Goal: Task Accomplishment & Management: Manage account settings

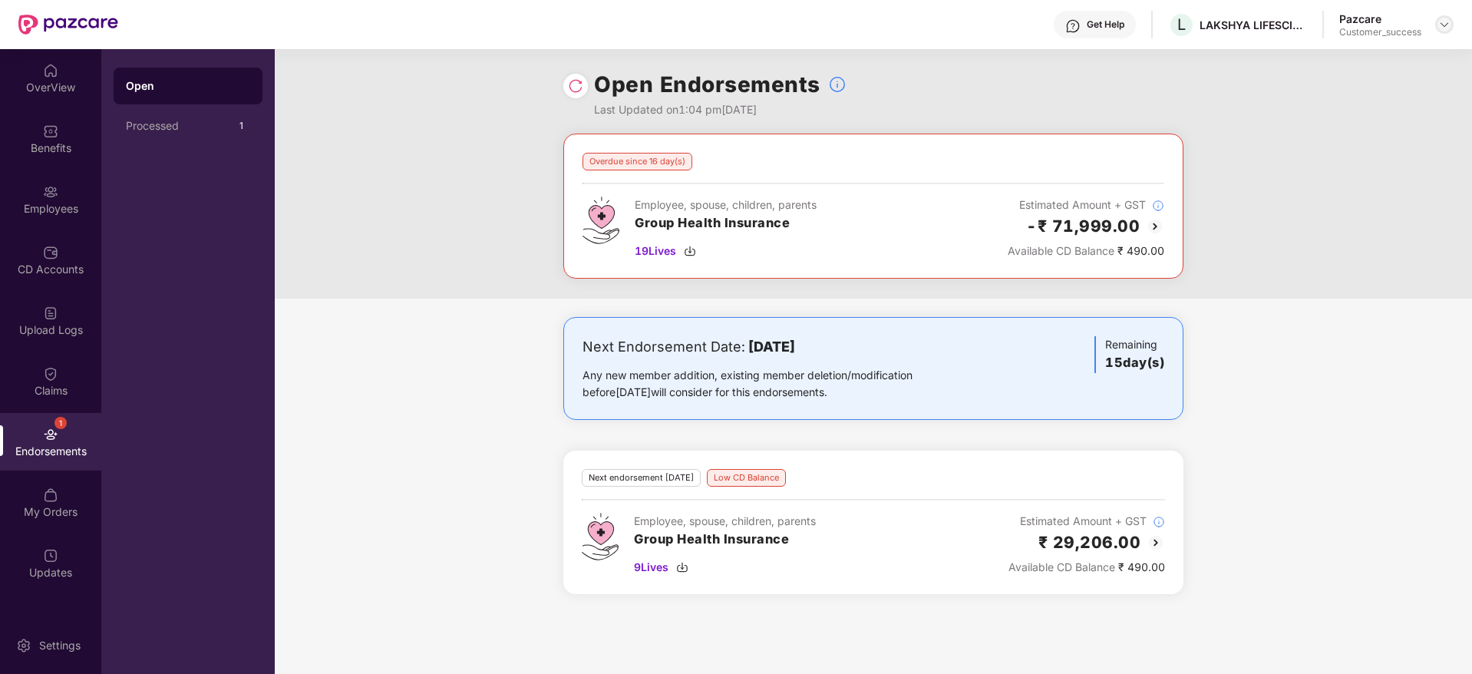
click at [1443, 25] on img at bounding box center [1444, 24] width 12 height 12
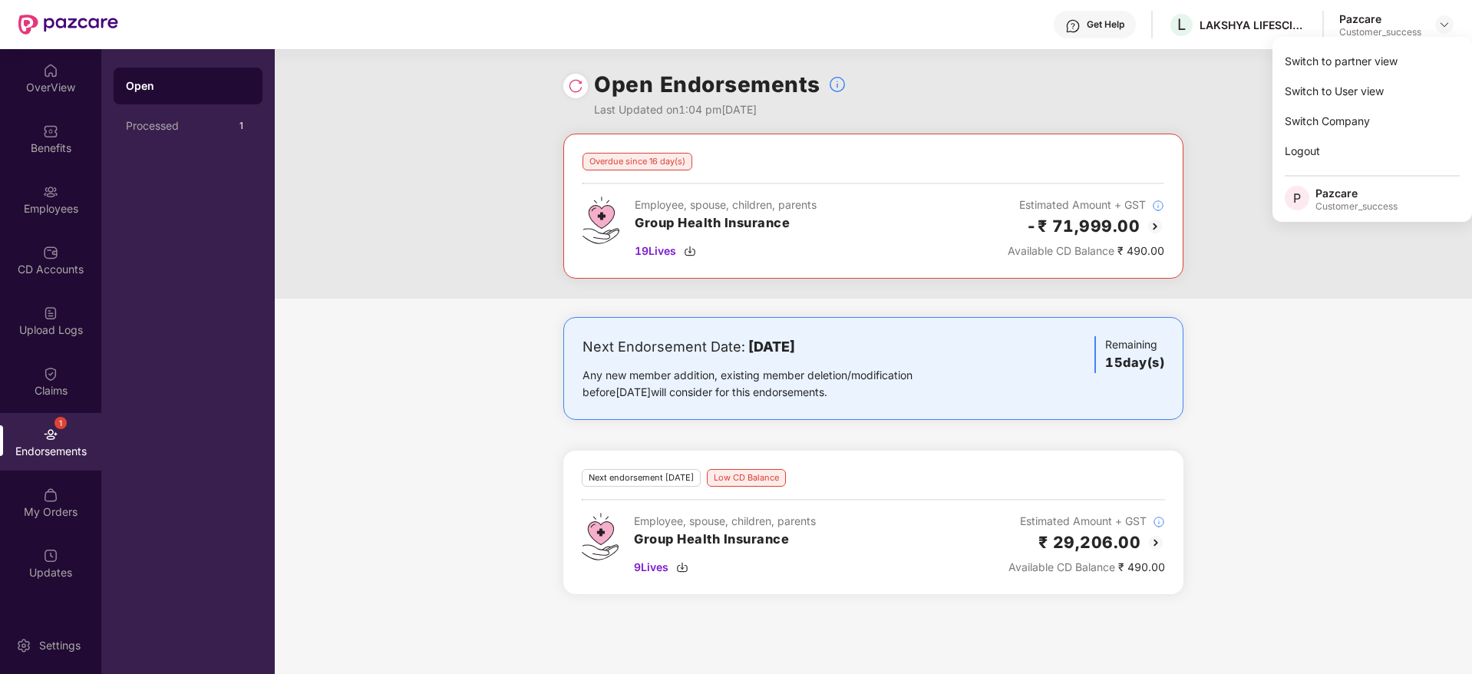
click at [1424, 44] on div "Switch to partner view Switch to User view Switch Company Logout P Pazcare Cust…" at bounding box center [1371, 129] width 199 height 185
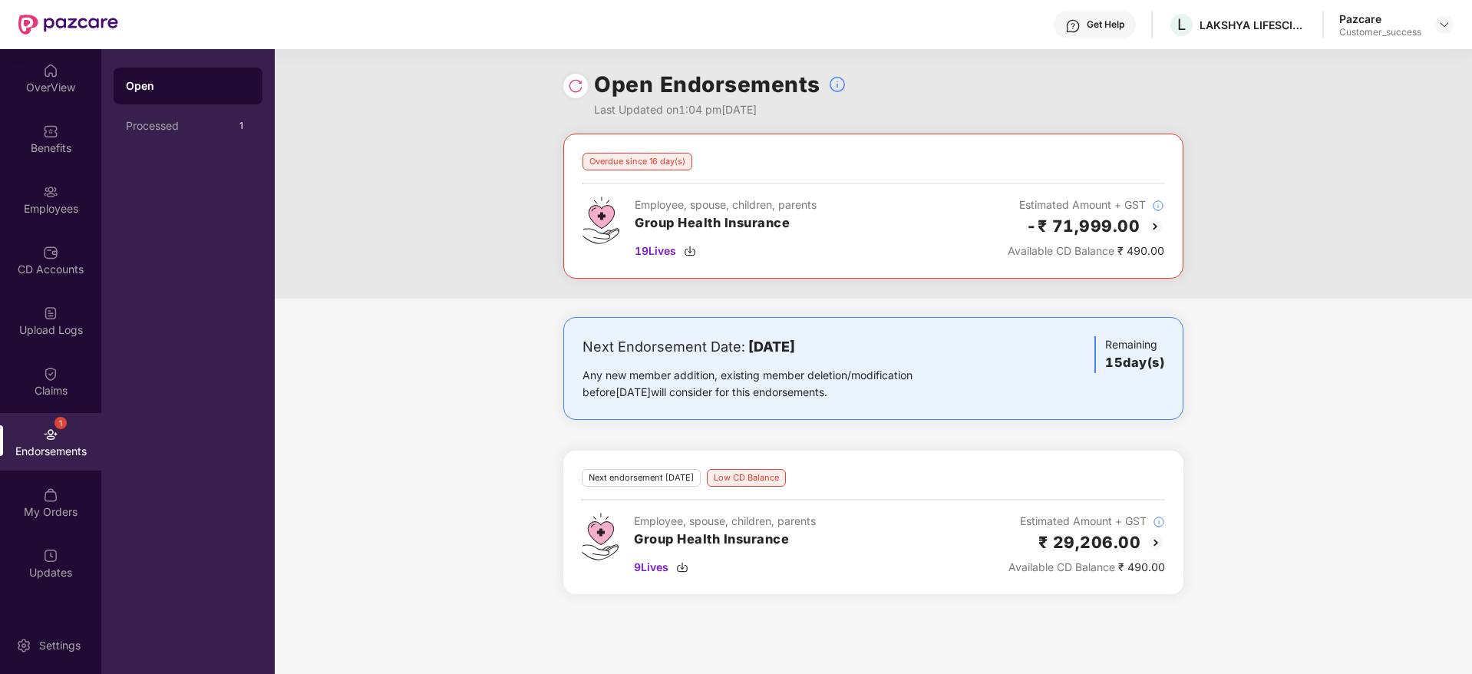
click at [1422, 60] on div "Open Endorsements Last Updated on 1:04 pm[DATE]" at bounding box center [873, 91] width 1197 height 84
click at [1445, 31] on div at bounding box center [1444, 24] width 18 height 18
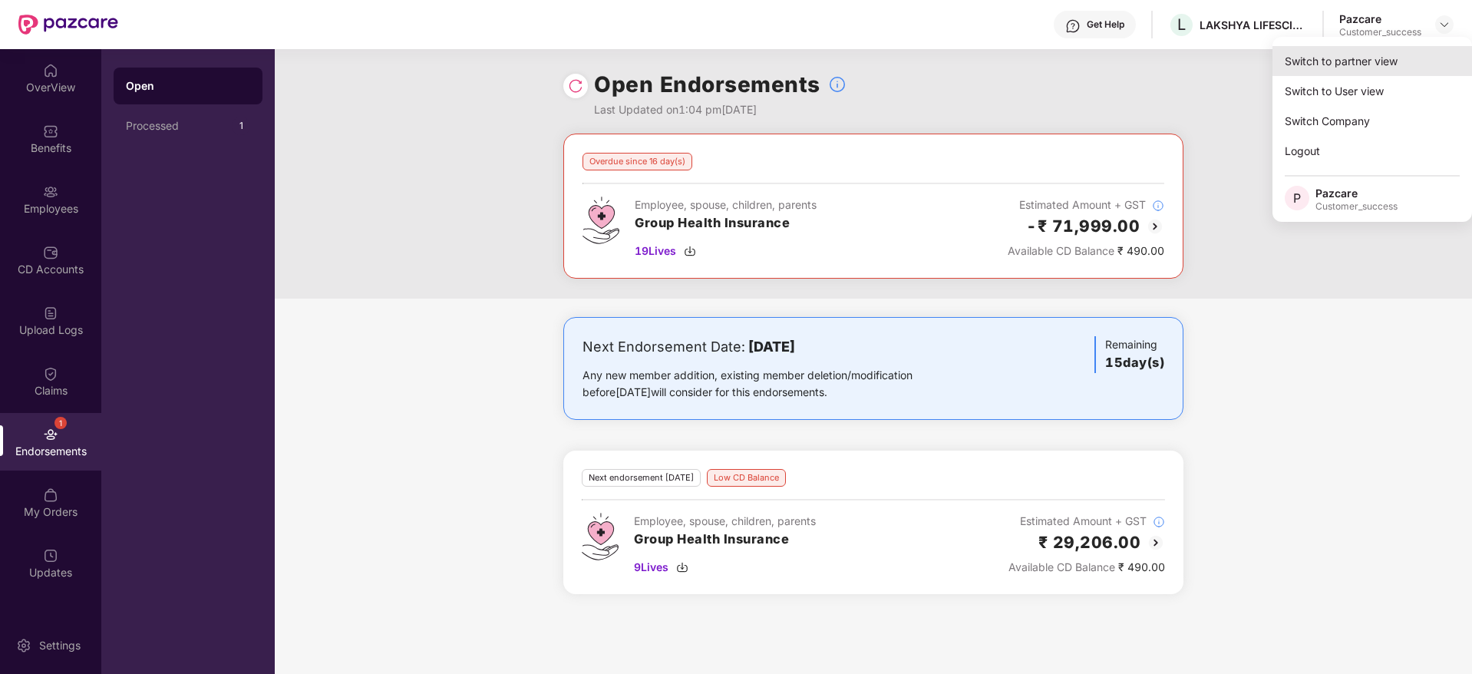
click at [1429, 52] on div "Switch to partner view" at bounding box center [1371, 61] width 199 height 30
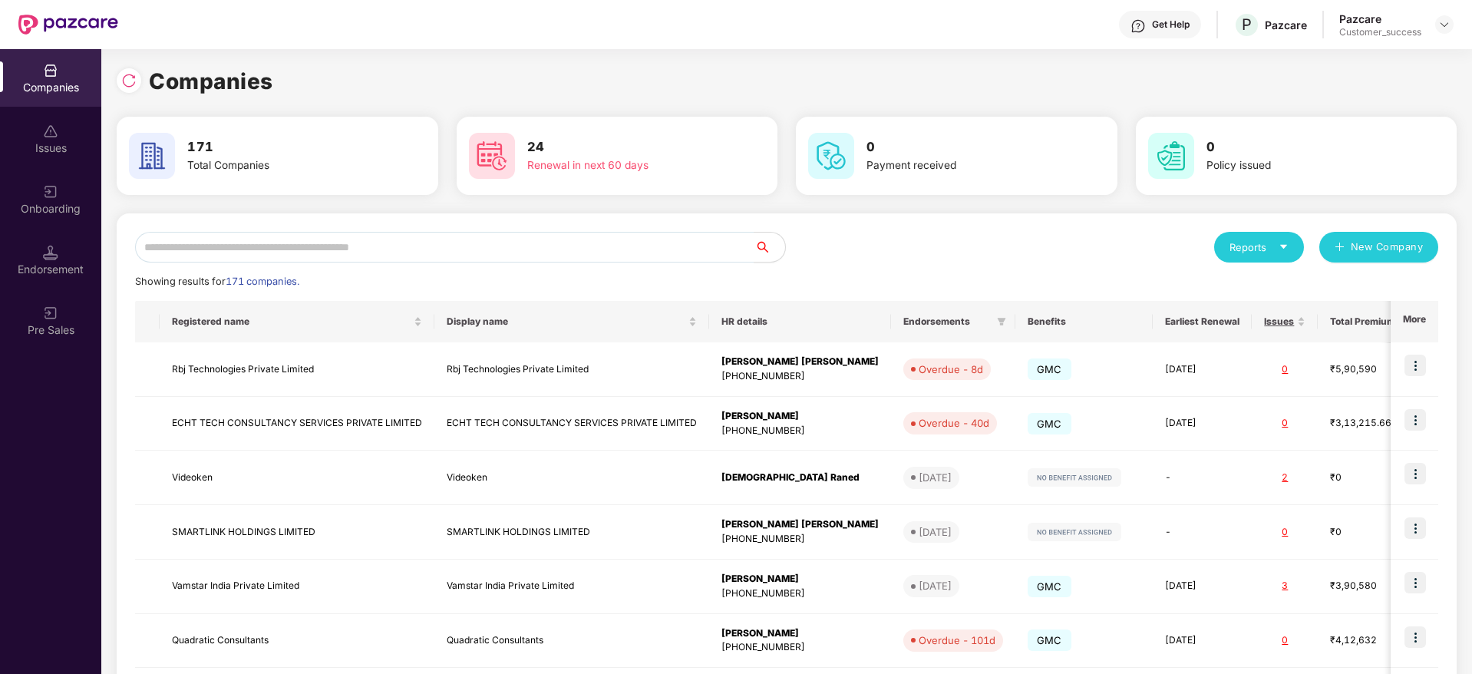
click at [641, 265] on div "Reports New Company Showing results for 171 companies. Registered name Display …" at bounding box center [786, 586] width 1303 height 708
click at [648, 249] on input "text" at bounding box center [444, 247] width 619 height 31
paste input "********"
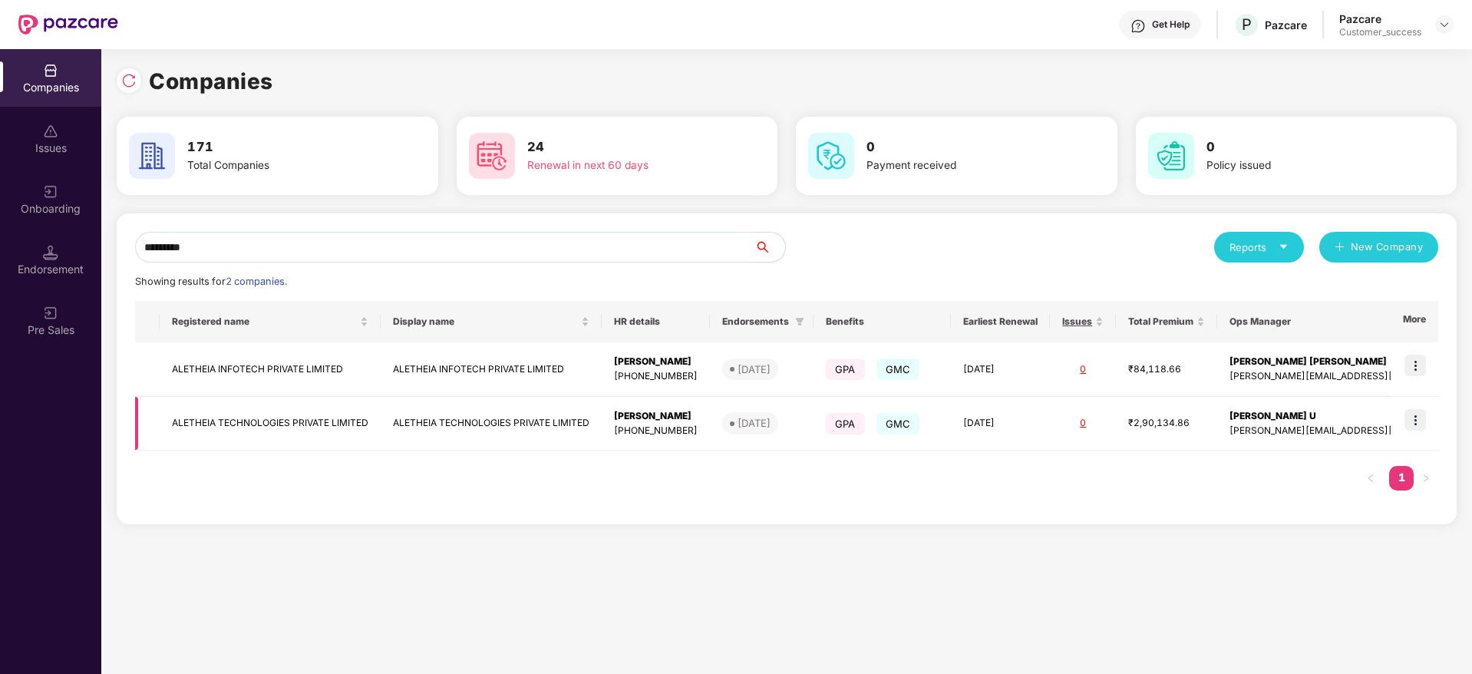
type input "********"
click at [496, 427] on td "ALETHEIA TECHNOLOGIES PRIVATE LIMITED" at bounding box center [491, 424] width 221 height 54
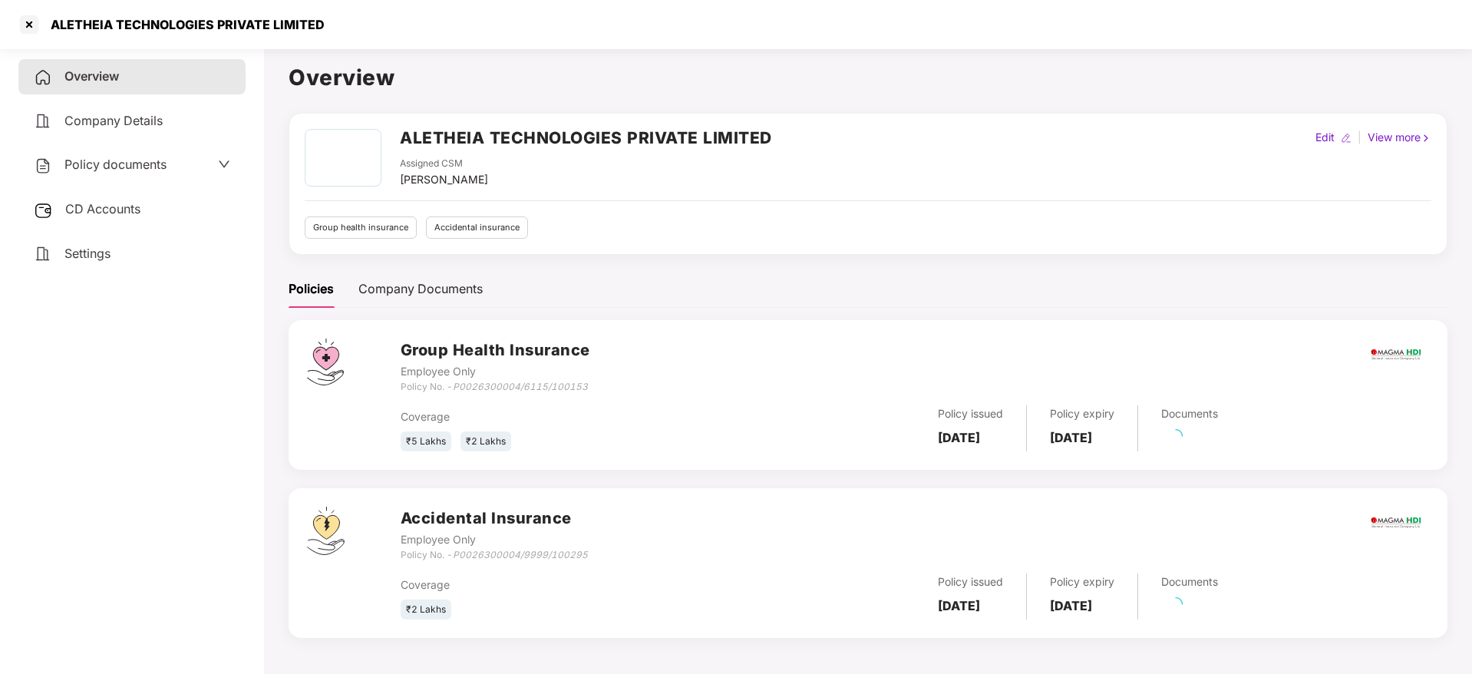
click at [147, 165] on span "Policy documents" at bounding box center [115, 164] width 102 height 15
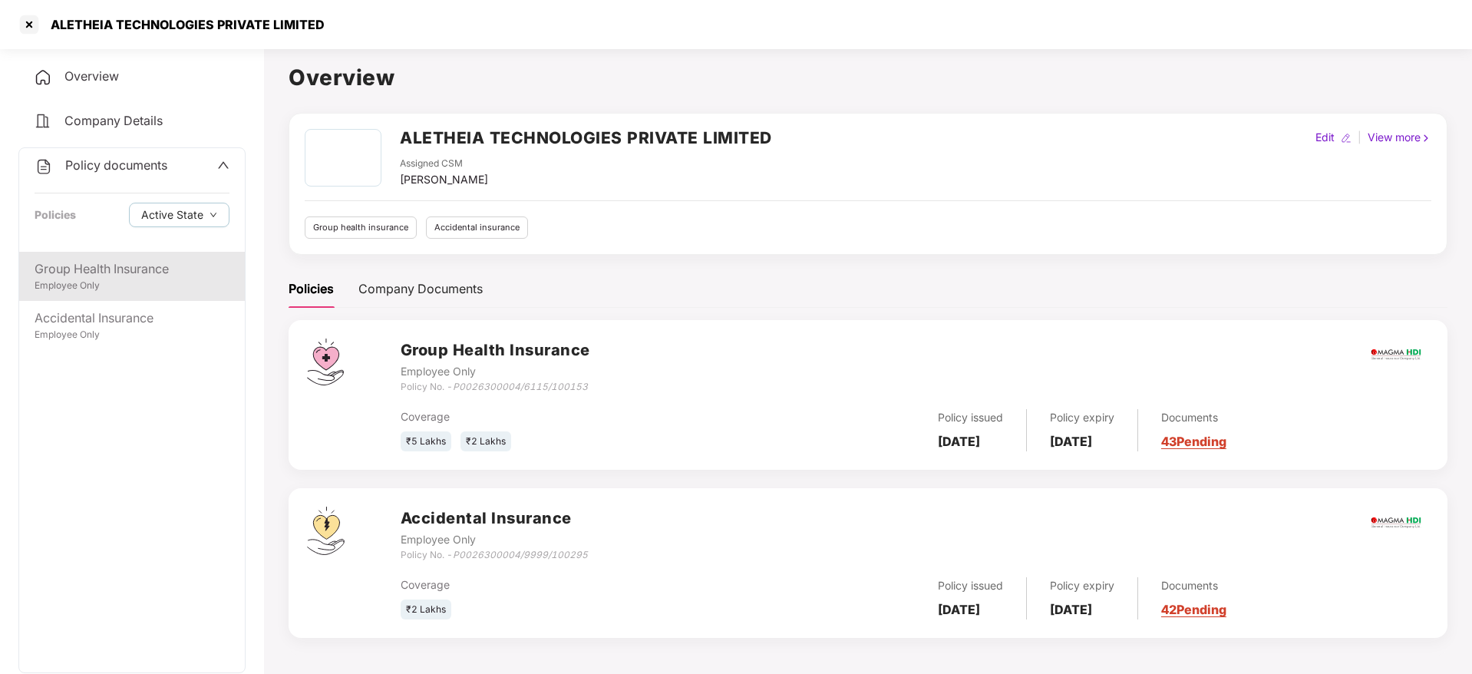
click at [130, 271] on div "Group Health Insurance" at bounding box center [132, 268] width 195 height 19
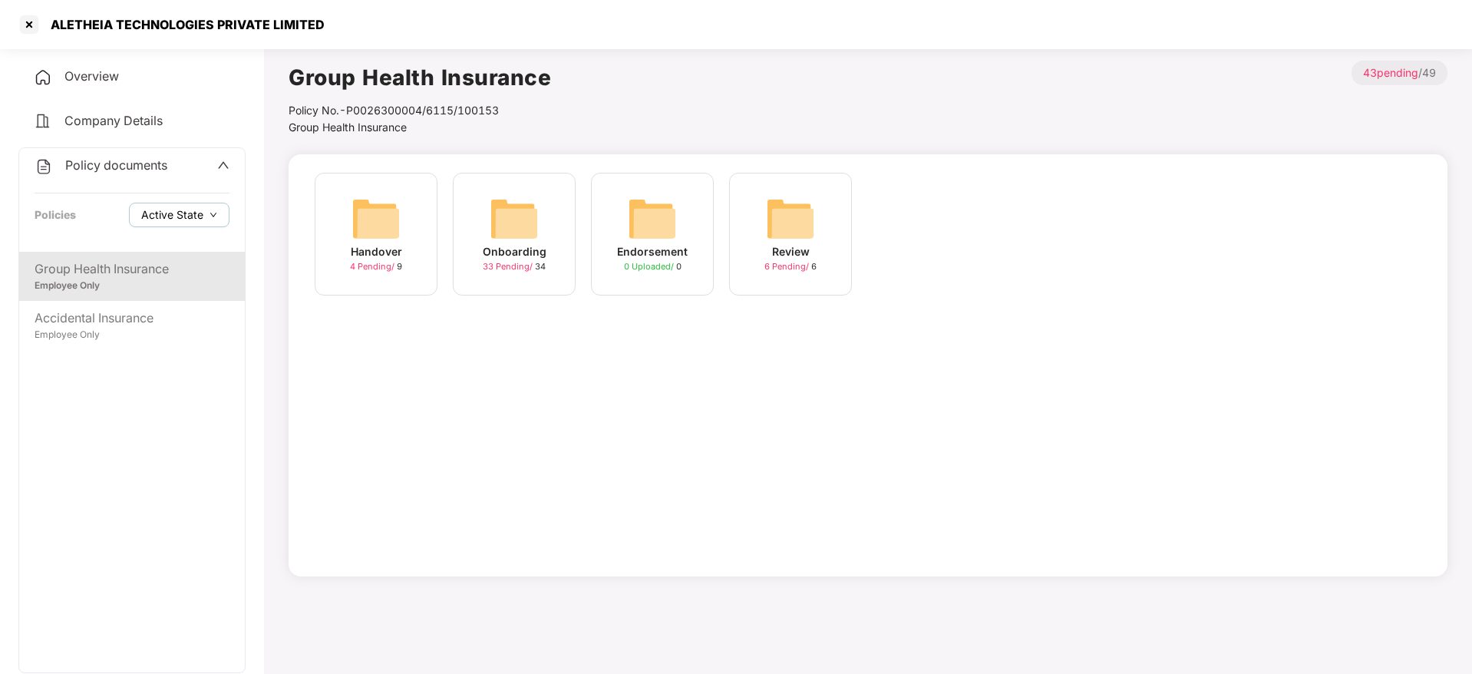
click at [190, 213] on span "Active State" at bounding box center [172, 214] width 62 height 17
click at [179, 267] on span "Archived State" at bounding box center [190, 266] width 87 height 17
click at [533, 245] on div "Onboarding" at bounding box center [515, 251] width 64 height 17
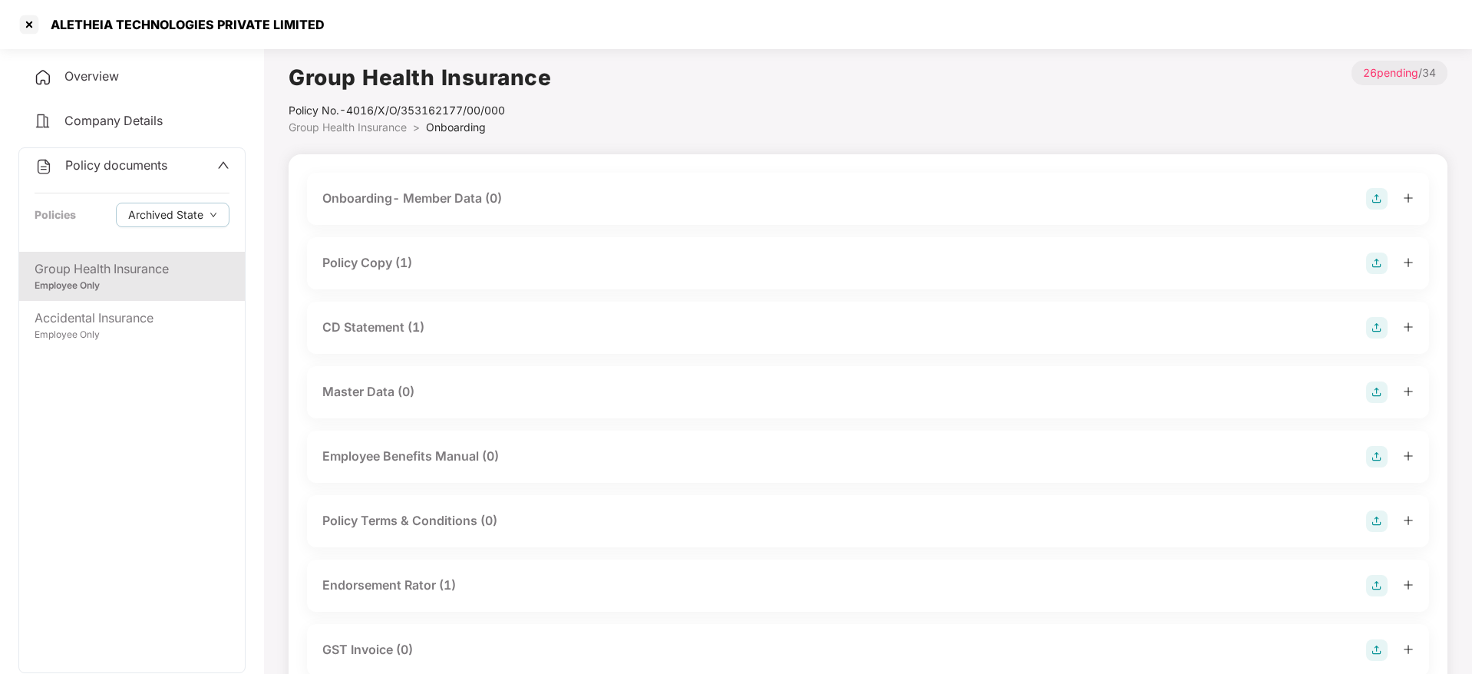
click at [121, 282] on div "Employee Only" at bounding box center [132, 286] width 195 height 15
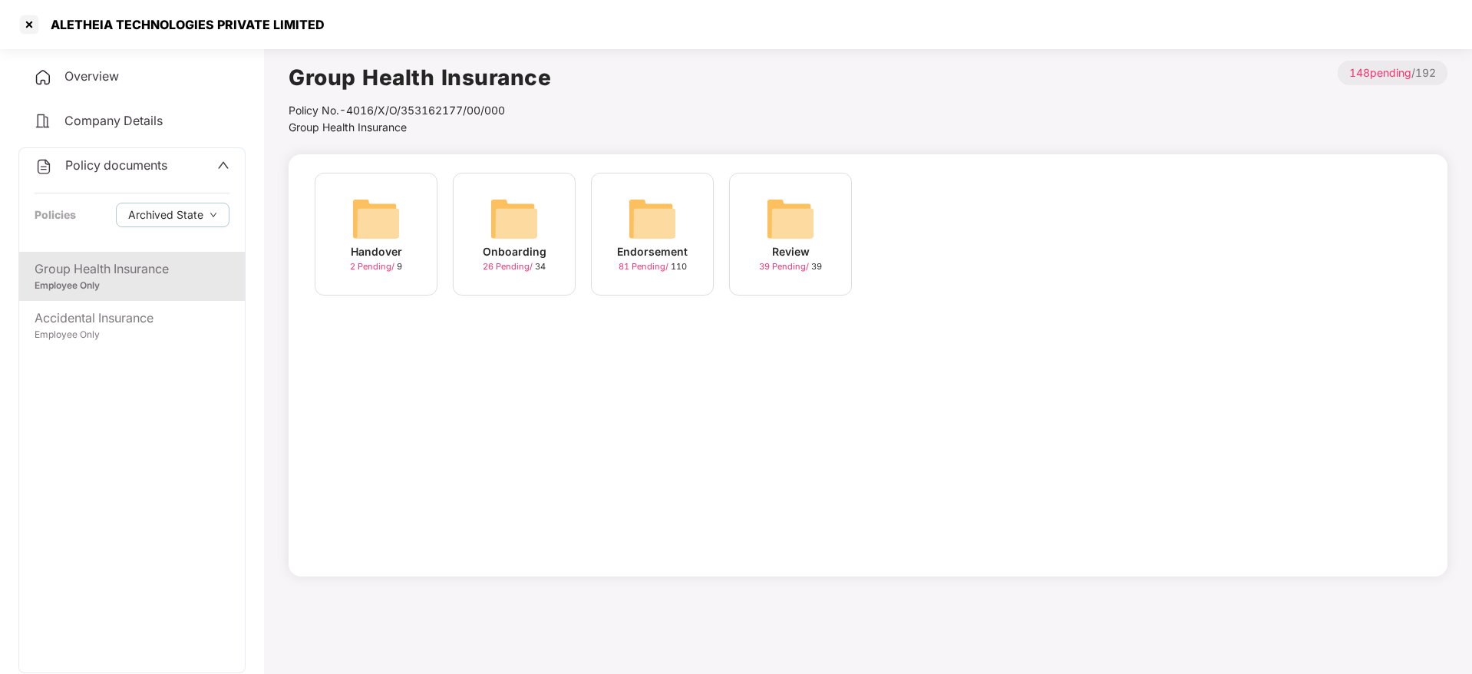
click at [710, 235] on div "Endorsement 81 Pending / 110" at bounding box center [652, 234] width 123 height 123
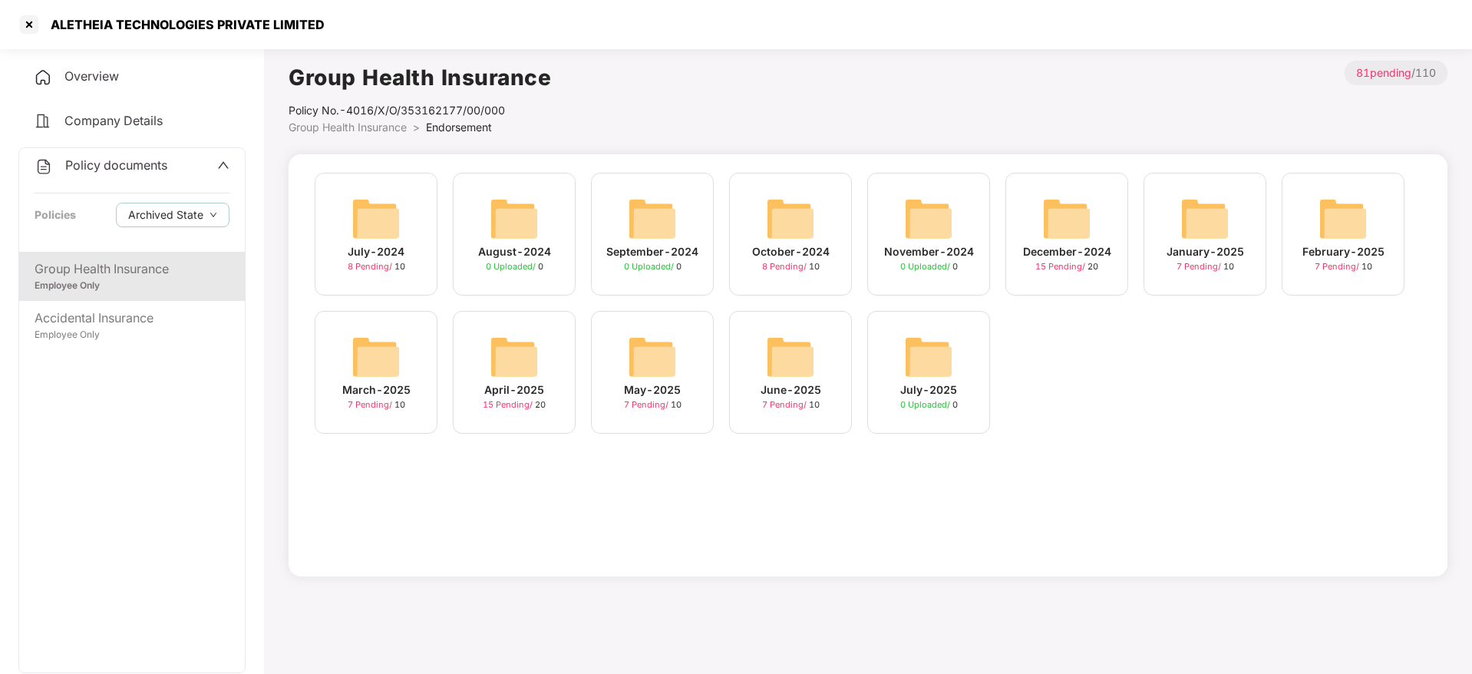
click at [806, 402] on span "7 Pending /" at bounding box center [785, 404] width 47 height 11
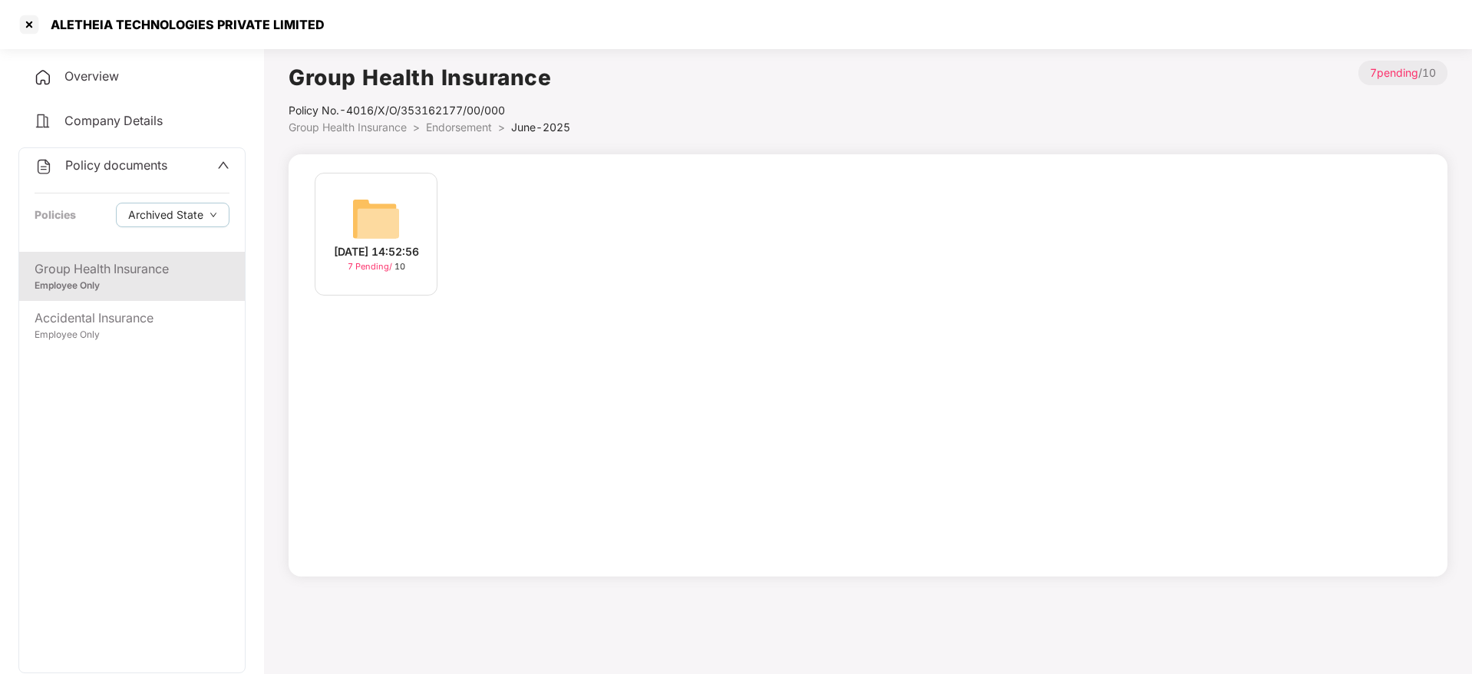
click at [397, 260] on div "25-Jun-2025 14:52:56" at bounding box center [376, 251] width 85 height 17
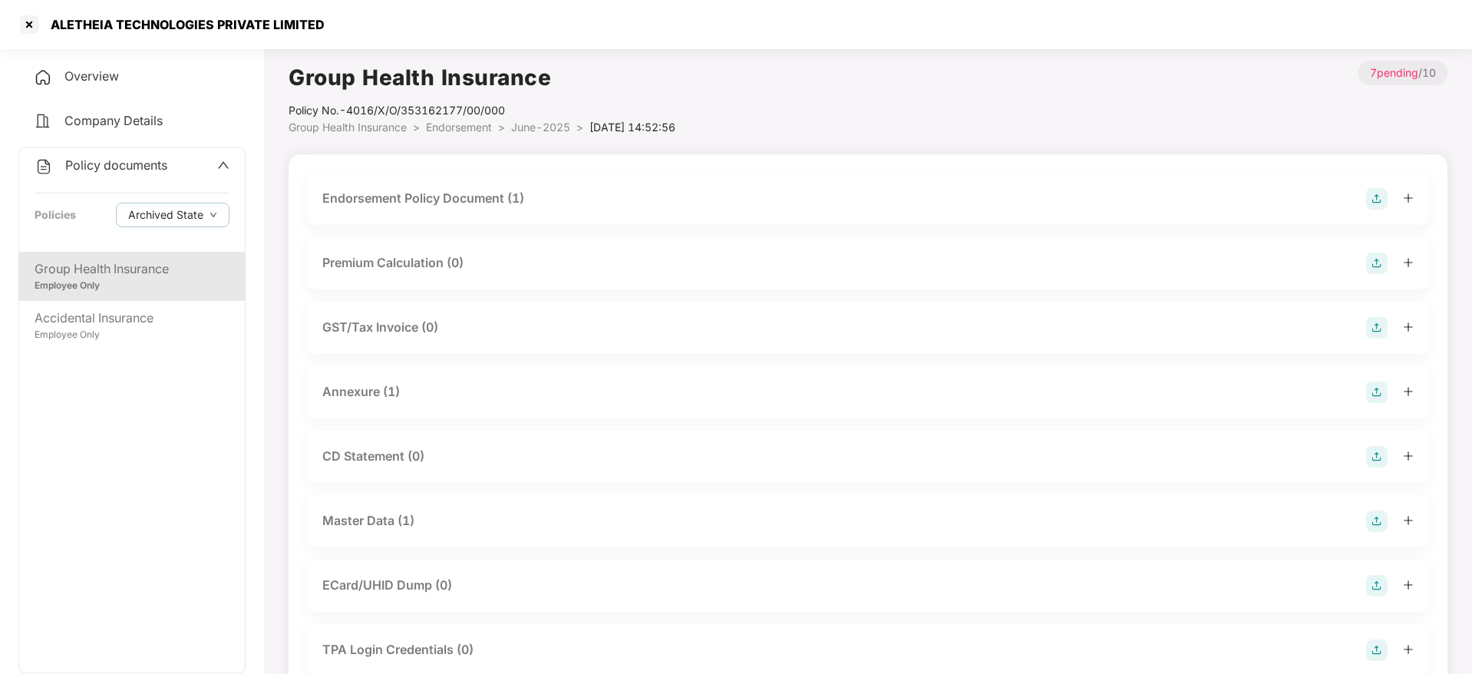
click at [431, 522] on div "Master Data (1)" at bounding box center [867, 520] width 1091 height 21
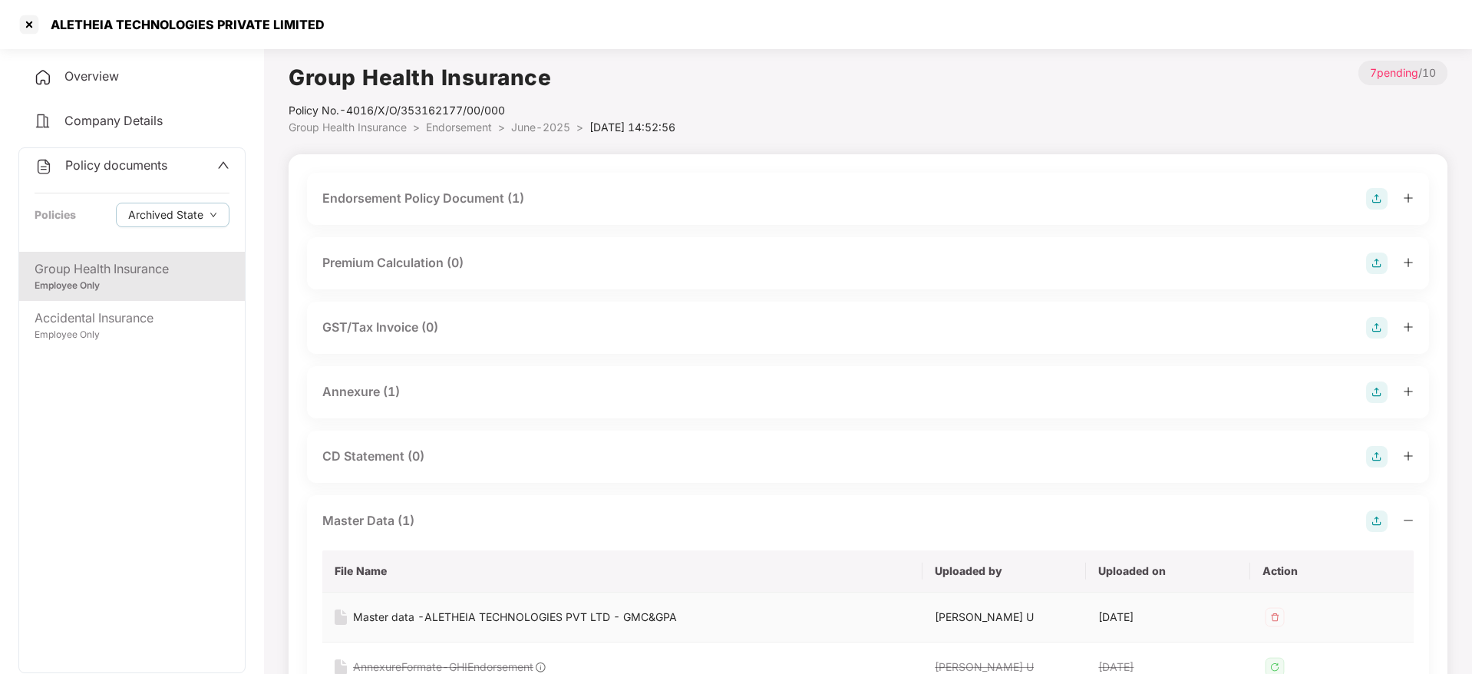
click at [470, 617] on div "Master data -ALETHEIA TECHNOLOGIES PVT LTD - GMC&GPA" at bounding box center [515, 616] width 324 height 17
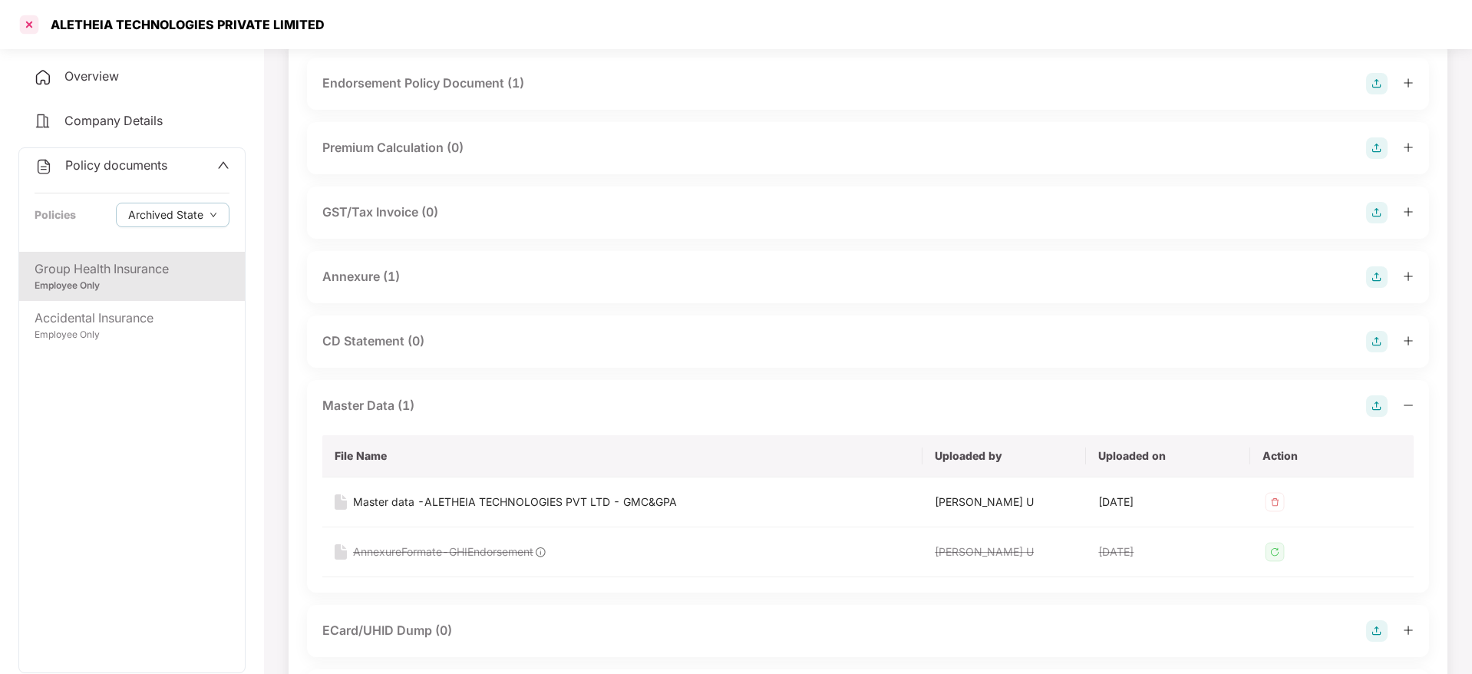
click at [23, 25] on div at bounding box center [29, 24] width 25 height 25
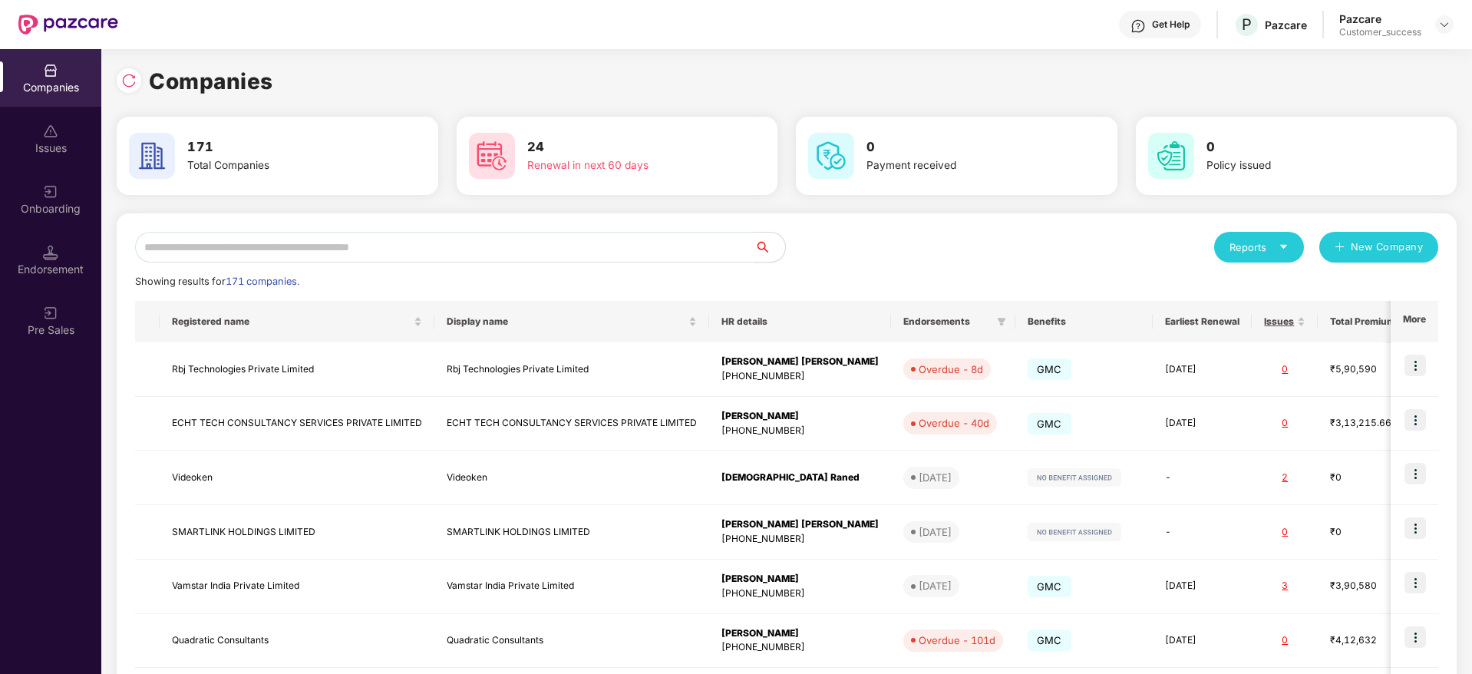
click at [456, 258] on input "text" at bounding box center [444, 247] width 619 height 31
paste input "*********"
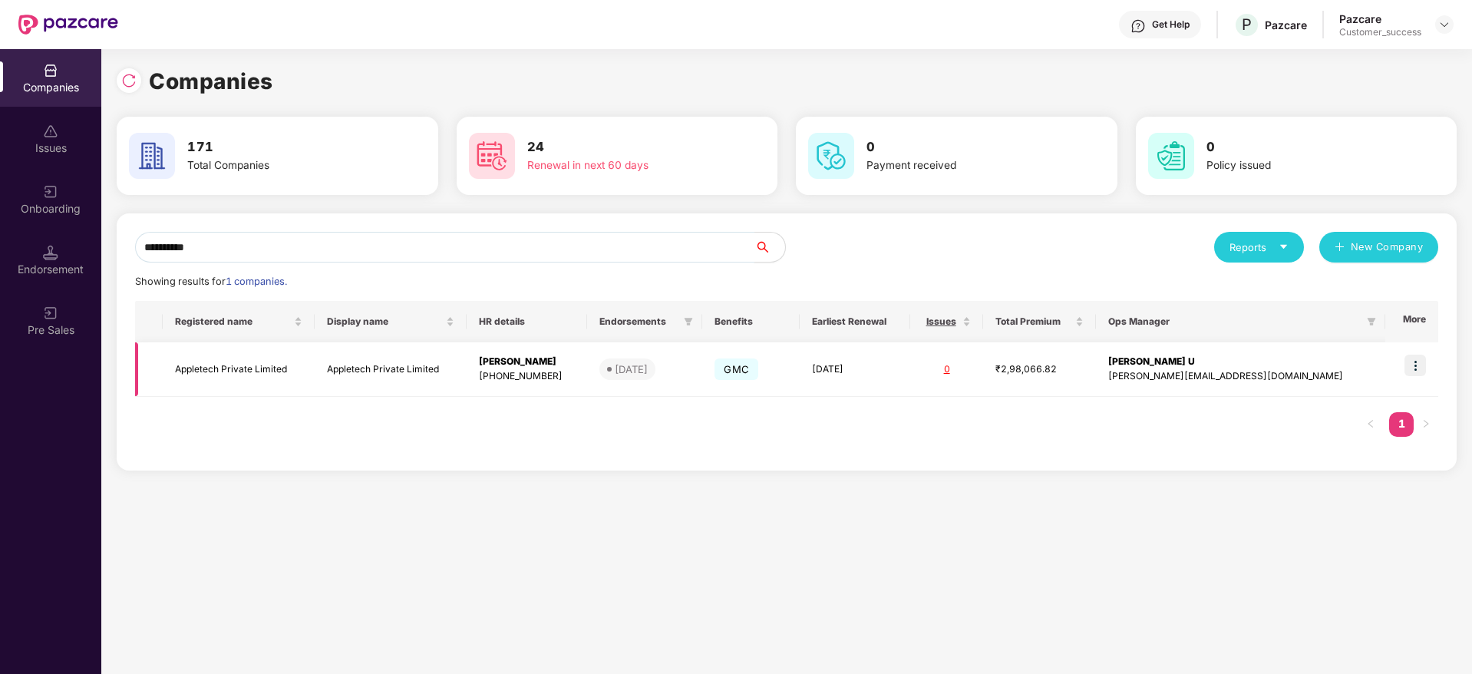
type input "*********"
click at [1405, 359] on td at bounding box center [1411, 369] width 53 height 54
click at [1413, 372] on img at bounding box center [1414, 364] width 21 height 21
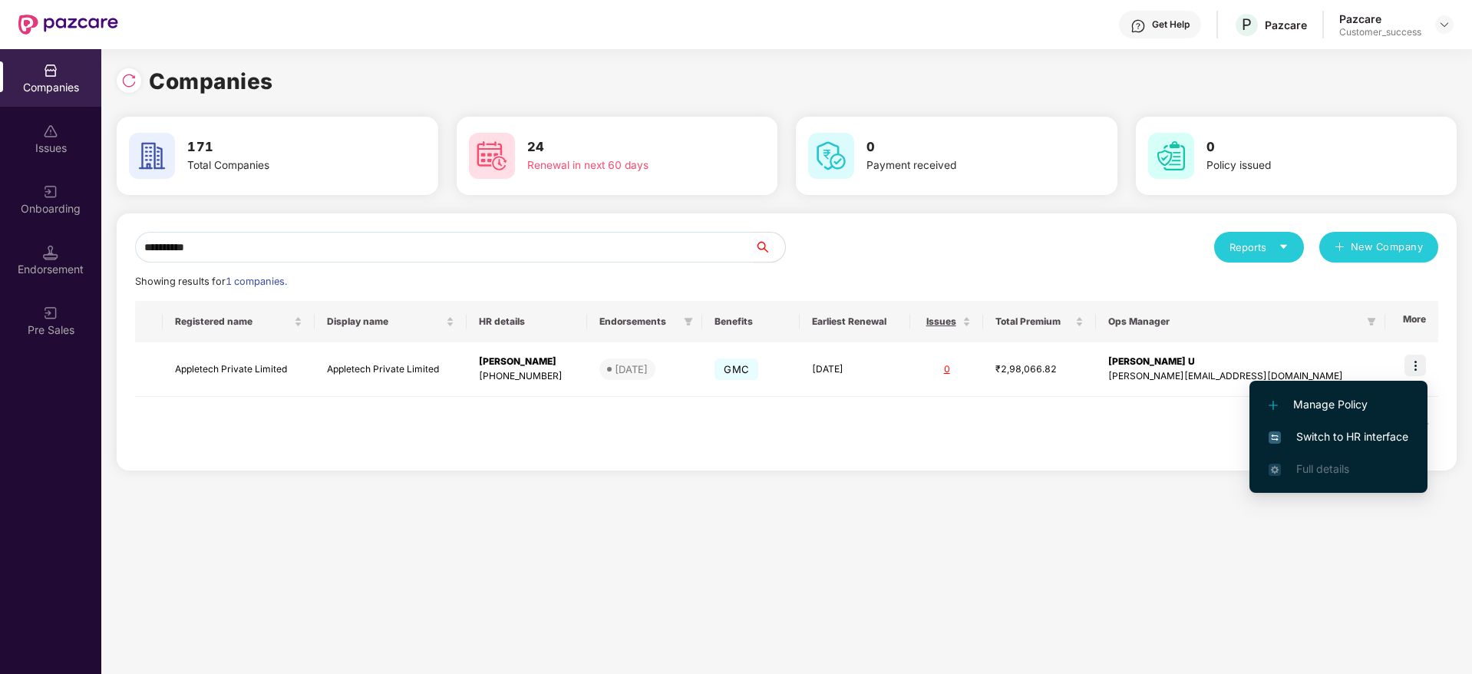
click at [1378, 404] on span "Manage Policy" at bounding box center [1338, 404] width 140 height 17
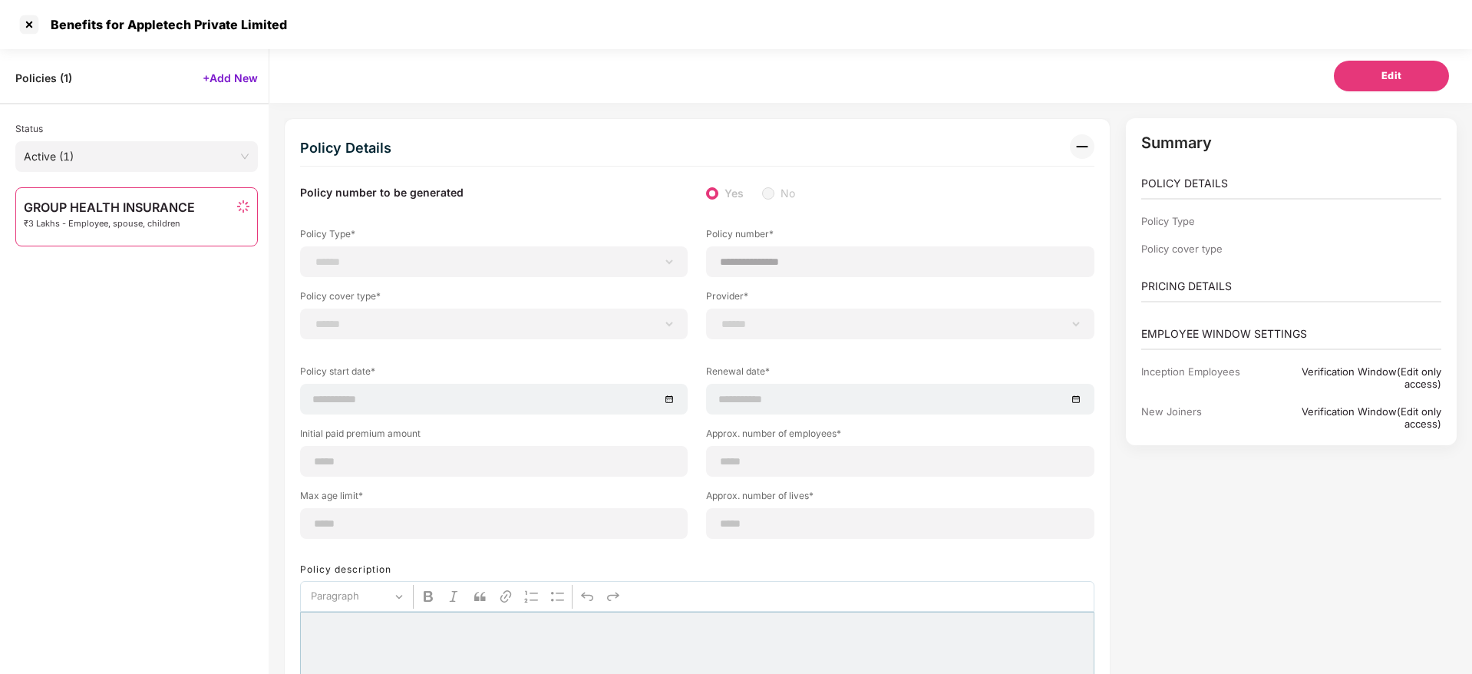
scroll to position [49, 0]
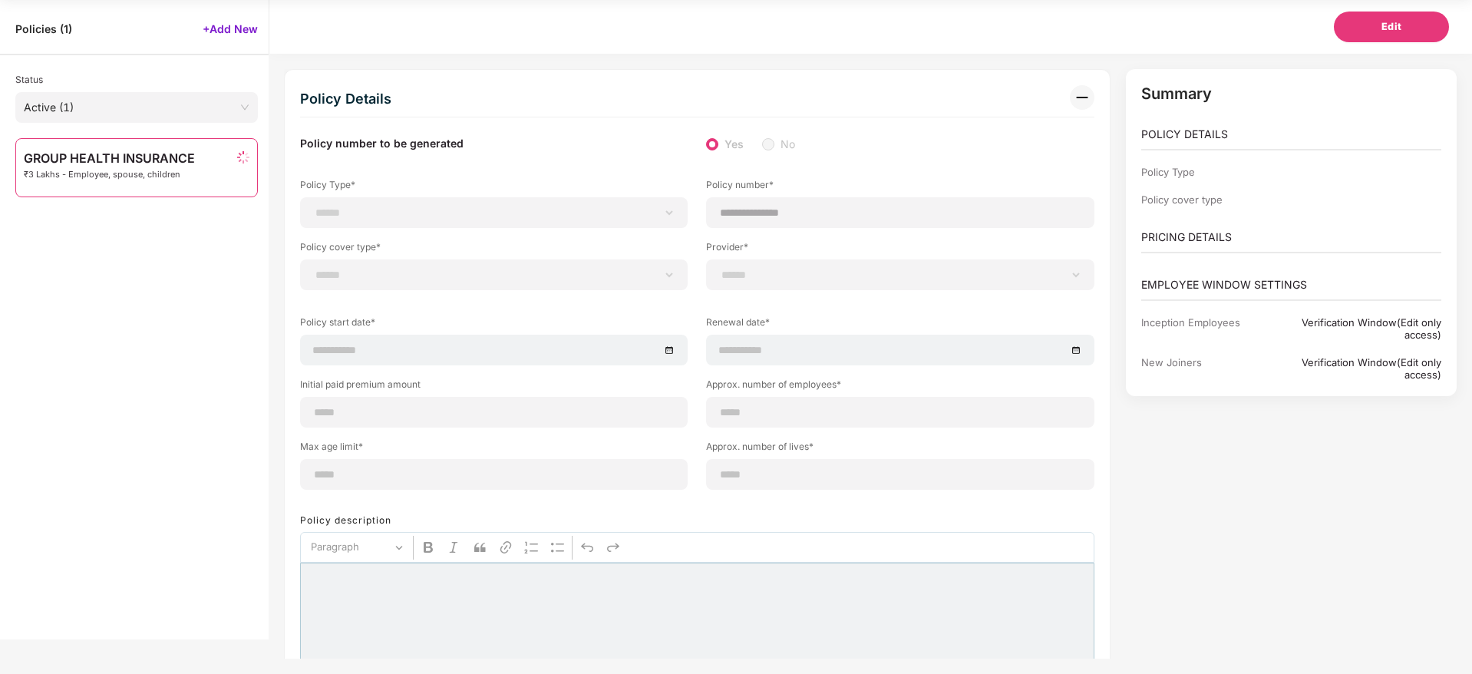
type input "**********"
type input "**"
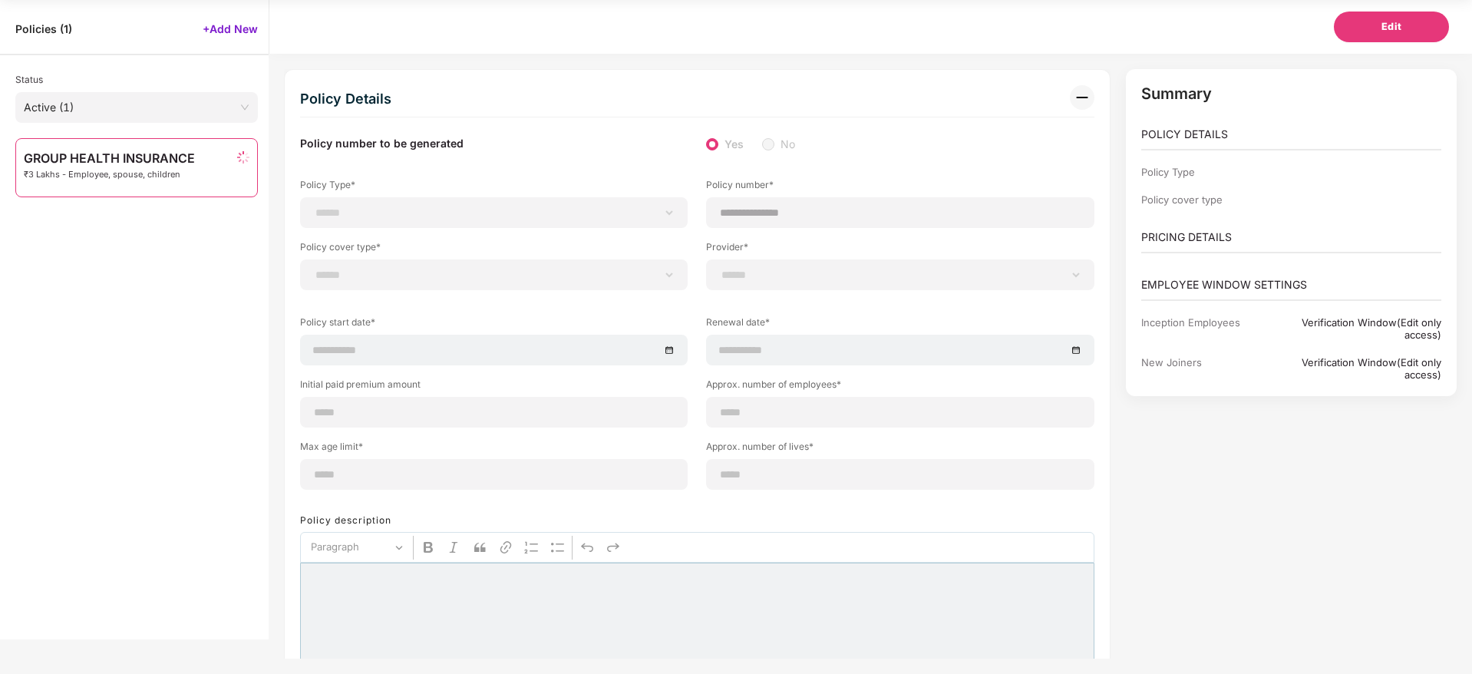
type input "***"
type input "*"
type input "**"
type input "******"
type input "**********"
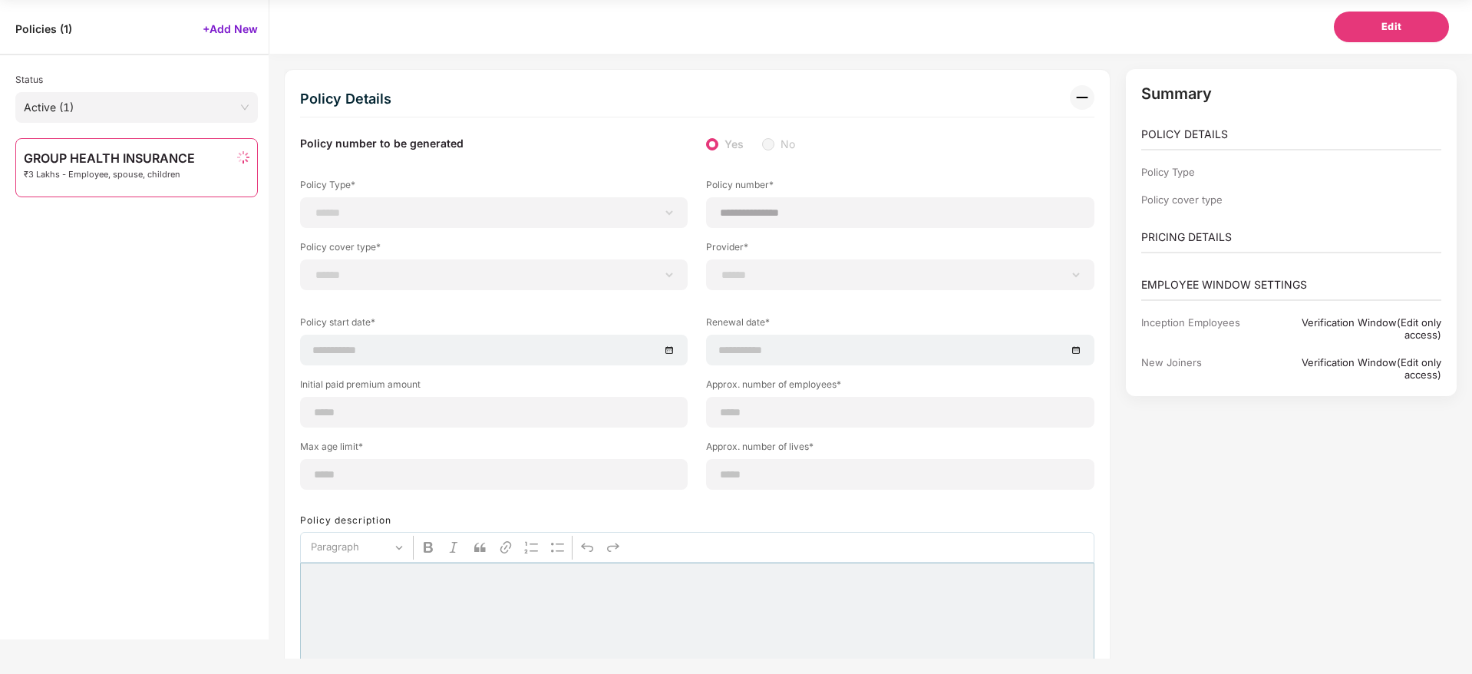
type input "**********"
type input "******"
select select "**********"
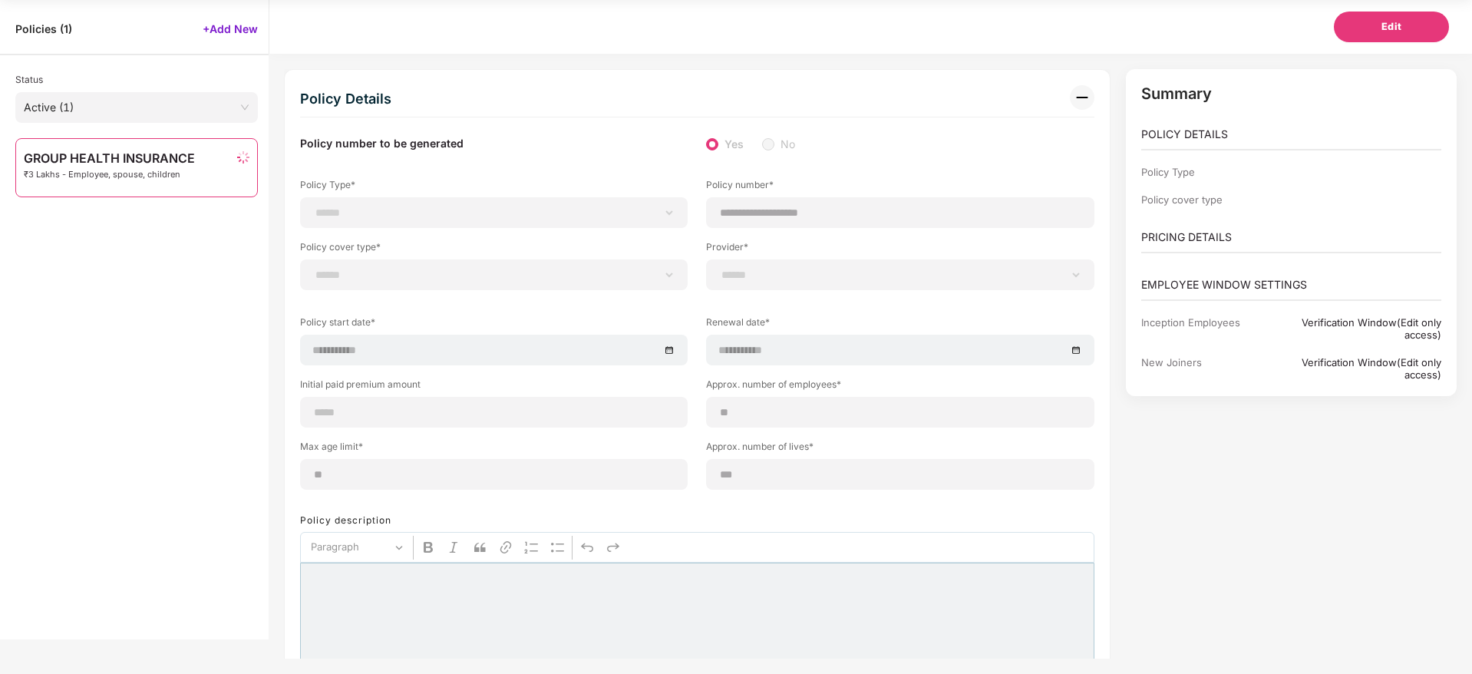
select select "**********"
select select "*"
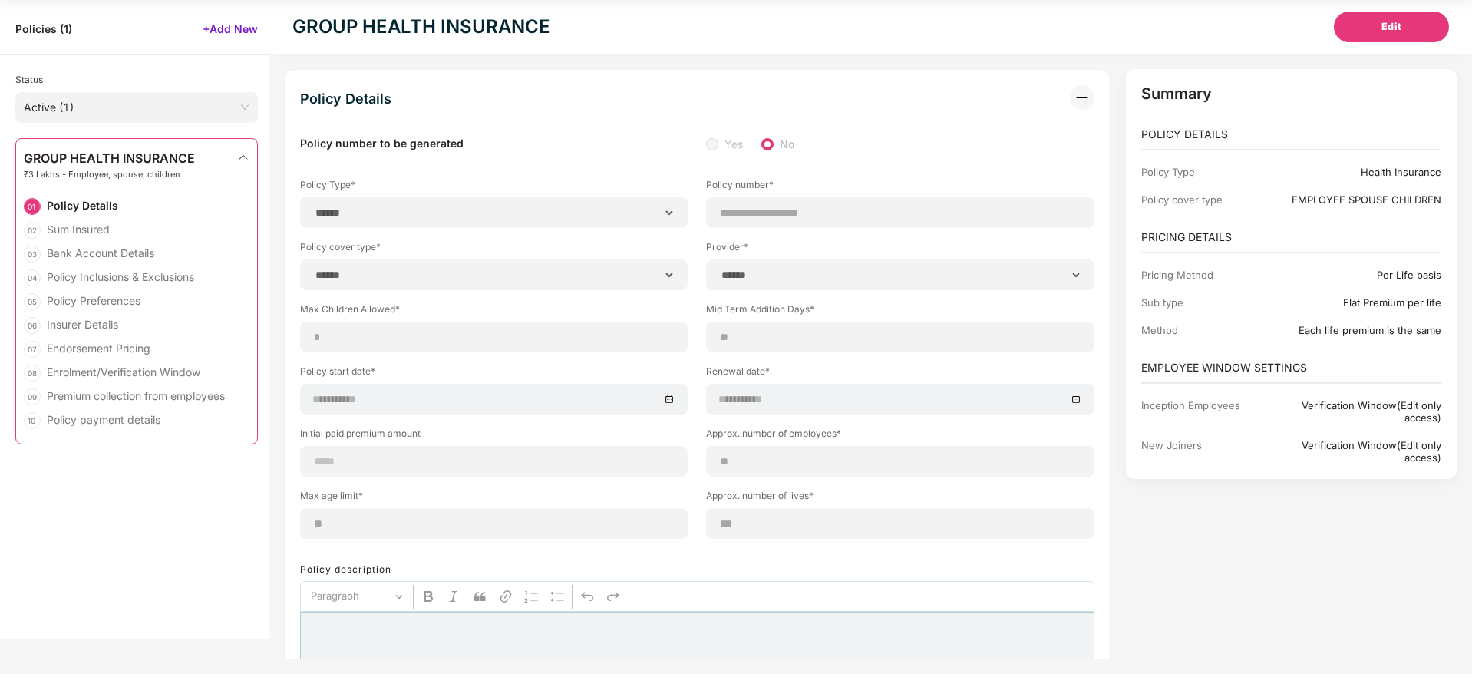
click at [163, 170] on span "₹3 Lakhs - Employee, spouse, children" at bounding box center [109, 175] width 171 height 10
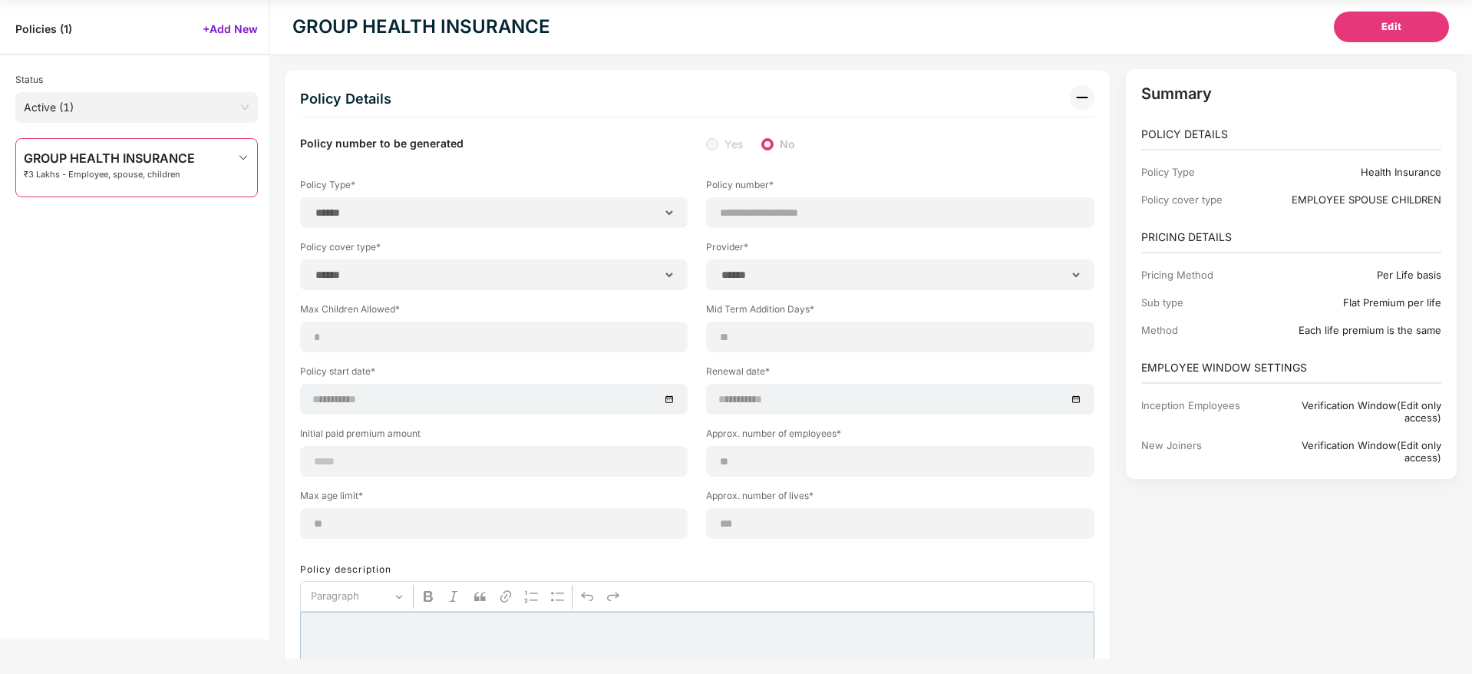
click at [146, 177] on span "₹3 Lakhs - Employee, spouse, children" at bounding box center [109, 175] width 171 height 10
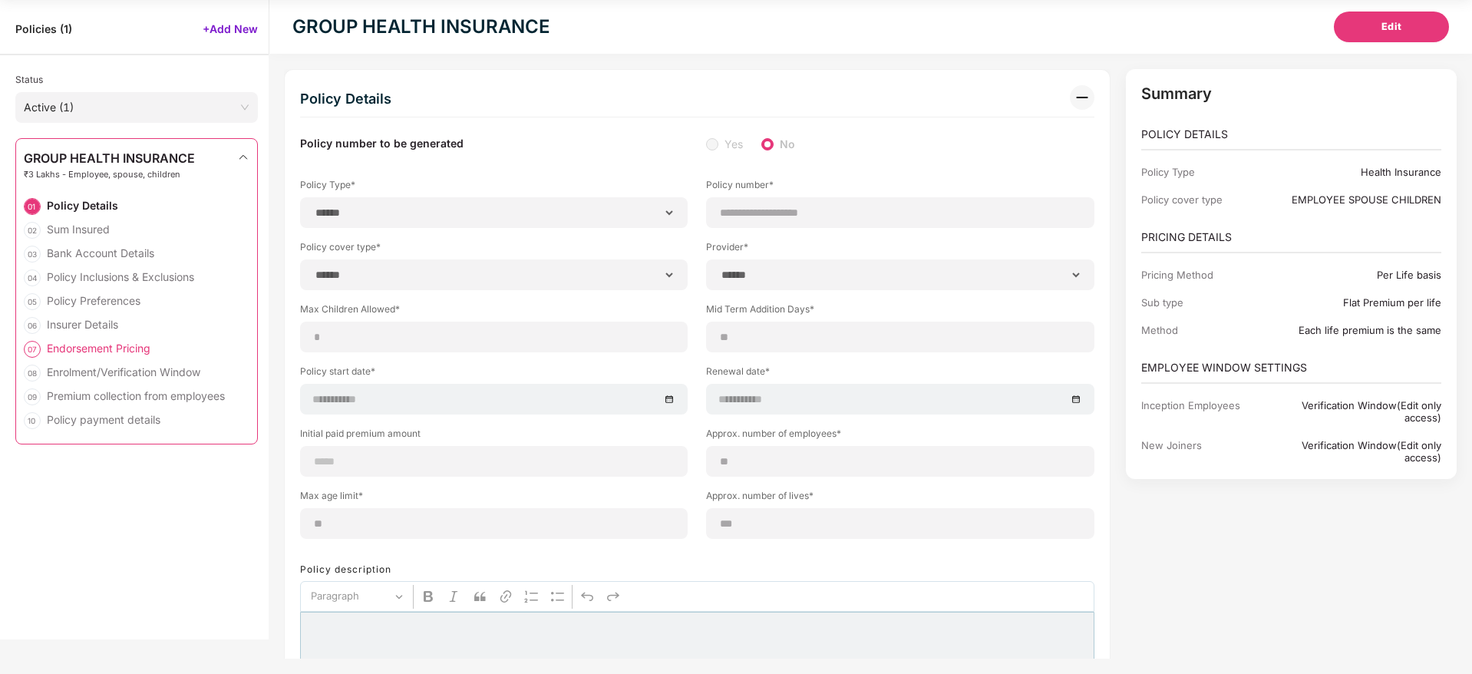
click at [126, 348] on div "Endorsement Pricing" at bounding box center [99, 348] width 104 height 15
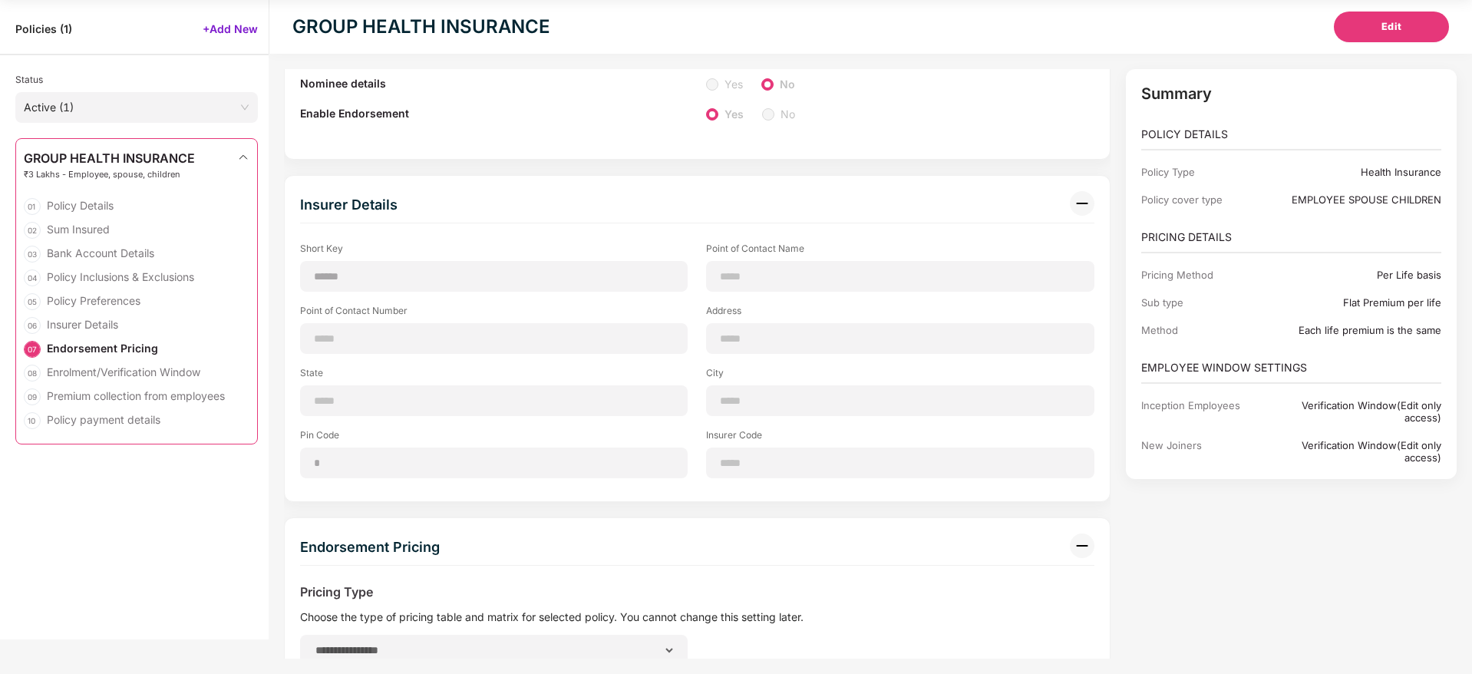
scroll to position [4695, 0]
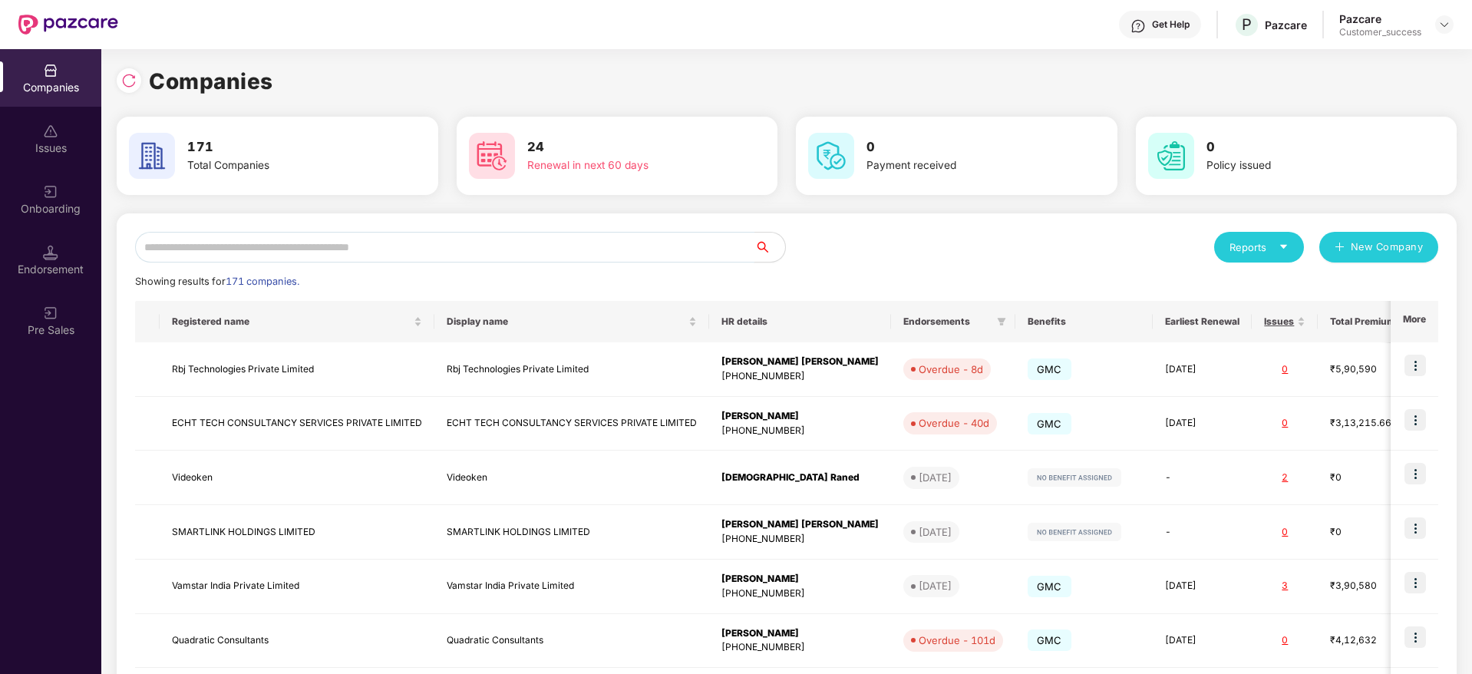
click at [524, 244] on input "text" at bounding box center [444, 247] width 619 height 31
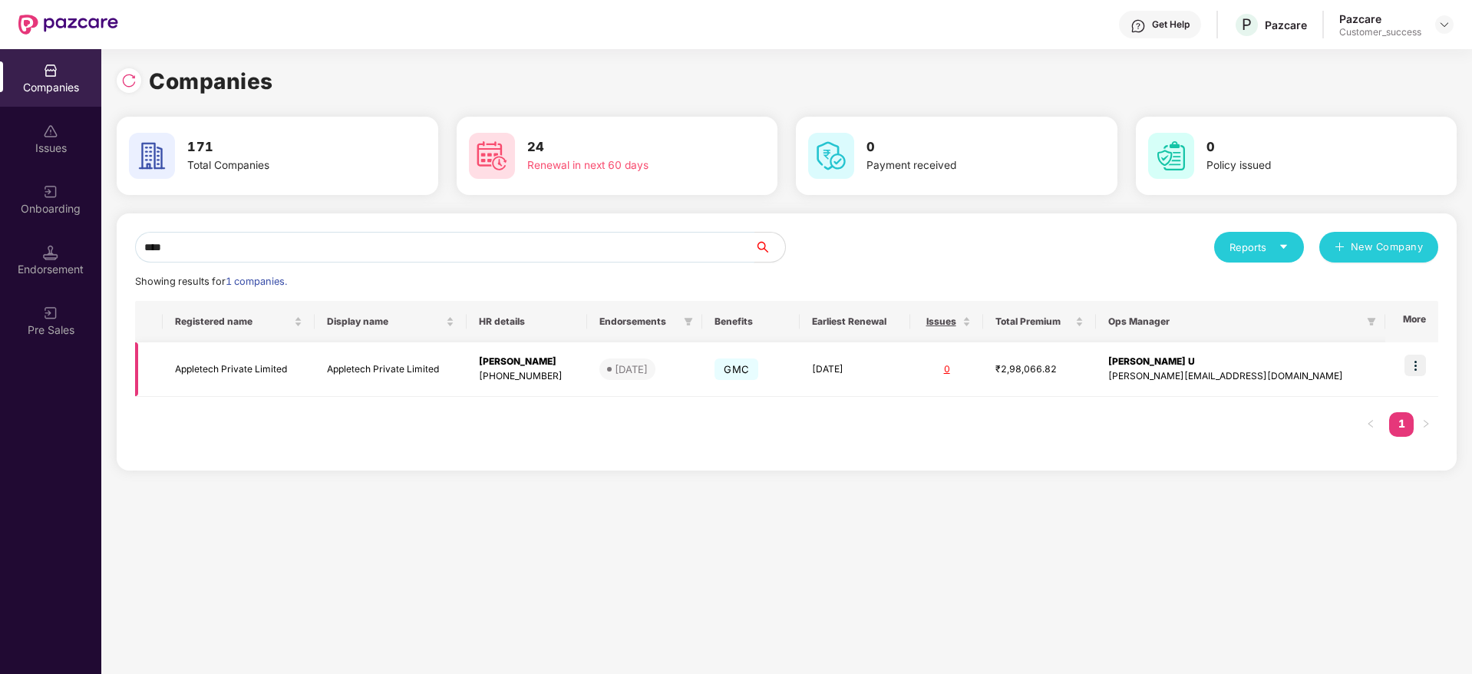
type input "****"
click at [441, 360] on td "Appletech Private Limited" at bounding box center [391, 369] width 152 height 54
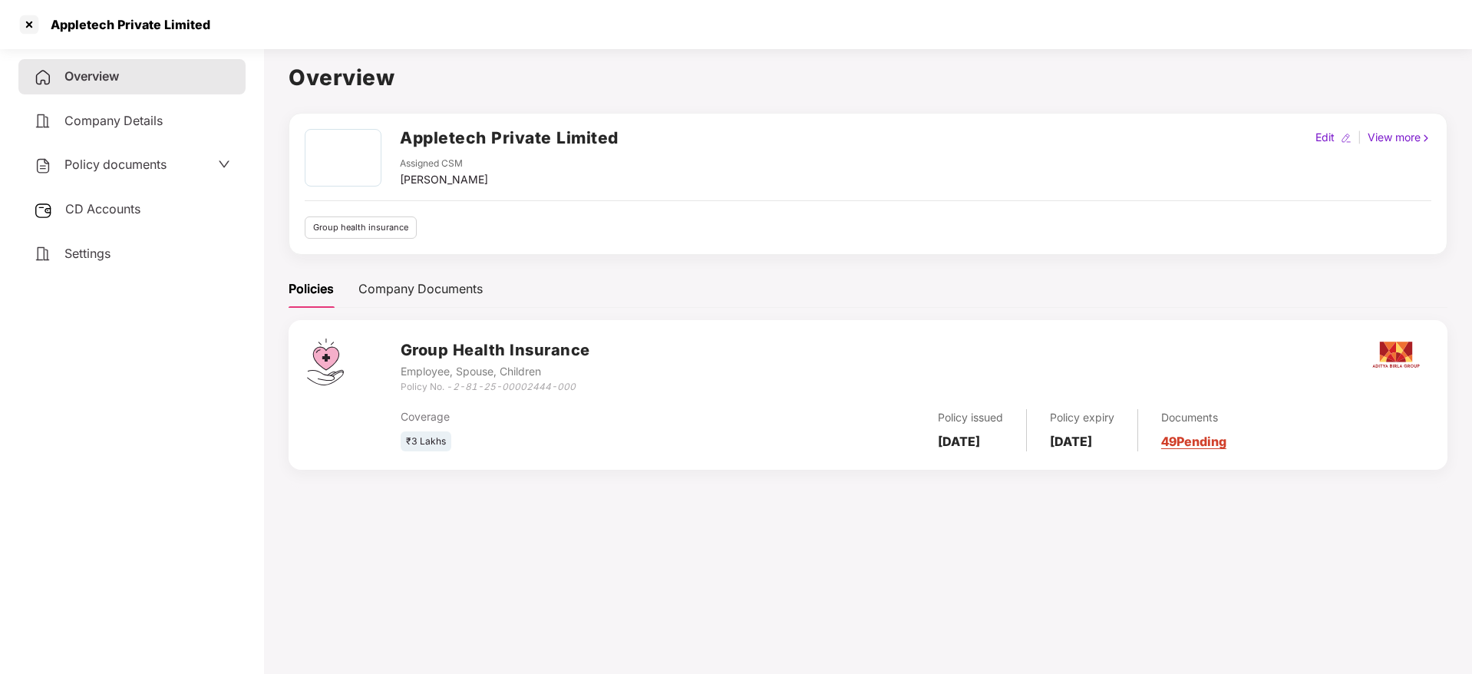
click at [78, 164] on span "Policy documents" at bounding box center [115, 164] width 102 height 15
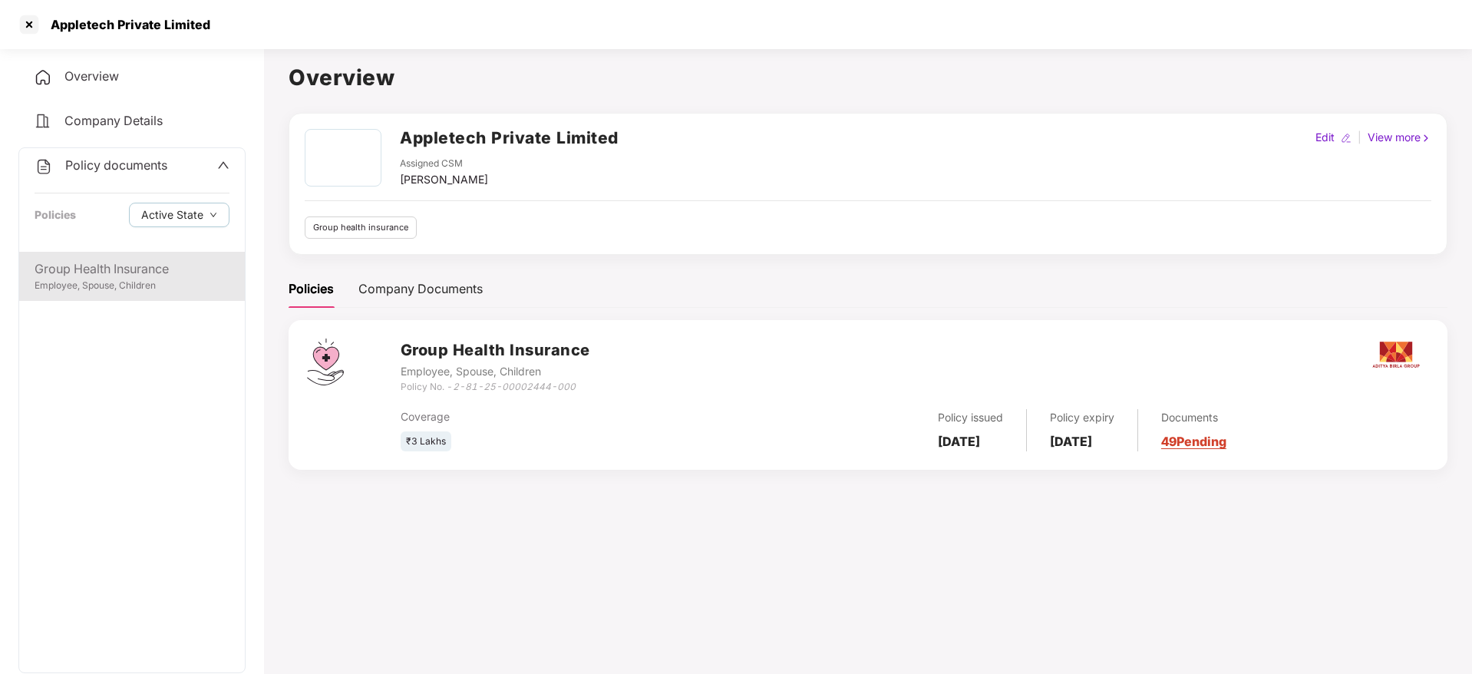
click at [154, 266] on div "Group Health Insurance" at bounding box center [132, 268] width 195 height 19
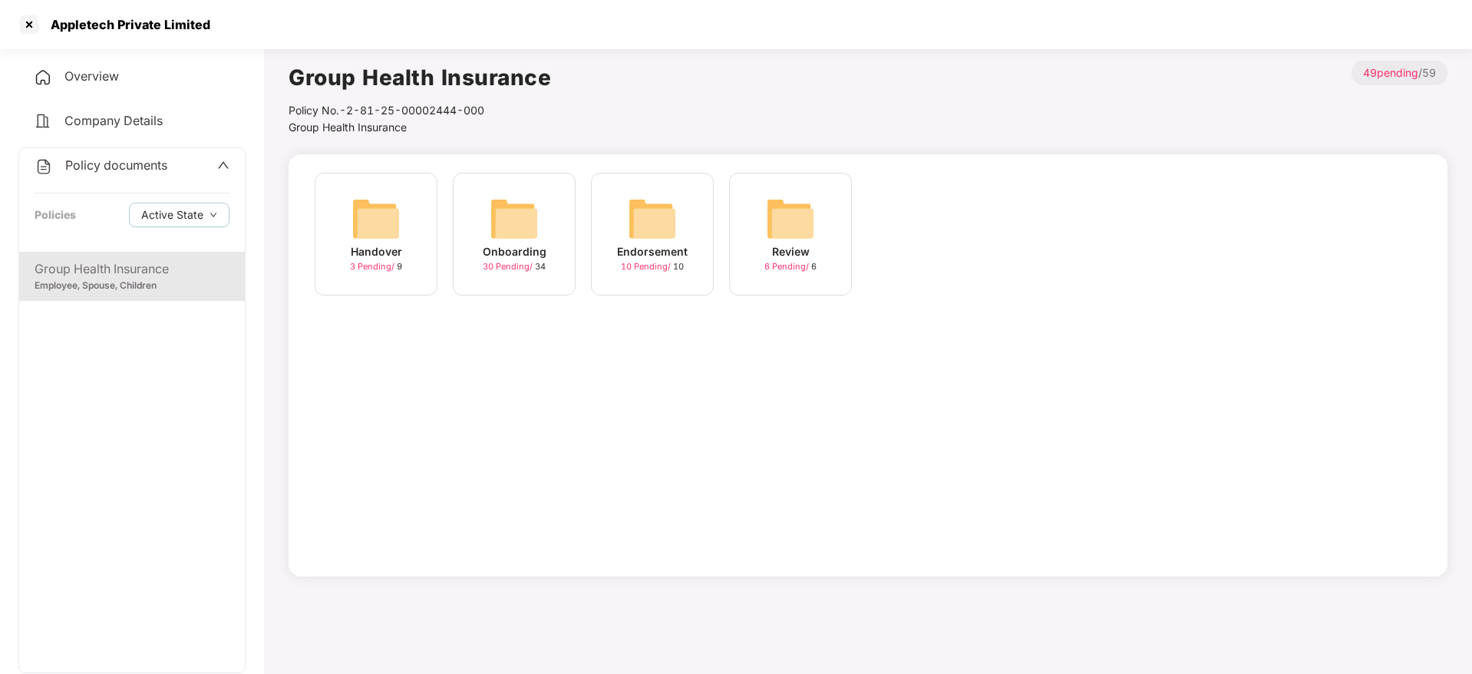
click at [473, 239] on div "Onboarding 30 Pending / 34" at bounding box center [514, 234] width 123 height 123
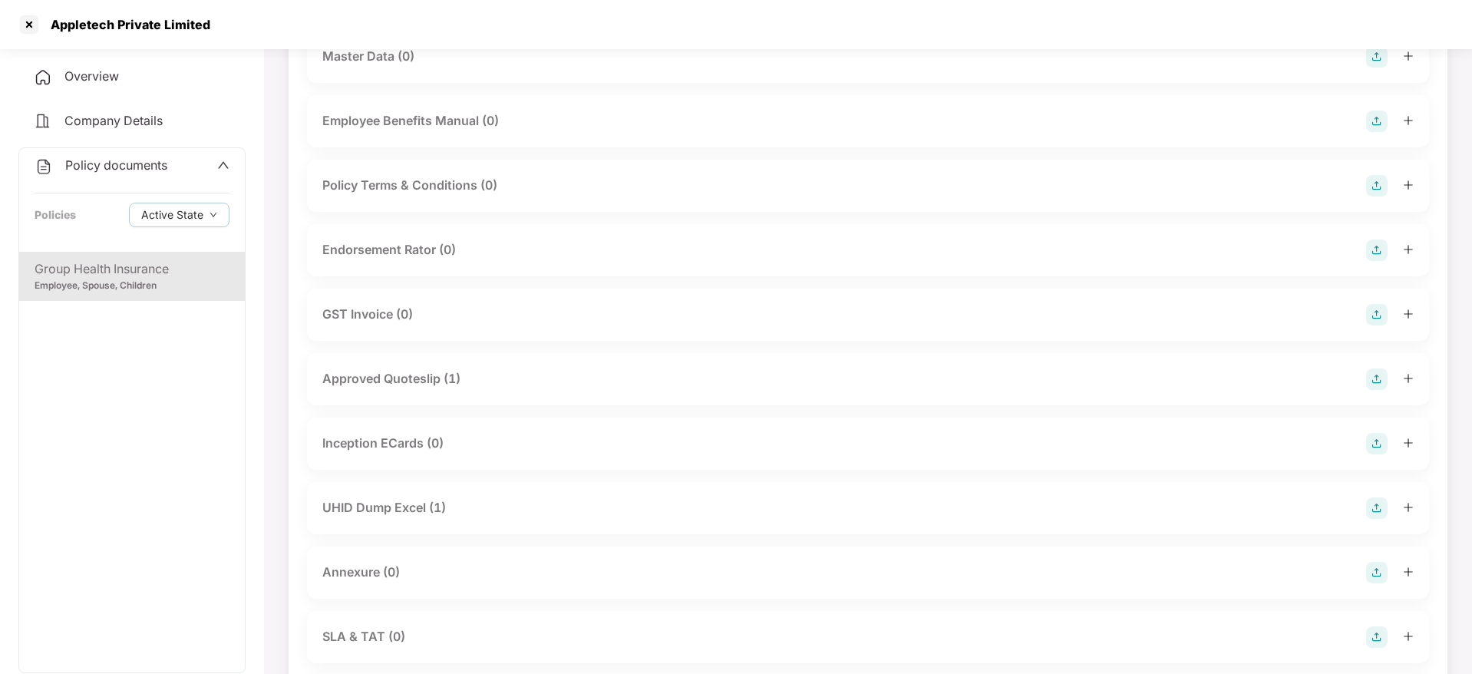
scroll to position [460, 0]
click at [448, 383] on div "UHID Dump Excel (1)" at bounding box center [867, 382] width 1091 height 21
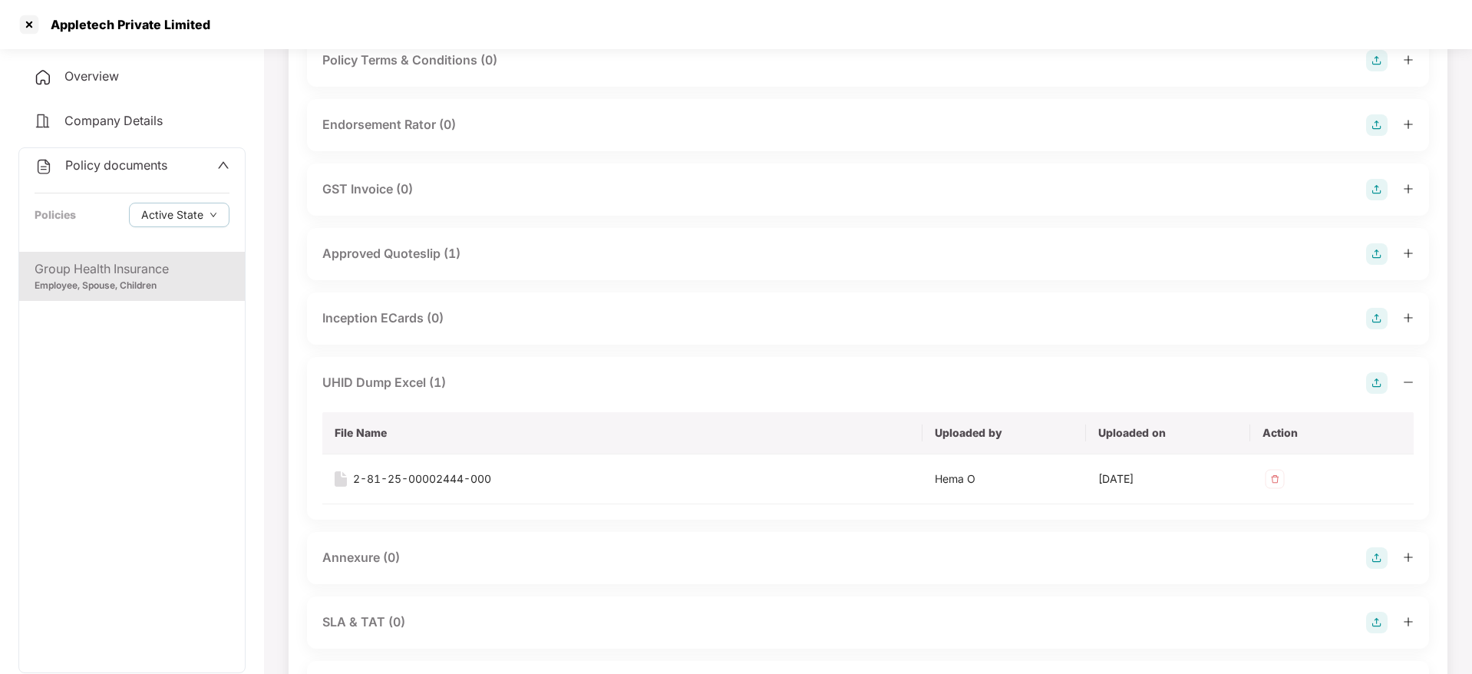
click at [448, 381] on div "UHID Dump Excel (1)" at bounding box center [867, 382] width 1091 height 21
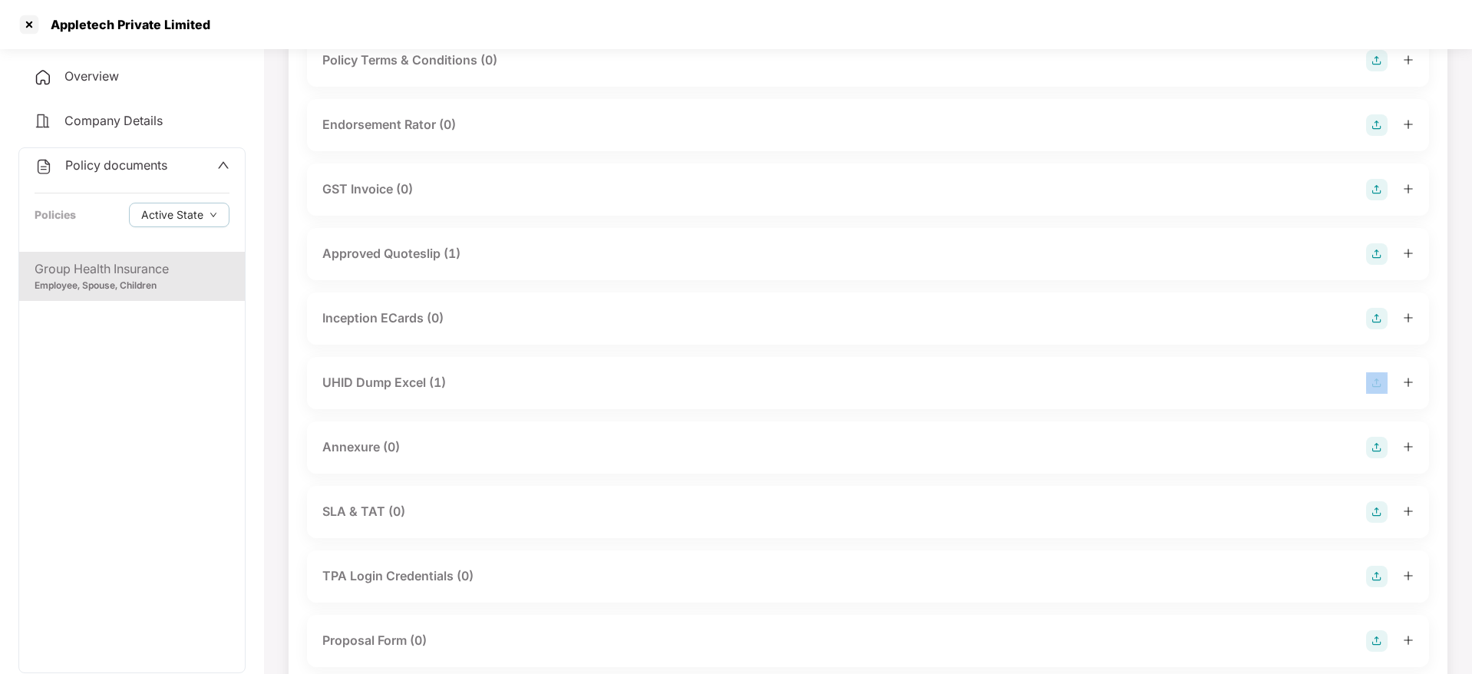
click at [448, 381] on div "UHID Dump Excel (1)" at bounding box center [867, 382] width 1091 height 21
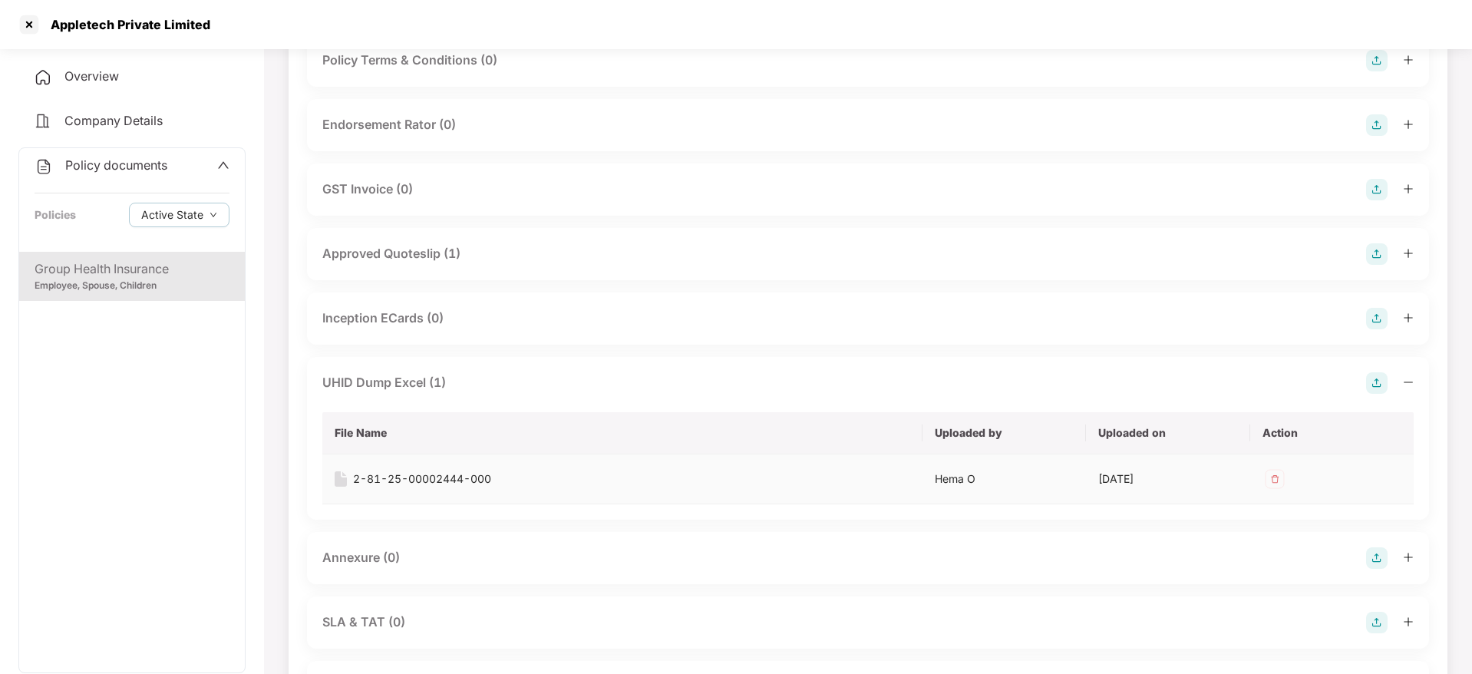
click at [453, 483] on div "2-81-25-00002444-000" at bounding box center [422, 478] width 138 height 17
click at [1403, 20] on div "Appletech Private Limited" at bounding box center [736, 24] width 1472 height 49
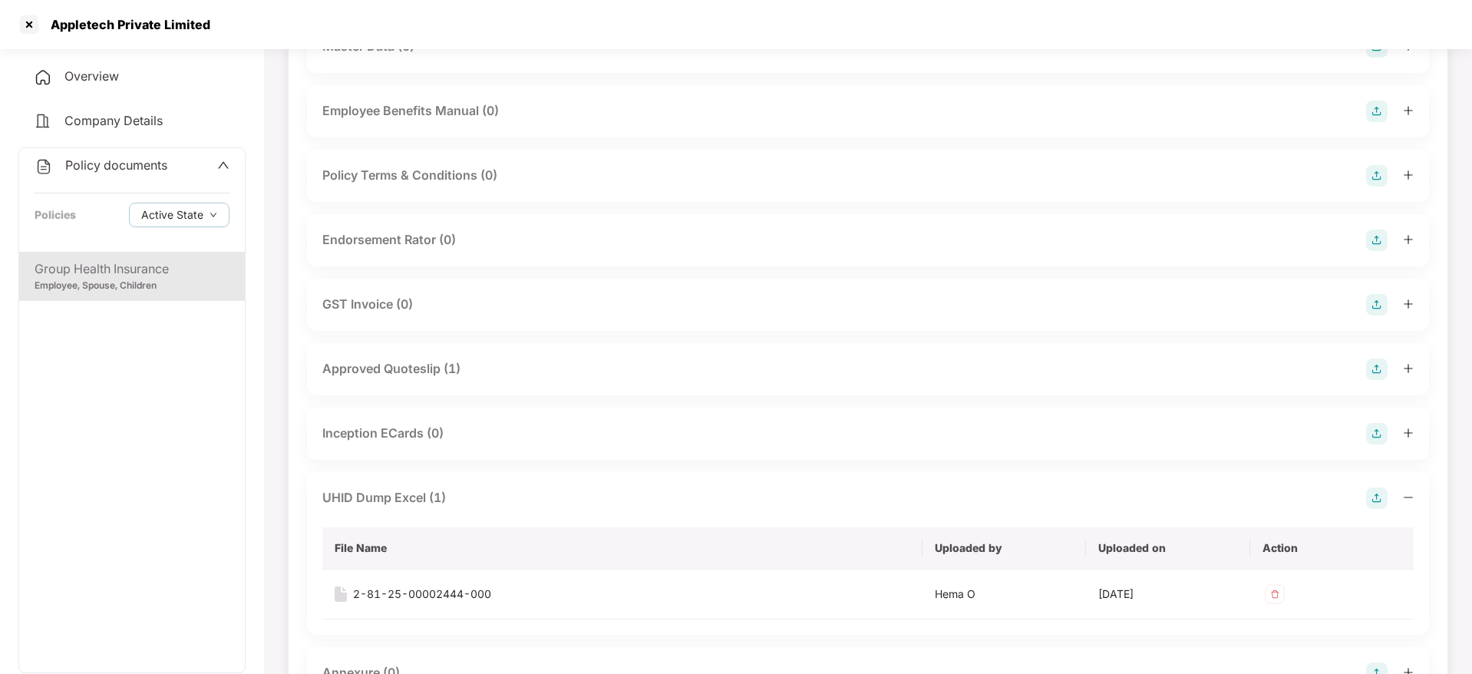
scroll to position [0, 0]
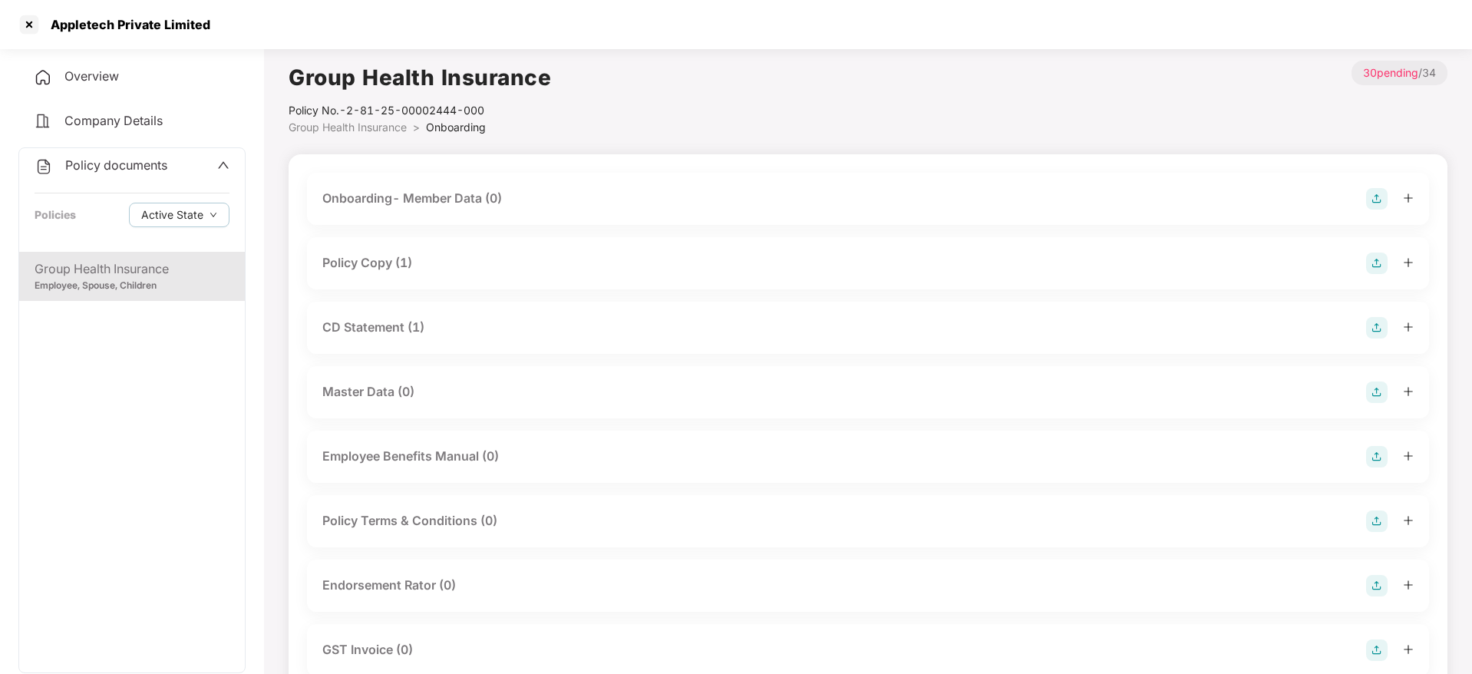
click at [171, 34] on div "Appletech Private Limited" at bounding box center [113, 24] width 193 height 25
copy div "Appletech Private Limited"
click at [21, 22] on div at bounding box center [29, 24] width 25 height 25
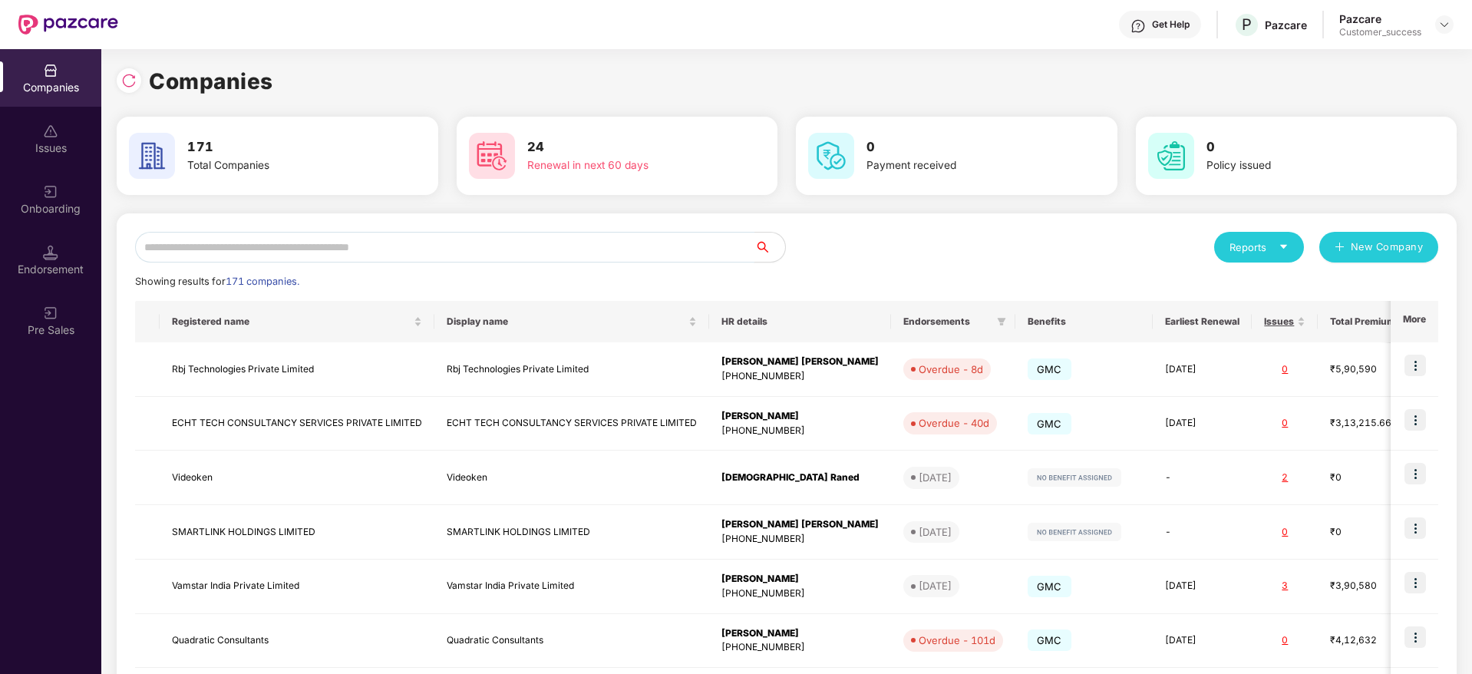
click at [429, 254] on input "text" at bounding box center [444, 247] width 619 height 31
paste input "**********"
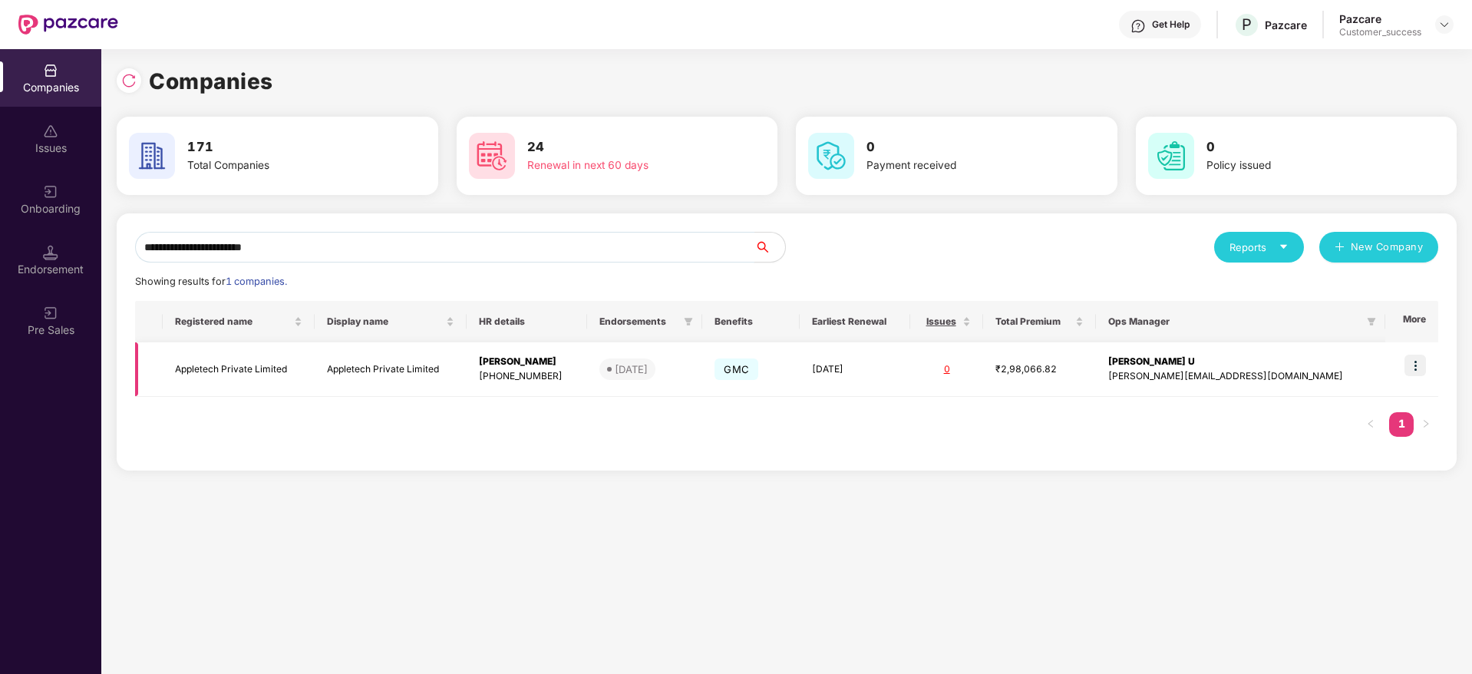
type input "**********"
click at [1423, 362] on img at bounding box center [1414, 364] width 21 height 21
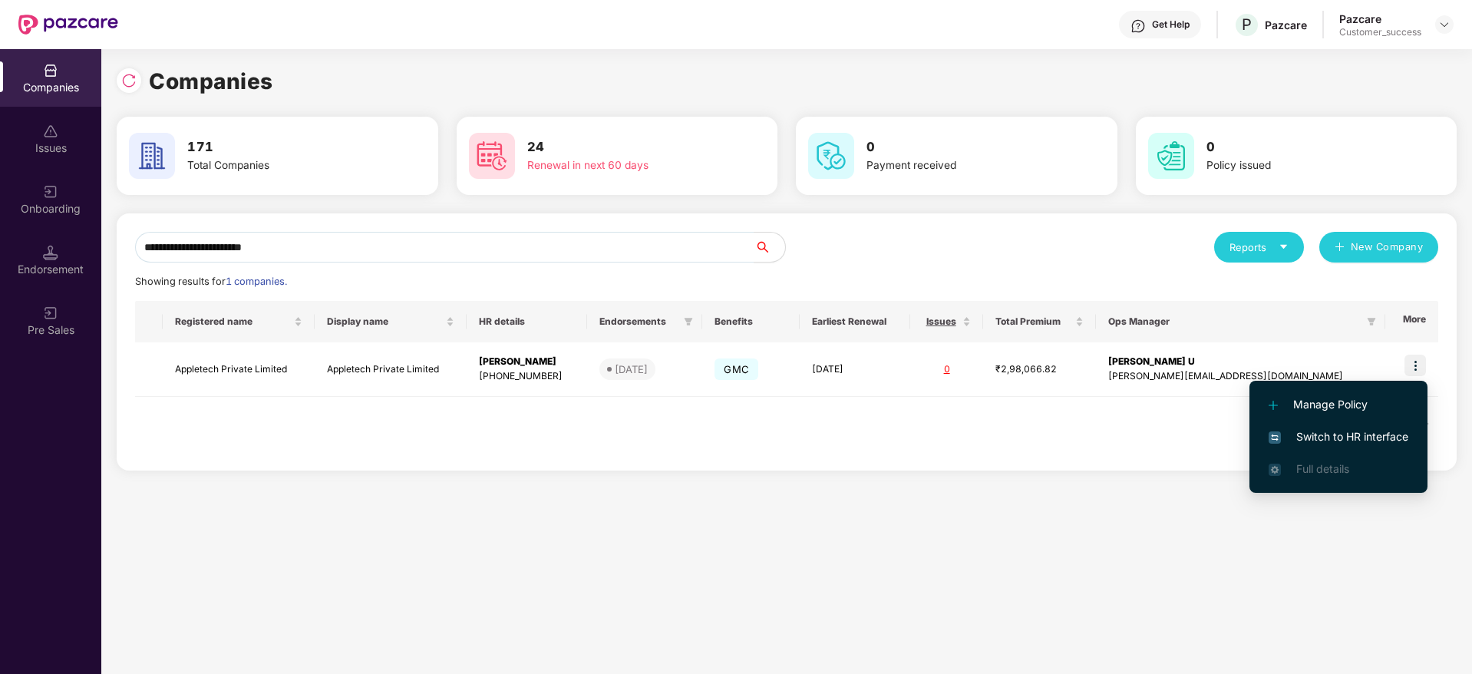
click at [1389, 440] on span "Switch to HR interface" at bounding box center [1338, 436] width 140 height 17
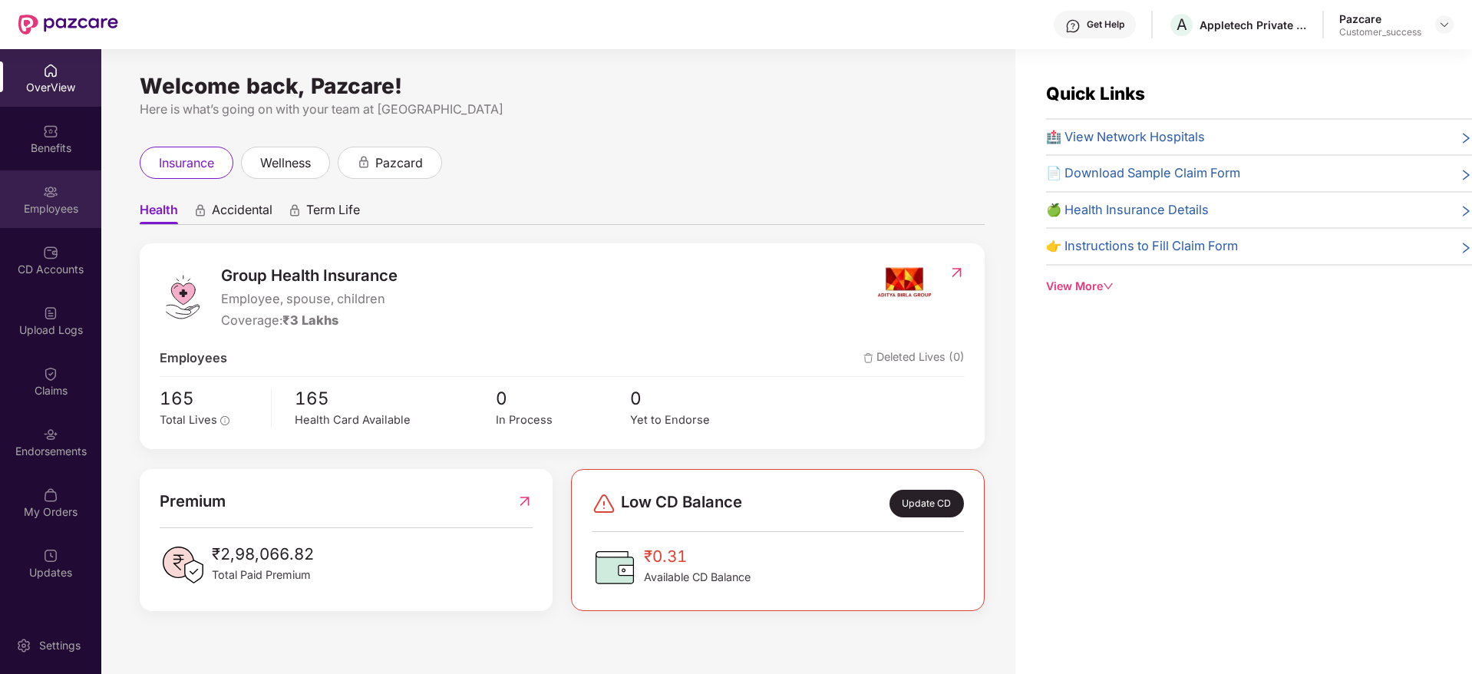
click at [56, 214] on div "Employees" at bounding box center [50, 208] width 101 height 15
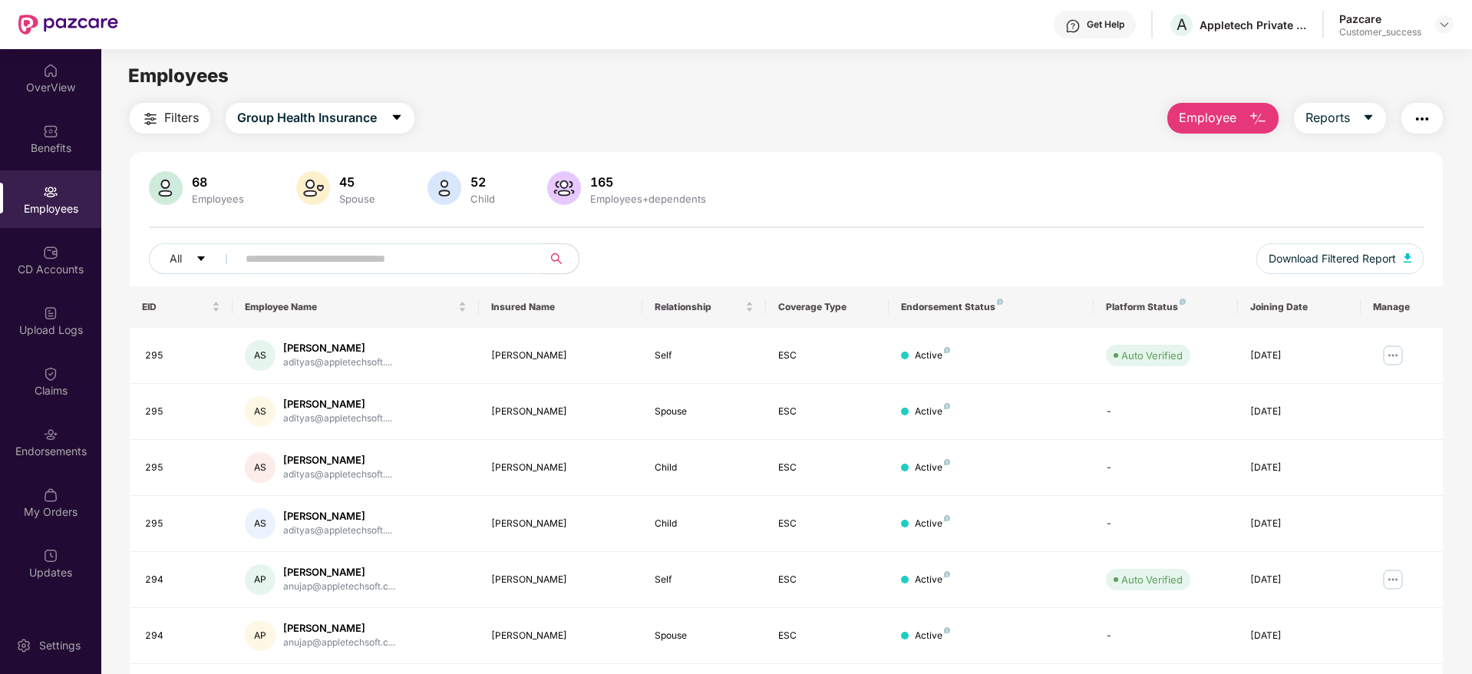
click at [165, 117] on span "Filters" at bounding box center [181, 117] width 35 height 19
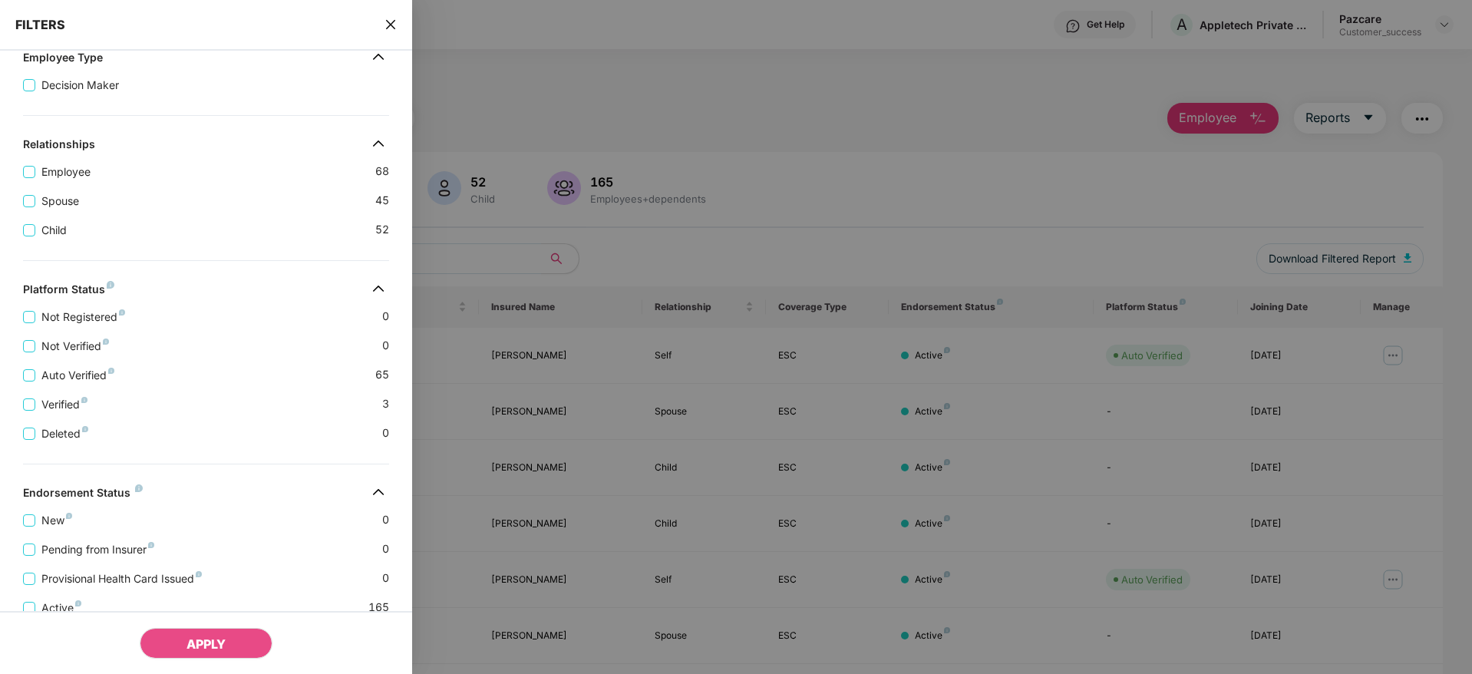
scroll to position [298, 0]
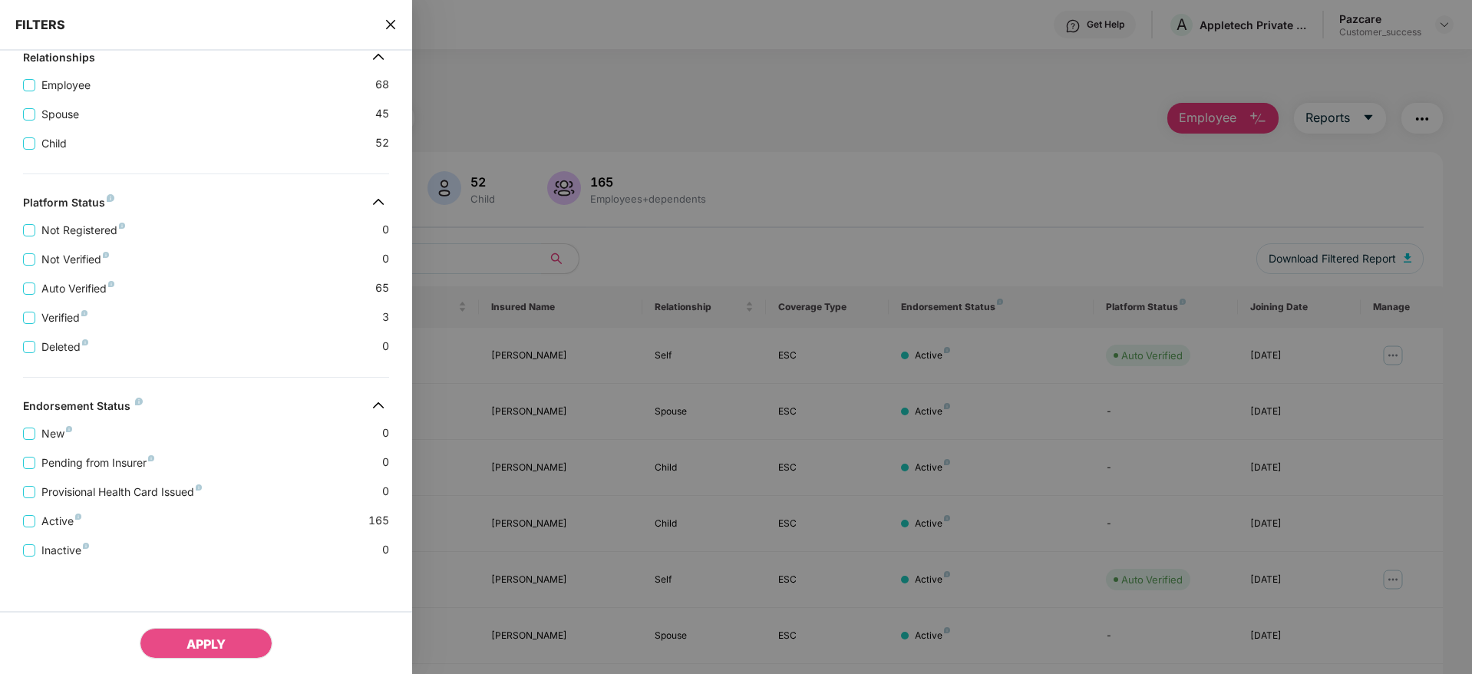
click at [380, 28] on div "FILTERS" at bounding box center [206, 25] width 412 height 51
click at [389, 21] on icon "close" at bounding box center [390, 24] width 9 height 9
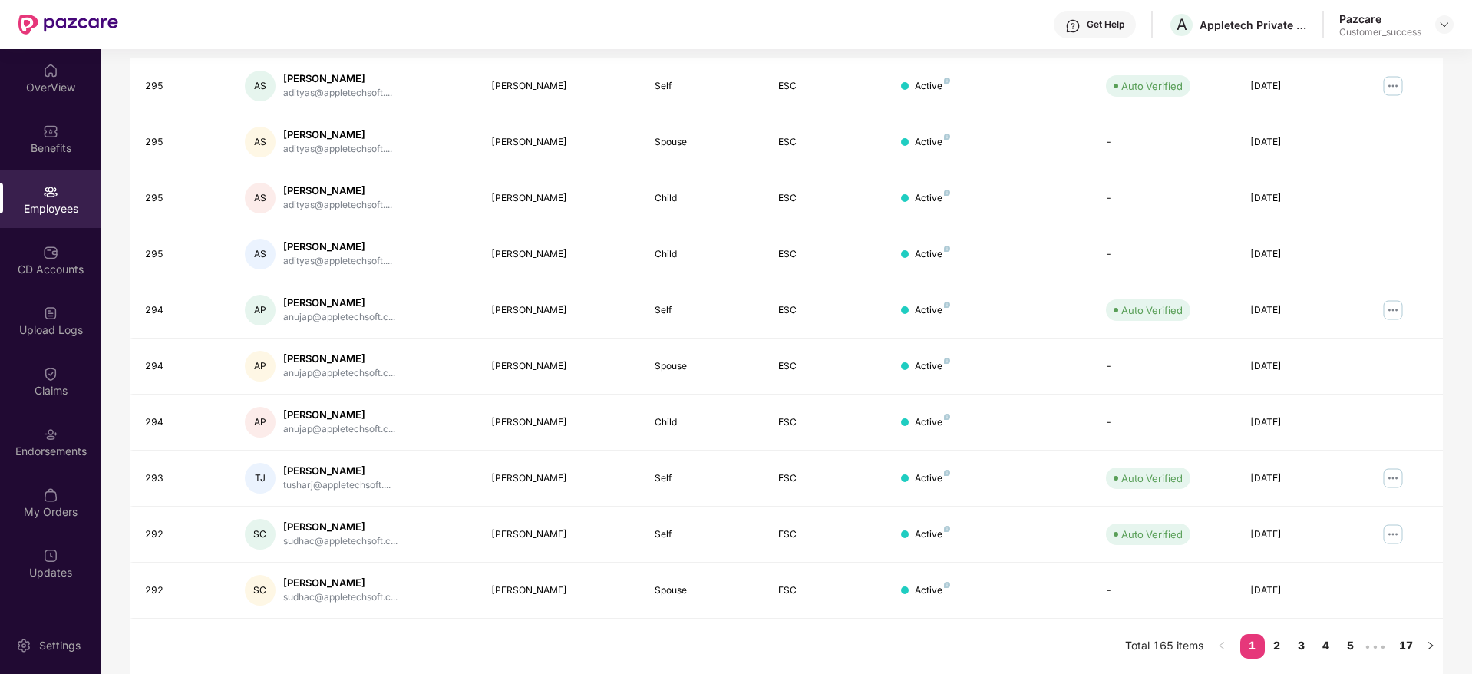
scroll to position [0, 0]
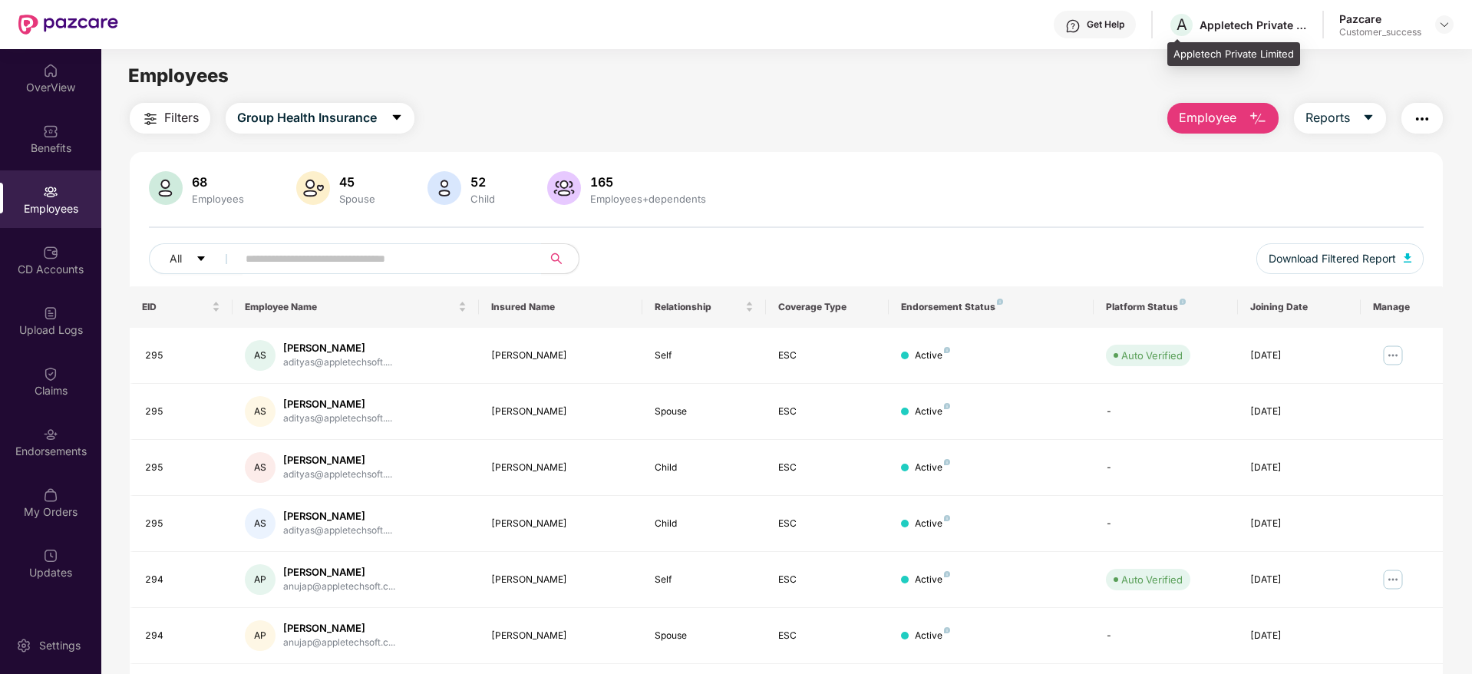
click at [1241, 25] on div "Appletech Private Limited" at bounding box center [1252, 25] width 107 height 15
drag, startPoint x: 1241, startPoint y: 25, endPoint x: 1250, endPoint y: 15, distance: 12.5
click at [1243, 23] on div "Appletech Private Limited" at bounding box center [1252, 25] width 107 height 15
click at [1251, 15] on div "A Appletech Private Limited" at bounding box center [1237, 25] width 139 height 27
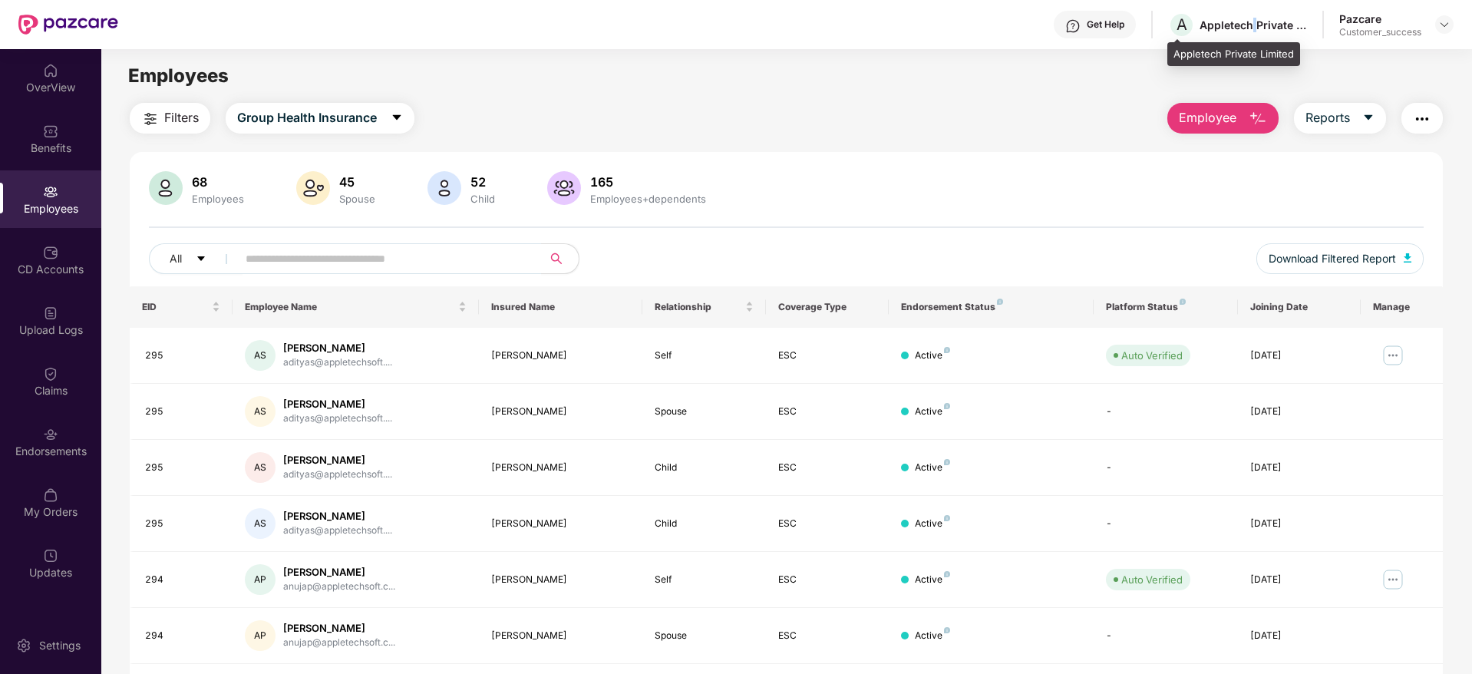
click at [1251, 15] on div "A Appletech Private Limited" at bounding box center [1237, 25] width 139 height 27
click at [55, 459] on div "Endorsements" at bounding box center [50, 442] width 101 height 58
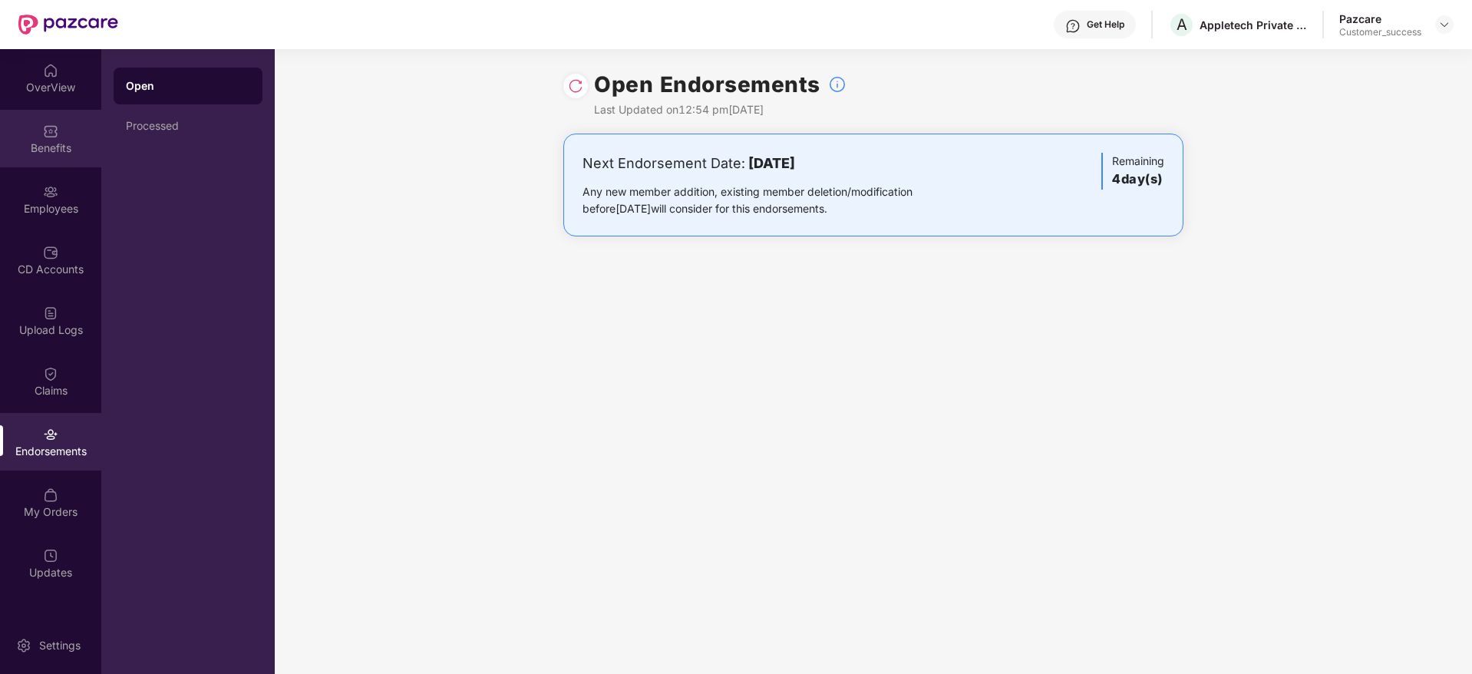
click at [82, 135] on div "Benefits" at bounding box center [50, 139] width 101 height 58
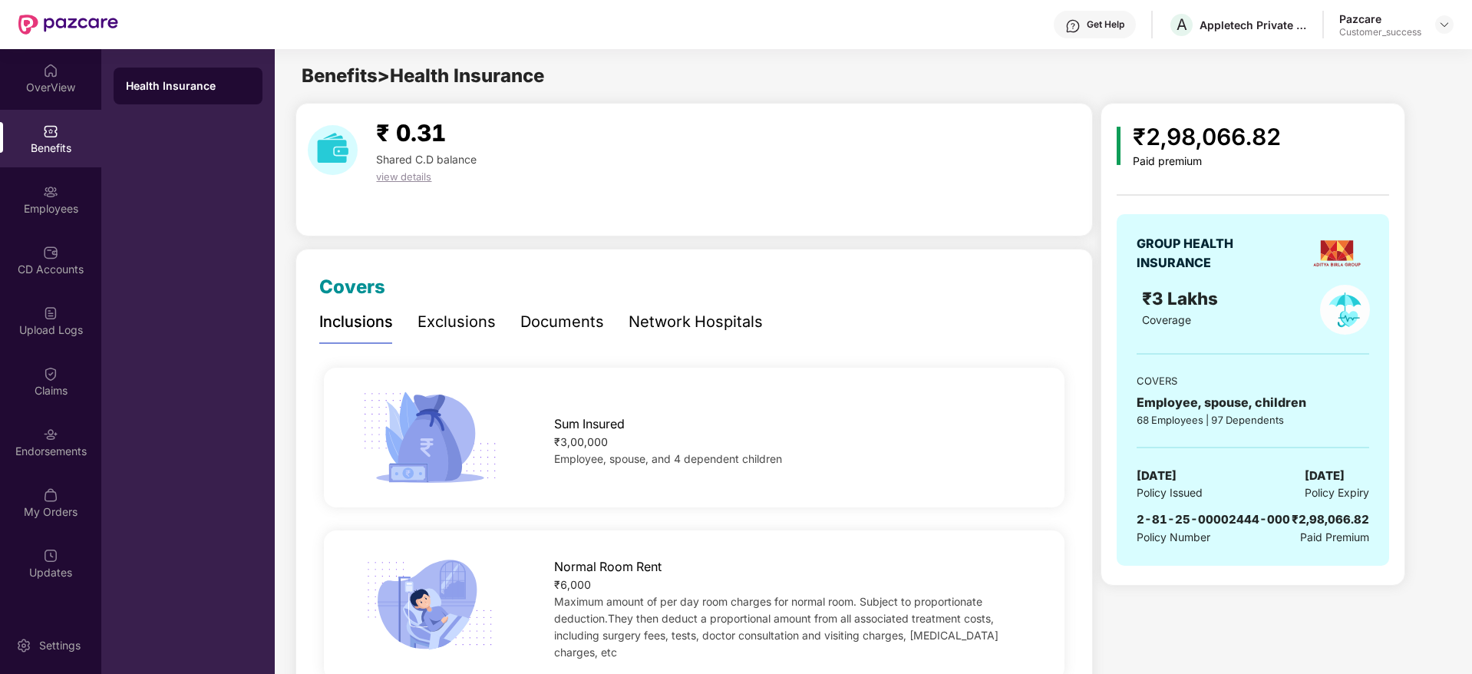
click at [1442, 24] on img at bounding box center [1444, 24] width 12 height 12
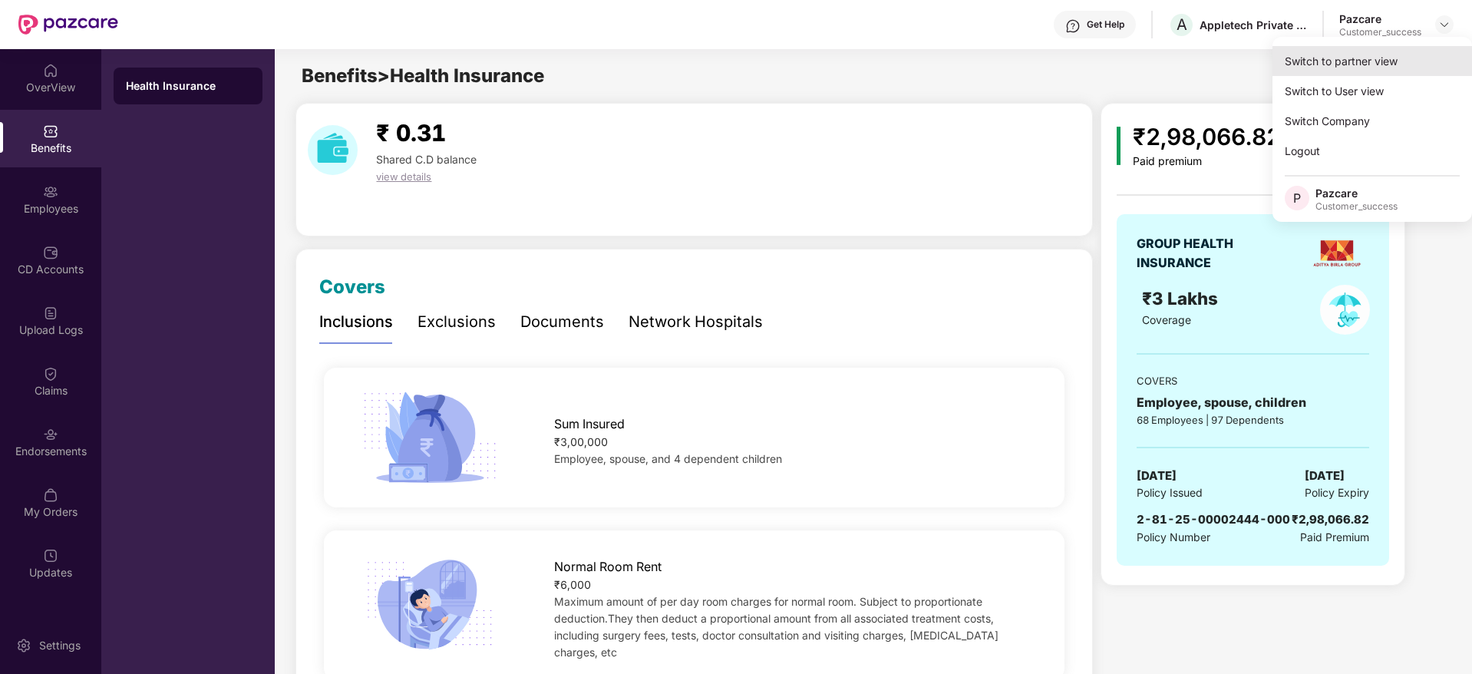
click at [1420, 67] on div "Switch to partner view" at bounding box center [1371, 61] width 199 height 30
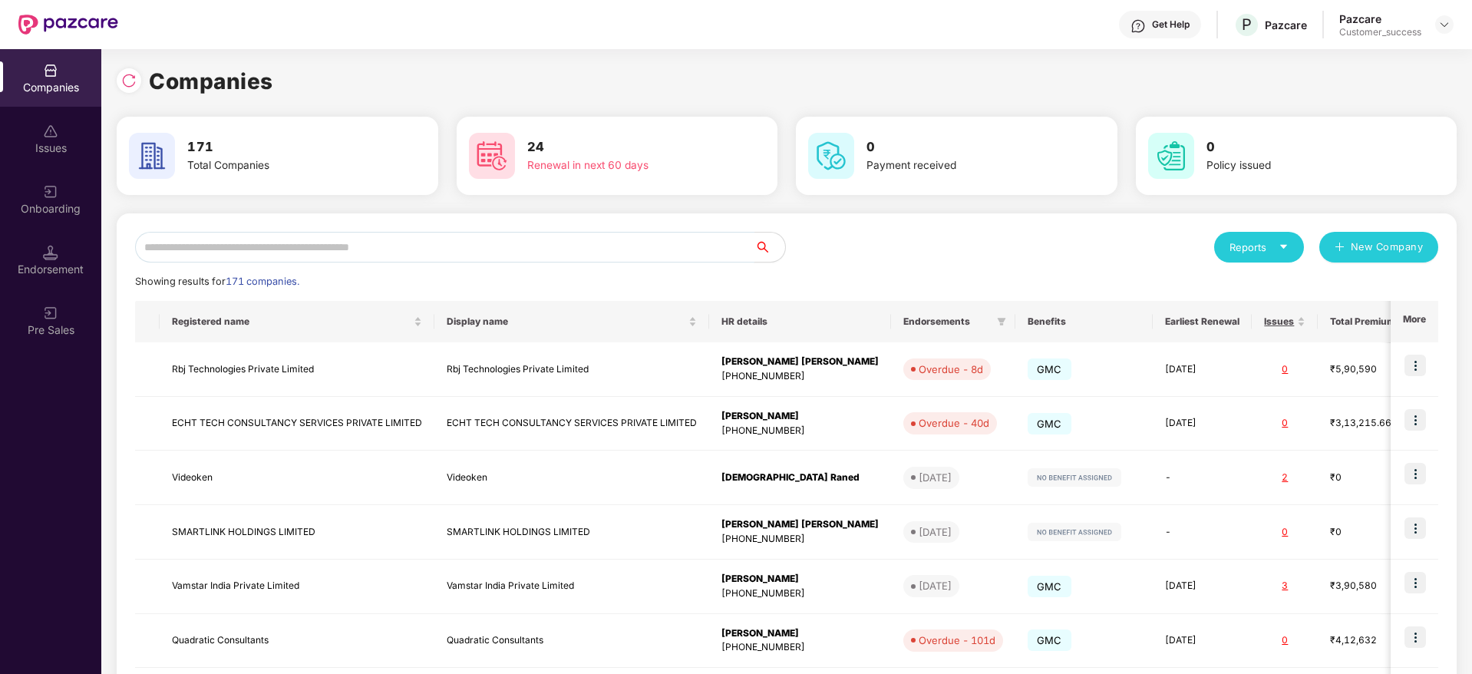
click at [400, 250] on input "text" at bounding box center [444, 247] width 619 height 31
paste input "********"
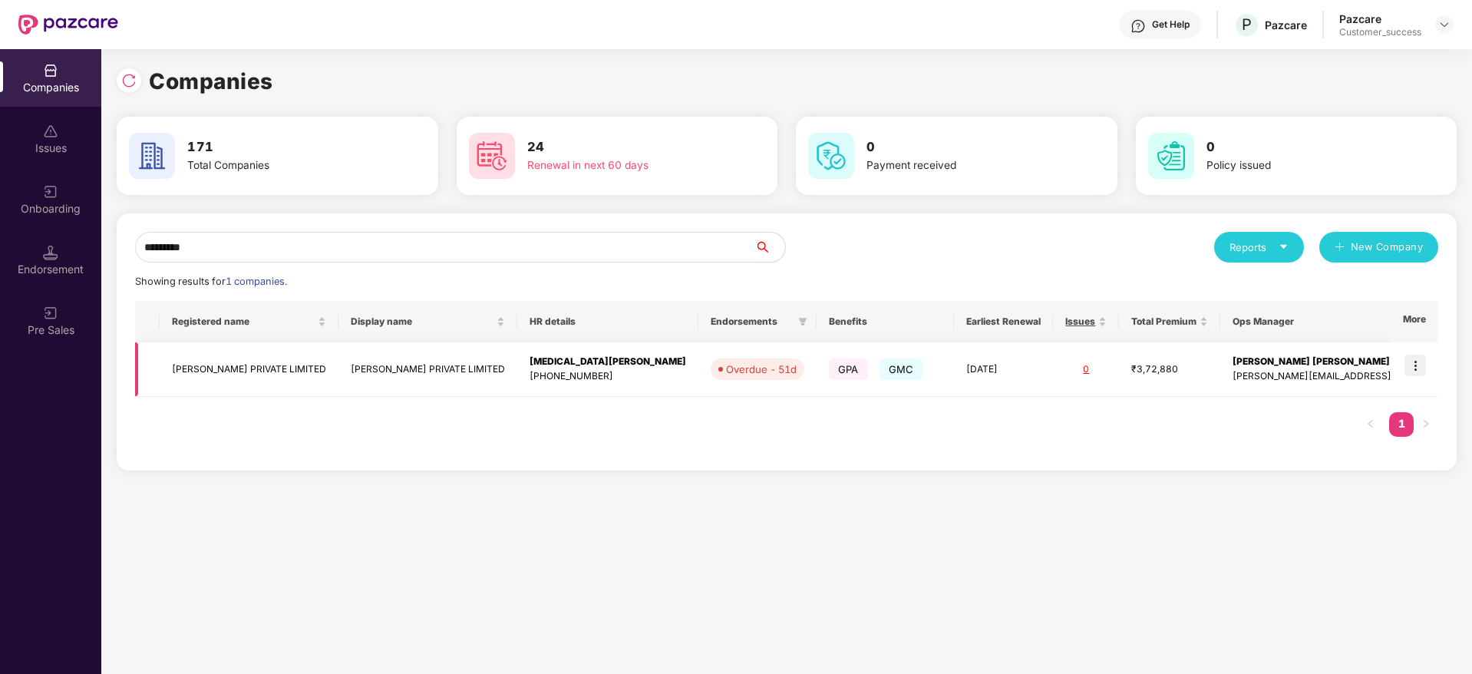
type input "********"
click at [1413, 370] on img at bounding box center [1414, 364] width 21 height 21
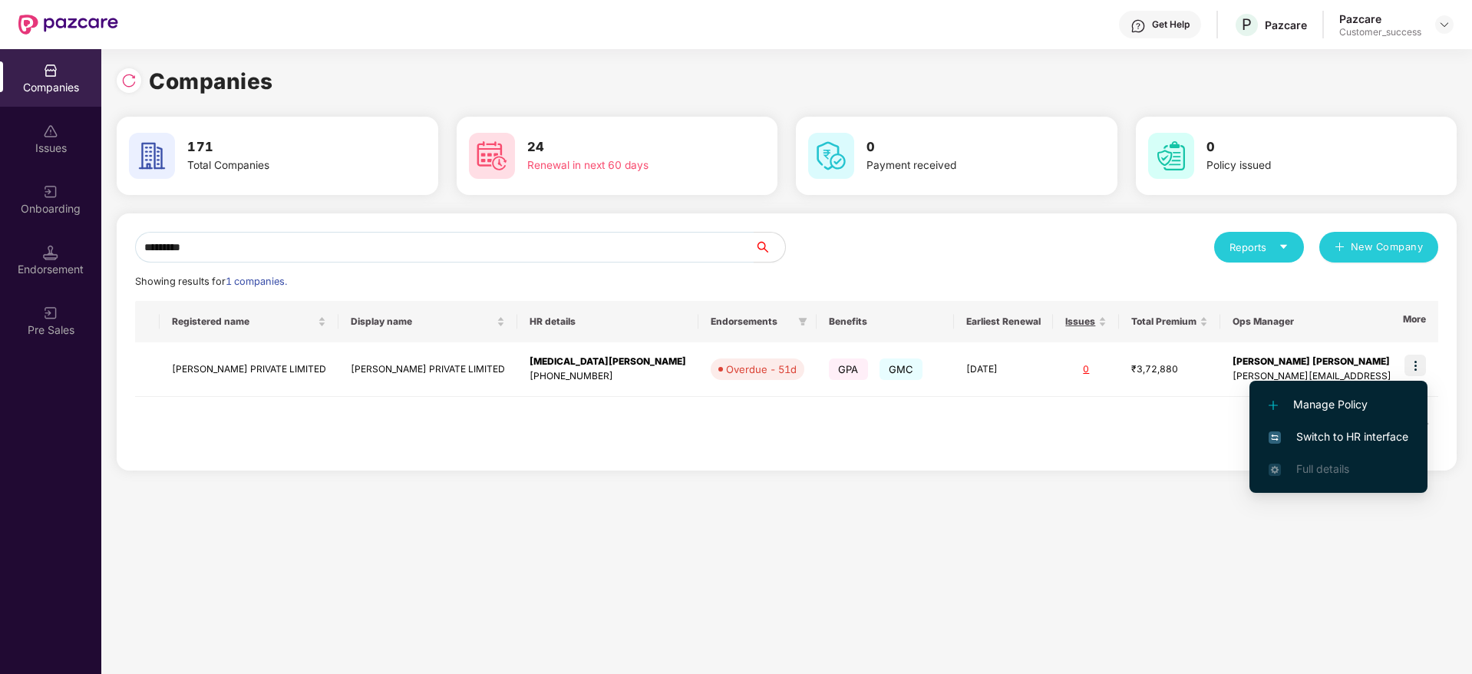
click at [1399, 433] on span "Switch to HR interface" at bounding box center [1338, 436] width 140 height 17
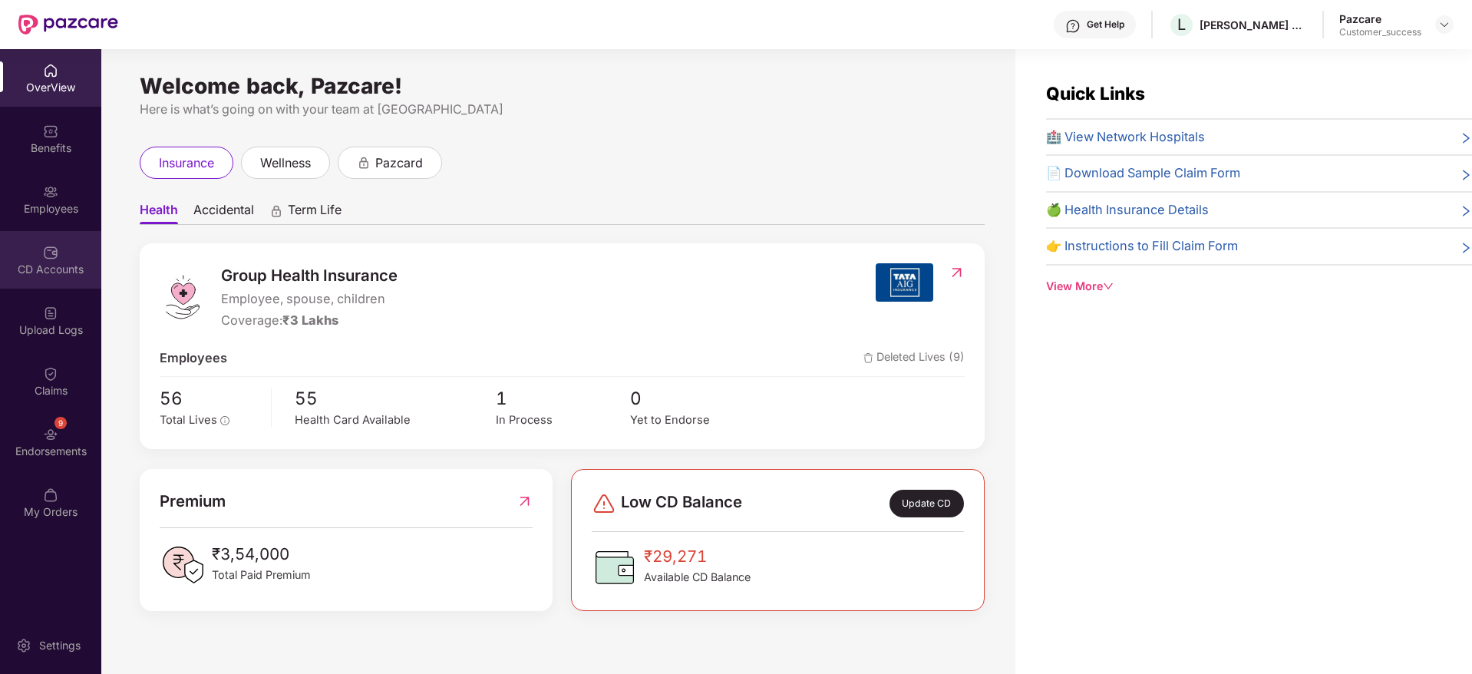
click at [49, 269] on div "CD Accounts" at bounding box center [50, 269] width 101 height 15
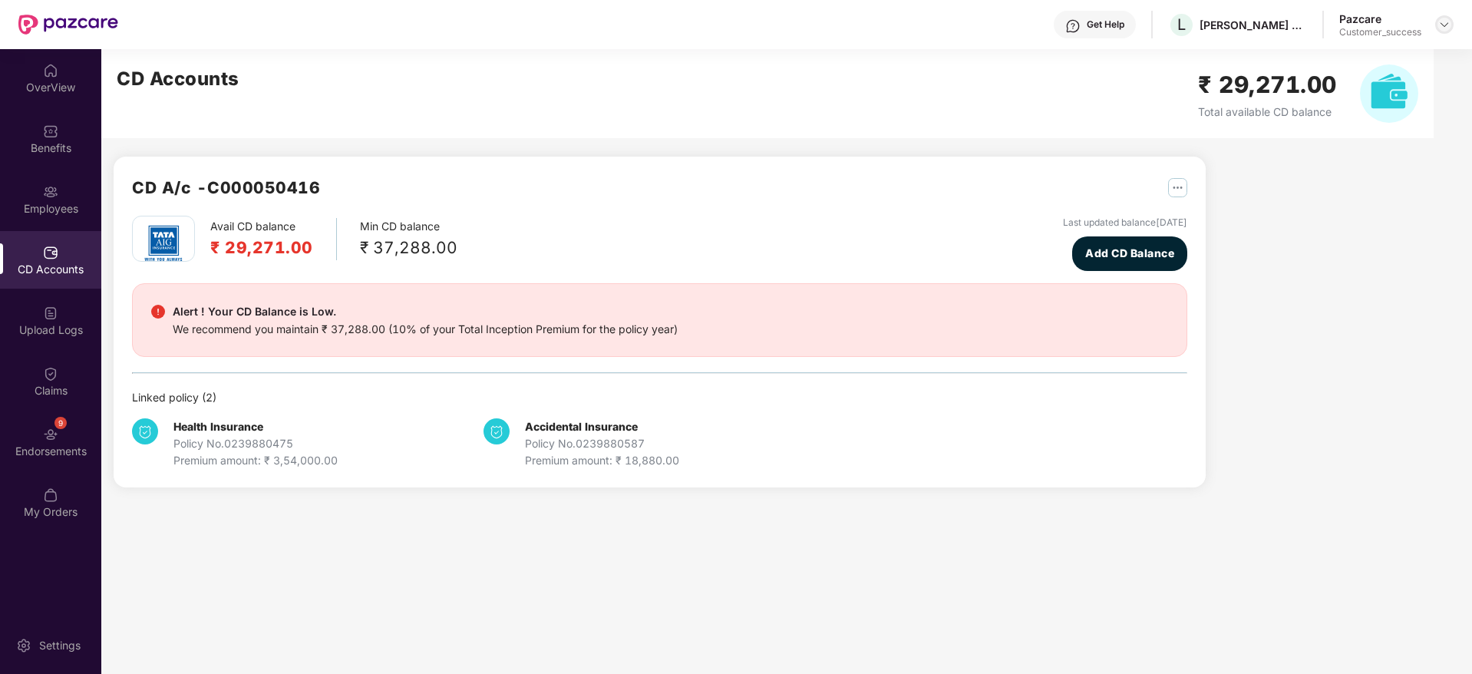
click at [1442, 25] on img at bounding box center [1444, 24] width 12 height 12
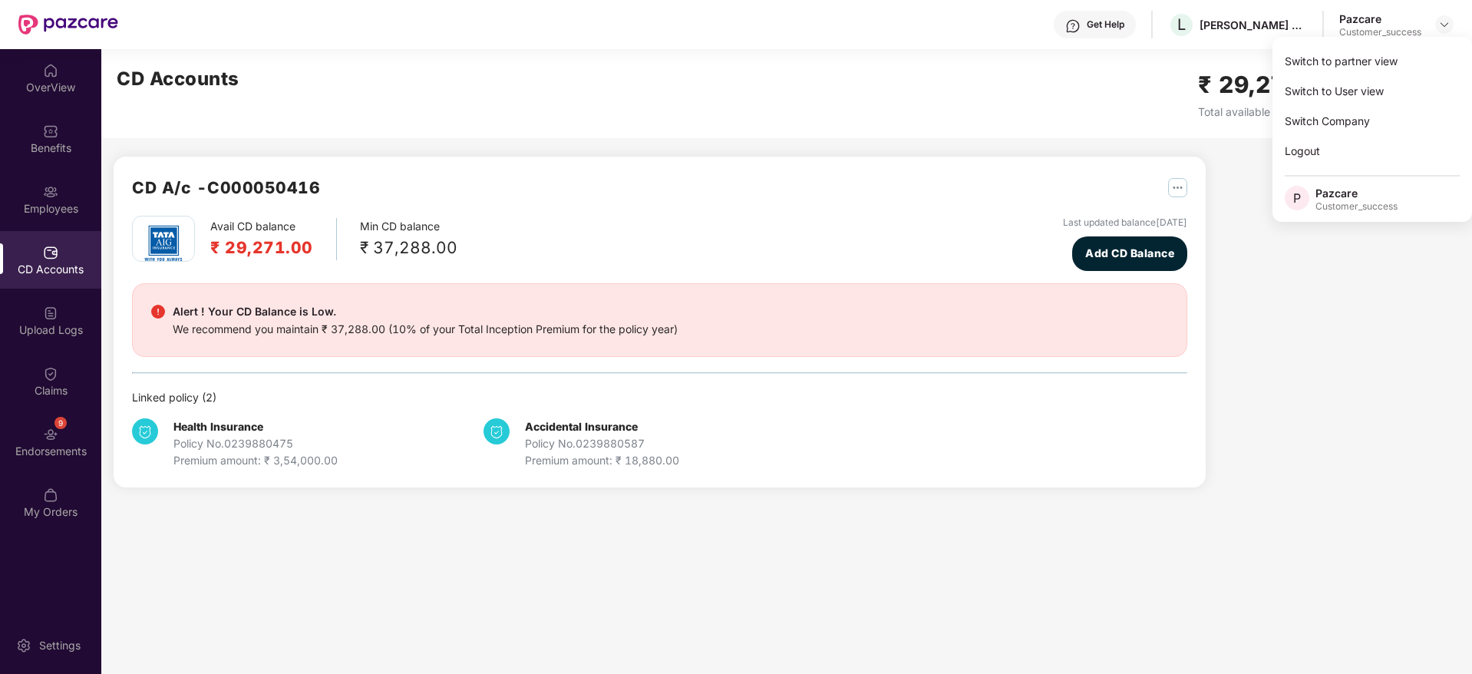
click at [1422, 50] on div "Switch to partner view" at bounding box center [1371, 61] width 199 height 30
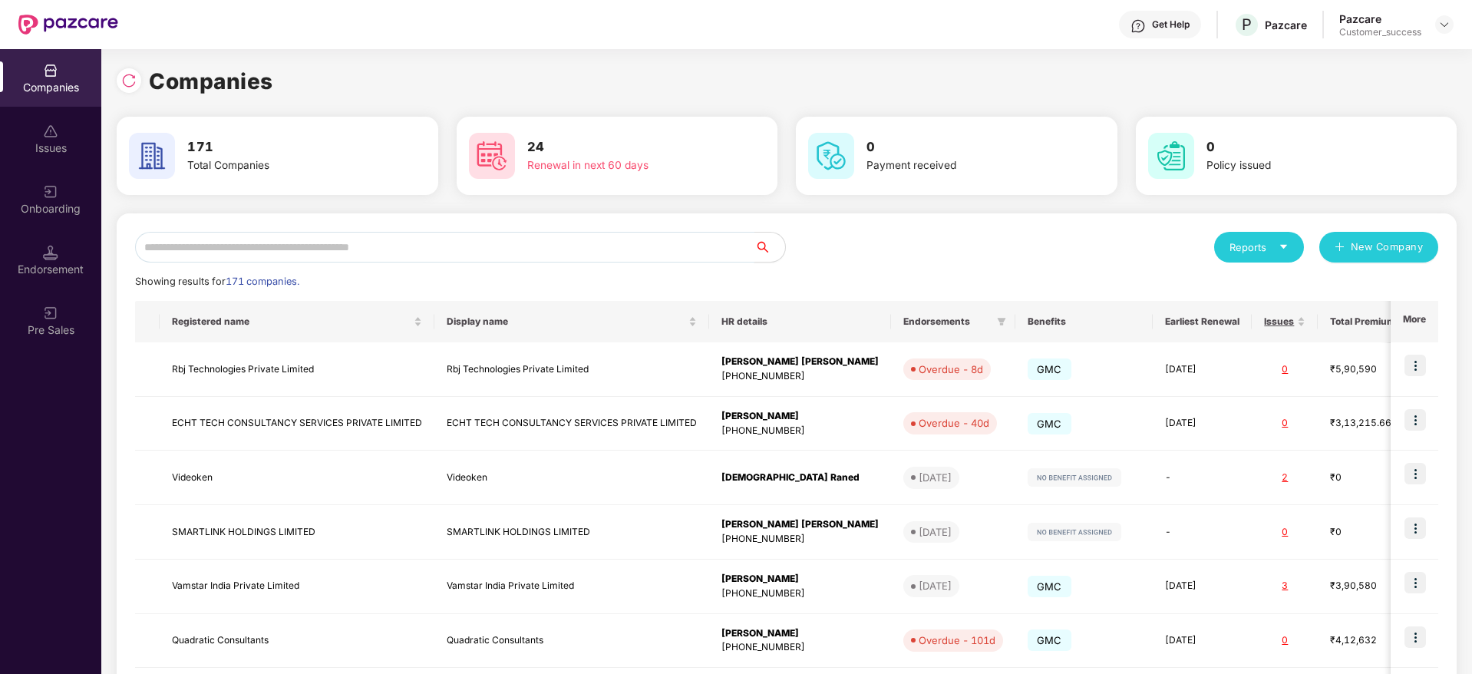
drag, startPoint x: 629, startPoint y: 256, endPoint x: 611, endPoint y: 254, distance: 18.6
click at [626, 257] on input "text" at bounding box center [444, 247] width 619 height 31
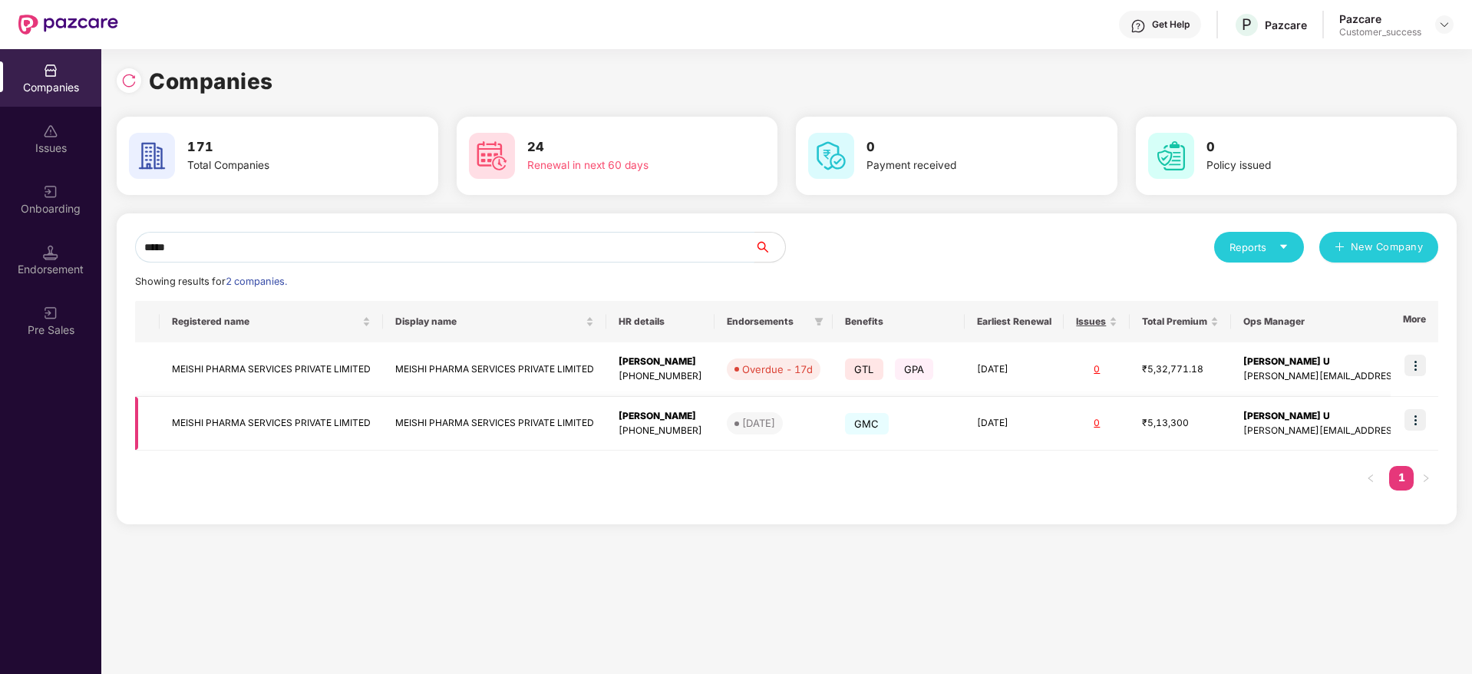
type input "*****"
click at [1420, 419] on img at bounding box center [1414, 419] width 21 height 21
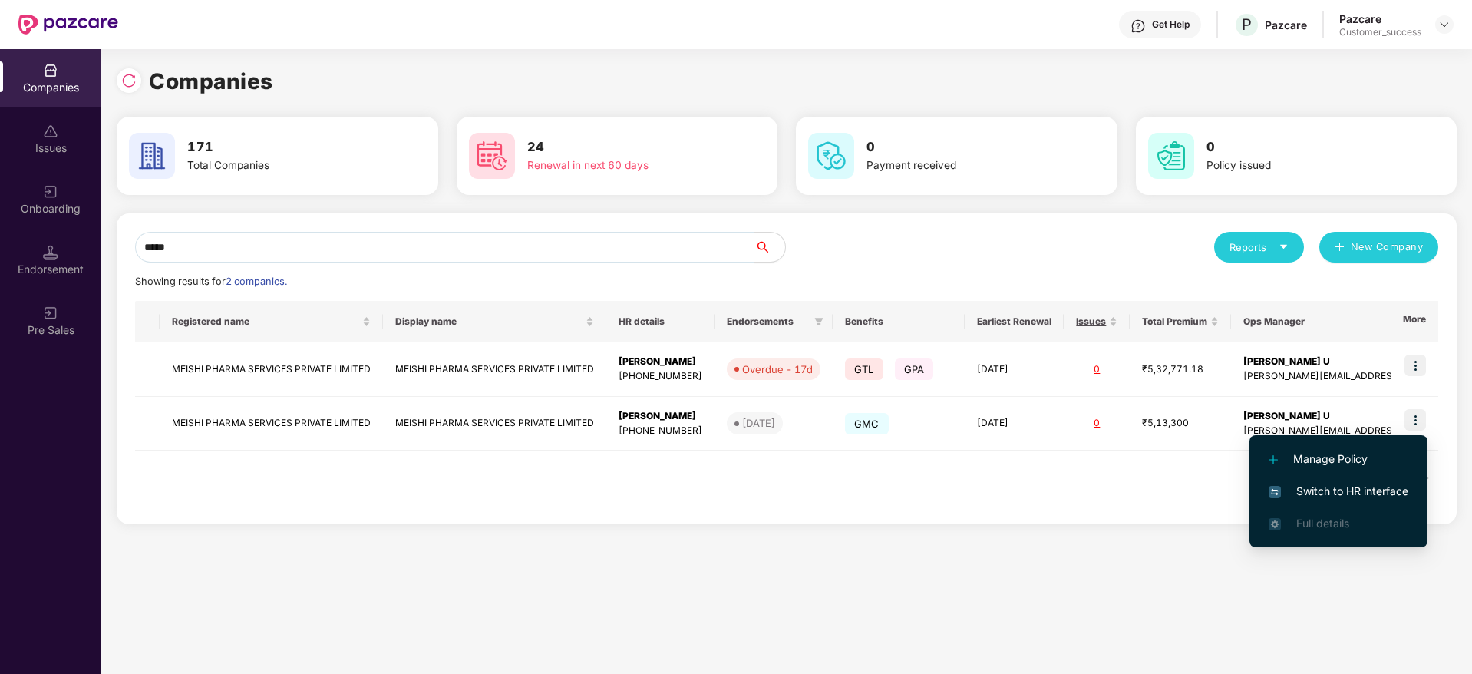
click at [1372, 491] on span "Switch to HR interface" at bounding box center [1338, 491] width 140 height 17
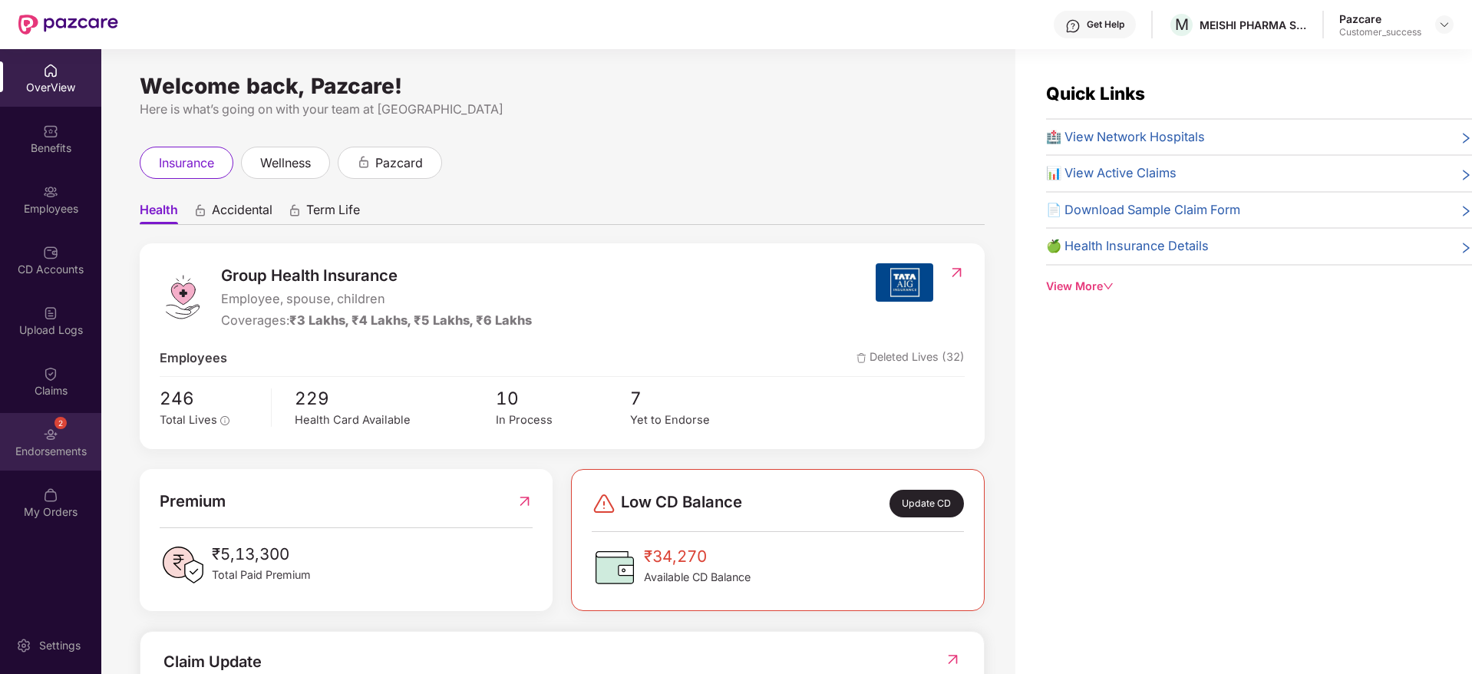
click at [58, 432] on img at bounding box center [50, 434] width 15 height 15
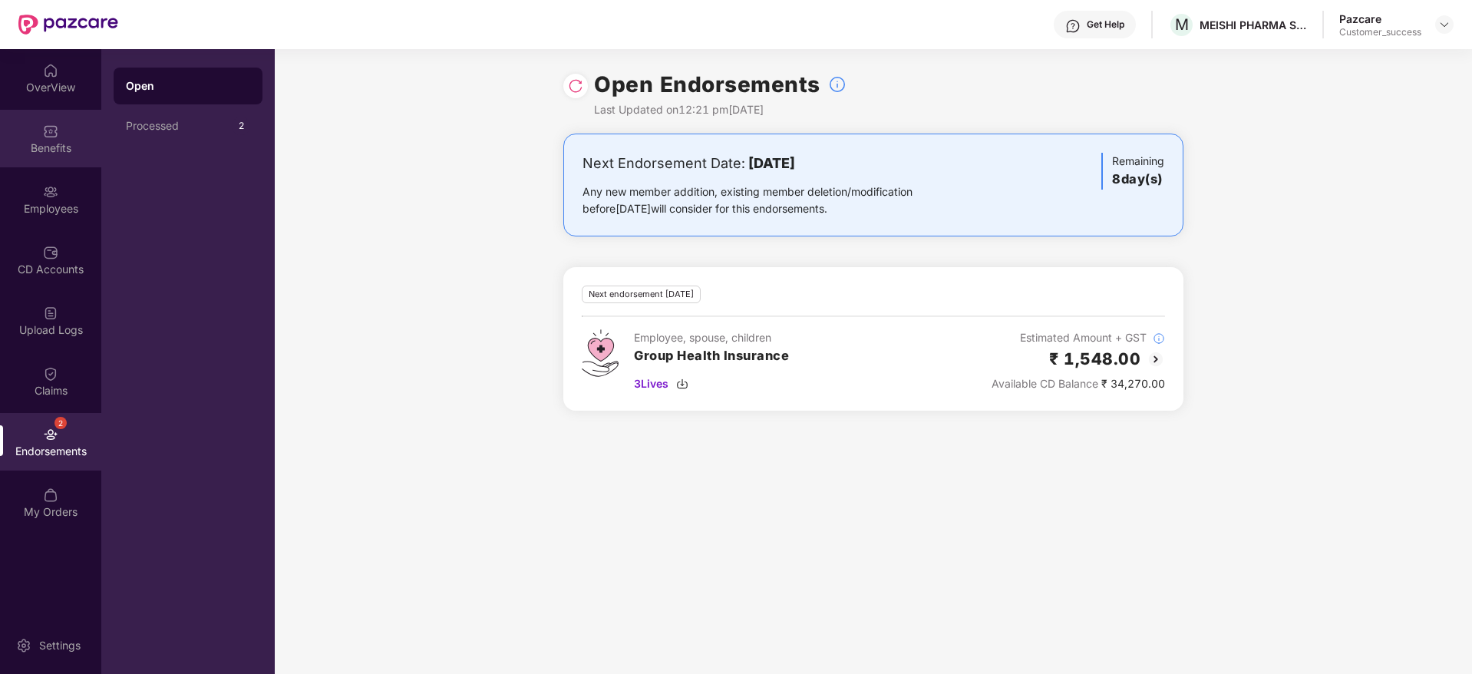
click at [54, 145] on div "Benefits" at bounding box center [50, 147] width 101 height 15
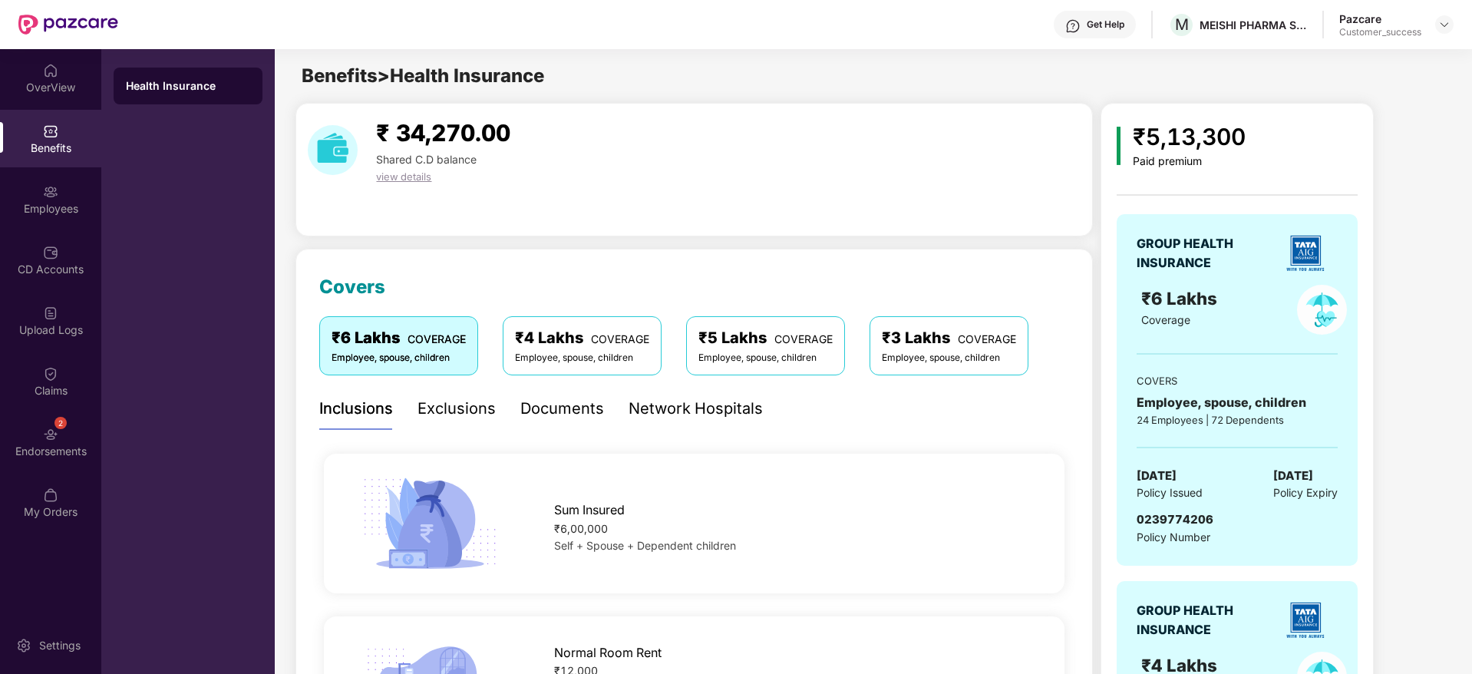
click at [577, 397] on div "Documents" at bounding box center [562, 409] width 84 height 24
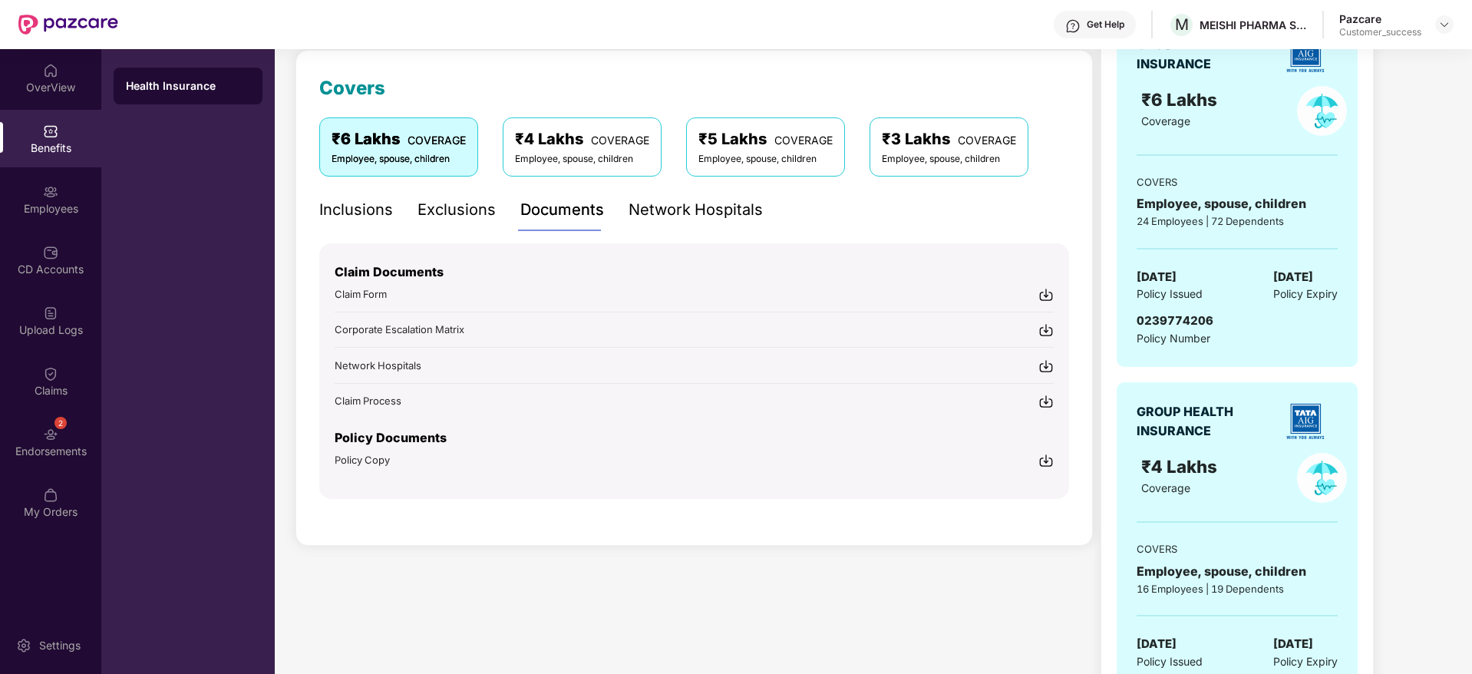
scroll to position [345, 0]
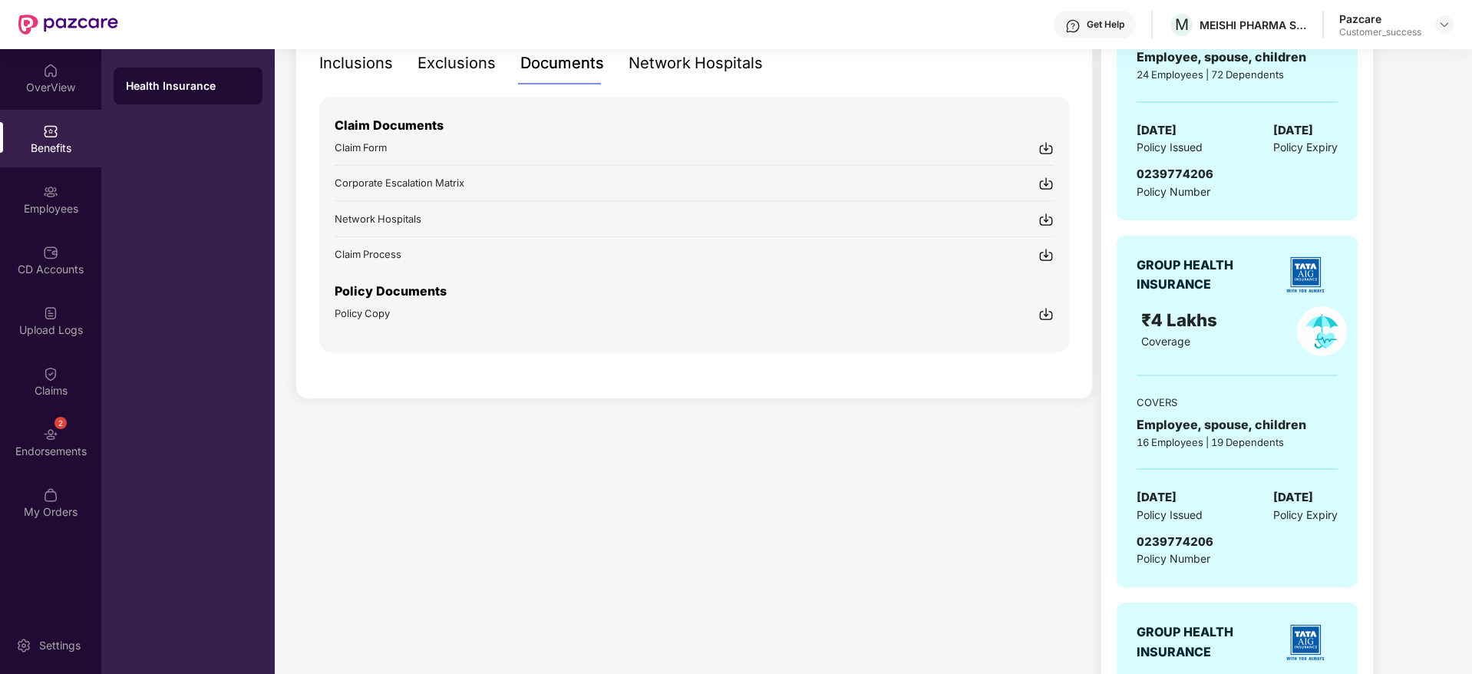
click at [1050, 315] on img at bounding box center [1045, 313] width 15 height 15
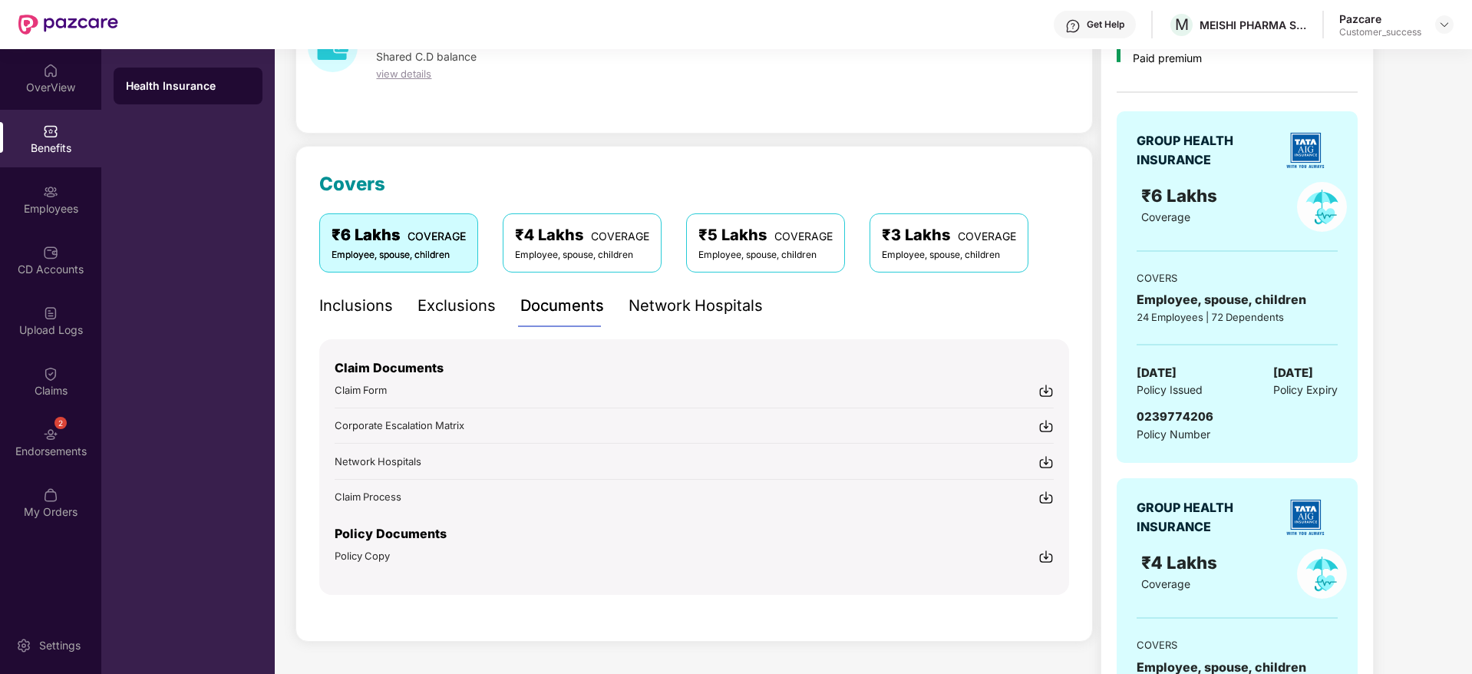
scroll to position [0, 0]
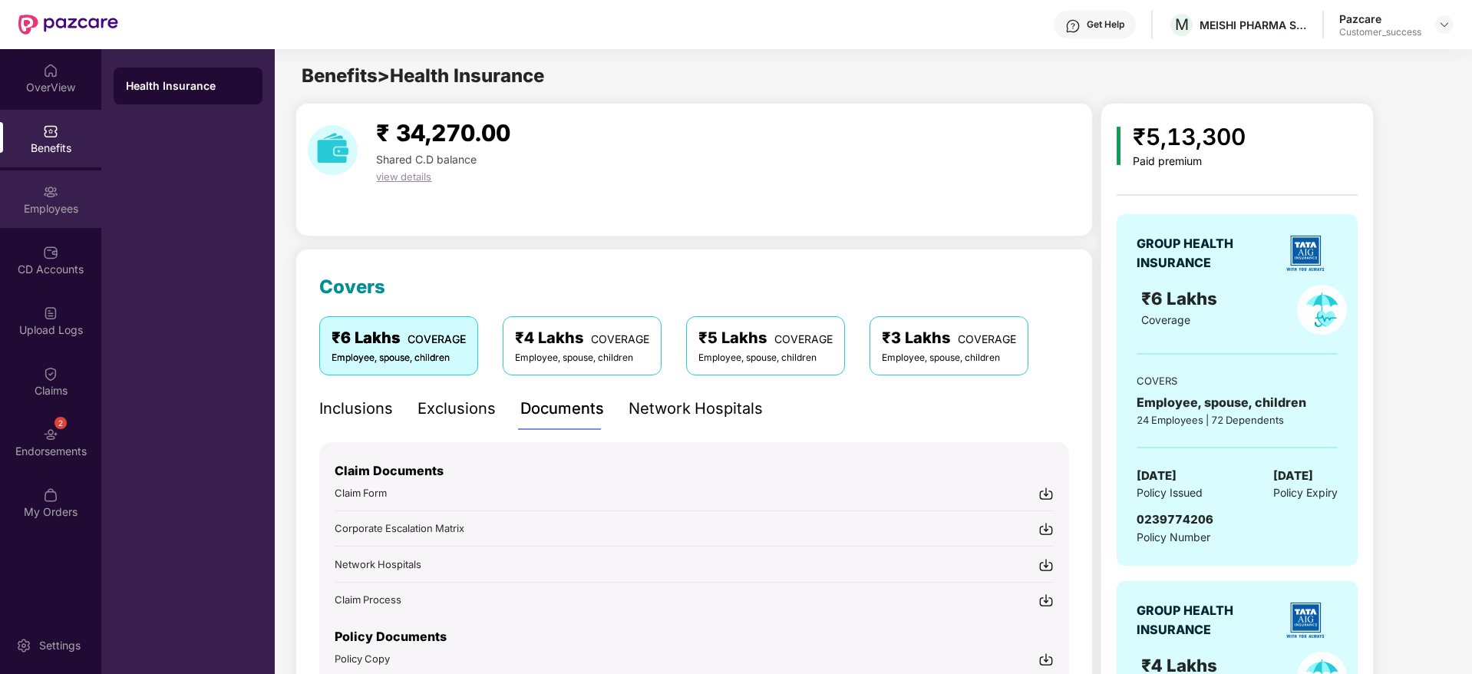
click at [61, 217] on div "Employees" at bounding box center [50, 199] width 101 height 58
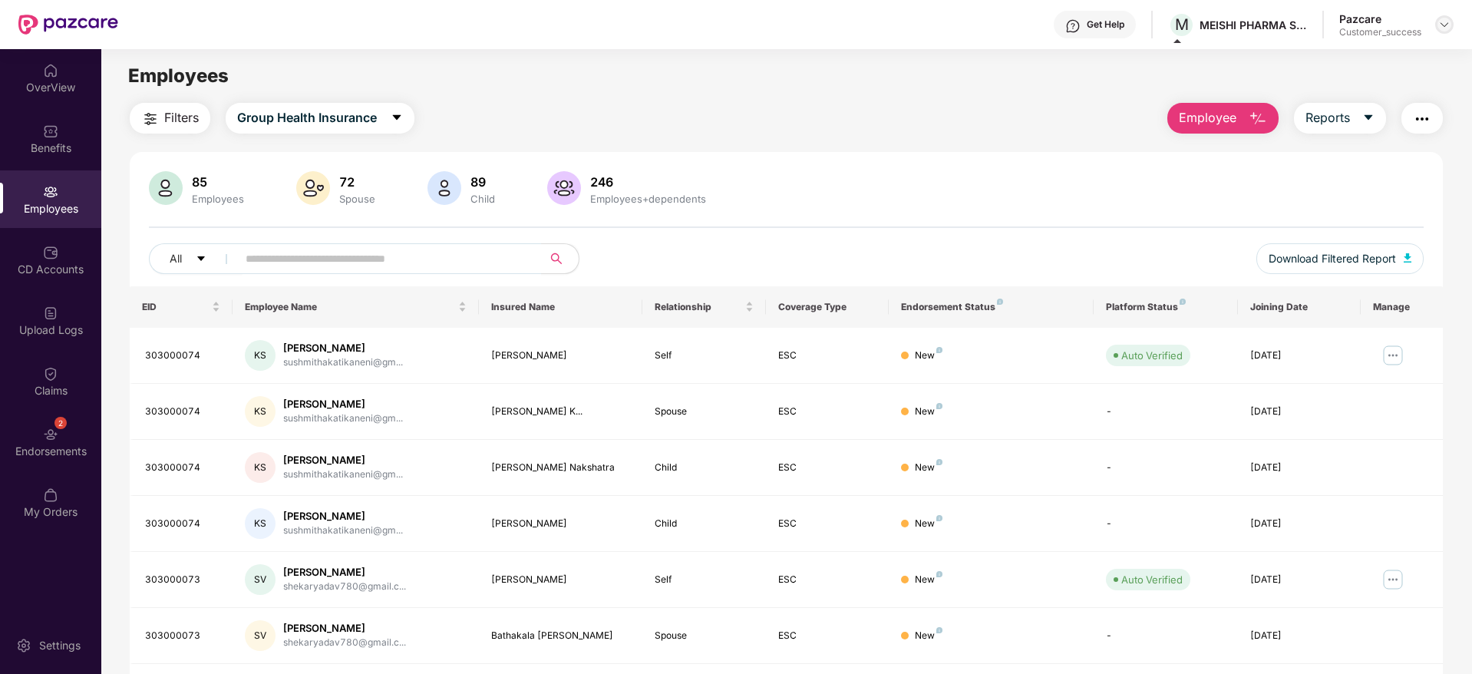
click at [1442, 30] on img at bounding box center [1444, 24] width 12 height 12
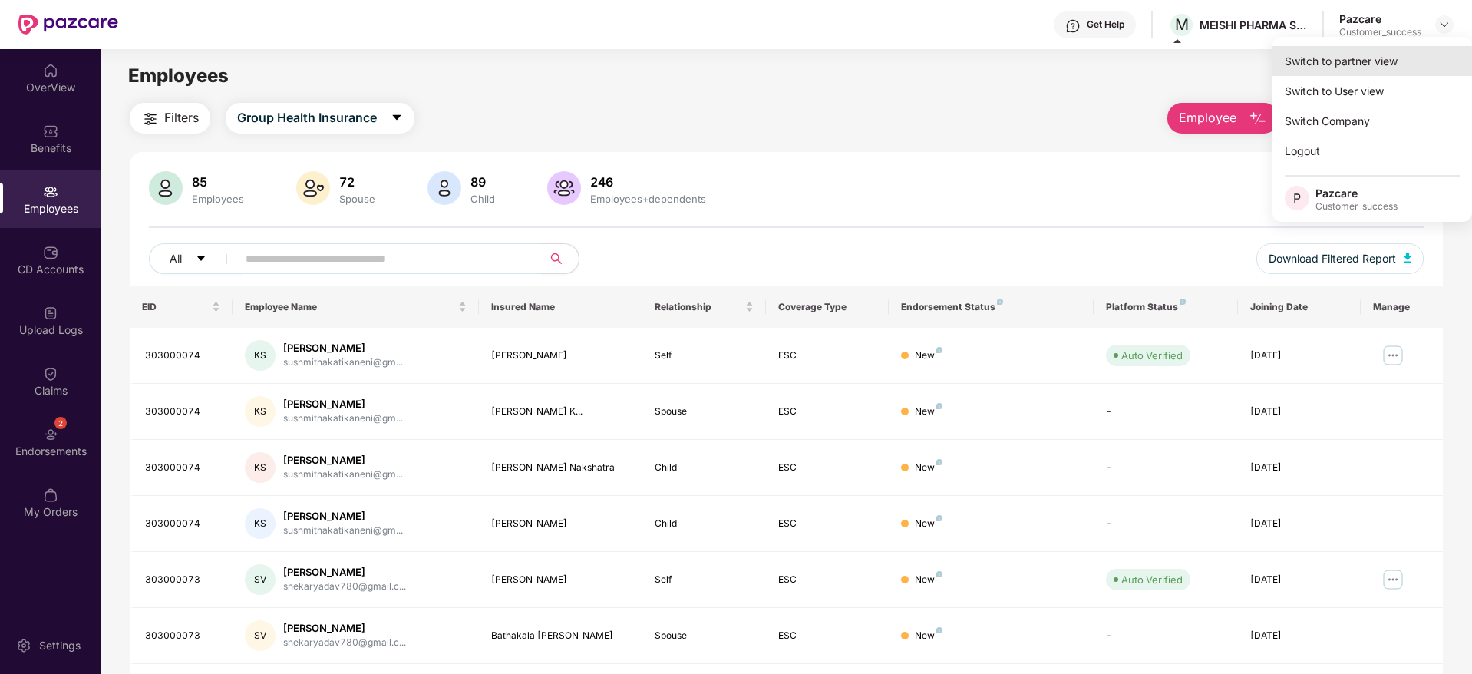
click at [1427, 64] on div "Switch to partner view" at bounding box center [1371, 61] width 199 height 30
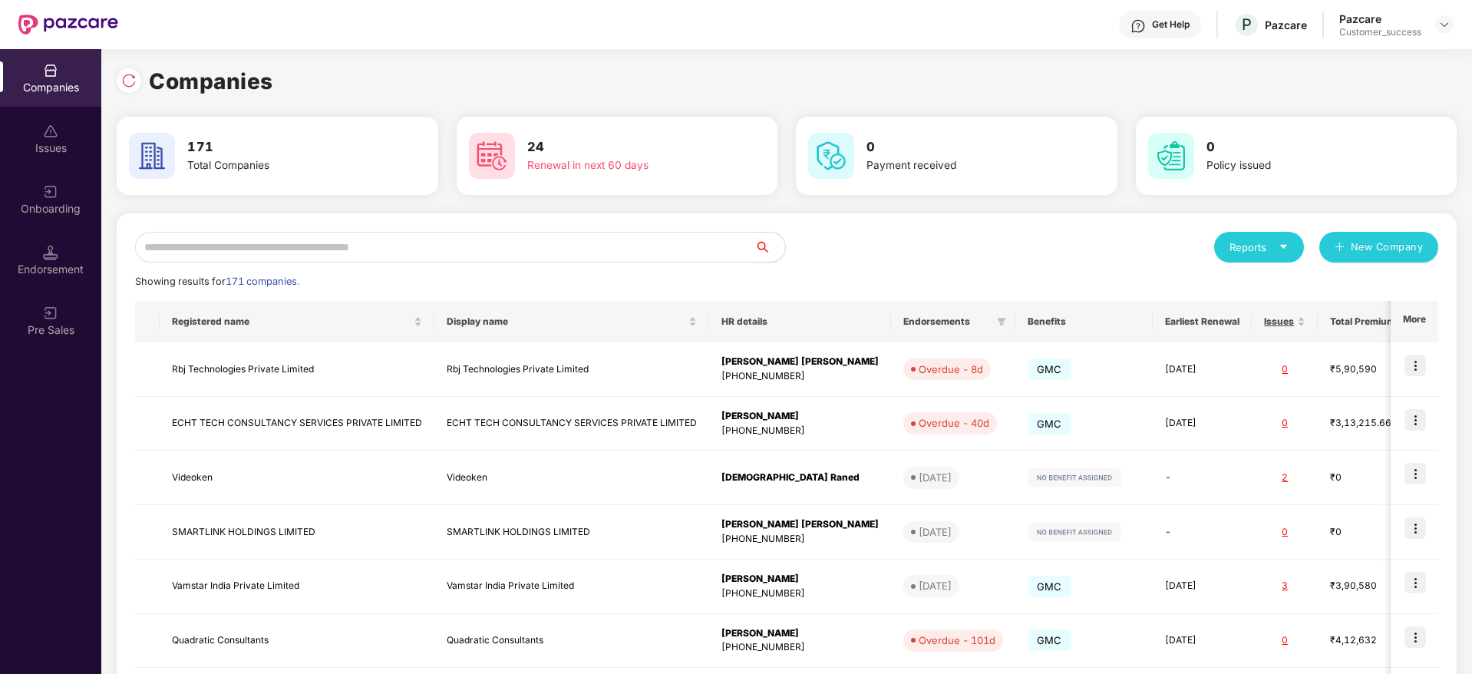
drag, startPoint x: 710, startPoint y: 231, endPoint x: 714, endPoint y: 242, distance: 11.4
click at [714, 242] on div "Reports New Company Showing results for 171 companies. Registered name Display …" at bounding box center [787, 585] width 1340 height 745
click at [714, 242] on input "text" at bounding box center [444, 247] width 619 height 31
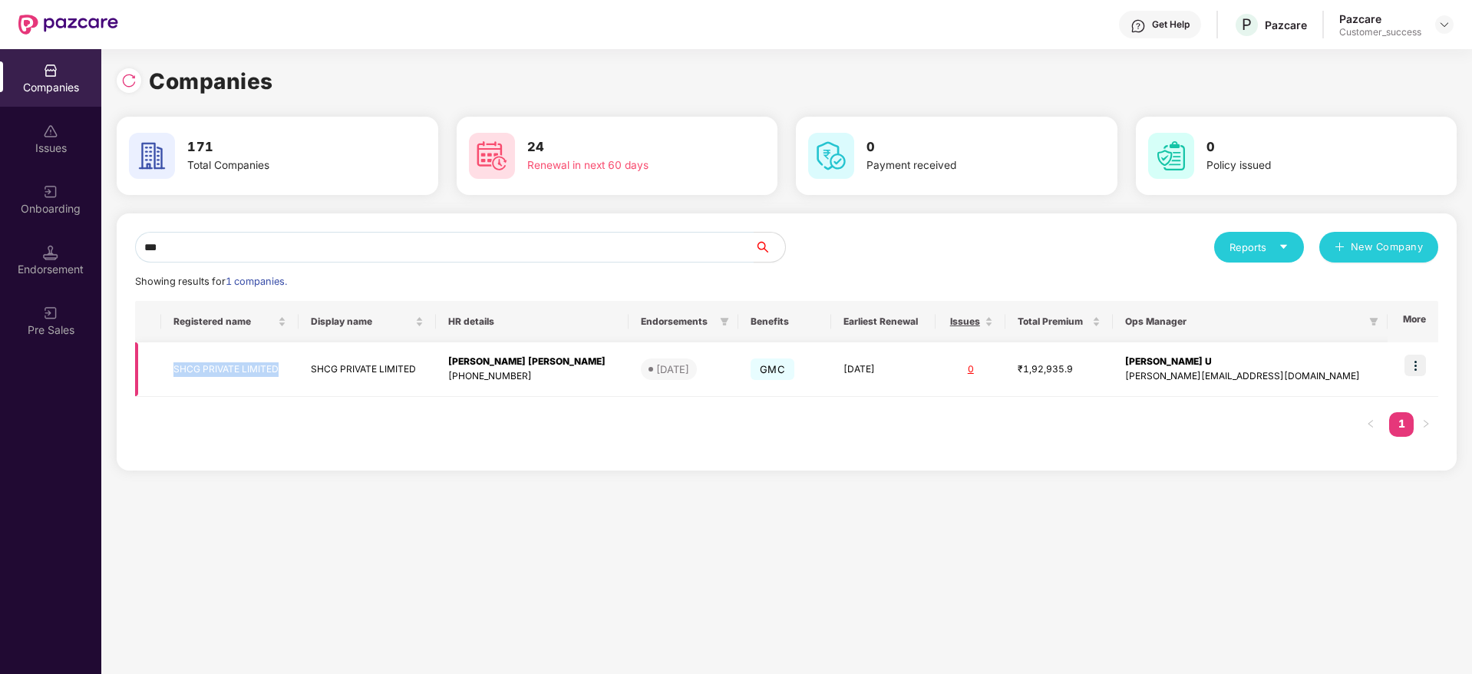
copy tr "SHCG PRIVATE LIMITED"
drag, startPoint x: 334, startPoint y: 252, endPoint x: 324, endPoint y: 255, distance: 10.2
click at [0, 241] on div "Companies Issues Onboarding Endorsement Pre Sales Companies 171 Total Companies…" at bounding box center [736, 361] width 1472 height 625
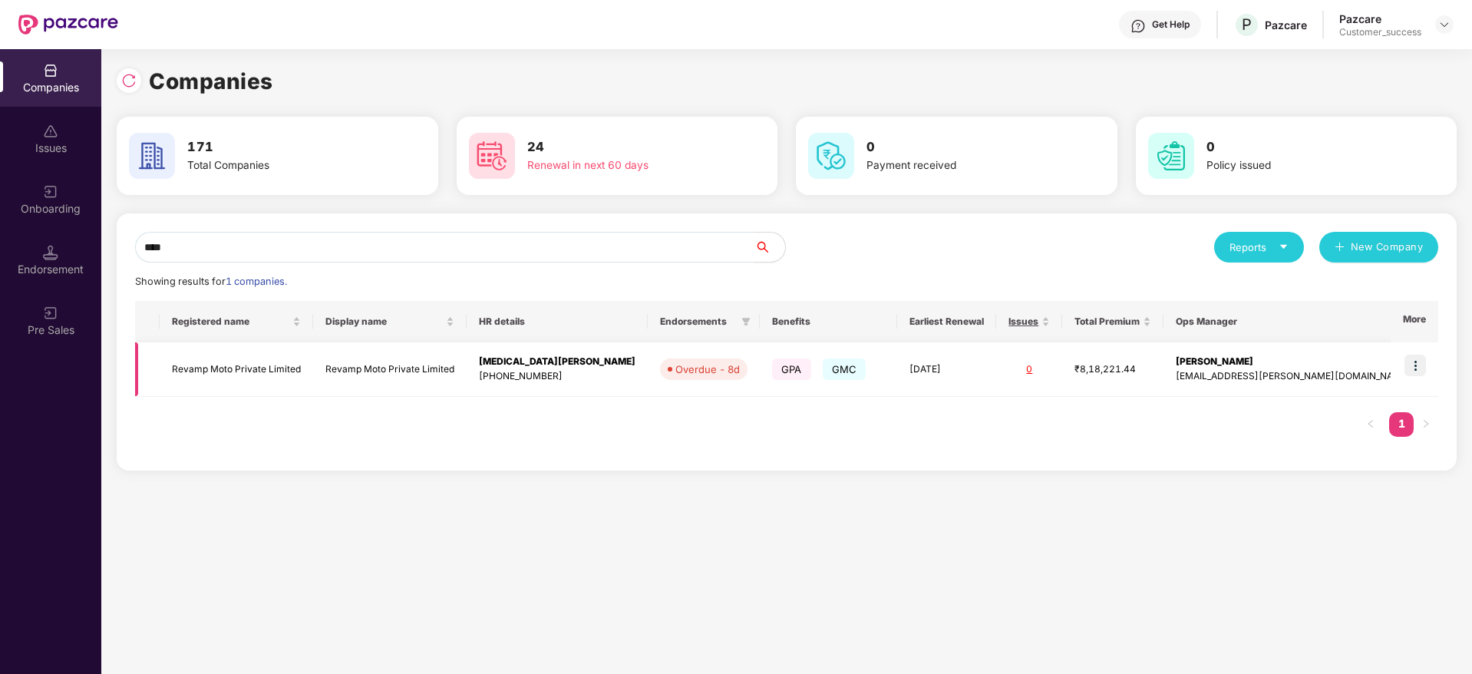
type input "****"
click at [1425, 368] on img at bounding box center [1414, 364] width 21 height 21
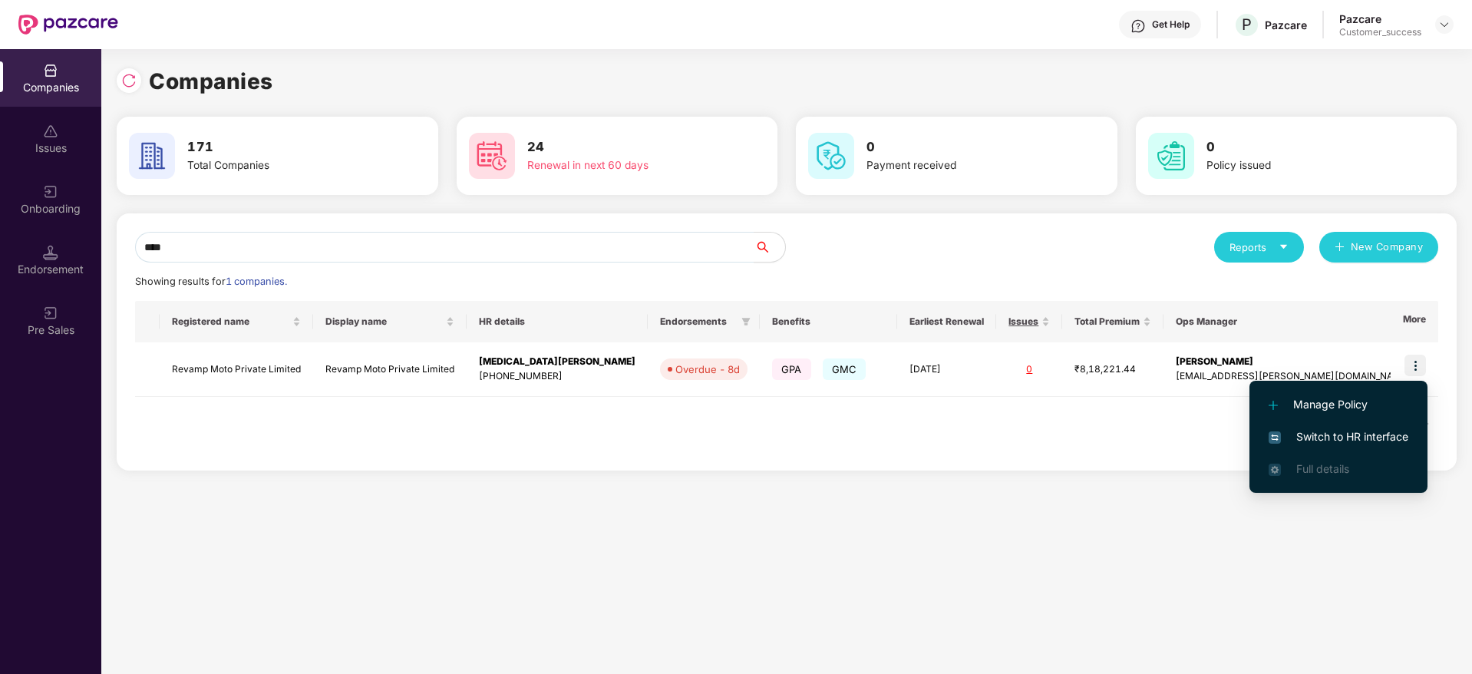
click at [1378, 428] on span "Switch to HR interface" at bounding box center [1338, 436] width 140 height 17
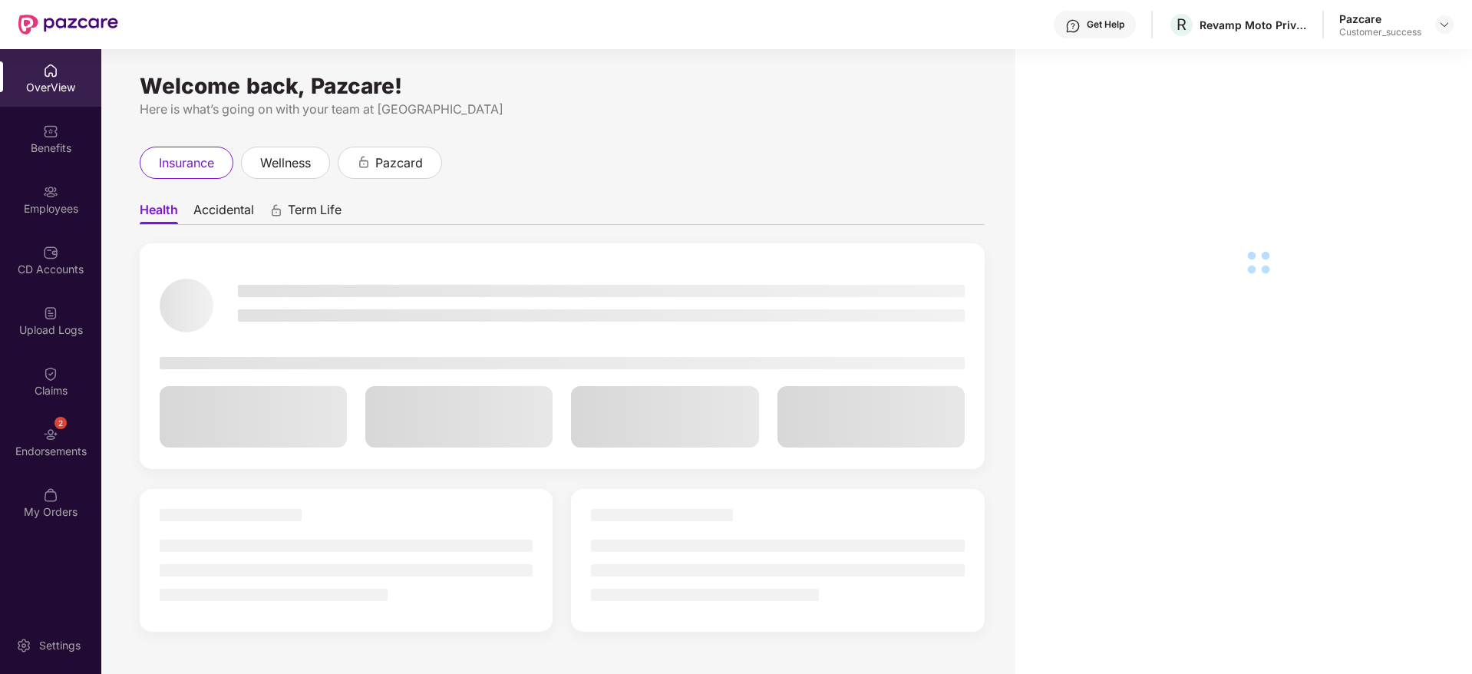
click at [68, 265] on div "CD Accounts" at bounding box center [50, 269] width 101 height 15
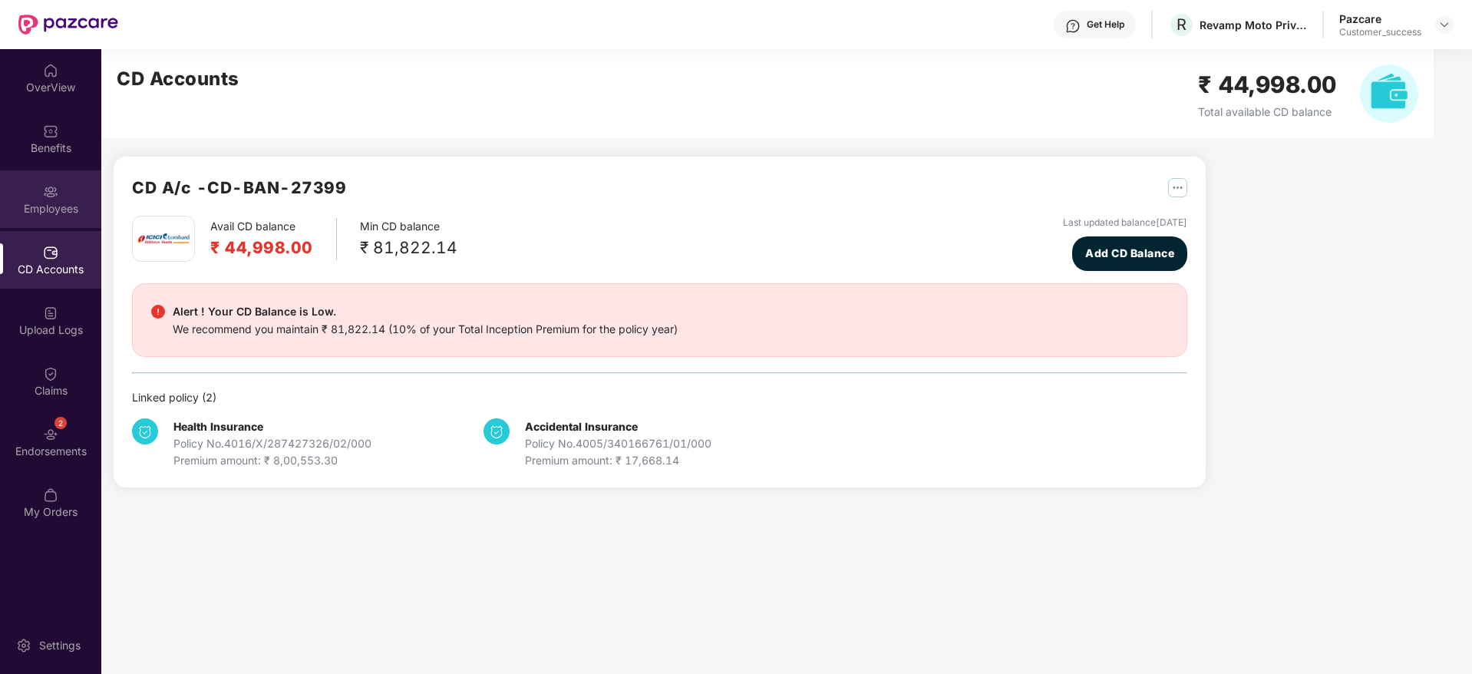
click at [57, 210] on div "Employees" at bounding box center [50, 208] width 101 height 15
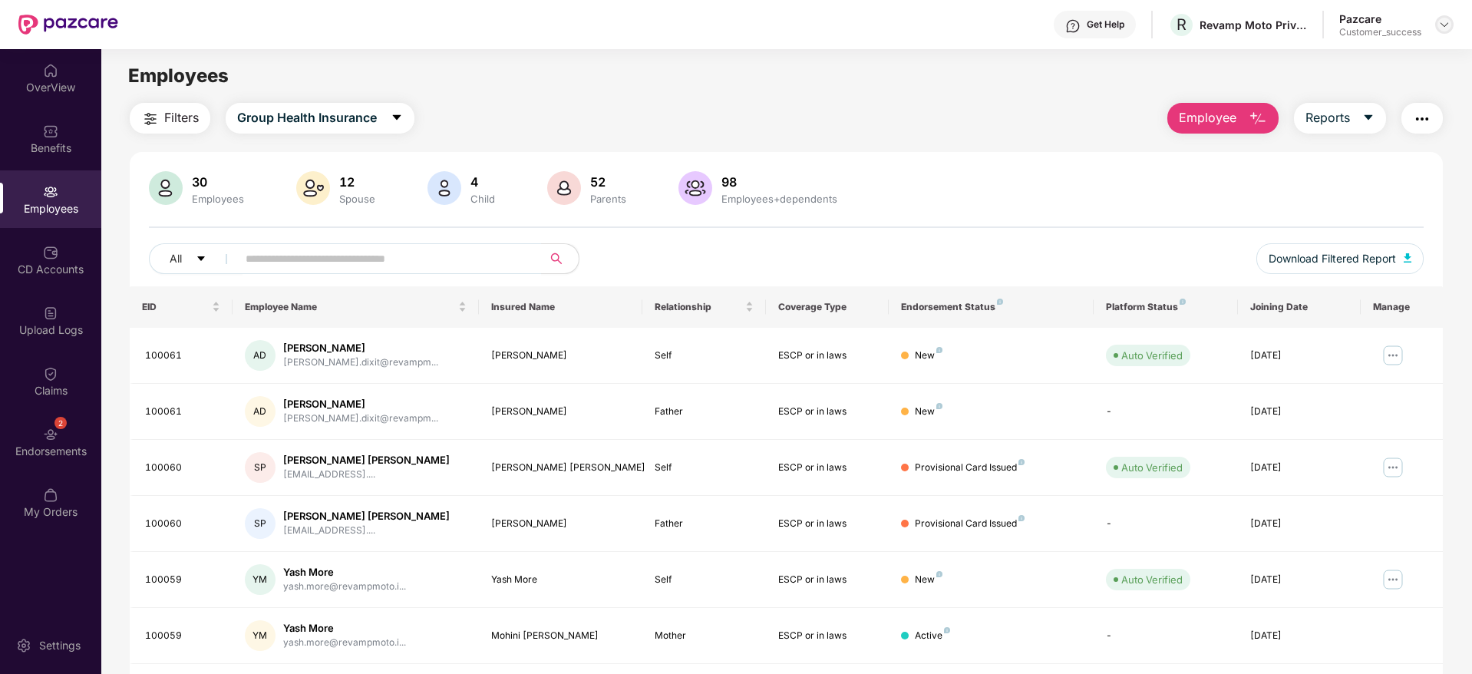
click at [1445, 28] on img at bounding box center [1444, 24] width 12 height 12
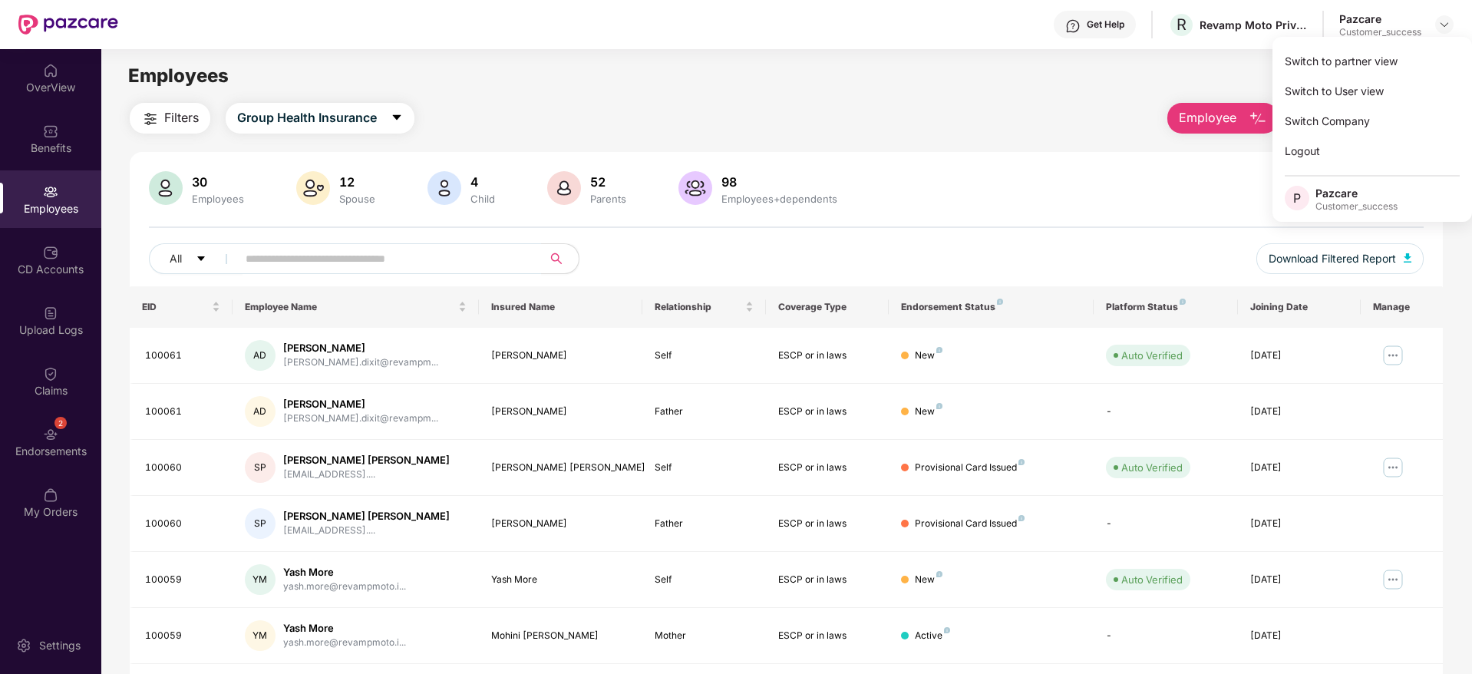
click at [1434, 46] on div "Switch to partner view" at bounding box center [1371, 61] width 199 height 30
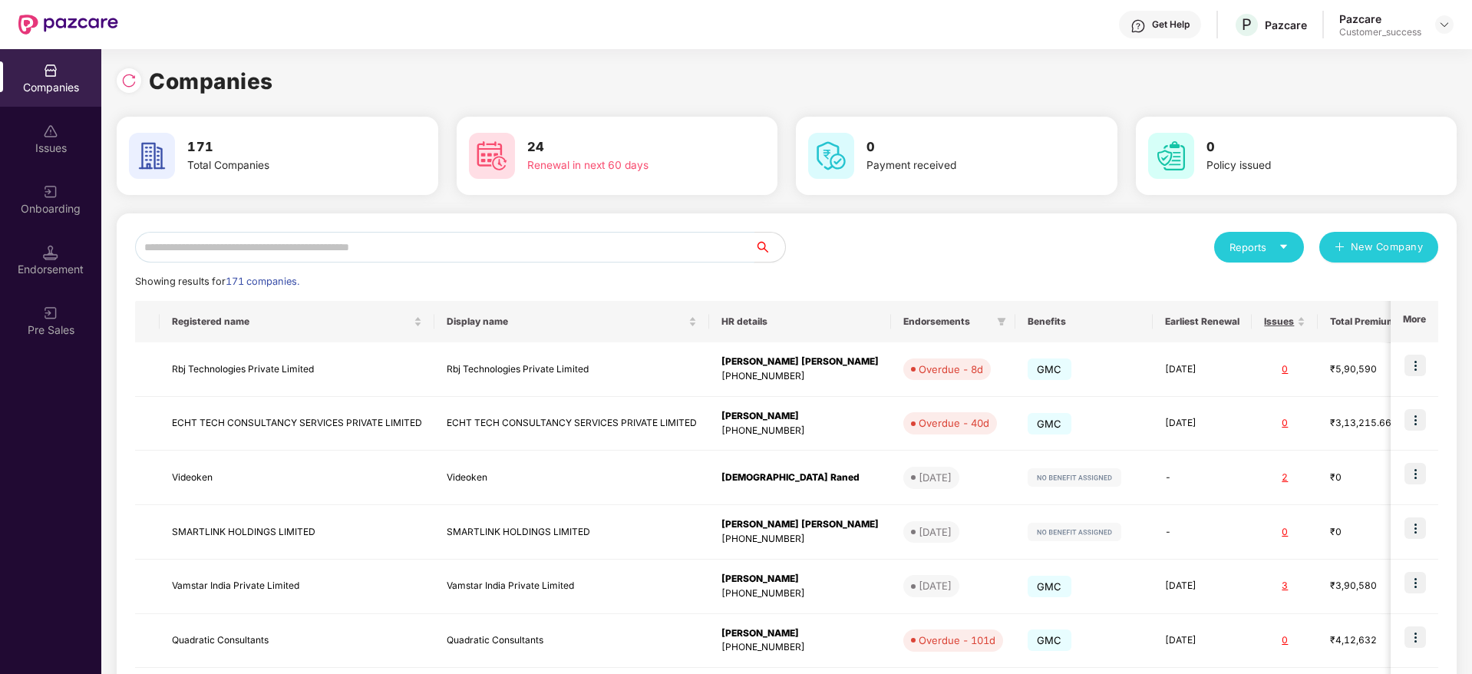
click at [519, 247] on input "text" at bounding box center [444, 247] width 619 height 31
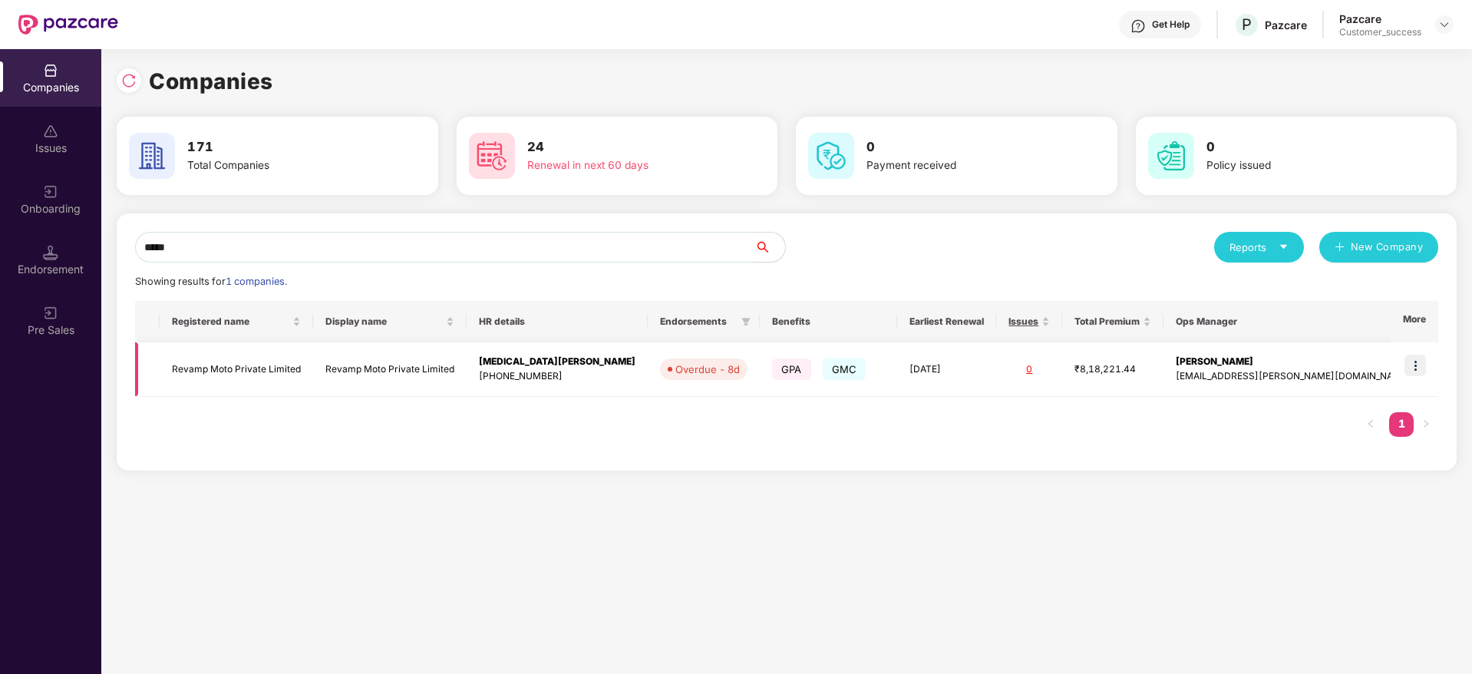
type input "*****"
click at [293, 380] on td "Revamp Moto Private Limited" at bounding box center [236, 369] width 153 height 54
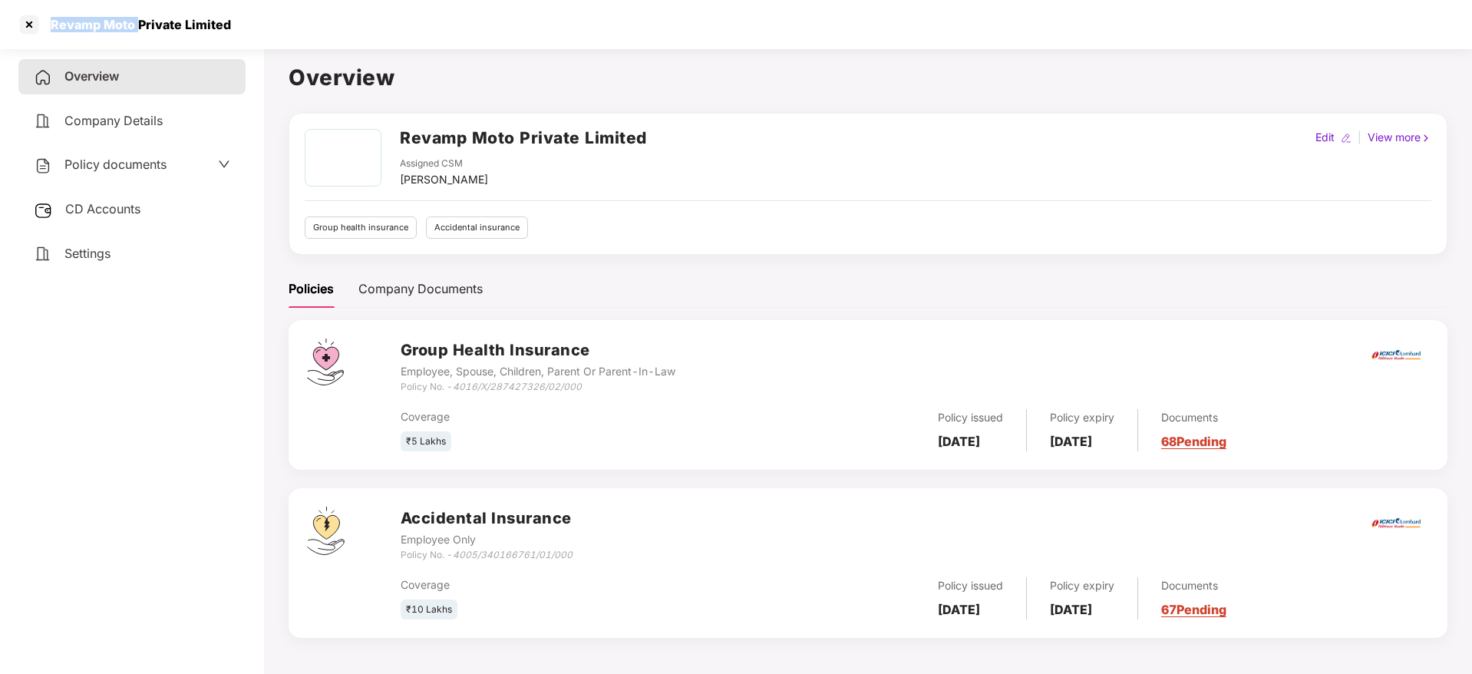
drag, startPoint x: 44, startPoint y: 25, endPoint x: 135, endPoint y: 28, distance: 90.6
click at [135, 28] on div "Revamp Moto Private Limited" at bounding box center [136, 24] width 190 height 15
copy div "Revamp Moto"
click at [30, 24] on div at bounding box center [29, 24] width 25 height 25
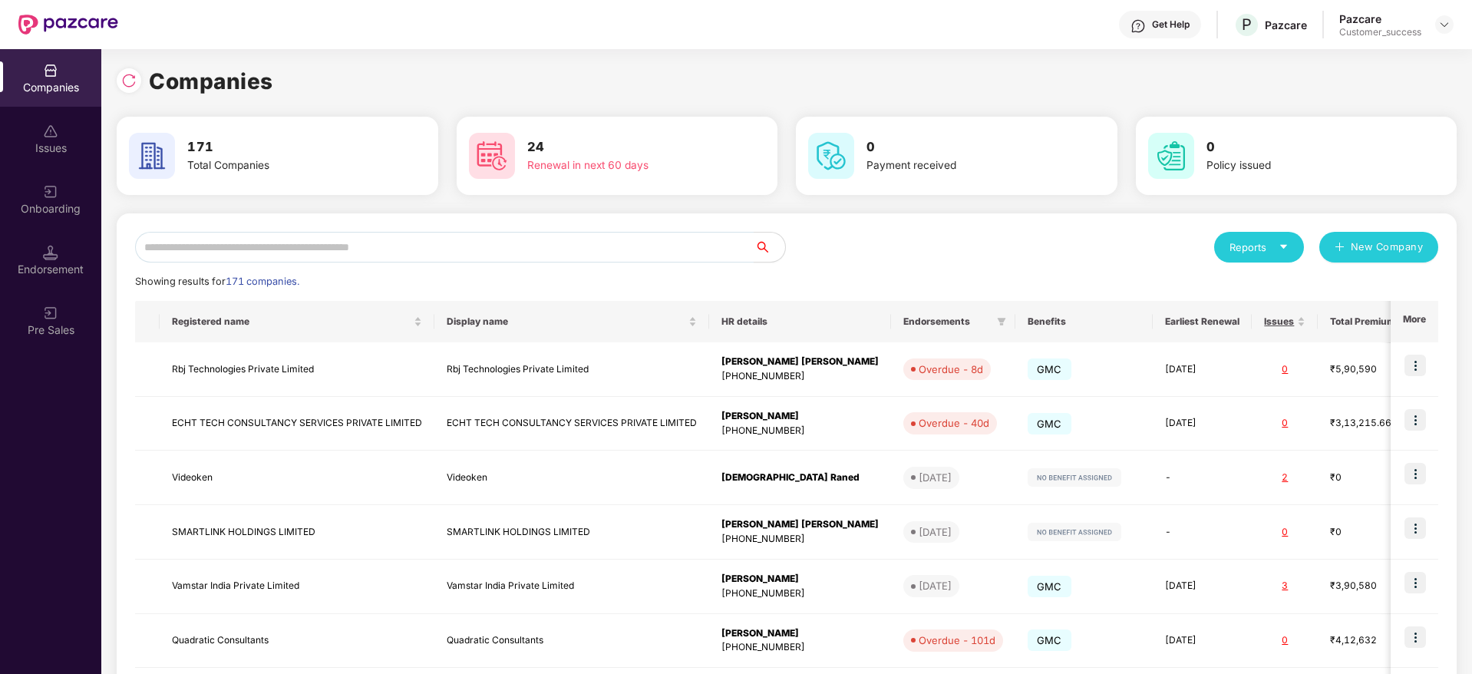
click at [470, 263] on div "Reports New Company Showing results for 171 companies. Registered name Display …" at bounding box center [786, 586] width 1303 height 708
click at [481, 255] on input "text" at bounding box center [444, 247] width 619 height 31
paste input "**********"
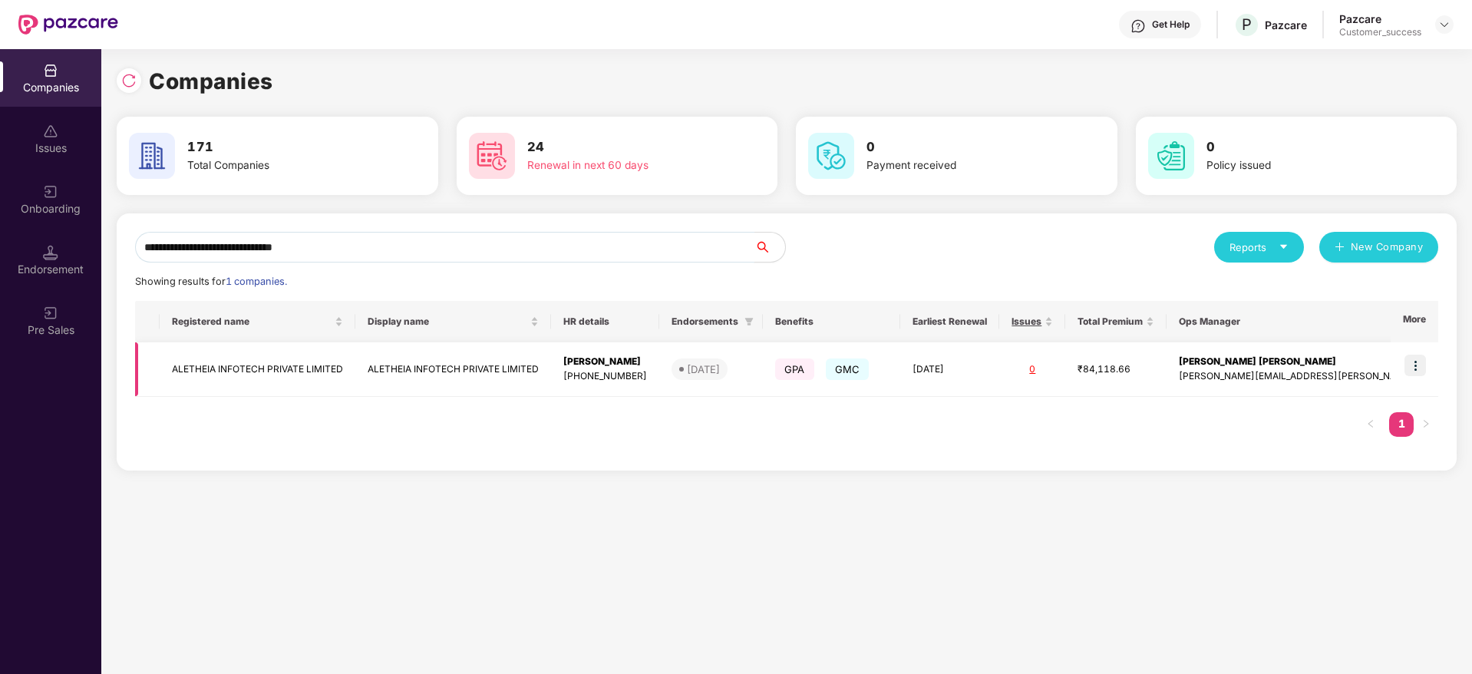
type input "**********"
click at [1412, 369] on img at bounding box center [1414, 364] width 21 height 21
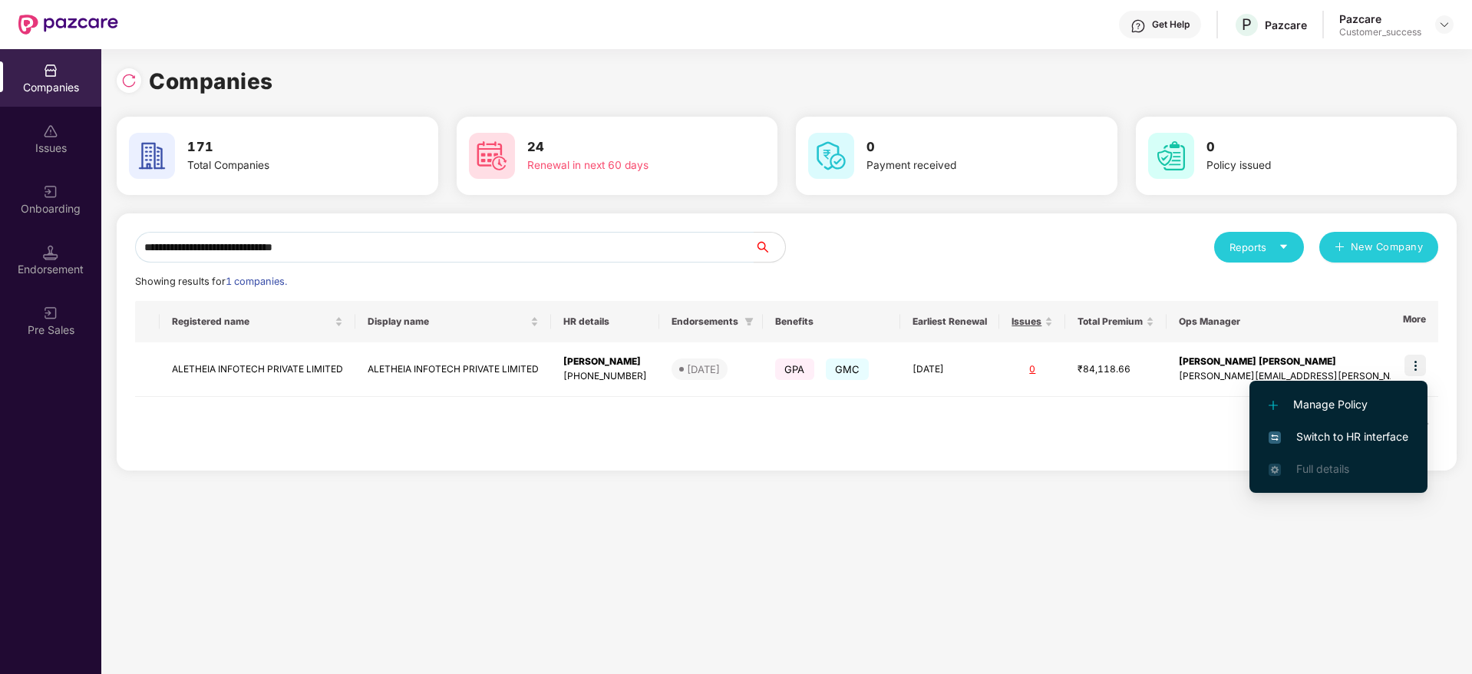
click at [1381, 422] on li "Switch to HR interface" at bounding box center [1338, 436] width 178 height 32
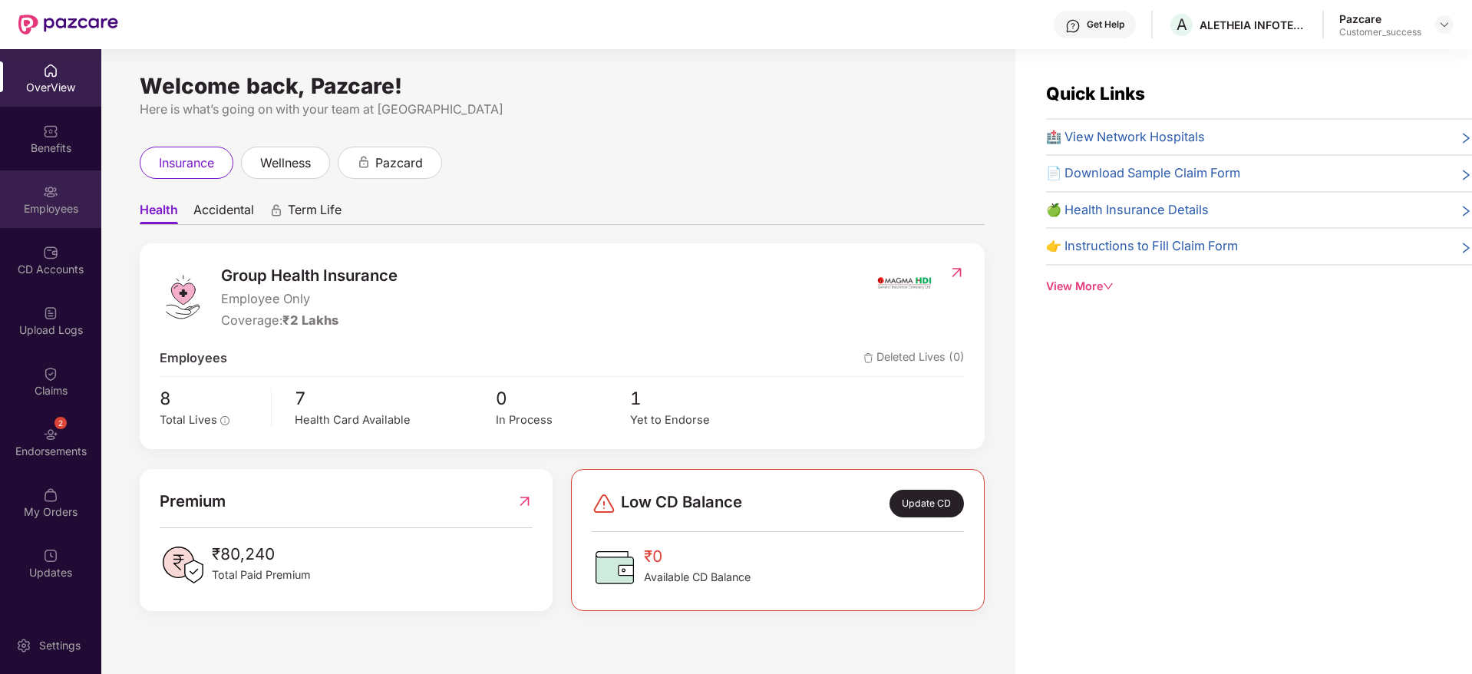
click at [18, 199] on div "Employees" at bounding box center [50, 199] width 101 height 58
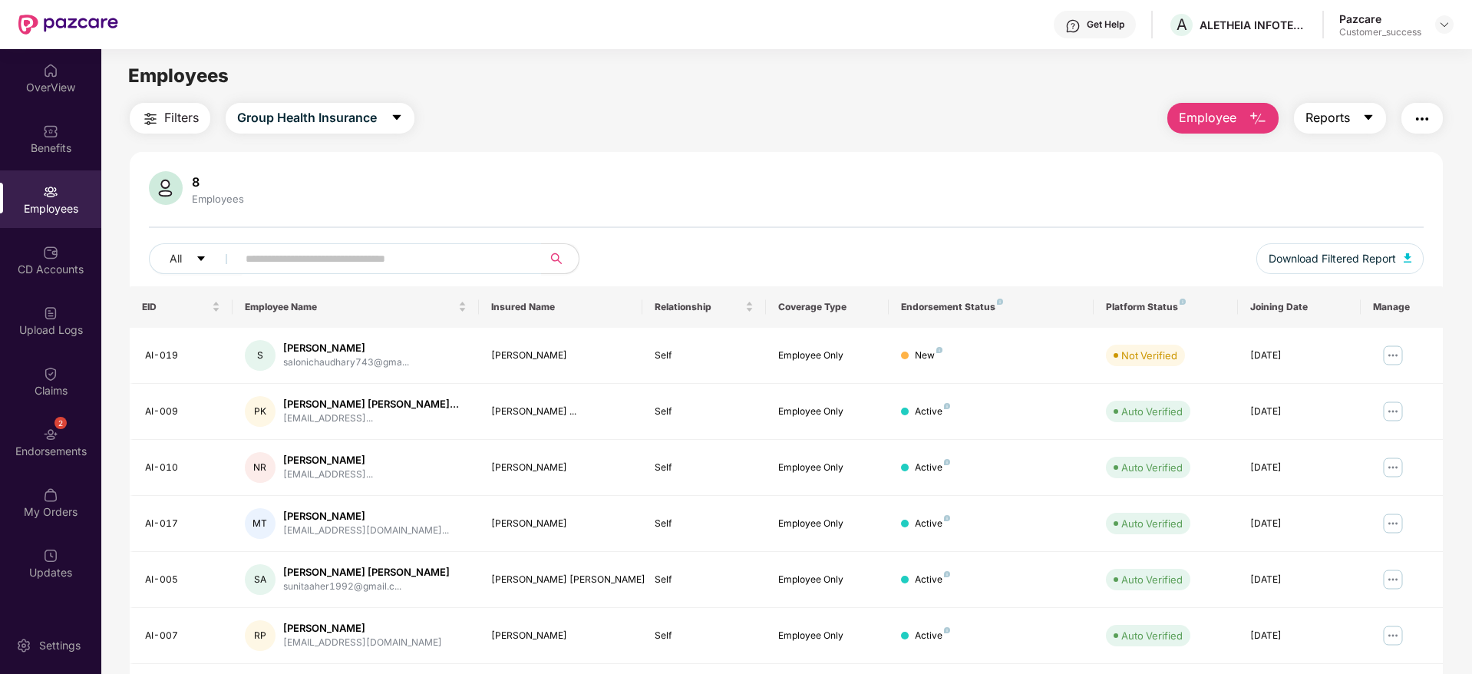
click at [1351, 117] on button "Reports" at bounding box center [1340, 118] width 92 height 31
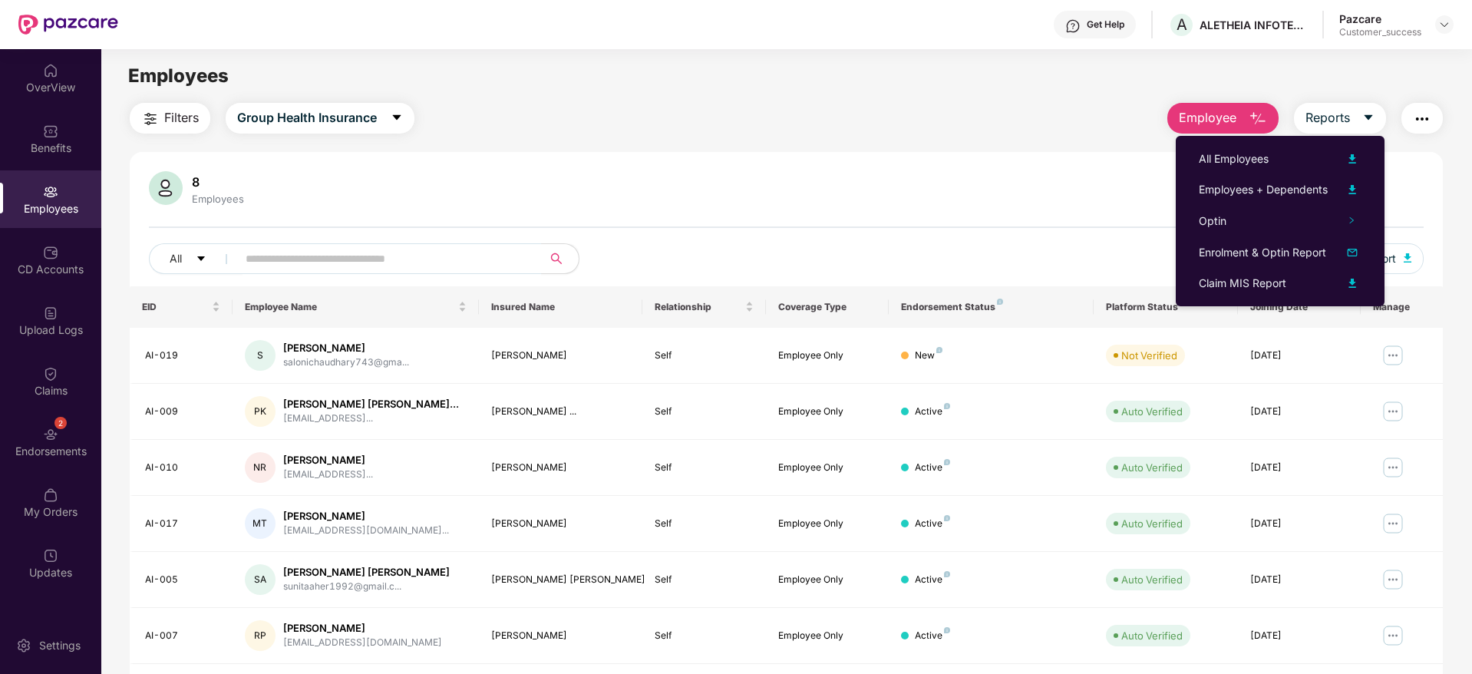
click at [883, 127] on div "Filters Group Health Insurance Employee Reports" at bounding box center [786, 118] width 1313 height 31
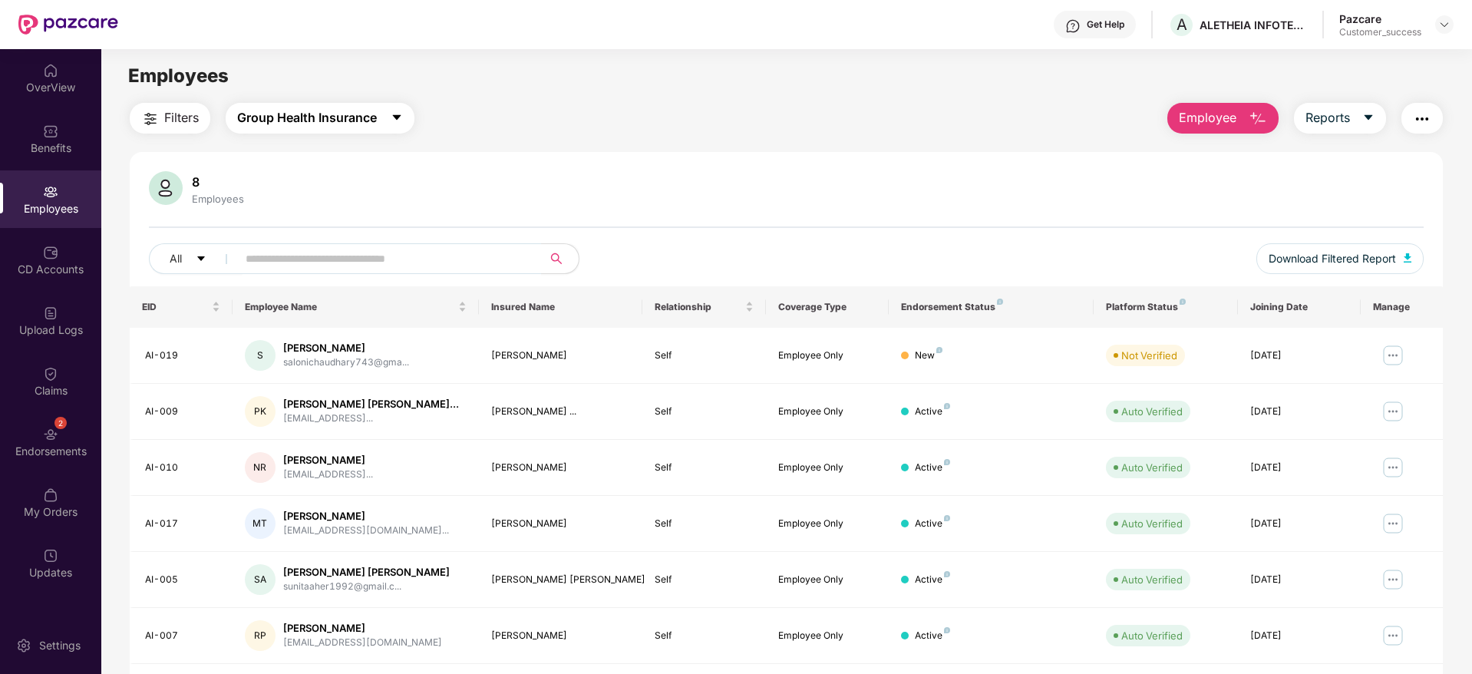
click at [335, 124] on span "Group Health Insurance" at bounding box center [307, 117] width 140 height 19
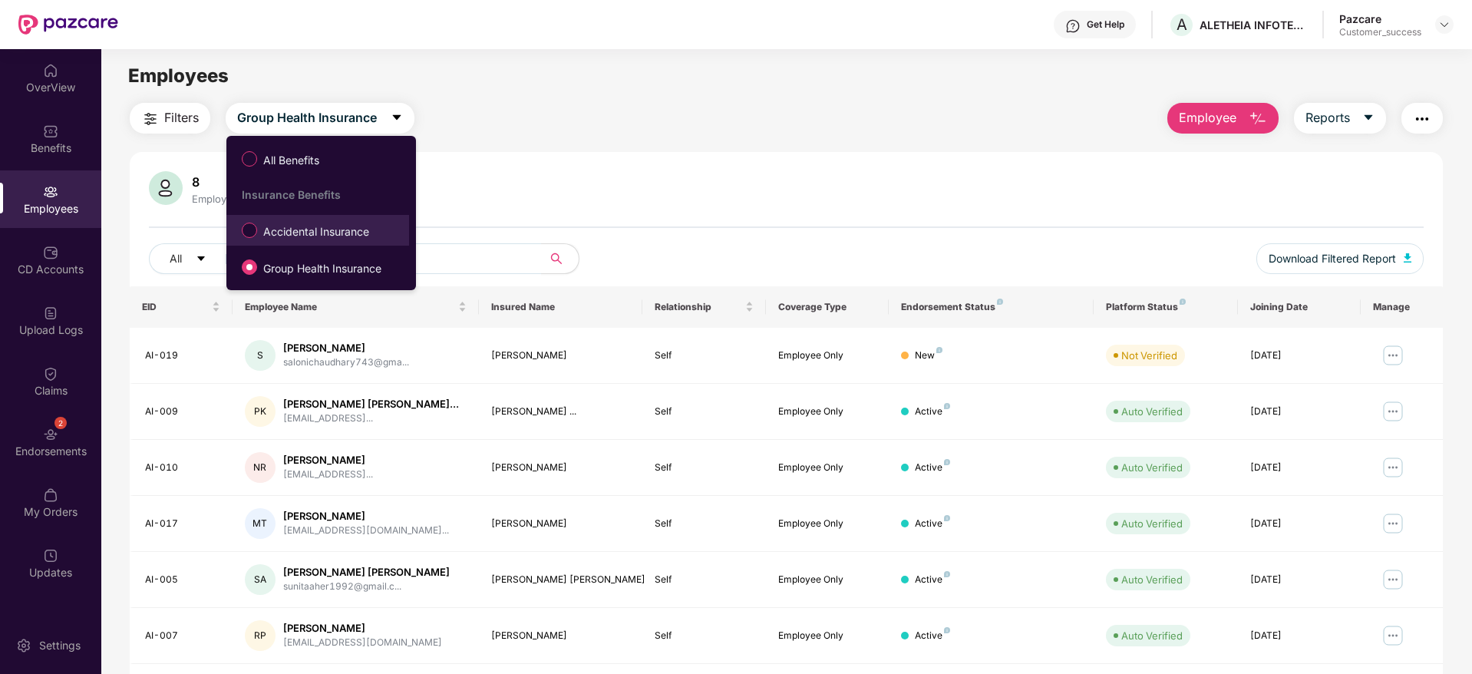
click at [292, 220] on label "Accidental Insurance" at bounding box center [308, 230] width 149 height 26
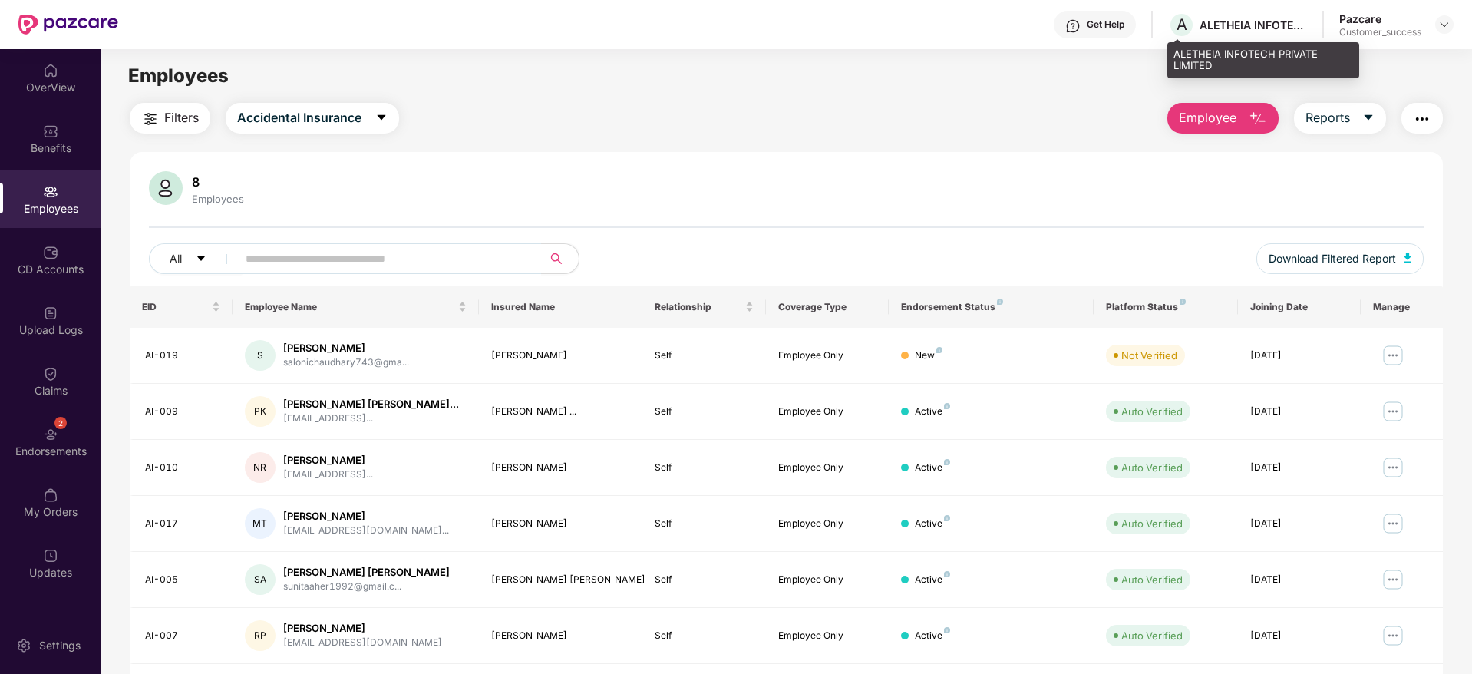
click at [1258, 28] on div "ALETHEIA INFOTECH PRIVATE LIMITED" at bounding box center [1252, 25] width 107 height 15
copy div "ALETHEIA INFOTECH PRIVATE LIMITED"
click at [1440, 35] on div "Pazcare Customer_success" at bounding box center [1396, 25] width 114 height 27
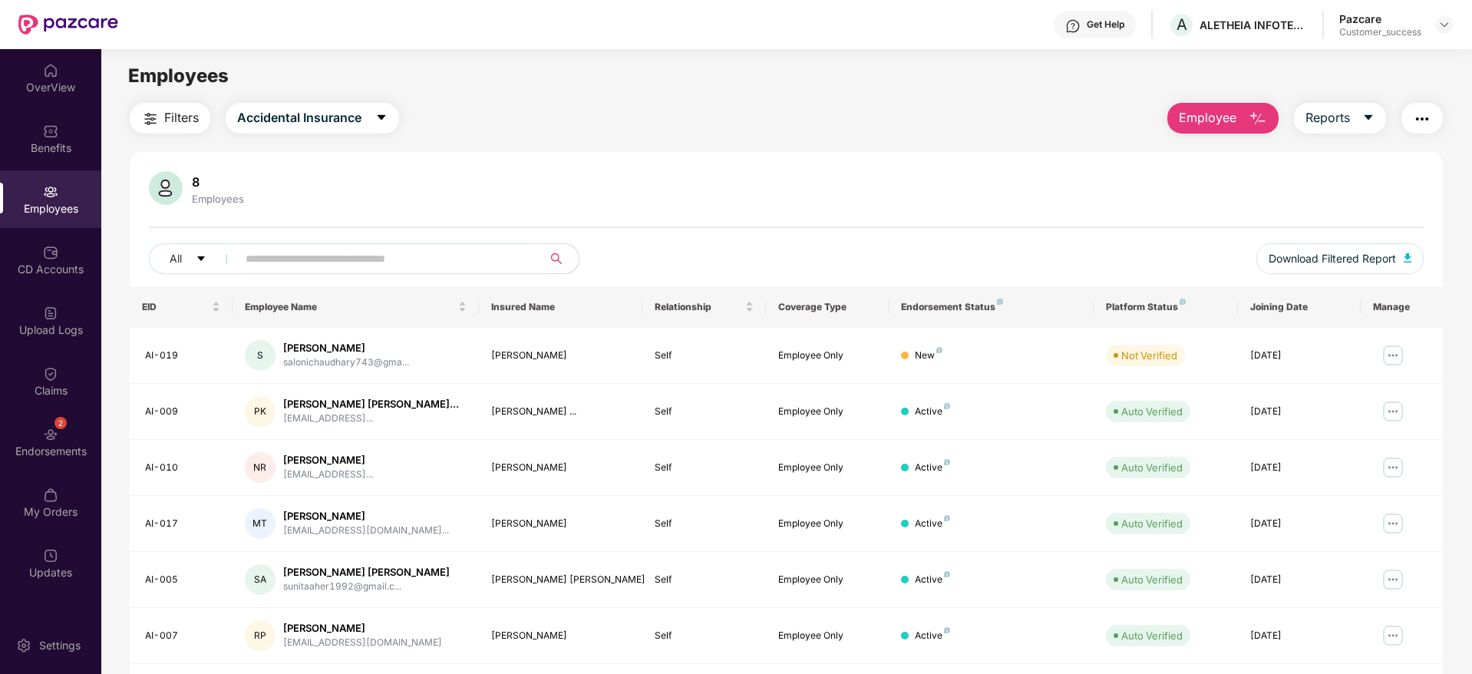
click at [1457, 22] on header "Get Help A ALETHEIA INFOTECH PRIVATE LIMITED Pazcare Customer_success" at bounding box center [736, 24] width 1472 height 49
click at [1456, 23] on header "Get Help A ALETHEIA INFOTECH PRIVATE LIMITED Pazcare Customer_success" at bounding box center [736, 24] width 1472 height 49
click at [1444, 28] on img at bounding box center [1444, 24] width 12 height 12
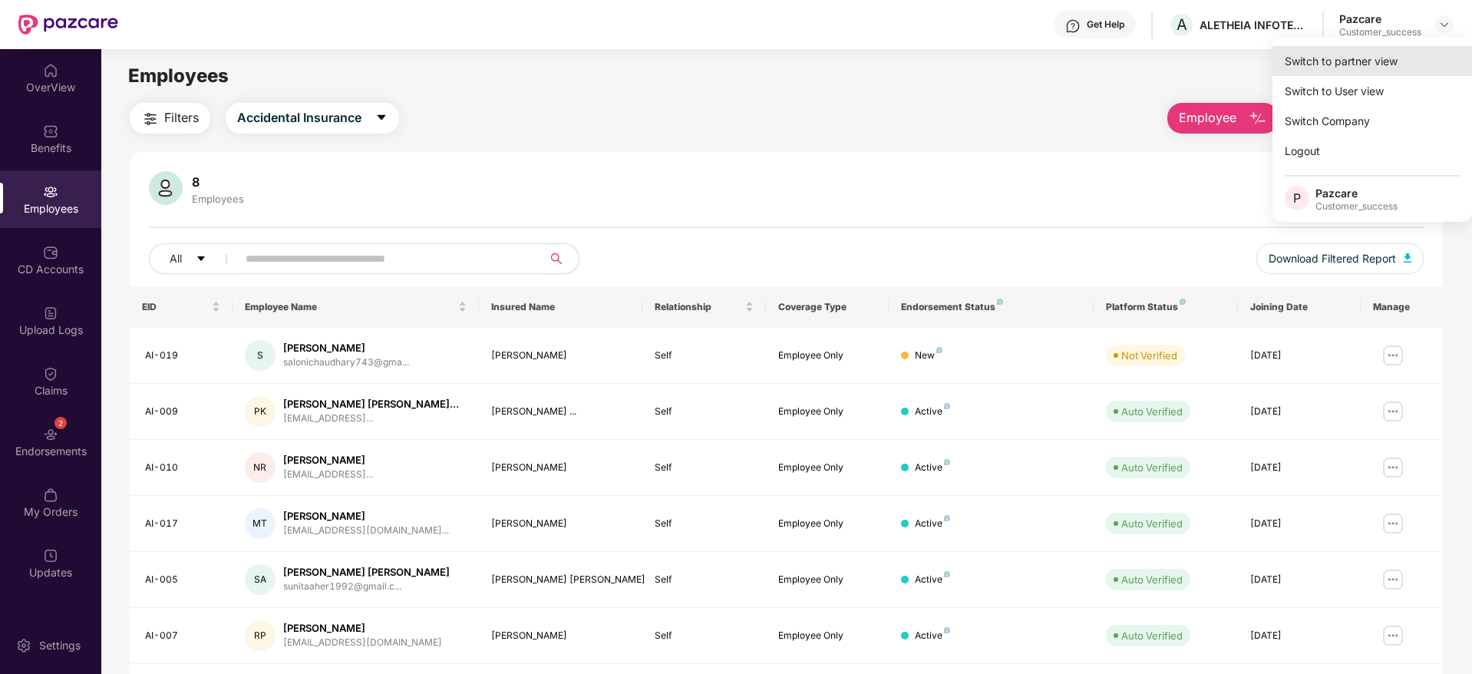
click at [1436, 49] on div "Switch to partner view" at bounding box center [1371, 61] width 199 height 30
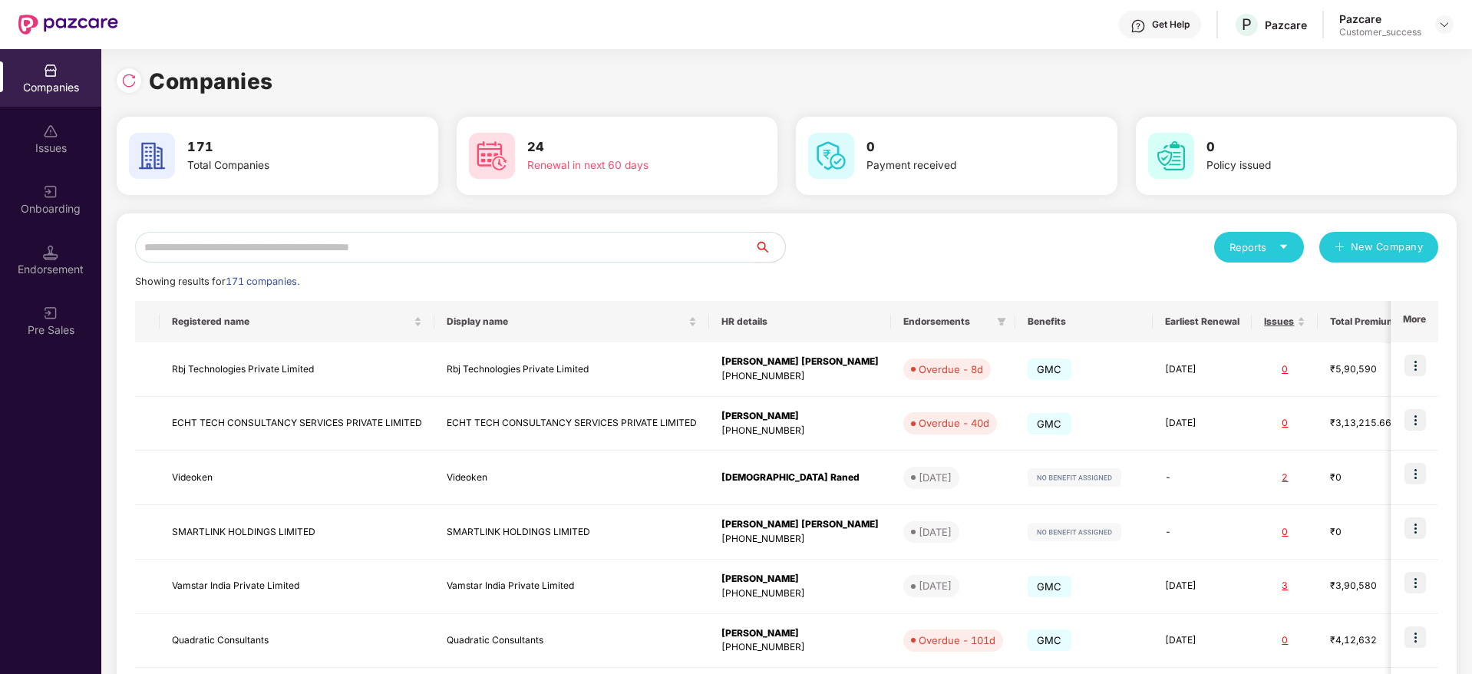
click at [581, 245] on input "text" at bounding box center [444, 247] width 619 height 31
paste input "**********"
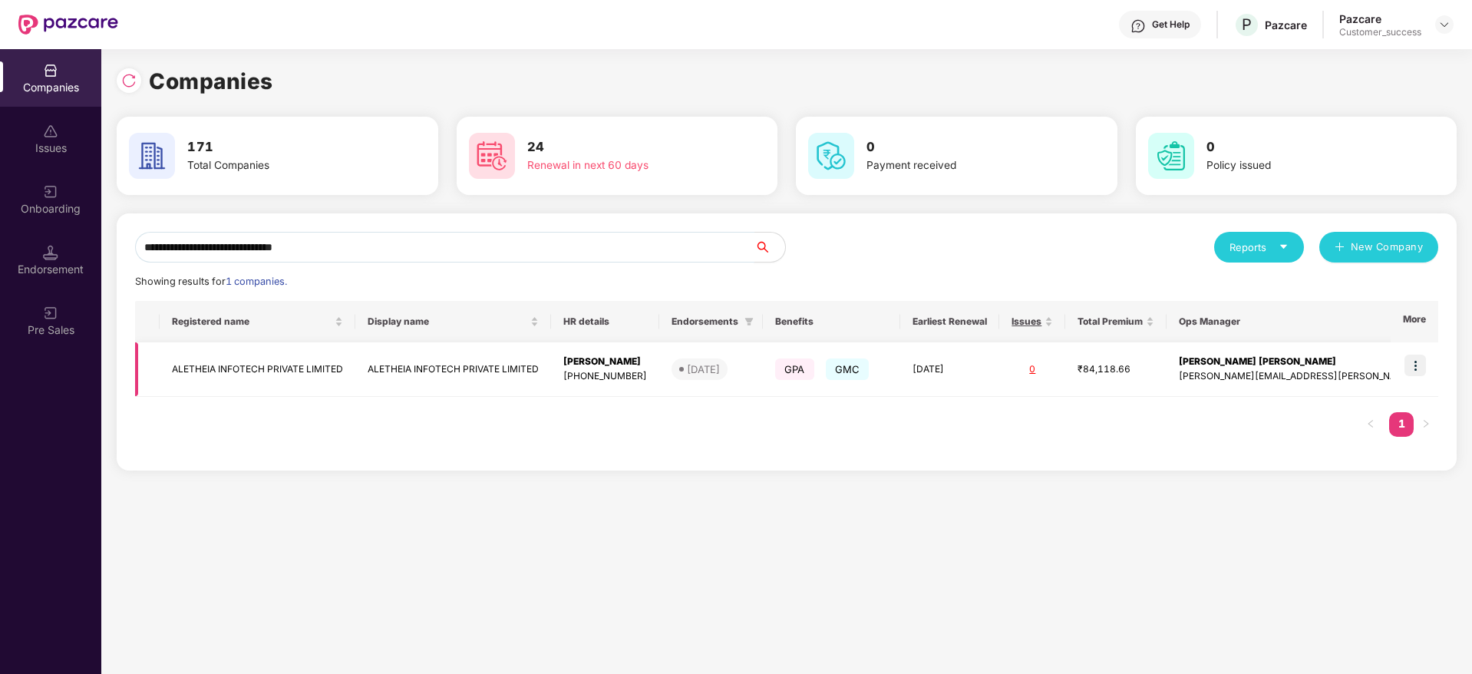
type input "**********"
click at [370, 371] on td "ALETHEIA INFOTECH PRIVATE LIMITED" at bounding box center [453, 369] width 196 height 54
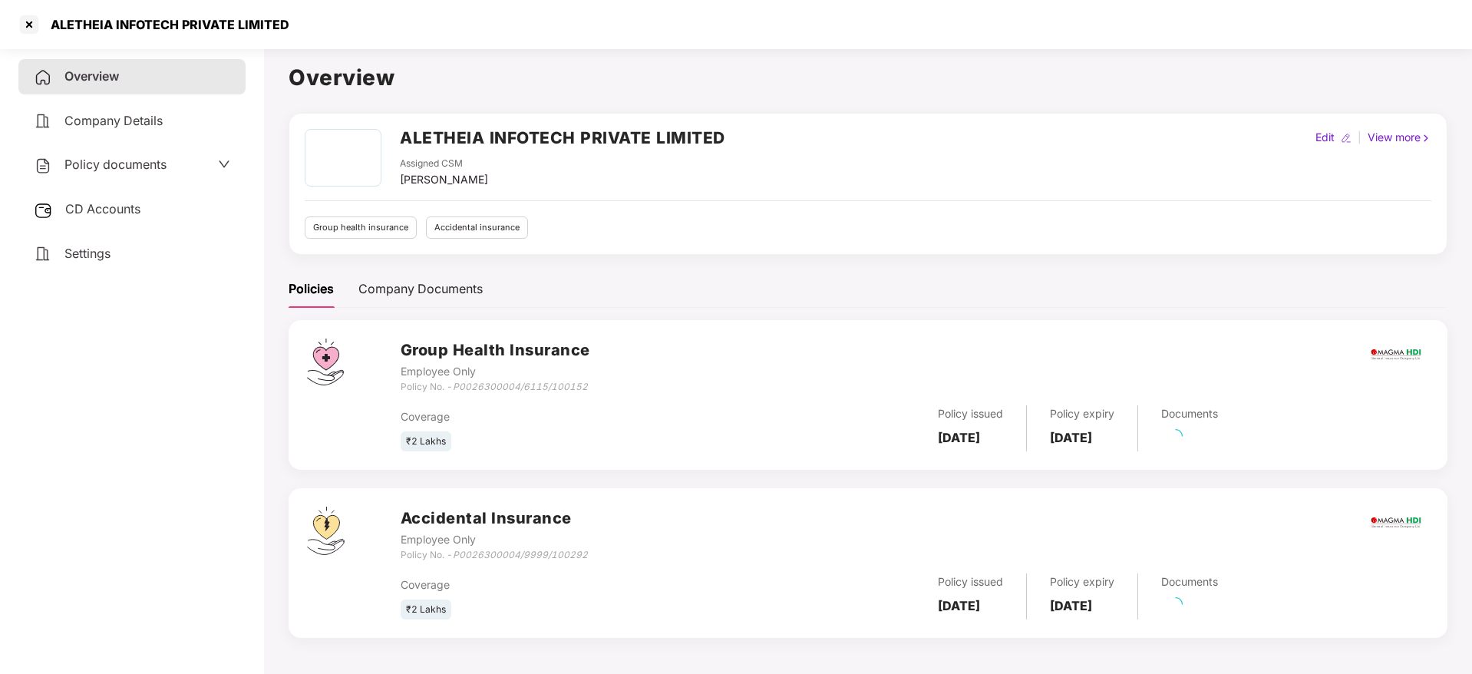
click at [119, 162] on span "Policy documents" at bounding box center [115, 164] width 102 height 15
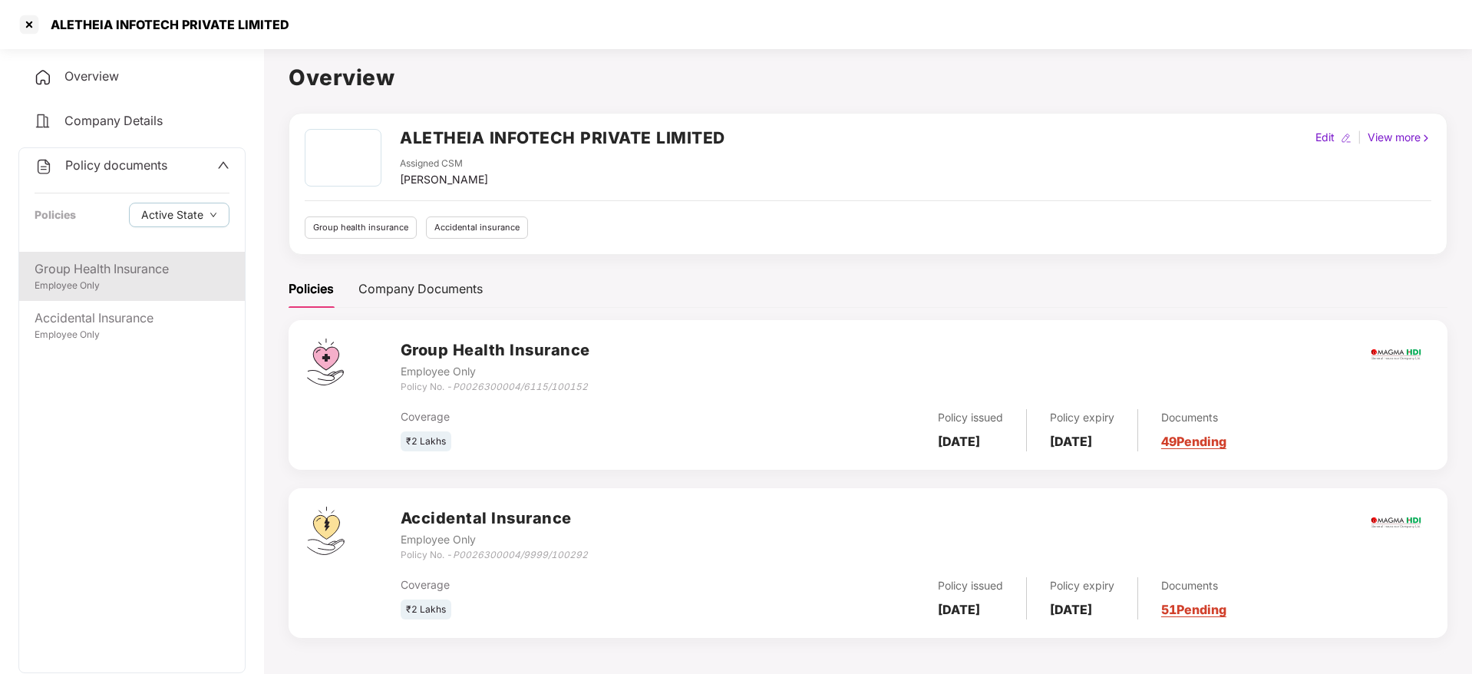
drag, startPoint x: 127, startPoint y: 254, endPoint x: 141, endPoint y: 293, distance: 41.8
click at [127, 255] on div "Group Health Insurance Employee Only" at bounding box center [132, 276] width 226 height 49
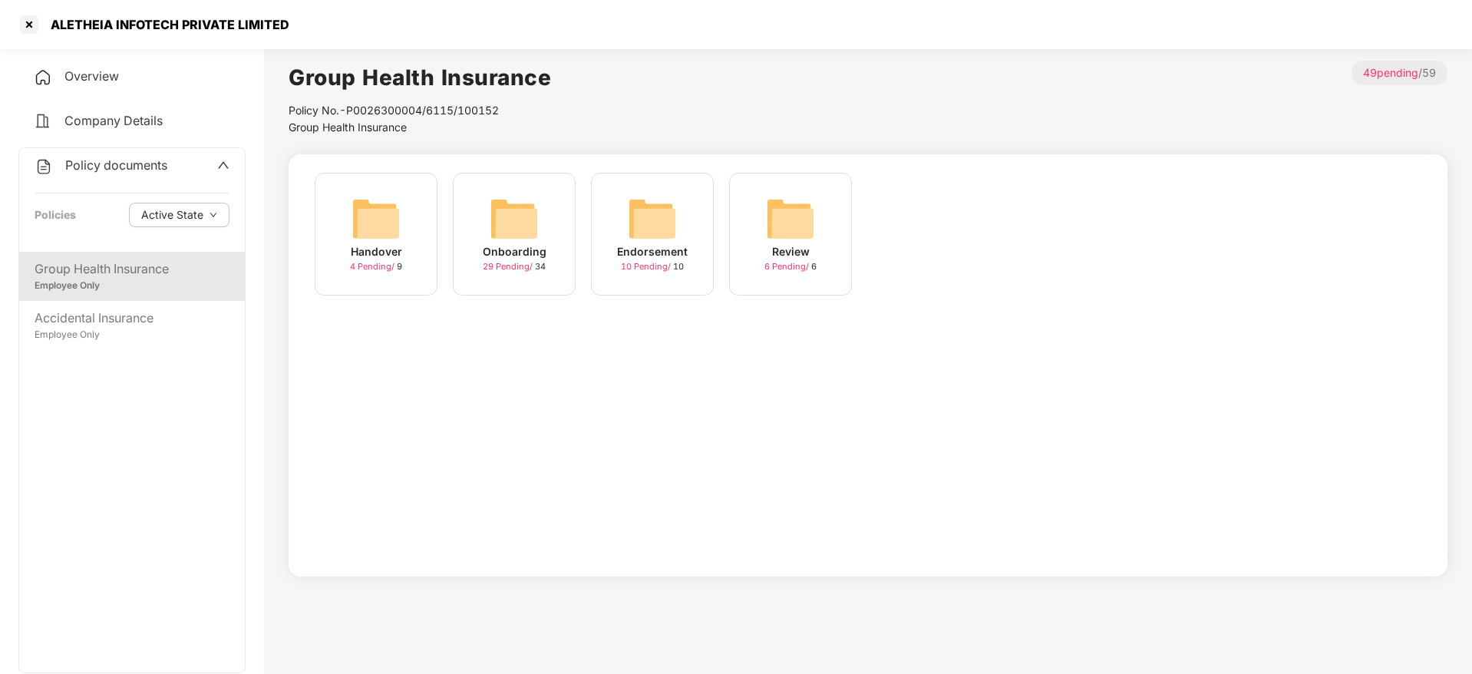
click at [526, 258] on div "Onboarding" at bounding box center [515, 251] width 64 height 17
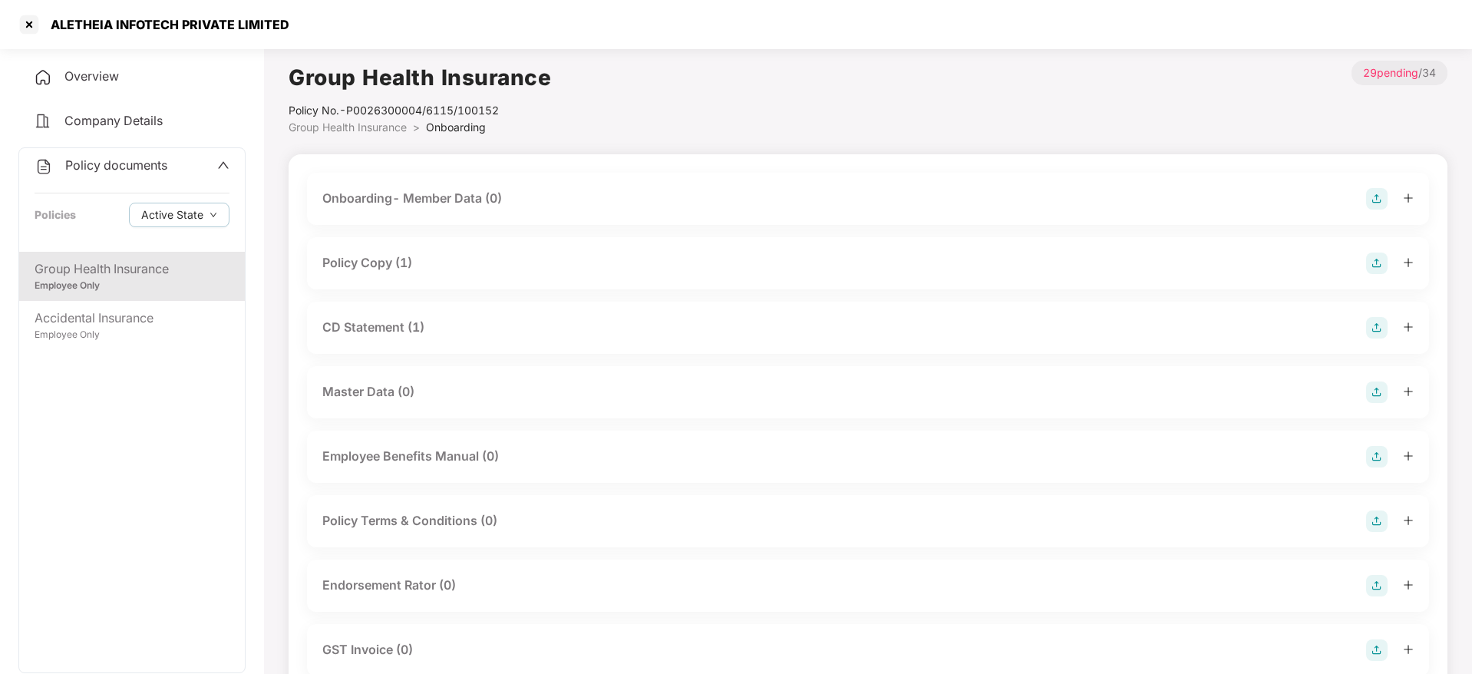
click at [469, 575] on div "Endorsement Rator (0)" at bounding box center [867, 585] width 1091 height 21
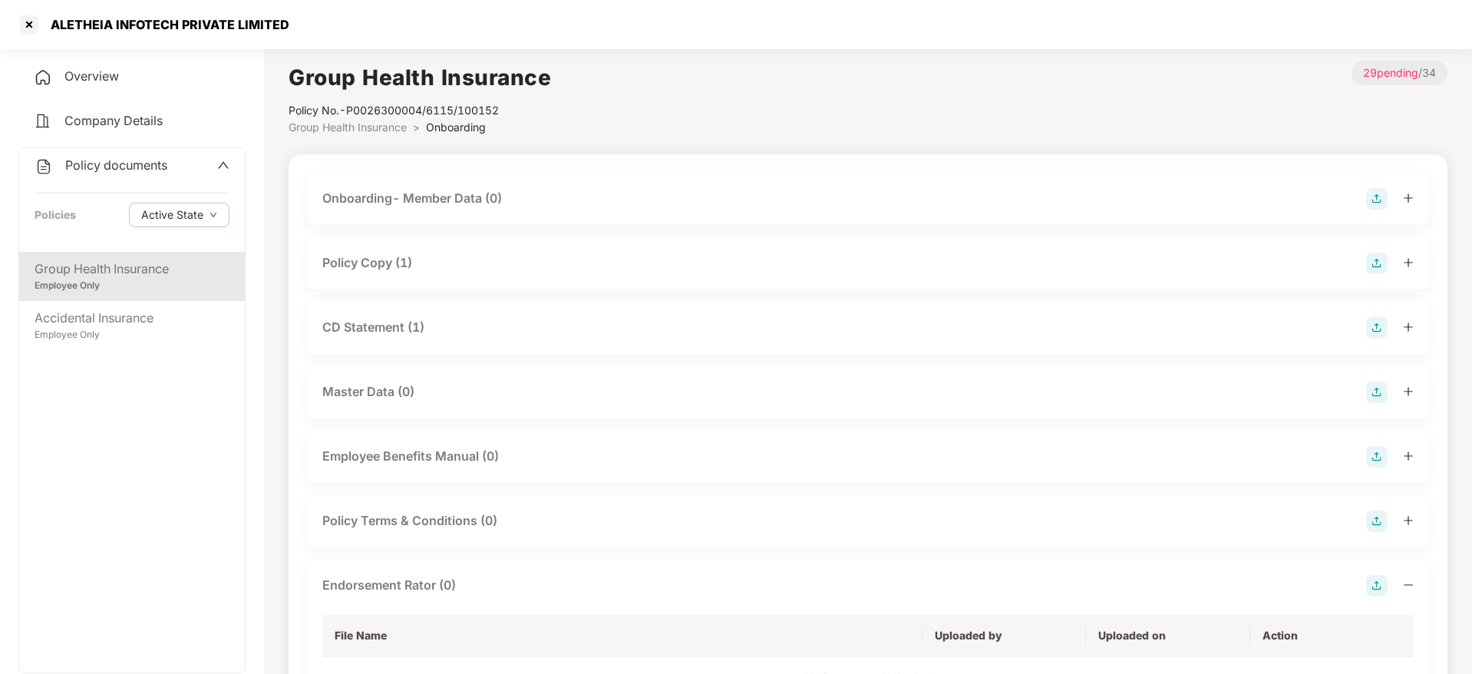
click at [127, 18] on div "ALETHEIA INFOTECH PRIVATE LIMITED" at bounding box center [165, 24] width 248 height 15
copy div "ALETHEIA INFOTECH PRIVATE LIMITED"
click at [37, 21] on div at bounding box center [29, 24] width 25 height 25
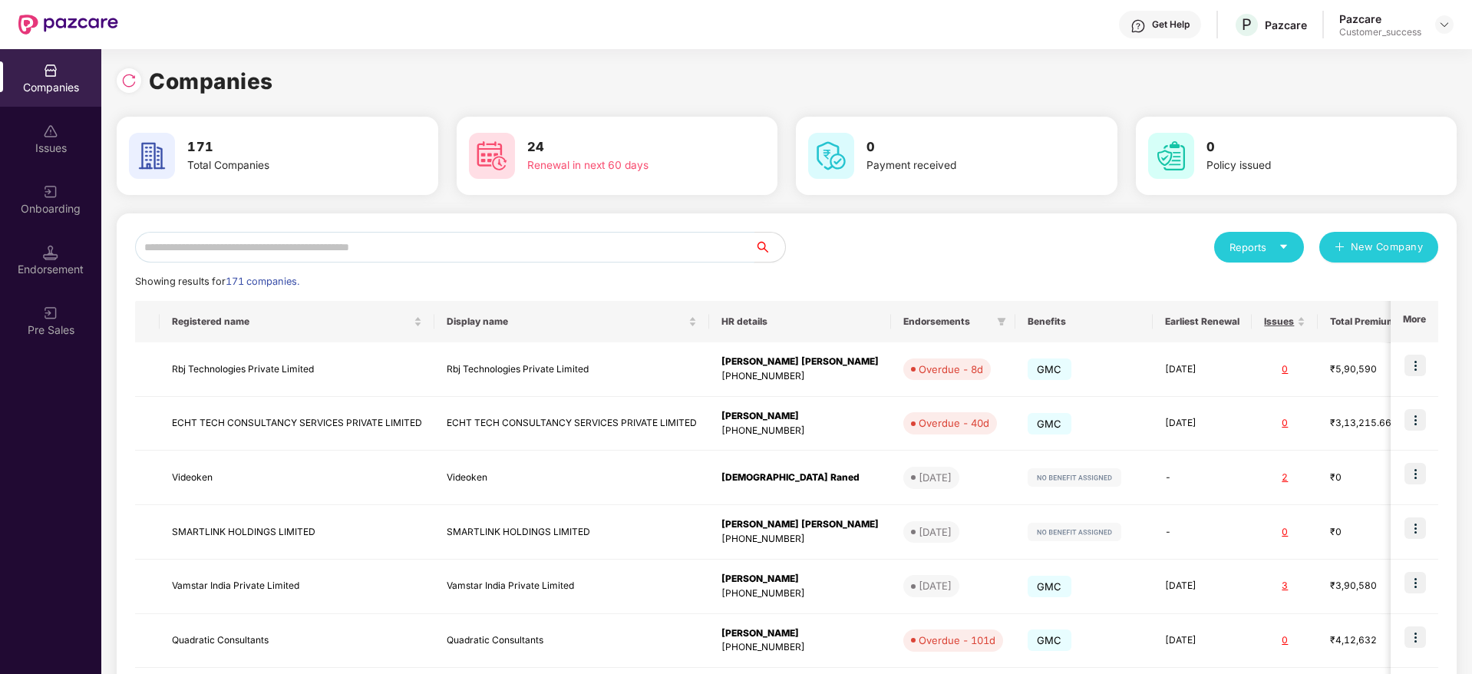
click at [285, 255] on input "text" at bounding box center [444, 247] width 619 height 31
paste input "**********"
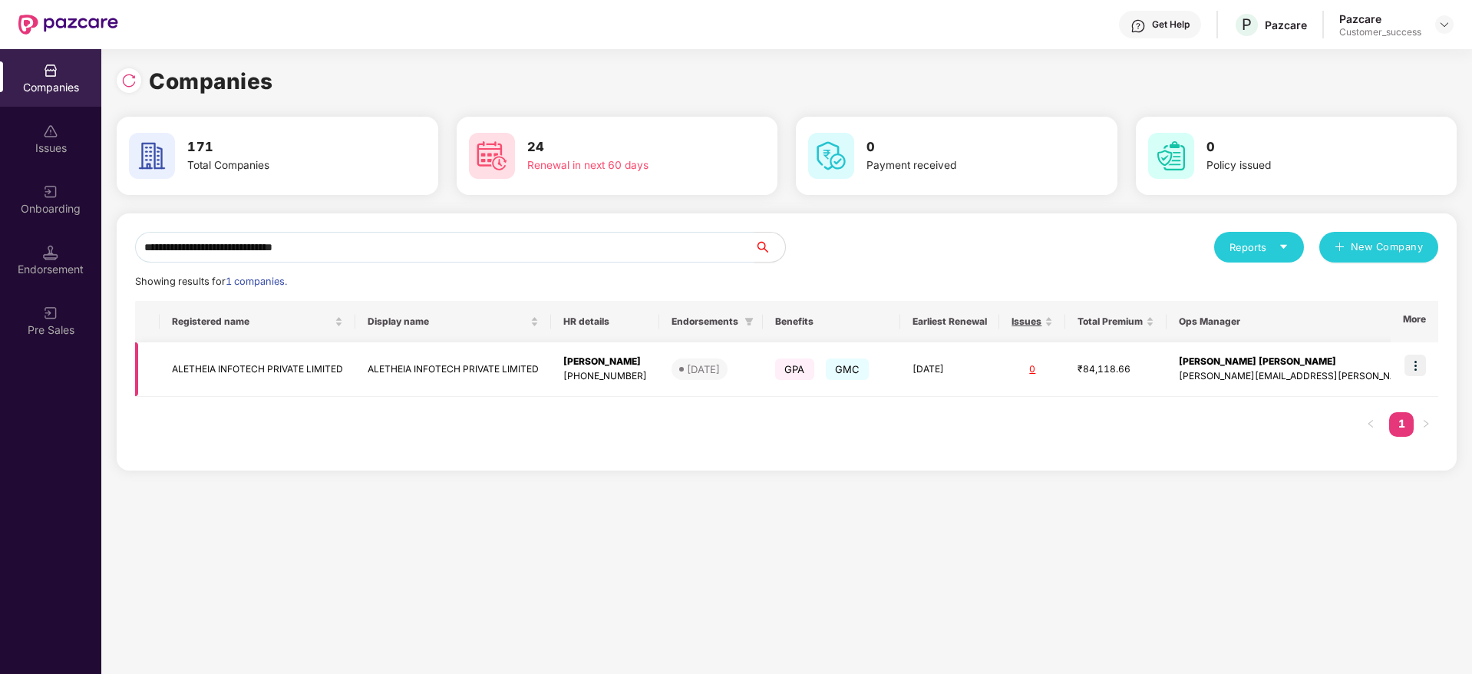
type input "**********"
click at [1422, 364] on img at bounding box center [1414, 364] width 21 height 21
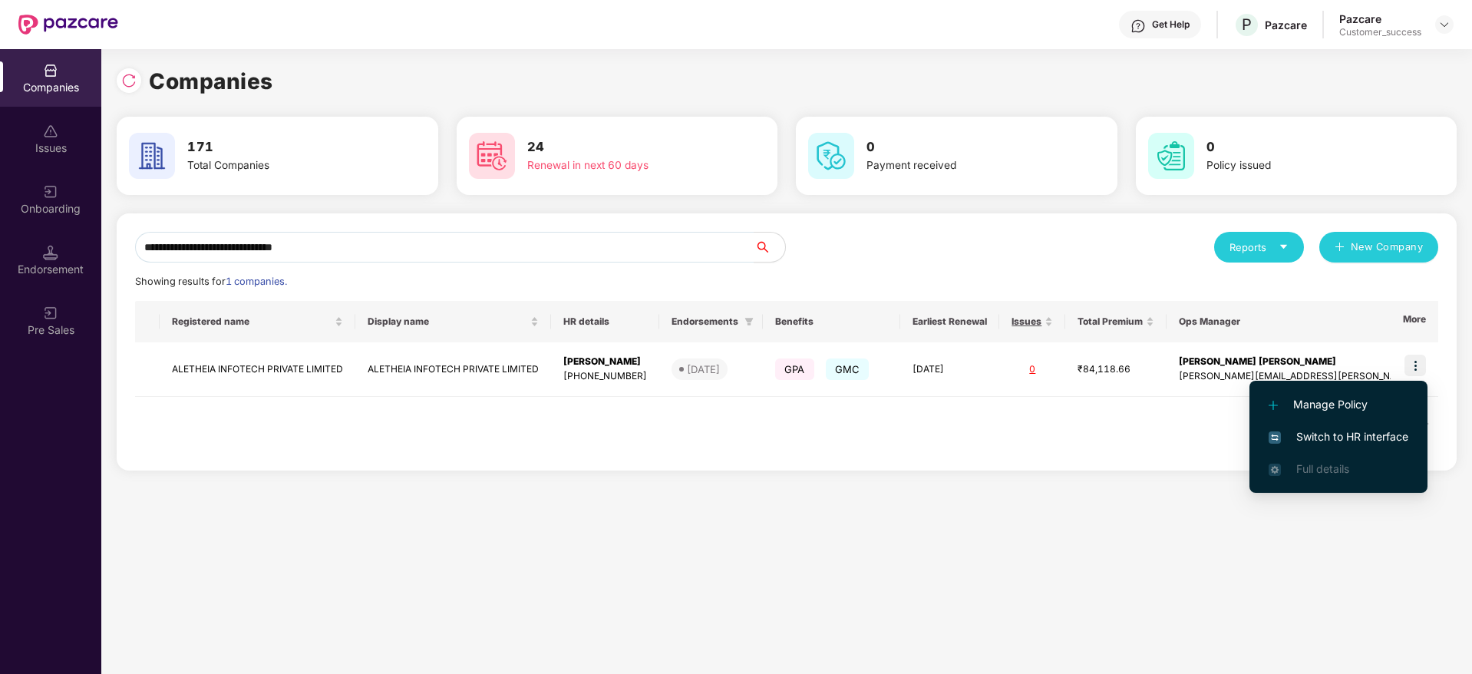
click at [1305, 440] on span "Switch to HR interface" at bounding box center [1338, 436] width 140 height 17
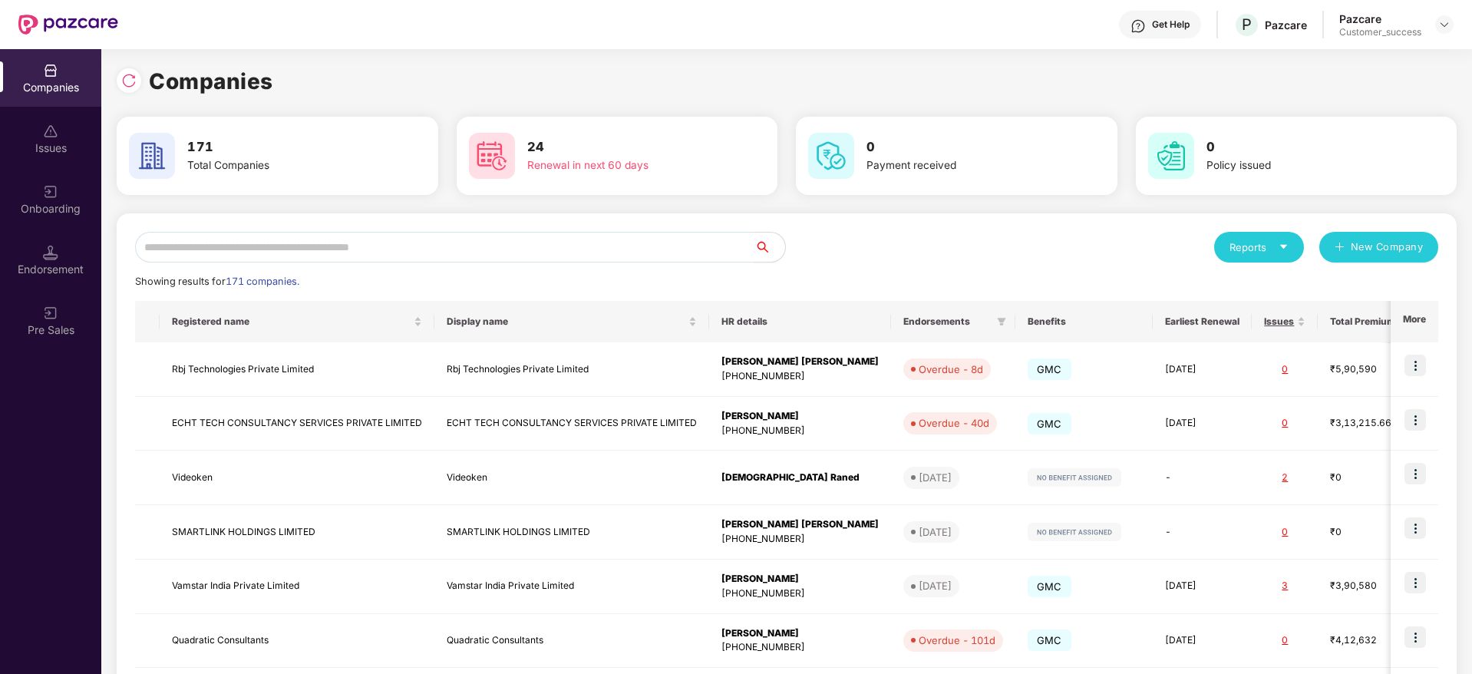
click at [215, 255] on input "text" at bounding box center [444, 247] width 619 height 31
paste input "**********"
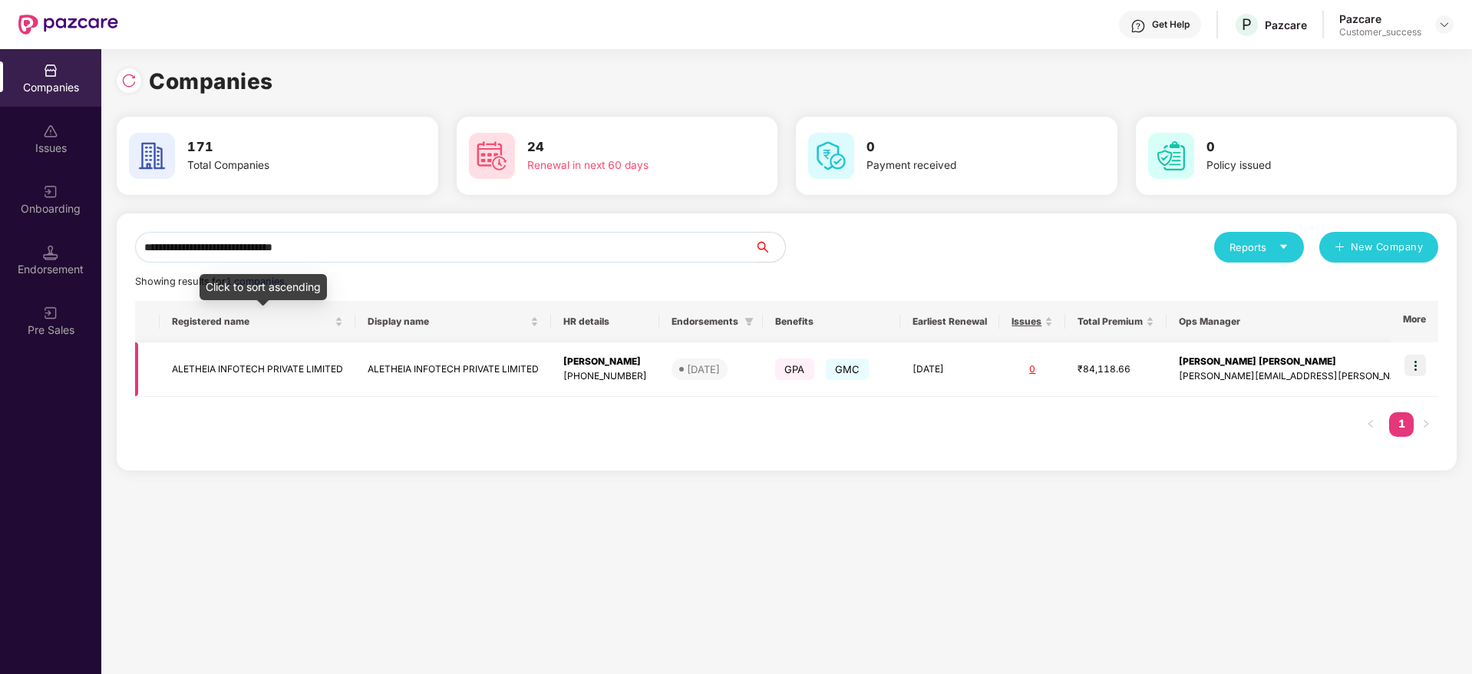
type input "**********"
click at [255, 355] on td "ALETHEIA INFOTECH PRIVATE LIMITED" at bounding box center [258, 369] width 196 height 54
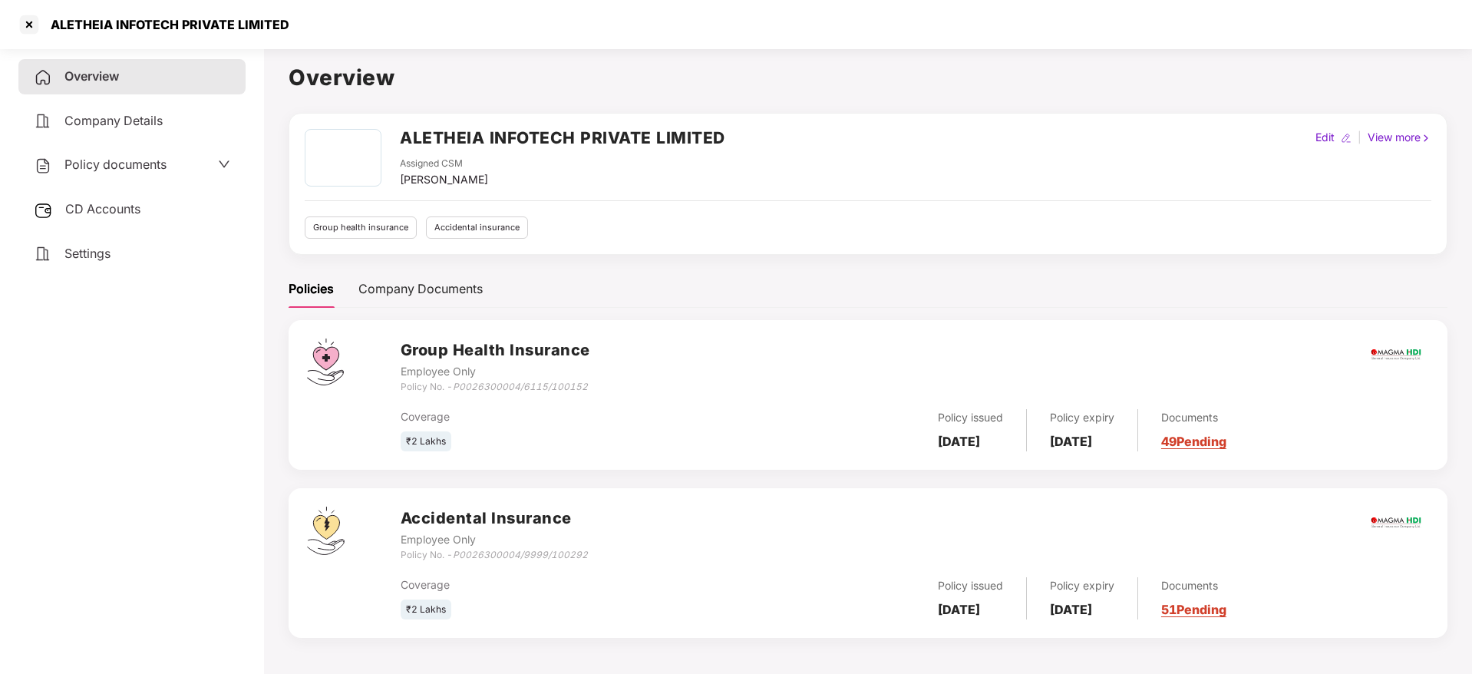
click at [133, 178] on div "Policy documents" at bounding box center [131, 164] width 227 height 35
click at [130, 164] on span "Policy documents" at bounding box center [115, 164] width 102 height 15
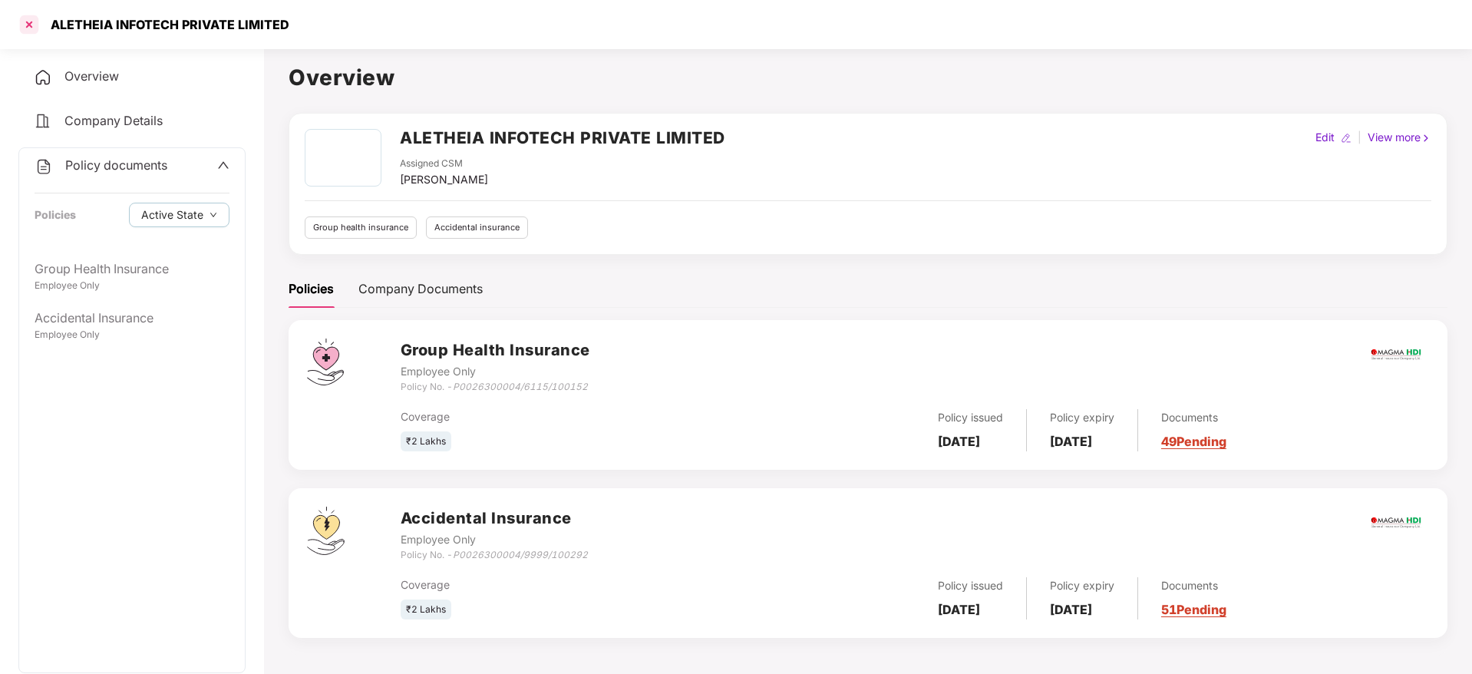
click at [18, 22] on div at bounding box center [29, 24] width 25 height 25
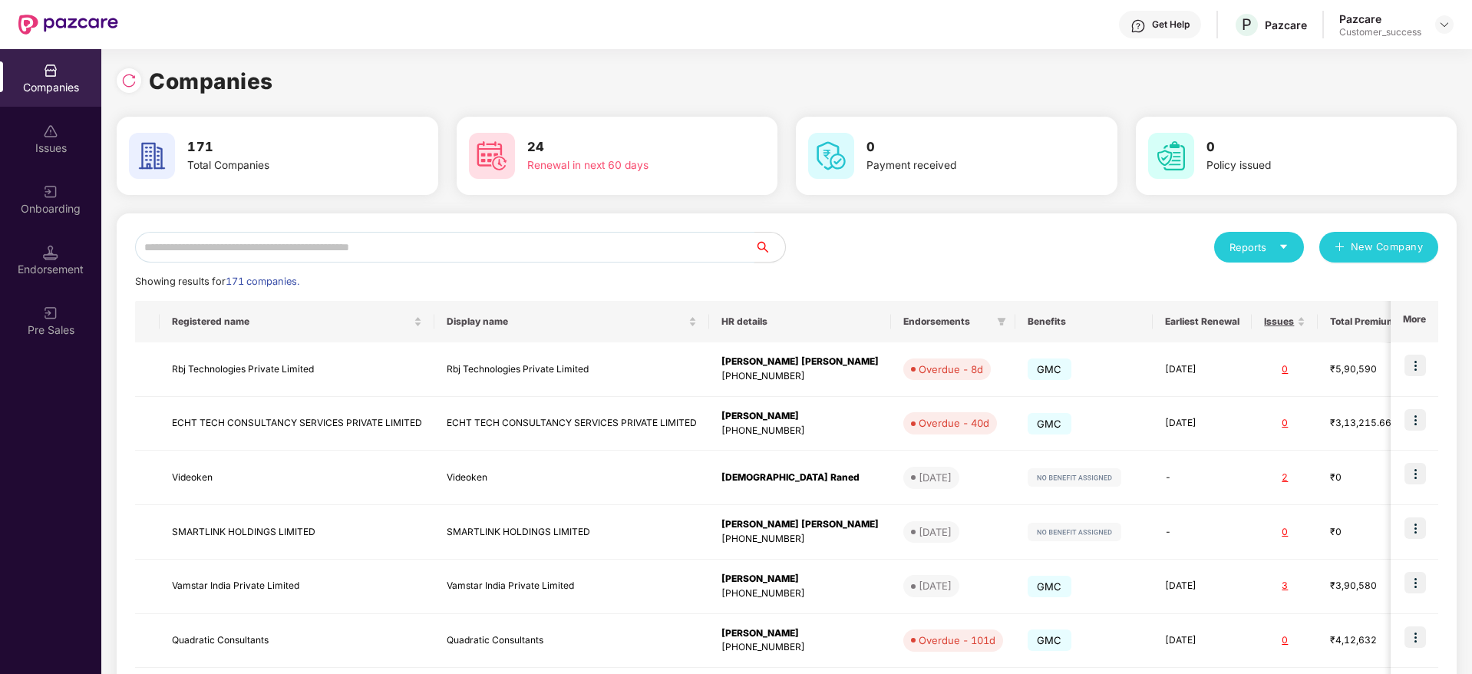
drag, startPoint x: 516, startPoint y: 239, endPoint x: 539, endPoint y: 243, distance: 23.3
click at [516, 239] on input "text" at bounding box center [444, 247] width 619 height 31
paste input "**********"
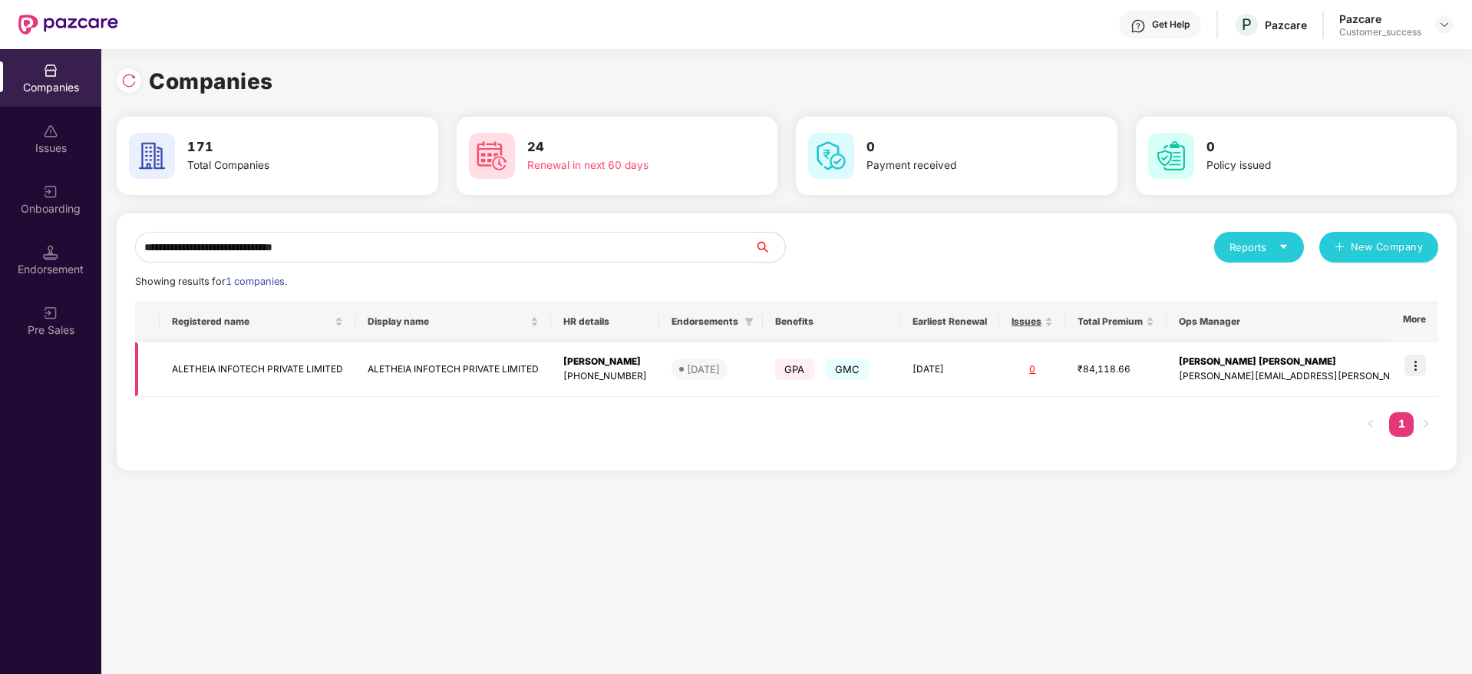
type input "**********"
click at [1424, 360] on img at bounding box center [1414, 364] width 21 height 21
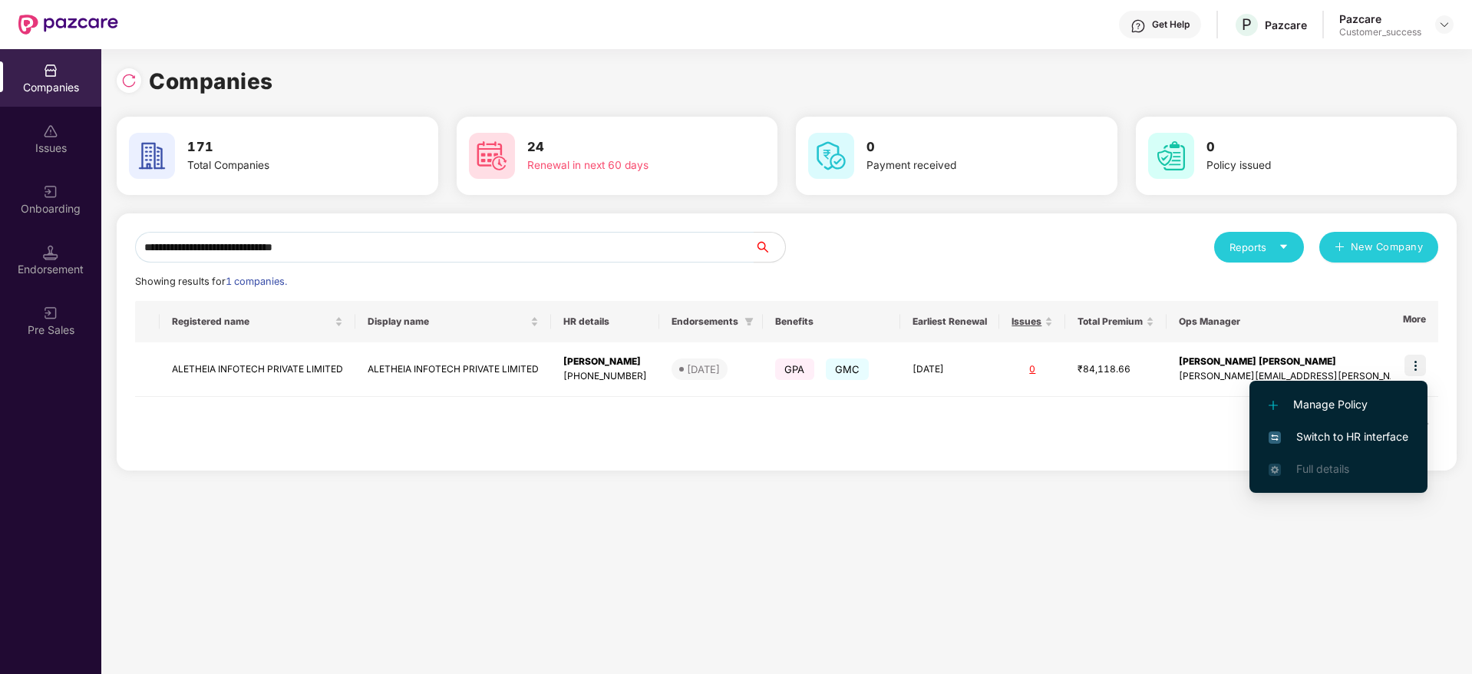
click at [1352, 397] on span "Manage Policy" at bounding box center [1338, 404] width 140 height 17
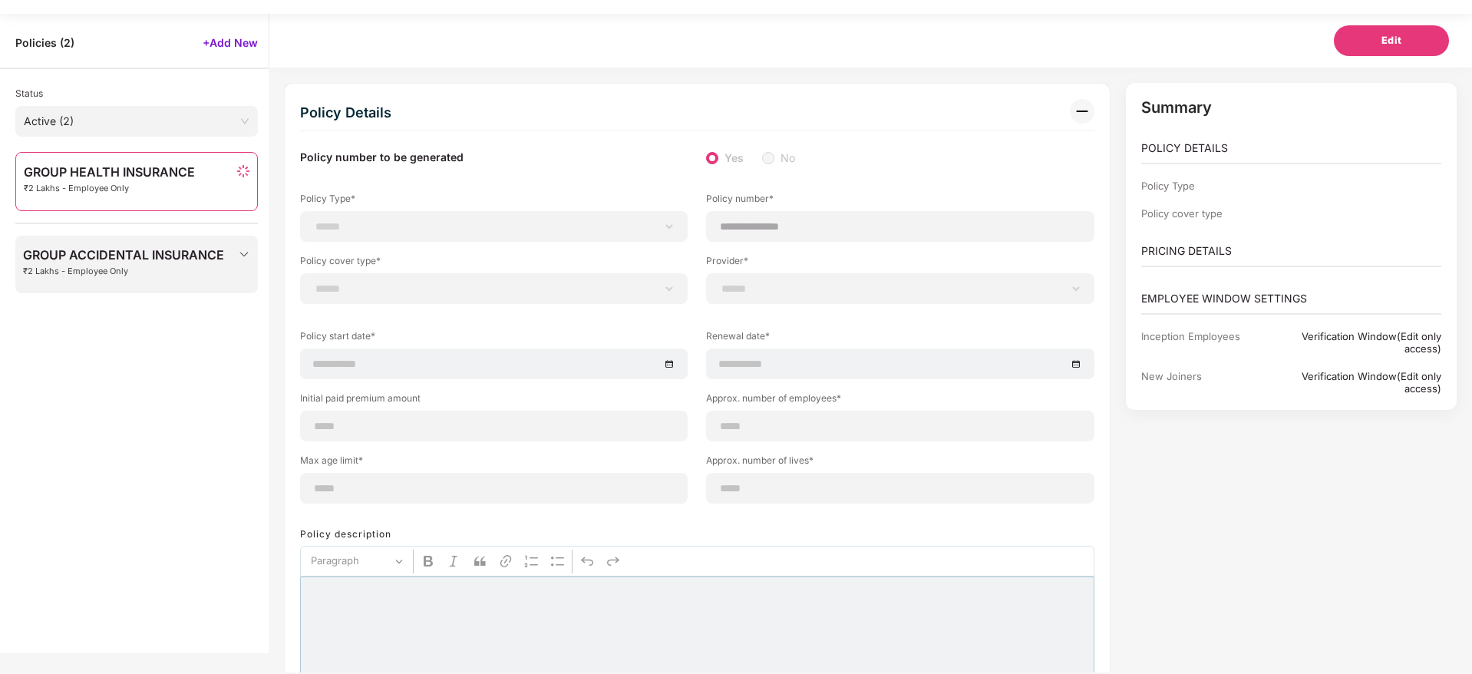
scroll to position [49, 0]
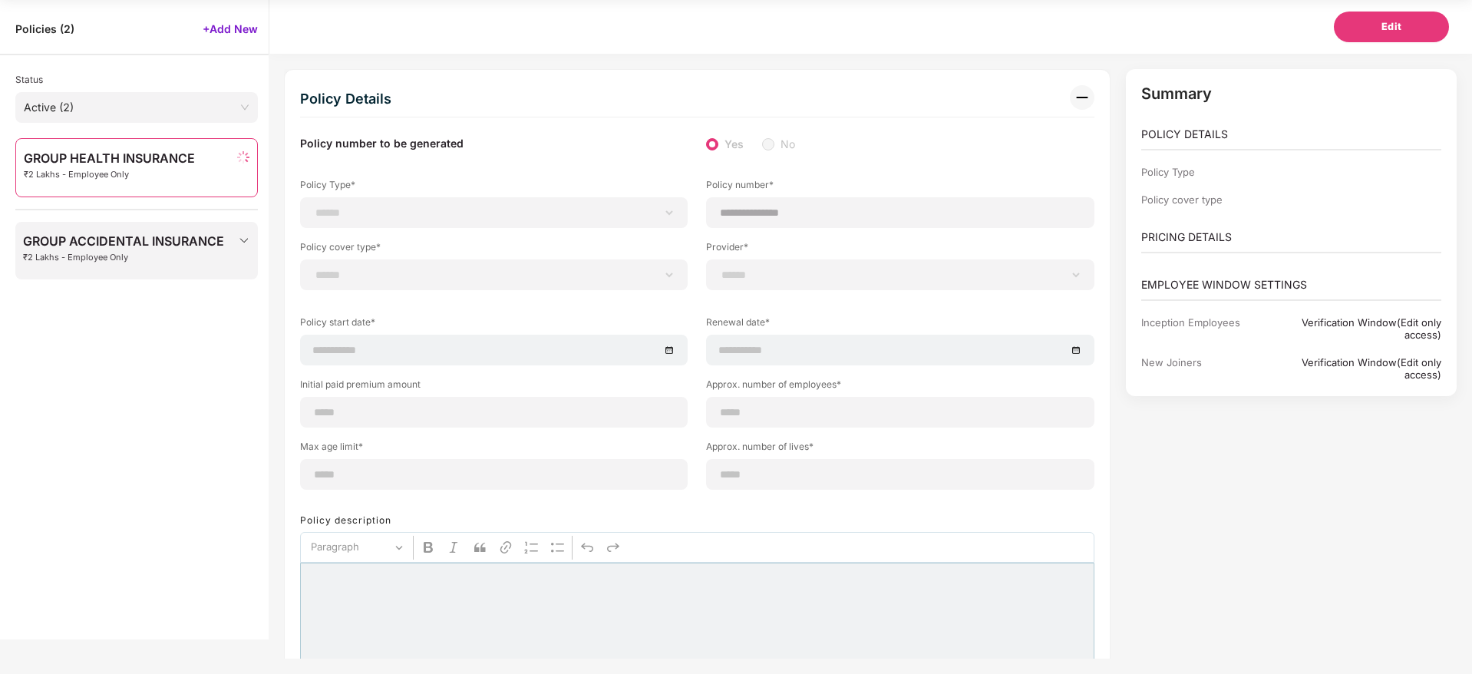
type input "**********"
type input "*"
type input "**"
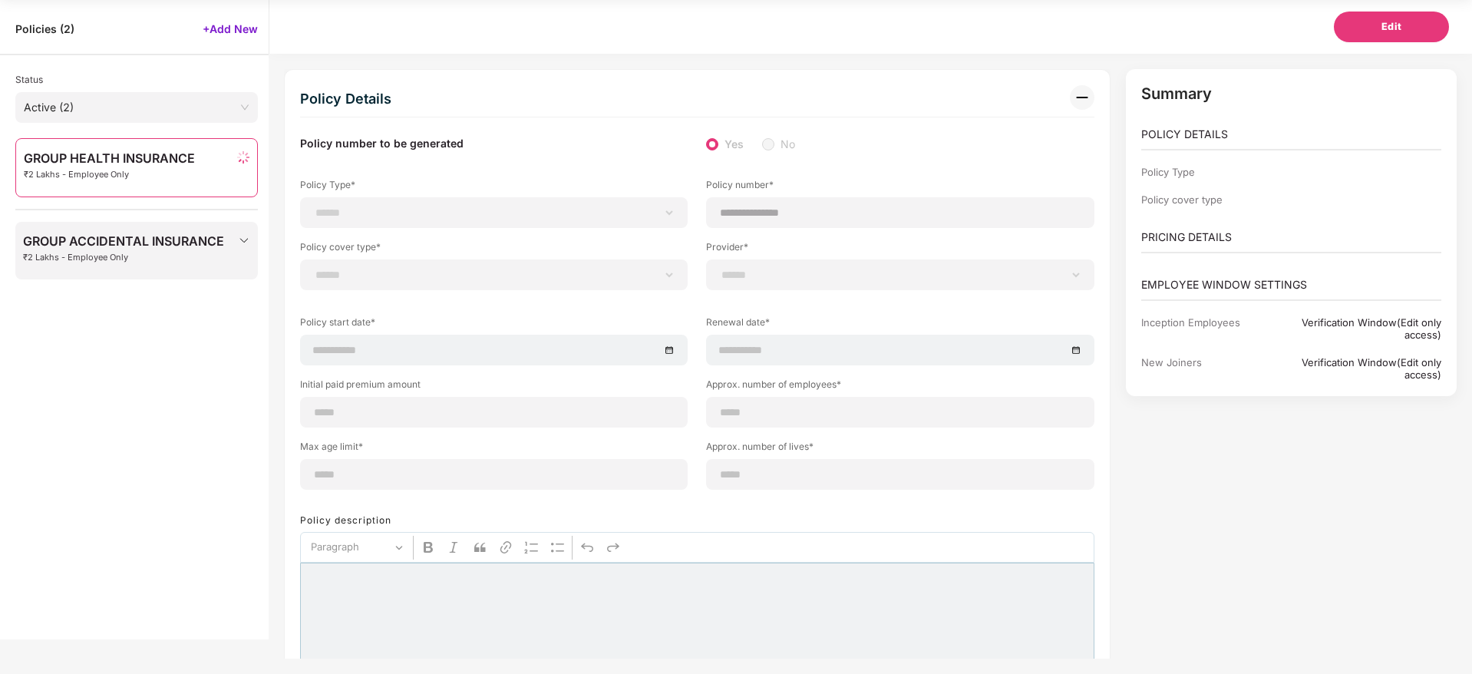
type input "*"
type input "**"
type input "******"
type input "**********"
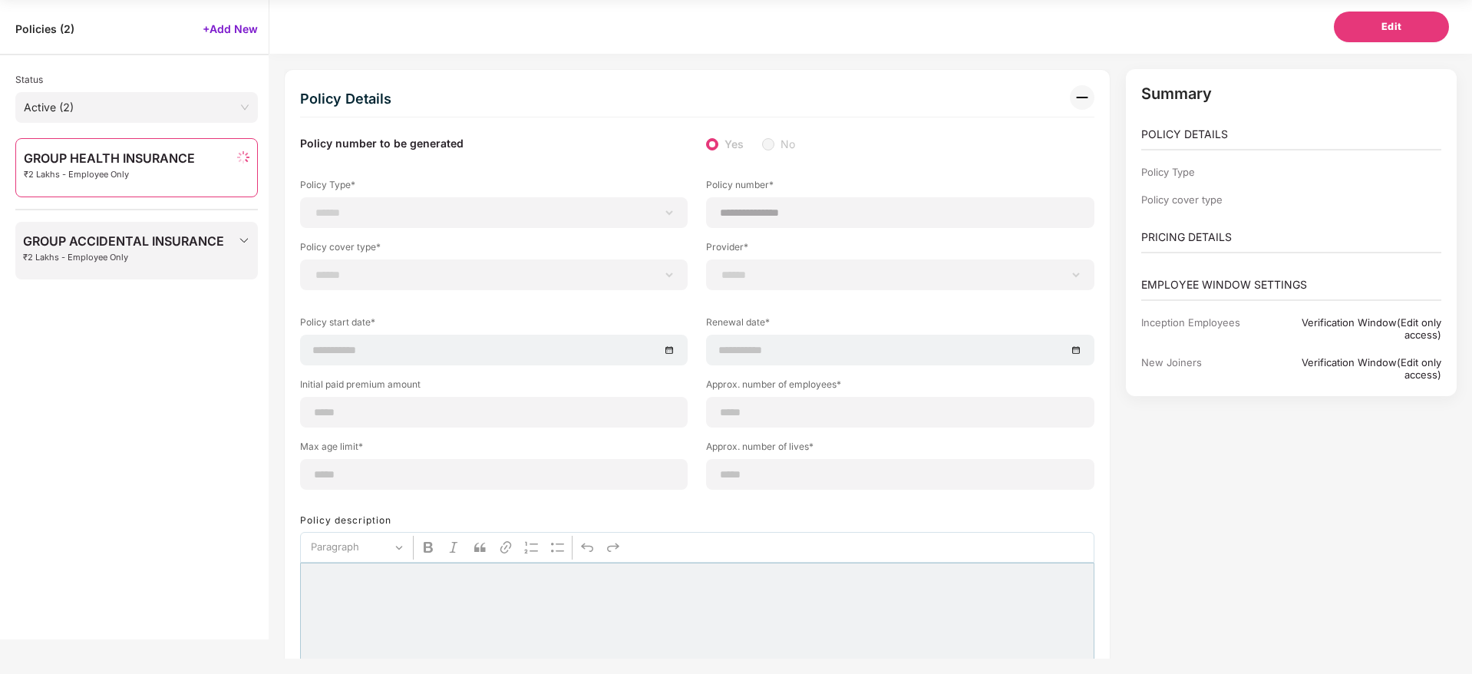
type input "**********"
type input "********"
select select "**********"
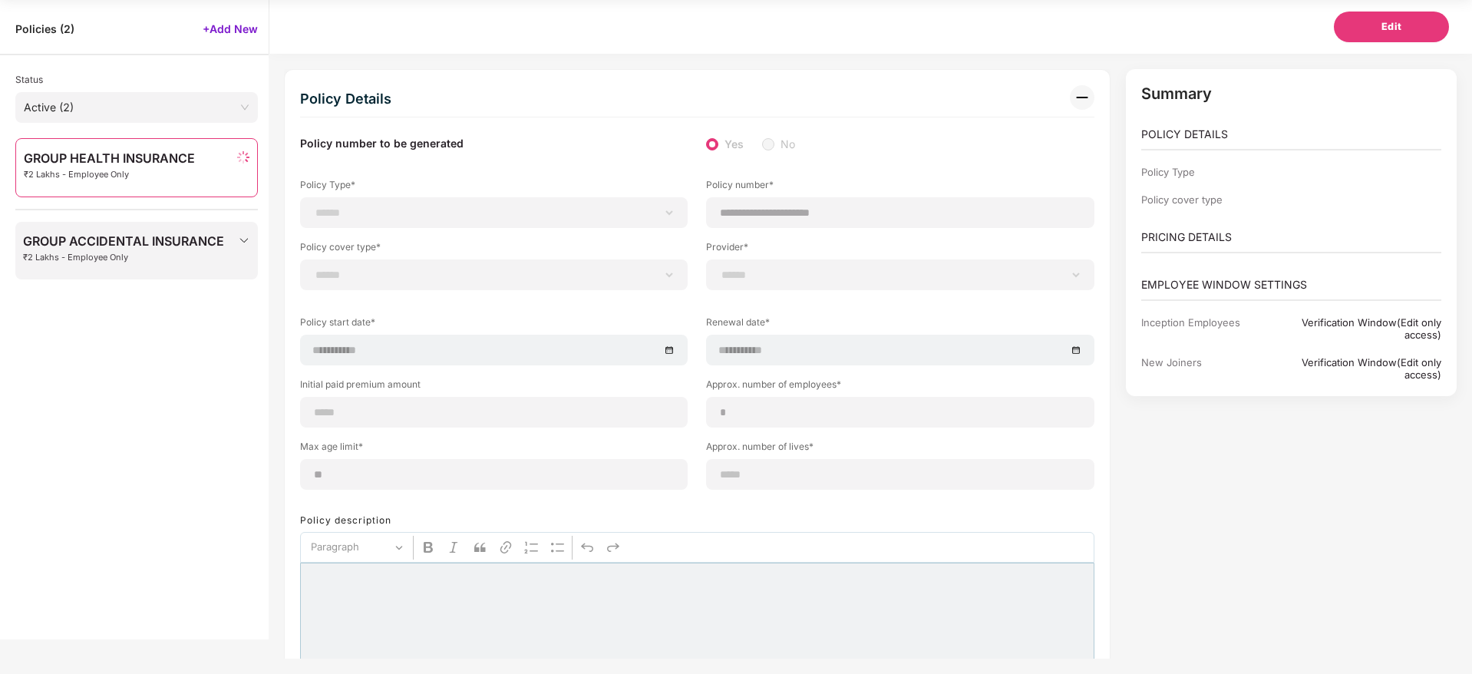
select select "*"
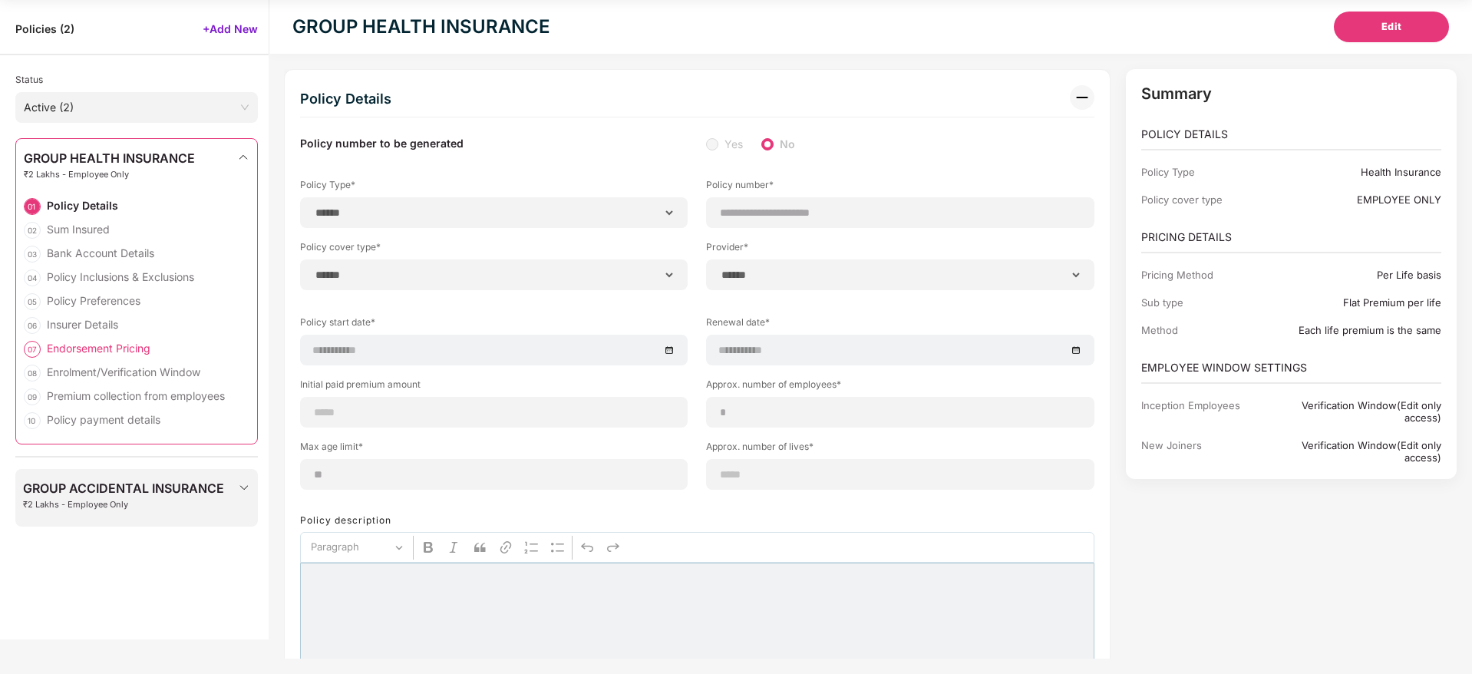
click at [99, 341] on div "Endorsement Pricing" at bounding box center [99, 348] width 104 height 15
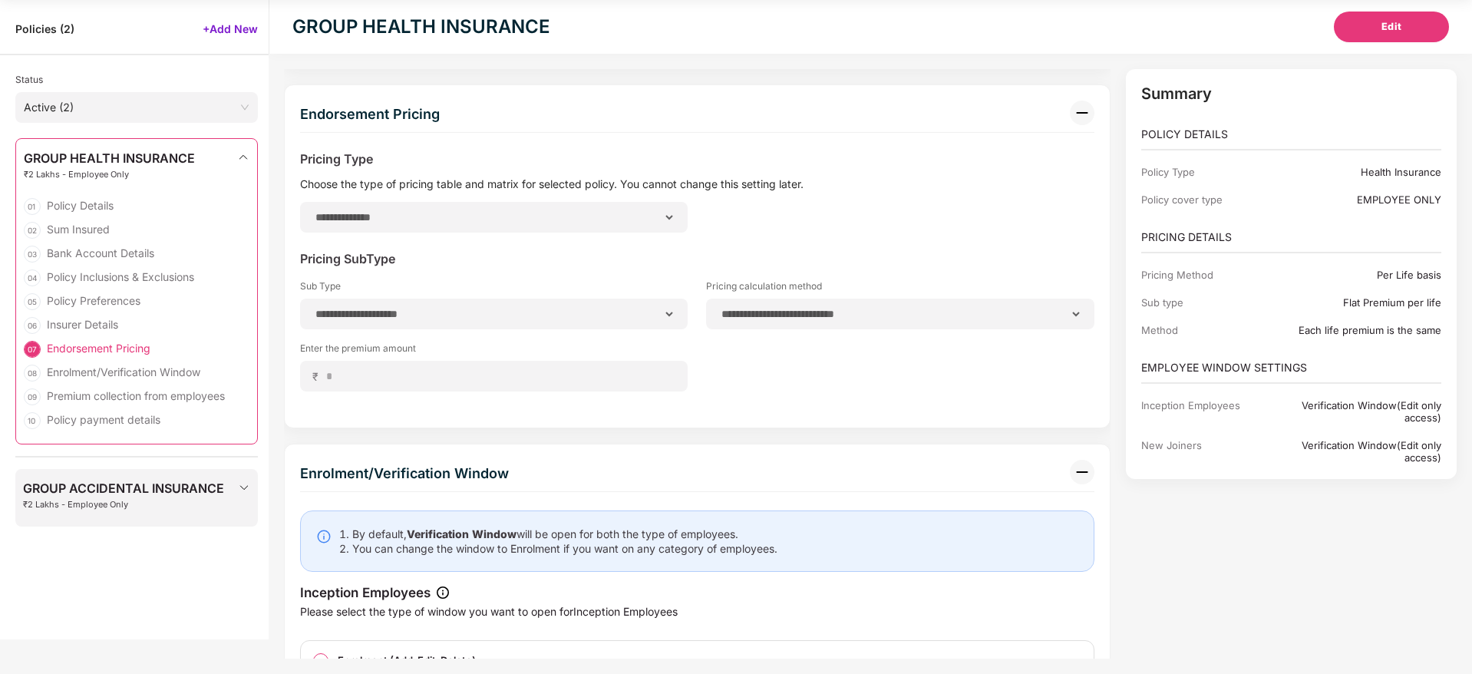
scroll to position [4261, 0]
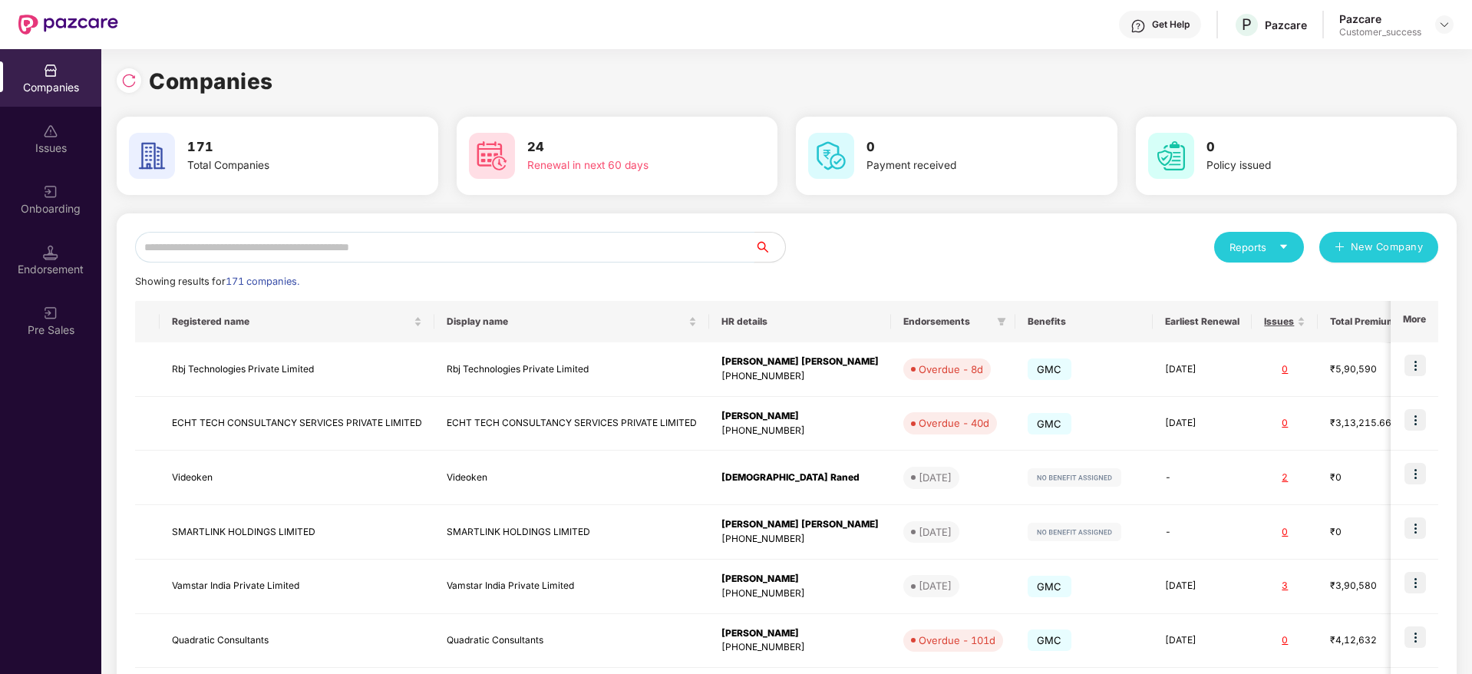
drag, startPoint x: 400, startPoint y: 247, endPoint x: 410, endPoint y: 251, distance: 10.0
click at [400, 249] on input "text" at bounding box center [444, 247] width 619 height 31
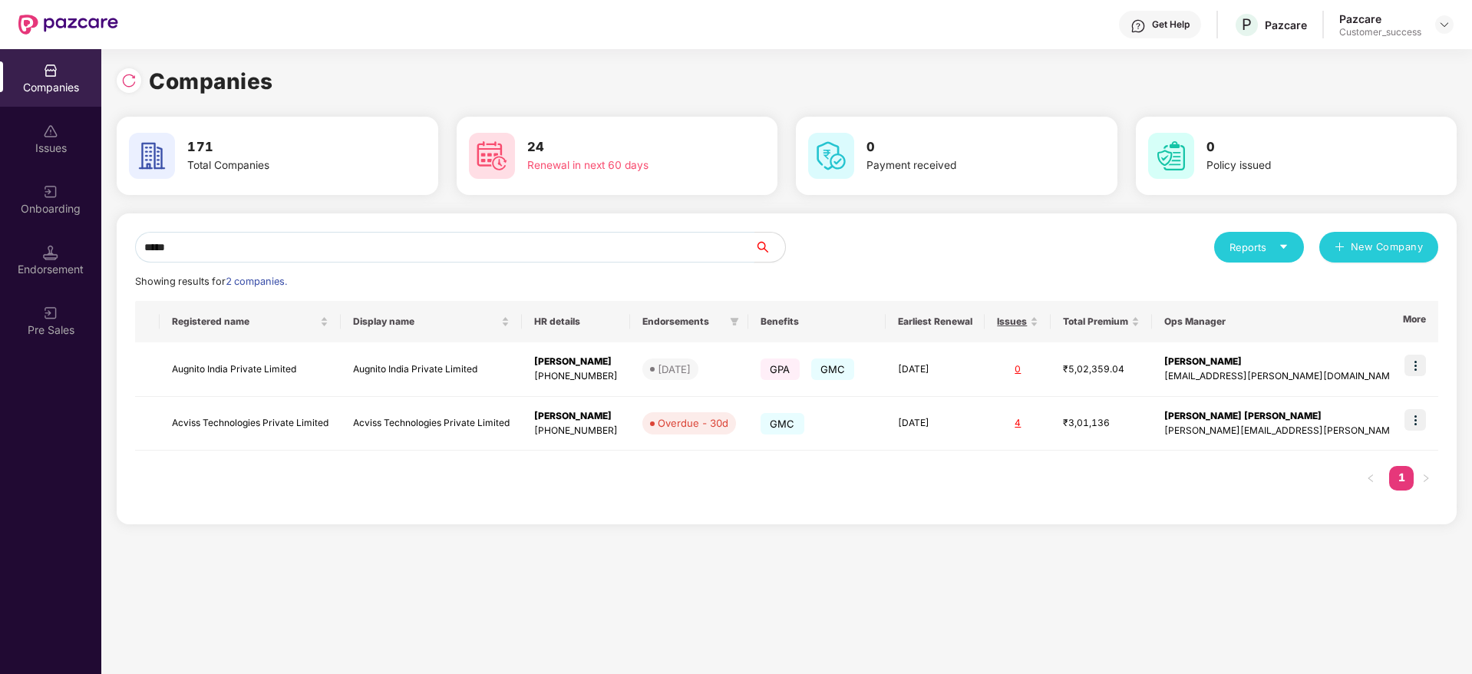
type input "*****"
click at [460, 500] on div "Registered name Display name HR details Endorsements Benefits Earliest Renewal …" at bounding box center [786, 403] width 1303 height 205
copy td "Augnito India Private Limited"
click at [454, 244] on input "*****" at bounding box center [444, 247] width 619 height 31
click at [455, 246] on input "*****" at bounding box center [444, 247] width 619 height 31
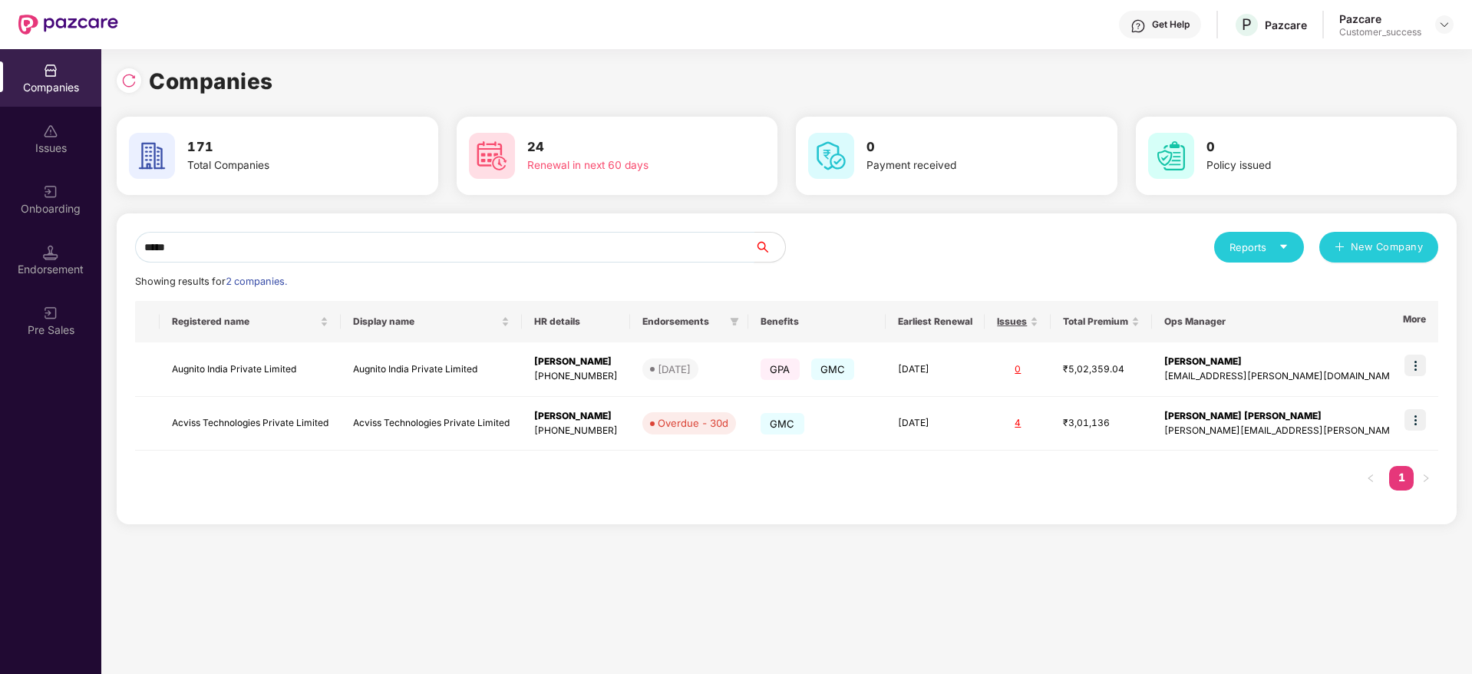
click at [455, 245] on input "*****" at bounding box center [444, 247] width 619 height 31
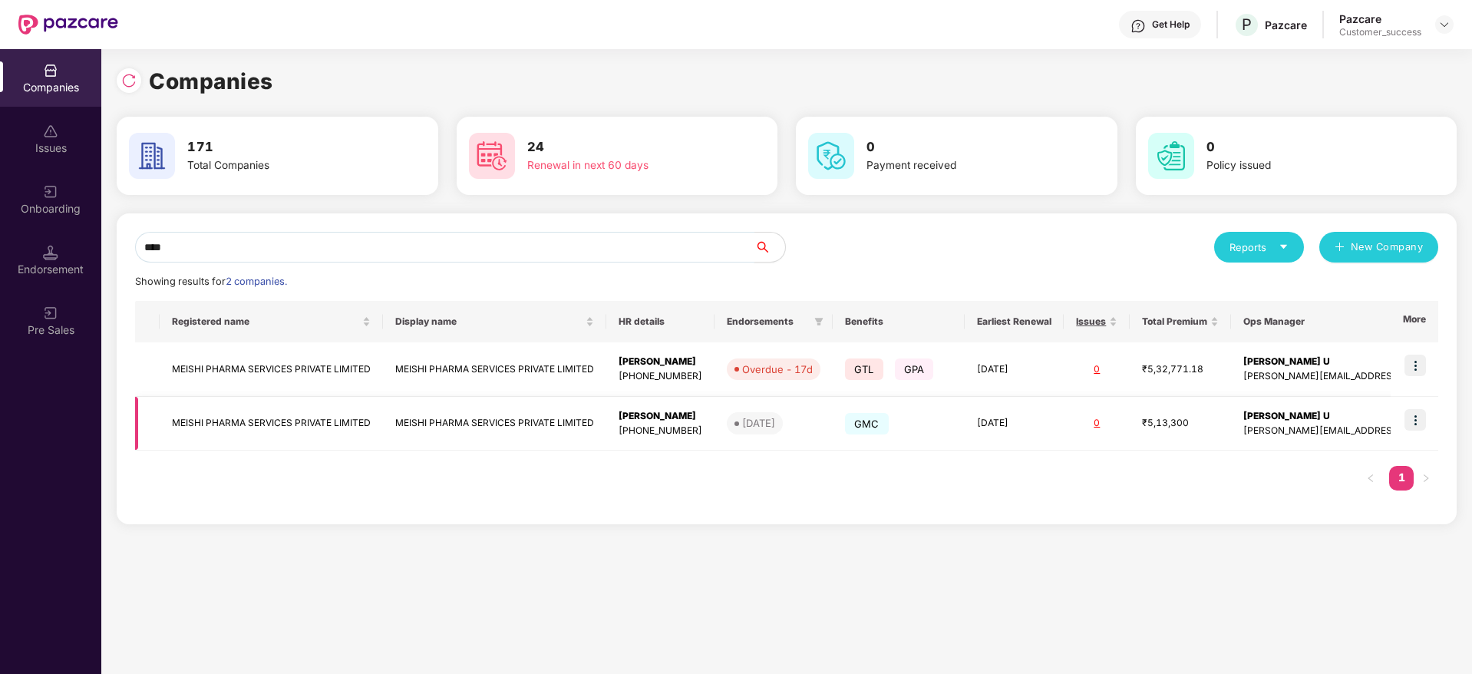
type input "****"
click at [1419, 417] on img at bounding box center [1414, 419] width 21 height 21
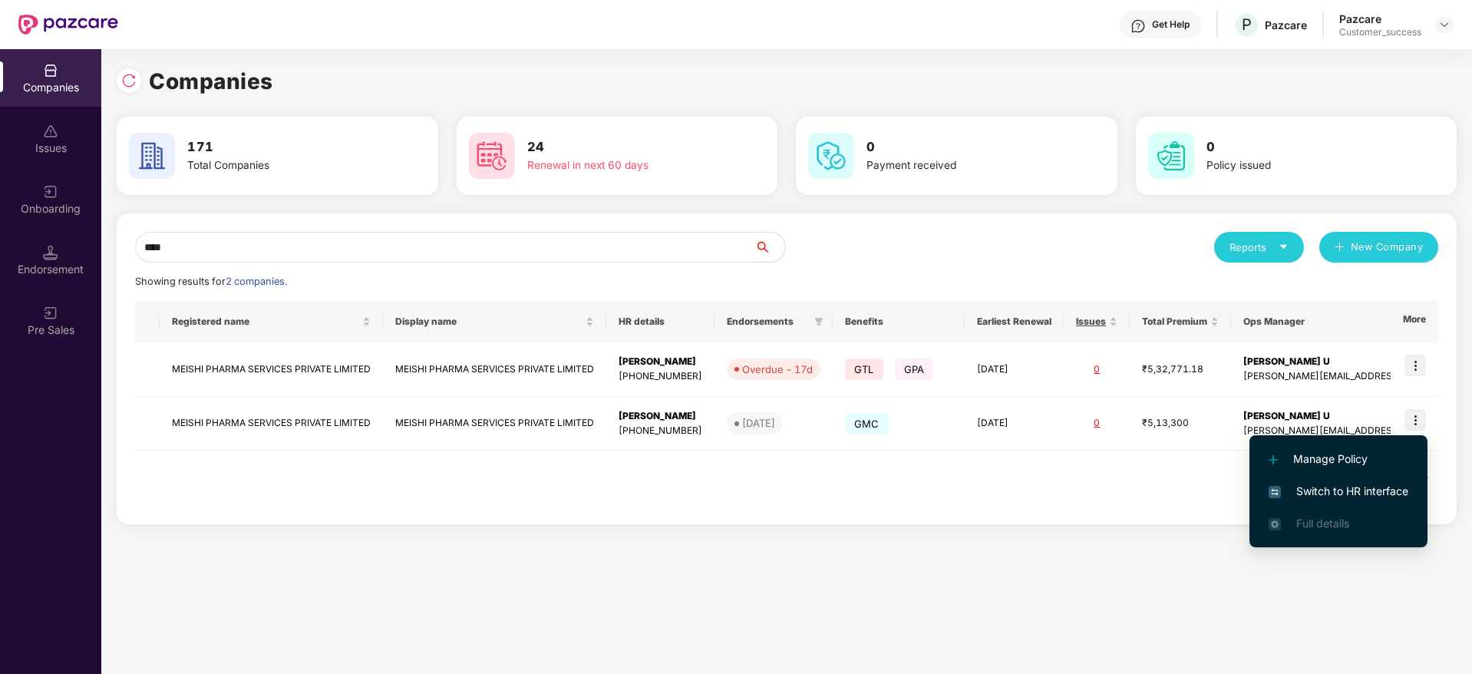
click at [1399, 489] on span "Switch to HR interface" at bounding box center [1338, 491] width 140 height 17
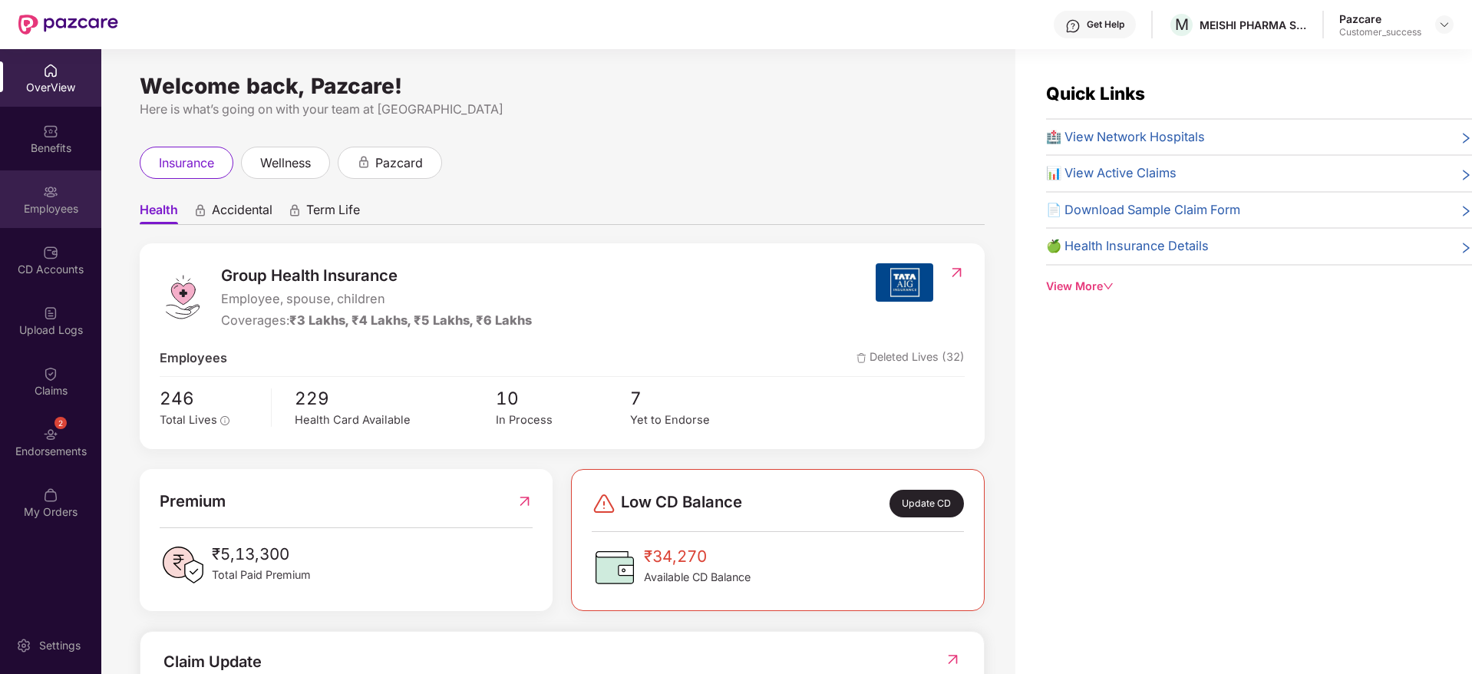
click at [47, 213] on div "Employees" at bounding box center [50, 208] width 101 height 15
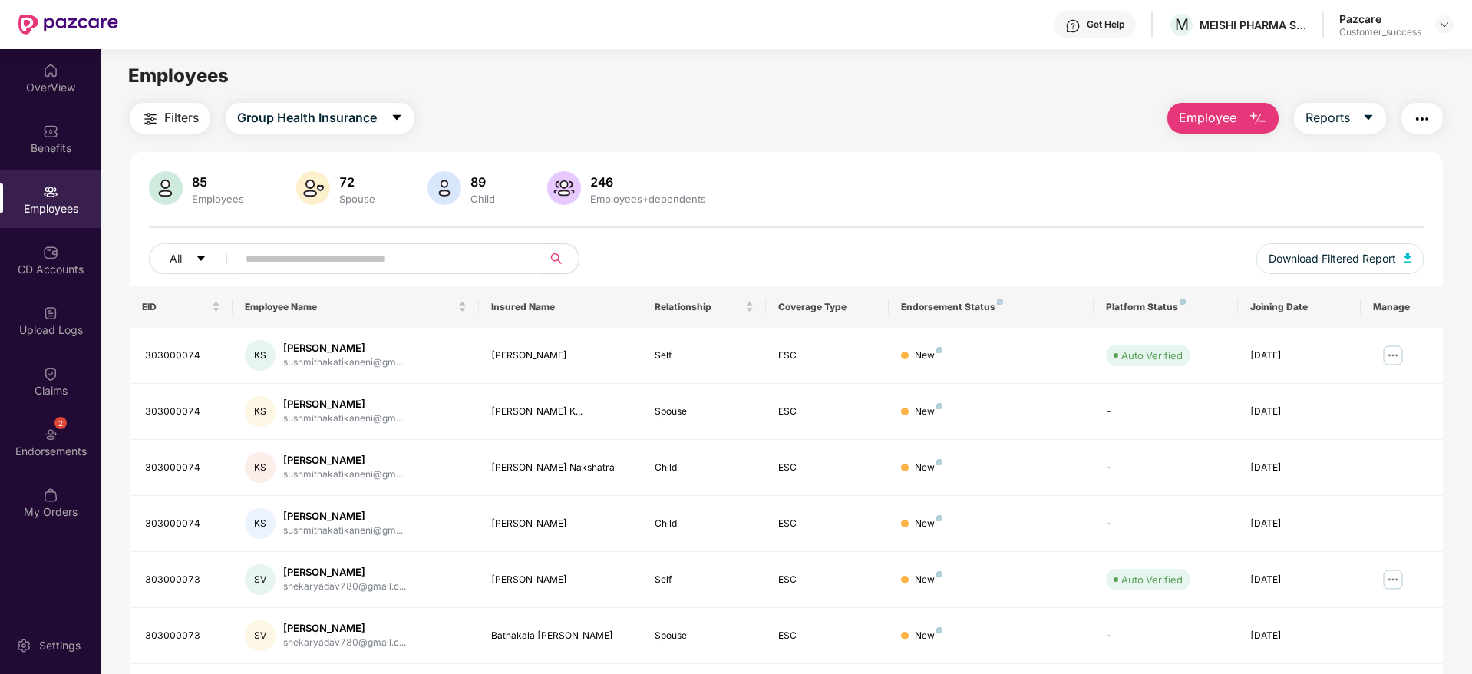
click at [1205, 128] on button "Employee" at bounding box center [1222, 118] width 111 height 31
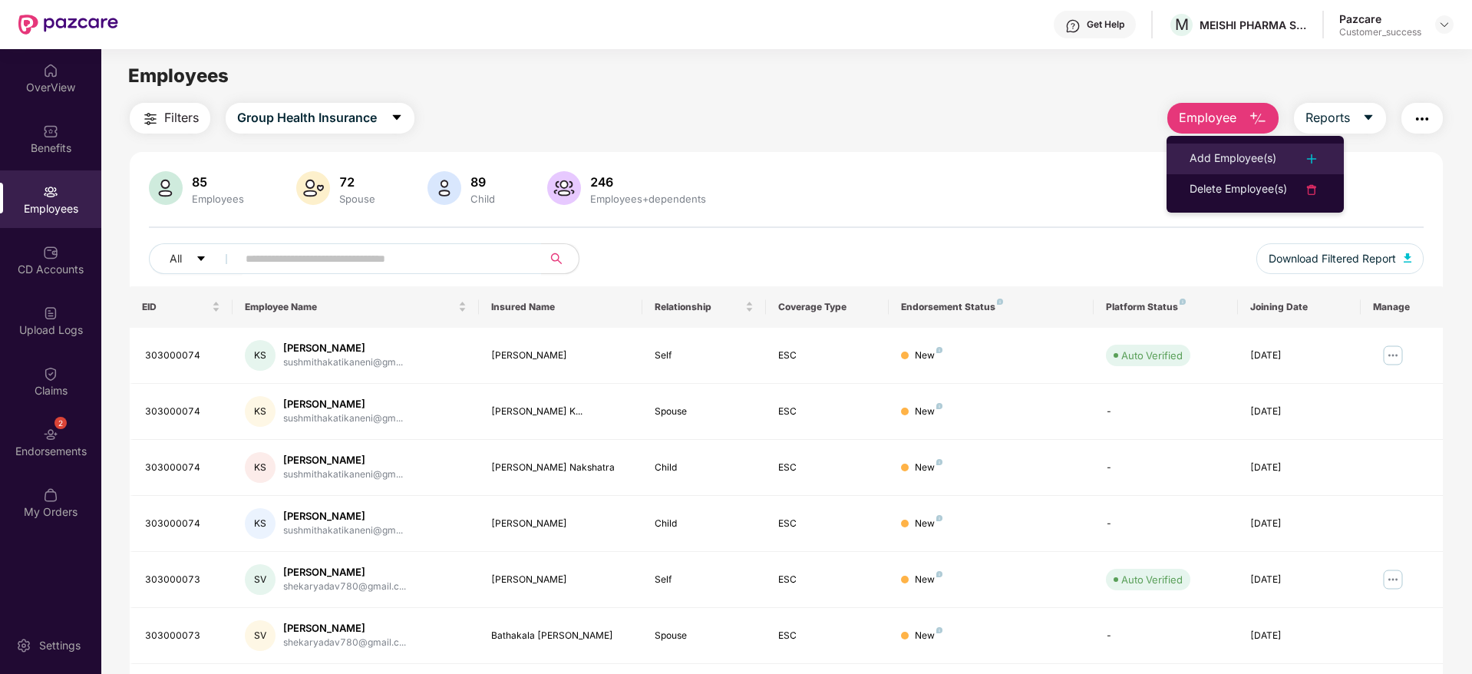
click at [1205, 148] on li "Add Employee(s)" at bounding box center [1254, 158] width 177 height 31
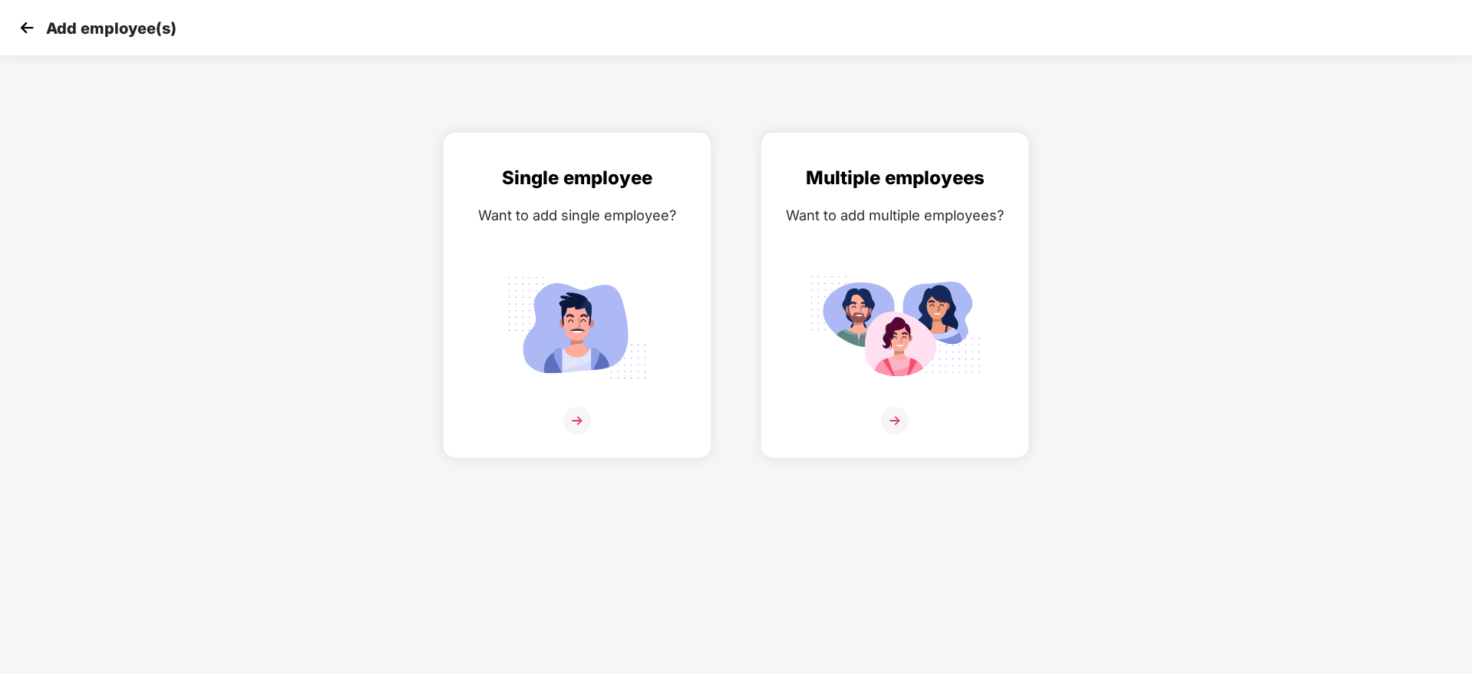
click at [1064, 258] on div "Single employee Want to add single employee? Multiple employees Want to add mul…" at bounding box center [735, 295] width 1521 height 326
click at [931, 291] on img at bounding box center [895, 328] width 172 height 120
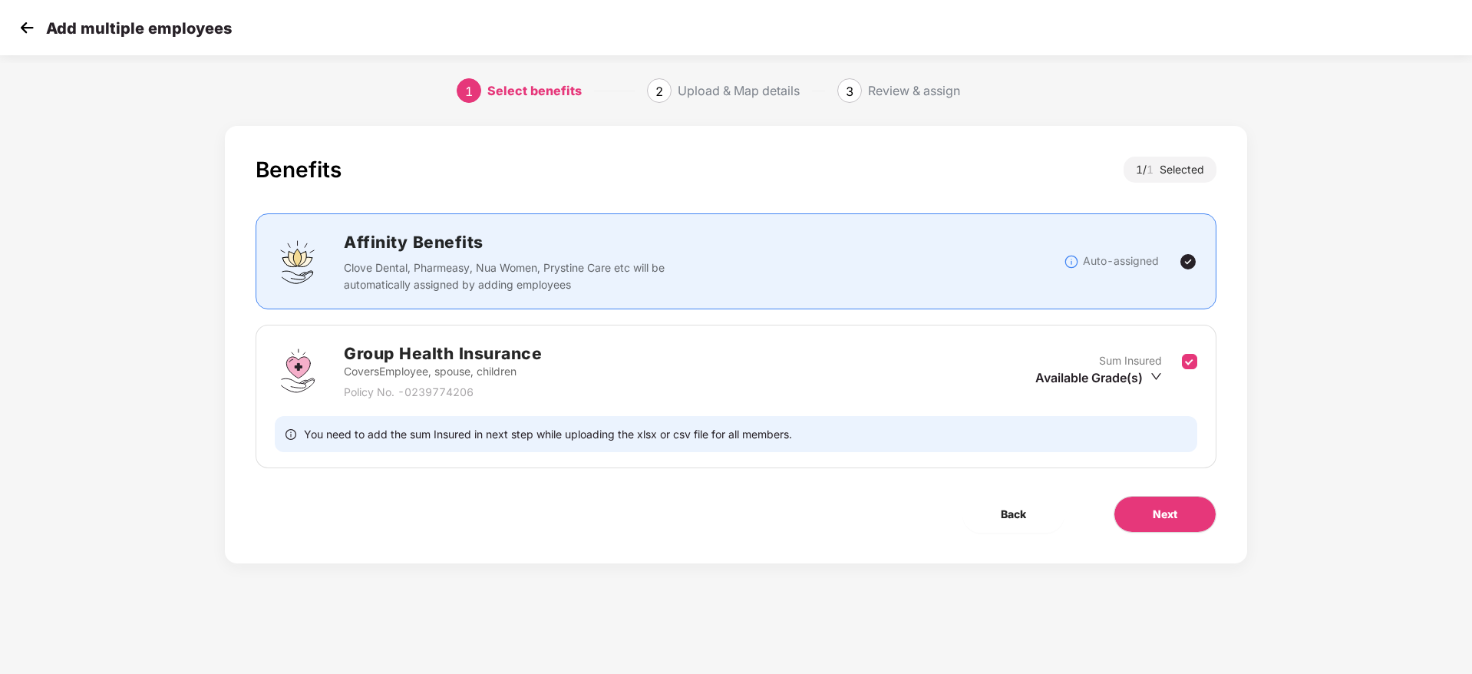
click at [1188, 537] on div "Benefits 1 / 1 Selected Affinity Benefits Clove Dental, Pharmeasy, Nua Women, P…" at bounding box center [736, 344] width 1022 height 437
click at [1184, 522] on button "Next" at bounding box center [1164, 514] width 103 height 37
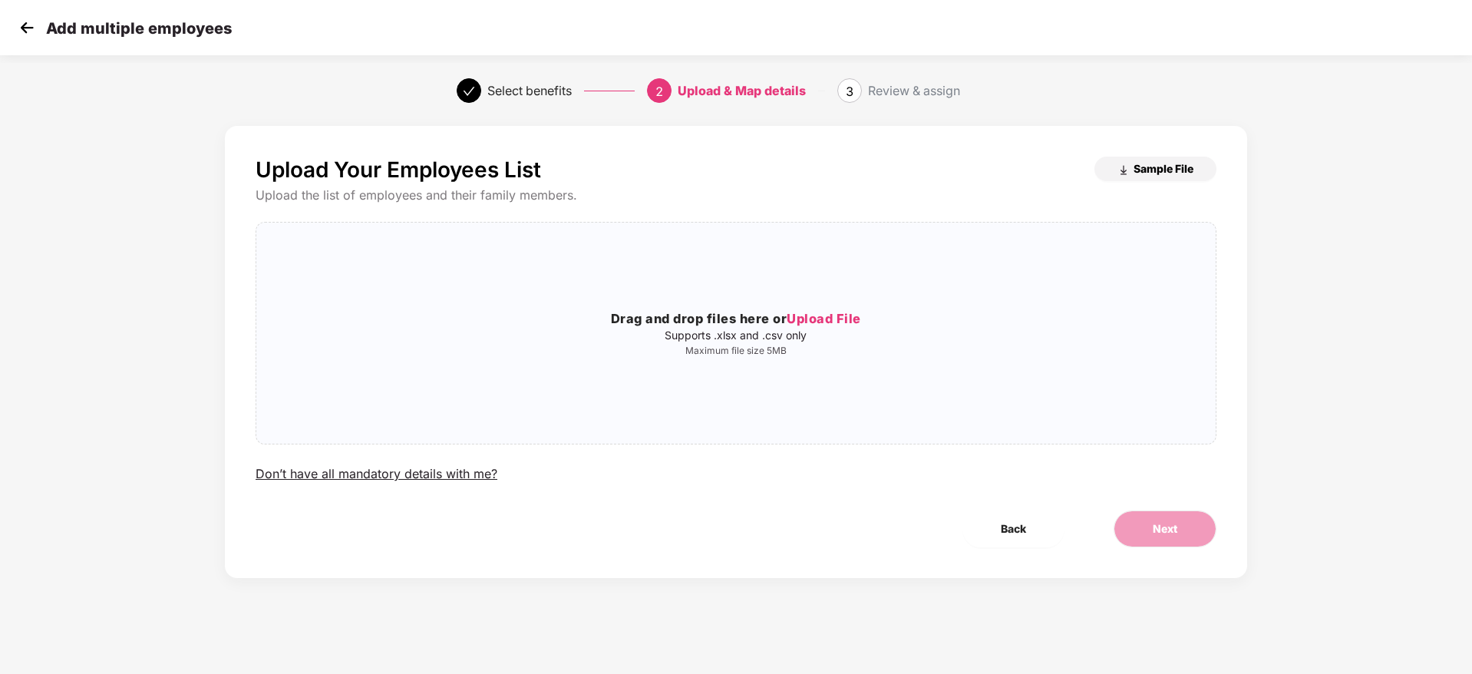
click at [1173, 173] on span "Sample File" at bounding box center [1163, 168] width 60 height 15
click at [21, 18] on img at bounding box center [26, 27] width 23 height 23
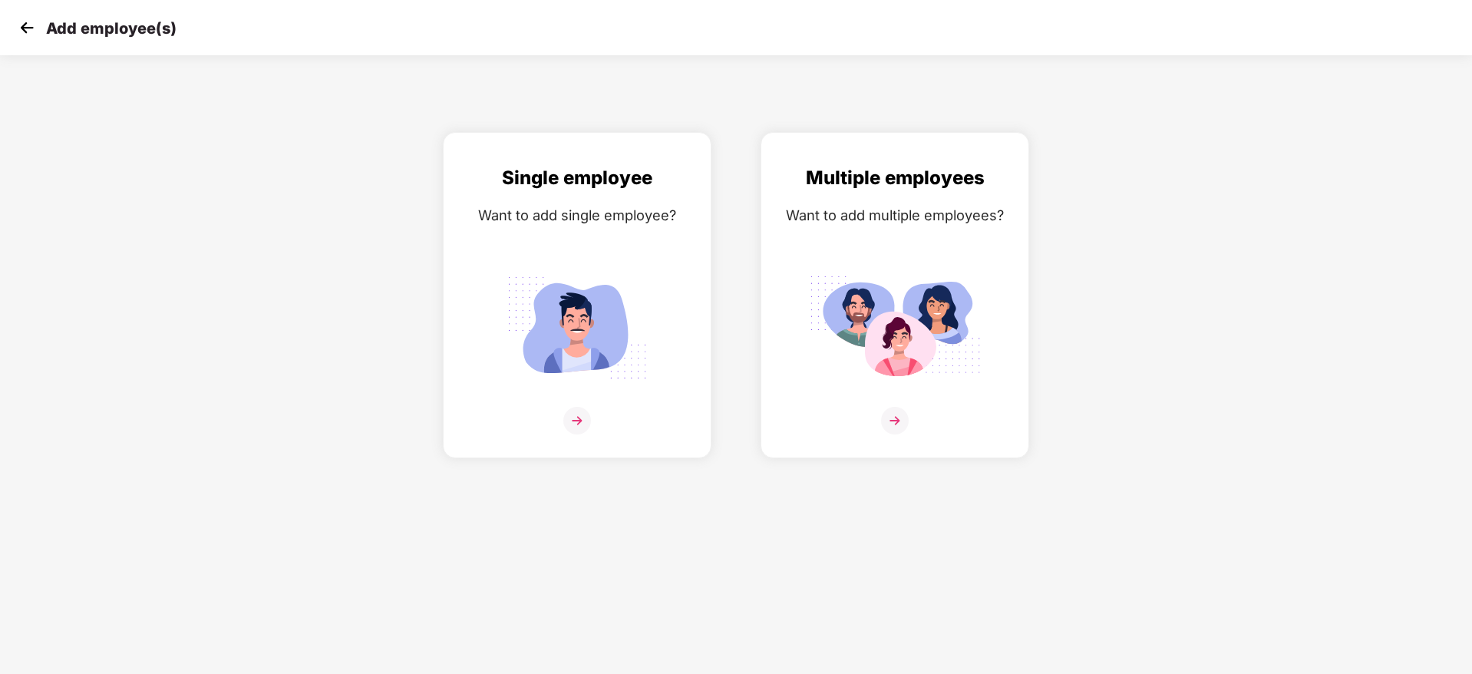
click at [22, 26] on img at bounding box center [26, 27] width 23 height 23
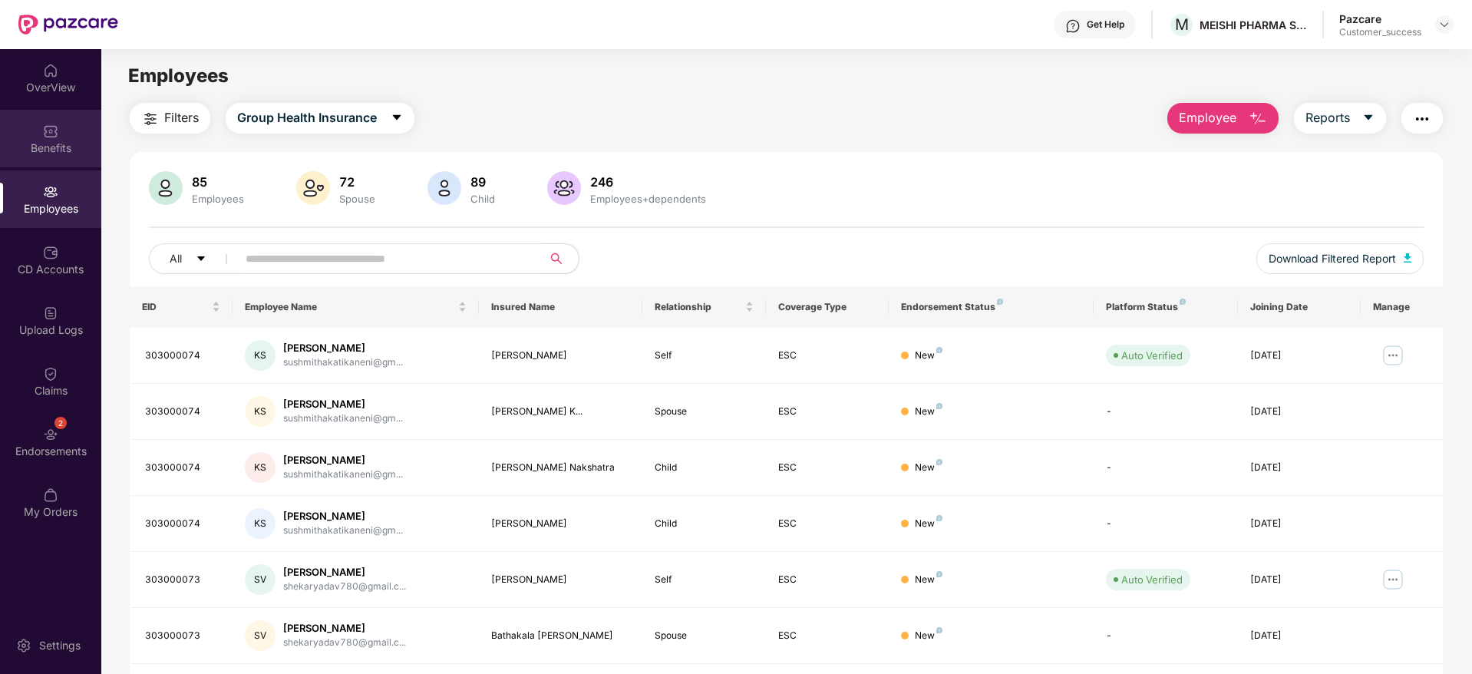
click at [84, 141] on div "Benefits" at bounding box center [50, 147] width 101 height 15
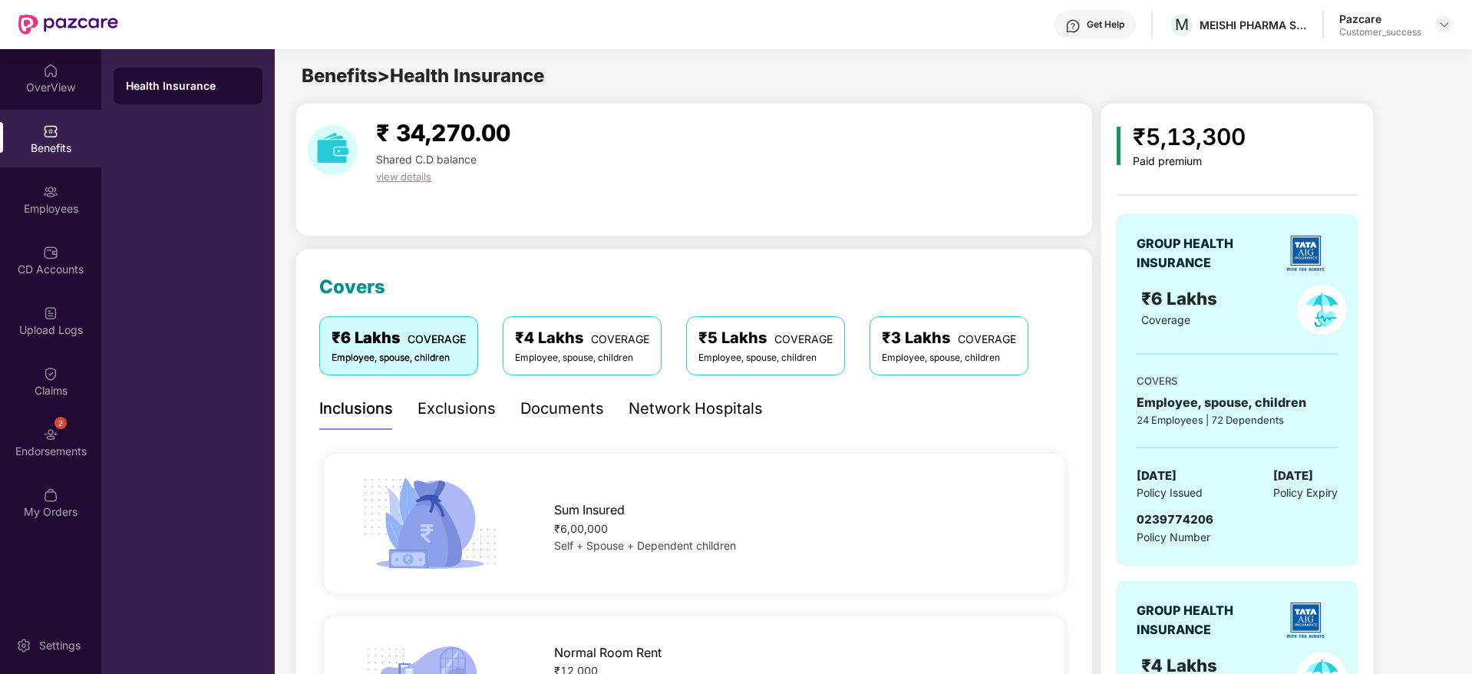
click at [567, 406] on div "Documents" at bounding box center [562, 409] width 84 height 24
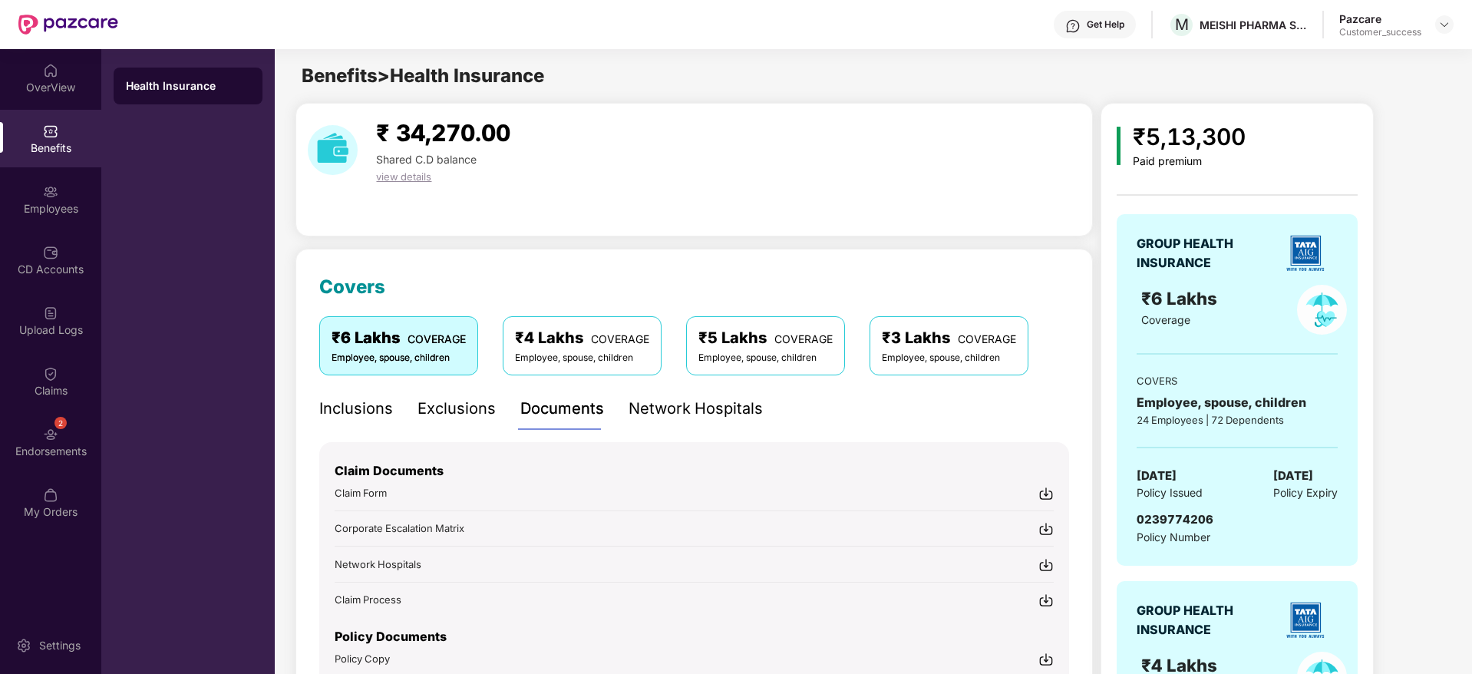
scroll to position [230, 0]
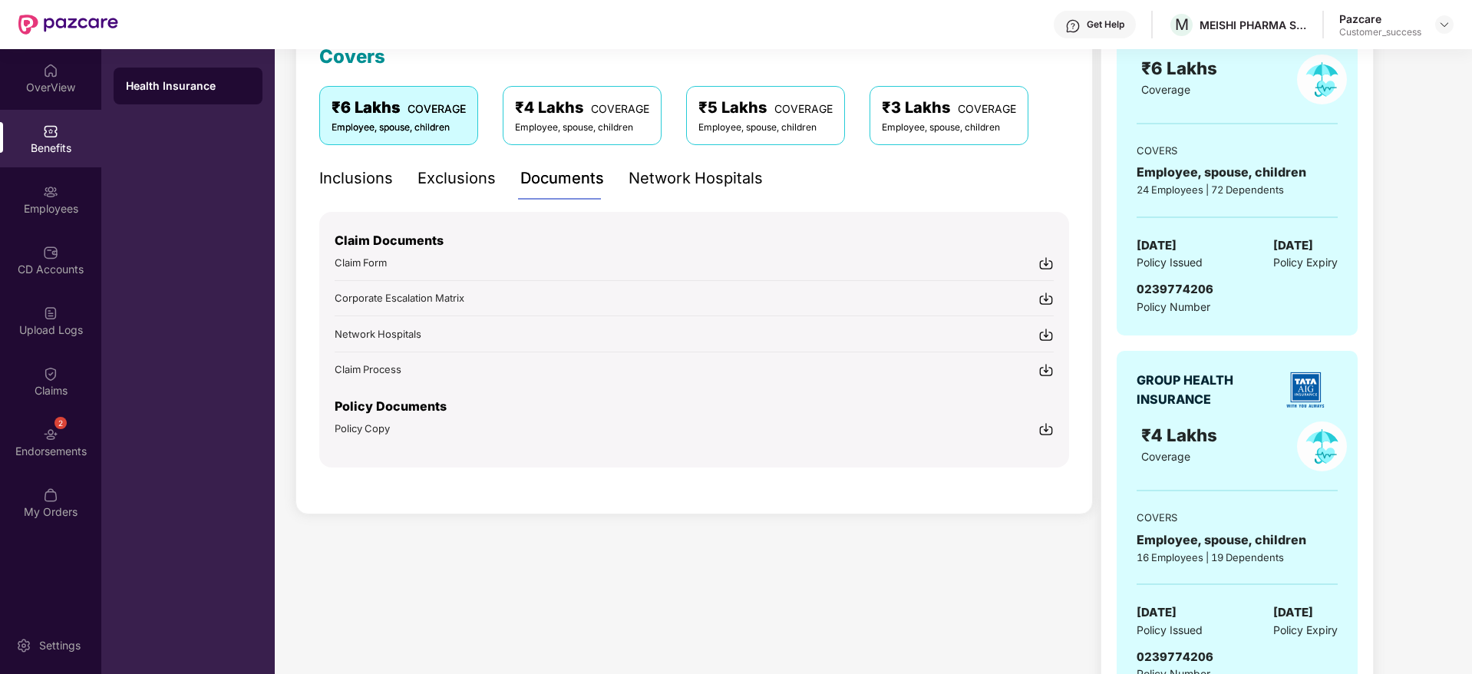
click at [1048, 429] on img at bounding box center [1045, 428] width 15 height 15
click at [1443, 17] on div at bounding box center [1444, 24] width 18 height 18
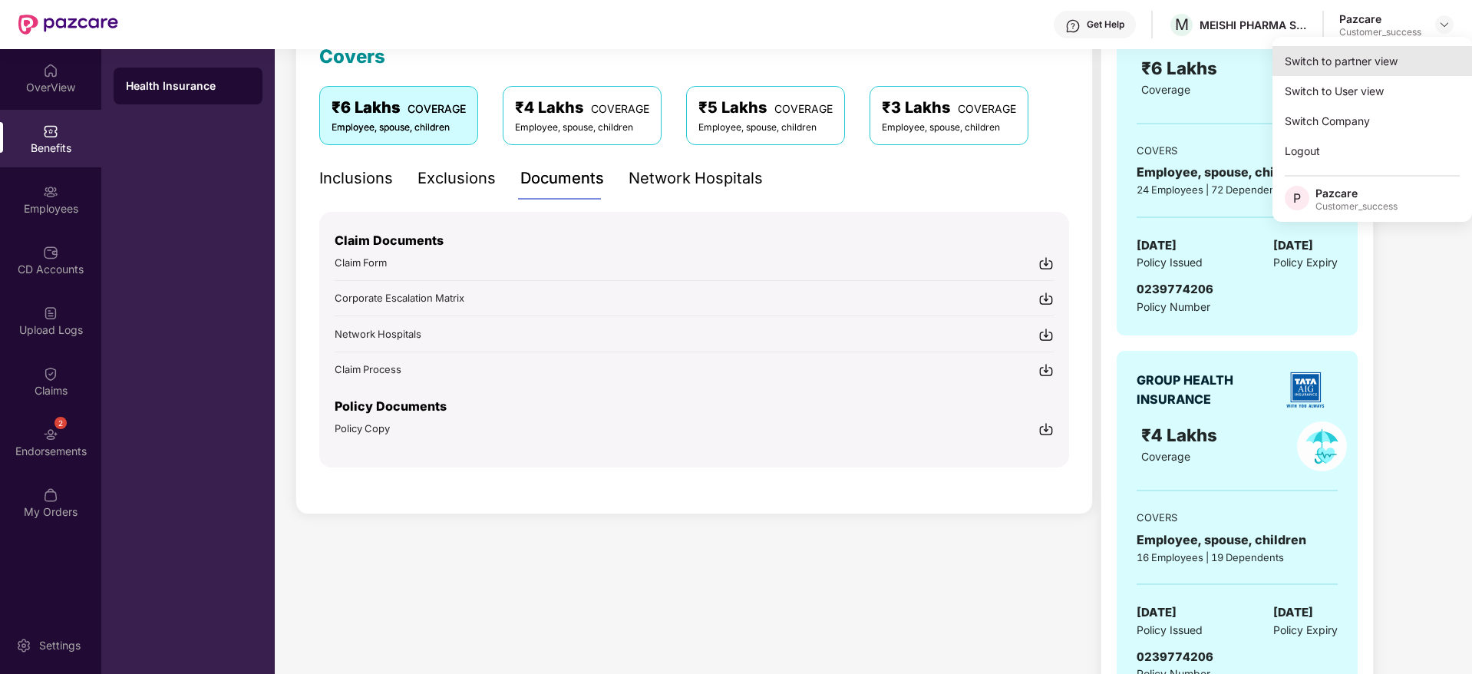
click at [1422, 59] on div "Switch to partner view" at bounding box center [1371, 61] width 199 height 30
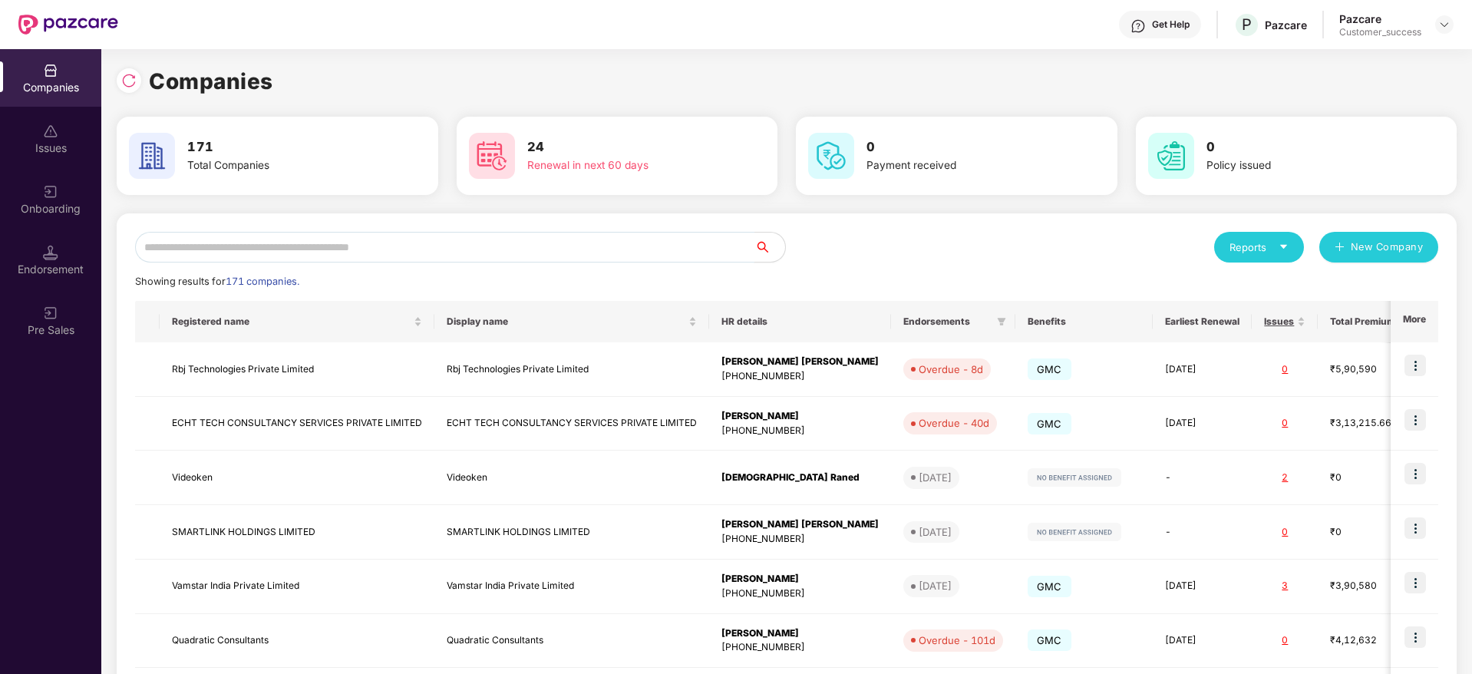
click at [692, 249] on input "text" at bounding box center [444, 247] width 619 height 31
paste input "***"
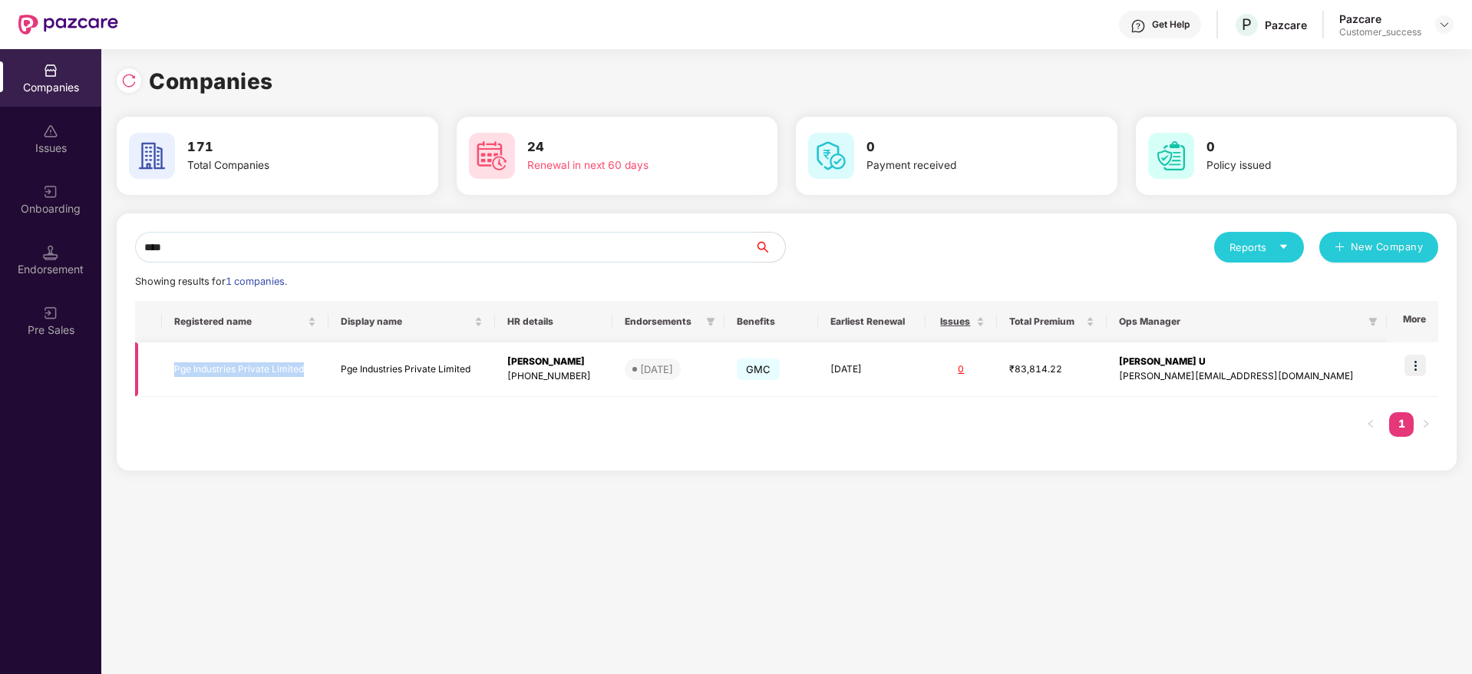
copy td "Pge Industries Private Limited"
click at [287, 245] on input "***" at bounding box center [444, 247] width 619 height 31
click at [288, 244] on input "***" at bounding box center [444, 247] width 619 height 31
type input "*"
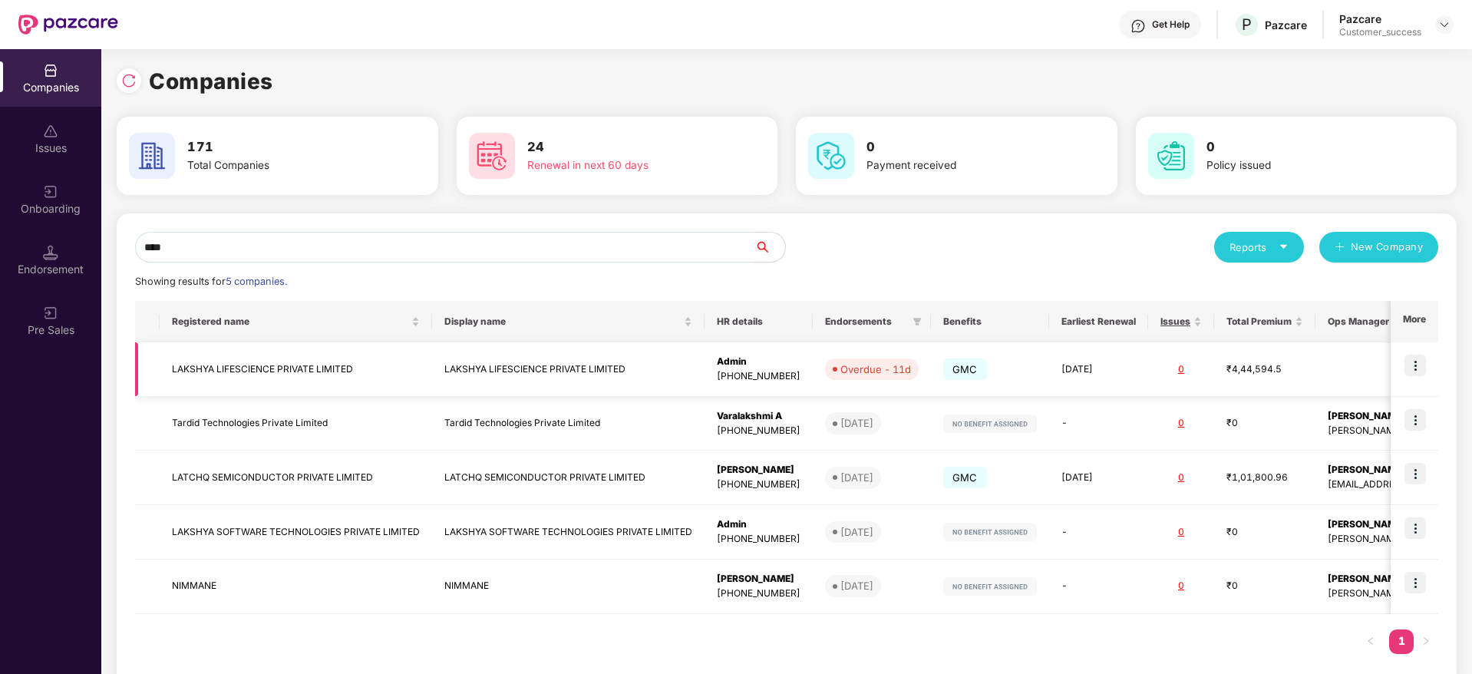
type input "****"
click at [1416, 370] on img at bounding box center [1414, 364] width 21 height 21
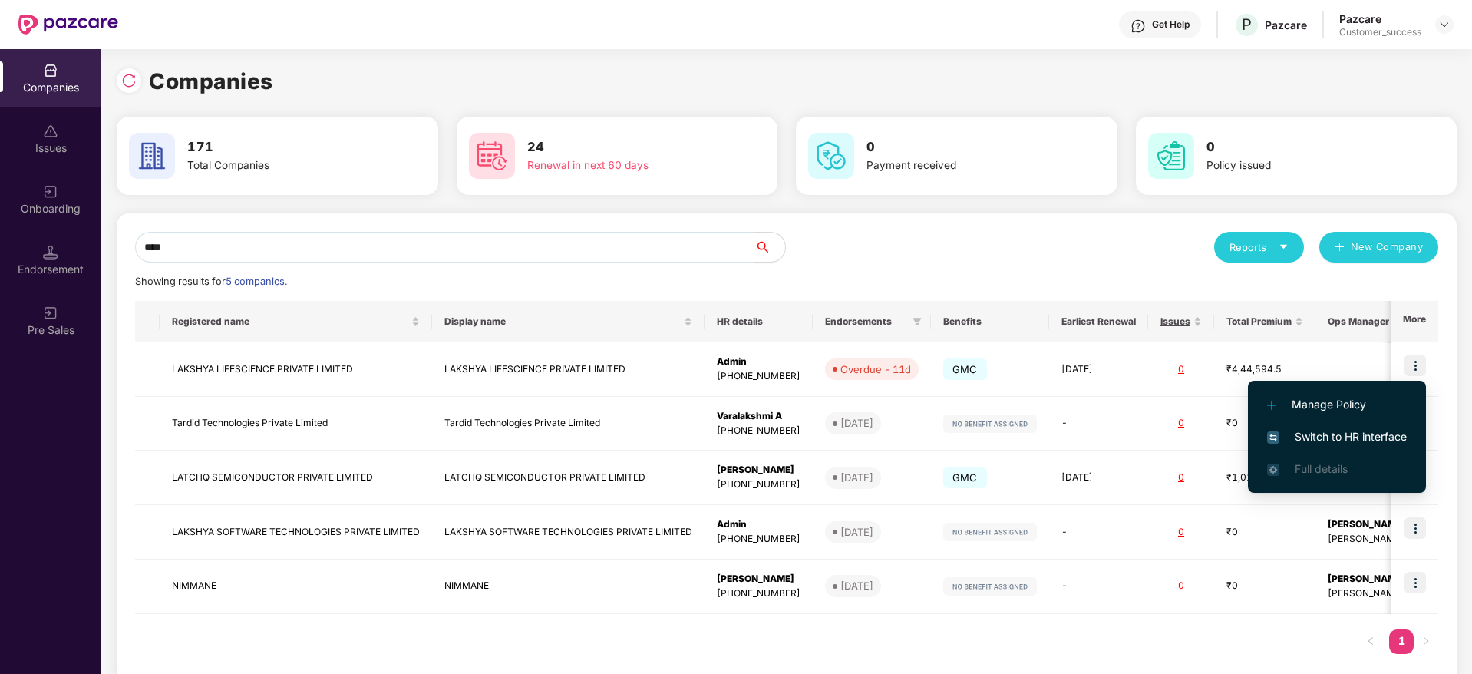
click at [1380, 451] on li "Switch to HR interface" at bounding box center [1337, 436] width 178 height 32
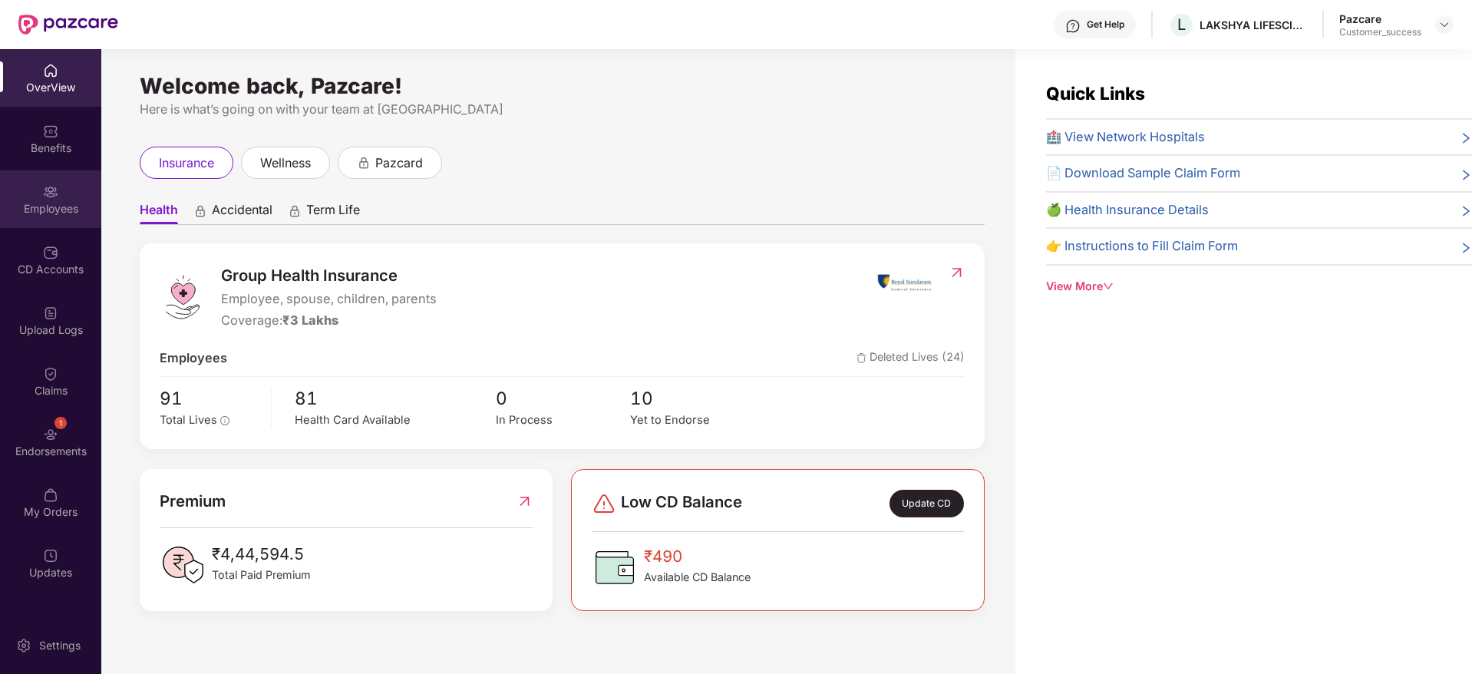
click at [51, 206] on div "Employees" at bounding box center [50, 208] width 101 height 15
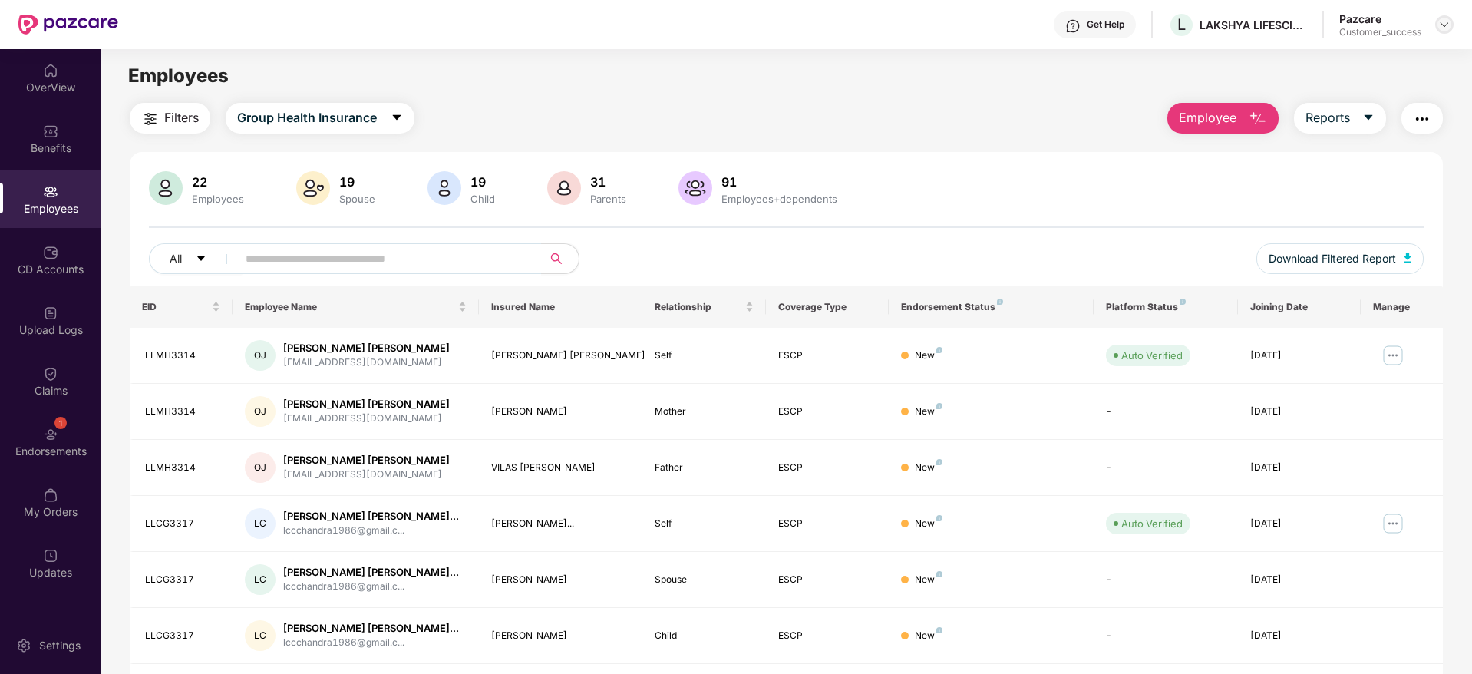
click at [1438, 28] on img at bounding box center [1444, 24] width 12 height 12
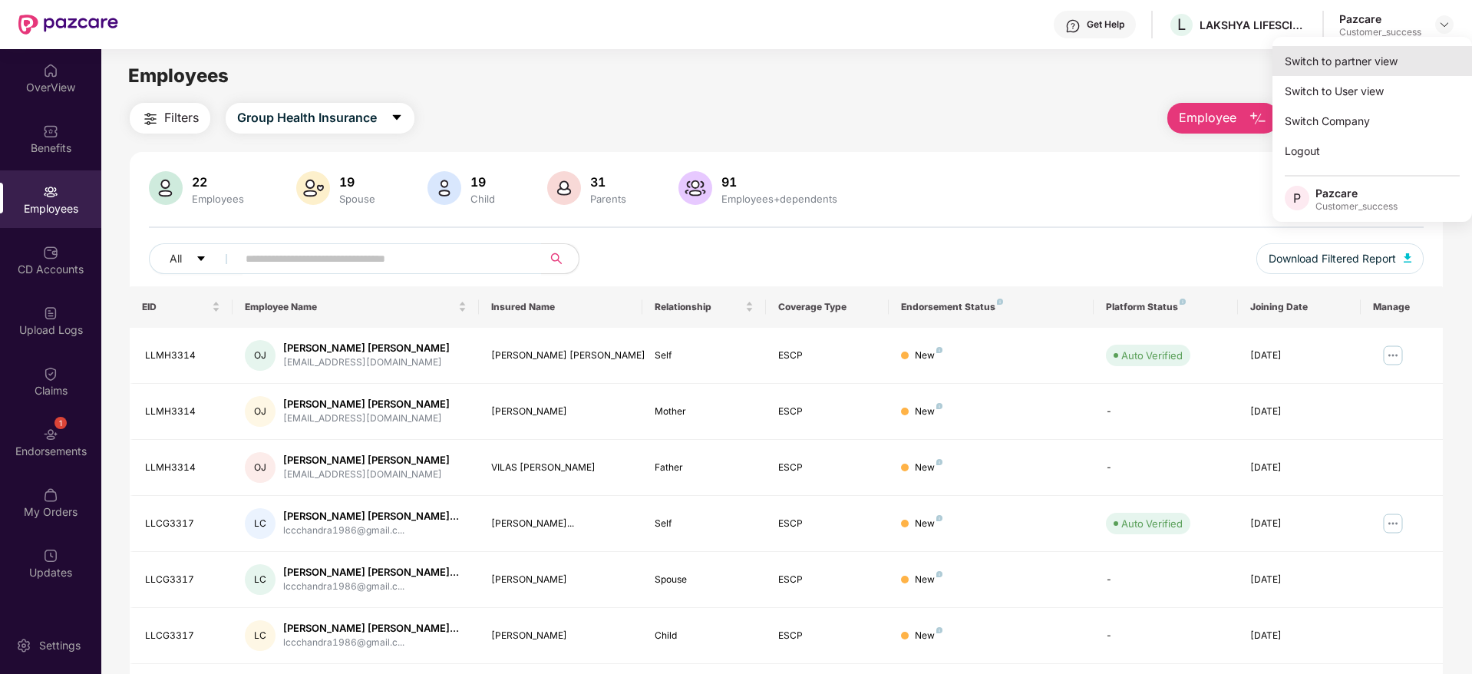
click at [1406, 74] on div "Switch to partner view" at bounding box center [1371, 61] width 199 height 30
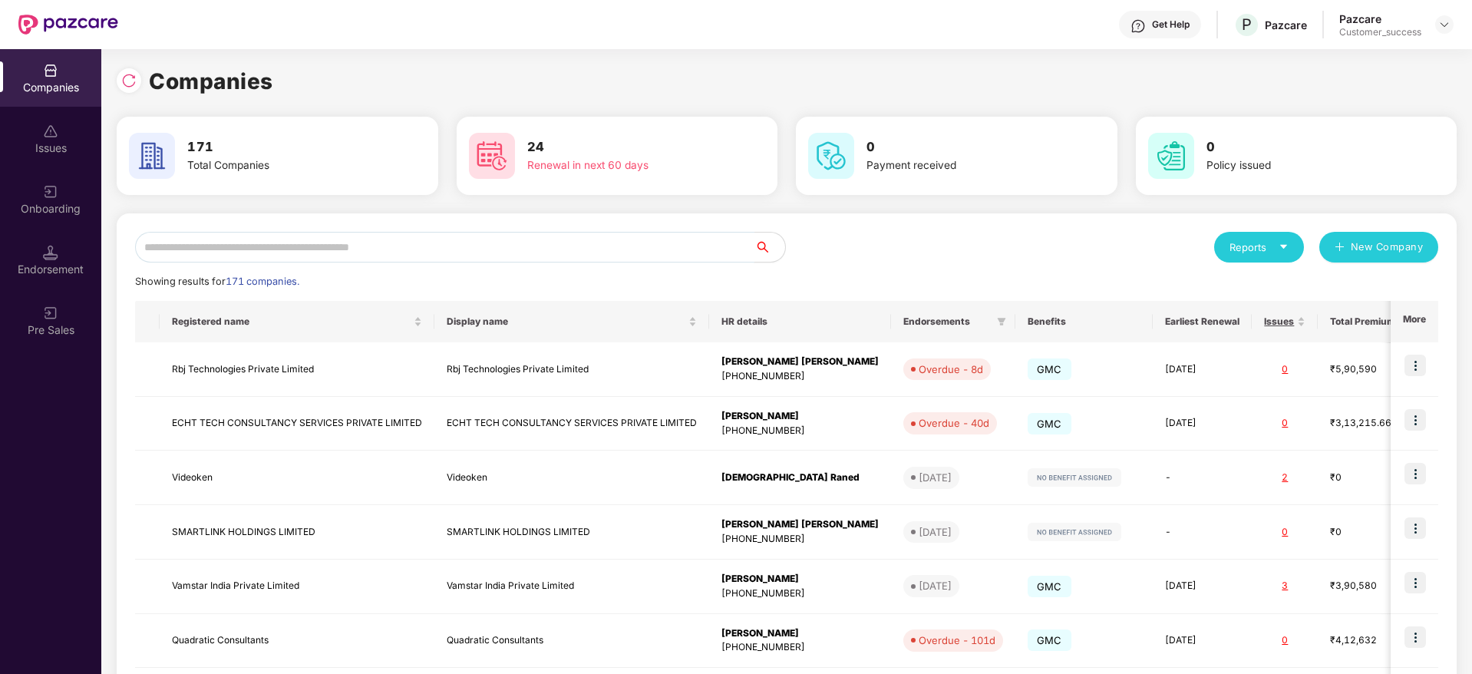
click at [591, 235] on input "text" at bounding box center [444, 247] width 619 height 31
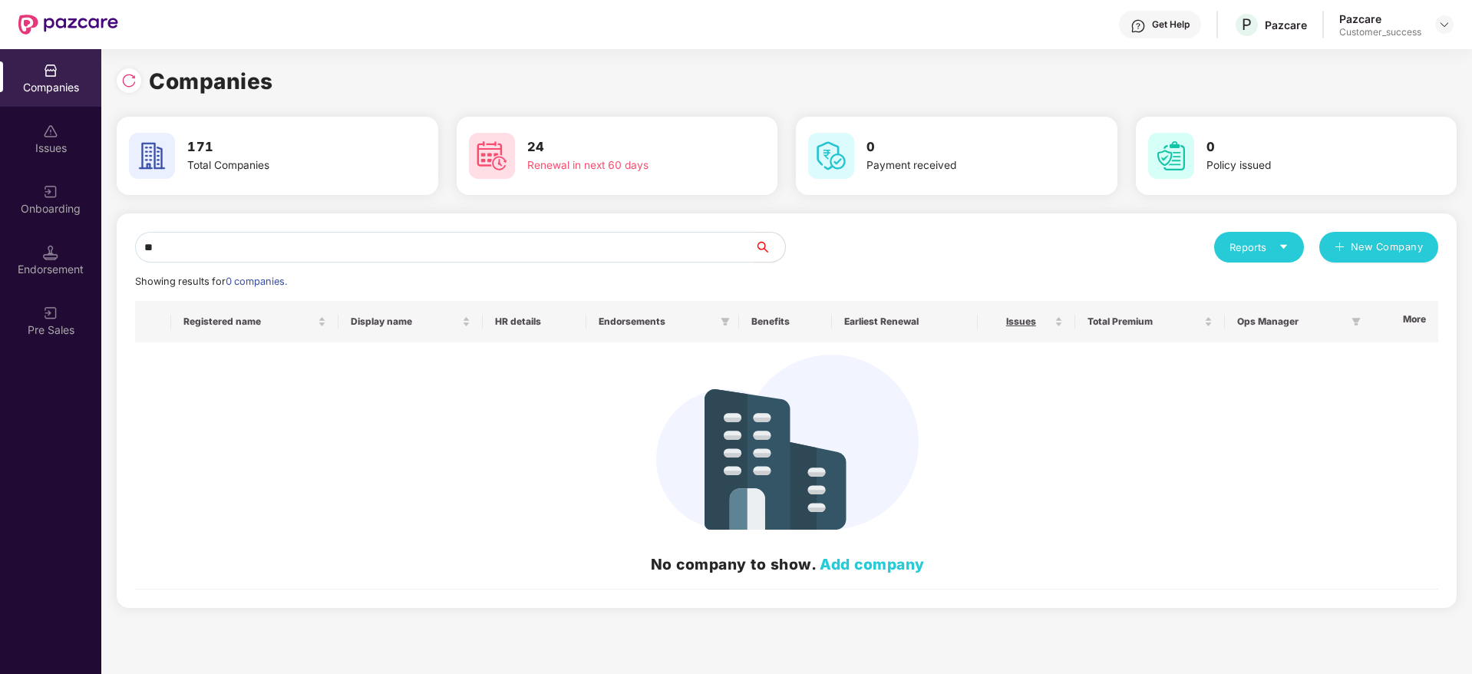
type input "*"
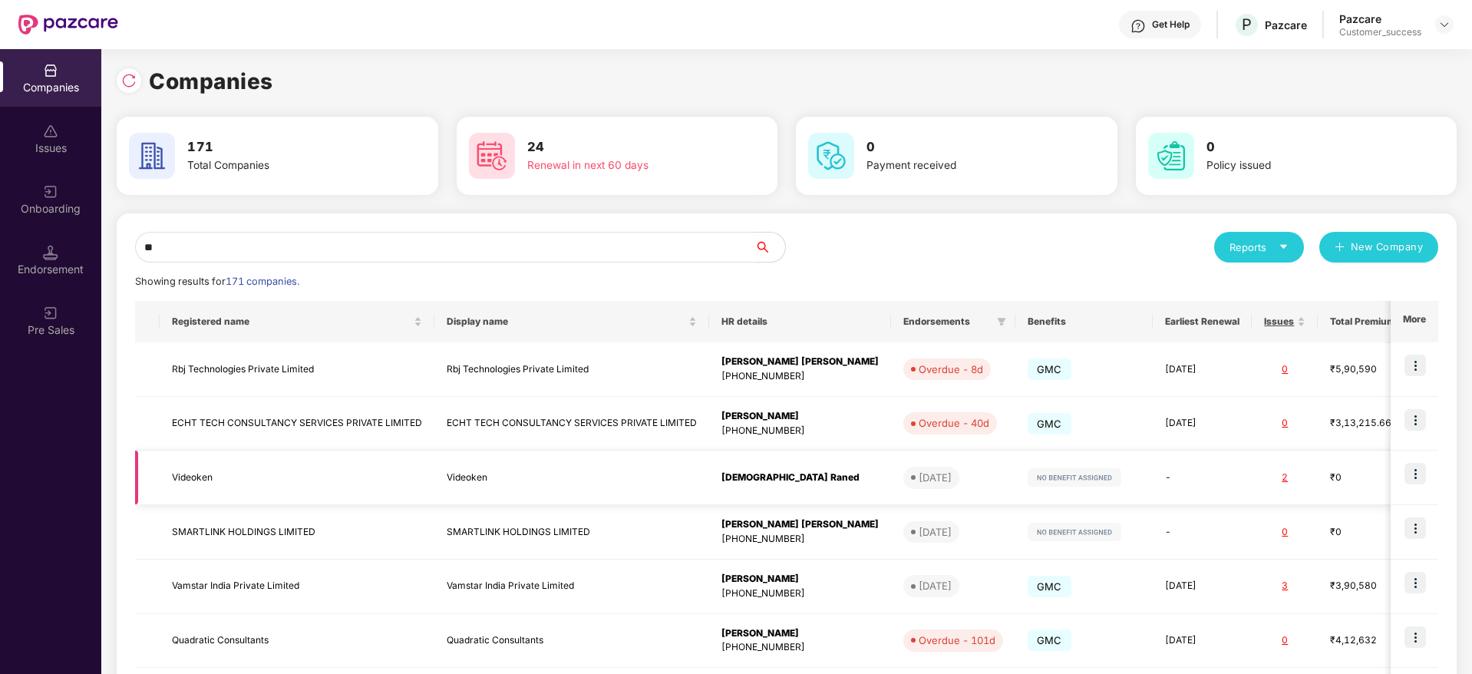
type input "*"
paste input "********"
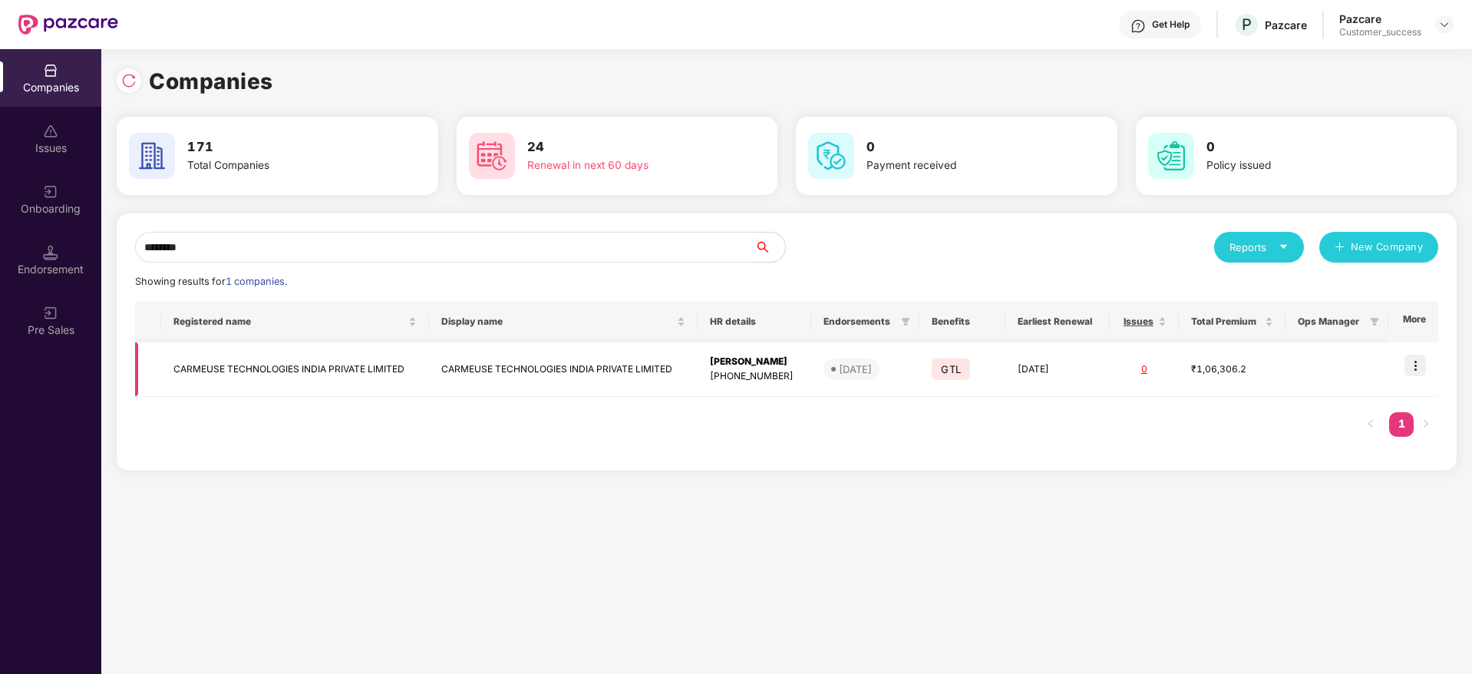
type input "********"
click at [1424, 371] on img at bounding box center [1414, 364] width 21 height 21
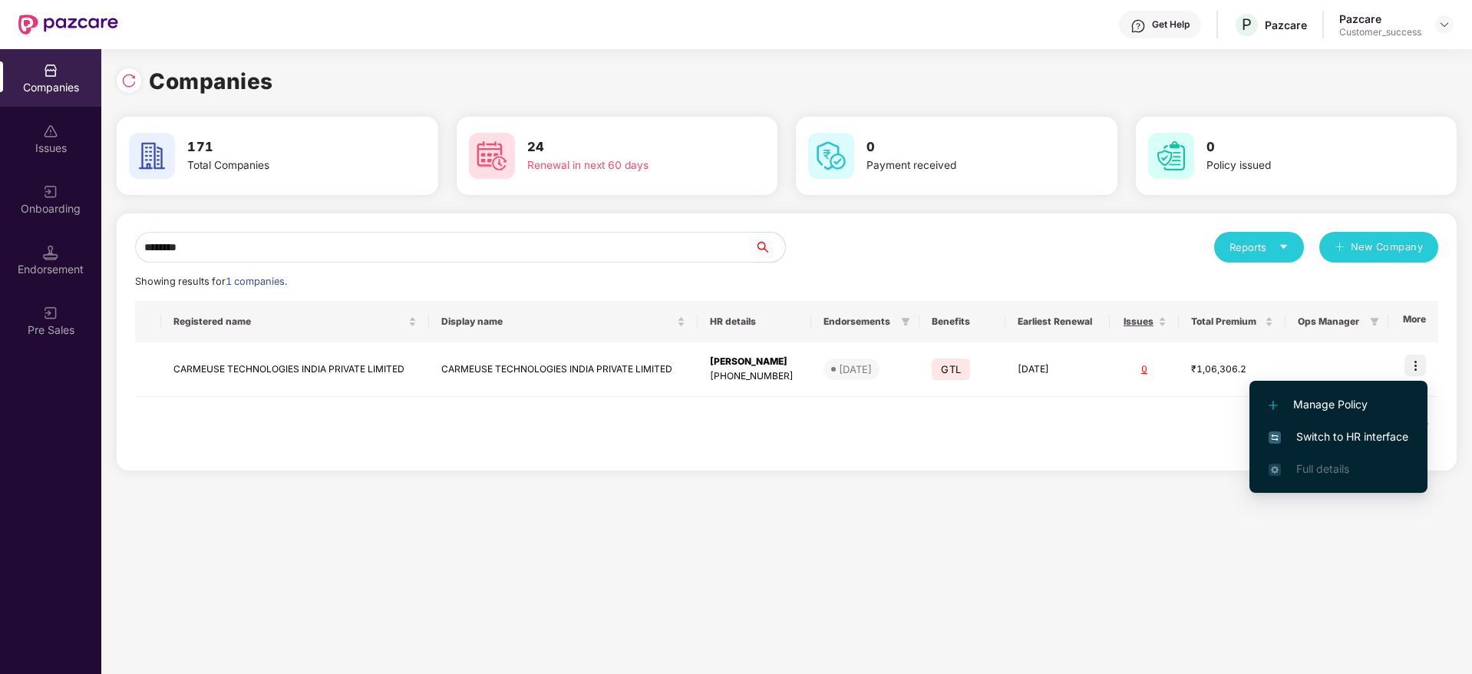
click at [1394, 441] on span "Switch to HR interface" at bounding box center [1338, 436] width 140 height 17
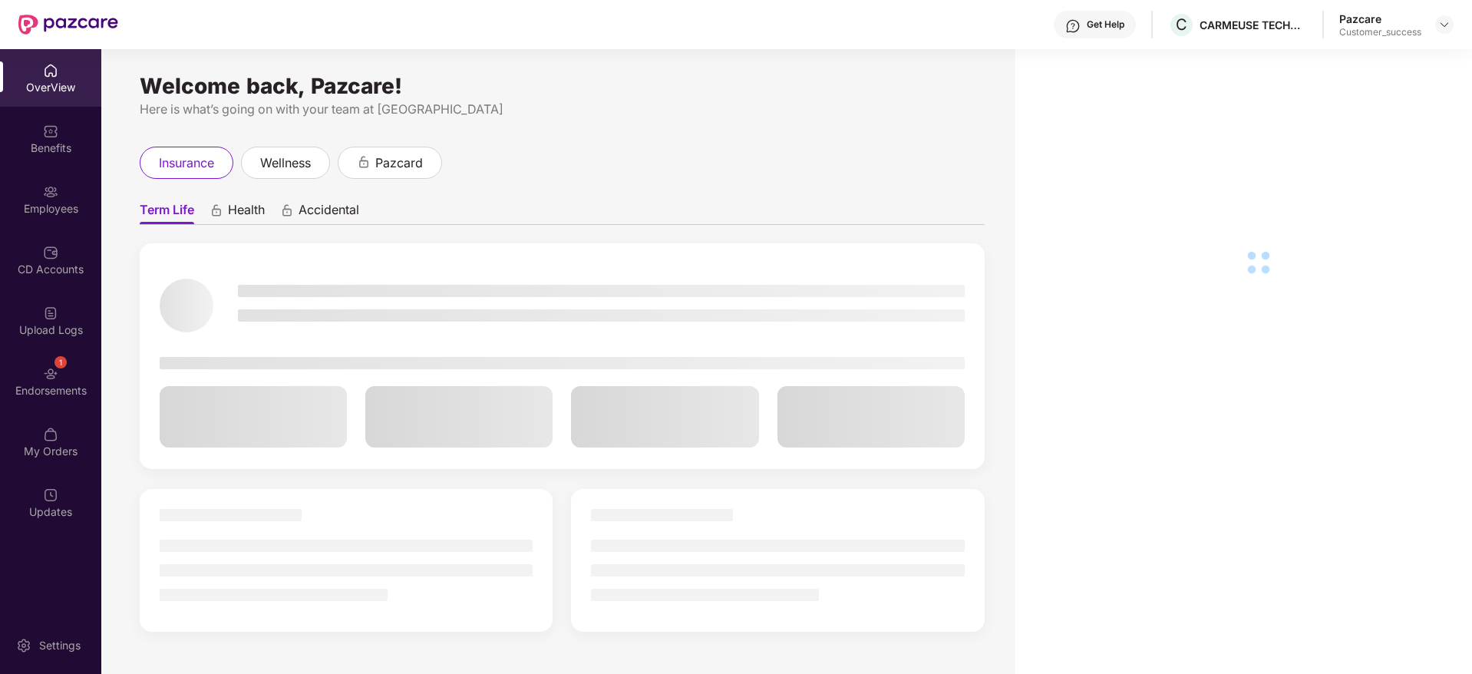
click at [81, 385] on div "Endorsements" at bounding box center [50, 390] width 101 height 15
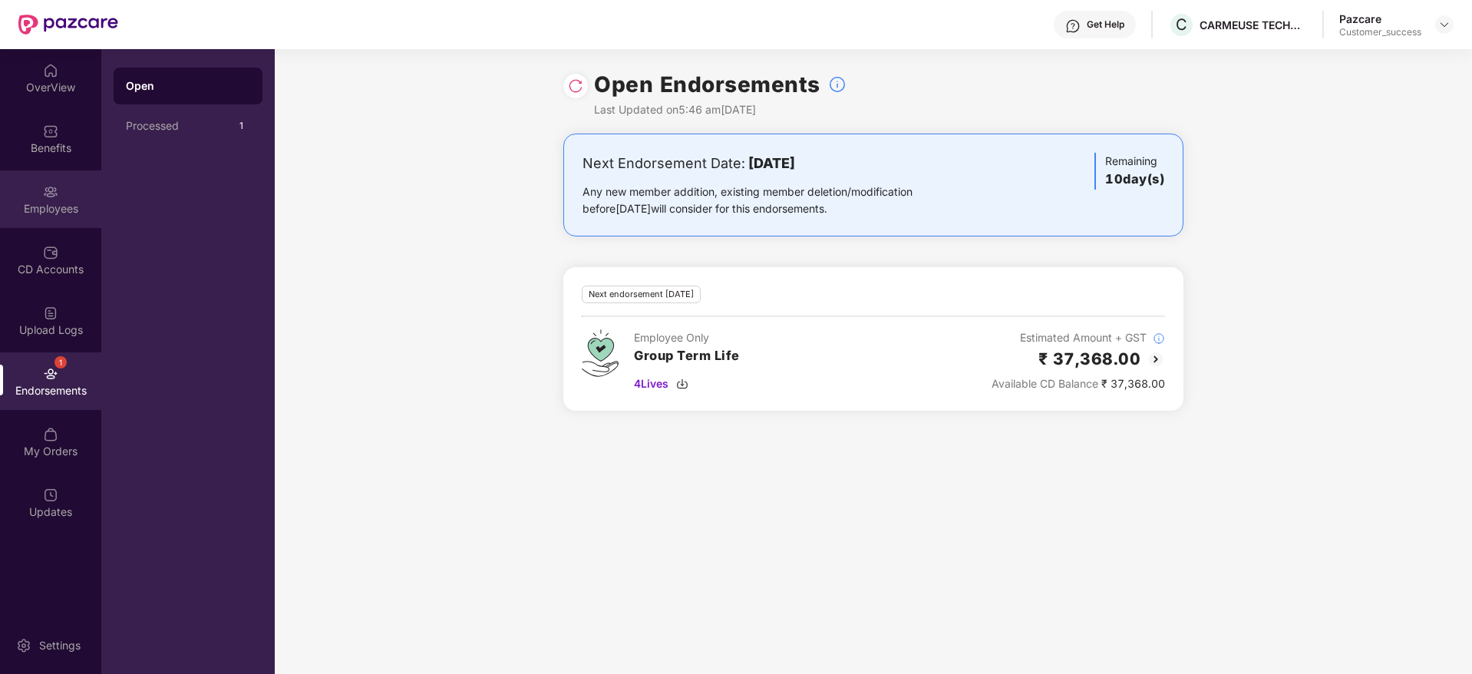
click at [44, 210] on div "Employees" at bounding box center [50, 208] width 101 height 15
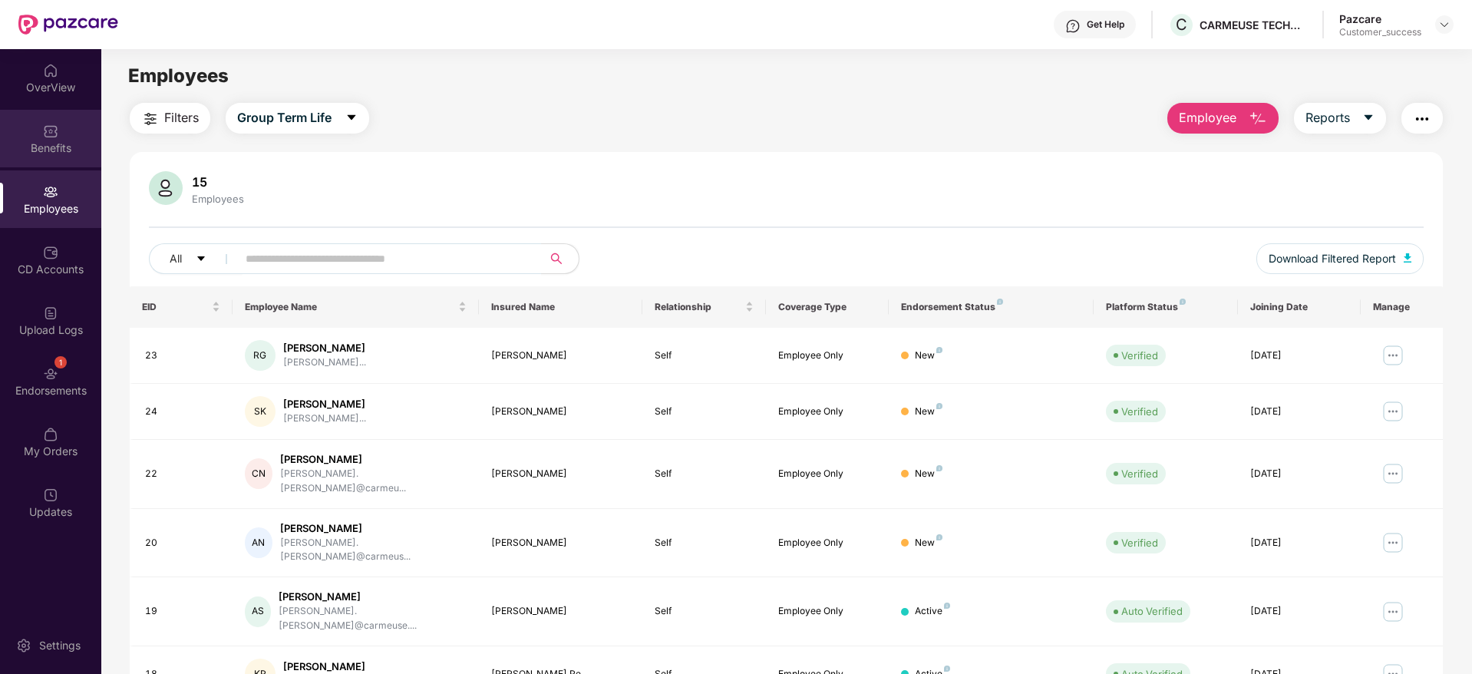
click at [23, 143] on div "Benefits" at bounding box center [50, 147] width 101 height 15
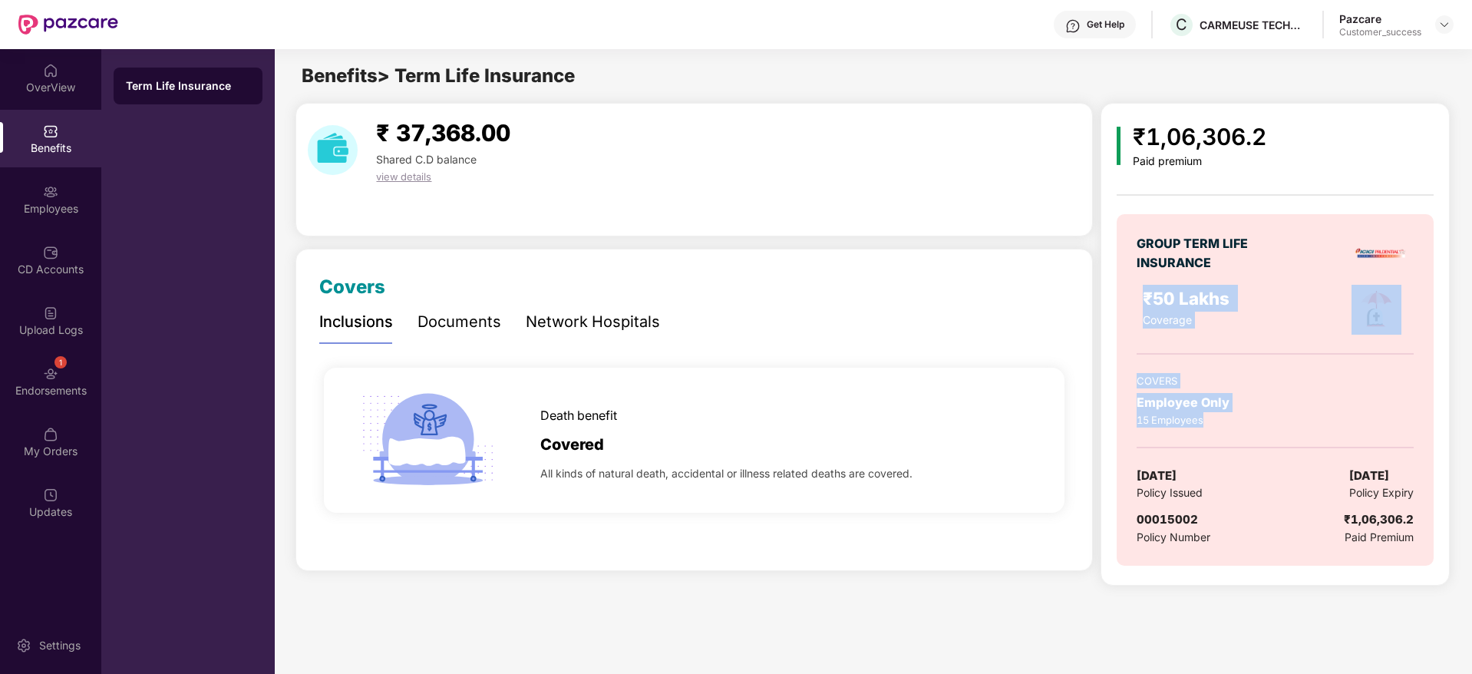
drag, startPoint x: 1210, startPoint y: 403, endPoint x: 1144, endPoint y: 276, distance: 142.8
click at [1144, 276] on div "GROUP TERM LIFE INSURANCE ₹50 Lakhs Coverage COVERS Employee Only 15 Employees …" at bounding box center [1274, 389] width 316 height 351
drag, startPoint x: 1176, startPoint y: 272, endPoint x: 1139, endPoint y: 206, distance: 75.6
click at [1139, 206] on div "₹1,06,306.2 Paid premium GROUP TERM LIFE INSURANCE ₹50 Lakhs Coverage COVERS Em…" at bounding box center [1274, 350] width 316 height 462
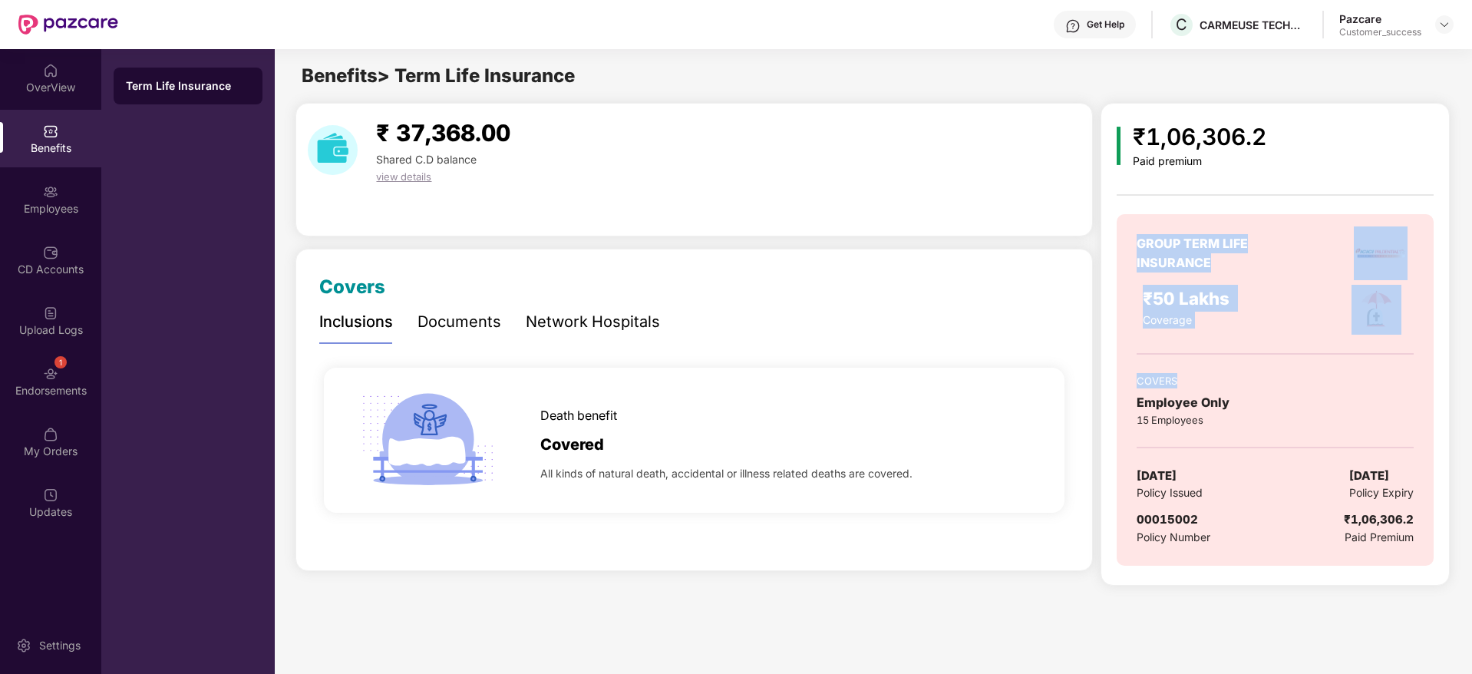
click at [1139, 206] on div "₹1,06,306.2 Paid premium GROUP TERM LIFE INSURANCE ₹50 Lakhs Coverage COVERS Em…" at bounding box center [1274, 350] width 316 height 462
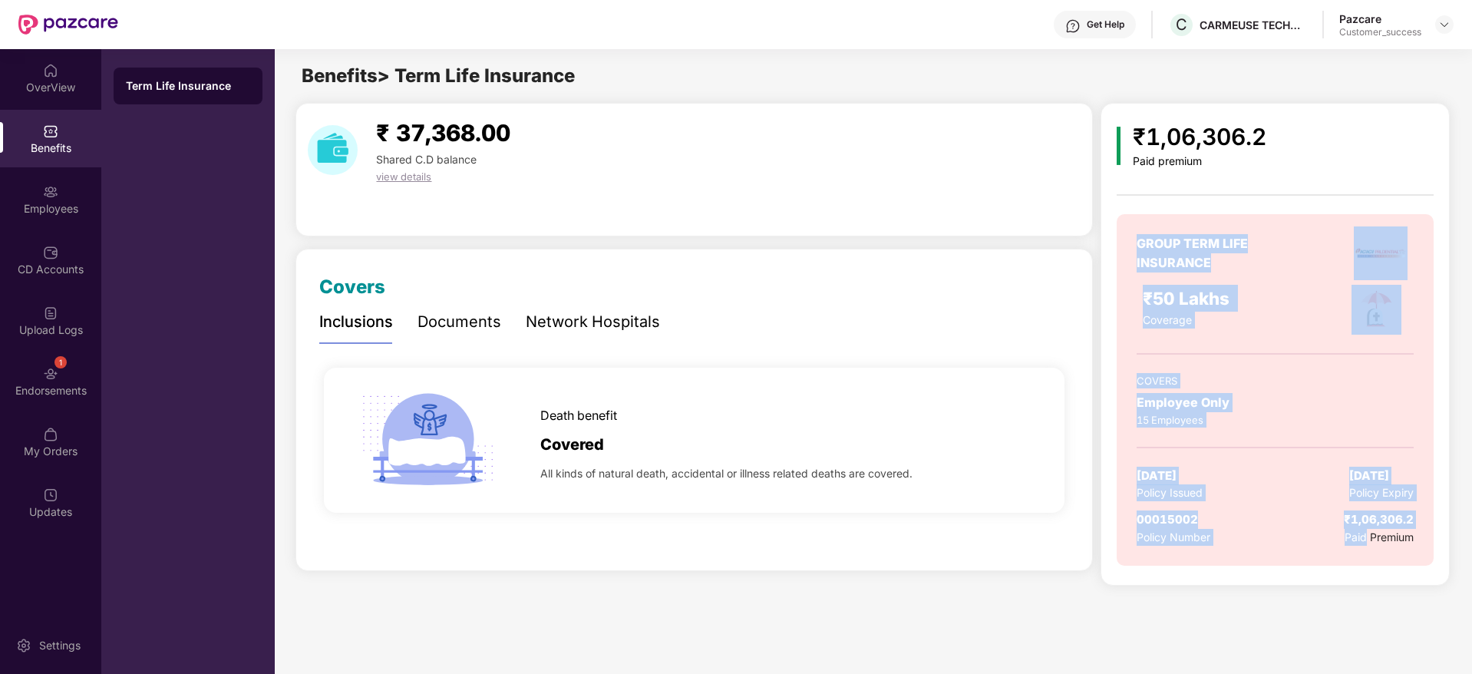
drag, startPoint x: 1139, startPoint y: 206, endPoint x: 1314, endPoint y: 561, distance: 396.0
click at [1314, 561] on div "₹1,06,306.2 Paid premium GROUP TERM LIFE INSURANCE ₹50 Lakhs Coverage COVERS Em…" at bounding box center [1274, 350] width 316 height 462
click at [1314, 561] on div "GROUP TERM LIFE INSURANCE ₹50 Lakhs Coverage COVERS Employee Only 15 Employees …" at bounding box center [1274, 389] width 316 height 351
drag, startPoint x: 1399, startPoint y: 552, endPoint x: 1195, endPoint y: 206, distance: 401.7
click at [1195, 206] on div "₹1,06,306.2 Paid premium GROUP TERM LIFE INSURANCE ₹50 Lakhs Coverage COVERS Em…" at bounding box center [1274, 350] width 316 height 462
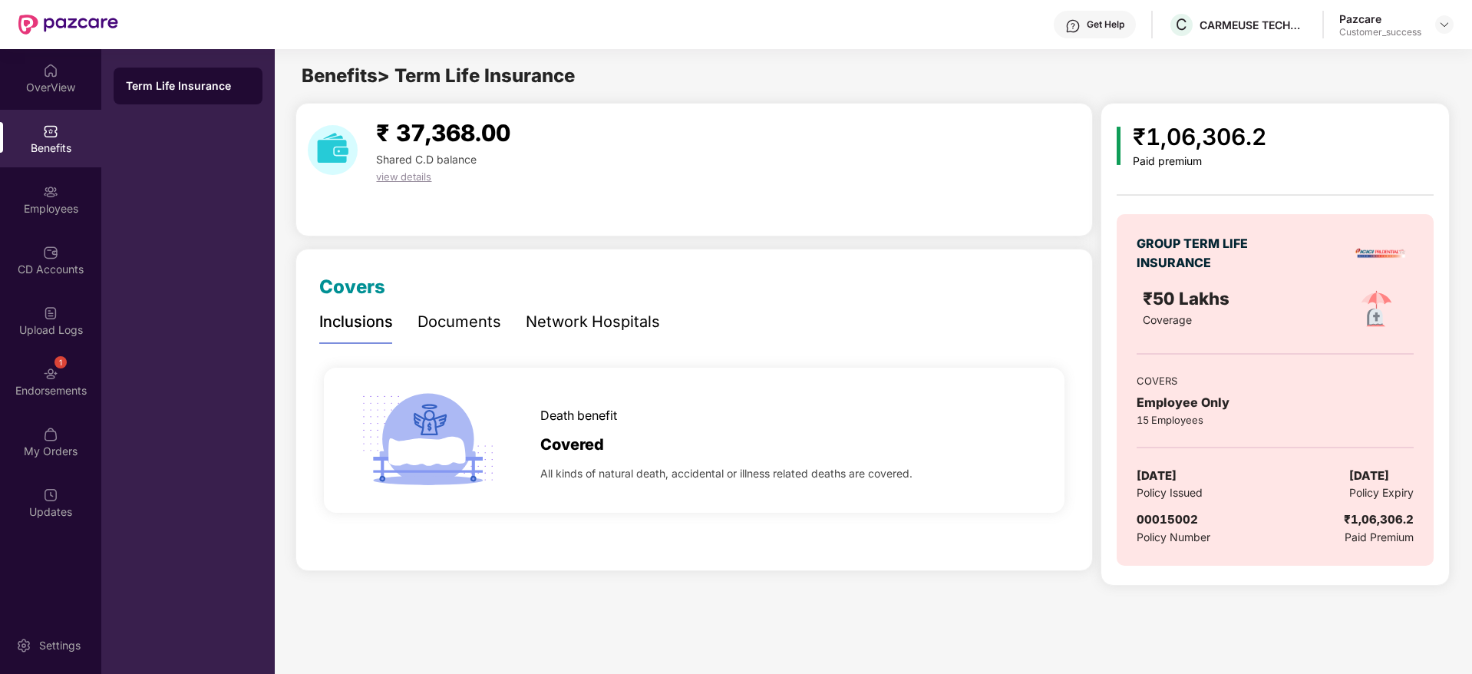
click at [1433, 29] on div "Pazcare Customer_success" at bounding box center [1396, 25] width 114 height 27
click at [1453, 30] on header "Get Help C CARMEUSE TECHNOLOGIES INDIA PRIVATE LIMITED Pazcare Customer_success" at bounding box center [736, 24] width 1472 height 49
click at [1452, 28] on div at bounding box center [1444, 24] width 18 height 18
click at [1445, 27] on img at bounding box center [1444, 24] width 12 height 12
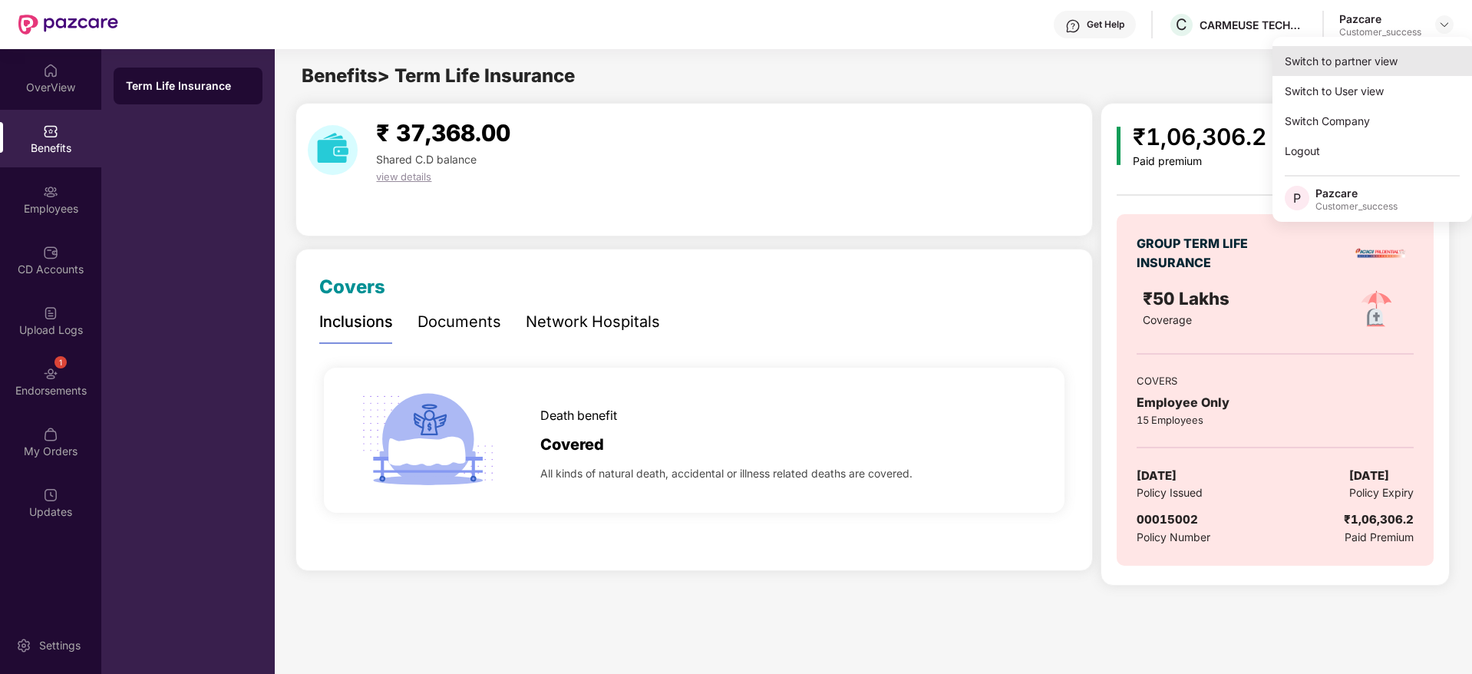
click at [1427, 48] on div "Switch to partner view" at bounding box center [1371, 61] width 199 height 30
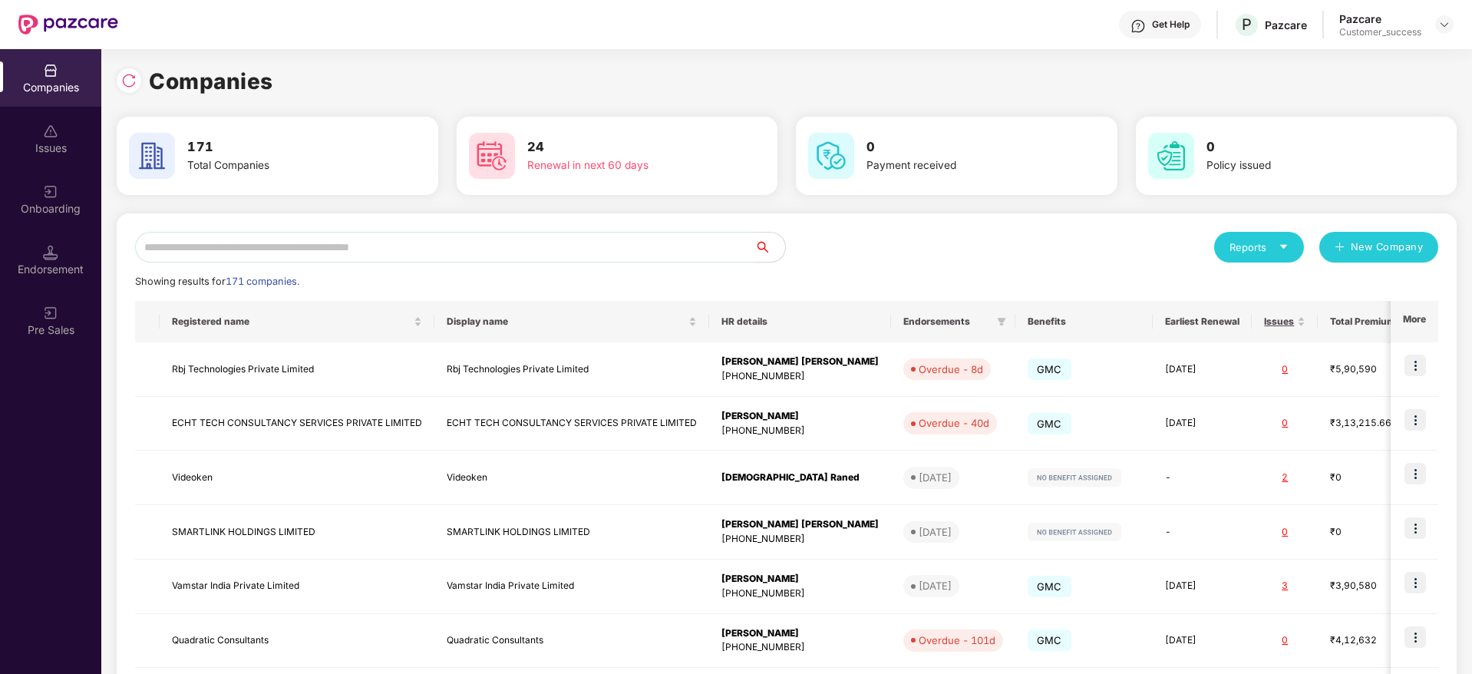
click at [730, 255] on input "text" at bounding box center [444, 247] width 619 height 31
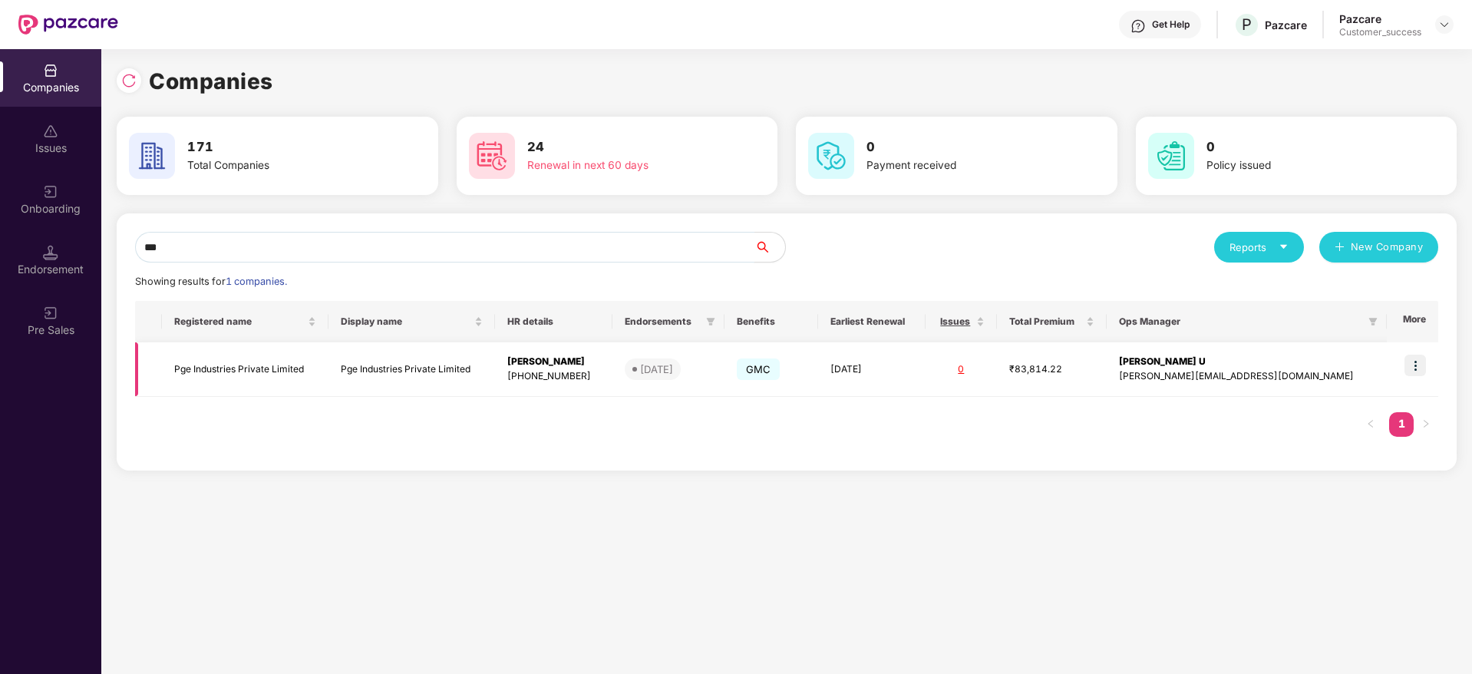
type input "***"
click at [1421, 363] on img at bounding box center [1414, 364] width 21 height 21
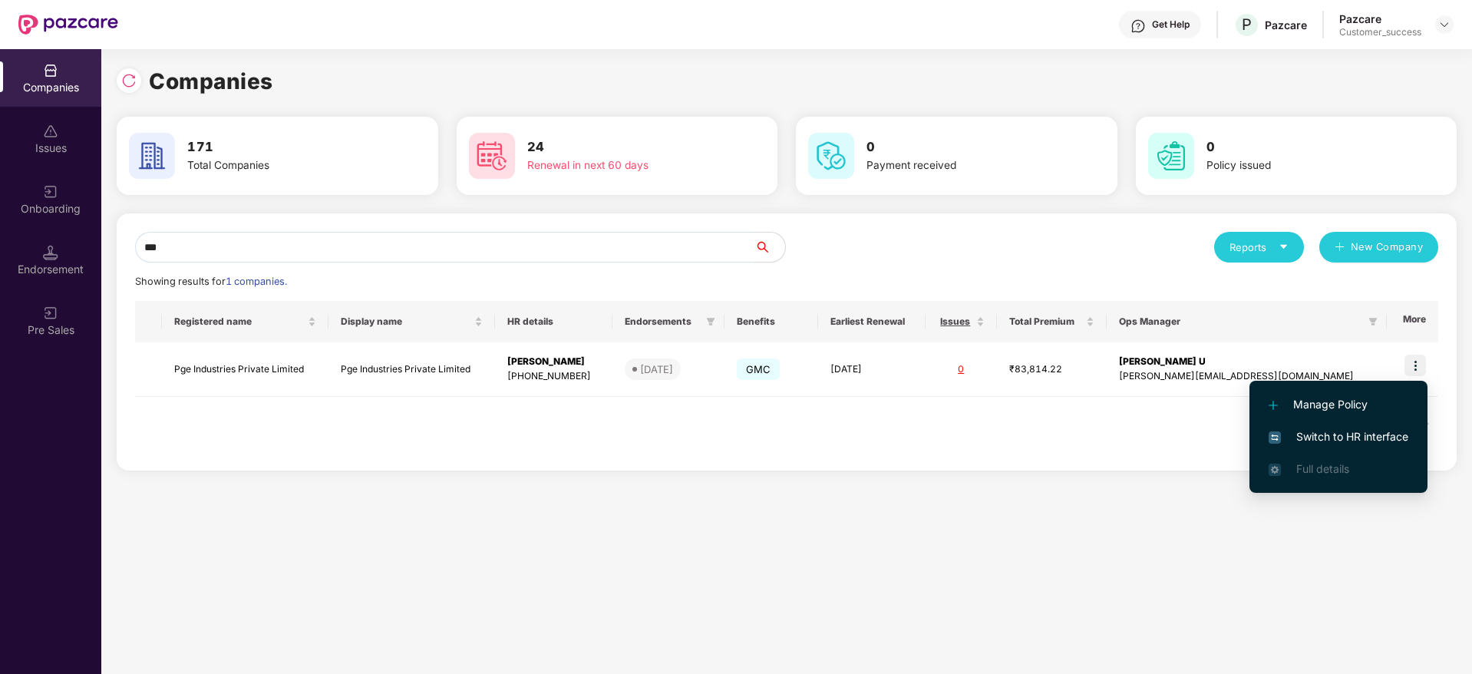
click at [1365, 431] on span "Switch to HR interface" at bounding box center [1338, 436] width 140 height 17
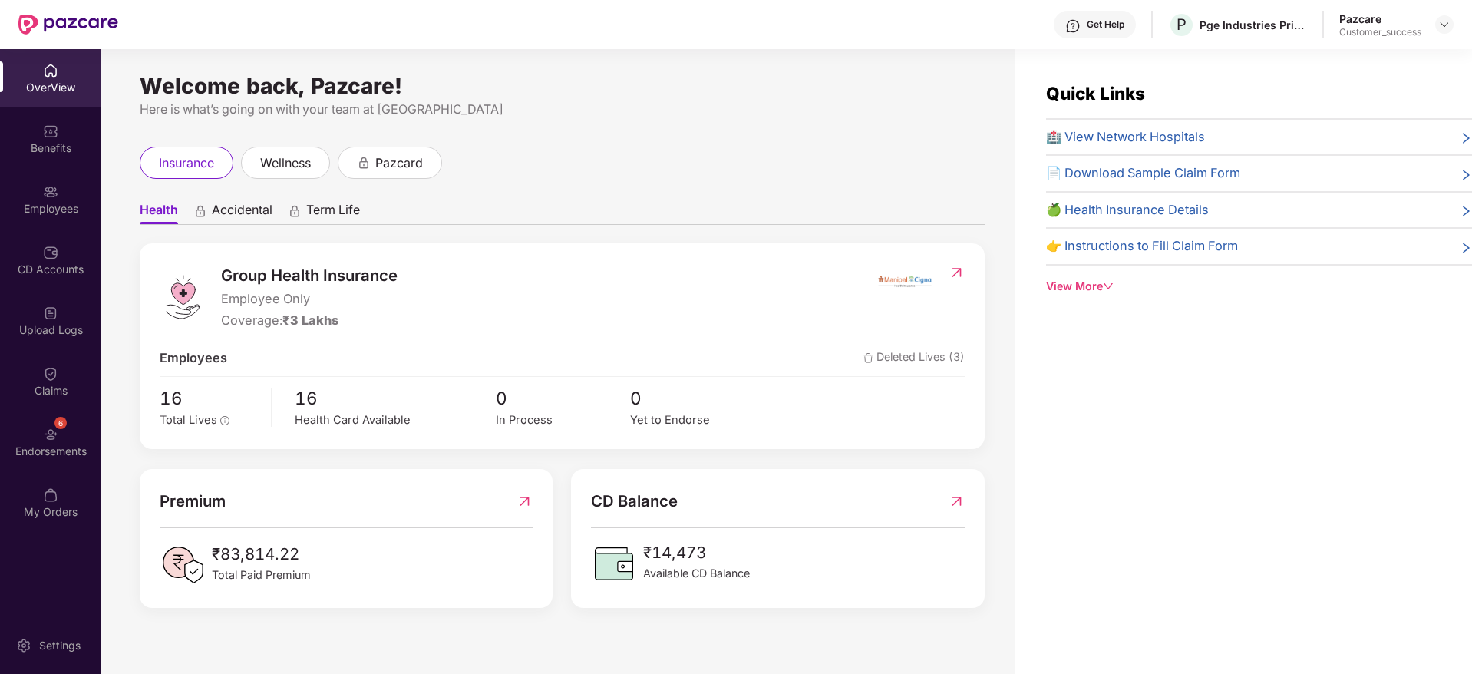
click at [71, 134] on div "Benefits" at bounding box center [50, 139] width 101 height 58
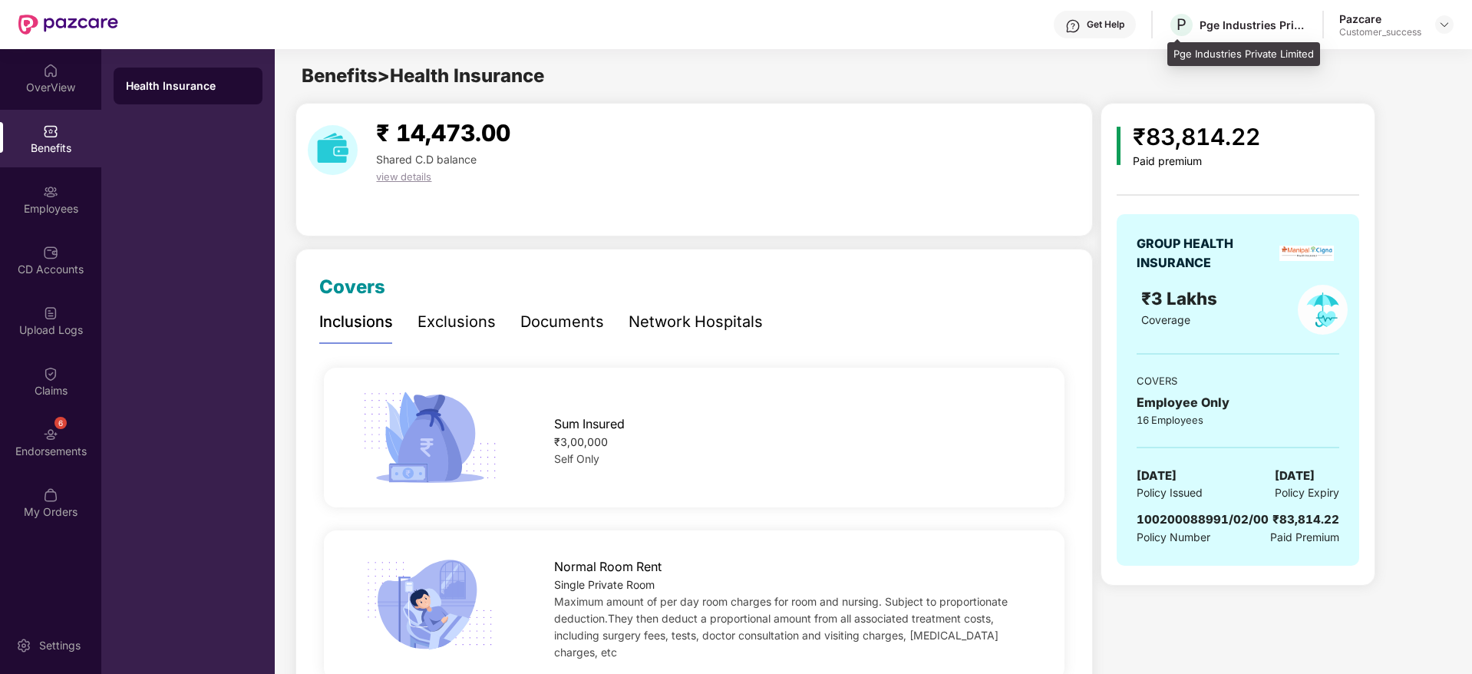
click at [1221, 32] on div "P Pge Industries Private Limited" at bounding box center [1237, 25] width 139 height 27
click at [1228, 27] on div "Pge Industries Private Limited" at bounding box center [1252, 25] width 107 height 15
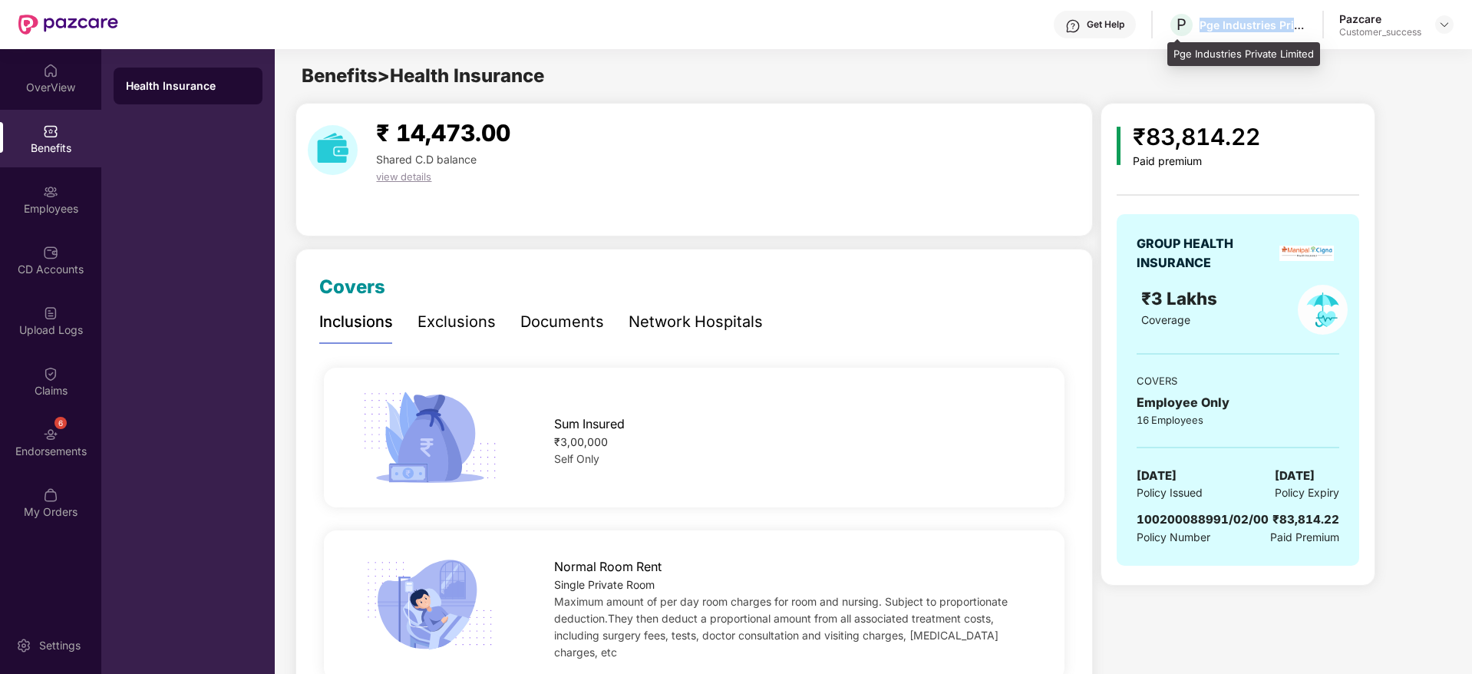
click at [1228, 27] on div "Pge Industries Private Limited" at bounding box center [1252, 25] width 107 height 15
click at [1240, 24] on div "Pge Industries Private Limited" at bounding box center [1252, 25] width 107 height 15
click at [1246, 21] on div "Pge Industries Private Limited" at bounding box center [1252, 25] width 107 height 15
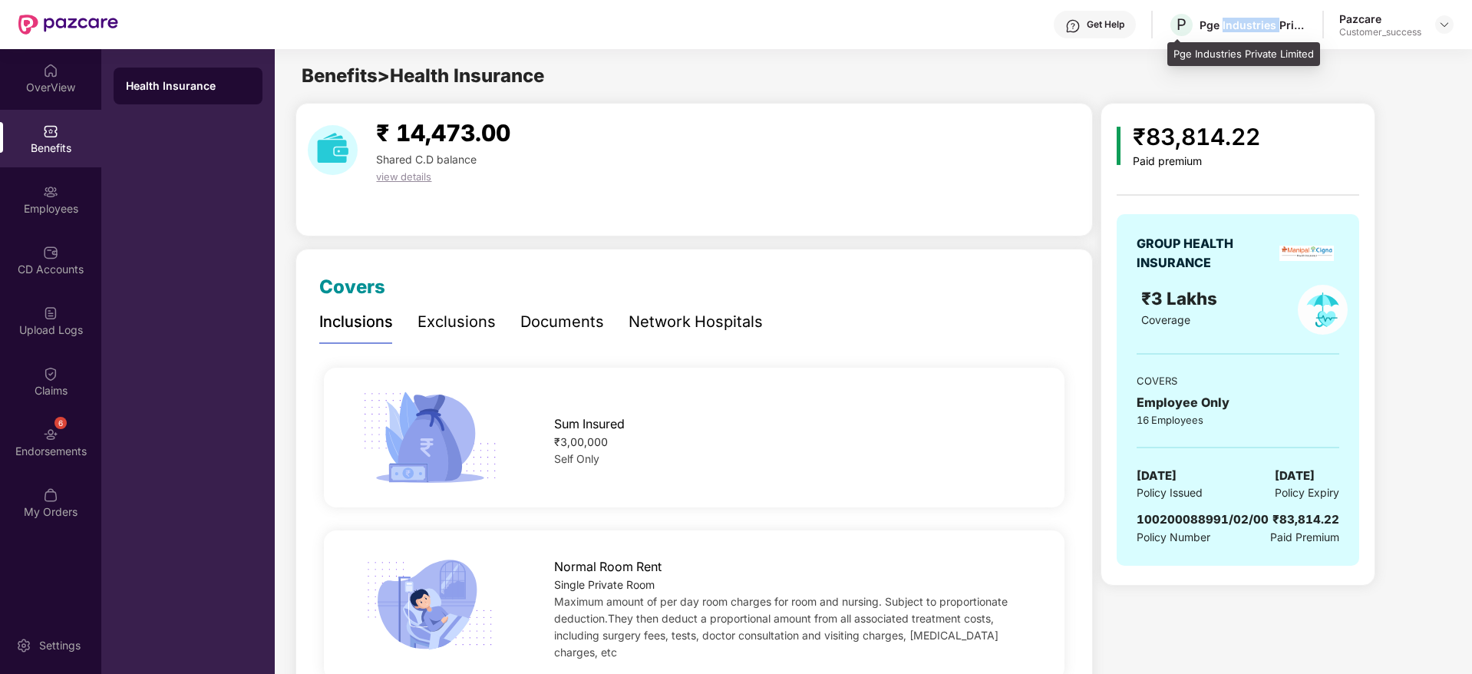
click at [1246, 21] on div "Pge Industries Private Limited" at bounding box center [1252, 25] width 107 height 15
click at [1249, 21] on div "Pge Industries Private Limited" at bounding box center [1252, 25] width 107 height 15
click at [1250, 21] on div "Pge Industries Private Limited" at bounding box center [1252, 25] width 107 height 15
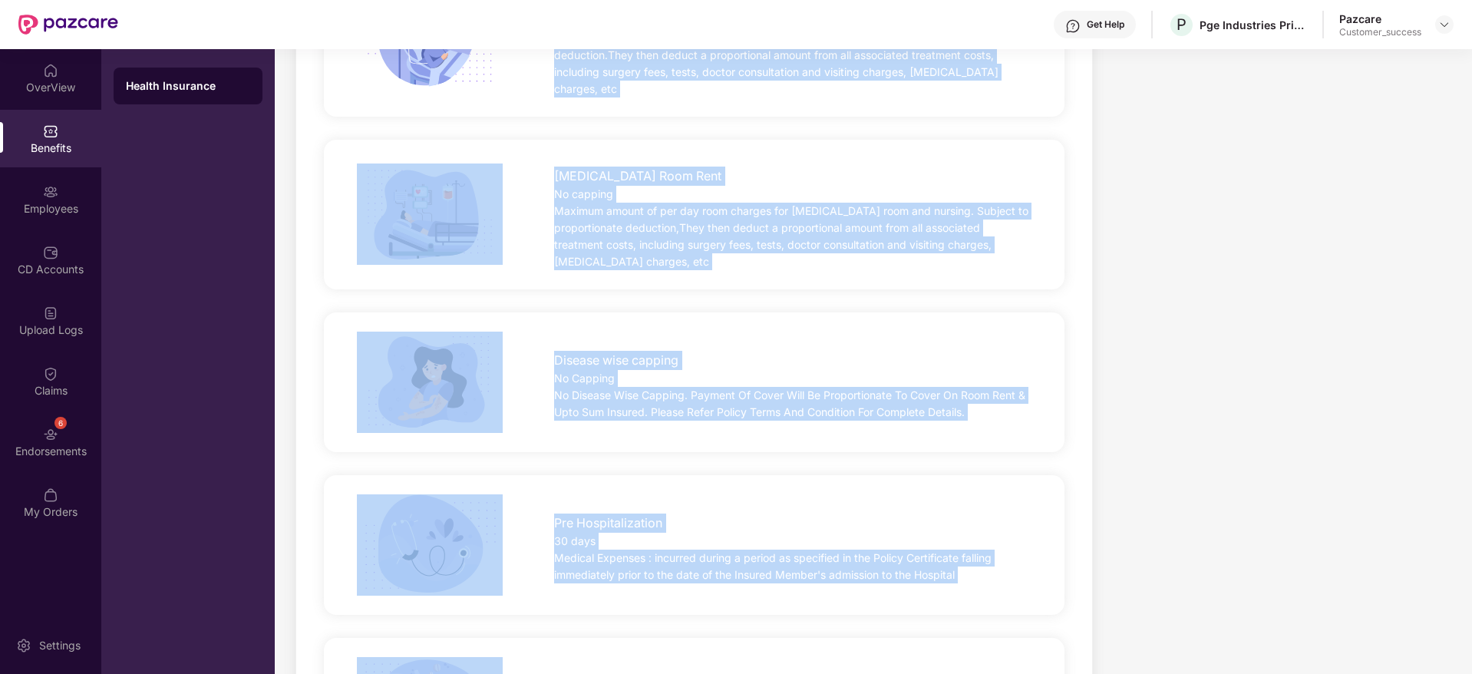
drag, startPoint x: 551, startPoint y: 562, endPoint x: 984, endPoint y: 590, distance: 434.4
click at [984, 590] on div "Pre Hospitalization 30 days Medical Expenses : incurred during a period as spec…" at bounding box center [694, 545] width 740 height 140
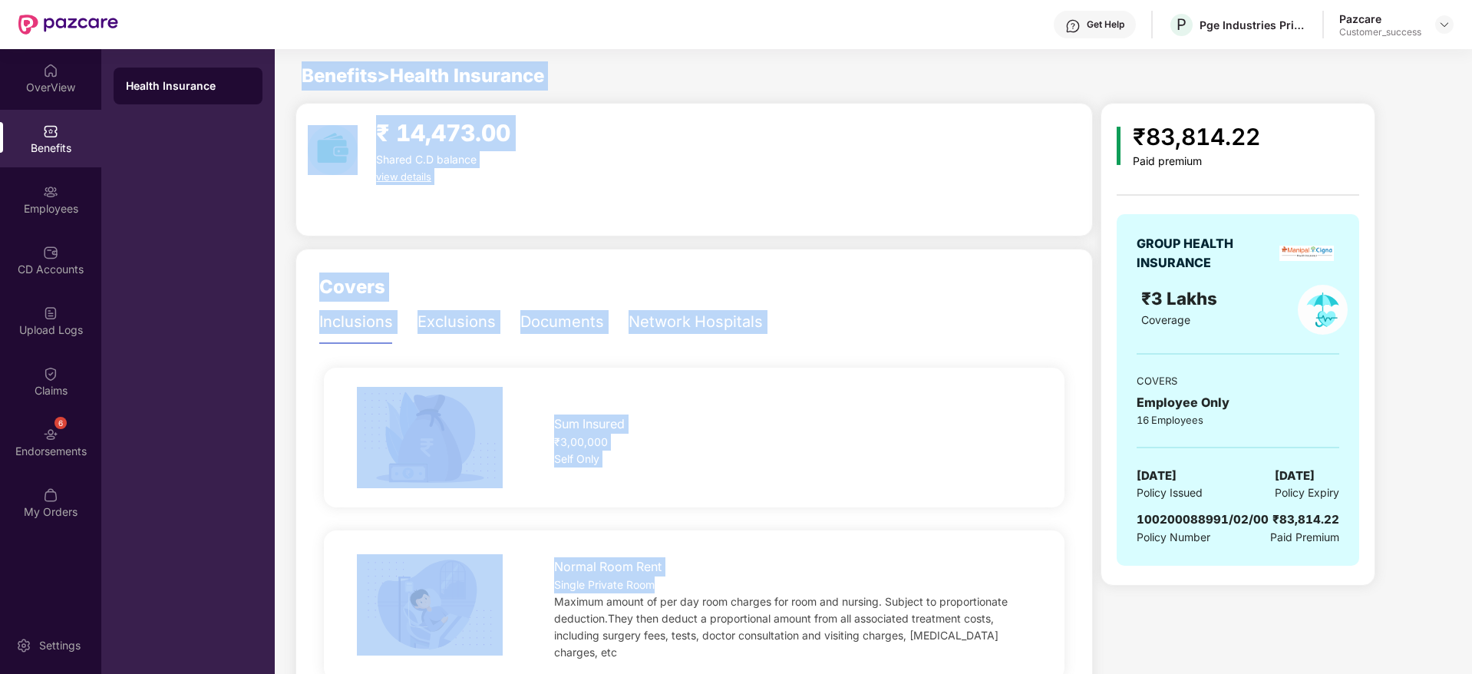
drag, startPoint x: 983, startPoint y: 590, endPoint x: 222, endPoint y: 292, distance: 817.5
click at [222, 292] on div "OverView Benefits Employees CD Accounts Upload Logs Claims 6 Endorsements My Or…" at bounding box center [736, 361] width 1472 height 625
click at [359, 383] on div "Sum Insured ₹3,00,000 Self Only" at bounding box center [694, 438] width 740 height 140
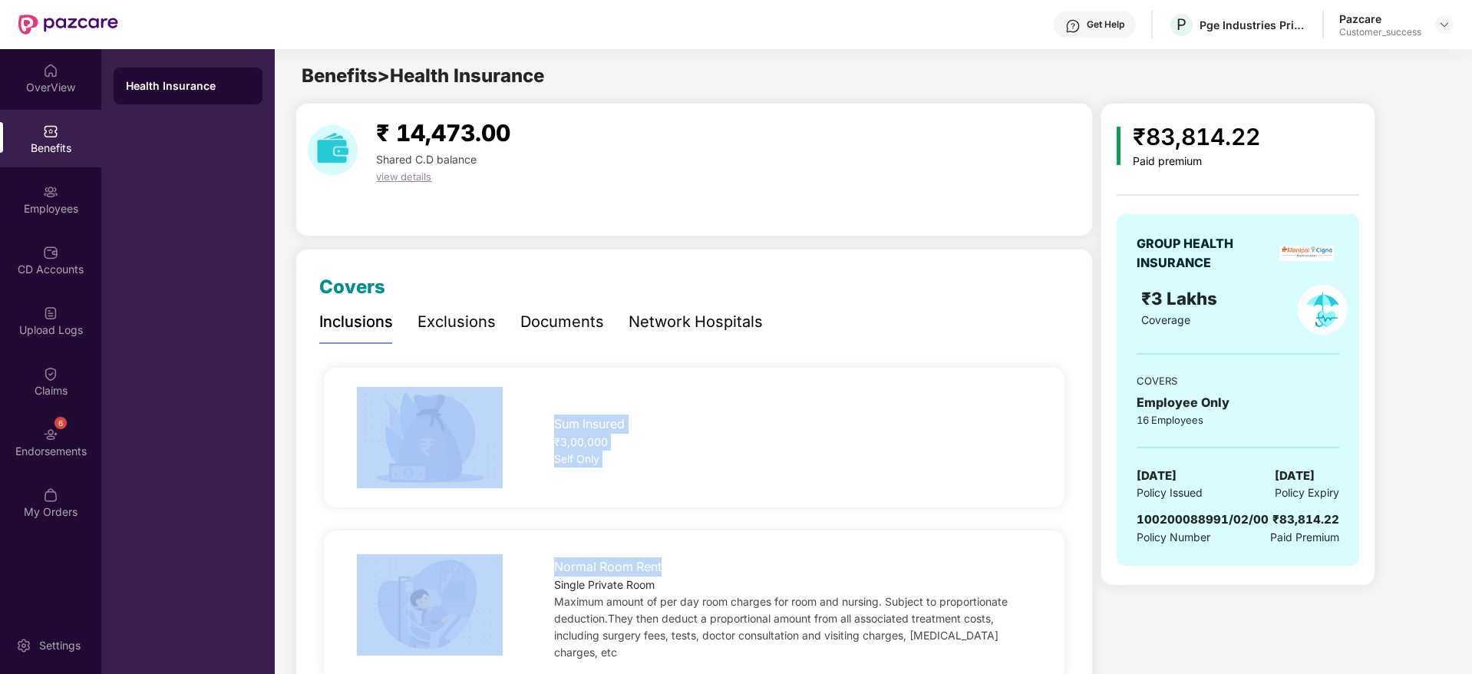
drag, startPoint x: 358, startPoint y: 385, endPoint x: 926, endPoint y: 561, distance: 594.3
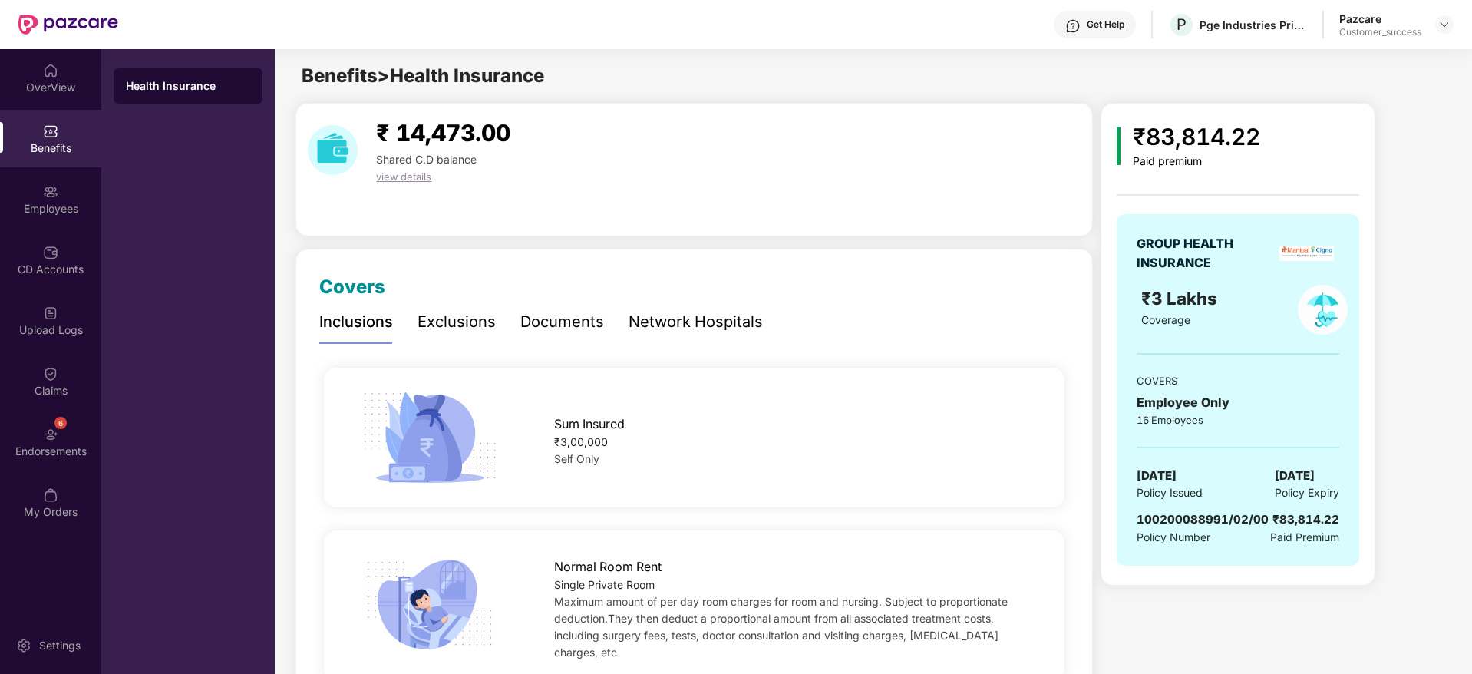
click at [977, 607] on span "Maximum amount of per day room charges for room and nursing. Subject to proport…" at bounding box center [780, 627] width 453 height 64
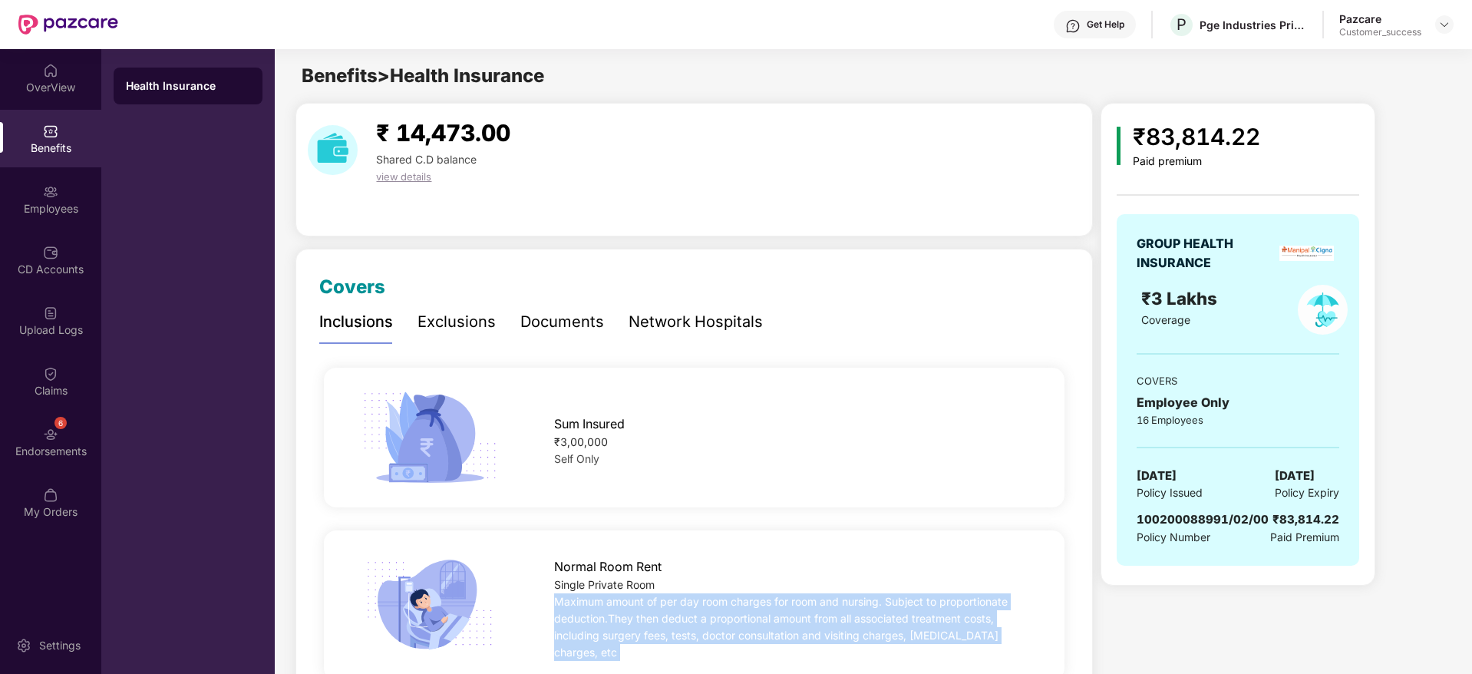
click at [977, 607] on span "Maximum amount of per day room charges for room and nursing. Subject to proport…" at bounding box center [780, 627] width 453 height 64
click at [1044, 649] on div "Normal Room Rent Single Private Room Maximum amount of per day room charges for…" at bounding box center [693, 604] width 789 height 111
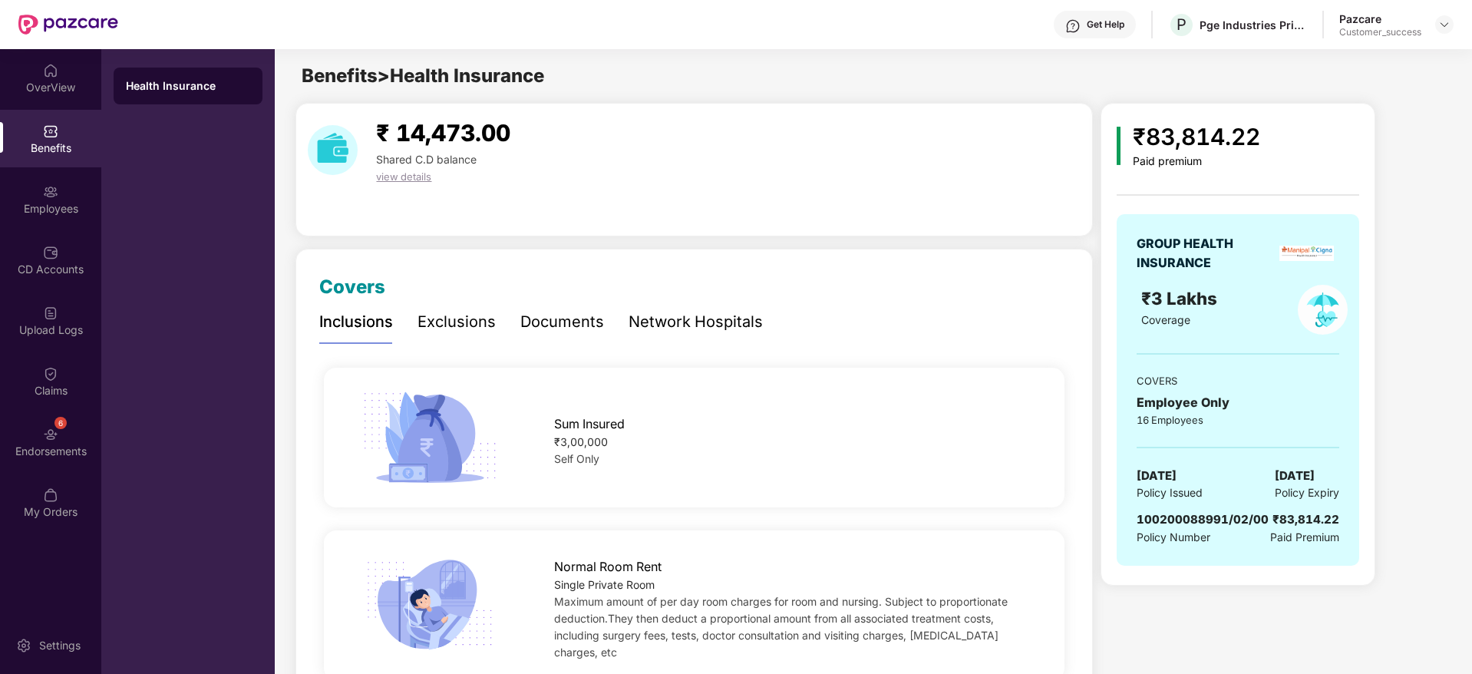
click at [1044, 646] on div "Normal Room Rent Single Private Room Maximum amount of per day room charges for…" at bounding box center [792, 604] width 526 height 111
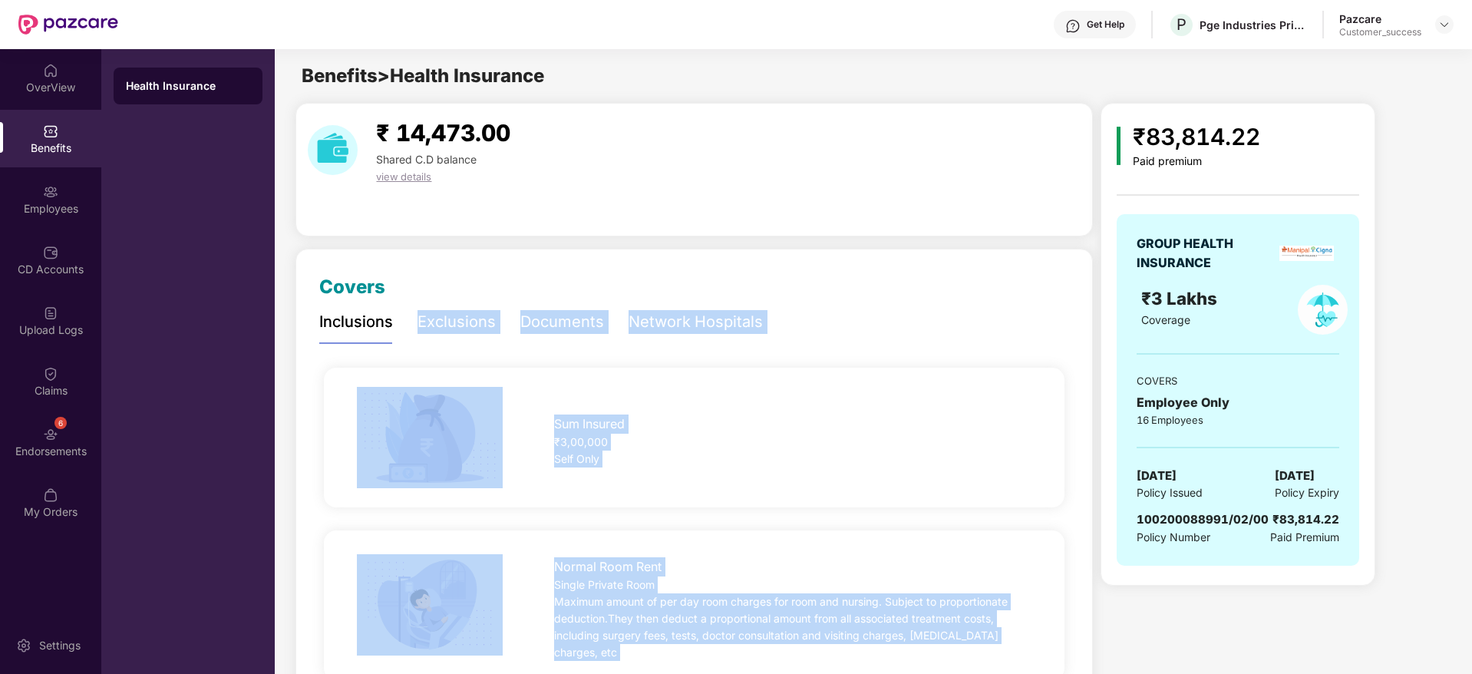
drag, startPoint x: 1044, startPoint y: 646, endPoint x: 395, endPoint y: 334, distance: 720.3
click at [395, 339] on div "Inclusions Exclusions Documents Network Hospitals" at bounding box center [540, 322] width 443 height 42
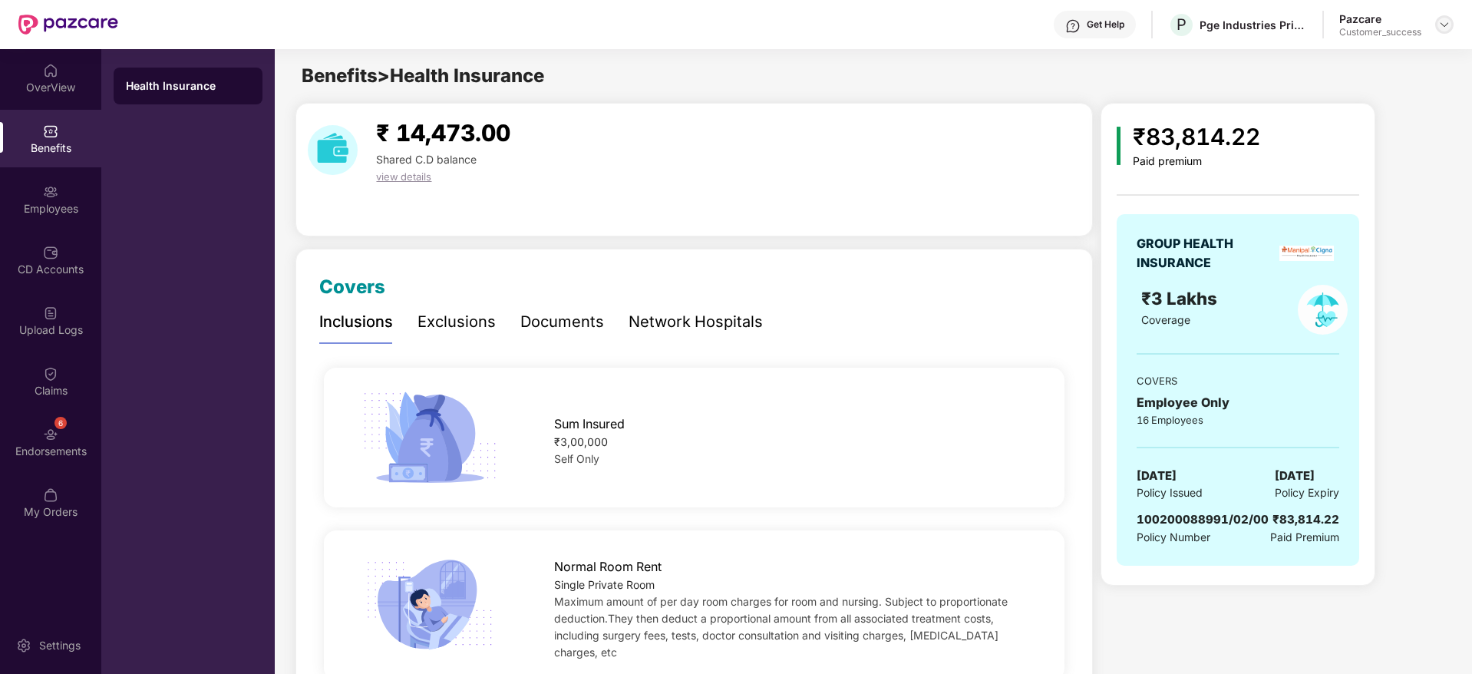
click at [1450, 21] on div at bounding box center [1444, 24] width 18 height 18
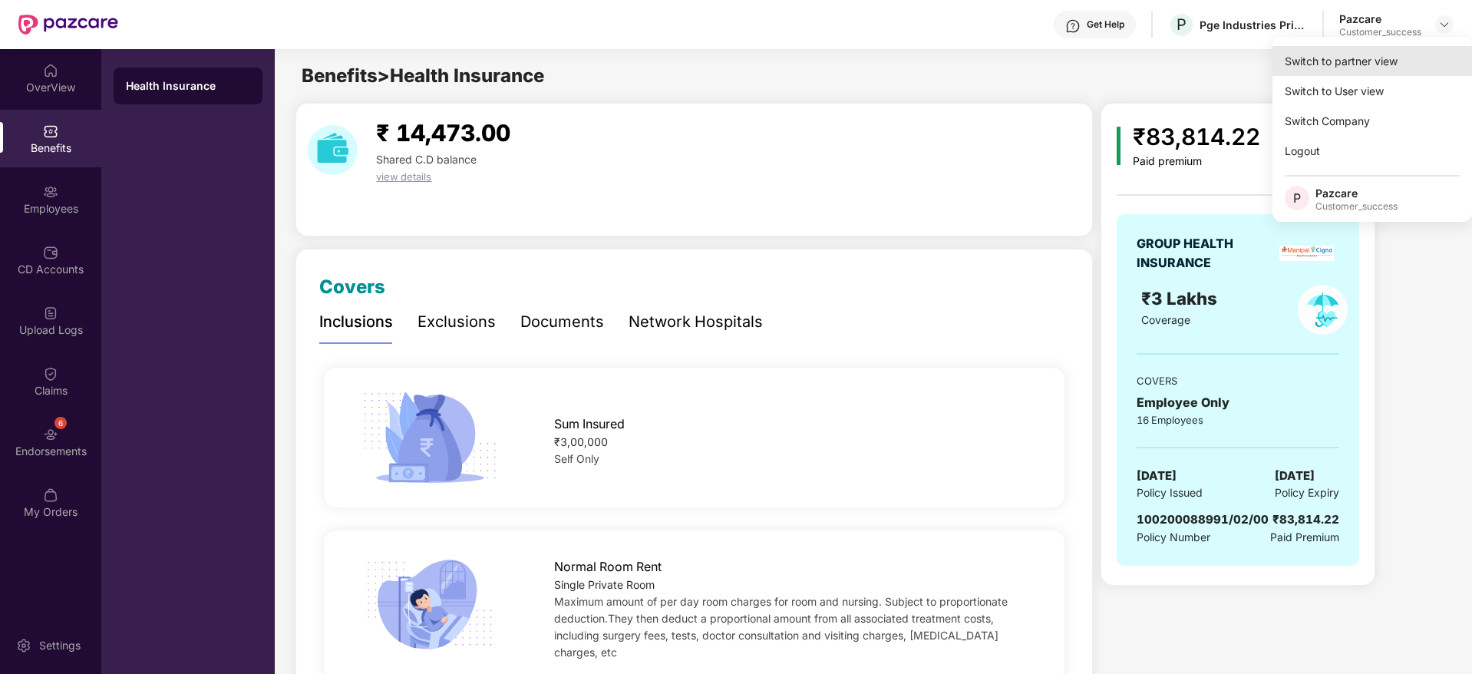
click at [1415, 65] on div "Switch to partner view" at bounding box center [1371, 61] width 199 height 30
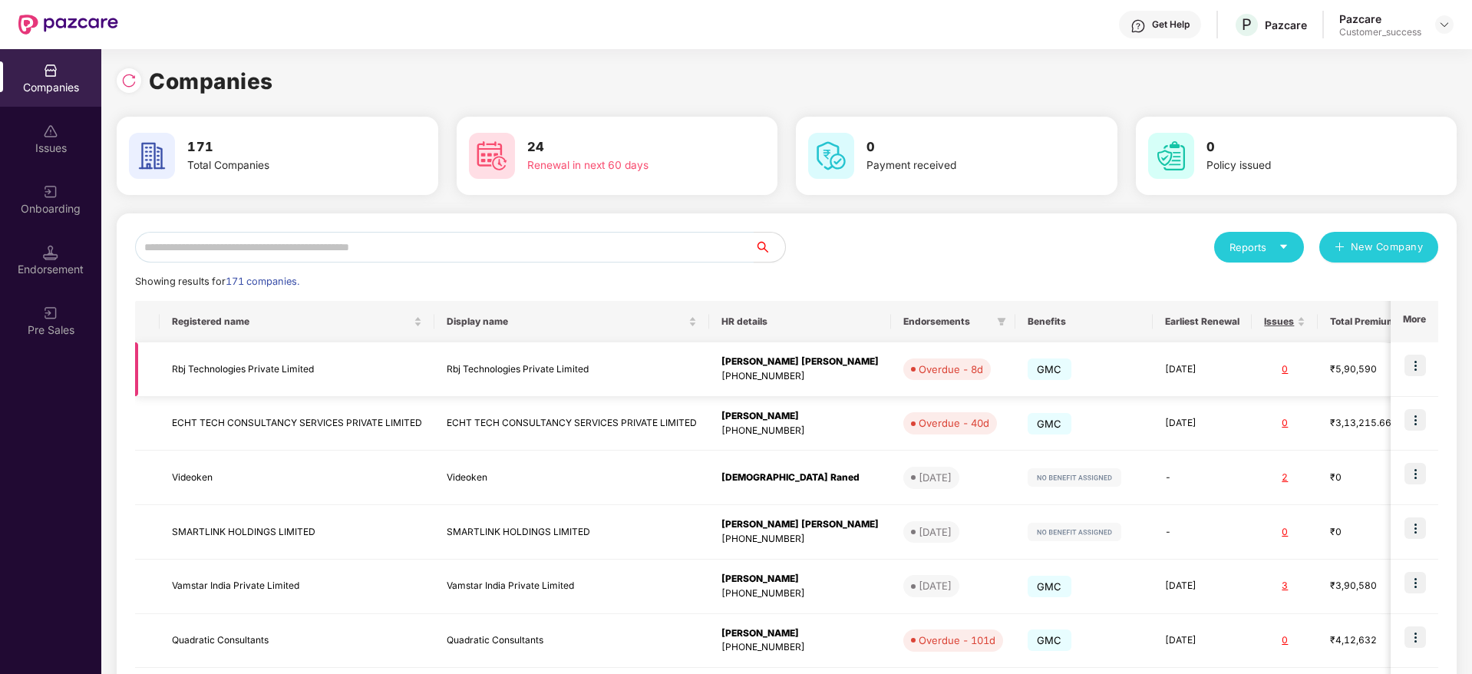
click at [1409, 365] on img at bounding box center [1414, 364] width 21 height 21
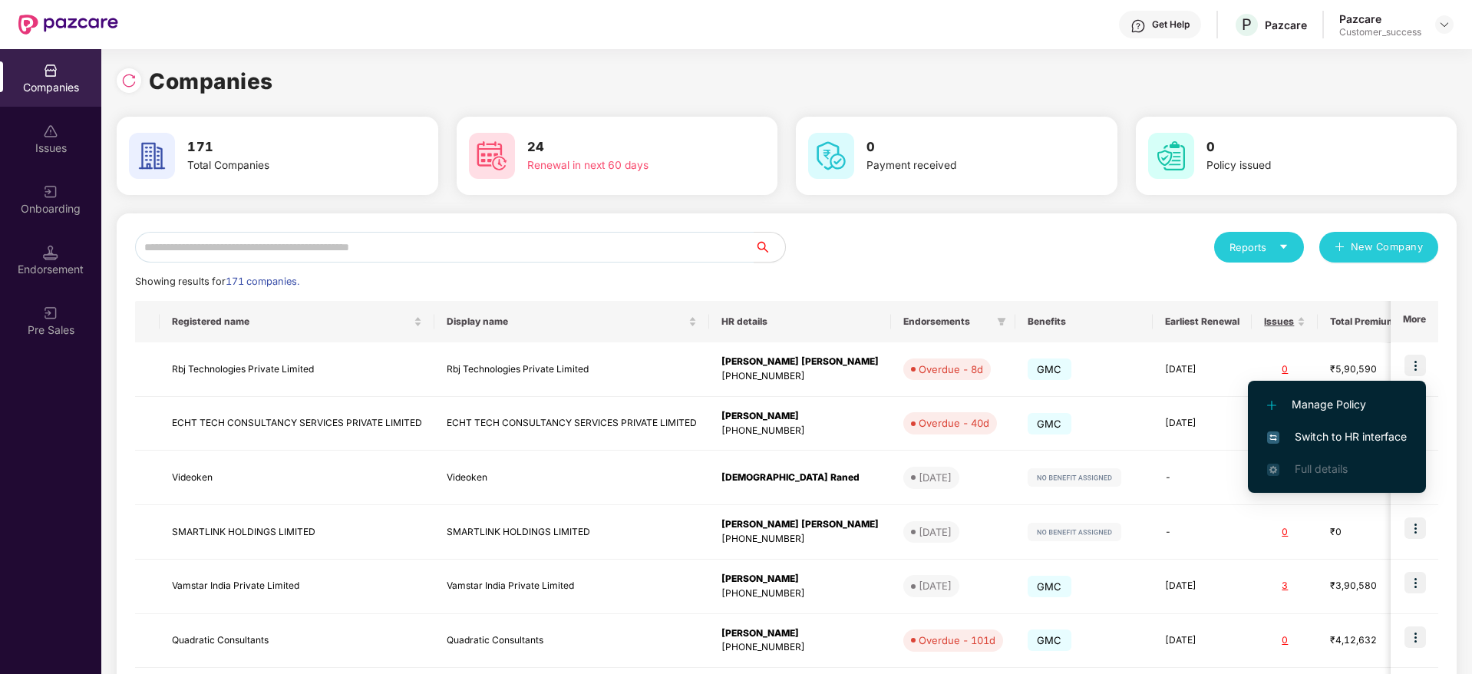
click at [1368, 428] on span "Switch to HR interface" at bounding box center [1337, 436] width 140 height 17
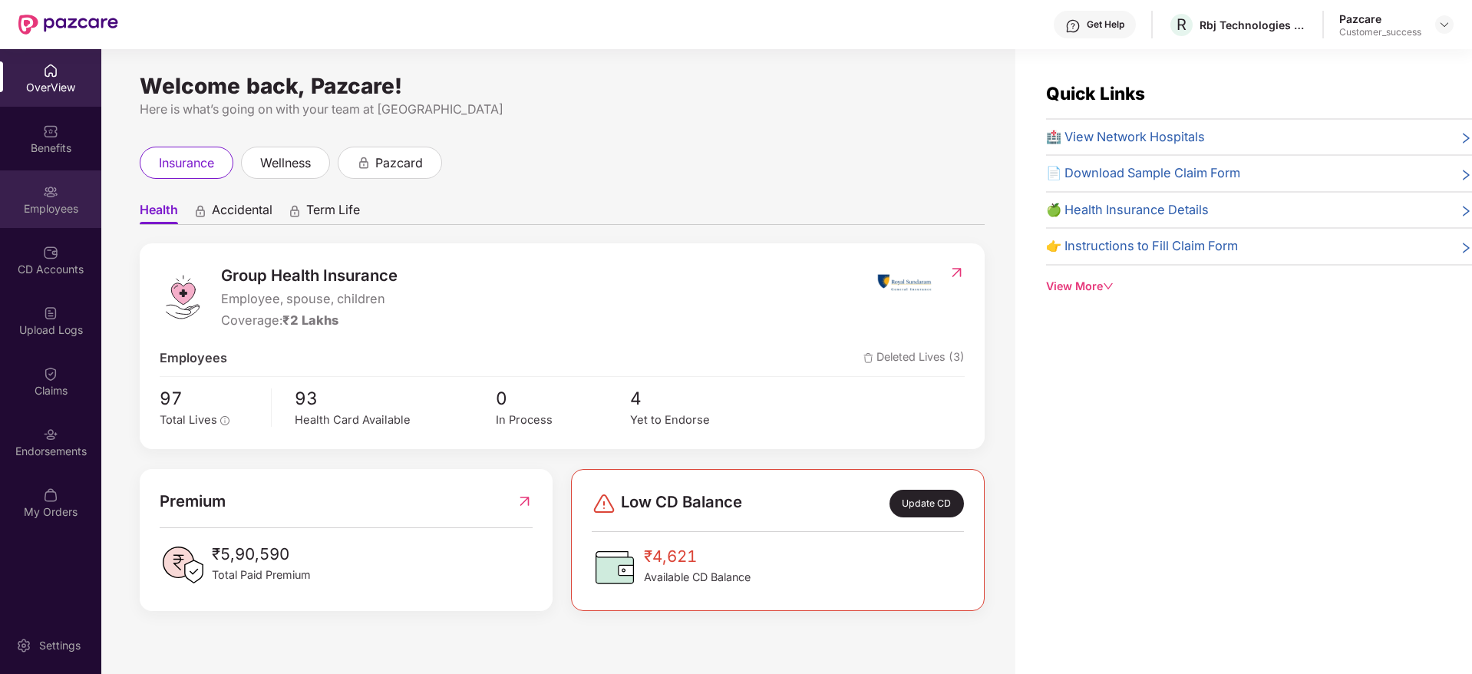
click at [18, 196] on div "Employees" at bounding box center [50, 199] width 101 height 58
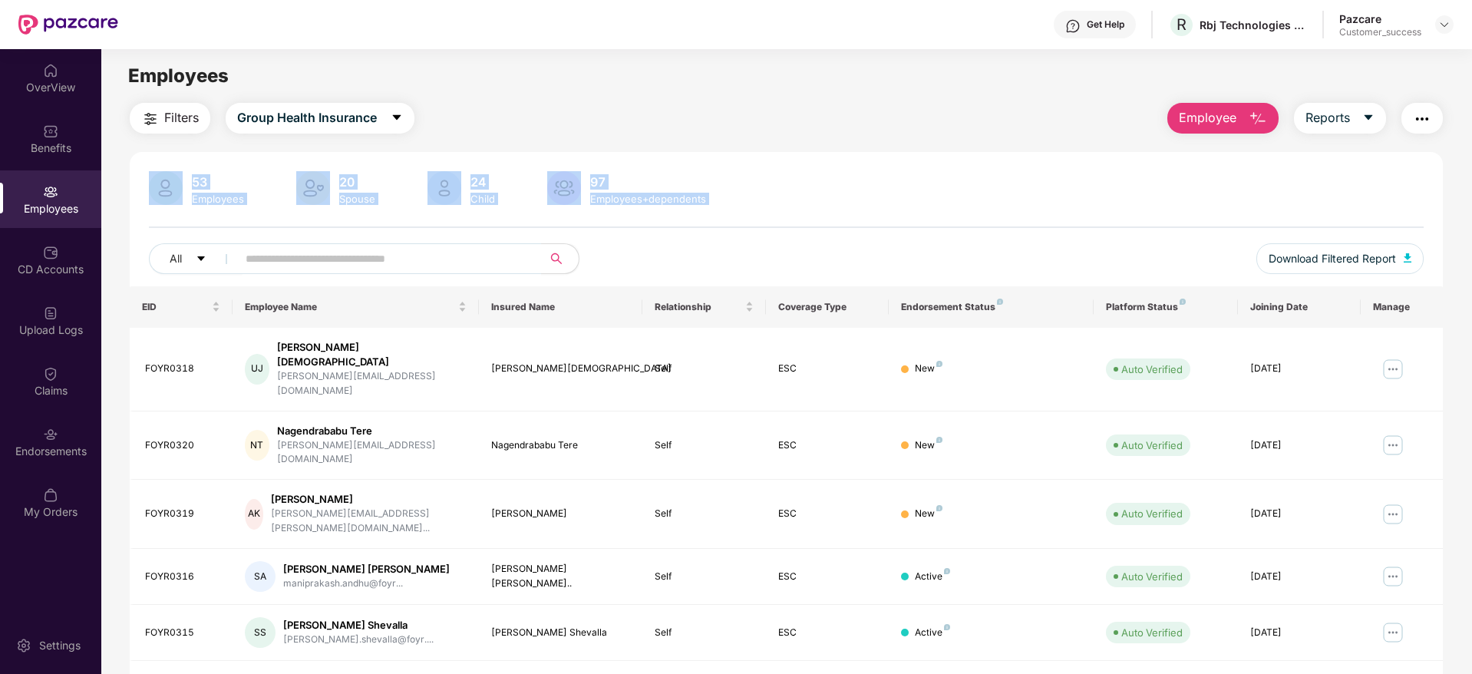
drag, startPoint x: 604, startPoint y: 255, endPoint x: 136, endPoint y: 182, distance: 473.7
click at [136, 182] on div "53 Employees 20 Spouse 24 Child 97 Employees+dependents All Download Filtered R…" at bounding box center [786, 228] width 1313 height 115
click at [134, 169] on div "53 Employees 20 Spouse 24 Child 97 Employees+dependents All Download Filtered R…" at bounding box center [786, 606] width 1313 height 908
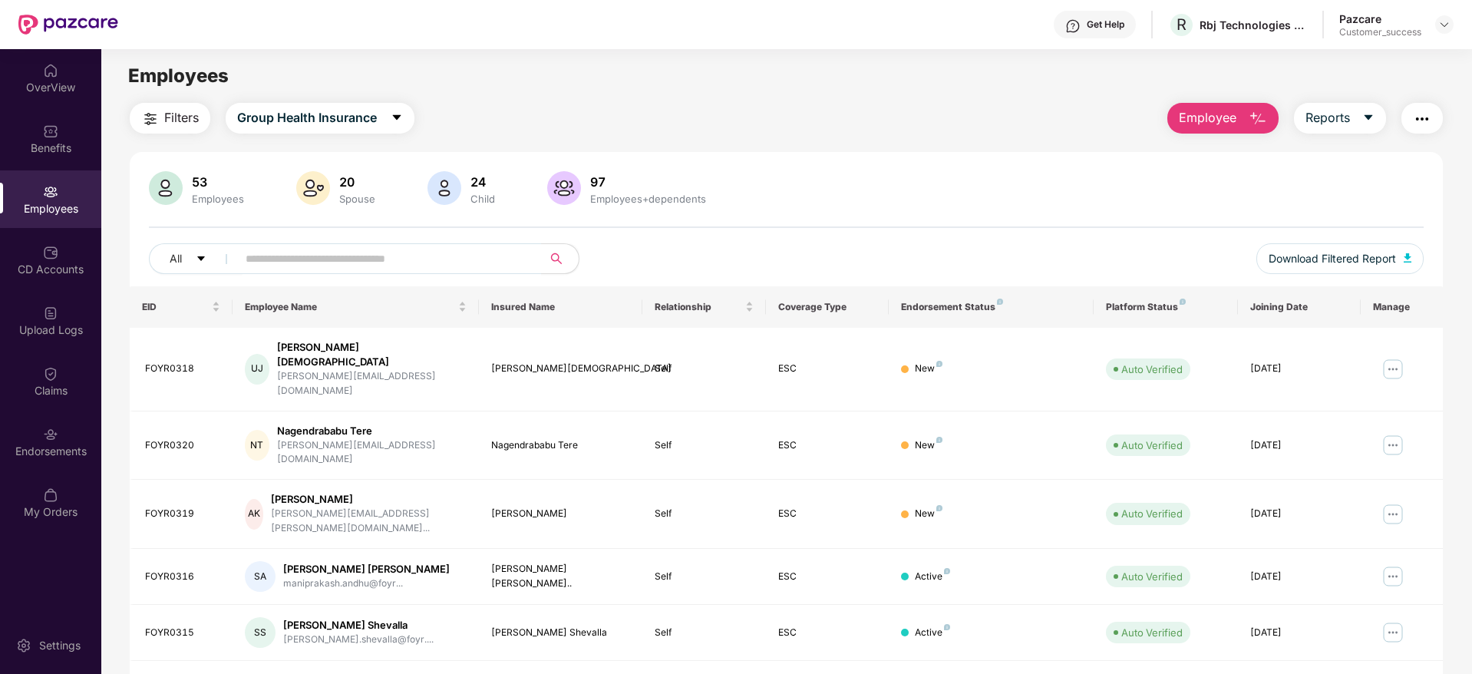
drag, startPoint x: 143, startPoint y: 168, endPoint x: 700, endPoint y: 228, distance: 561.0
click at [700, 228] on div "53 Employees 20 Spouse 24 Child 97 Employees+dependents All Download Filtered R…" at bounding box center [786, 606] width 1313 height 908
click at [730, 217] on div "53 Employees 20 Spouse 24 Child 97 Employees+dependents All Download Filtered R…" at bounding box center [786, 228] width 1313 height 115
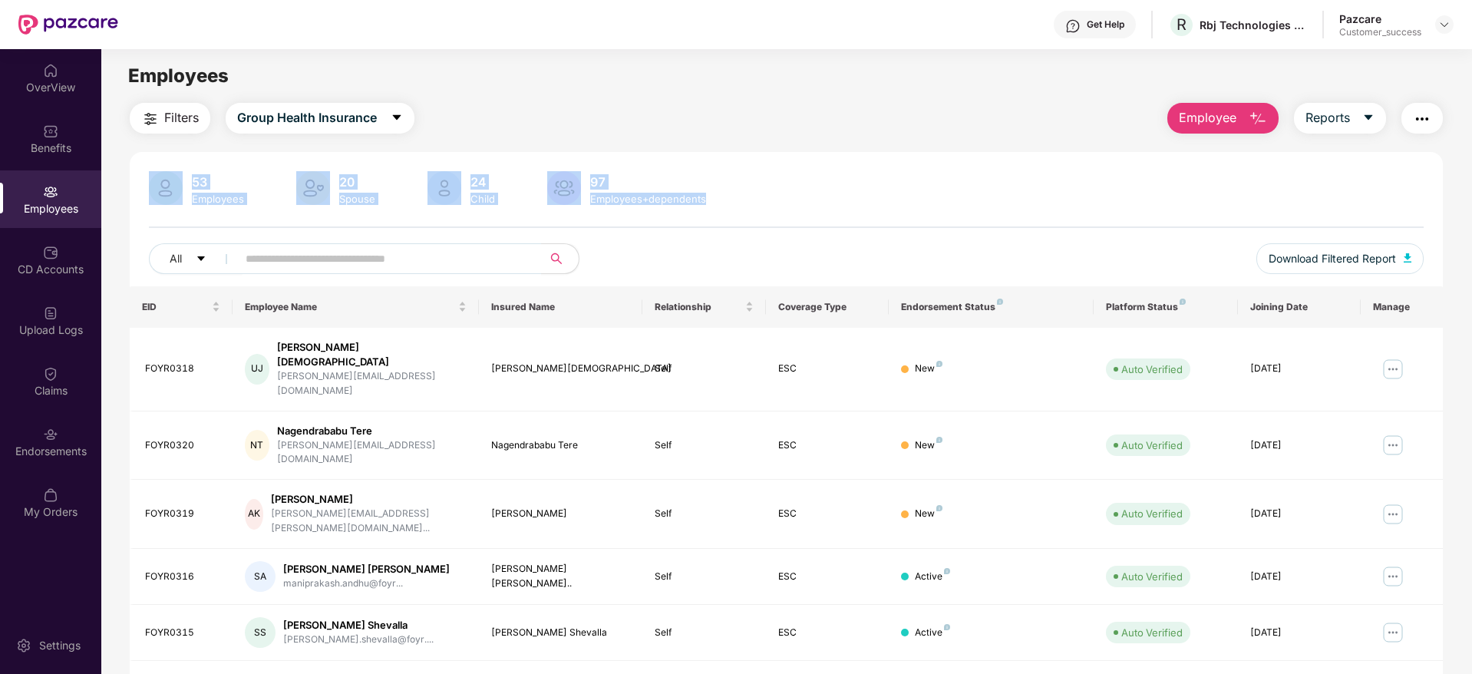
drag, startPoint x: 733, startPoint y: 212, endPoint x: 152, endPoint y: 138, distance: 585.4
click at [152, 138] on div "Filters Group Health Insurance Employee Reports 53 Employees 20 Spouse 24 Child…" at bounding box center [786, 582] width 1313 height 958
click at [156, 147] on div "Filters Group Health Insurance Employee Reports 53 Employees 20 Spouse 24 Child…" at bounding box center [786, 582] width 1313 height 958
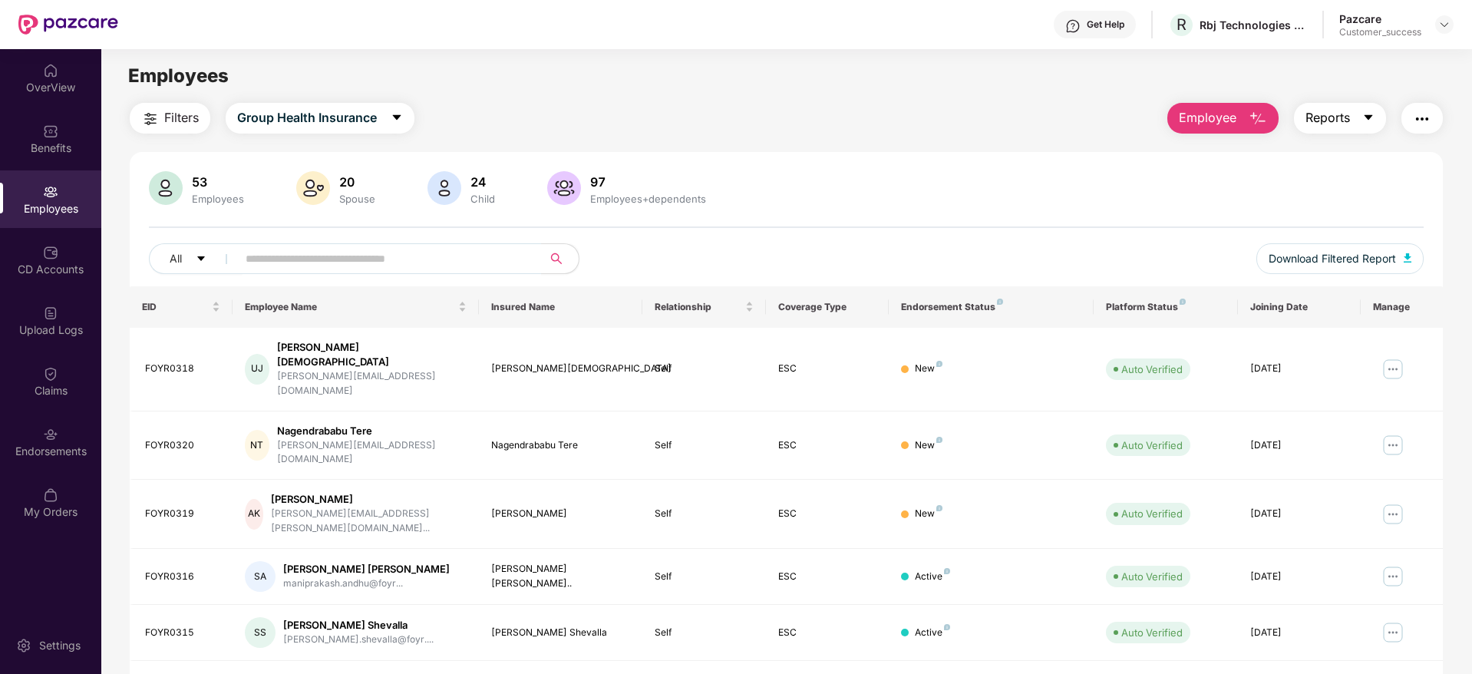
click at [1342, 123] on span "Reports" at bounding box center [1327, 117] width 44 height 19
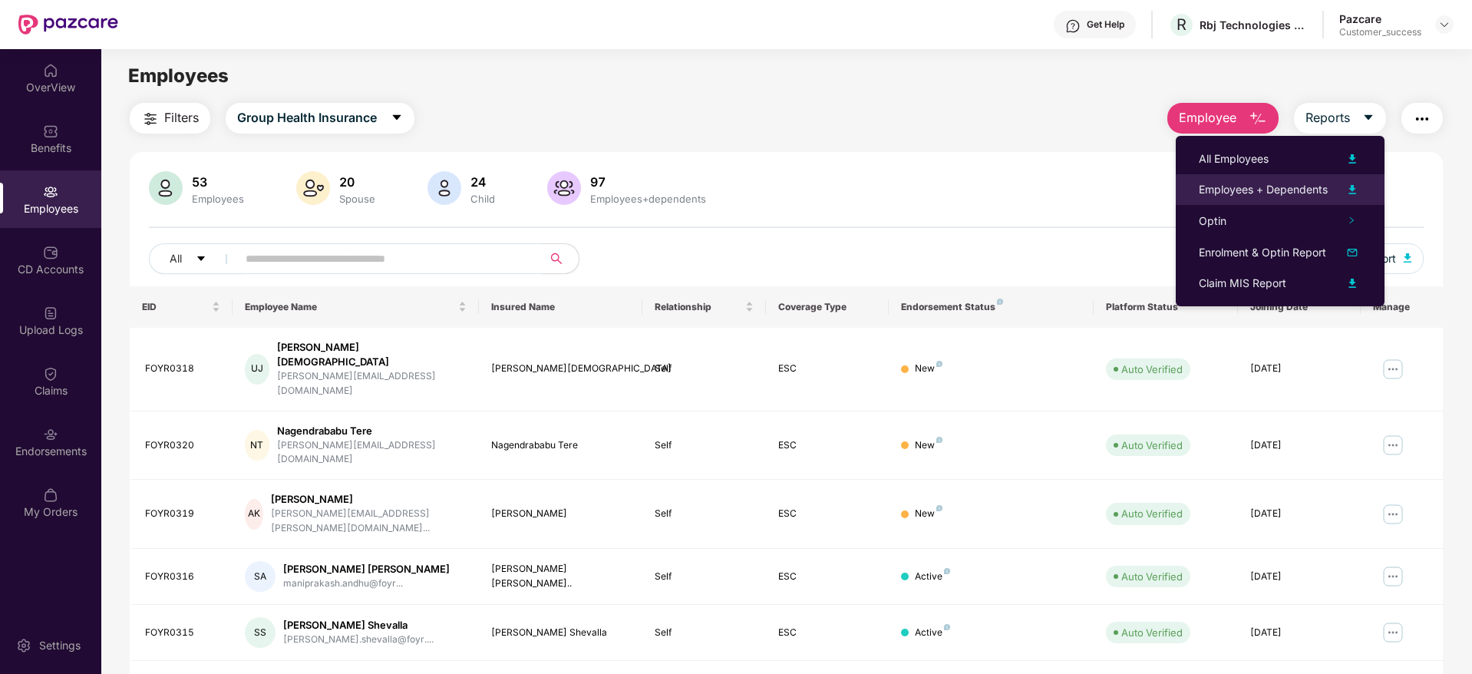
click at [1318, 193] on div "Employees + Dependents" at bounding box center [1262, 189] width 129 height 17
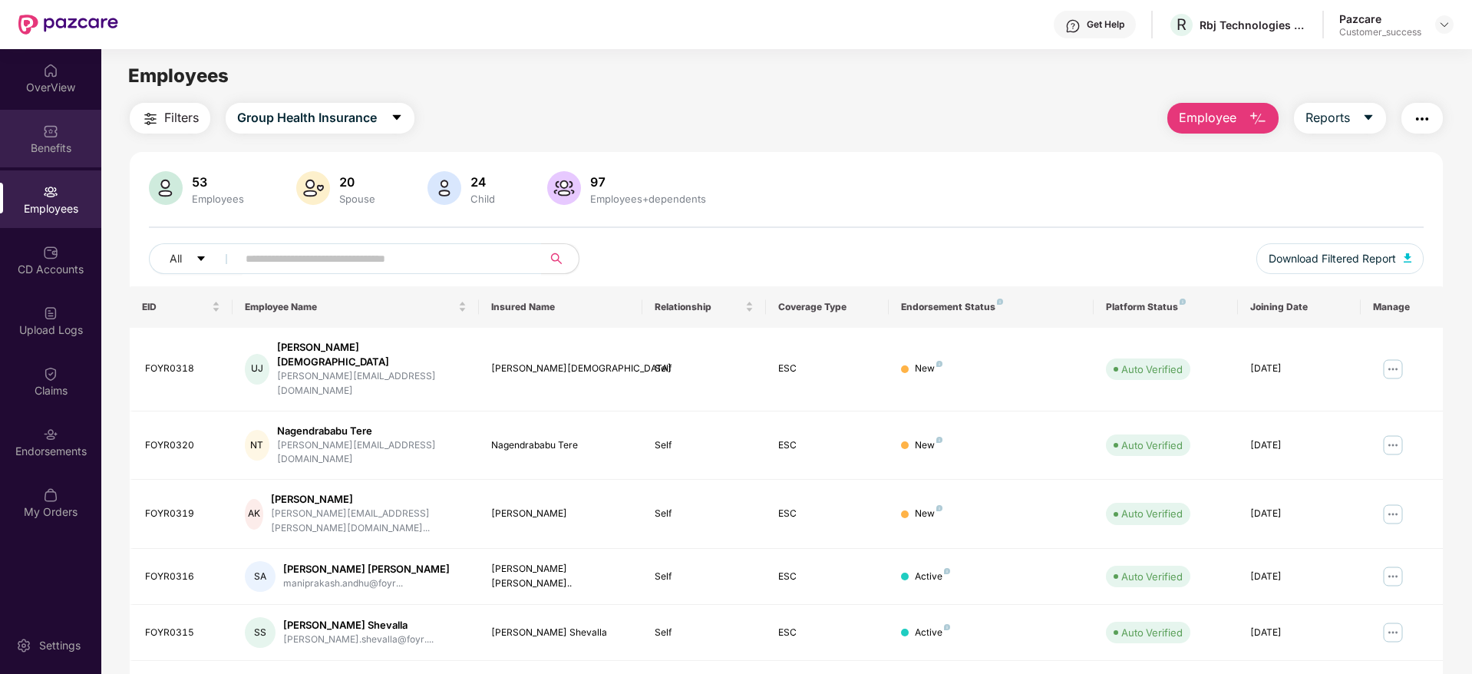
click at [81, 146] on div "Benefits" at bounding box center [50, 147] width 101 height 15
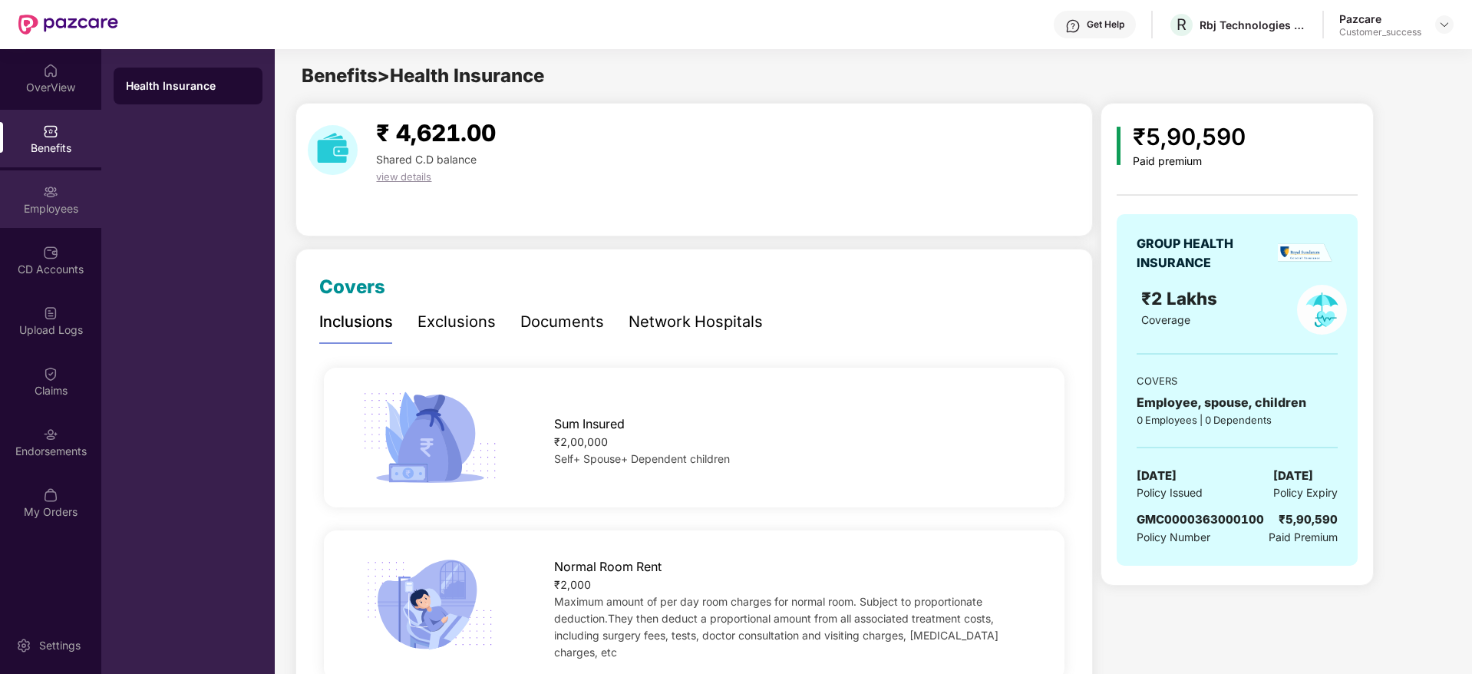
click at [81, 177] on div "Employees" at bounding box center [50, 199] width 101 height 58
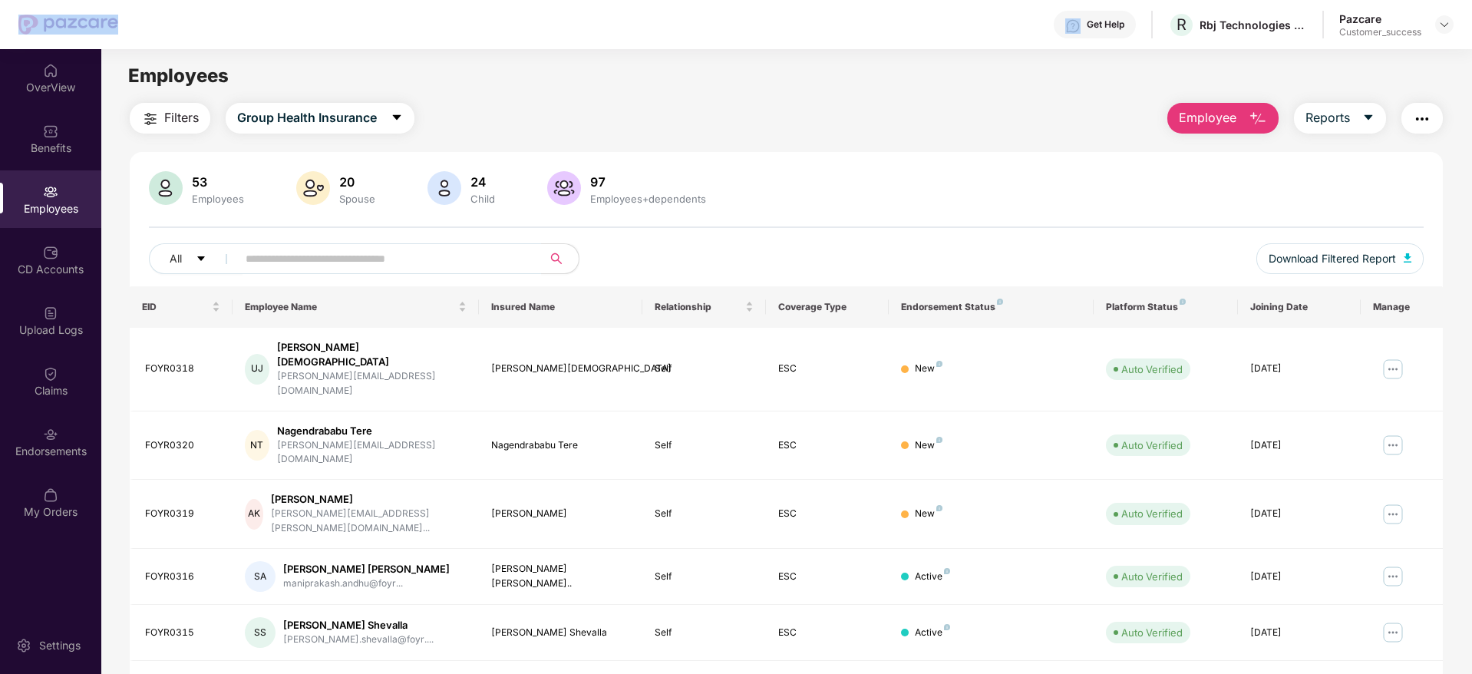
drag, startPoint x: 232, startPoint y: 28, endPoint x: 0, endPoint y: 8, distance: 232.6
click at [0, 8] on header "Get Help R Rbj Technologies Private Limited Pazcare Customer_success" at bounding box center [736, 24] width 1472 height 49
click at [67, 22] on img at bounding box center [68, 25] width 100 height 20
click at [65, 21] on img at bounding box center [68, 25] width 100 height 20
click at [206, 23] on div "Get Help R Rbj Technologies Private Limited Pazcare Customer_success" at bounding box center [785, 24] width 1335 height 49
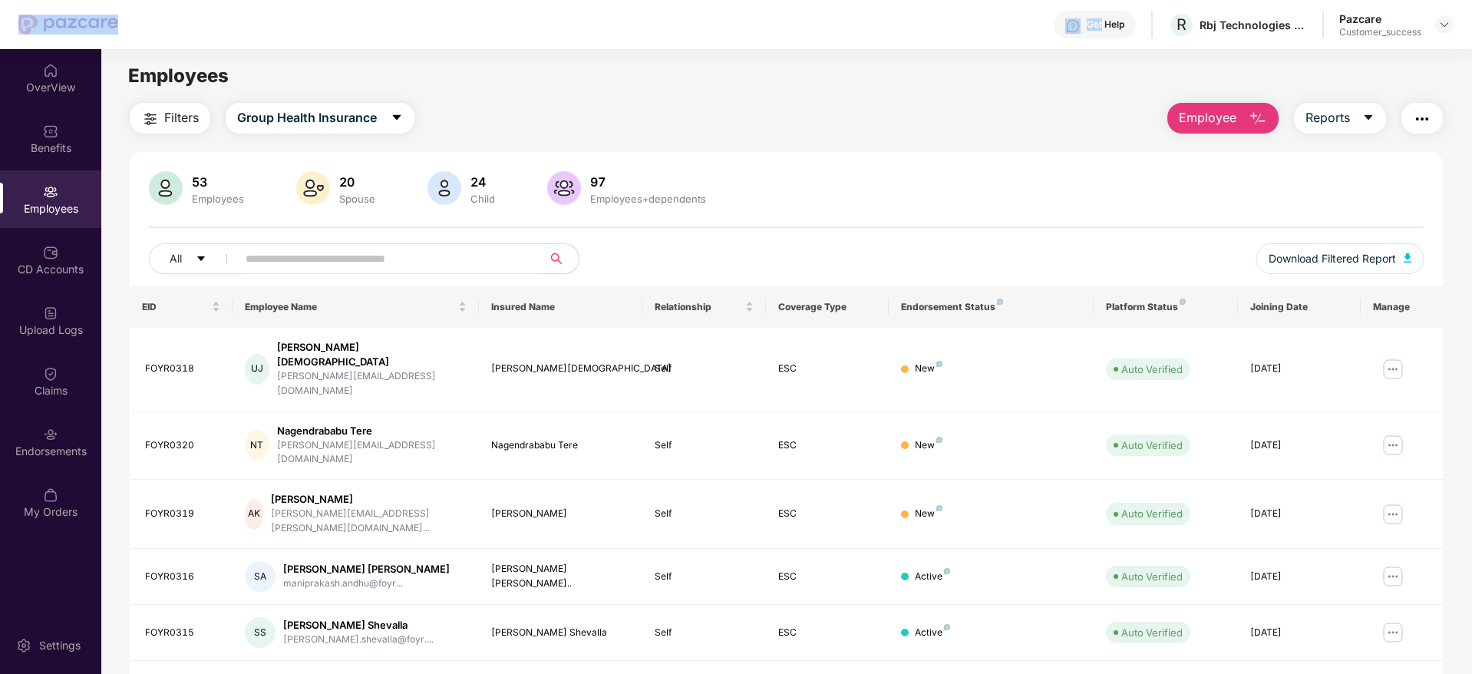
drag, startPoint x: 206, startPoint y: 23, endPoint x: 0, endPoint y: 4, distance: 207.3
click at [0, 5] on header "Get Help R Rbj Technologies Private Limited Pazcare Customer_success" at bounding box center [736, 24] width 1472 height 49
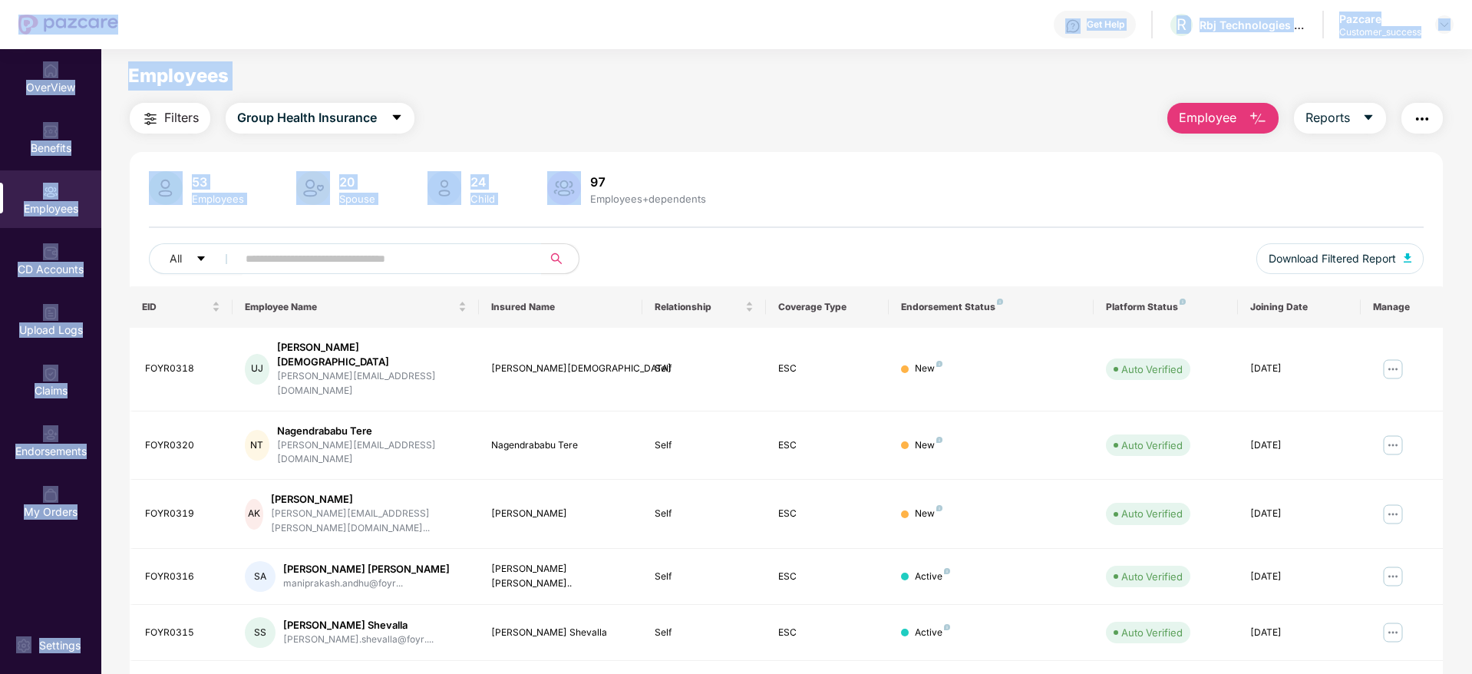
drag, startPoint x: 0, startPoint y: 4, endPoint x: 569, endPoint y: 166, distance: 591.3
click at [569, 166] on div "Get Help R Rbj Technologies Private Limited Pazcare Customer_success OverView B…" at bounding box center [736, 337] width 1472 height 674
click at [625, 107] on div "Filters Group Health Insurance Employee Reports" at bounding box center [786, 118] width 1313 height 31
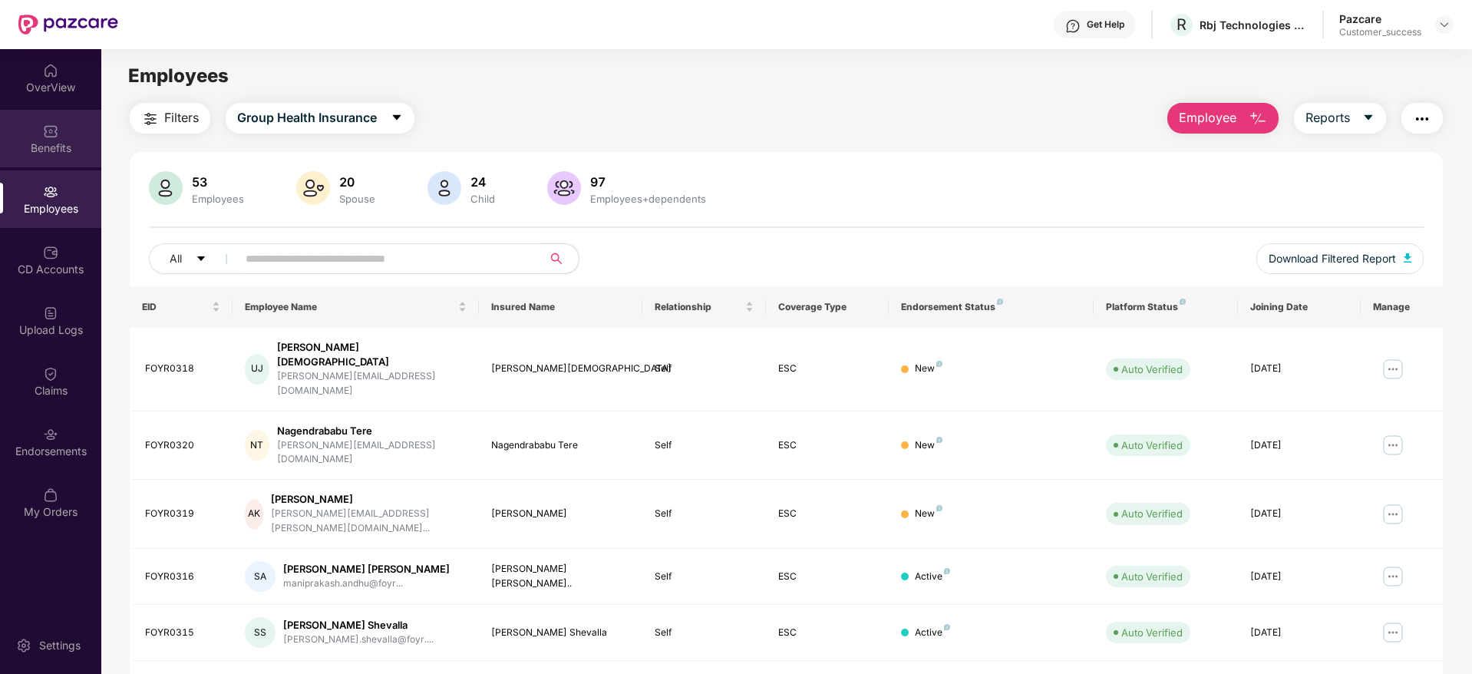
click at [12, 135] on div "Benefits" at bounding box center [50, 139] width 101 height 58
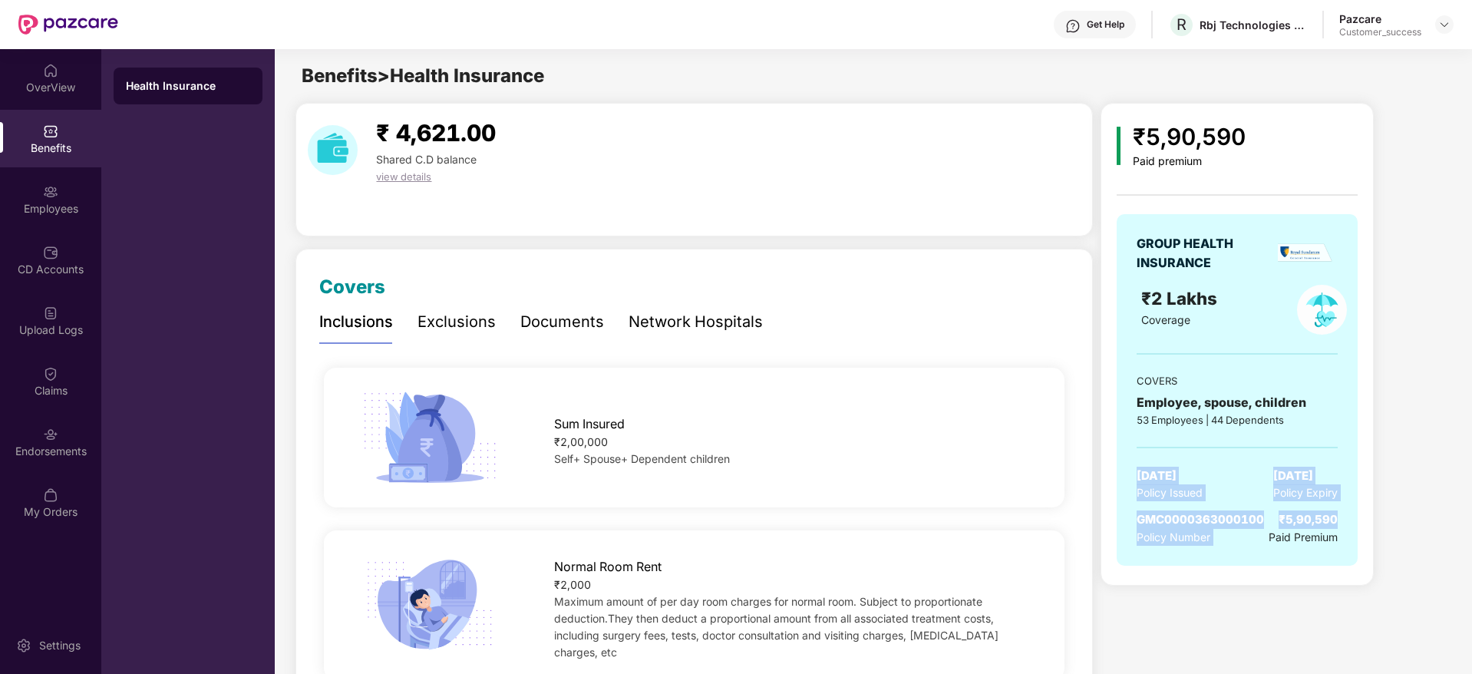
drag, startPoint x: 1132, startPoint y: 469, endPoint x: 1379, endPoint y: 512, distance: 250.8
click at [1379, 512] on div "₹5,90,590 Paid premium GROUP HEALTH INSURANCE ₹2 Lakhs Coverage COVERS Employee…" at bounding box center [1274, 344] width 348 height 483
click at [1376, 512] on div "₹5,90,590 Paid premium GROUP HEALTH INSURANCE ₹2 Lakhs Coverage COVERS Employee…" at bounding box center [1274, 344] width 348 height 483
drag, startPoint x: 1145, startPoint y: 473, endPoint x: 1191, endPoint y: 494, distance: 50.5
click at [1191, 494] on div "28 Feb 2025 Policy Issued" at bounding box center [1169, 483] width 66 height 35
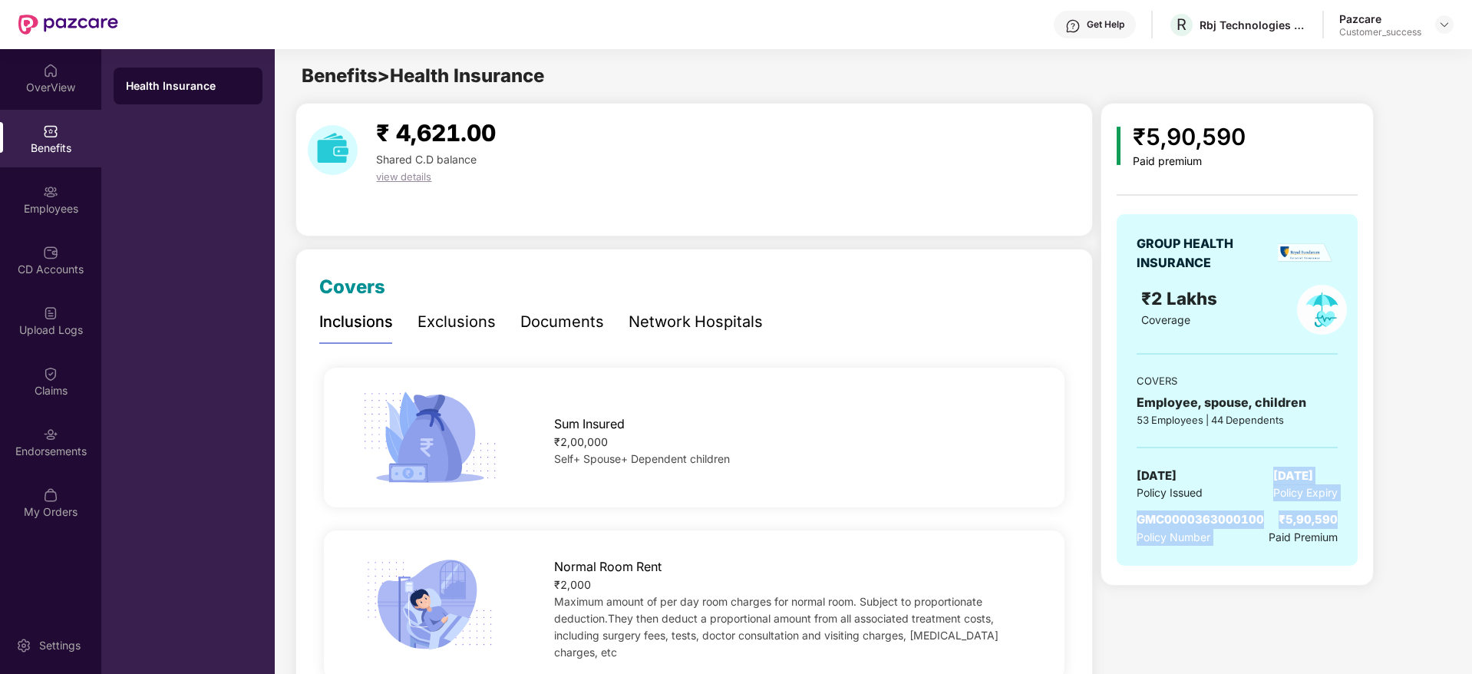
drag, startPoint x: 1353, startPoint y: 493, endPoint x: 1394, endPoint y: 502, distance: 42.3
click at [1394, 502] on div "₹5,90,590 Paid premium GROUP HEALTH INSURANCE ₹2 Lakhs Coverage COVERS Employee…" at bounding box center [1274, 344] width 348 height 483
click at [1321, 501] on div "GROUP HEALTH INSURANCE ₹2 Lakhs Coverage COVERS Employee, spouse, children 53 E…" at bounding box center [1236, 389] width 241 height 351
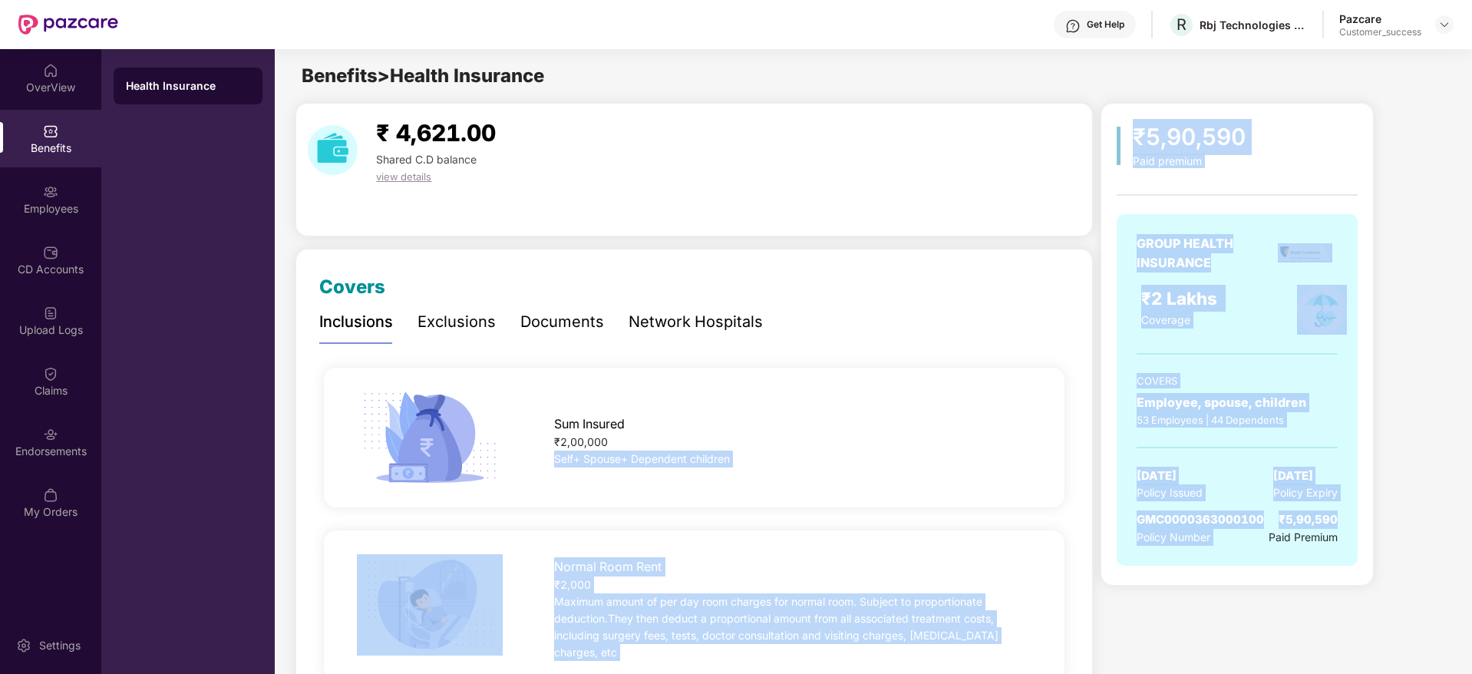
drag, startPoint x: 1347, startPoint y: 503, endPoint x: 1009, endPoint y: 441, distance: 343.3
click at [1217, 444] on div "GROUP HEALTH INSURANCE ₹2 Lakhs Coverage COVERS Employee, spouse, children 53 E…" at bounding box center [1236, 389] width 241 height 351
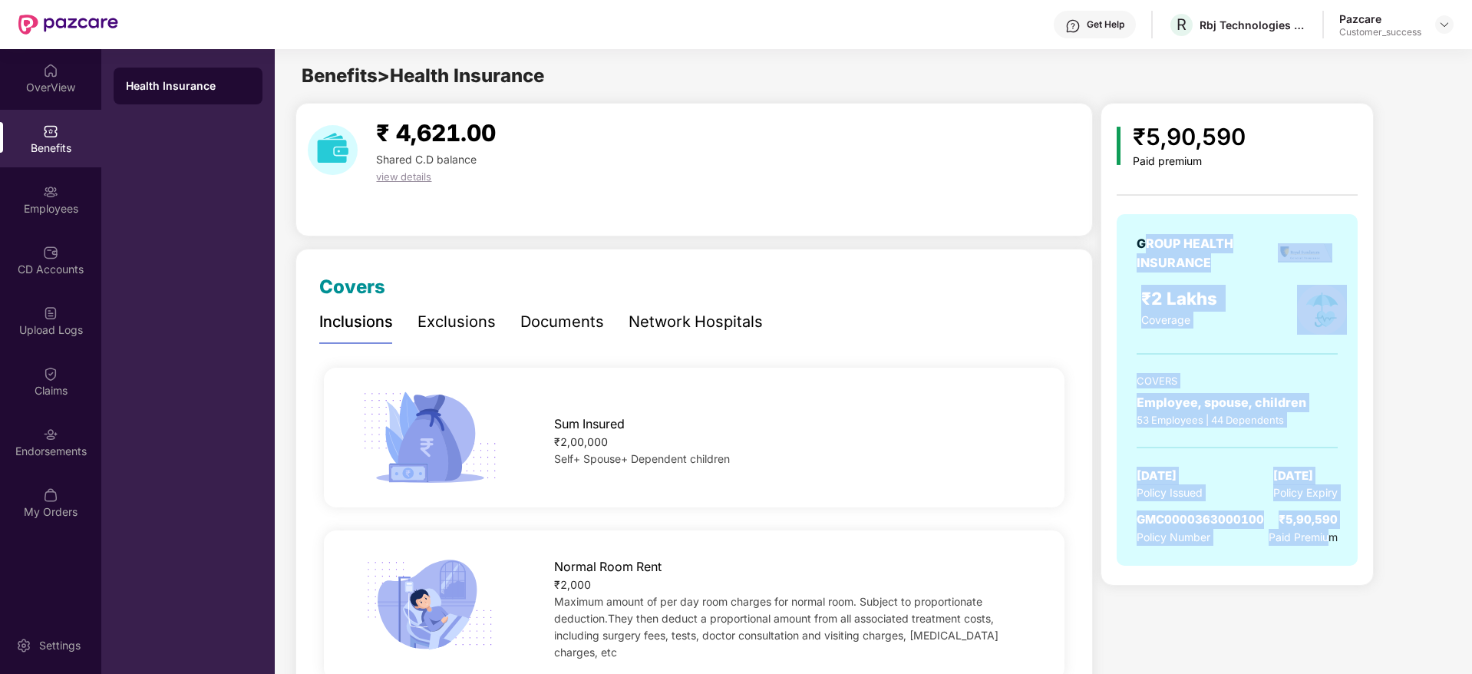
drag, startPoint x: 1142, startPoint y: 250, endPoint x: 1332, endPoint y: 568, distance: 370.3
click at [1332, 568] on div "GROUP HEALTH INSURANCE ₹2 Lakhs Coverage COVERS Employee, spouse, children 53 E…" at bounding box center [1236, 397] width 241 height 367
drag, startPoint x: 1334, startPoint y: 552, endPoint x: 1119, endPoint y: 229, distance: 387.7
click at [1119, 229] on div "GROUP HEALTH INSURANCE ₹2 Lakhs Coverage COVERS Employee, spouse, children 53 E…" at bounding box center [1236, 389] width 241 height 351
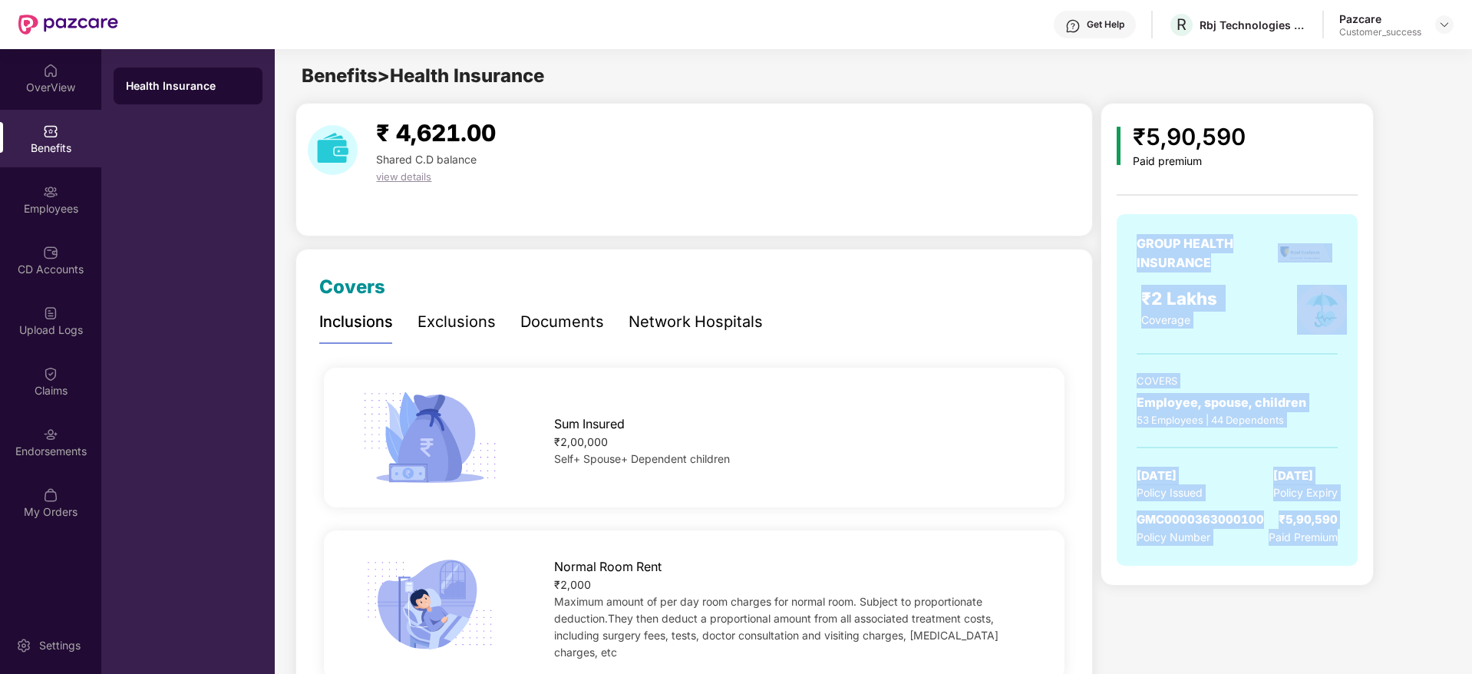
click at [1121, 229] on div "GROUP HEALTH INSURANCE ₹2 Lakhs Coverage COVERS Employee, spouse, children 53 E…" at bounding box center [1236, 389] width 241 height 351
drag, startPoint x: 1121, startPoint y: 229, endPoint x: 1383, endPoint y: 555, distance: 418.1
click at [1383, 555] on div "₹5,90,590 Paid premium GROUP HEALTH INSURANCE ₹2 Lakhs Coverage COVERS Employee…" at bounding box center [1274, 344] width 348 height 483
click at [1383, 557] on div "₹5,90,590 Paid premium GROUP HEALTH INSURANCE ₹2 Lakhs Coverage COVERS Employee…" at bounding box center [1274, 344] width 348 height 483
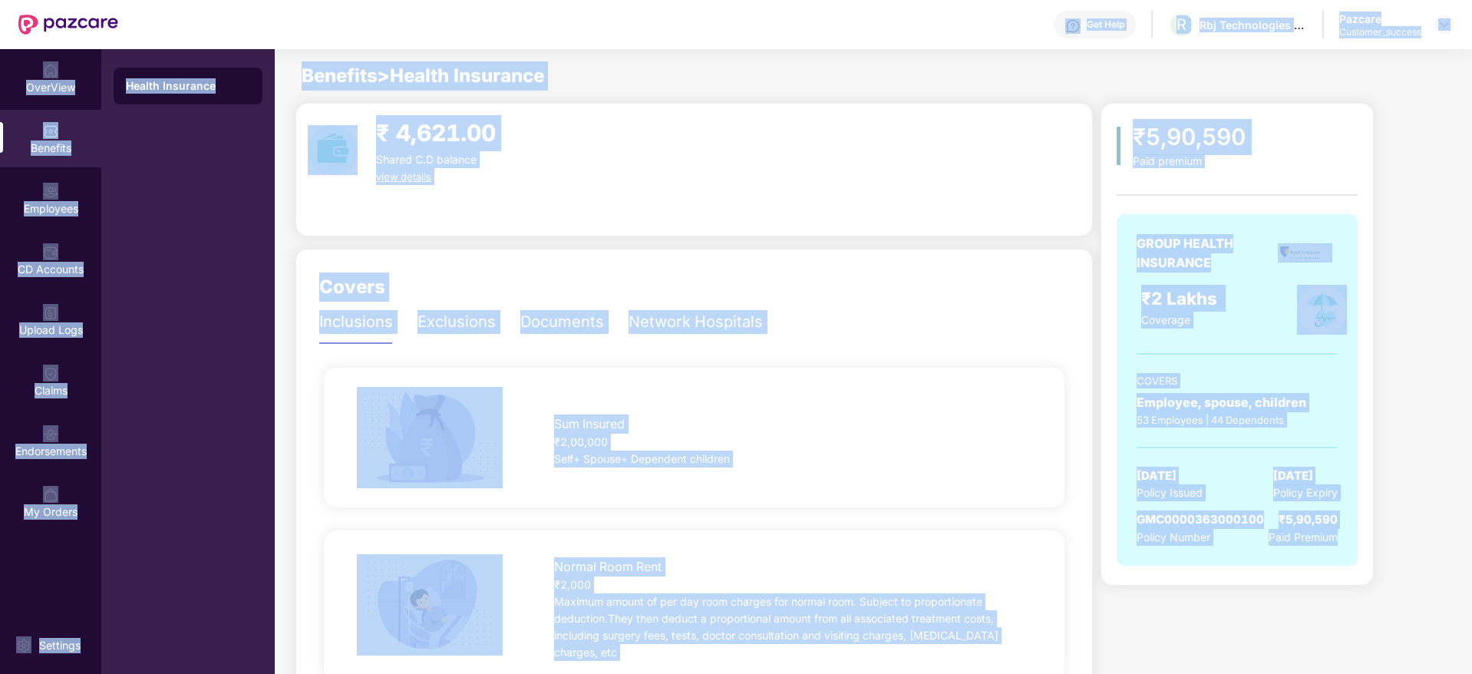
drag, startPoint x: 1380, startPoint y: 555, endPoint x: 444, endPoint y: 41, distance: 1068.3
click at [444, 41] on div "Get Help R Rbj Technologies Private Limited Pazcare Customer_success OverView B…" at bounding box center [736, 337] width 1472 height 674
click at [444, 41] on div "Get Help R Rbj Technologies Private Limited Pazcare Customer_success" at bounding box center [785, 24] width 1335 height 49
drag, startPoint x: 444, startPoint y: 41, endPoint x: 1376, endPoint y: 554, distance: 1064.2
click at [1376, 554] on div "Get Help R Rbj Technologies Private Limited Pazcare Customer_success OverView B…" at bounding box center [736, 337] width 1472 height 674
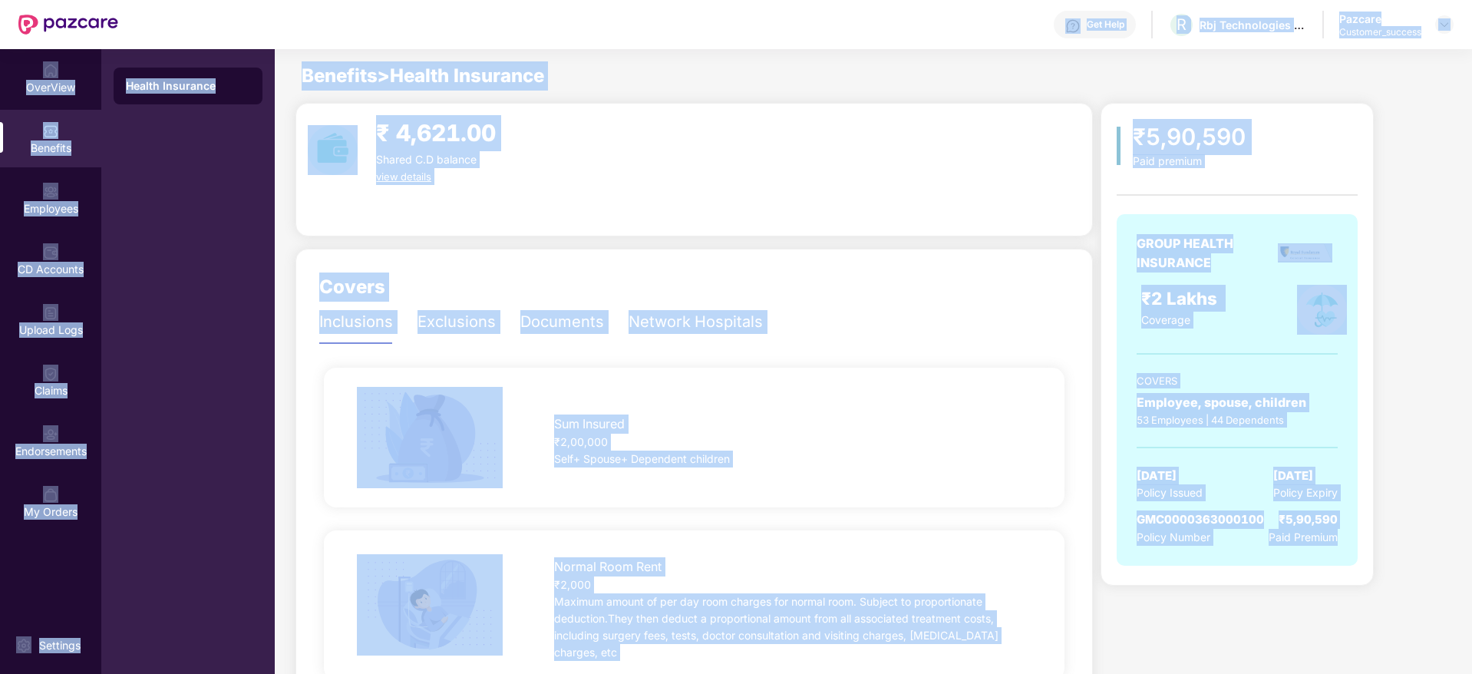
click at [1376, 554] on div "₹5,90,590 Paid premium GROUP HEALTH INSURANCE ₹2 Lakhs Coverage COVERS Employee…" at bounding box center [1274, 344] width 348 height 483
drag, startPoint x: 1443, startPoint y: 566, endPoint x: 274, endPoint y: -30, distance: 1312.5
click at [274, 0] on html "Get Help R Rbj Technologies Private Limited Pazcare Customer_success OverView B…" at bounding box center [736, 337] width 1472 height 674
click at [351, 48] on div "Get Help R Rbj Technologies Private Limited Pazcare Customer_success" at bounding box center [785, 24] width 1335 height 49
drag, startPoint x: 321, startPoint y: 4, endPoint x: 1383, endPoint y: 570, distance: 1203.4
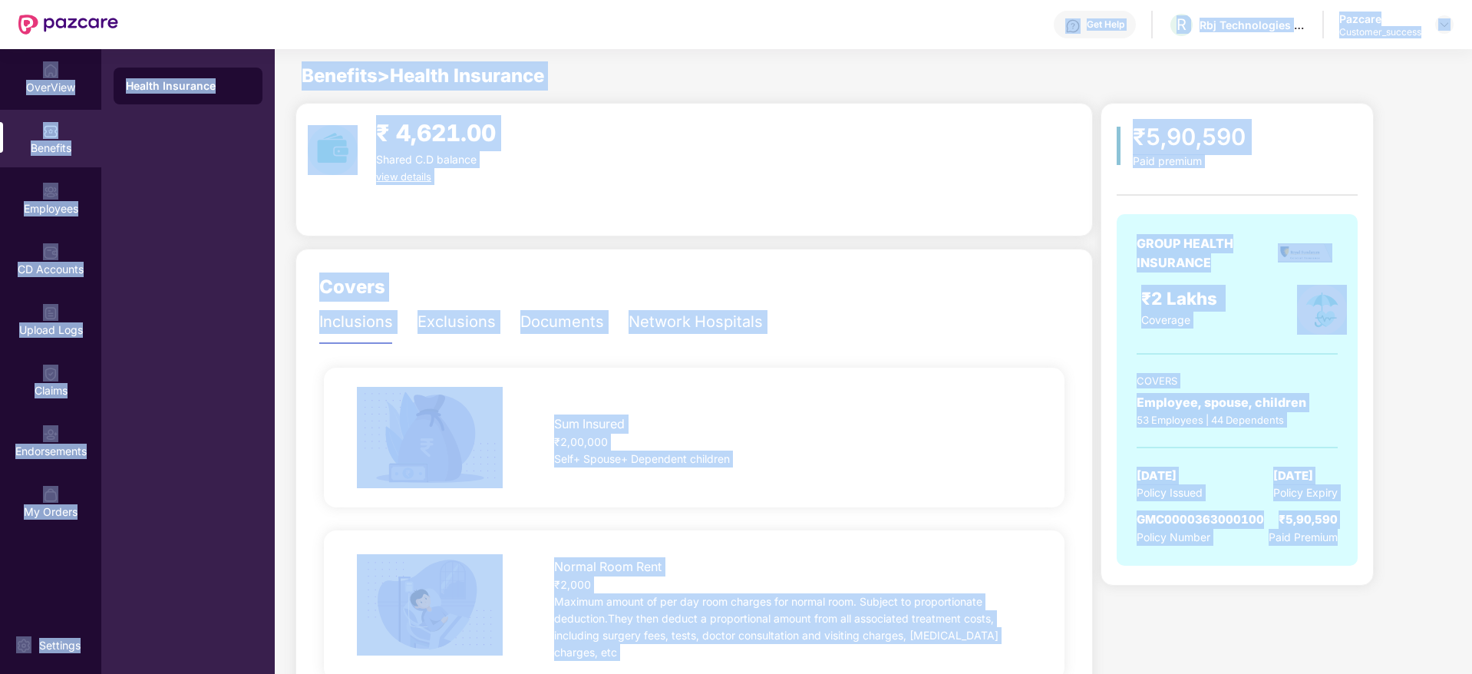
click at [1383, 570] on div "Get Help R Rbj Technologies Private Limited Pazcare Customer_success OverView B…" at bounding box center [736, 337] width 1472 height 674
click at [1383, 569] on div "₹5,90,590 Paid premium GROUP HEALTH INSURANCE ₹2 Lakhs Coverage COVERS Employee…" at bounding box center [1274, 344] width 348 height 483
click at [1380, 564] on div "₹5,90,590 Paid premium GROUP HEALTH INSURANCE ₹2 Lakhs Coverage COVERS Employee…" at bounding box center [1274, 344] width 348 height 483
drag, startPoint x: 1379, startPoint y: 563, endPoint x: 237, endPoint y: 25, distance: 1262.3
click at [237, 25] on div "Get Help R Rbj Technologies Private Limited Pazcare Customer_success OverView B…" at bounding box center [736, 337] width 1472 height 674
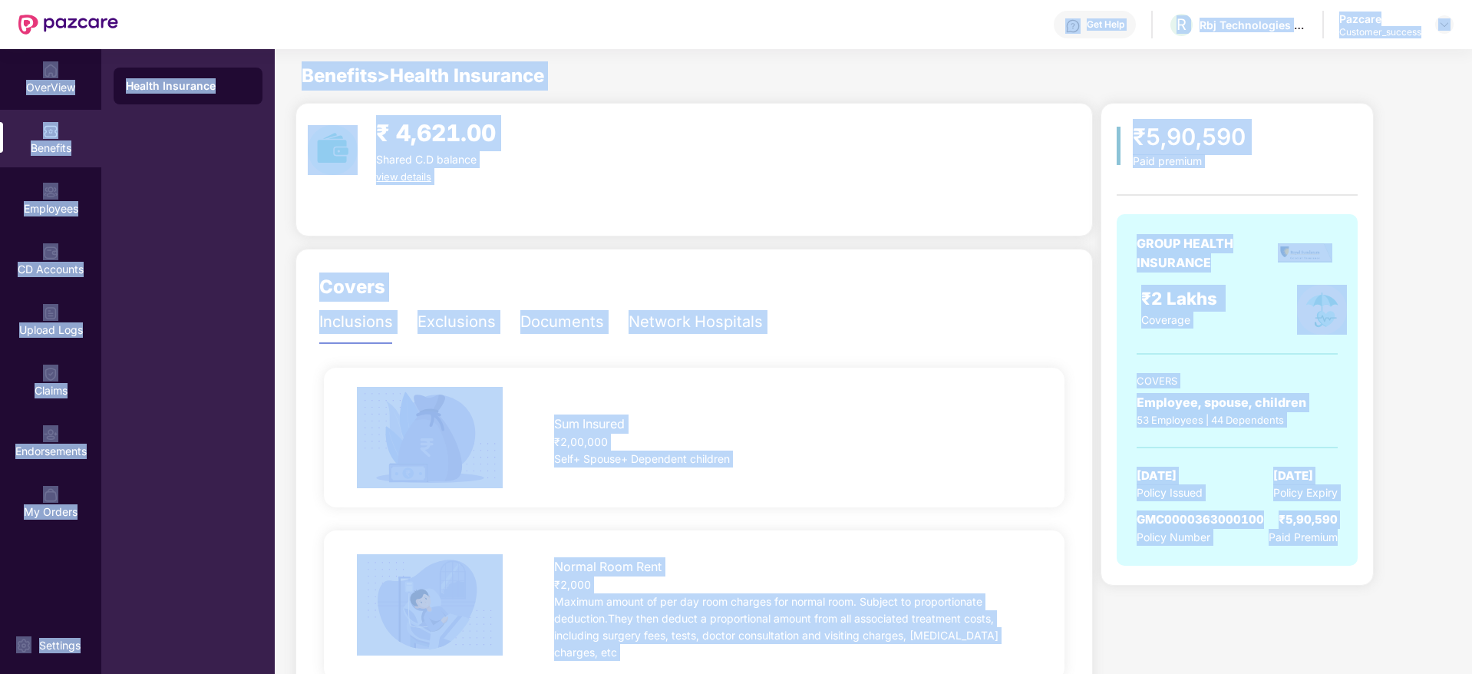
click at [237, 25] on div "Get Help R Rbj Technologies Private Limited Pazcare Customer_success" at bounding box center [785, 24] width 1335 height 49
drag, startPoint x: 237, startPoint y: 25, endPoint x: 1464, endPoint y: 570, distance: 1342.6
click at [1464, 570] on div "Get Help R Rbj Technologies Private Limited Pazcare Customer_success OverView B…" at bounding box center [736, 337] width 1472 height 674
drag, startPoint x: 1459, startPoint y: 565, endPoint x: 567, endPoint y: 44, distance: 1032.6
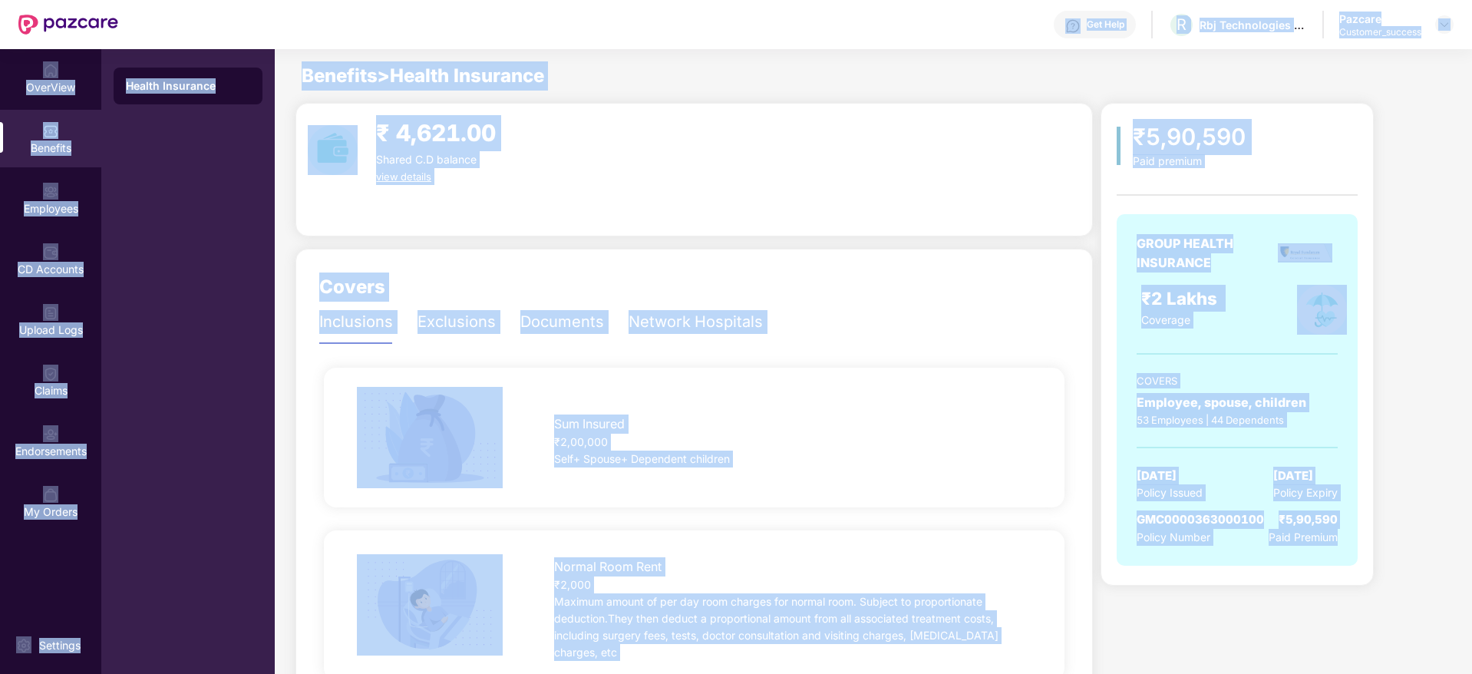
click at [567, 44] on div "Get Help R Rbj Technologies Private Limited Pazcare Customer_success OverView B…" at bounding box center [736, 337] width 1472 height 674
click at [567, 44] on div "Get Help R Rbj Technologies Private Limited Pazcare Customer_success" at bounding box center [785, 24] width 1335 height 49
drag, startPoint x: 567, startPoint y: 44, endPoint x: 1467, endPoint y: 532, distance: 1023.4
click at [1467, 532] on div "Get Help R Rbj Technologies Private Limited Pazcare Customer_success OverView B…" at bounding box center [736, 337] width 1472 height 674
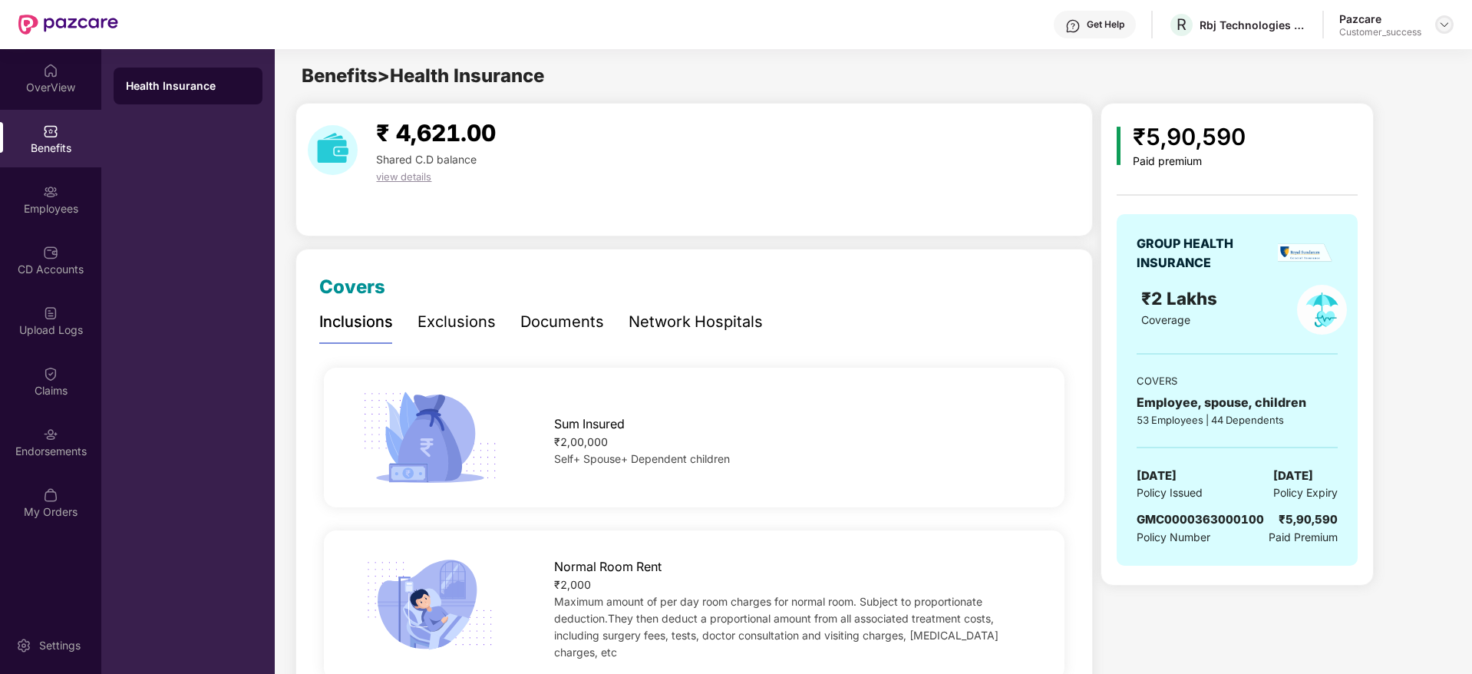
click at [1446, 26] on img at bounding box center [1444, 24] width 12 height 12
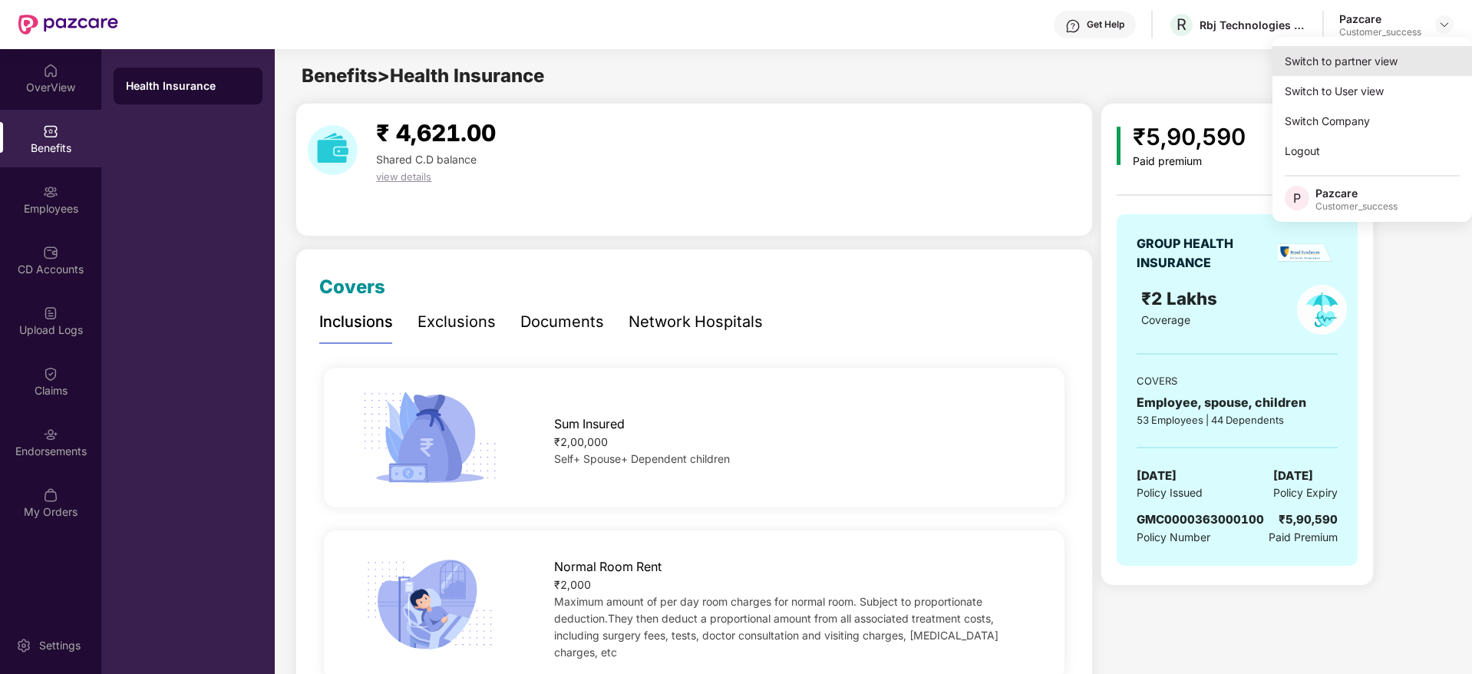
click at [1432, 48] on div "Switch to partner view" at bounding box center [1371, 61] width 199 height 30
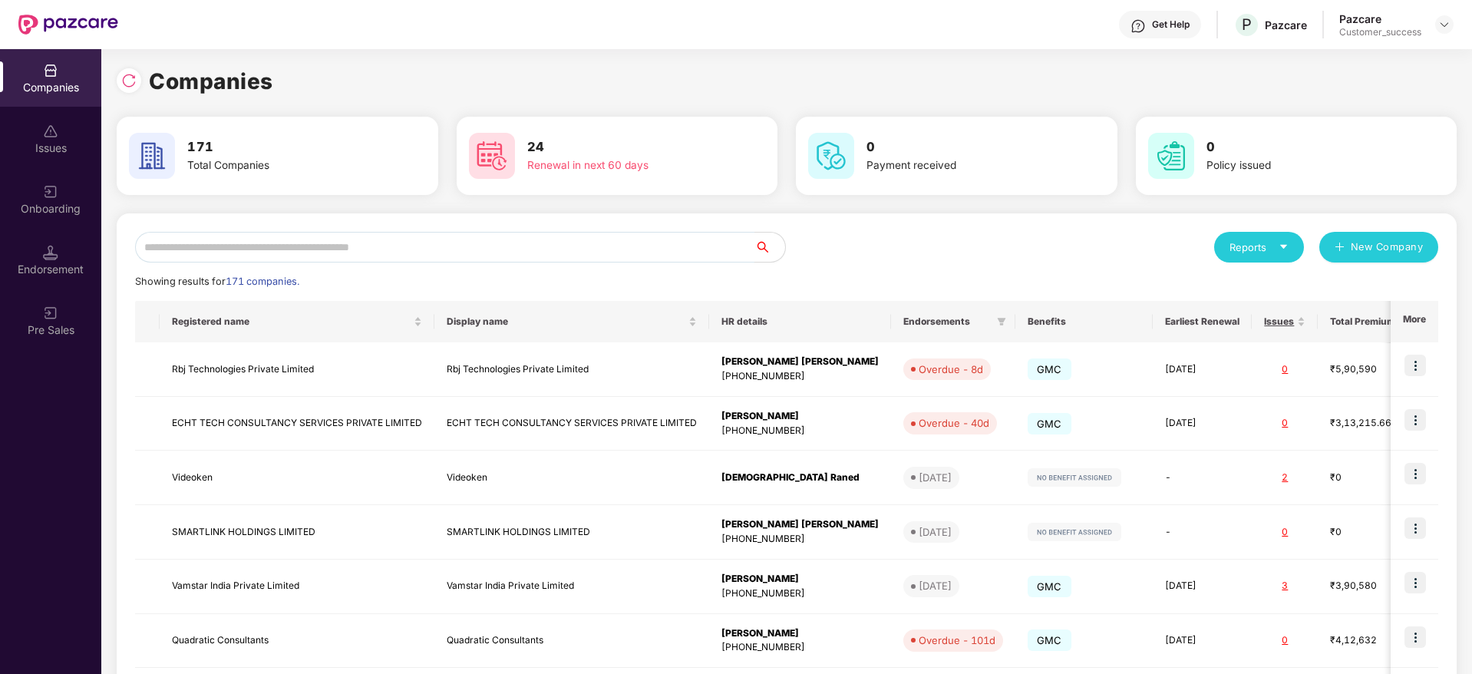
click at [533, 239] on input "text" at bounding box center [444, 247] width 619 height 31
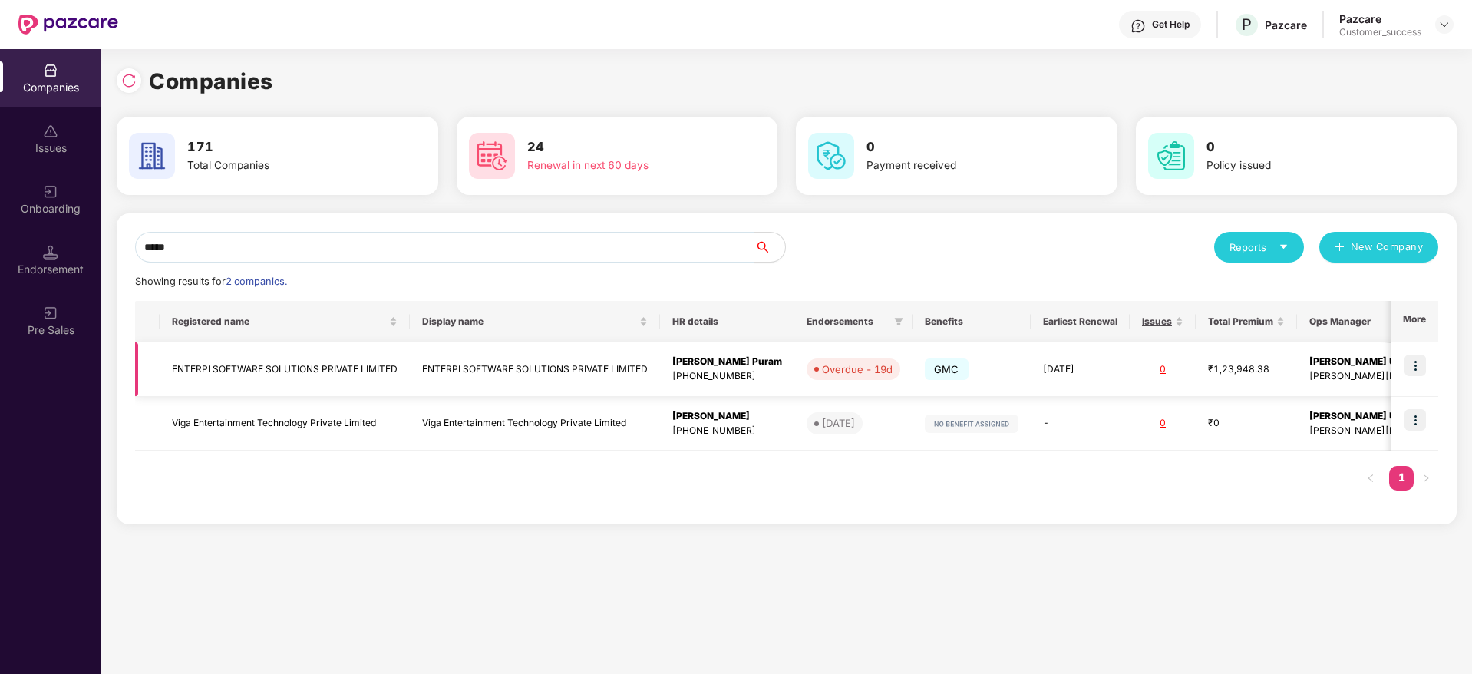
type input "*****"
click at [1430, 363] on td at bounding box center [1414, 369] width 48 height 54
click at [1421, 358] on img at bounding box center [1414, 364] width 21 height 21
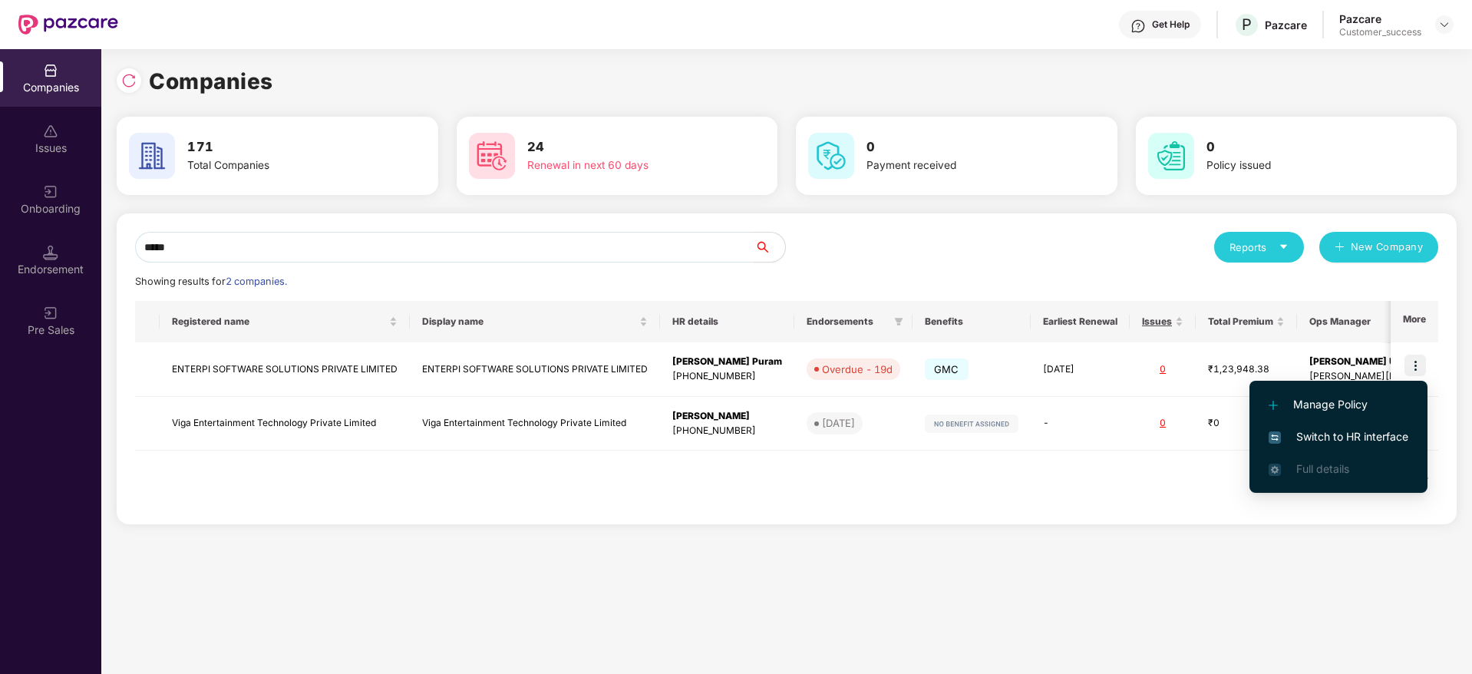
click at [1383, 433] on span "Switch to HR interface" at bounding box center [1338, 436] width 140 height 17
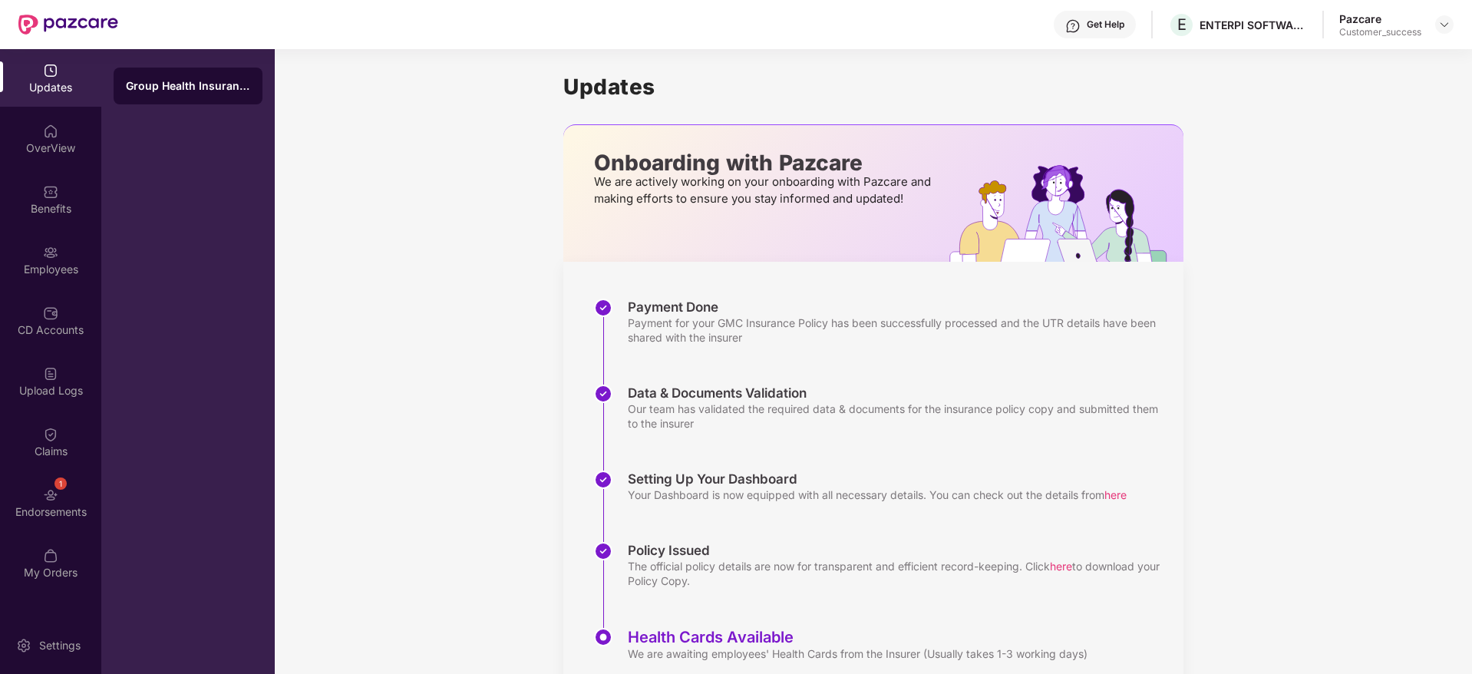
click at [65, 187] on div "Benefits" at bounding box center [50, 199] width 101 height 58
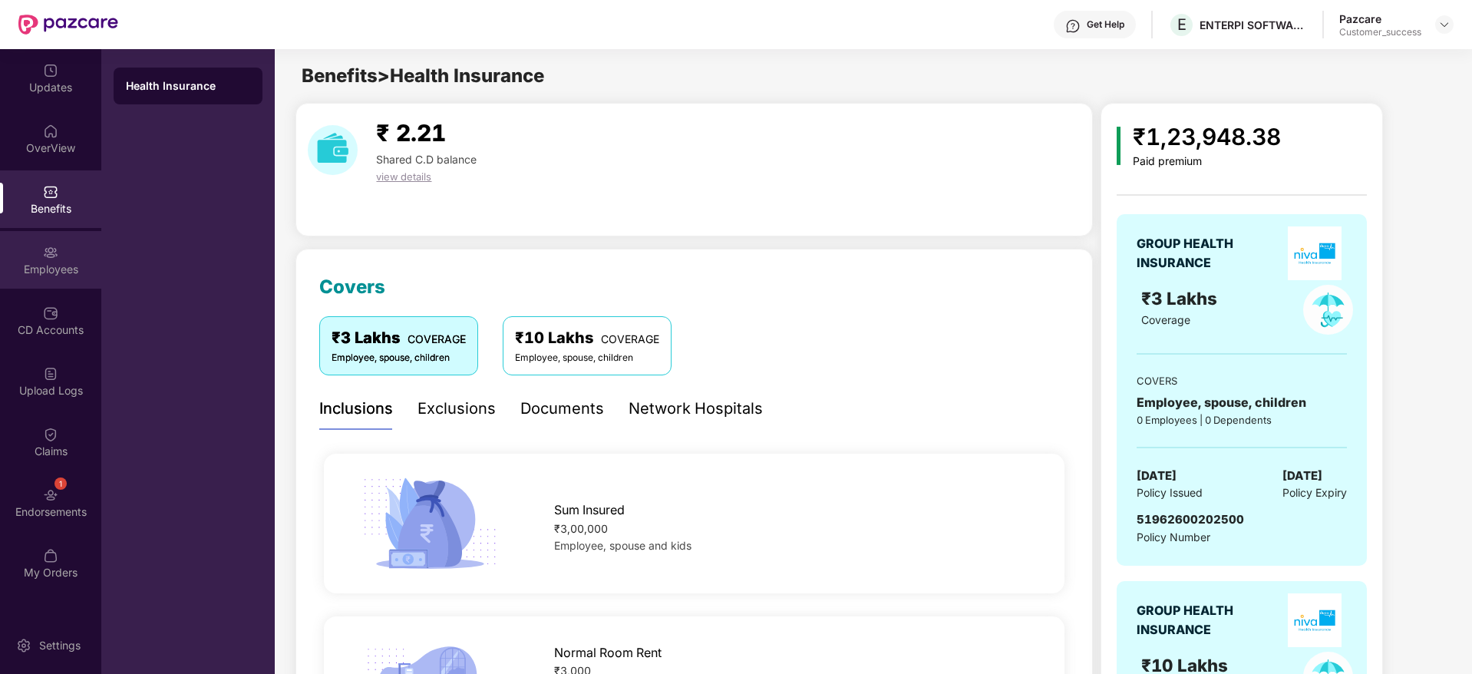
click at [61, 263] on div "Employees" at bounding box center [50, 269] width 101 height 15
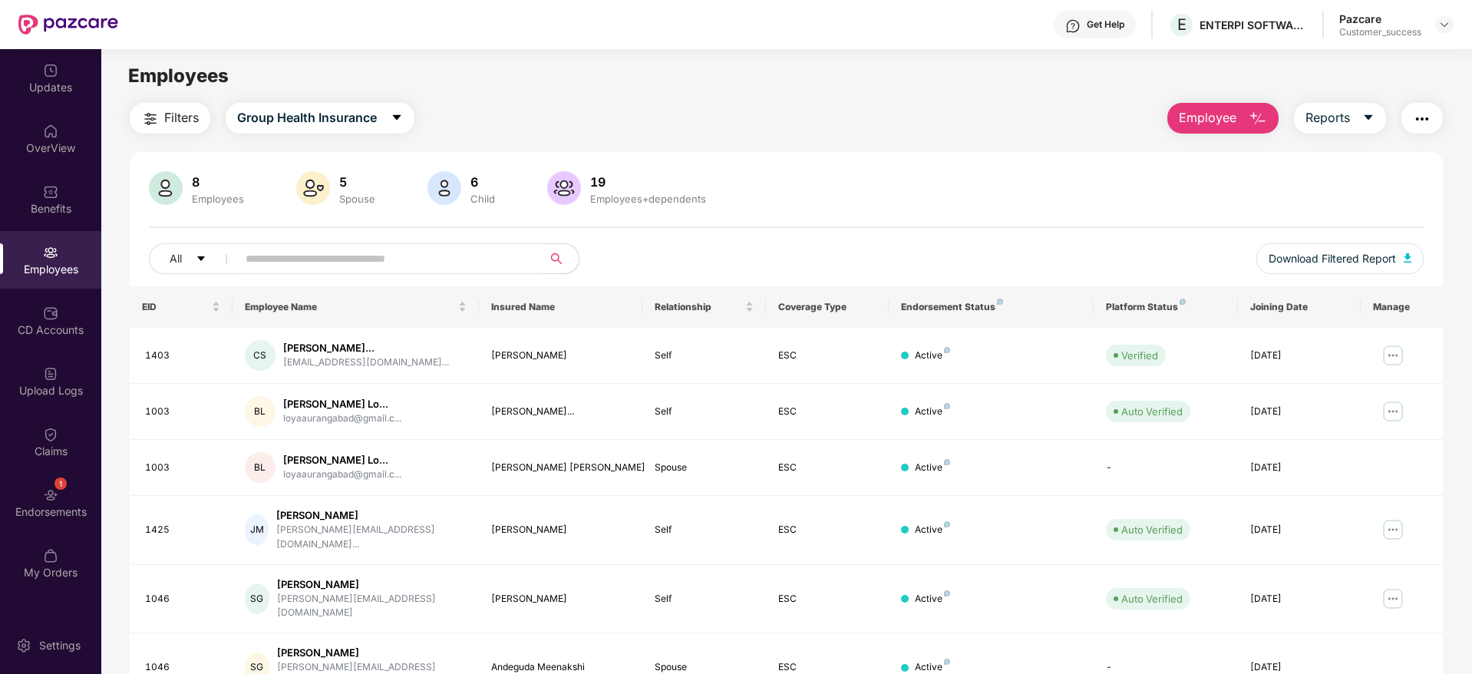
click at [500, 272] on span at bounding box center [384, 258] width 315 height 31
paste input "**********"
type input "**********"
click at [182, 119] on span "Filters" at bounding box center [181, 117] width 35 height 19
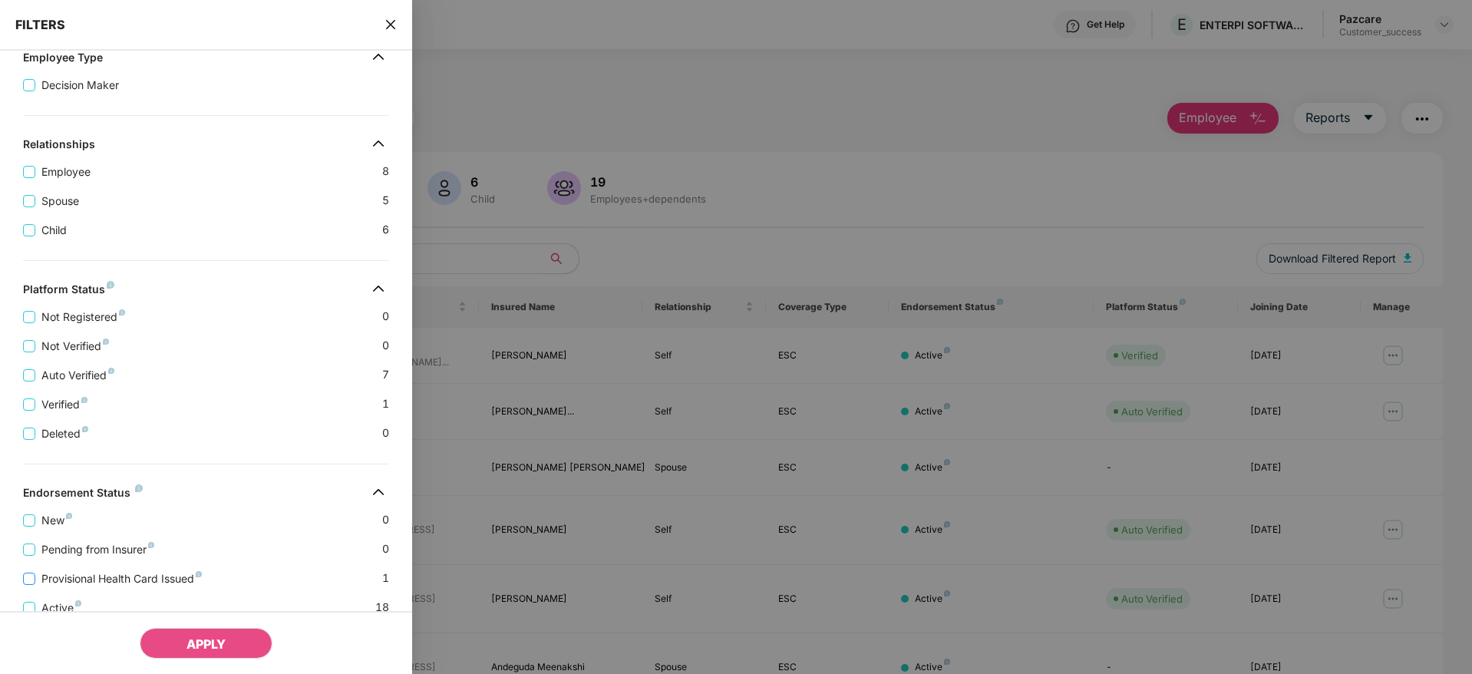
scroll to position [298, 0]
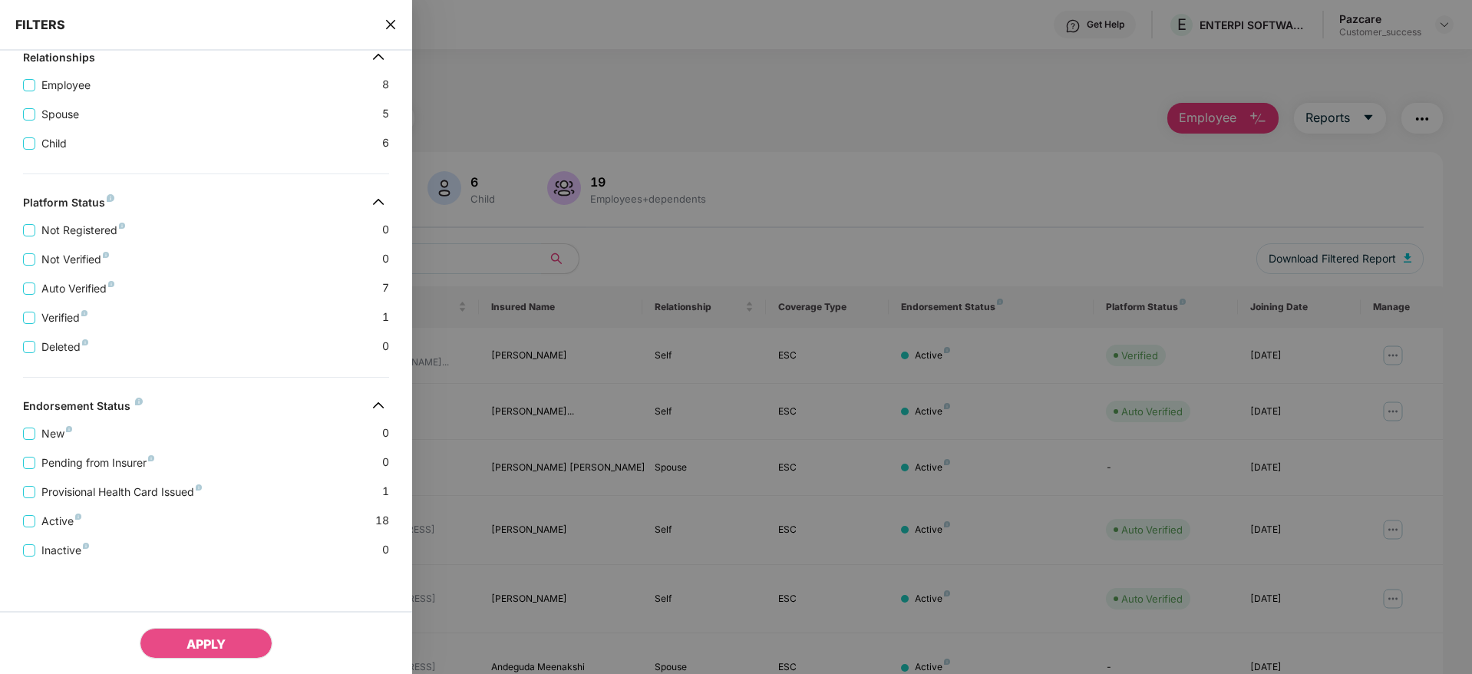
click at [383, 24] on div "FILTERS" at bounding box center [206, 25] width 412 height 51
click at [391, 21] on icon "close" at bounding box center [390, 24] width 12 height 12
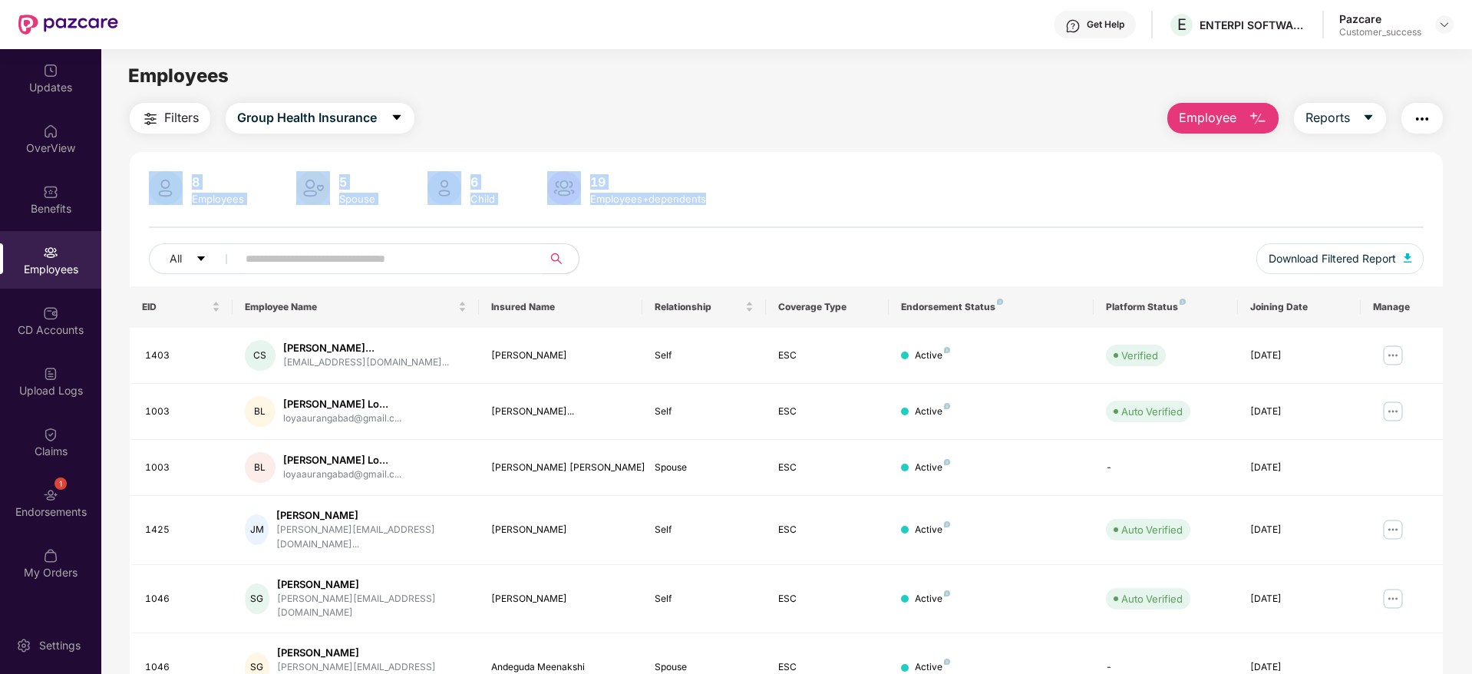
drag, startPoint x: 483, startPoint y: 159, endPoint x: 158, endPoint y: 112, distance: 327.9
click at [158, 112] on div "Filters Group Health Insurance Employee Reports 8 Employees 5 Spouse 6 Child 19…" at bounding box center [786, 555] width 1313 height 905
click at [546, 165] on div "8 Employees 5 Spouse 6 Child 19 Employees+dependents All Download Filtered Repo…" at bounding box center [786, 579] width 1313 height 855
drag, startPoint x: 546, startPoint y: 165, endPoint x: 769, endPoint y: 206, distance: 226.9
click at [769, 206] on div "8 Employees 5 Spouse 6 Child 19 Employees+dependents All Download Filtered Repo…" at bounding box center [786, 579] width 1313 height 855
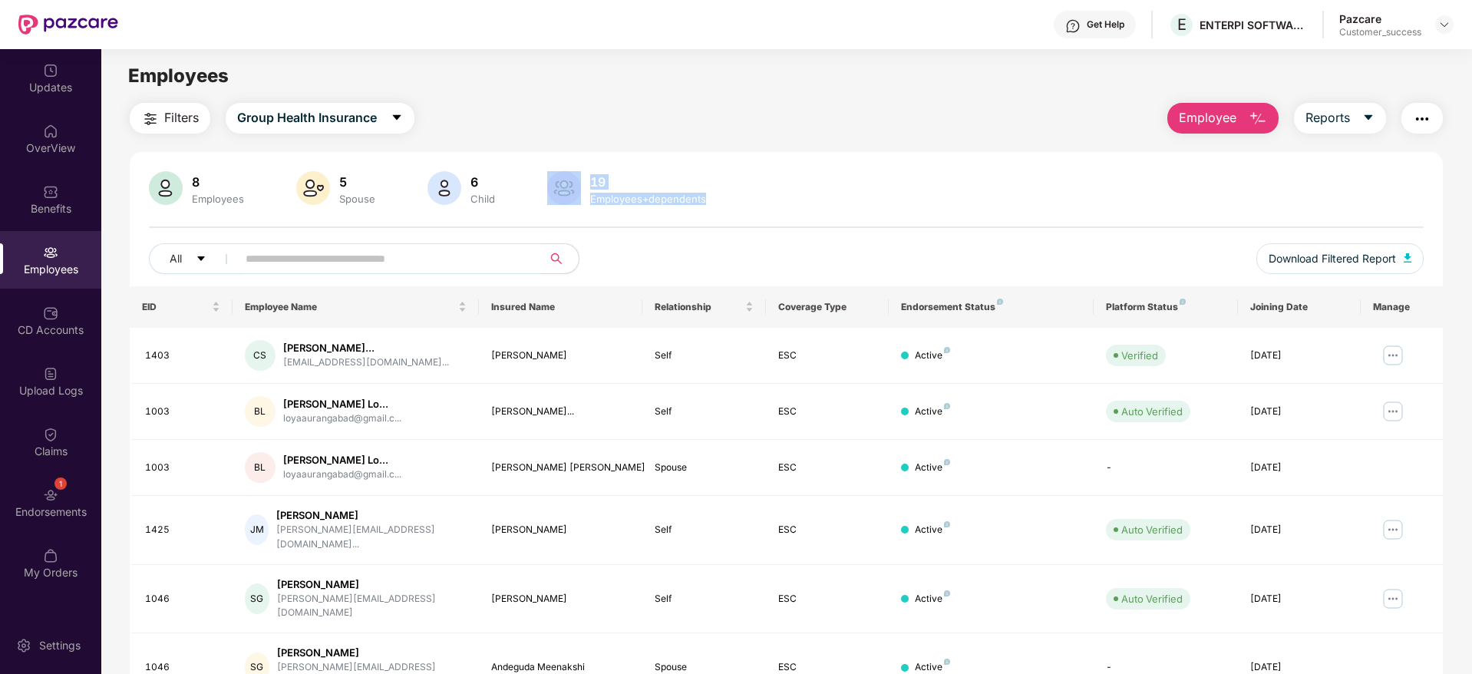
click at [769, 206] on div "8 Employees 5 Spouse 6 Child 19 Employees+dependents" at bounding box center [786, 189] width 1274 height 37
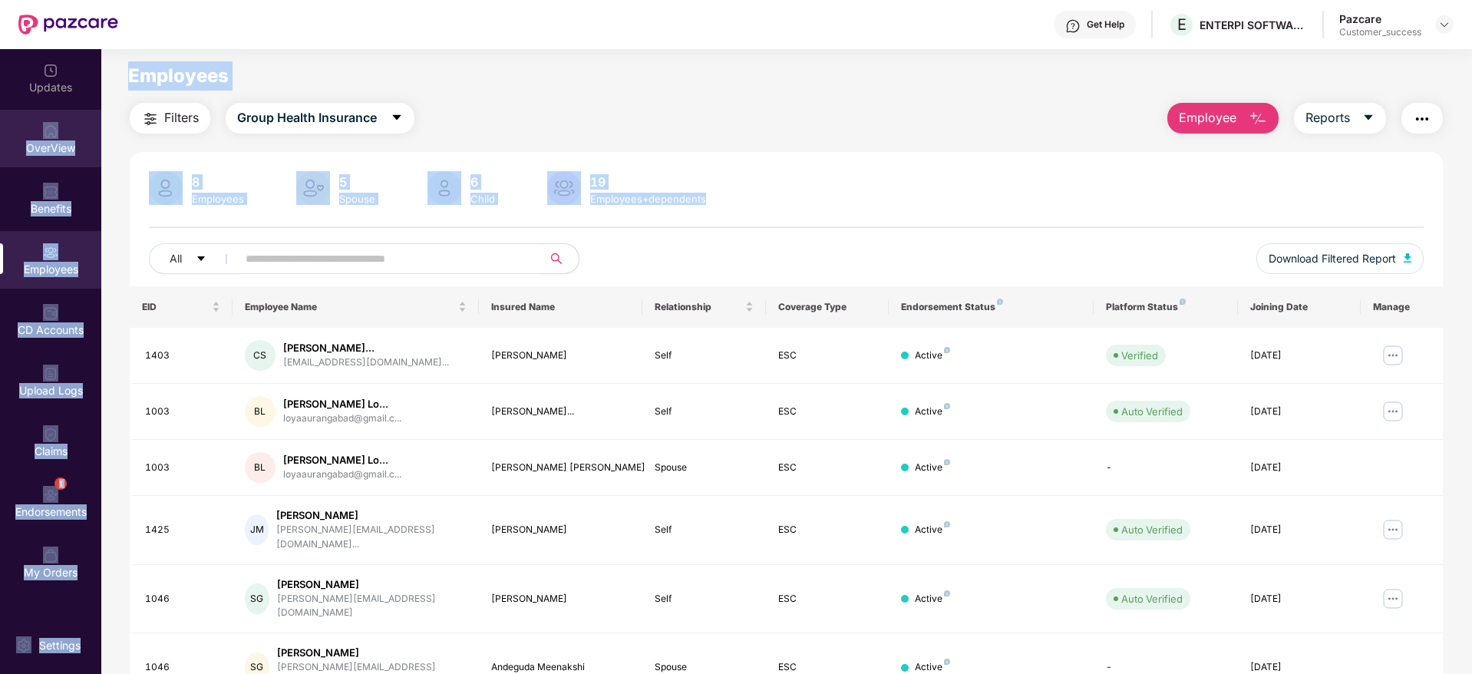
drag, startPoint x: 769, startPoint y: 206, endPoint x: 62, endPoint y: 120, distance: 711.7
click at [62, 120] on div "Updates OverView Benefits Employees CD Accounts Upload Logs Claims 1 Endorsemen…" at bounding box center [736, 361] width 1472 height 625
click at [133, 147] on div "Filters Group Health Insurance Employee Reports 8 Employees 5 Spouse 6 Child 19…" at bounding box center [786, 555] width 1313 height 905
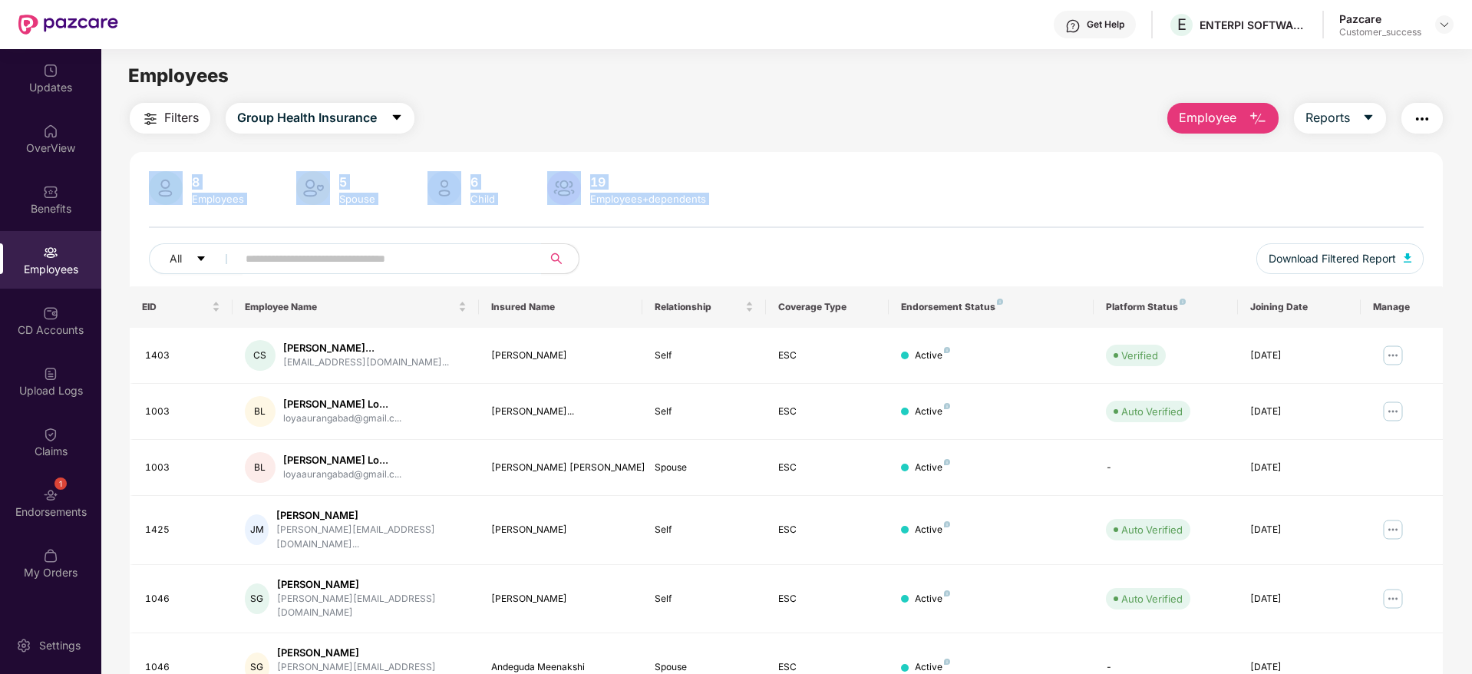
drag, startPoint x: 654, startPoint y: 230, endPoint x: 862, endPoint y: 243, distance: 209.1
click at [862, 243] on div "Filters Group Health Insurance Employee Reports 8 Employees 5 Spouse 6 Child 19…" at bounding box center [786, 555] width 1313 height 905
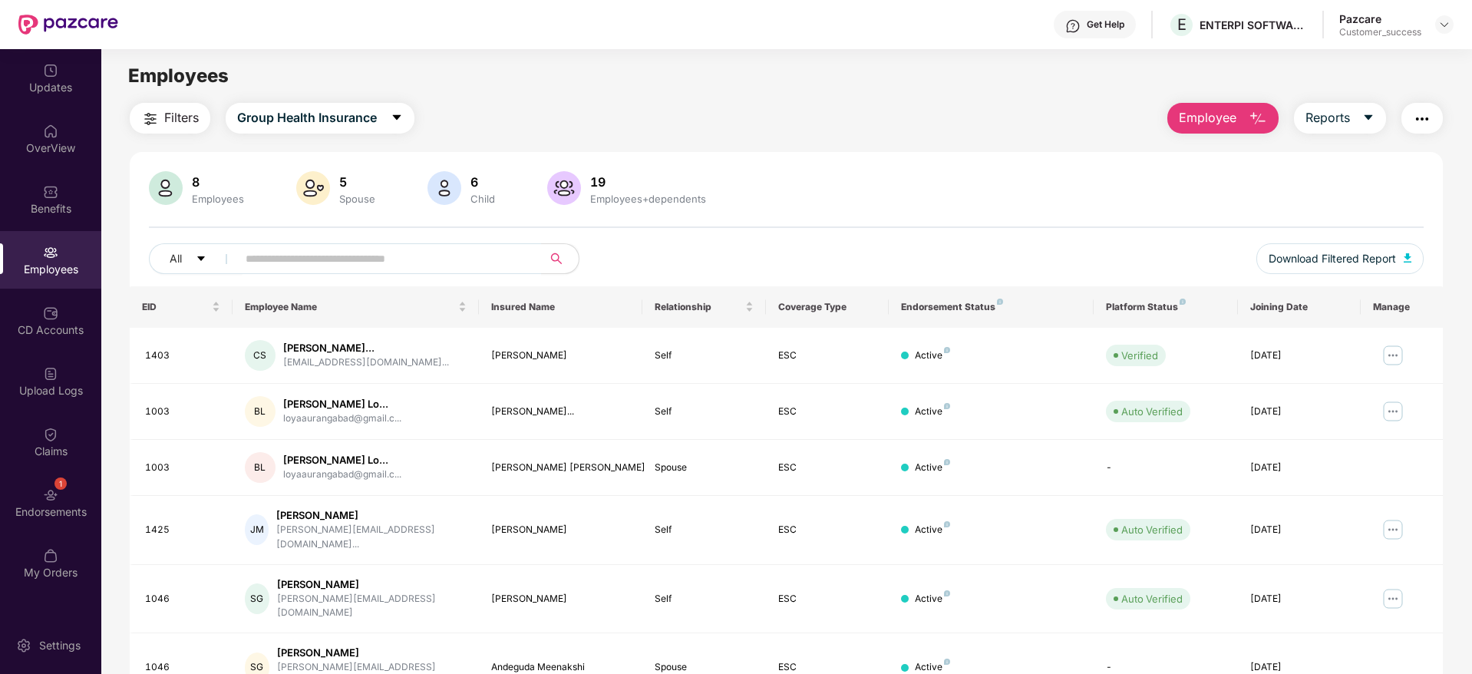
click at [862, 243] on div "All" at bounding box center [520, 258] width 743 height 31
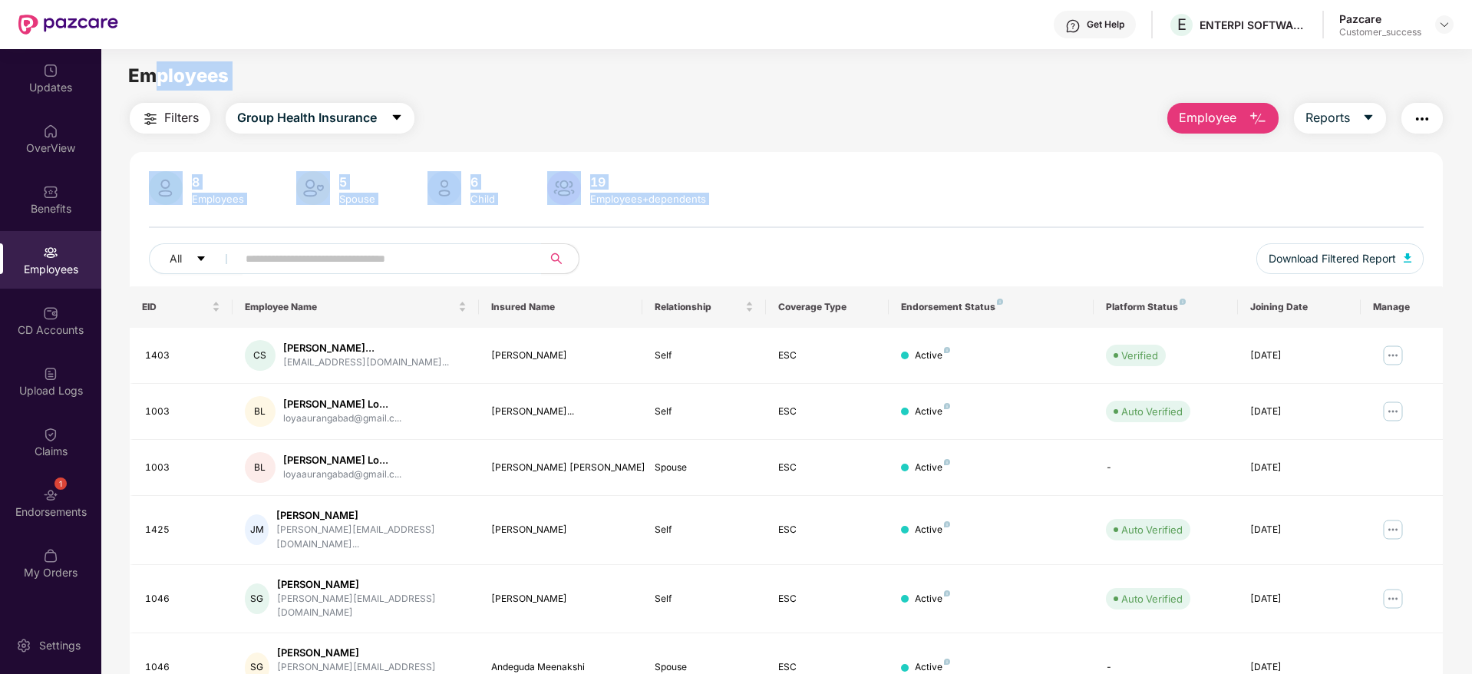
drag, startPoint x: 813, startPoint y: 221, endPoint x: 148, endPoint y: 54, distance: 685.7
click at [148, 54] on main "Employees Filters Group Health Insurance Employee Reports 8 Employees 5 Spouse …" at bounding box center [786, 386] width 1370 height 674
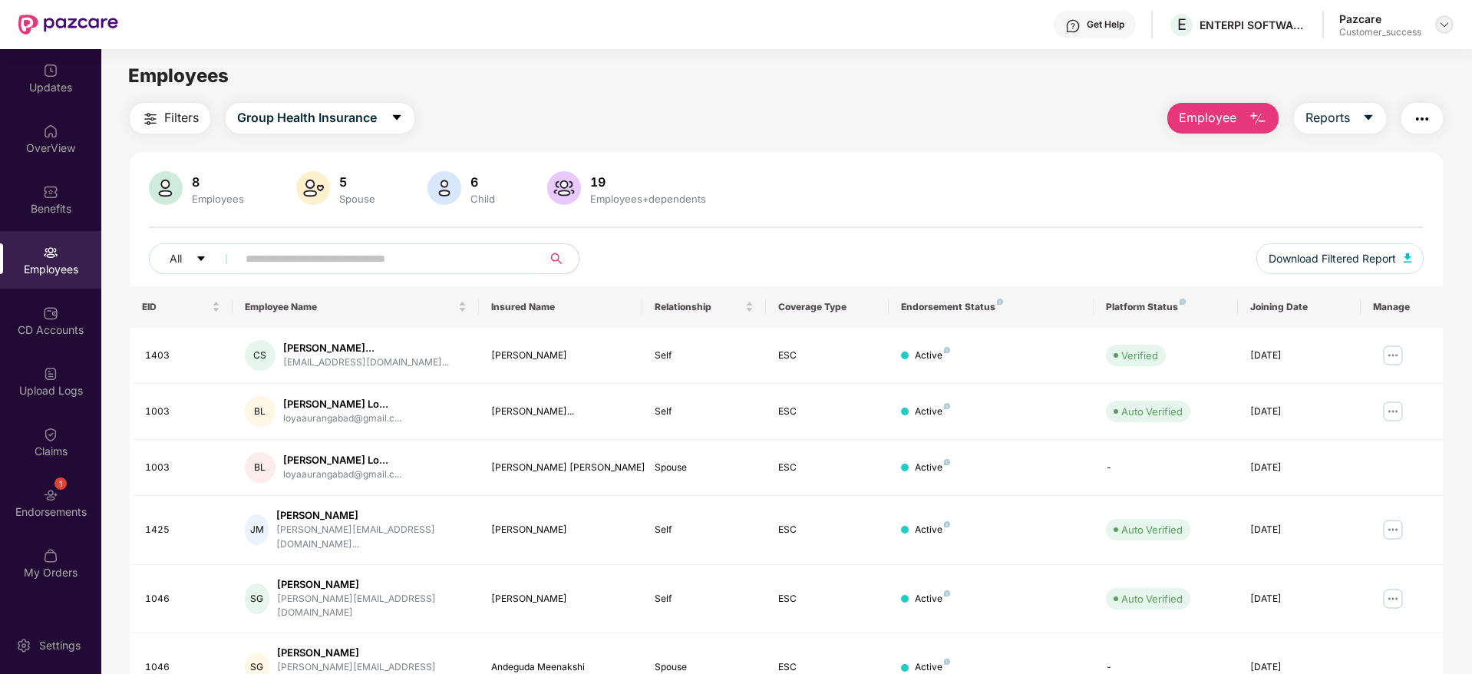
click at [1438, 28] on img at bounding box center [1444, 24] width 12 height 12
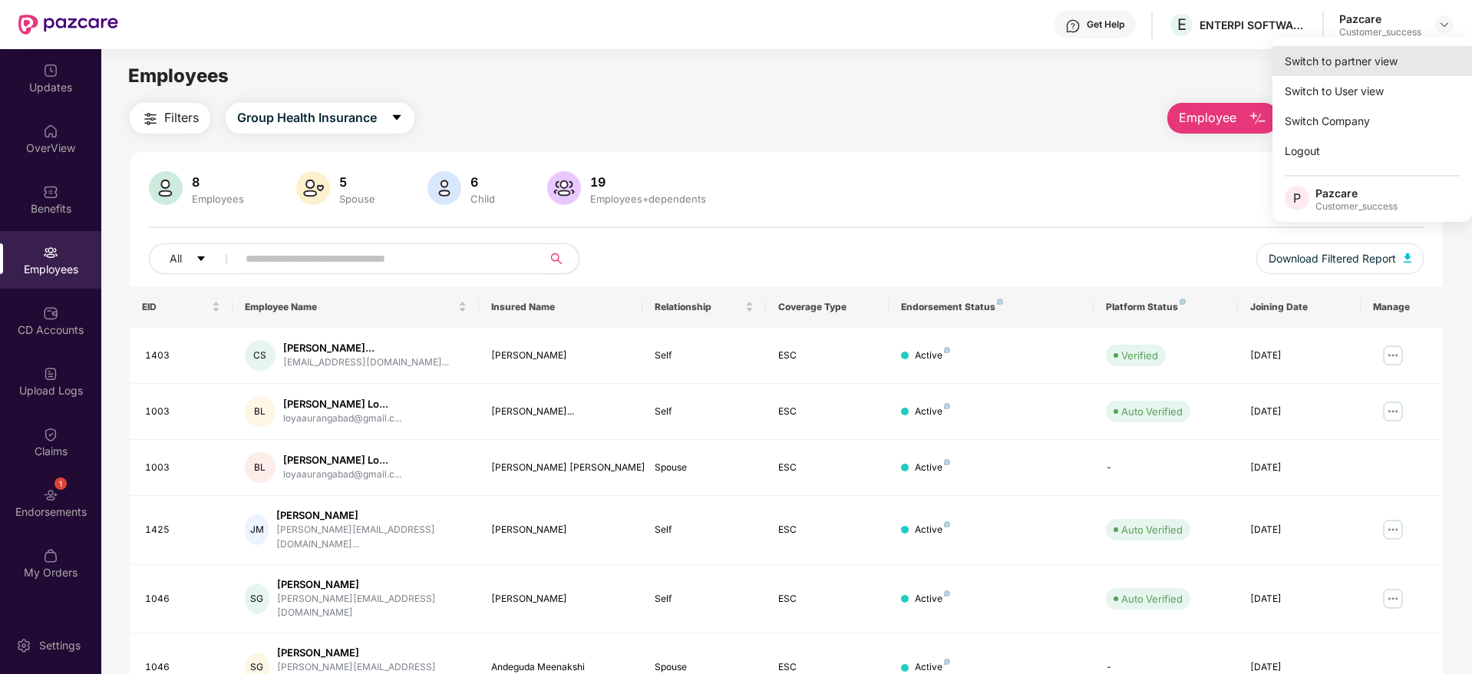
click at [1435, 51] on div "Switch to partner view" at bounding box center [1371, 61] width 199 height 30
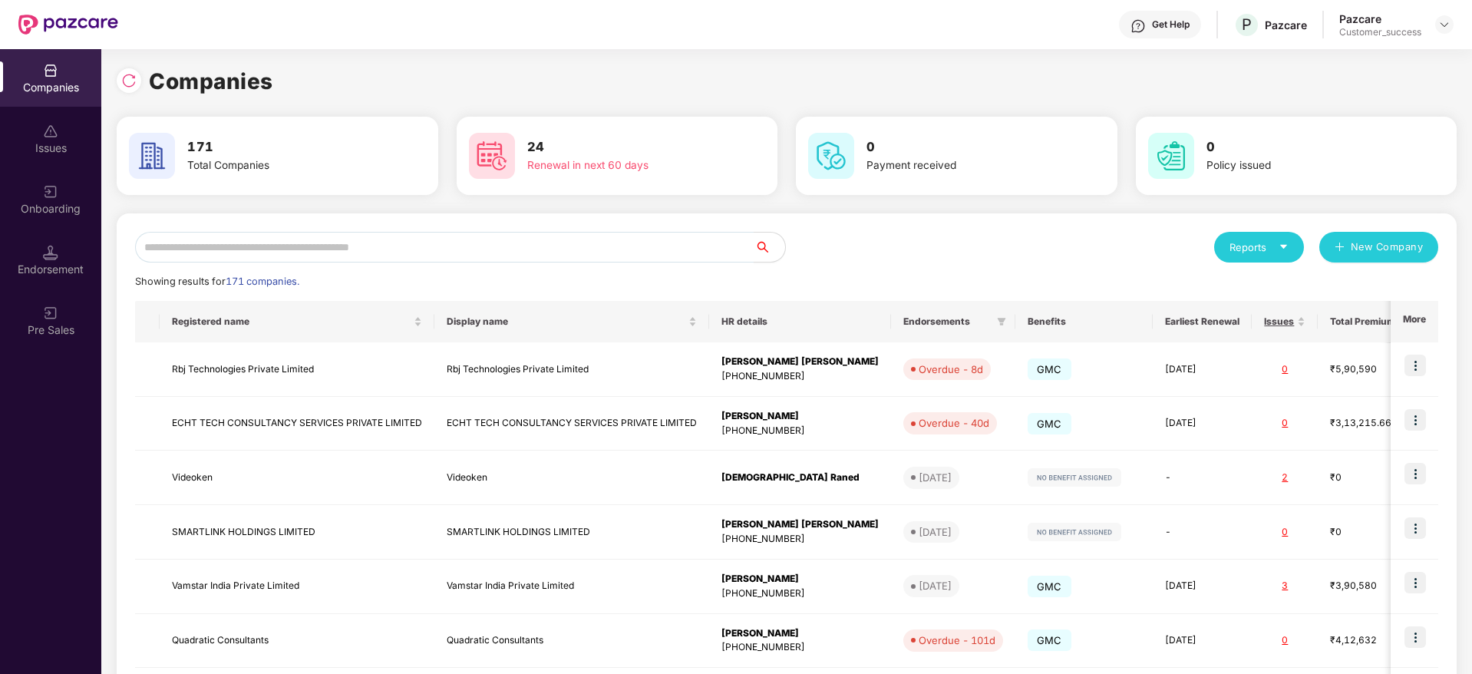
click at [658, 265] on div "Reports New Company Showing results for 171 companies. Registered name Display …" at bounding box center [786, 586] width 1303 height 708
click at [660, 250] on input "text" at bounding box center [444, 247] width 619 height 31
paste input "*******"
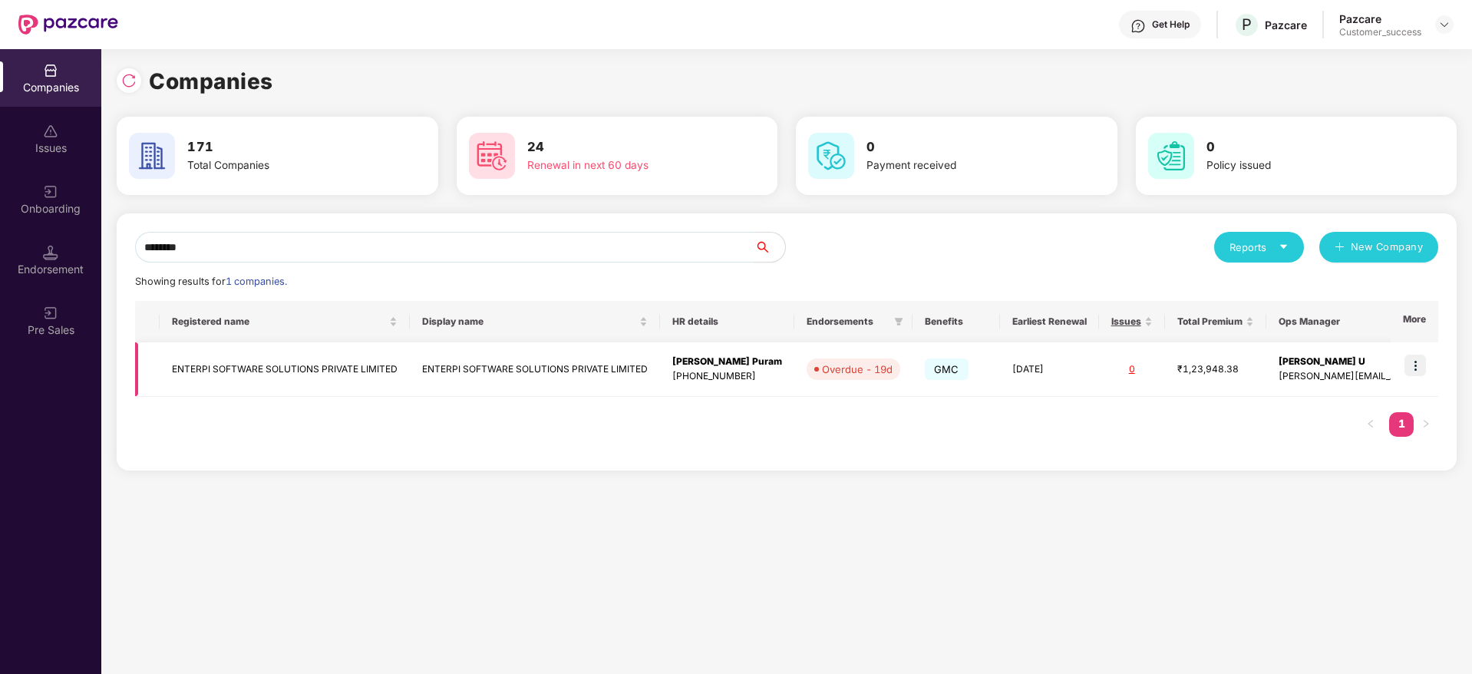
type input "*******"
click at [585, 375] on td "ENTERPI SOFTWARE SOLUTIONS PRIVATE LIMITED" at bounding box center [535, 369] width 250 height 54
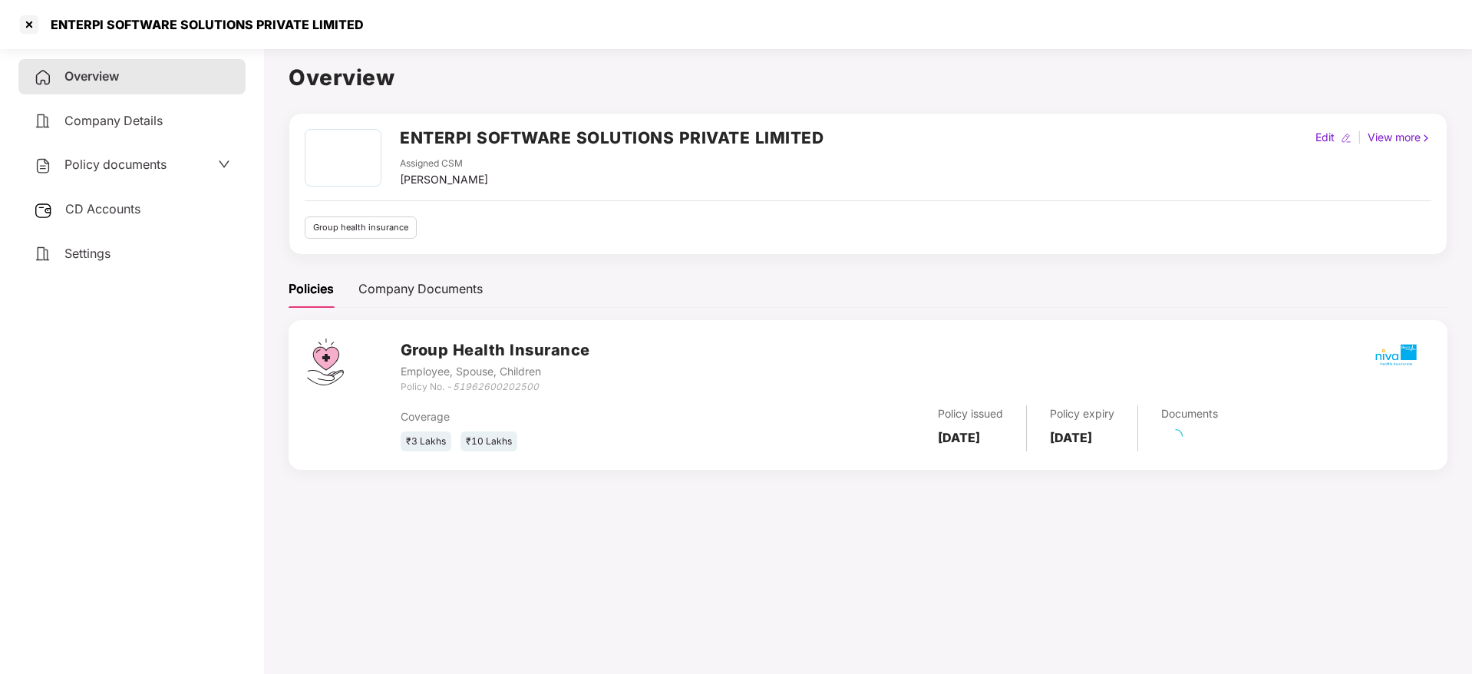
drag, startPoint x: 115, startPoint y: 156, endPoint x: 141, endPoint y: 198, distance: 49.6
click at [118, 157] on span "Policy documents" at bounding box center [115, 164] width 102 height 15
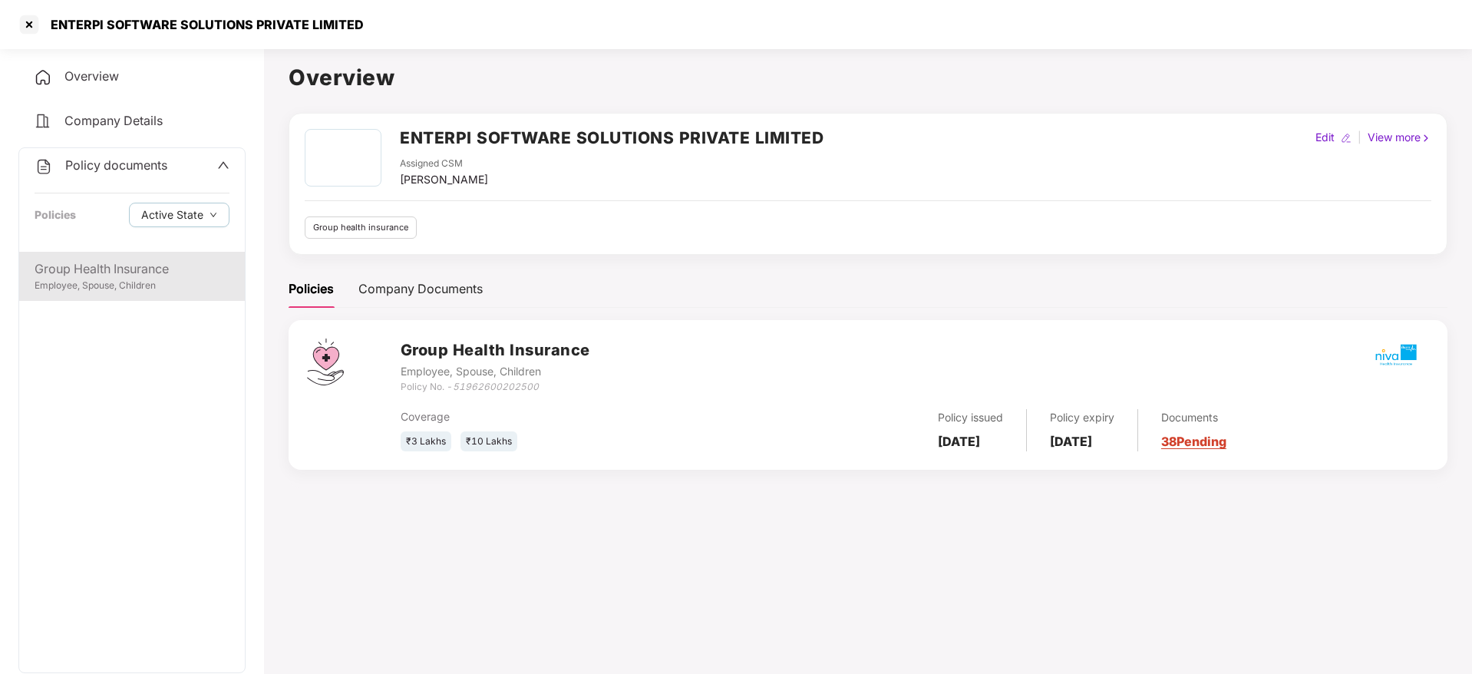
click at [166, 285] on div "Employee, Spouse, Children" at bounding box center [132, 286] width 195 height 15
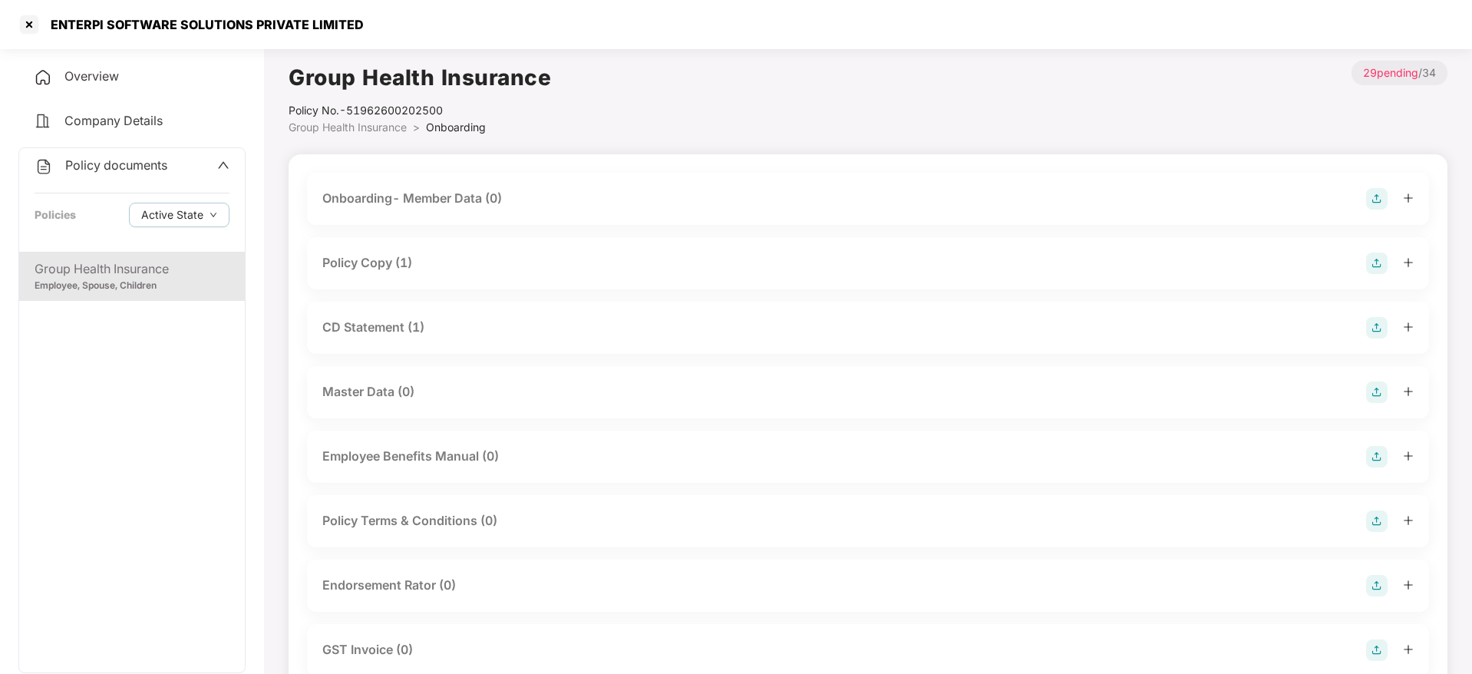
click at [441, 260] on div "Policy Copy (1)" at bounding box center [867, 262] width 1091 height 21
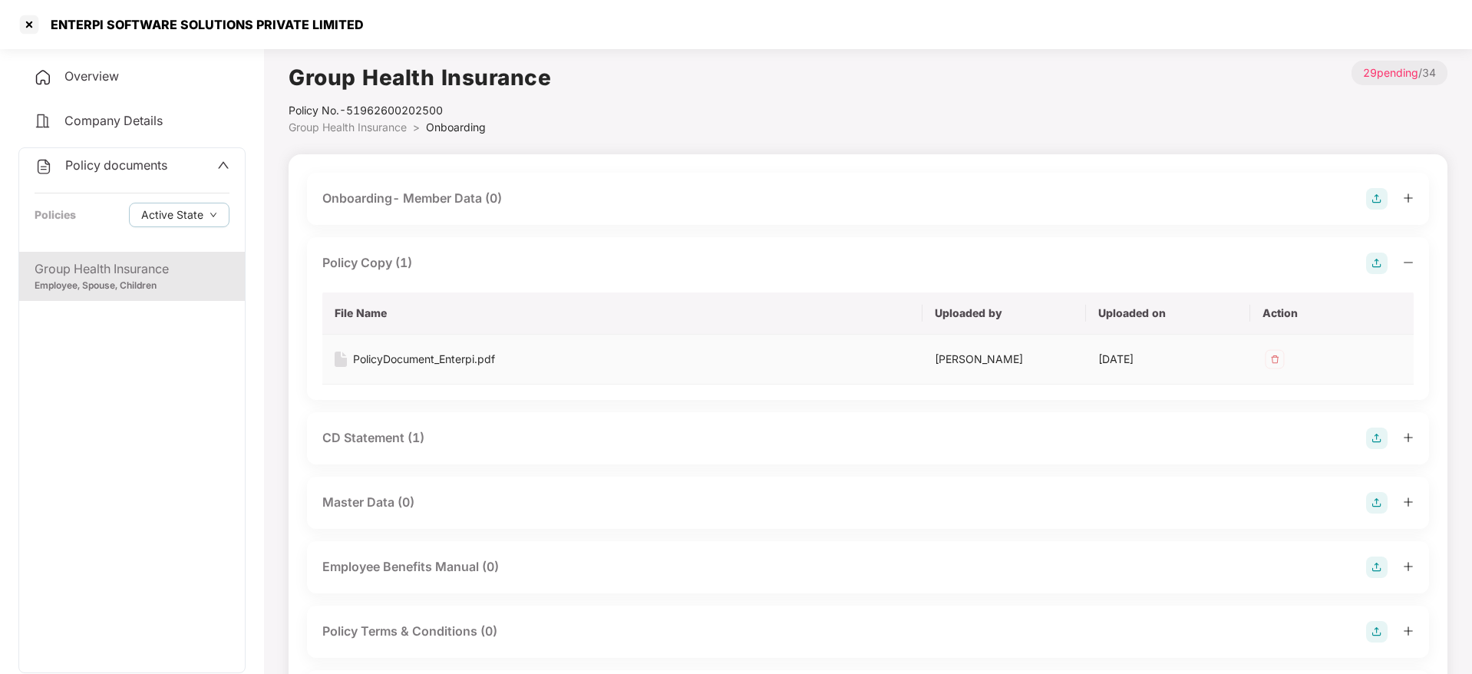
click at [481, 361] on div "PolicyDocument_Enterpi.pdf" at bounding box center [424, 359] width 142 height 17
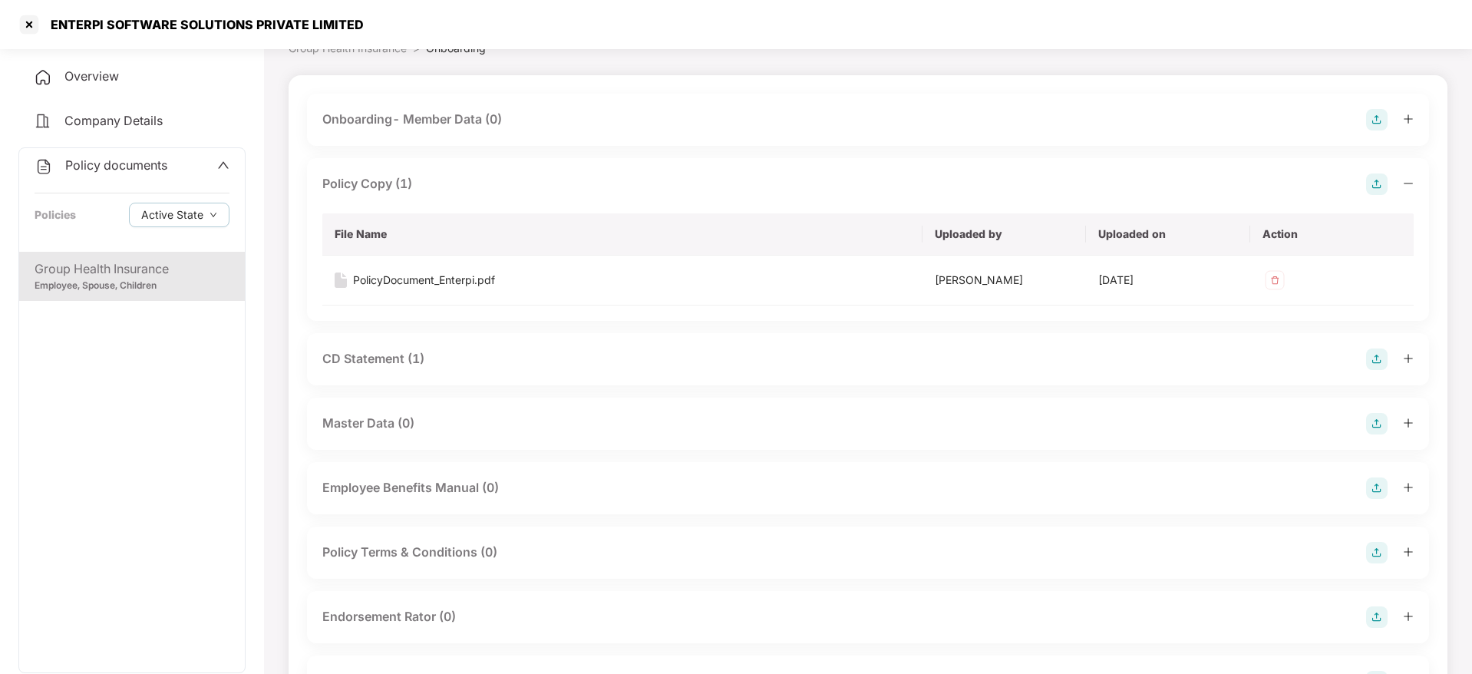
scroll to position [115, 0]
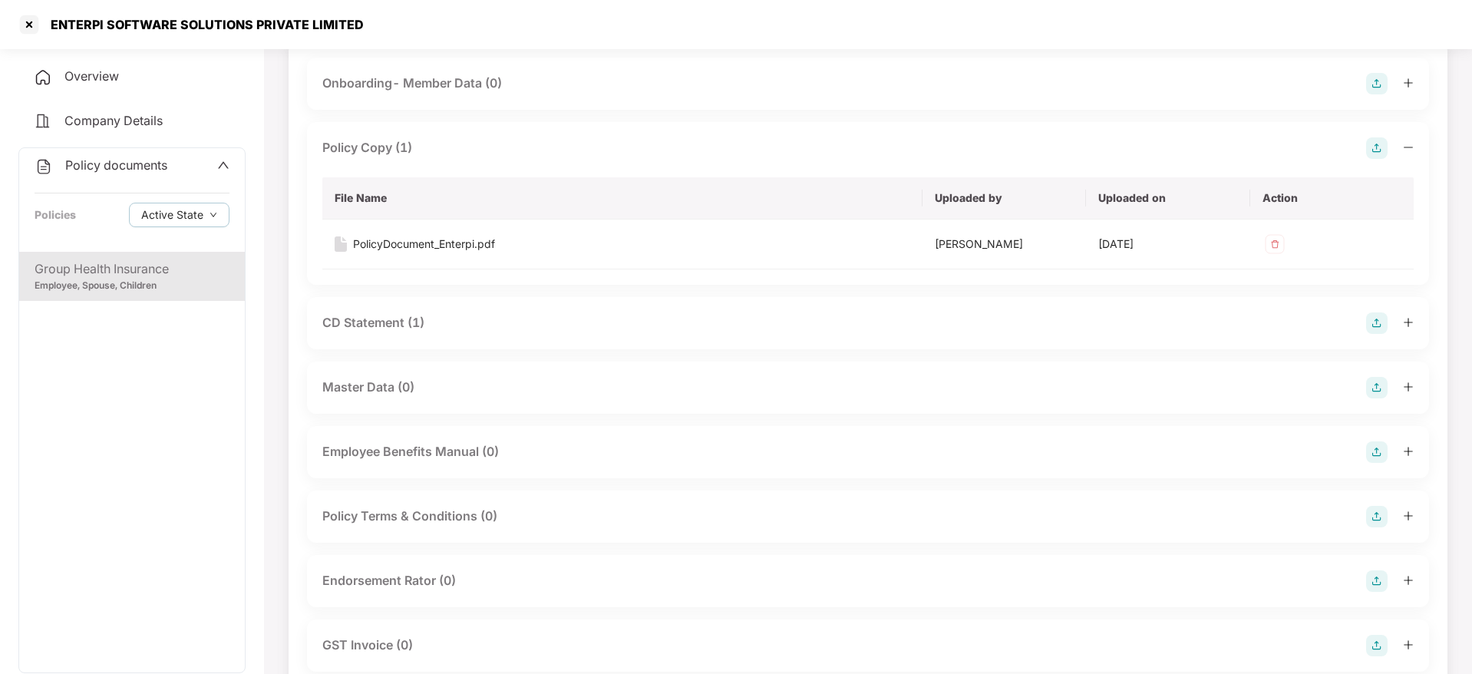
drag, startPoint x: 486, startPoint y: 564, endPoint x: 489, endPoint y: 572, distance: 8.6
click at [489, 569] on div "Endorsement Rator (0)" at bounding box center [868, 581] width 1122 height 52
click at [492, 575] on div "Endorsement Rator (0)" at bounding box center [867, 580] width 1091 height 21
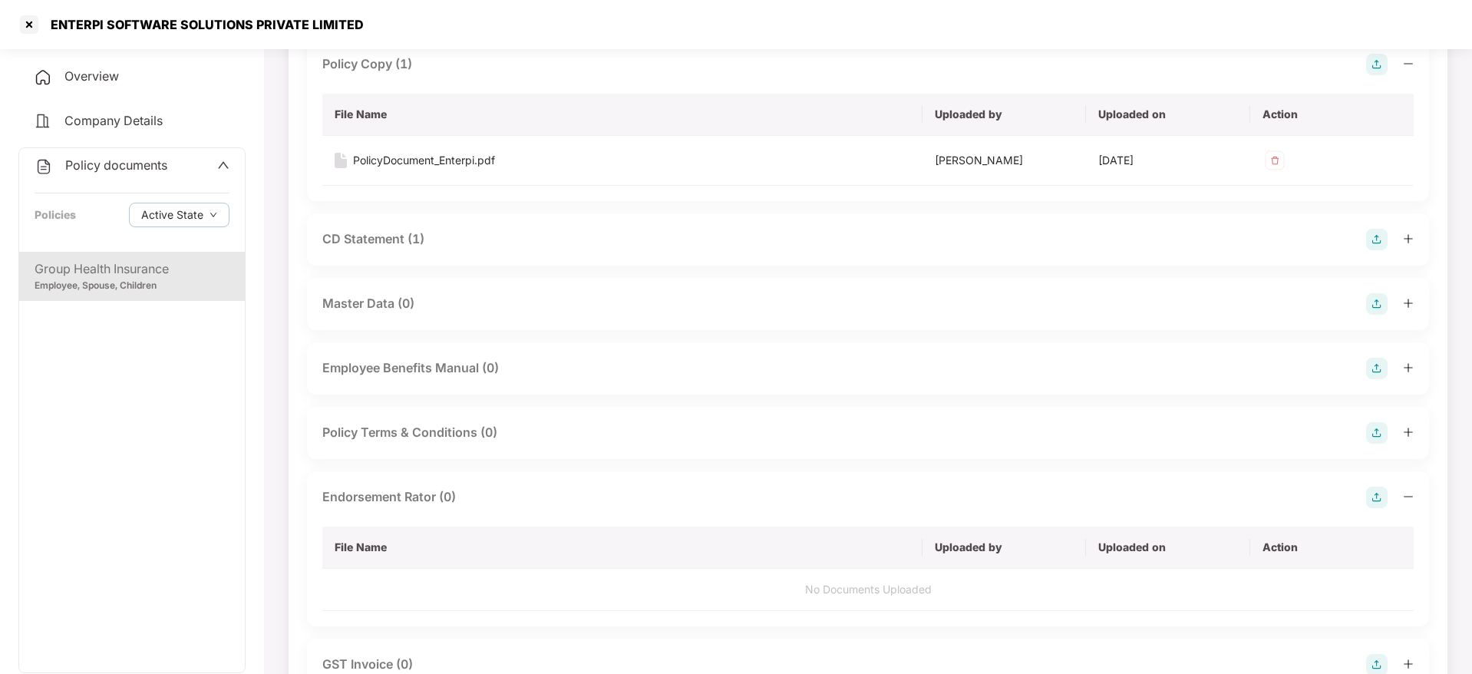
scroll to position [230, 0]
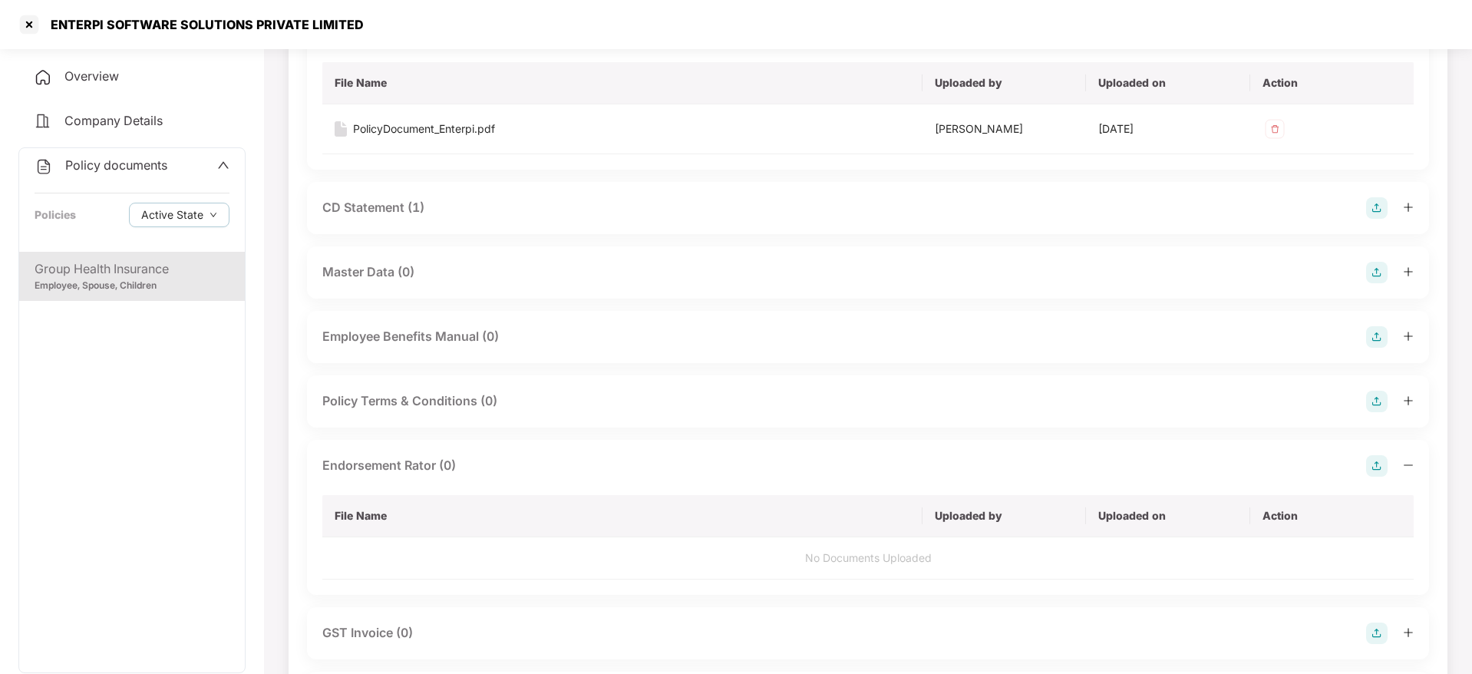
click at [1377, 455] on img at bounding box center [1376, 465] width 21 height 21
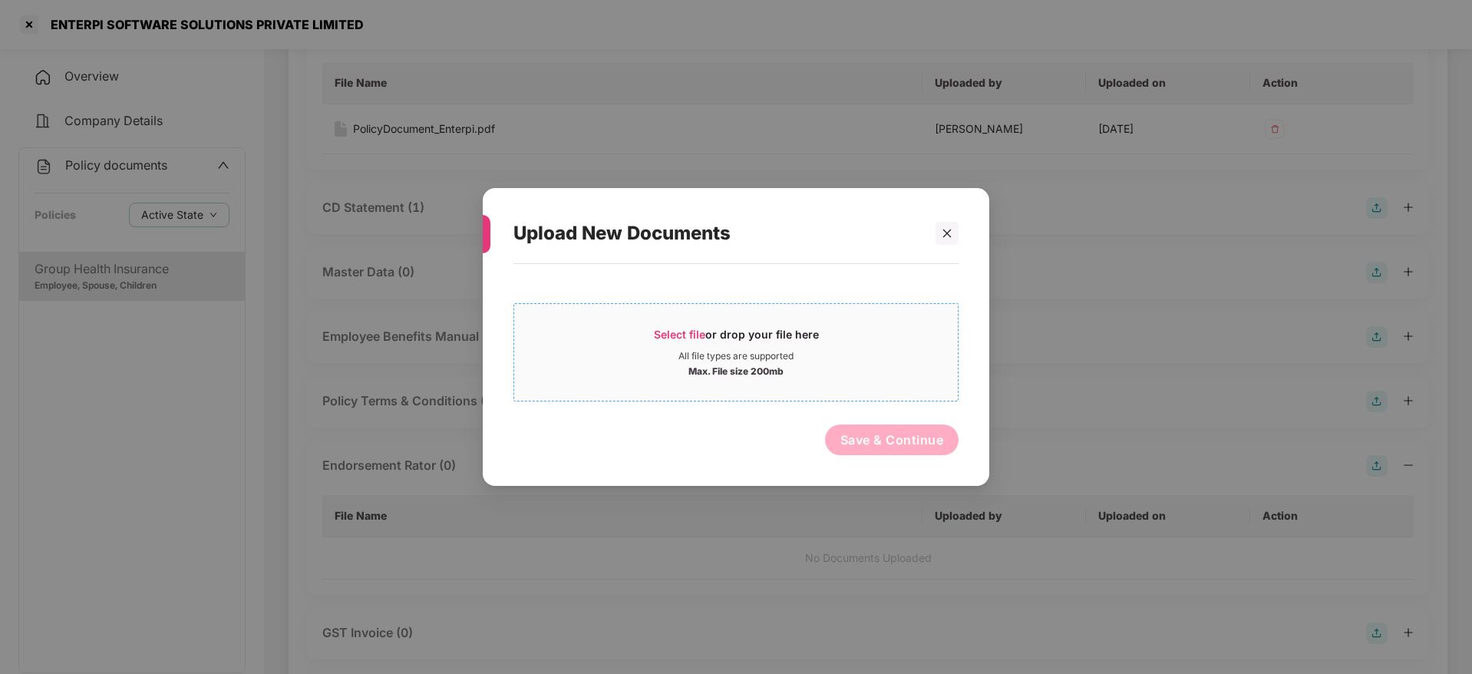
click at [771, 334] on div "Select file or drop your file here" at bounding box center [736, 338] width 165 height 23
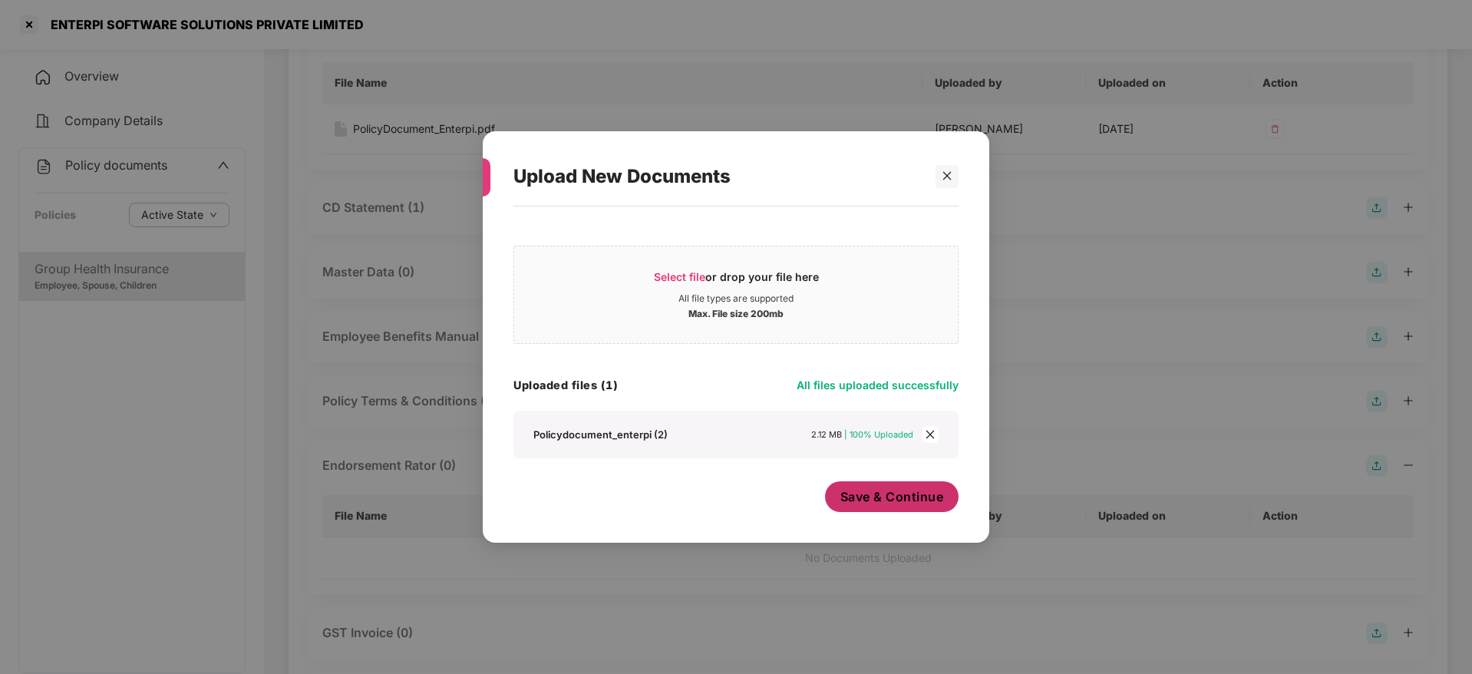
click at [890, 512] on div "Save & Continue" at bounding box center [892, 500] width 134 height 38
click at [892, 509] on button "Save & Continue" at bounding box center [892, 496] width 134 height 31
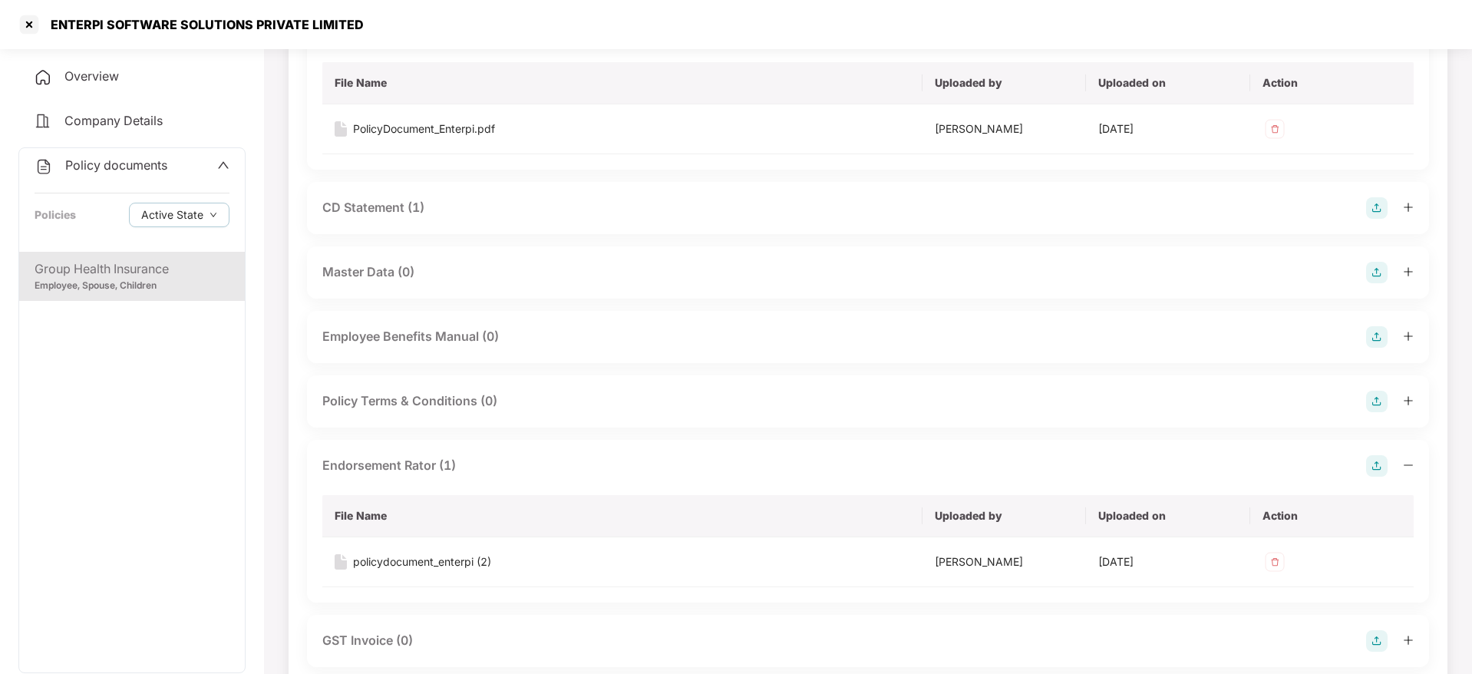
click at [127, 29] on div "ENTERPI SOFTWARE SOLUTIONS PRIVATE LIMITED" at bounding box center [202, 24] width 322 height 15
copy div "ENTERPI SOFTWARE SOLUTIONS PRIVATE LIMITED"
click at [53, 28] on div "ENTERPI SOFTWARE SOLUTIONS PRIVATE LIMITED" at bounding box center [202, 24] width 322 height 15
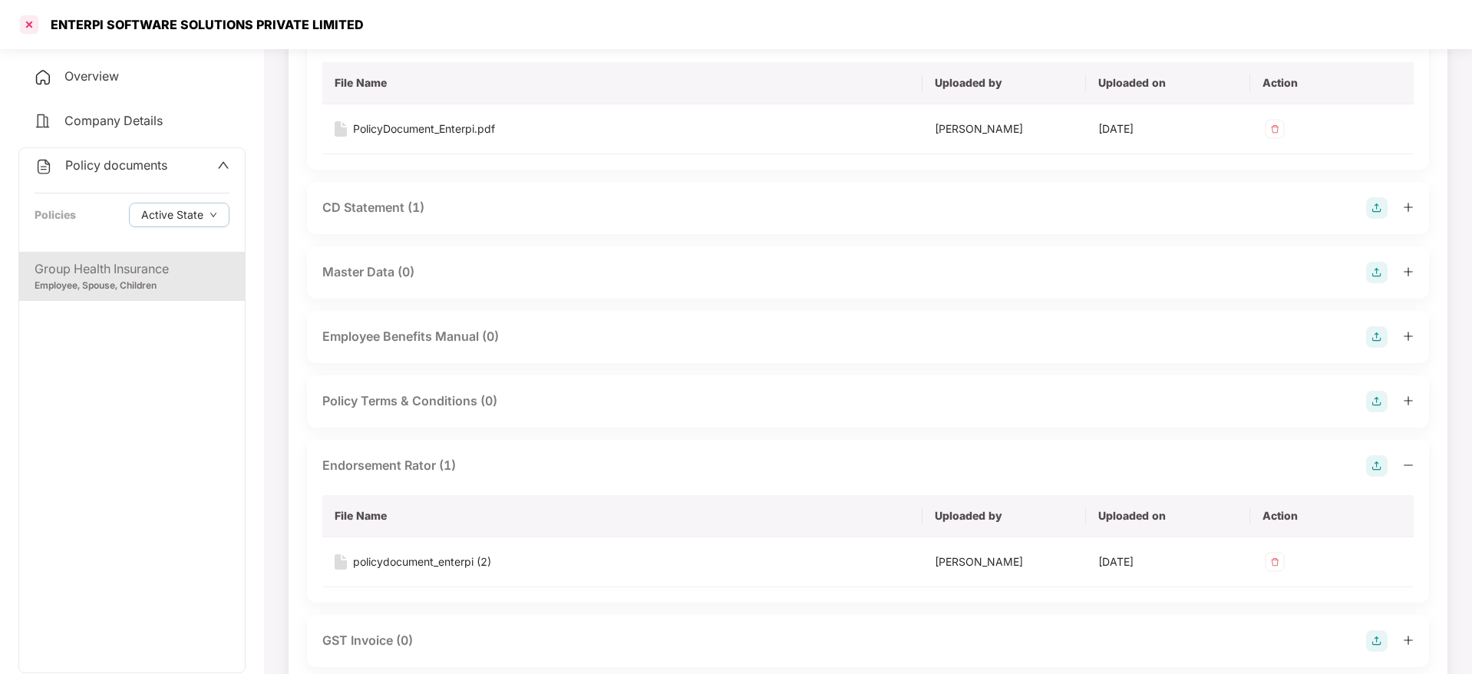
click at [24, 22] on div at bounding box center [29, 24] width 25 height 25
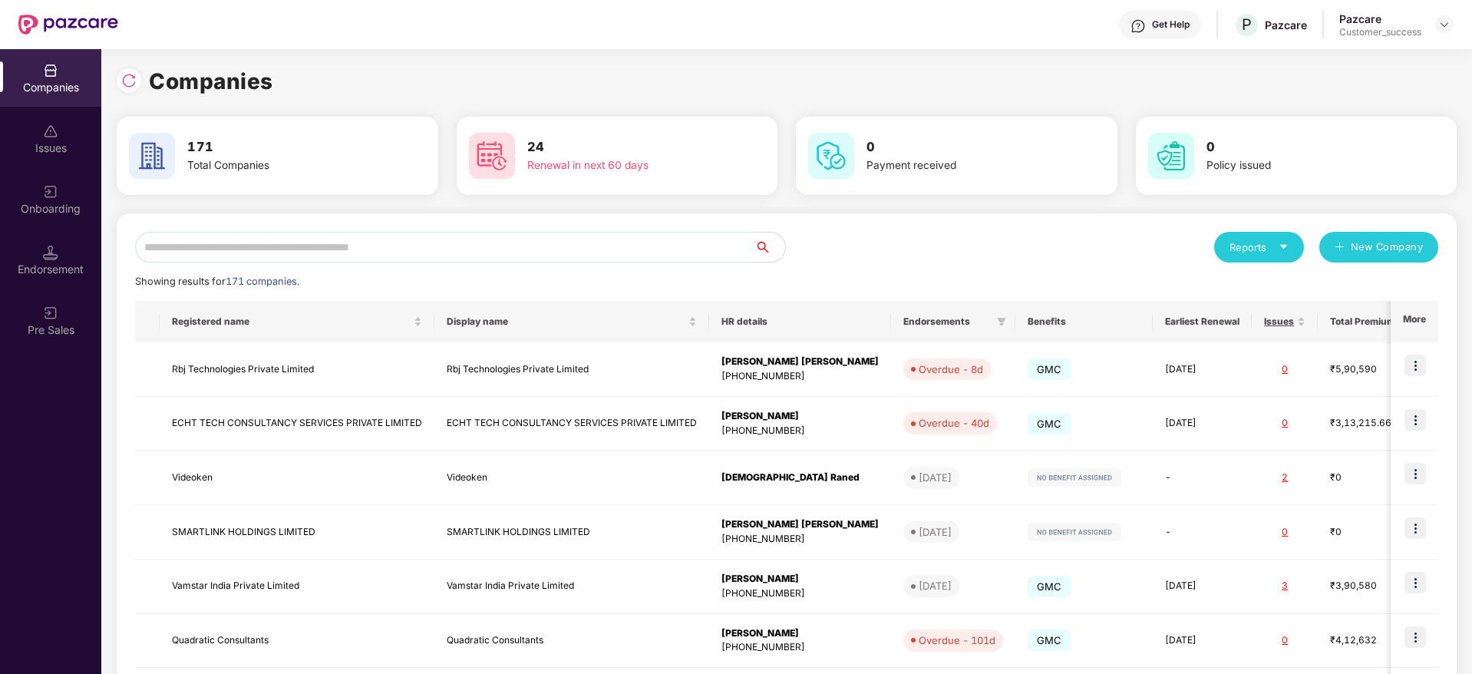
click at [473, 244] on input "text" at bounding box center [444, 247] width 619 height 31
paste input "**********"
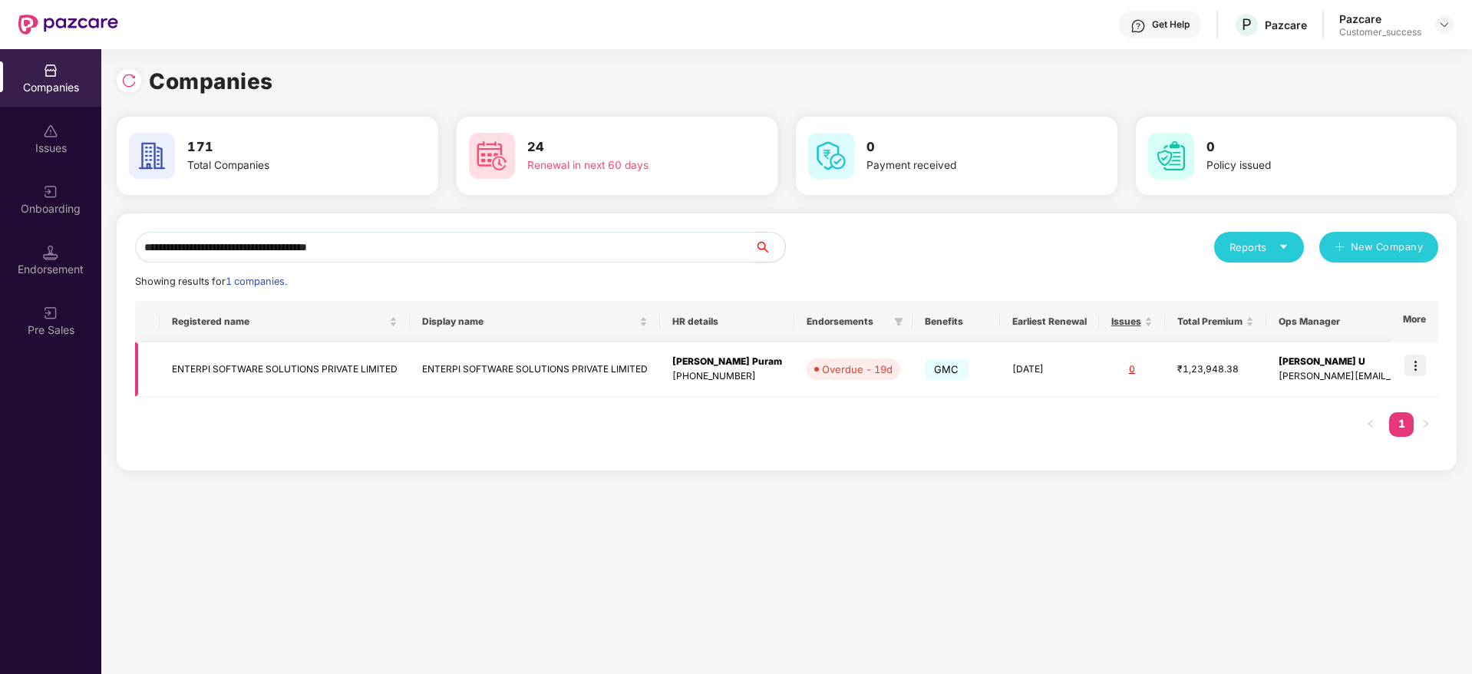
type input "**********"
click at [1420, 366] on img at bounding box center [1414, 364] width 21 height 21
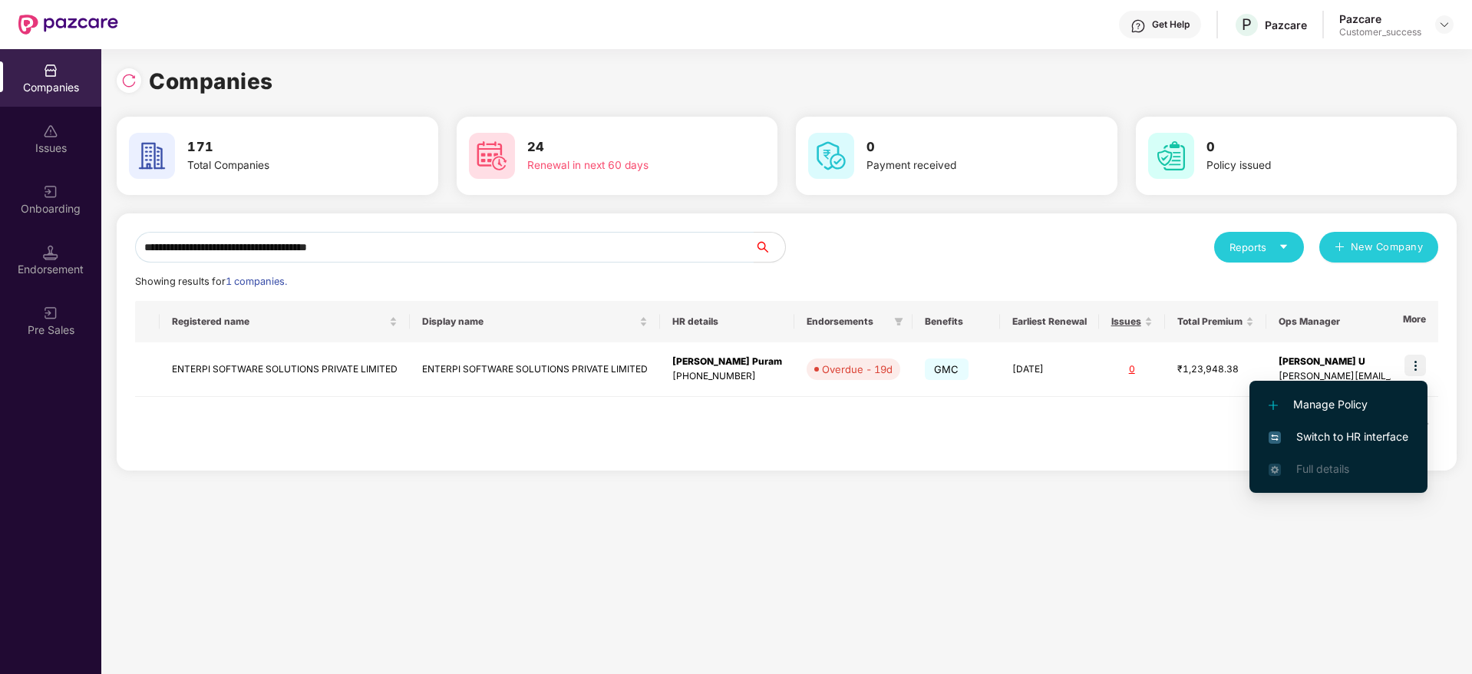
click at [1411, 427] on li "Switch to HR interface" at bounding box center [1338, 436] width 178 height 32
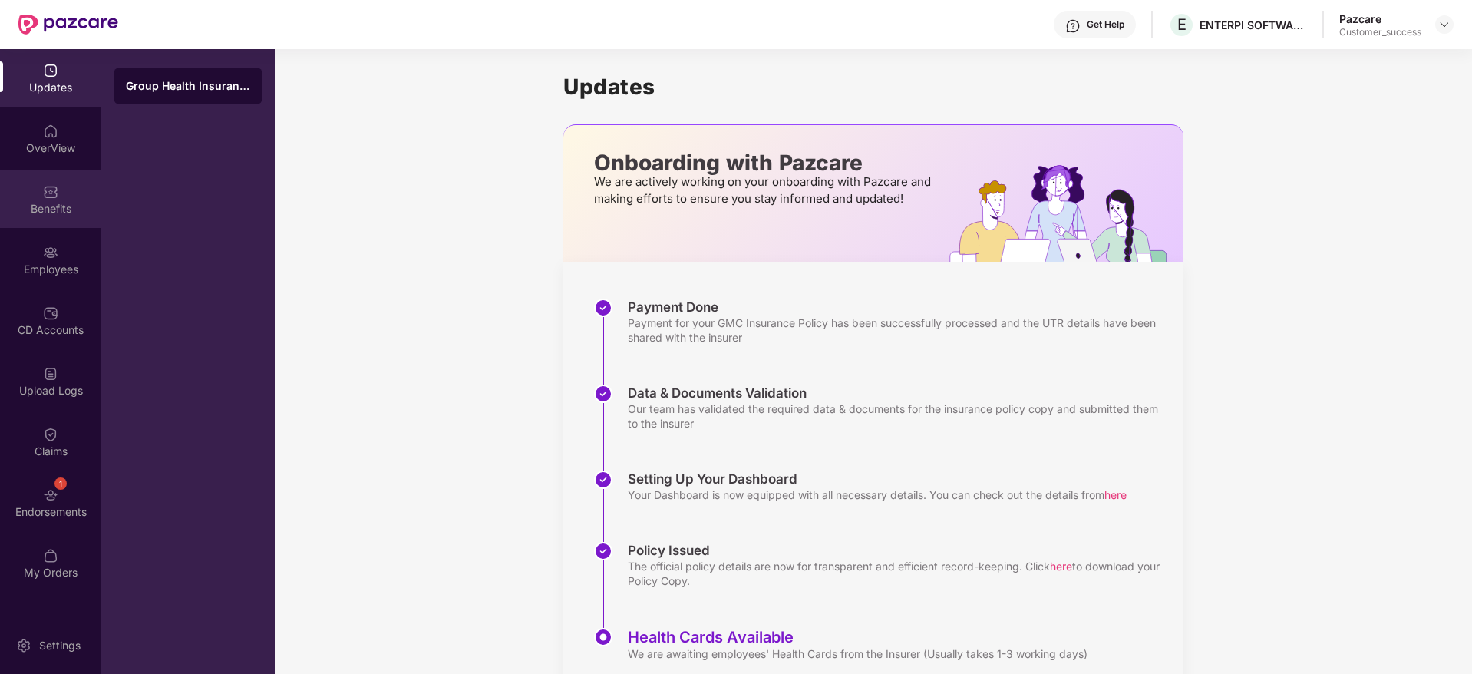
click at [37, 183] on div "Benefits" at bounding box center [50, 199] width 101 height 58
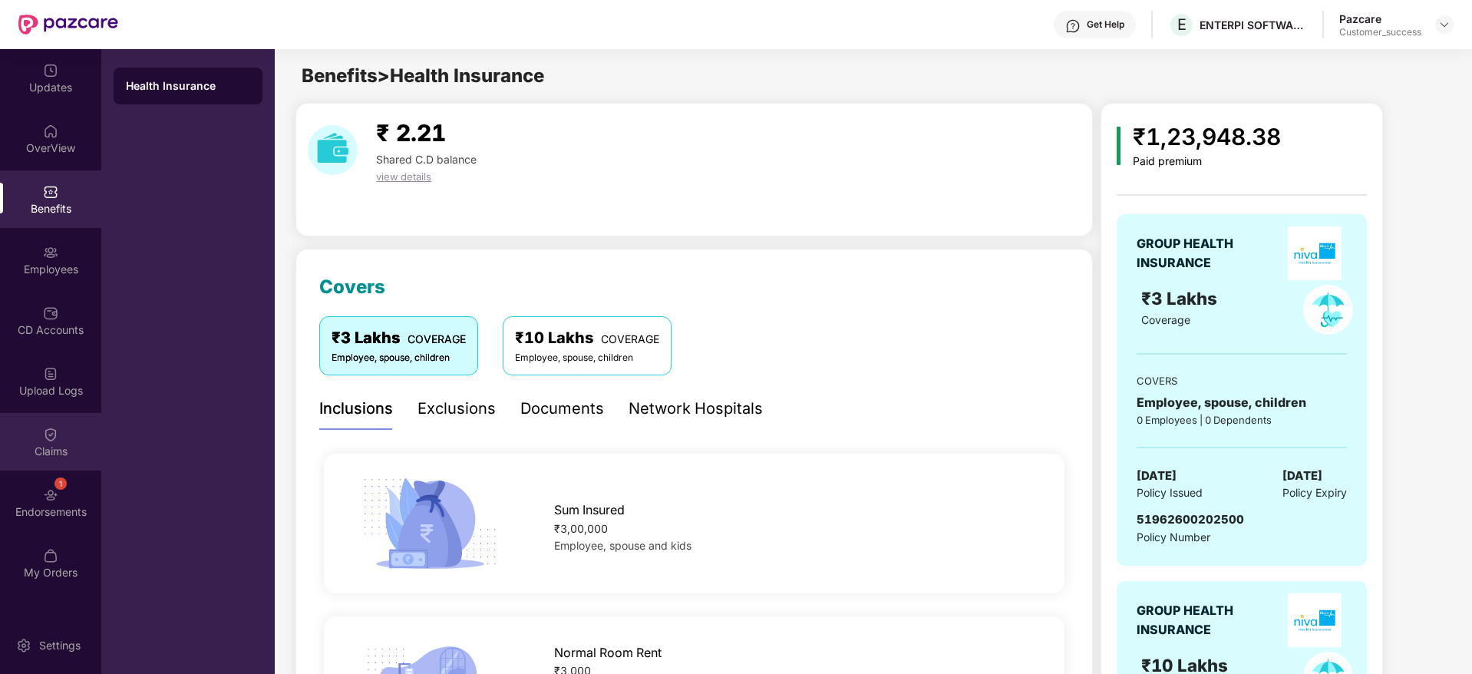
click at [87, 424] on div "Claims" at bounding box center [50, 442] width 101 height 58
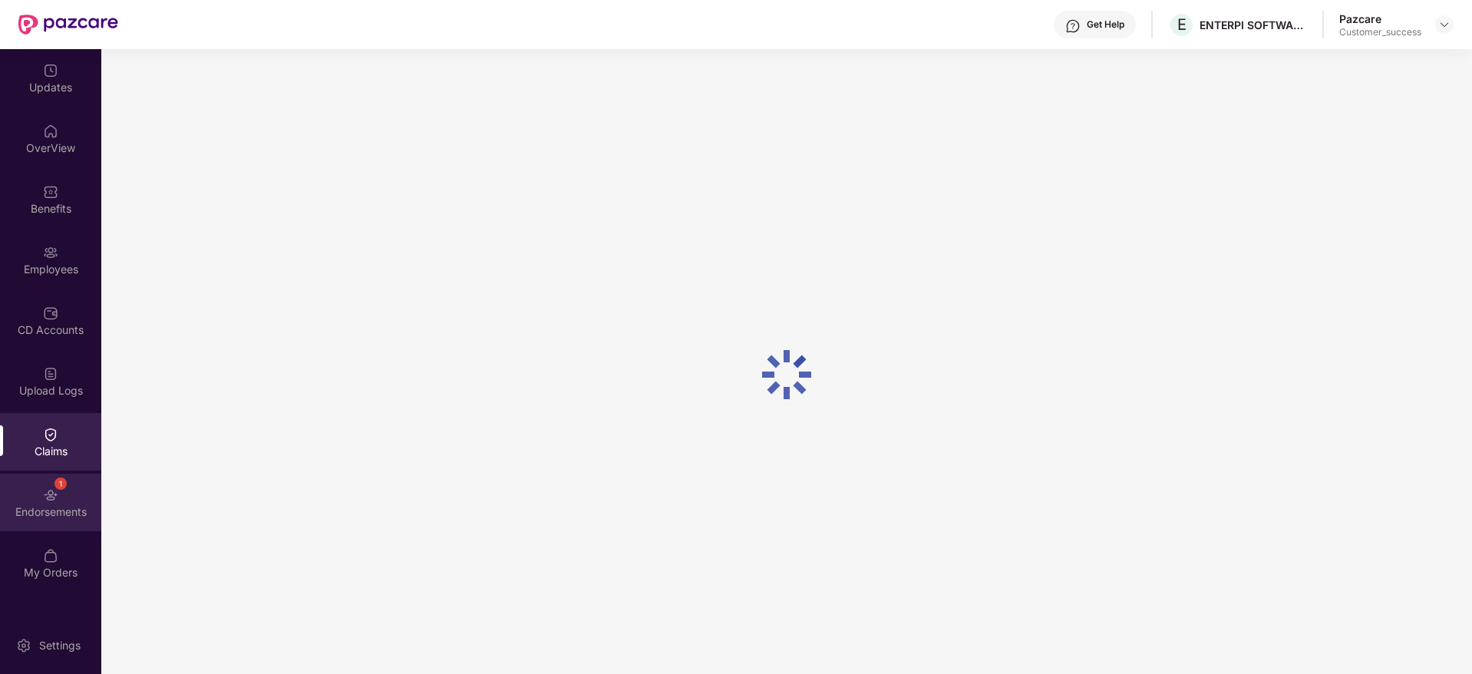
click at [84, 475] on div "1 Endorsements" at bounding box center [50, 502] width 101 height 58
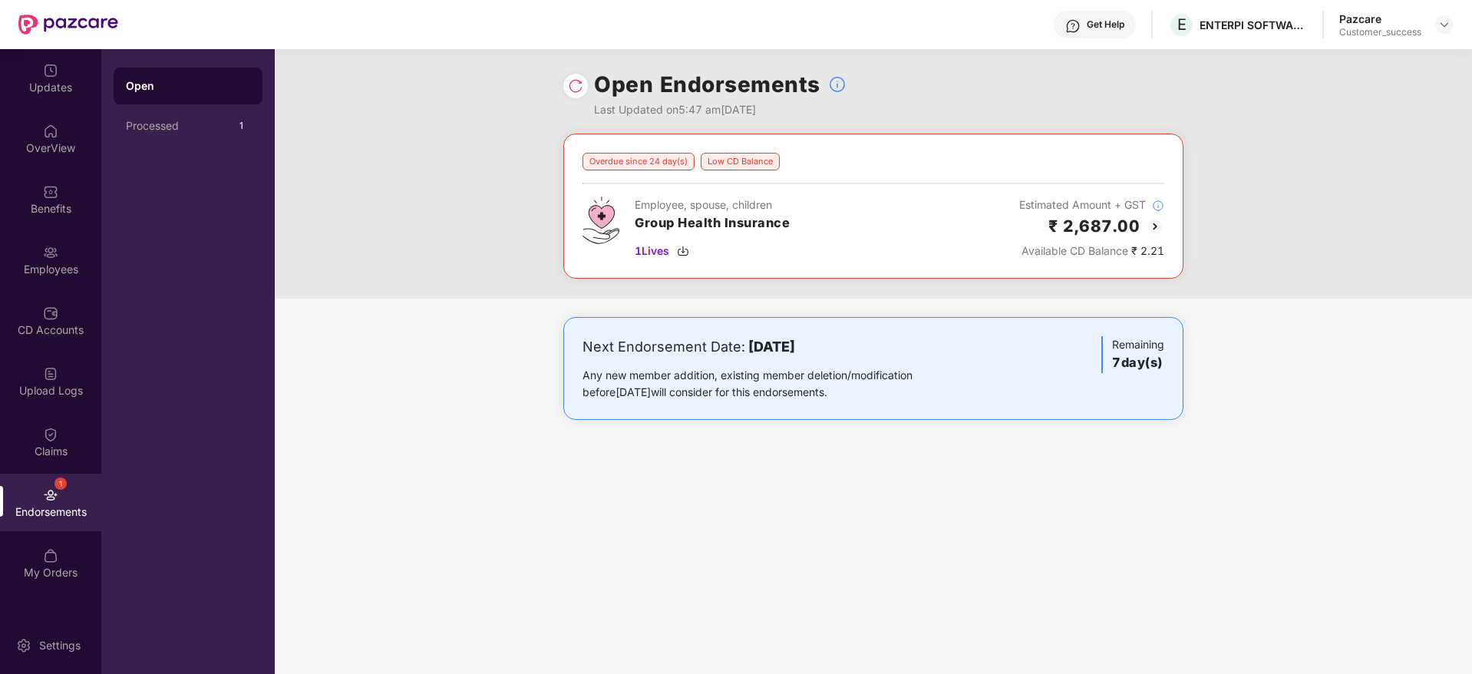
click at [628, 310] on div "Overdue since 24 day(s) Low CD Balance Employee, spouse, children Group Health …" at bounding box center [873, 291] width 1197 height 317
click at [1438, 26] on img at bounding box center [1444, 24] width 12 height 12
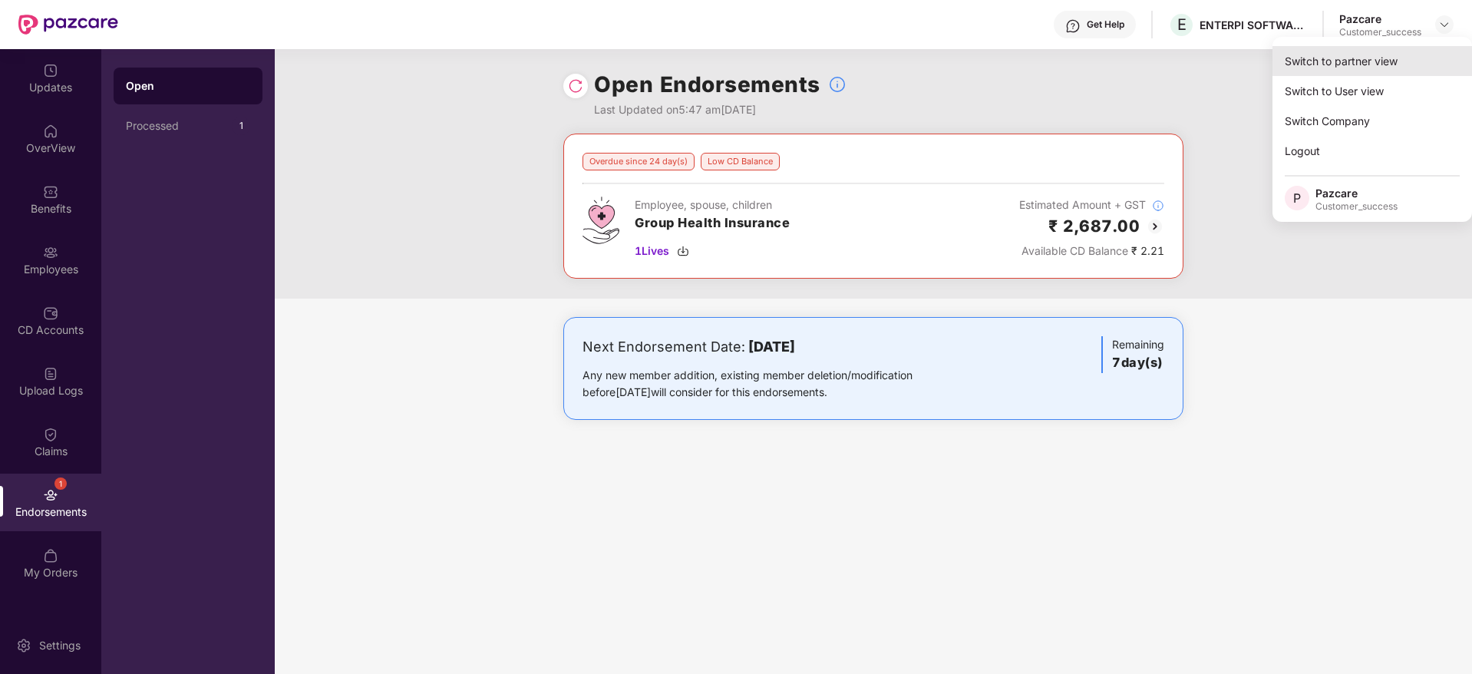
click at [1433, 61] on div "Switch to partner view" at bounding box center [1371, 61] width 199 height 30
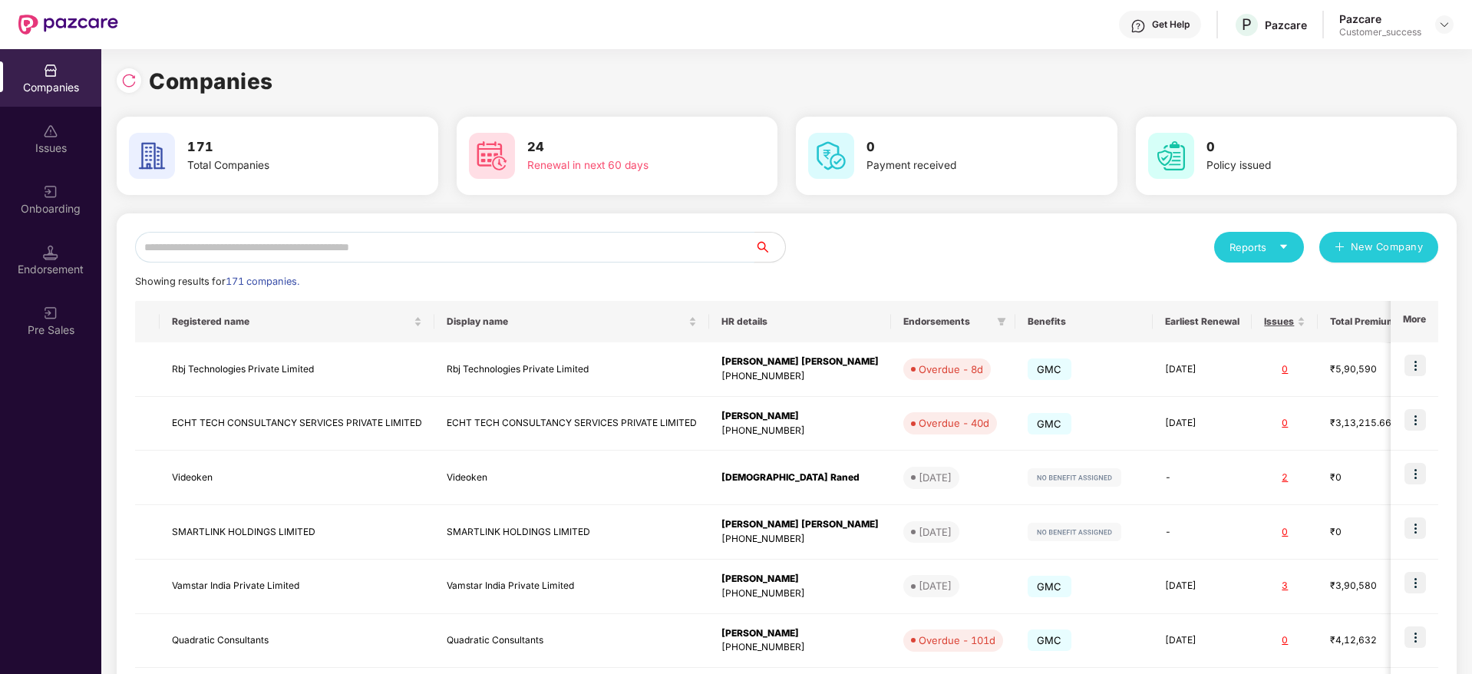
click at [592, 246] on input "text" at bounding box center [444, 247] width 619 height 31
paste input "******"
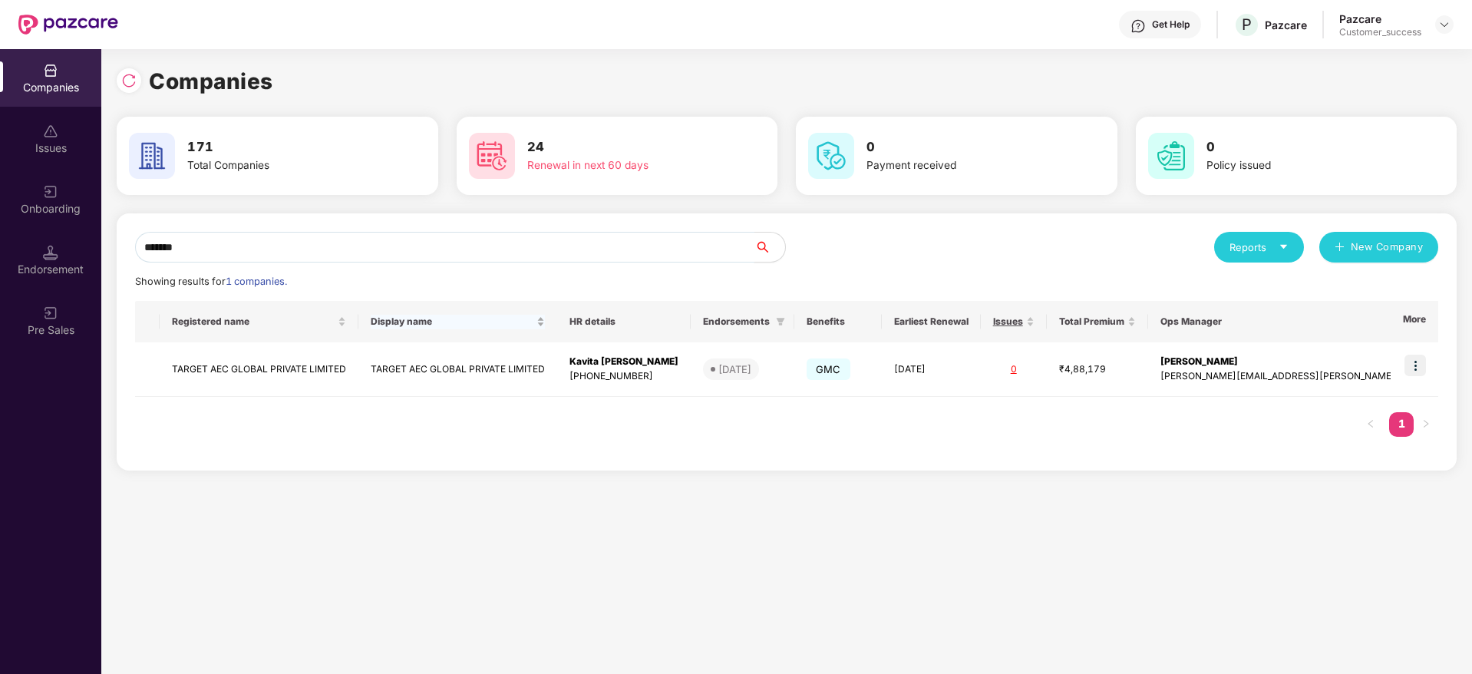
type input "******"
click at [414, 329] on div "Display name" at bounding box center [458, 322] width 174 height 15
click at [422, 361] on td "TARGET AEC GLOBAL PRIVATE LIMITED" at bounding box center [457, 369] width 199 height 54
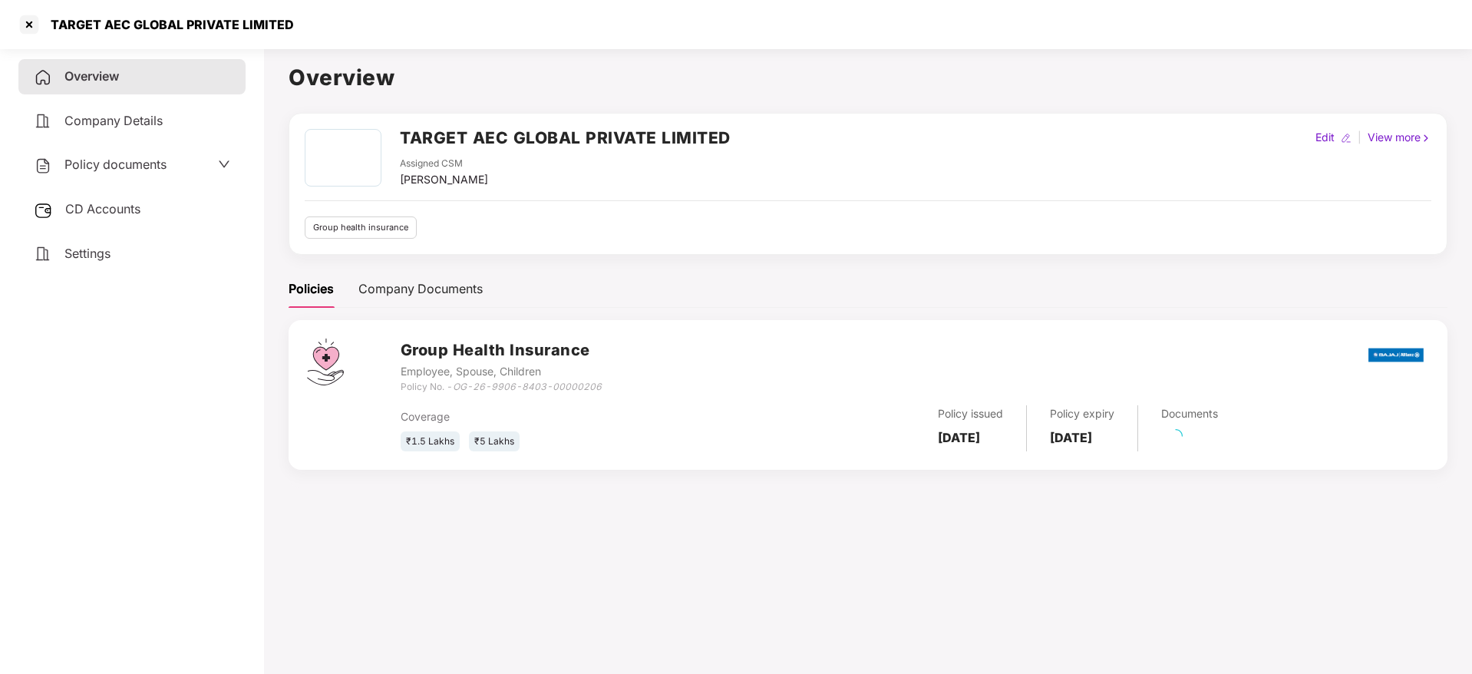
click at [127, 151] on div "Policy documents" at bounding box center [131, 164] width 227 height 35
click at [127, 168] on span "Policy documents" at bounding box center [115, 164] width 102 height 15
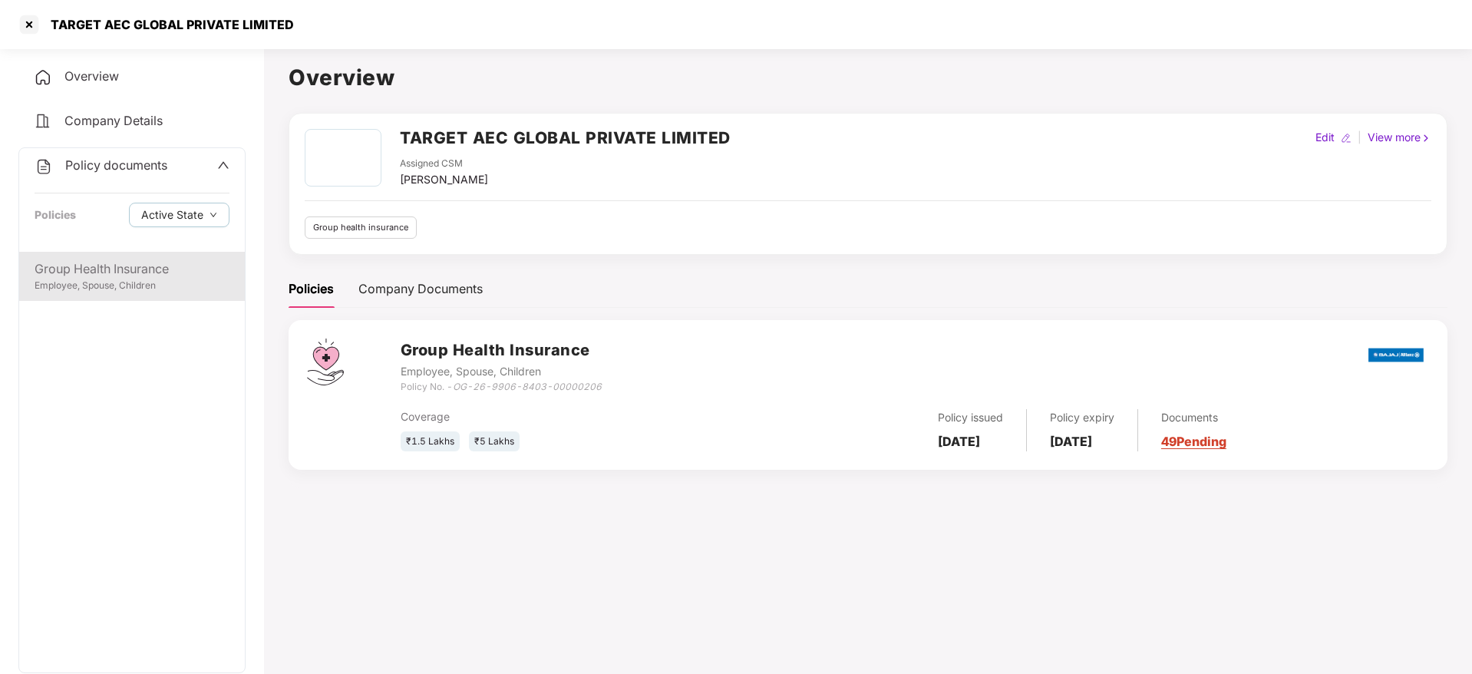
click at [141, 269] on div "Group Health Insurance" at bounding box center [132, 268] width 195 height 19
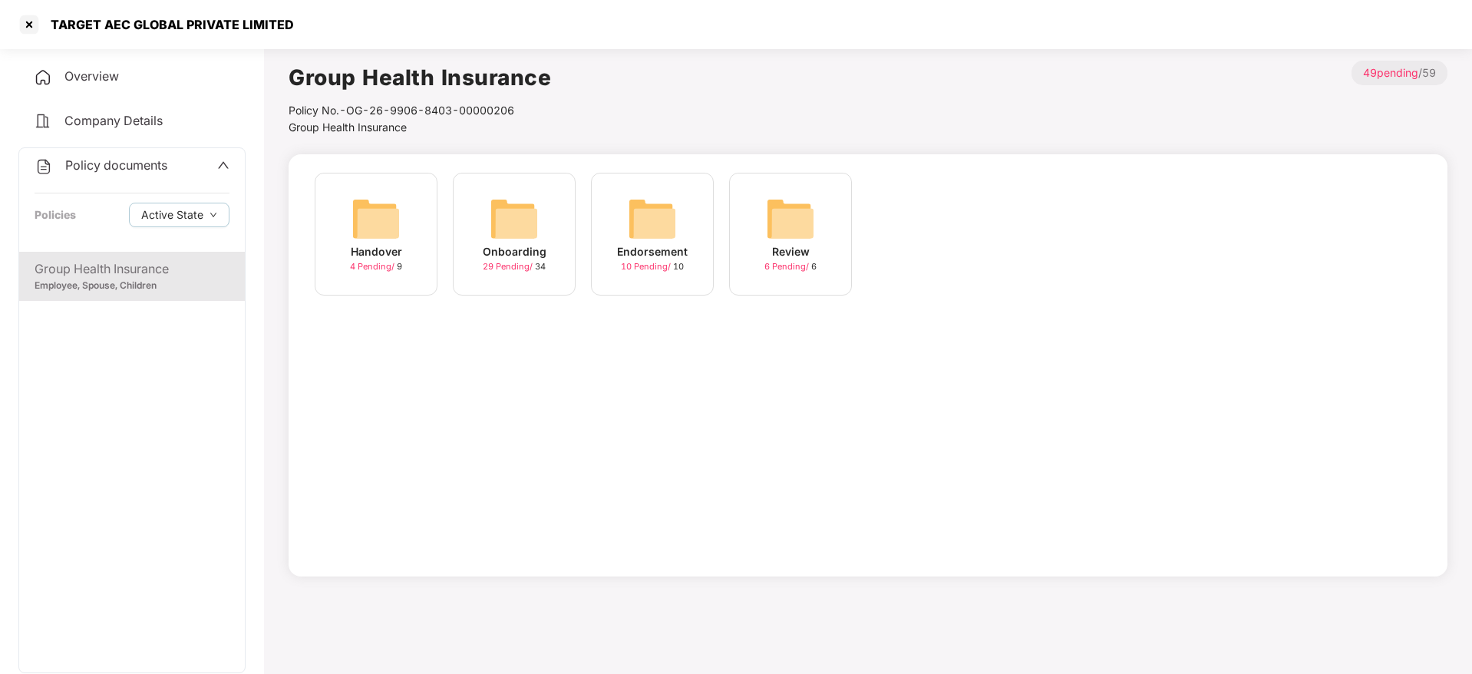
click at [465, 232] on div "Onboarding 29 Pending / 34" at bounding box center [514, 234] width 123 height 123
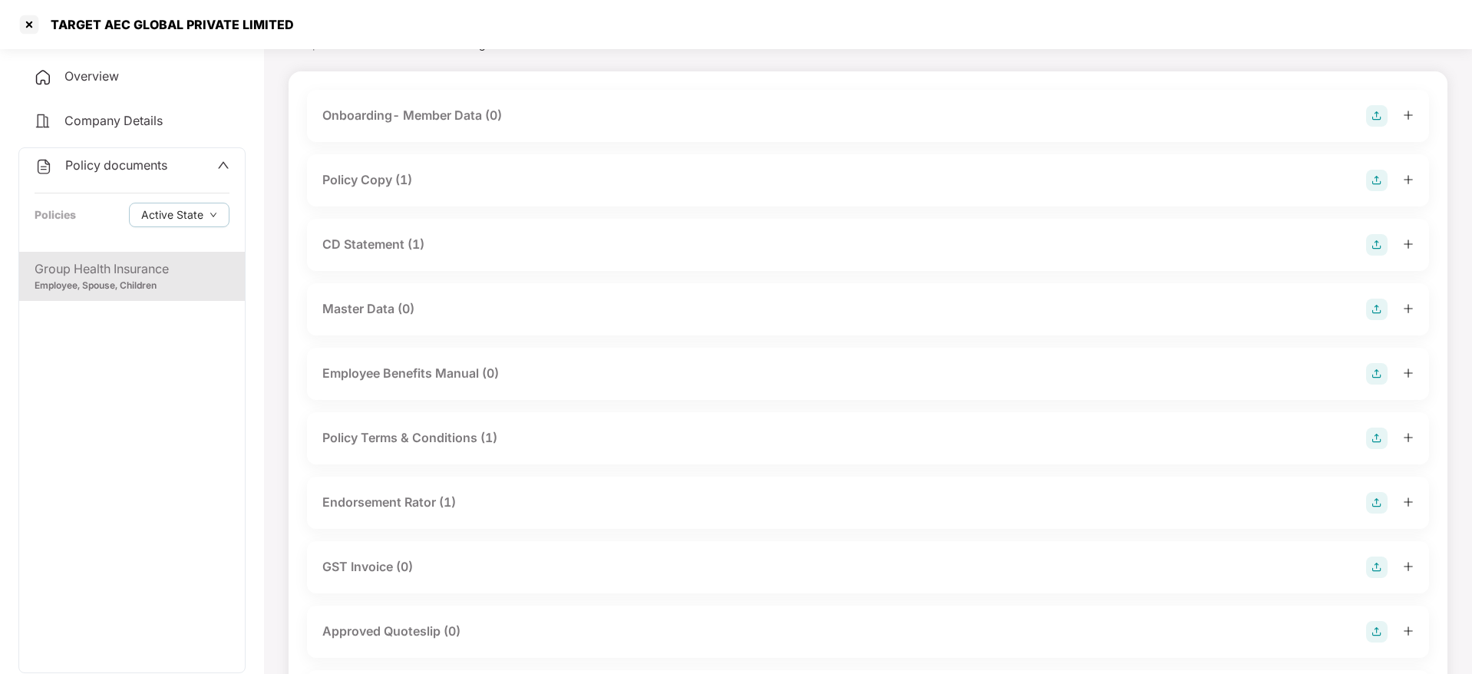
scroll to position [115, 0]
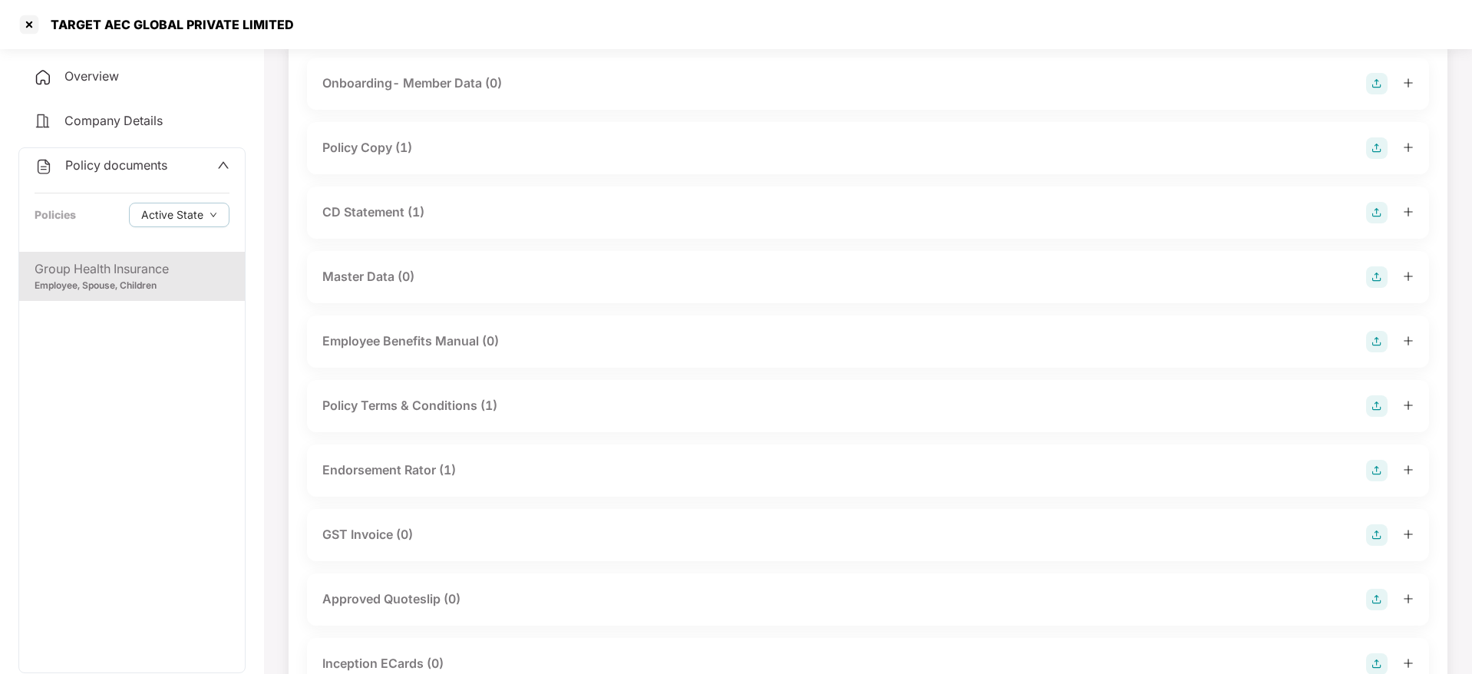
click at [519, 401] on div "Policy Terms & Conditions (1)" at bounding box center [867, 405] width 1091 height 21
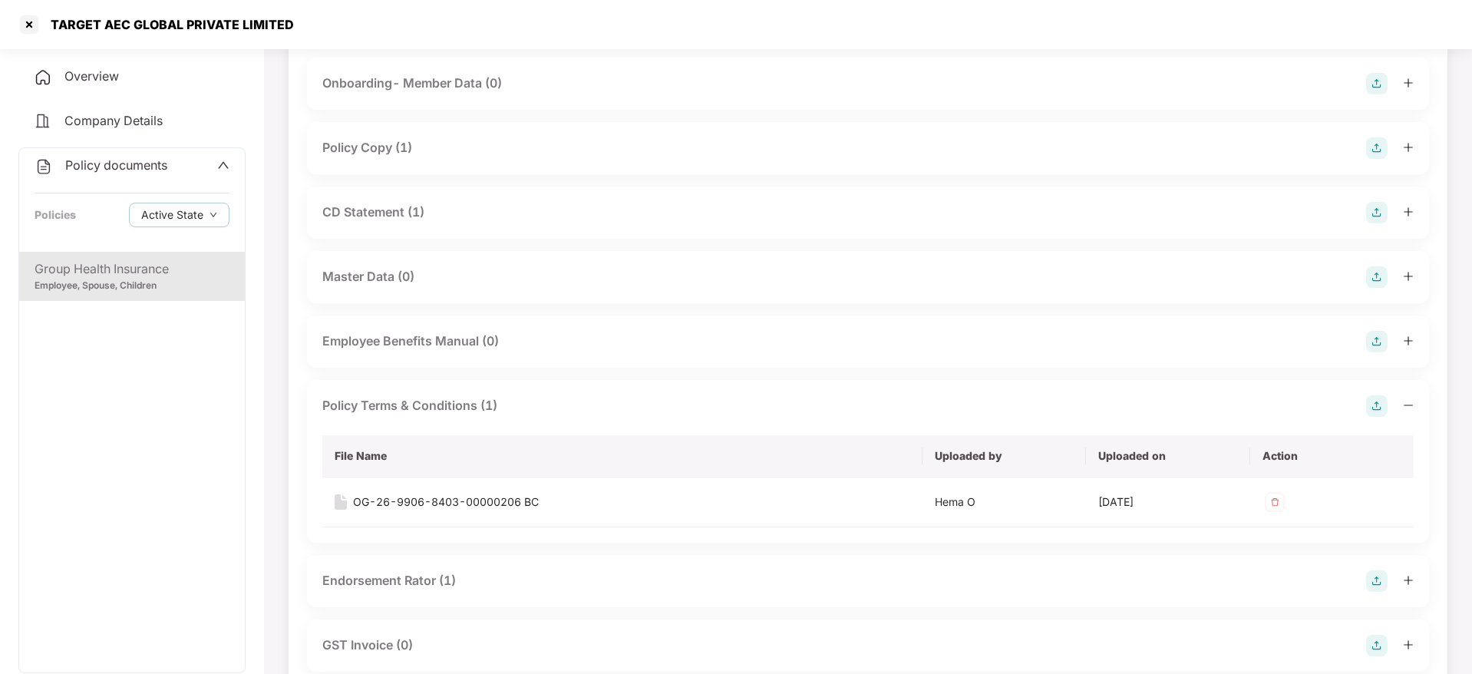
click at [519, 401] on div "Policy Terms & Conditions (1)" at bounding box center [867, 405] width 1091 height 21
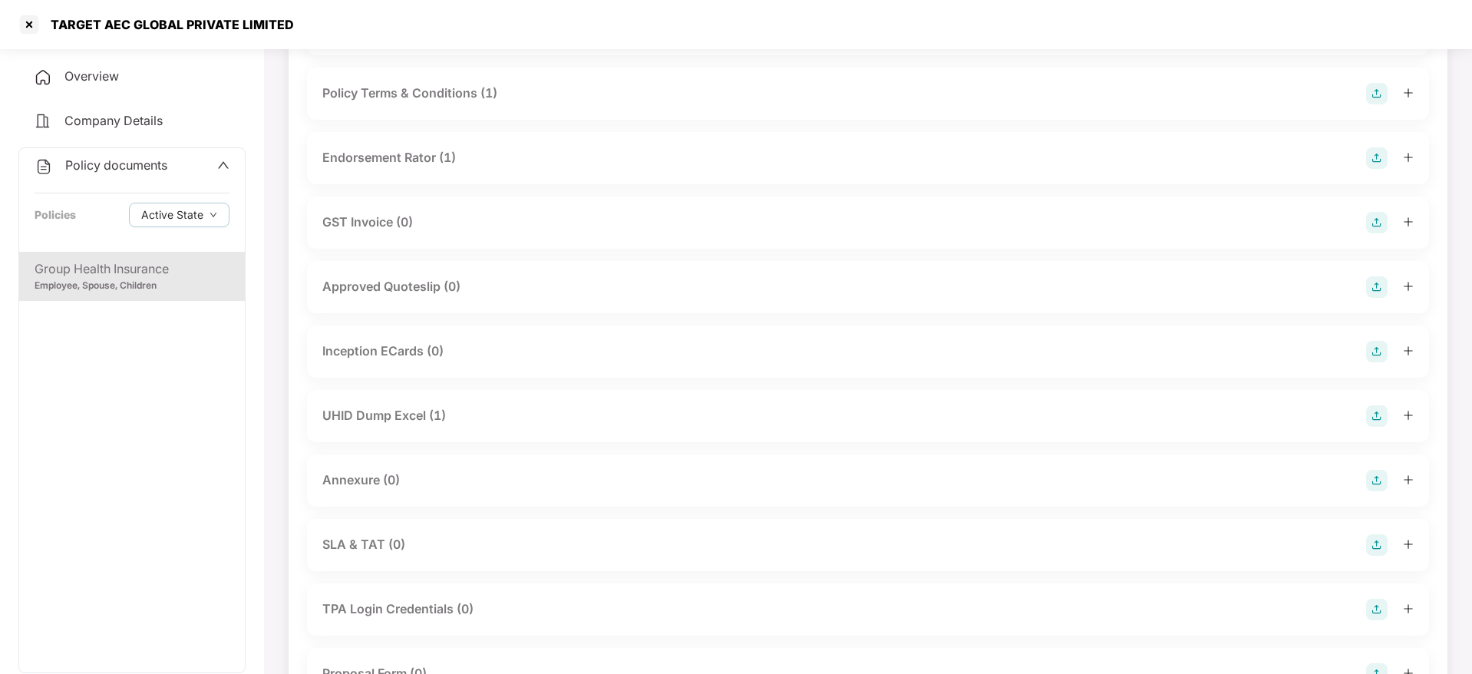
scroll to position [460, 0]
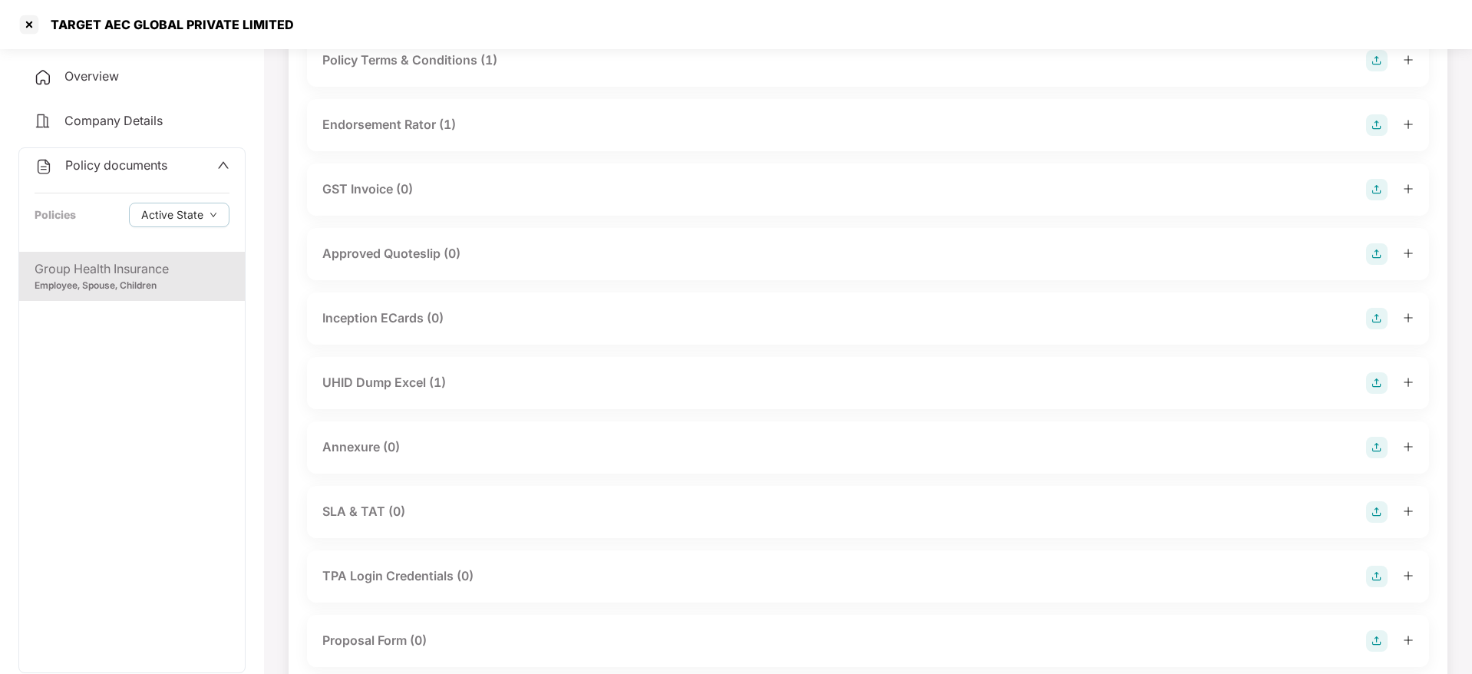
click at [524, 391] on div "UHID Dump Excel (1)" at bounding box center [867, 382] width 1091 height 21
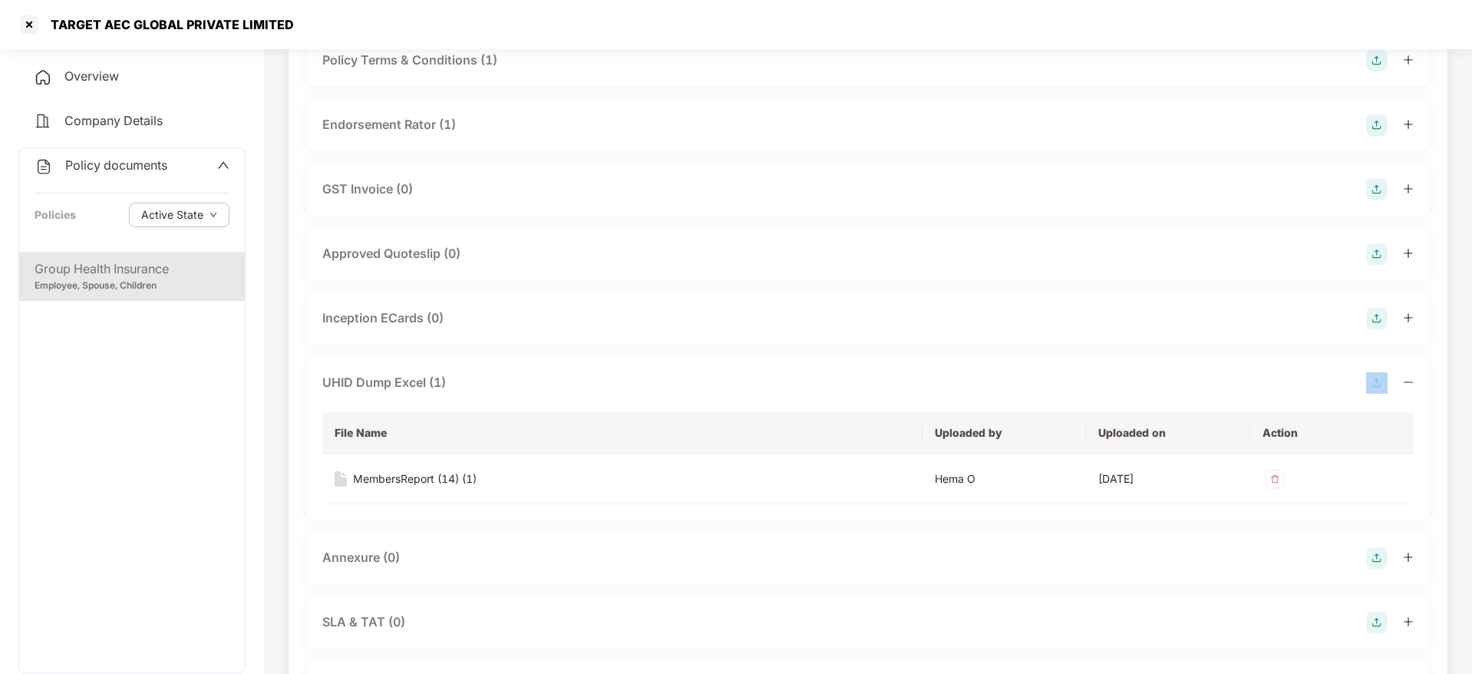
click at [524, 391] on div "UHID Dump Excel (1)" at bounding box center [867, 382] width 1091 height 21
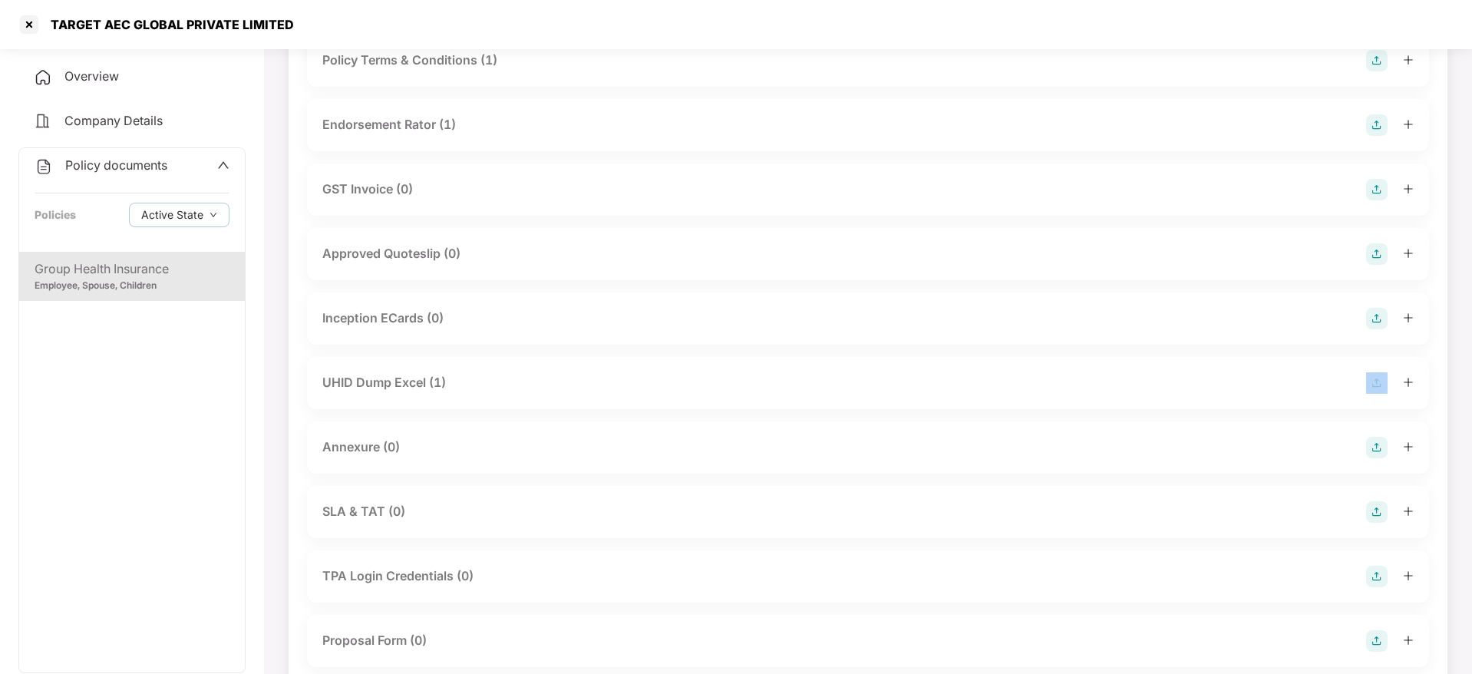
scroll to position [0, 0]
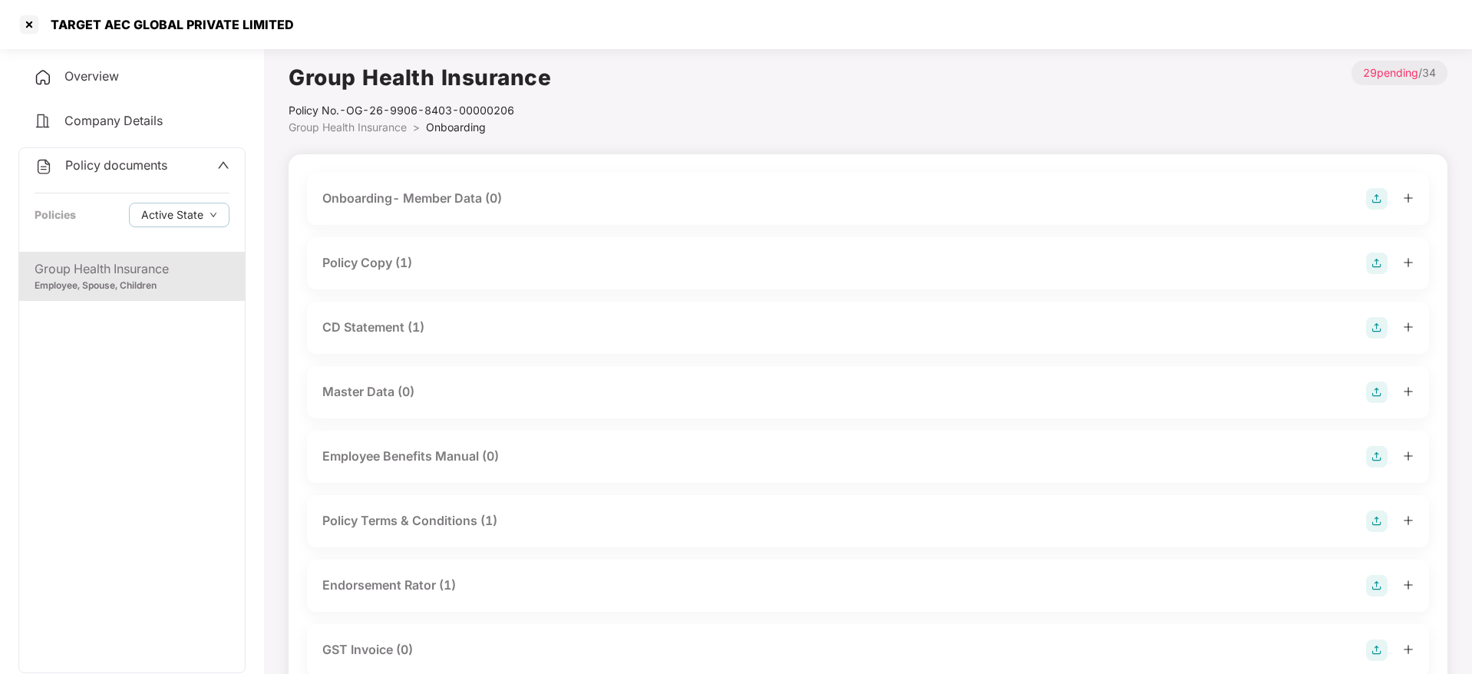
click at [163, 26] on div "TARGET AEC GLOBAL PRIVATE LIMITED" at bounding box center [167, 24] width 252 height 15
copy div "TARGET AEC GLOBAL PRIVATE LIMITED"
click at [27, 26] on div at bounding box center [29, 24] width 25 height 25
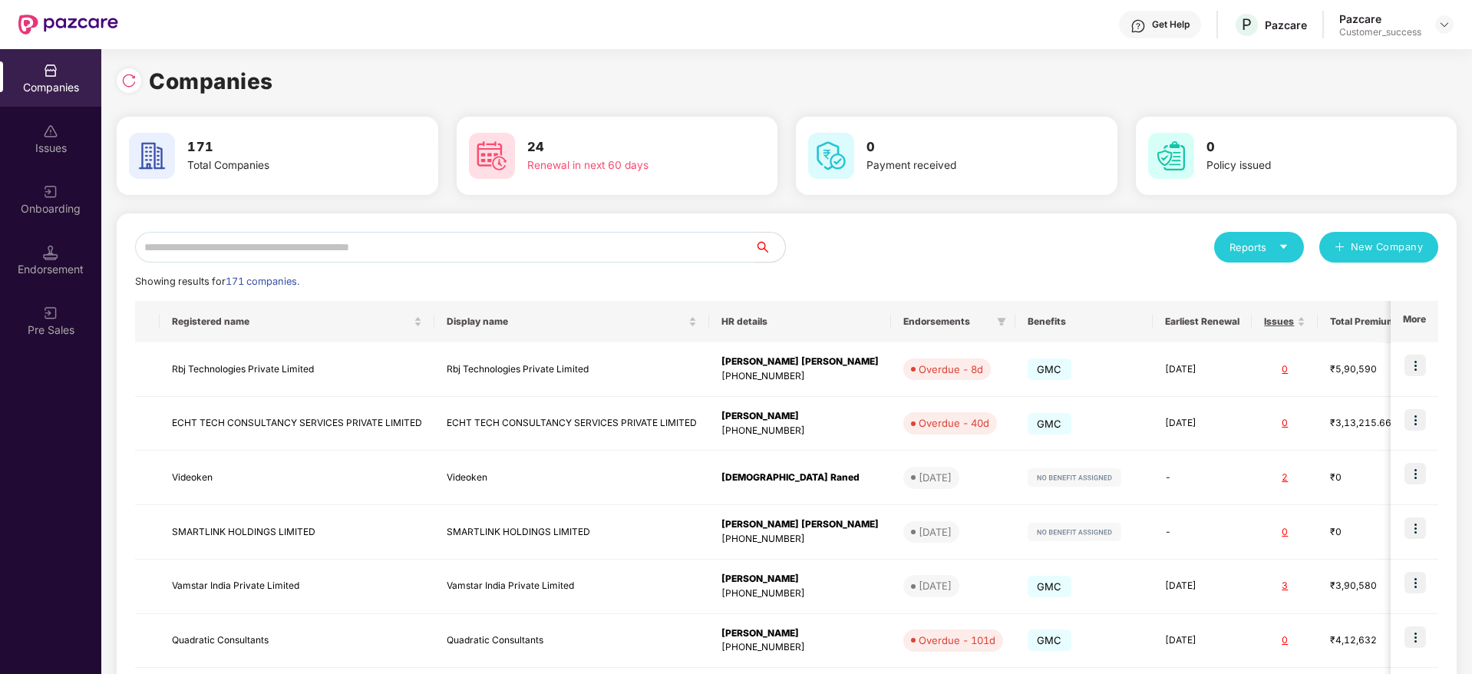
drag, startPoint x: 410, startPoint y: 246, endPoint x: 455, endPoint y: 261, distance: 47.8
click at [417, 247] on input "text" at bounding box center [444, 247] width 619 height 31
paste input "**********"
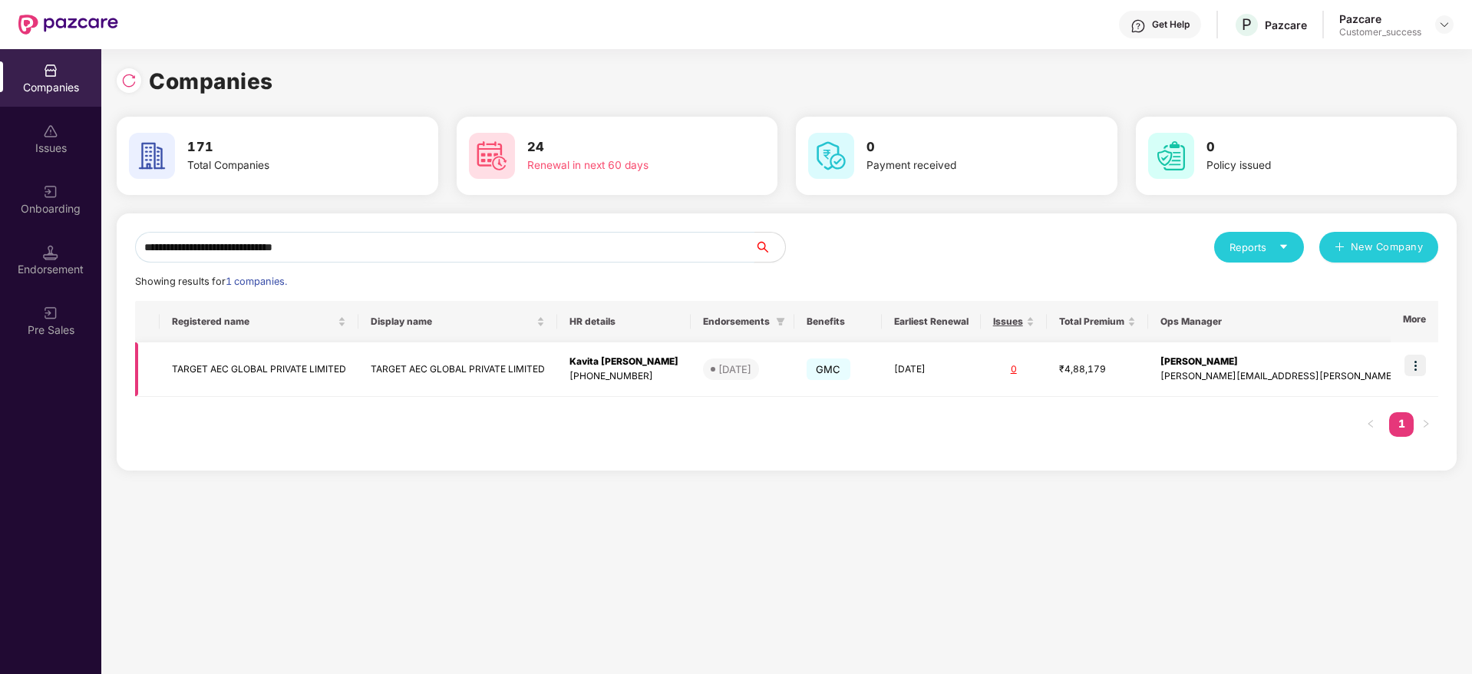
type input "**********"
click at [1412, 368] on img at bounding box center [1414, 364] width 21 height 21
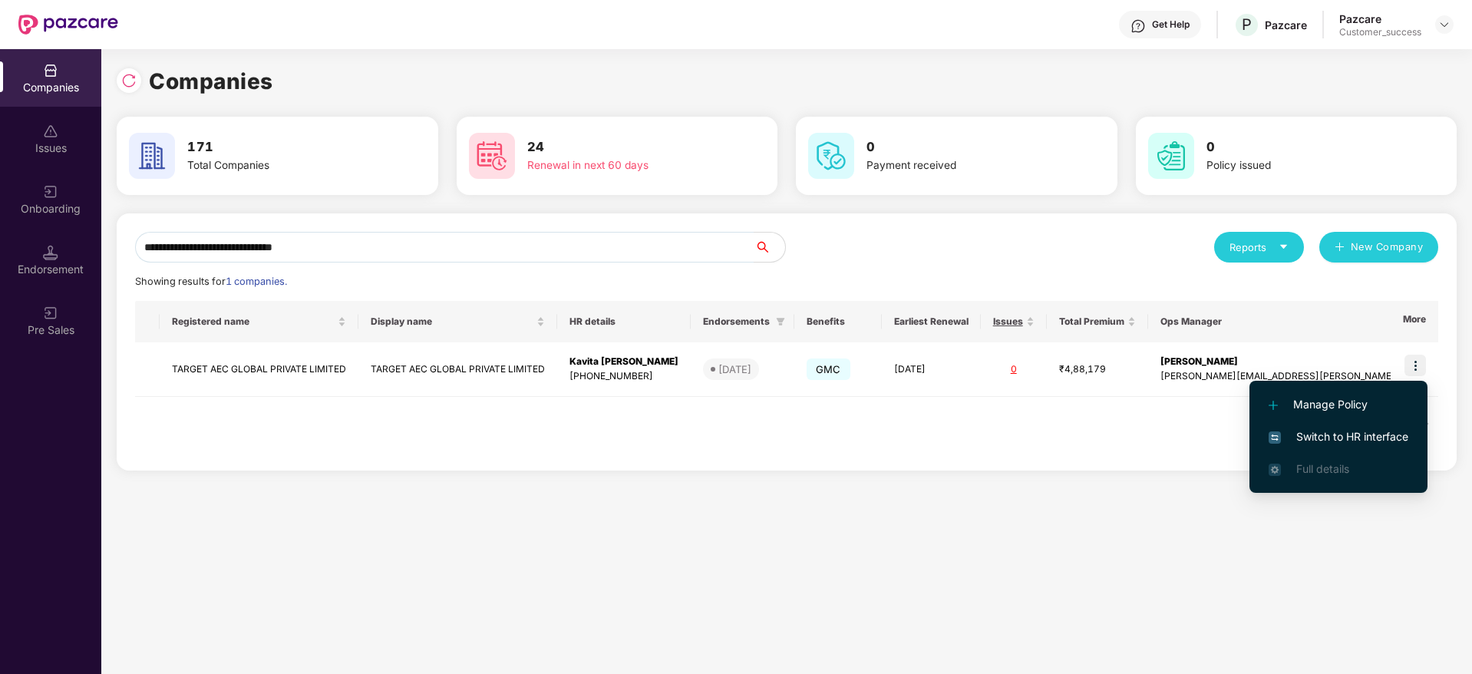
click at [1411, 434] on li "Switch to HR interface" at bounding box center [1338, 436] width 178 height 32
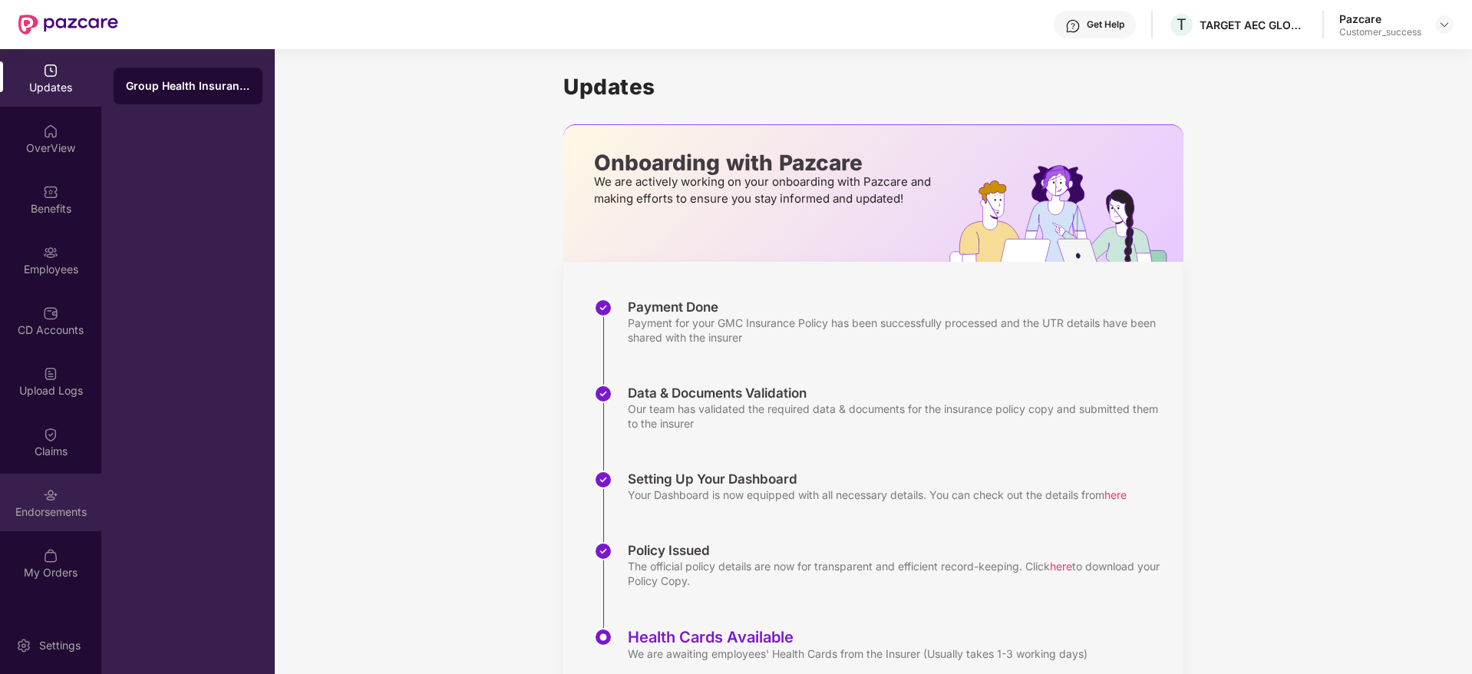
click at [54, 490] on img at bounding box center [50, 494] width 15 height 15
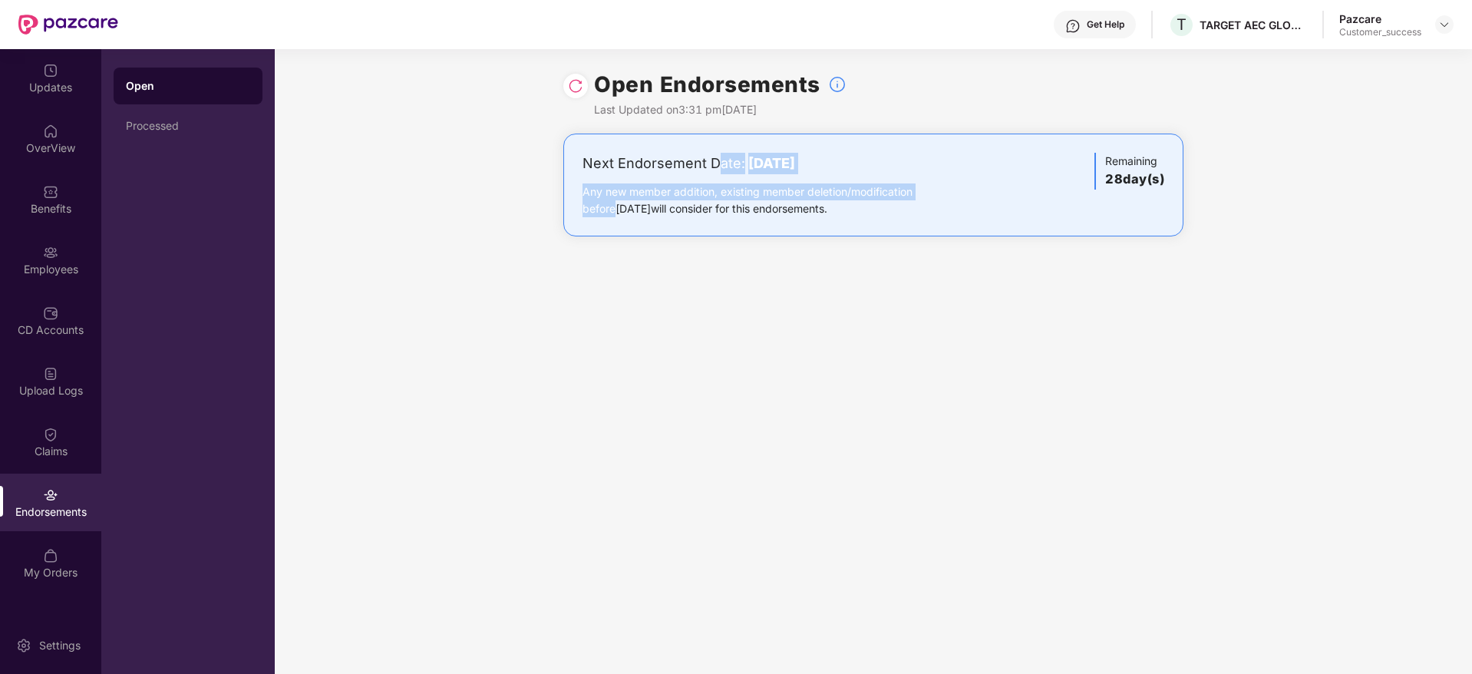
drag, startPoint x: 718, startPoint y: 163, endPoint x: 1017, endPoint y: 176, distance: 299.5
click at [1017, 176] on div "Next Endorsement Date: 15 September 2025 Any new member addition, existing memb…" at bounding box center [873, 185] width 582 height 64
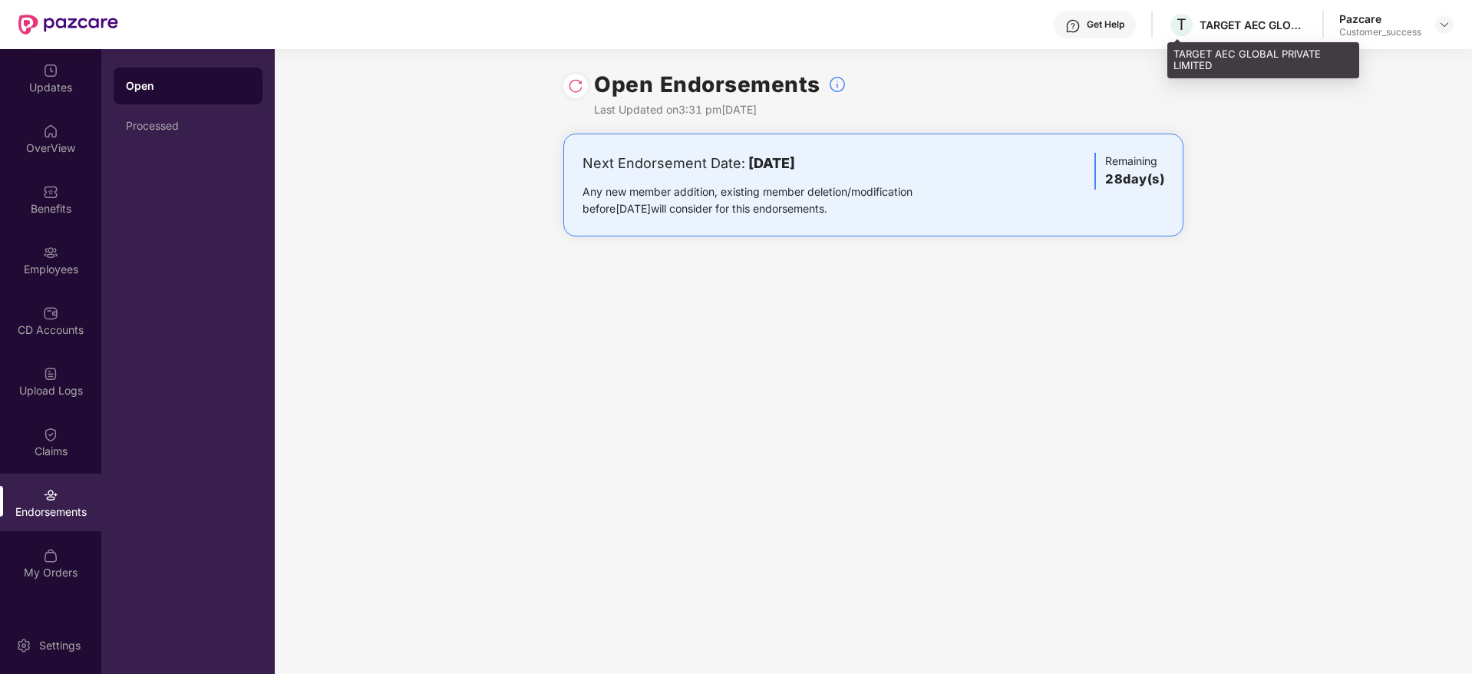
click at [1246, 28] on div "TARGET AEC GLOBAL PRIVATE LIMITED" at bounding box center [1252, 25] width 107 height 15
copy div "TARGET AEC GLOBAL PRIVATE LIMITED"
click at [1236, 24] on div "TARGET AEC GLOBAL PRIVATE LIMITED" at bounding box center [1252, 25] width 107 height 15
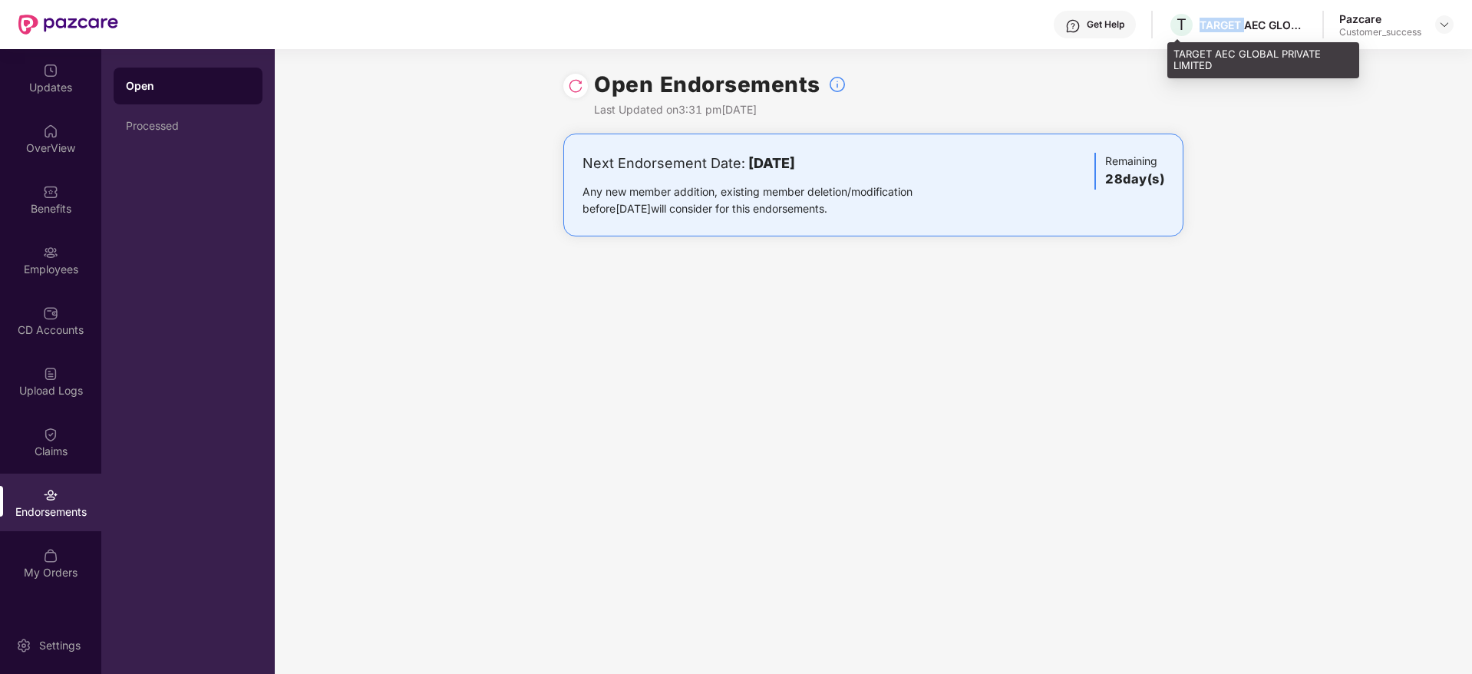
click at [1236, 24] on div "TARGET AEC GLOBAL PRIVATE LIMITED" at bounding box center [1252, 25] width 107 height 15
click at [1431, 29] on div "Pazcare Customer_success" at bounding box center [1396, 25] width 114 height 27
click at [1445, 28] on img at bounding box center [1444, 24] width 12 height 12
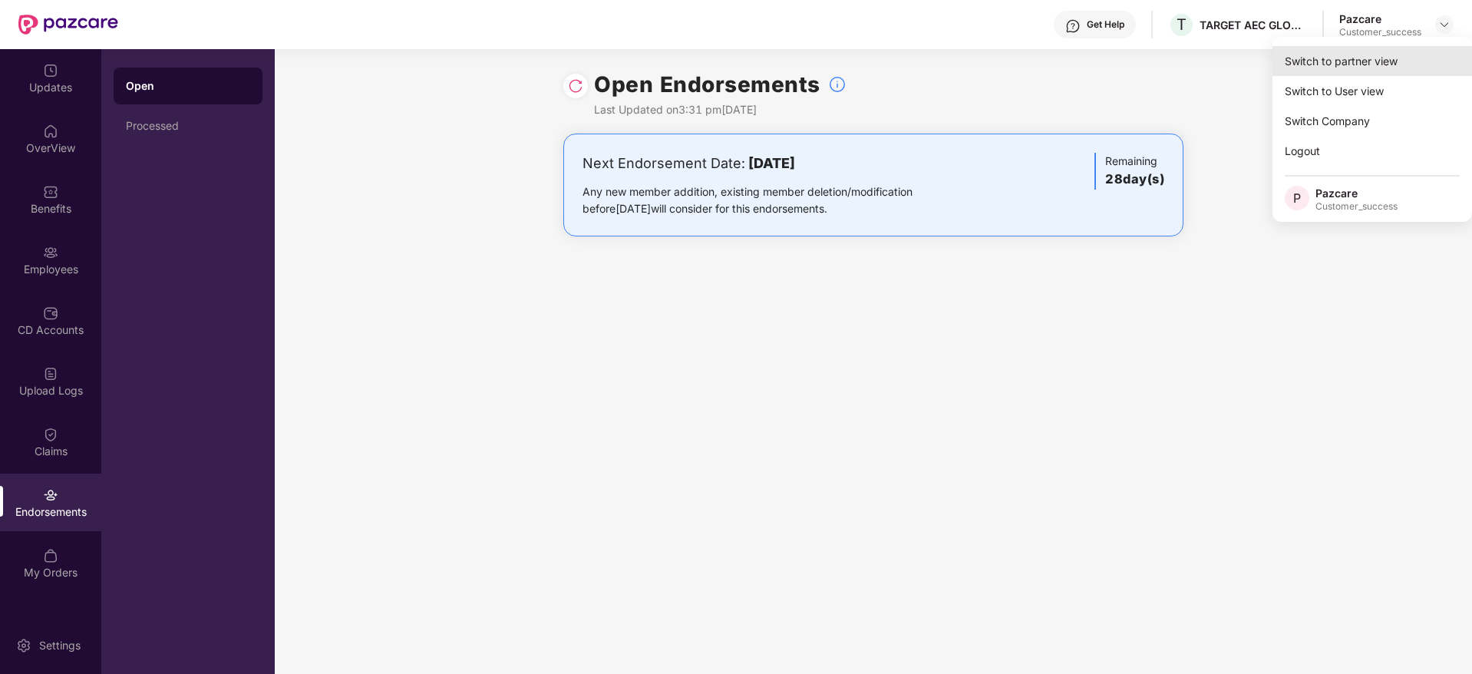
click at [1435, 63] on div "Switch to partner view" at bounding box center [1371, 61] width 199 height 30
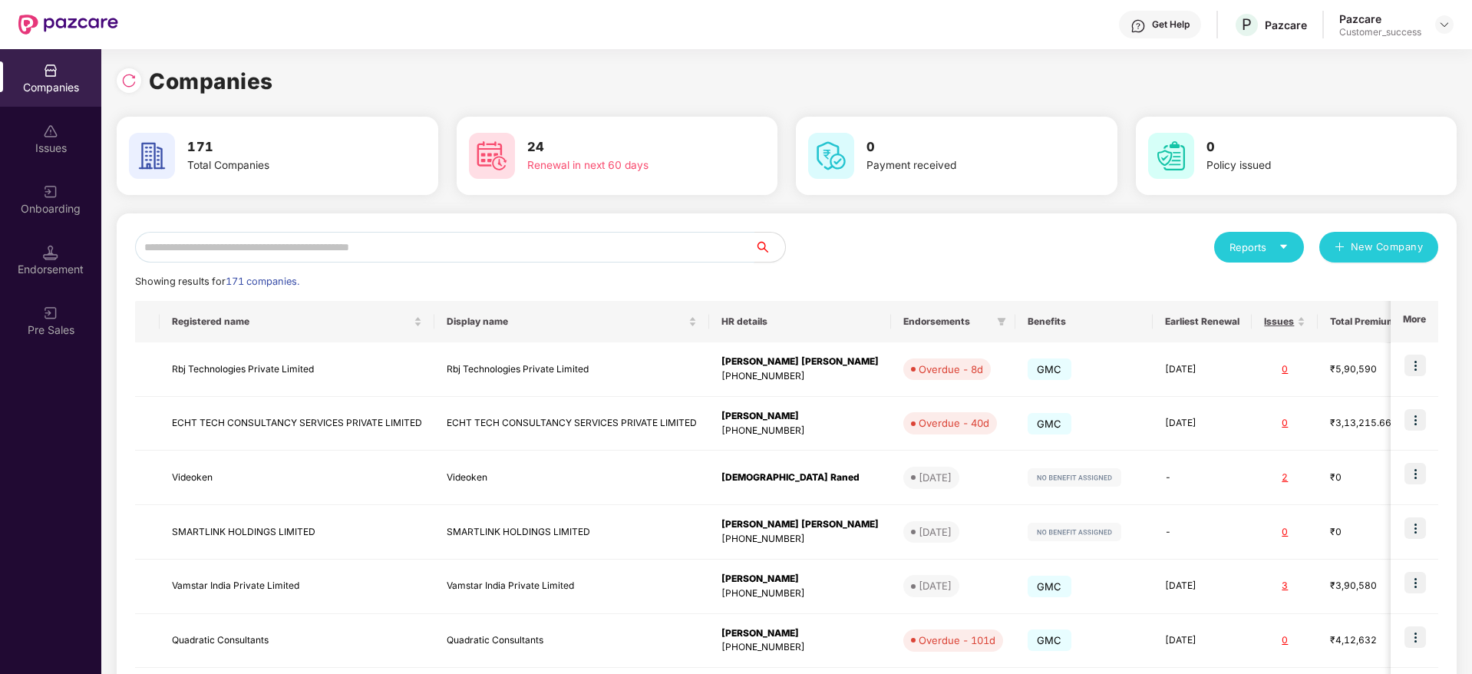
click at [549, 242] on input "text" at bounding box center [444, 247] width 619 height 31
paste input "******"
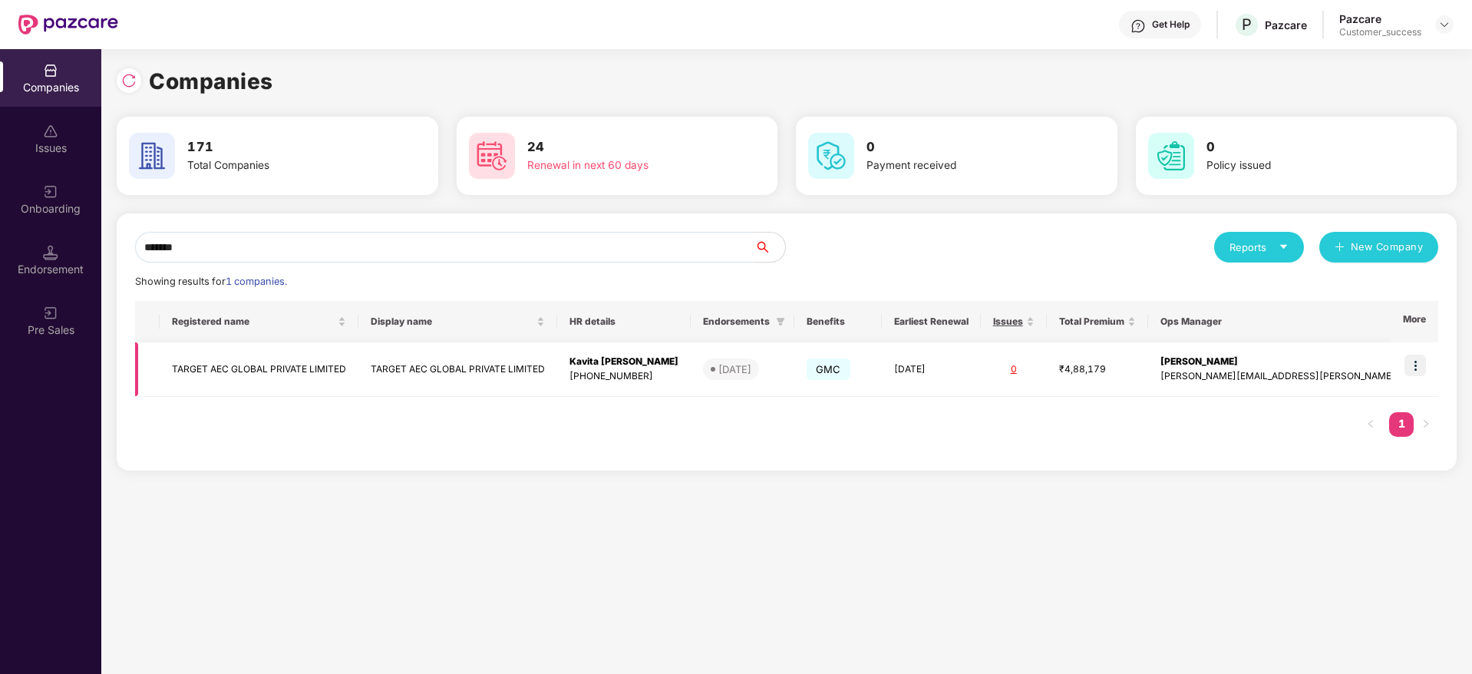
type input "******"
click at [1423, 366] on img at bounding box center [1414, 364] width 21 height 21
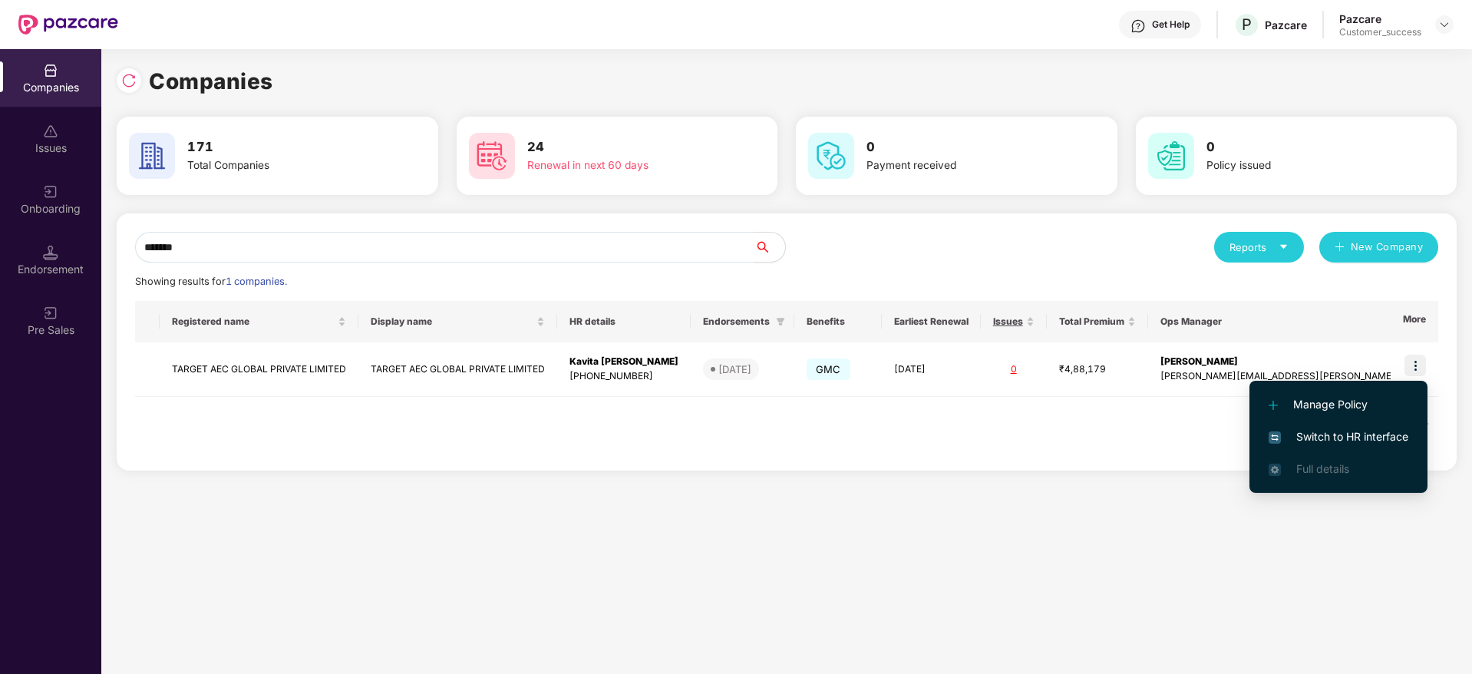
click at [1331, 405] on span "Manage Policy" at bounding box center [1338, 404] width 140 height 17
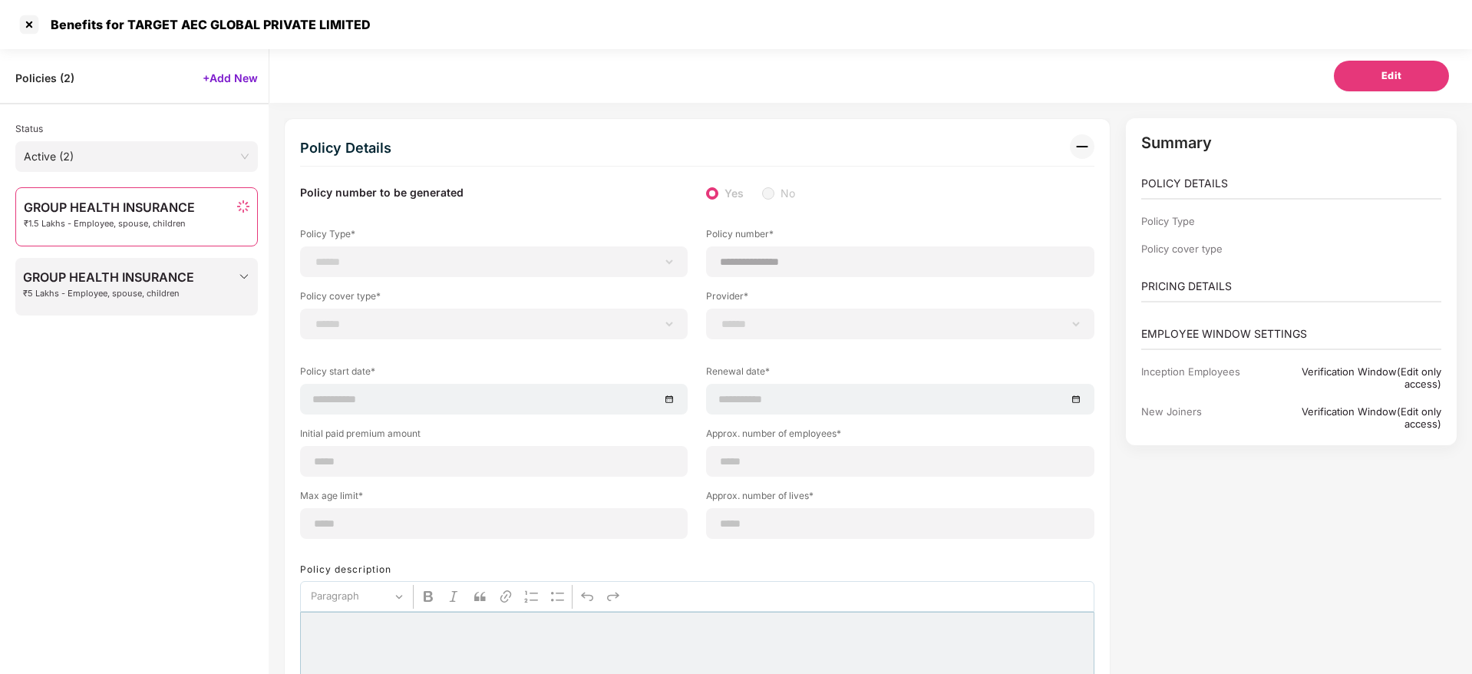
scroll to position [49, 0]
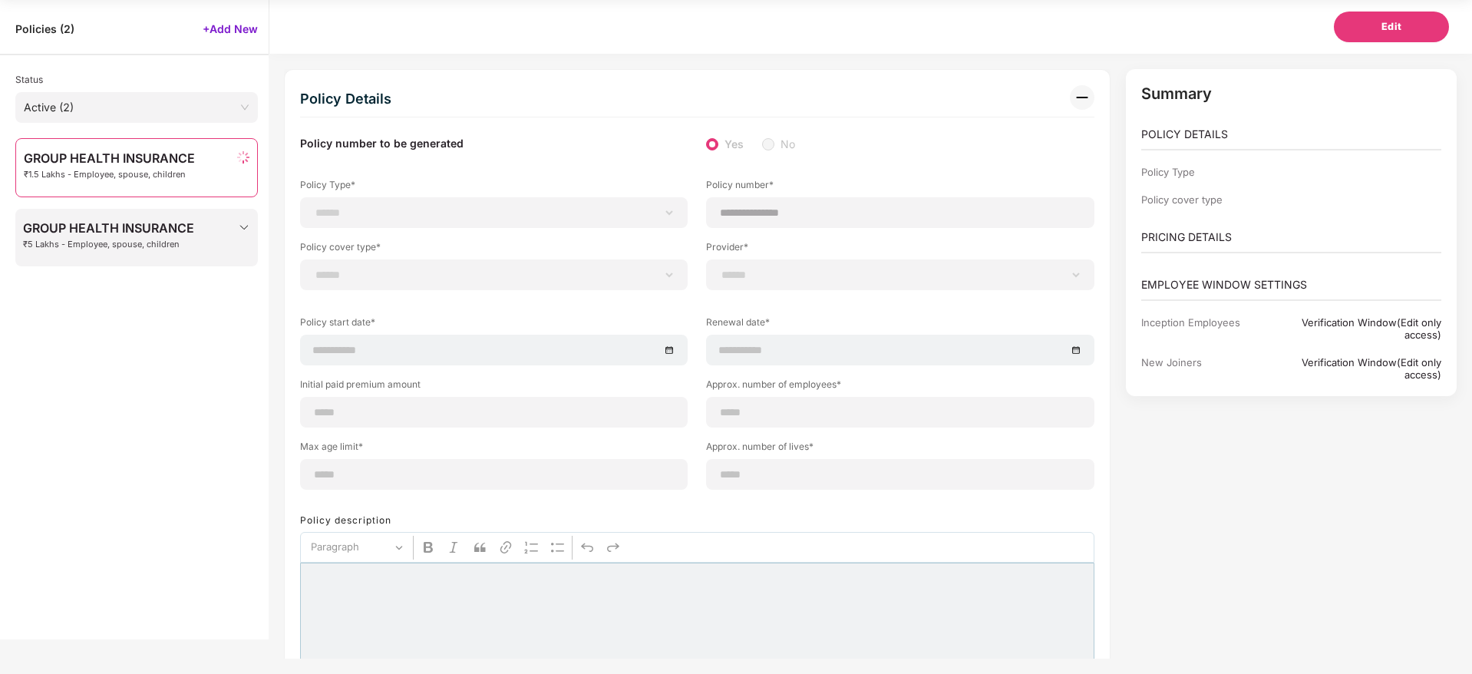
select select "**********"
select select "*"
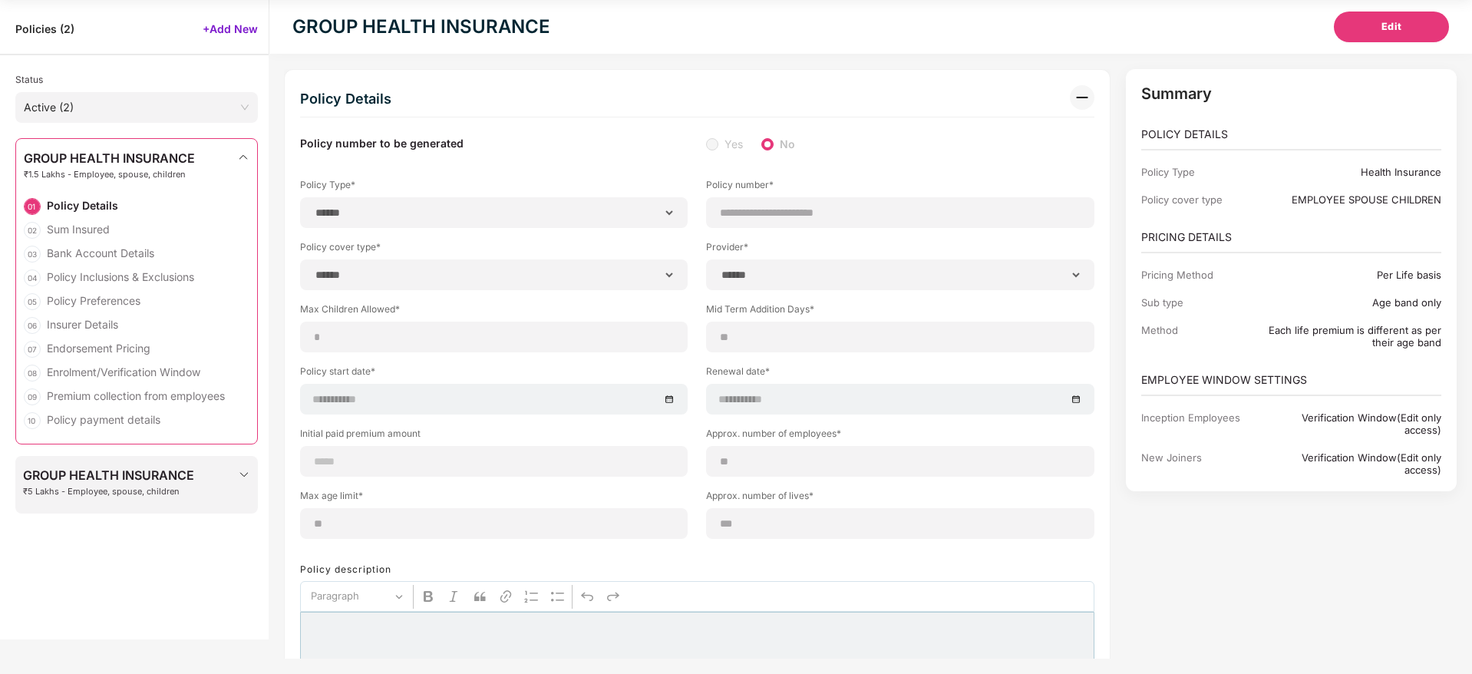
type input "**********"
type input "**"
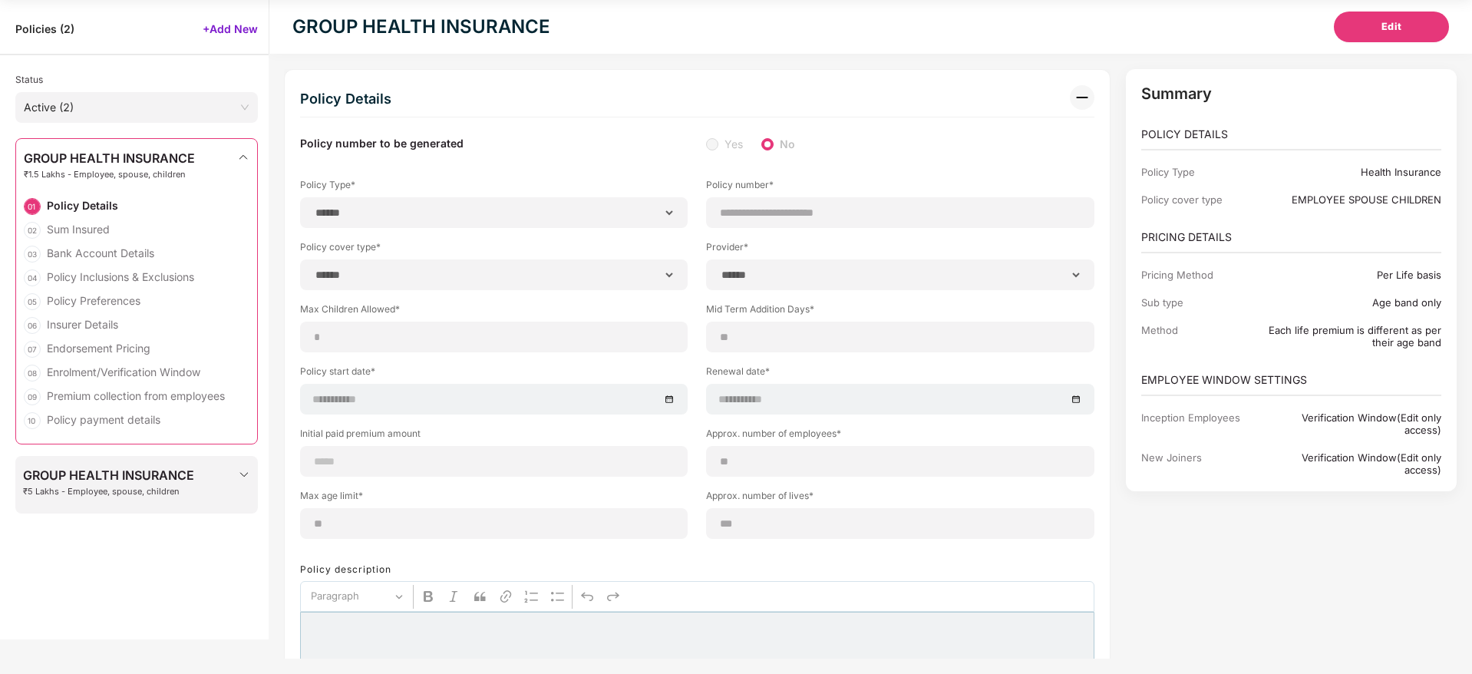
type input "***"
type input "*"
type input "**"
type input "******"
type input "**********"
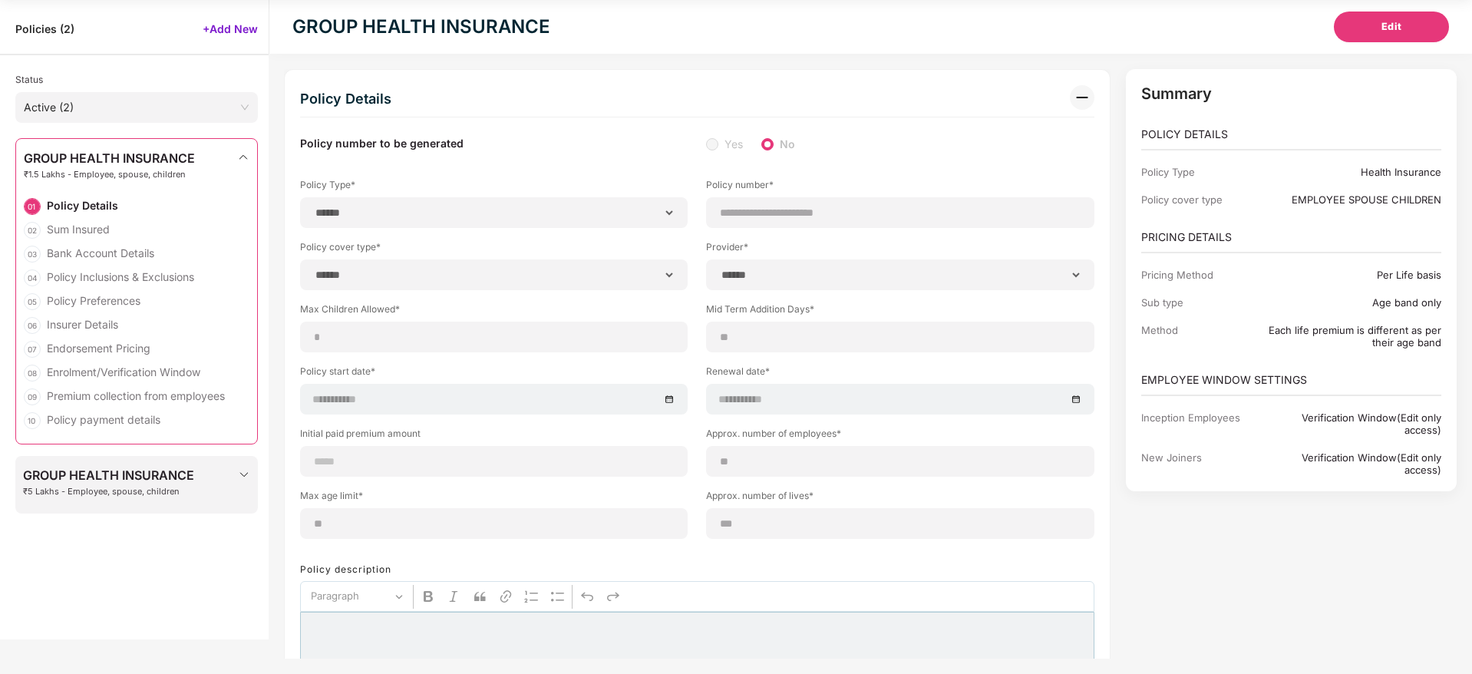
type input "**********"
type input "*****"
click at [106, 481] on span "GROUP HEALTH INSURANCE" at bounding box center [108, 475] width 171 height 14
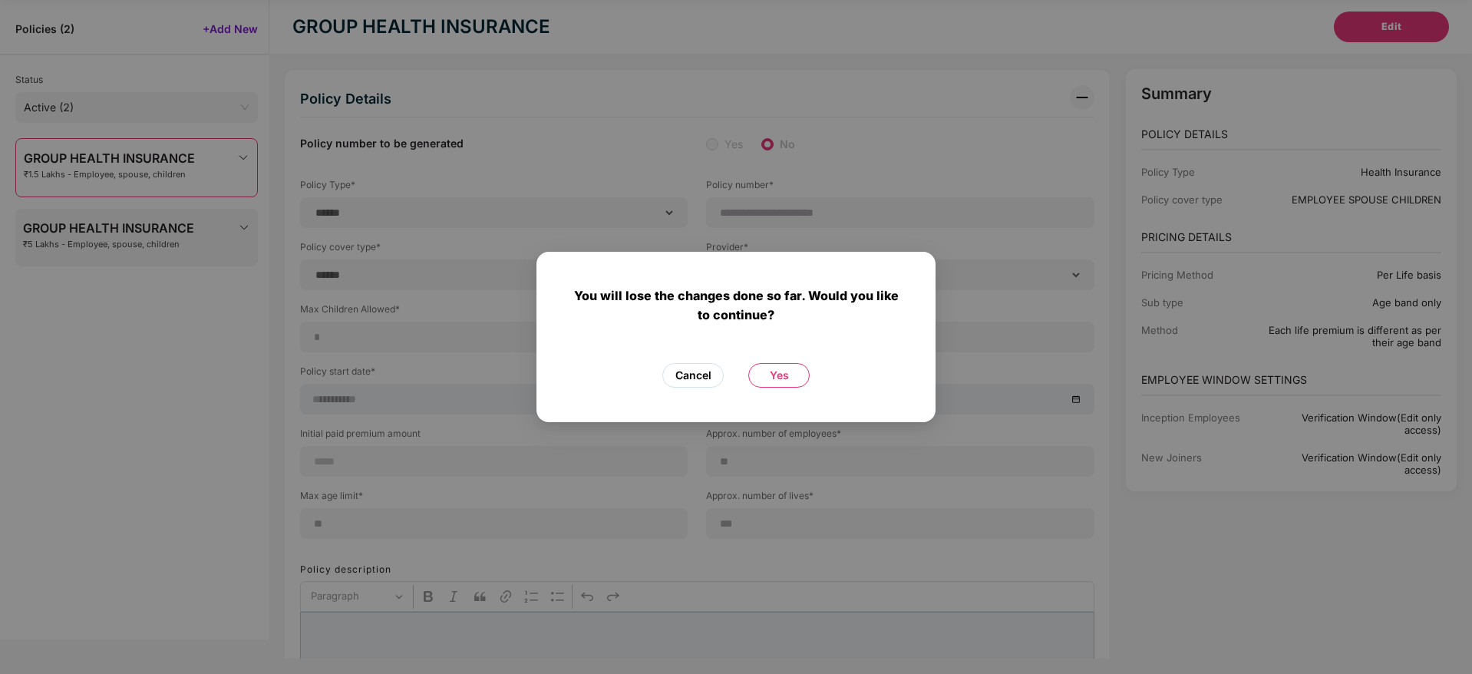
click at [710, 380] on span "Cancel" at bounding box center [693, 375] width 36 height 17
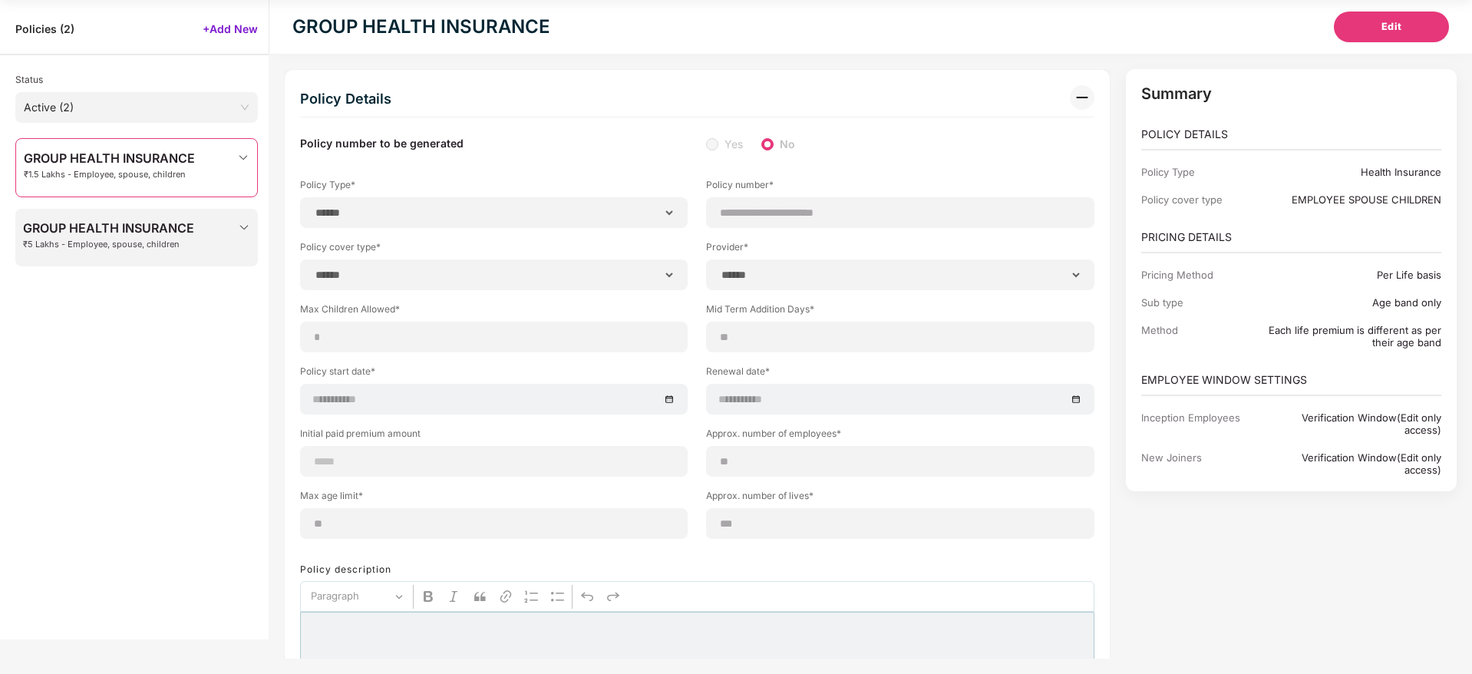
click at [143, 247] on span "₹5 Lakhs - Employee, spouse, children" at bounding box center [108, 244] width 171 height 10
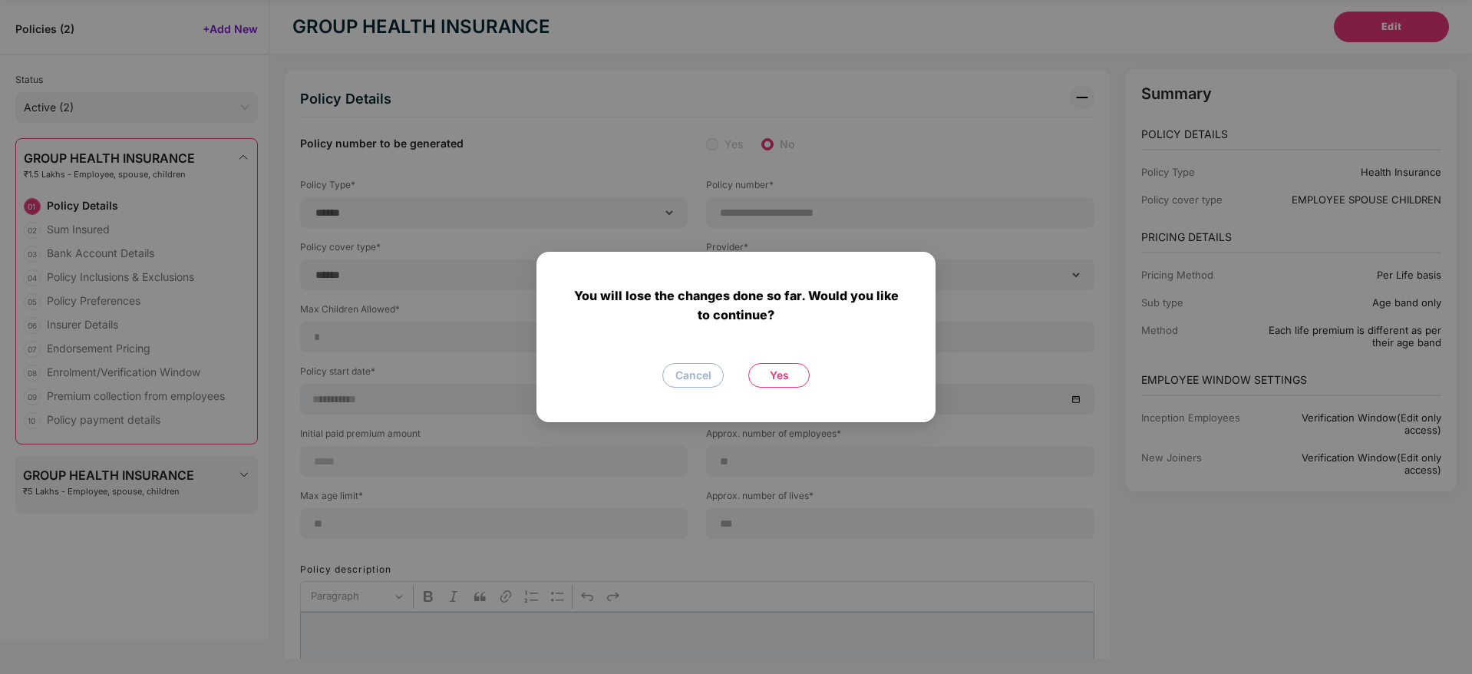
click at [771, 368] on span "Yes" at bounding box center [779, 375] width 19 height 17
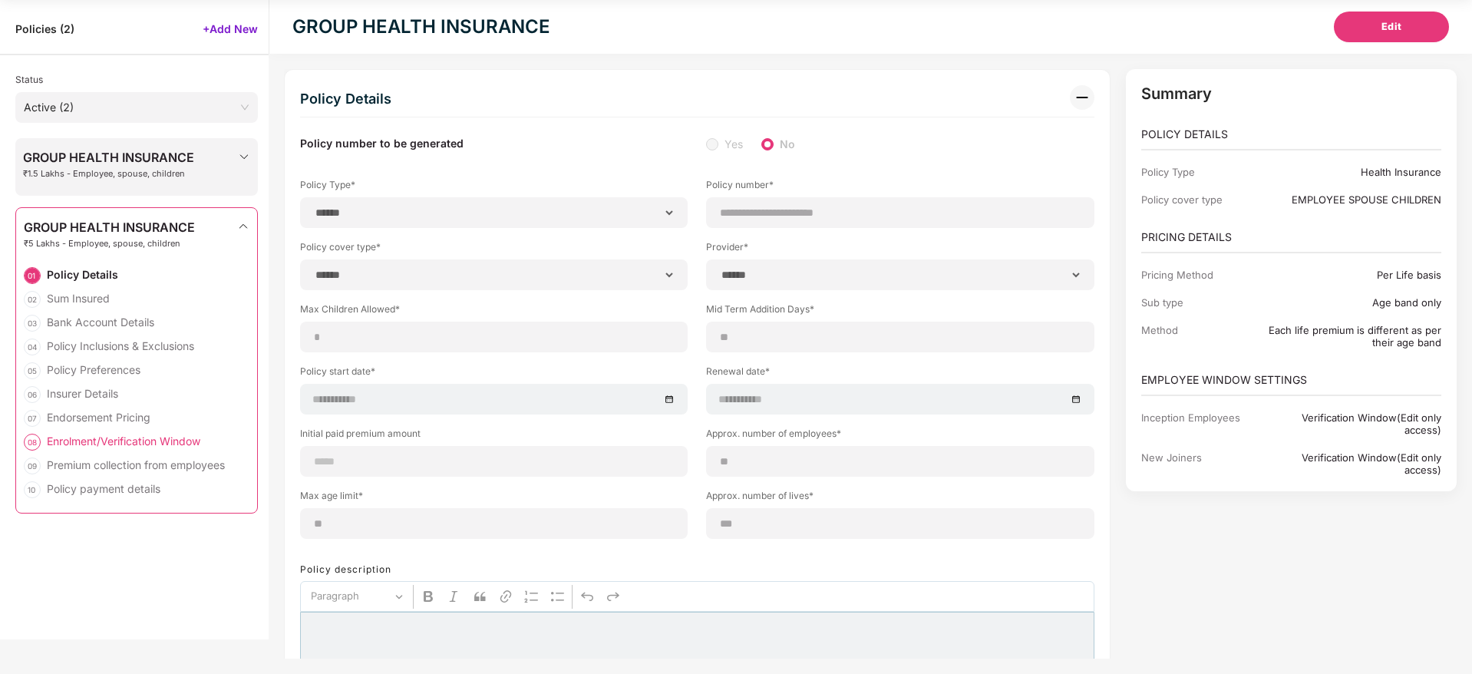
type input "******"
type input "****"
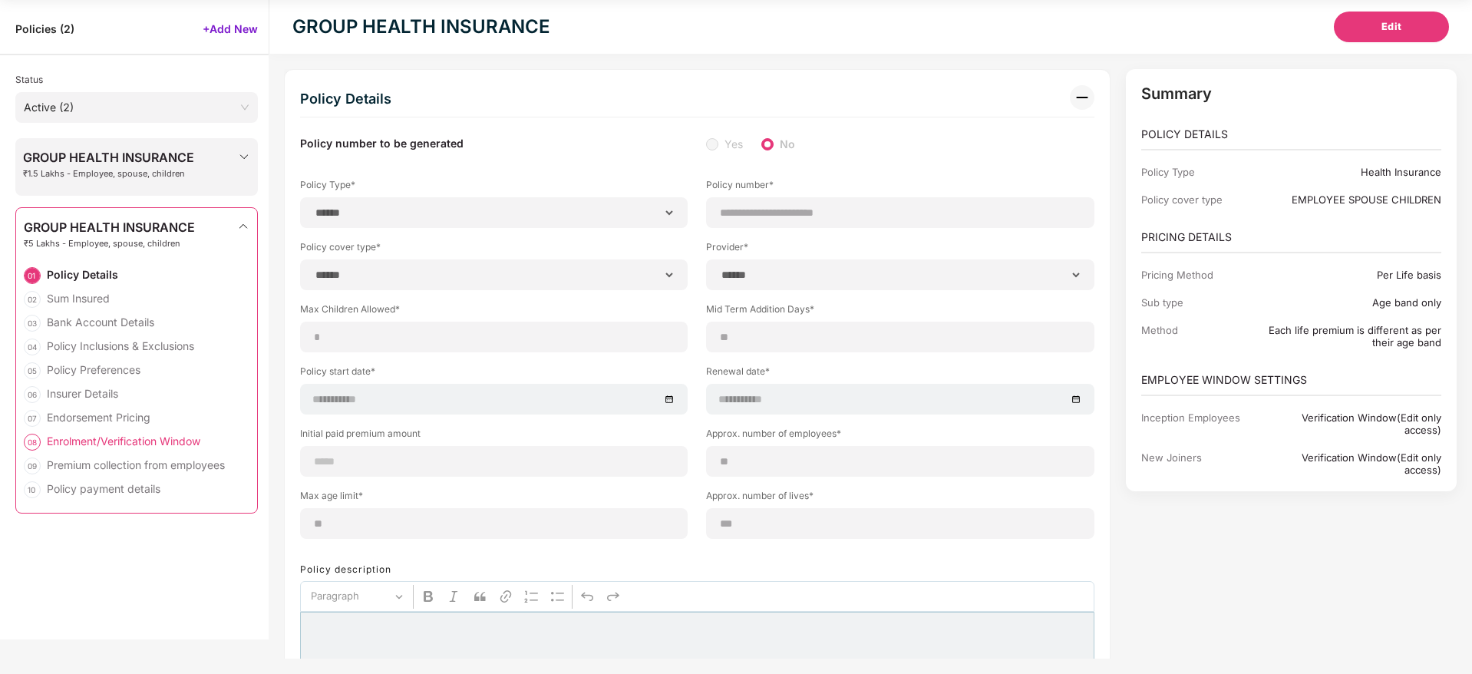
type input "*****"
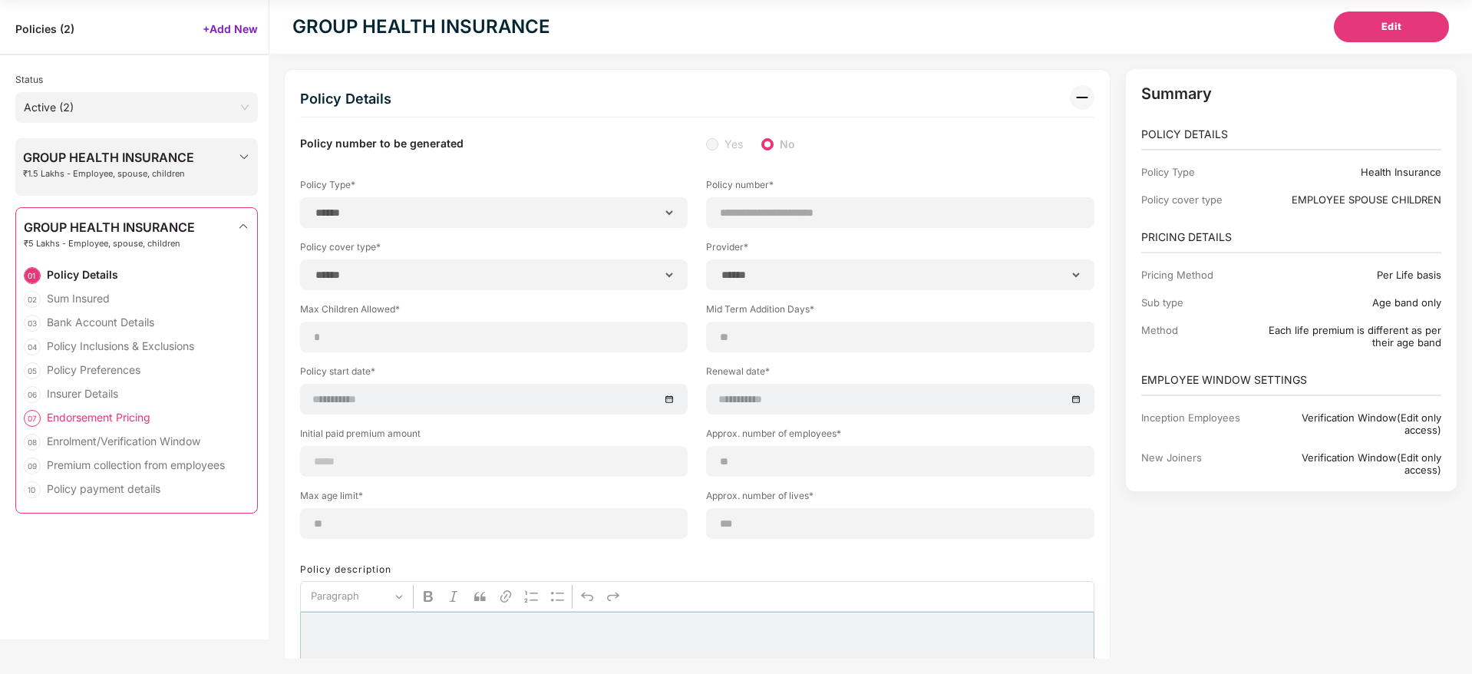
click at [101, 421] on div "Endorsement Pricing" at bounding box center [99, 417] width 104 height 15
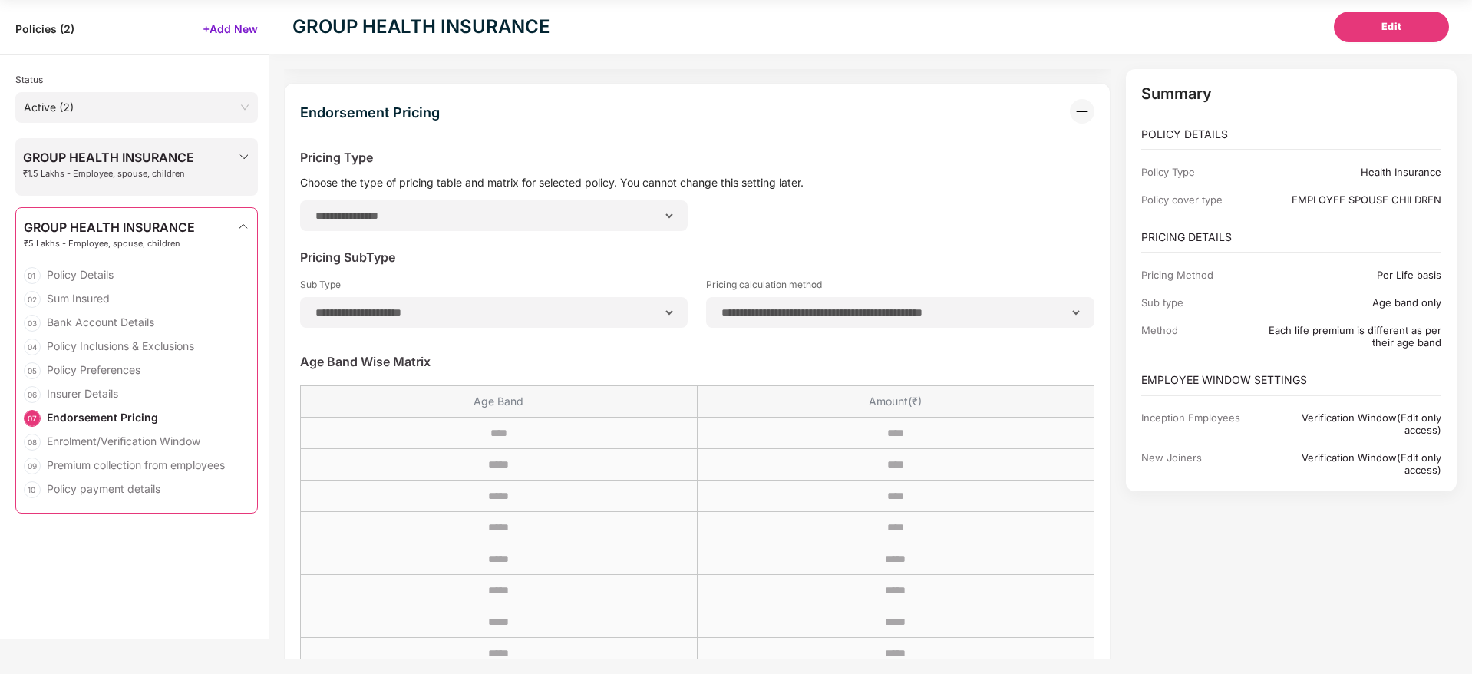
scroll to position [4734, 0]
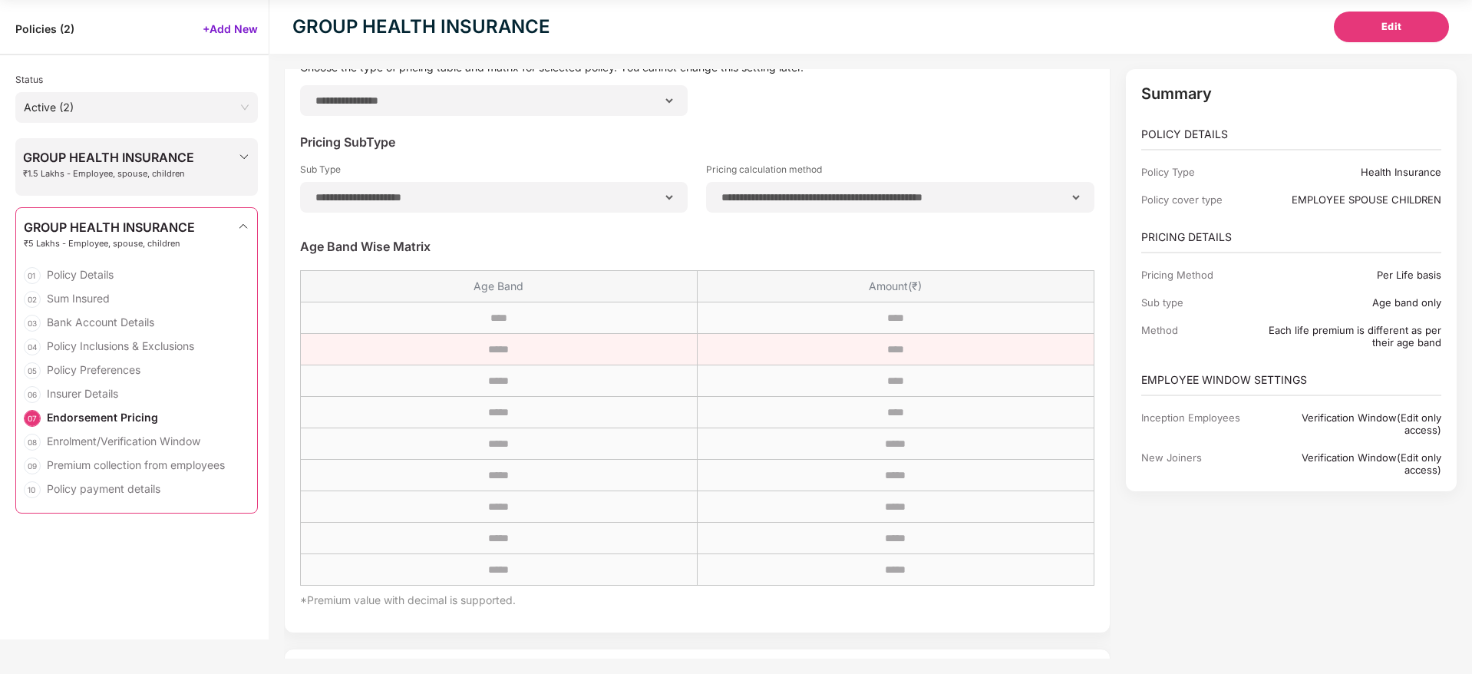
click at [932, 335] on tr "***** ****" at bounding box center [697, 349] width 793 height 31
click at [958, 334] on tr "***** ****" at bounding box center [697, 349] width 793 height 31
click at [981, 369] on tr "***** ****" at bounding box center [697, 380] width 793 height 31
click at [910, 370] on tr "***** ****" at bounding box center [697, 380] width 793 height 31
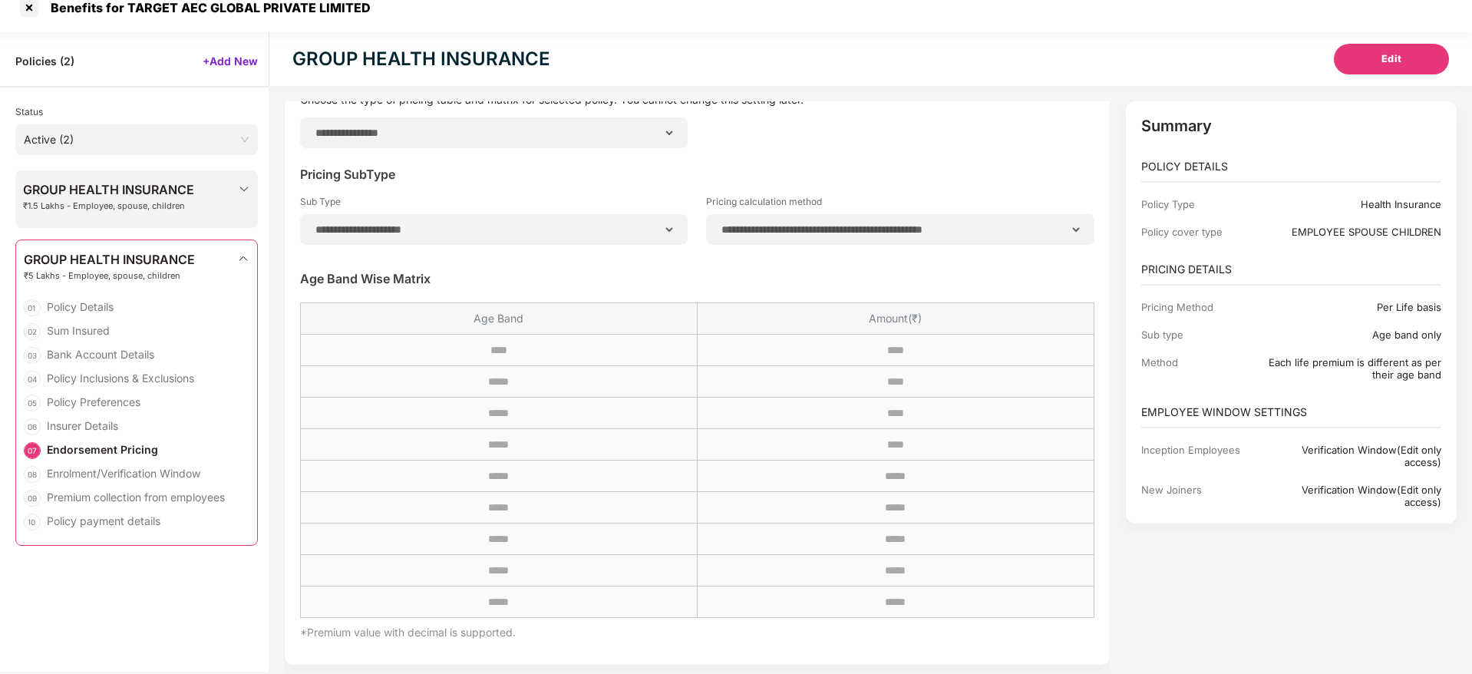
scroll to position [0, 0]
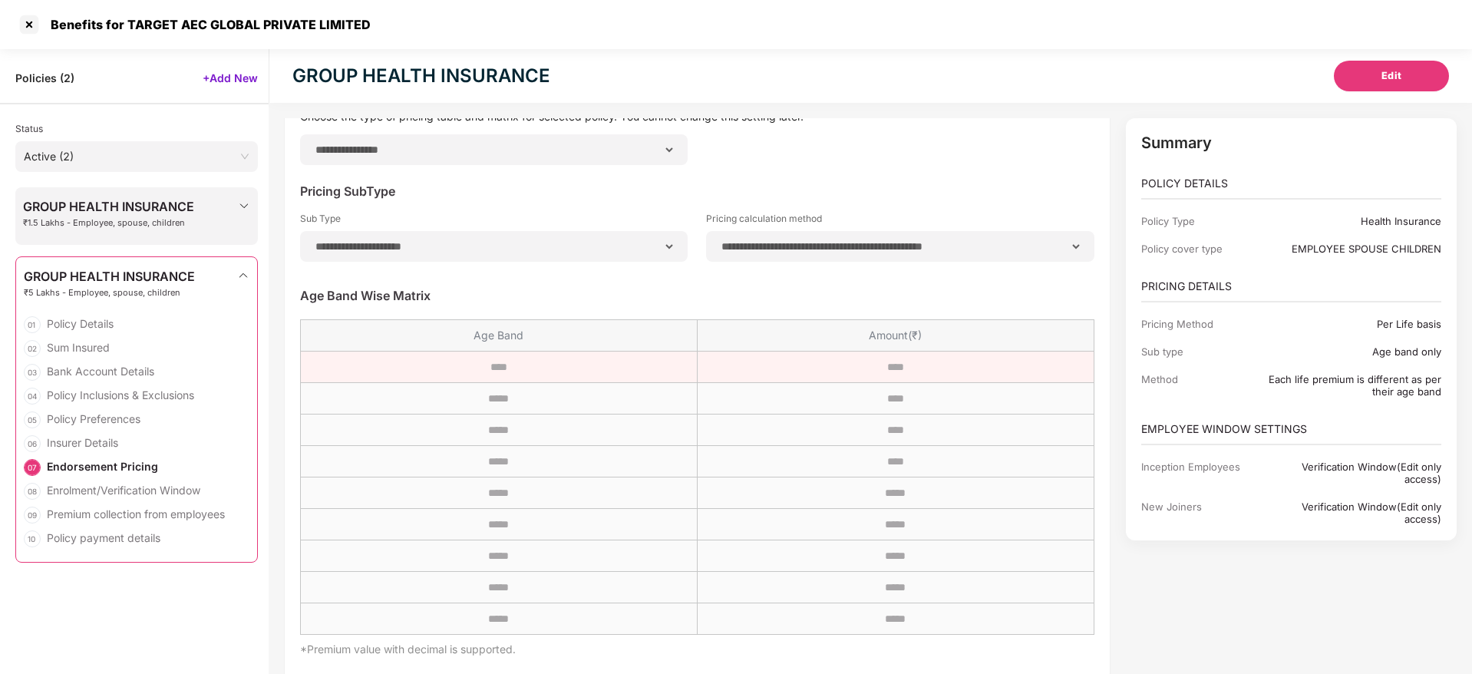
click at [963, 355] on tr "**** ****" at bounding box center [697, 366] width 793 height 31
click at [425, 371] on tbody "**** **** ***** **** ***** **** ***** **** ***** ***** ***** ***** ***** ***** …" at bounding box center [697, 492] width 793 height 283
click at [926, 351] on tr "**** ****" at bounding box center [697, 366] width 793 height 31
click at [35, 21] on div at bounding box center [29, 24] width 25 height 25
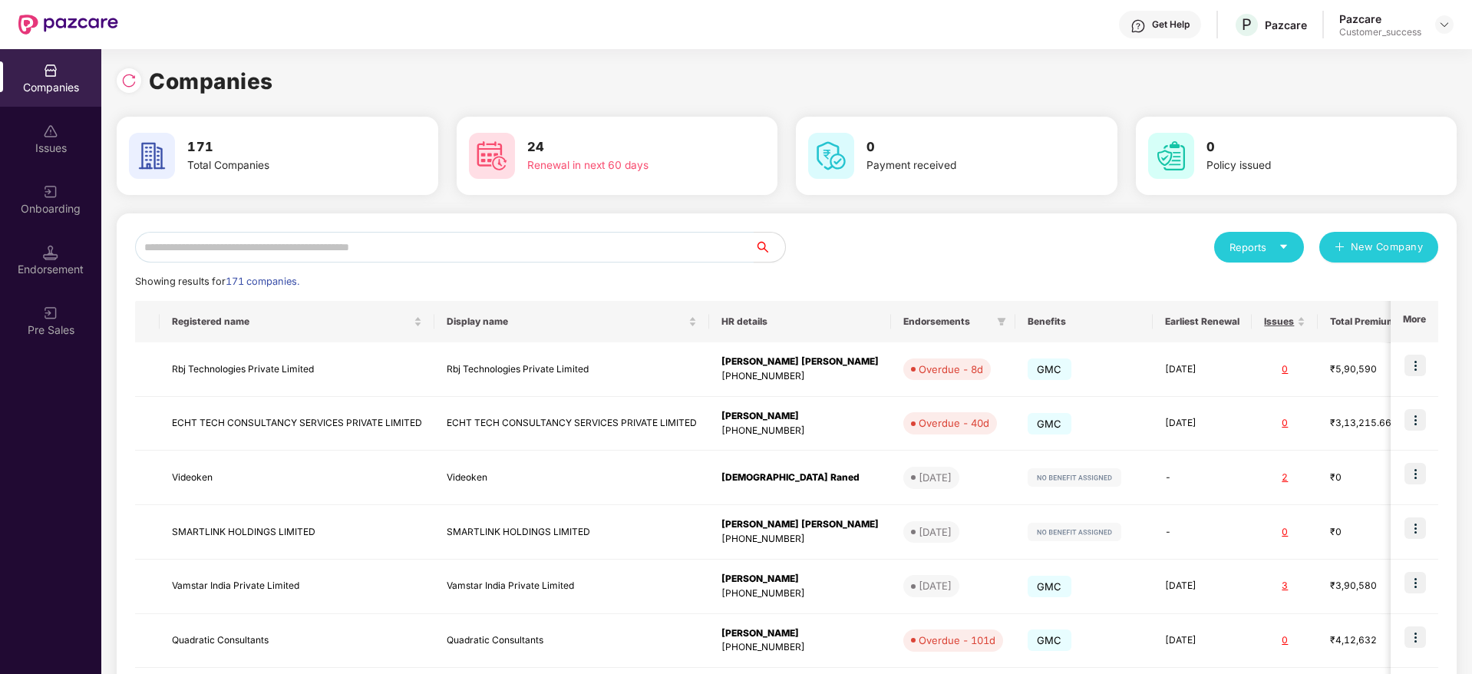
click at [308, 220] on div "Reports New Company Showing results for 171 companies. Registered name Display …" at bounding box center [787, 585] width 1340 height 745
click at [311, 229] on div "Reports New Company Showing results for 171 companies. Registered name Display …" at bounding box center [787, 585] width 1340 height 745
drag, startPoint x: 319, startPoint y: 241, endPoint x: 383, endPoint y: 265, distance: 68.2
click at [321, 243] on input "text" at bounding box center [444, 247] width 619 height 31
paste input "**********"
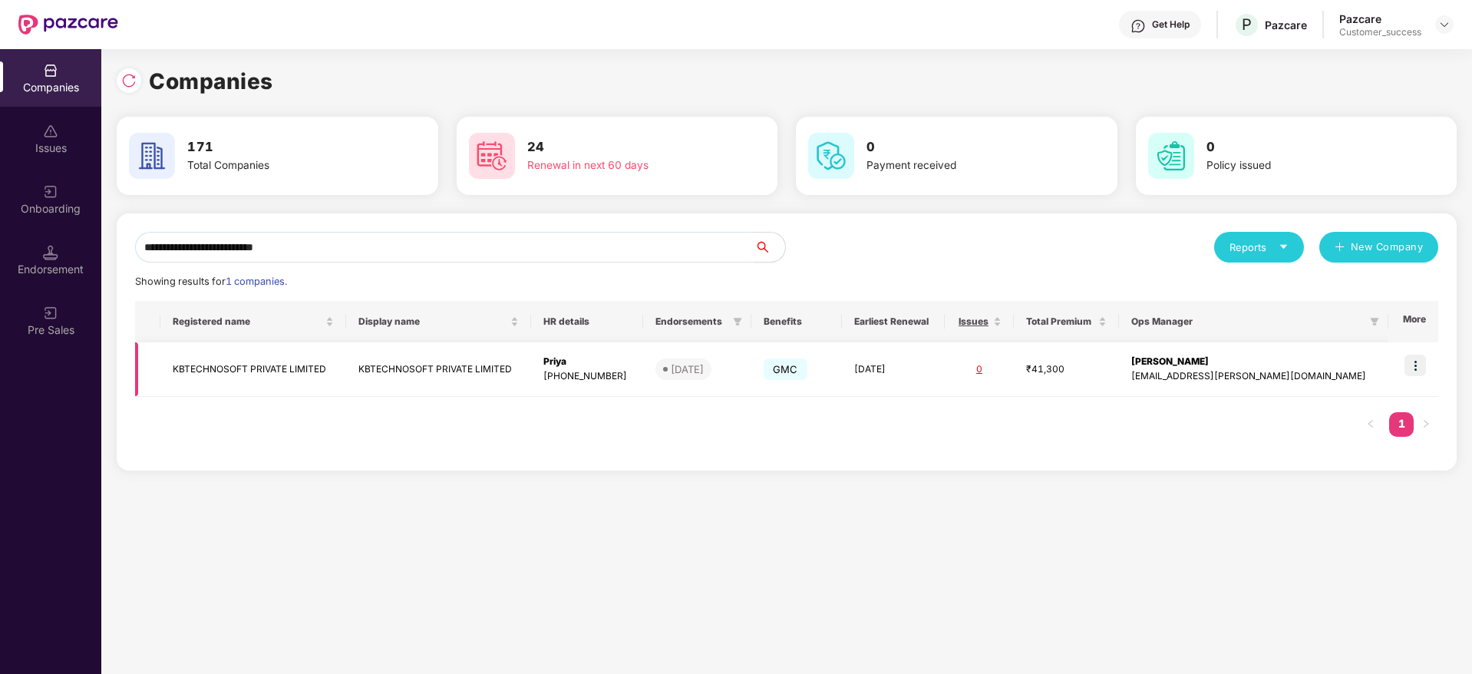
type input "**********"
click at [1409, 363] on img at bounding box center [1414, 364] width 21 height 21
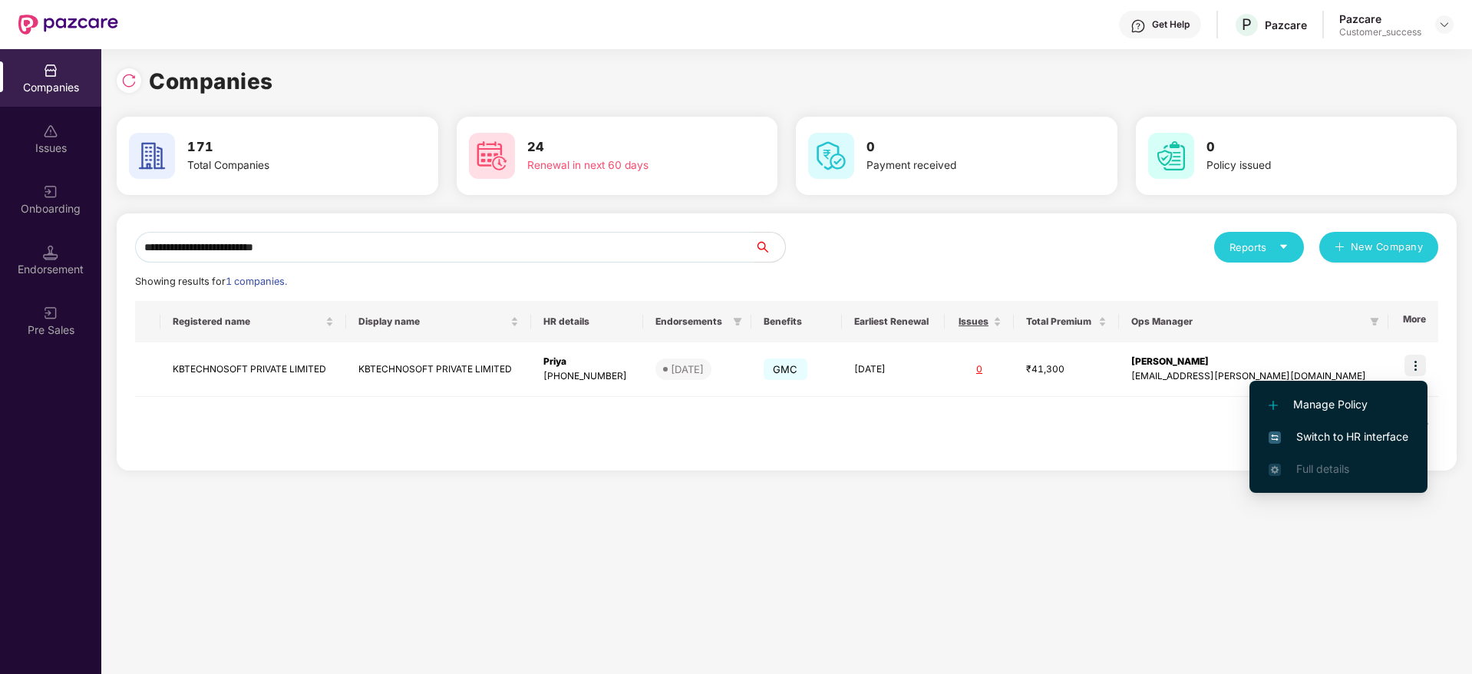
click at [1321, 430] on span "Switch to HR interface" at bounding box center [1338, 436] width 140 height 17
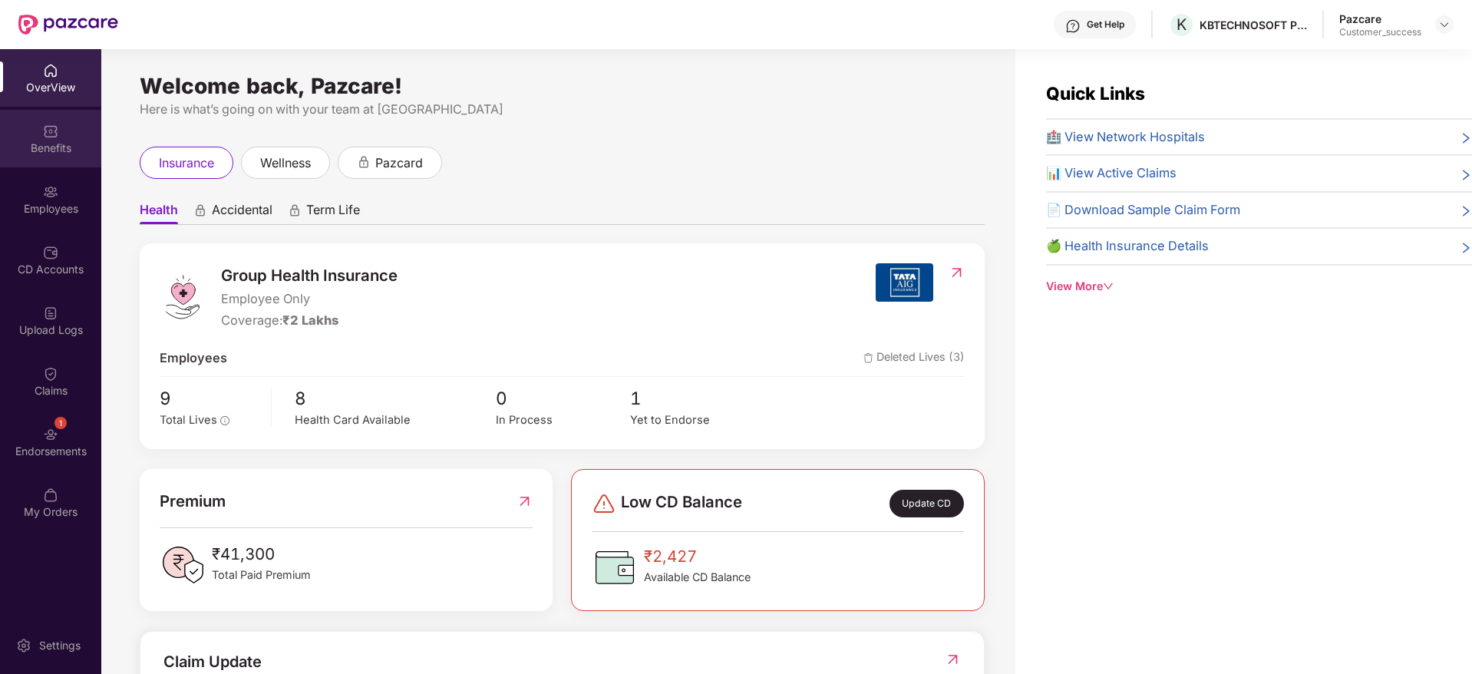
click at [16, 129] on div "Benefits" at bounding box center [50, 139] width 101 height 58
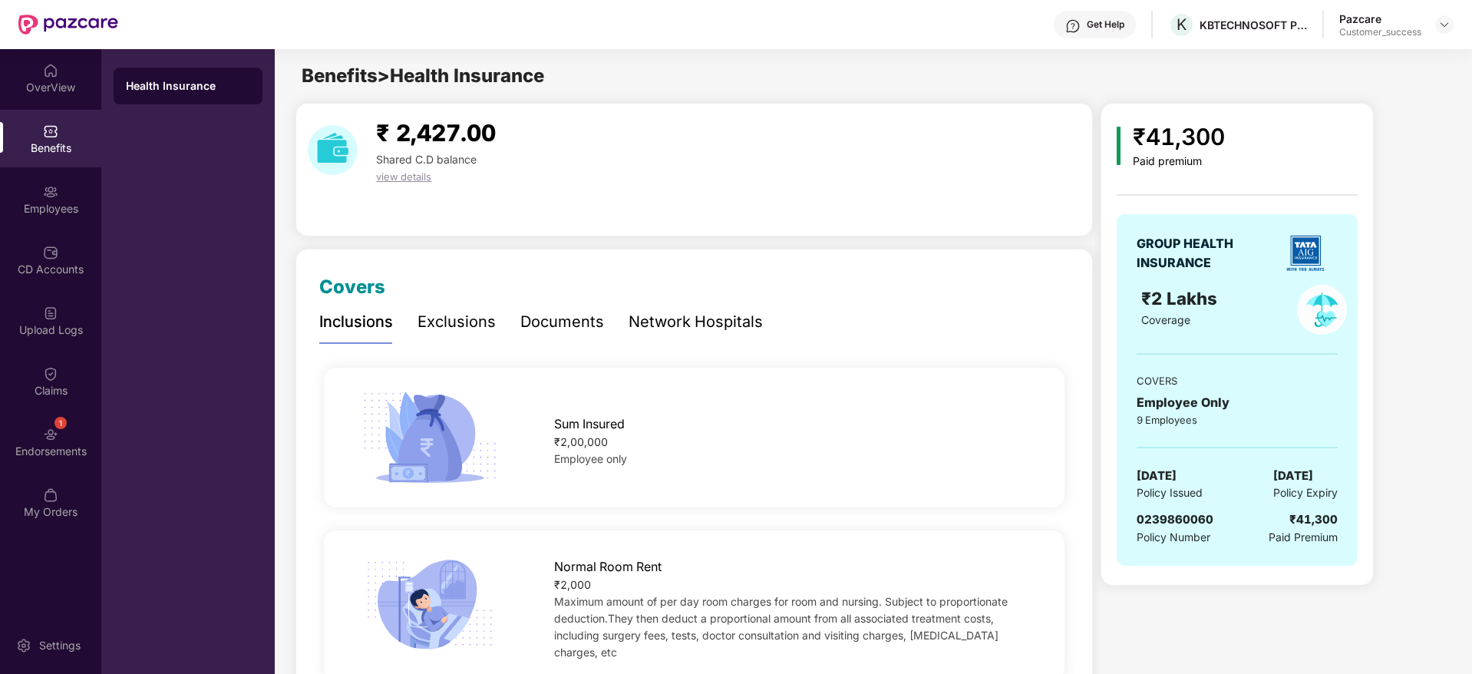
click at [1433, 25] on div "Pazcare Customer_success" at bounding box center [1396, 25] width 114 height 27
click at [1442, 25] on img at bounding box center [1444, 24] width 12 height 12
click at [1272, 37] on div "Switch to User view" at bounding box center [1272, 37] width 0 height 0
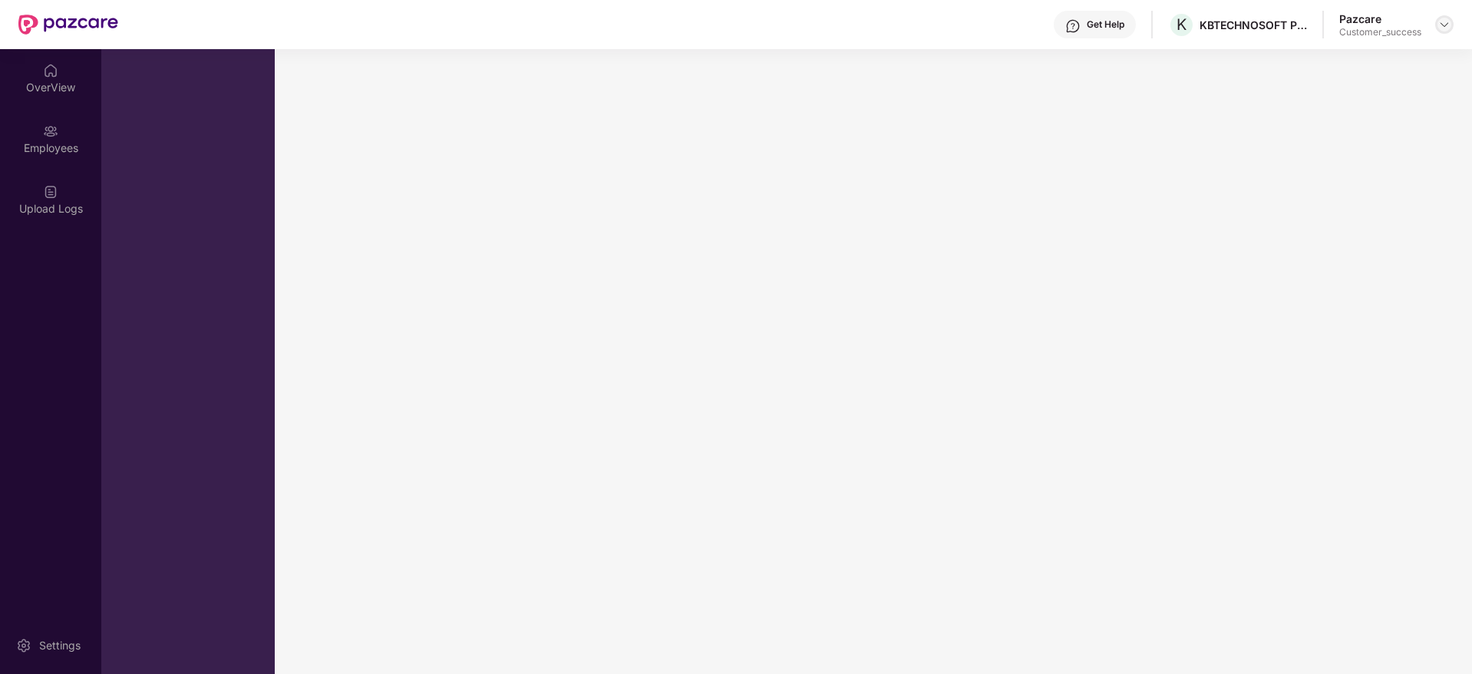
click at [1445, 26] on img at bounding box center [1444, 24] width 12 height 12
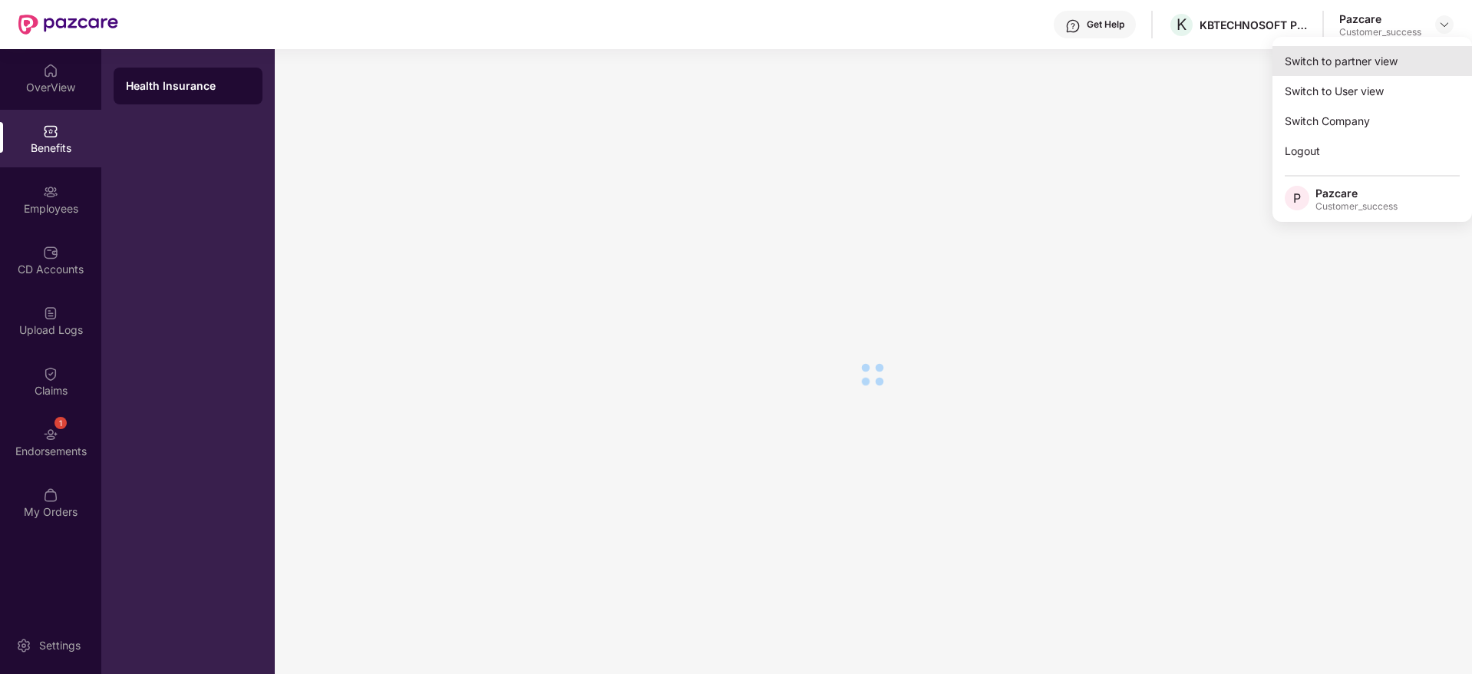
click at [1422, 61] on div "Switch to partner view" at bounding box center [1371, 61] width 199 height 30
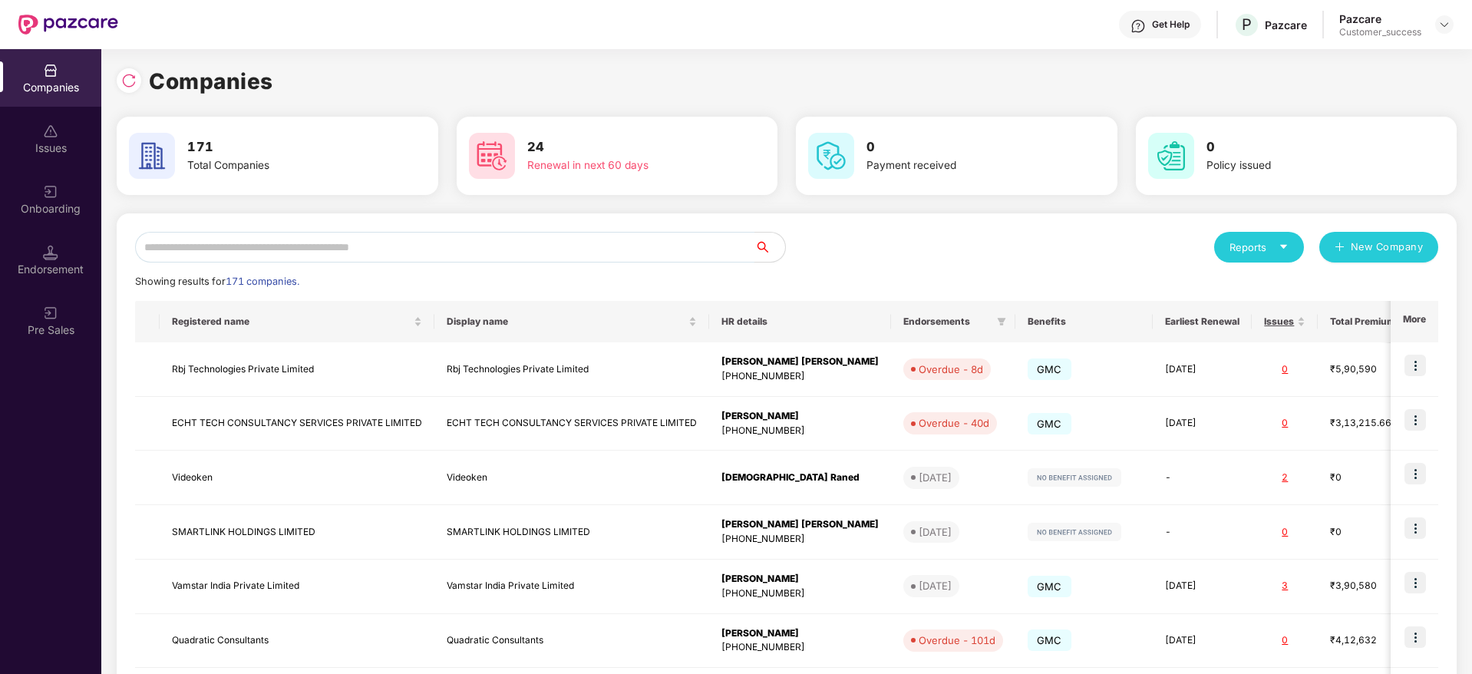
click at [474, 232] on input "text" at bounding box center [444, 247] width 619 height 31
paste input "**********"
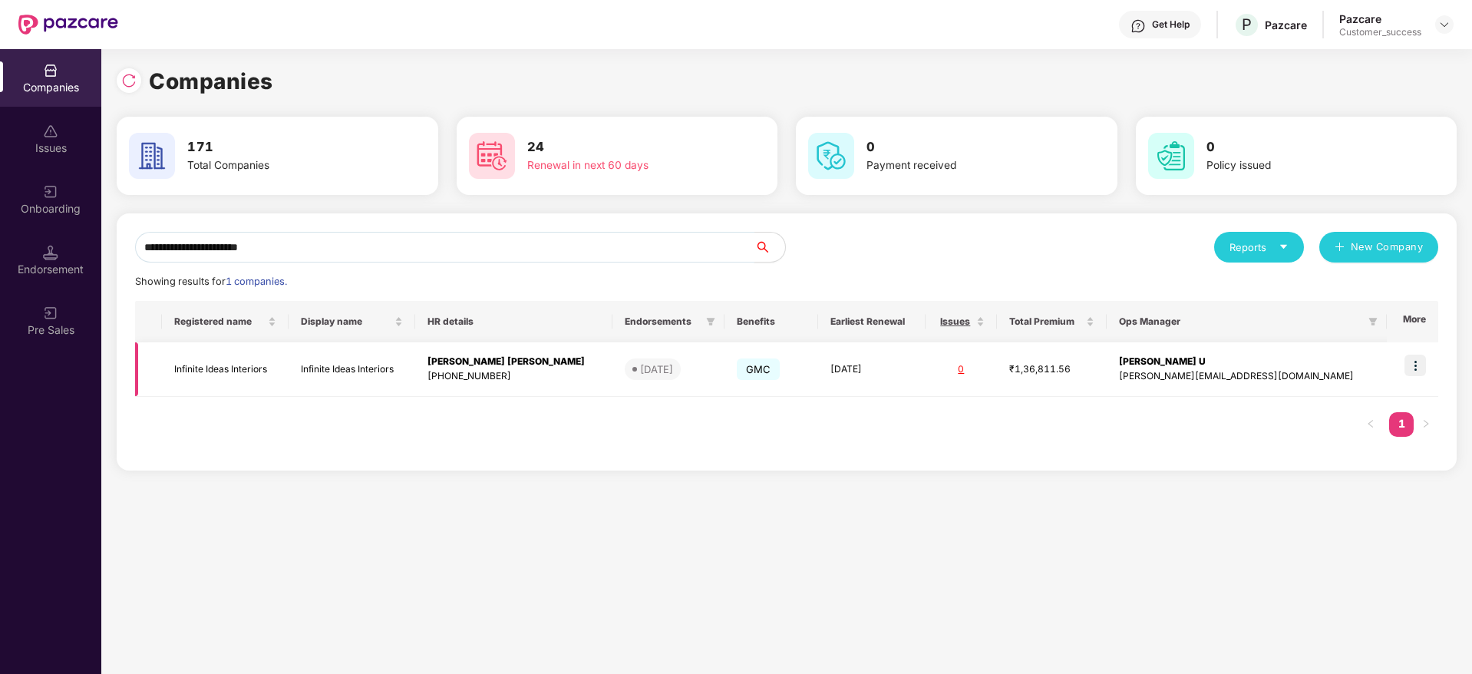
type input "**********"
click at [1403, 366] on td at bounding box center [1411, 369] width 51 height 54
click at [1420, 365] on img at bounding box center [1414, 364] width 21 height 21
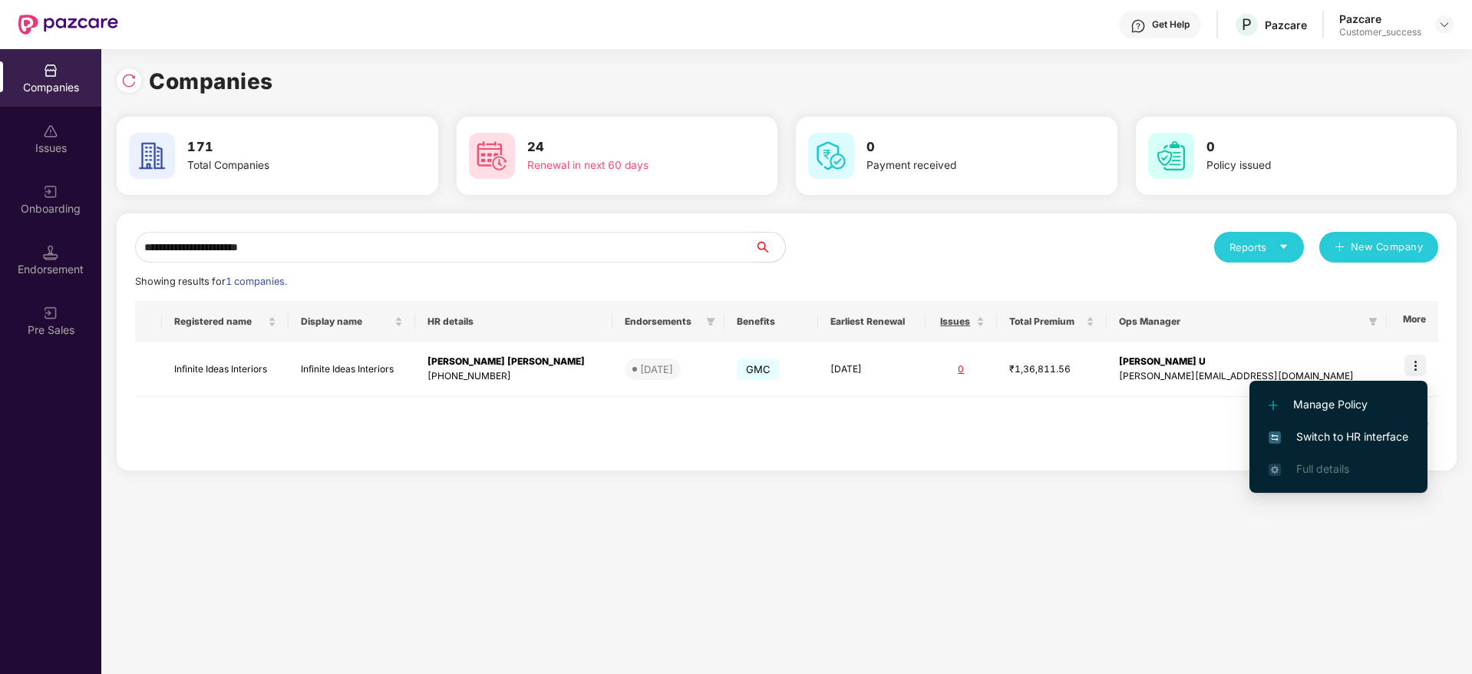
click at [1382, 427] on li "Switch to HR interface" at bounding box center [1338, 436] width 178 height 32
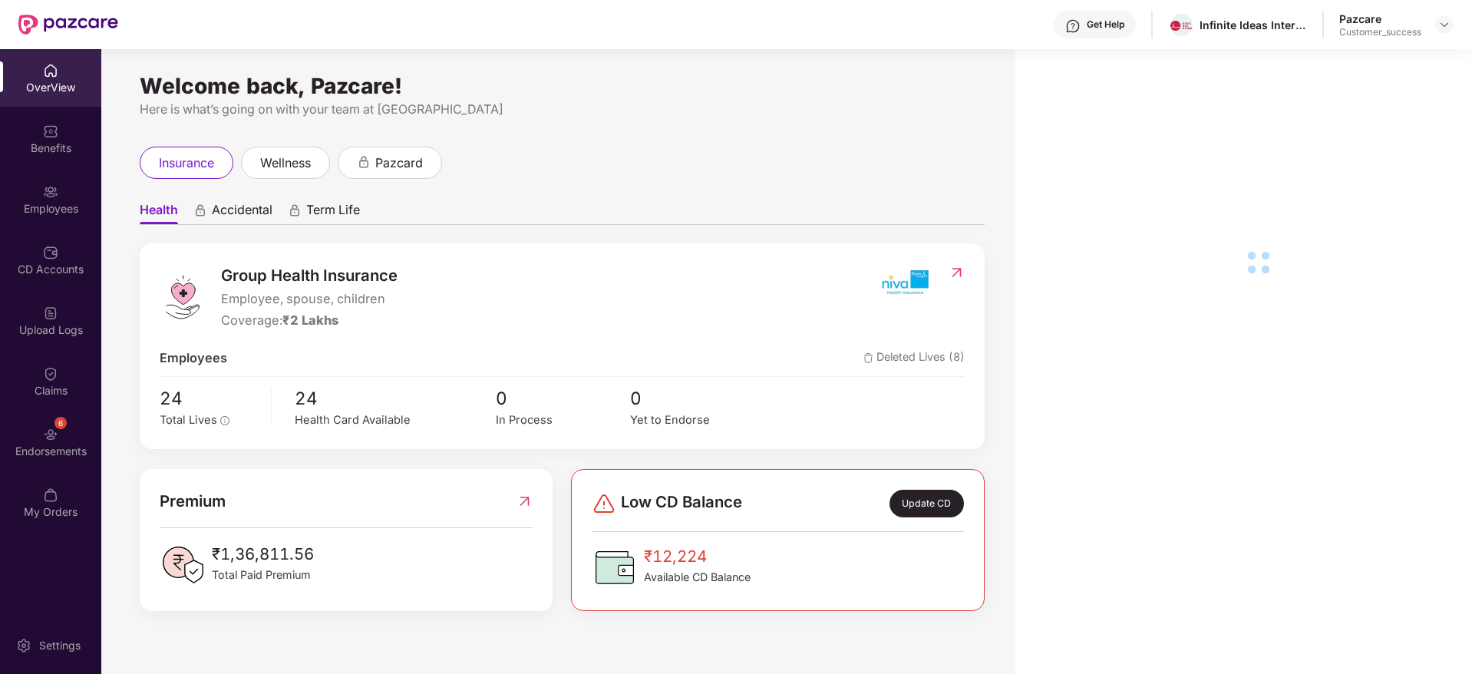
click at [42, 211] on div "Employees" at bounding box center [50, 208] width 101 height 15
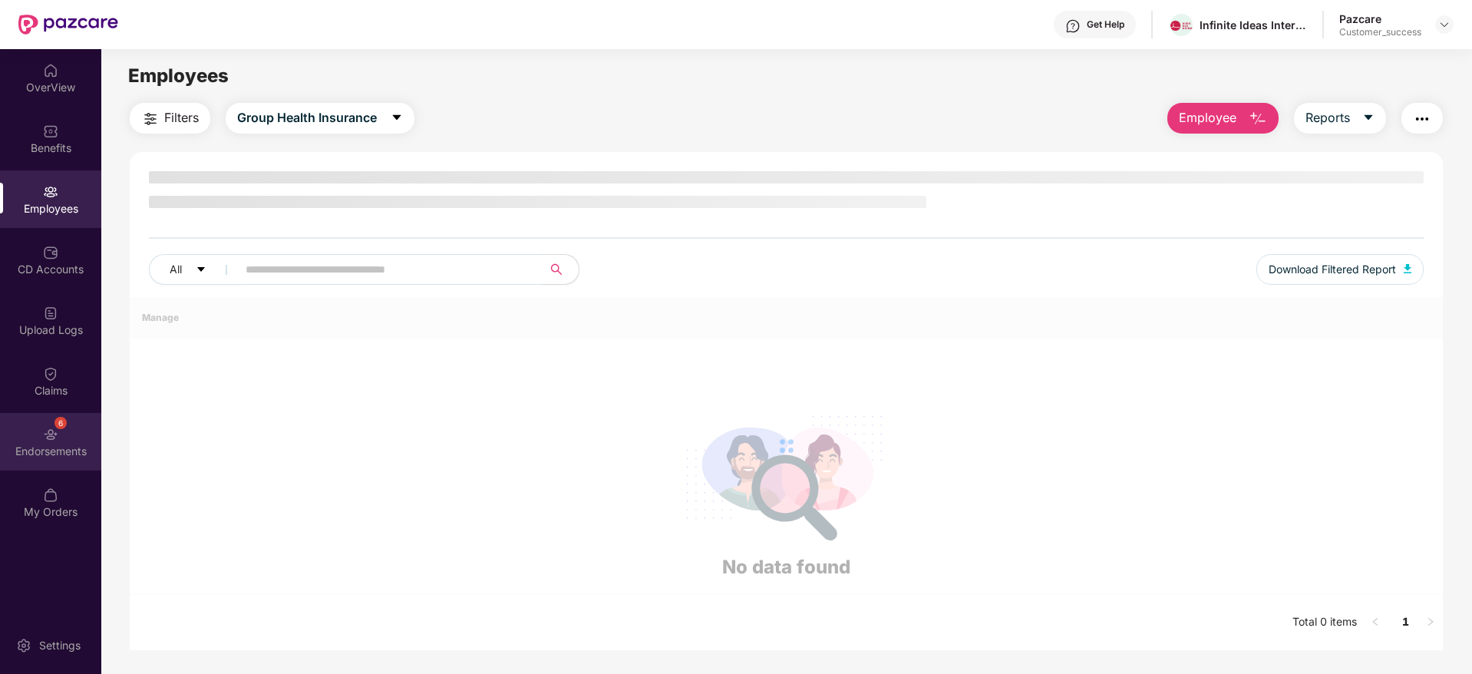
click at [55, 413] on div "6 Endorsements" at bounding box center [50, 442] width 101 height 58
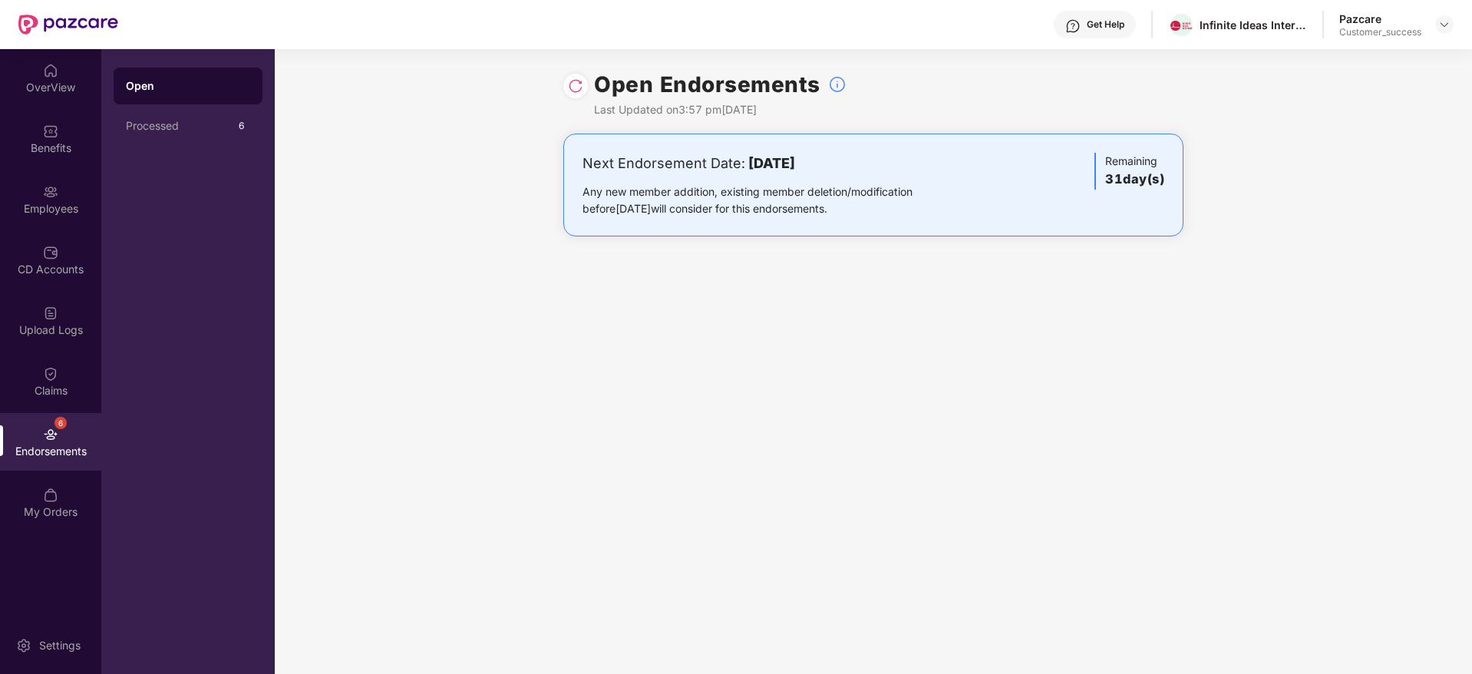
click at [64, 413] on div "6 Endorsements" at bounding box center [50, 442] width 101 height 58
click at [1432, 22] on div "Pazcare Customer_success" at bounding box center [1396, 25] width 114 height 27
click at [1442, 27] on img at bounding box center [1444, 24] width 12 height 12
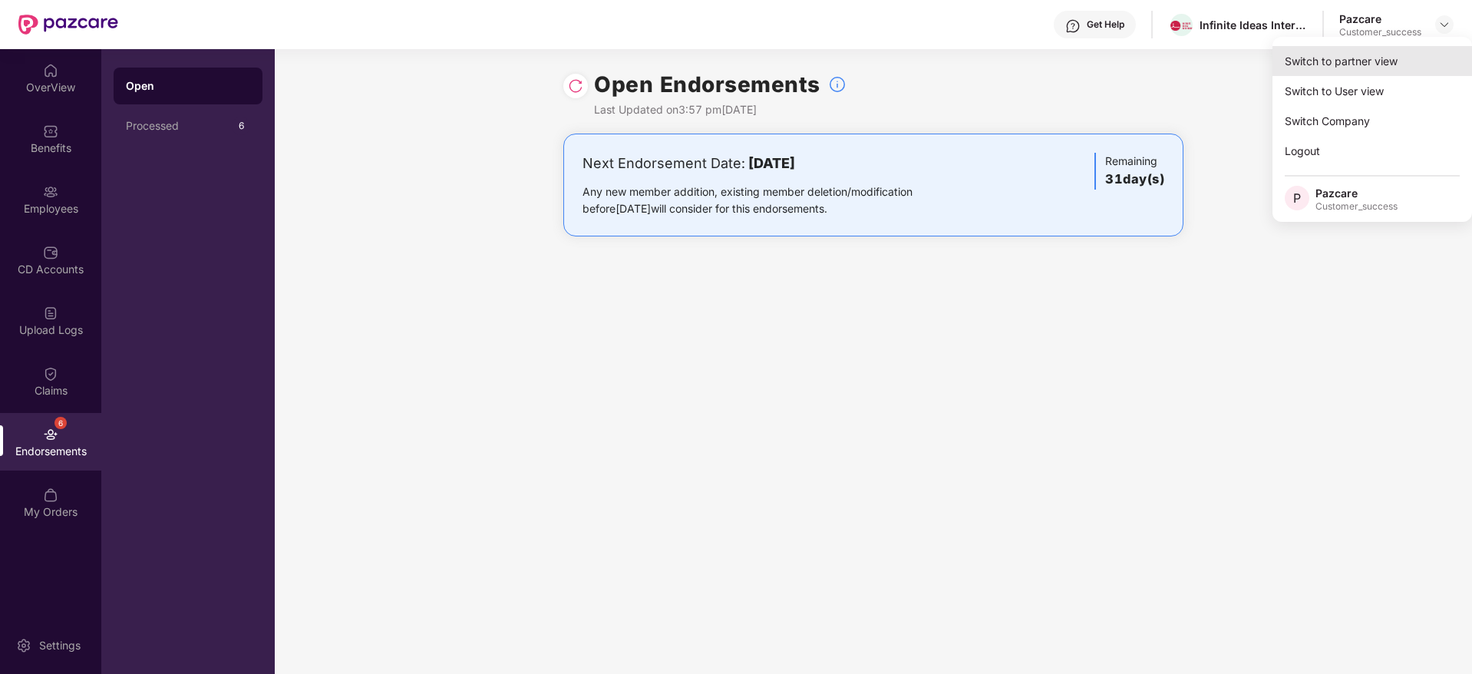
click at [1388, 69] on div "Switch to partner view" at bounding box center [1371, 61] width 199 height 30
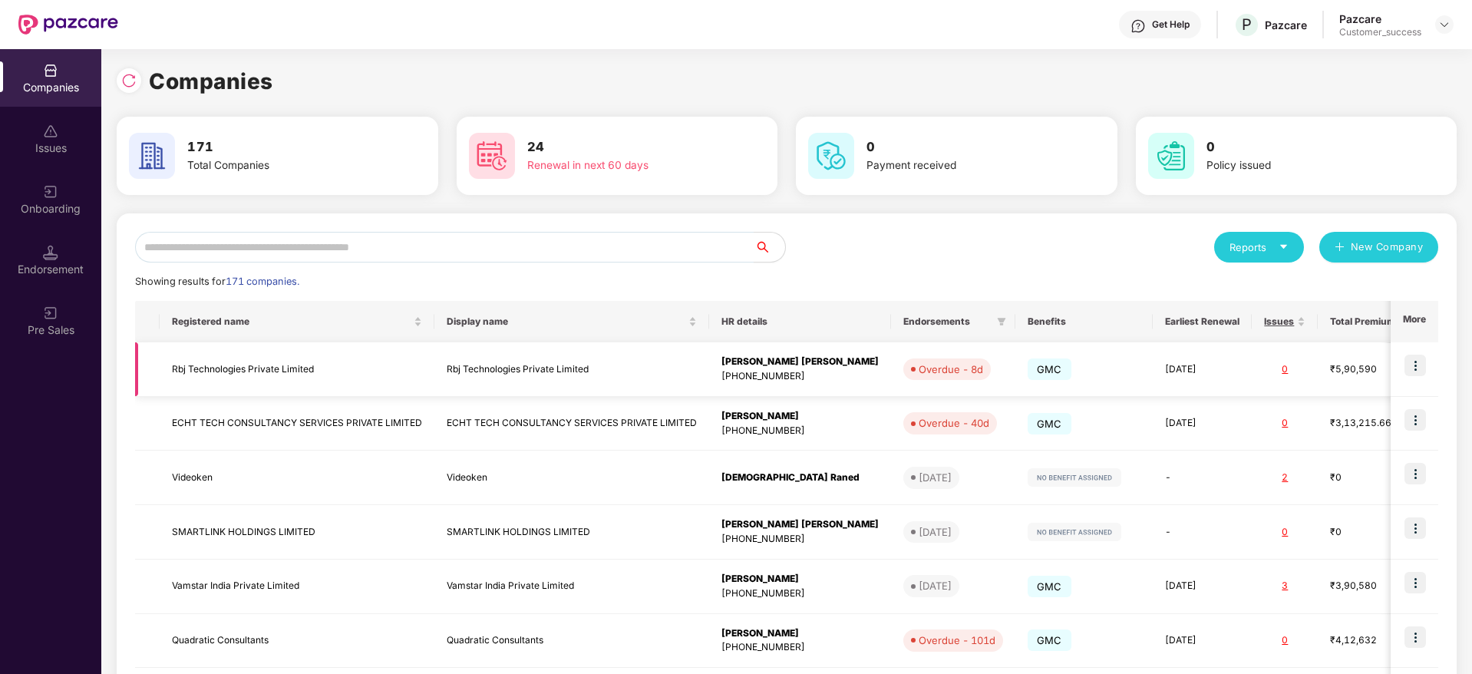
drag, startPoint x: 1416, startPoint y: 368, endPoint x: 1370, endPoint y: 417, distance: 67.3
click at [1416, 368] on img at bounding box center [1414, 364] width 21 height 21
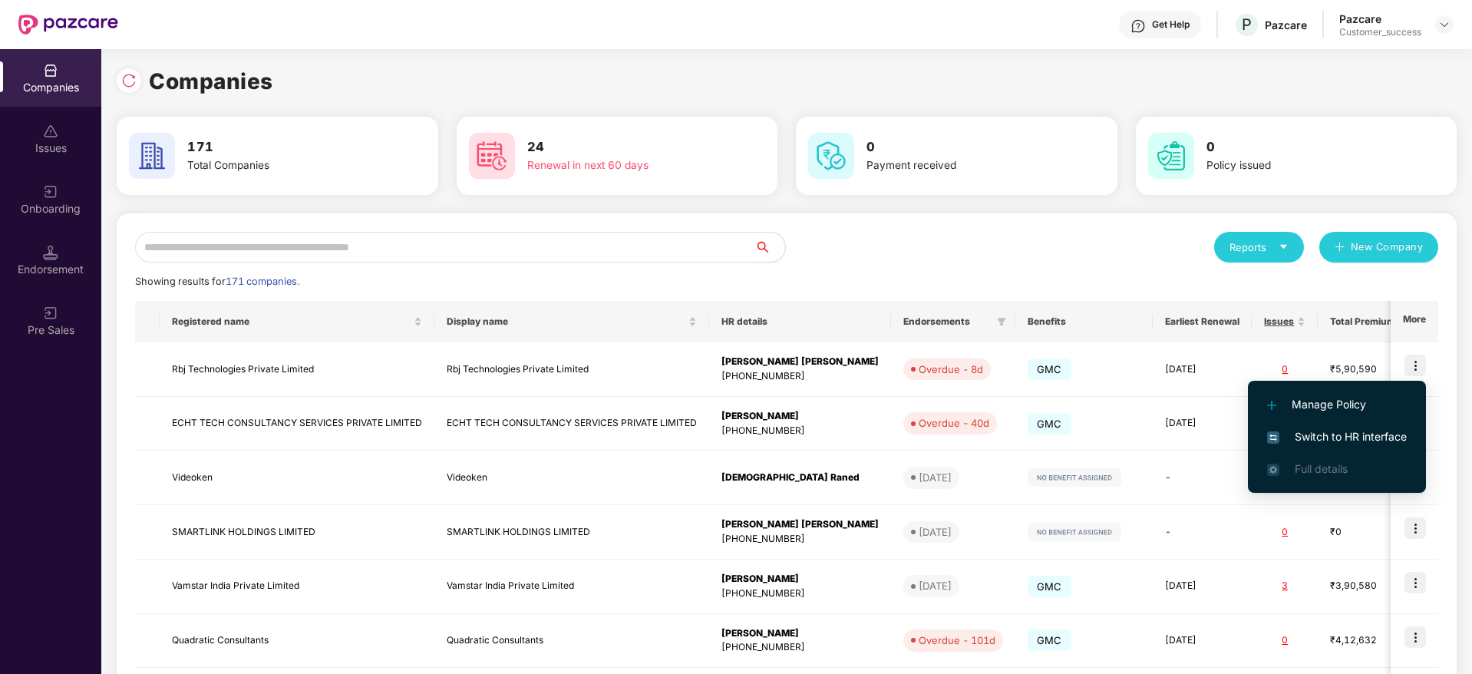
click at [1354, 435] on span "Switch to HR interface" at bounding box center [1337, 436] width 140 height 17
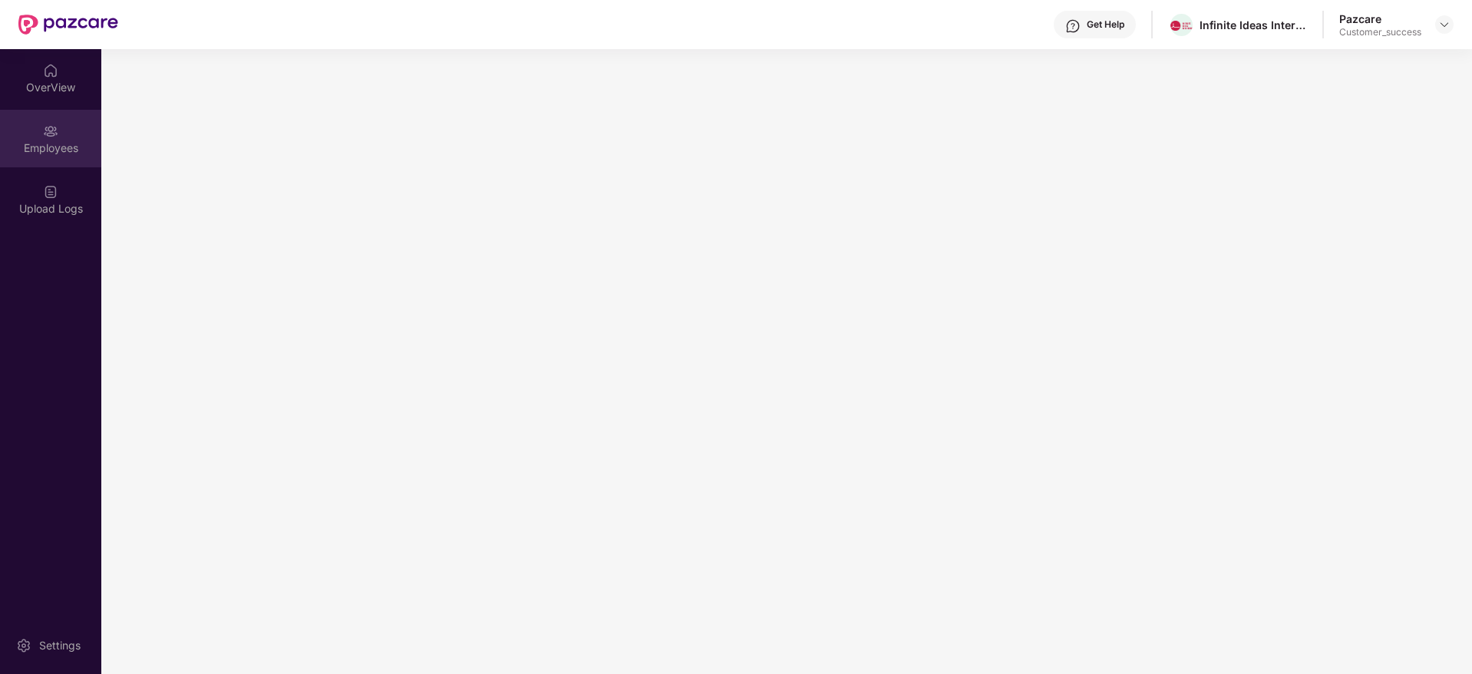
click at [35, 150] on div "Employees" at bounding box center [50, 147] width 101 height 15
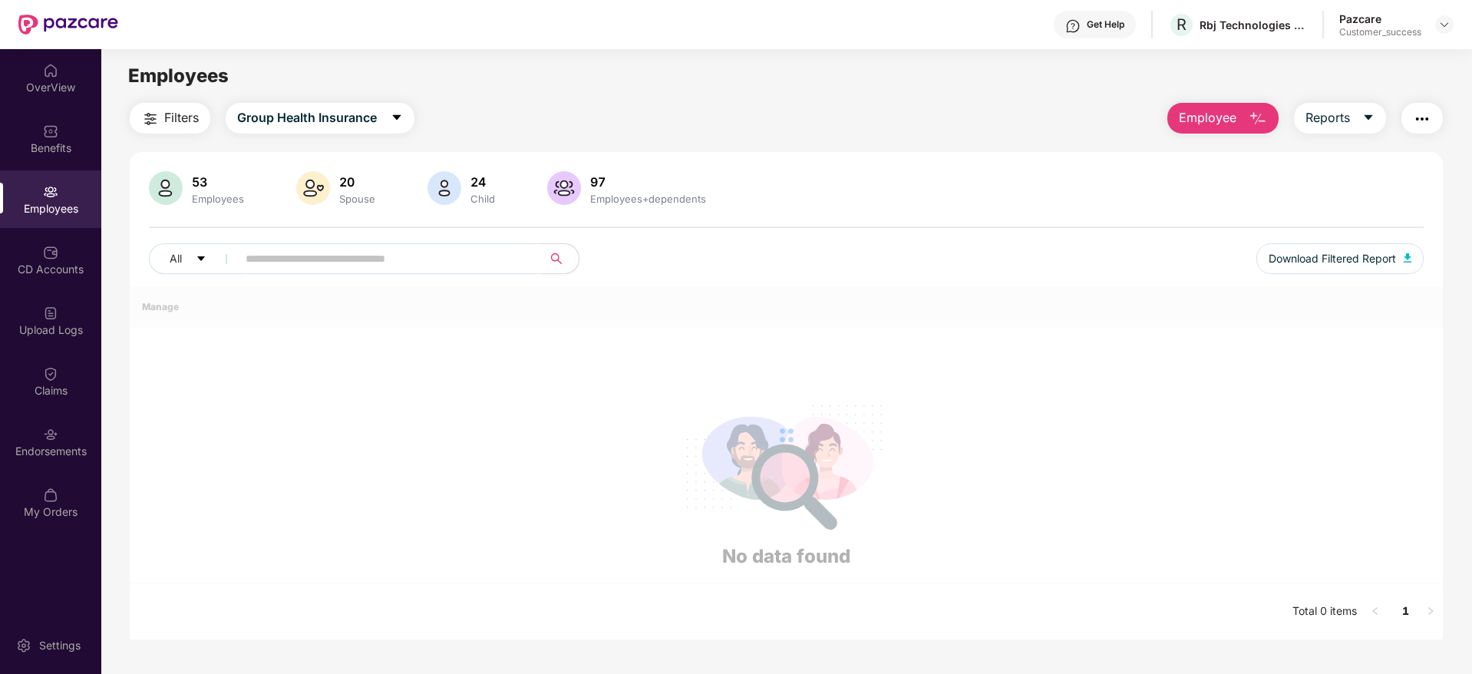
click at [35, 150] on div "Benefits" at bounding box center [50, 147] width 101 height 15
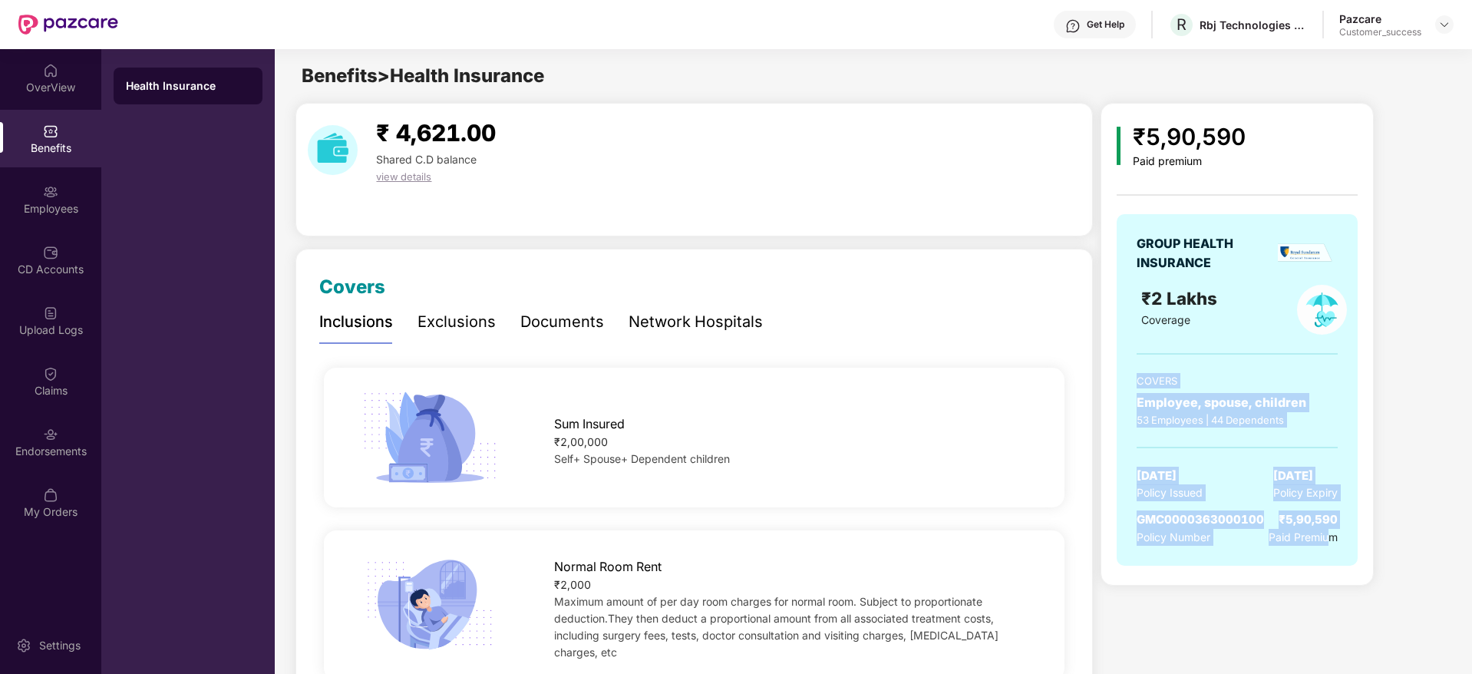
drag, startPoint x: 1325, startPoint y: 541, endPoint x: 1102, endPoint y: 345, distance: 296.9
click at [1102, 345] on div "₹5,90,590 Paid premium GROUP HEALTH INSURANCE ₹2 Lakhs Coverage COVERS Employee…" at bounding box center [1236, 344] width 273 height 483
click at [1248, 354] on div "GROUP HEALTH INSURANCE ₹2 Lakhs Coverage COVERS Employee, spouse, children 53 E…" at bounding box center [1236, 389] width 241 height 351
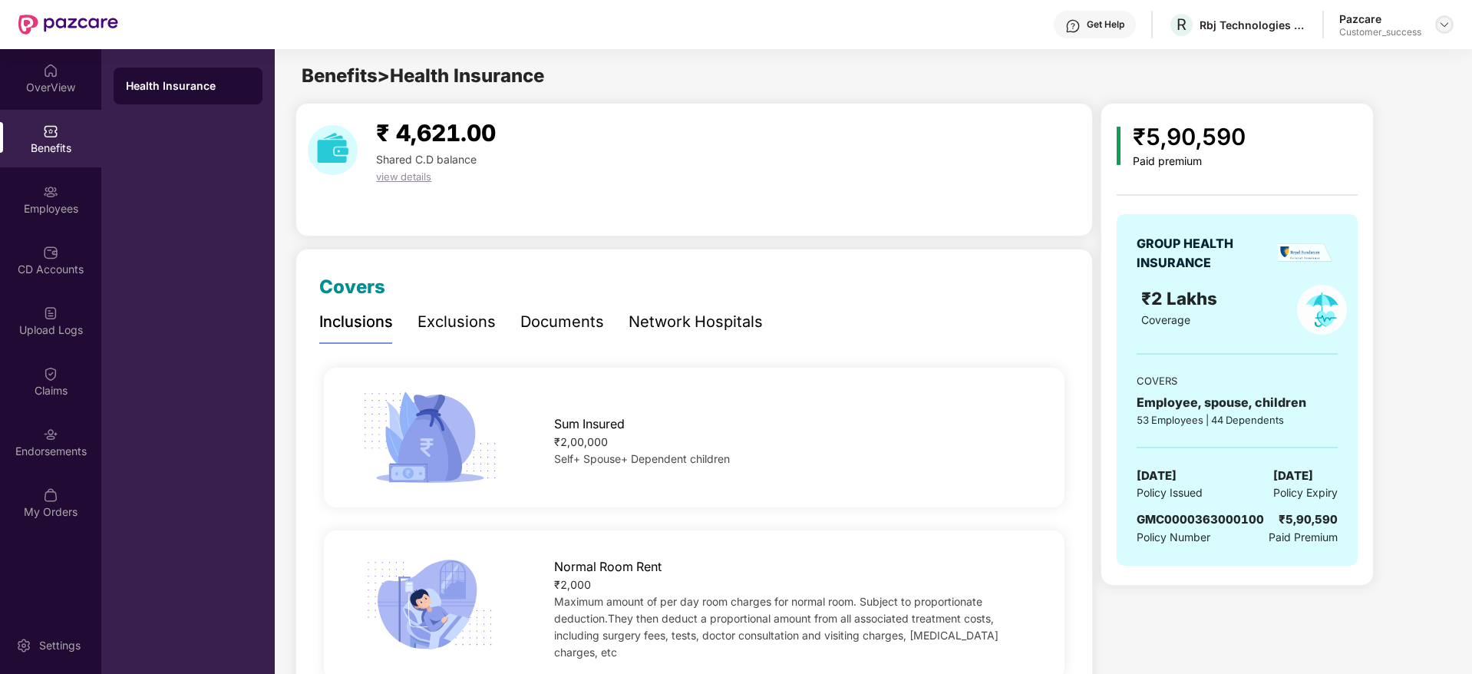
click at [1441, 28] on img at bounding box center [1444, 24] width 12 height 12
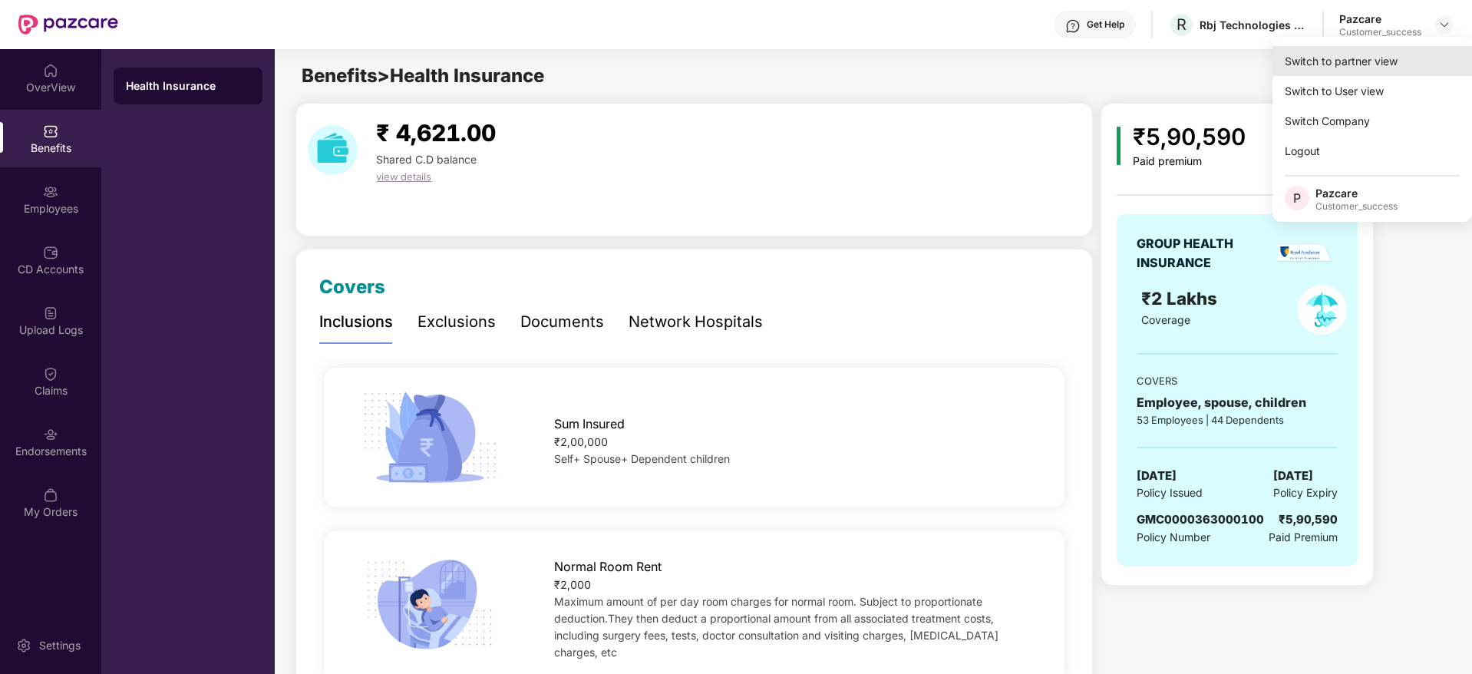
click at [1416, 56] on div "Switch to partner view" at bounding box center [1371, 61] width 199 height 30
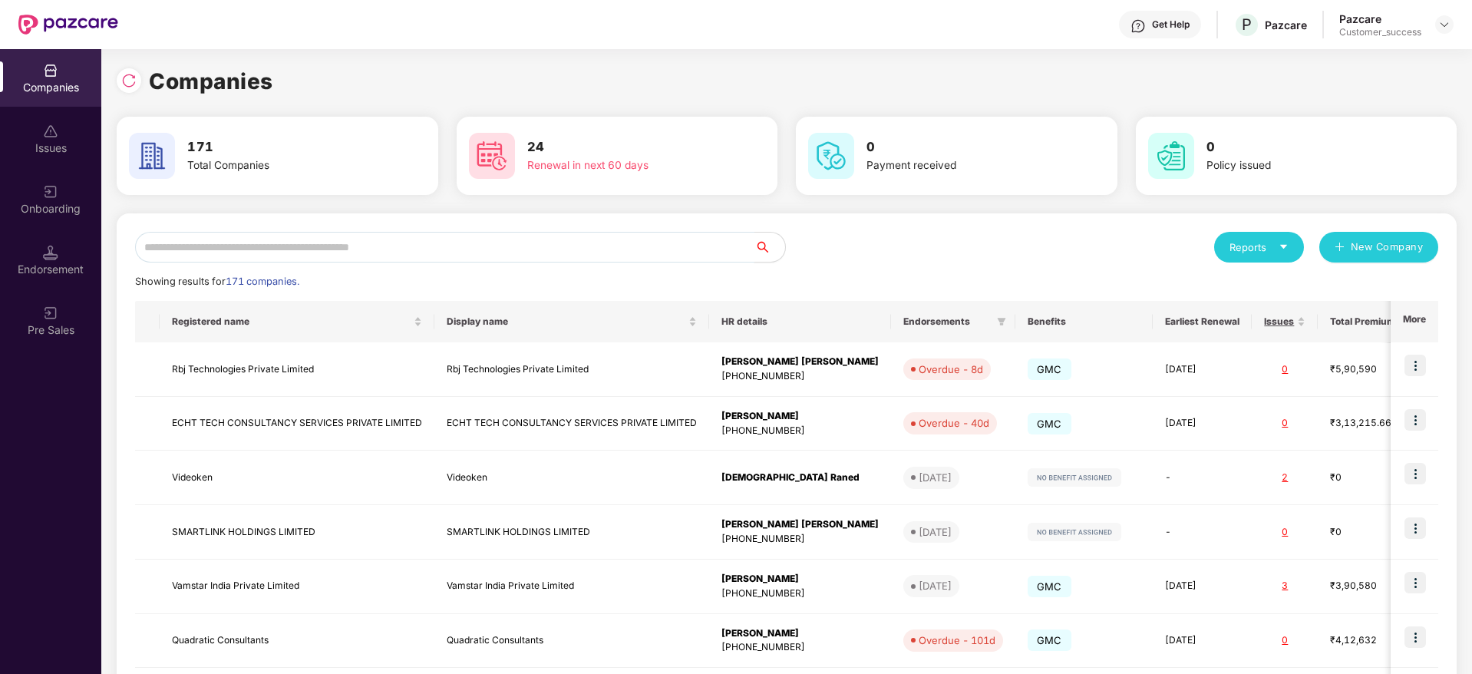
click at [403, 242] on input "text" at bounding box center [444, 247] width 619 height 31
paste input "**********"
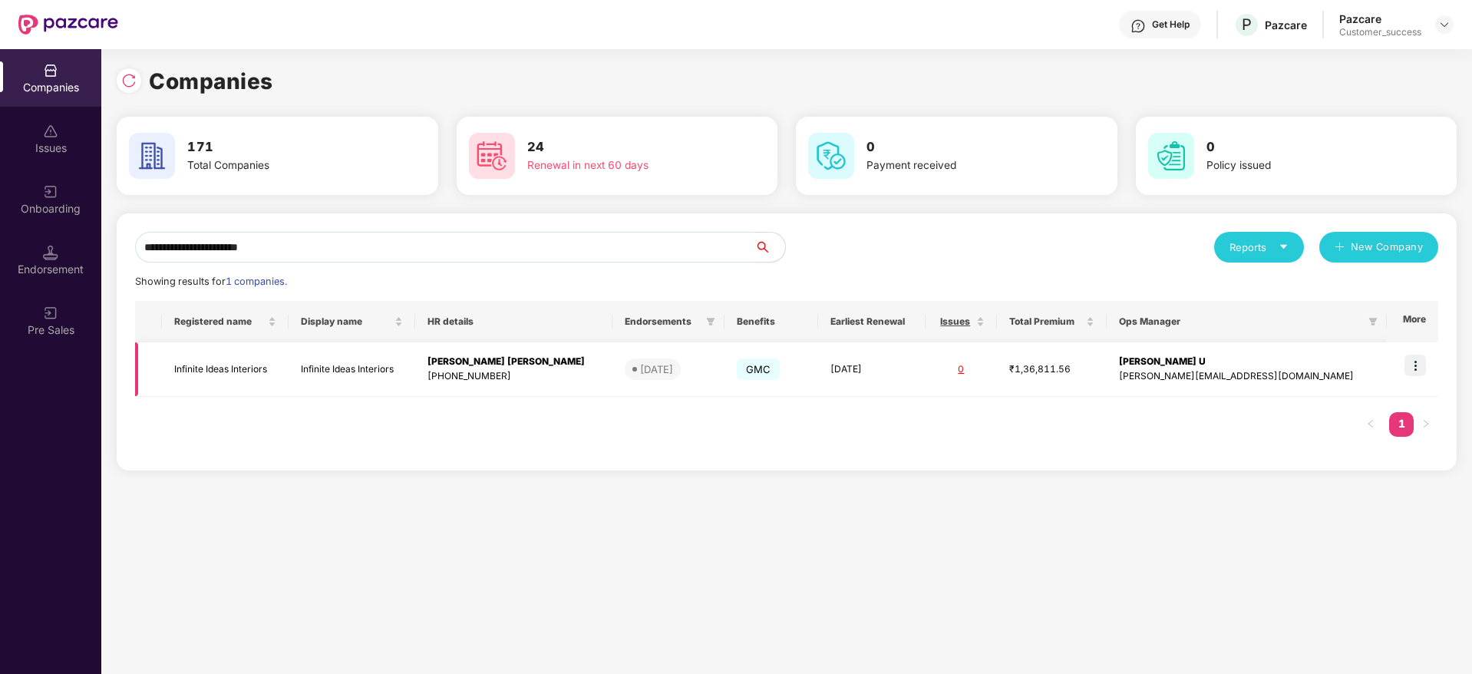
type input "**********"
click at [1421, 371] on img at bounding box center [1414, 364] width 21 height 21
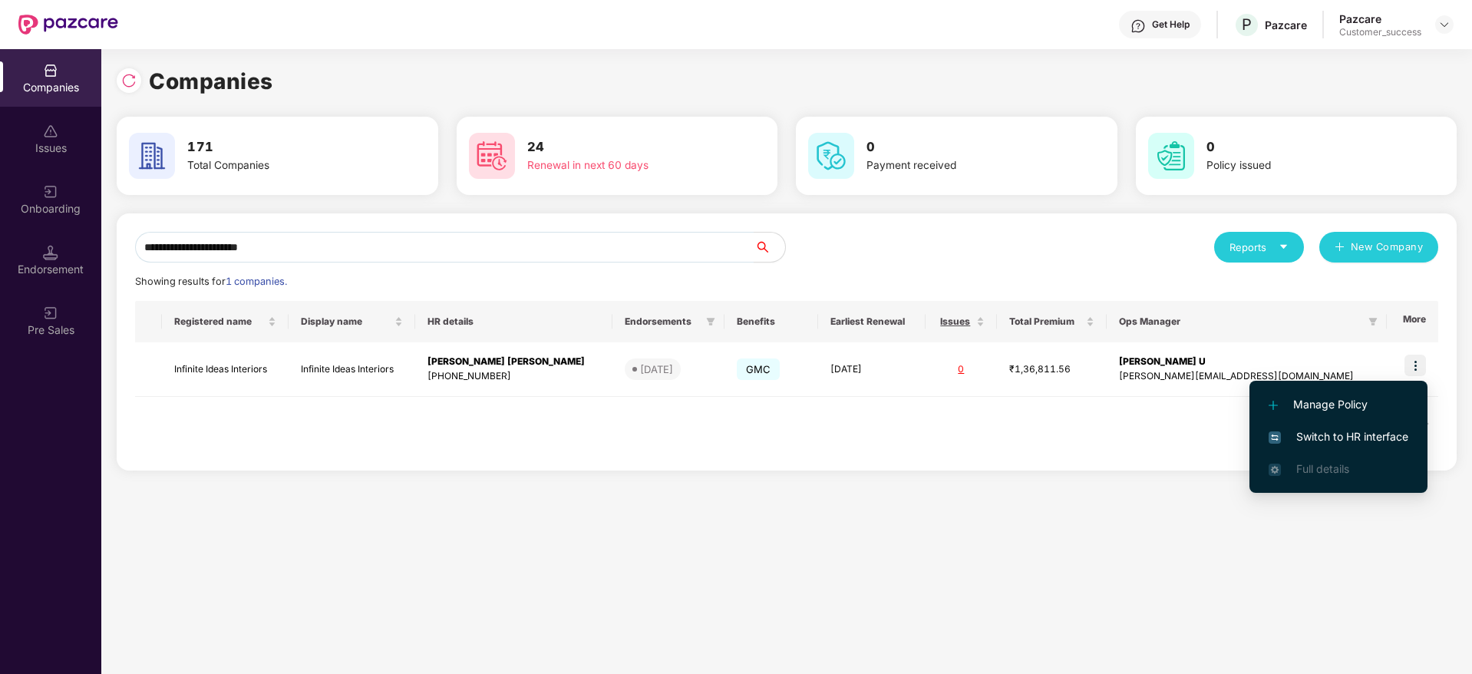
click at [1367, 432] on span "Switch to HR interface" at bounding box center [1338, 436] width 140 height 17
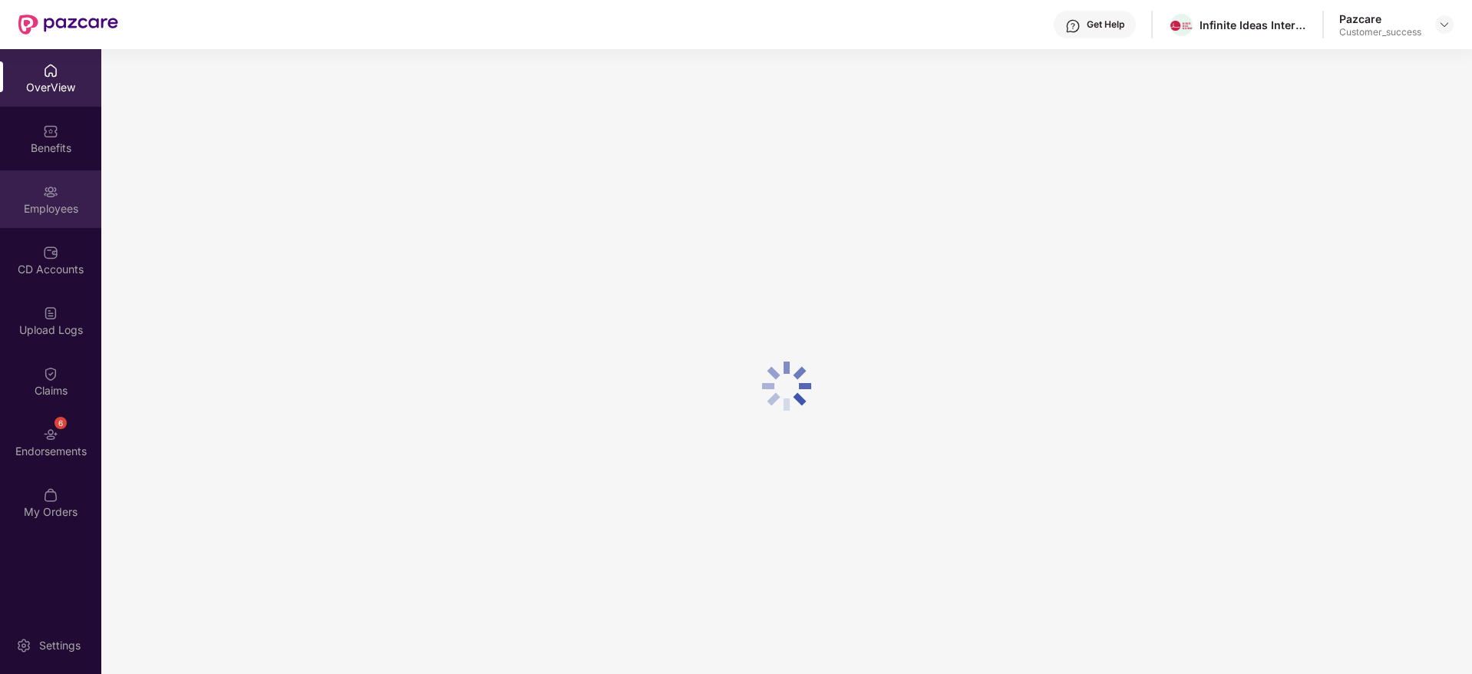
click at [11, 206] on div "Employees" at bounding box center [50, 208] width 101 height 15
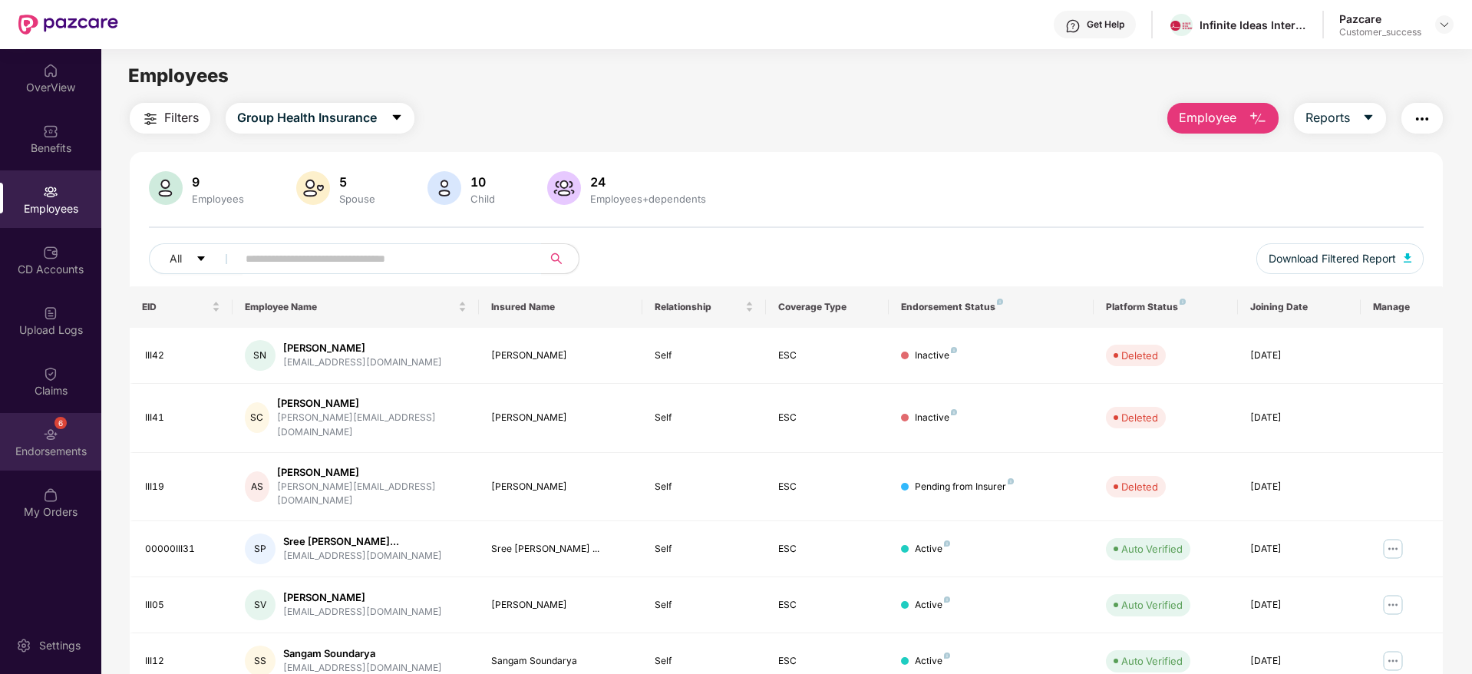
click at [68, 431] on div "6 Endorsements" at bounding box center [50, 442] width 101 height 58
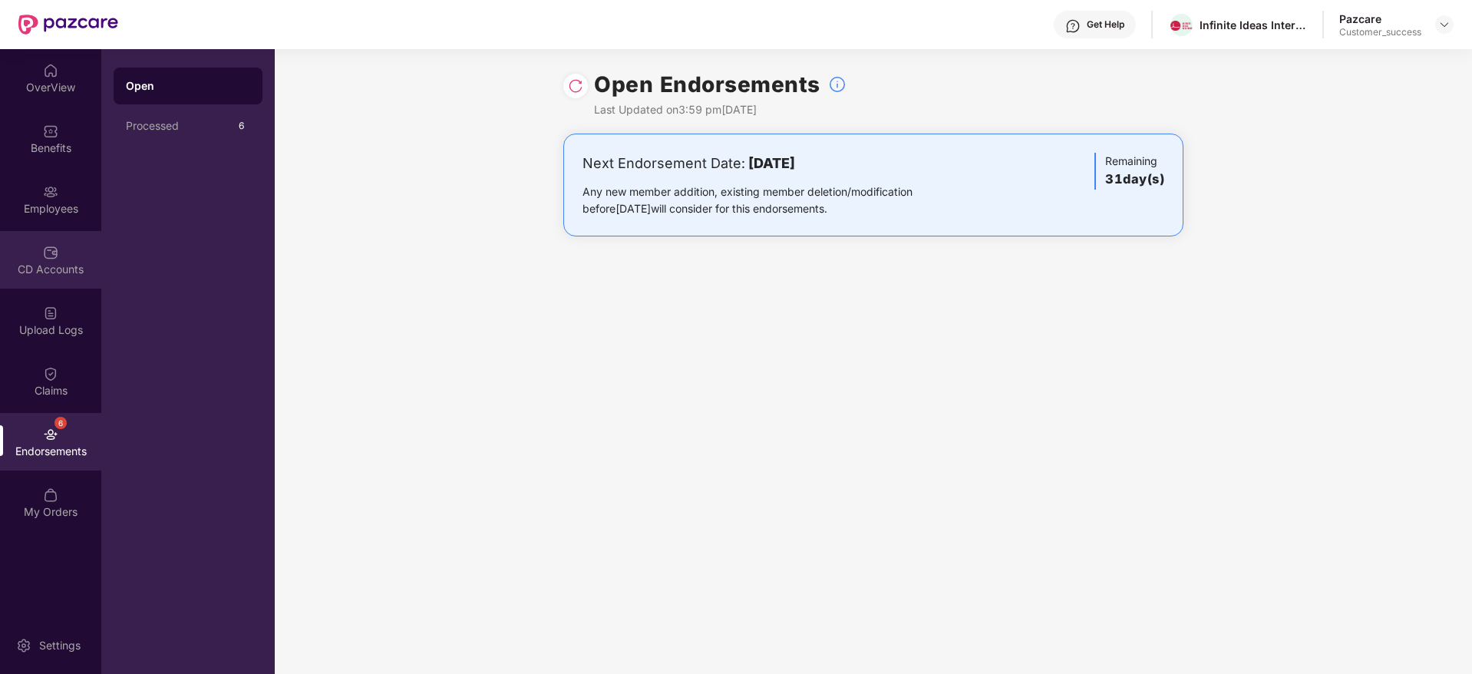
click at [0, 248] on div "CD Accounts" at bounding box center [50, 260] width 101 height 58
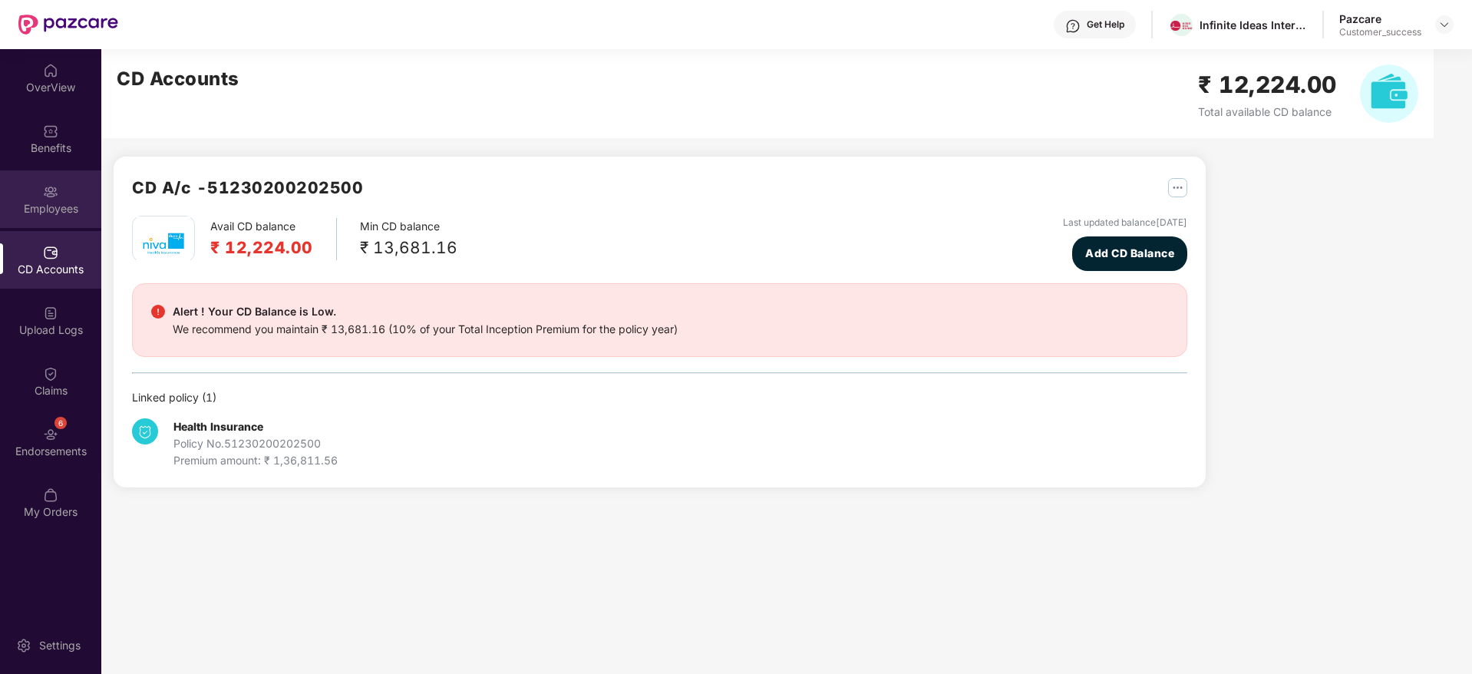
click at [25, 207] on div "Employees" at bounding box center [50, 208] width 101 height 15
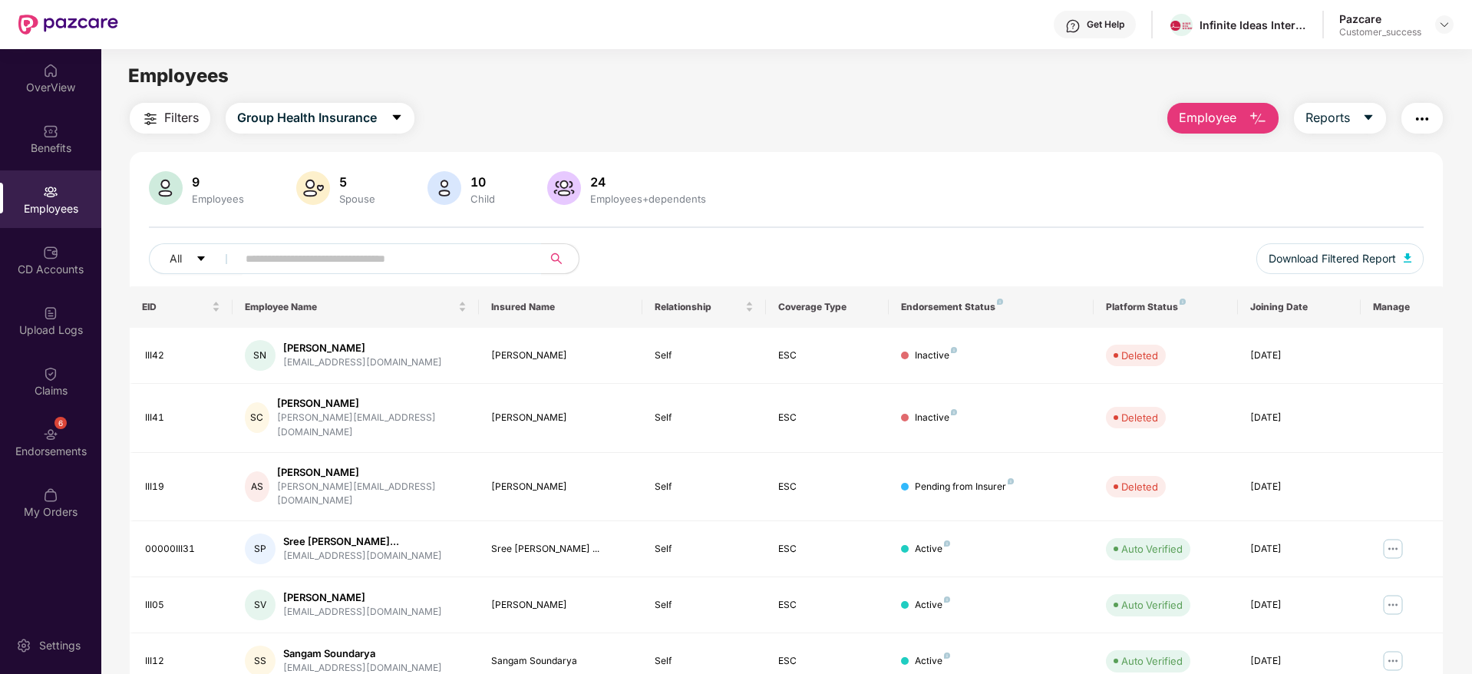
click at [1447, 14] on div "Pazcare Customer_success" at bounding box center [1396, 25] width 114 height 27
click at [1434, 31] on div "Pazcare Customer_success" at bounding box center [1396, 25] width 114 height 27
click at [1439, 28] on img at bounding box center [1444, 24] width 12 height 12
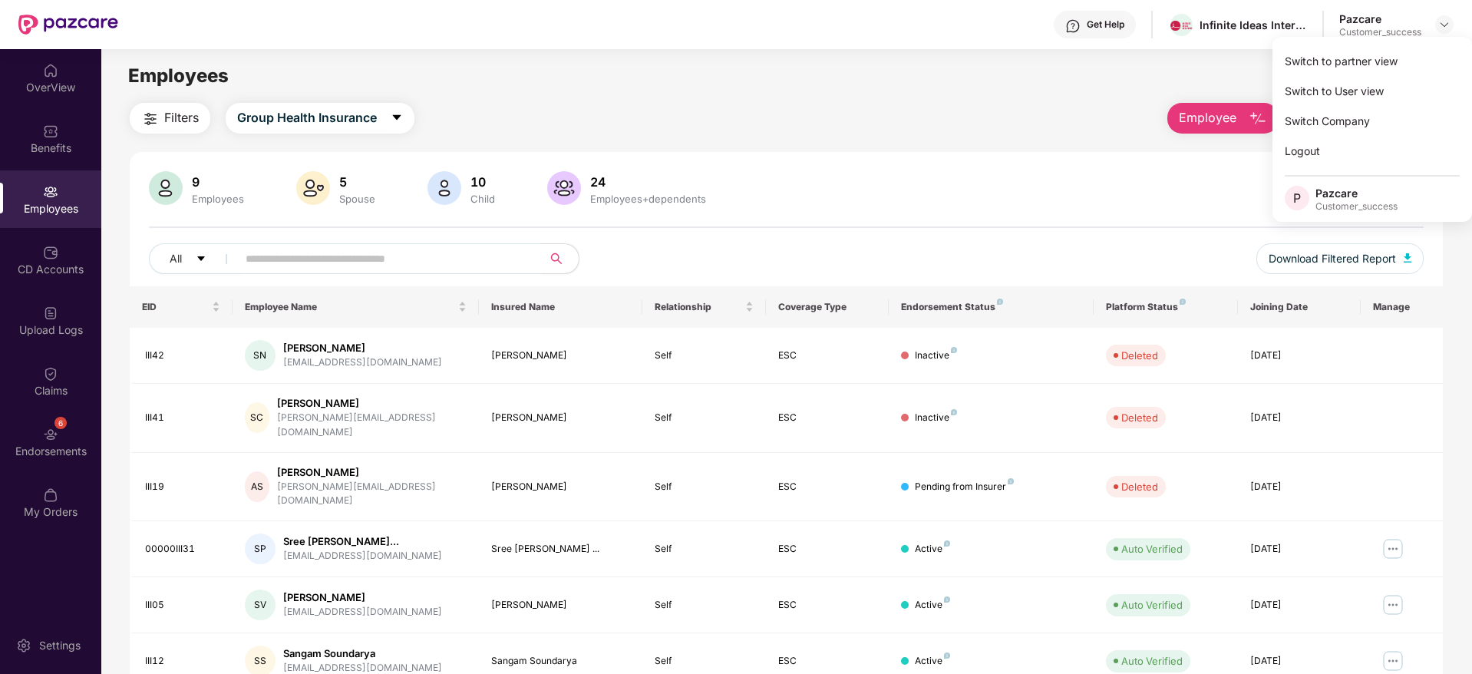
click at [1421, 54] on div "Switch to partner view" at bounding box center [1371, 61] width 199 height 30
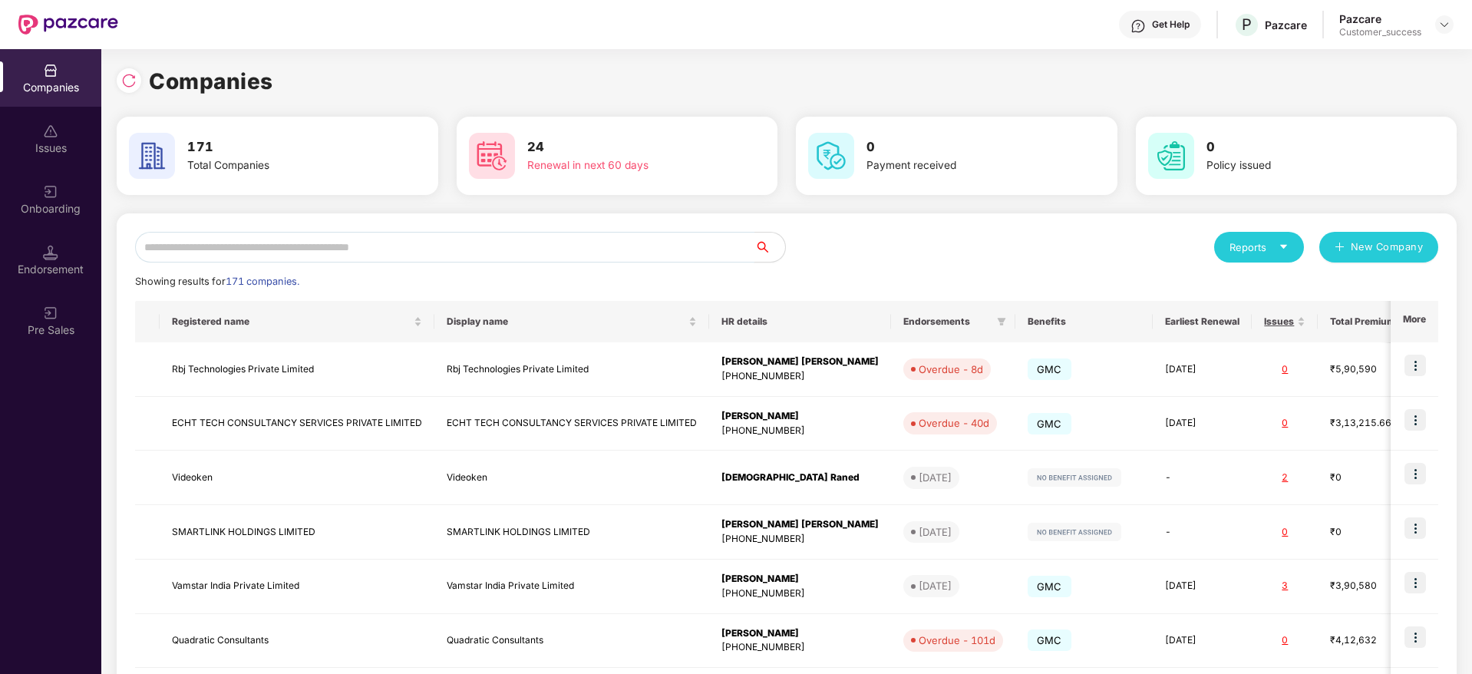
click at [460, 235] on input "text" at bounding box center [444, 247] width 619 height 31
paste input "**********"
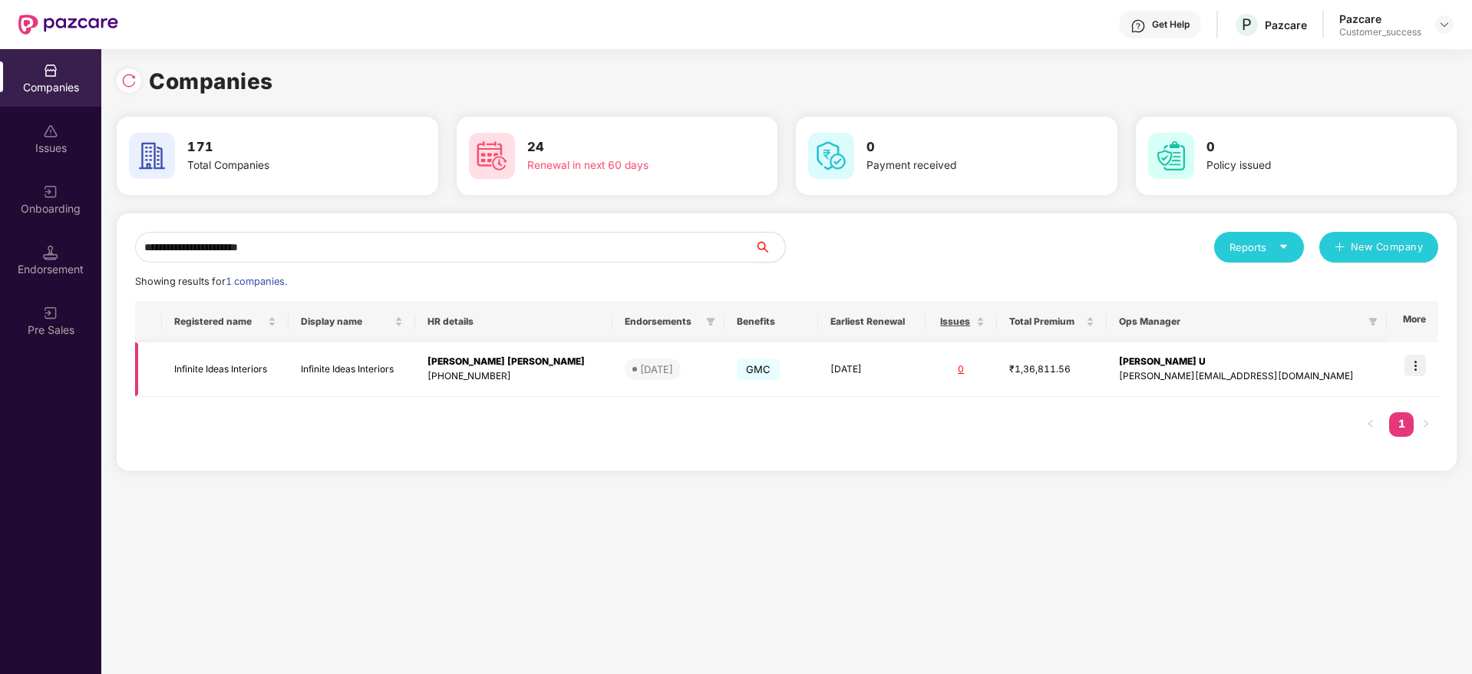
type input "**********"
click at [1416, 377] on td at bounding box center [1411, 369] width 51 height 54
click at [1412, 369] on img at bounding box center [1414, 364] width 21 height 21
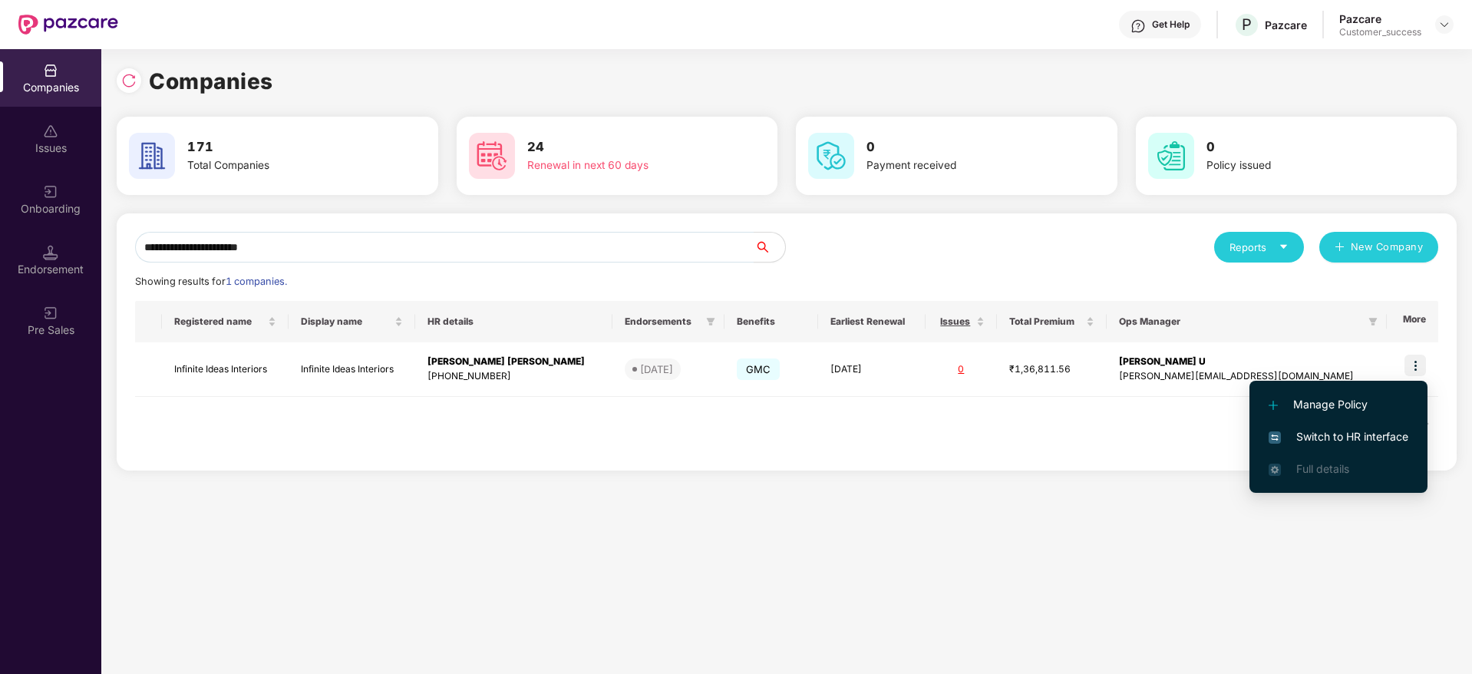
click at [1411, 433] on li "Switch to HR interface" at bounding box center [1338, 436] width 178 height 32
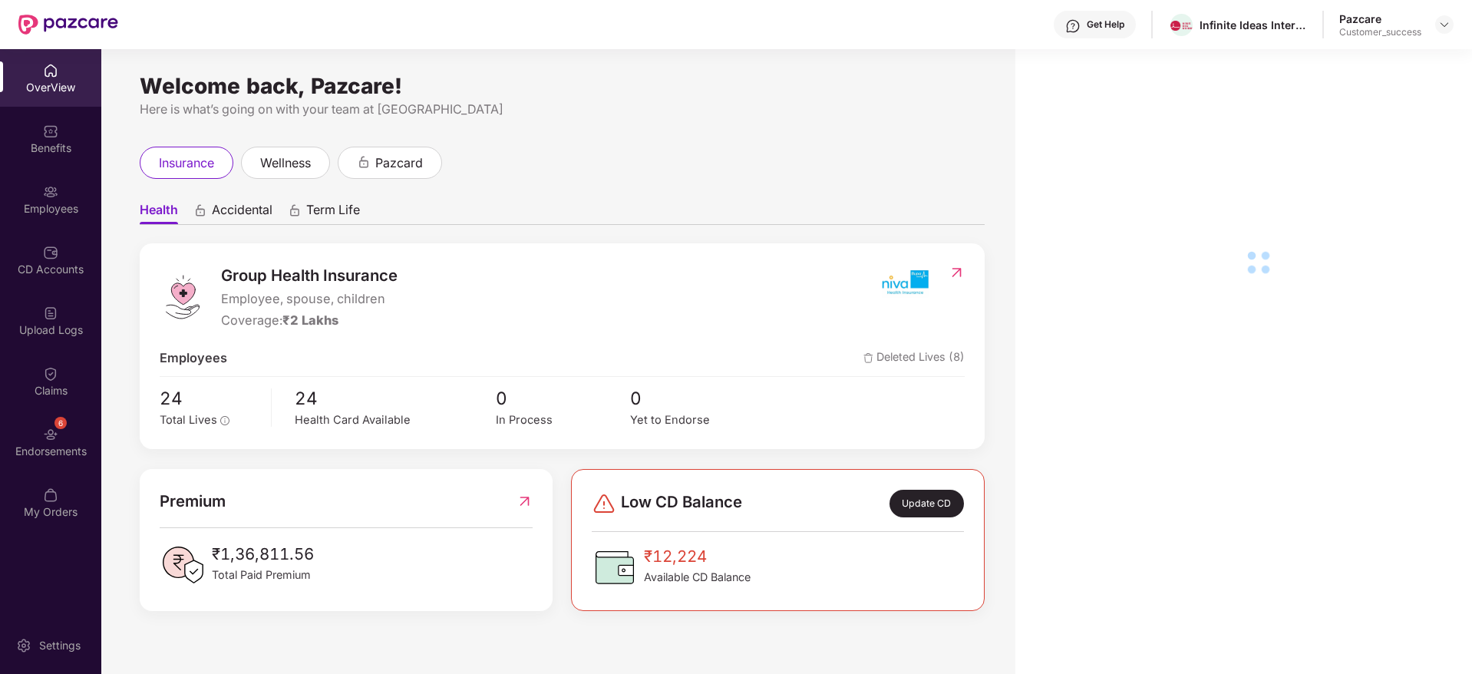
click at [45, 422] on div "6 Endorsements" at bounding box center [50, 442] width 101 height 58
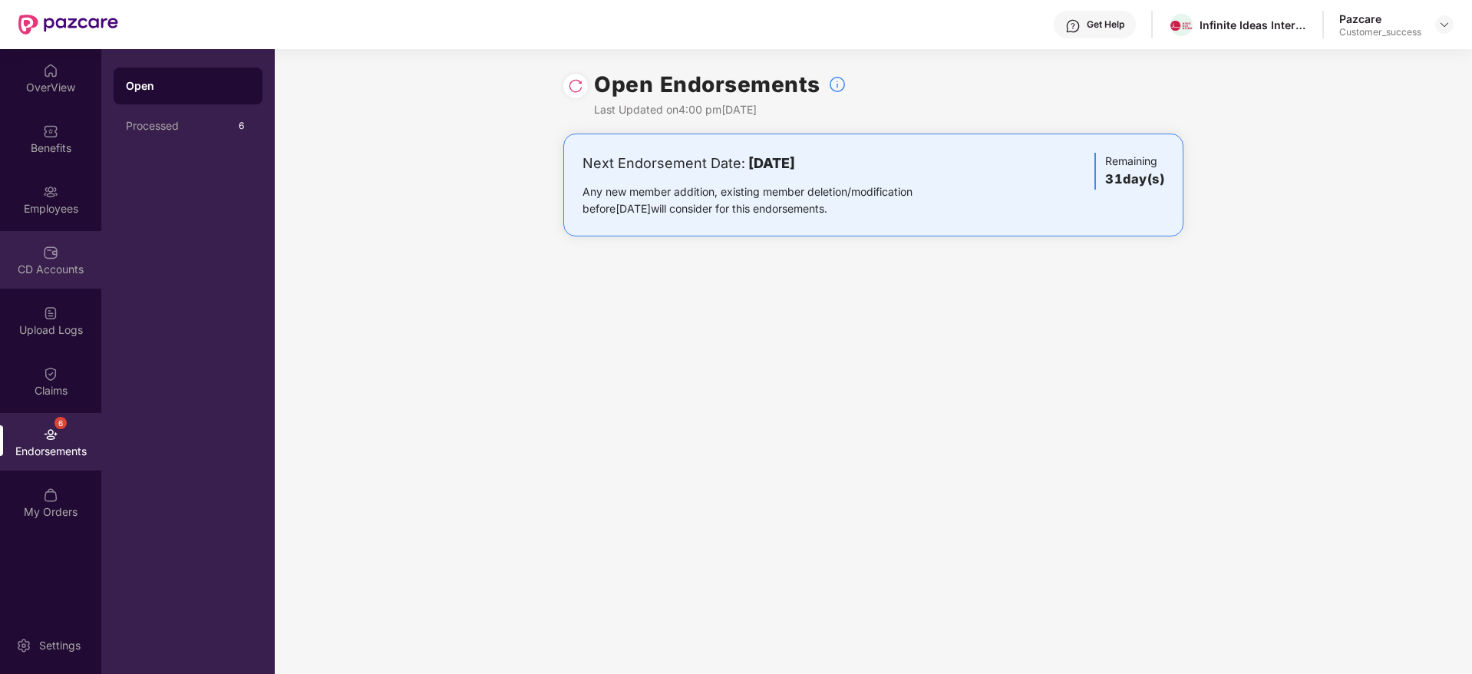
click at [1, 278] on div "CD Accounts" at bounding box center [50, 260] width 101 height 58
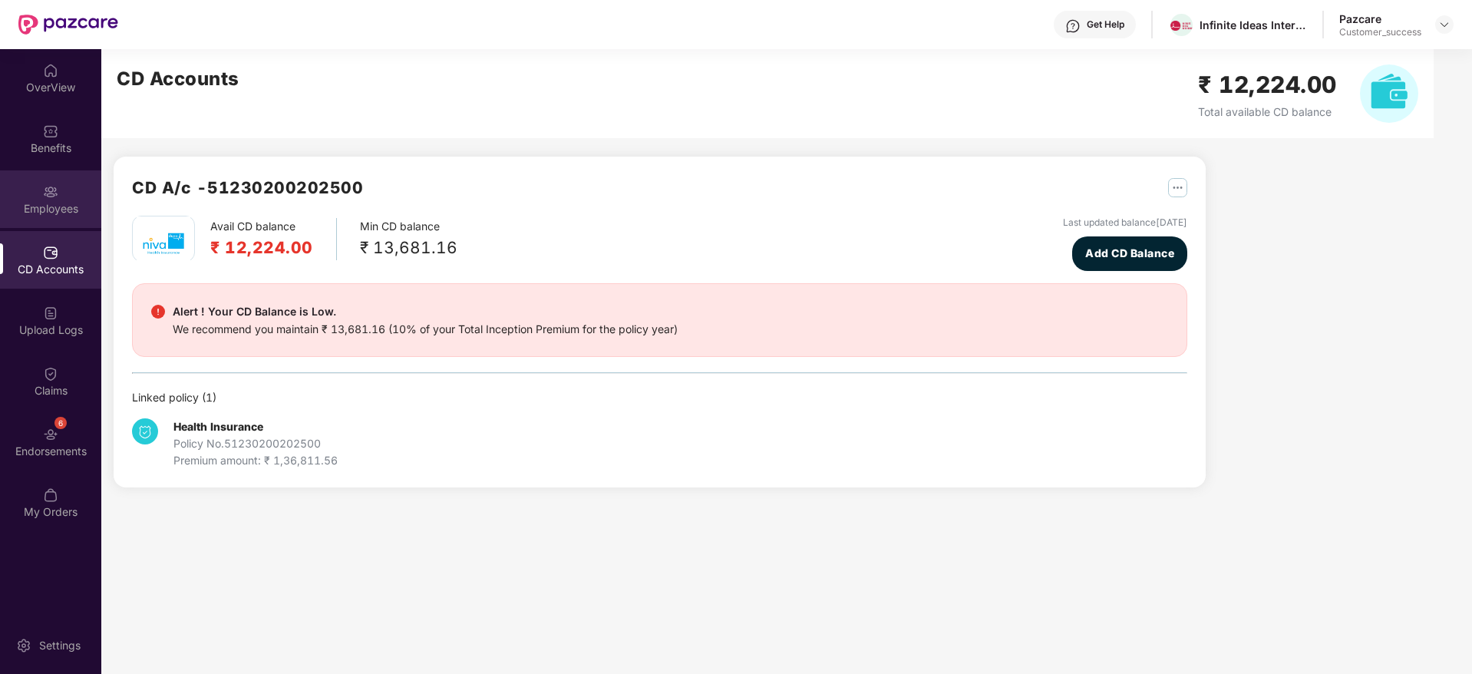
click at [50, 192] on img at bounding box center [50, 191] width 15 height 15
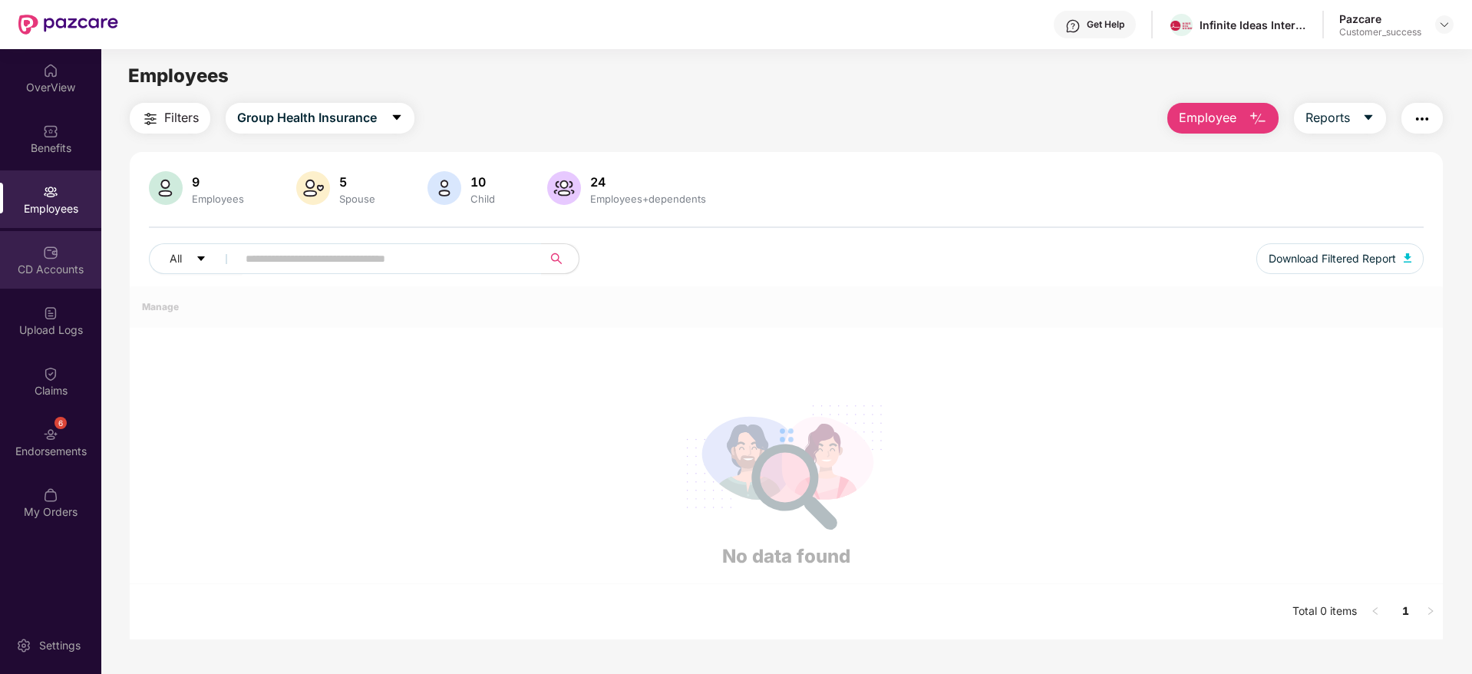
click at [56, 239] on div "CD Accounts" at bounding box center [50, 260] width 101 height 58
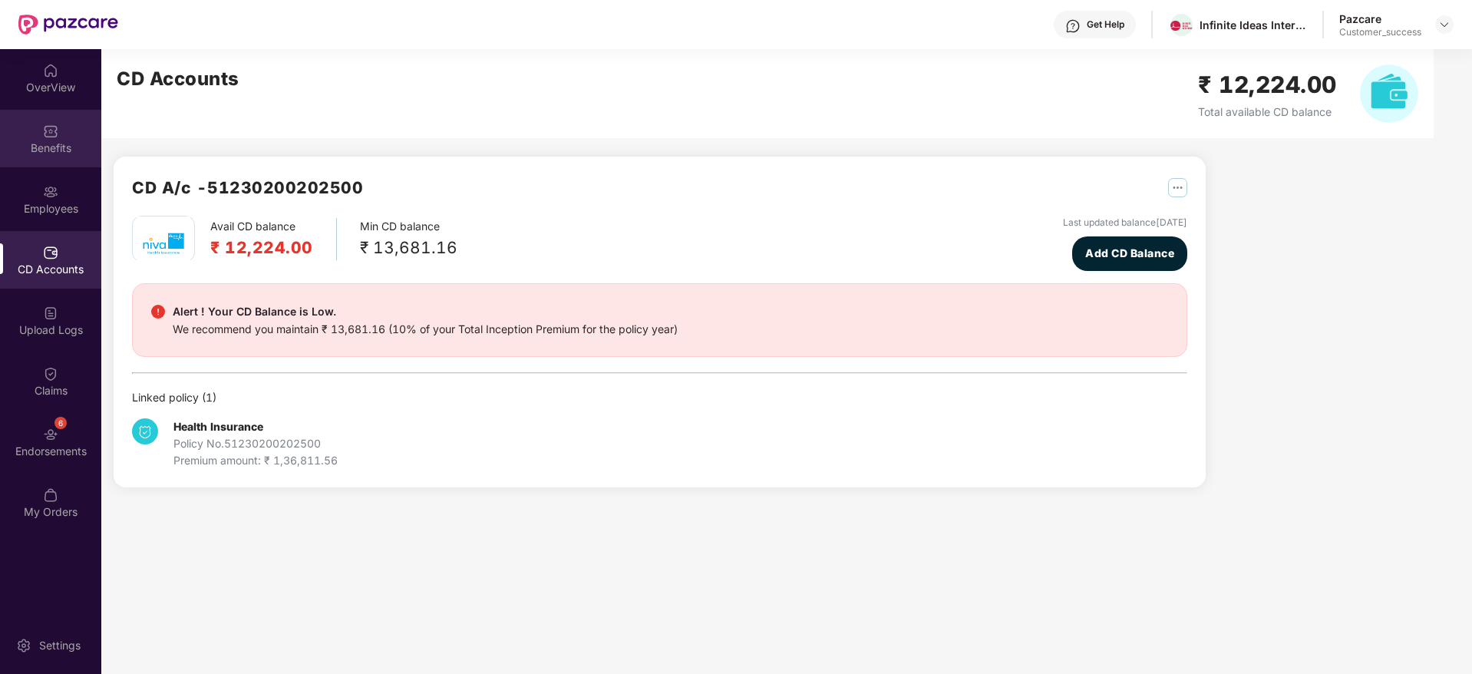
click at [70, 150] on div "Benefits" at bounding box center [50, 147] width 101 height 15
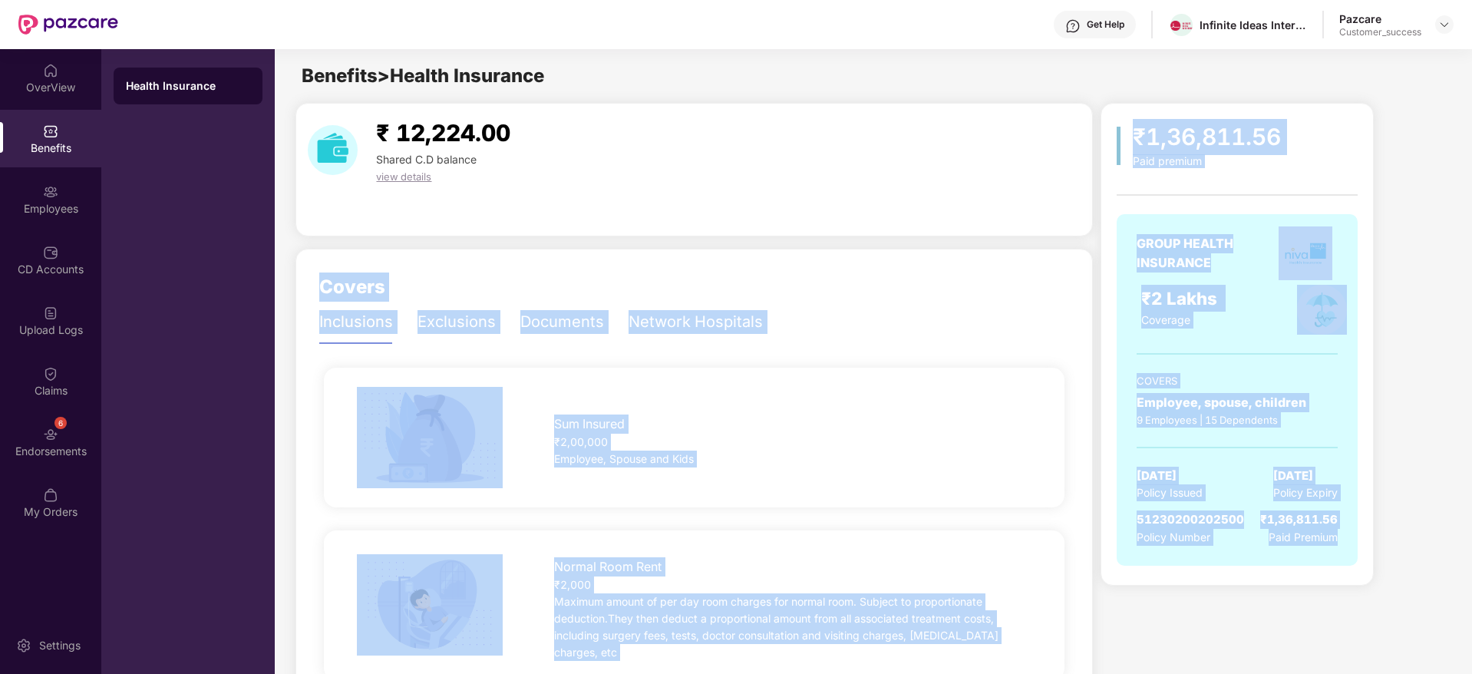
drag, startPoint x: 1379, startPoint y: 554, endPoint x: 1033, endPoint y: 199, distance: 495.4
click at [1306, 183] on div "GROUP HEALTH INSURANCE ₹2 Lakhs Coverage COVERS Employee, spouse, children 9 Em…" at bounding box center [1236, 380] width 241 height 400
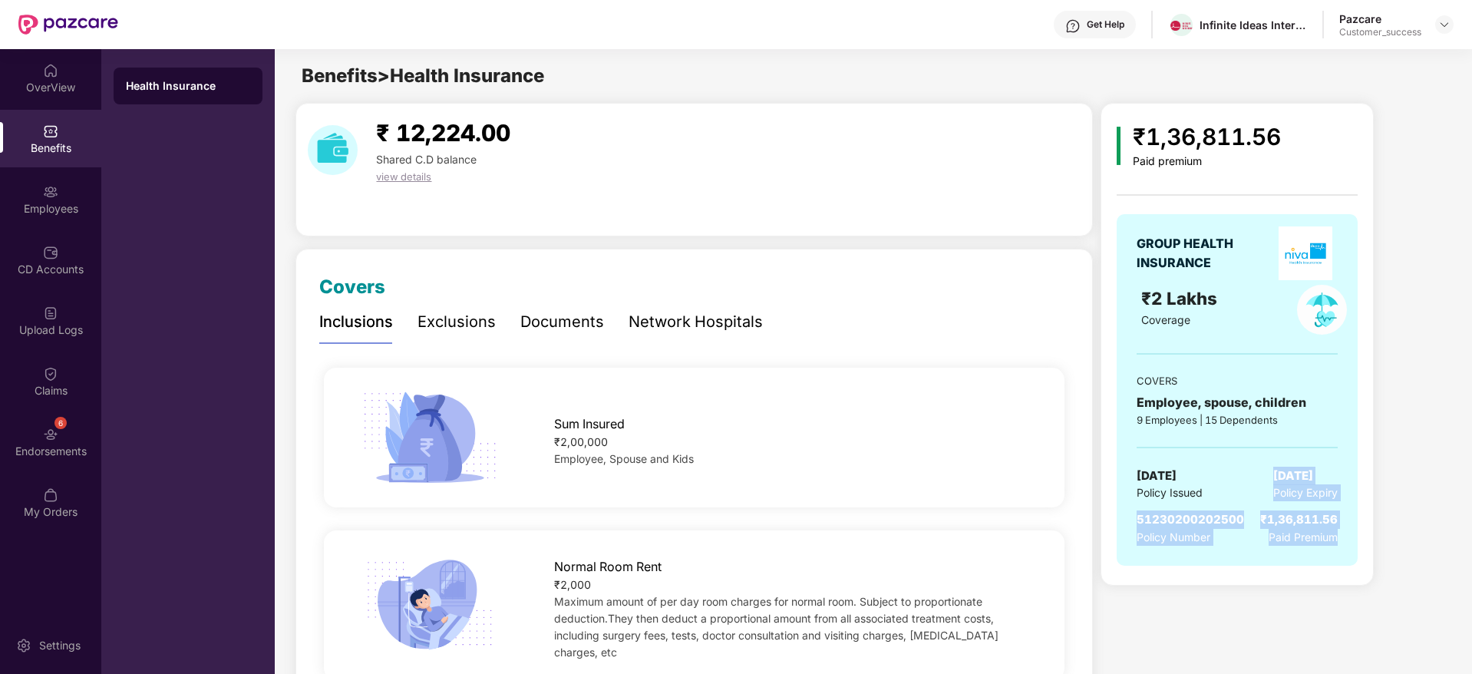
drag, startPoint x: 1280, startPoint y: 480, endPoint x: 1365, endPoint y: 558, distance: 115.7
click at [1365, 558] on div "₹1,36,811.56 Paid premium GROUP HEALTH INSURANCE ₹2 Lakhs Coverage COVERS Emplo…" at bounding box center [1236, 344] width 273 height 483
click at [1445, 31] on div at bounding box center [1444, 24] width 18 height 18
click at [1272, 37] on div "Switch to partner view" at bounding box center [1272, 37] width 0 height 0
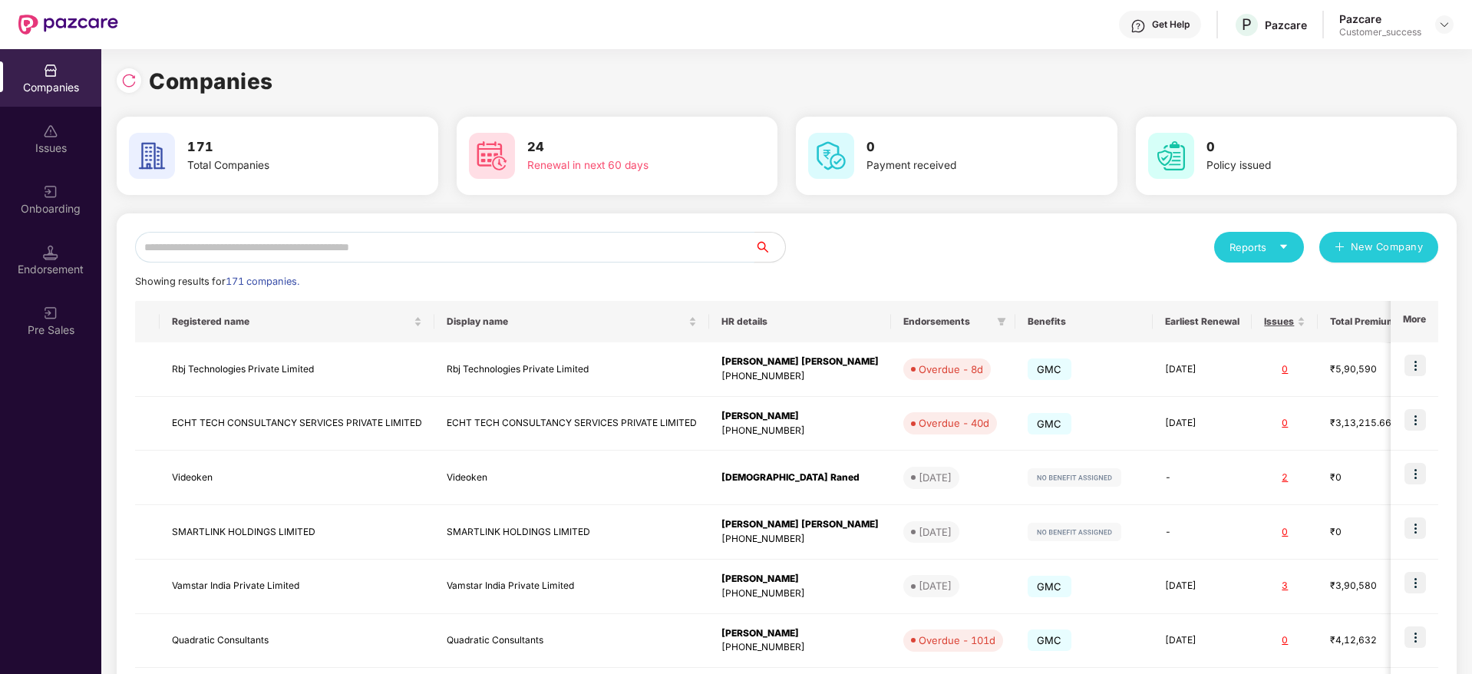
click at [683, 232] on input "text" at bounding box center [444, 247] width 619 height 31
paste input "**********"
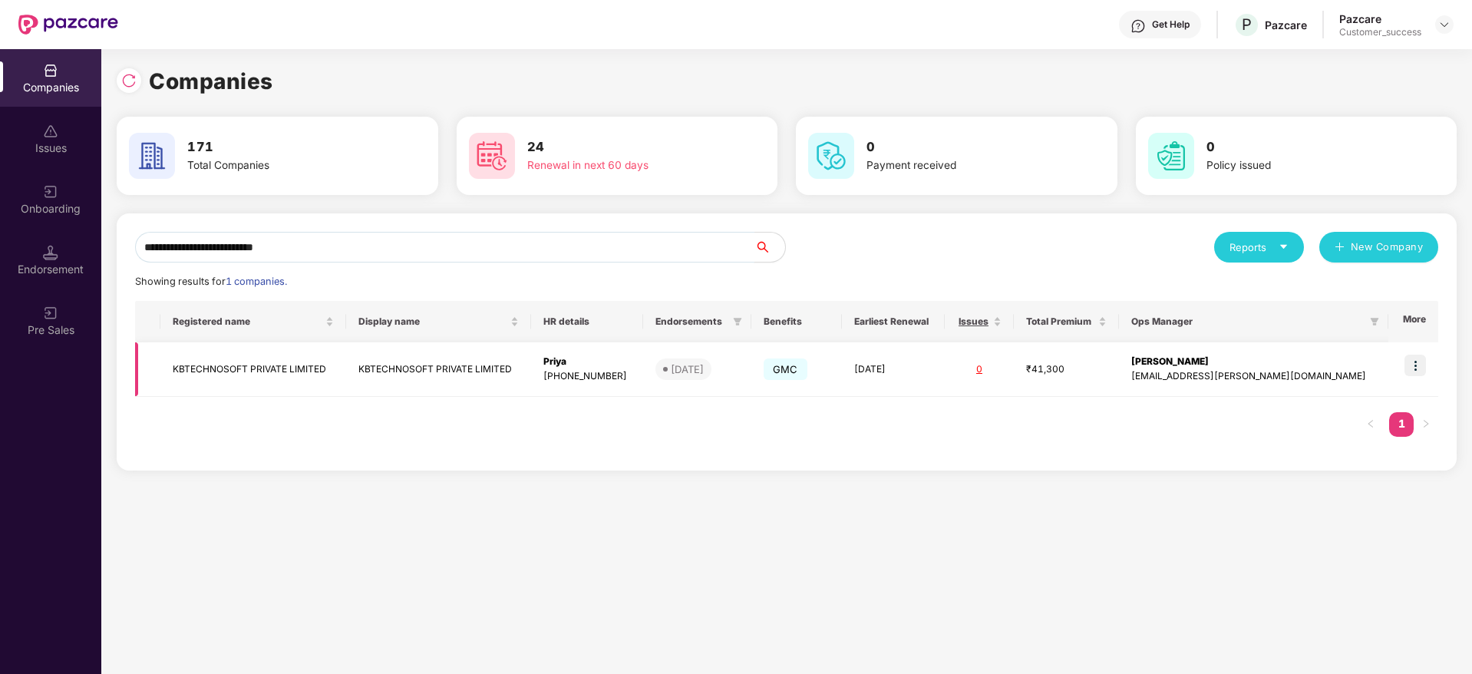
type input "**********"
click at [1411, 375] on img at bounding box center [1414, 364] width 21 height 21
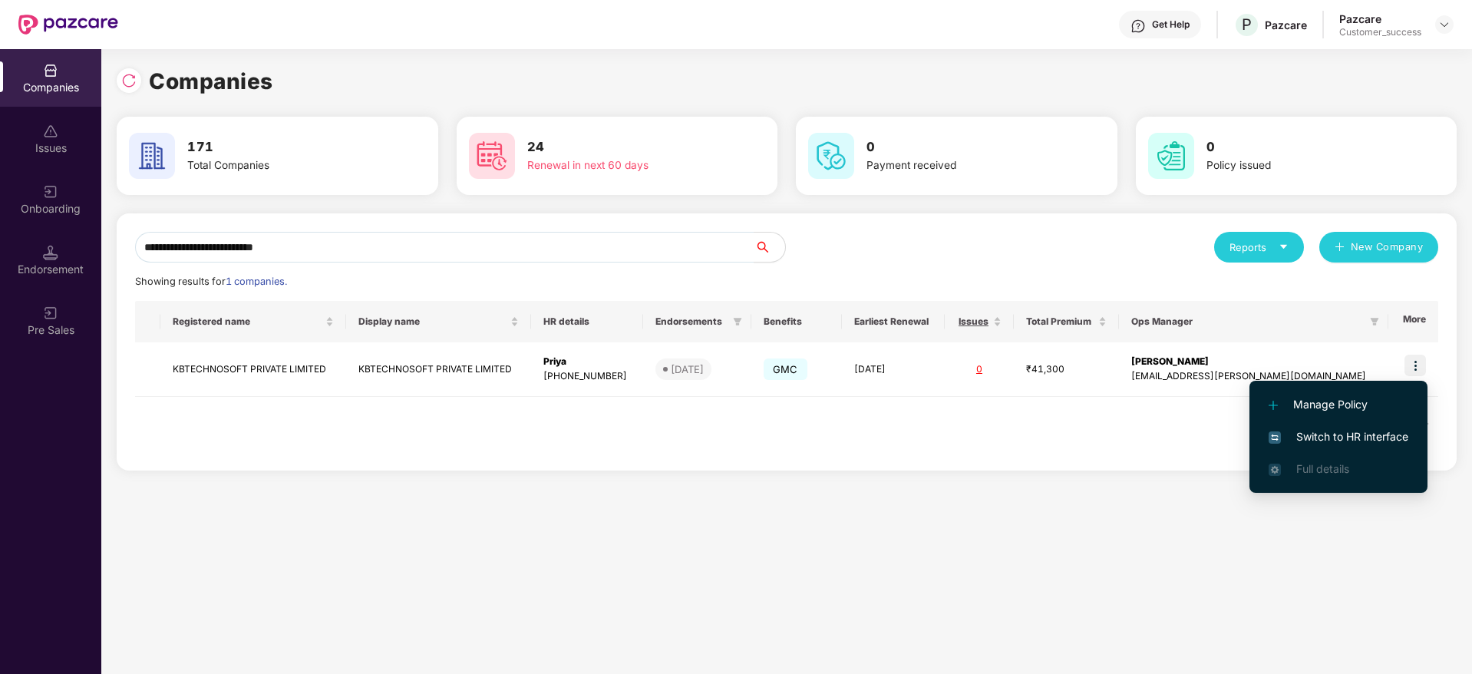
click at [1399, 433] on span "Switch to HR interface" at bounding box center [1338, 436] width 140 height 17
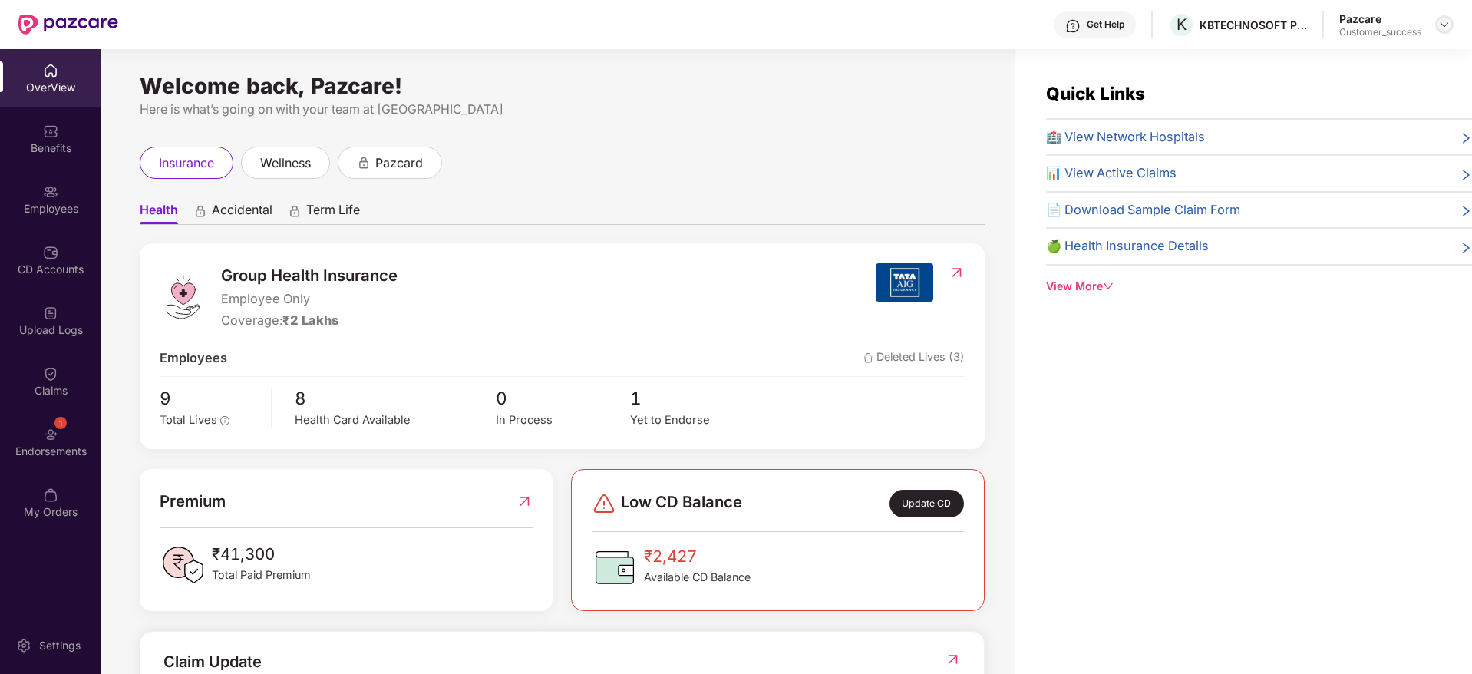
click at [1444, 28] on div at bounding box center [1444, 24] width 18 height 18
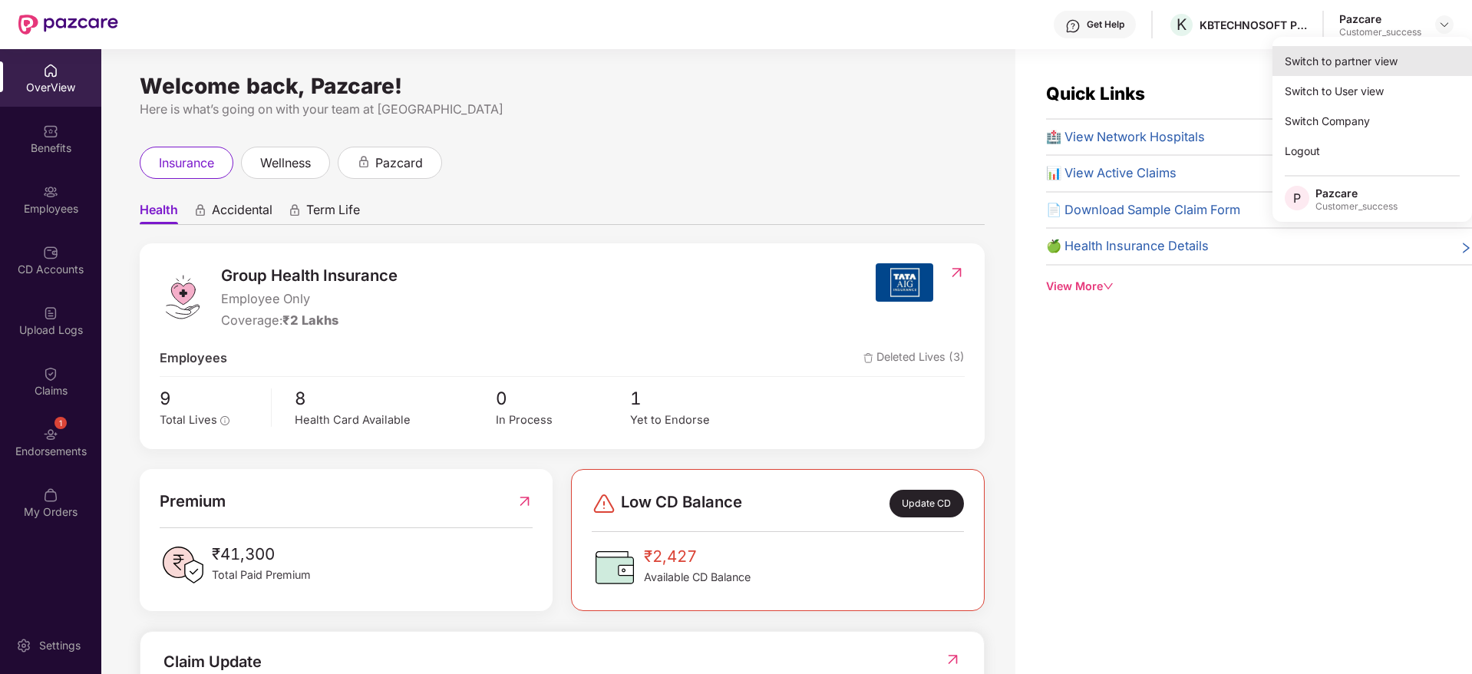
click at [1430, 60] on div "Switch to partner view" at bounding box center [1371, 61] width 199 height 30
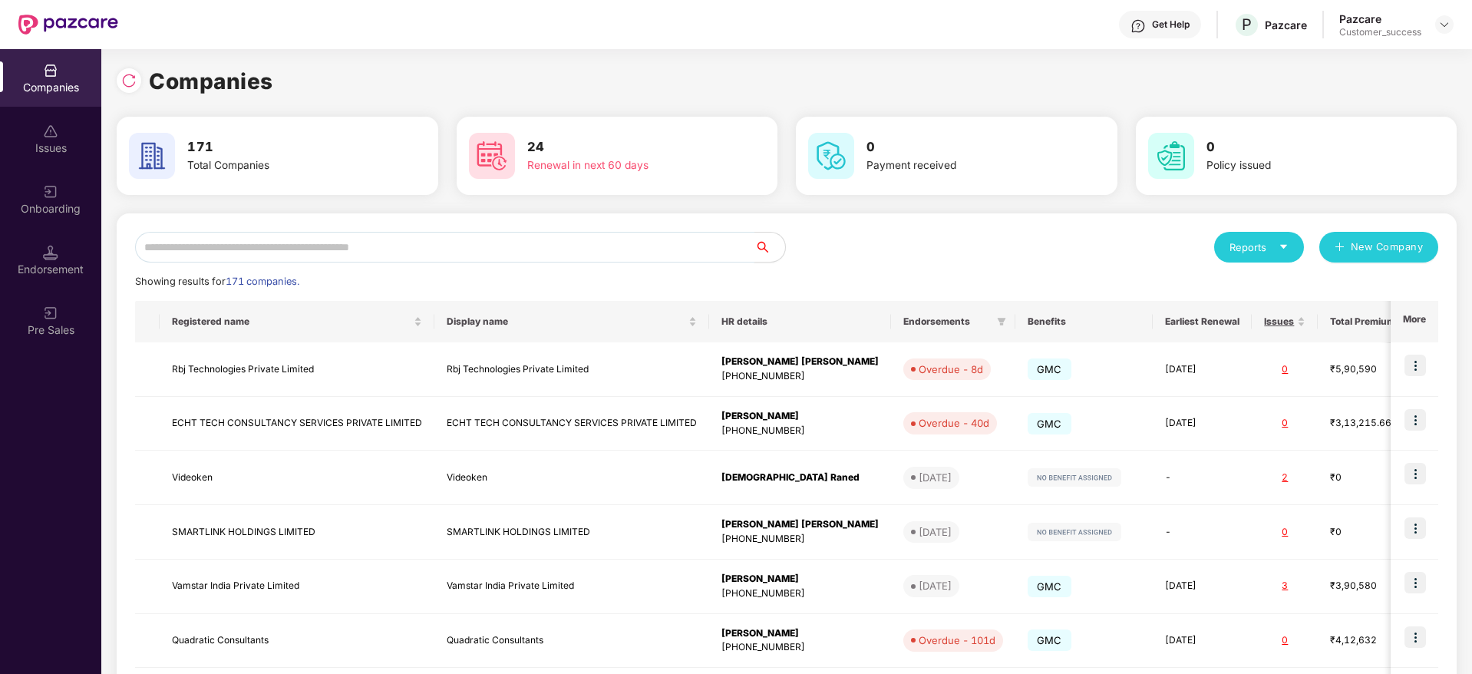
drag, startPoint x: 704, startPoint y: 226, endPoint x: 705, endPoint y: 239, distance: 12.3
click at [704, 229] on div "Reports New Company Showing results for 171 companies. Registered name Display …" at bounding box center [787, 585] width 1340 height 745
click at [707, 241] on input "text" at bounding box center [444, 247] width 619 height 31
paste input "**********"
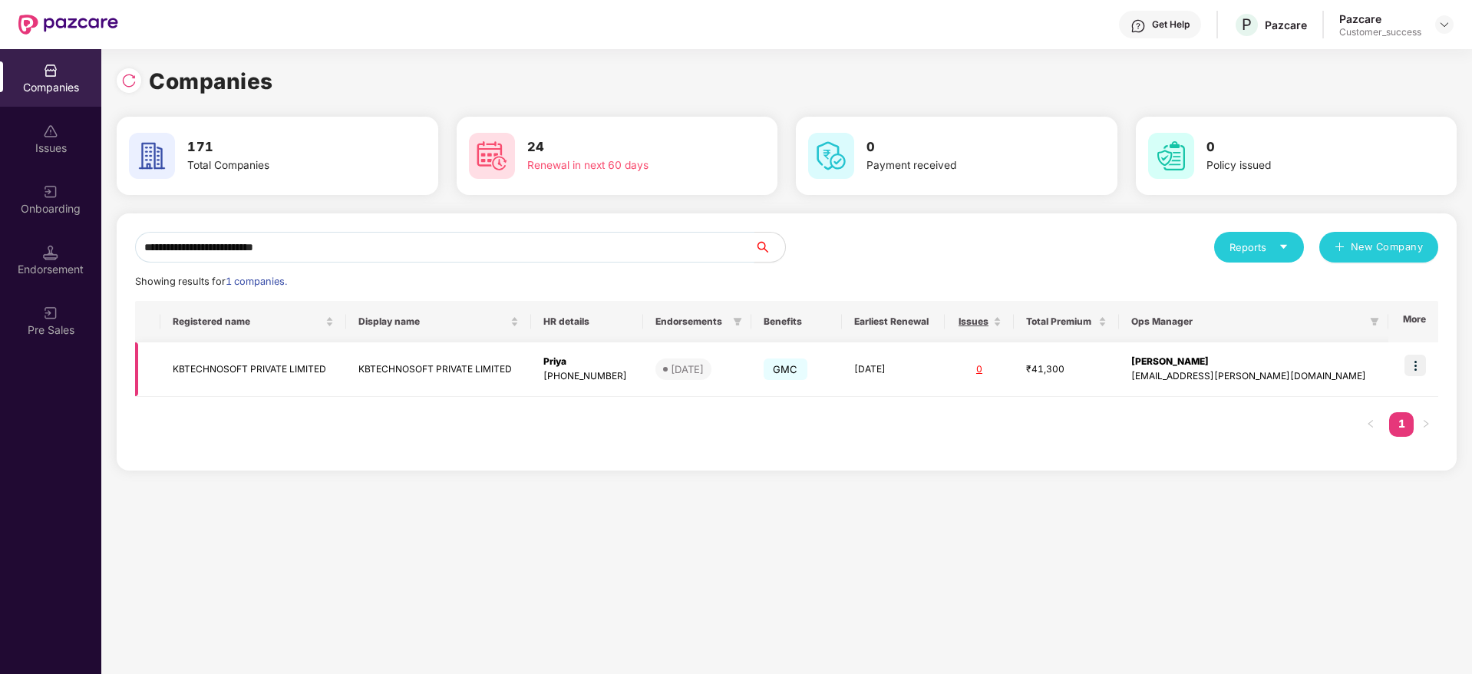
type input "**********"
click at [1410, 374] on img at bounding box center [1414, 364] width 21 height 21
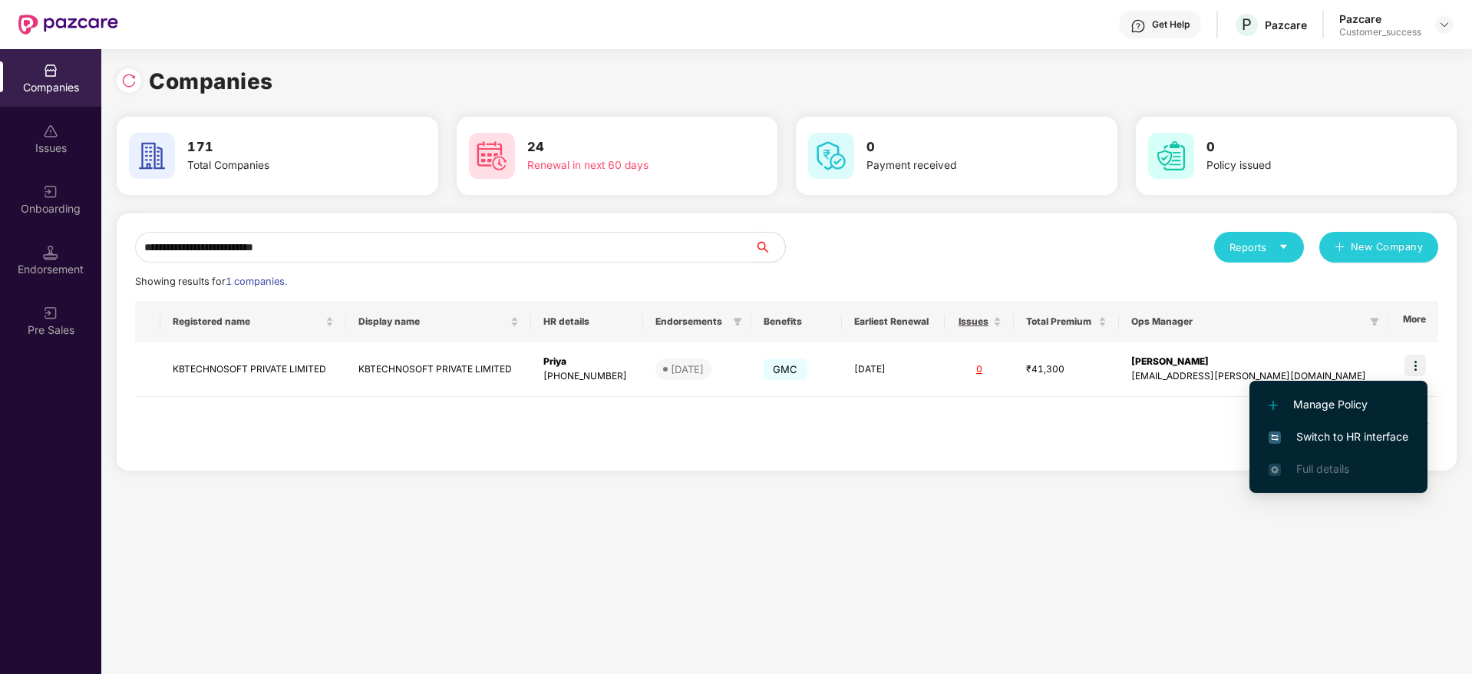
click at [1346, 446] on li "Switch to HR interface" at bounding box center [1338, 436] width 178 height 32
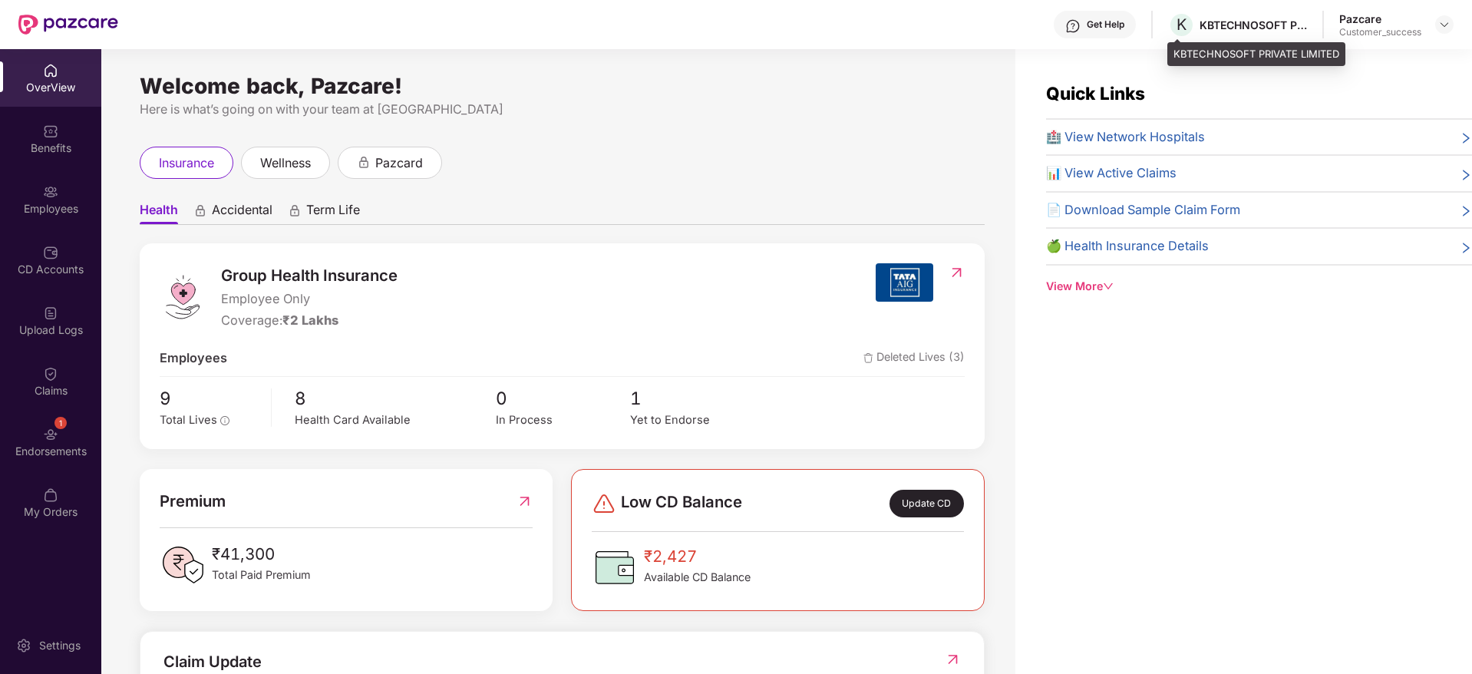
click at [1222, 27] on div "KBTECHNOSOFT PRIVATE LIMITED" at bounding box center [1252, 25] width 107 height 15
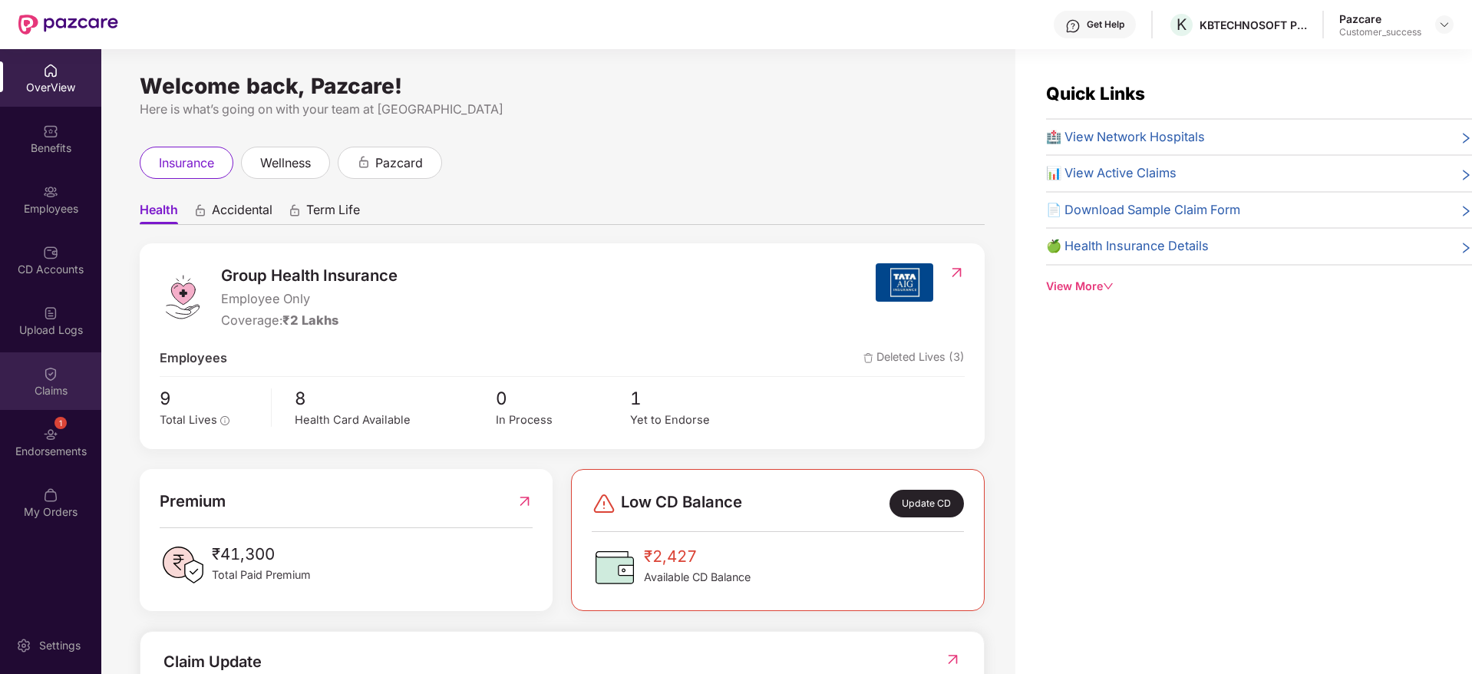
click at [85, 408] on div "Claims" at bounding box center [50, 381] width 101 height 58
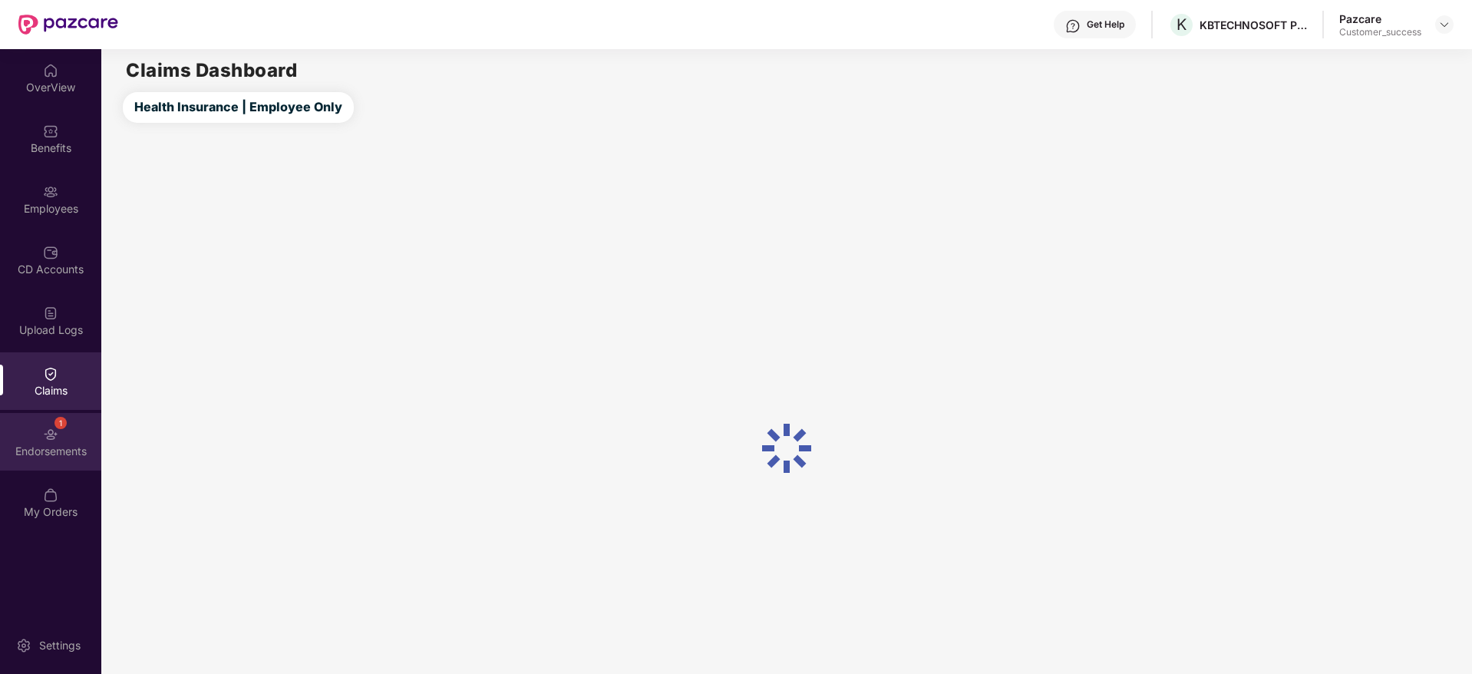
click at [62, 448] on div "Endorsements" at bounding box center [50, 450] width 101 height 15
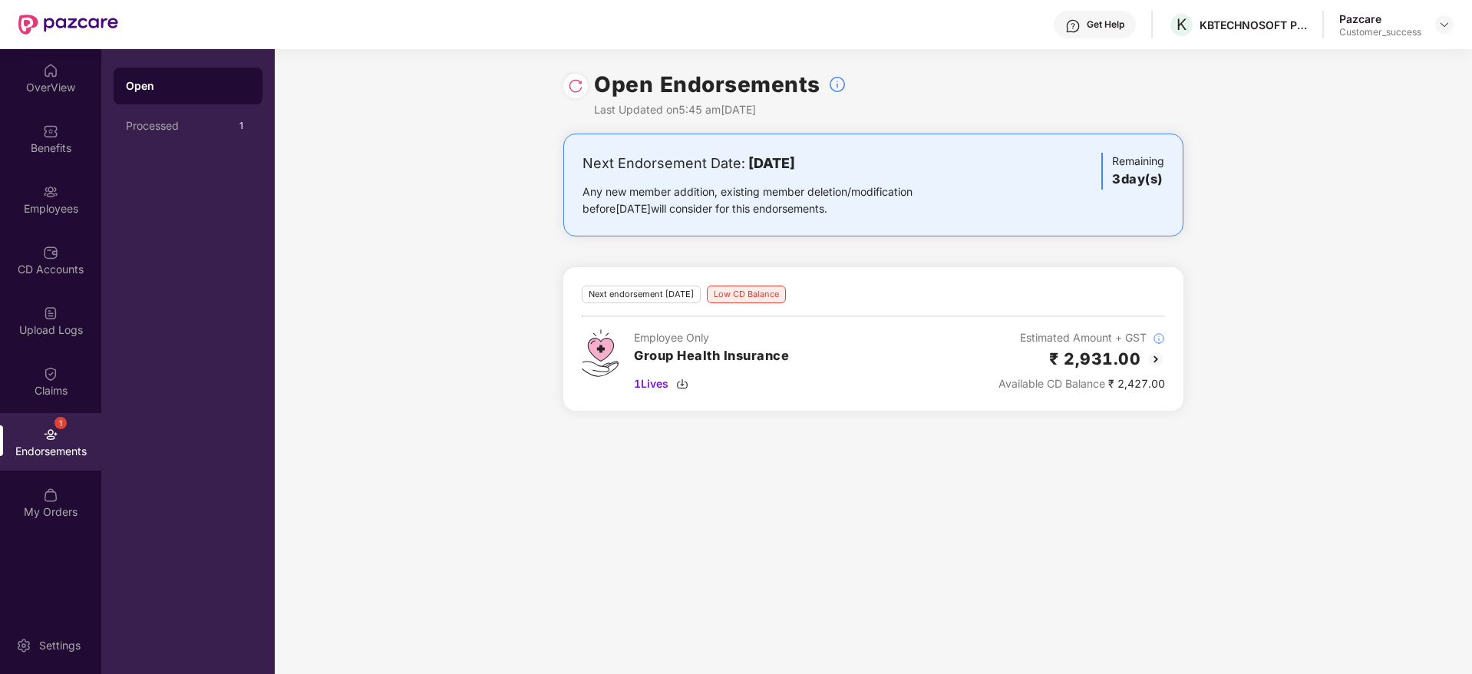
drag, startPoint x: 692, startPoint y: 169, endPoint x: 859, endPoint y: 167, distance: 167.3
click at [859, 167] on div "Next Endorsement Date: 21 August 2025" at bounding box center [771, 163] width 378 height 21
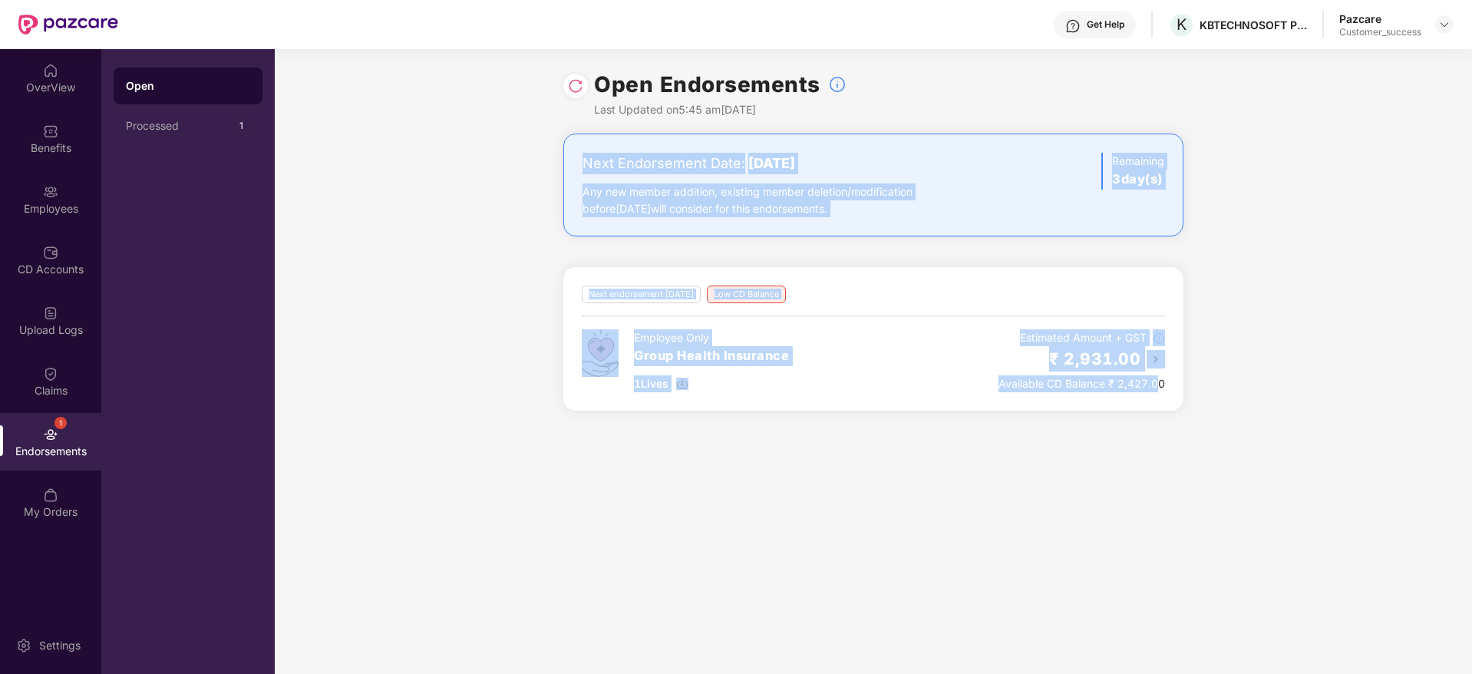
drag, startPoint x: 1158, startPoint y: 387, endPoint x: 539, endPoint y: 157, distance: 659.8
click at [542, 161] on div "Next Endorsement Date: 21 August 2025 Any new member addition, existing member …" at bounding box center [873, 280] width 1197 height 295
click at [539, 153] on div "Next Endorsement Date: 21 August 2025 Any new member addition, existing member …" at bounding box center [873, 280] width 1197 height 295
drag, startPoint x: 541, startPoint y: 153, endPoint x: 1472, endPoint y: 478, distance: 986.6
click at [1471, 478] on html "Get Help K KBTECHNOSOFT PRIVATE LIMITED Pazcare Customer_success OverView Benef…" at bounding box center [736, 337] width 1472 height 674
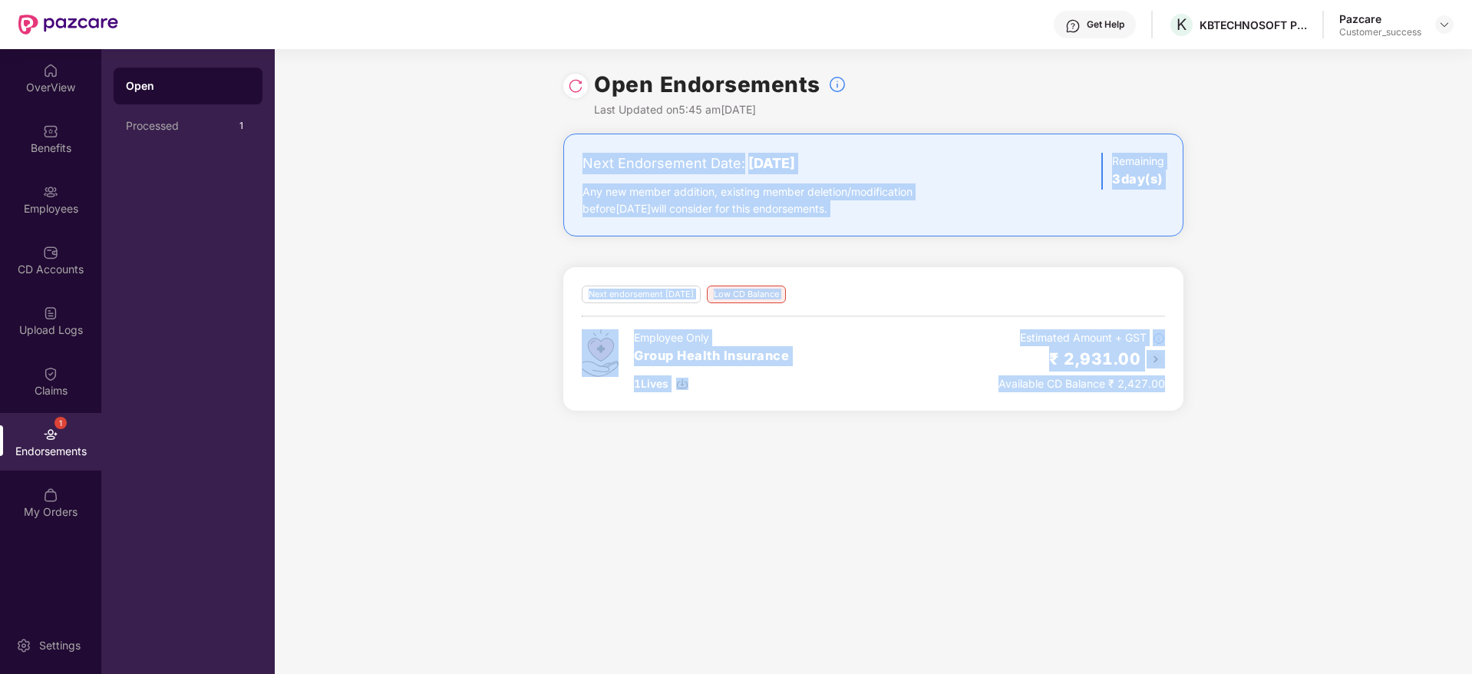
drag, startPoint x: 1363, startPoint y: 476, endPoint x: 1331, endPoint y: 476, distance: 32.2
click at [1363, 476] on div "Open Endorsements Last Updated on 5:45 am, 18 Aug 2025 Next Endorsement Date: 2…" at bounding box center [873, 361] width 1197 height 625
click at [1248, 452] on div "Open Endorsements Last Updated on 5:45 am, 18 Aug 2025 Next Endorsement Date: 2…" at bounding box center [873, 361] width 1197 height 625
drag, startPoint x: 1225, startPoint y: 427, endPoint x: 280, endPoint y: 150, distance: 984.0
click at [280, 150] on div "Open Endorsements Last Updated on 5:45 am, 18 Aug 2025 Next Endorsement Date: 2…" at bounding box center [873, 361] width 1197 height 625
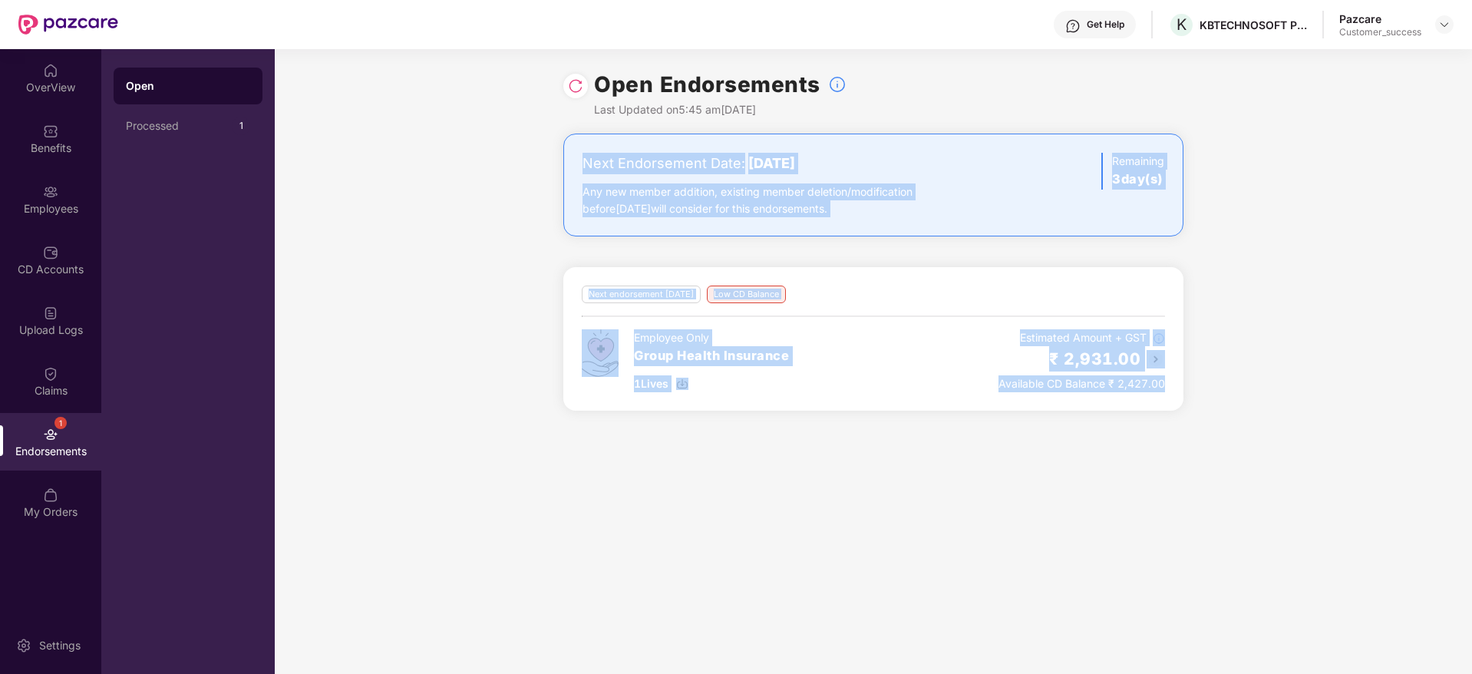
click at [285, 156] on div "Next Endorsement Date: 21 August 2025 Any new member addition, existing member …" at bounding box center [873, 280] width 1197 height 295
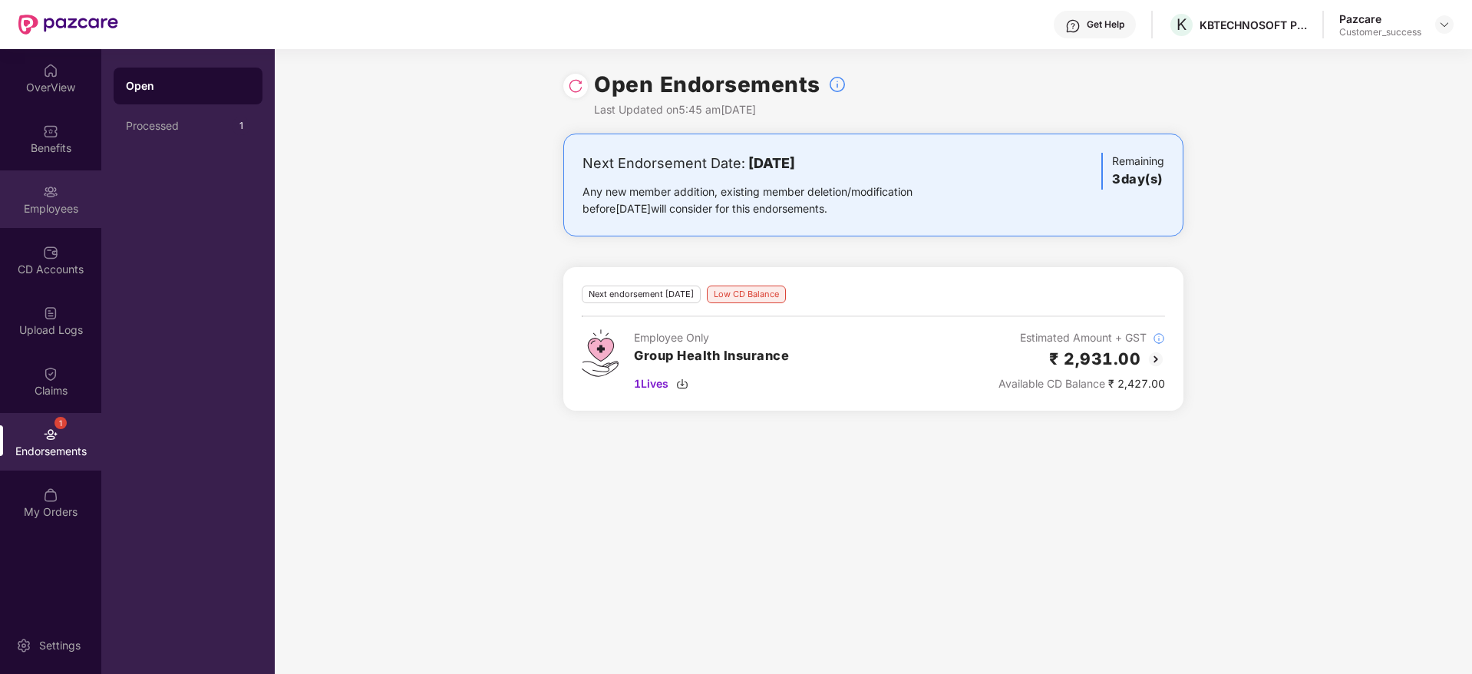
click at [44, 209] on div "Employees" at bounding box center [50, 208] width 101 height 15
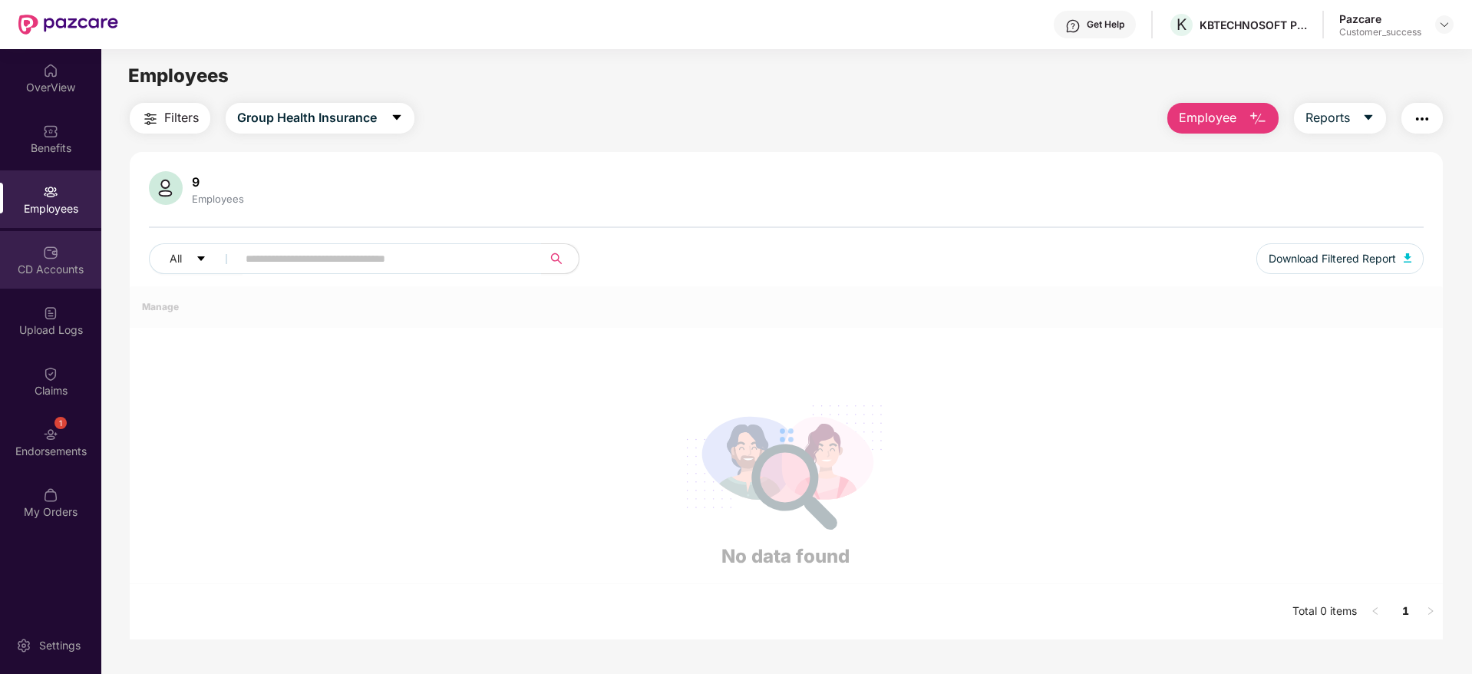
click at [45, 260] on div "CD Accounts" at bounding box center [50, 260] width 101 height 58
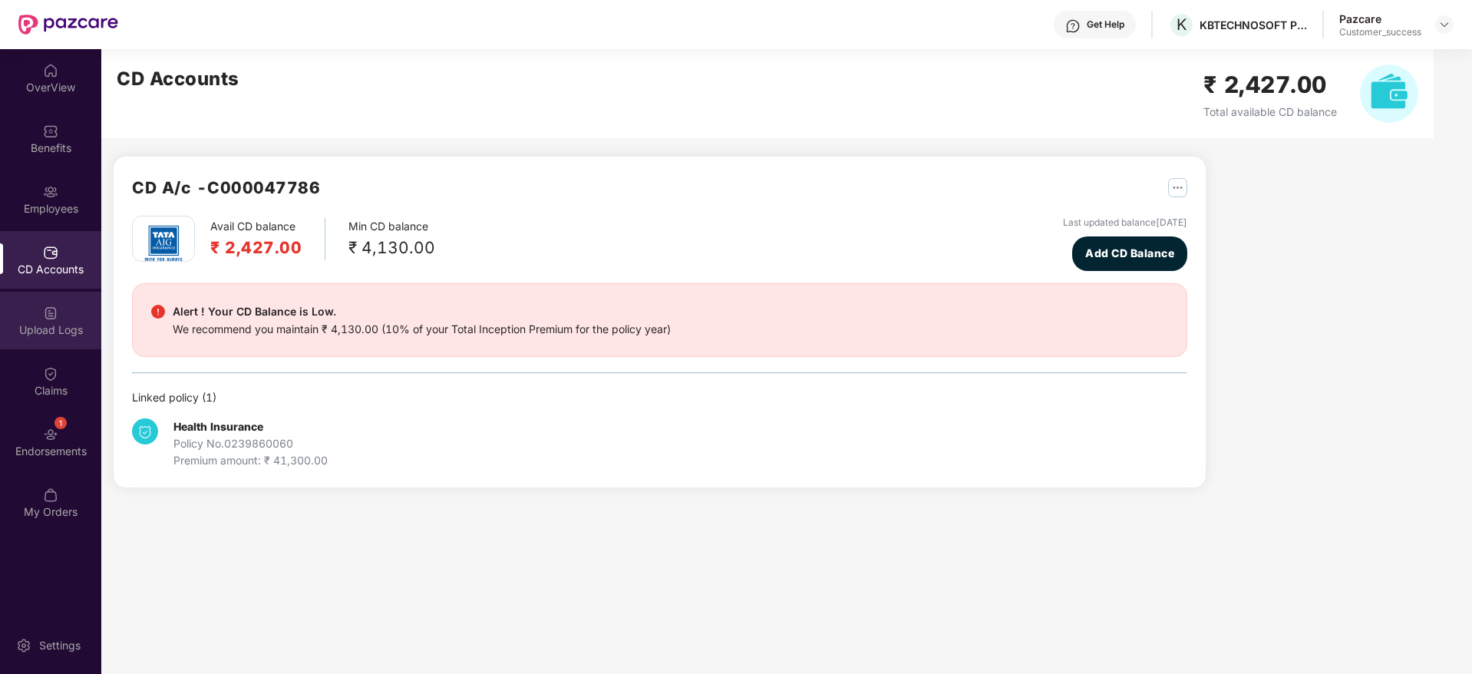
click at [52, 326] on div "Upload Logs" at bounding box center [50, 329] width 101 height 15
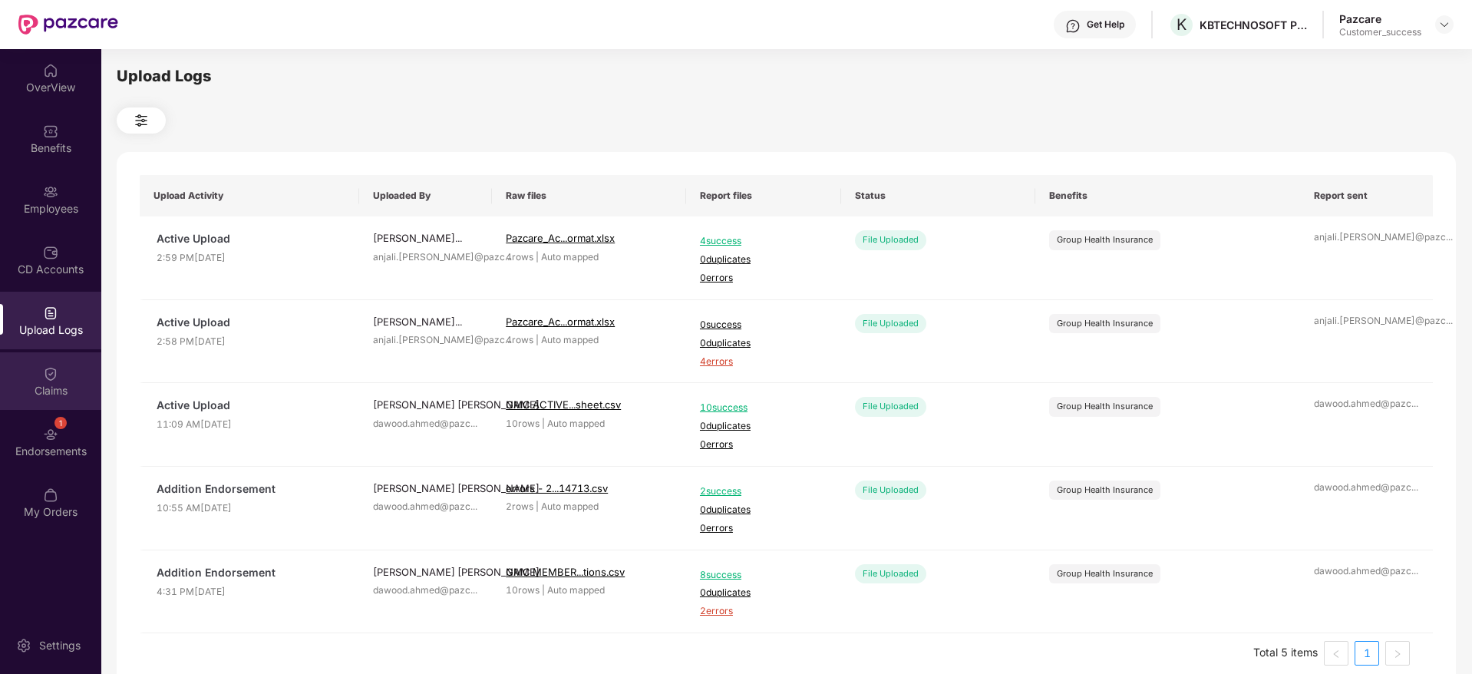
click at [70, 391] on div "Claims" at bounding box center [50, 390] width 101 height 15
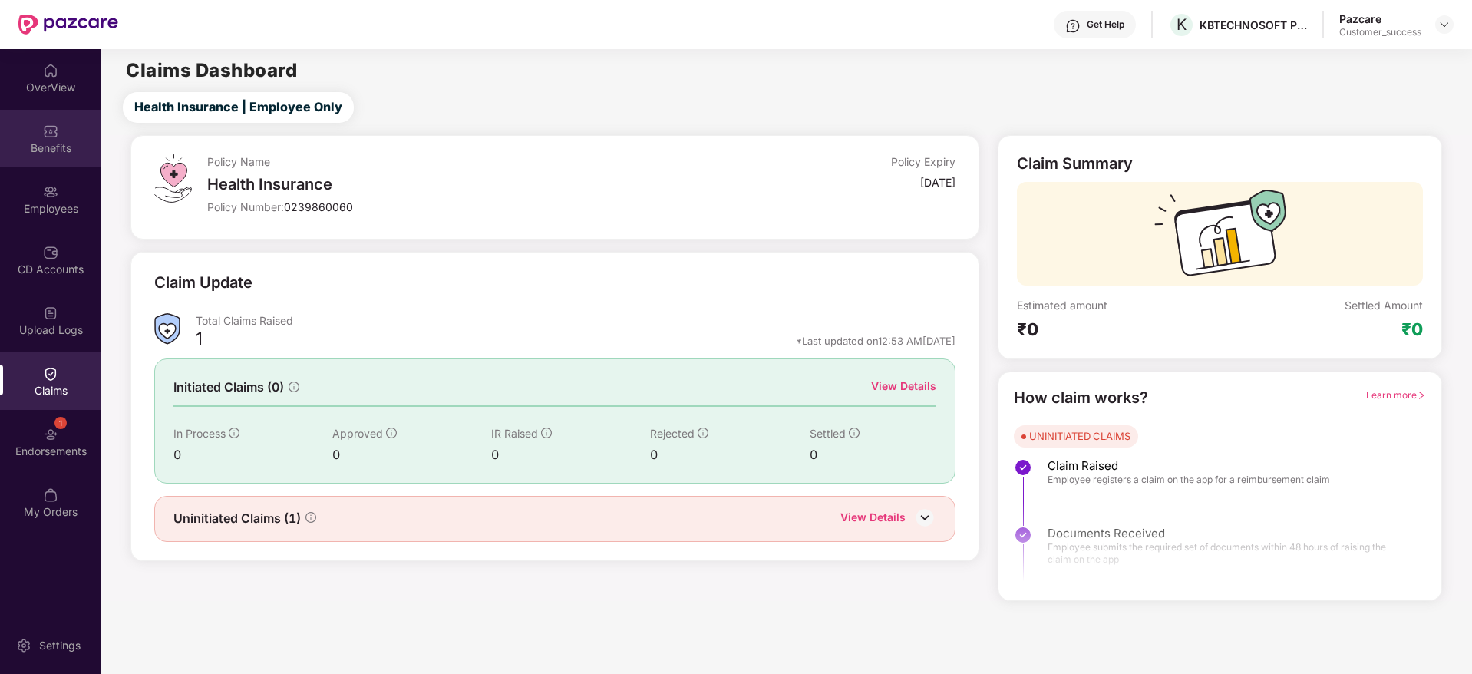
click at [27, 142] on div "Benefits" at bounding box center [50, 147] width 101 height 15
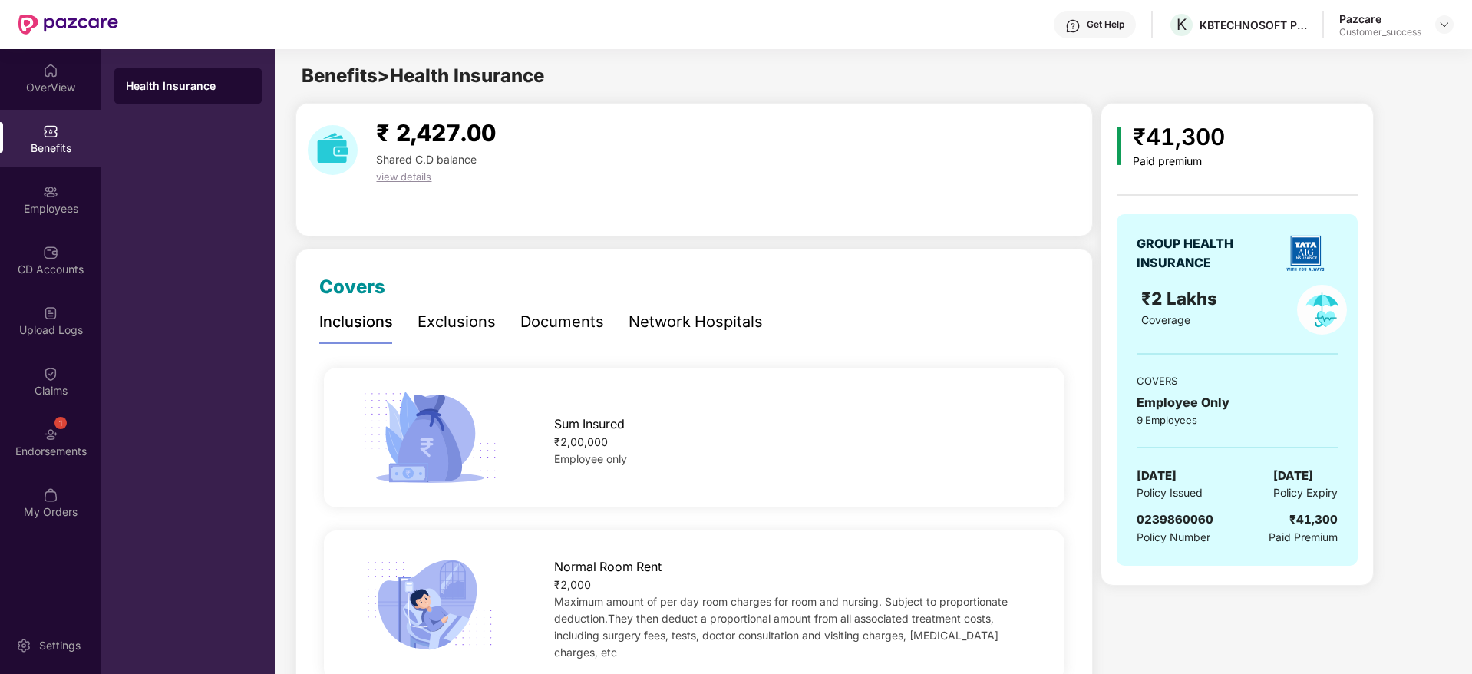
drag, startPoint x: 1161, startPoint y: 476, endPoint x: 1317, endPoint y: 476, distance: 156.5
click at [1317, 476] on div "12 Mar 2025 Policy Issued 11 Mar 2026 Policy Expiry" at bounding box center [1236, 483] width 201 height 35
click at [1313, 476] on span "11 Mar 2026" at bounding box center [1293, 475] width 40 height 18
click at [53, 400] on div "Claims" at bounding box center [50, 381] width 101 height 58
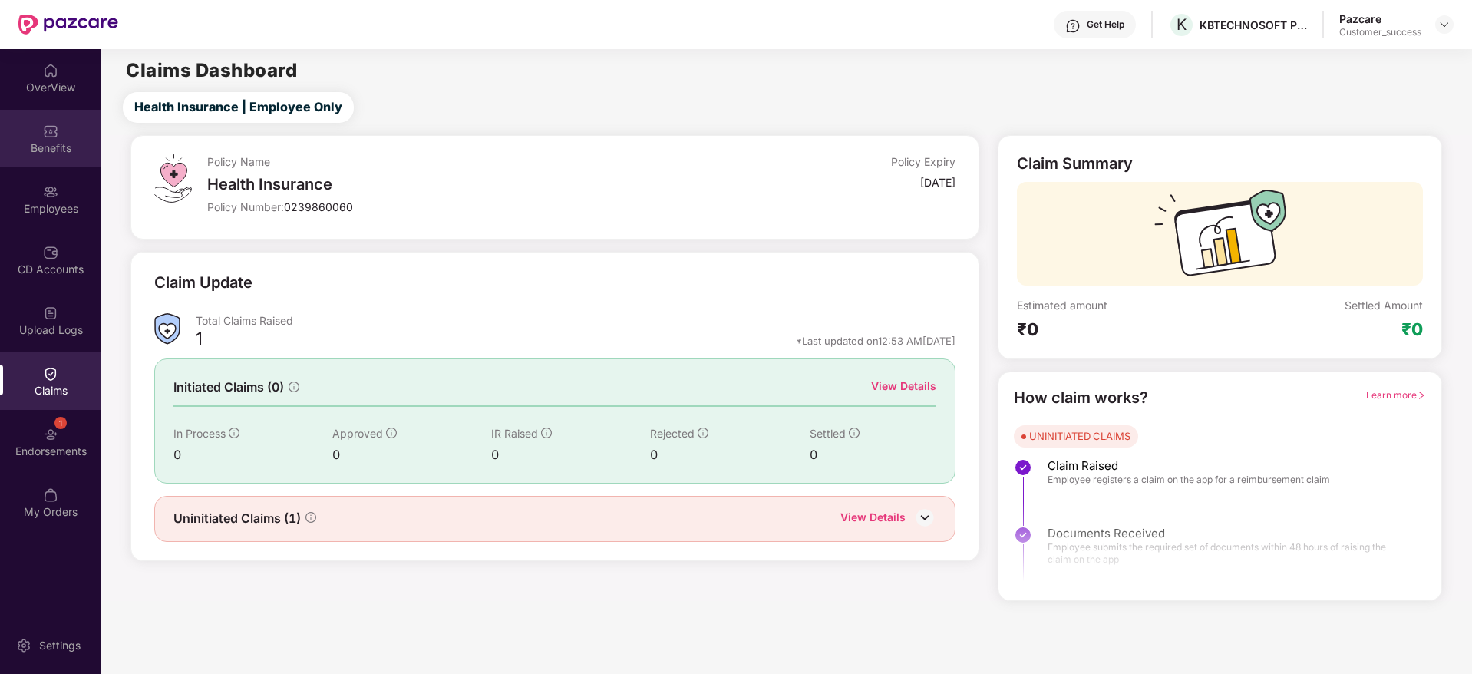
click at [71, 142] on div "Benefits" at bounding box center [50, 147] width 101 height 15
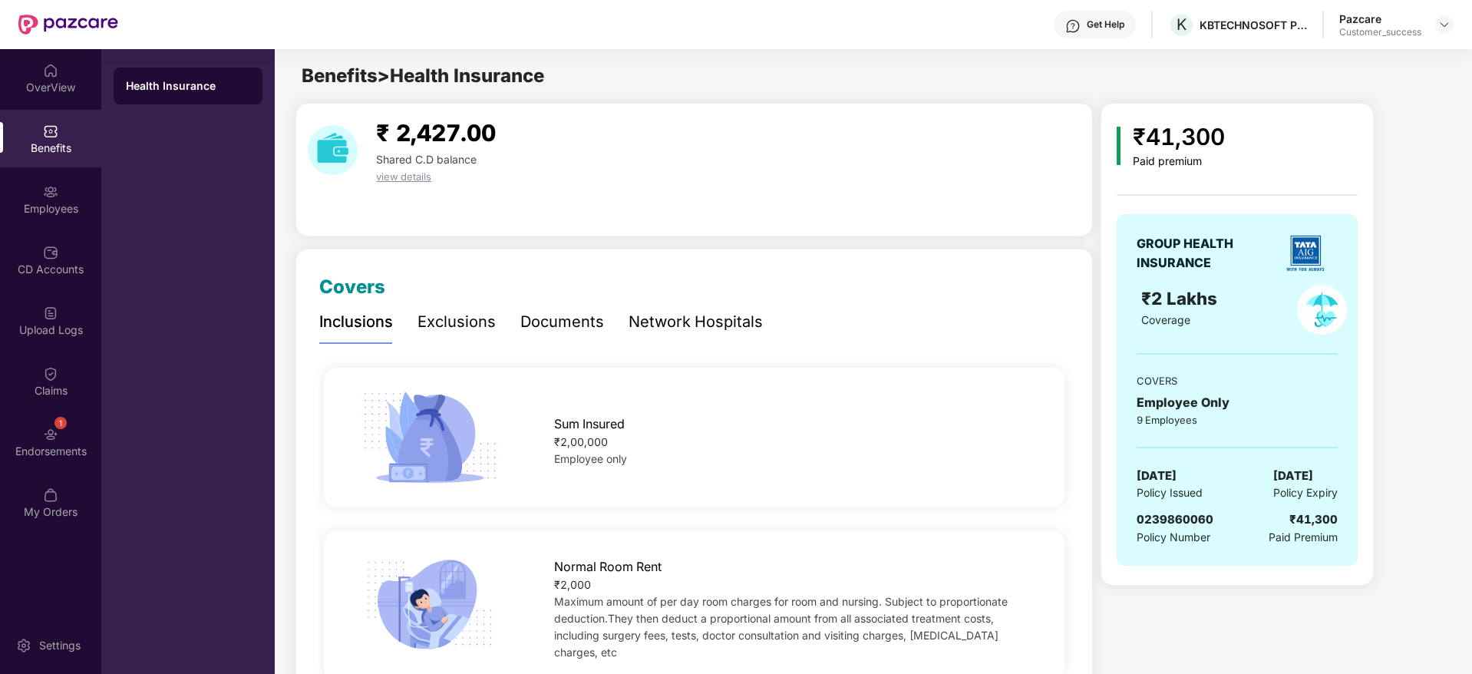
click at [1433, 30] on div "Pazcare Customer_success" at bounding box center [1396, 25] width 114 height 27
click at [1436, 25] on div at bounding box center [1444, 24] width 18 height 18
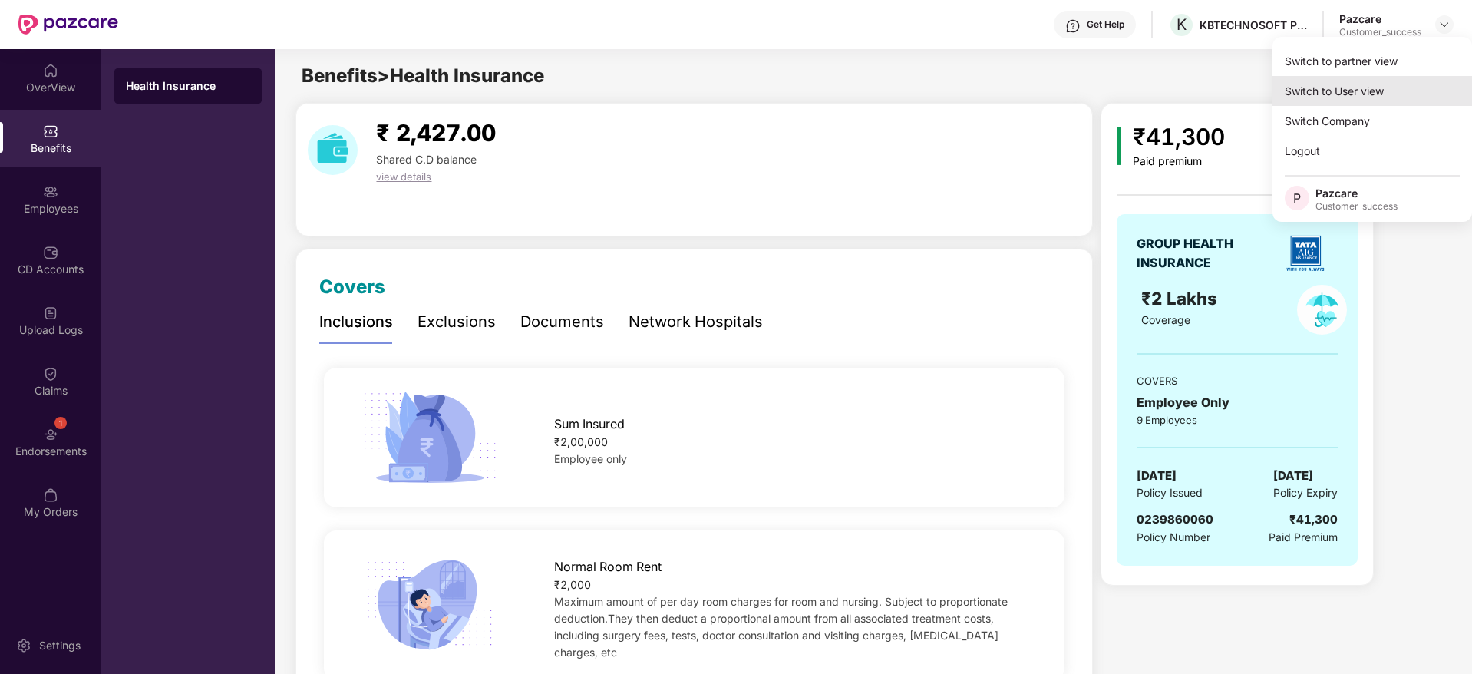
click at [1419, 79] on div "Switch to User view" at bounding box center [1371, 91] width 199 height 30
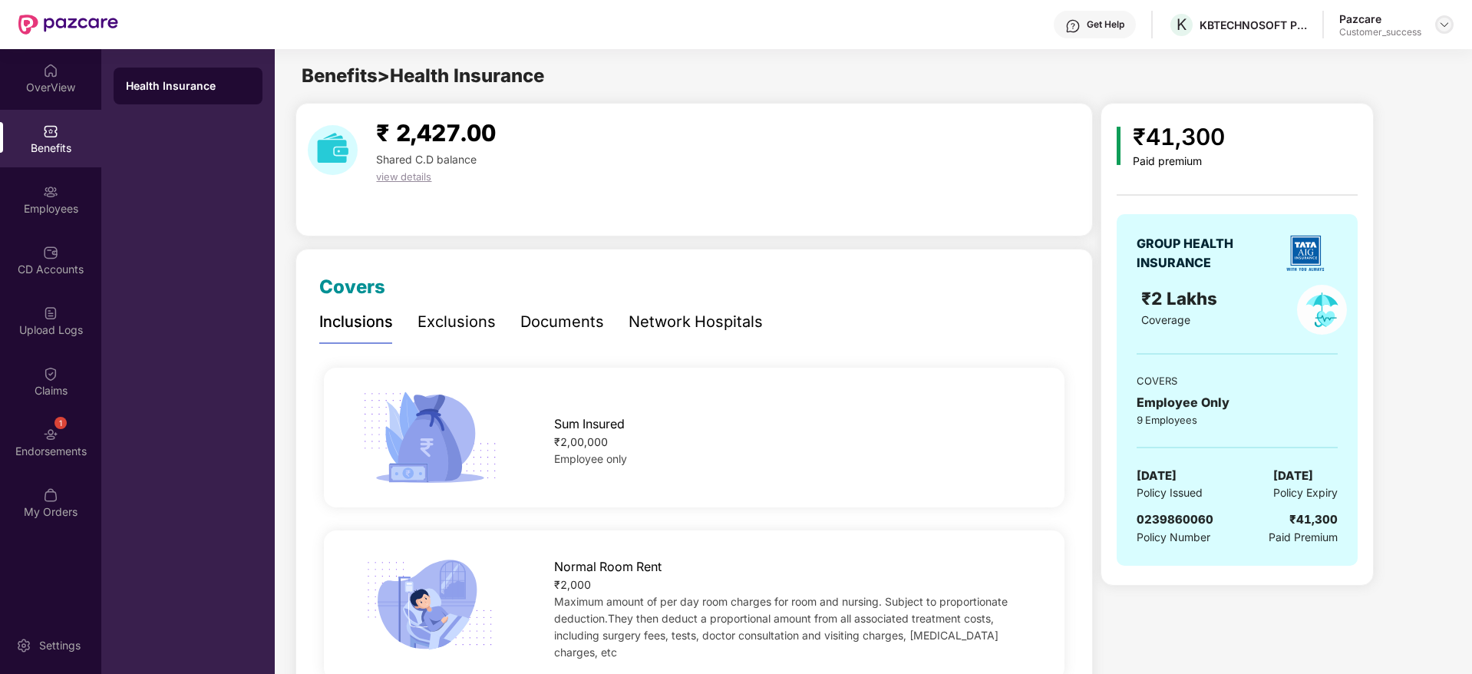
click at [1437, 29] on div at bounding box center [1444, 24] width 18 height 18
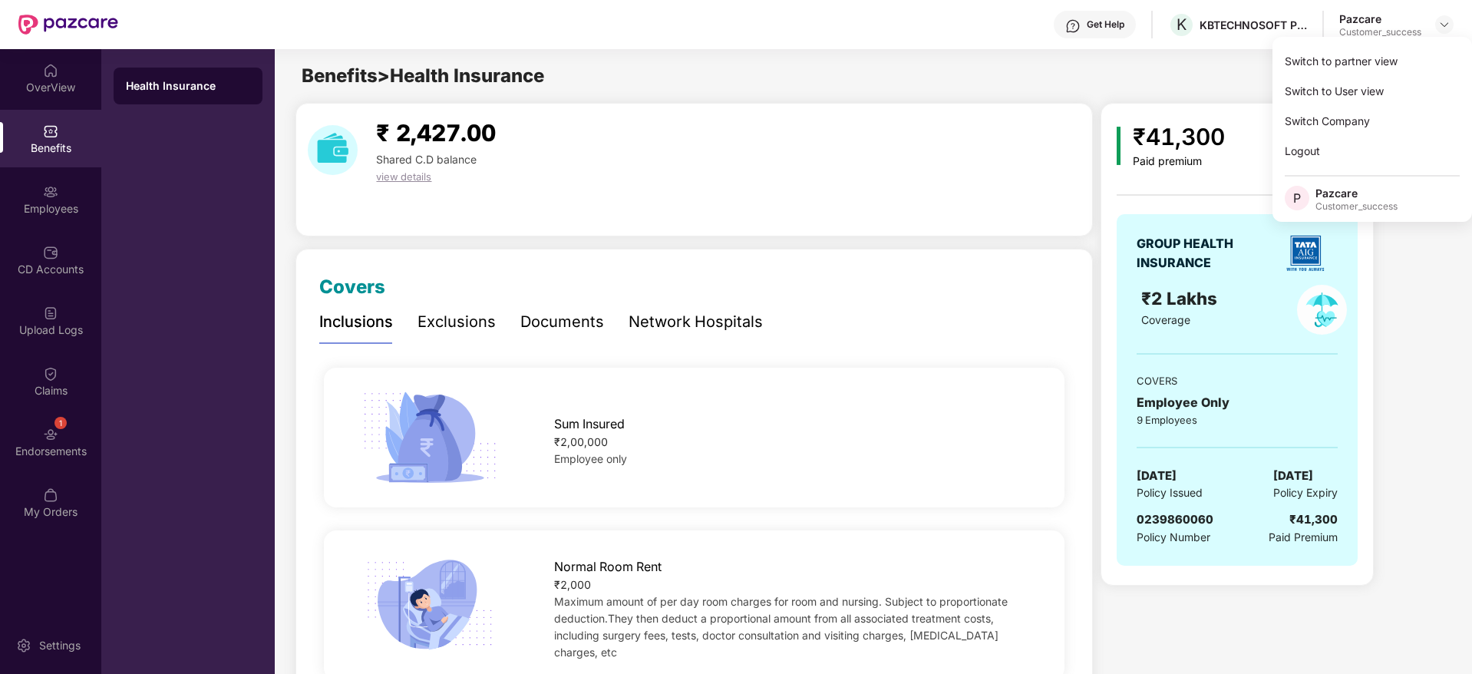
click at [1430, 58] on div "Switch to partner view" at bounding box center [1371, 61] width 199 height 30
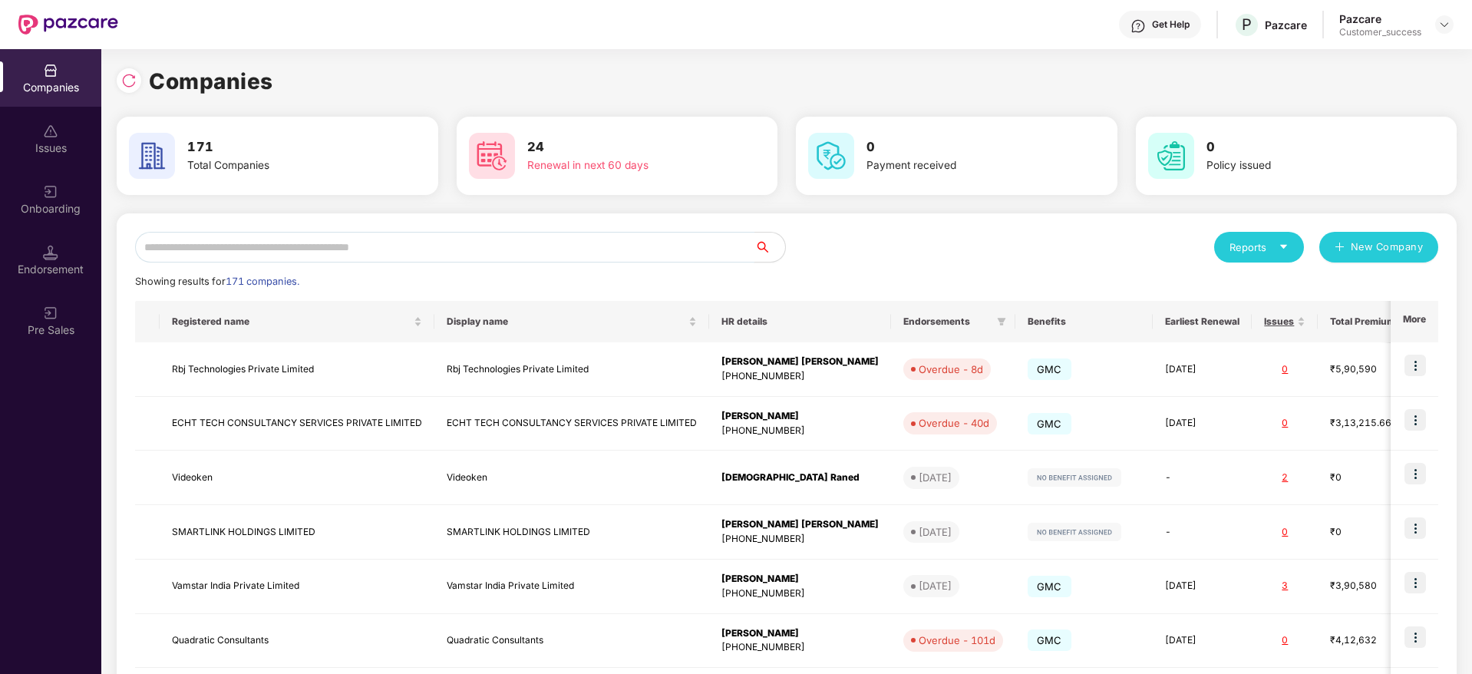
click at [619, 255] on input "text" at bounding box center [444, 247] width 619 height 31
paste input "**********"
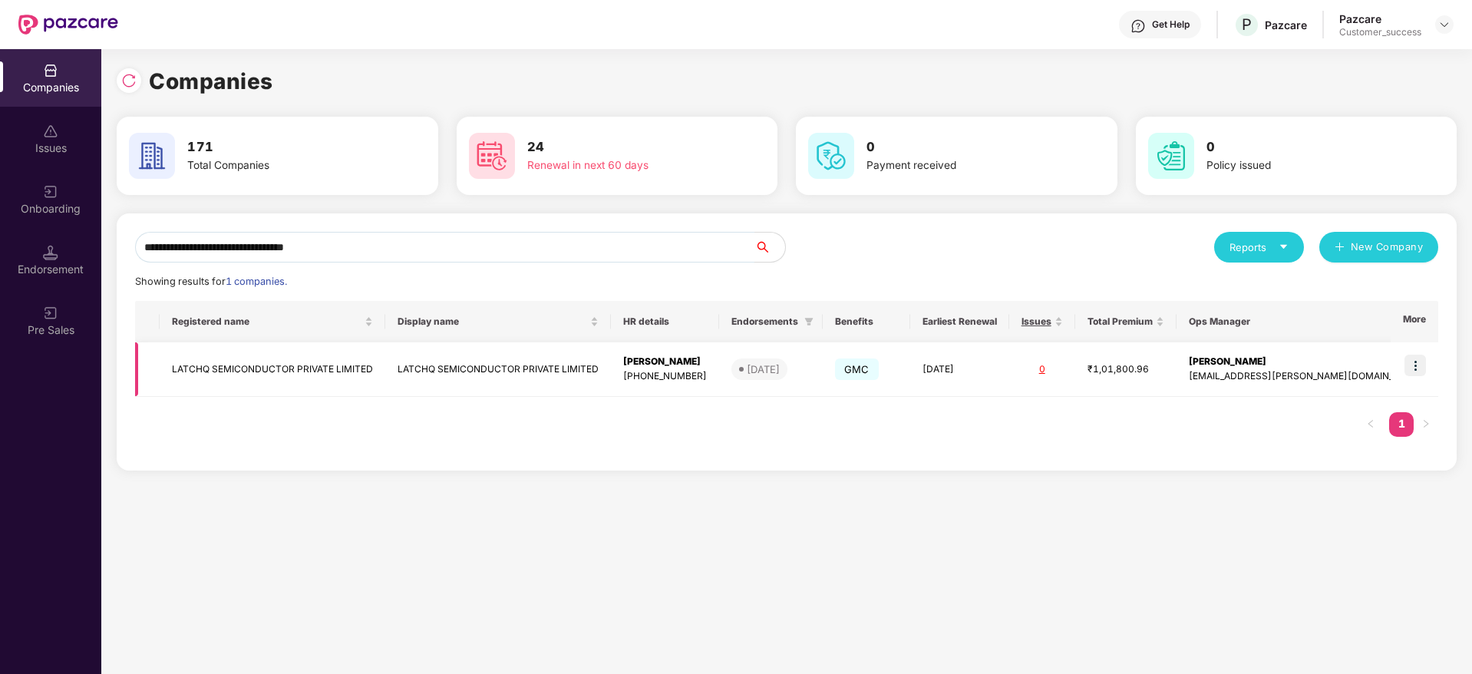
type input "**********"
click at [1417, 364] on img at bounding box center [1414, 364] width 21 height 21
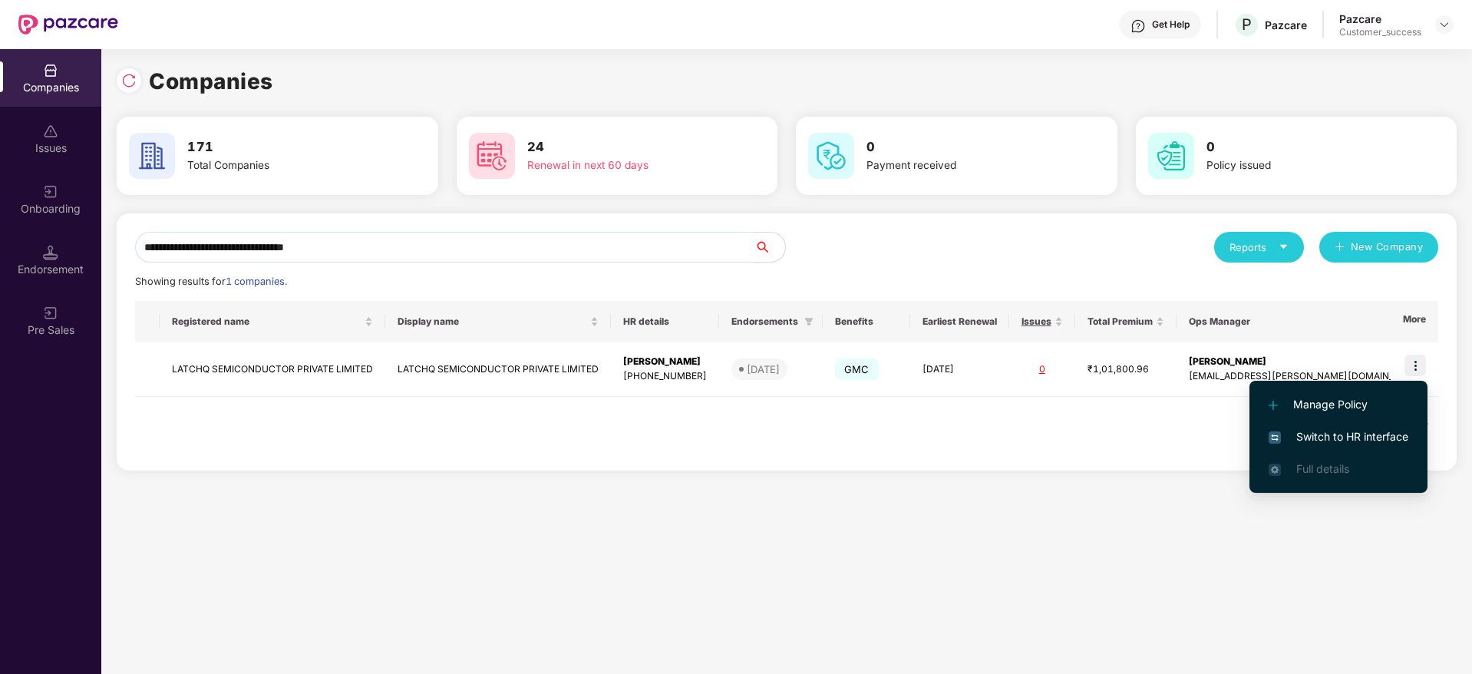
click at [1380, 437] on span "Switch to HR interface" at bounding box center [1338, 436] width 140 height 17
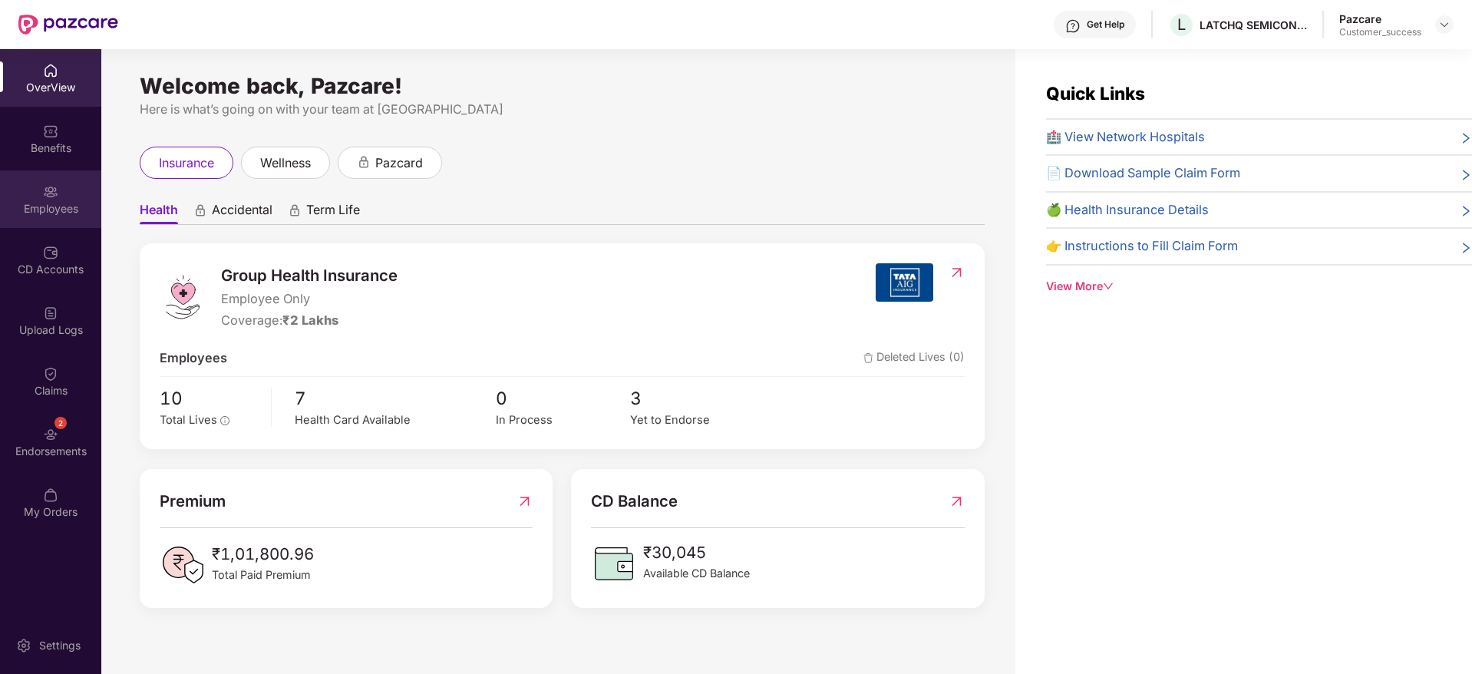
click at [58, 170] on div "Employees" at bounding box center [50, 199] width 101 height 58
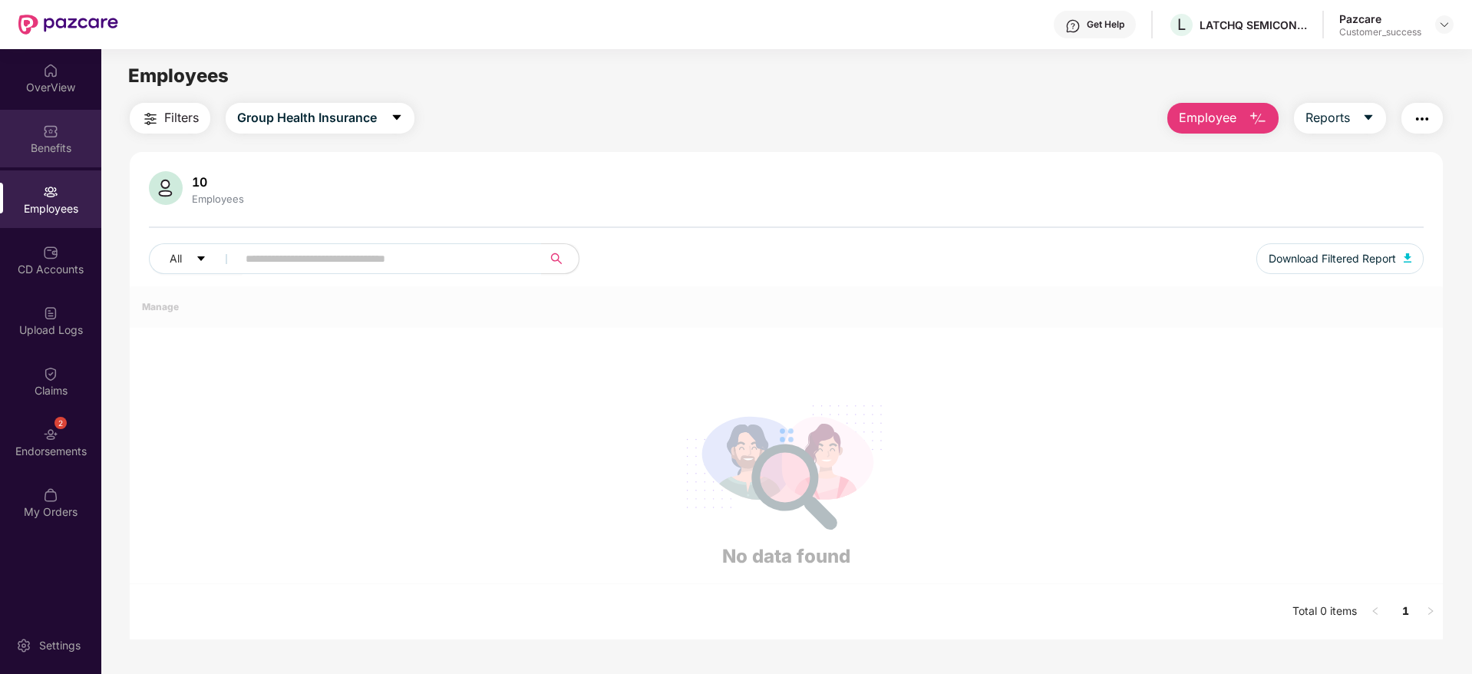
click at [57, 151] on div "Benefits" at bounding box center [50, 147] width 101 height 15
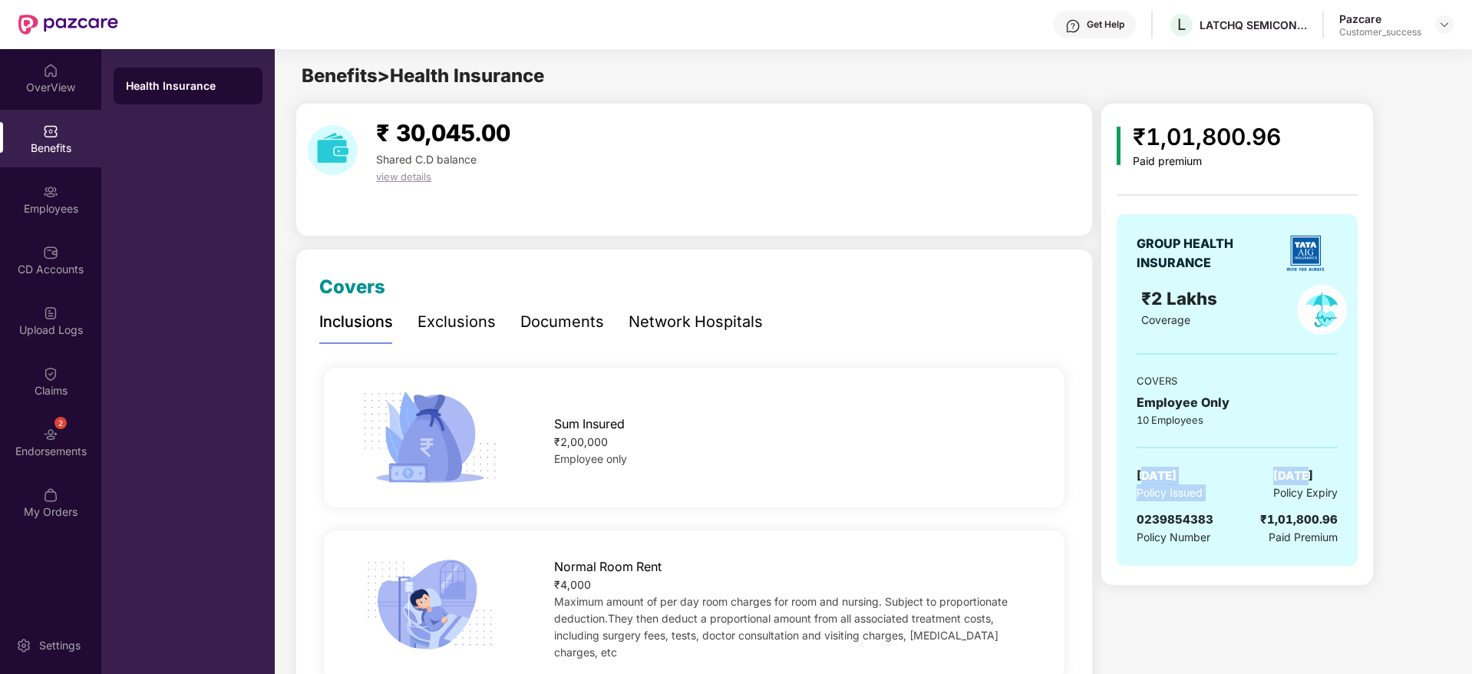
drag, startPoint x: 1147, startPoint y: 472, endPoint x: 1300, endPoint y: 472, distance: 152.7
click at [1300, 472] on div "31 Jan 2025 Policy Issued 30 Jan 2026 Policy Expiry" at bounding box center [1236, 483] width 201 height 35
click at [1300, 472] on span "30 Jan 2026" at bounding box center [1293, 475] width 40 height 18
click at [1300, 473] on span "30 Jan 2026" at bounding box center [1293, 475] width 40 height 18
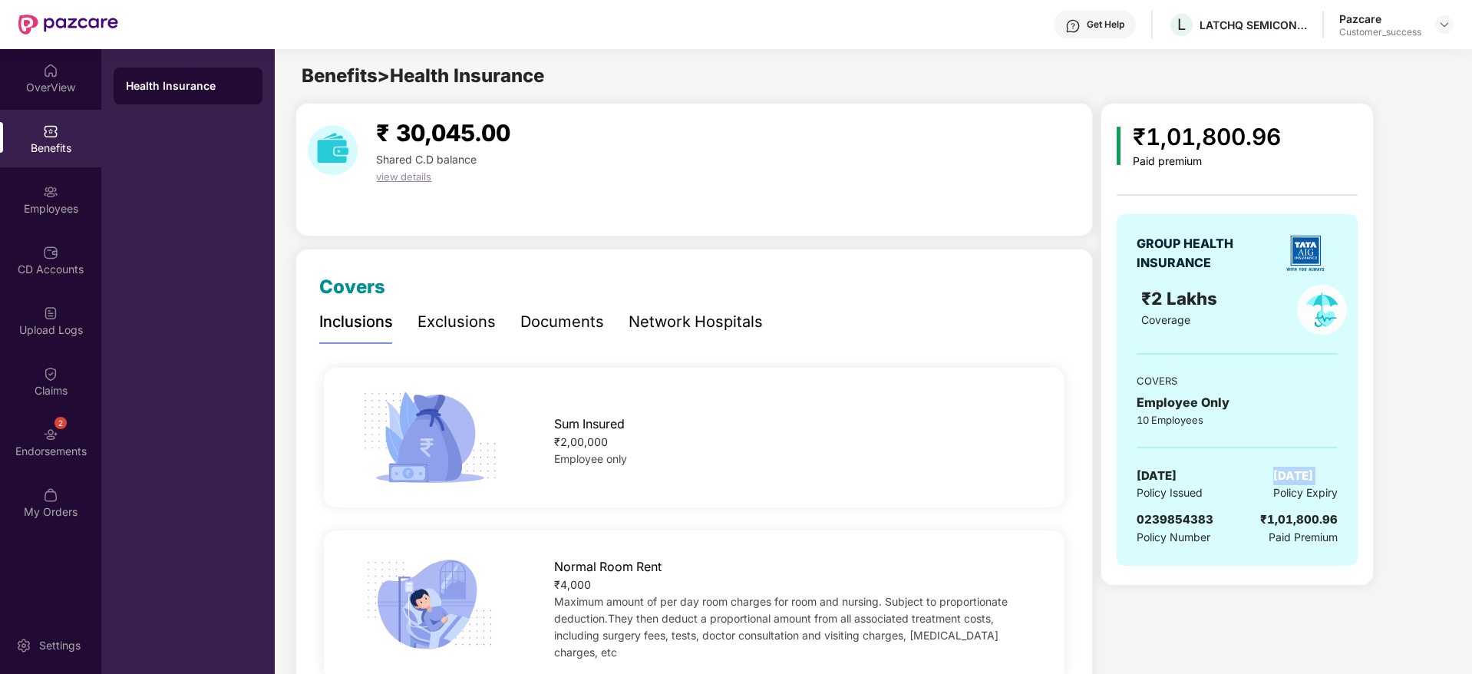
click at [1343, 475] on div "GROUP HEALTH INSURANCE ₹2 Lakhs Coverage COVERS Employee Only 10 Employees 31 J…" at bounding box center [1236, 389] width 241 height 351
click at [1250, 22] on div "LATCHQ SEMICONDUCTOR PRIVATE LIMITED" at bounding box center [1252, 25] width 107 height 15
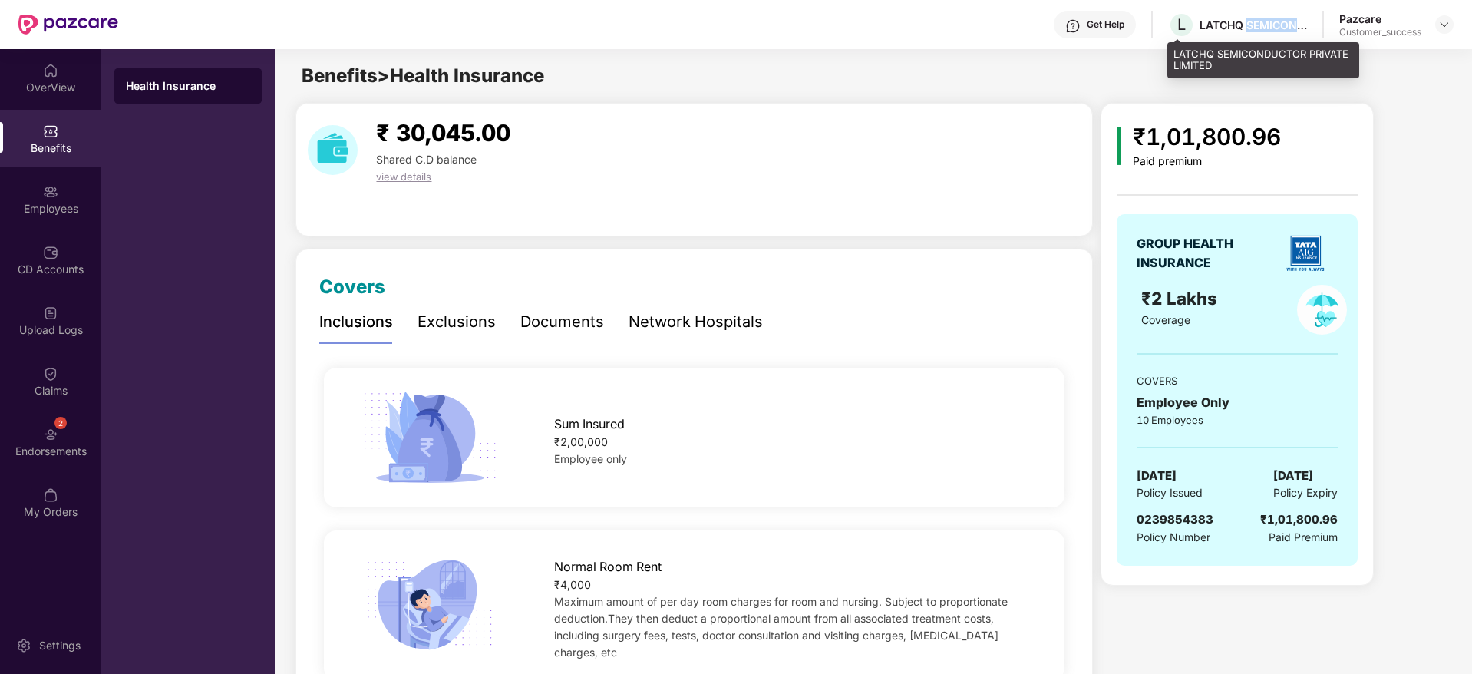
click at [1250, 22] on div "LATCHQ SEMICONDUCTOR PRIVATE LIMITED" at bounding box center [1252, 25] width 107 height 15
copy div "LATCHQ SEMICONDUCTOR PRIVATE LIMITED"
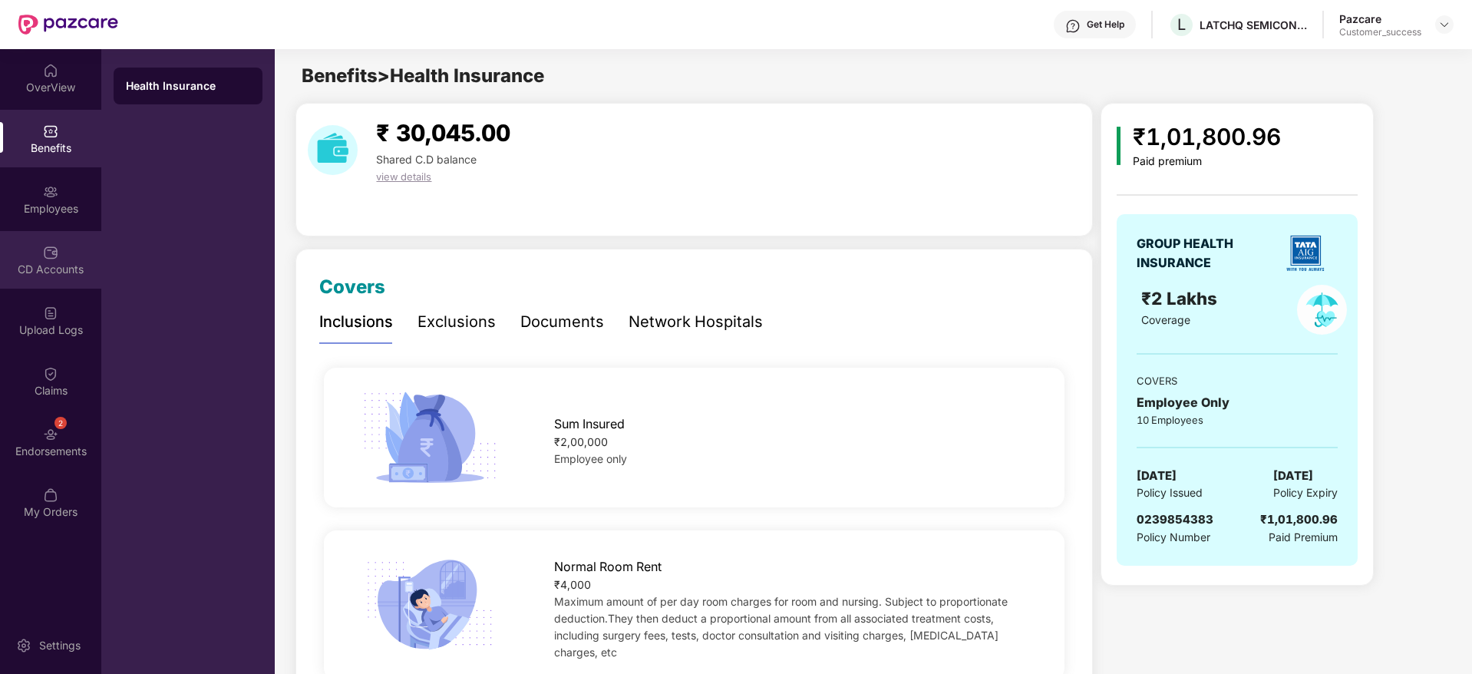
click at [8, 263] on div "CD Accounts" at bounding box center [50, 260] width 101 height 58
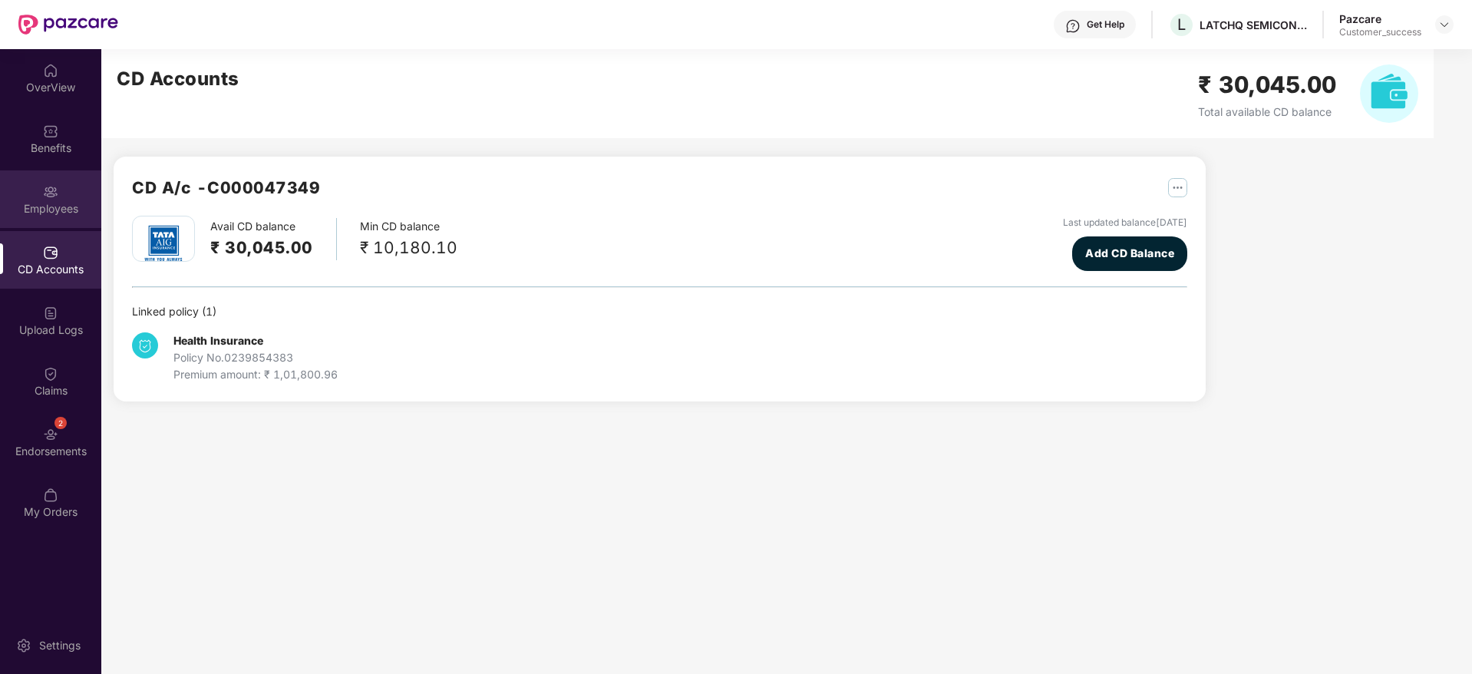
click at [38, 213] on div "Employees" at bounding box center [50, 208] width 101 height 15
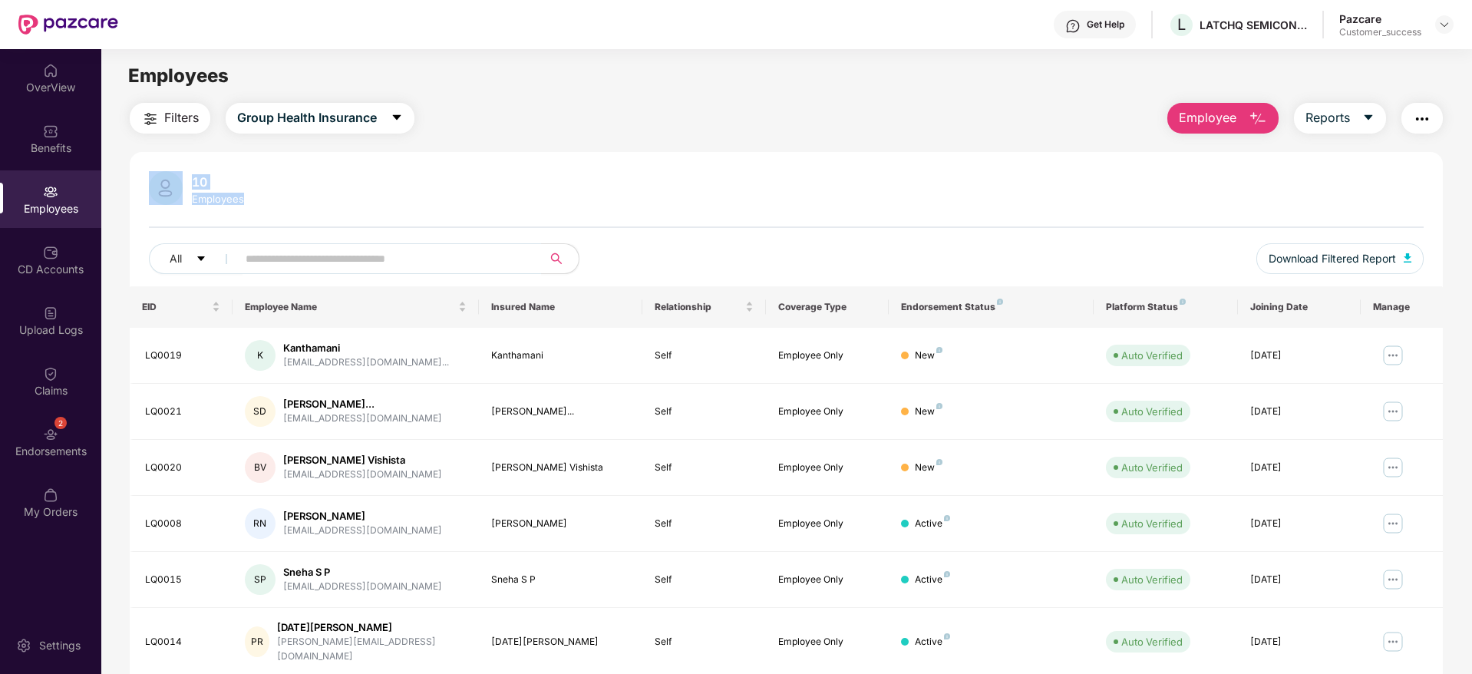
drag, startPoint x: 195, startPoint y: 183, endPoint x: 122, endPoint y: 157, distance: 77.2
click at [122, 157] on div "Filters Group Health Insurance Employee Reports 10 Employees All Download Filte…" at bounding box center [786, 555] width 1370 height 905
click at [204, 156] on div "10 Employees All Download Filtered Report EID Employee Name Insured Name Relati…" at bounding box center [786, 579] width 1313 height 855
click at [45, 427] on img at bounding box center [50, 434] width 15 height 15
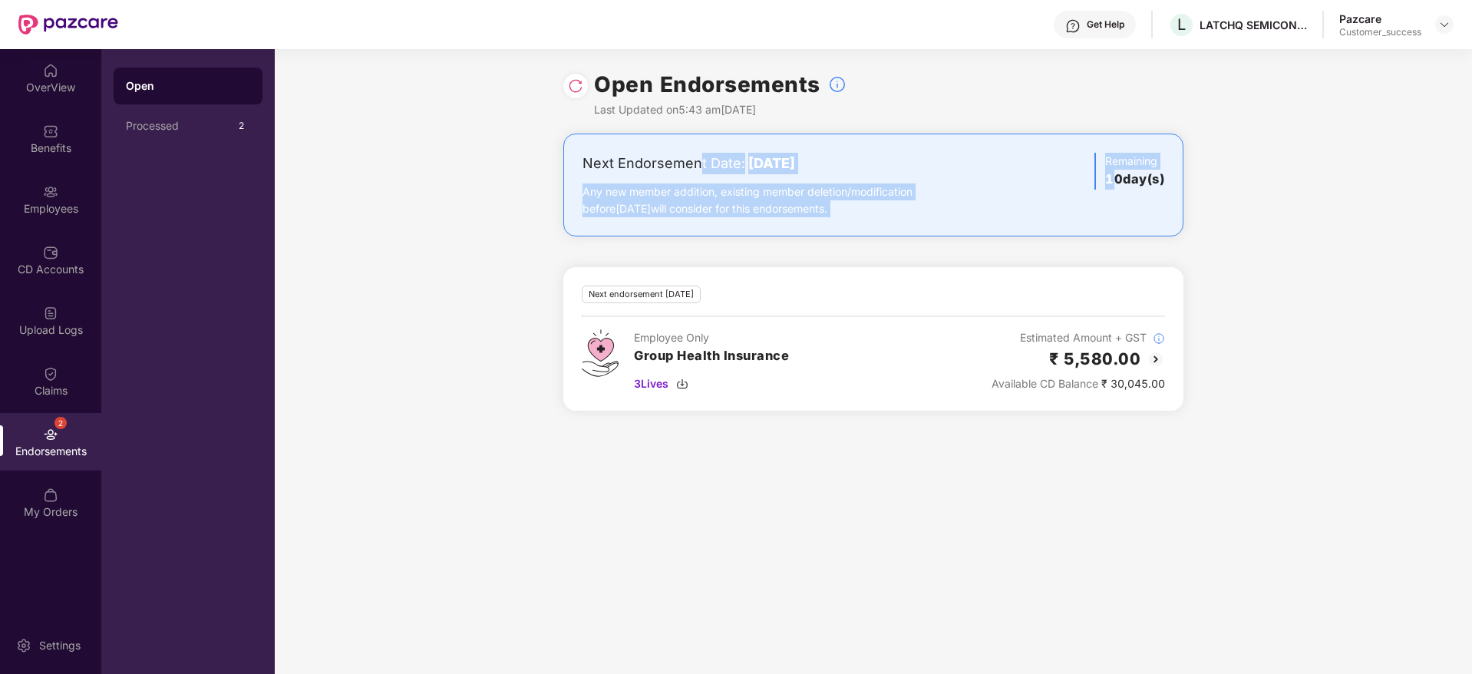
drag, startPoint x: 698, startPoint y: 161, endPoint x: 1112, endPoint y: 229, distance: 419.9
click at [1112, 229] on div "Next Endorsement Date: 28 August 2025 Any new member addition, existing member …" at bounding box center [873, 184] width 620 height 103
click at [1112, 232] on div "Next Endorsement Date: 28 August 2025 Any new member addition, existing member …" at bounding box center [873, 184] width 620 height 103
drag, startPoint x: 1112, startPoint y: 231, endPoint x: 656, endPoint y: 214, distance: 456.8
click at [656, 214] on div "Next Endorsement Date: 28 August 2025 Any new member addition, existing member …" at bounding box center [873, 184] width 620 height 103
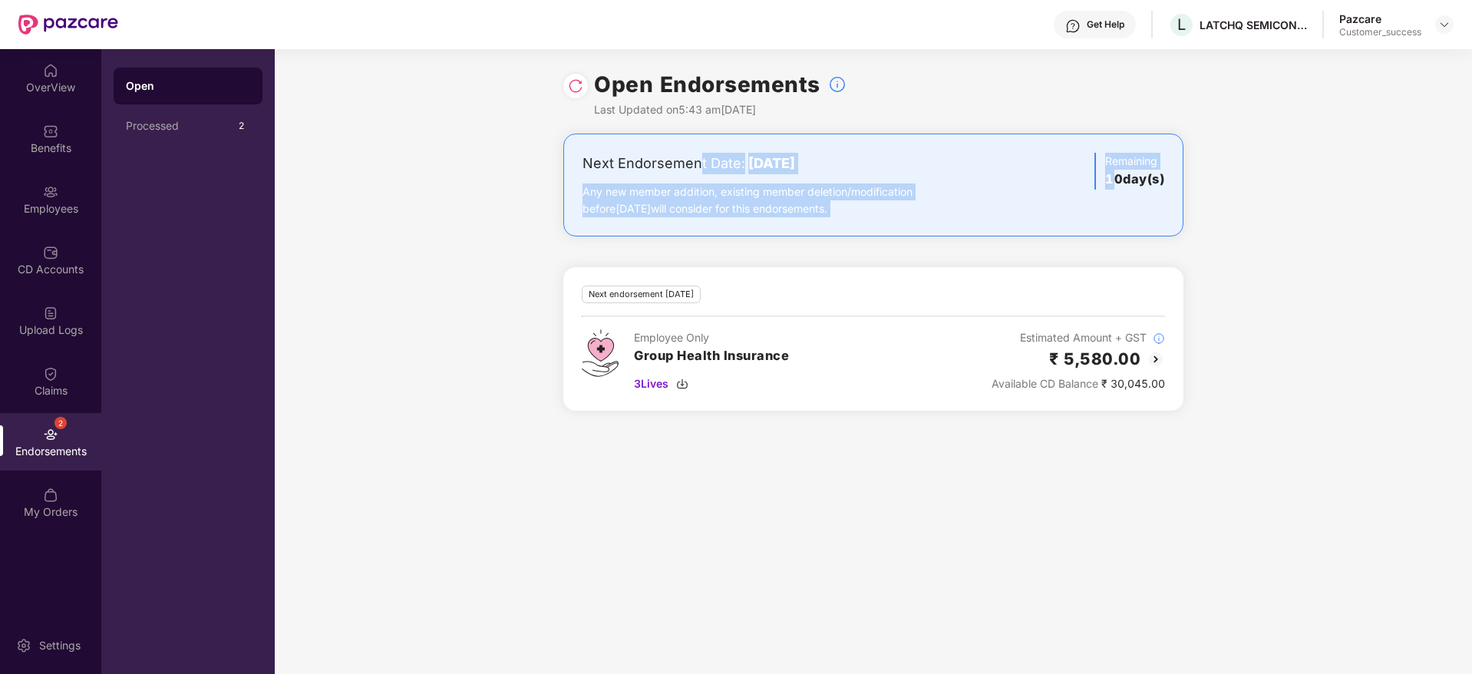
click at [656, 214] on div "Any new member addition, existing member deletion/modification before 28 August…" at bounding box center [771, 200] width 378 height 34
click at [1119, 387] on div "Available CD Balance ₹ 30,045.00" at bounding box center [1077, 383] width 173 height 17
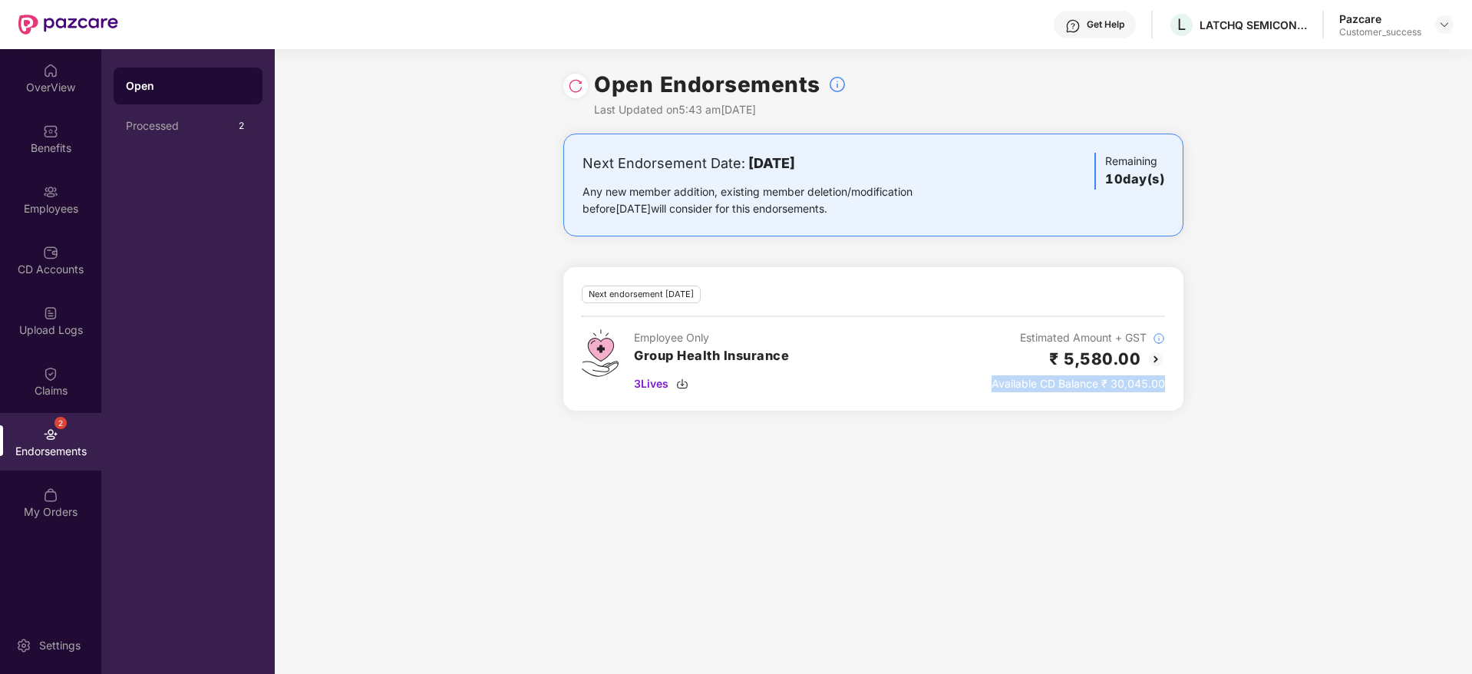
drag, startPoint x: 1119, startPoint y: 387, endPoint x: 1187, endPoint y: 414, distance: 72.4
click at [1122, 389] on div "Available CD Balance ₹ 30,045.00" at bounding box center [1077, 383] width 173 height 17
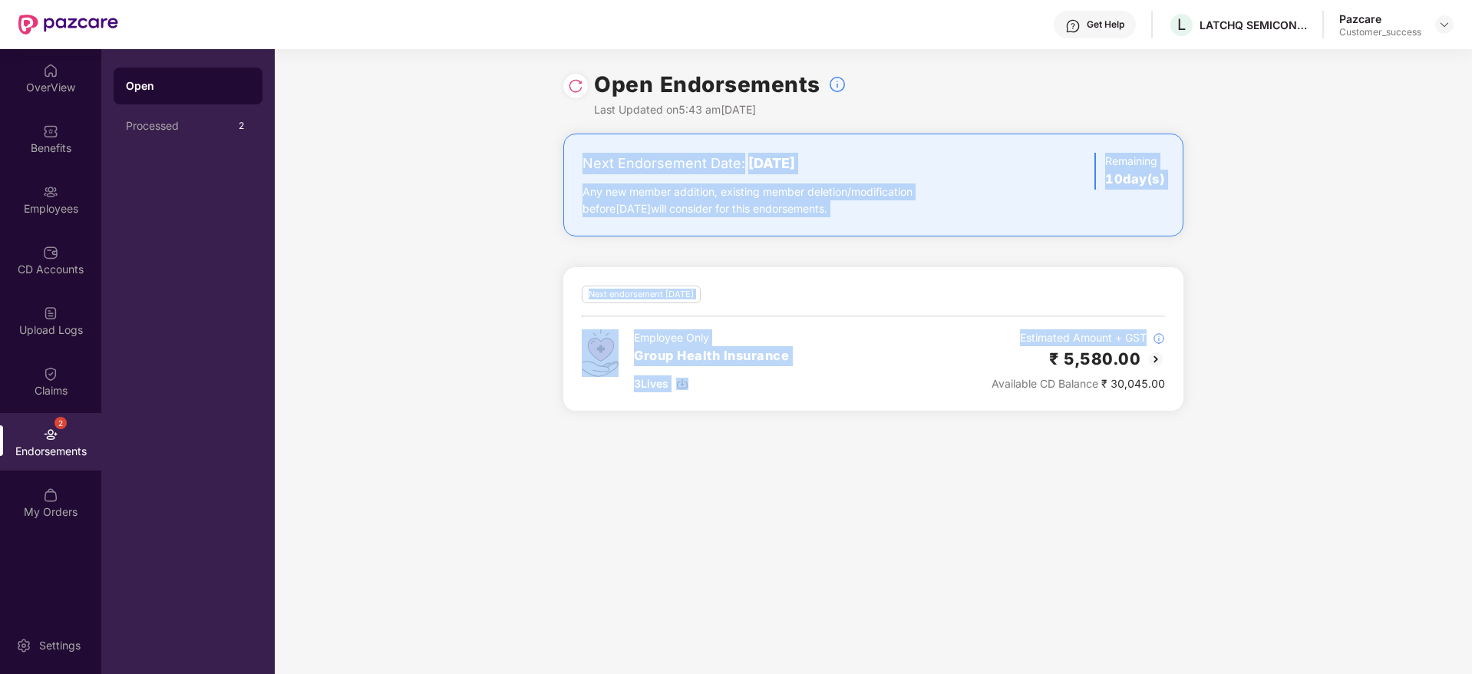
drag, startPoint x: 585, startPoint y: 163, endPoint x: 1238, endPoint y: 329, distance: 673.8
click at [1238, 329] on div "Next Endorsement Date: 28 August 2025 Any new member addition, existing member …" at bounding box center [873, 280] width 1197 height 295
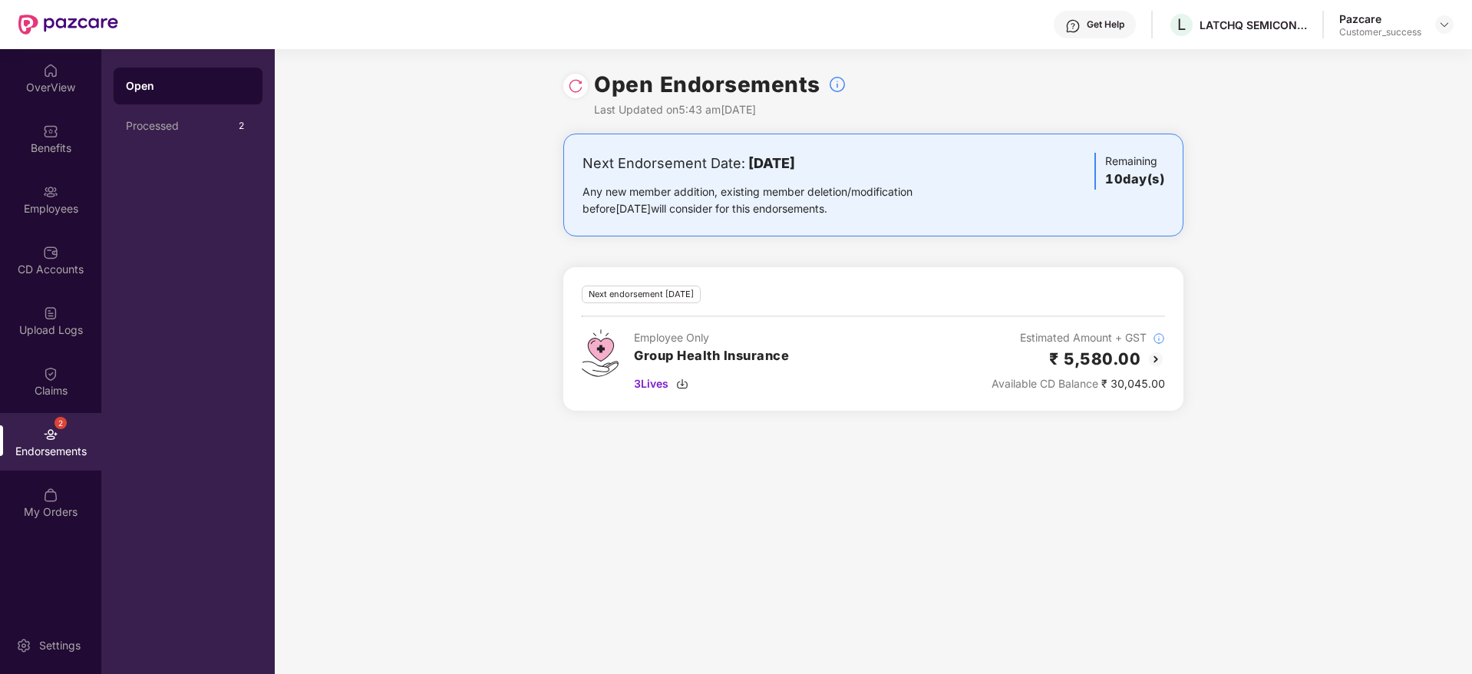
click at [1267, 354] on div "Next Endorsement Date: 28 August 2025 Any new member addition, existing member …" at bounding box center [873, 280] width 1197 height 295
click at [51, 368] on img at bounding box center [50, 373] width 15 height 15
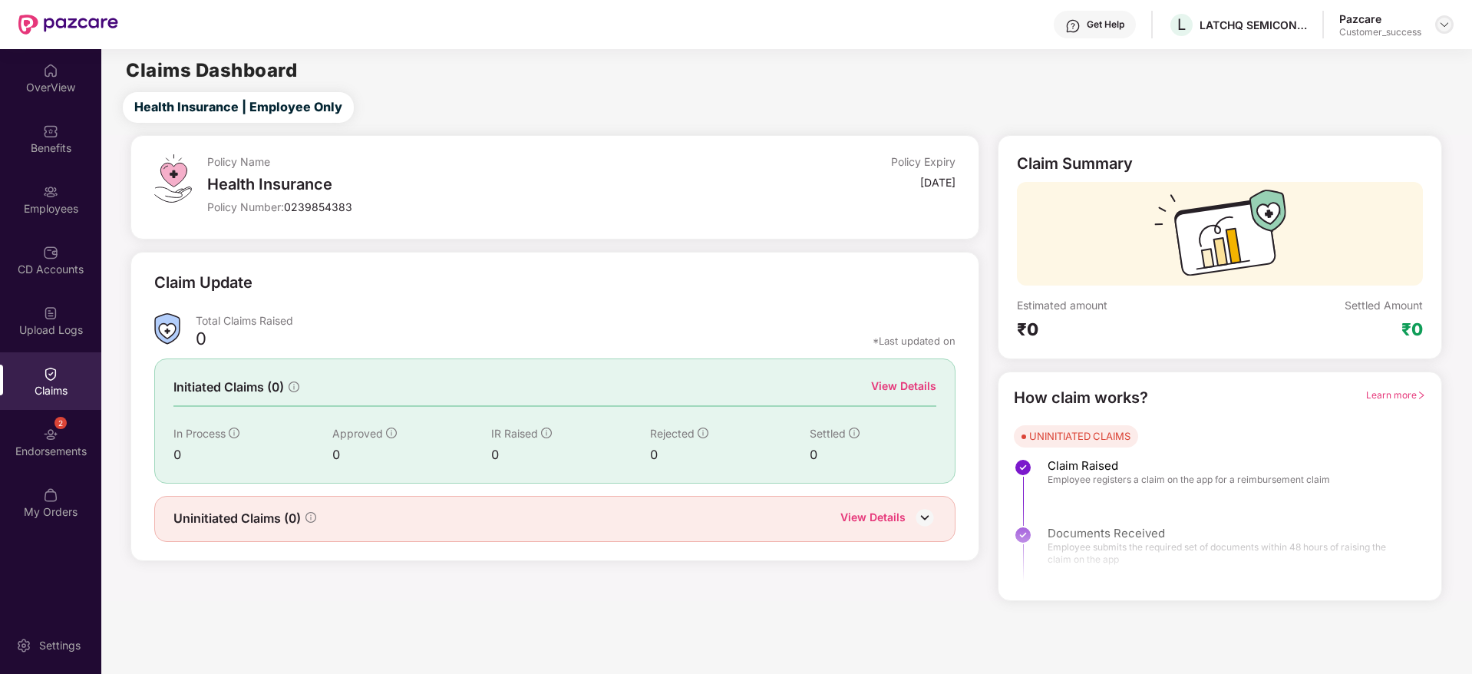
click at [1441, 29] on img at bounding box center [1444, 24] width 12 height 12
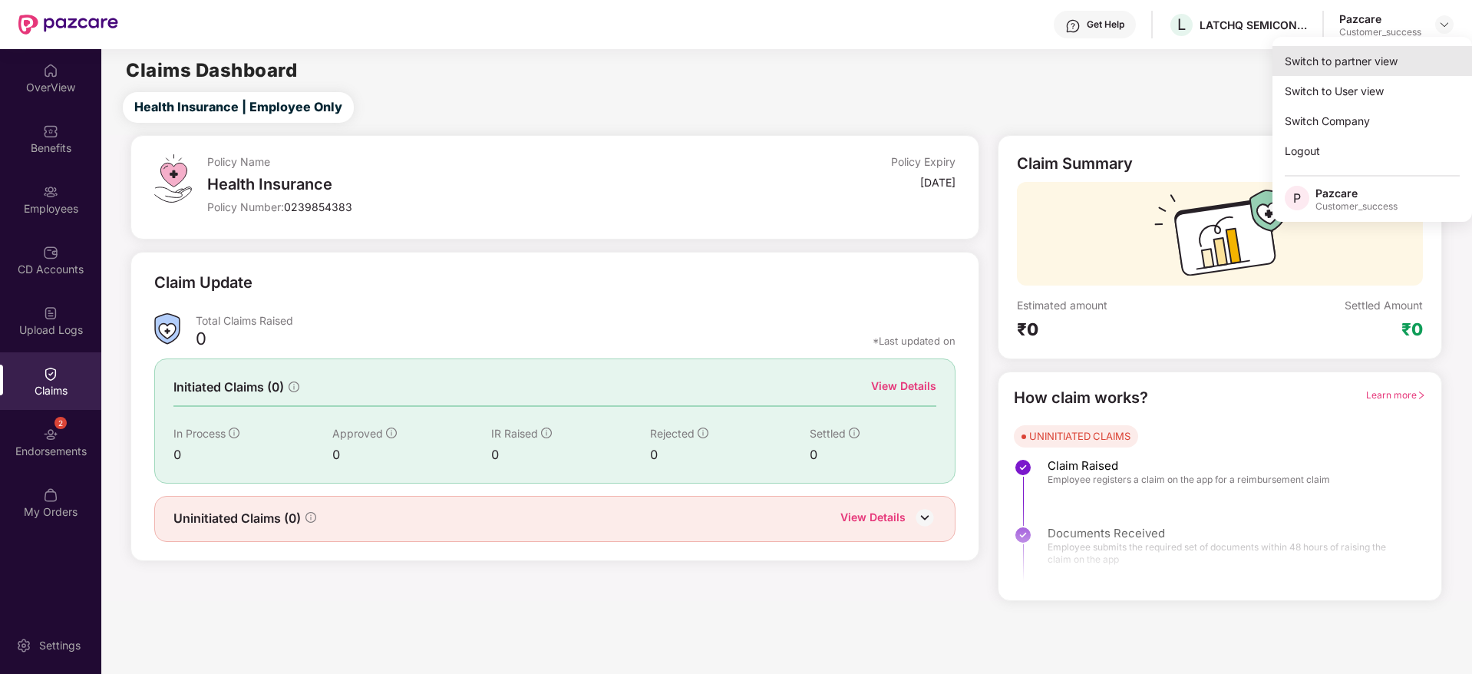
click at [1416, 54] on div "Switch to partner view" at bounding box center [1371, 61] width 199 height 30
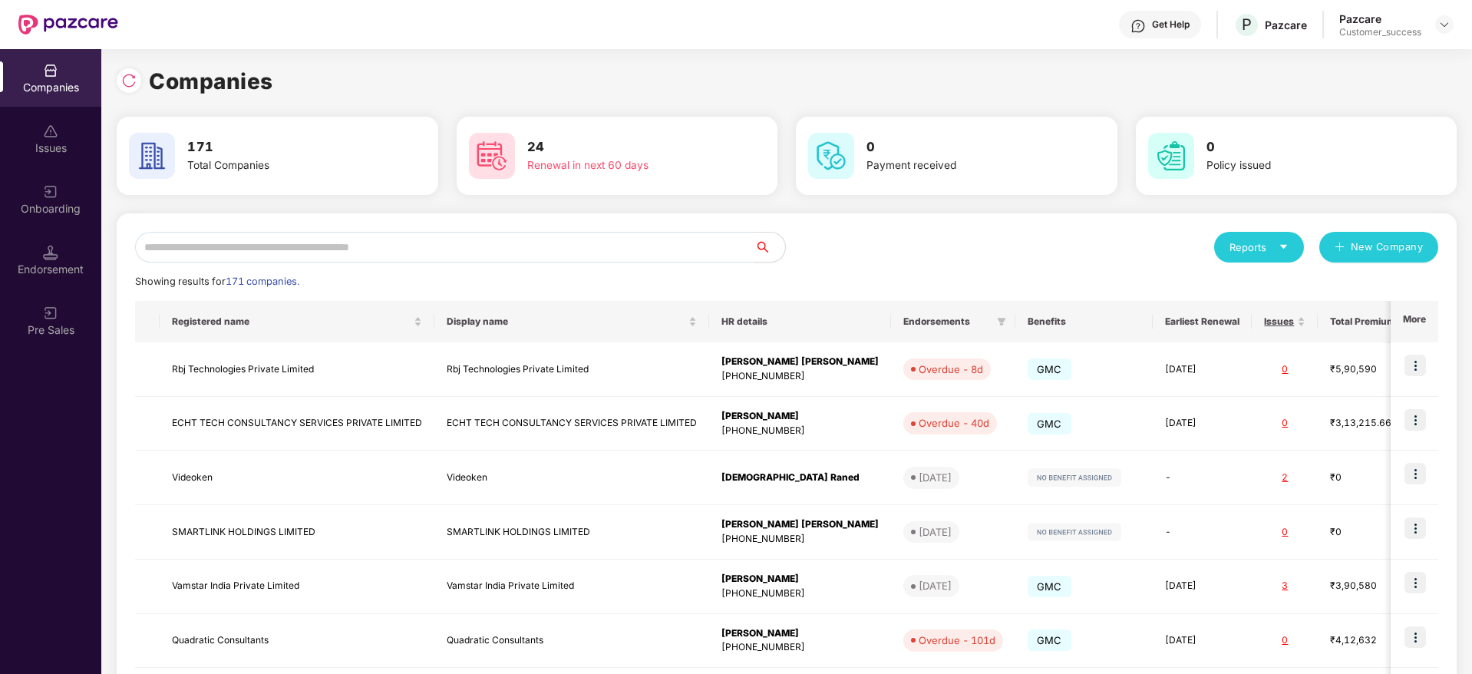
click at [513, 239] on input "text" at bounding box center [444, 247] width 619 height 31
paste input "**********"
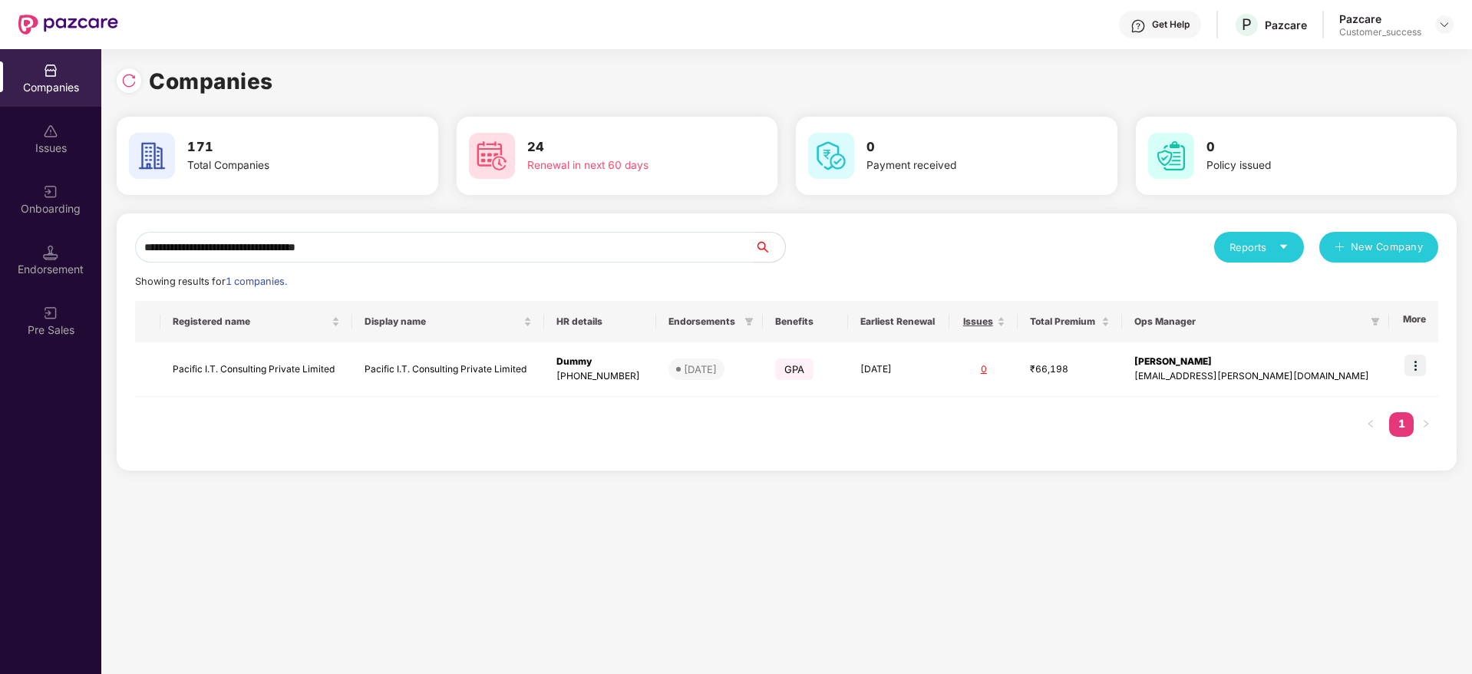
click at [597, 240] on input "**********" at bounding box center [444, 247] width 619 height 31
paste input "text"
type input "**********"
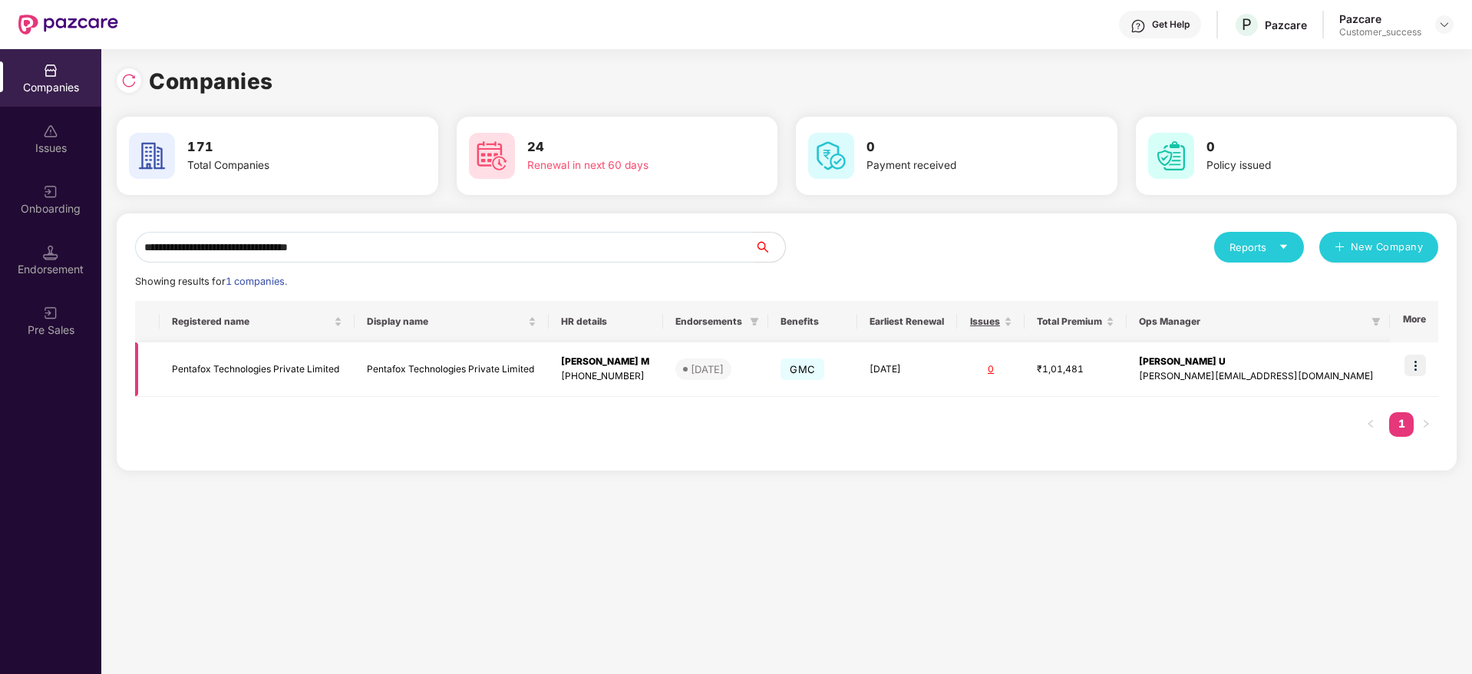
click at [1422, 364] on img at bounding box center [1414, 364] width 21 height 21
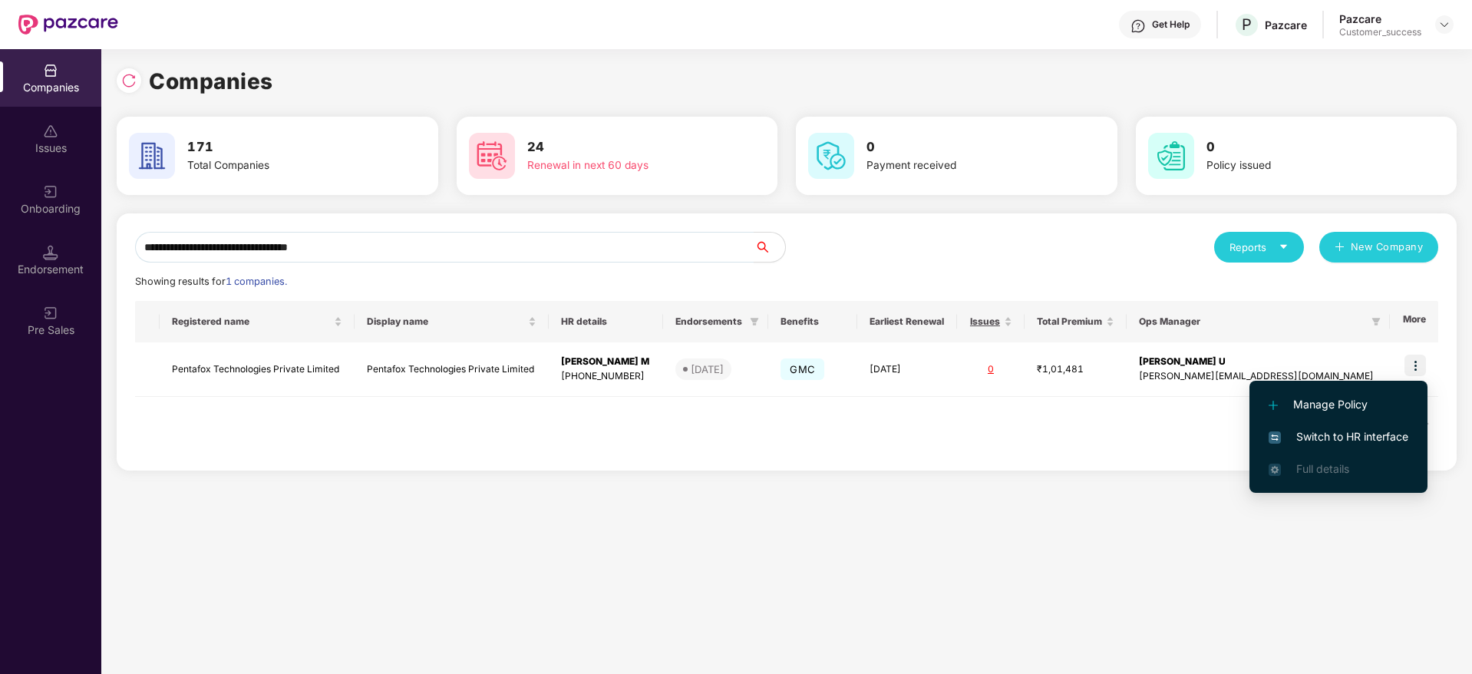
click at [1353, 428] on span "Switch to HR interface" at bounding box center [1338, 436] width 140 height 17
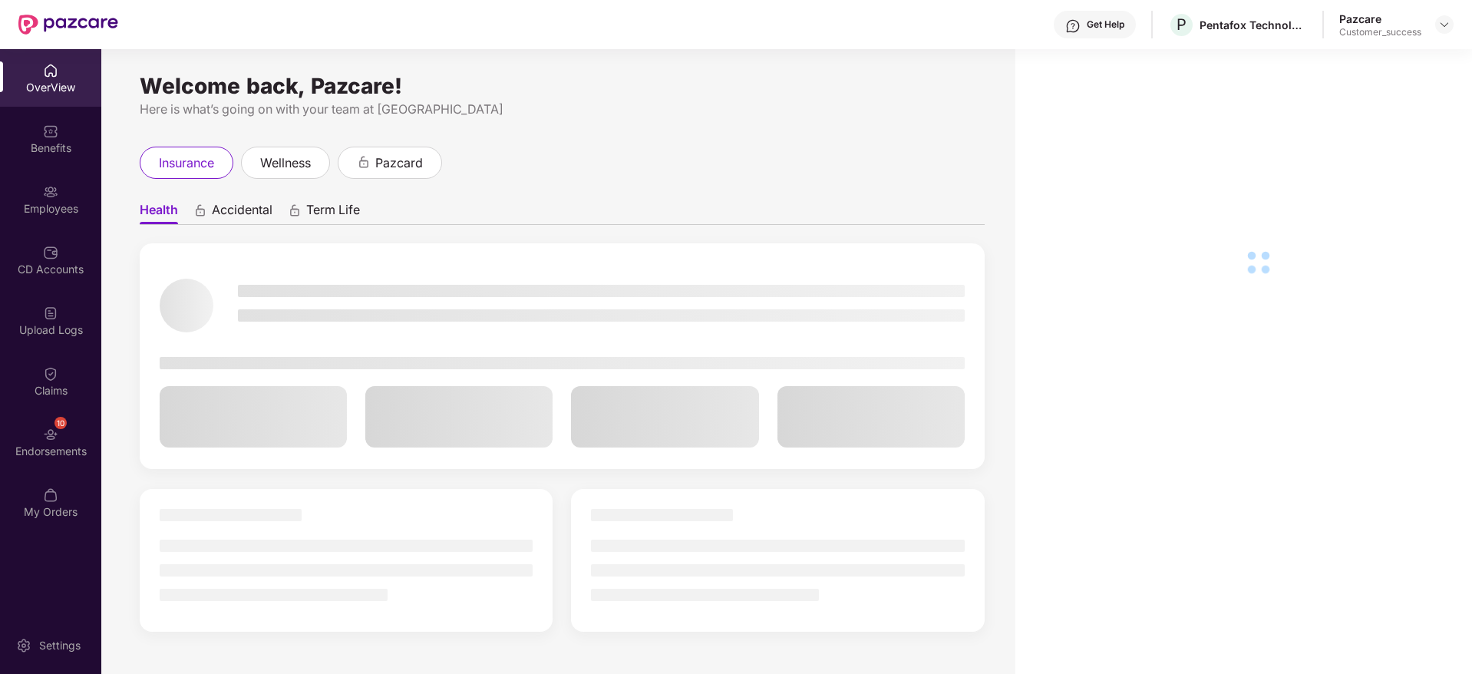
click at [51, 204] on div "Employees" at bounding box center [50, 208] width 101 height 15
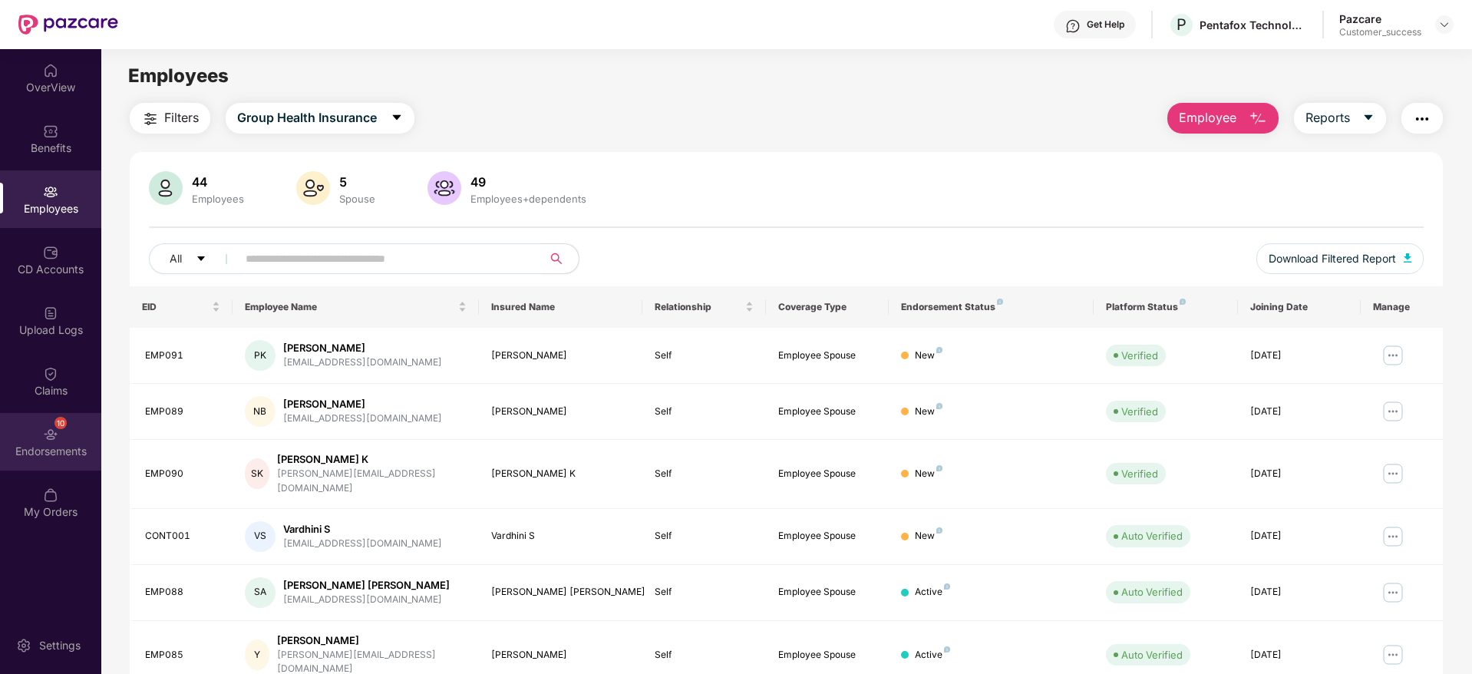
drag, startPoint x: 68, startPoint y: 473, endPoint x: 71, endPoint y: 462, distance: 11.7
click at [68, 472] on div "OverView Benefits Employees CD Accounts Upload Logs Claims 10 Endorsements My O…" at bounding box center [50, 291] width 101 height 485
click at [70, 458] on div "10 Endorsements" at bounding box center [50, 442] width 101 height 58
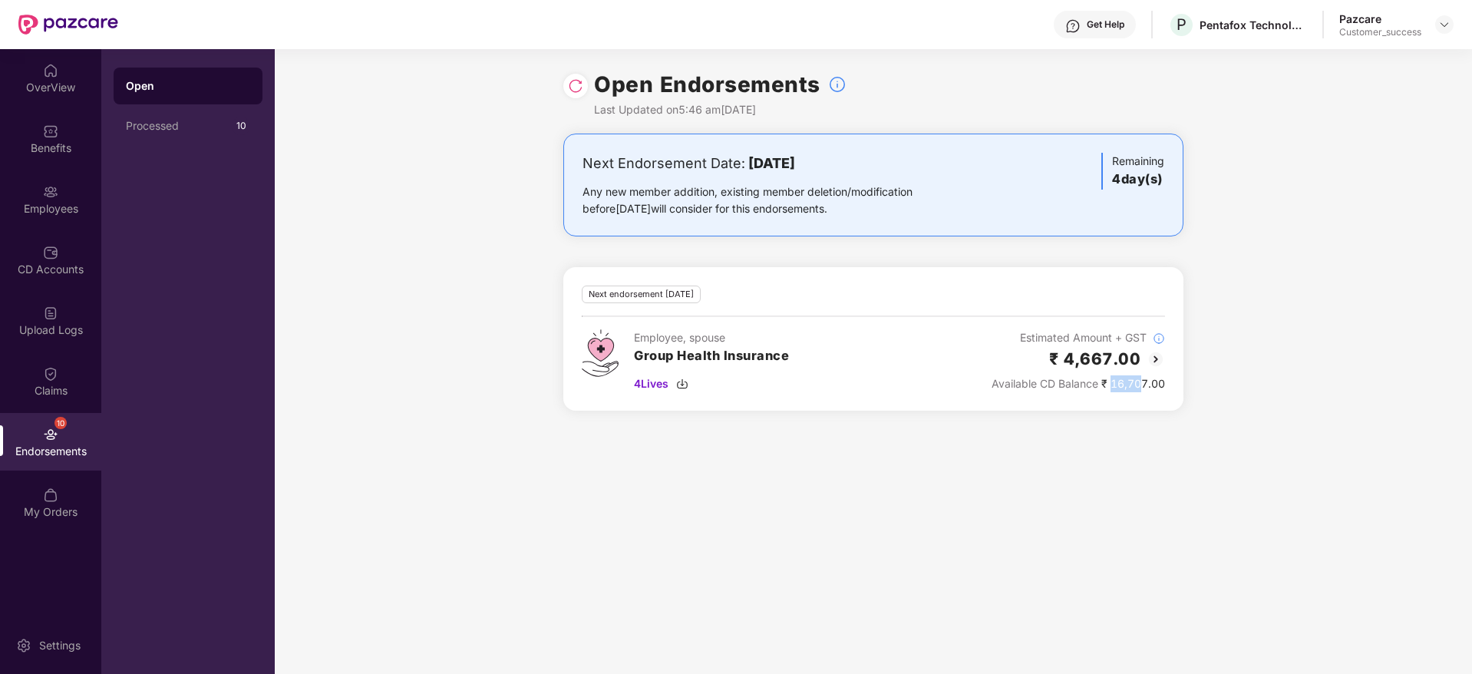
click at [1144, 383] on div "Available CD Balance ₹ 16,707.00" at bounding box center [1077, 383] width 173 height 17
drag, startPoint x: 1097, startPoint y: 173, endPoint x: 1193, endPoint y: 172, distance: 95.9
click at [1193, 172] on div "Next Endorsement Date: 22 August 2025 Any new member addition, existing member …" at bounding box center [873, 280] width 1197 height 295
click at [58, 265] on div "CD Accounts" at bounding box center [50, 269] width 101 height 15
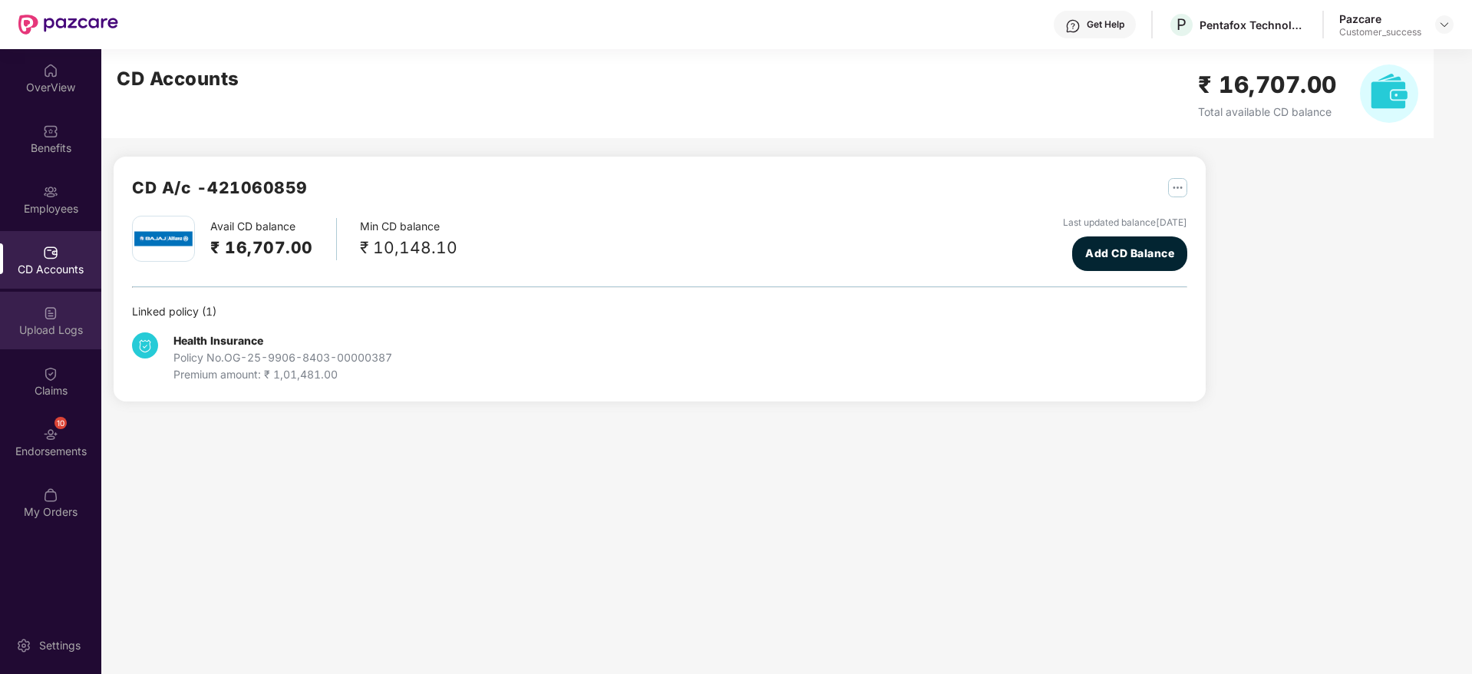
click at [62, 315] on div "Upload Logs" at bounding box center [50, 321] width 101 height 58
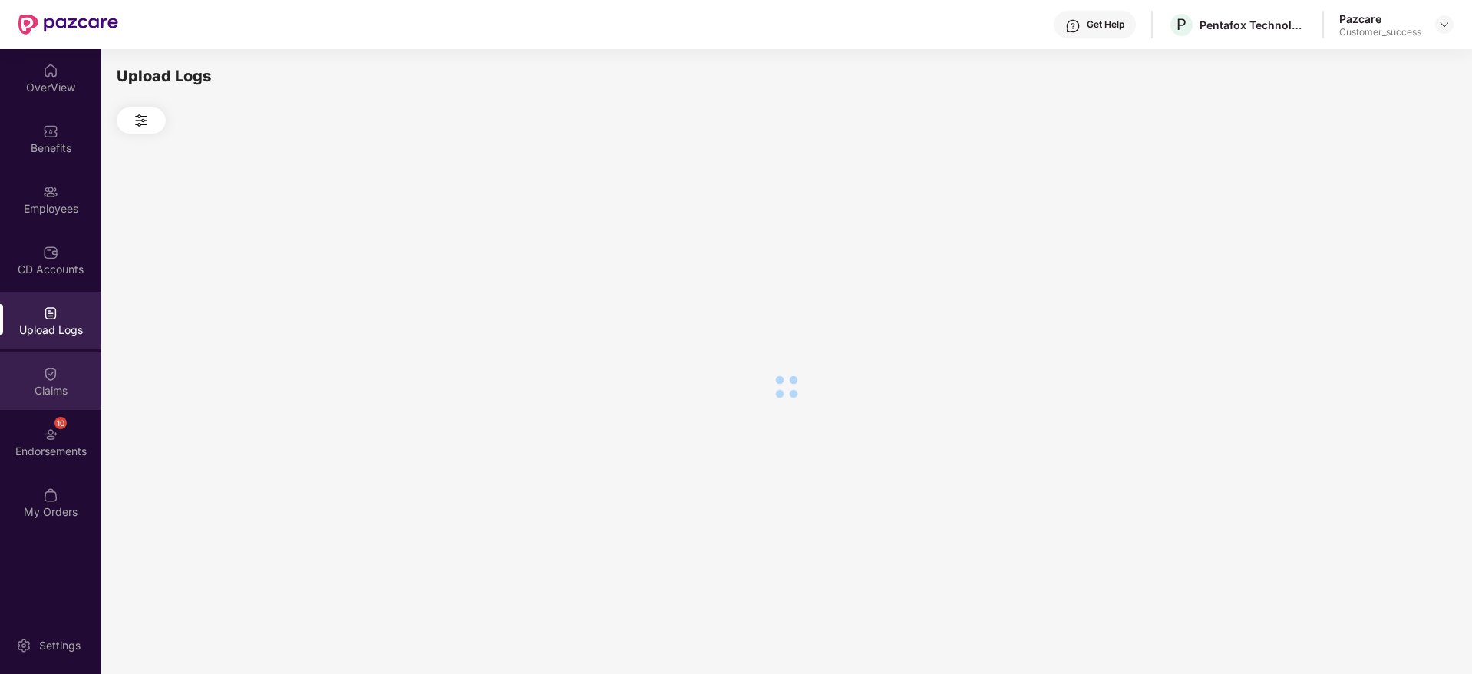
click at [70, 367] on div "Claims" at bounding box center [50, 381] width 101 height 58
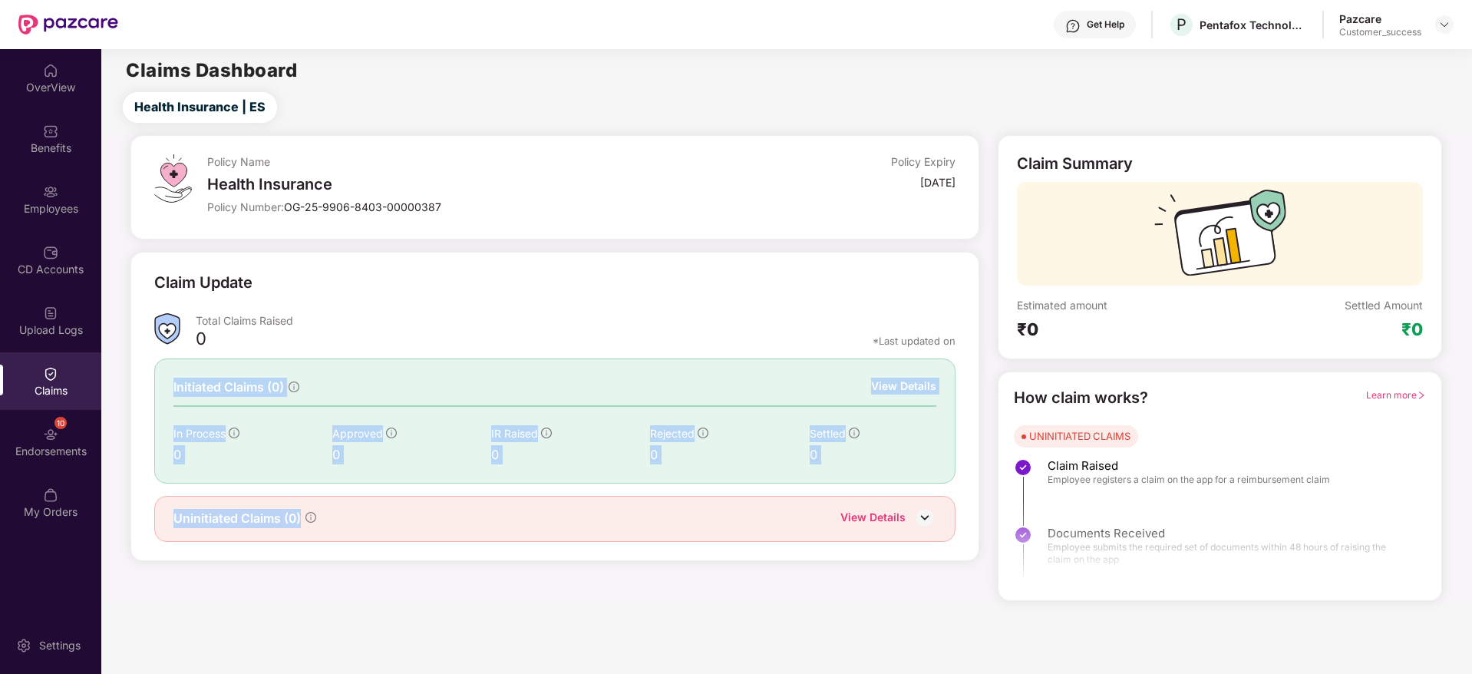
drag, startPoint x: 913, startPoint y: 570, endPoint x: 162, endPoint y: 383, distance: 774.1
click at [162, 383] on div "Policy Name Health Insurance Policy Number: OG-25-9906-8403-00000387 Policy Exp…" at bounding box center [555, 368] width 868 height 466
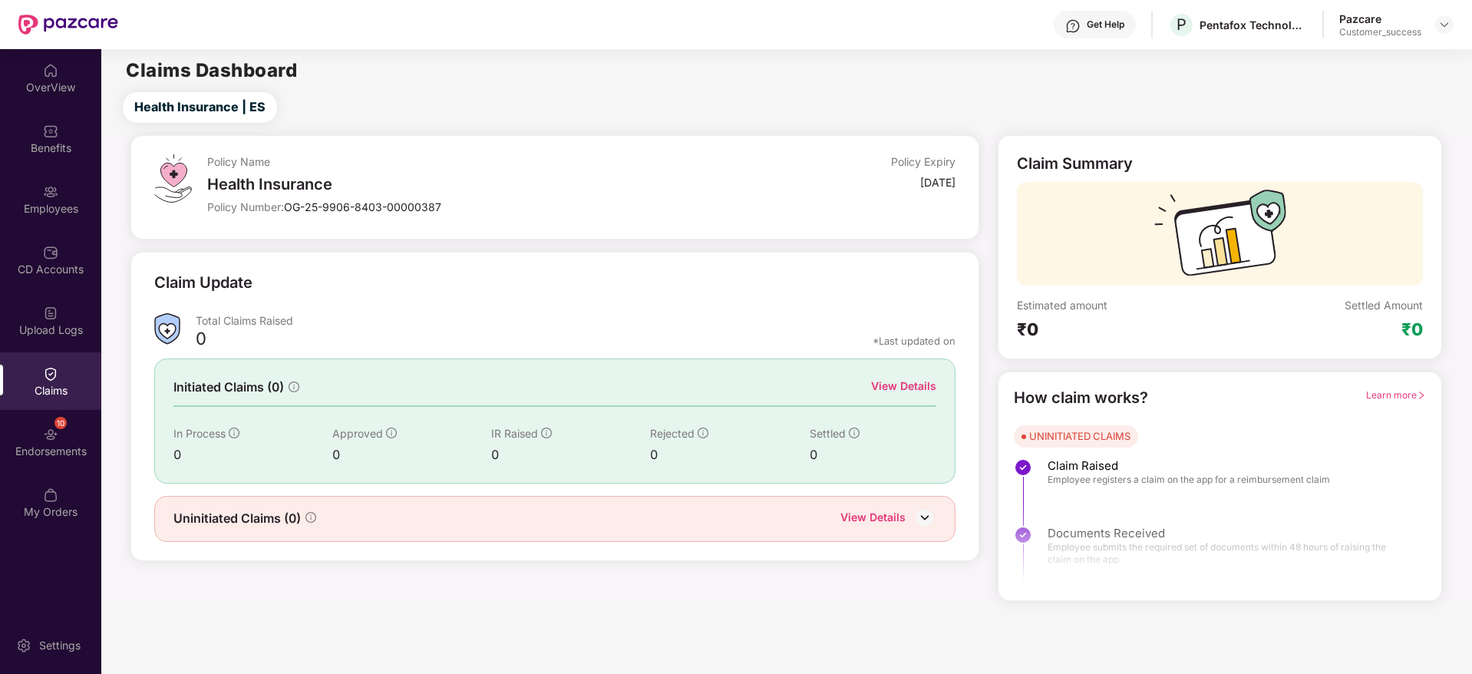
click at [516, 304] on div "Claim Update" at bounding box center [555, 292] width 802 height 42
click at [1443, 22] on img at bounding box center [1444, 24] width 12 height 12
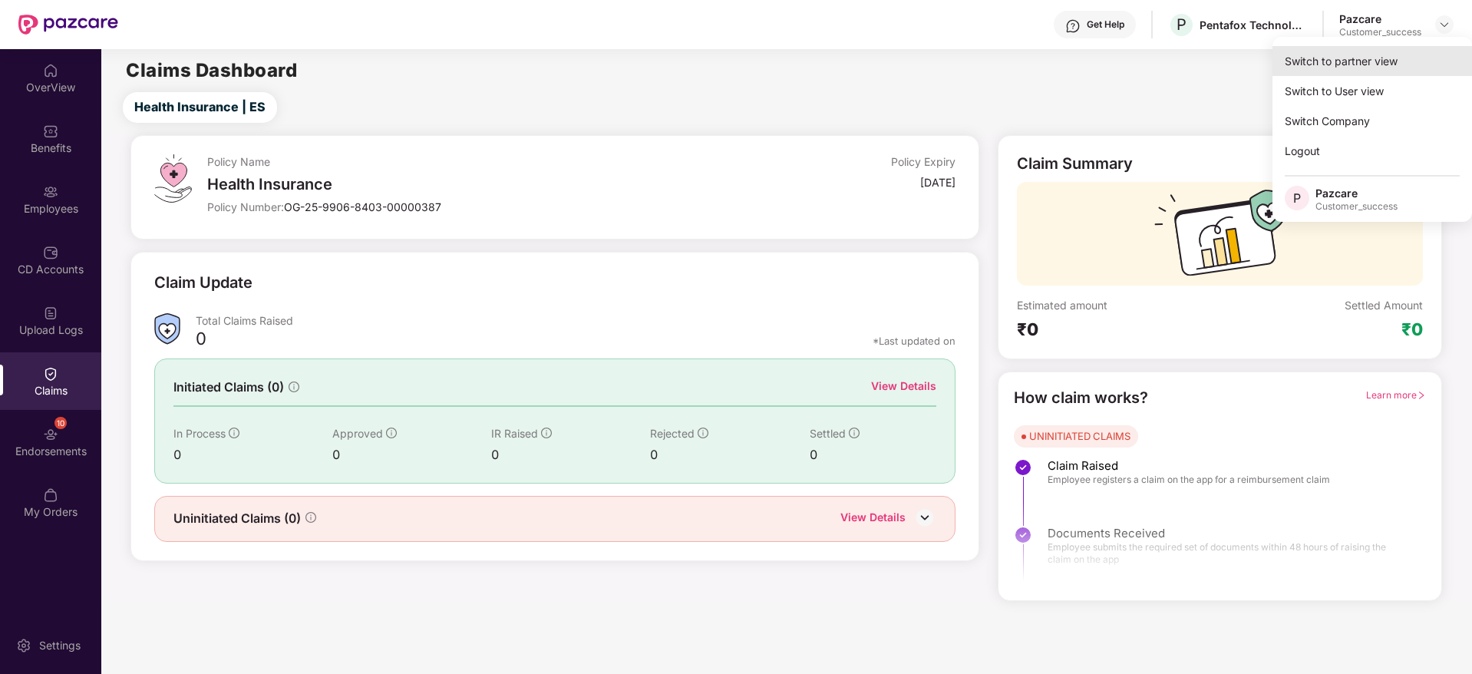
click at [1427, 50] on div "Switch to partner view" at bounding box center [1371, 61] width 199 height 30
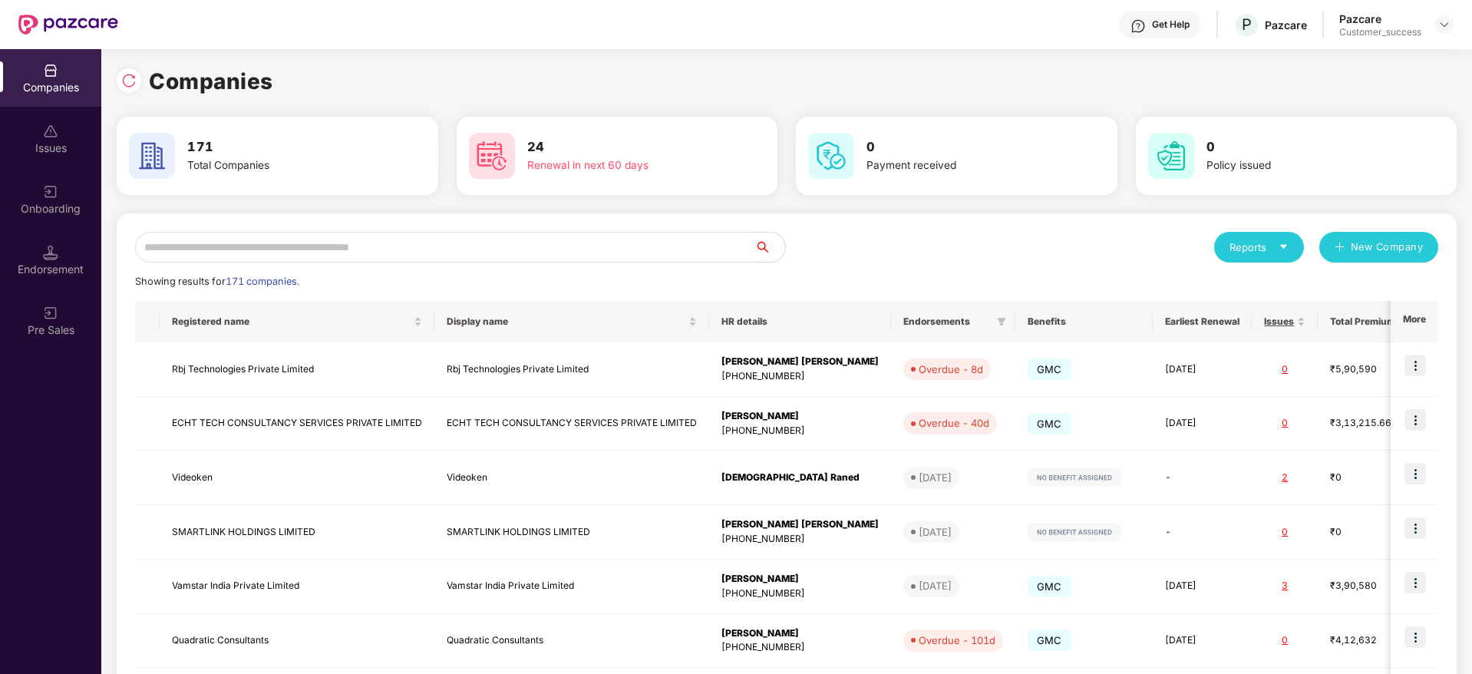
click at [739, 255] on input "text" at bounding box center [444, 247] width 619 height 31
paste input "**********"
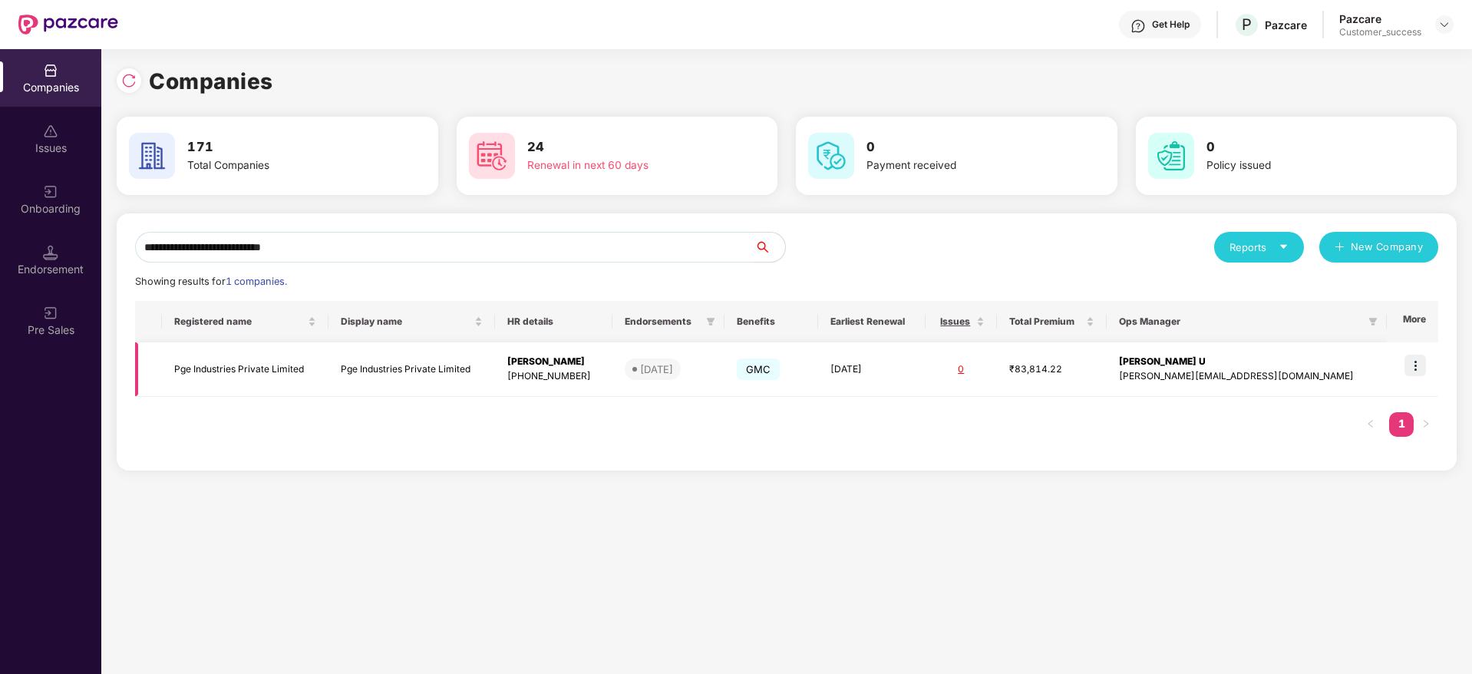
type input "**********"
click at [1413, 364] on img at bounding box center [1414, 364] width 21 height 21
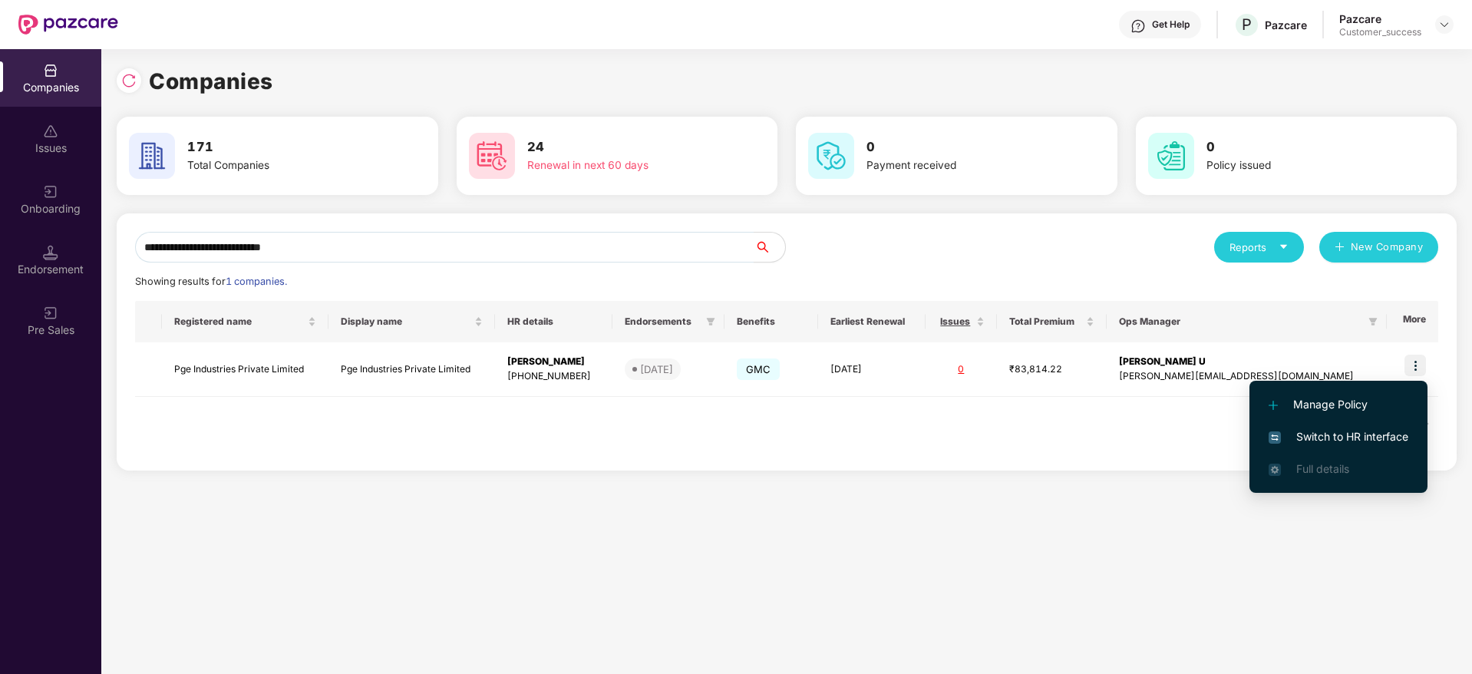
click at [1325, 426] on li "Switch to HR interface" at bounding box center [1338, 436] width 178 height 32
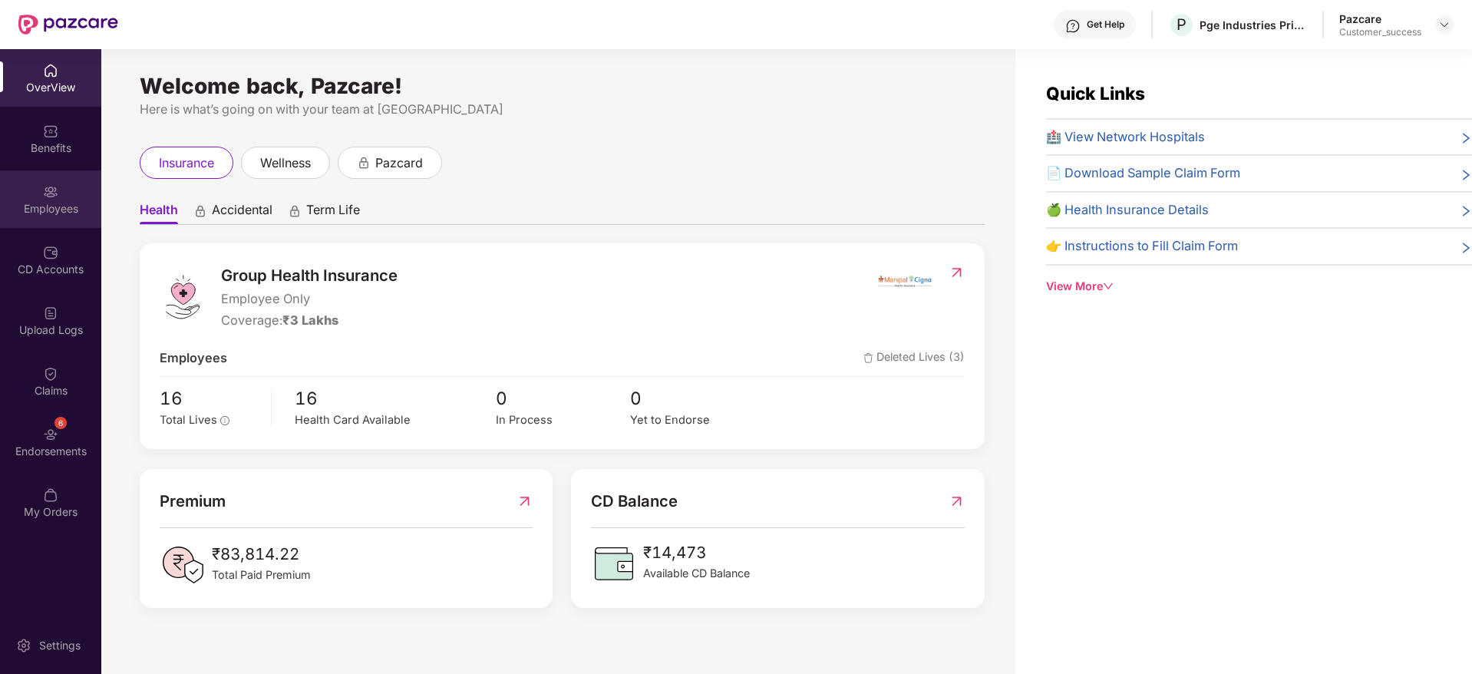
click at [101, 212] on div "Employees" at bounding box center [50, 208] width 101 height 15
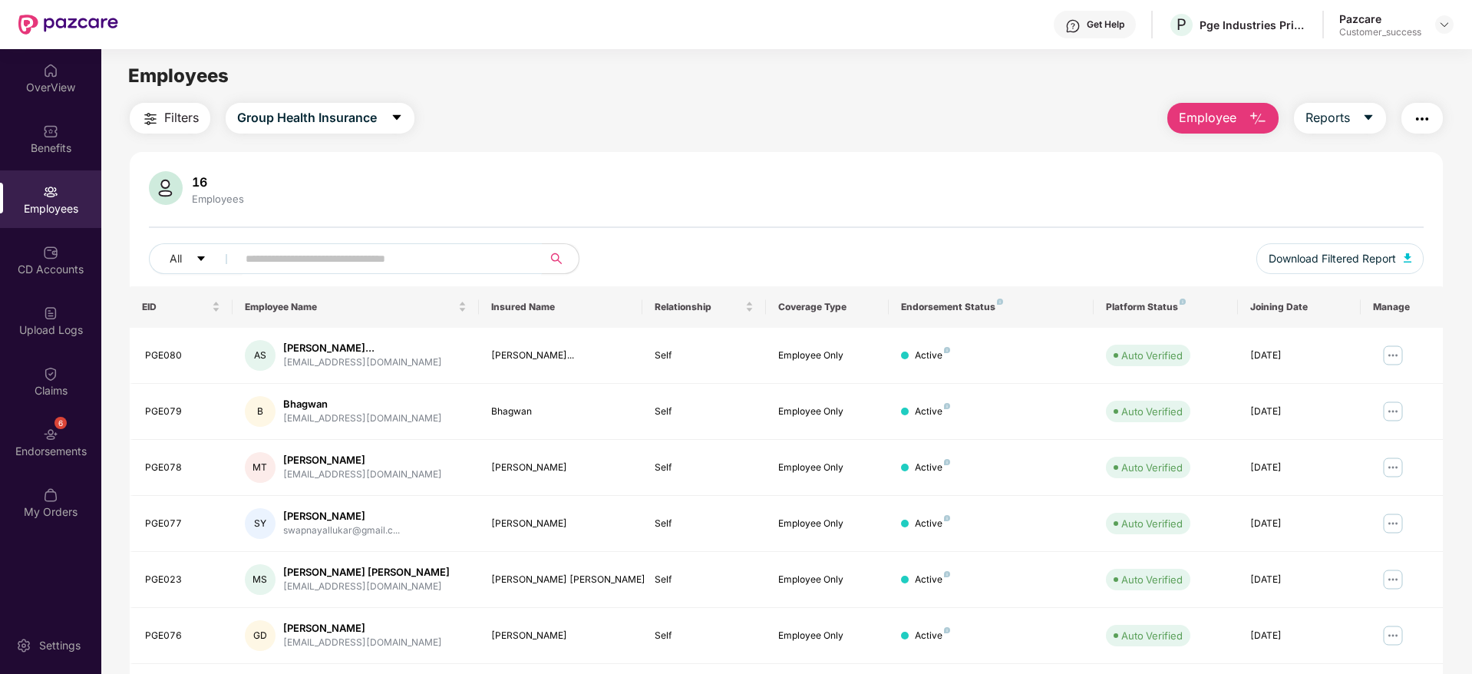
click at [330, 256] on input "text" at bounding box center [383, 258] width 275 height 23
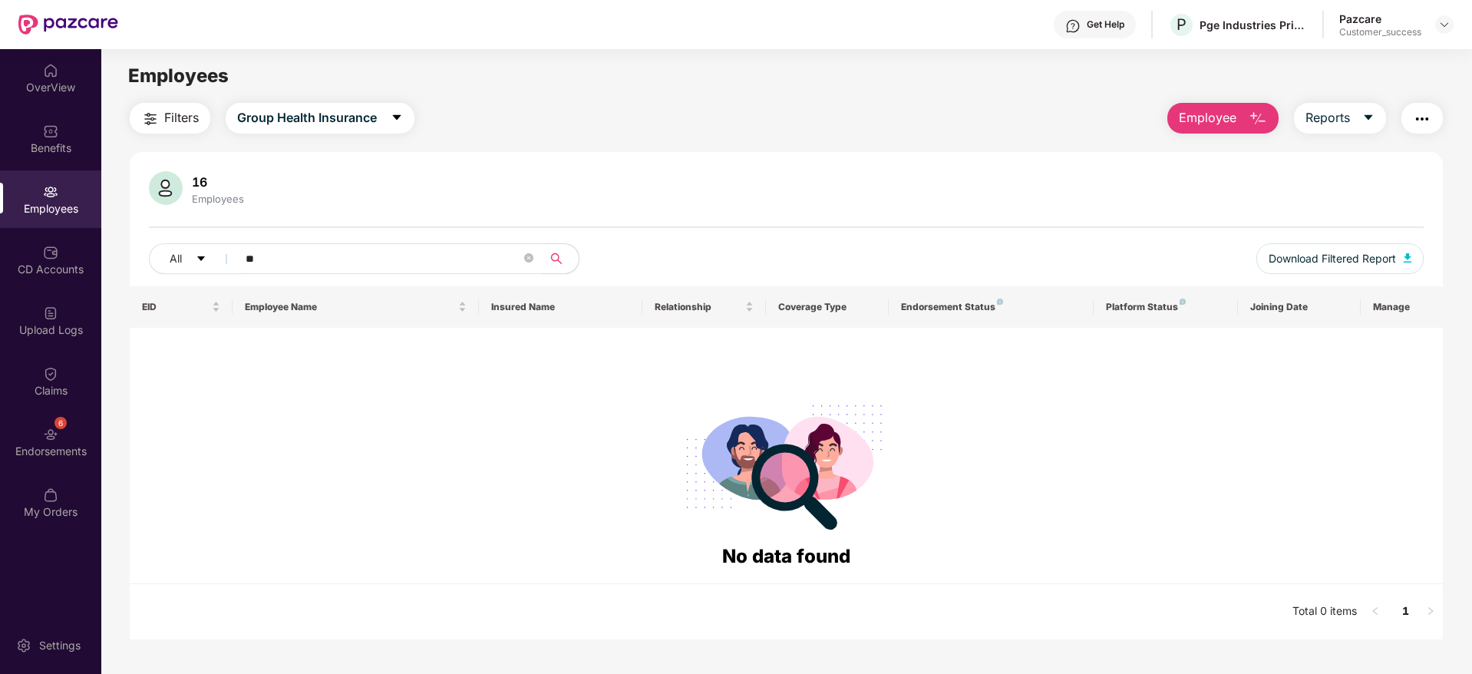
type input "*"
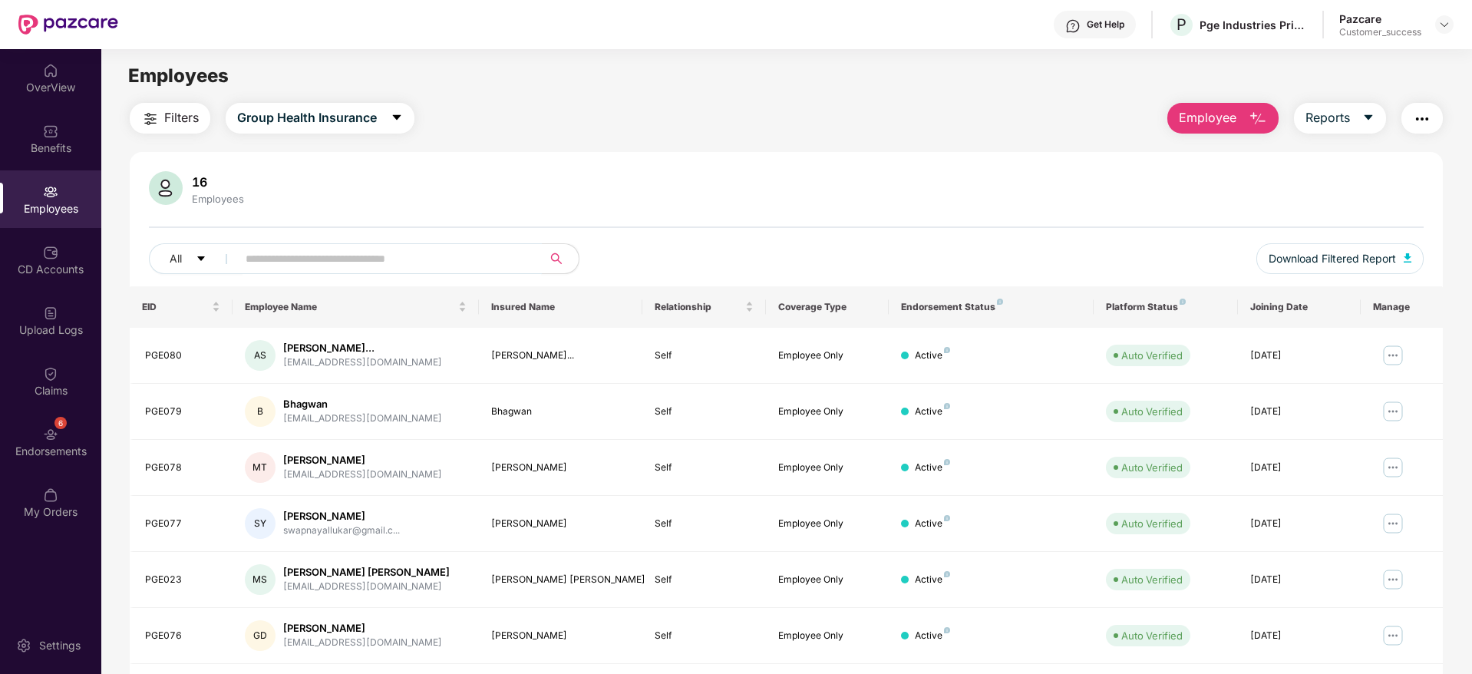
click at [1425, 24] on div "Pazcare Customer_success" at bounding box center [1396, 25] width 114 height 27
click at [1440, 30] on img at bounding box center [1444, 24] width 12 height 12
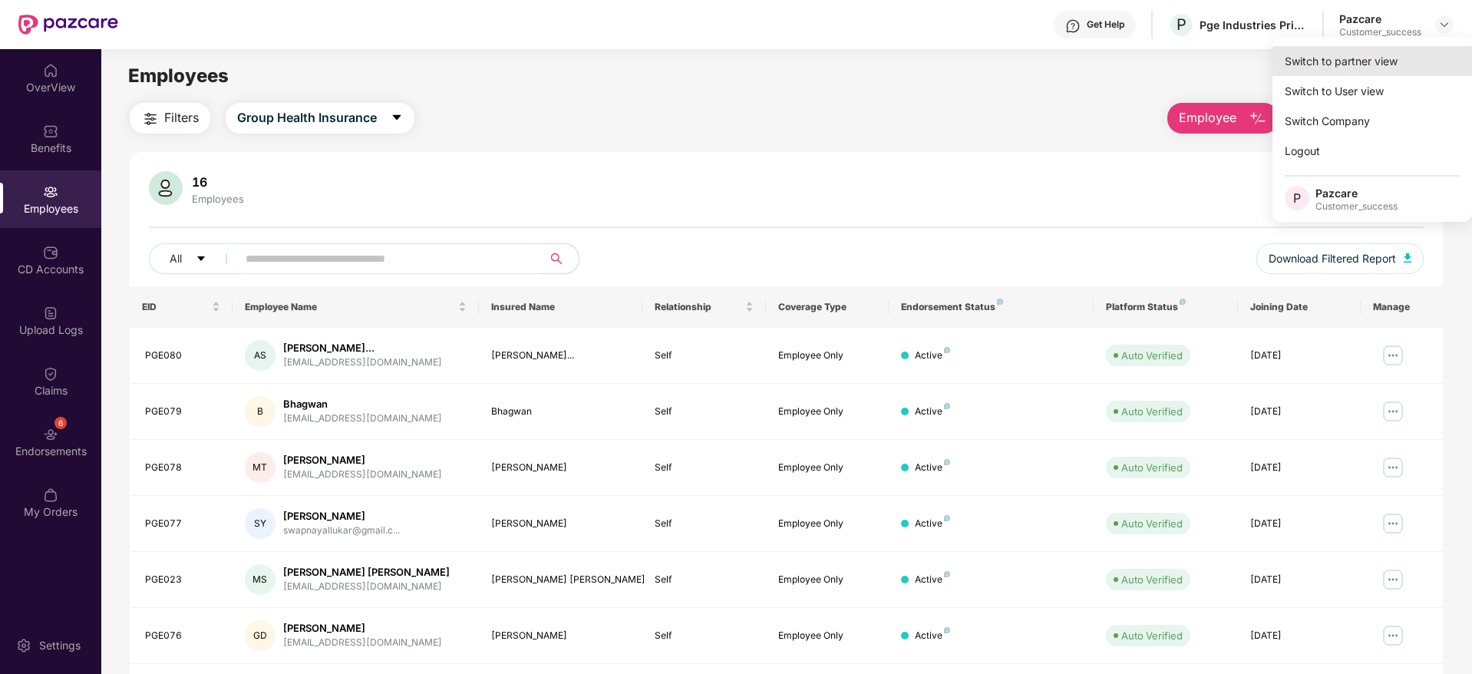
click at [1413, 62] on div "Switch to partner view" at bounding box center [1371, 61] width 199 height 30
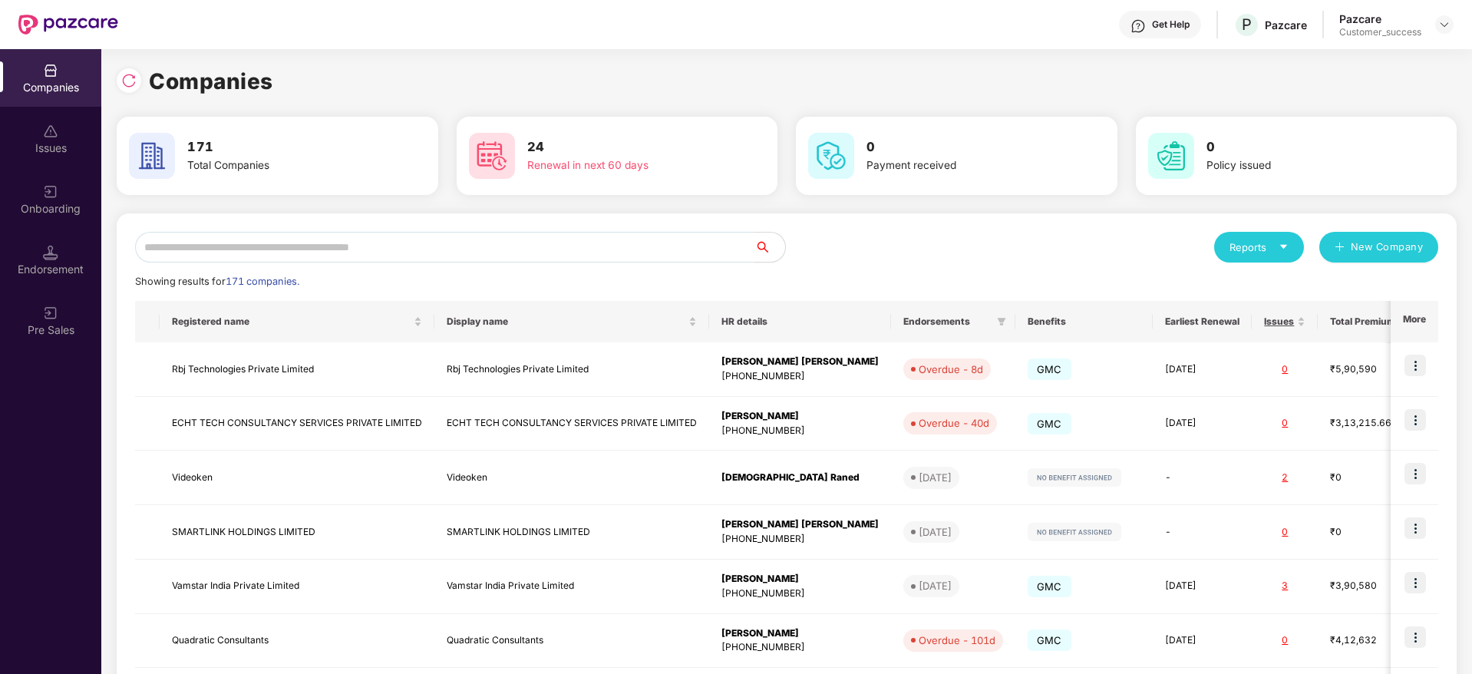
click at [625, 251] on input "text" at bounding box center [444, 247] width 619 height 31
paste input "**********"
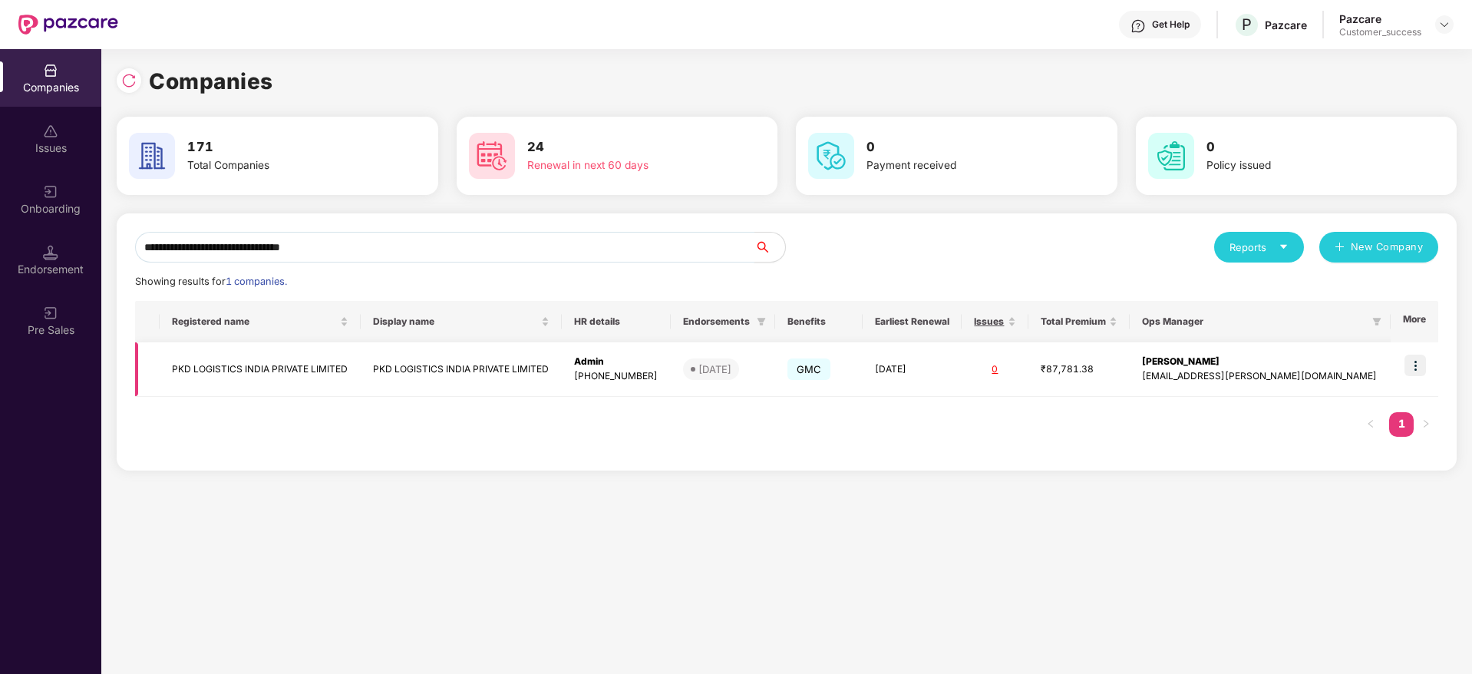
type input "**********"
click at [1412, 361] on img at bounding box center [1414, 364] width 21 height 21
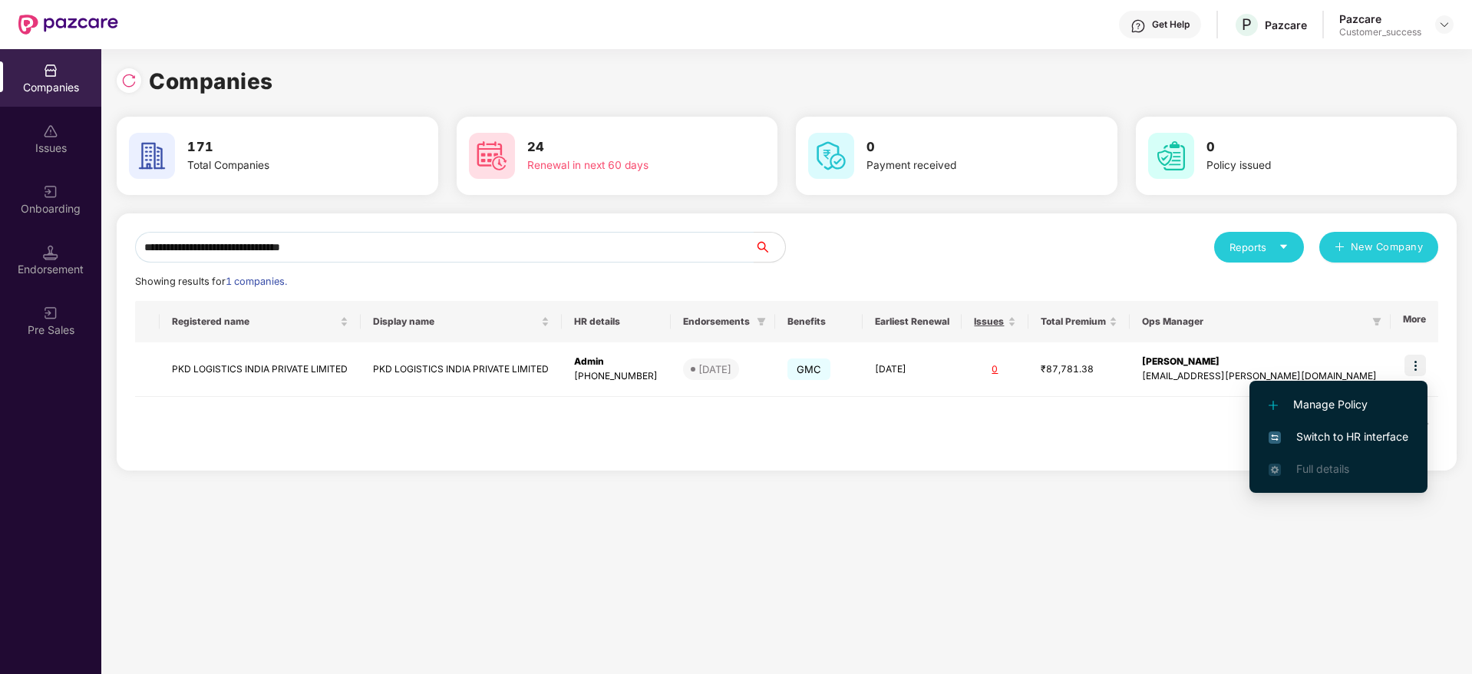
click at [1403, 424] on li "Switch to HR interface" at bounding box center [1338, 436] width 178 height 32
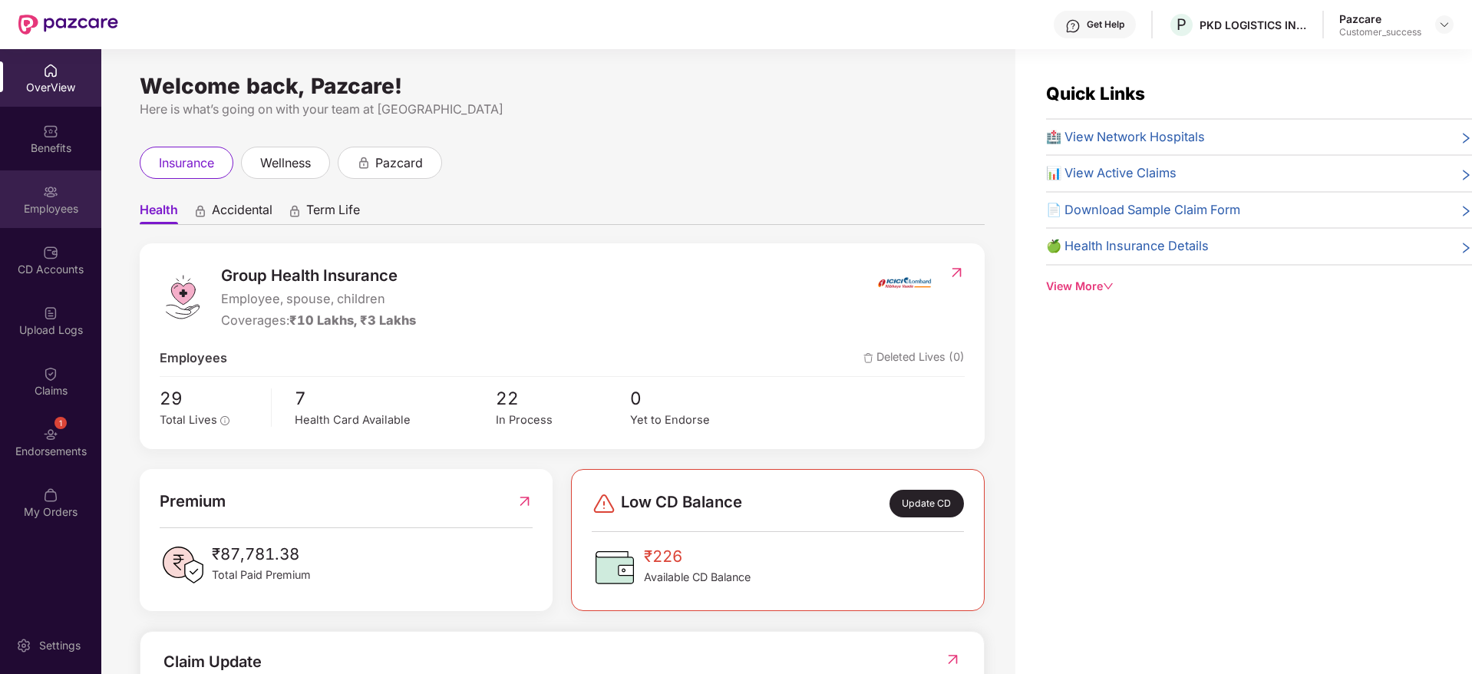
click at [64, 215] on div "Employees" at bounding box center [50, 199] width 101 height 58
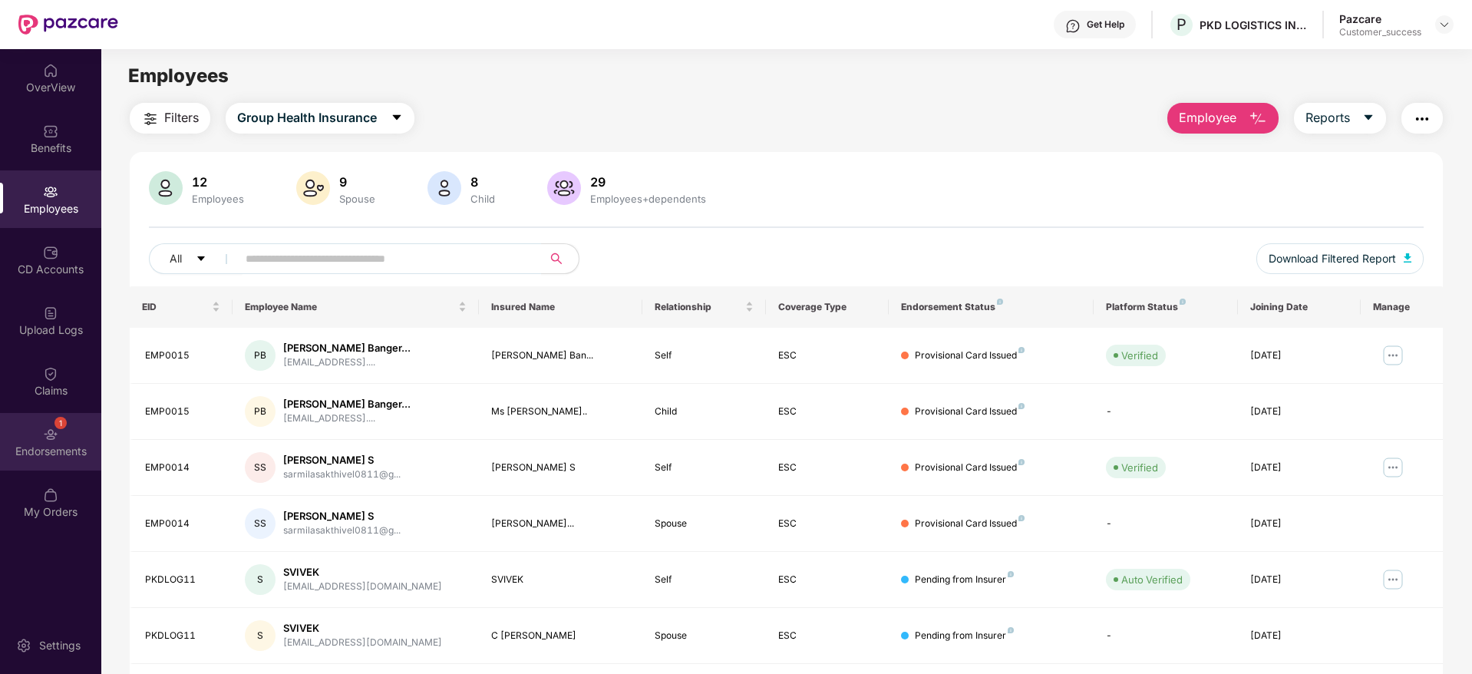
click at [89, 417] on div "1 Endorsements" at bounding box center [50, 442] width 101 height 58
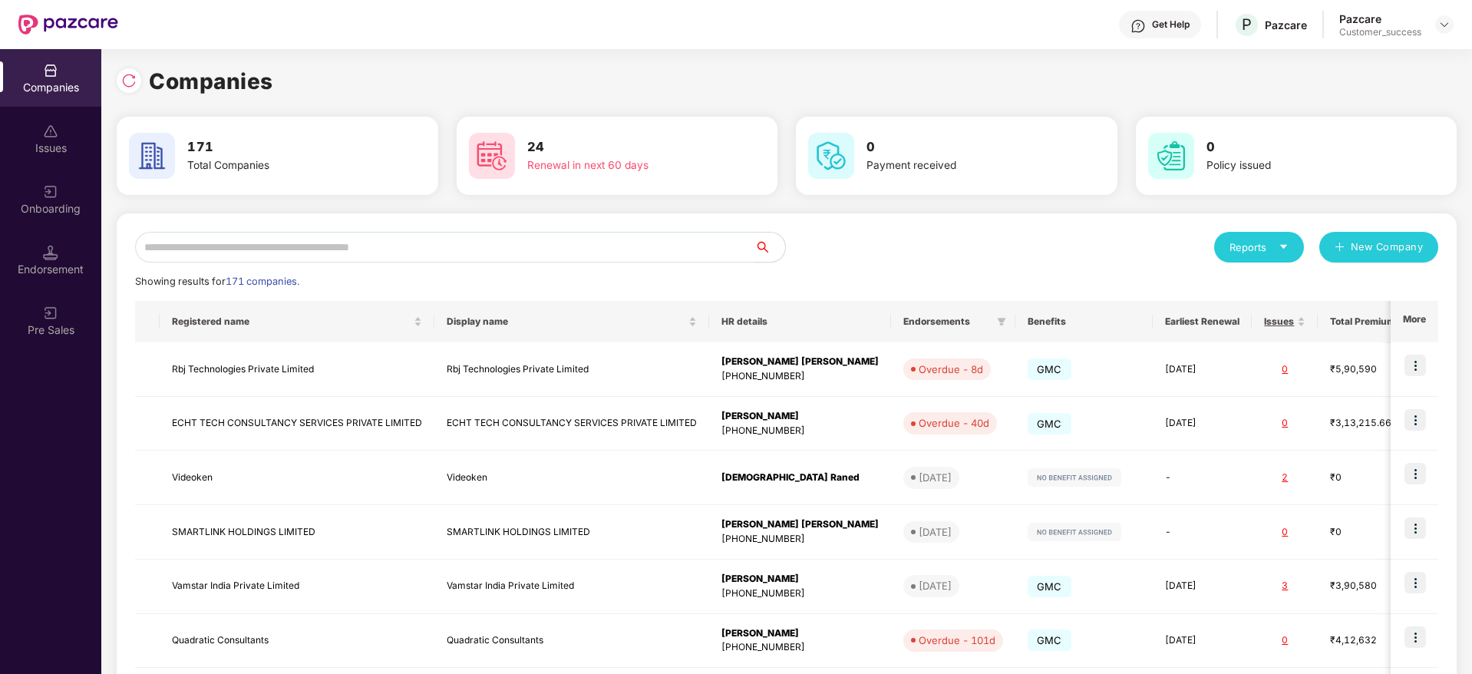
click at [605, 240] on input "text" at bounding box center [444, 247] width 619 height 31
paste input "**********"
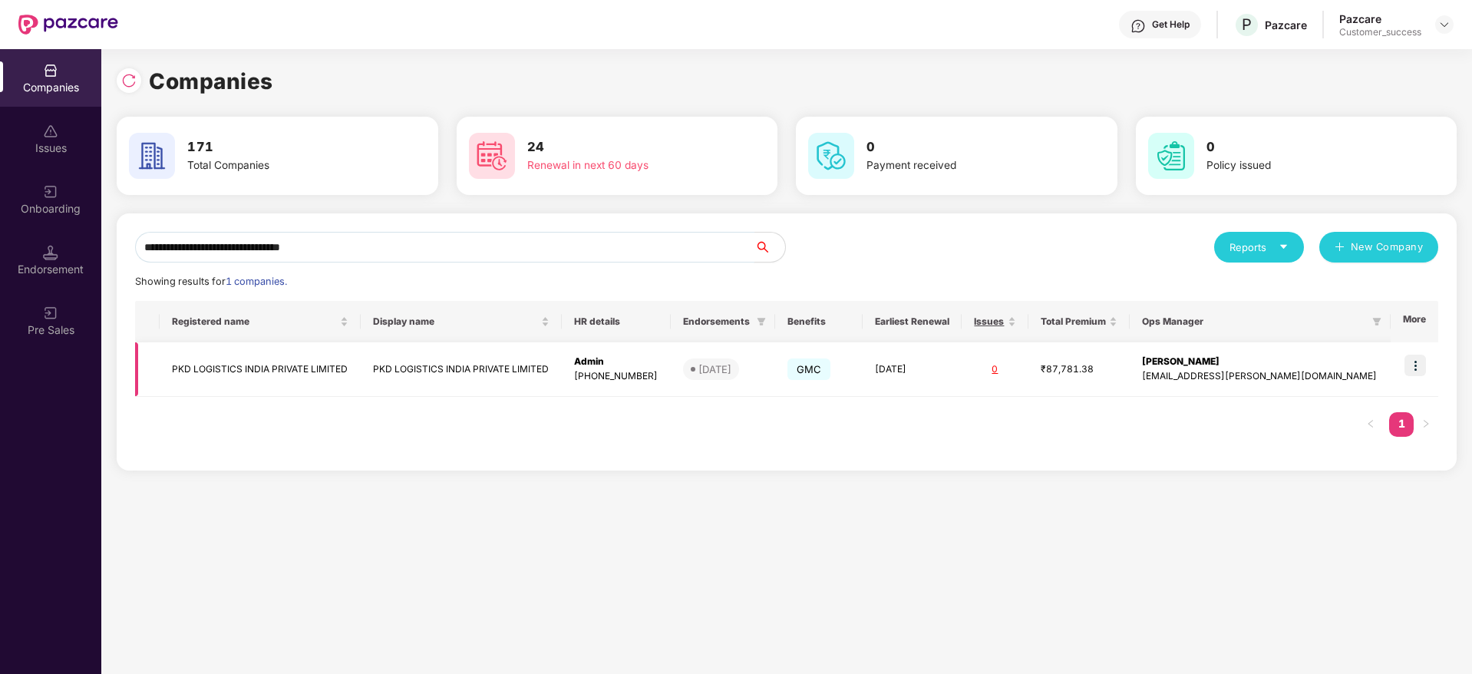
type input "**********"
click at [1410, 354] on td at bounding box center [1414, 369] width 48 height 54
click at [1392, 372] on td at bounding box center [1414, 369] width 48 height 54
click at [1410, 368] on img at bounding box center [1414, 364] width 21 height 21
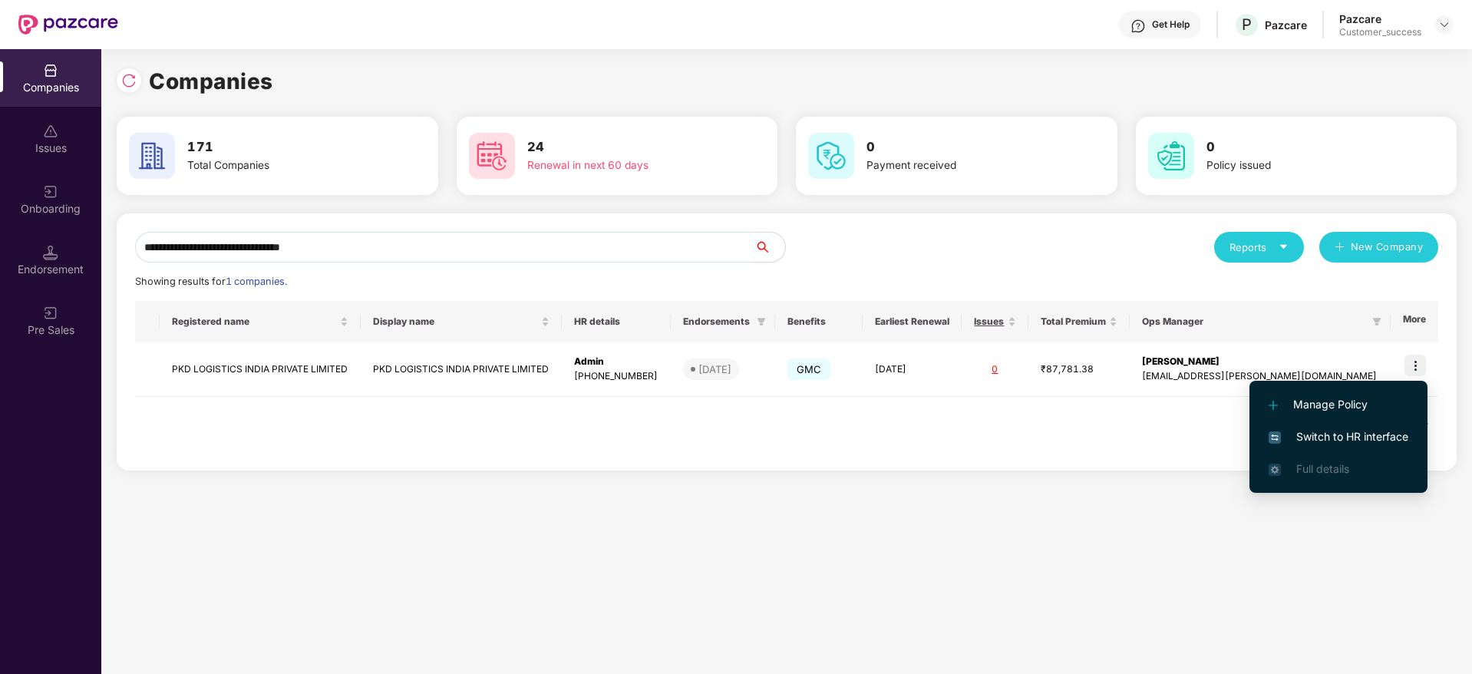
click at [1341, 436] on span "Switch to HR interface" at bounding box center [1338, 436] width 140 height 17
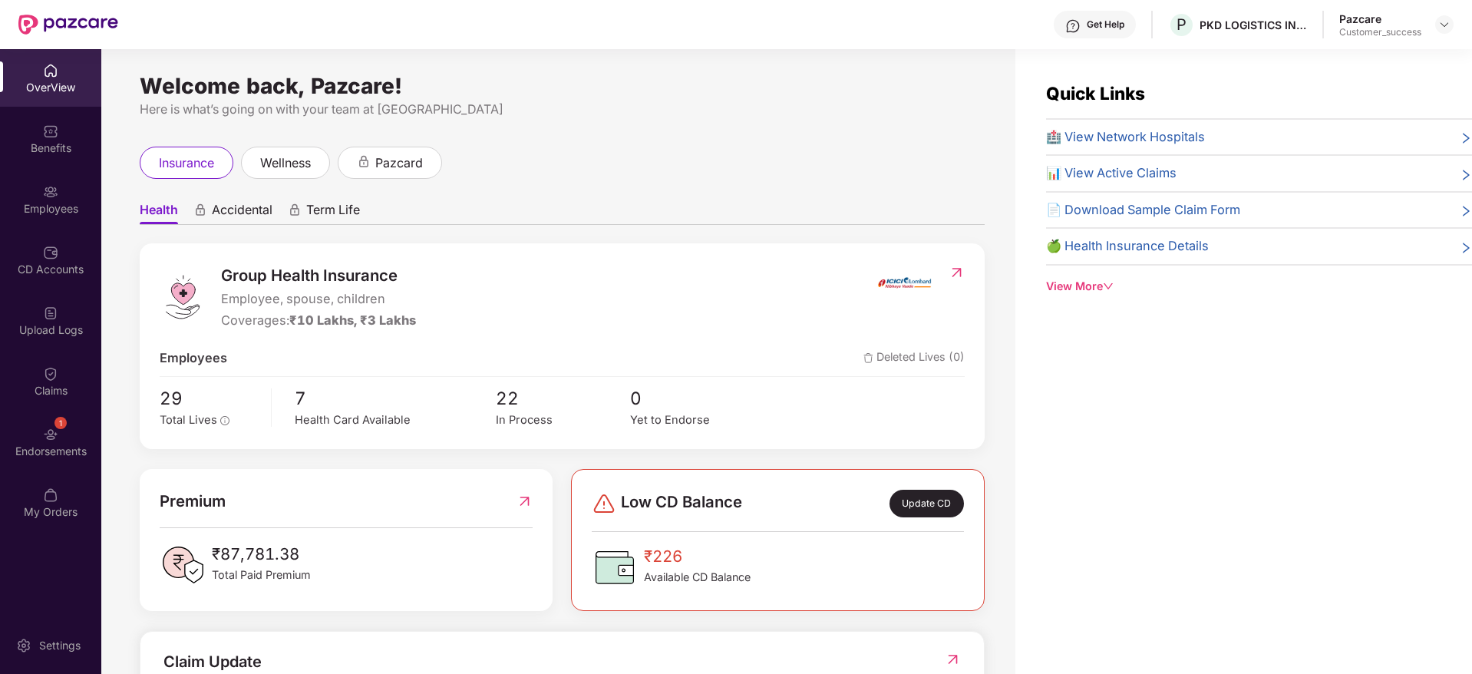
click at [60, 254] on div "CD Accounts" at bounding box center [50, 260] width 101 height 58
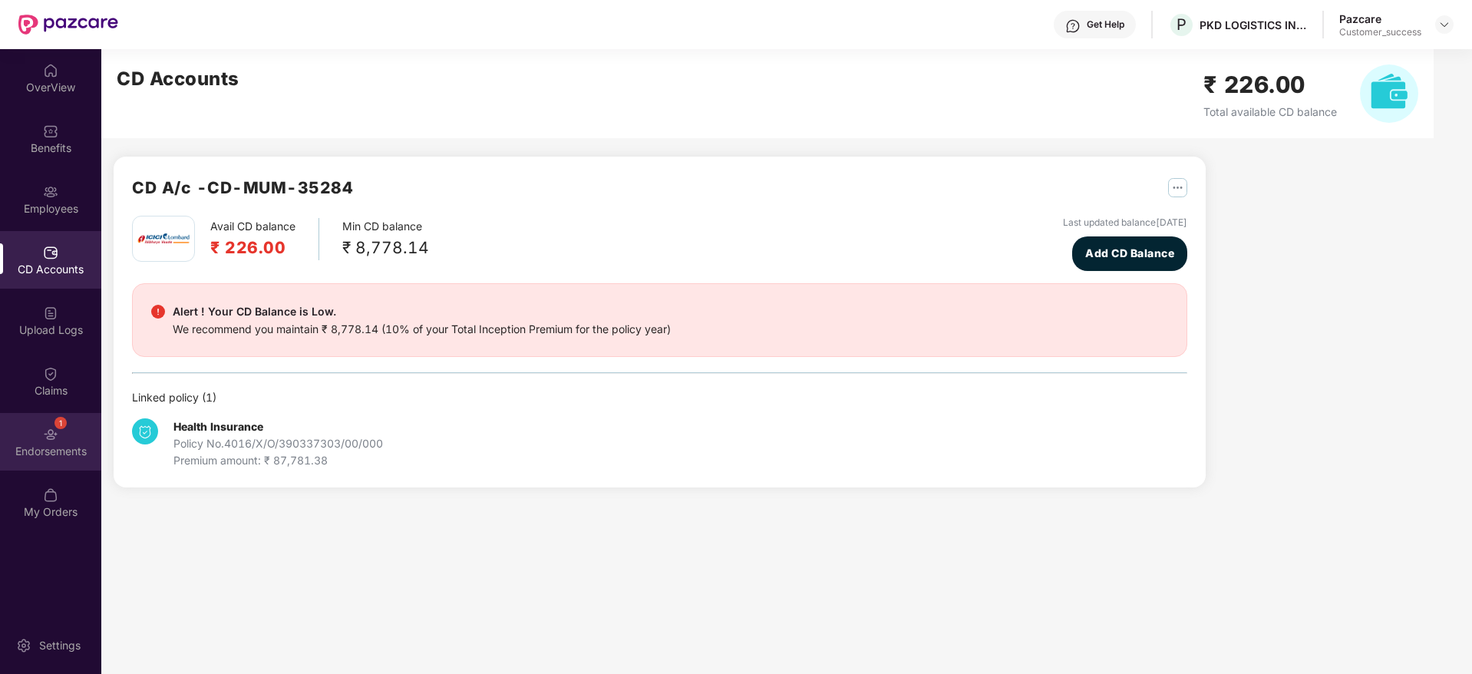
click at [56, 427] on div "1" at bounding box center [60, 423] width 12 height 12
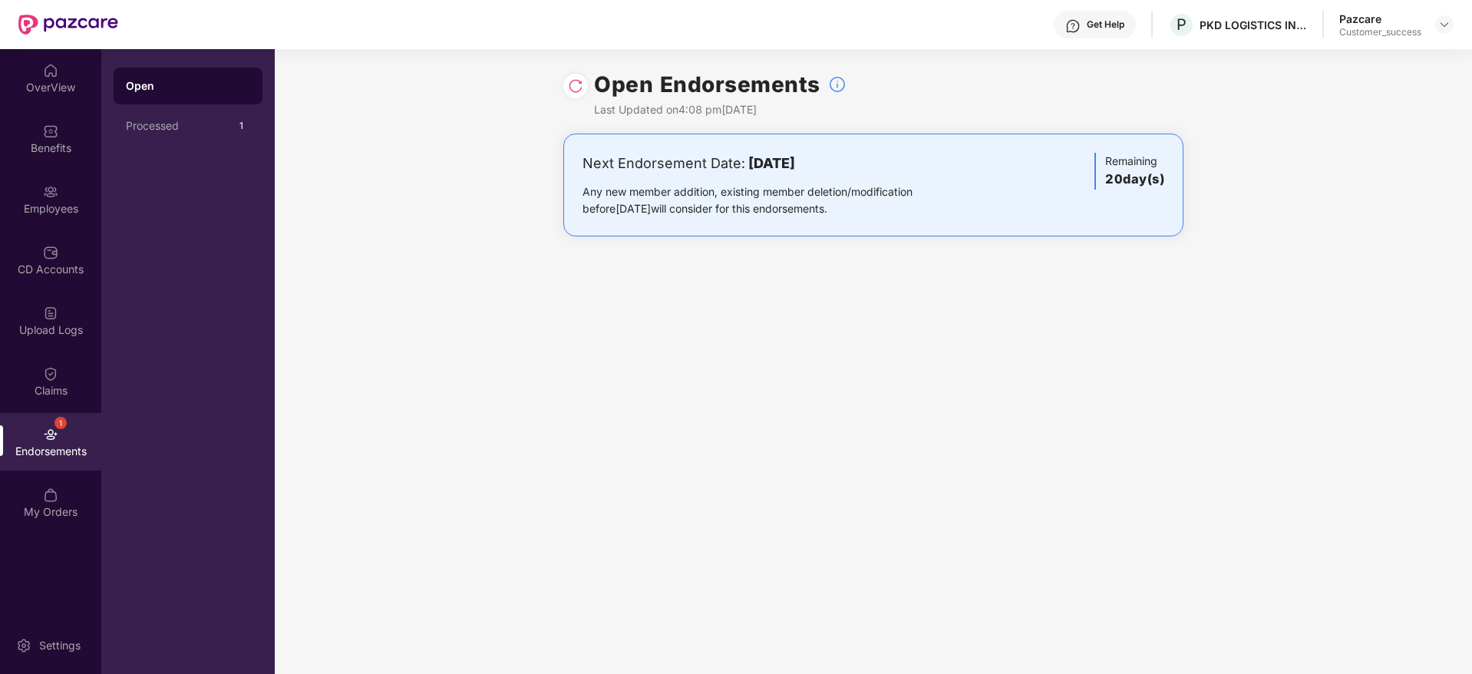
drag, startPoint x: 1227, startPoint y: 271, endPoint x: 364, endPoint y: 68, distance: 886.8
click at [364, 68] on div "Open Endorsements Last Updated on 4:08 pm, 18 Aug 2025 Next Endorsement Date: 0…" at bounding box center [873, 361] width 1197 height 625
click at [98, 376] on div "Claims" at bounding box center [50, 381] width 101 height 58
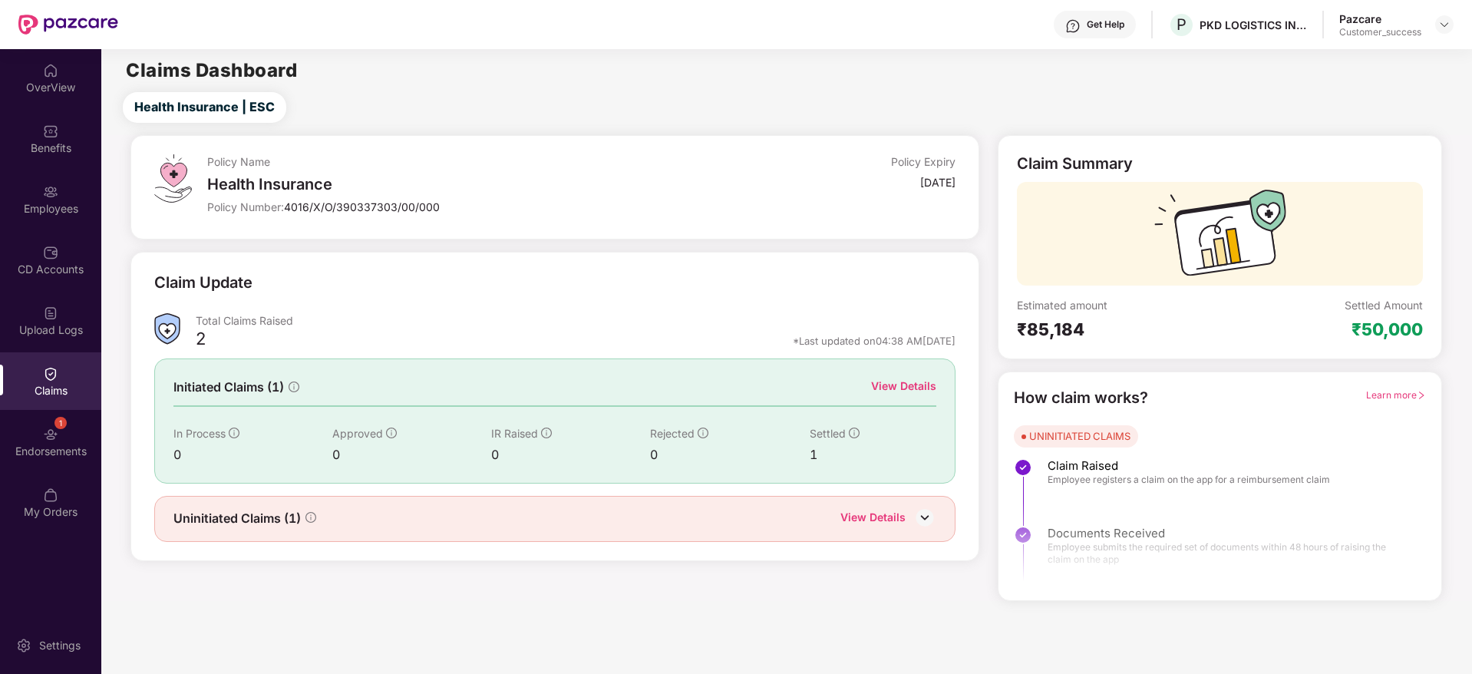
click at [895, 380] on div "View Details" at bounding box center [903, 385] width 65 height 17
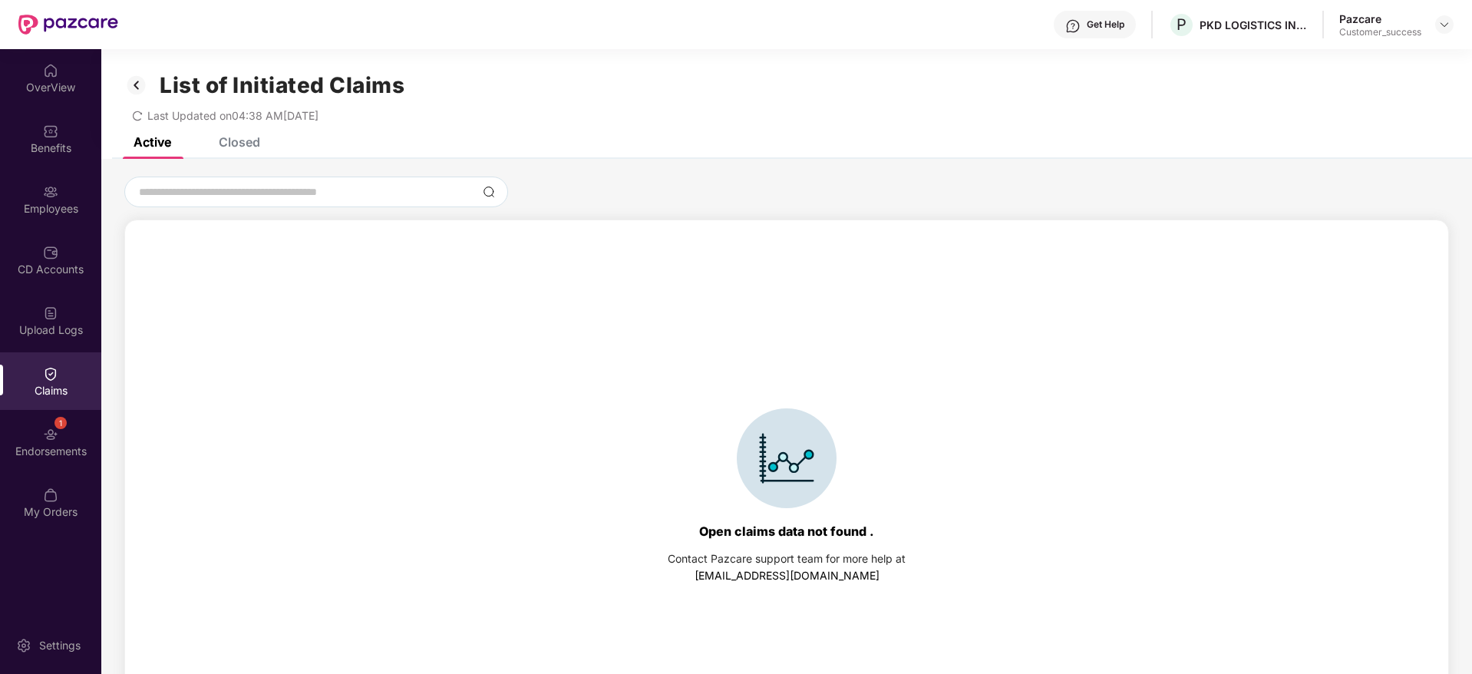
click at [225, 136] on div "List of Initiated Claims Last Updated on 04:38 AM, 24 Jun 2025" at bounding box center [786, 93] width 1370 height 88
click at [246, 147] on div "Closed" at bounding box center [239, 141] width 41 height 15
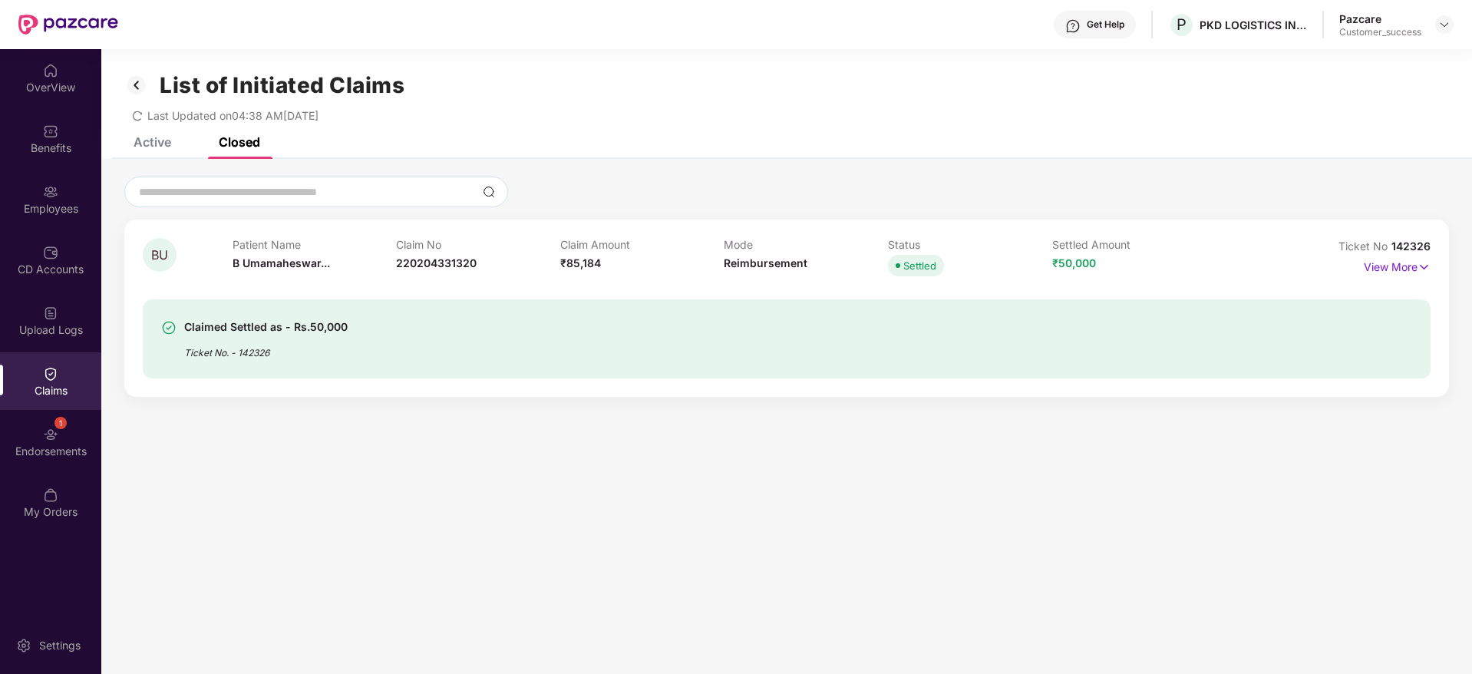
click at [135, 88] on img at bounding box center [136, 85] width 25 height 26
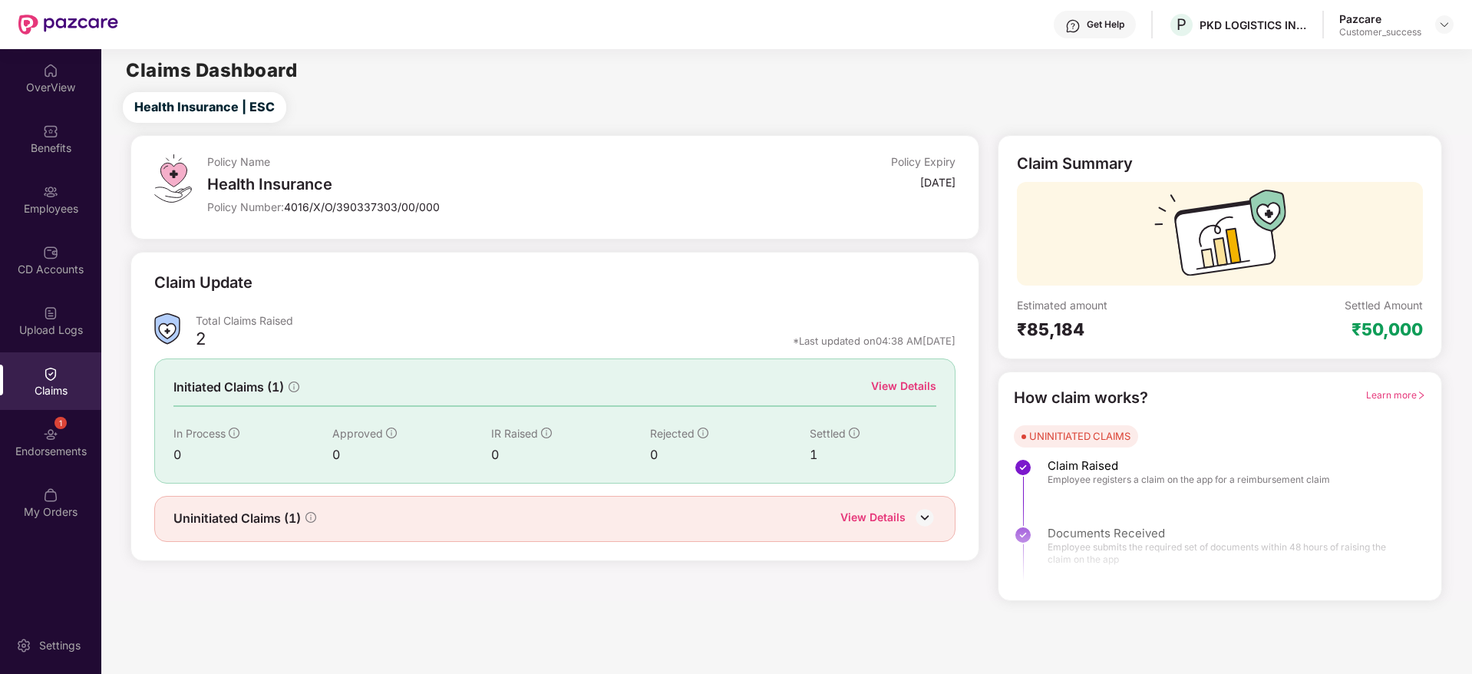
click at [898, 517] on div "View Details" at bounding box center [872, 519] width 65 height 20
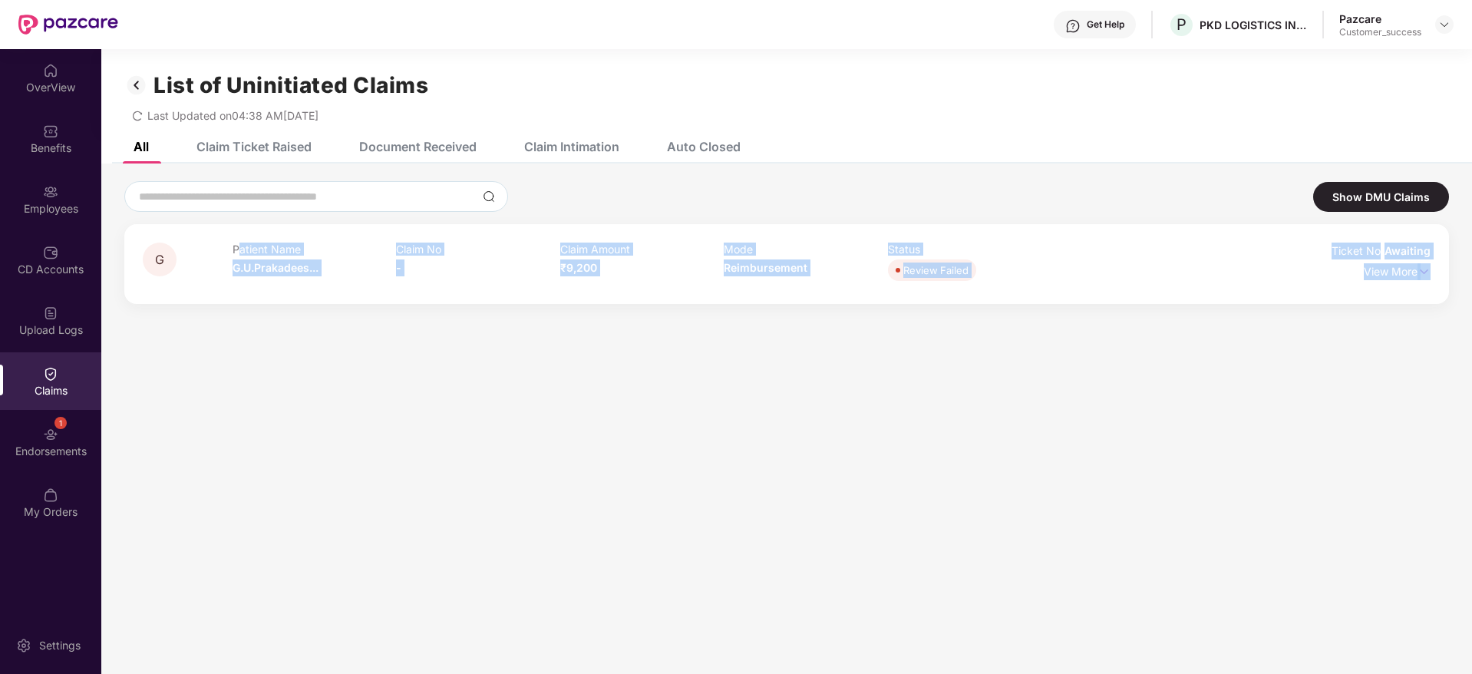
drag, startPoint x: 242, startPoint y: 246, endPoint x: 1126, endPoint y: 384, distance: 894.6
click at [1126, 384] on section "List of Uninitiated Claims Last Updated on 04:38 AM, 24 Jun 2025 All Claim Tick…" at bounding box center [786, 386] width 1370 height 674
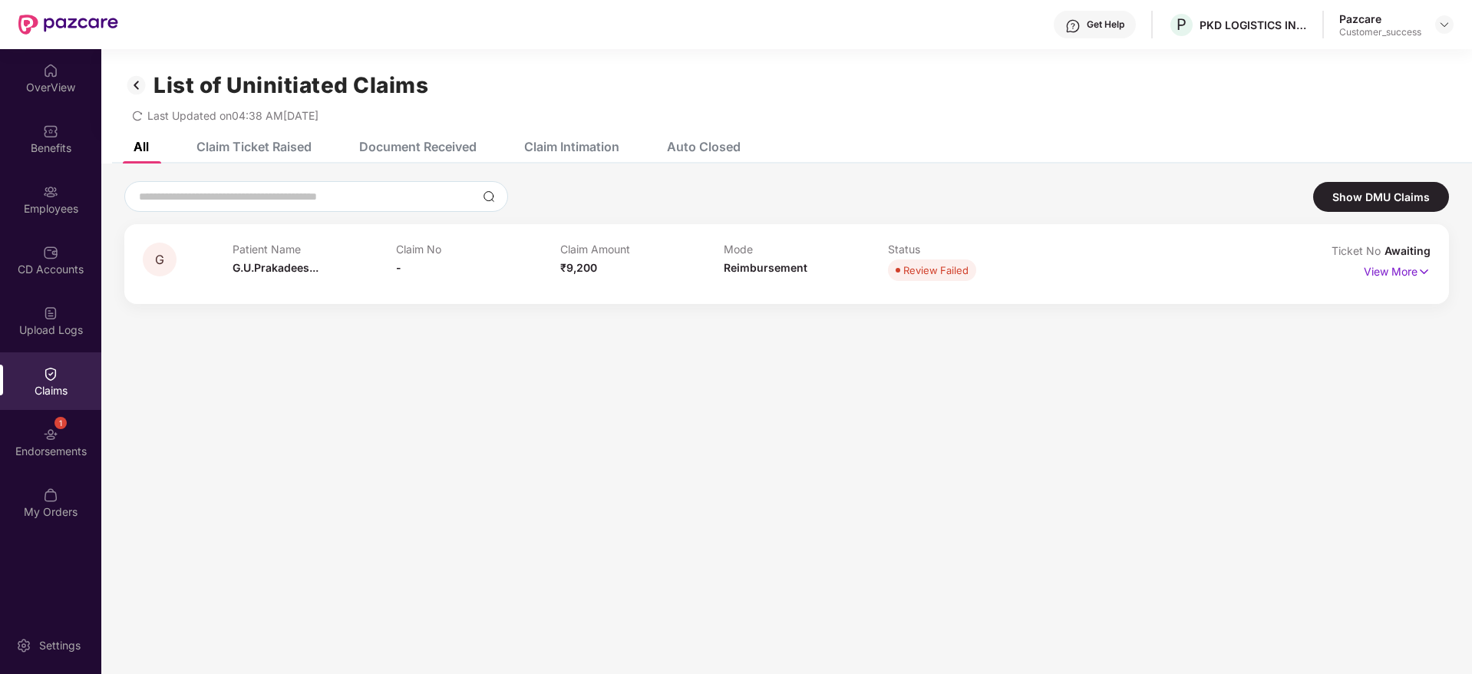
click at [130, 82] on img at bounding box center [136, 85] width 25 height 26
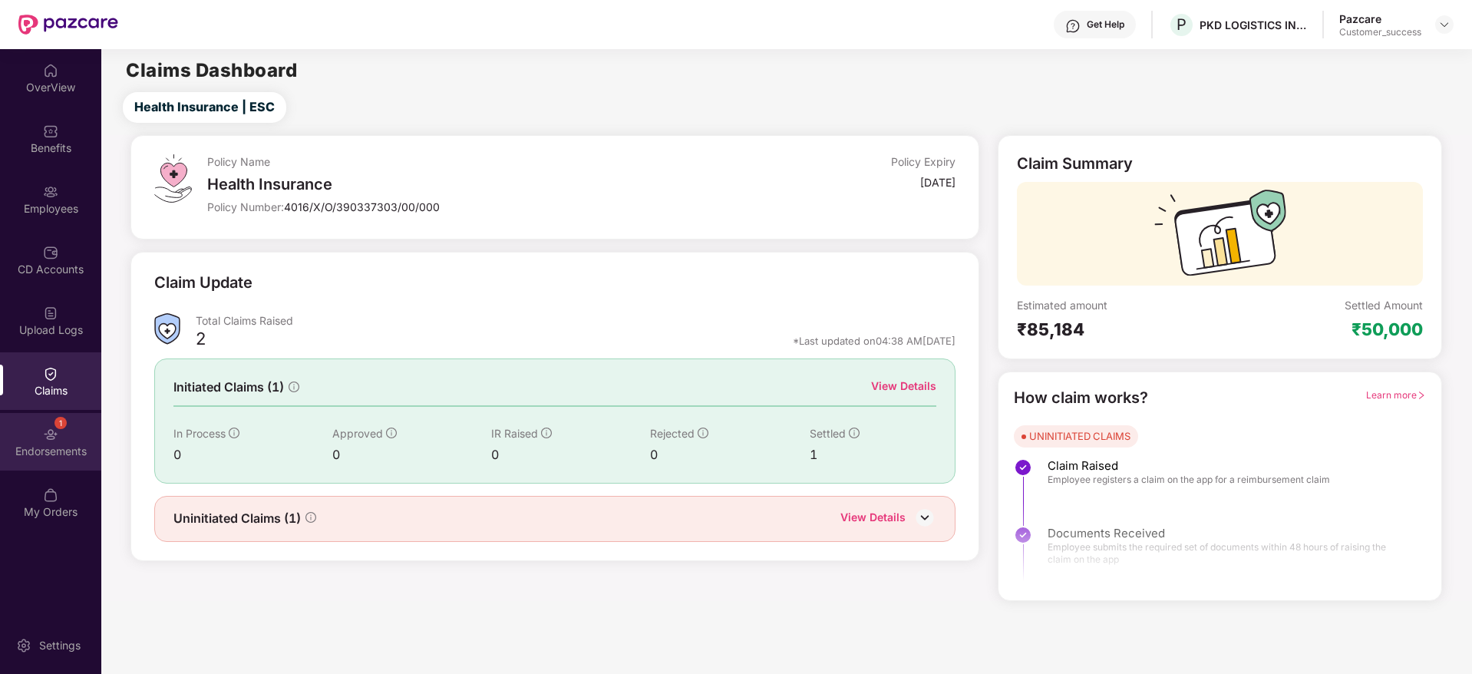
click at [65, 417] on div "1 Endorsements" at bounding box center [50, 442] width 101 height 58
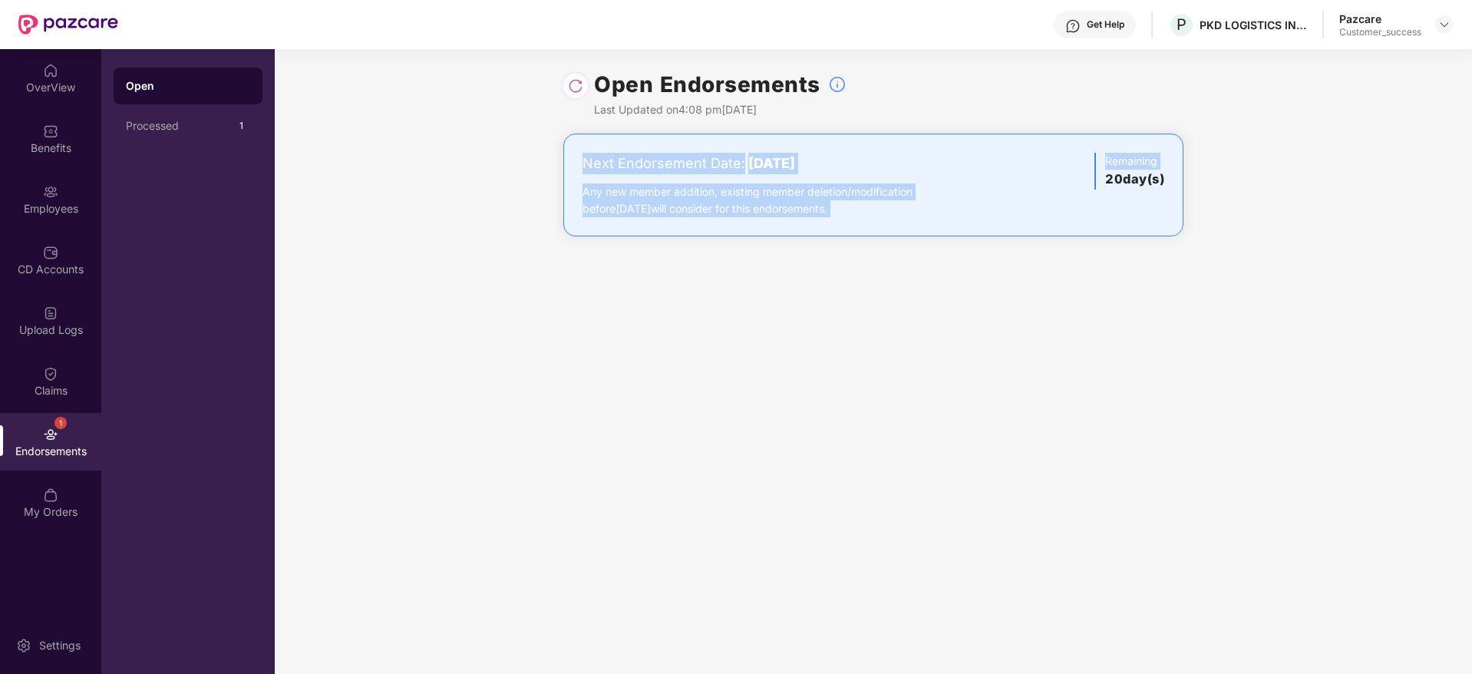
drag, startPoint x: 1079, startPoint y: 338, endPoint x: 508, endPoint y: 134, distance: 606.2
click at [508, 134] on div "Open Endorsements Last Updated on 4:08 pm, 18 Aug 2025 Next Endorsement Date: 0…" at bounding box center [873, 361] width 1197 height 625
click at [786, 186] on div "Any new member addition, existing member deletion/modification before 07 Septem…" at bounding box center [771, 200] width 378 height 34
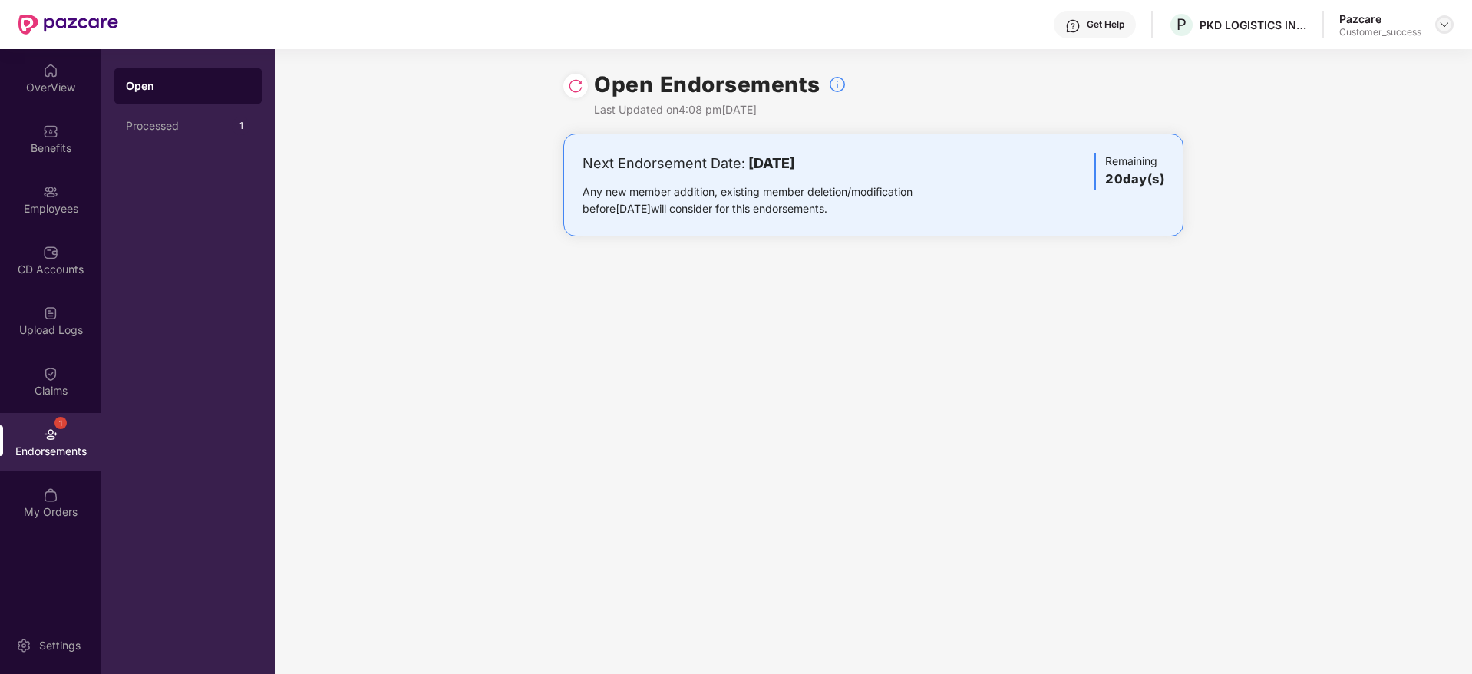
drag, startPoint x: 1426, startPoint y: 28, endPoint x: 1448, endPoint y: 28, distance: 22.2
click at [1431, 28] on div "Pazcare Customer_success" at bounding box center [1396, 25] width 114 height 27
click at [1449, 28] on img at bounding box center [1444, 24] width 12 height 12
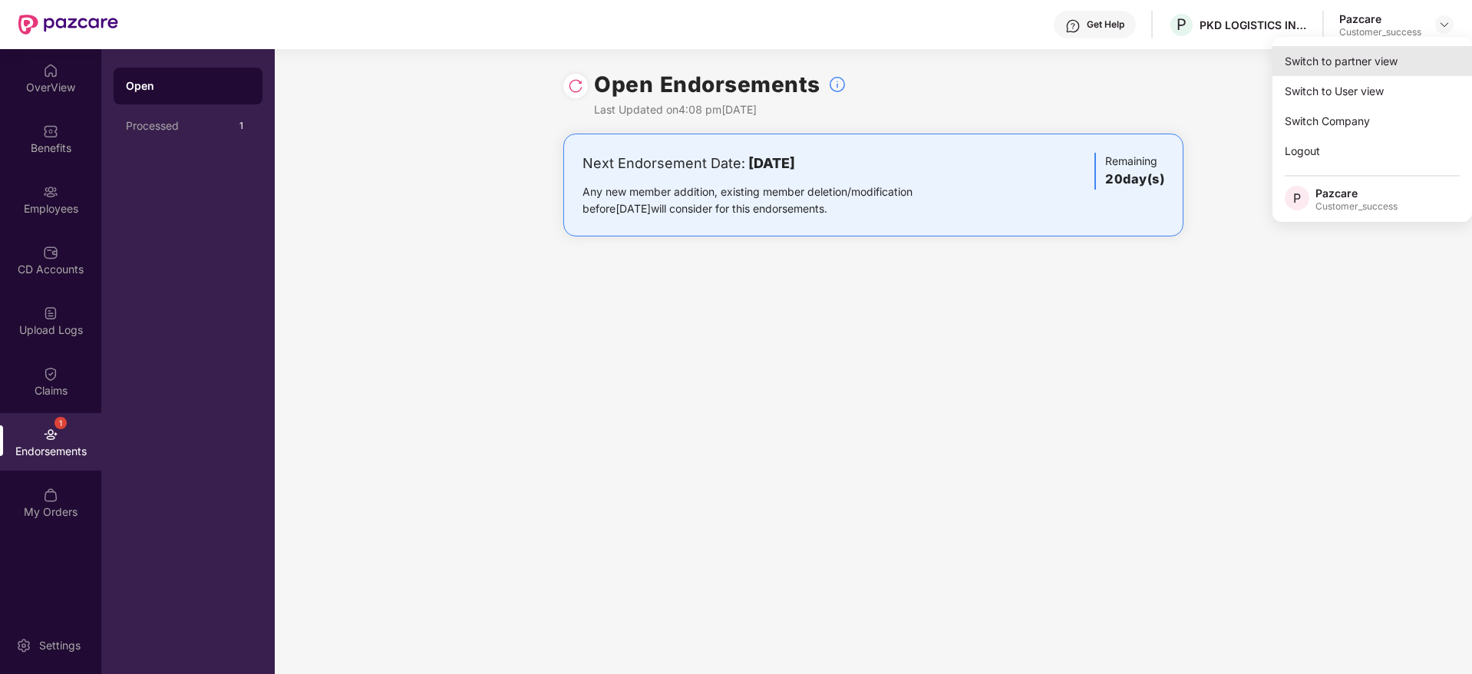
click at [1408, 57] on div "Switch to partner view" at bounding box center [1371, 61] width 199 height 30
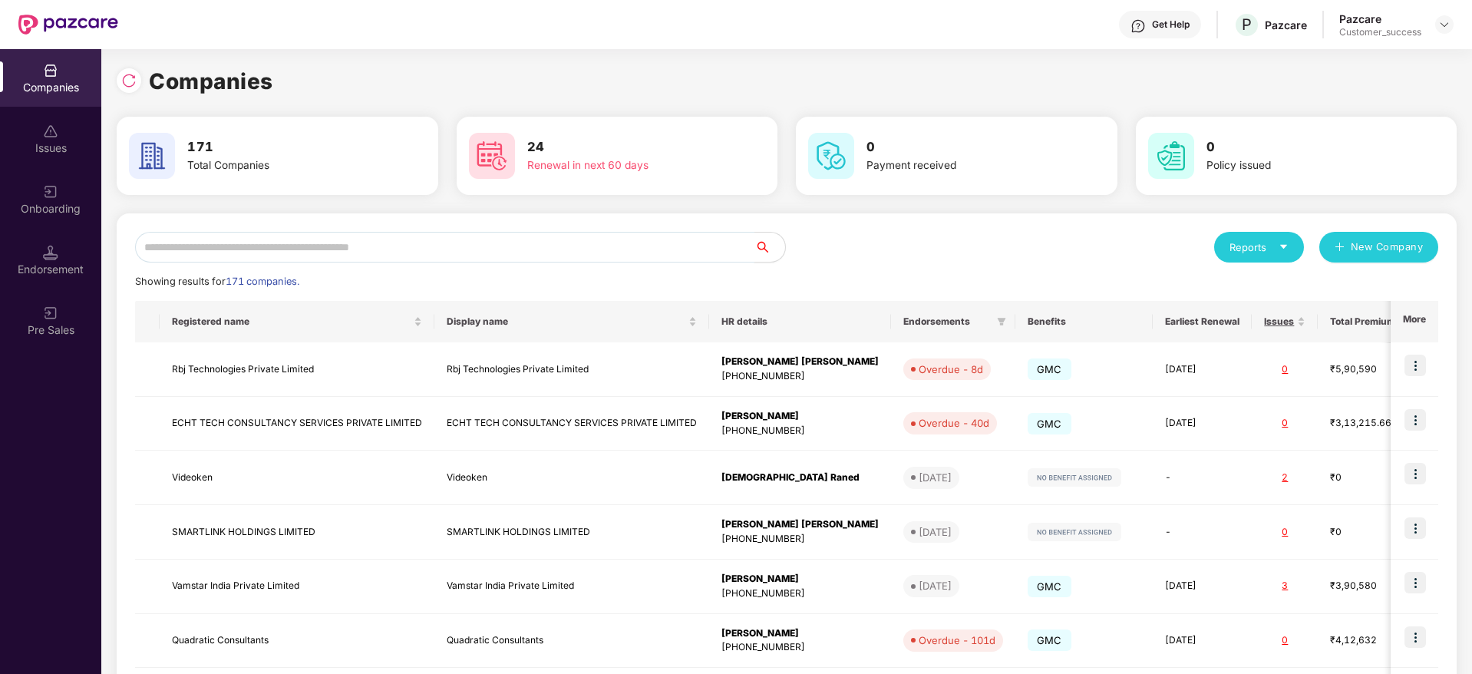
click at [710, 254] on input "text" at bounding box center [444, 247] width 619 height 31
paste input "**********"
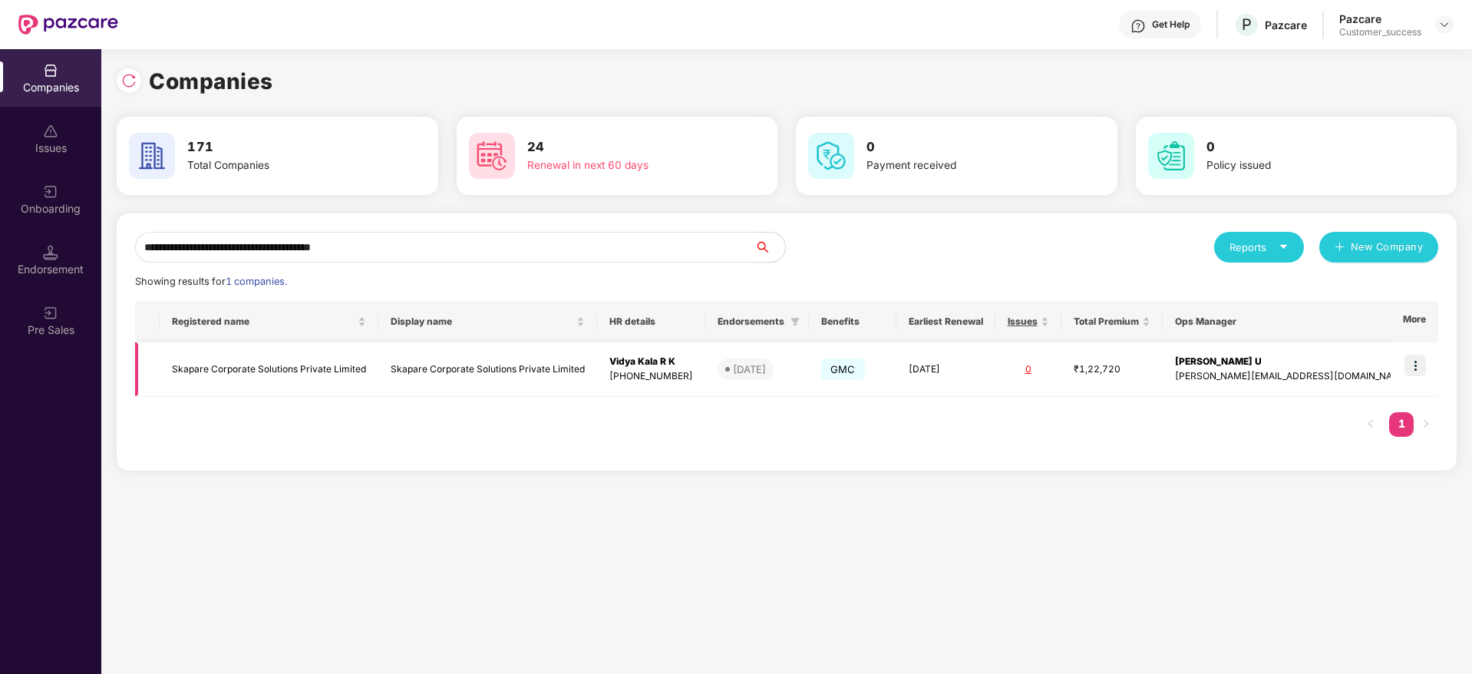
type input "**********"
click at [1417, 368] on img at bounding box center [1414, 364] width 21 height 21
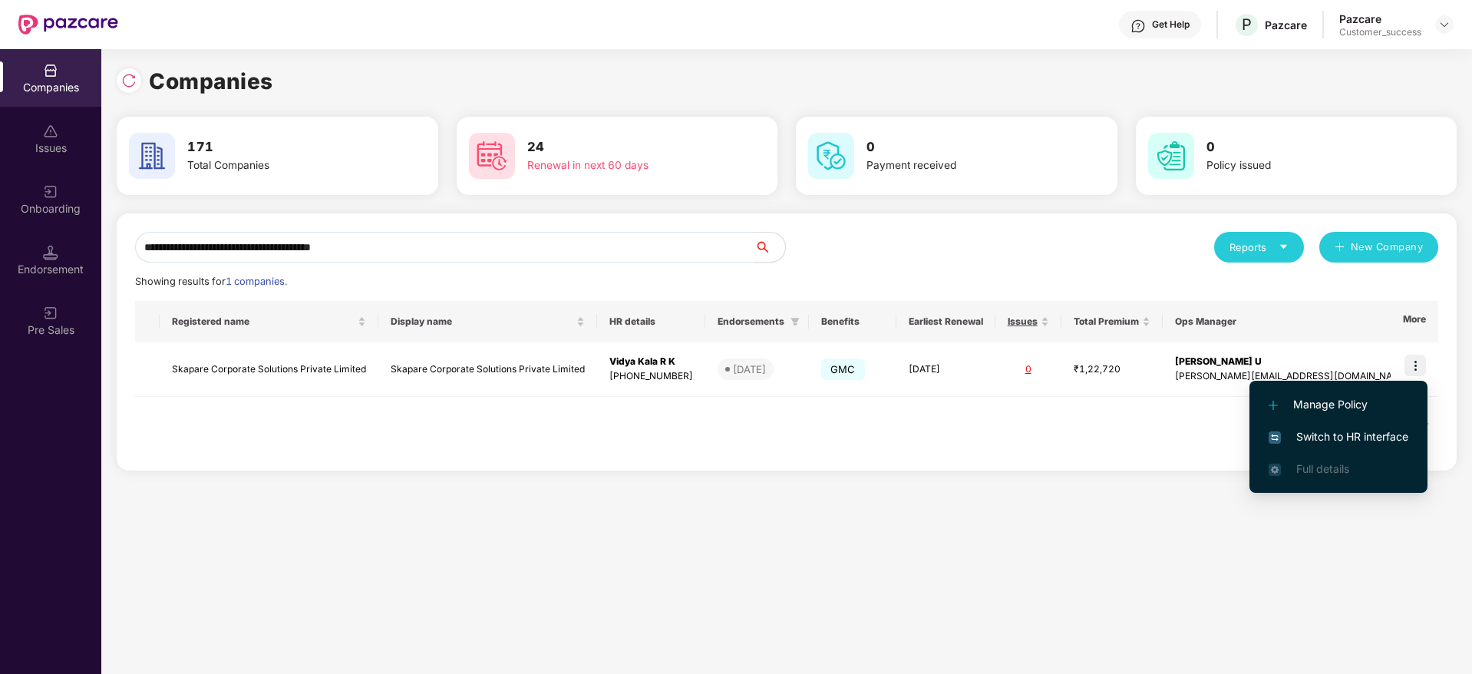
click at [1341, 439] on span "Switch to HR interface" at bounding box center [1338, 436] width 140 height 17
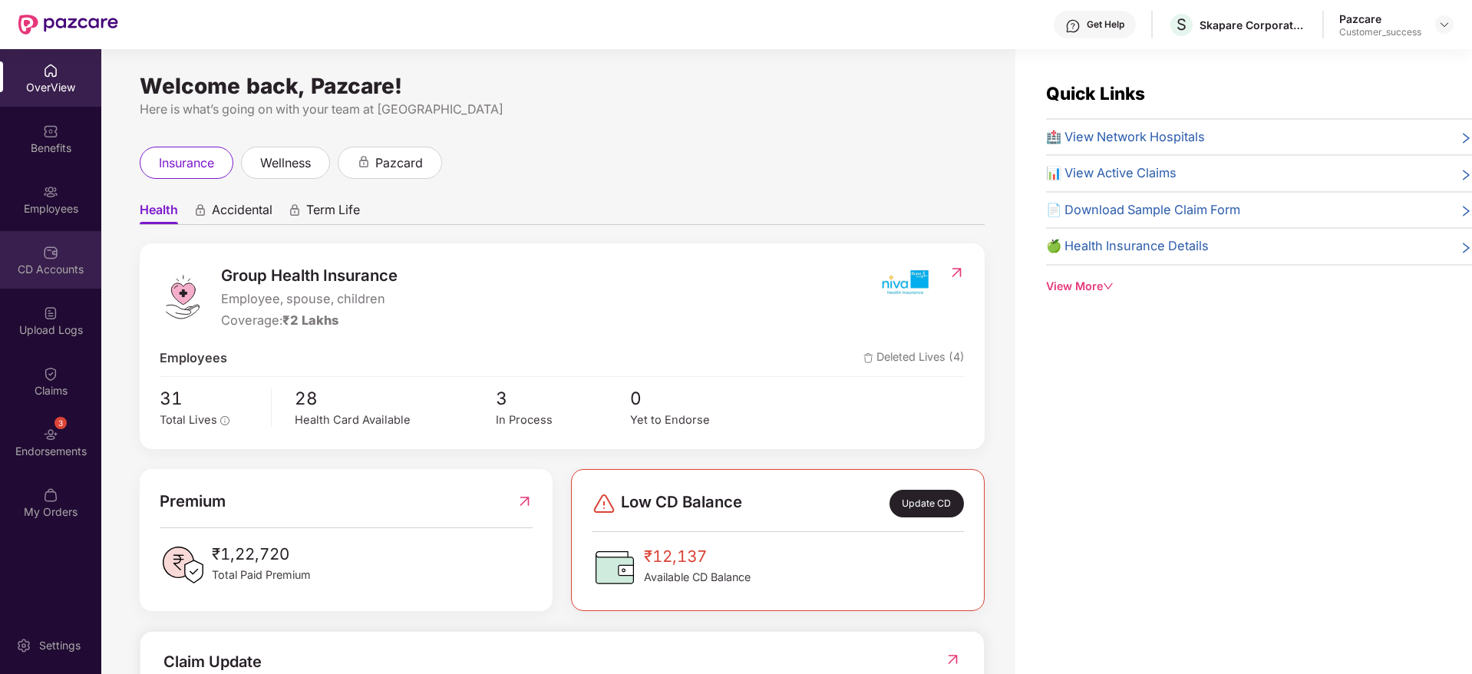
click at [42, 250] on div "CD Accounts" at bounding box center [50, 260] width 101 height 58
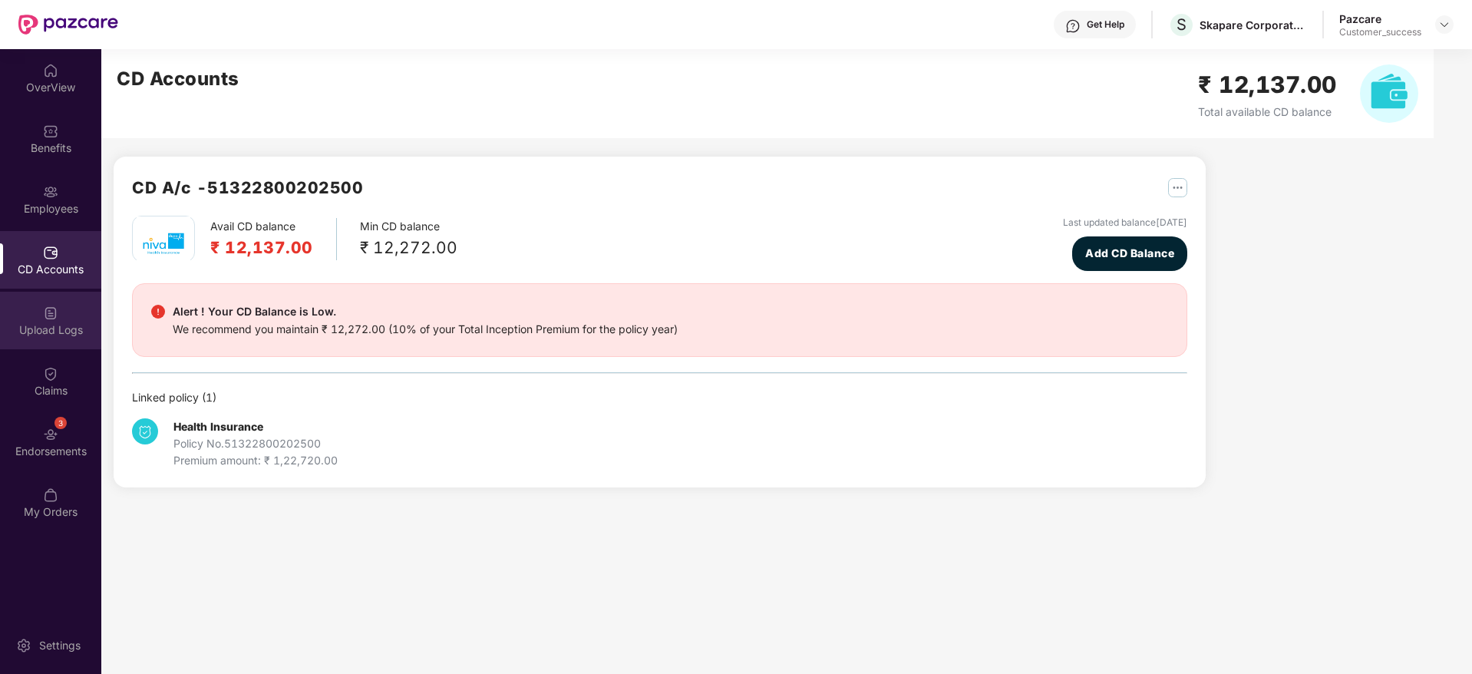
click at [50, 331] on div "Upload Logs" at bounding box center [50, 329] width 101 height 15
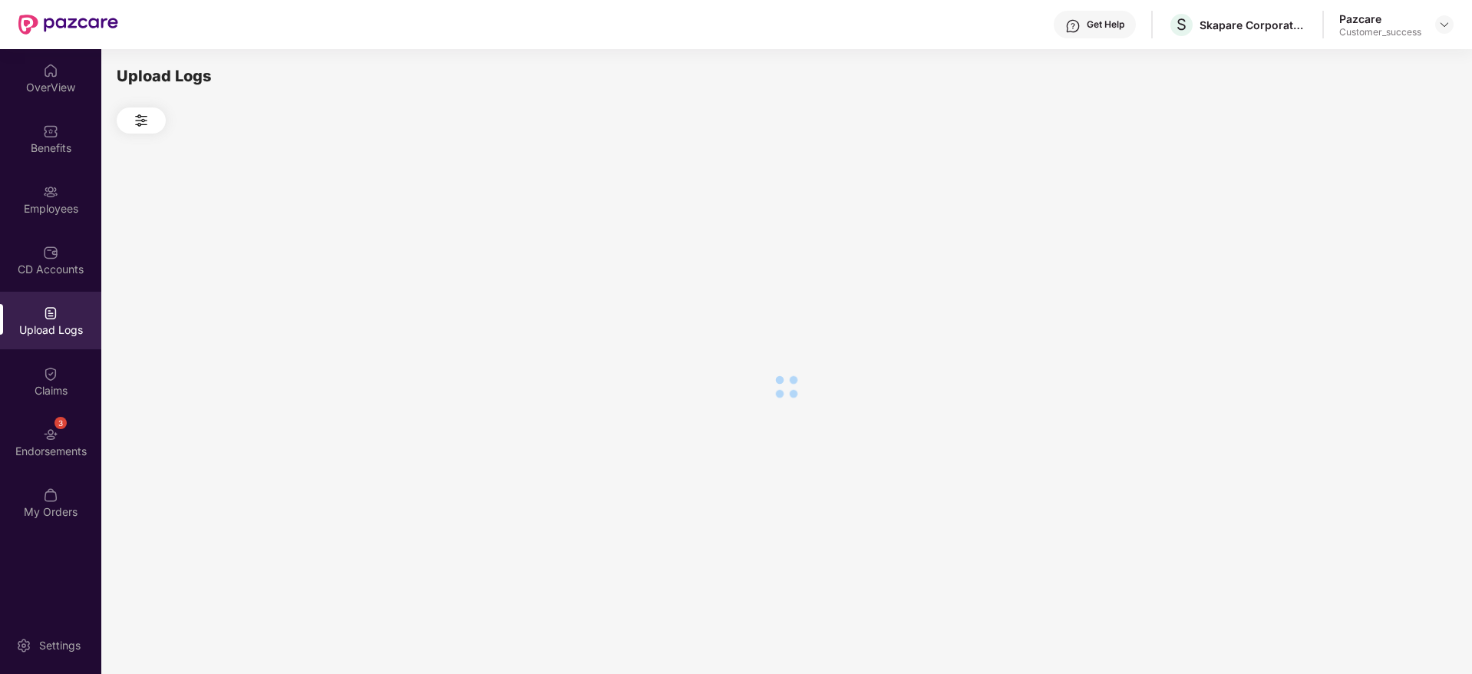
click at [74, 389] on div "Claims" at bounding box center [50, 390] width 101 height 15
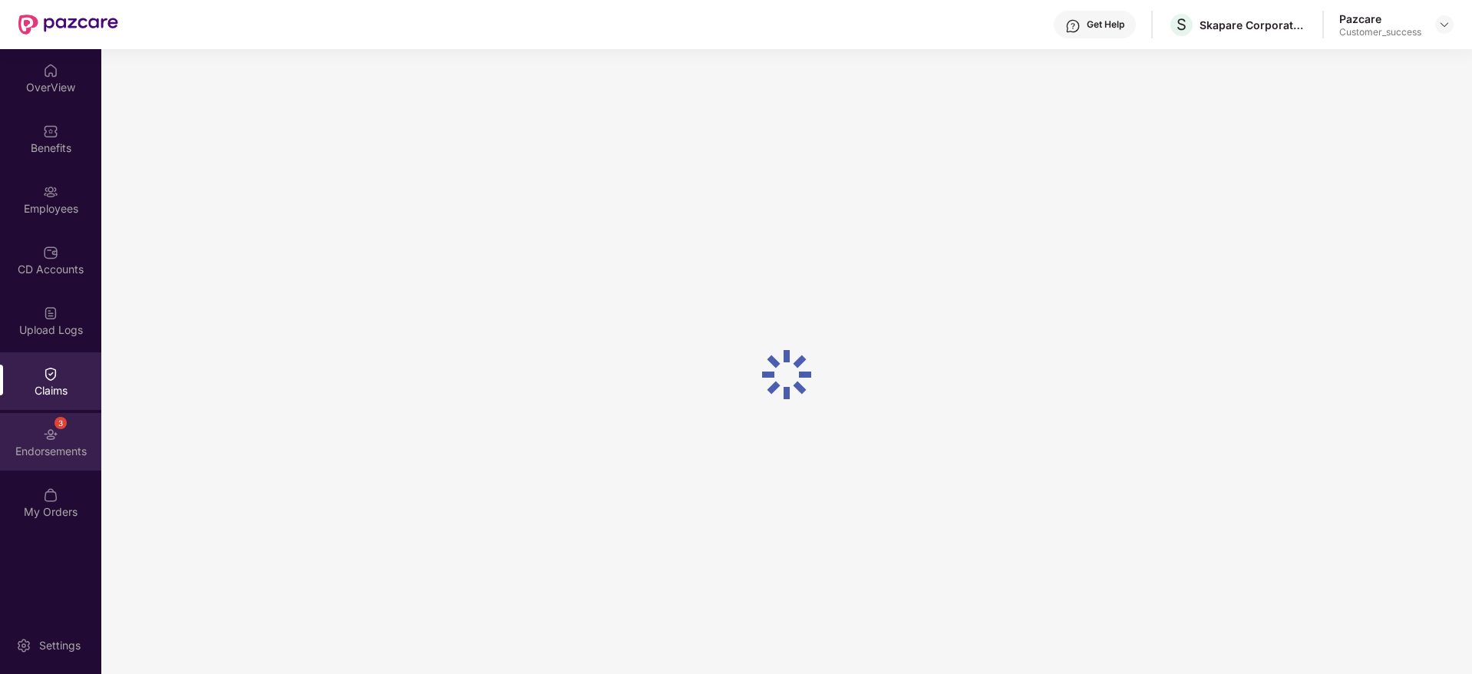
click at [81, 440] on div "3 Endorsements" at bounding box center [50, 442] width 101 height 58
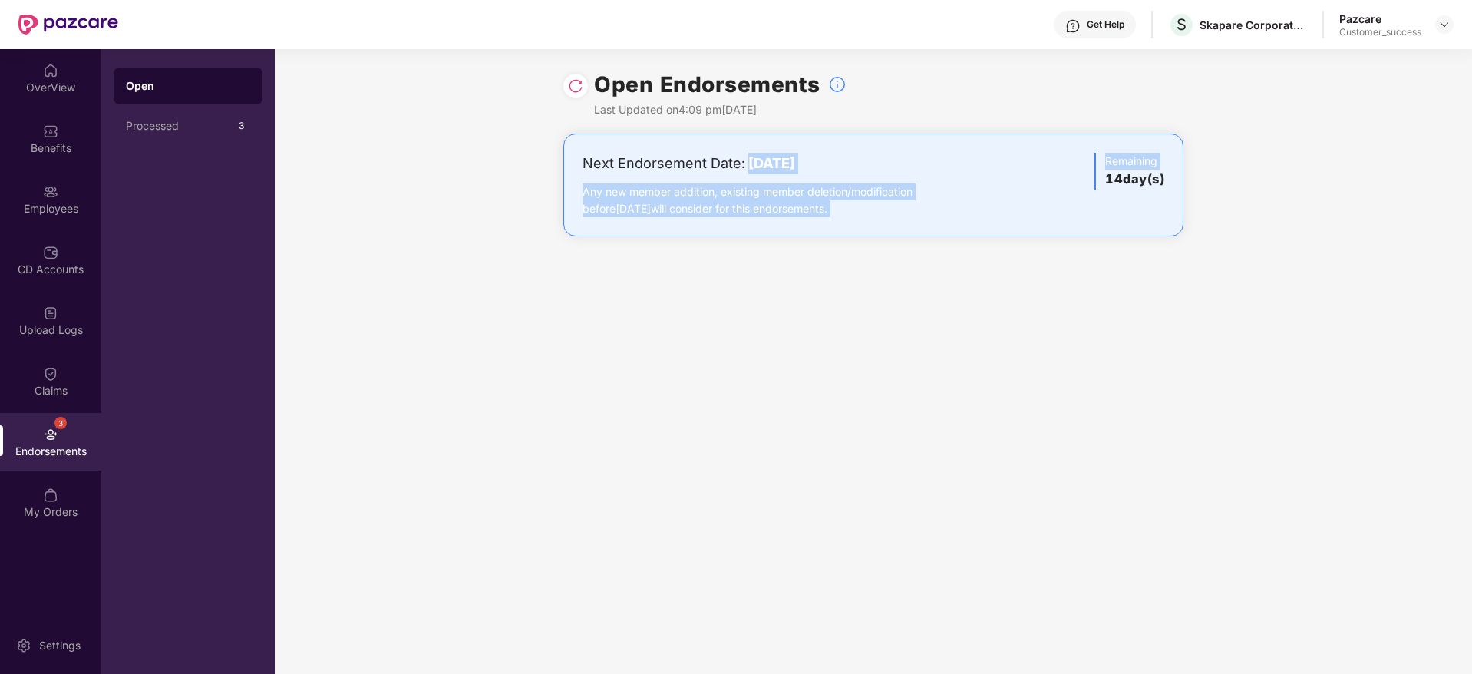
drag, startPoint x: 763, startPoint y: 166, endPoint x: 1054, endPoint y: 272, distance: 309.5
click at [1054, 272] on div "Open Endorsements Last Updated on 4:09 pm, 18 Aug 2025 Next Endorsement Date: 0…" at bounding box center [873, 361] width 1197 height 625
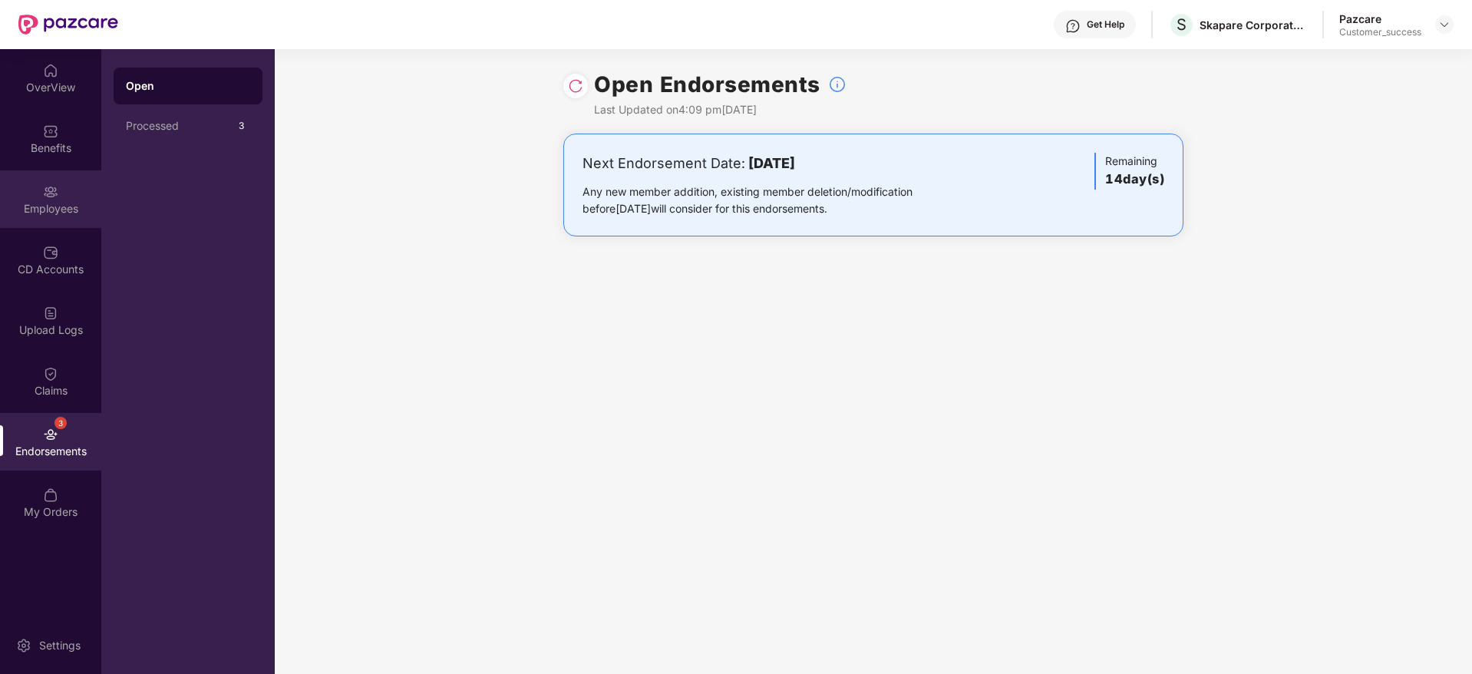
click at [67, 213] on div "Employees" at bounding box center [50, 208] width 101 height 15
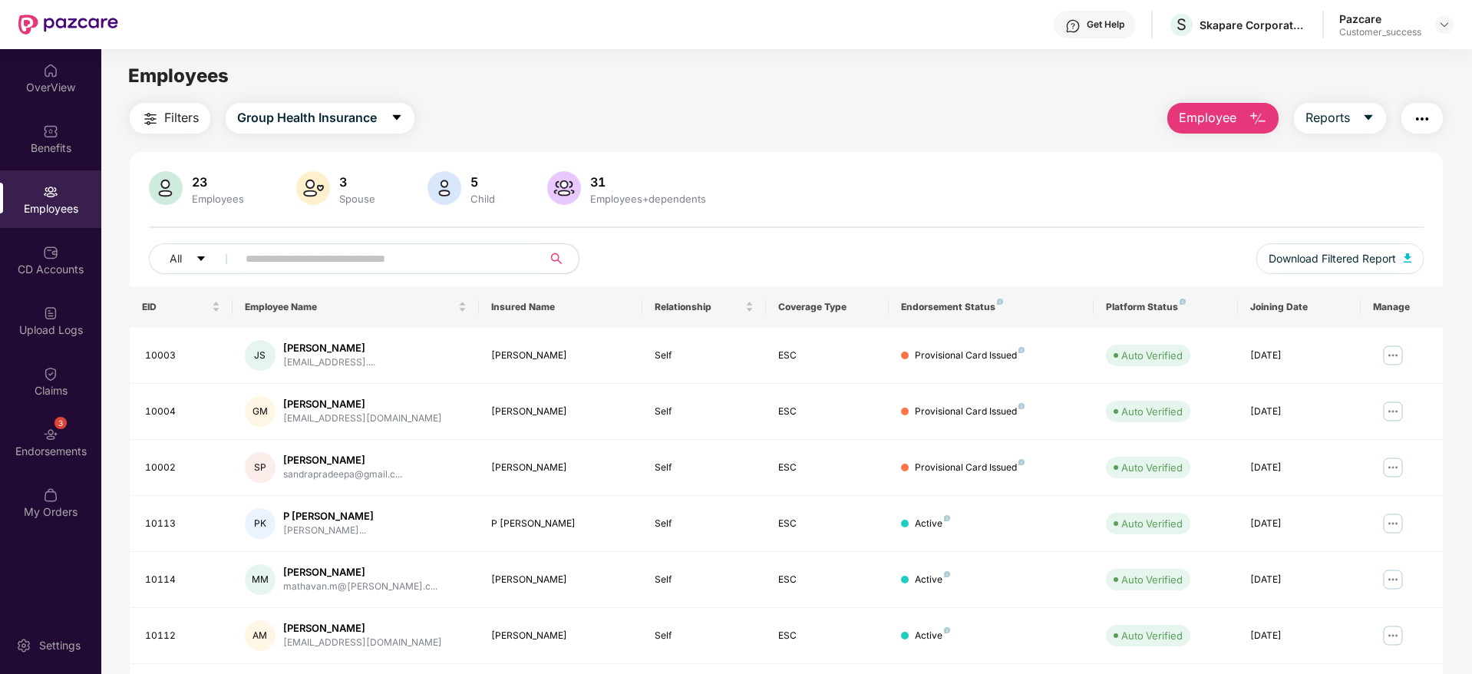
click at [1211, 40] on div "Get Help S Skapare Corporate Solutions Private Limited Pazcare Customer_success" at bounding box center [785, 24] width 1335 height 49
click at [1394, 120] on div "Employee Reports" at bounding box center [1297, 118] width 291 height 31
click at [1413, 116] on img "button" at bounding box center [1421, 119] width 18 height 18
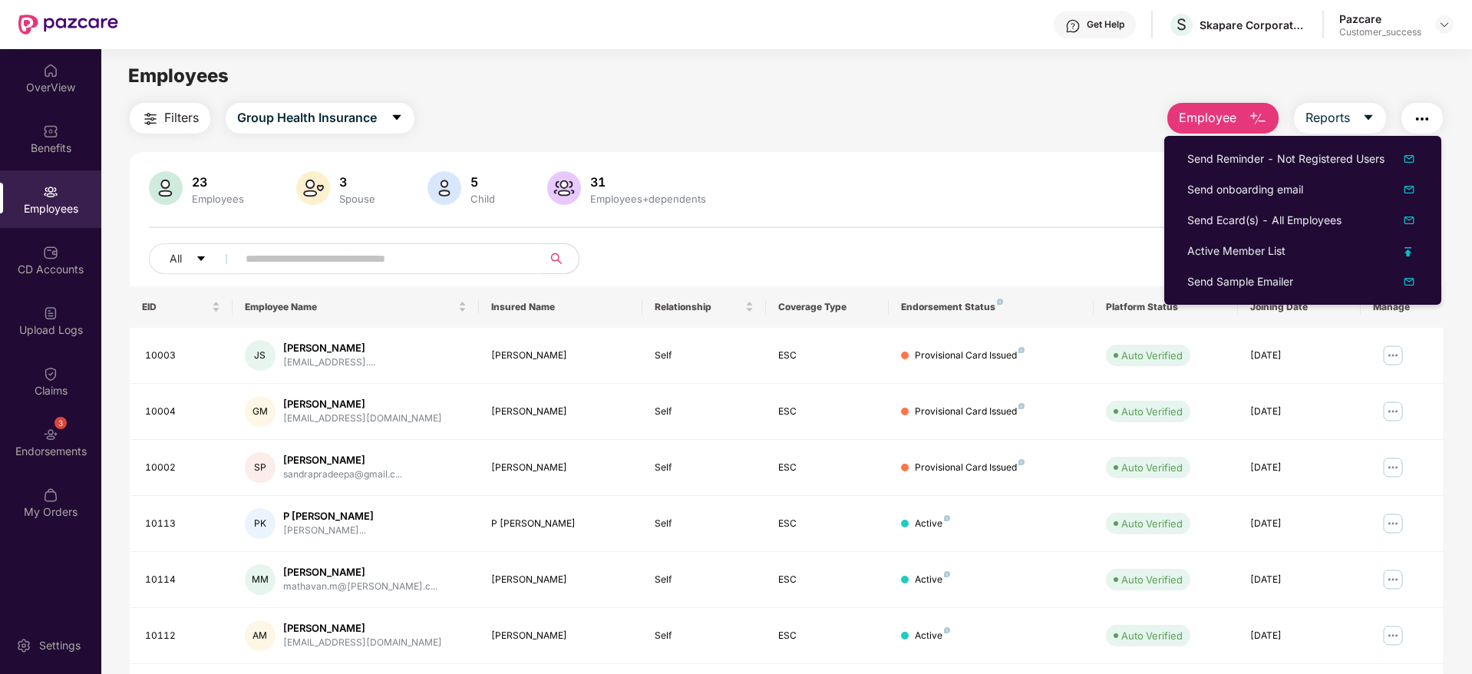
click at [951, 199] on div "23 Employees 3 Spouse 5 Child 31 Employees+dependents" at bounding box center [786, 189] width 1274 height 37
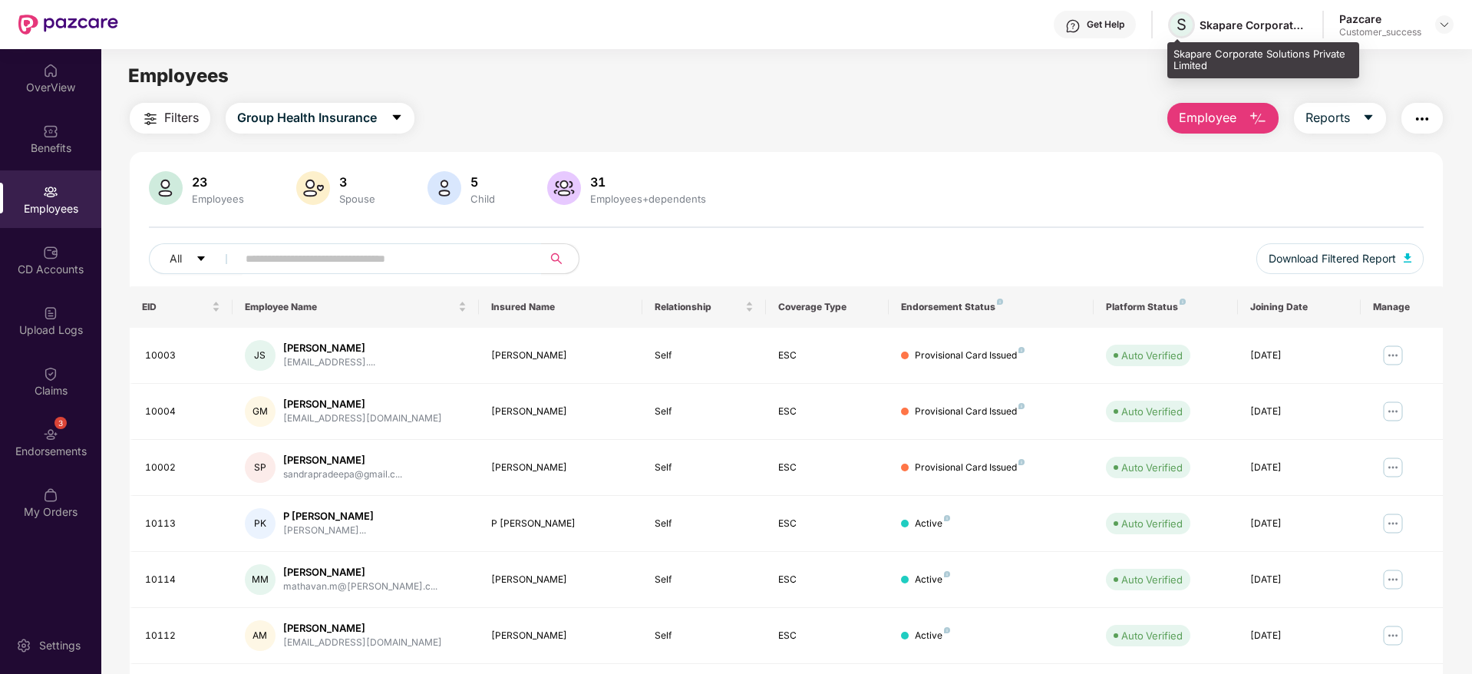
click at [1178, 23] on span "S" at bounding box center [1181, 24] width 10 height 18
click at [1227, 21] on div "Skapare Corporate Solutions Private Limited" at bounding box center [1252, 25] width 107 height 15
copy div "Skapare"
click at [1441, 16] on div at bounding box center [1444, 24] width 18 height 18
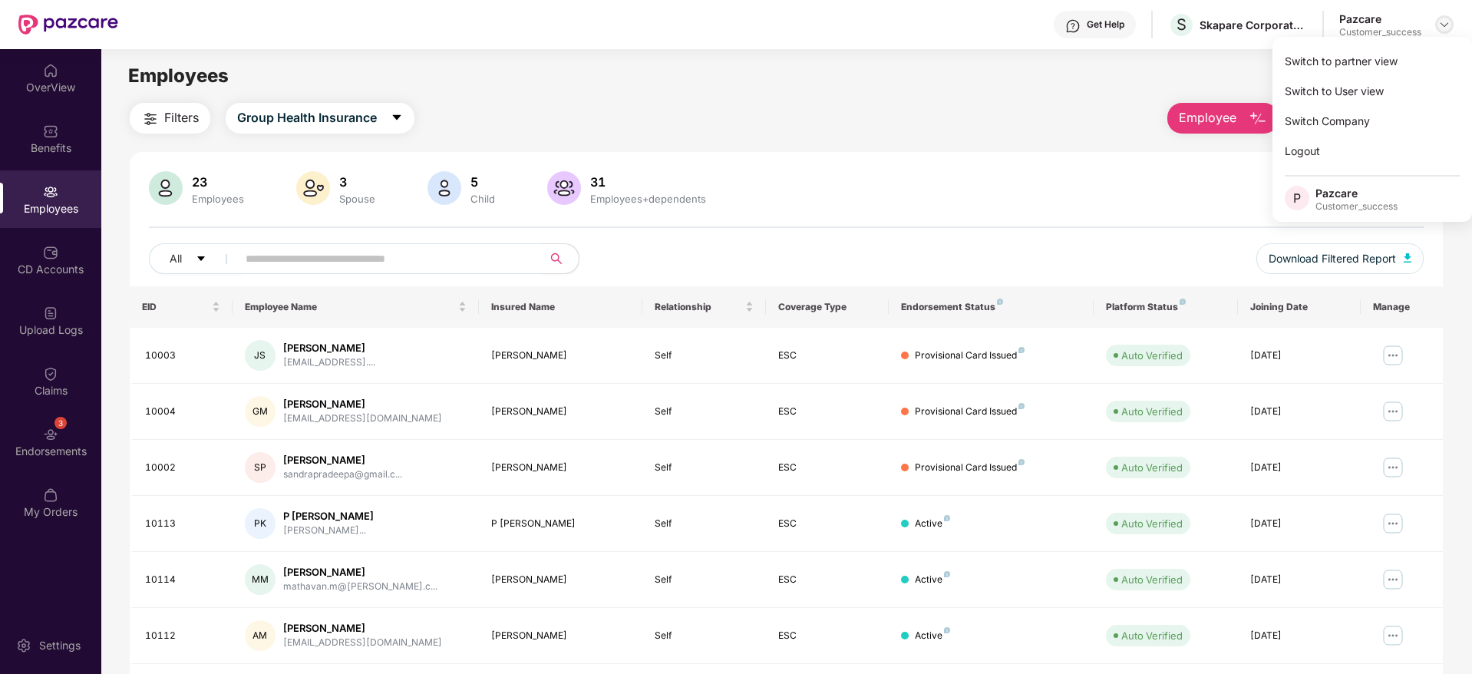
click at [1441, 24] on img at bounding box center [1444, 24] width 12 height 12
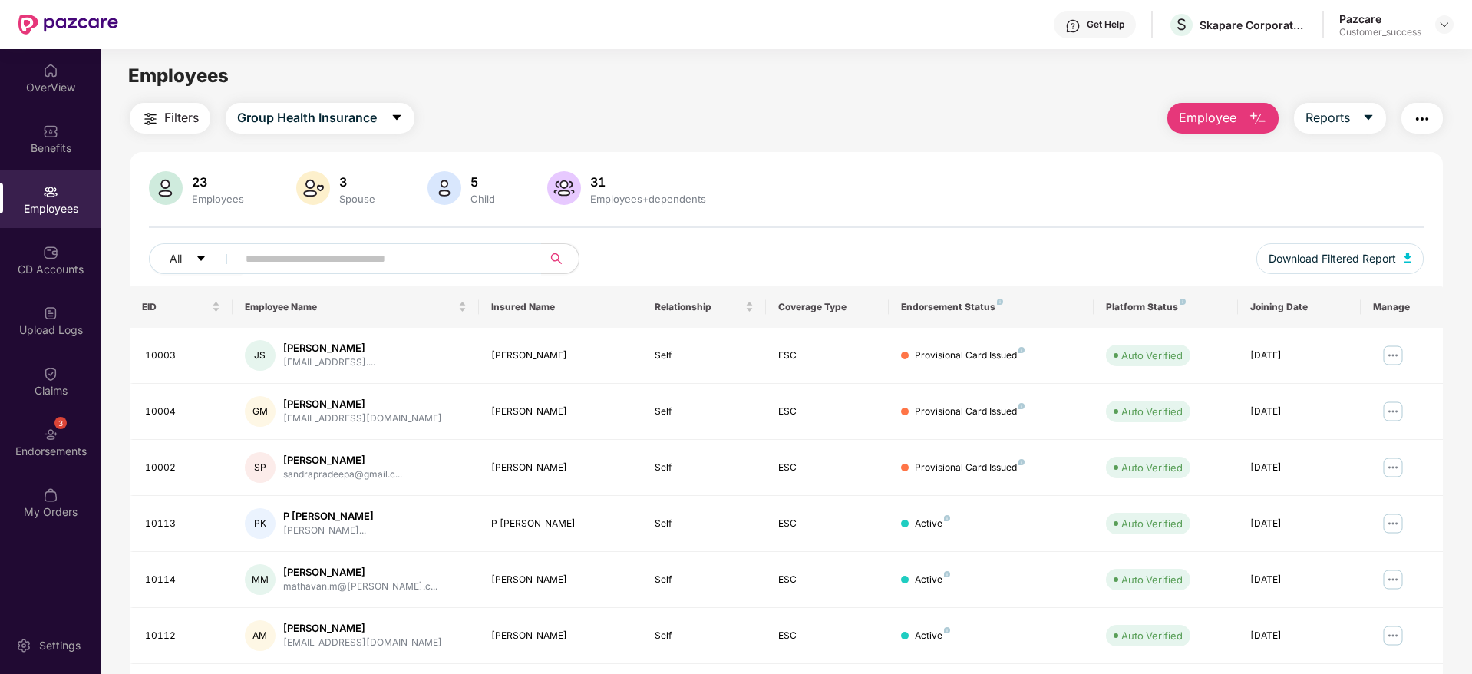
click at [1432, 31] on div "Pazcare Customer_success" at bounding box center [1396, 25] width 114 height 27
click at [1447, 25] on img at bounding box center [1444, 24] width 12 height 12
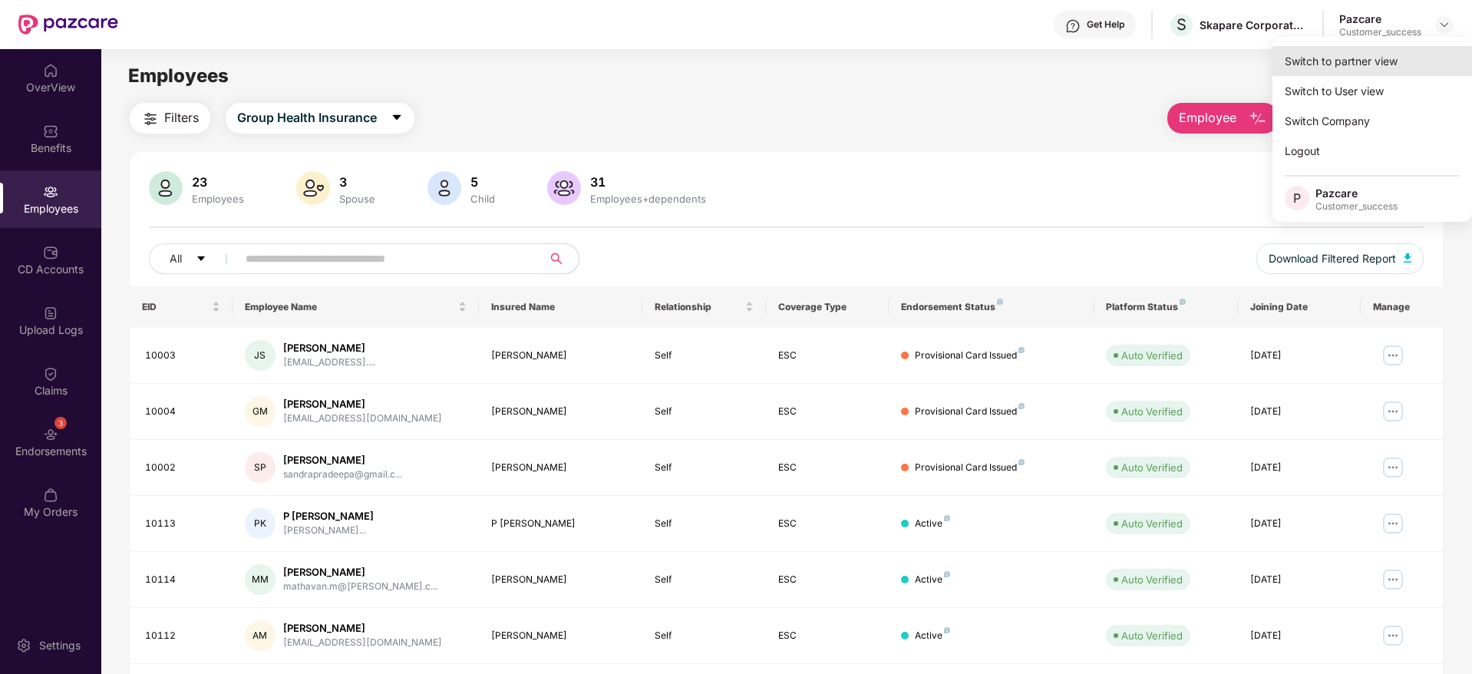
click at [1432, 56] on div "Switch to partner view" at bounding box center [1371, 61] width 199 height 30
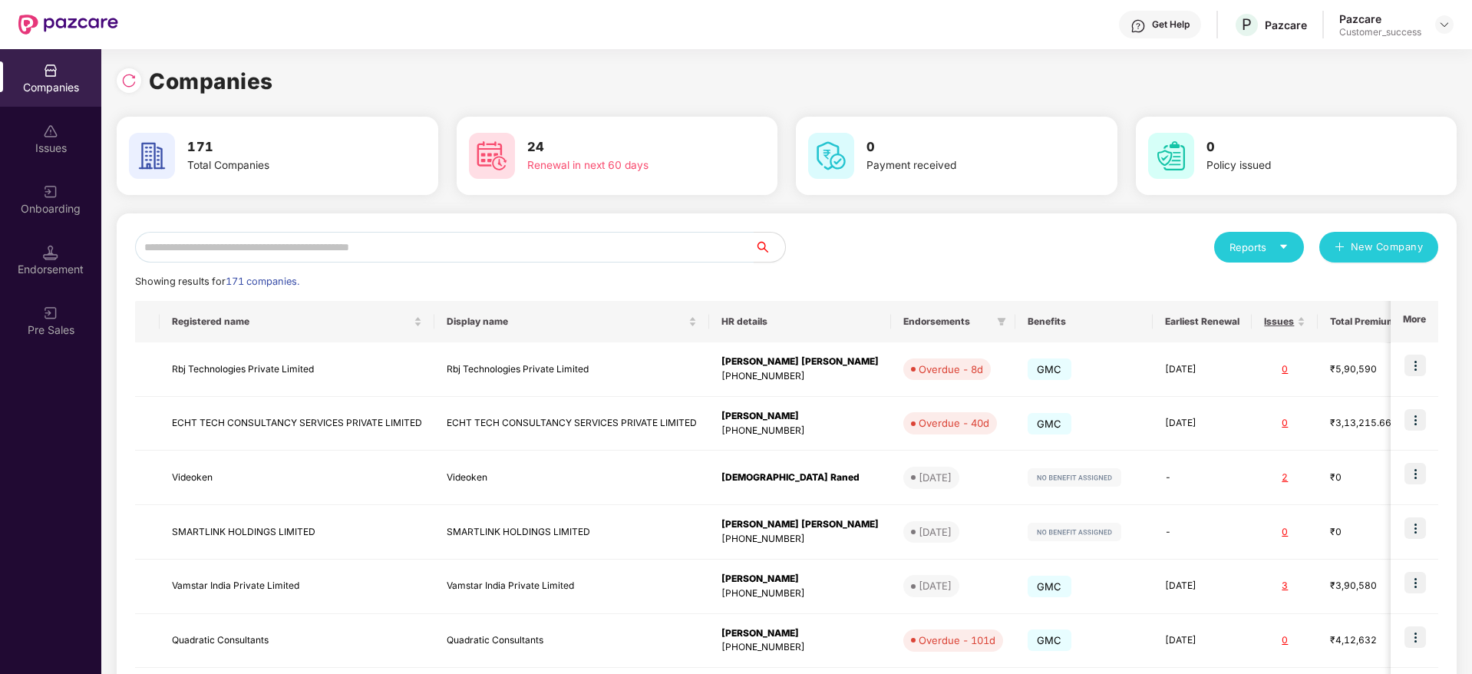
click at [434, 217] on div "Reports New Company Showing results for 171 companies. Registered name Display …" at bounding box center [787, 585] width 1340 height 745
click at [446, 236] on input "text" at bounding box center [444, 247] width 619 height 31
paste input "*******"
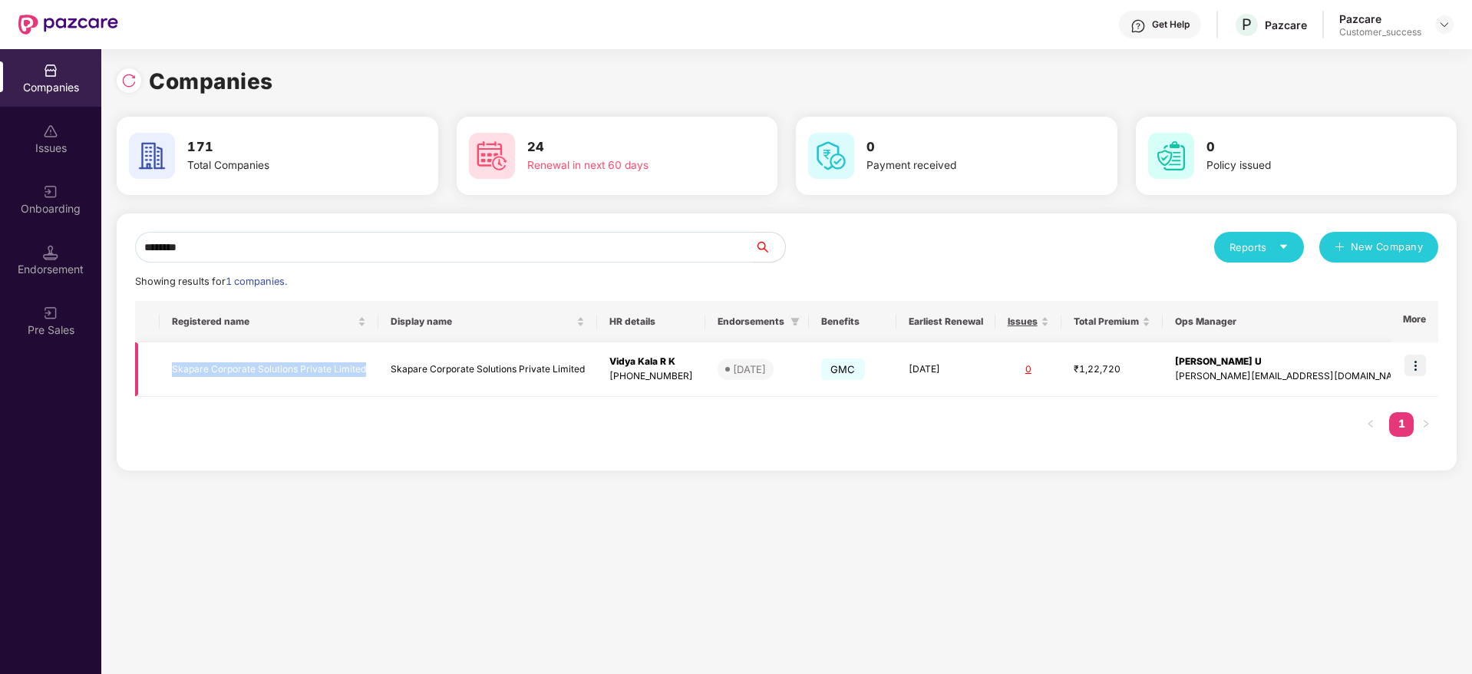
copy td "Skapare Corporate Solutions Private Limited"
click at [518, 234] on input "*******" at bounding box center [444, 247] width 619 height 31
click at [522, 238] on input "*******" at bounding box center [444, 247] width 619 height 31
click at [529, 238] on input "*******" at bounding box center [444, 247] width 619 height 31
paste input "**********"
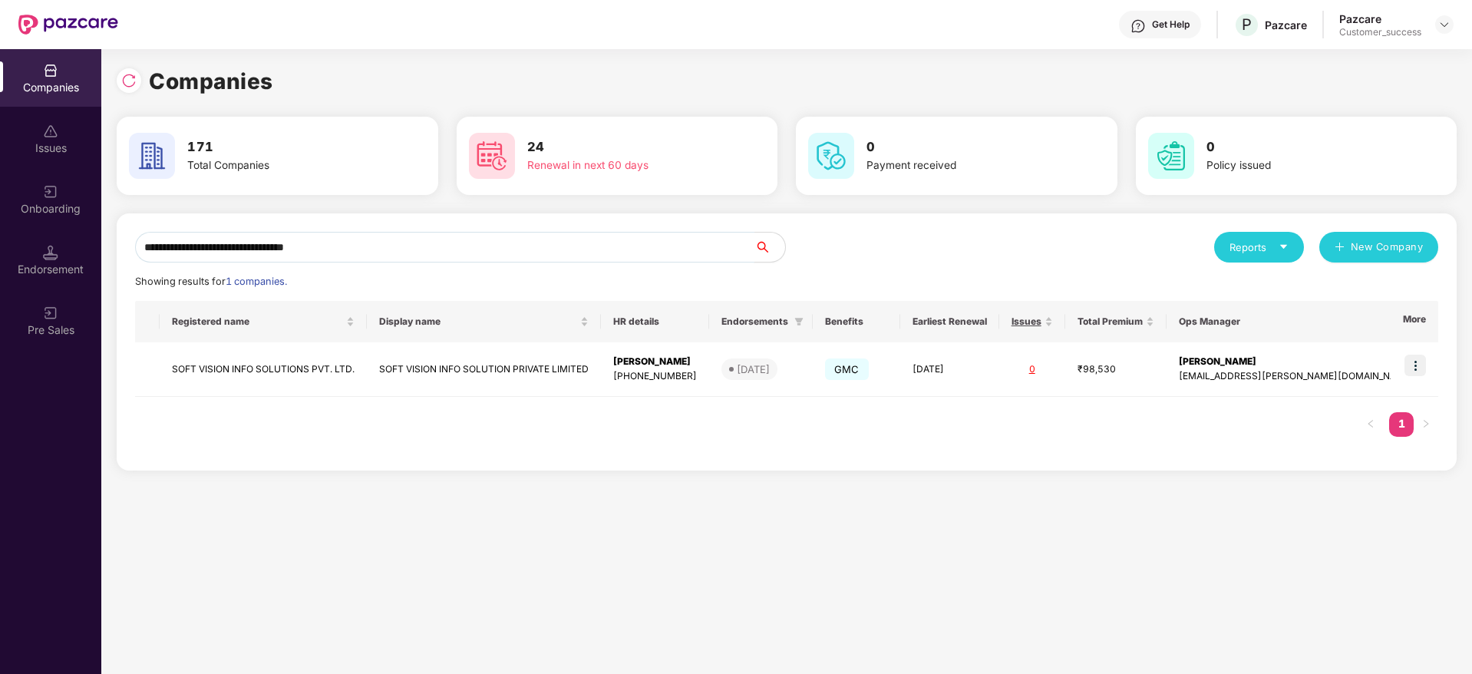
type input "**********"
drag, startPoint x: 1417, startPoint y: 363, endPoint x: 1403, endPoint y: 380, distance: 22.3
click at [1416, 363] on img at bounding box center [1414, 364] width 21 height 21
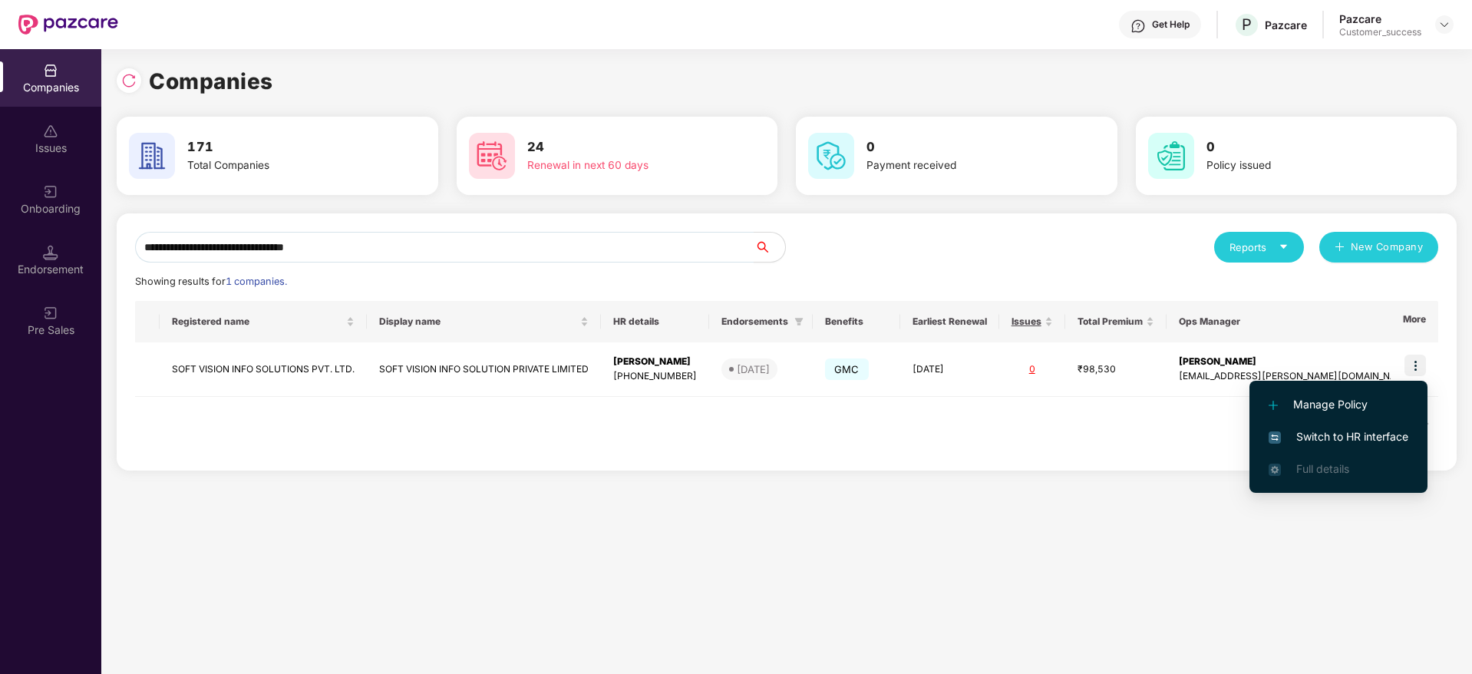
click at [1354, 433] on span "Switch to HR interface" at bounding box center [1338, 436] width 140 height 17
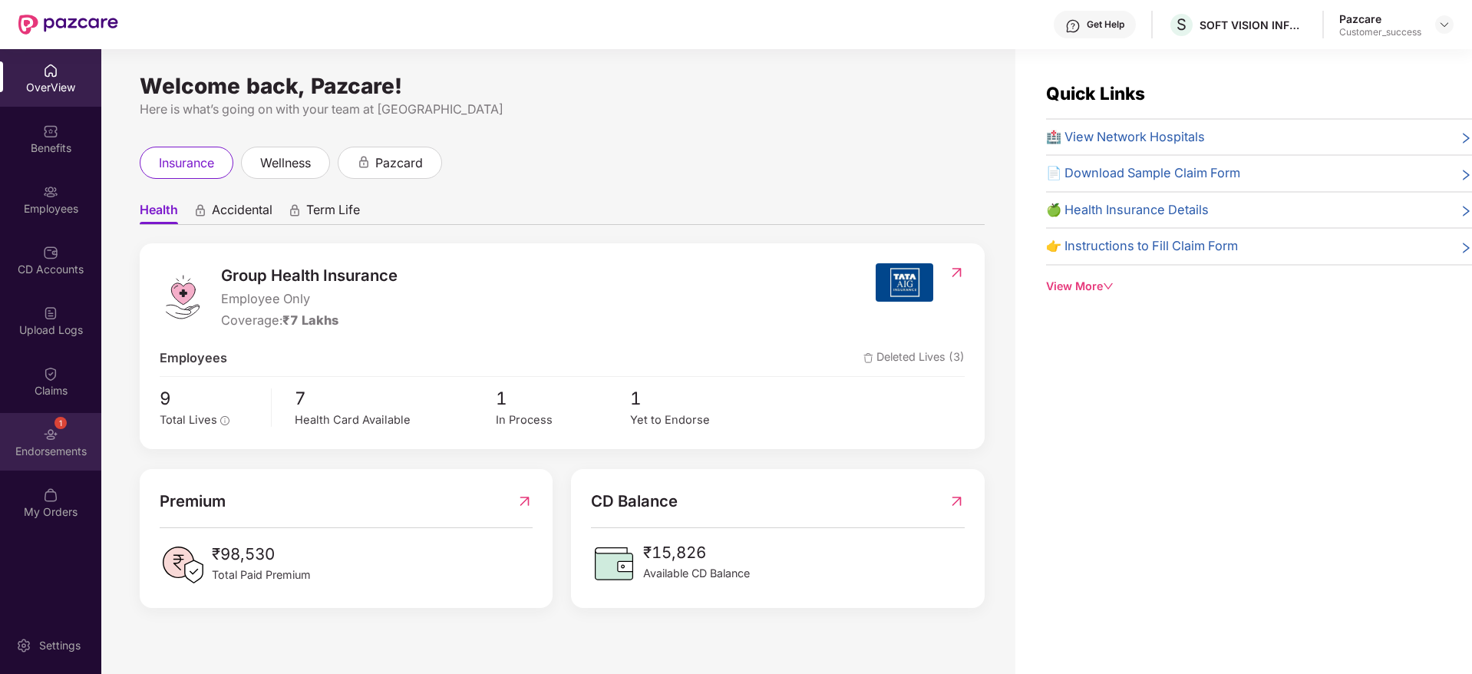
click at [81, 447] on div "Endorsements" at bounding box center [50, 450] width 101 height 15
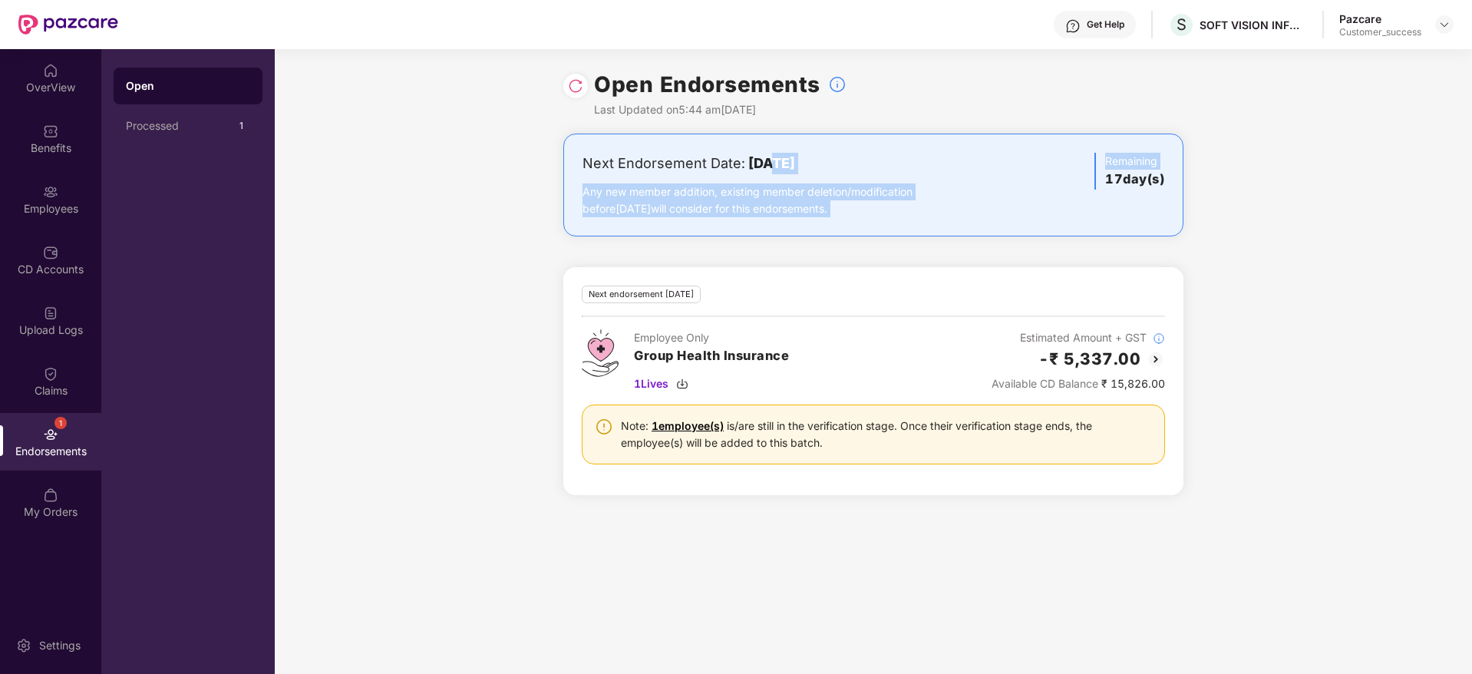
drag, startPoint x: 822, startPoint y: 167, endPoint x: 1051, endPoint y: 204, distance: 232.3
click at [1051, 204] on div "Next Endorsement Date: 04 September 2025 Any new member addition, existing memb…" at bounding box center [873, 185] width 582 height 64
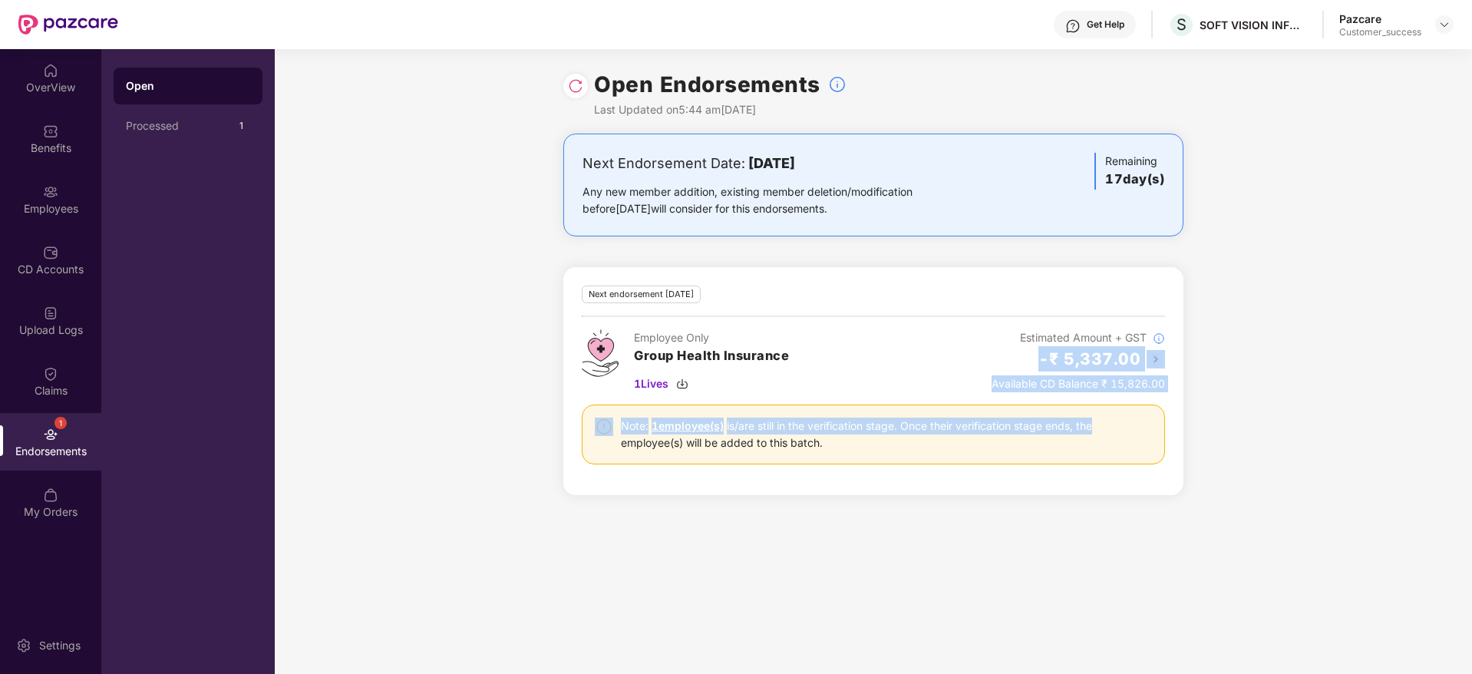
drag, startPoint x: 1033, startPoint y: 365, endPoint x: 1188, endPoint y: 406, distance: 160.2
click at [1188, 406] on div "Next Endorsement Date: 04 September 2025 Any new member addition, existing memb…" at bounding box center [873, 323] width 1197 height 380
click at [1122, 408] on div "Note: 1 employee(s) is/are still in the verification stage. Once their verifica…" at bounding box center [873, 434] width 583 height 60
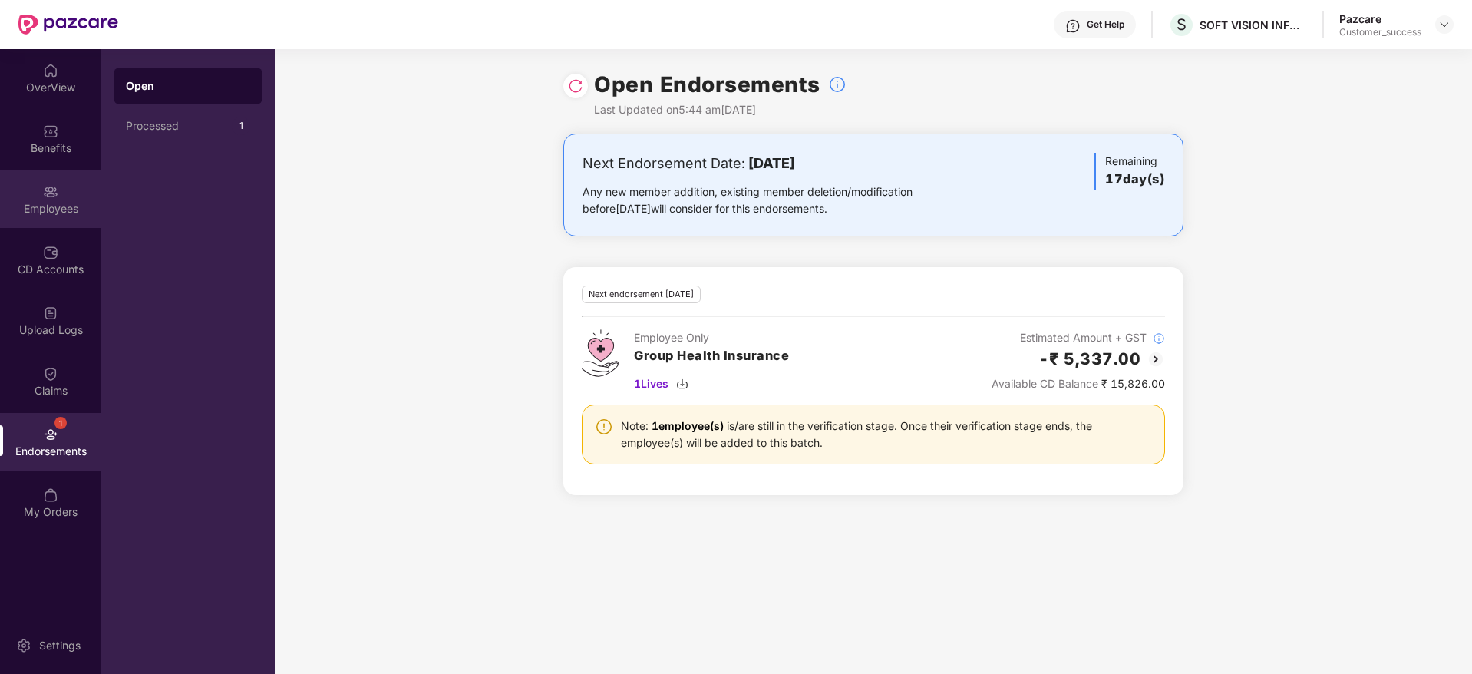
click at [11, 209] on div "Employees" at bounding box center [50, 208] width 101 height 15
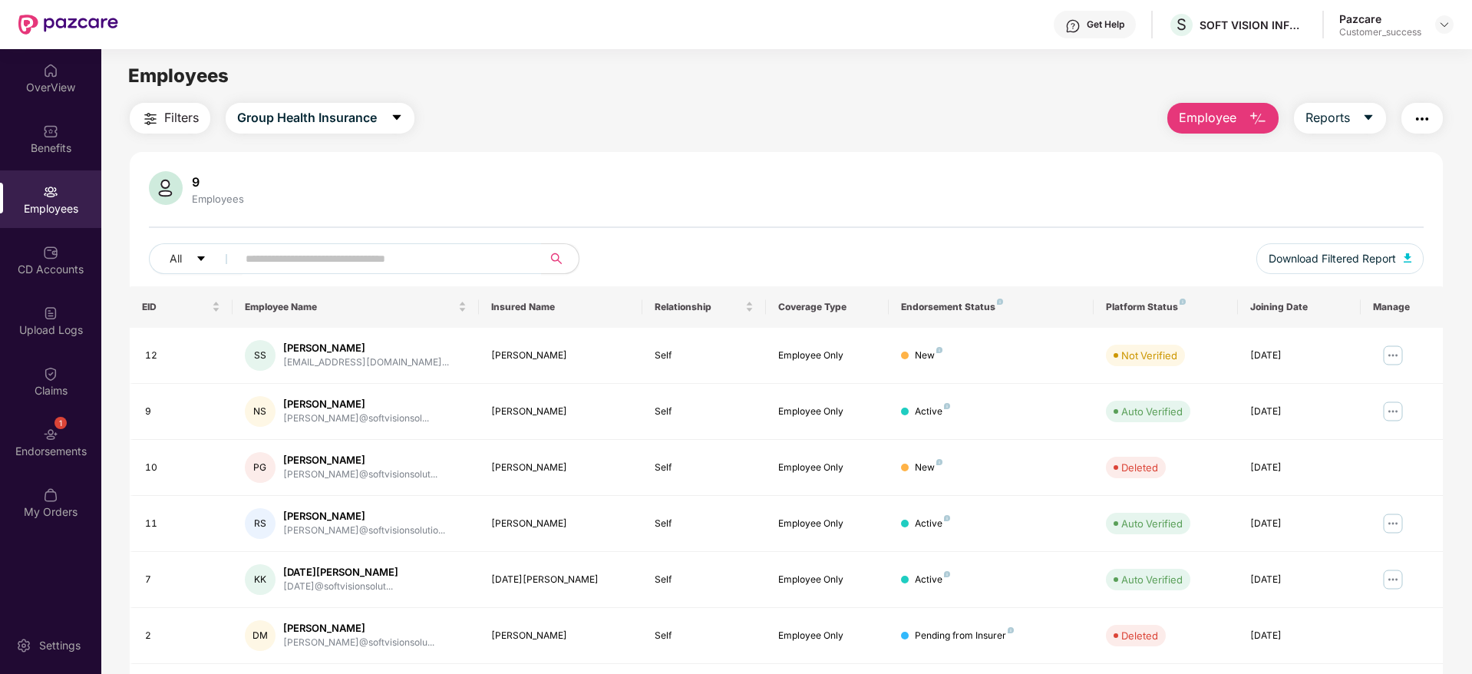
drag, startPoint x: 99, startPoint y: 272, endPoint x: 133, endPoint y: 267, distance: 34.1
click at [103, 272] on div "OverView Benefits Employees CD Accounts Upload Logs Claims 1 Endorsements My Or…" at bounding box center [736, 361] width 1472 height 625
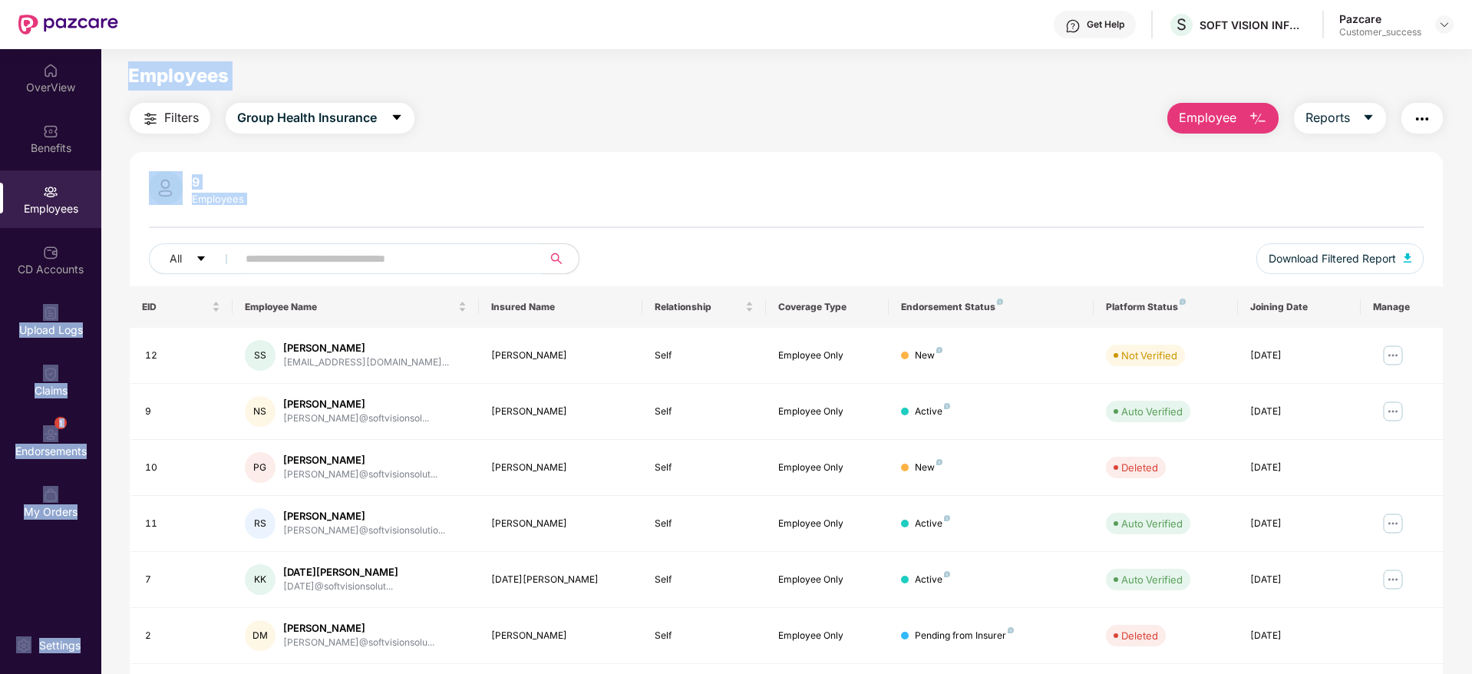
click at [1078, 51] on main "Employees Filters Group Health Insurance Employee Reports 9 Employees All Downl…" at bounding box center [786, 386] width 1370 height 674
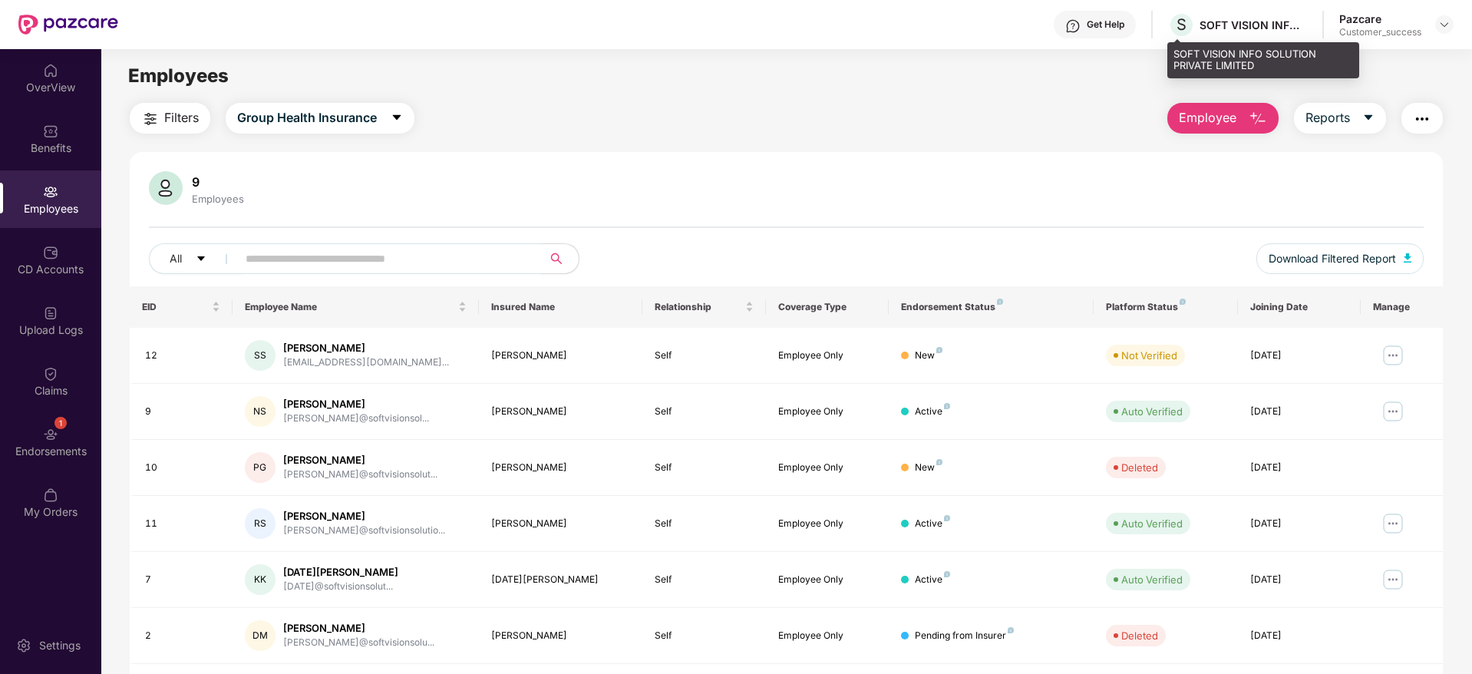
click at [1261, 33] on div "S SOFT VISION INFO SOLUTION PRIVATE LIMITED" at bounding box center [1237, 25] width 139 height 27
copy div "SOFT VISION INFO SOLUTION PRIVATE LIMITED"
click at [1446, 28] on img at bounding box center [1444, 24] width 12 height 12
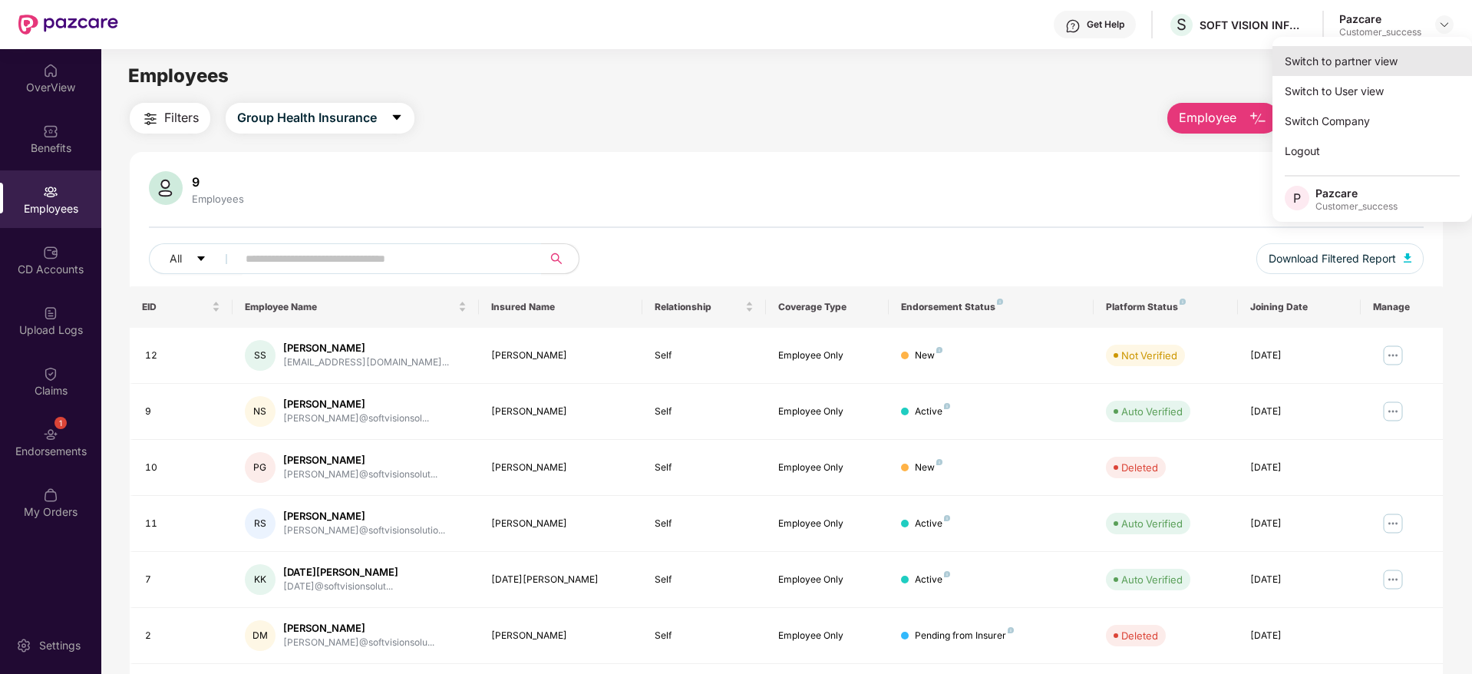
click at [1380, 65] on div "Switch to partner view" at bounding box center [1371, 61] width 199 height 30
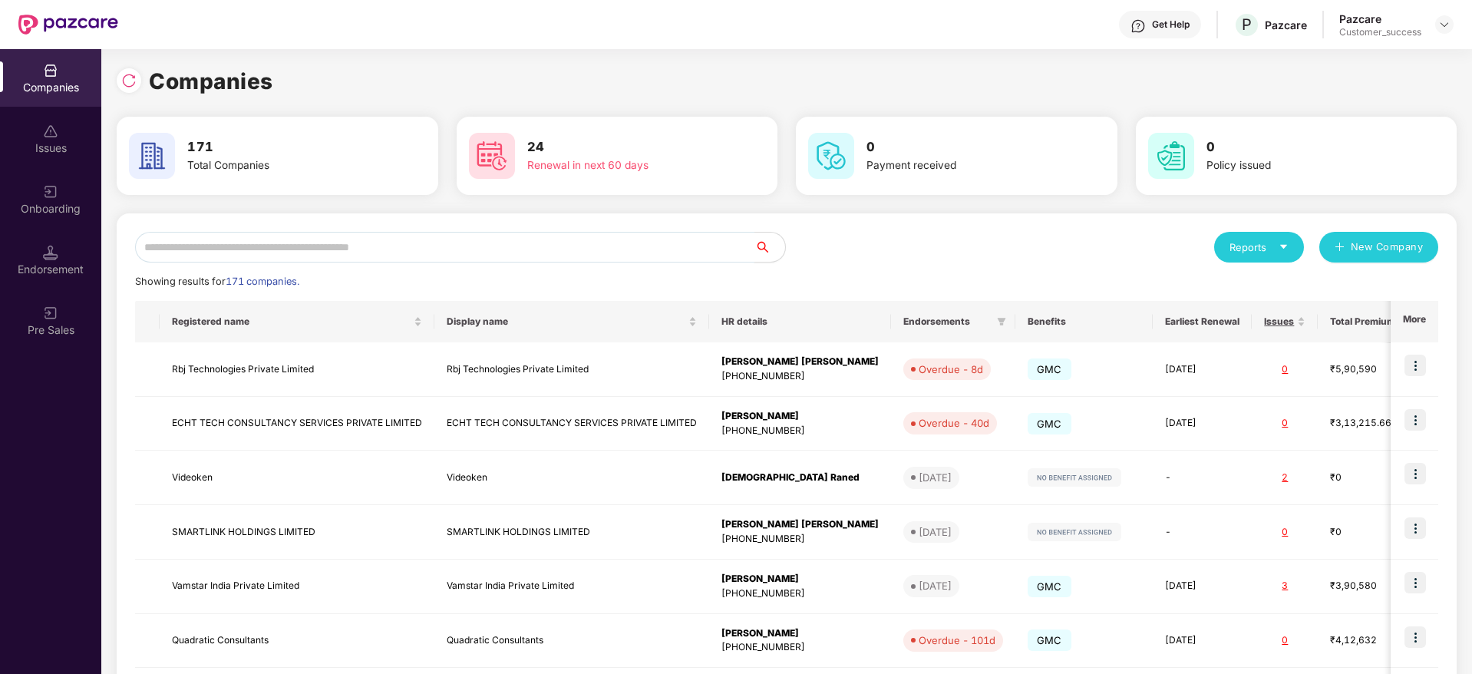
click at [663, 222] on div "Reports New Company Showing results for 171 companies. Registered name Display …" at bounding box center [787, 585] width 1340 height 745
paste input "**********"
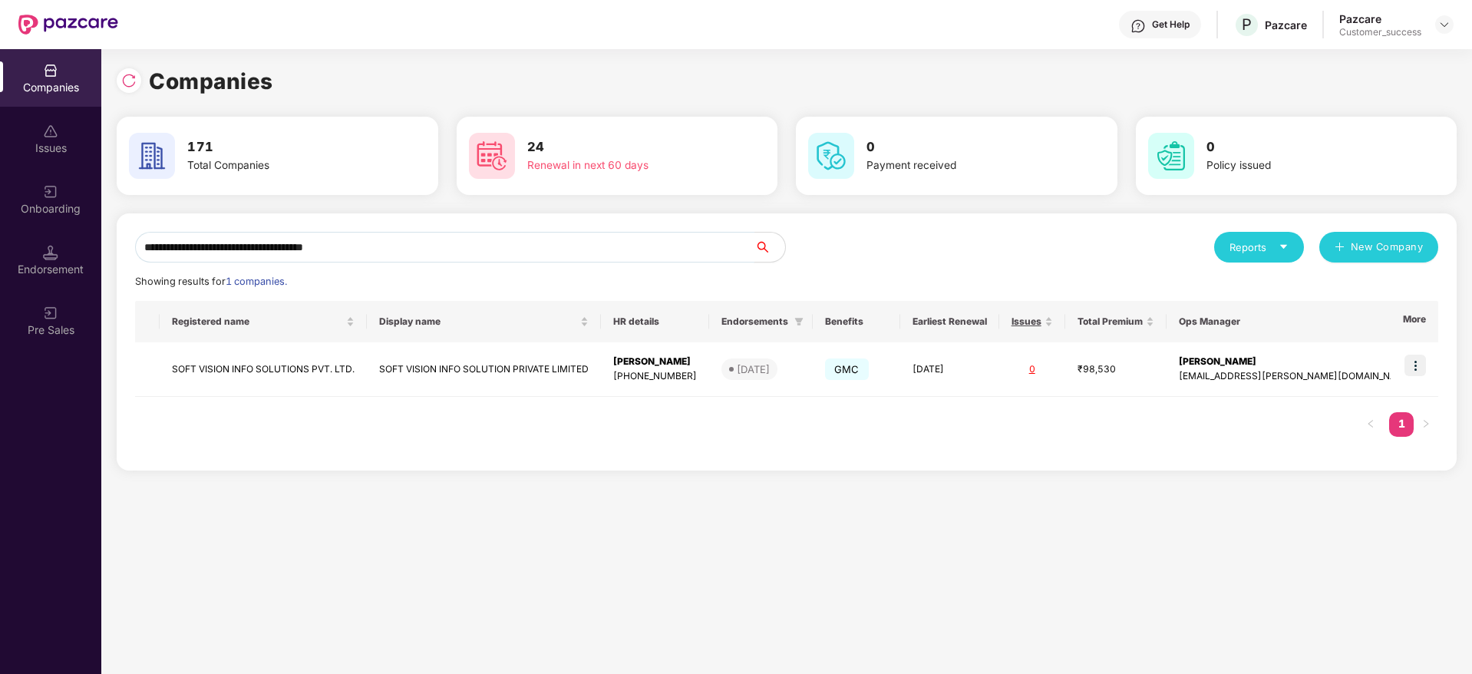
click at [667, 241] on input "**********" at bounding box center [444, 247] width 619 height 31
type input "**********"
click at [1418, 368] on img at bounding box center [1414, 364] width 21 height 21
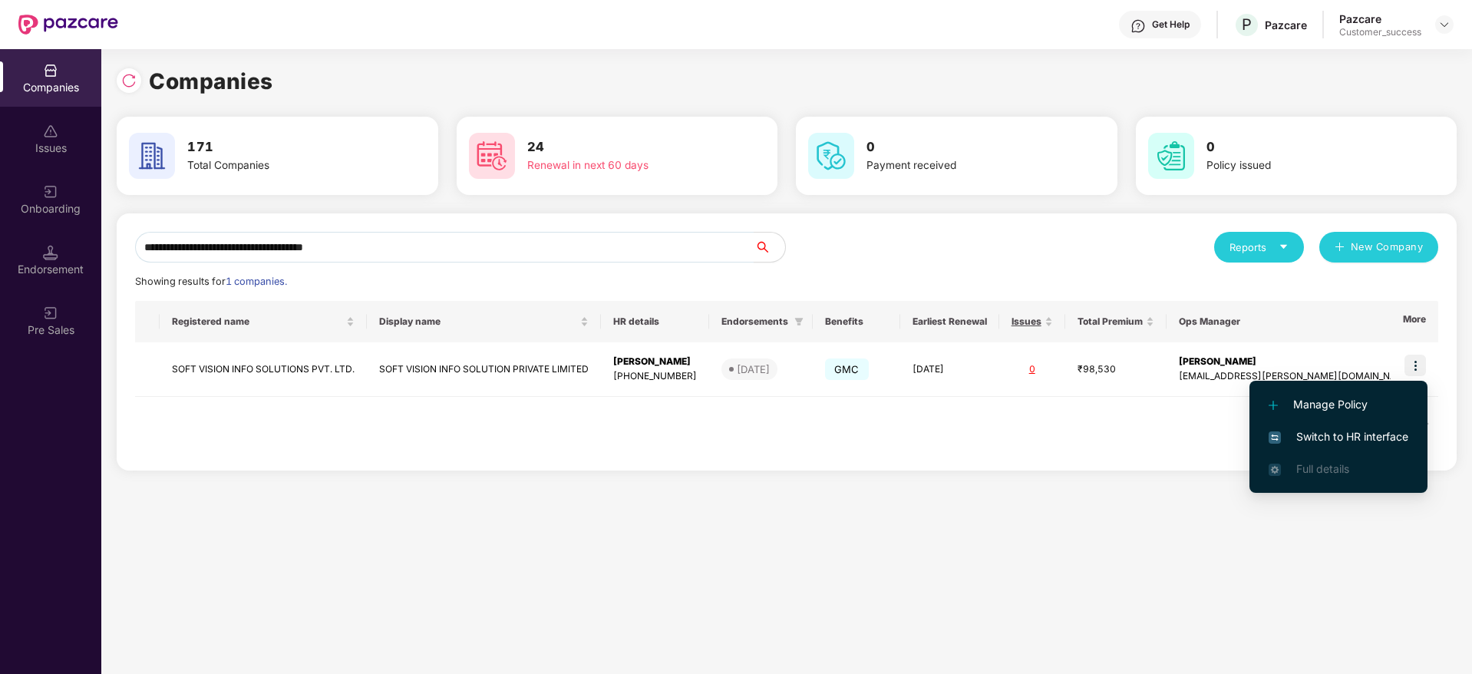
click at [1393, 443] on span "Switch to HR interface" at bounding box center [1338, 436] width 140 height 17
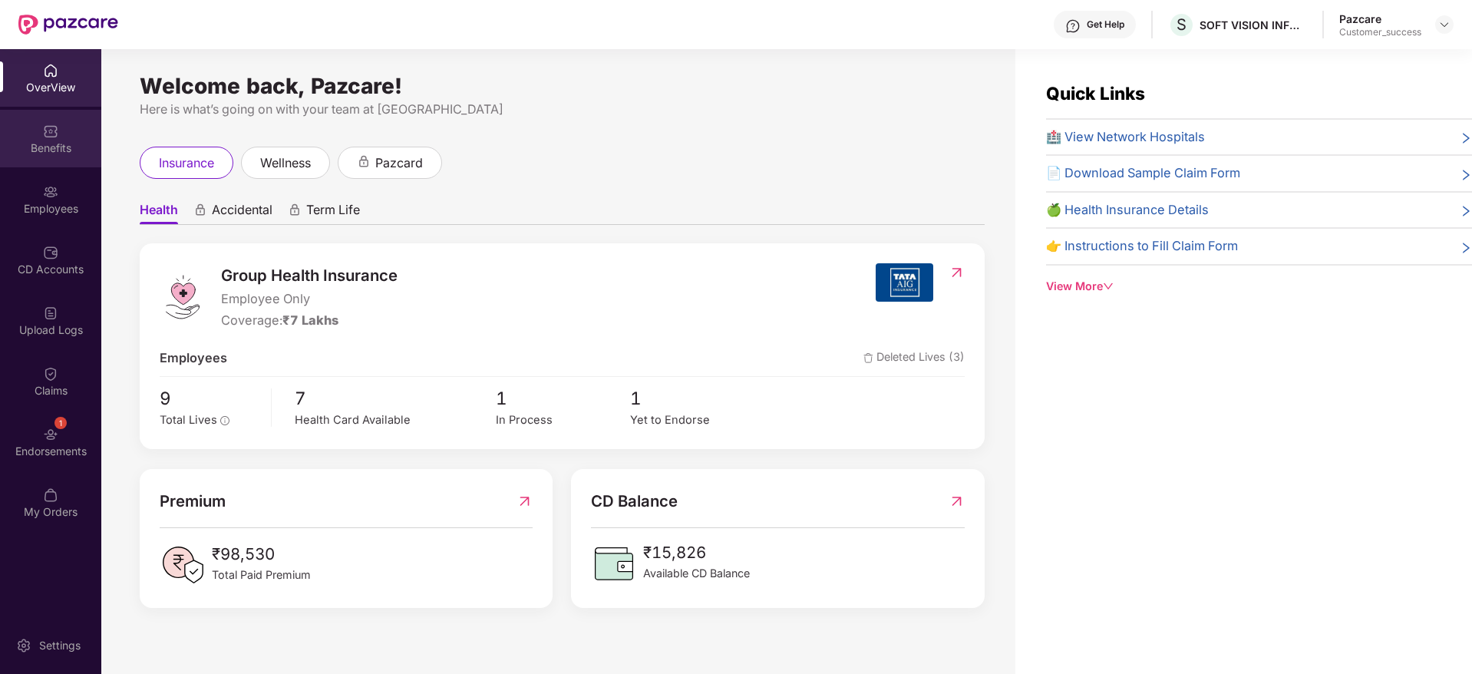
click at [49, 130] on img at bounding box center [50, 131] width 15 height 15
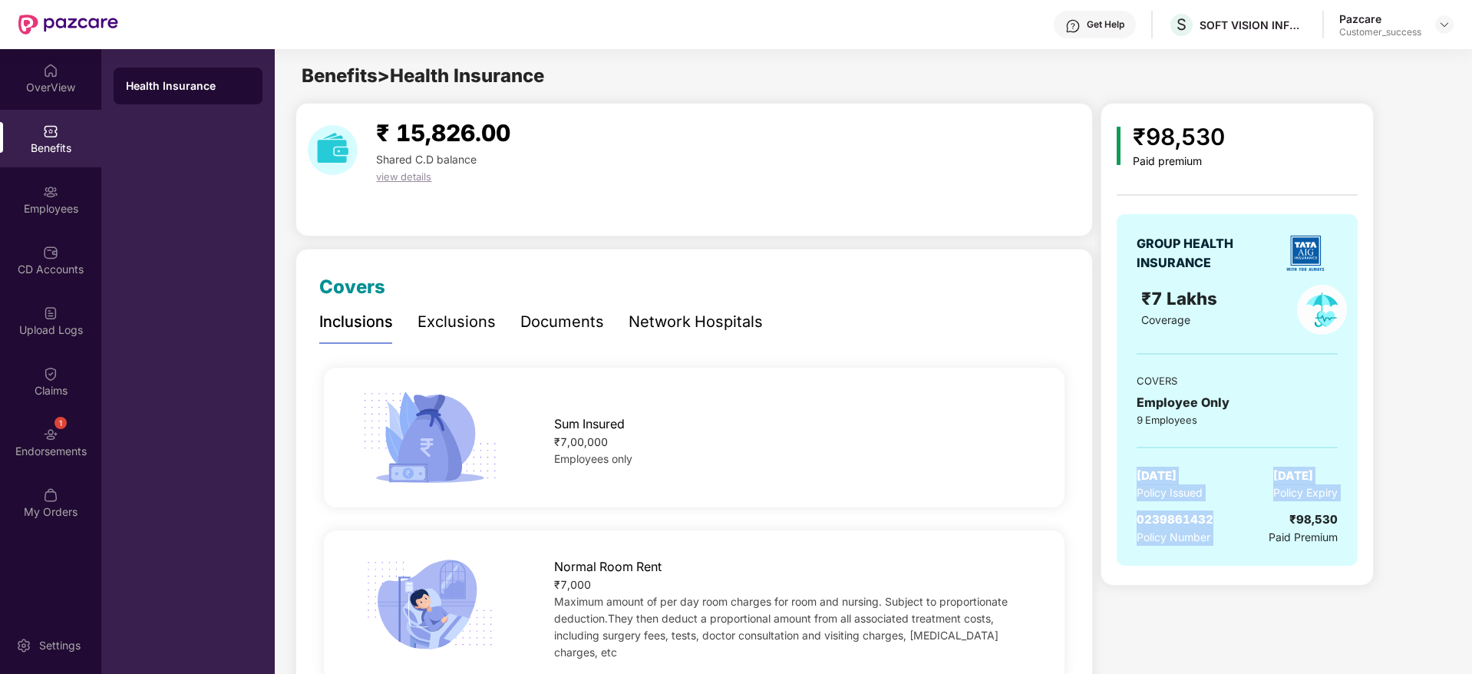
drag, startPoint x: 1244, startPoint y: 523, endPoint x: 1128, endPoint y: 447, distance: 139.6
click at [1128, 447] on div "GROUP HEALTH INSURANCE ₹7 Lakhs Coverage COVERS Employee Only 9 Employees 09 Ma…" at bounding box center [1236, 389] width 241 height 351
drag, startPoint x: 1128, startPoint y: 447, endPoint x: 1472, endPoint y: 566, distance: 364.7
click at [1471, 566] on html "Get Help S SOFT VISION INFO SOLUTION PRIVATE LIMITED Pazcare Customer_success O…" at bounding box center [736, 337] width 1472 height 674
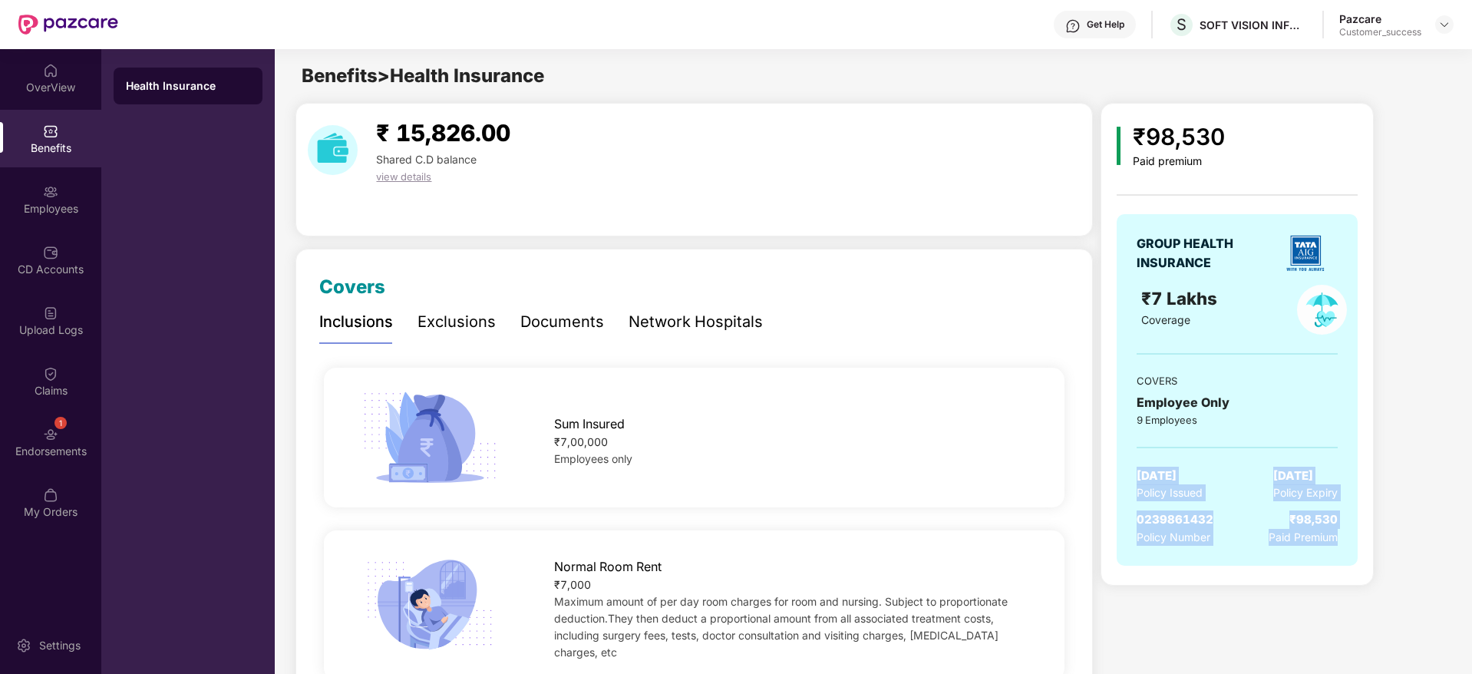
click at [1440, 28] on img at bounding box center [1444, 24] width 12 height 12
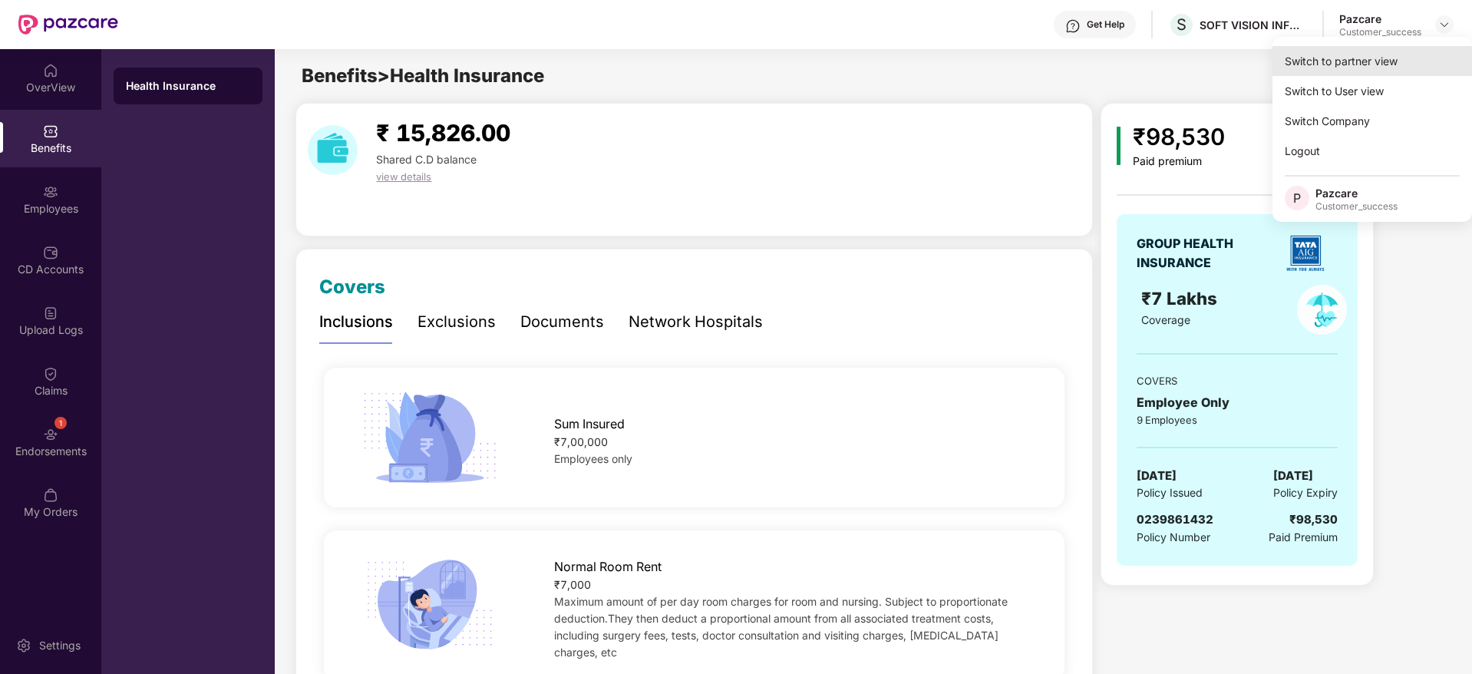
click at [1437, 58] on div "Switch to partner view" at bounding box center [1371, 61] width 199 height 30
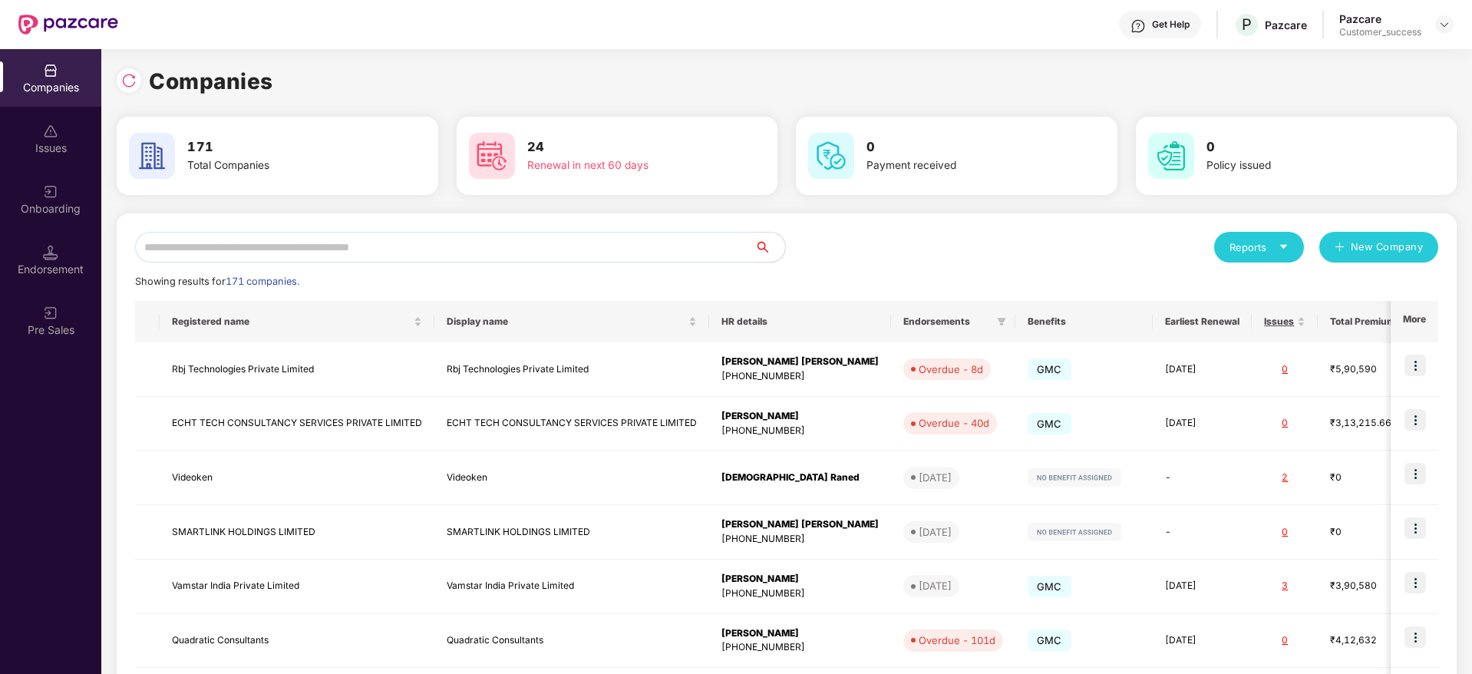
click at [628, 251] on input "text" at bounding box center [444, 247] width 619 height 31
paste input "**********"
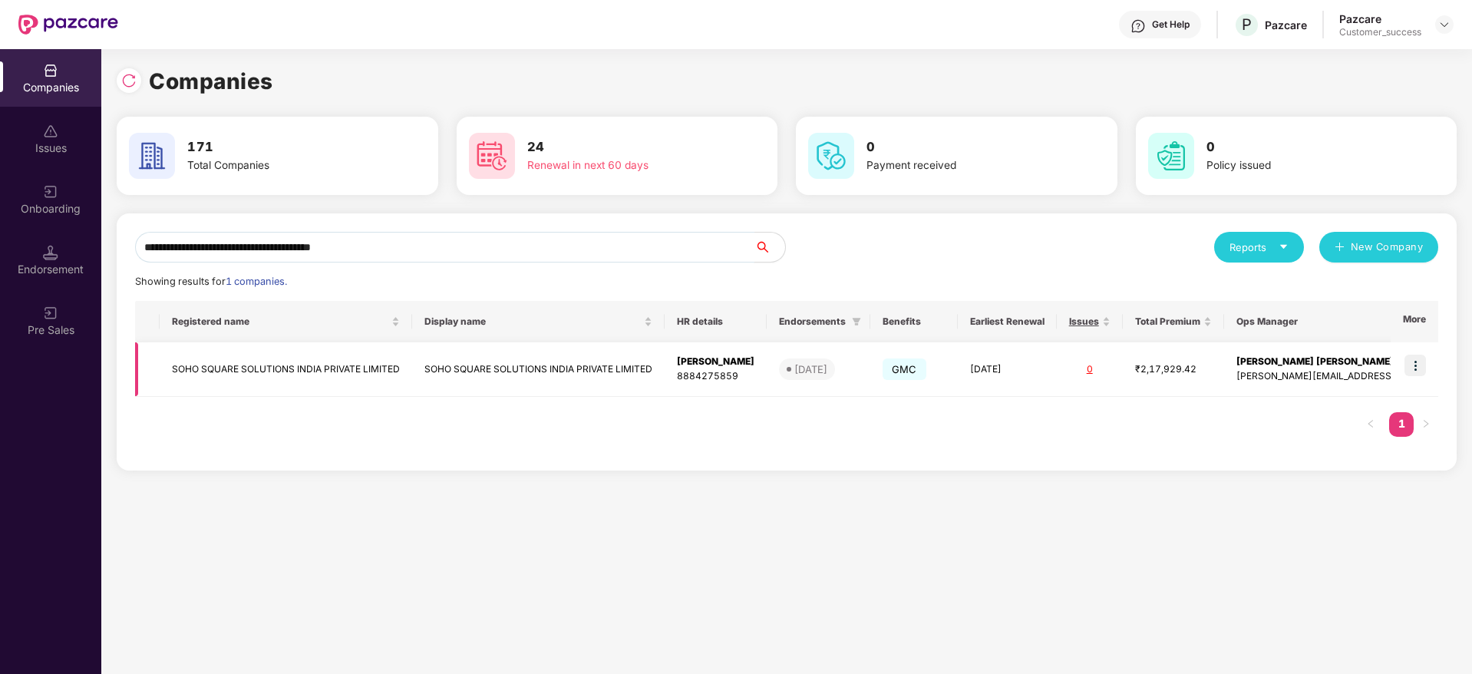
type input "**********"
click at [1404, 367] on td at bounding box center [1414, 369] width 48 height 54
click at [1411, 367] on img at bounding box center [1414, 364] width 21 height 21
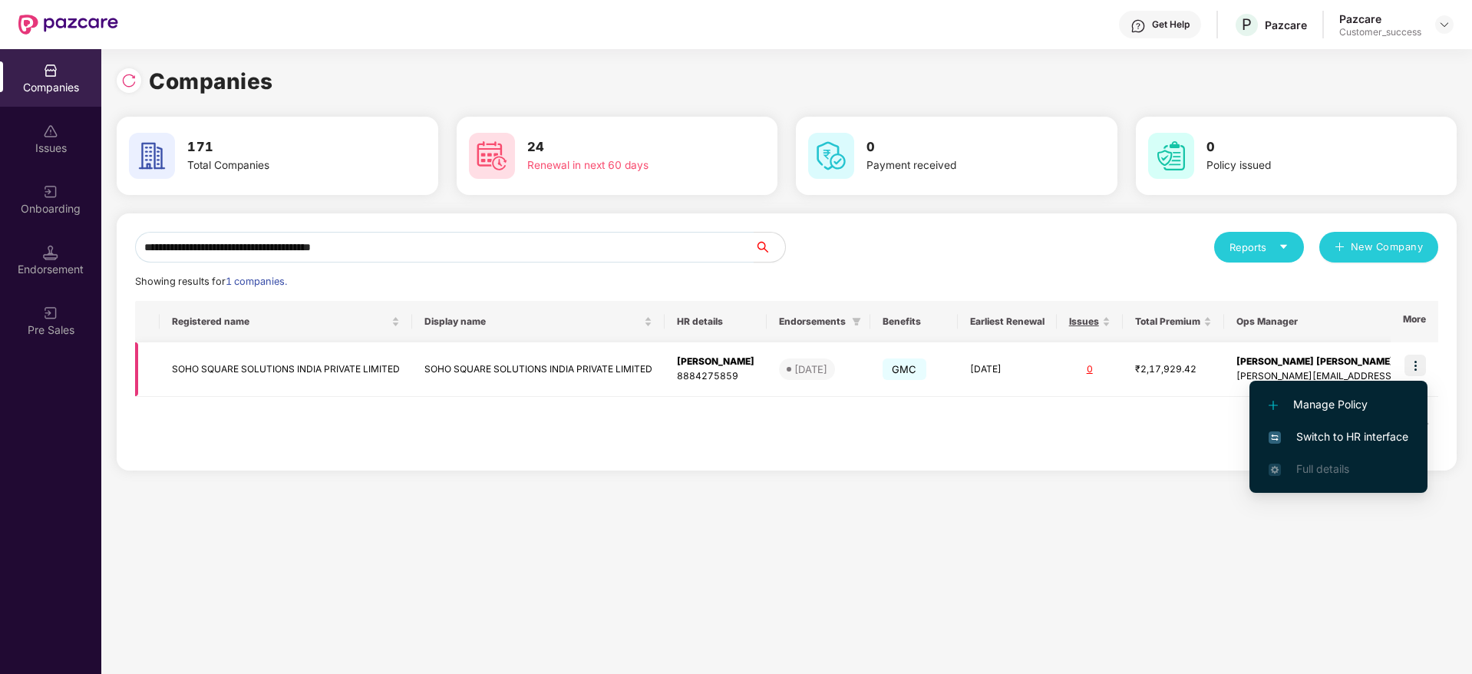
click at [1370, 427] on li "Switch to HR interface" at bounding box center [1338, 436] width 178 height 32
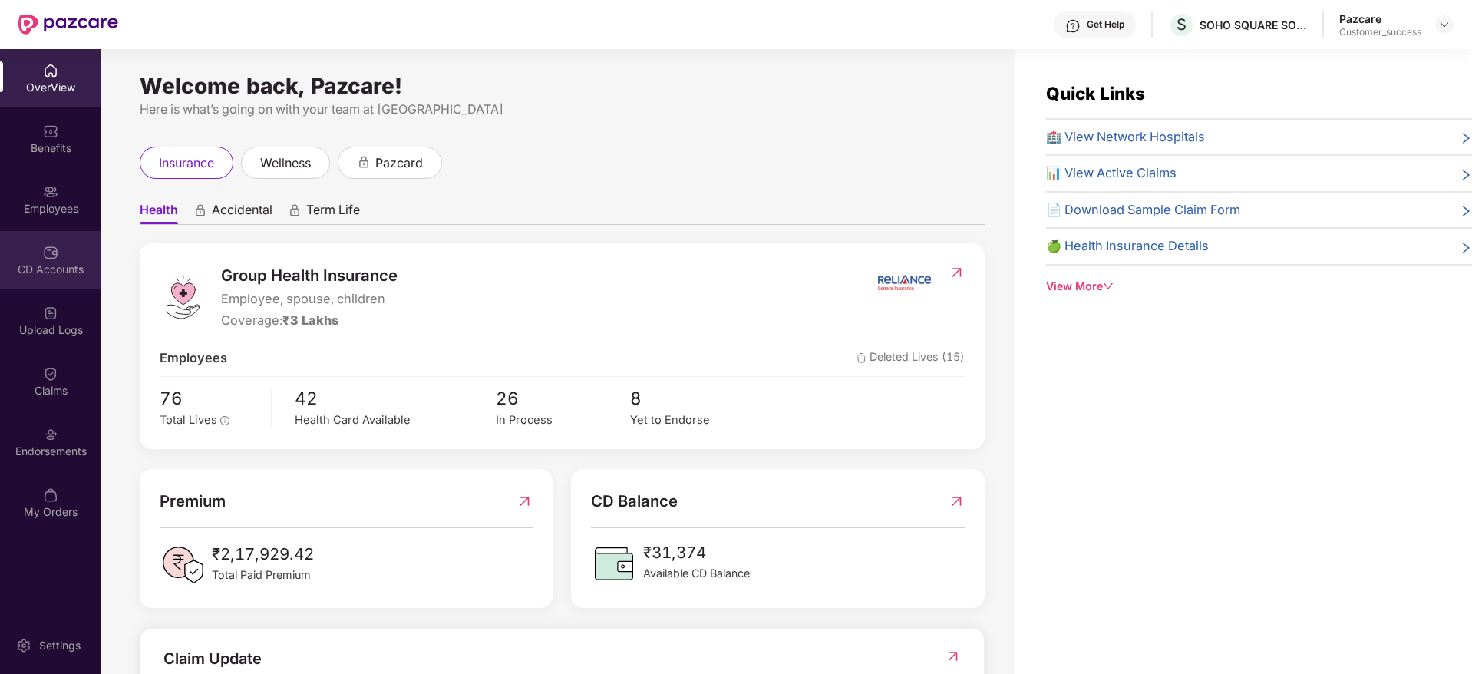
click at [48, 267] on div "CD Accounts" at bounding box center [50, 269] width 101 height 15
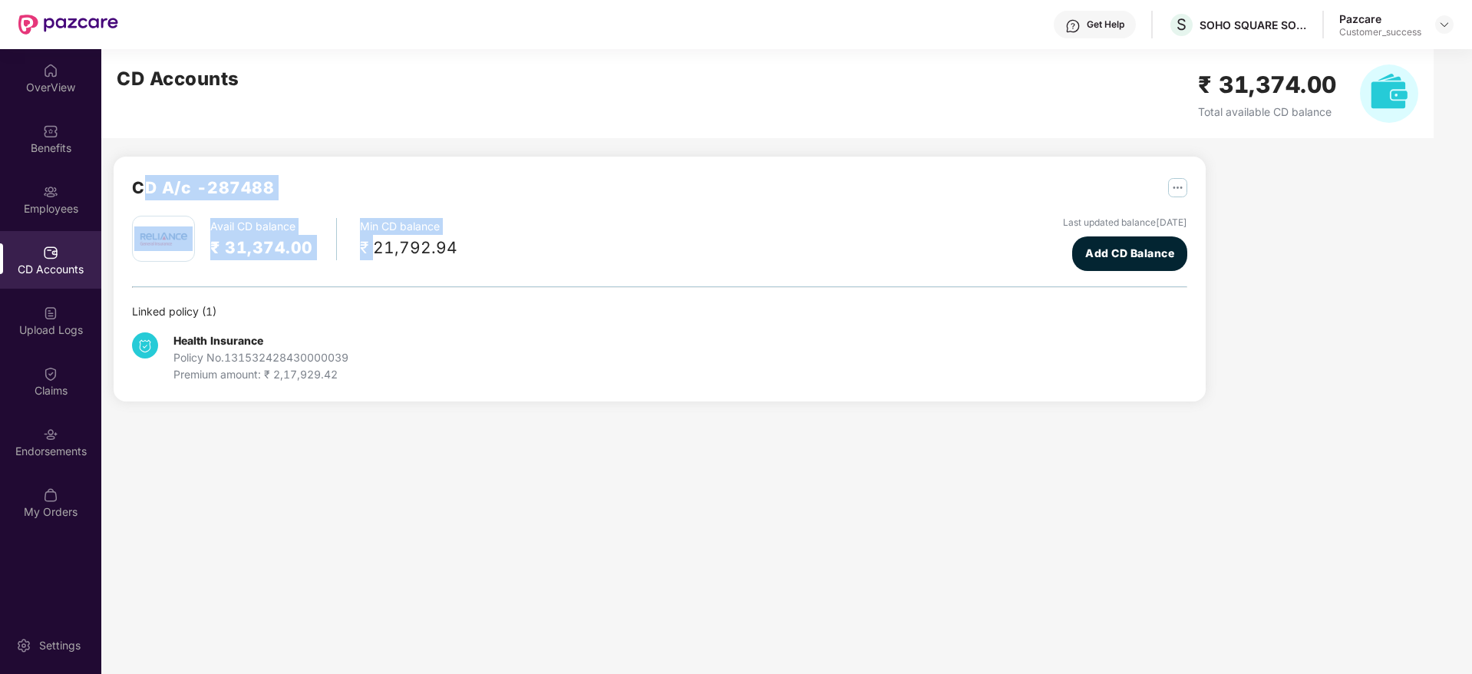
drag, startPoint x: 372, startPoint y: 259, endPoint x: 149, endPoint y: 147, distance: 249.8
click at [149, 147] on div "CD A/c - 287488 Avail CD balance ₹ 31,374.00 Min CD balance ₹ 21,792.94 Last up…" at bounding box center [653, 234] width 1104 height 371
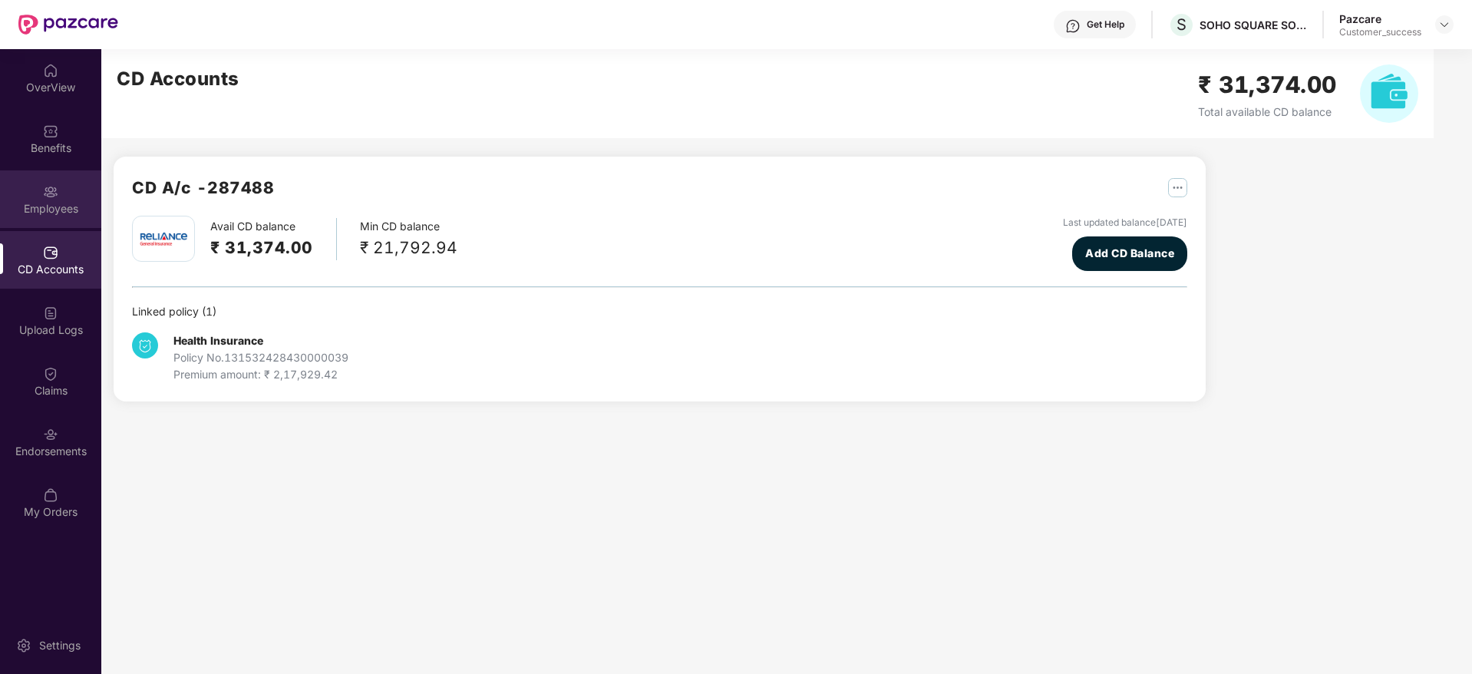
click at [44, 199] on div "Employees" at bounding box center [50, 199] width 101 height 58
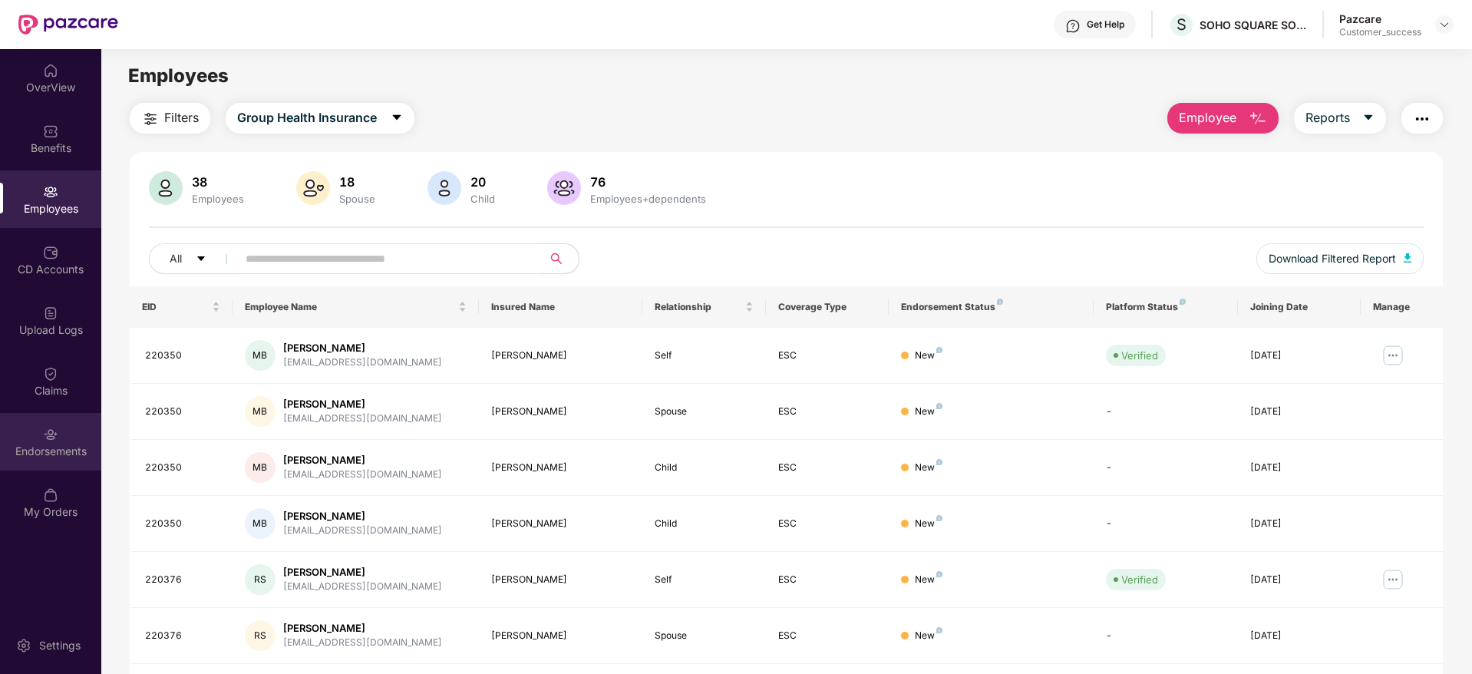
click at [70, 424] on div "Endorsements" at bounding box center [50, 442] width 101 height 58
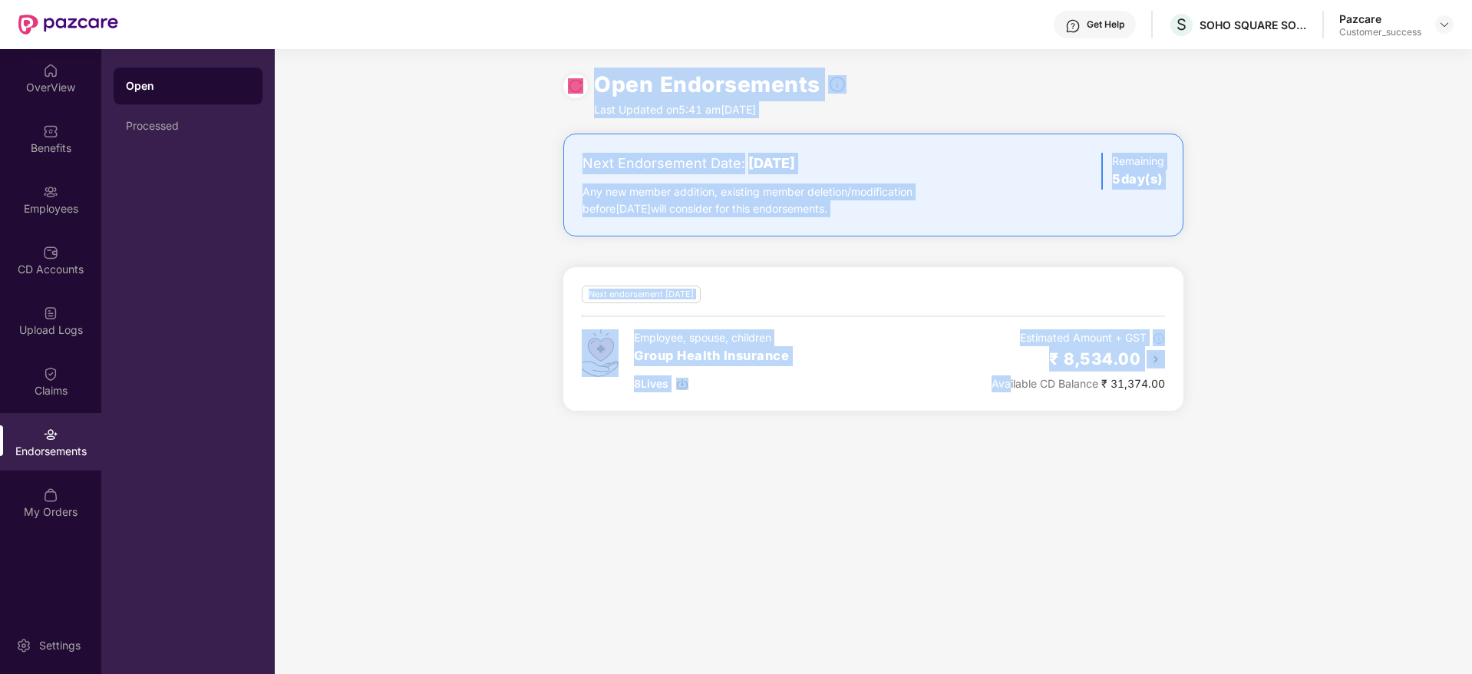
drag, startPoint x: 1008, startPoint y: 420, endPoint x: 476, endPoint y: 118, distance: 612.3
click at [476, 118] on div "Open Endorsements Last Updated on 5:41 am, 18 Aug 2025 Next Endorsement Date: 2…" at bounding box center [873, 361] width 1197 height 625
click at [476, 118] on div "Open Endorsements Last Updated on 5:41 am, 18 Aug 2025" at bounding box center [873, 91] width 1197 height 84
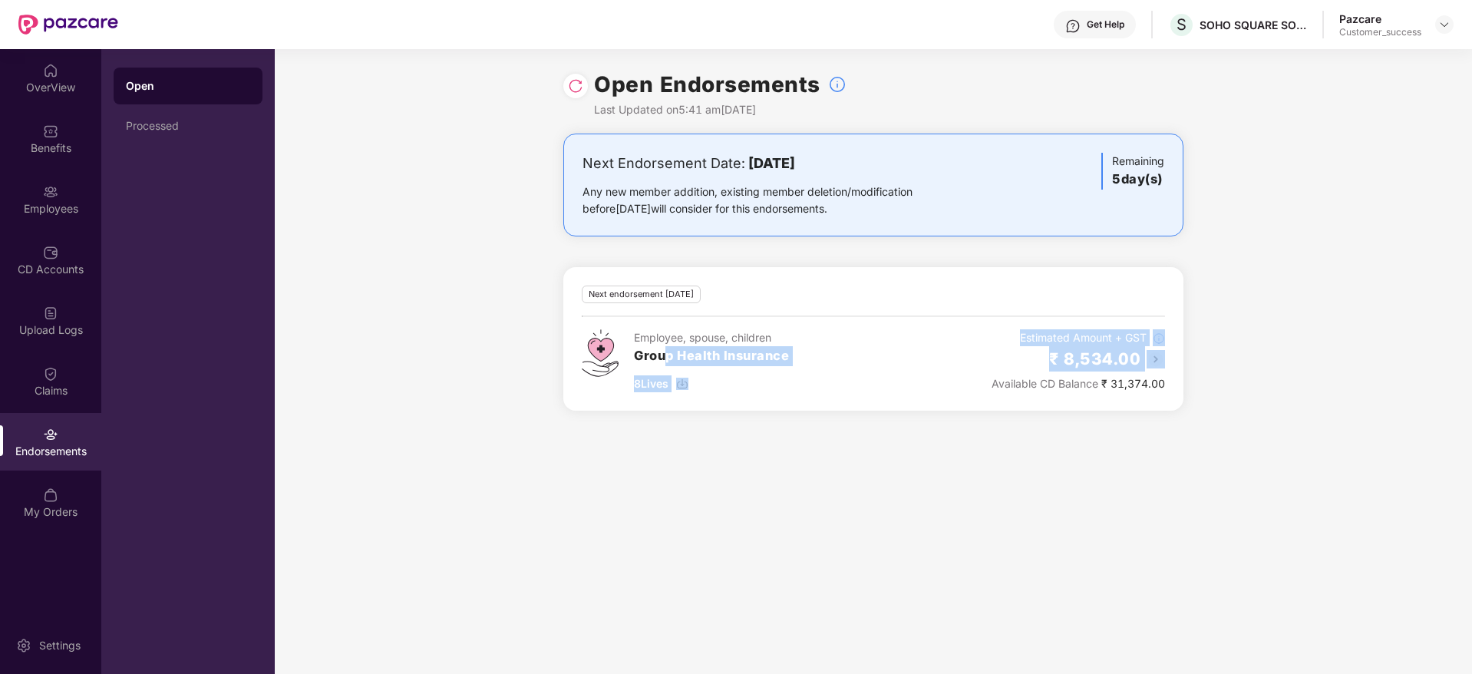
drag, startPoint x: 1234, startPoint y: 361, endPoint x: 1271, endPoint y: 361, distance: 37.6
click at [1271, 361] on div "Next Endorsement Date: 23 August 2025 Any new member addition, existing member …" at bounding box center [873, 280] width 1197 height 295
drag, startPoint x: 1260, startPoint y: 361, endPoint x: 509, endPoint y: 335, distance: 750.8
click at [509, 335] on div "Next Endorsement Date: 23 August 2025 Any new member addition, existing member …" at bounding box center [873, 280] width 1197 height 295
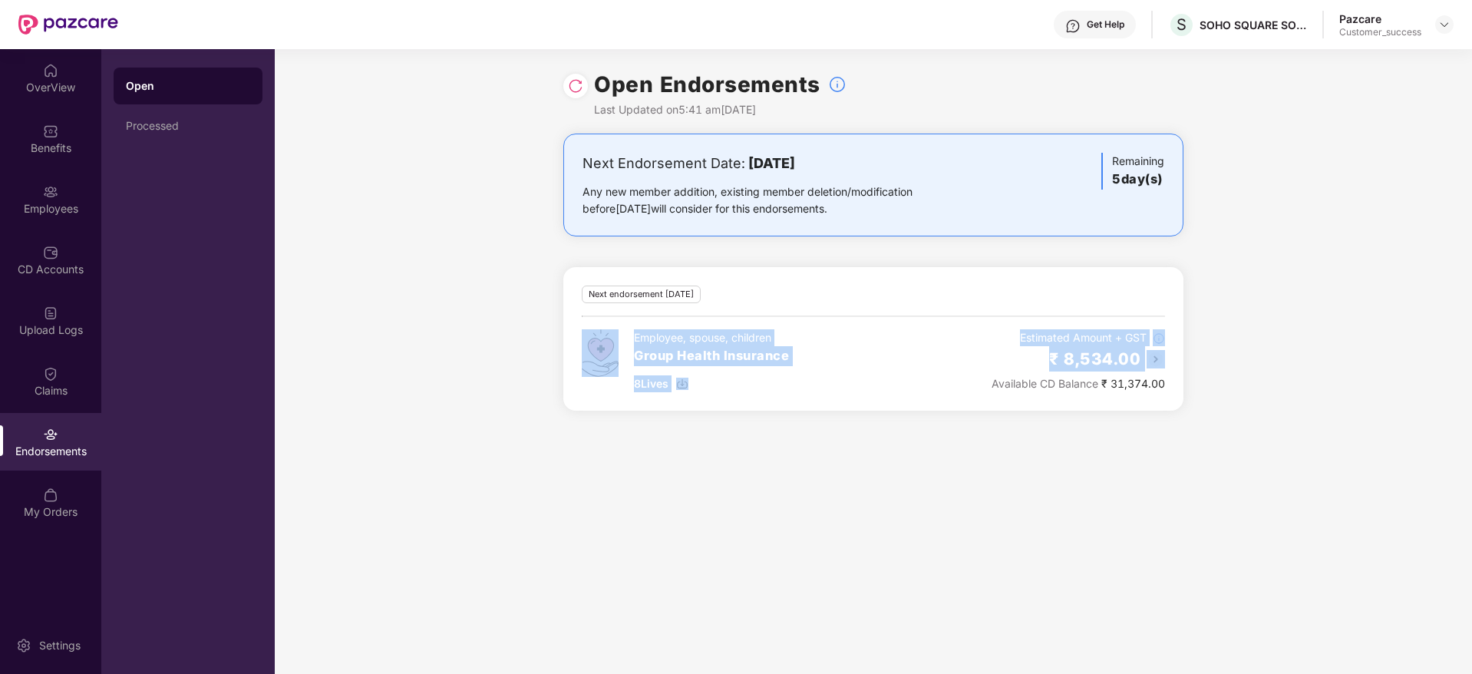
click at [509, 335] on div "Next Endorsement Date: 23 August 2025 Any new member addition, existing member …" at bounding box center [873, 280] width 1197 height 295
drag, startPoint x: 509, startPoint y: 335, endPoint x: 1317, endPoint y: 355, distance: 808.1
click at [1317, 355] on div "Next Endorsement Date: 23 August 2025 Any new member addition, existing member …" at bounding box center [873, 280] width 1197 height 295
drag, startPoint x: 763, startPoint y: 166, endPoint x: 974, endPoint y: 166, distance: 210.2
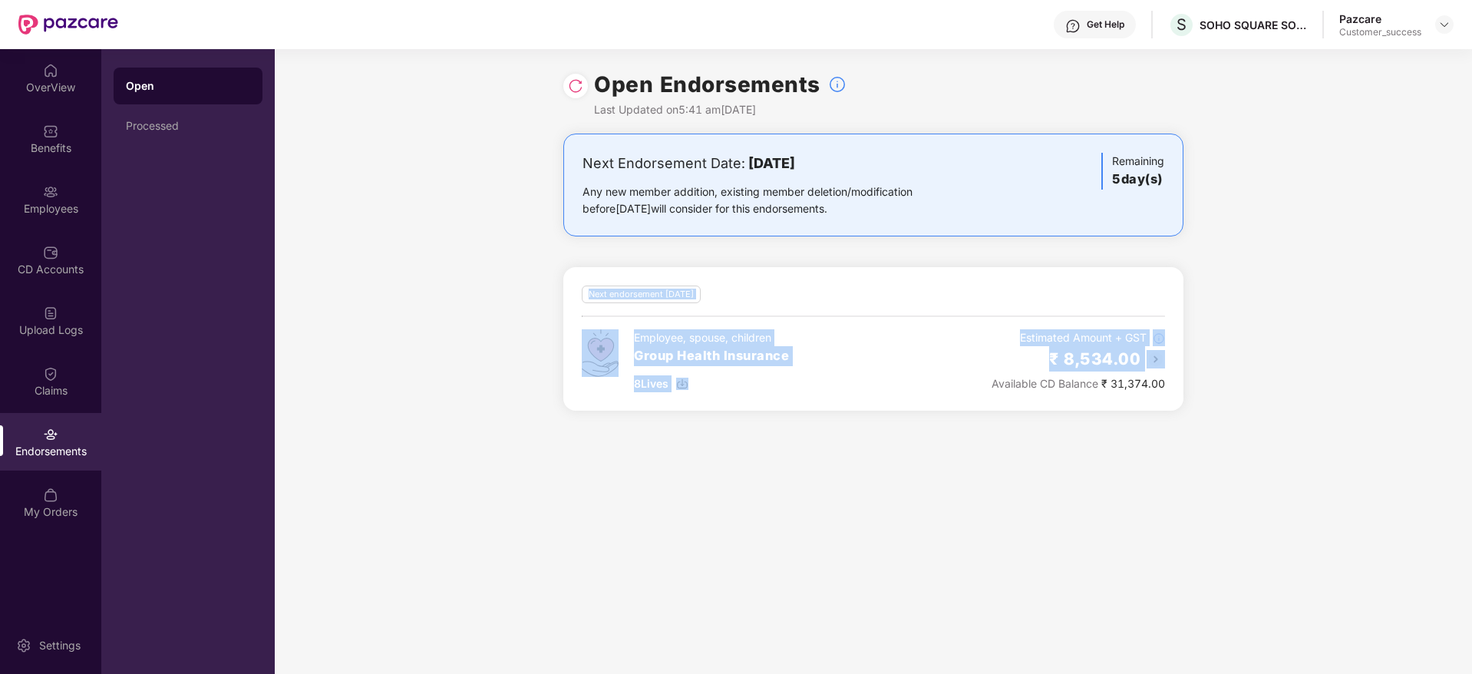
click at [974, 166] on div "Next Endorsement Date: 23 August 2025 Any new member addition, existing member …" at bounding box center [873, 185] width 582 height 64
drag, startPoint x: 974, startPoint y: 166, endPoint x: 1177, endPoint y: 452, distance: 350.4
click at [1177, 452] on div "Open Endorsements Last Updated on 5:41 am, 18 Aug 2025 Next Endorsement Date: 2…" at bounding box center [873, 361] width 1197 height 625
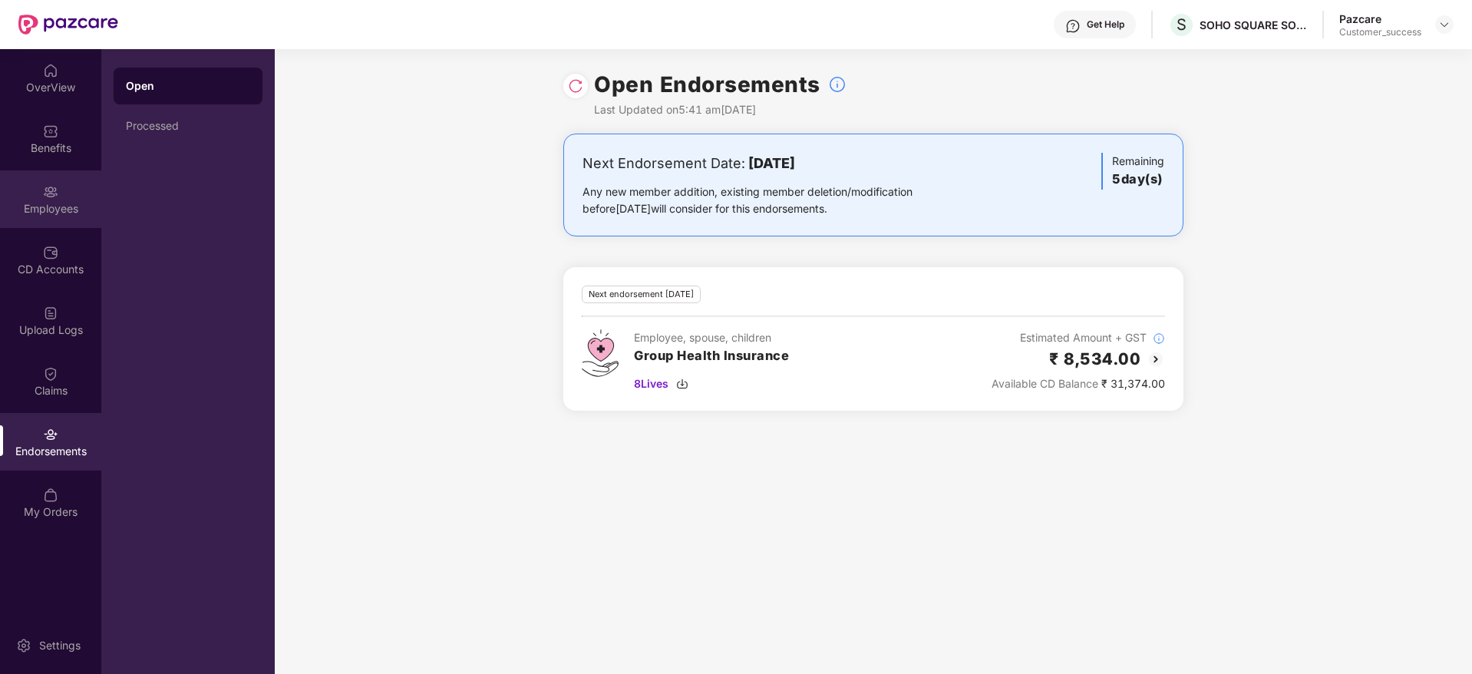
click at [17, 204] on div "Employees" at bounding box center [50, 208] width 101 height 15
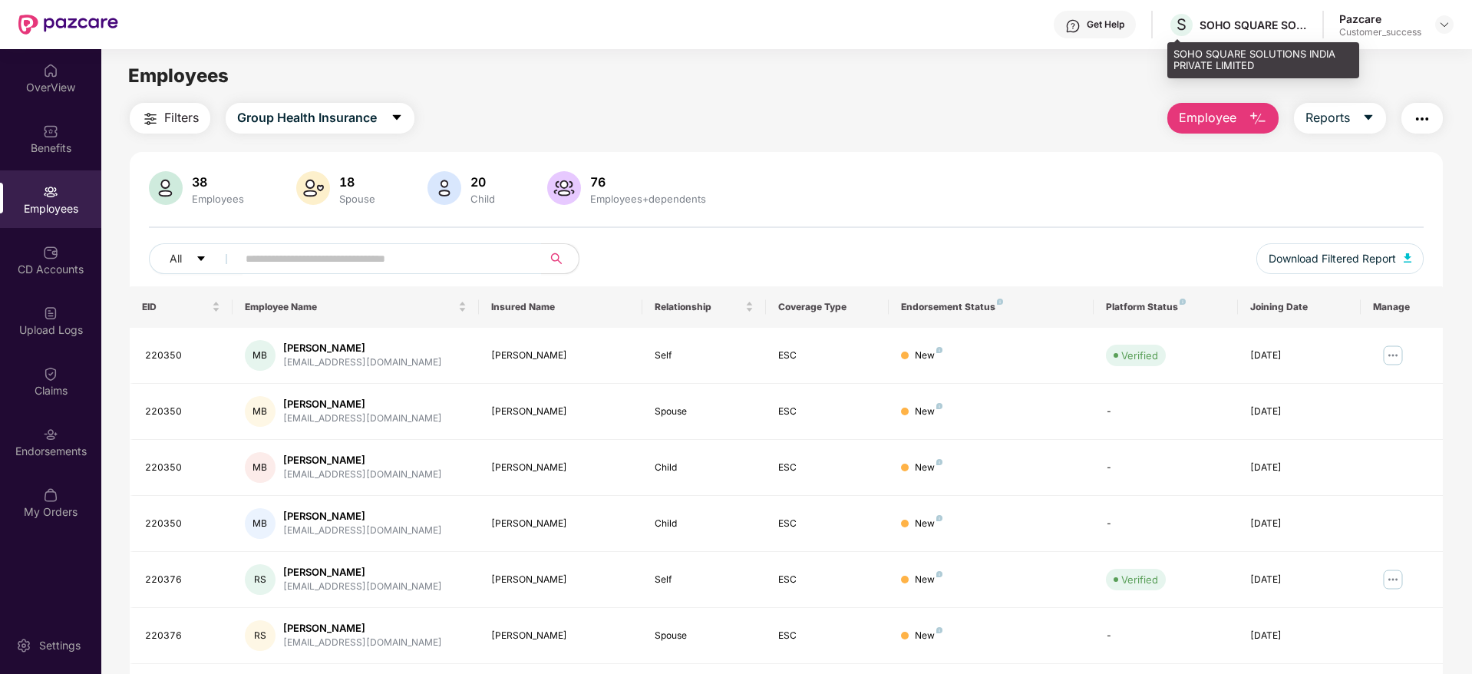
click at [1236, 35] on div "S SOHO SQUARE SOLUTIONS INDIA PRIVATE LIMITED" at bounding box center [1237, 25] width 139 height 27
copy div "SOHO SQUARE SOLUTIONS INDIA PRIVATE LIMITED"
click at [1442, 22] on img at bounding box center [1444, 24] width 12 height 12
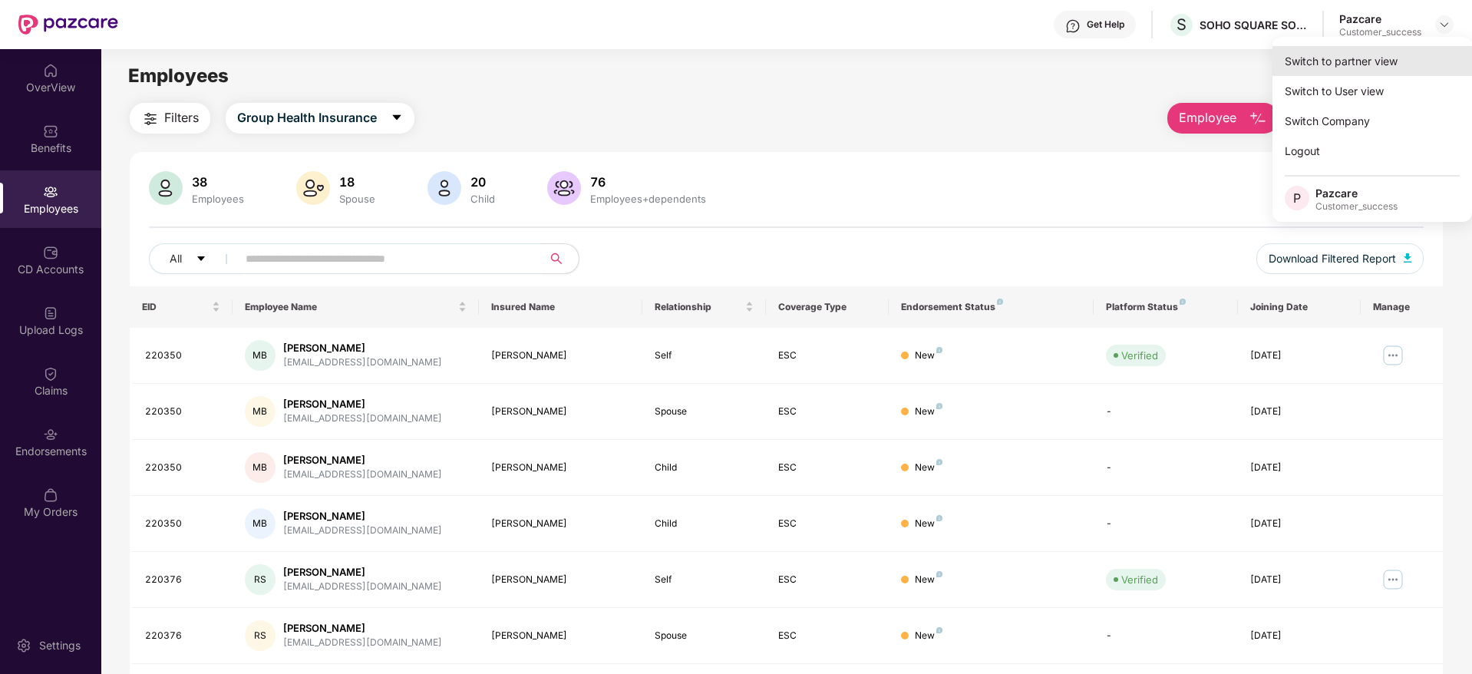
click at [1426, 58] on div "Switch to partner view" at bounding box center [1371, 61] width 199 height 30
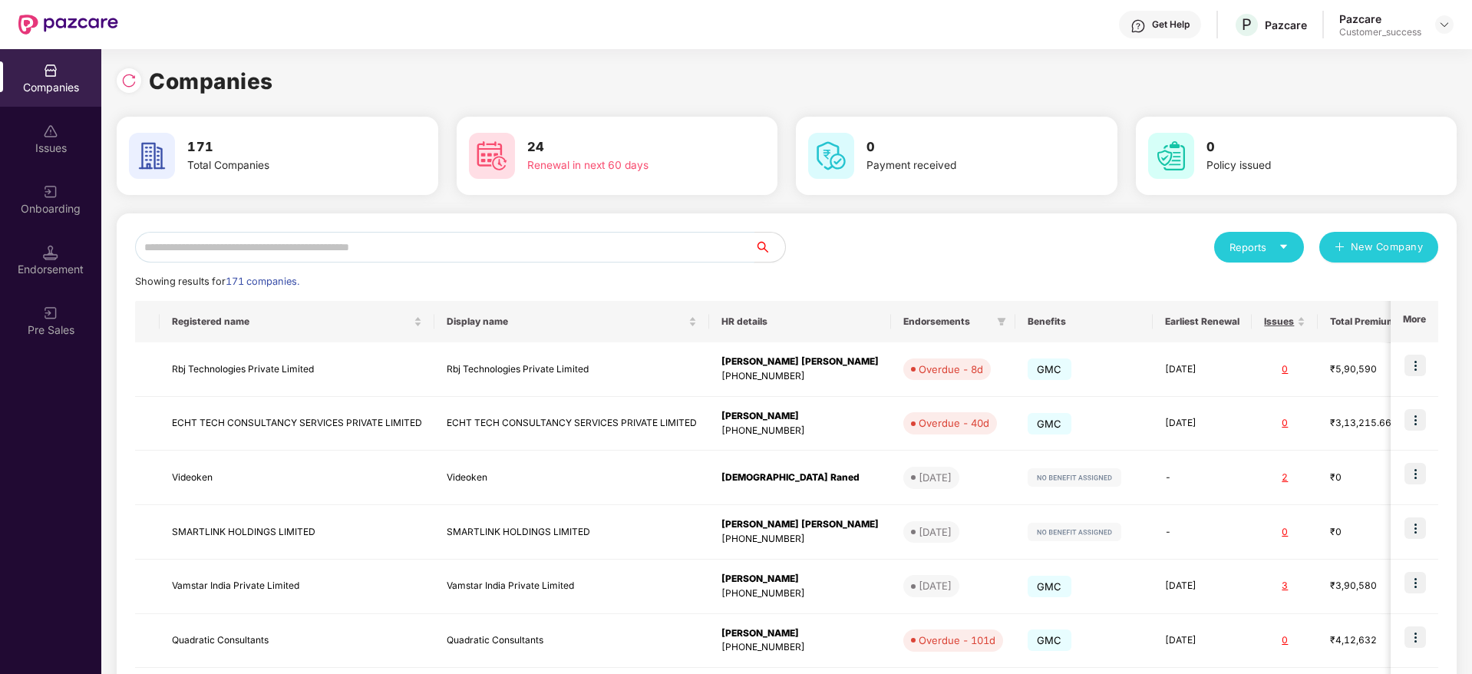
click at [646, 245] on input "text" at bounding box center [444, 247] width 619 height 31
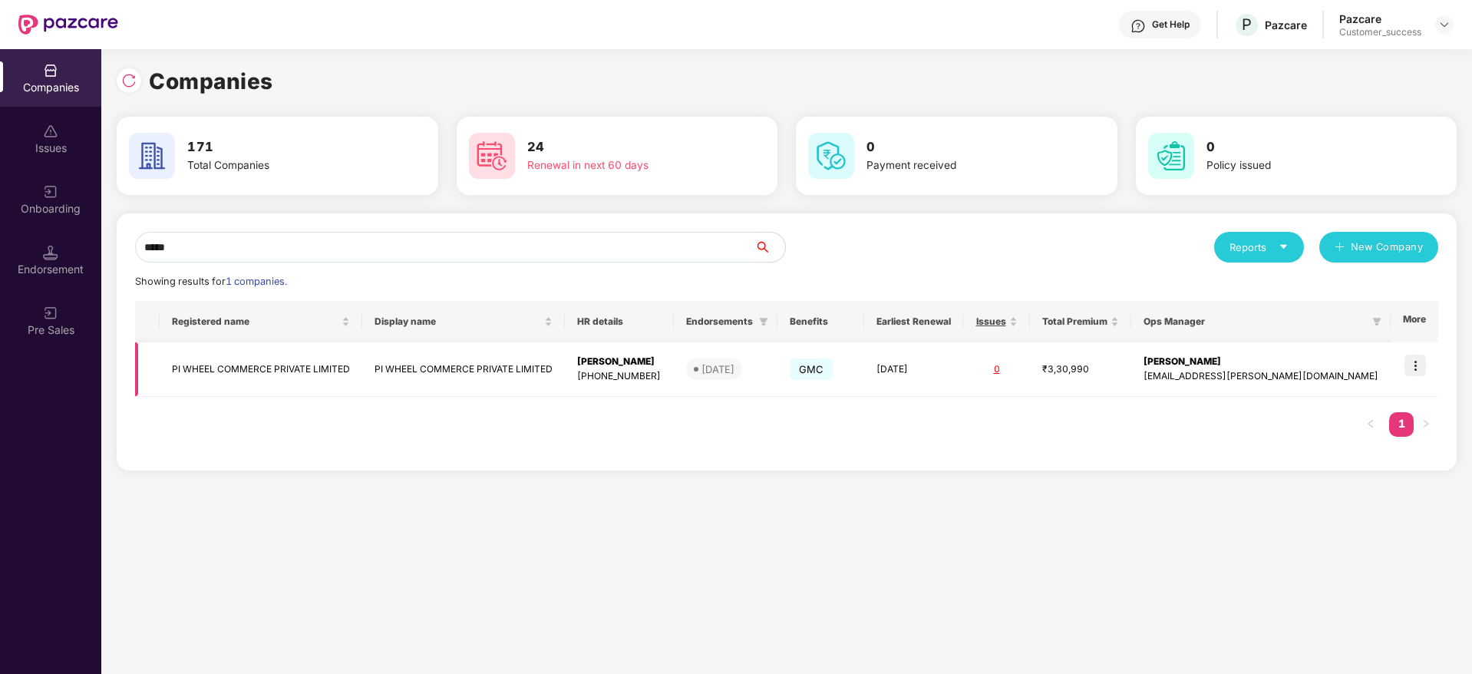
type input "*****"
drag, startPoint x: 1415, startPoint y: 357, endPoint x: 1410, endPoint y: 383, distance: 26.5
click at [1415, 358] on img at bounding box center [1414, 364] width 21 height 21
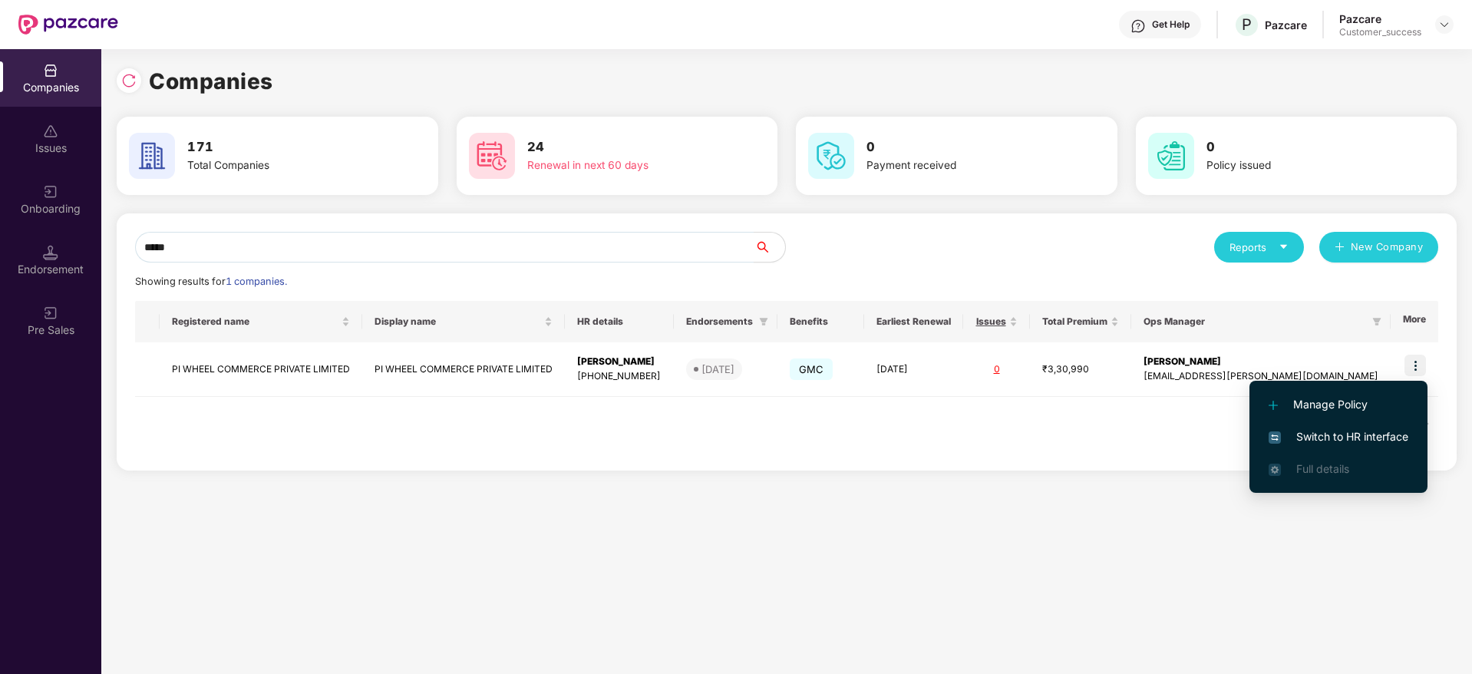
click at [1383, 436] on span "Switch to HR interface" at bounding box center [1338, 436] width 140 height 17
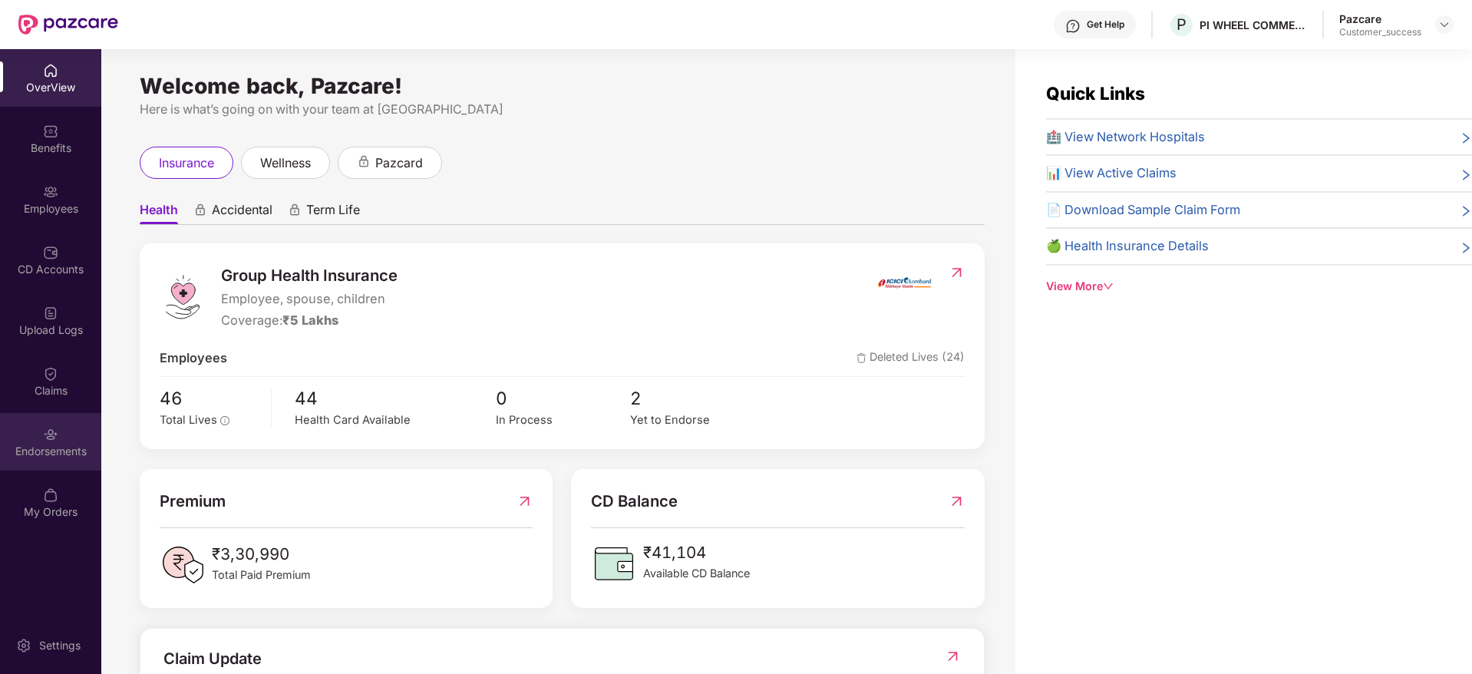
click at [32, 423] on div "Endorsements" at bounding box center [50, 442] width 101 height 58
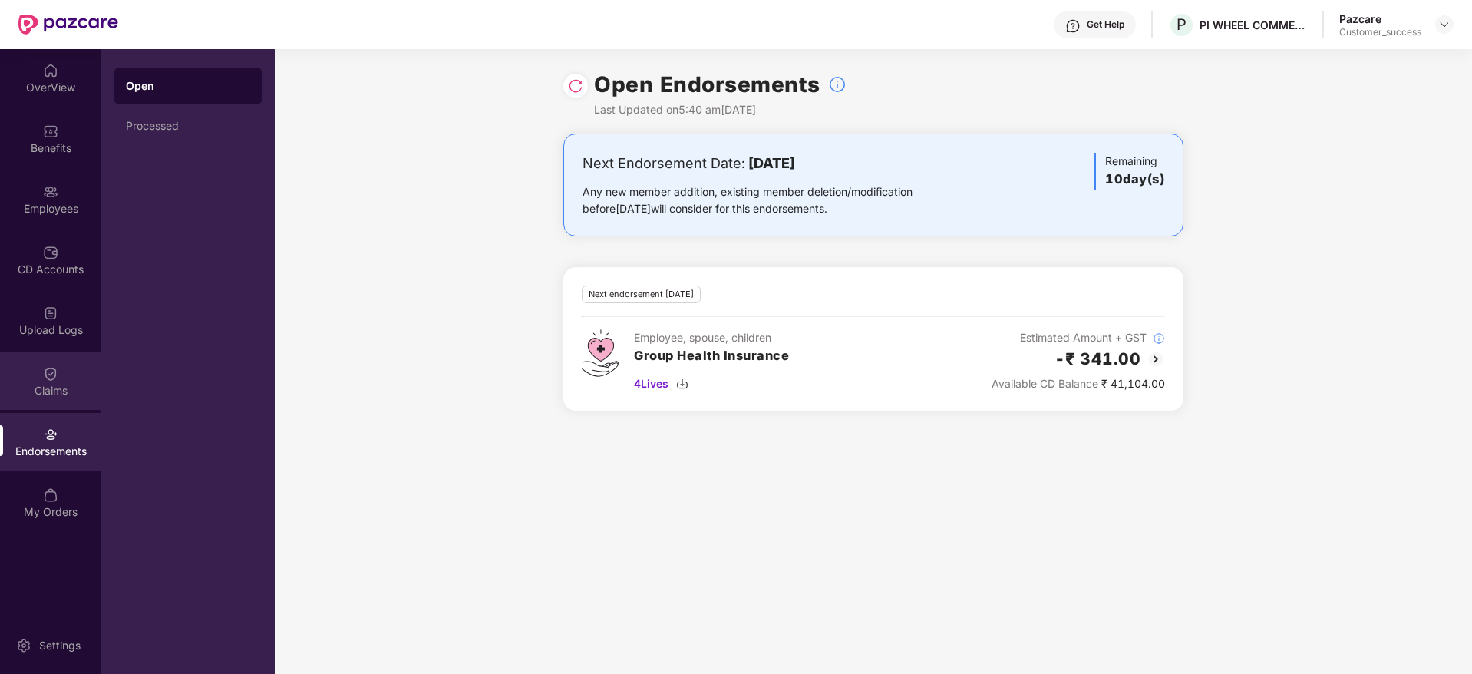
click at [53, 377] on img at bounding box center [50, 373] width 15 height 15
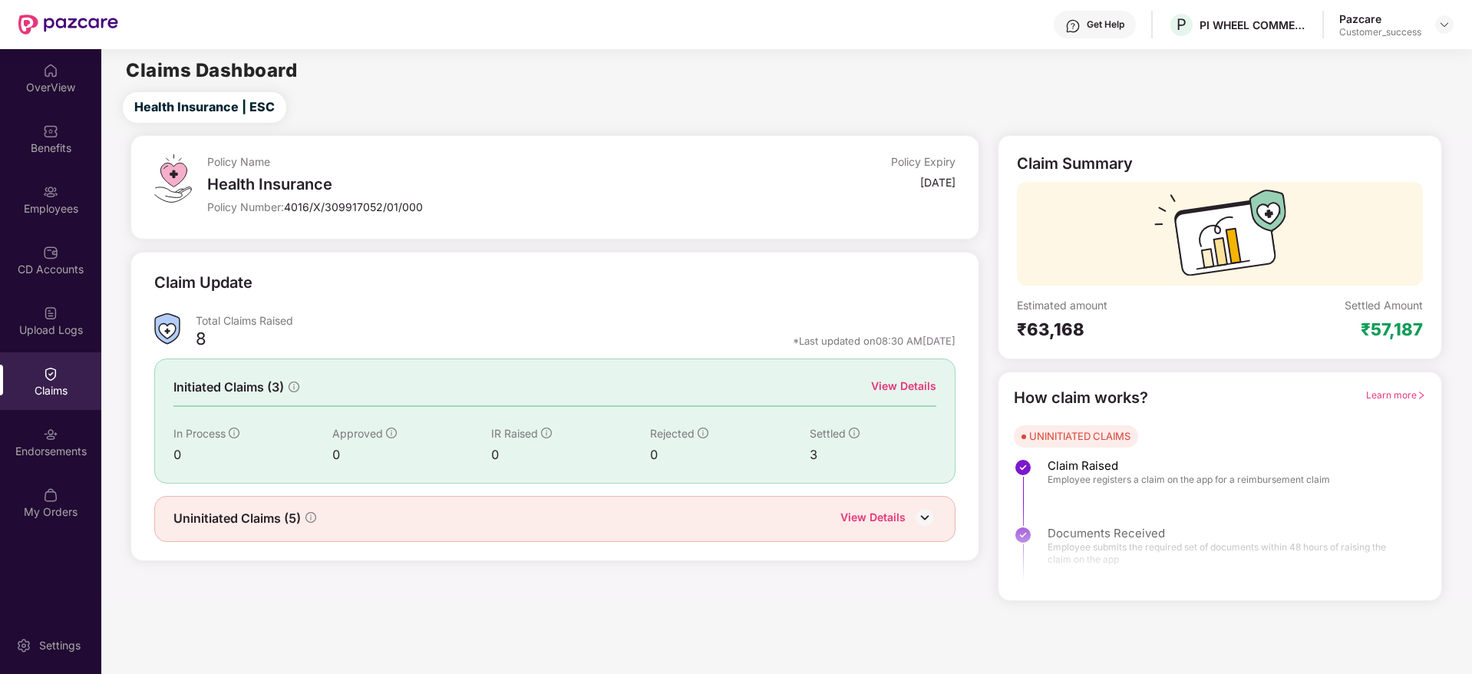
click at [885, 385] on div "View Details" at bounding box center [903, 385] width 65 height 17
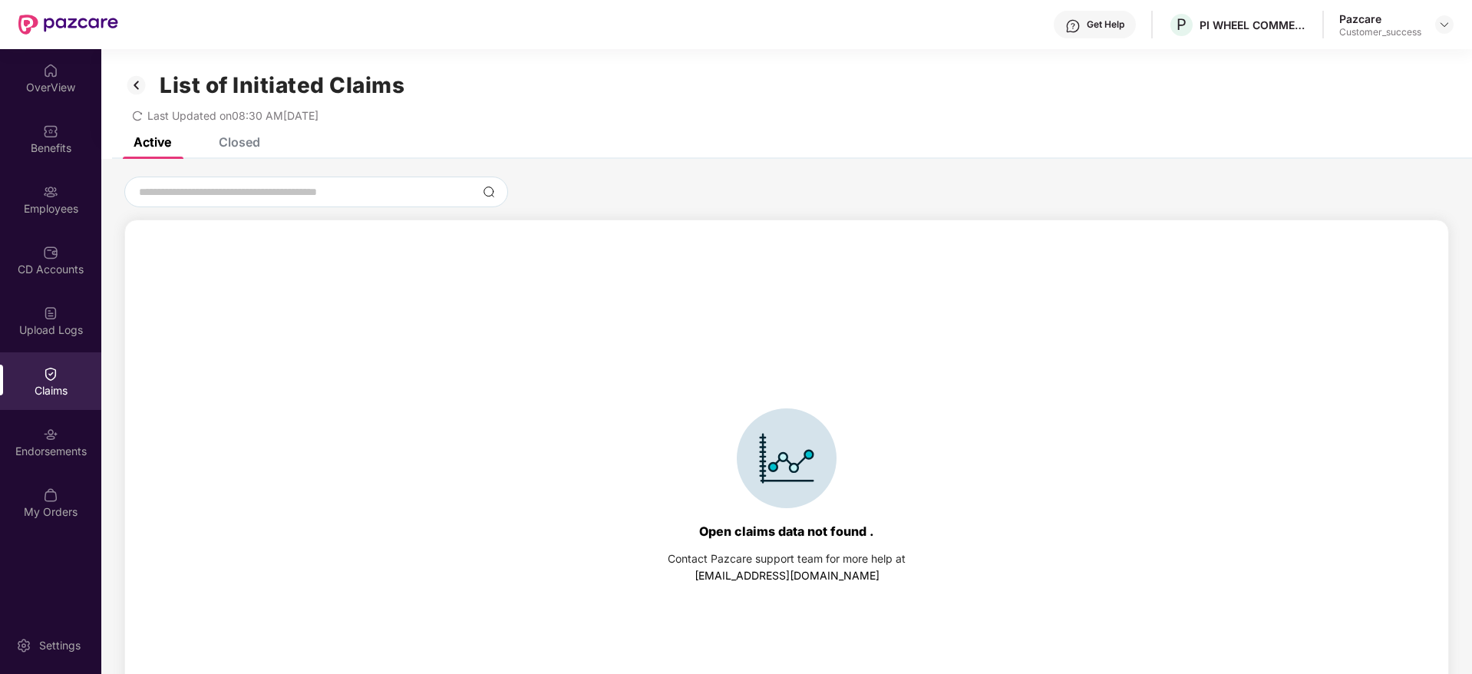
click at [249, 153] on div "Closed" at bounding box center [228, 142] width 64 height 34
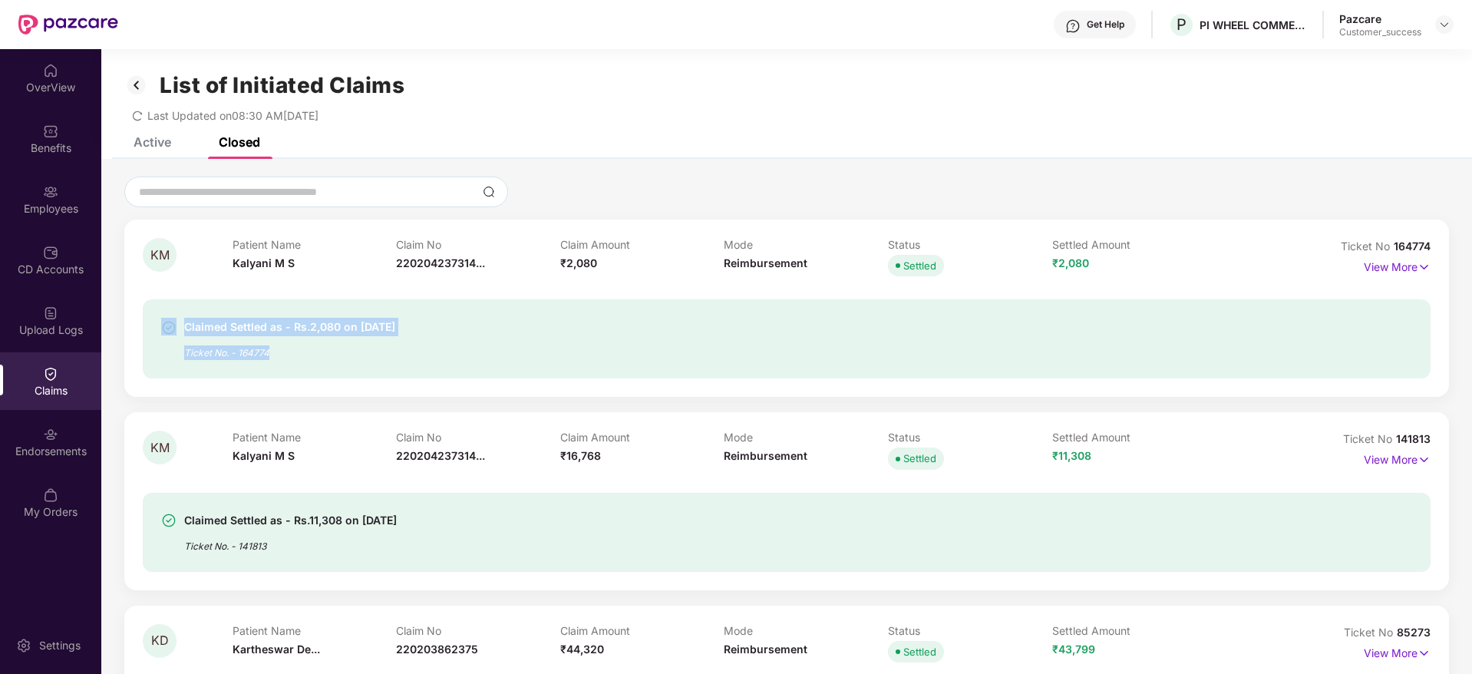
drag, startPoint x: 285, startPoint y: 368, endPoint x: 173, endPoint y: 288, distance: 136.9
click at [173, 288] on div "Claimed Settled as - Rs.2,080 on 17 Aug 2025 Ticket No. - 164774" at bounding box center [786, 329] width 1287 height 98
click at [254, 351] on div "Ticket No. - 164774" at bounding box center [289, 348] width 211 height 24
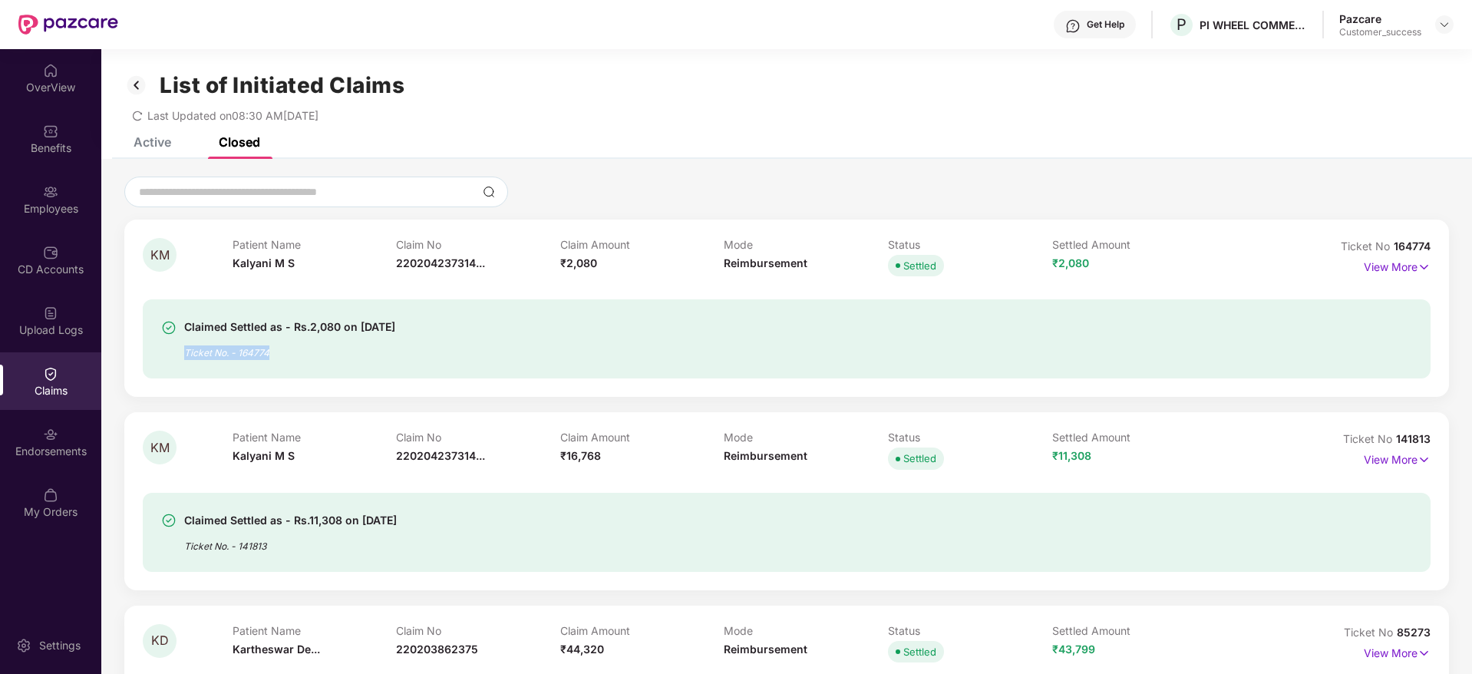
click at [254, 351] on div "Ticket No. - 164774" at bounding box center [289, 348] width 211 height 24
copy div "Ticket No. - 164774"
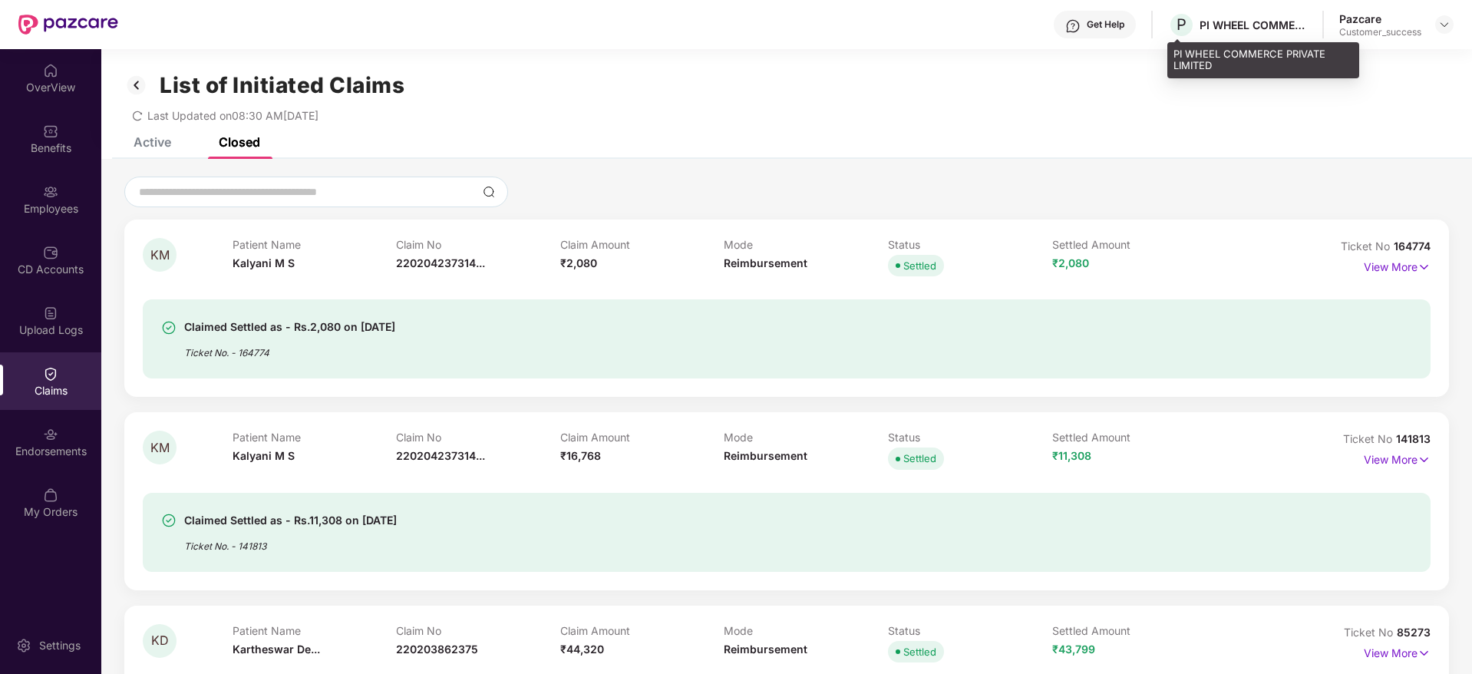
click at [1244, 31] on div "P PI WHEEL COMMERCE PRIVATE LIMITED" at bounding box center [1237, 25] width 139 height 27
copy div "PI WHEEL COMMERCE PRIVATE LIMITED"
click at [1451, 29] on div at bounding box center [1444, 24] width 18 height 18
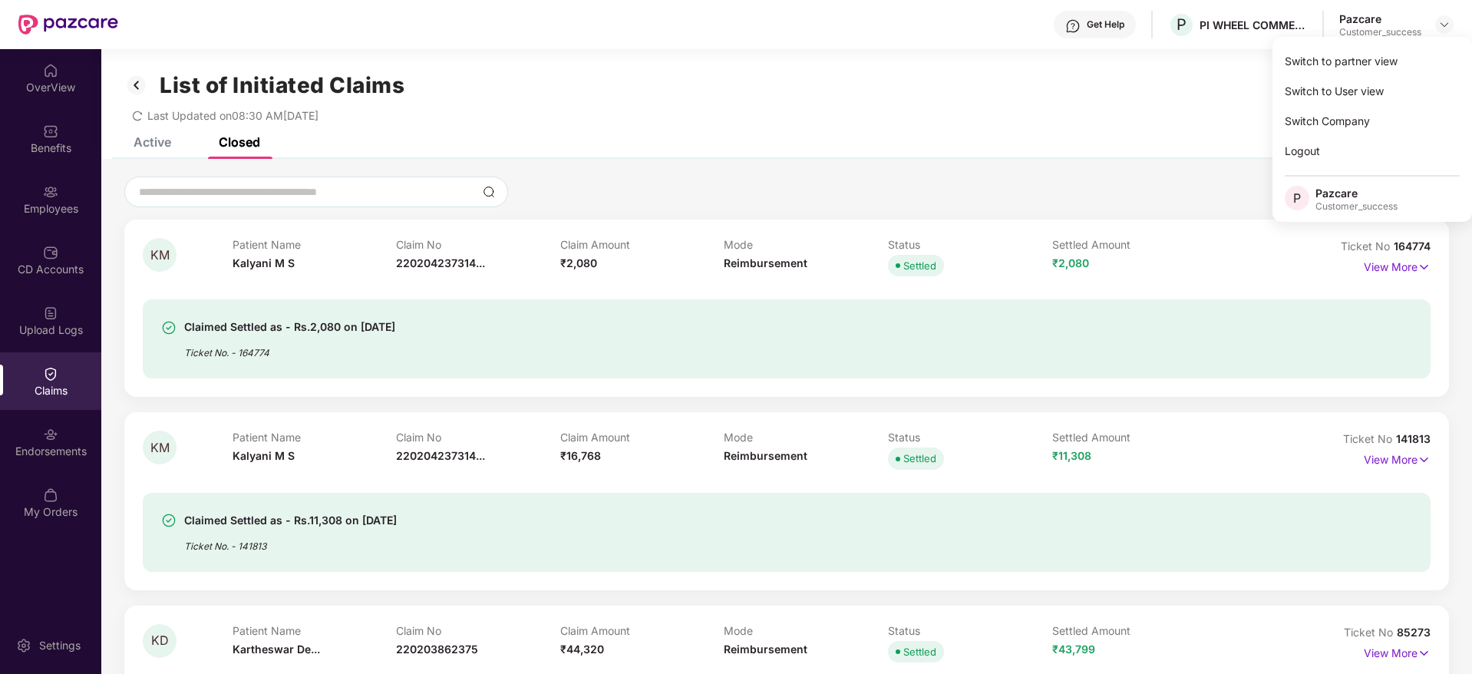
click at [1440, 43] on div "Switch to partner view Switch to User view Switch Company Logout P Pazcare Cust…" at bounding box center [1371, 129] width 199 height 185
click at [1436, 61] on div "List of Initiated Claims Last Updated on 08:30 AM, 17 Aug 2025" at bounding box center [786, 93] width 1370 height 88
click at [1452, 27] on div at bounding box center [1444, 24] width 18 height 18
click at [1435, 44] on div "Switch to partner view Switch to User view Switch Company Logout P Pazcare Cust…" at bounding box center [1371, 129] width 199 height 185
click at [1449, 33] on div at bounding box center [1444, 24] width 18 height 18
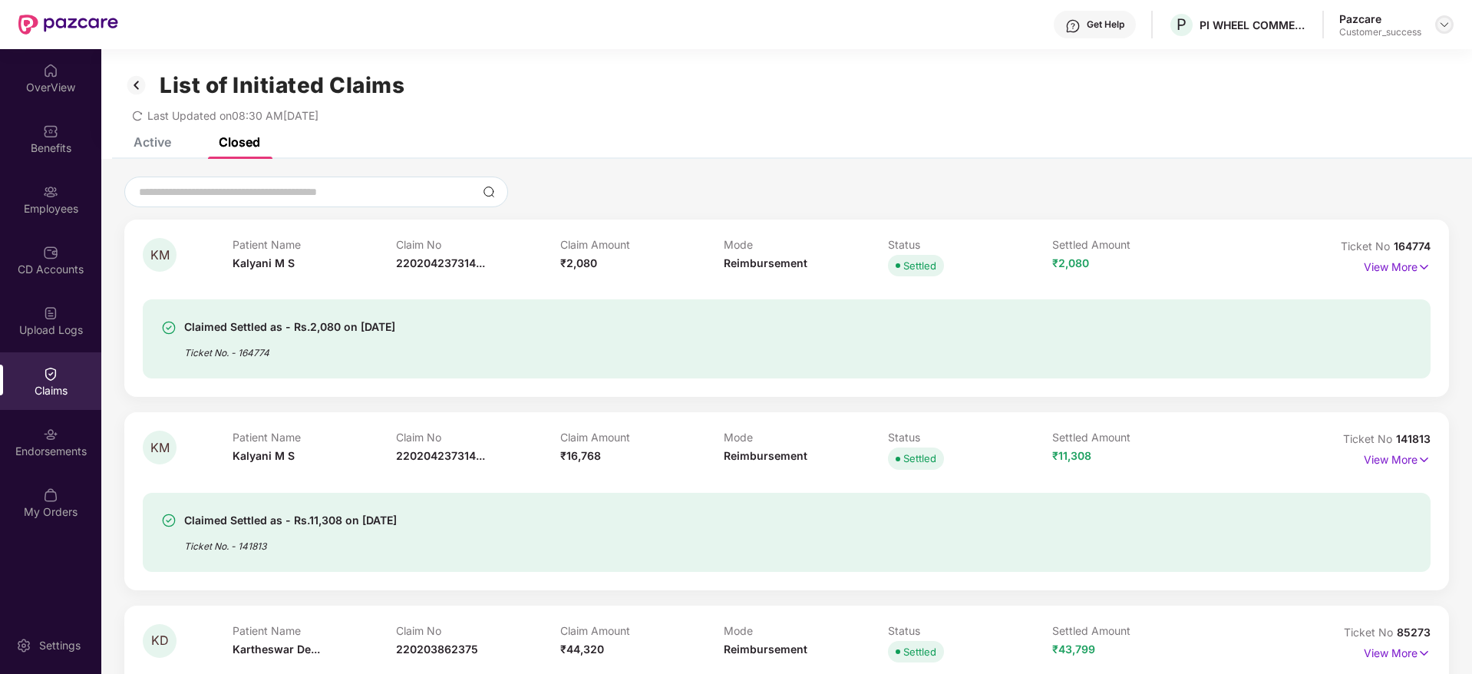
click at [1442, 25] on img at bounding box center [1444, 24] width 12 height 12
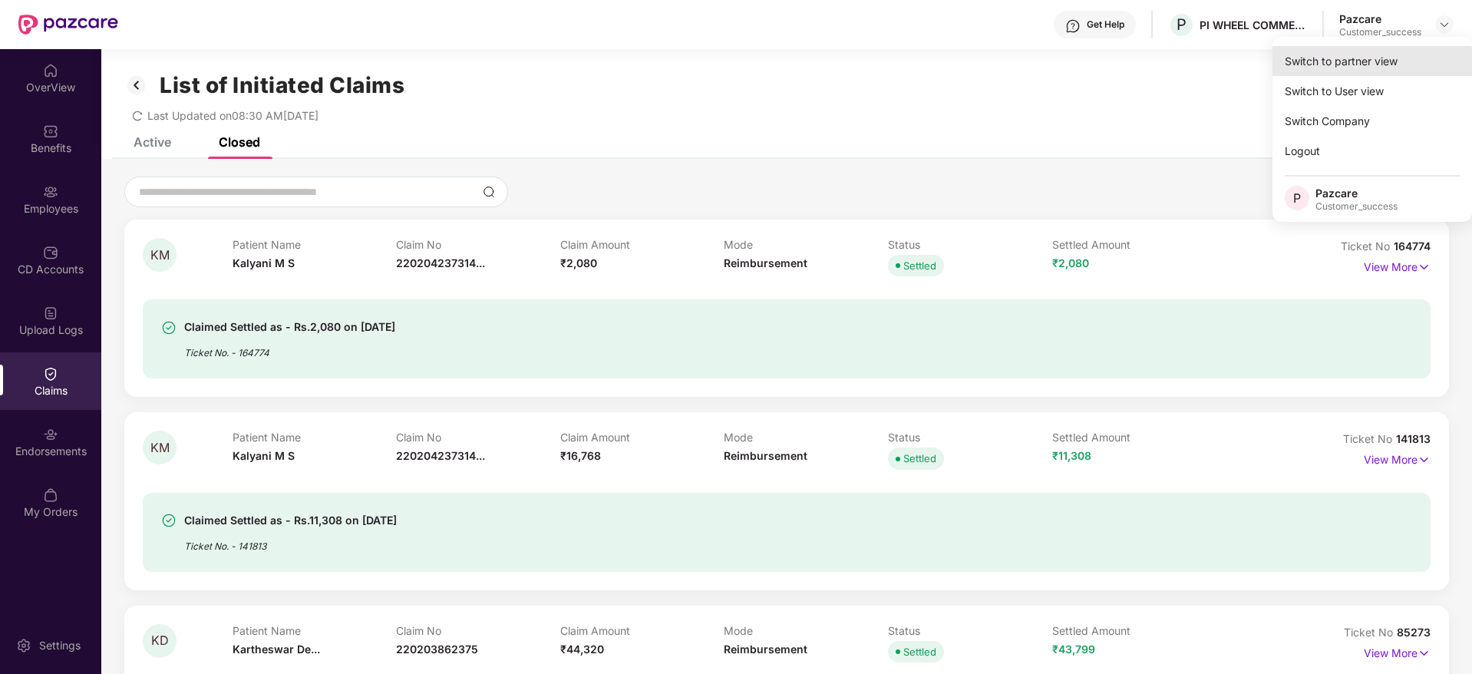
click at [1414, 59] on div "Switch to partner view" at bounding box center [1371, 61] width 199 height 30
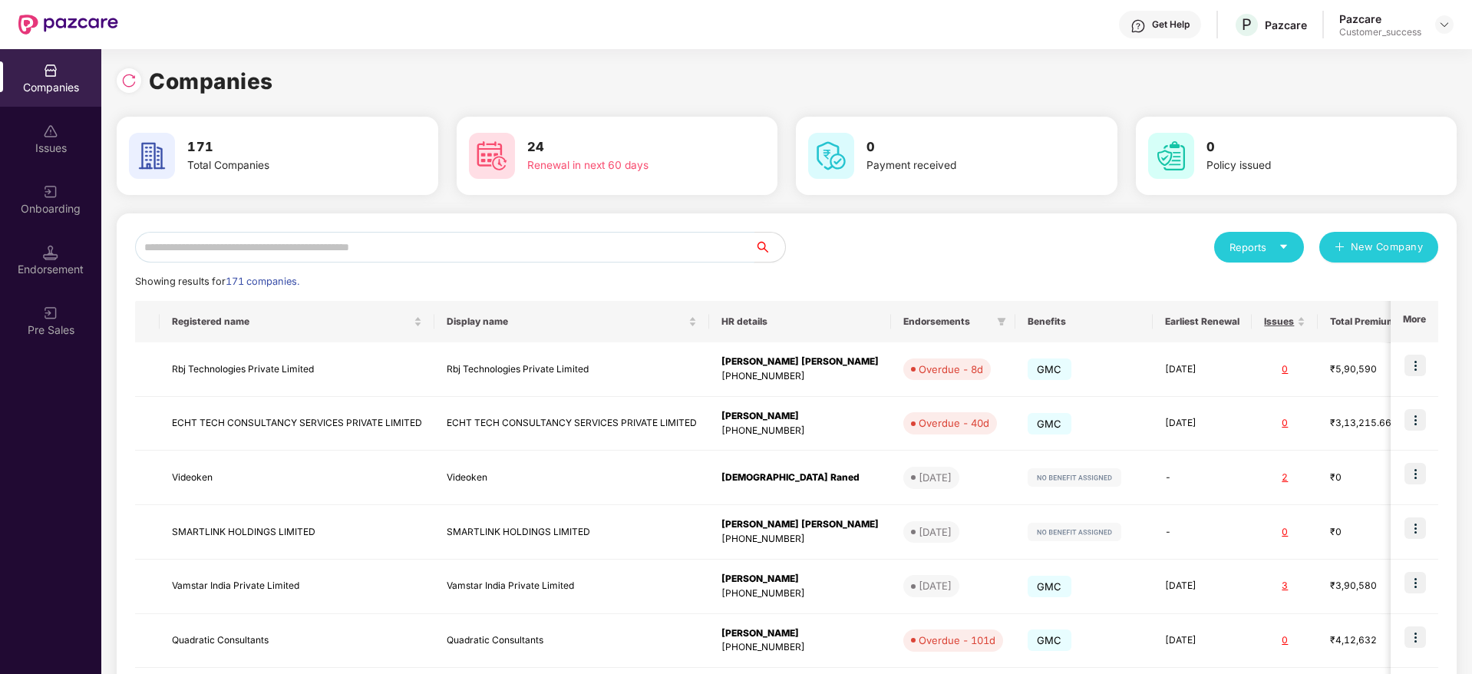
click at [707, 245] on input "text" at bounding box center [444, 247] width 619 height 31
paste input "**********"
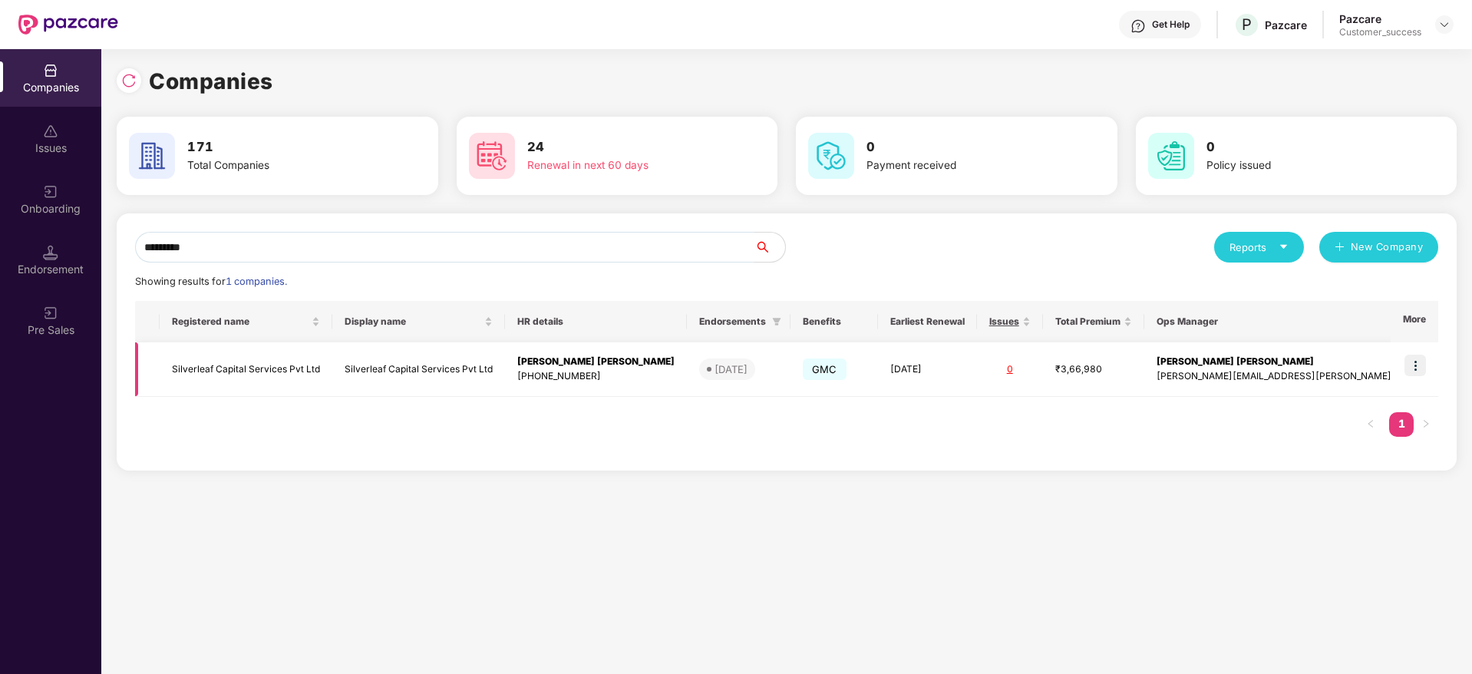
type input "*********"
click at [1429, 366] on td at bounding box center [1414, 369] width 48 height 54
click at [1405, 356] on td at bounding box center [1414, 369] width 48 height 54
click at [1427, 359] on td at bounding box center [1414, 369] width 48 height 54
click at [1418, 367] on img at bounding box center [1414, 364] width 21 height 21
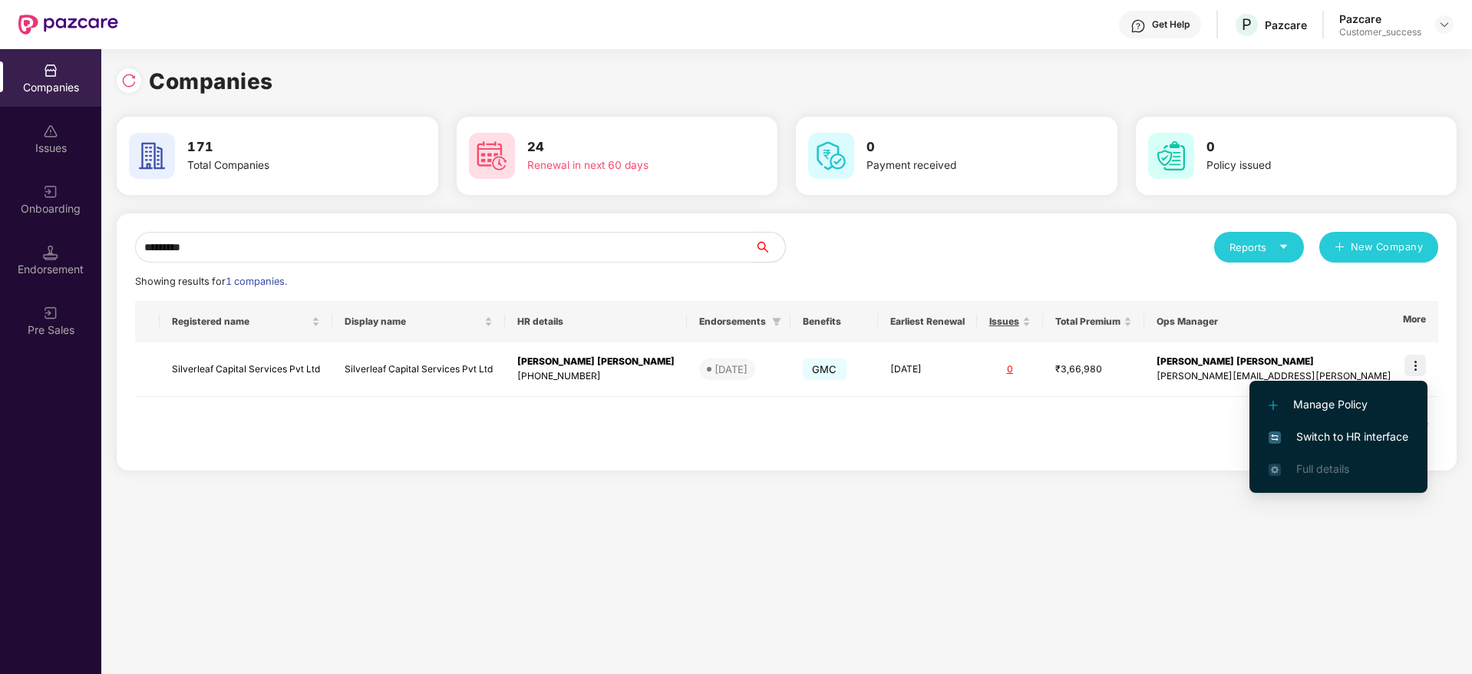
click at [1386, 440] on span "Switch to HR interface" at bounding box center [1338, 436] width 140 height 17
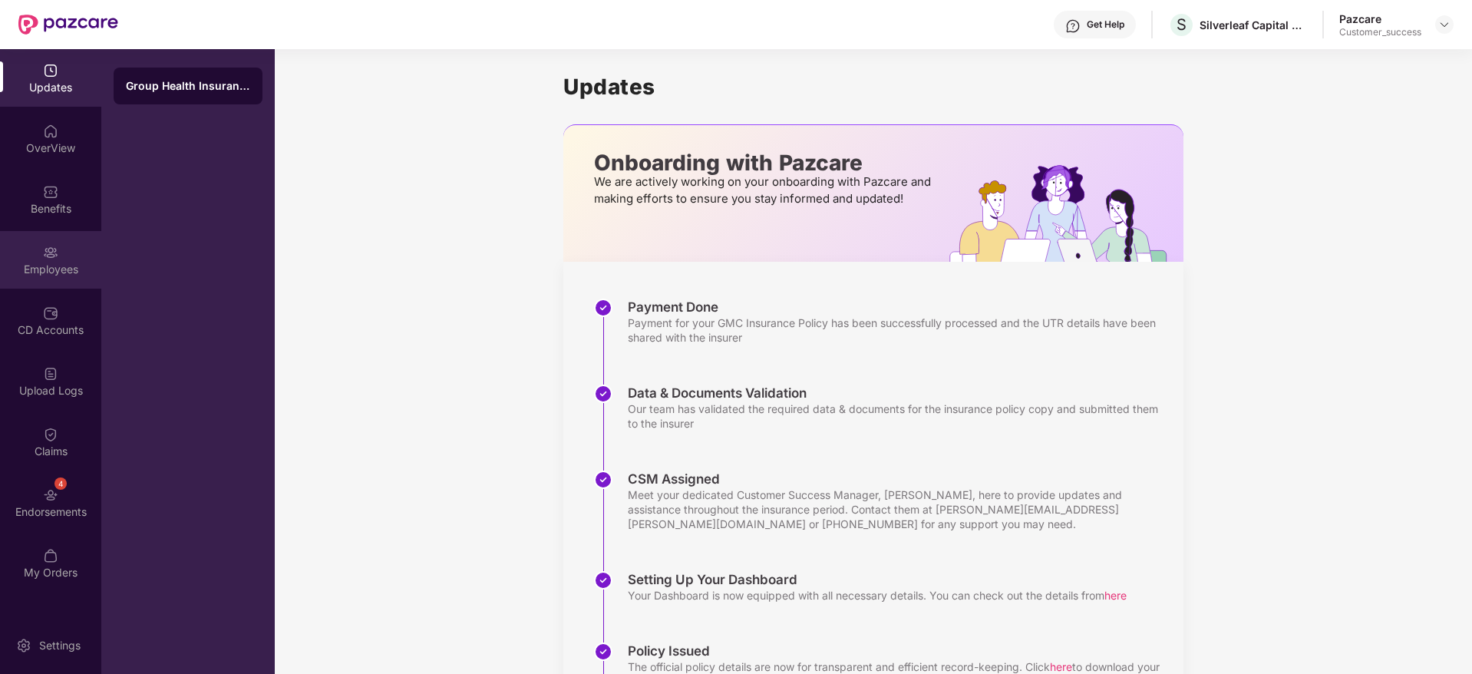
click at [51, 266] on div "Employees" at bounding box center [50, 269] width 101 height 15
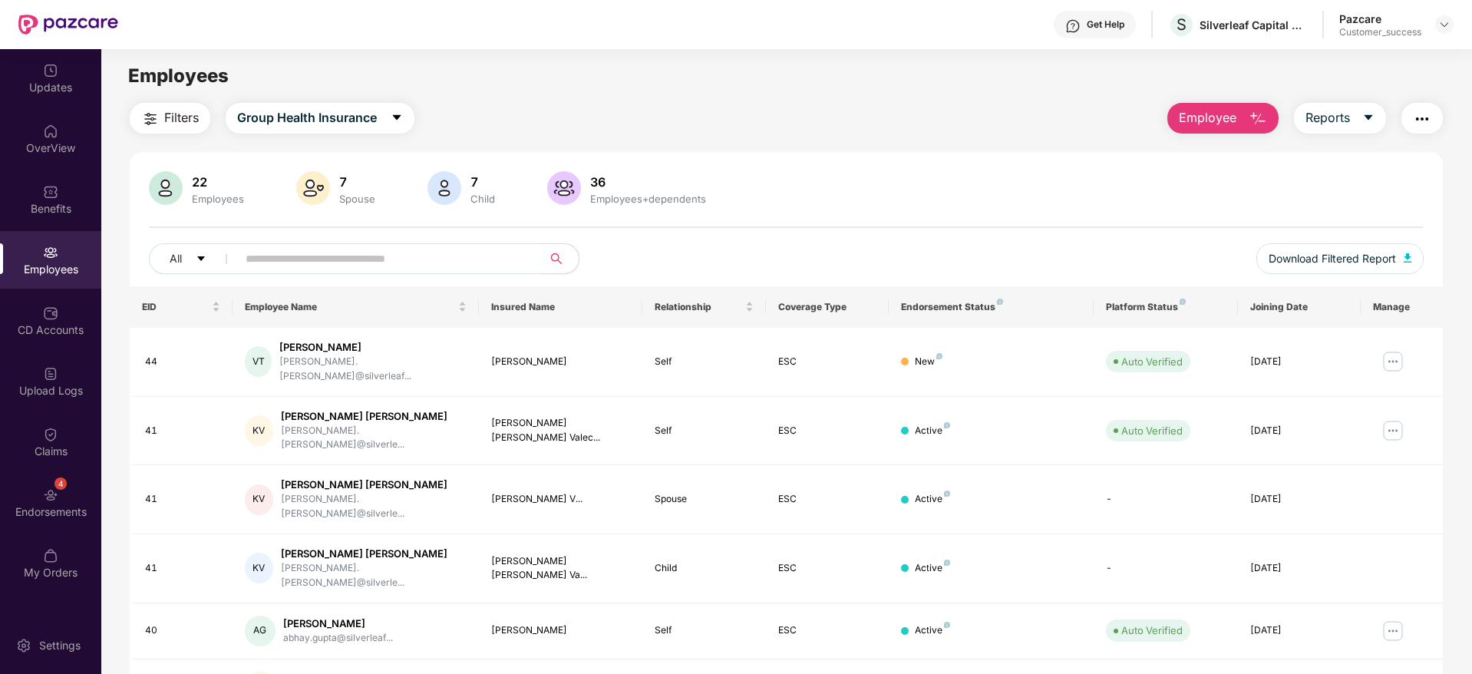
click at [1198, 117] on span "Employee" at bounding box center [1207, 117] width 58 height 19
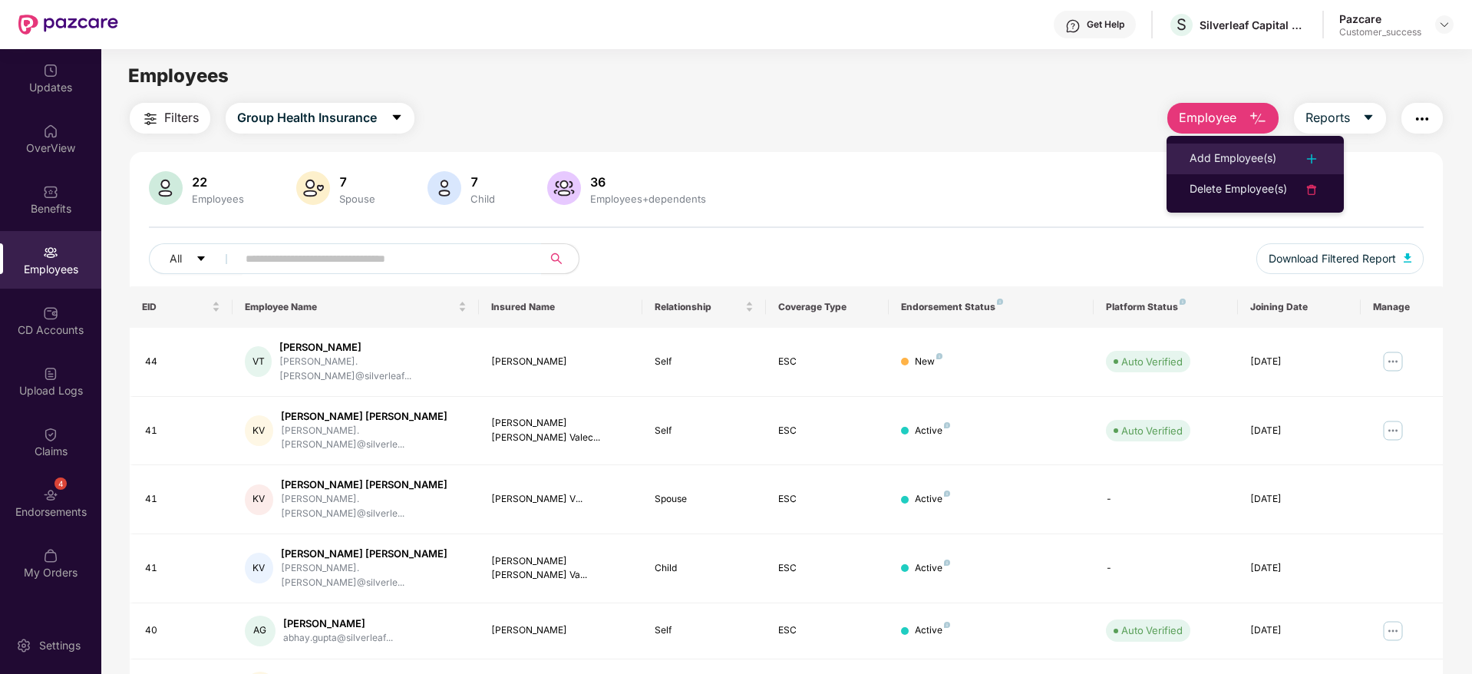
click at [1198, 144] on li "Add Employee(s)" at bounding box center [1254, 158] width 177 height 31
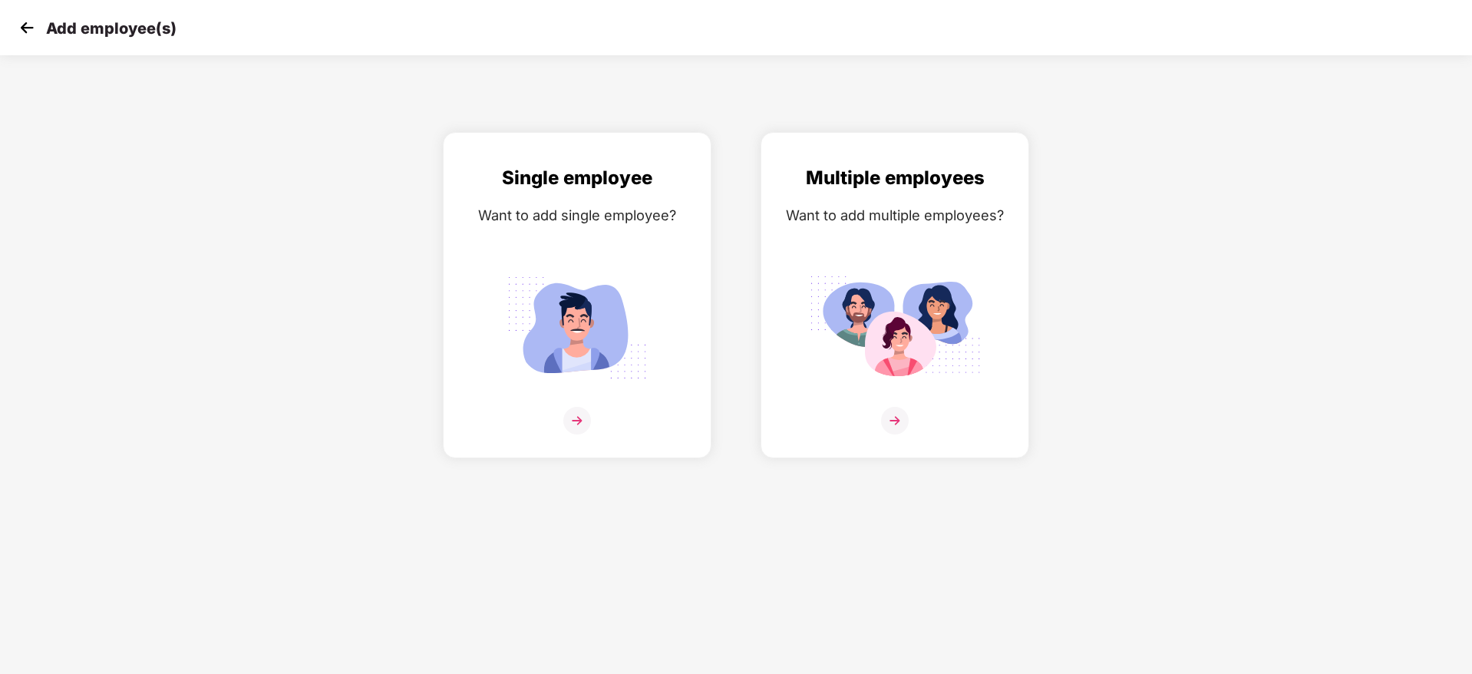
click at [1040, 269] on div "Multiple employees Want to add multiple employees?" at bounding box center [895, 295] width 318 height 326
click at [965, 344] on img at bounding box center [895, 328] width 172 height 120
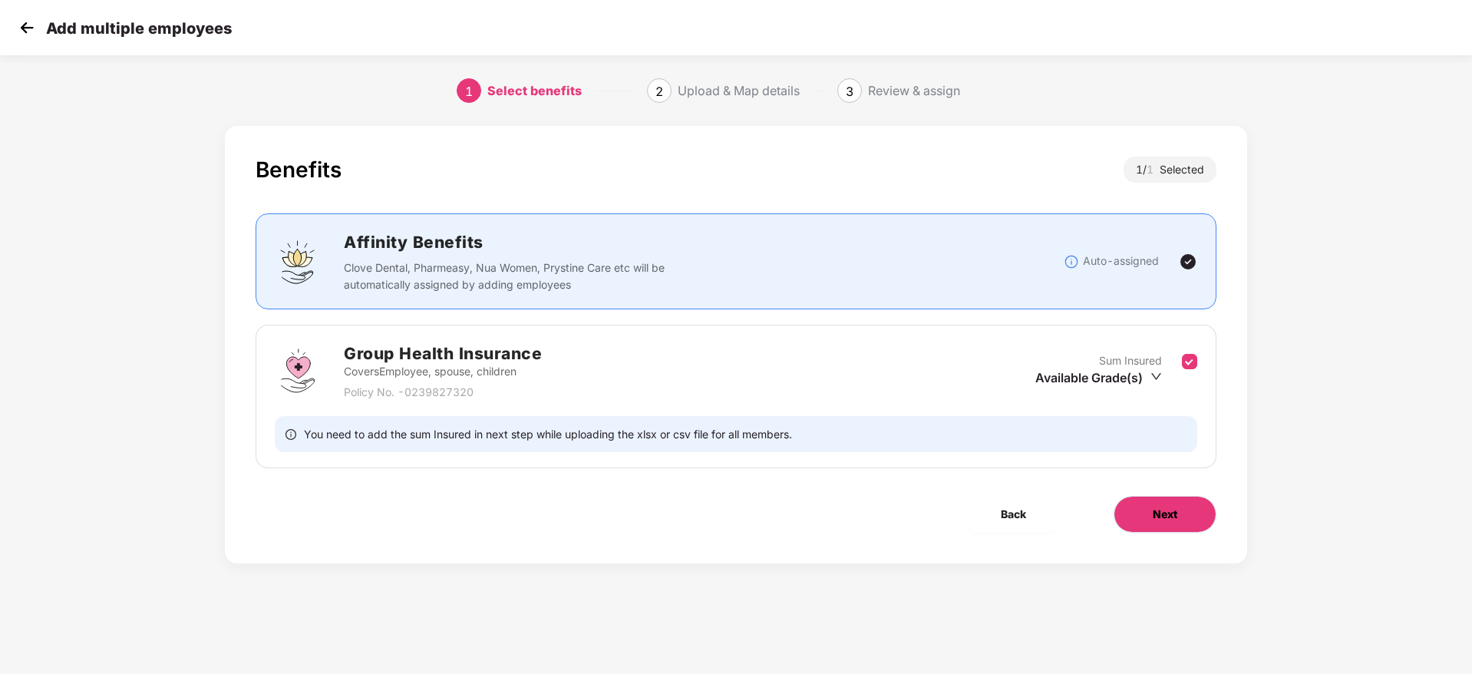
click at [1174, 521] on span "Next" at bounding box center [1164, 514] width 25 height 17
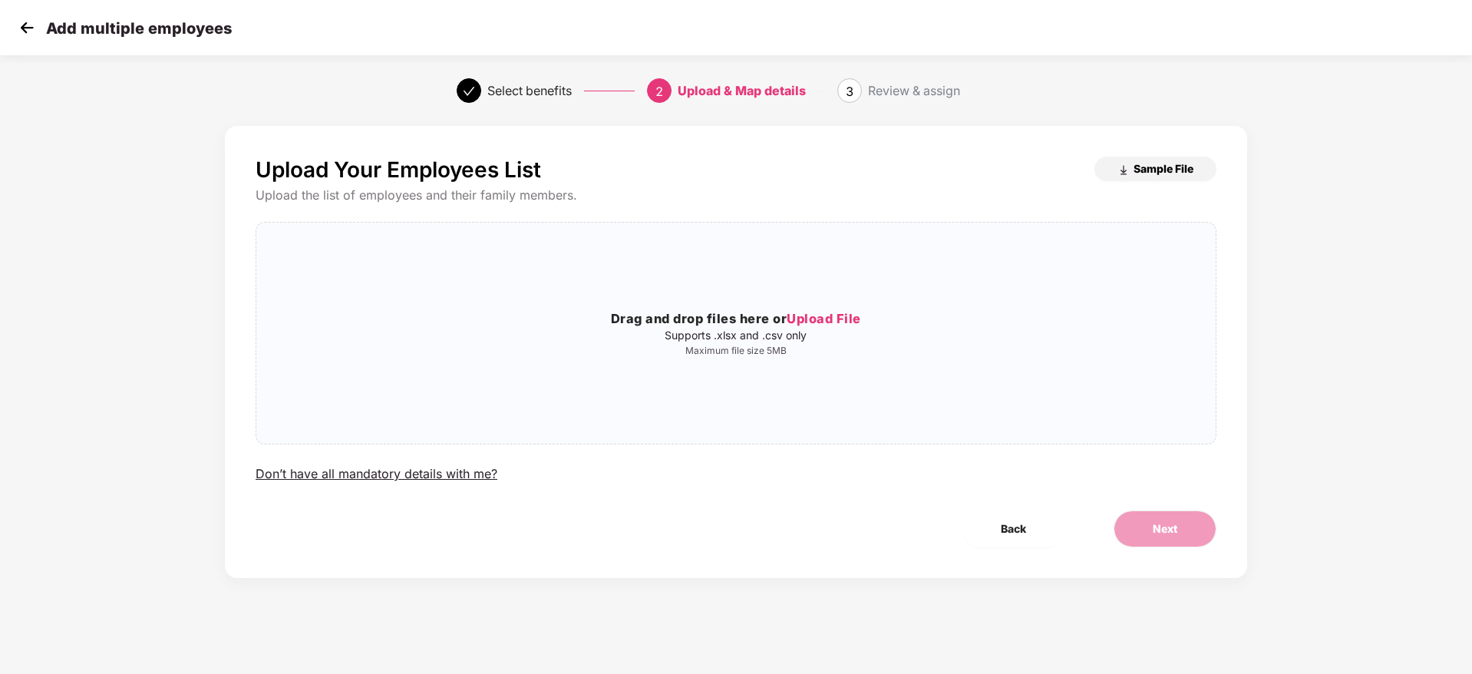
click at [1153, 163] on span "Sample File" at bounding box center [1163, 168] width 60 height 15
click at [819, 394] on div "Drag and drop files here or Upload File Supports .xlsx and .csv only Maximum fi…" at bounding box center [735, 333] width 959 height 196
click at [659, 340] on p "Supports .xlsx and .csv only" at bounding box center [735, 335] width 959 height 12
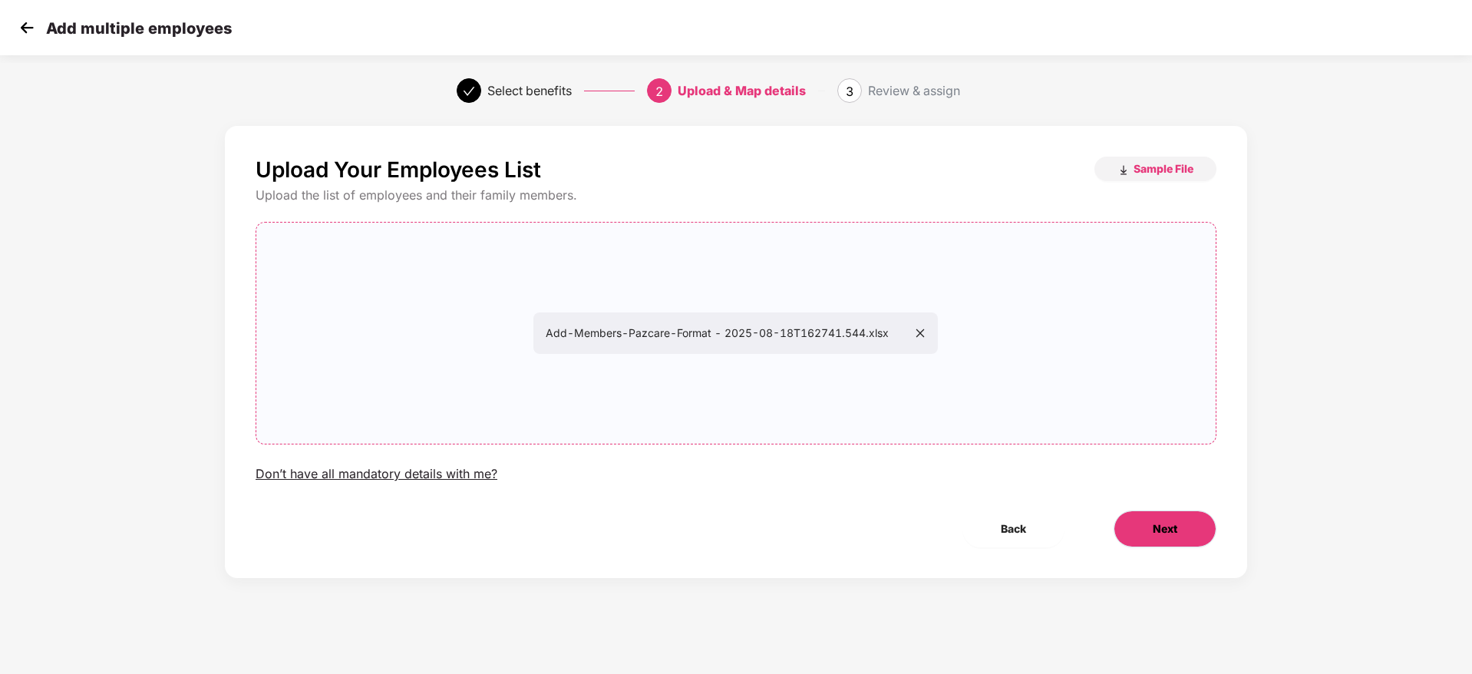
click at [1142, 536] on button "Next" at bounding box center [1164, 528] width 103 height 37
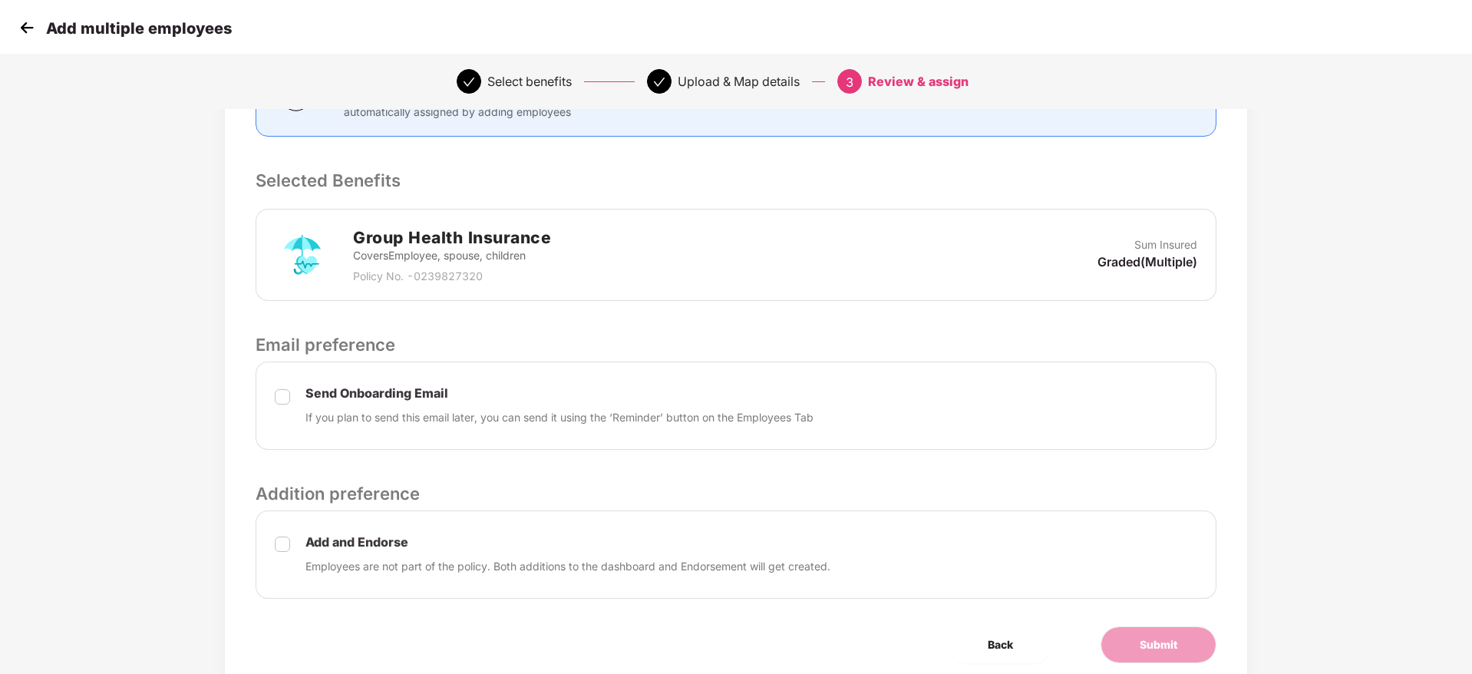
scroll to position [331, 0]
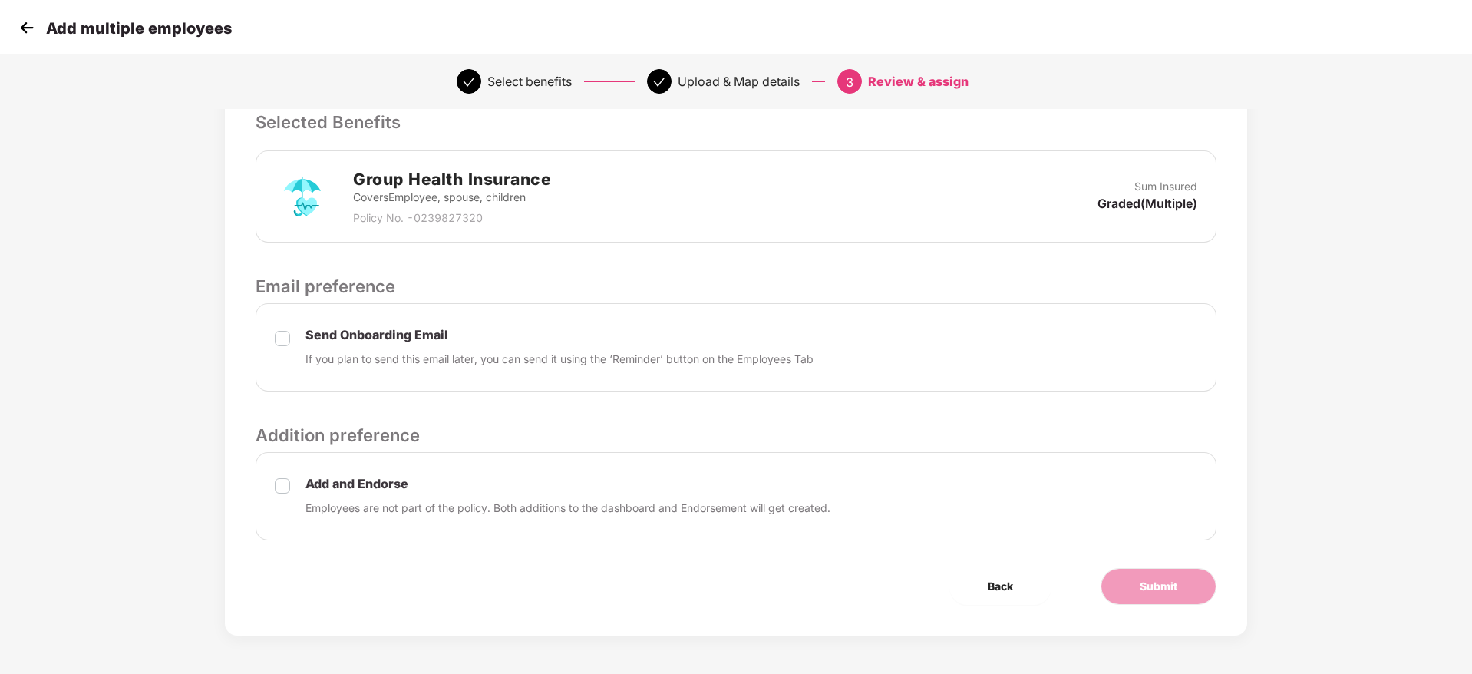
click at [291, 480] on div "Add and Endorse Employees are not part of the policy. Both additions to the das…" at bounding box center [735, 496] width 961 height 88
click at [1179, 564] on div "Review & Assign Benefits Data Mapped Successfully Employee-data.csv Affinity Be…" at bounding box center [736, 215] width 1022 height 840
click at [1180, 569] on button "Submit" at bounding box center [1158, 586] width 116 height 37
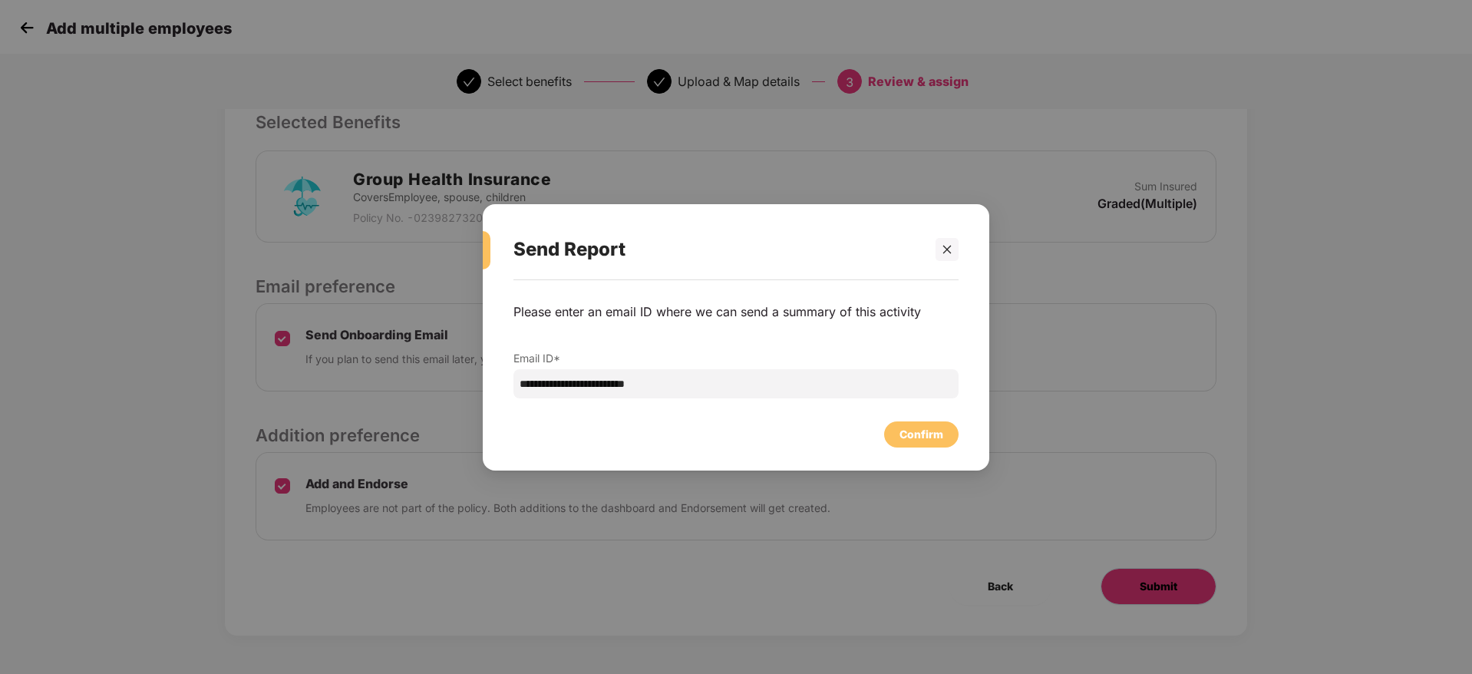
scroll to position [0, 0]
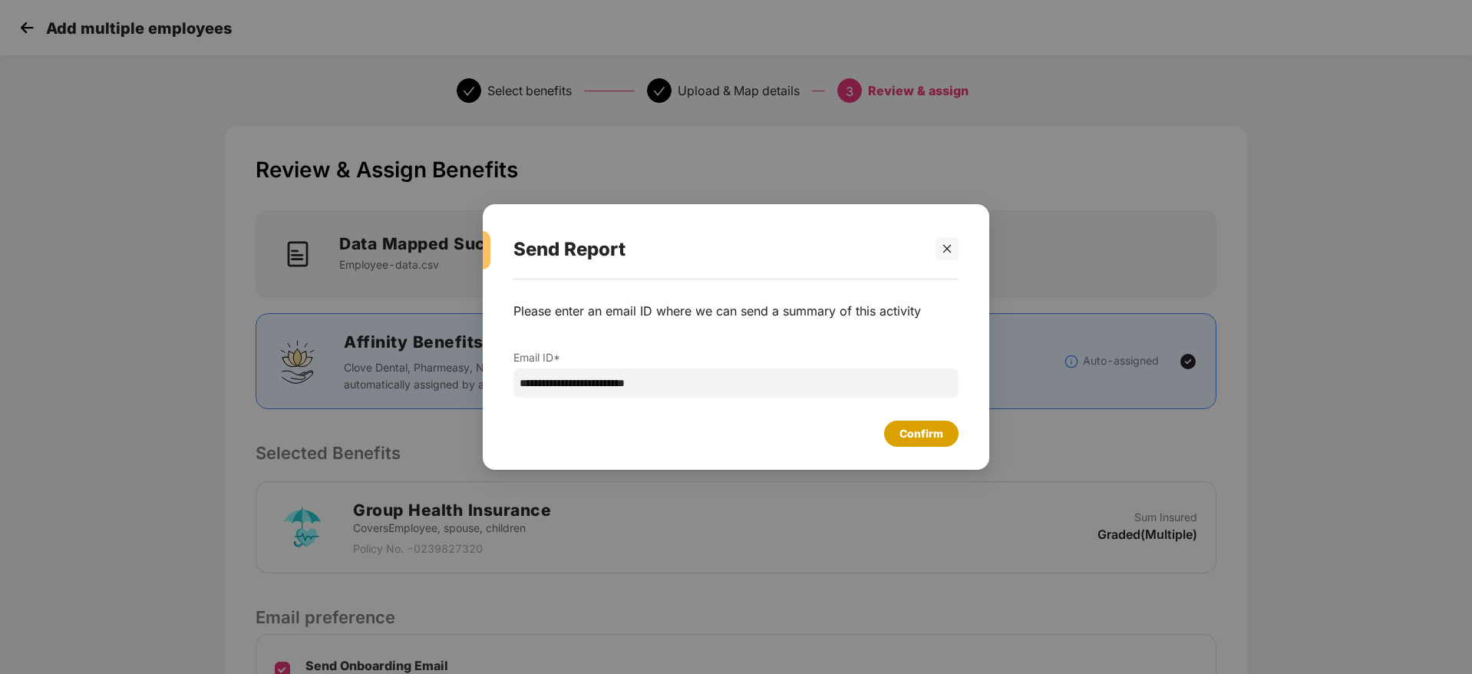
click at [930, 443] on div "Confirm" at bounding box center [921, 433] width 74 height 26
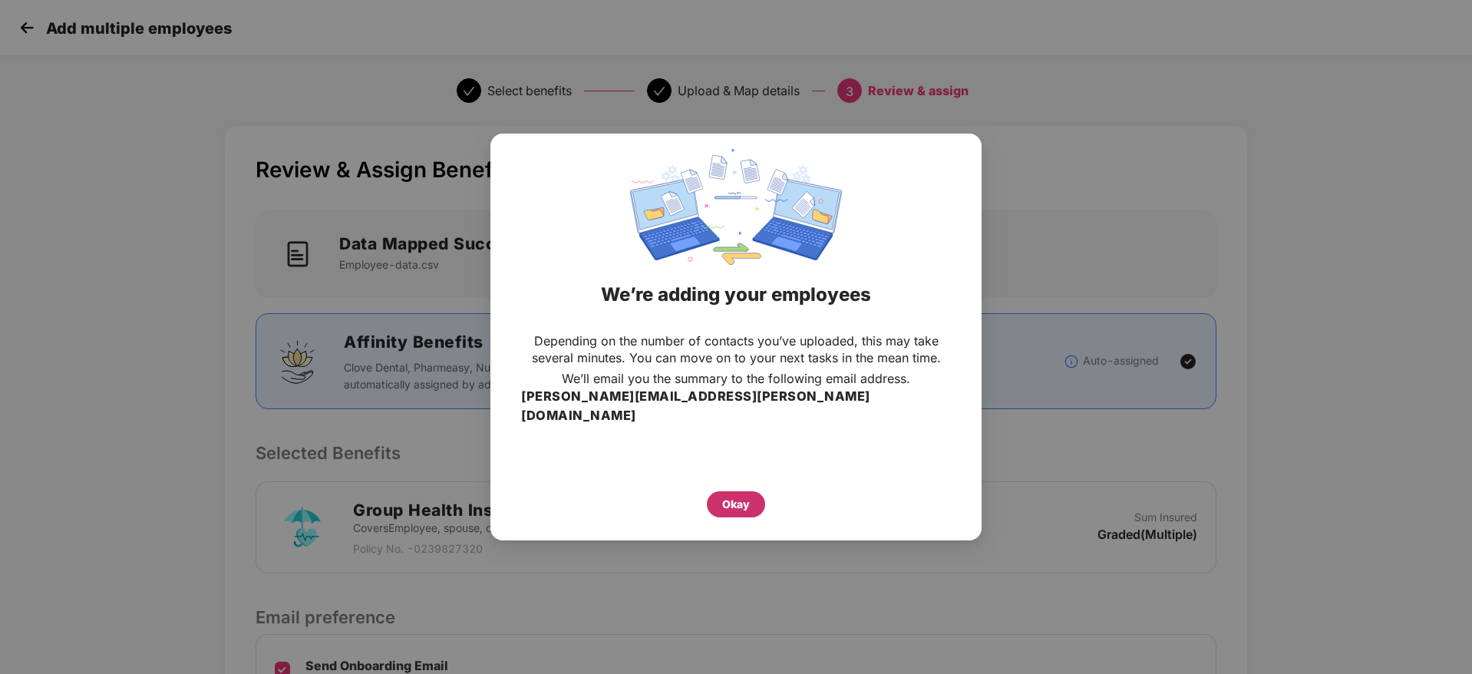
click at [740, 496] on div "Okay" at bounding box center [736, 504] width 28 height 17
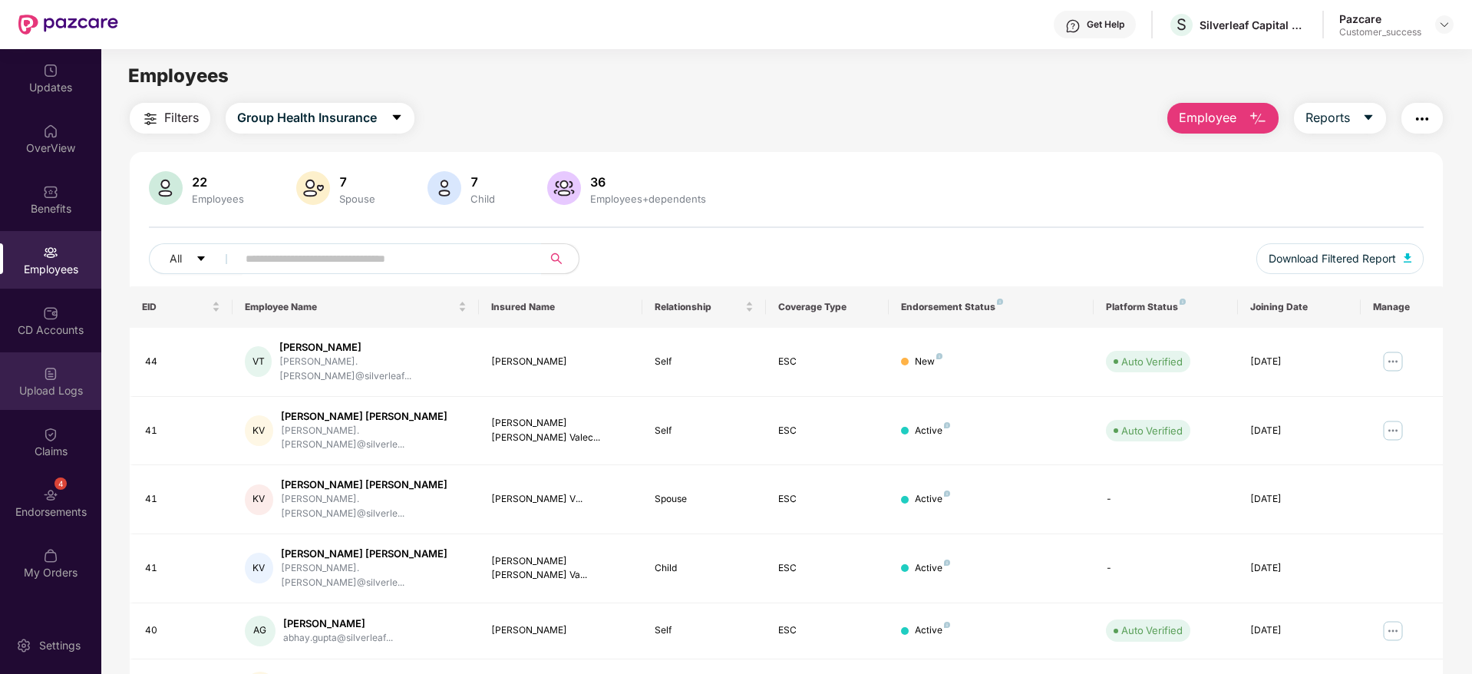
click at [66, 404] on div "Upload Logs" at bounding box center [50, 381] width 101 height 58
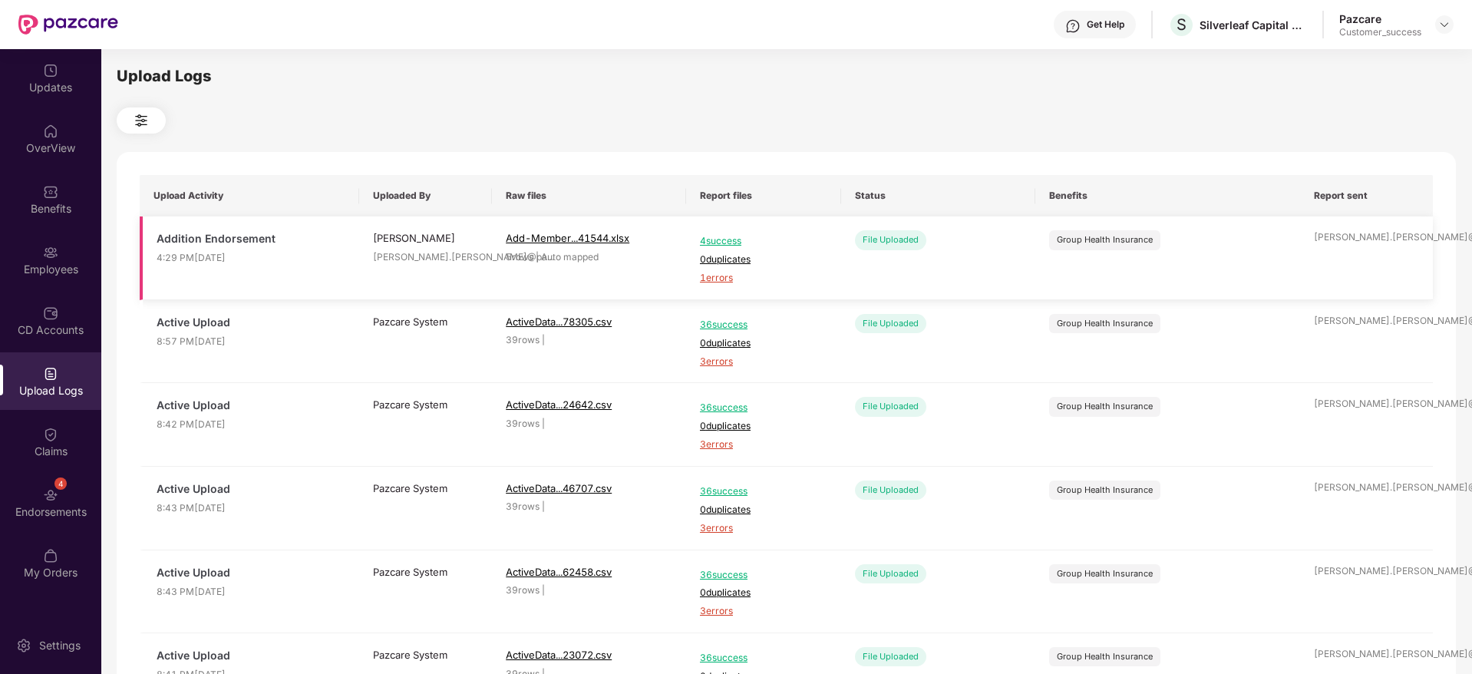
click at [709, 281] on span "1 errors" at bounding box center [763, 278] width 127 height 15
click at [43, 216] on div "Benefits" at bounding box center [50, 199] width 101 height 58
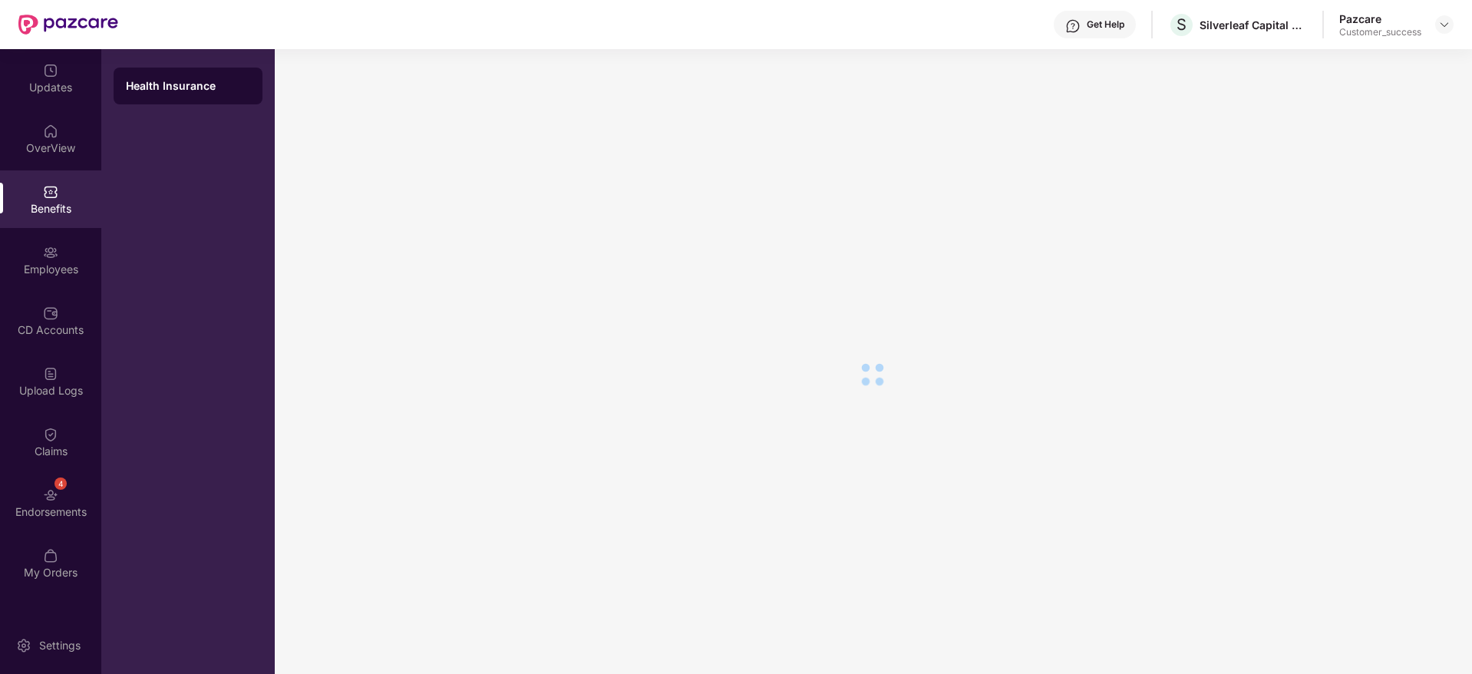
click at [54, 242] on div "Employees" at bounding box center [50, 260] width 101 height 58
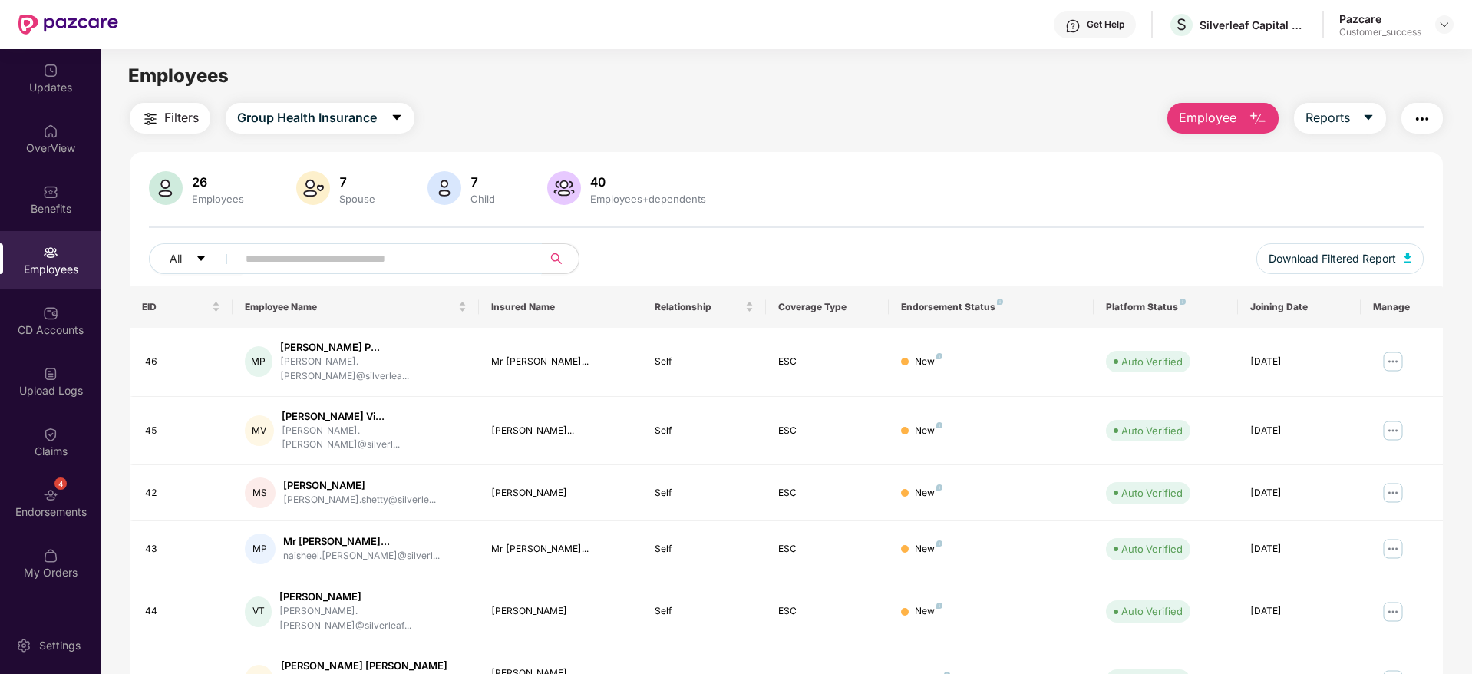
click at [443, 261] on input "text" at bounding box center [383, 258] width 275 height 23
paste input "**"
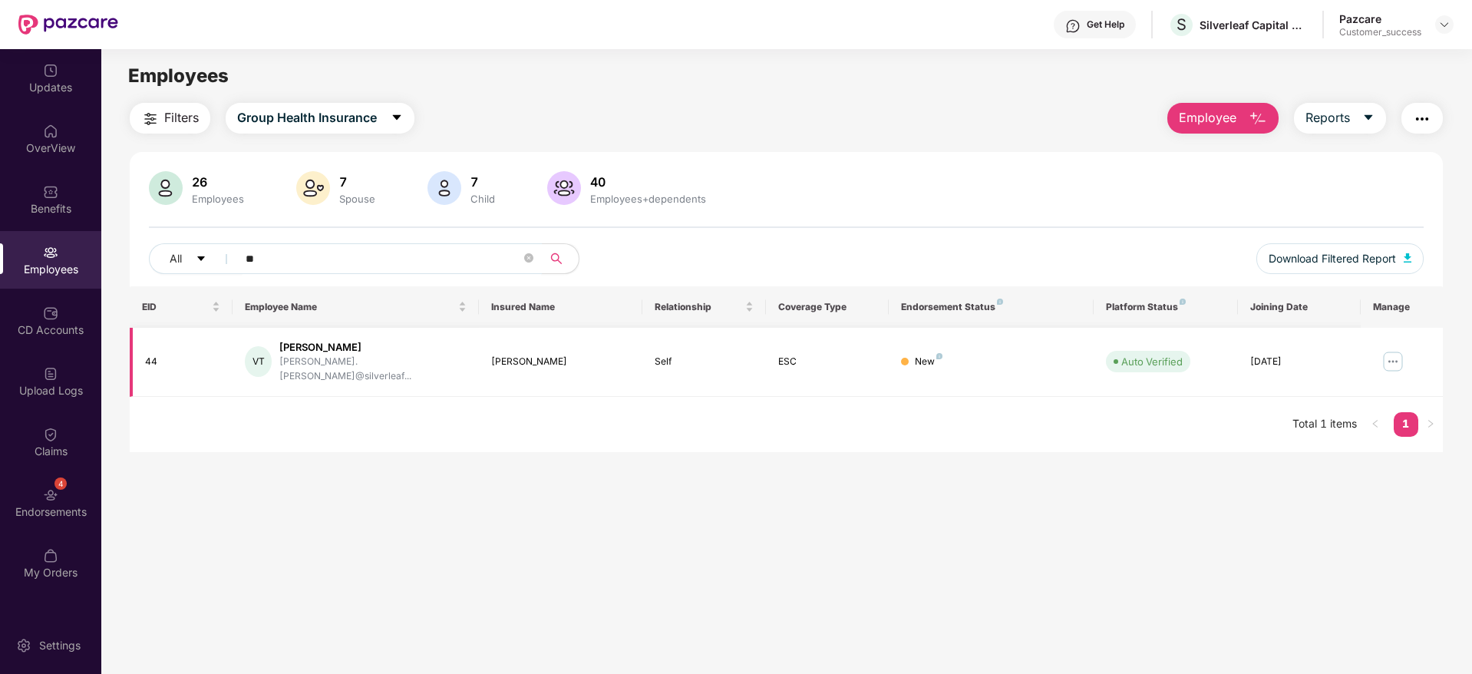
type input "**"
click at [44, 487] on img at bounding box center [50, 494] width 15 height 15
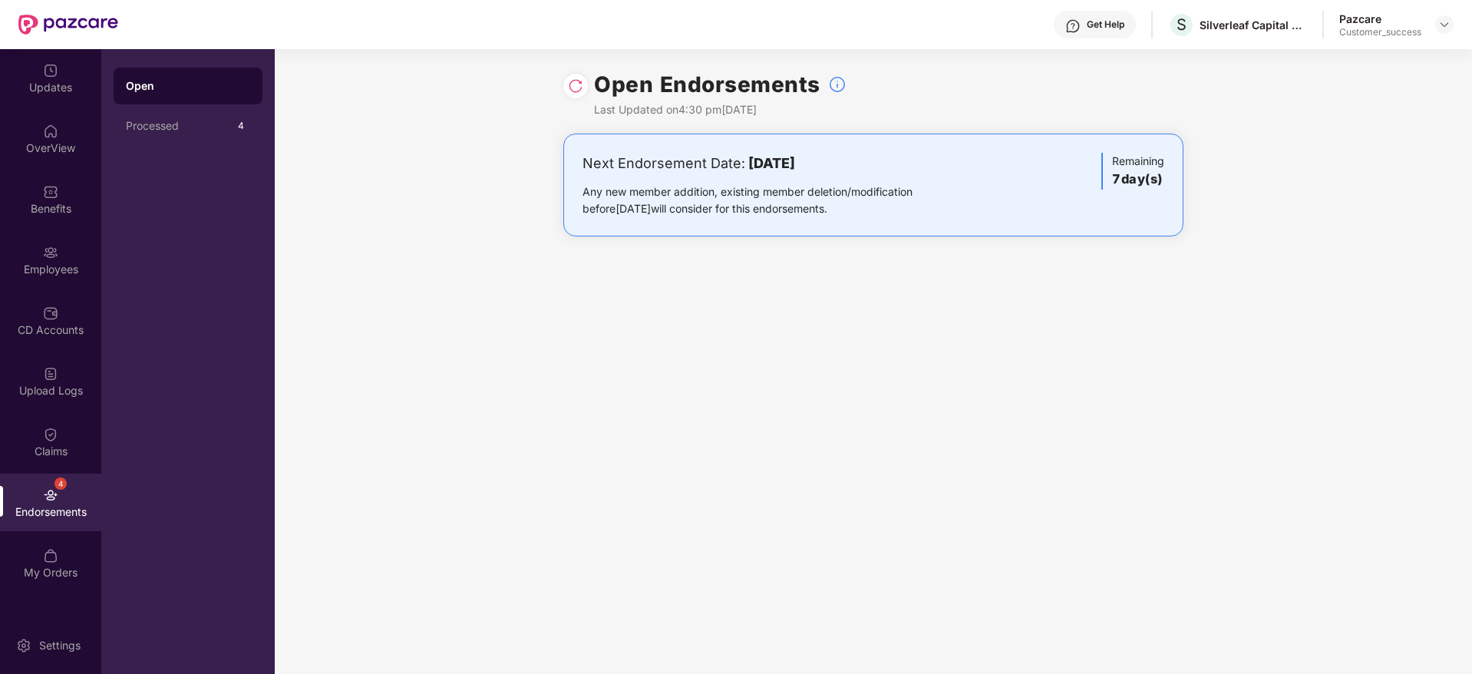
click at [571, 93] on img at bounding box center [575, 85] width 15 height 15
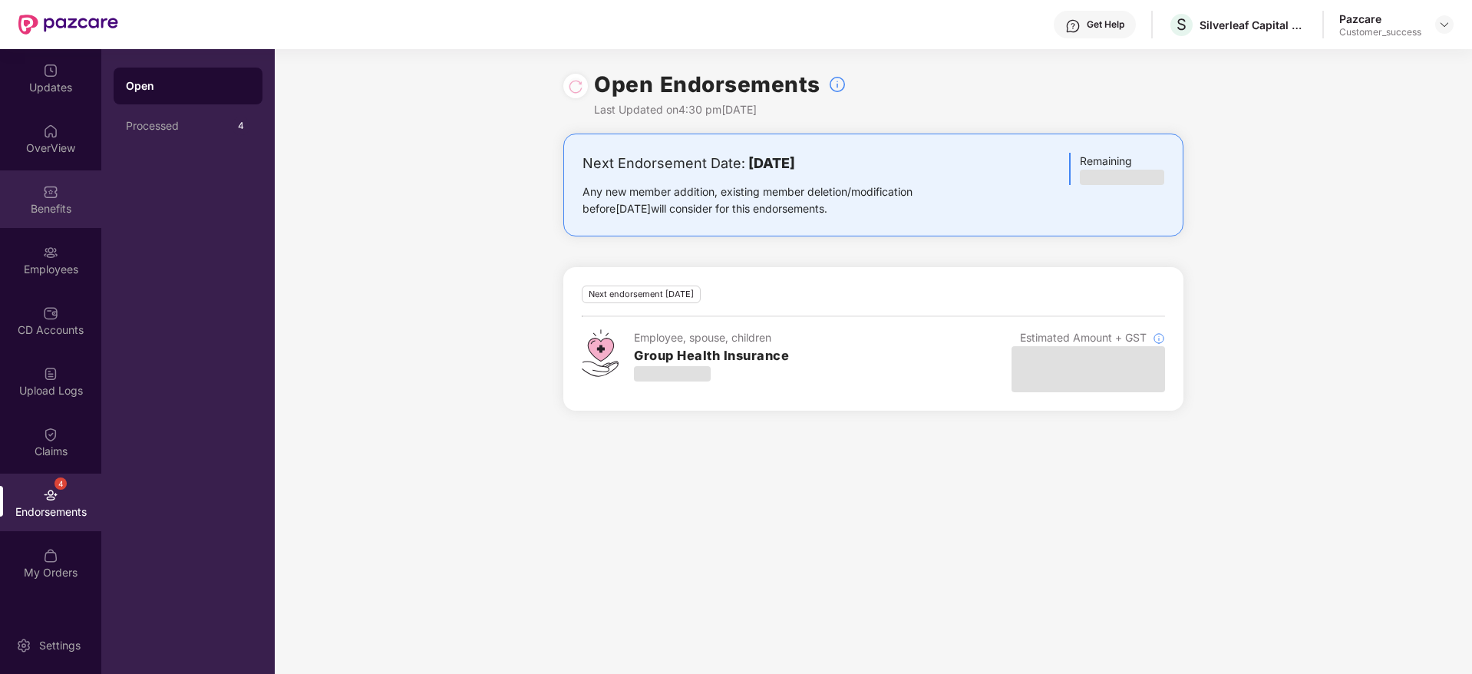
click at [69, 199] on div "Benefits" at bounding box center [50, 199] width 101 height 58
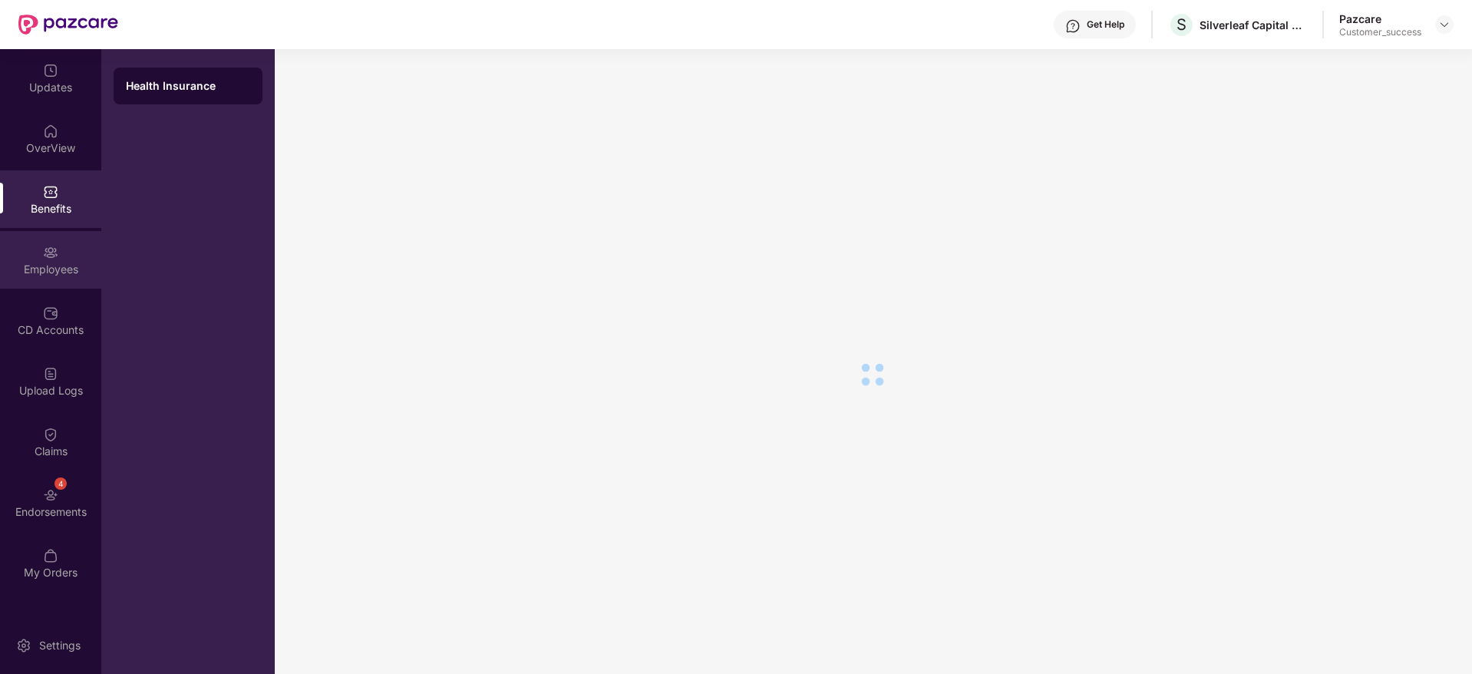
click at [69, 232] on div "Employees" at bounding box center [50, 260] width 101 height 58
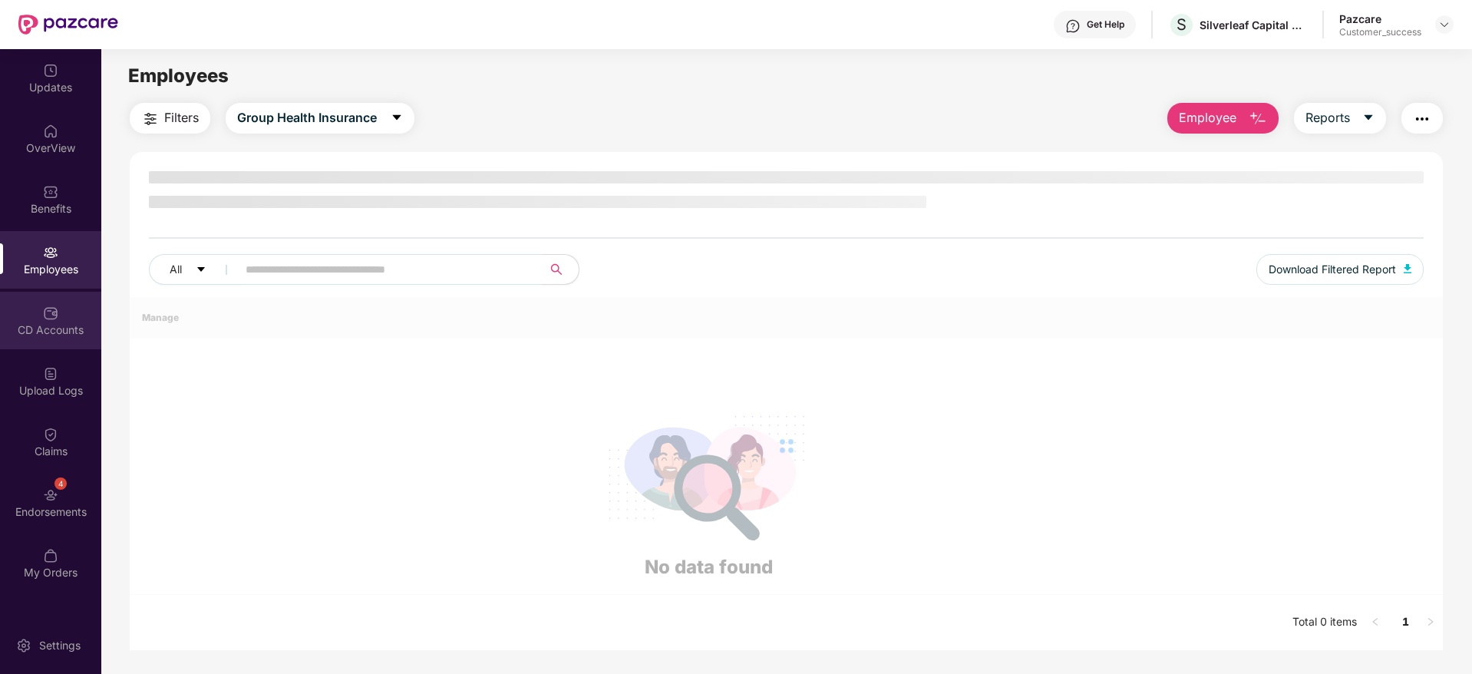
click at [95, 321] on div "CD Accounts" at bounding box center [50, 321] width 101 height 58
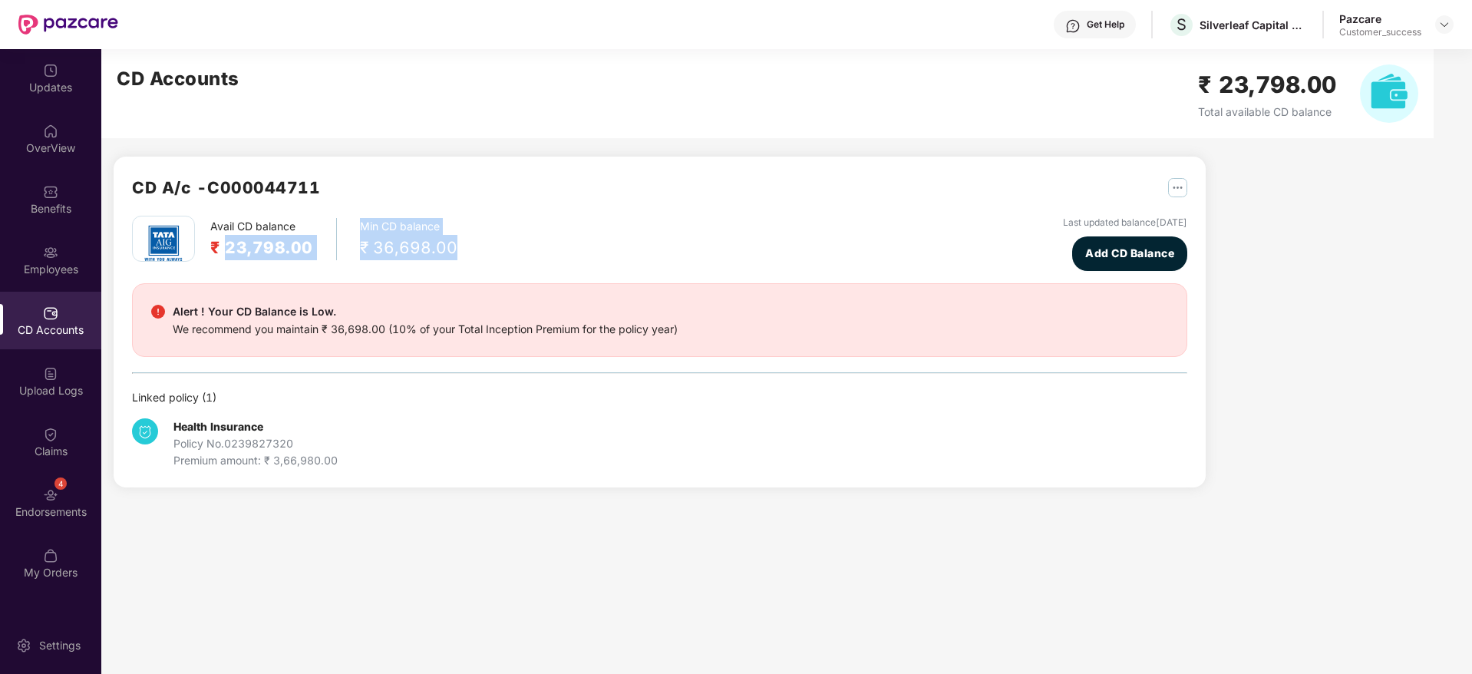
drag, startPoint x: 243, startPoint y: 241, endPoint x: 464, endPoint y: 269, distance: 222.8
click at [464, 269] on div "Avail CD balance ₹ 23,798.00 Min CD balance ₹ 36,698.00 Last updated balance 26…" at bounding box center [659, 243] width 1055 height 55
click at [31, 430] on div "Claims" at bounding box center [50, 442] width 101 height 58
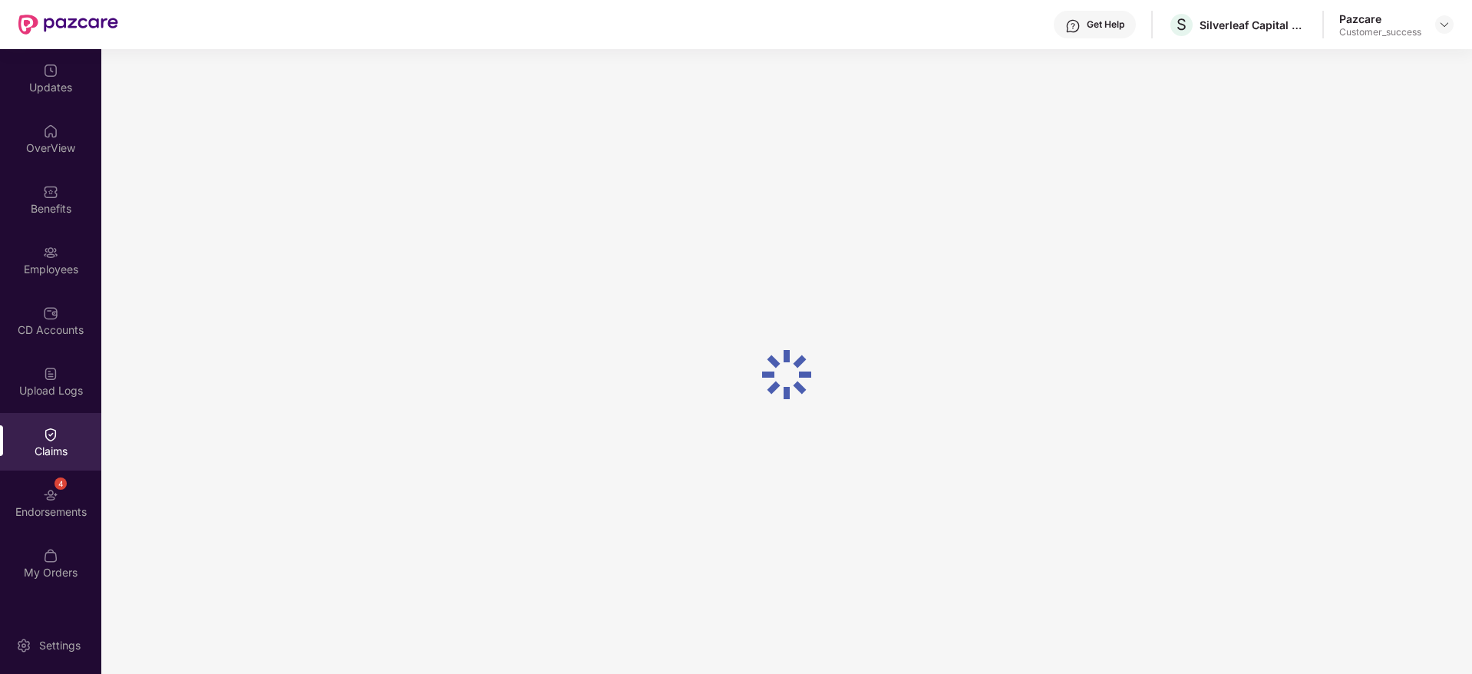
click at [65, 480] on div "4" at bounding box center [60, 483] width 12 height 12
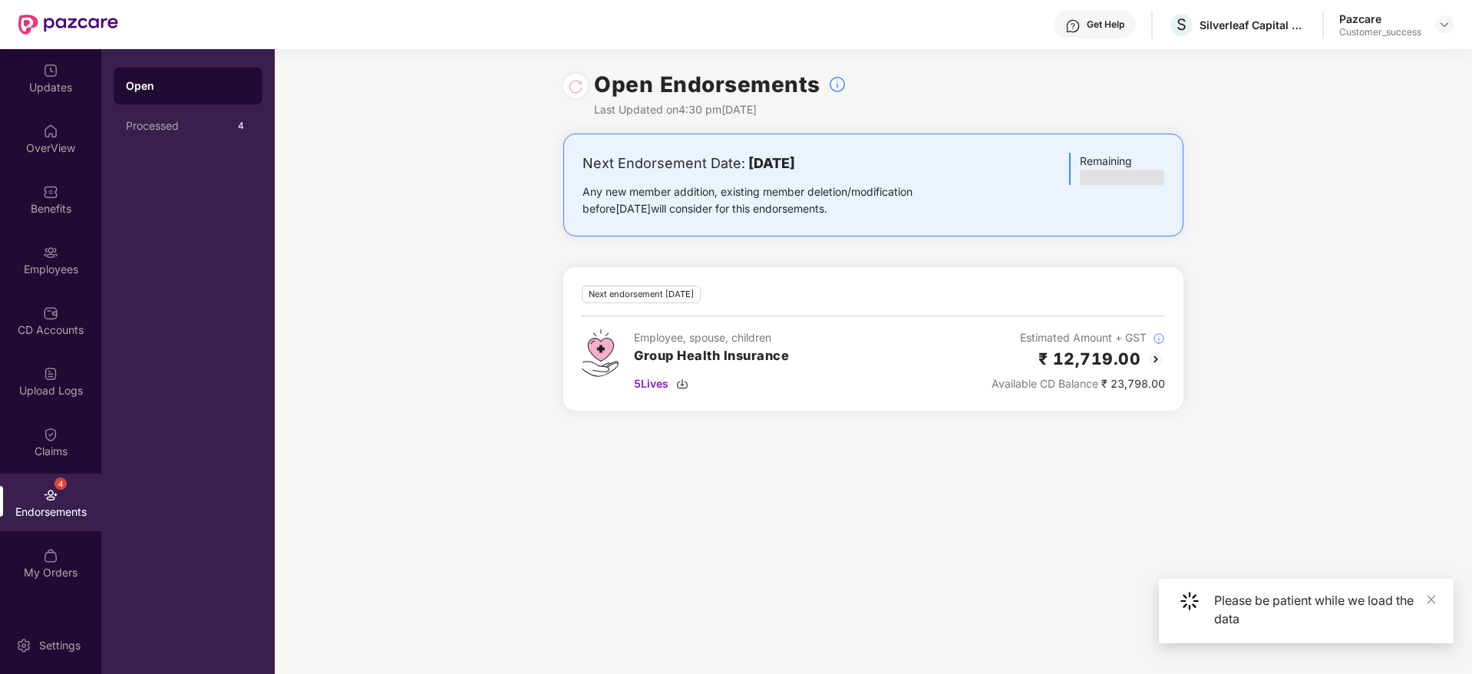
click at [1155, 362] on img at bounding box center [1155, 359] width 18 height 18
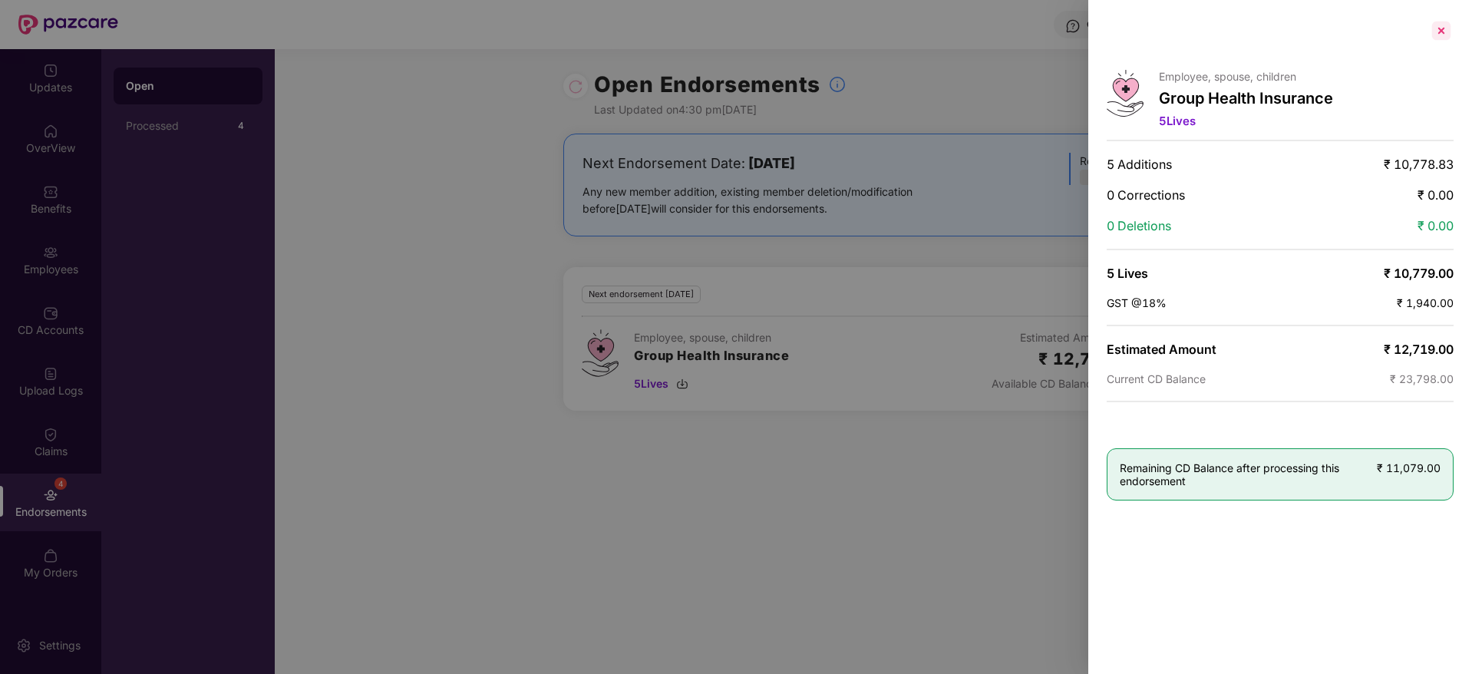
click at [1446, 18] on div at bounding box center [1441, 30] width 25 height 25
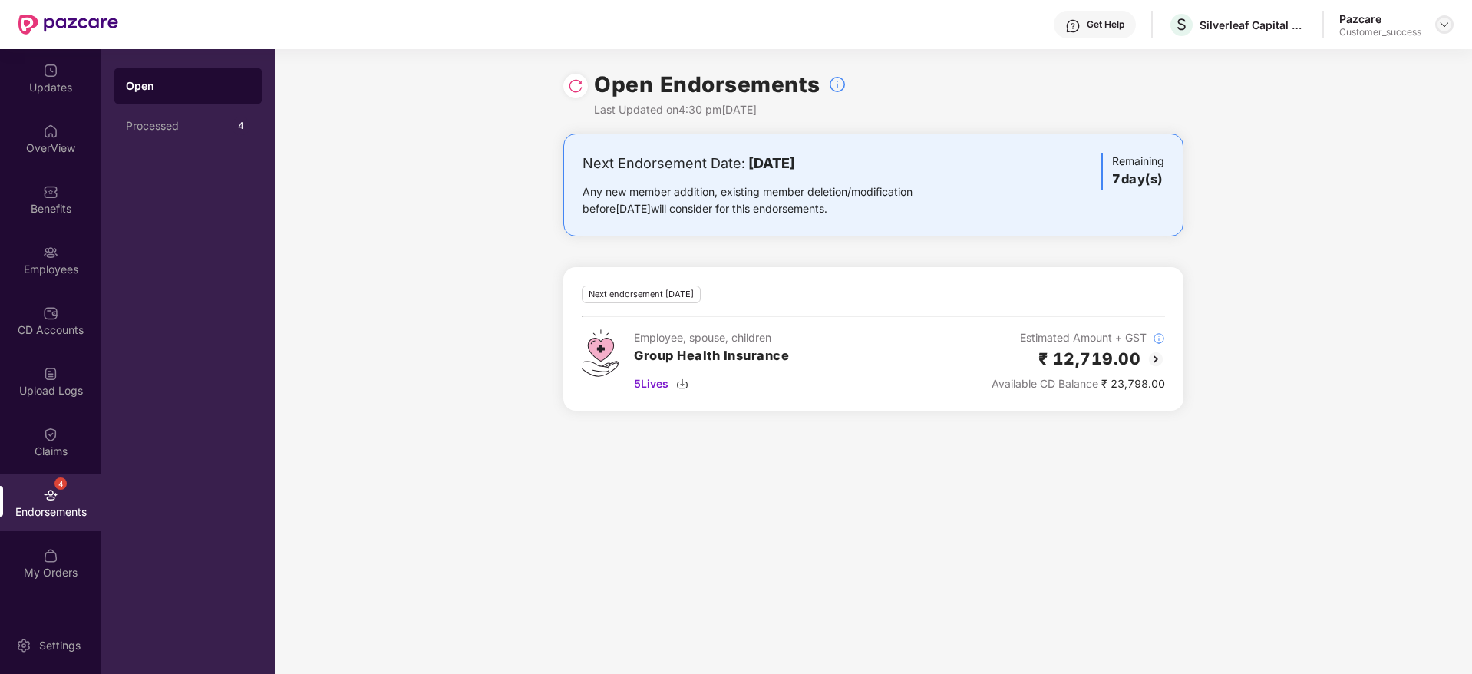
click at [1451, 26] on div at bounding box center [1444, 24] width 18 height 18
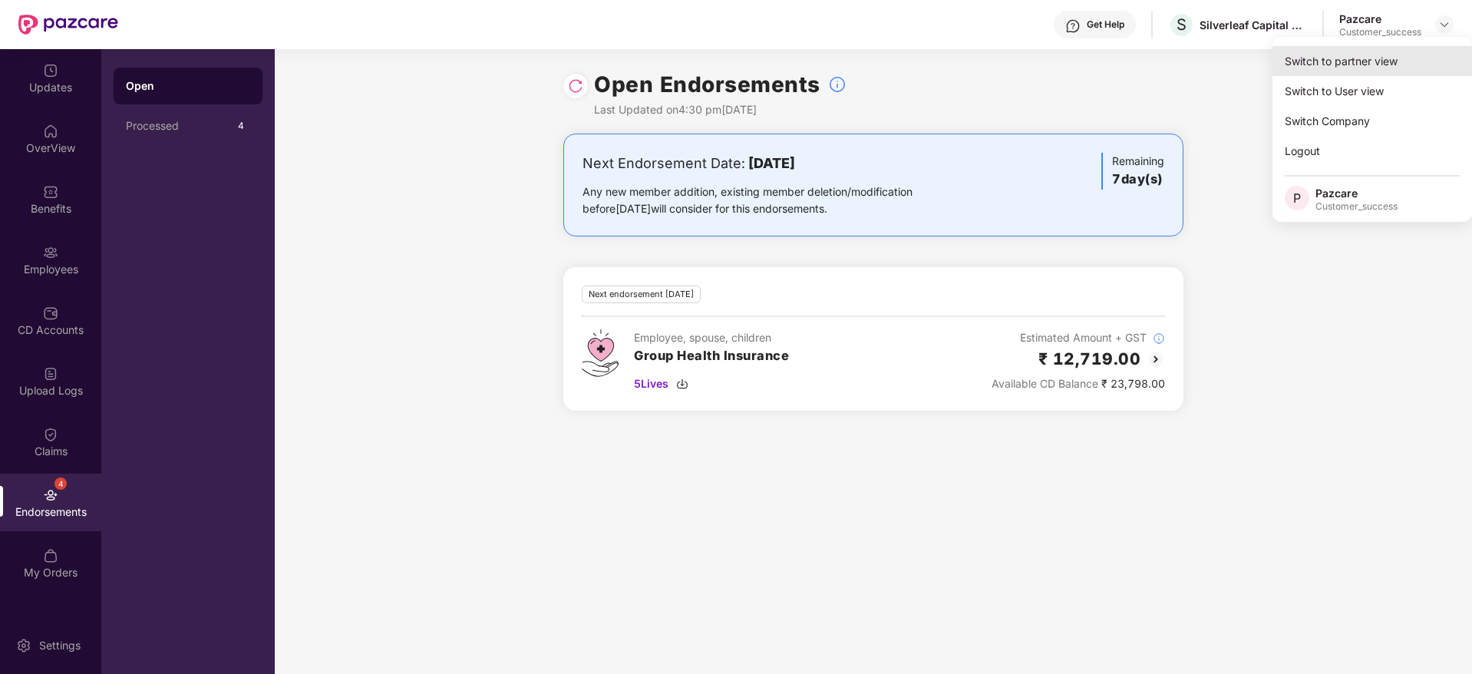
click at [1429, 62] on div "Switch to partner view" at bounding box center [1371, 61] width 199 height 30
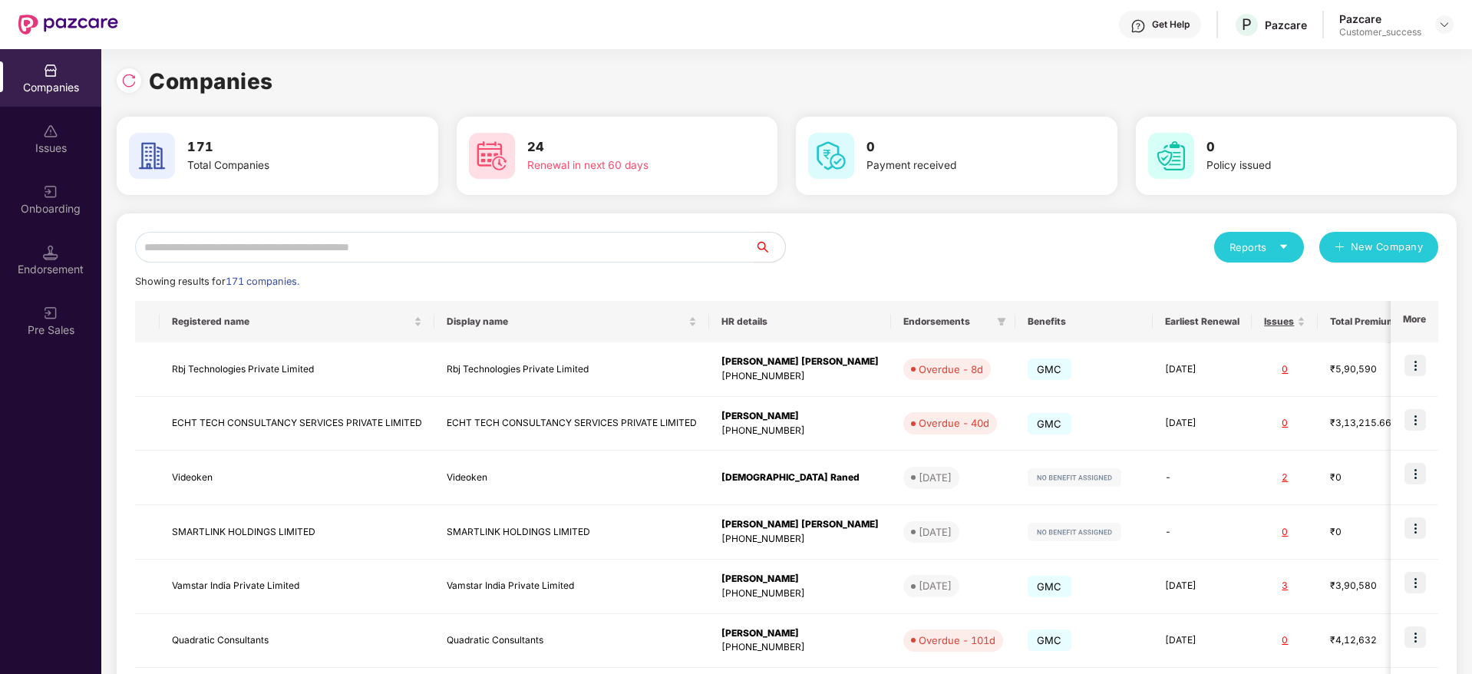
click at [1234, 236] on div "Reports" at bounding box center [1259, 247] width 90 height 31
click at [1251, 290] on div "Companies" at bounding box center [1251, 287] width 56 height 17
click at [129, 76] on img at bounding box center [128, 80] width 15 height 15
click at [733, 254] on input "text" at bounding box center [444, 247] width 619 height 31
paste input "**********"
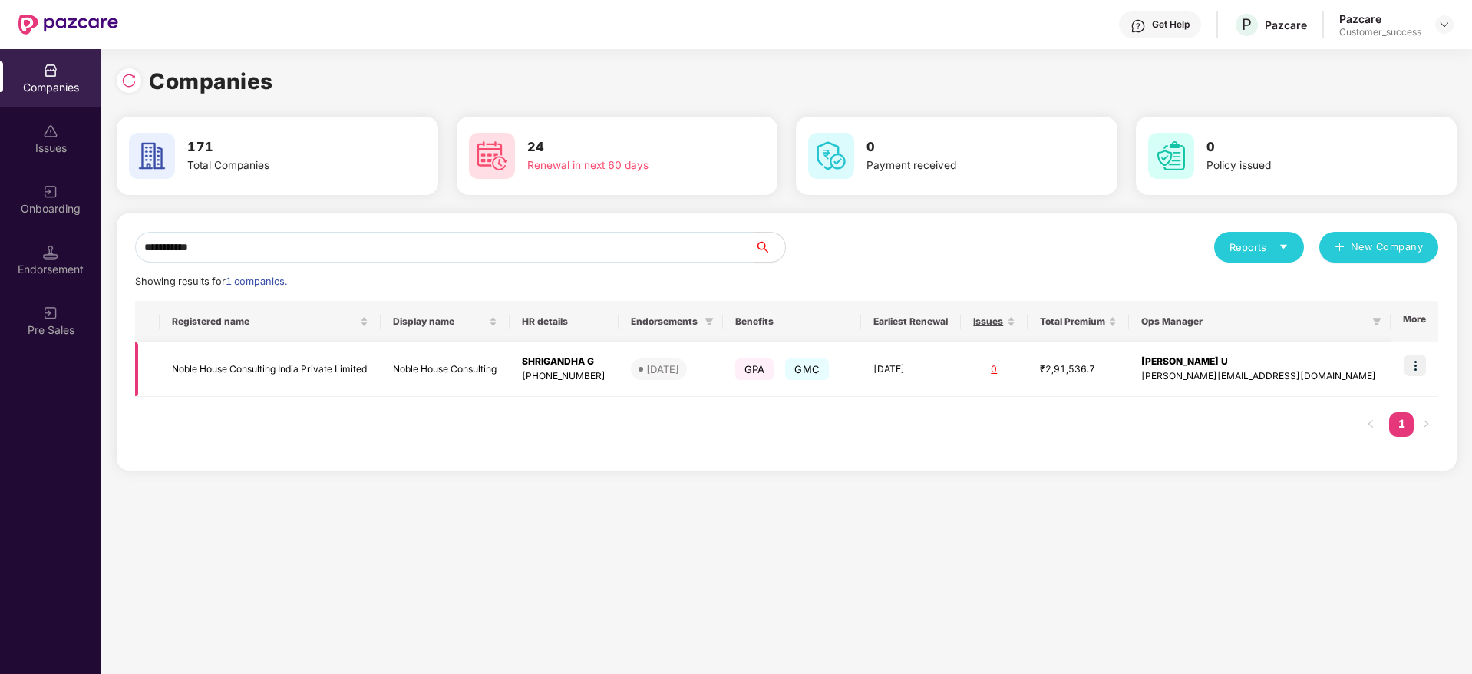
type input "**********"
click at [1416, 364] on img at bounding box center [1414, 364] width 21 height 21
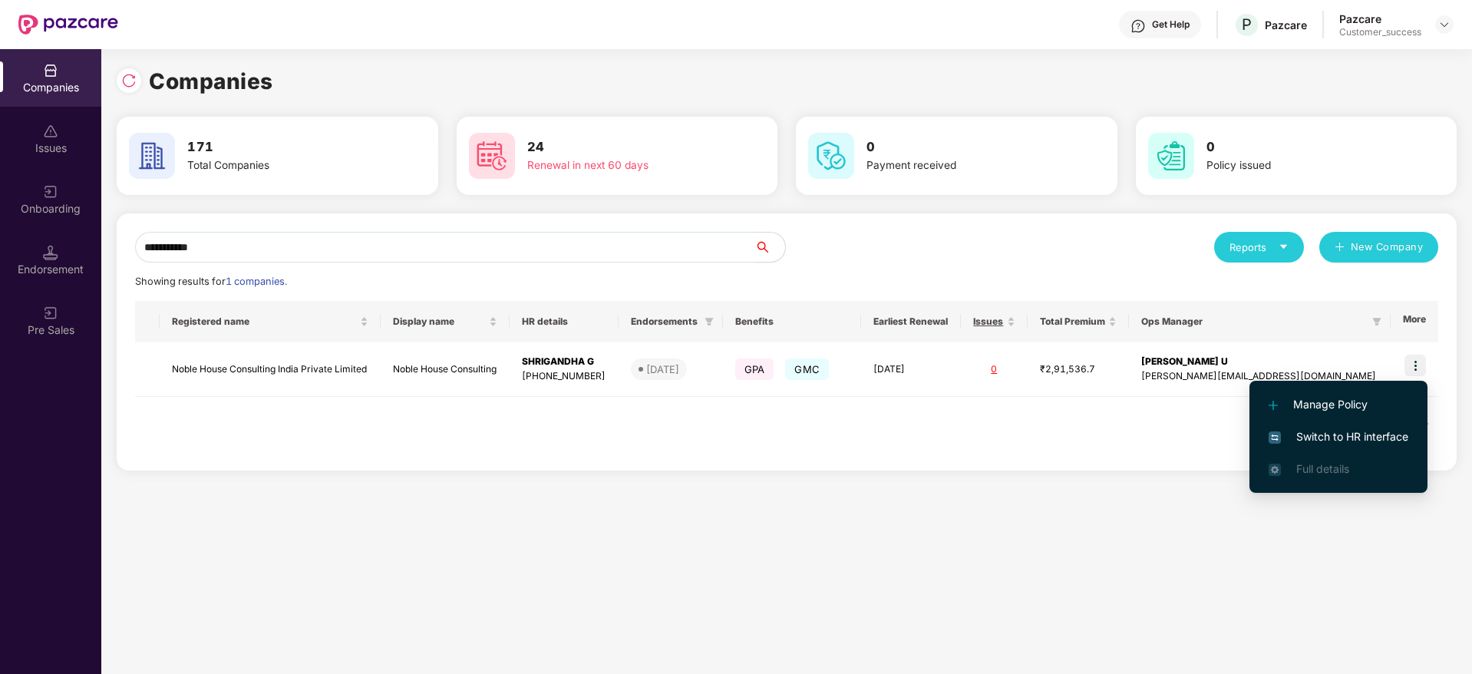
click at [1379, 431] on span "Switch to HR interface" at bounding box center [1338, 436] width 140 height 17
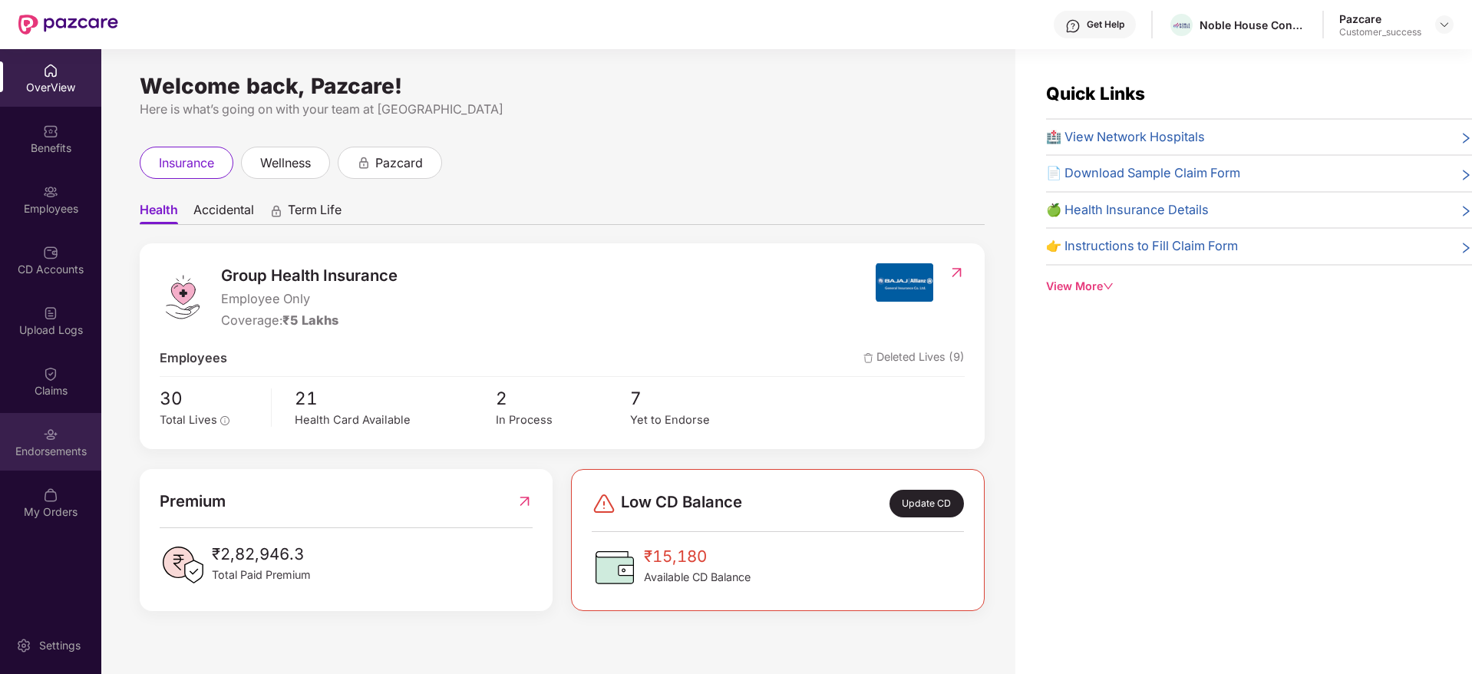
click at [51, 425] on div at bounding box center [50, 432] width 15 height 15
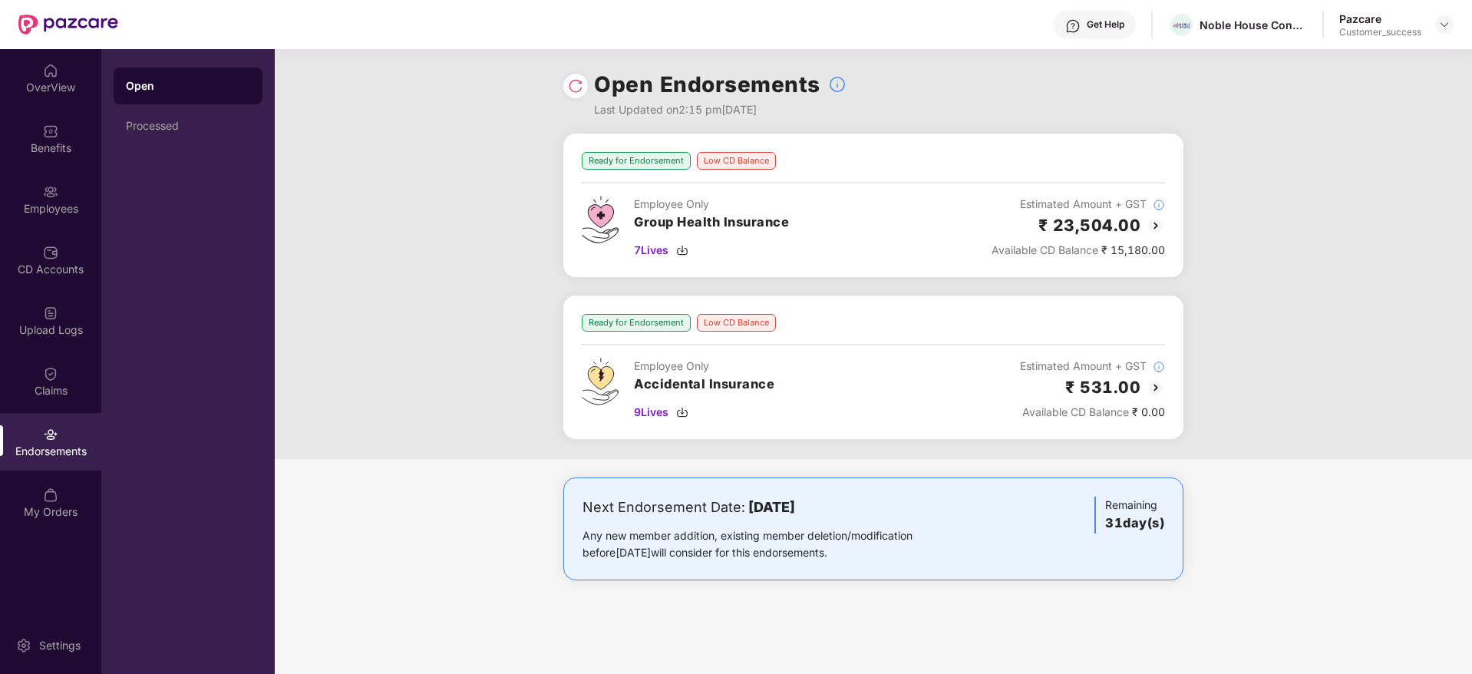
click at [1234, 36] on div "Noble House Consulting" at bounding box center [1237, 25] width 139 height 27
copy div "Noble House Consulting"
click at [1439, 28] on img at bounding box center [1444, 24] width 12 height 12
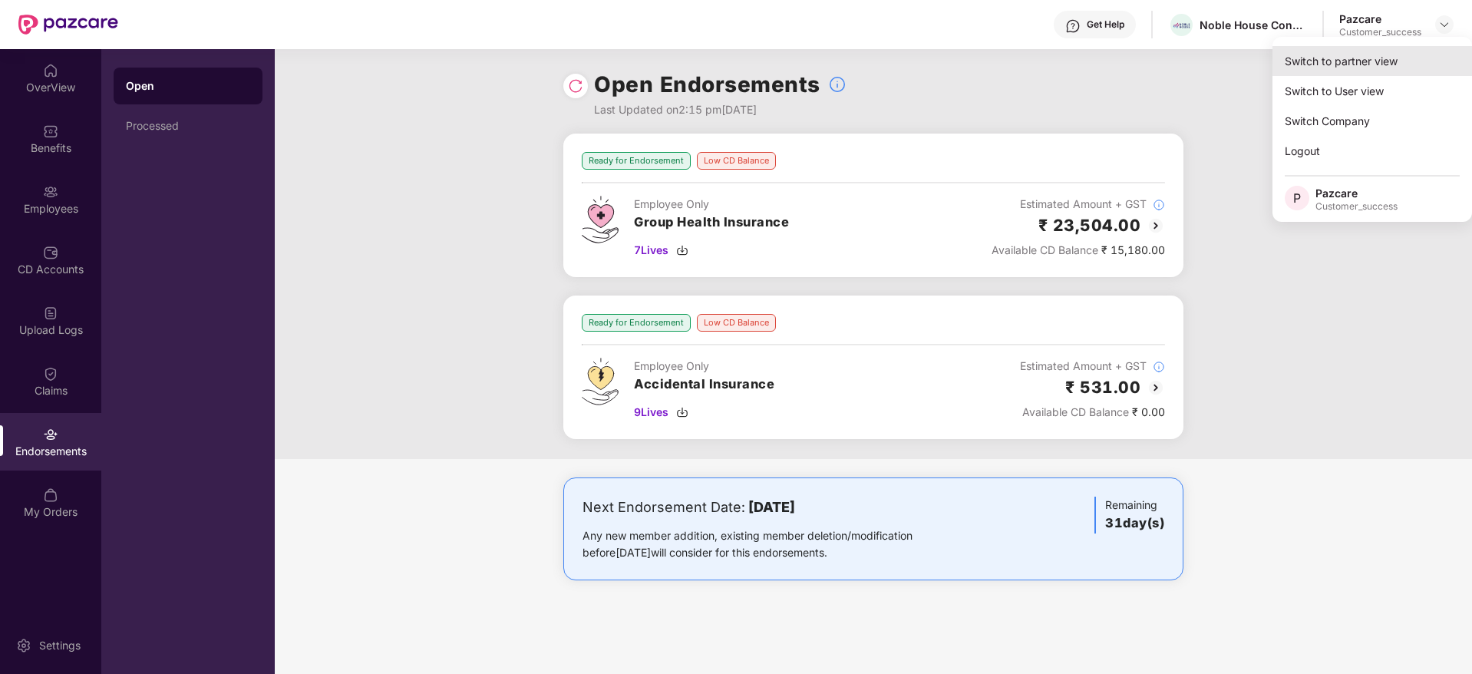
click at [1436, 46] on div "Switch to partner view" at bounding box center [1371, 61] width 199 height 30
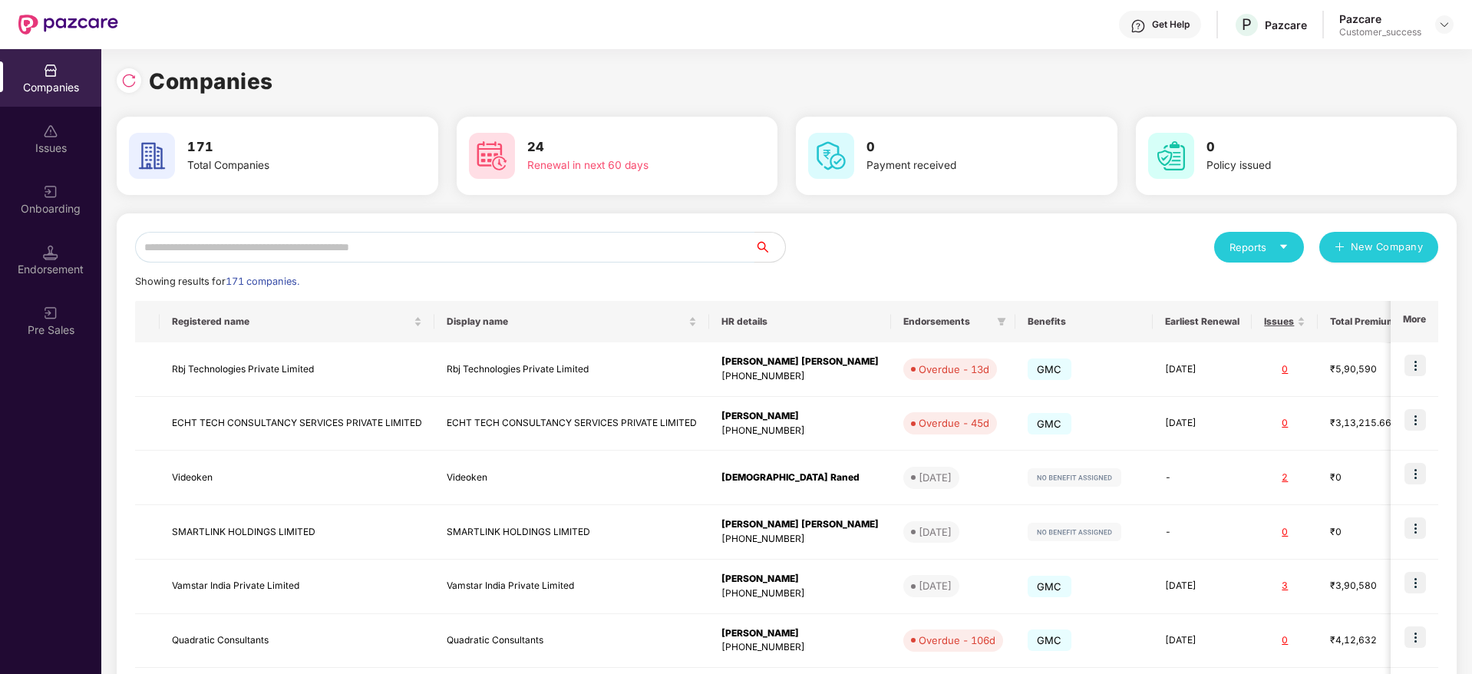
click at [670, 246] on input "text" at bounding box center [444, 247] width 619 height 31
paste input "**********"
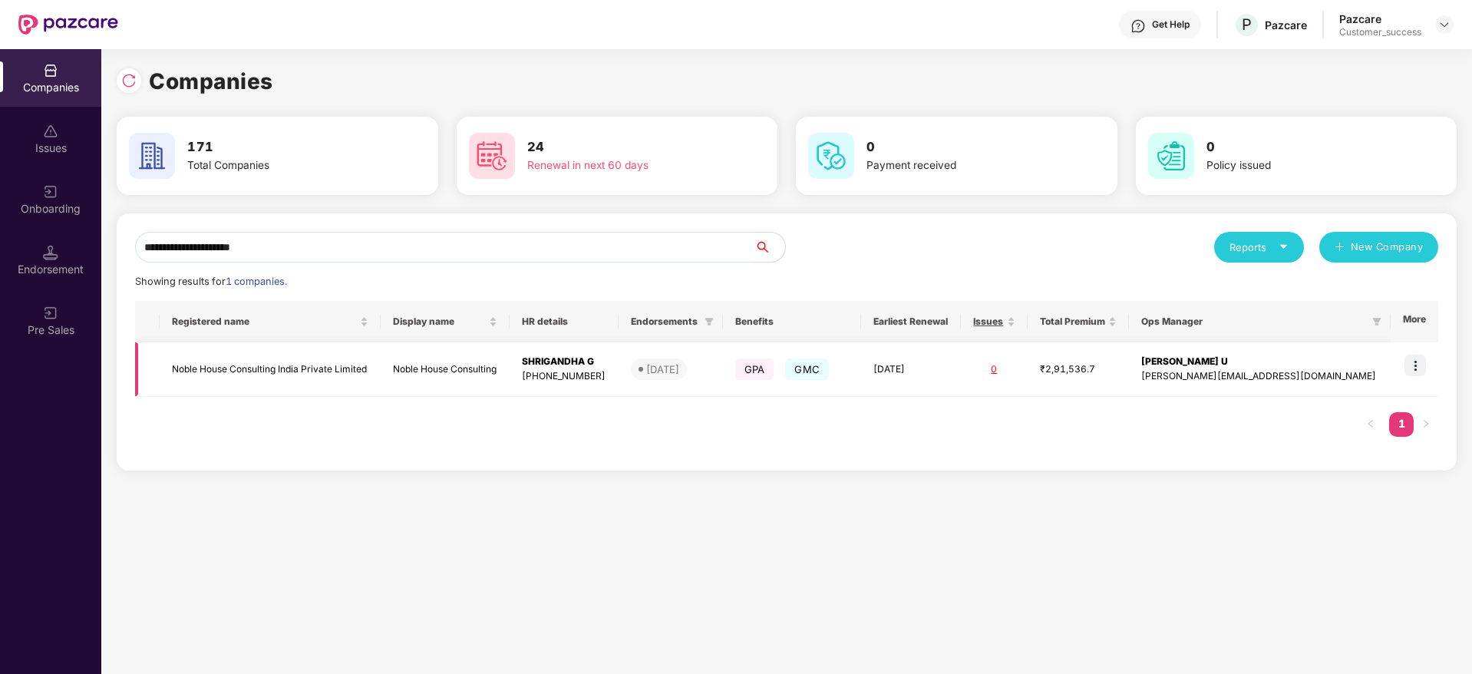
type input "**********"
click at [606, 371] on div "+918602917503" at bounding box center [564, 376] width 84 height 15
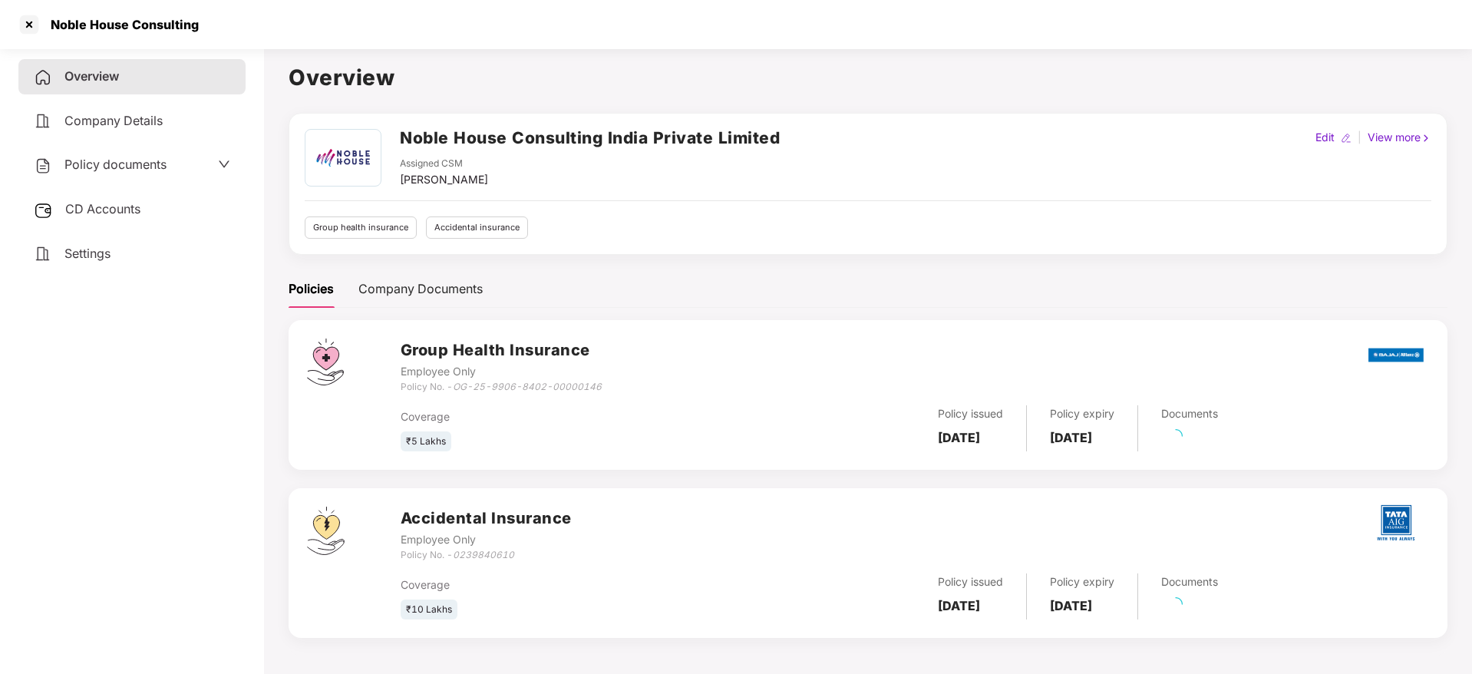
click at [160, 177] on div "Policy documents" at bounding box center [131, 164] width 227 height 35
click at [166, 160] on span "Policy documents" at bounding box center [115, 164] width 102 height 15
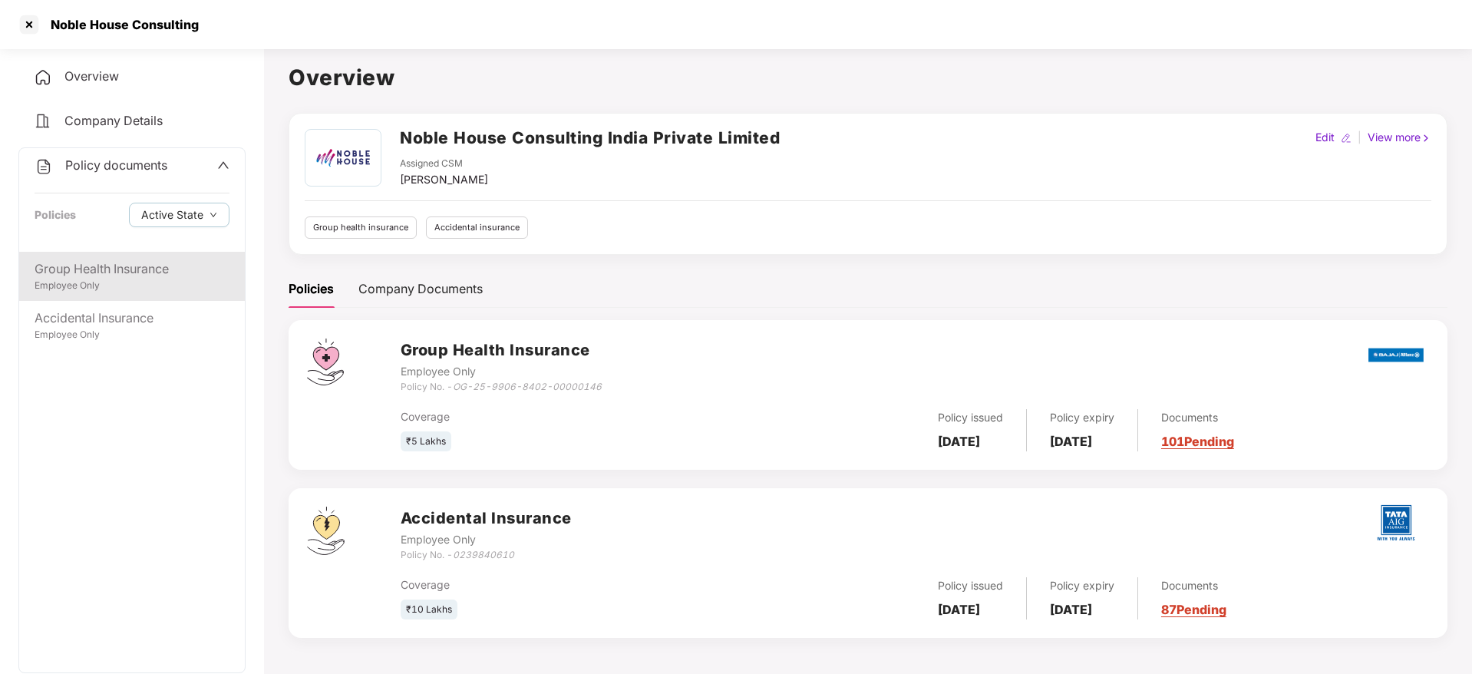
click at [179, 272] on div "Group Health Insurance" at bounding box center [132, 268] width 195 height 19
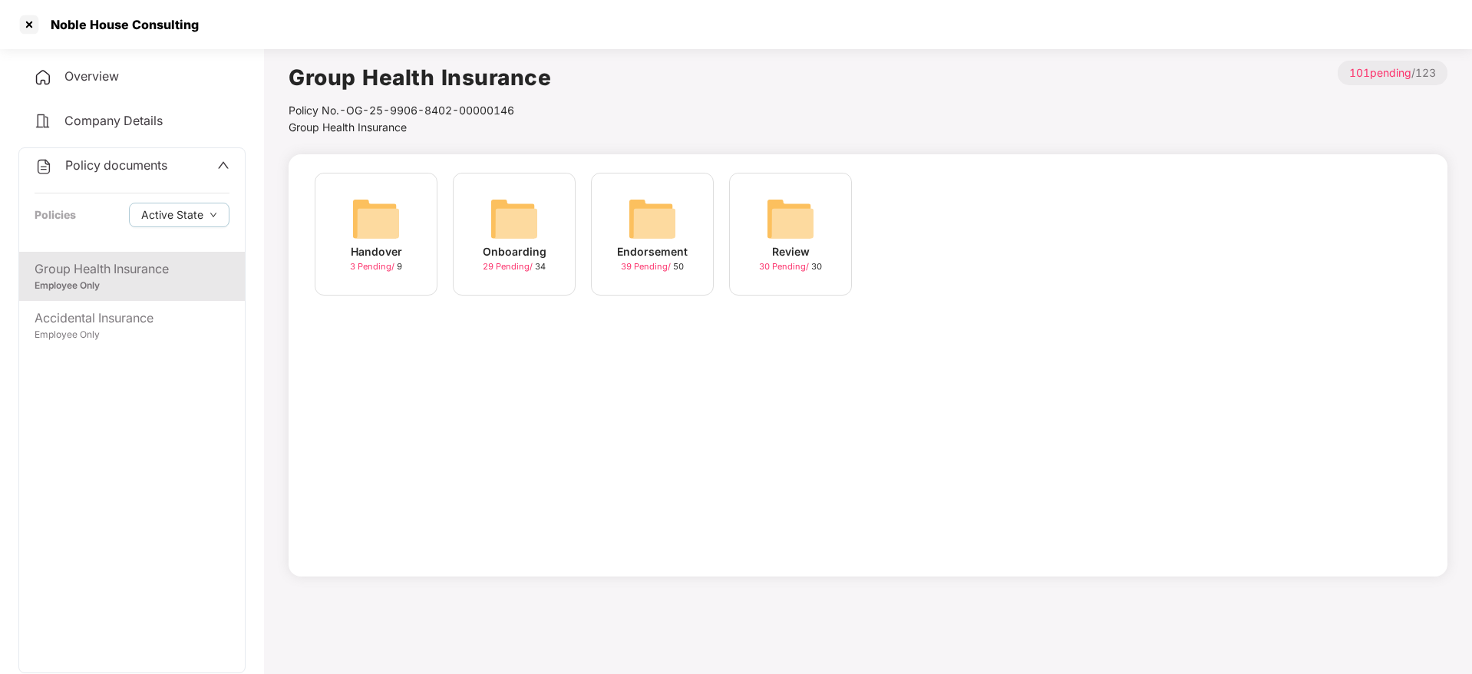
click at [714, 248] on div "Endorsement 39 Pending / 50" at bounding box center [652, 242] width 138 height 138
click at [674, 242] on img at bounding box center [652, 218] width 49 height 49
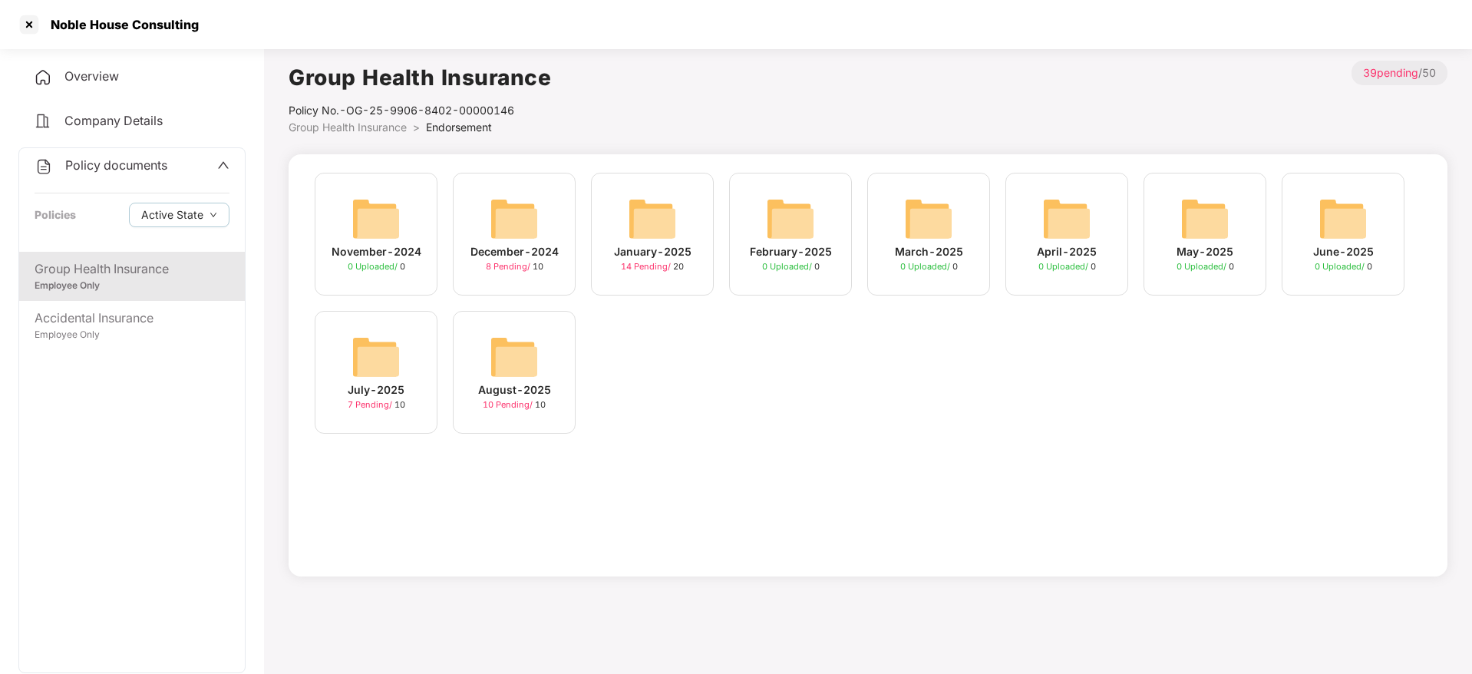
click at [505, 410] on div "10 Pending / 10" at bounding box center [514, 404] width 63 height 13
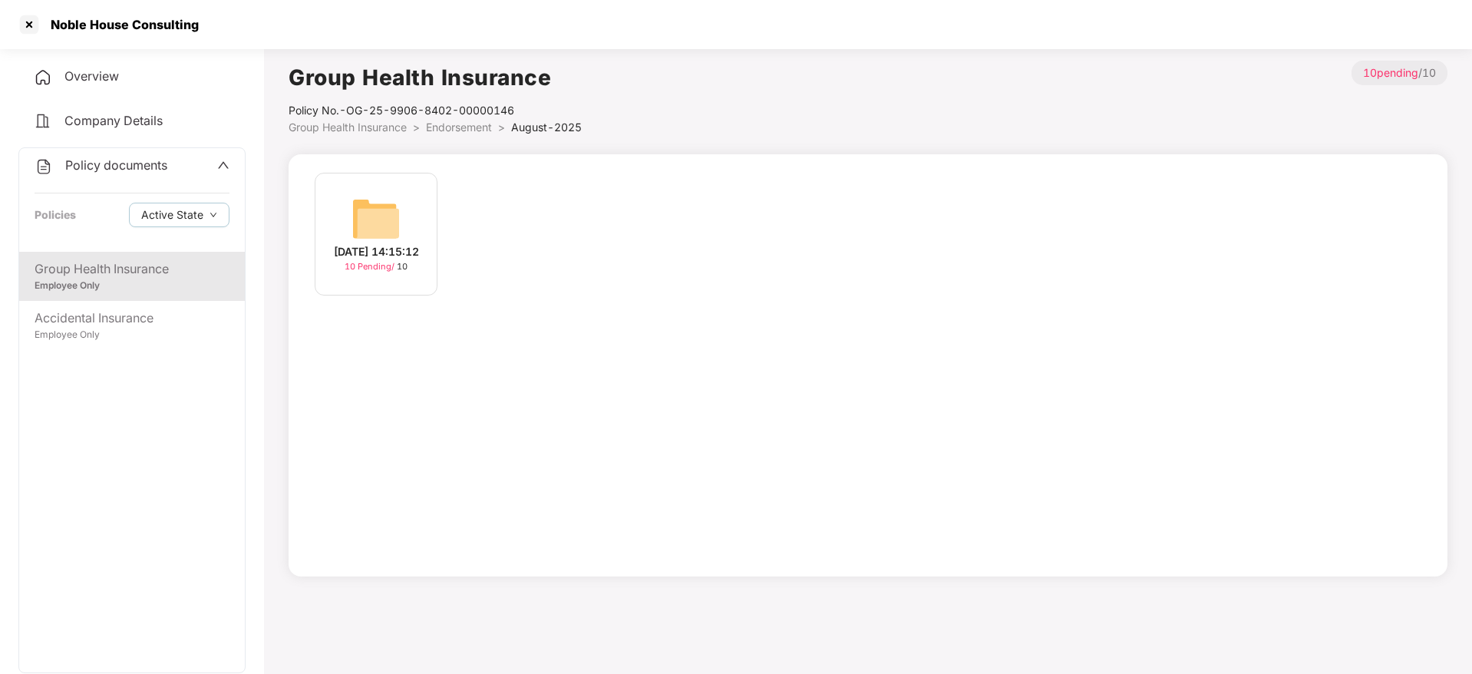
click at [334, 255] on div "18-Aug-2025 14:15:12" at bounding box center [376, 251] width 85 height 17
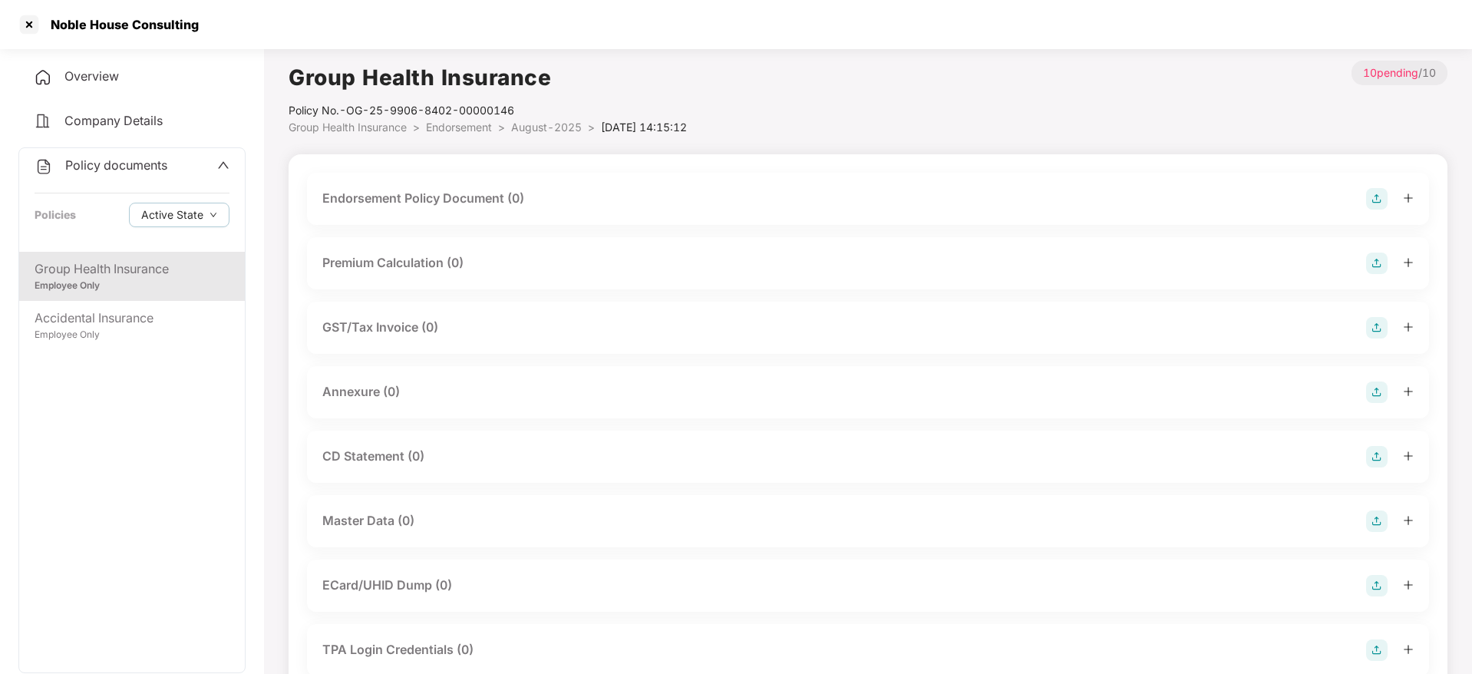
click at [559, 133] on span "August-2025" at bounding box center [546, 126] width 71 height 13
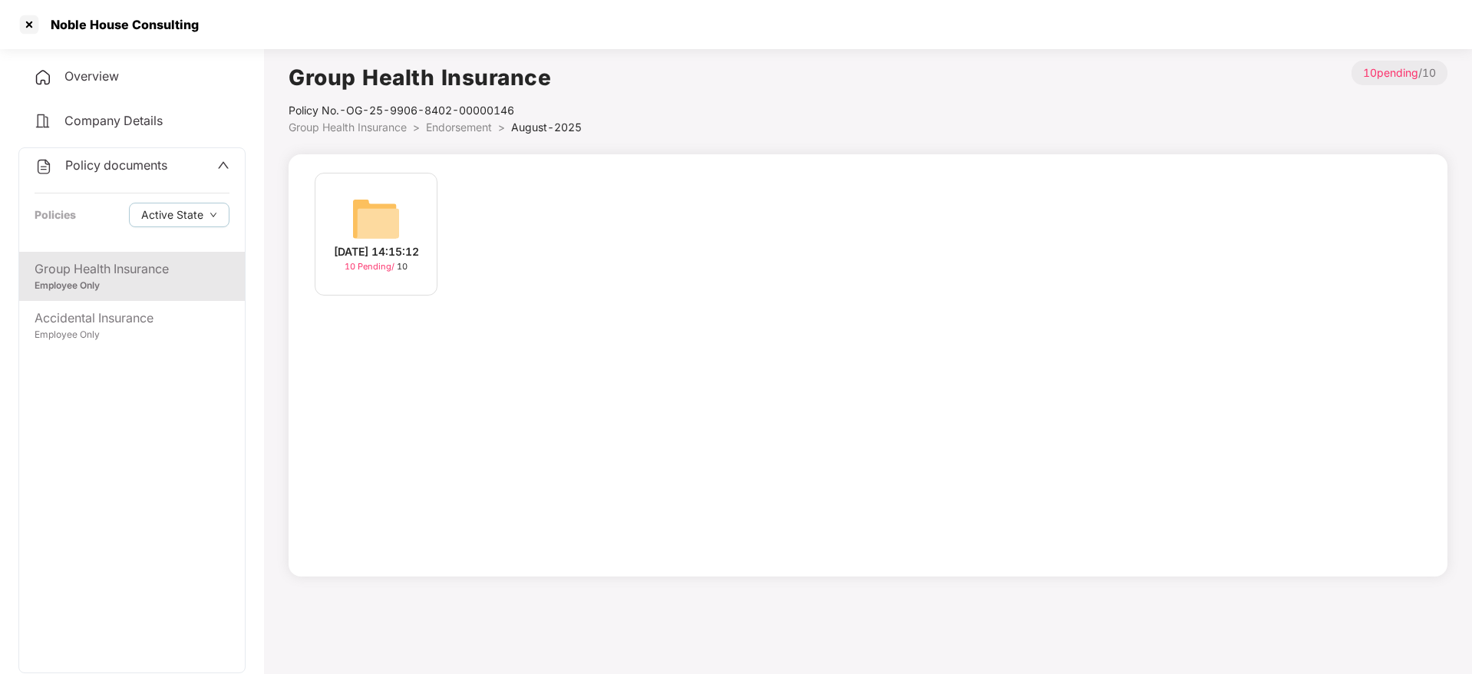
click at [486, 125] on span "Endorsement" at bounding box center [459, 126] width 66 height 13
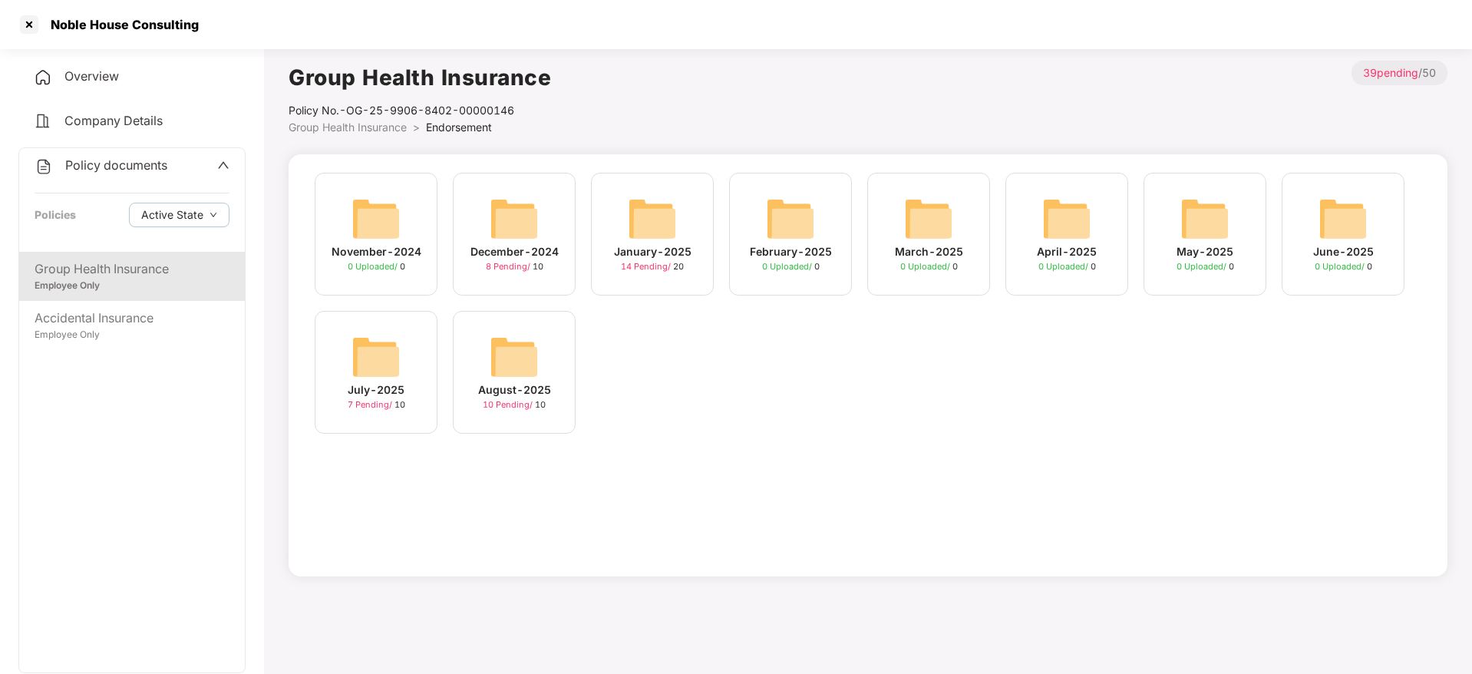
click at [397, 335] on img at bounding box center [375, 356] width 49 height 49
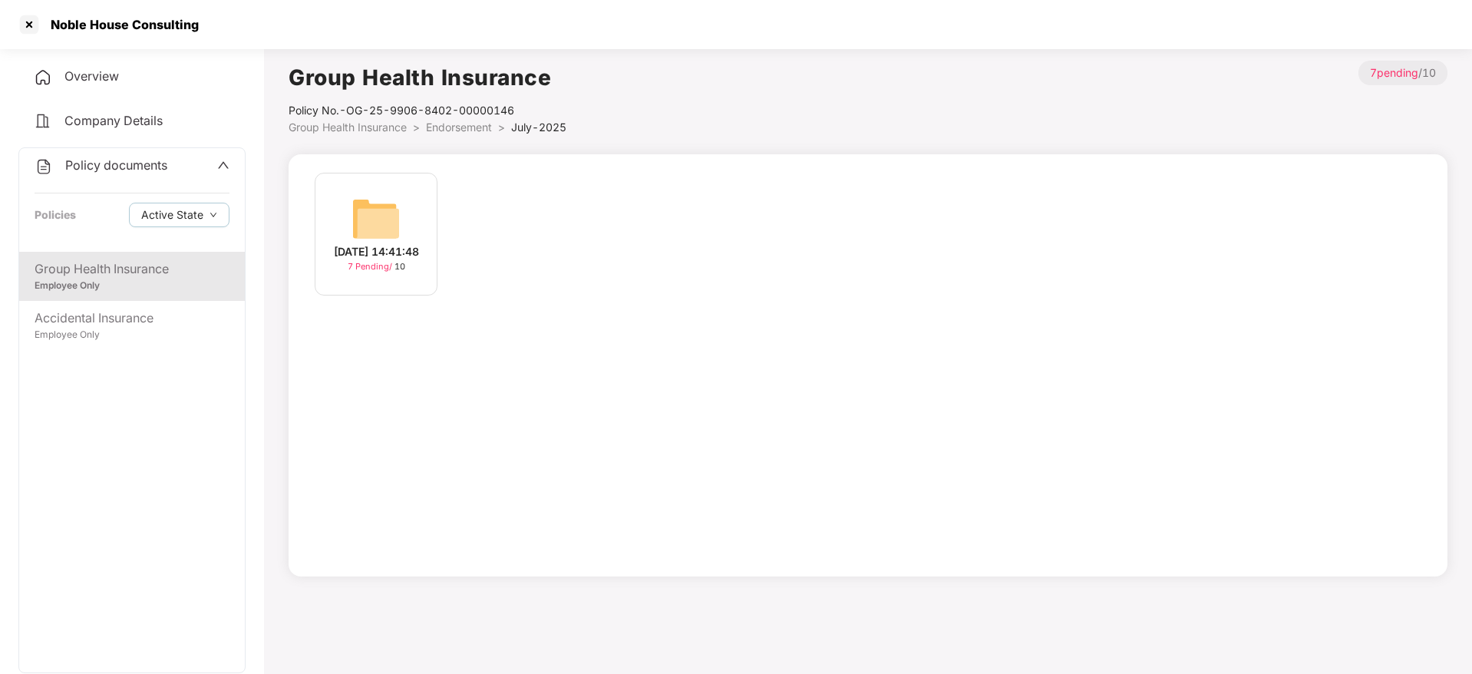
click at [387, 229] on img at bounding box center [375, 218] width 49 height 49
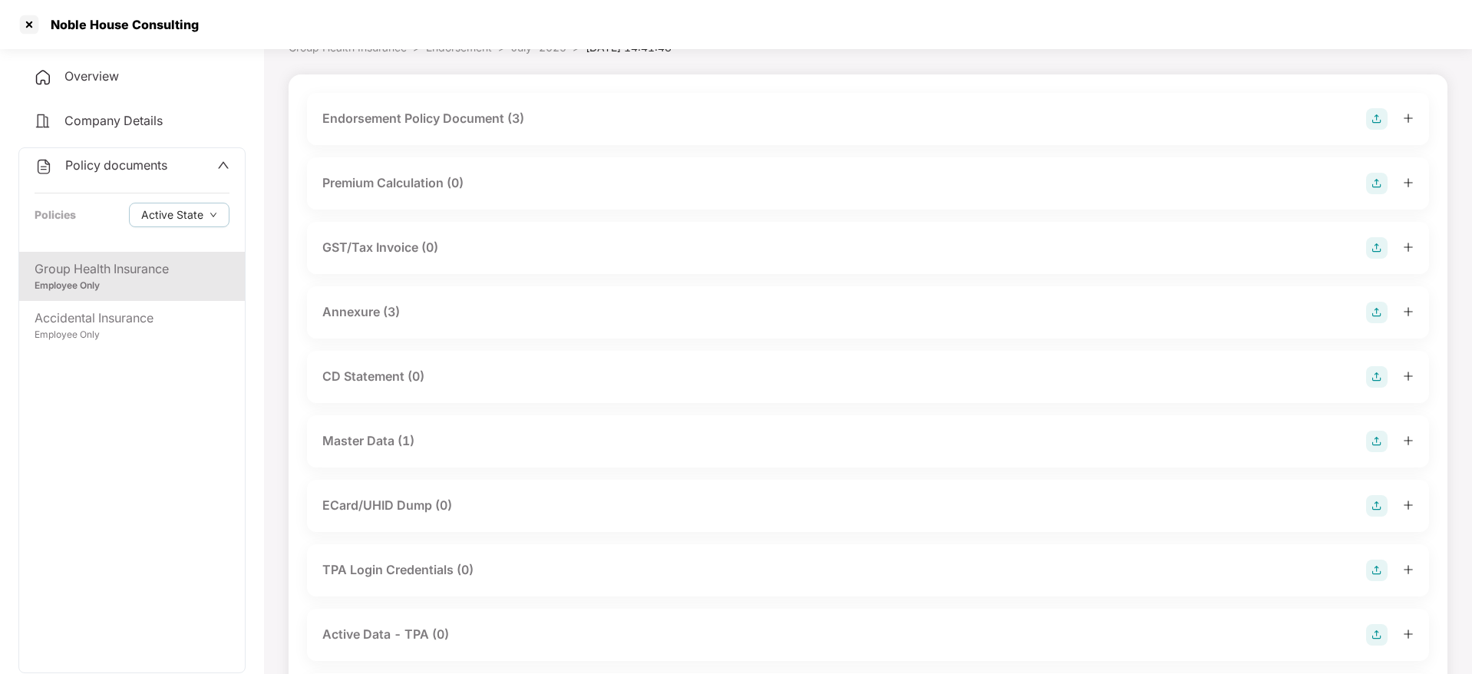
scroll to position [115, 0]
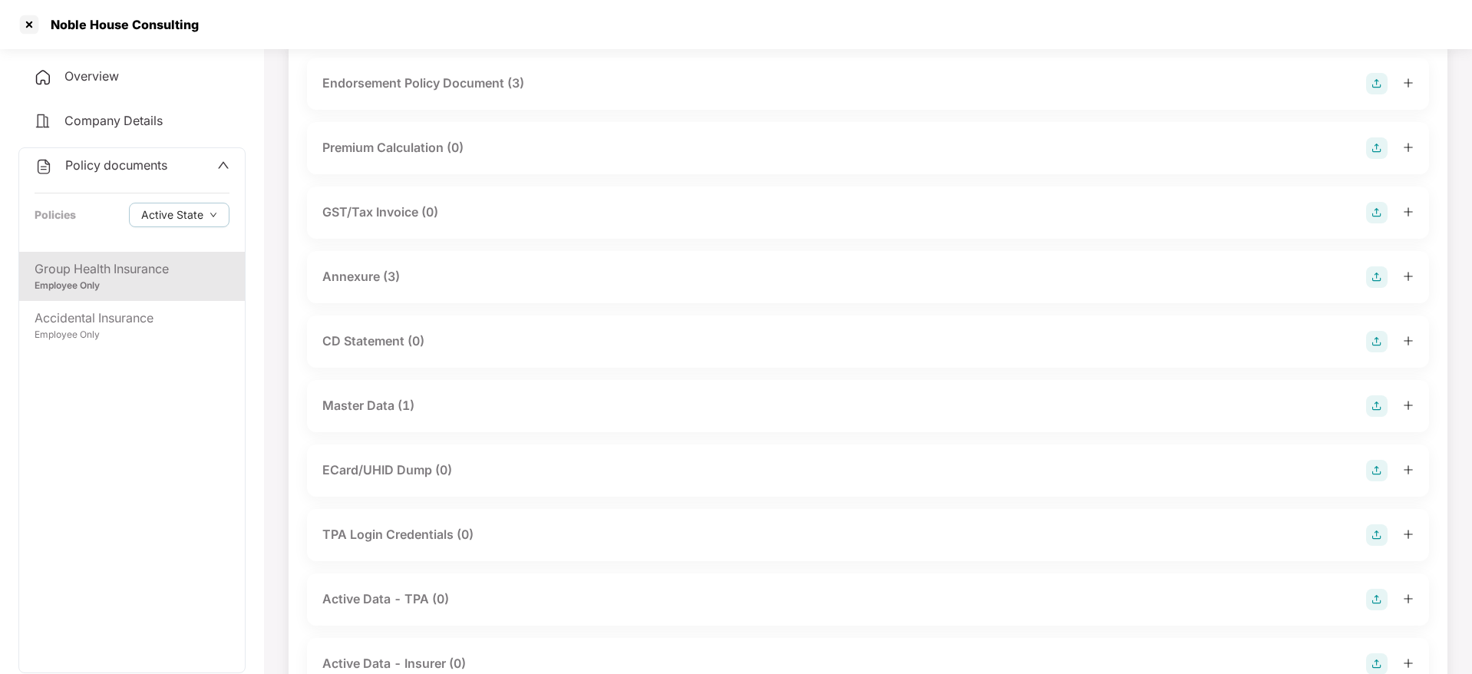
click at [440, 421] on div "Master Data (1)" at bounding box center [868, 406] width 1122 height 52
click at [440, 406] on div "Master Data (1)" at bounding box center [867, 405] width 1091 height 21
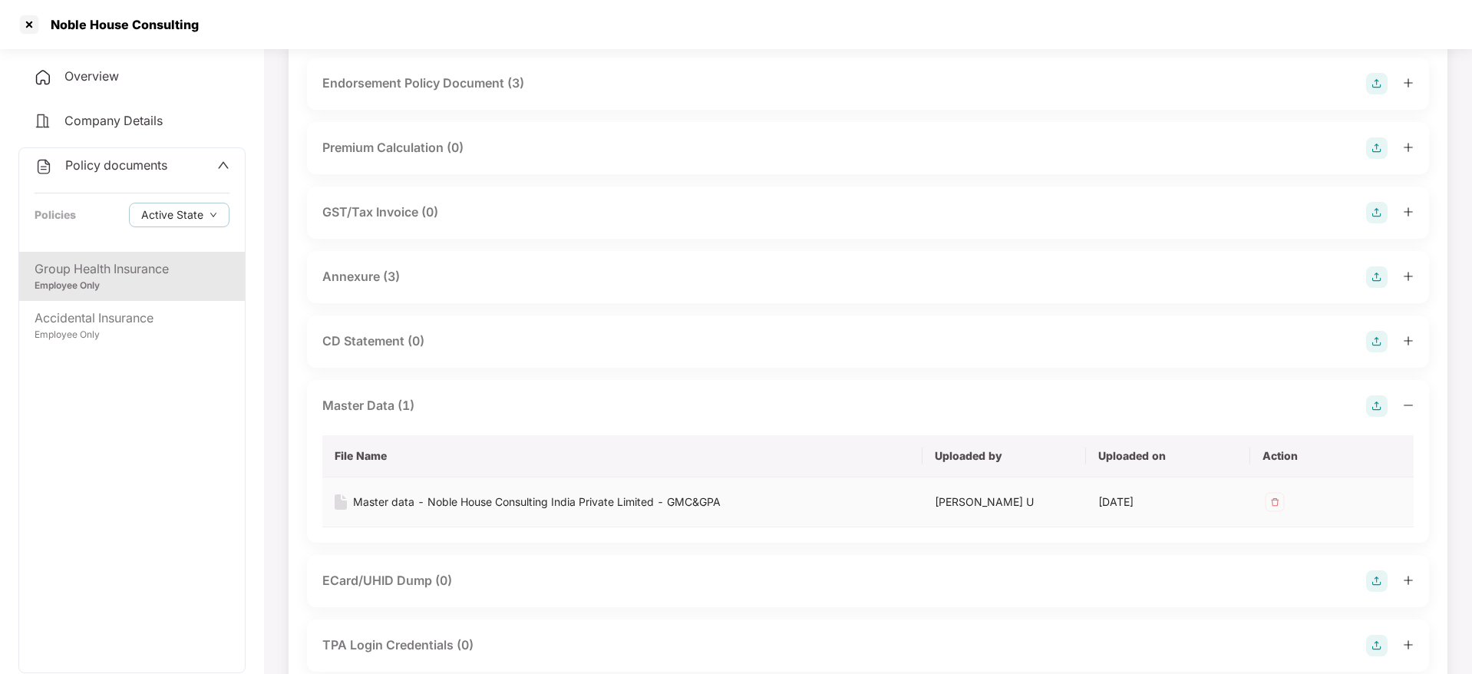
click at [468, 495] on div "Master data - Noble House Consulting India Private Limited - GMC&GPA" at bounding box center [537, 501] width 368 height 17
click at [101, 31] on div "Noble House Consulting" at bounding box center [119, 24] width 157 height 15
copy div "Noble House Consulting"
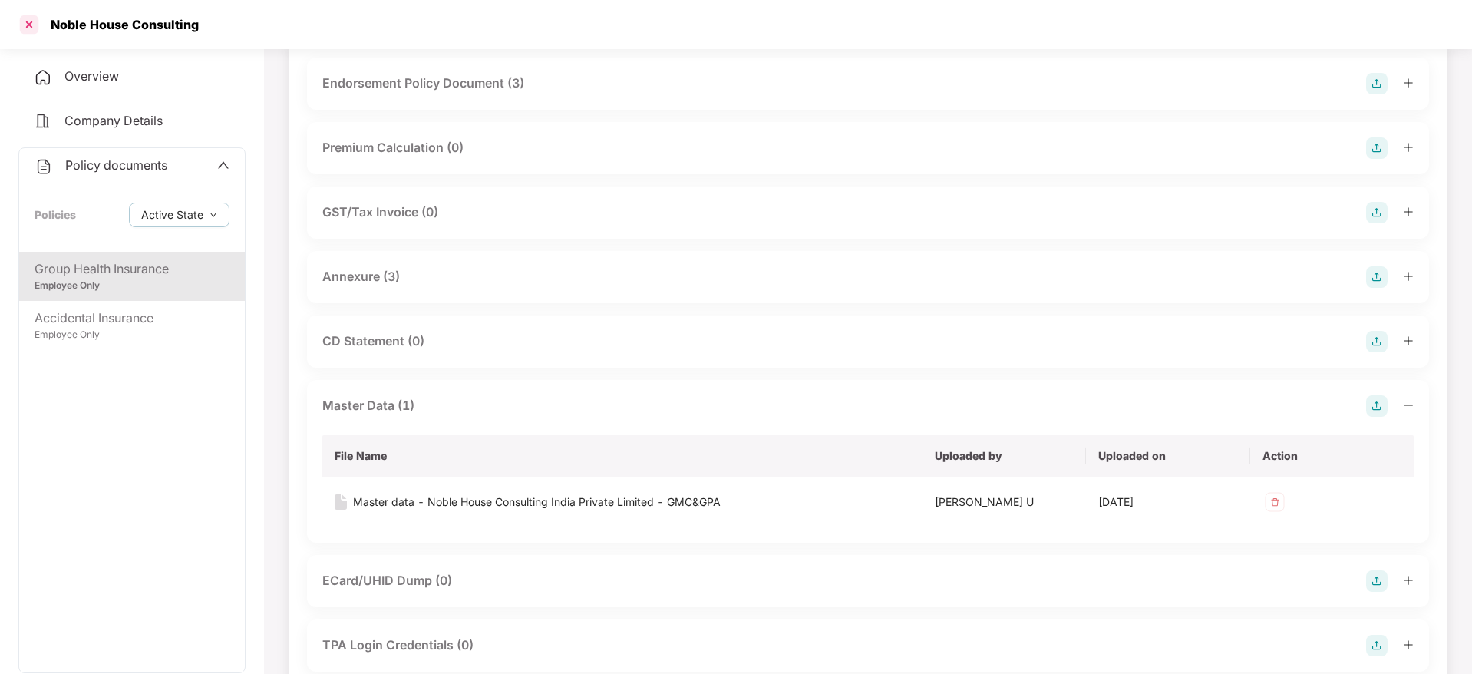
click at [41, 29] on div at bounding box center [29, 24] width 25 height 25
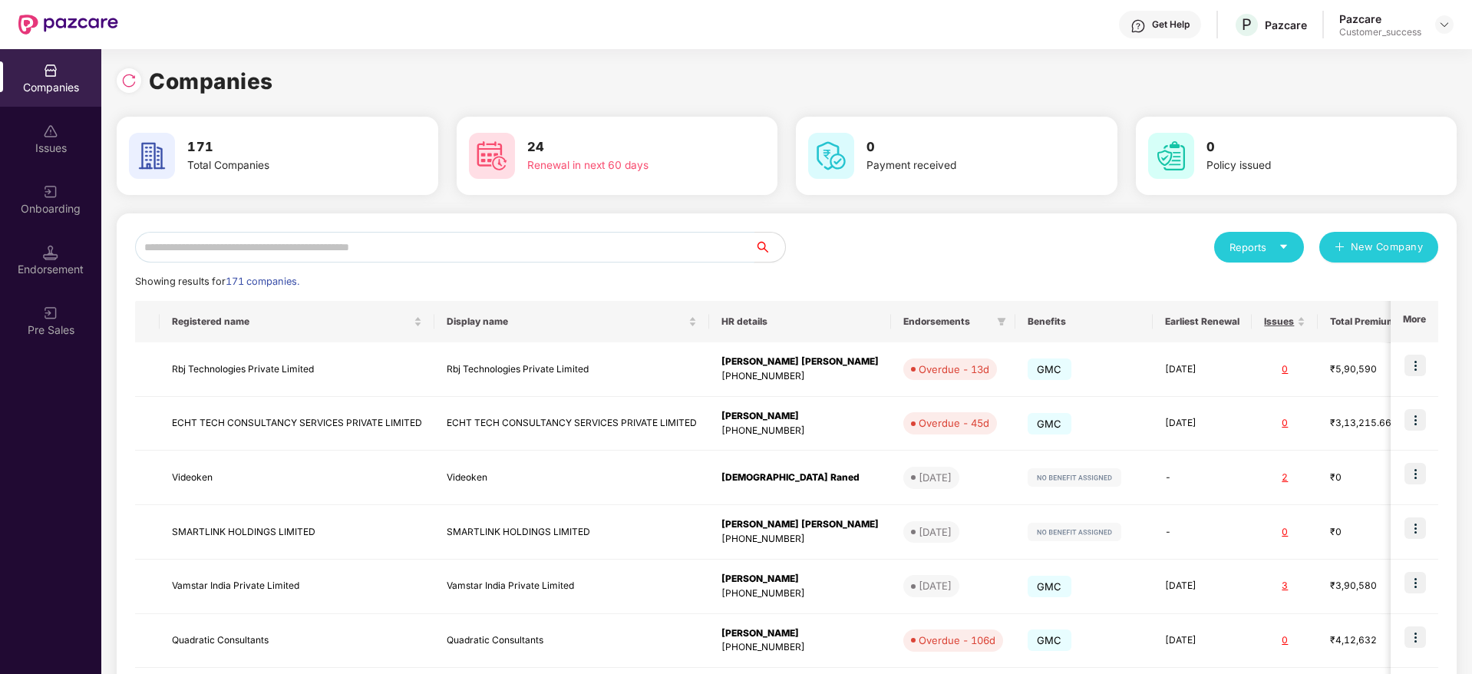
click at [616, 242] on input "text" at bounding box center [444, 247] width 619 height 31
paste input "**********"
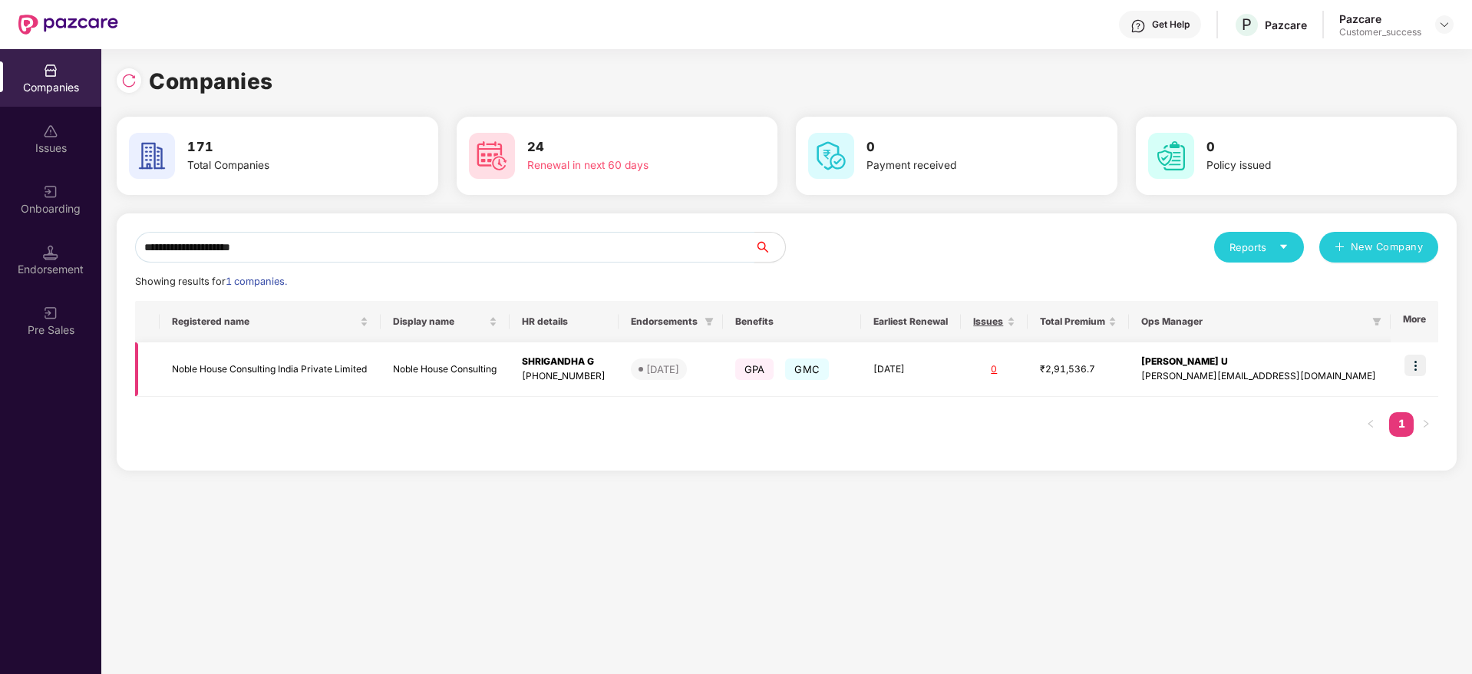
type input "**********"
click at [1434, 361] on td at bounding box center [1414, 369] width 48 height 54
click at [1409, 364] on img at bounding box center [1414, 364] width 21 height 21
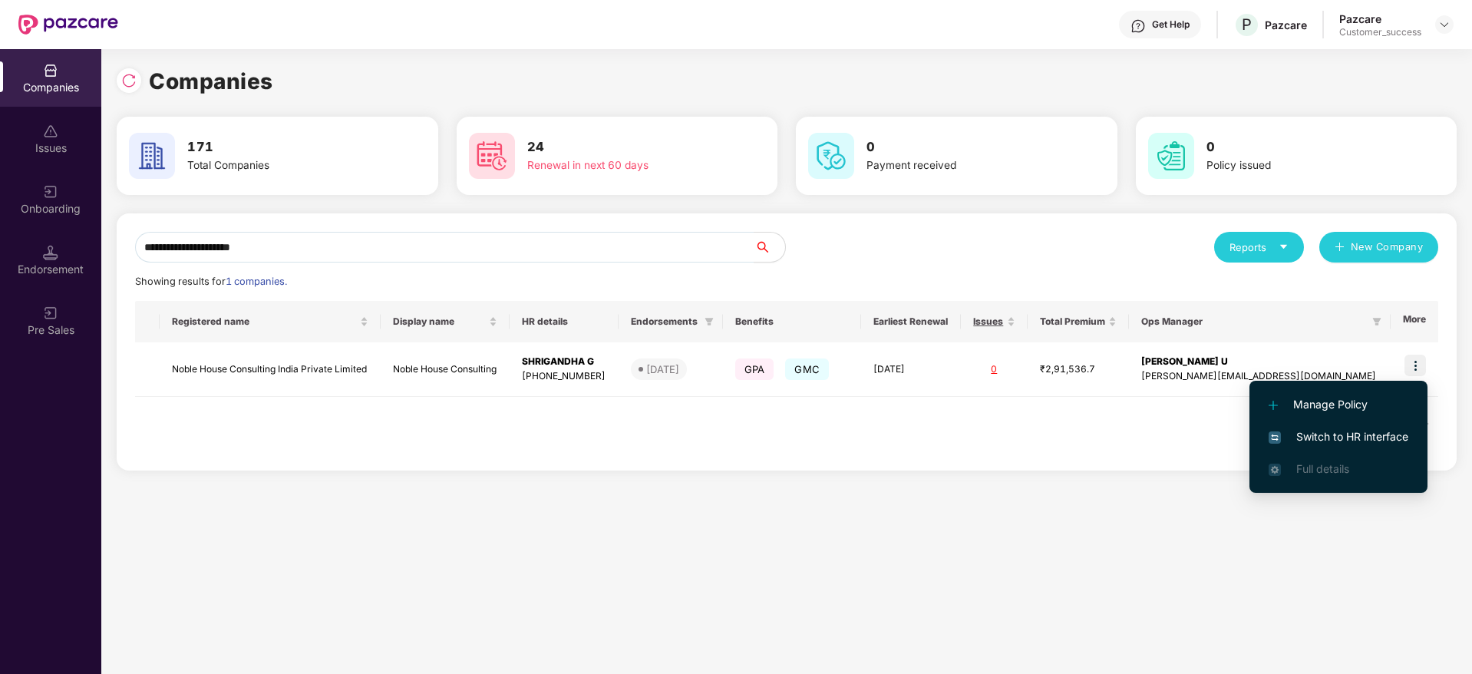
click at [1387, 430] on span "Switch to HR interface" at bounding box center [1338, 436] width 140 height 17
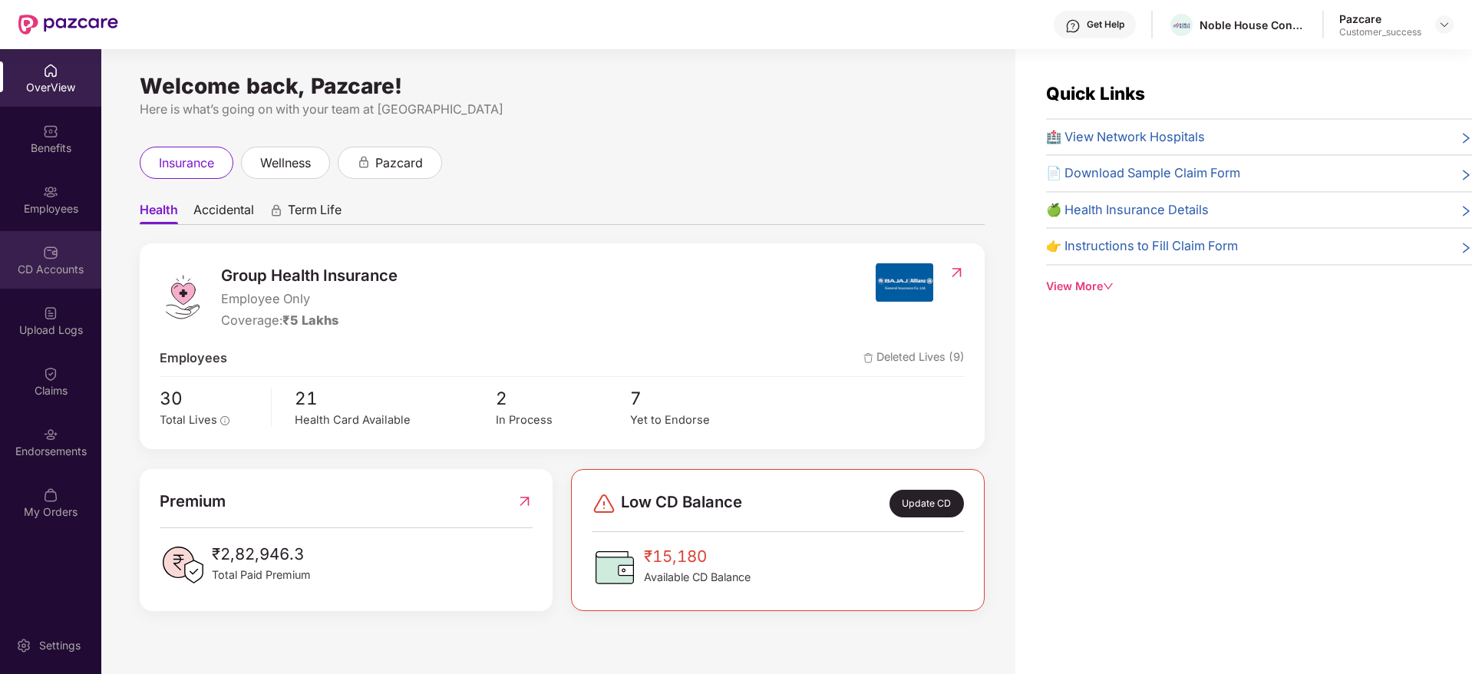
click at [51, 272] on div "CD Accounts" at bounding box center [50, 269] width 101 height 15
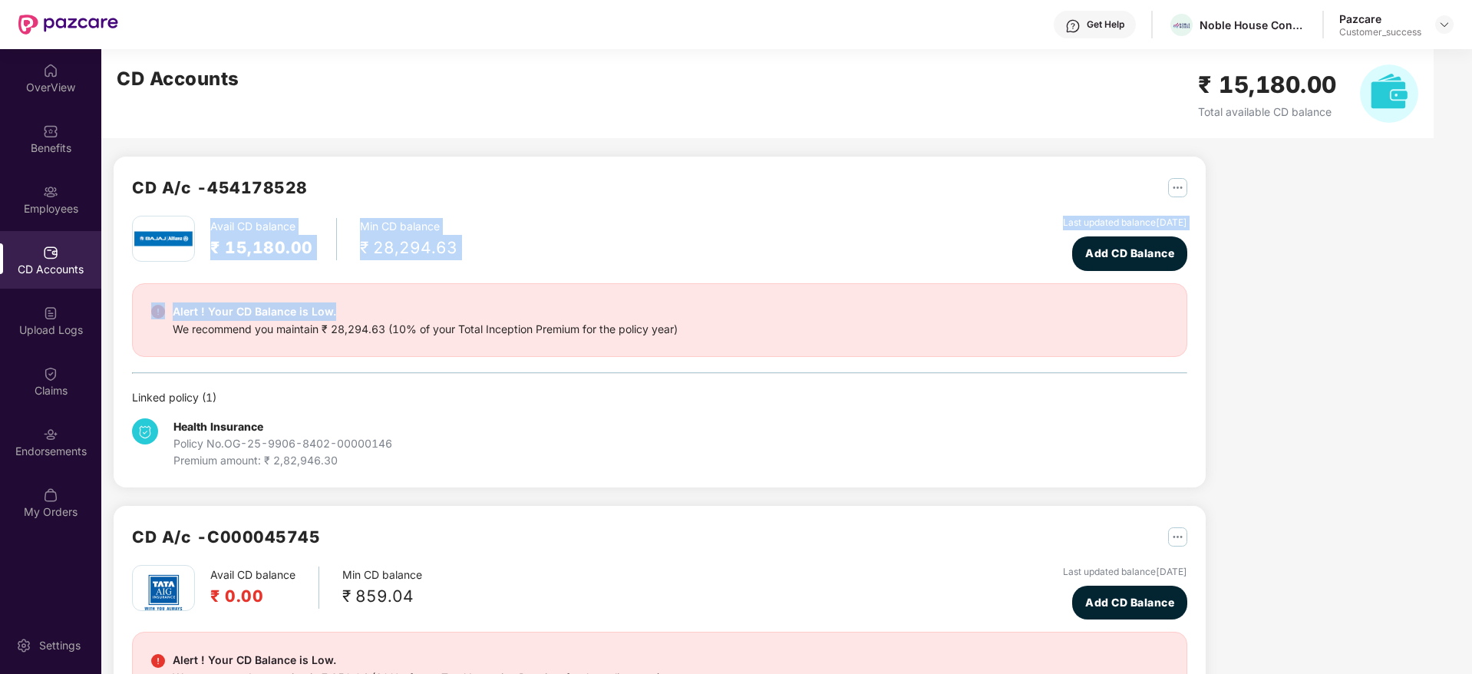
drag, startPoint x: 208, startPoint y: 229, endPoint x: 351, endPoint y: 275, distance: 149.9
click at [351, 275] on div "Avail CD balance ₹ 15,180.00 Min CD balance ₹ 28,294.63 Last updated balance 25…" at bounding box center [659, 342] width 1055 height 253
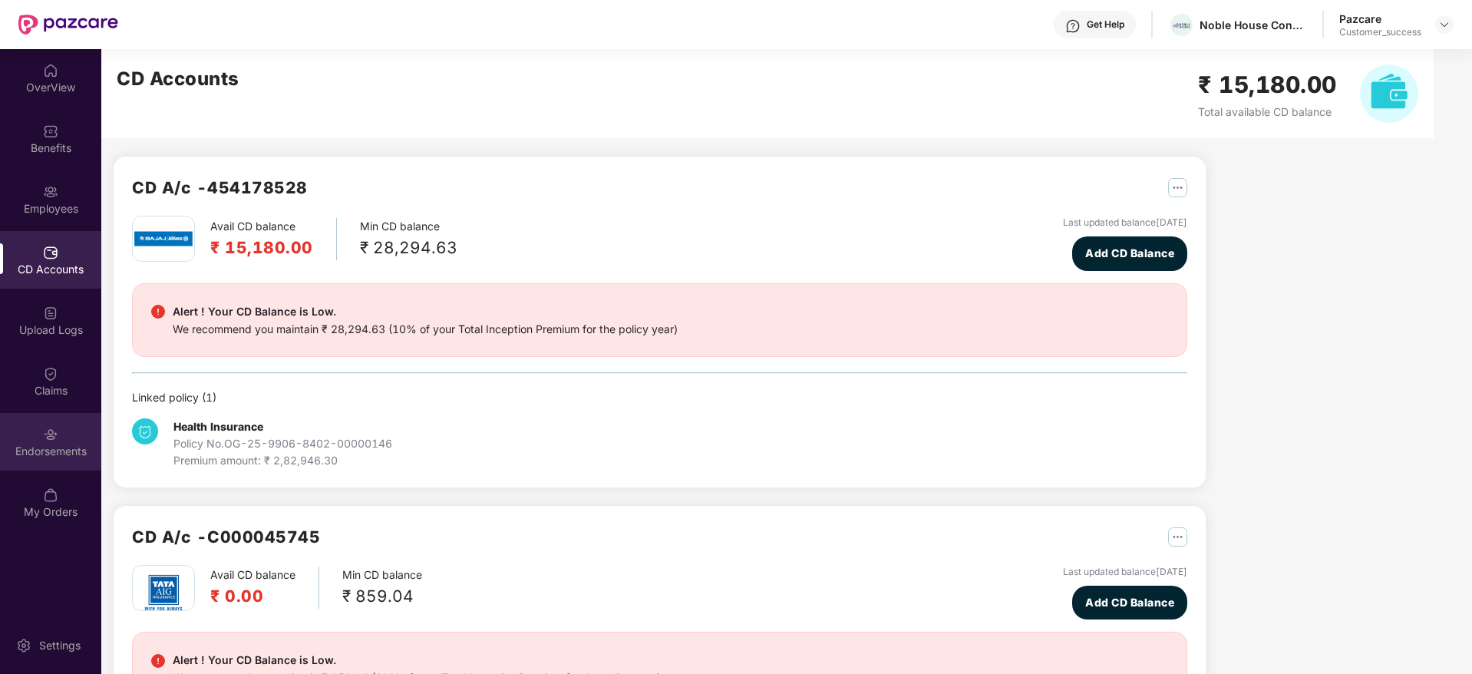
click at [50, 419] on div "Endorsements" at bounding box center [50, 442] width 101 height 58
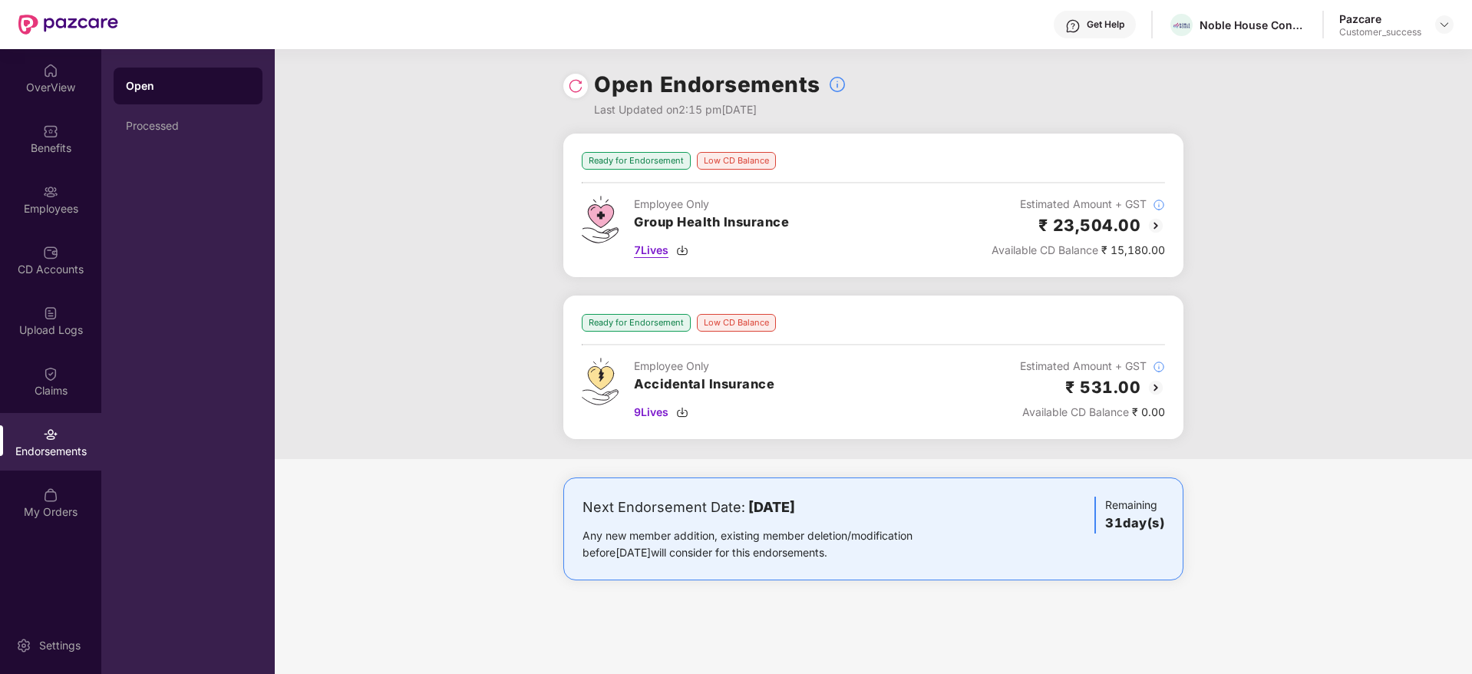
click at [681, 247] on img at bounding box center [682, 250] width 12 height 12
drag, startPoint x: 1111, startPoint y: 250, endPoint x: 1145, endPoint y: 249, distance: 34.5
click at [1145, 249] on div "Available CD Balance ₹ 15,180.00" at bounding box center [1077, 250] width 173 height 17
click at [824, 371] on div "Employee Only Accidental Insurance 9 Lives Estimated Amount + GST ₹ 531.00 Avai…" at bounding box center [873, 389] width 583 height 63
click at [1154, 220] on img at bounding box center [1155, 225] width 18 height 18
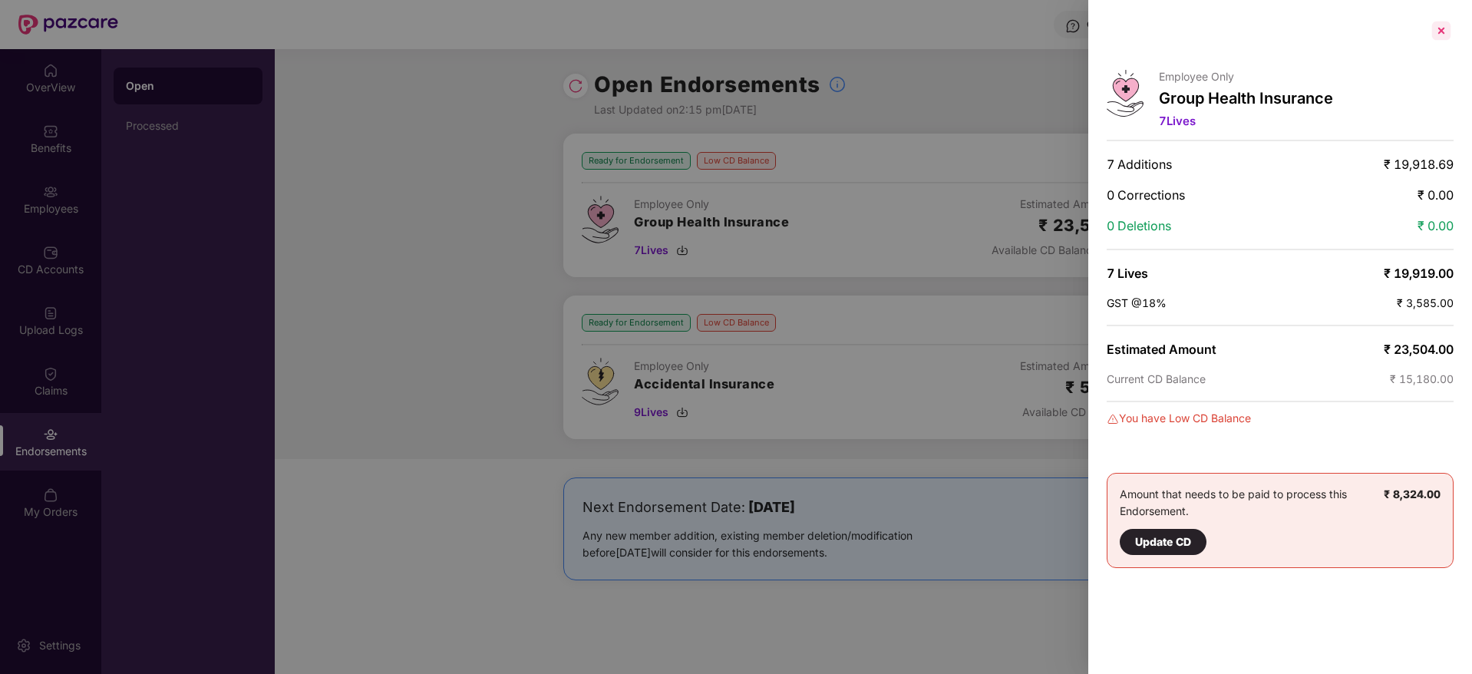
click at [1442, 37] on div at bounding box center [1441, 30] width 25 height 25
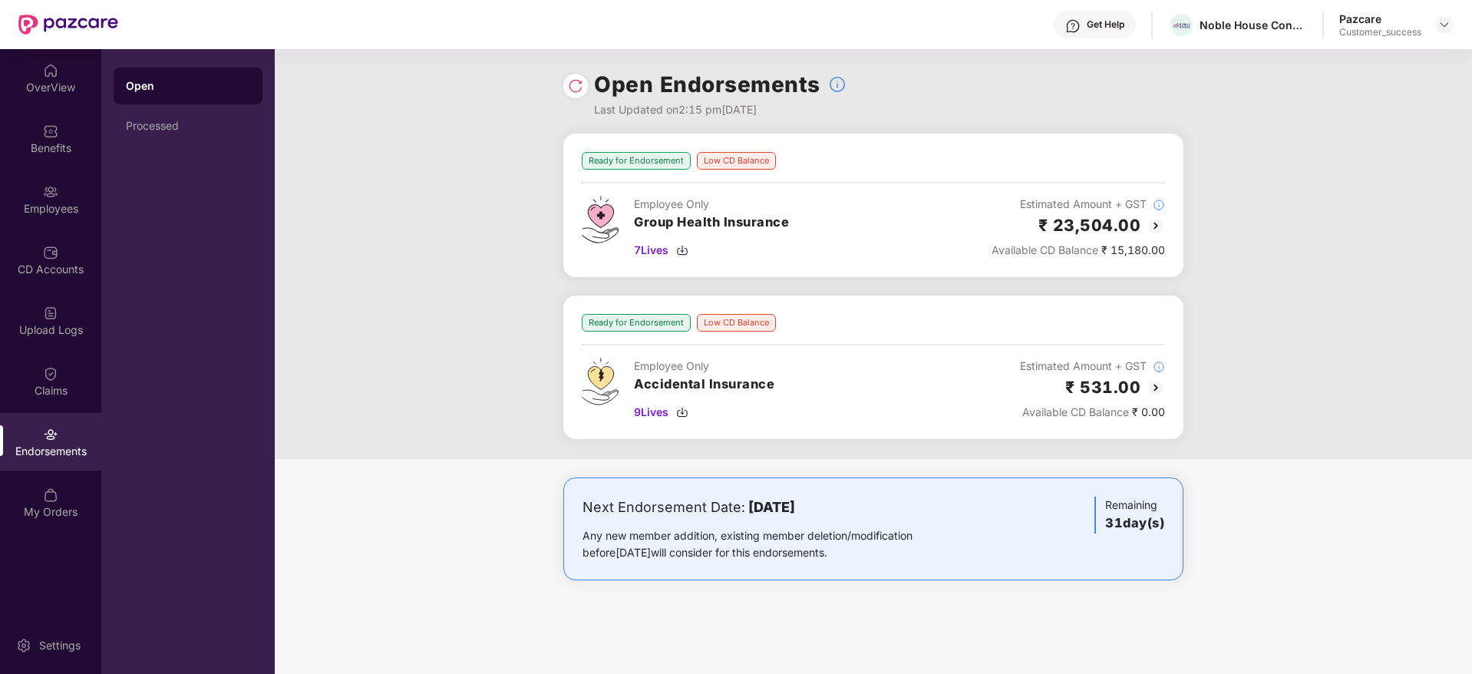
click at [1162, 385] on img at bounding box center [1155, 387] width 18 height 18
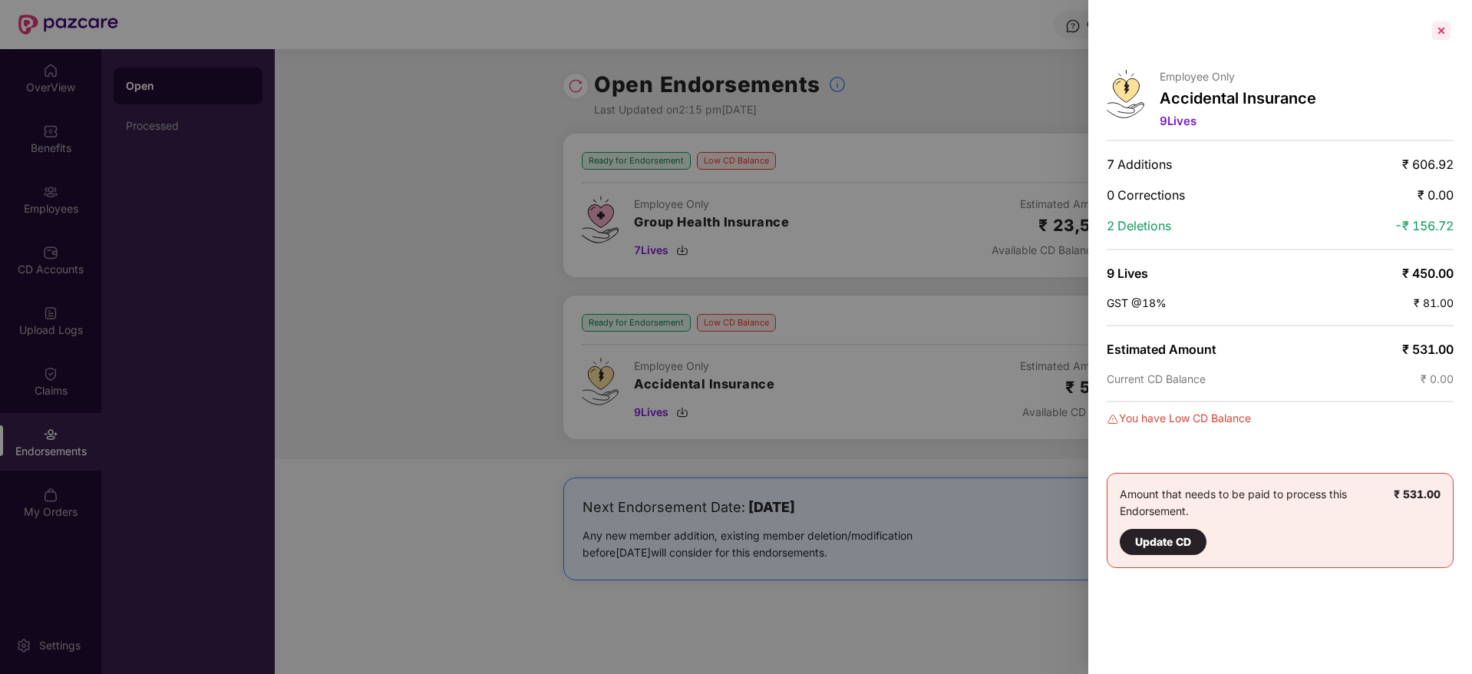
click at [1452, 30] on div at bounding box center [1441, 30] width 25 height 25
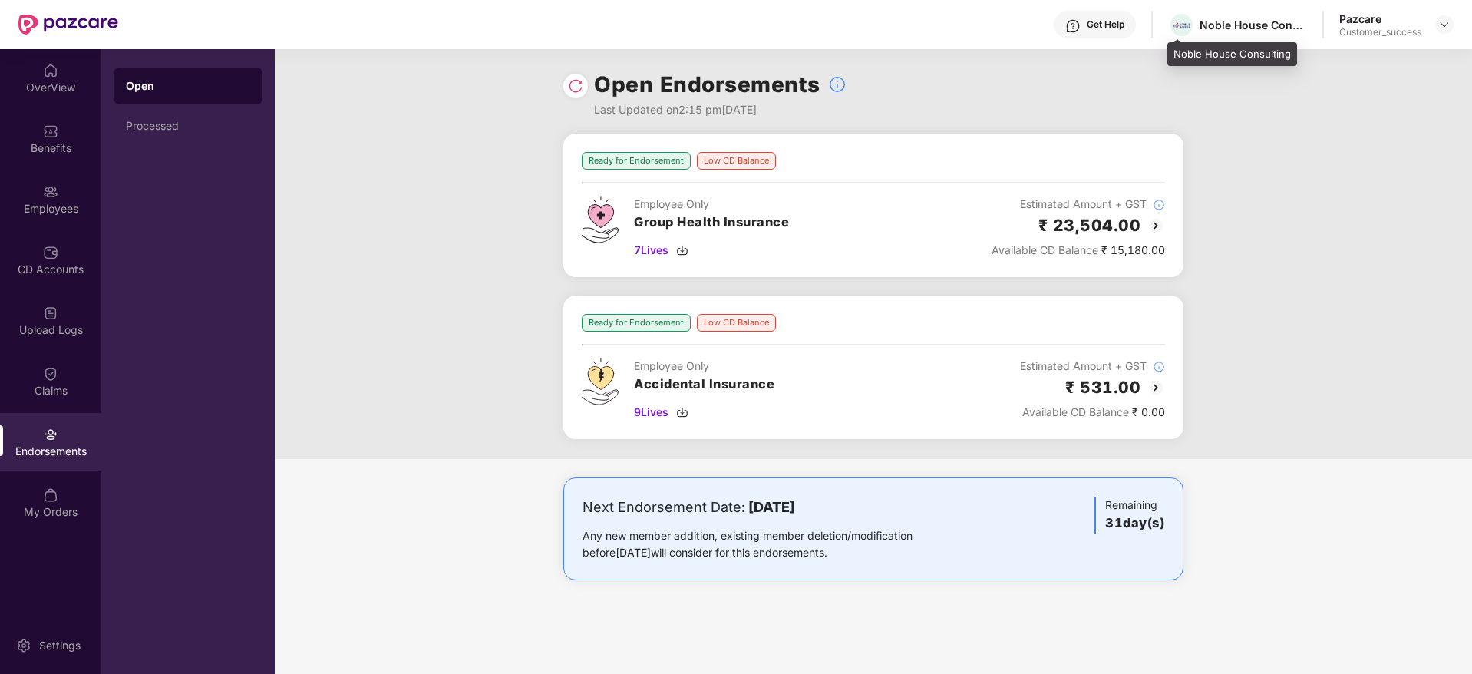
click at [1241, 14] on div "Noble House Consulting" at bounding box center [1237, 25] width 139 height 27
copy div "Noble House Consulting"
click at [1445, 32] on div at bounding box center [1444, 24] width 18 height 18
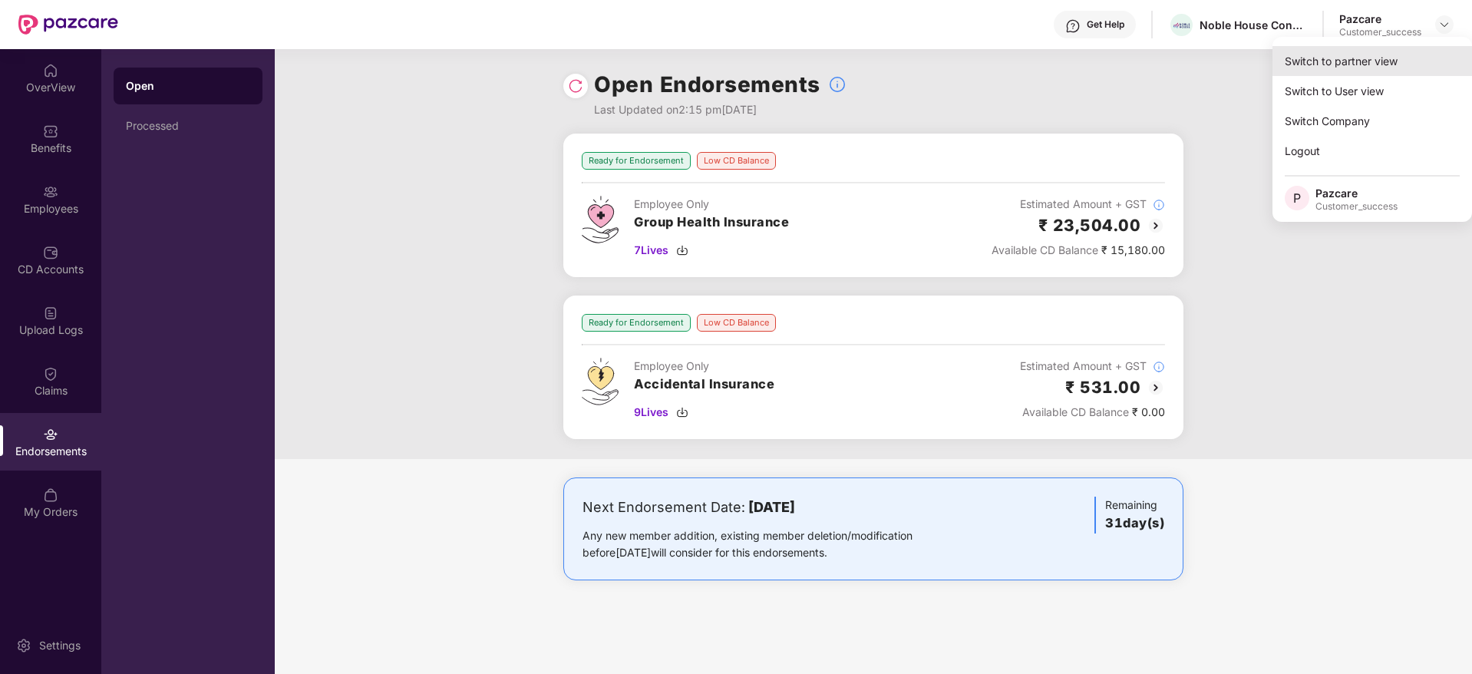
click at [1379, 55] on div "Switch to partner view" at bounding box center [1371, 61] width 199 height 30
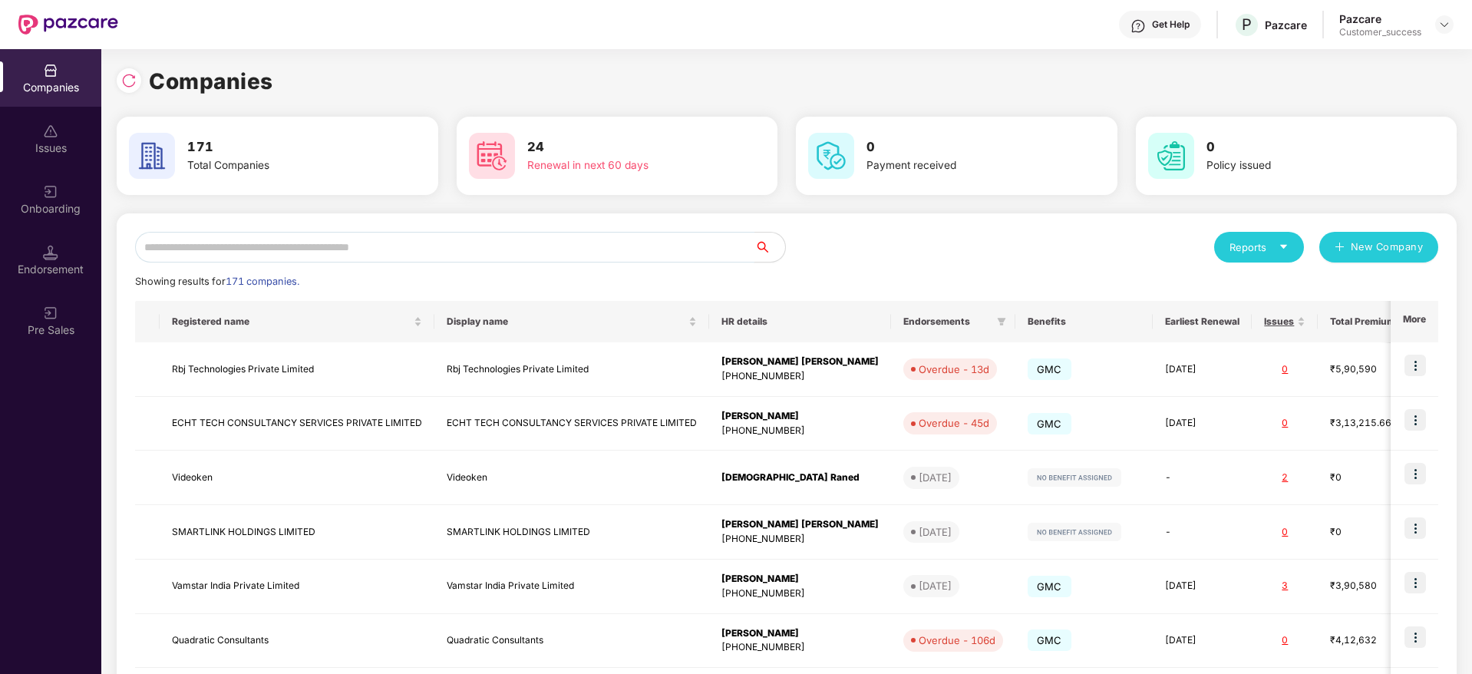
click at [651, 251] on input "text" at bounding box center [444, 247] width 619 height 31
paste input "**********"
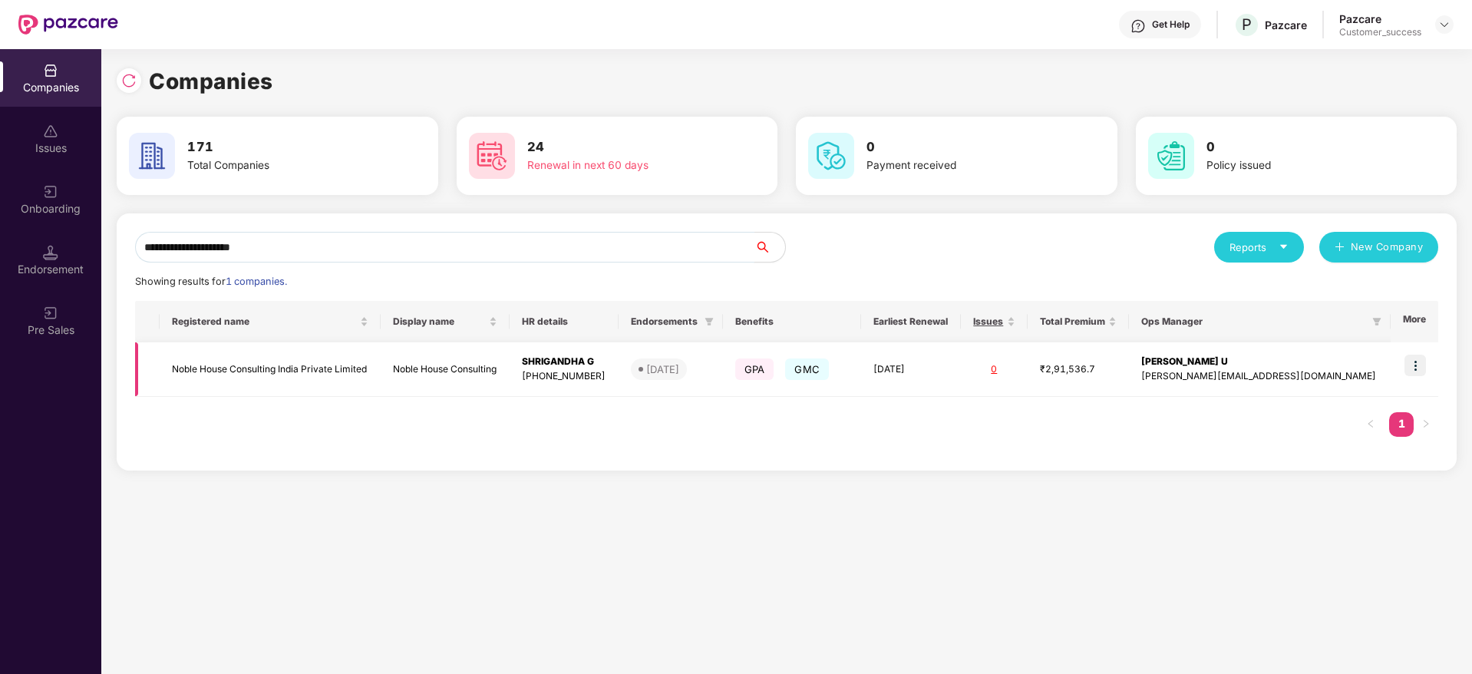
type input "**********"
copy div "SHRIGANDHA G"
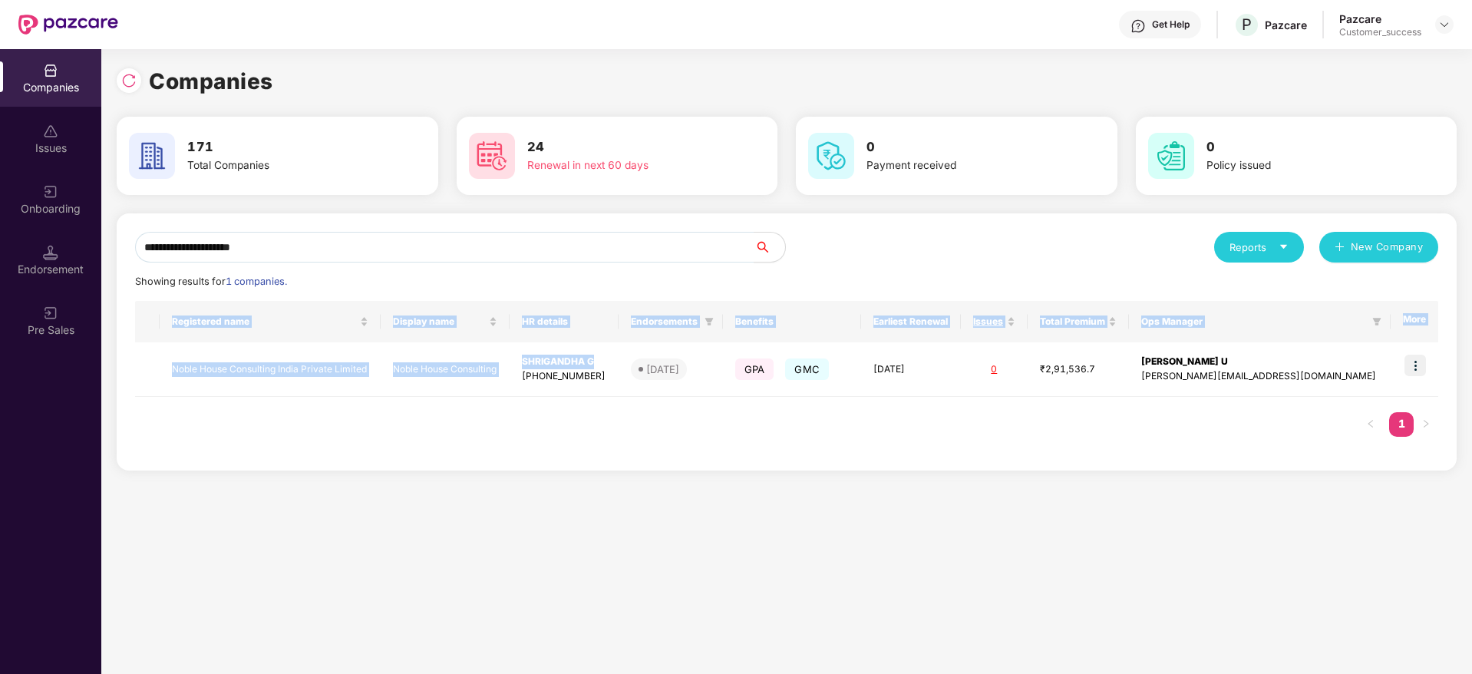
drag, startPoint x: 640, startPoint y: 358, endPoint x: 549, endPoint y: 405, distance: 102.9
click at [549, 405] on div "Registered name Display name HR details Endorsements Benefits Earliest Renewal …" at bounding box center [786, 376] width 1303 height 151
click at [1413, 364] on img at bounding box center [1414, 364] width 21 height 21
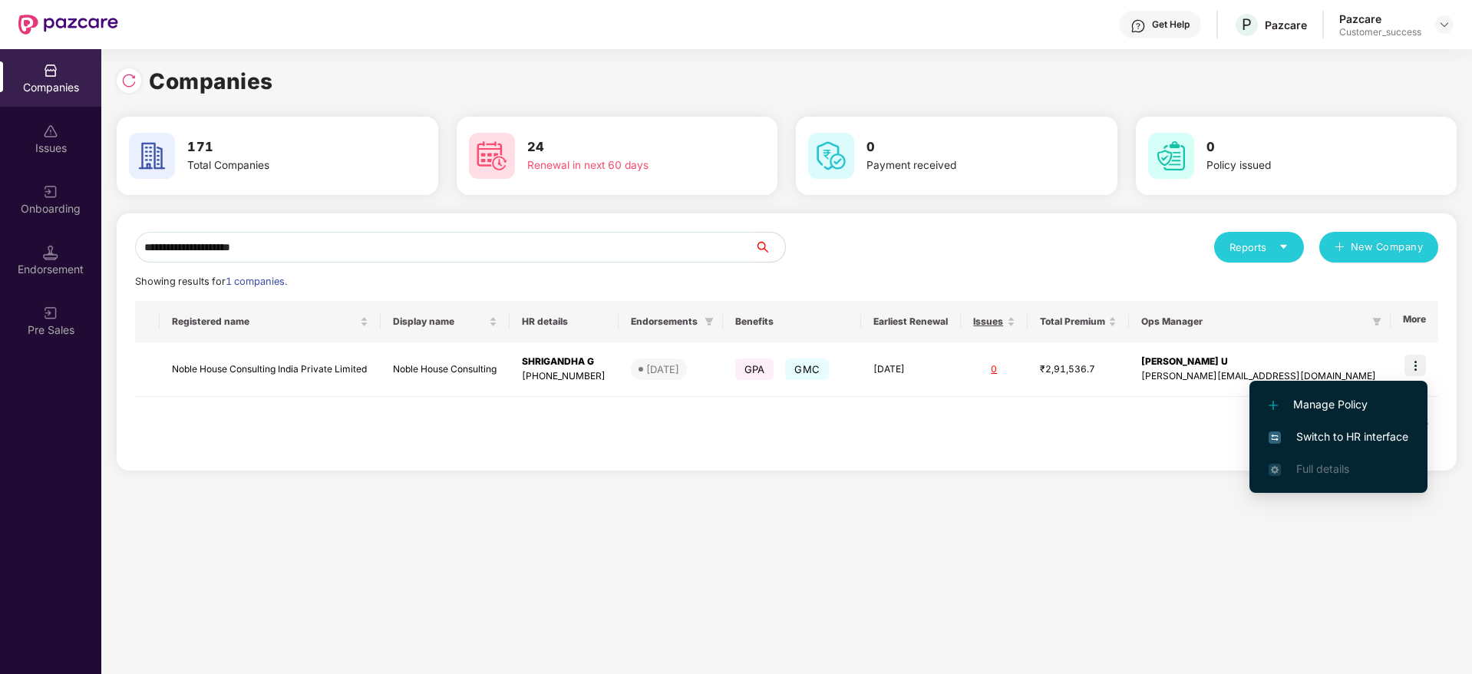
click at [1390, 434] on span "Switch to HR interface" at bounding box center [1338, 436] width 140 height 17
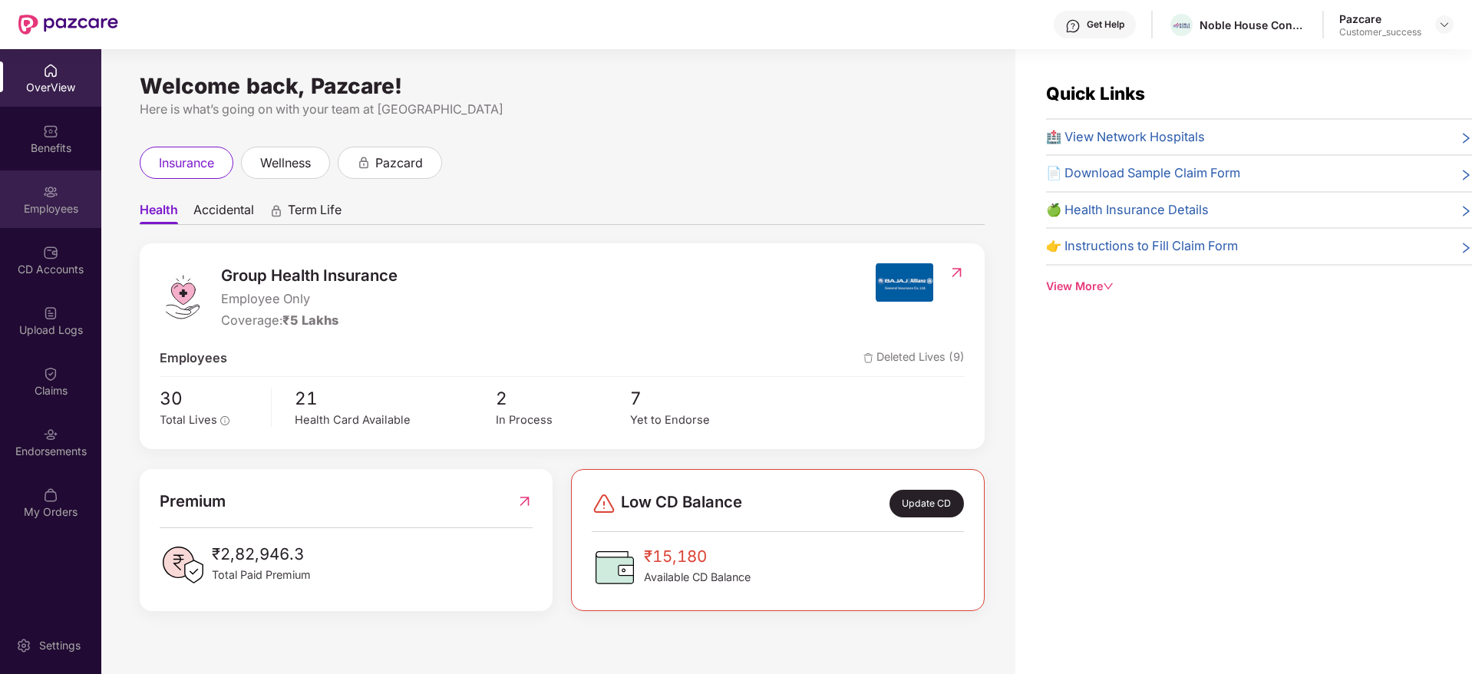
click at [51, 190] on img at bounding box center [50, 191] width 15 height 15
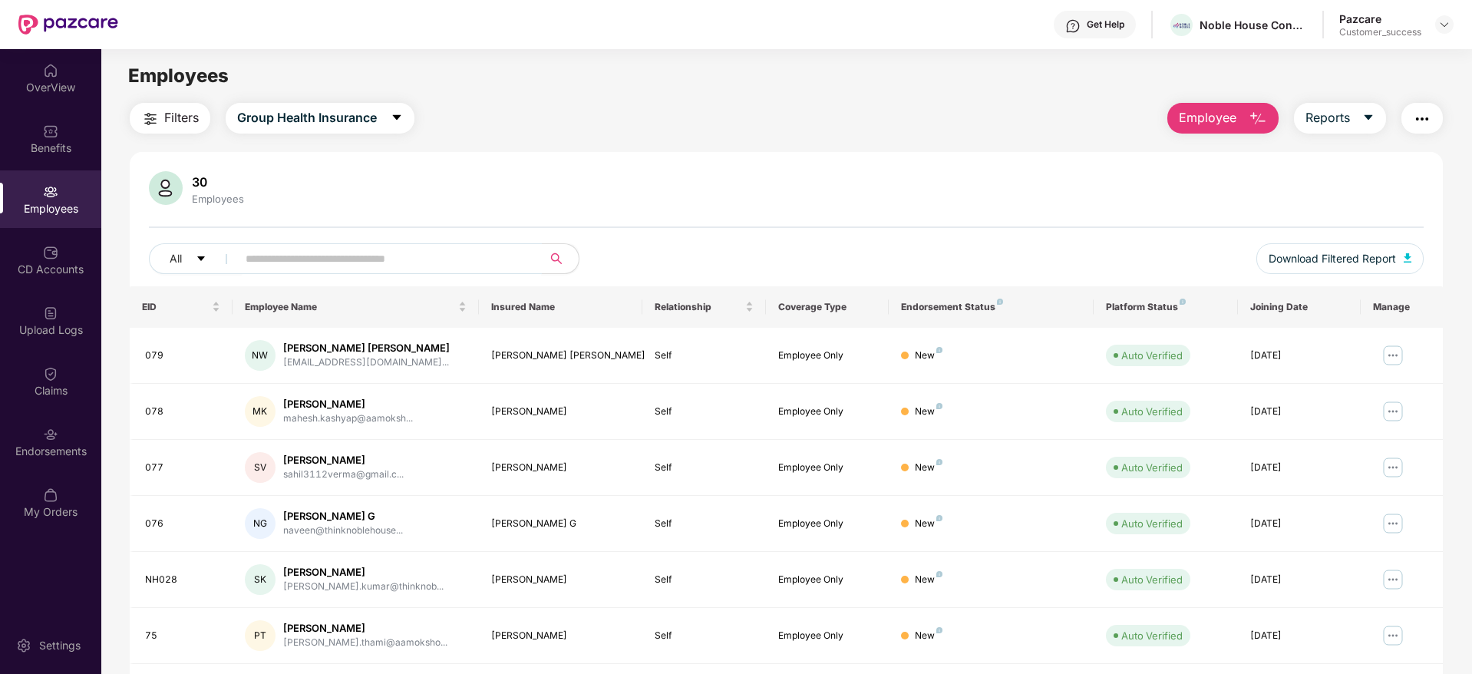
click at [364, 251] on input "text" at bounding box center [383, 258] width 275 height 23
paste input "**********"
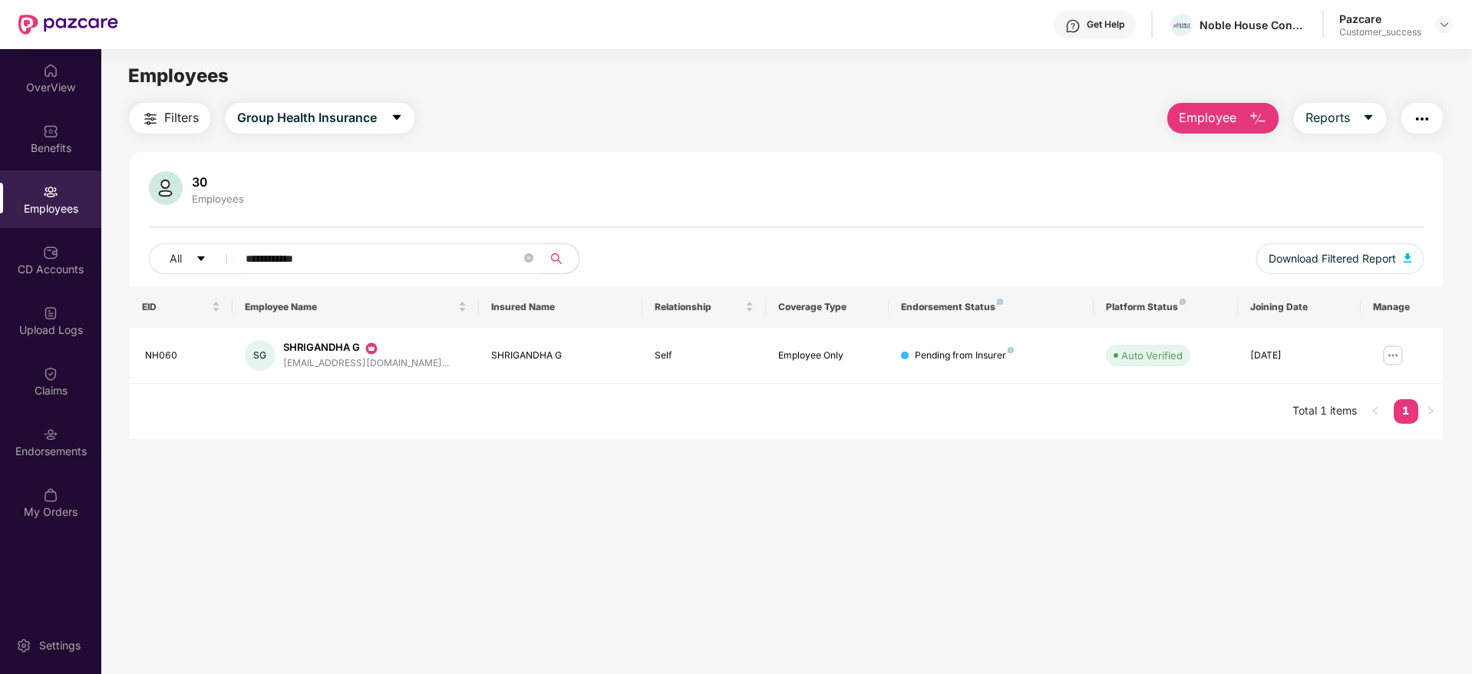
type input "**********"
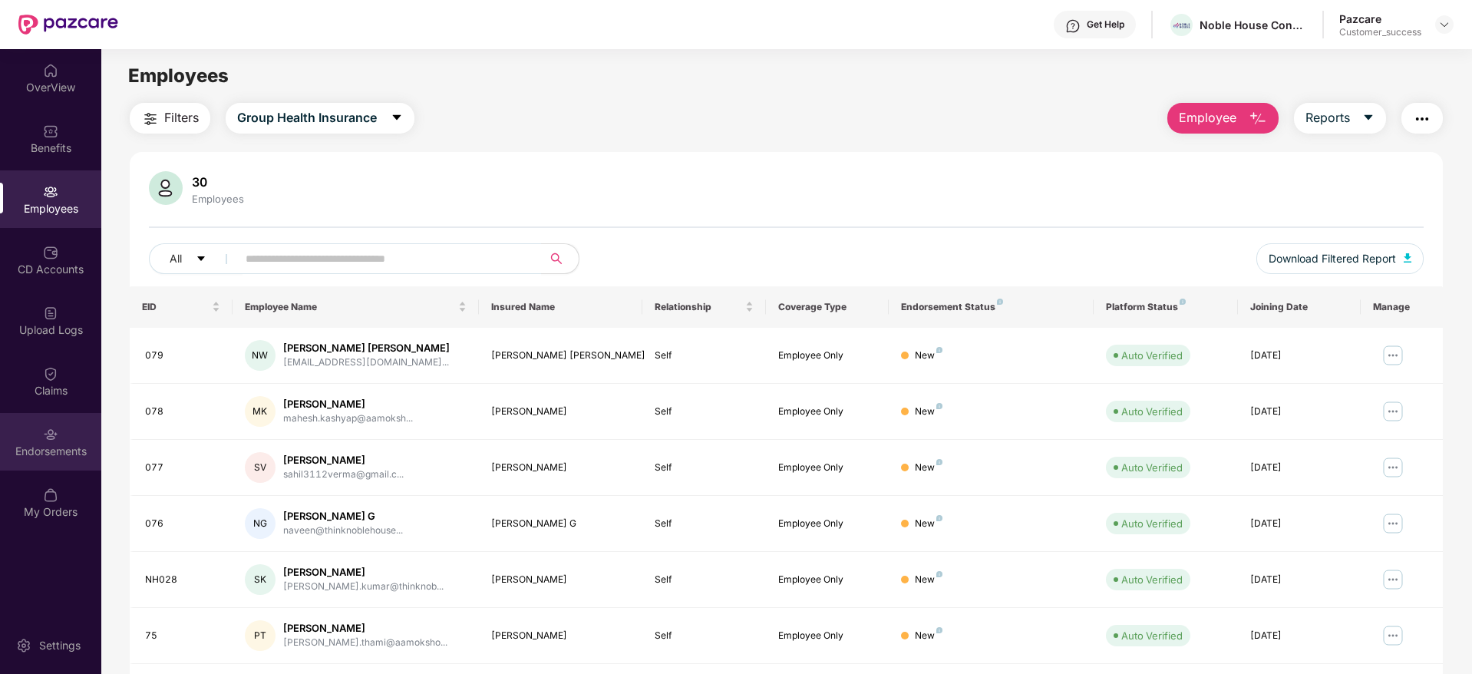
click at [58, 437] on img at bounding box center [50, 434] width 15 height 15
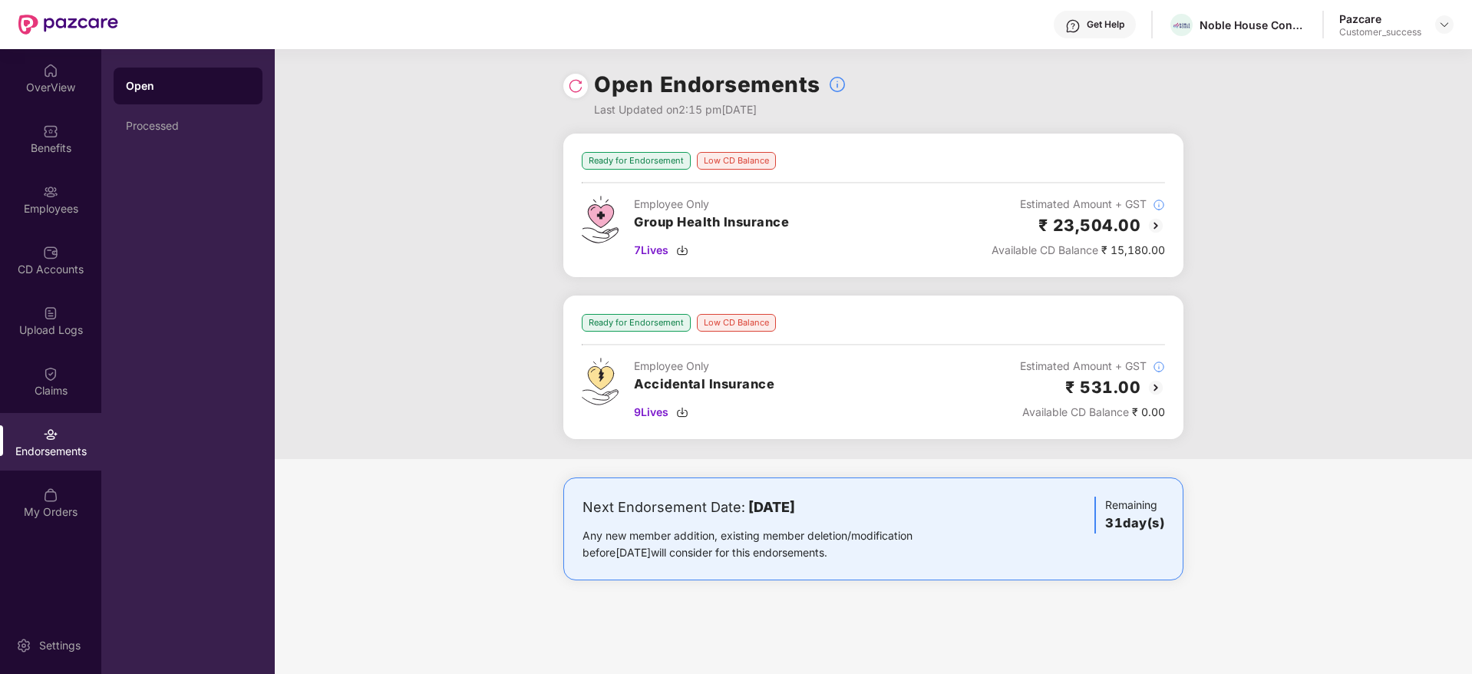
click at [1162, 228] on img at bounding box center [1155, 225] width 18 height 18
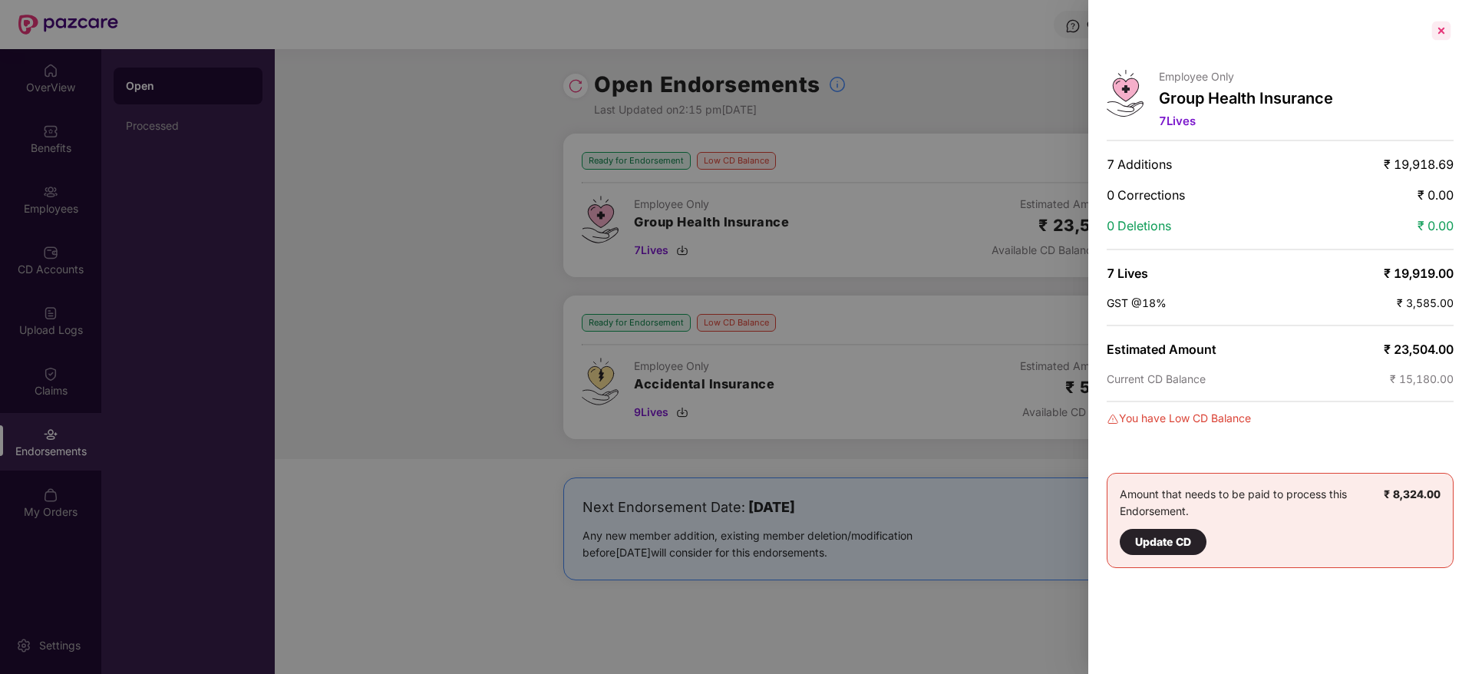
click at [1441, 25] on div at bounding box center [1441, 30] width 25 height 25
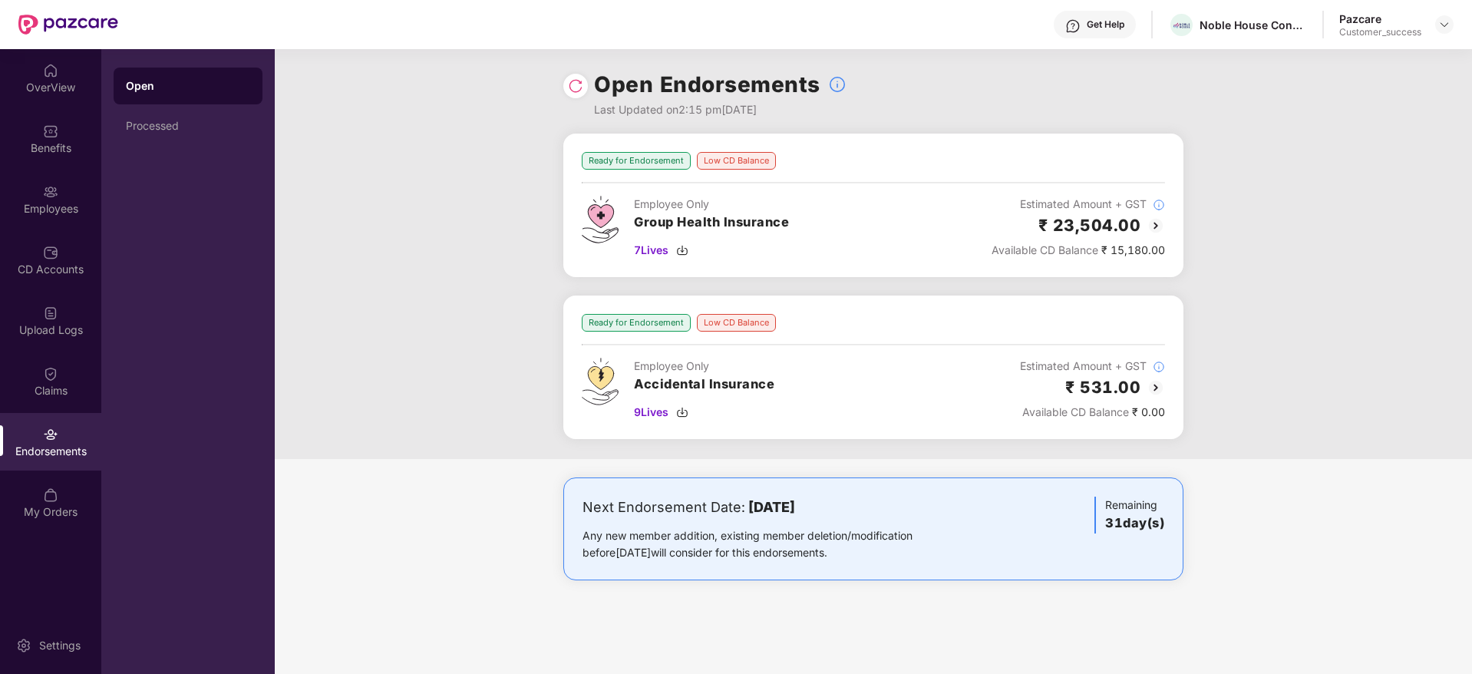
click at [1155, 387] on img at bounding box center [1155, 387] width 18 height 18
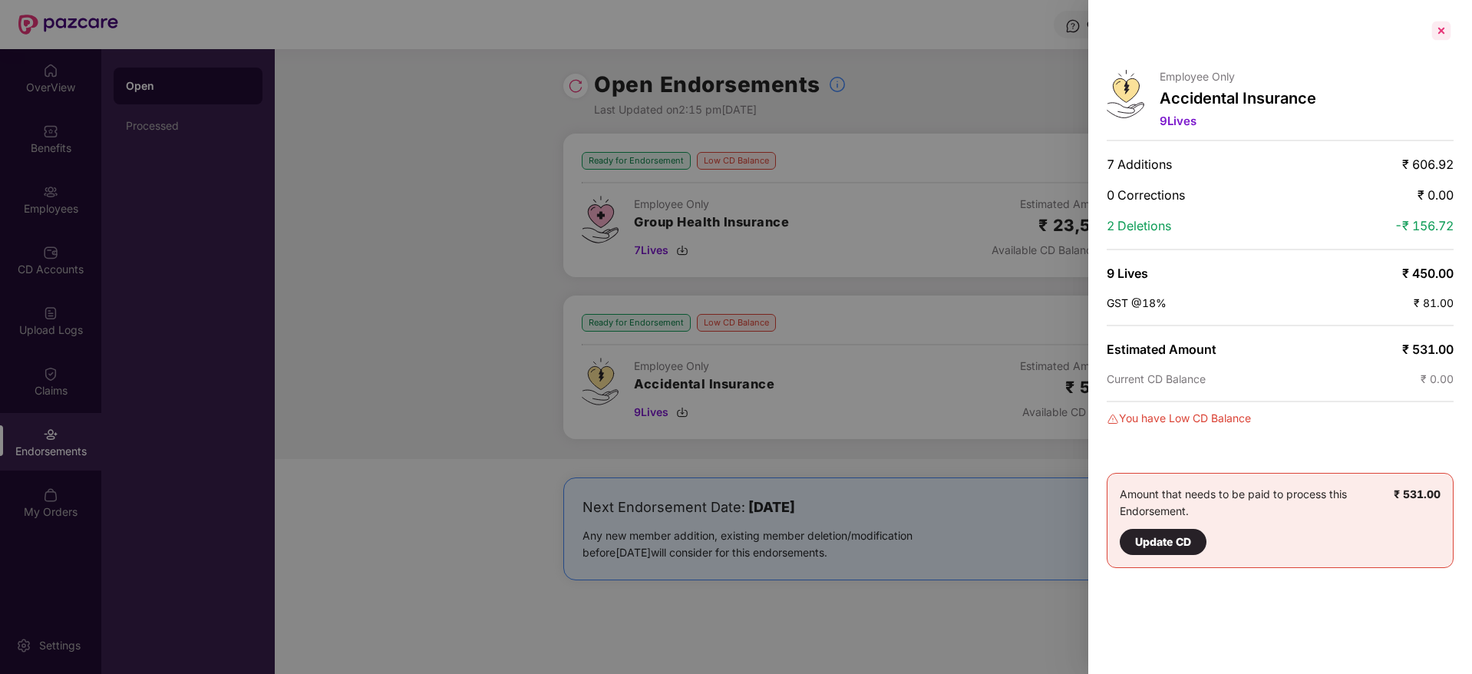
click at [1429, 34] on div at bounding box center [1441, 30] width 25 height 25
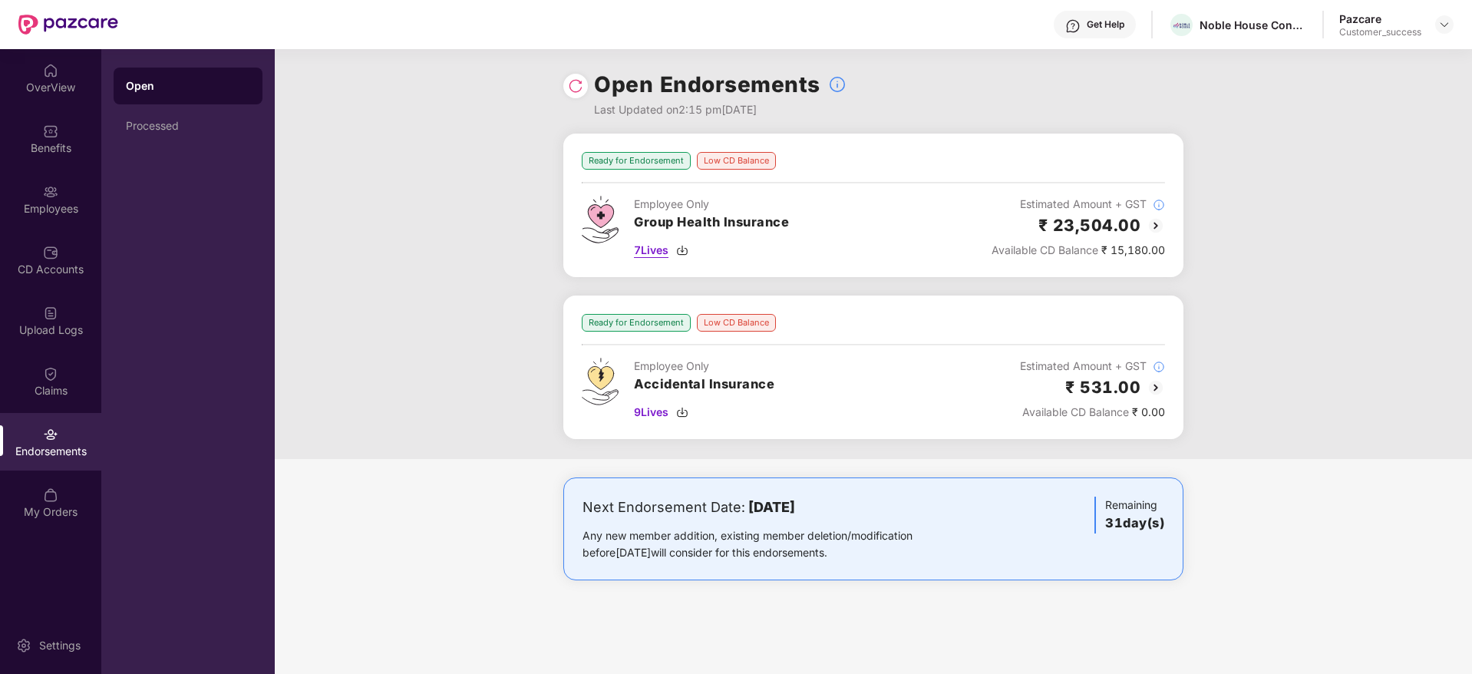
click at [684, 251] on img at bounding box center [682, 250] width 12 height 12
click at [686, 417] on img at bounding box center [682, 412] width 12 height 12
drag, startPoint x: 1453, startPoint y: 26, endPoint x: 1444, endPoint y: 25, distance: 9.3
click at [1446, 25] on div at bounding box center [1444, 24] width 18 height 18
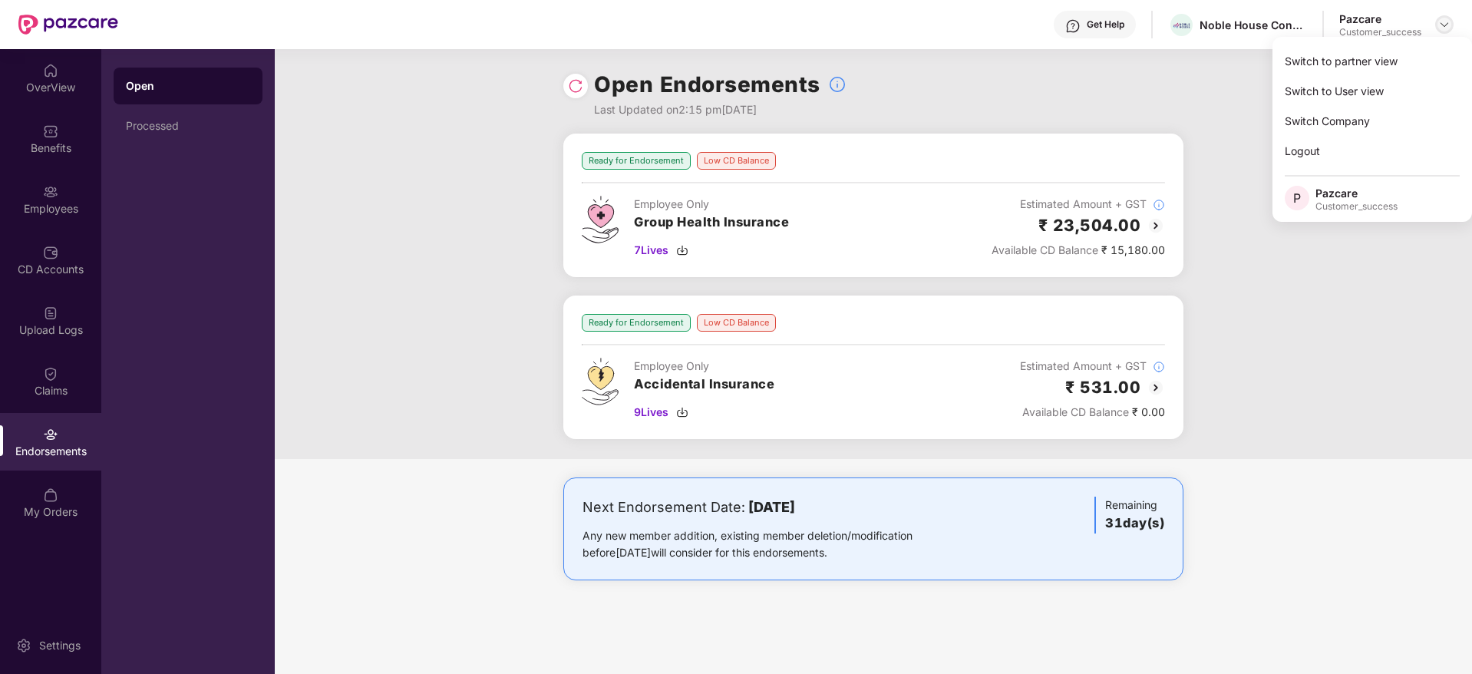
click at [1443, 25] on img at bounding box center [1444, 24] width 12 height 12
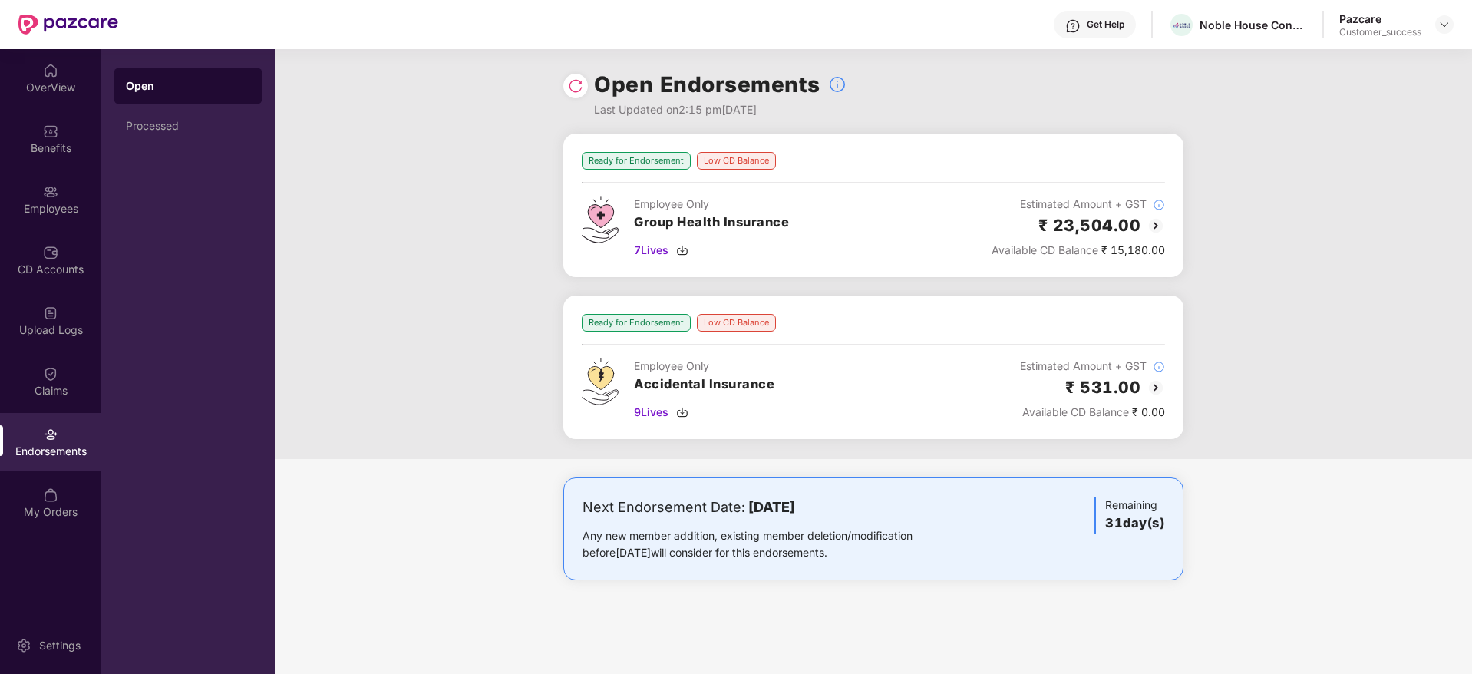
click at [1425, 48] on div "Get Help Noble House Consulting Pazcare Customer_success" at bounding box center [785, 24] width 1335 height 49
click at [1444, 21] on img at bounding box center [1444, 24] width 12 height 12
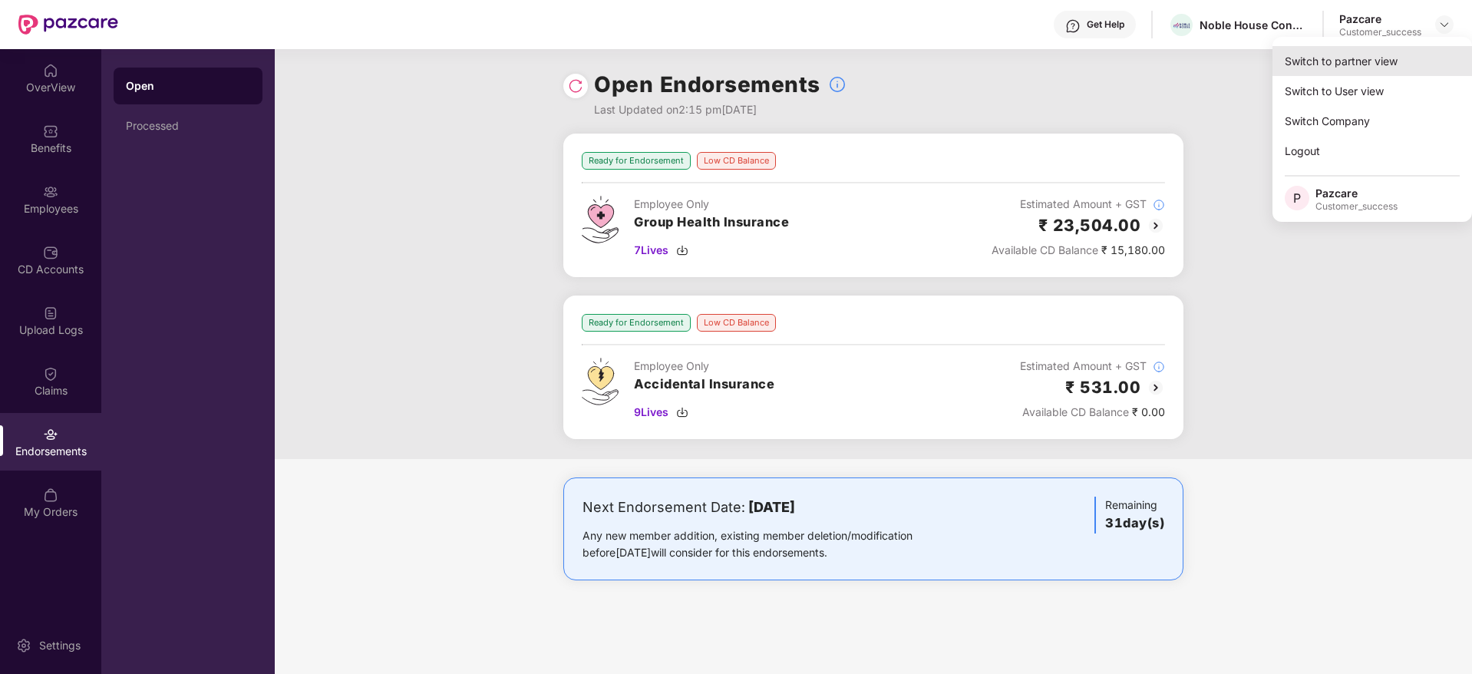
click at [1419, 56] on div "Switch to partner view" at bounding box center [1371, 61] width 199 height 30
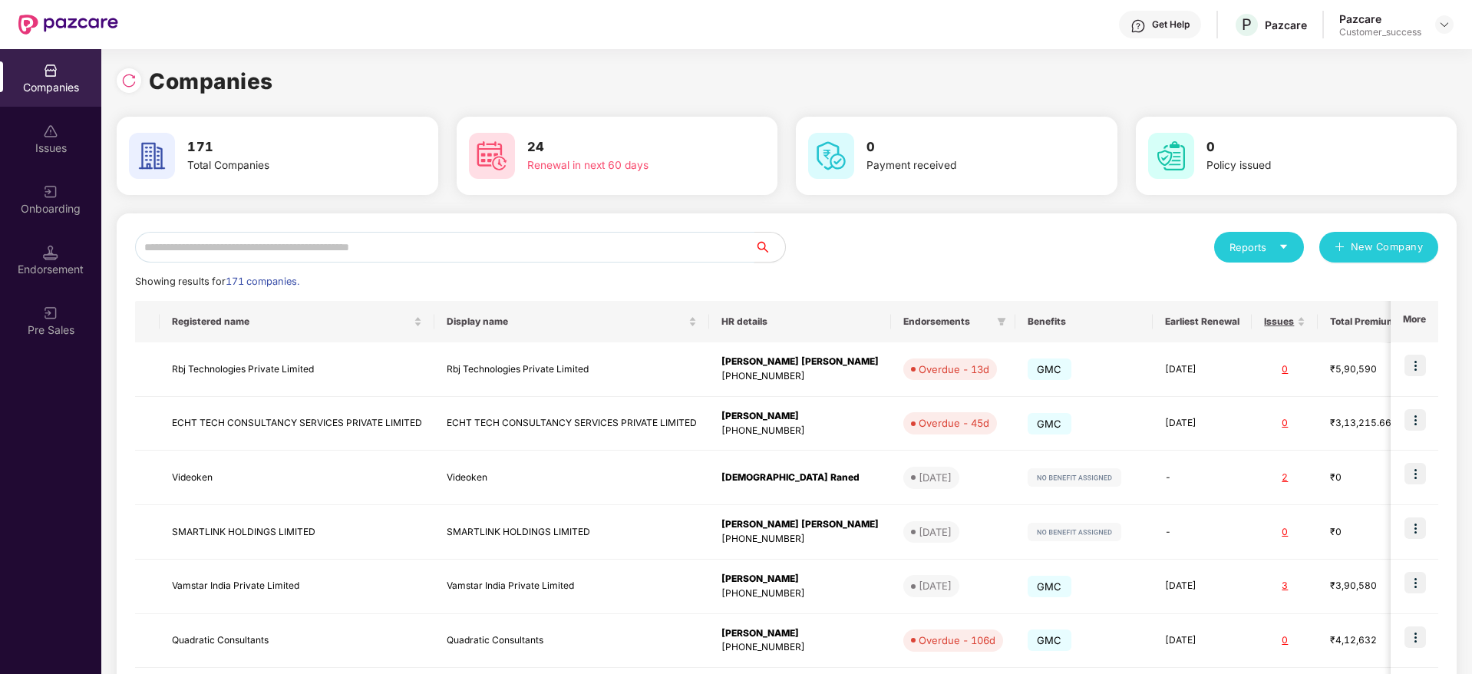
click at [560, 236] on input "text" at bounding box center [444, 247] width 619 height 31
paste input "**********"
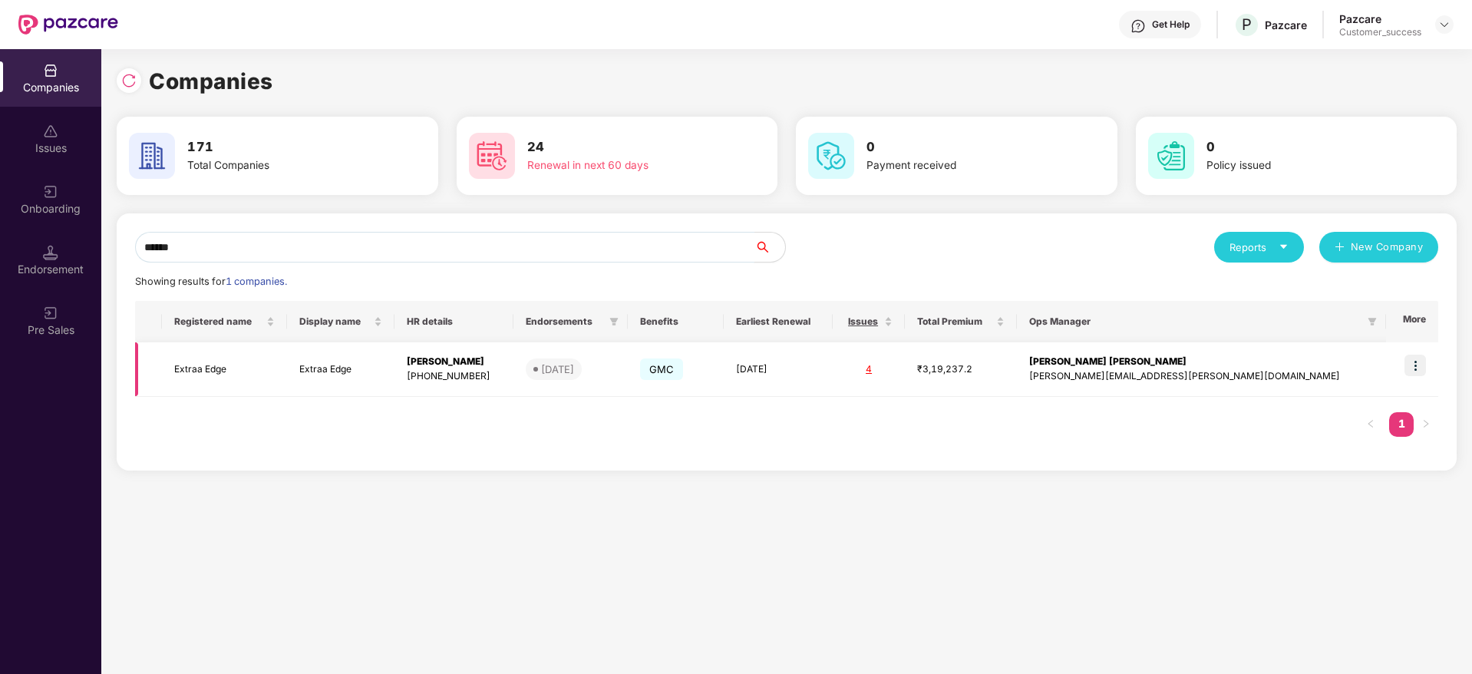
scroll to position [0, 2]
type input "******"
click at [724, 383] on td "GMC" at bounding box center [676, 369] width 96 height 54
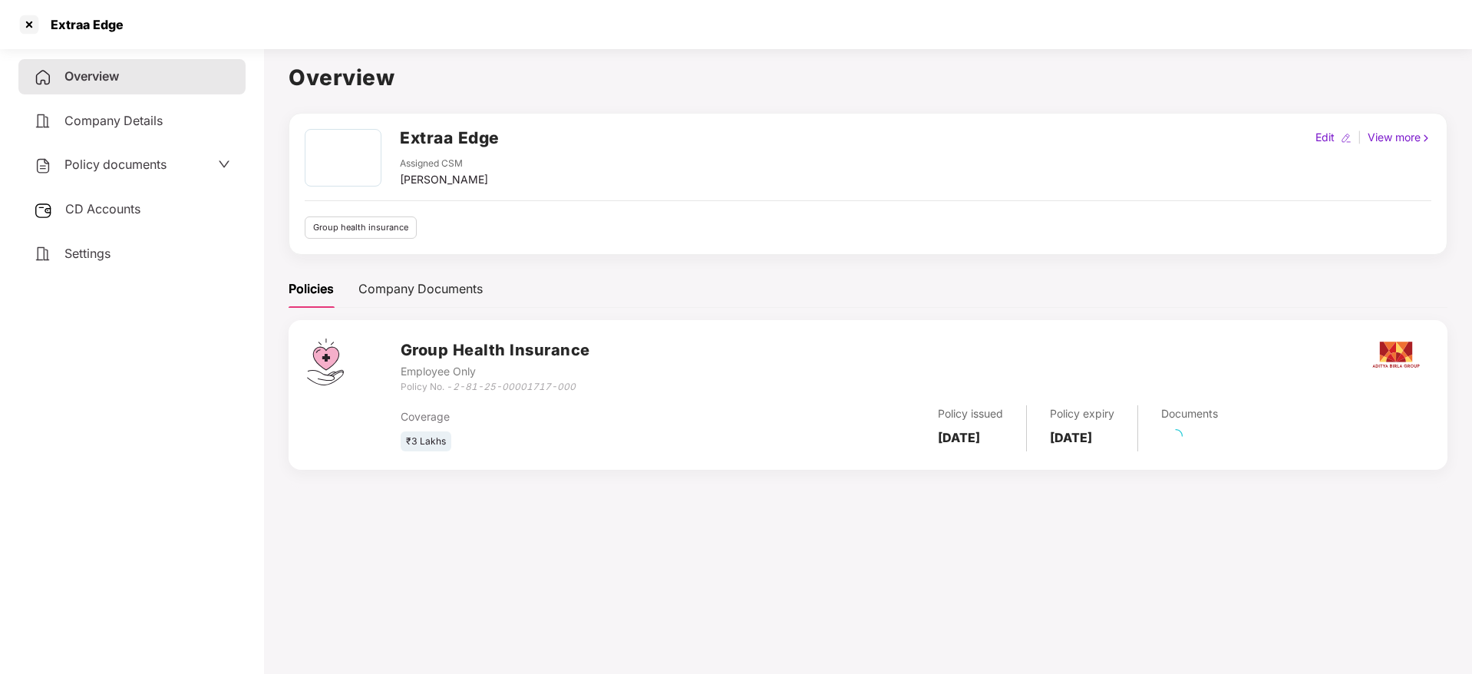
click at [139, 166] on span "Policy documents" at bounding box center [115, 164] width 102 height 15
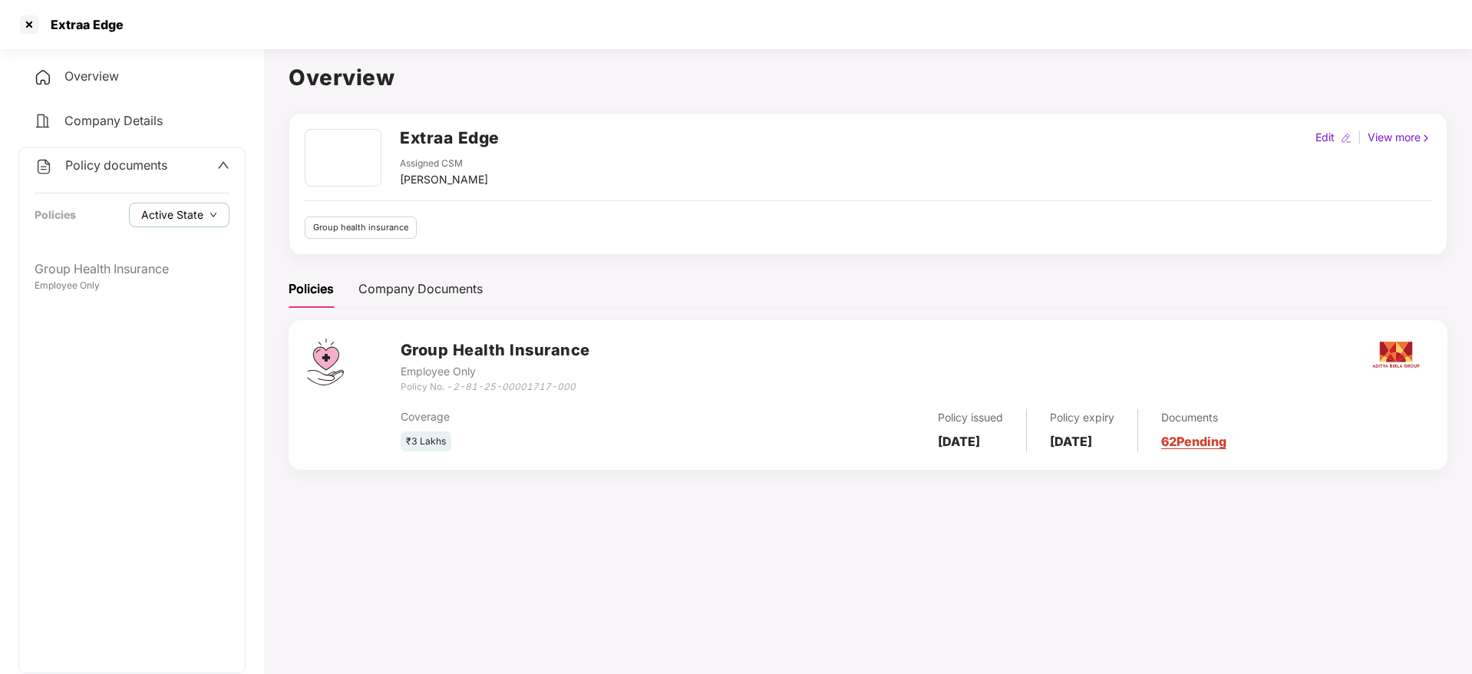
click at [159, 216] on span "Active State" at bounding box center [172, 214] width 62 height 17
click at [166, 265] on span "Archived State" at bounding box center [190, 266] width 87 height 17
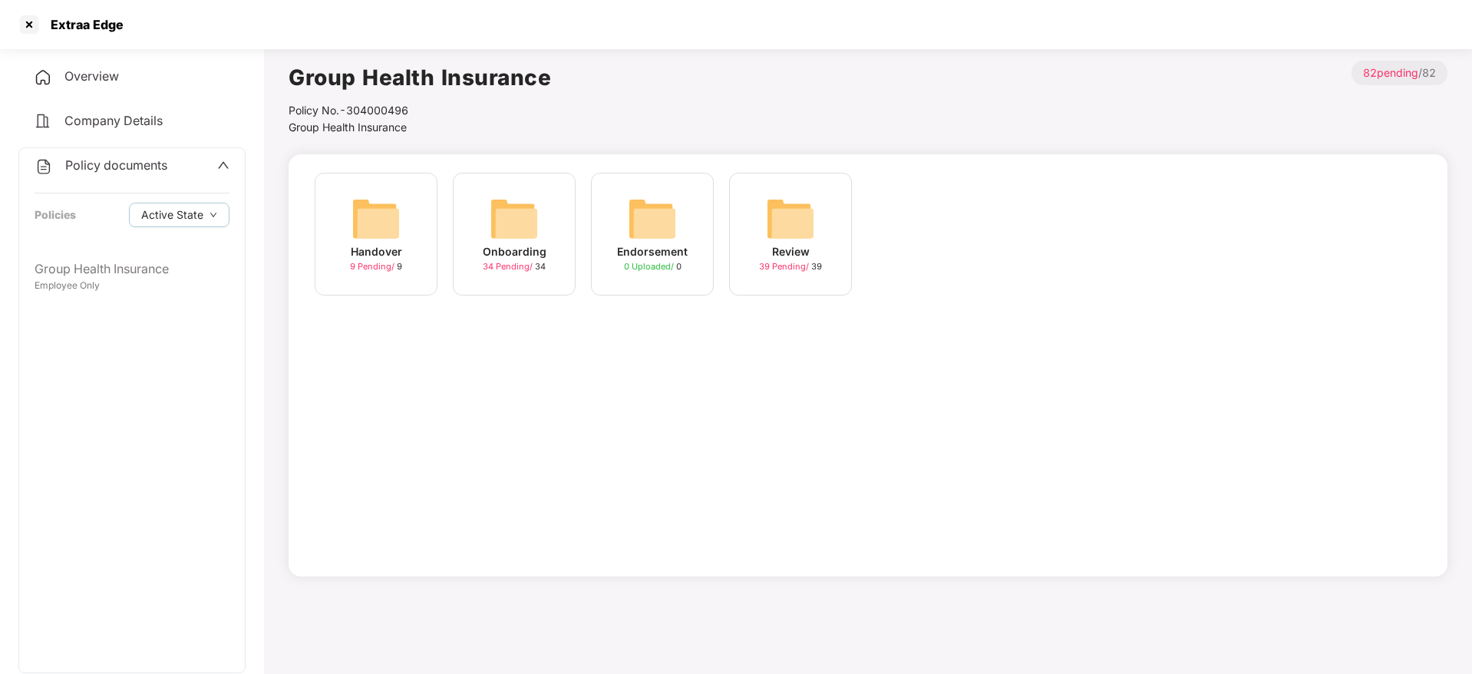
click at [696, 360] on div "Handover 9 Pending / 9 Onboarding 34 Pending / 34 Endorsement 0 Uploaded / 0 Re…" at bounding box center [867, 365] width 1159 height 422
click at [653, 249] on div "Endorsement" at bounding box center [652, 251] width 71 height 17
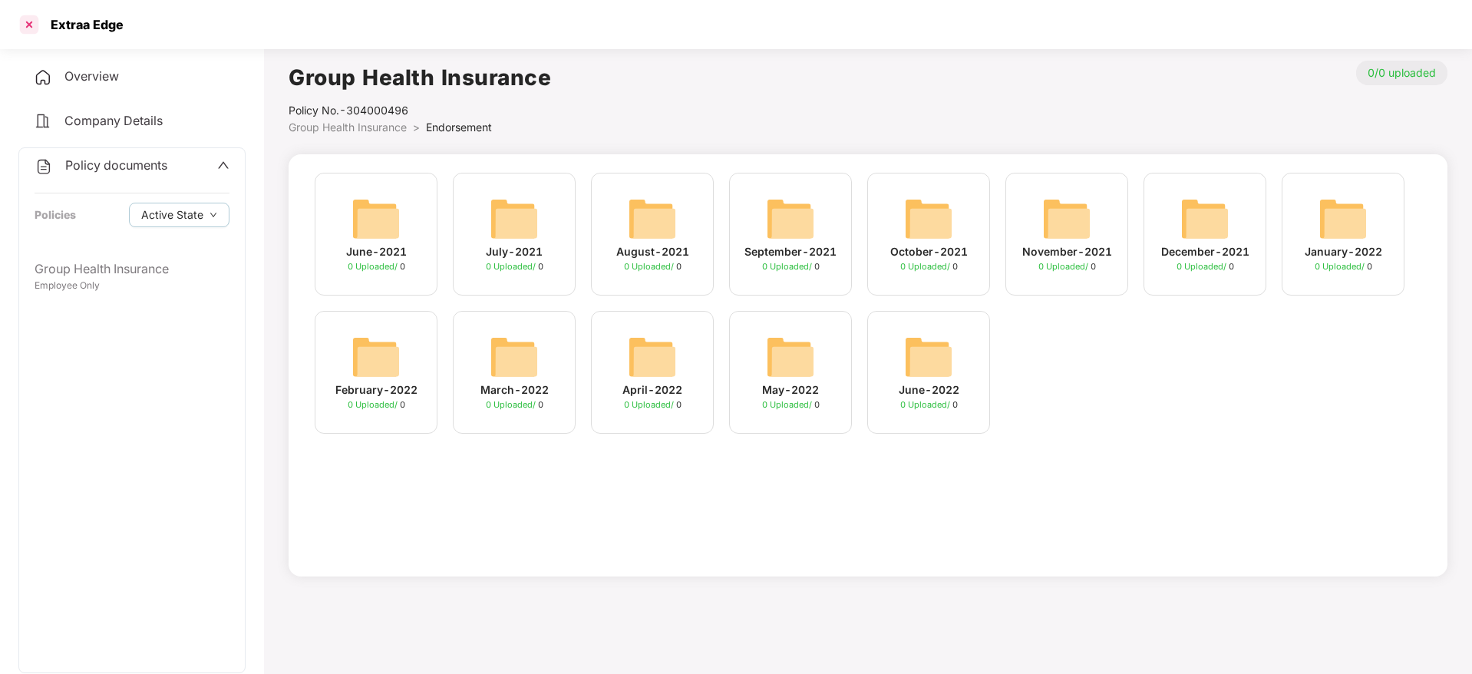
click at [26, 30] on div at bounding box center [29, 24] width 25 height 25
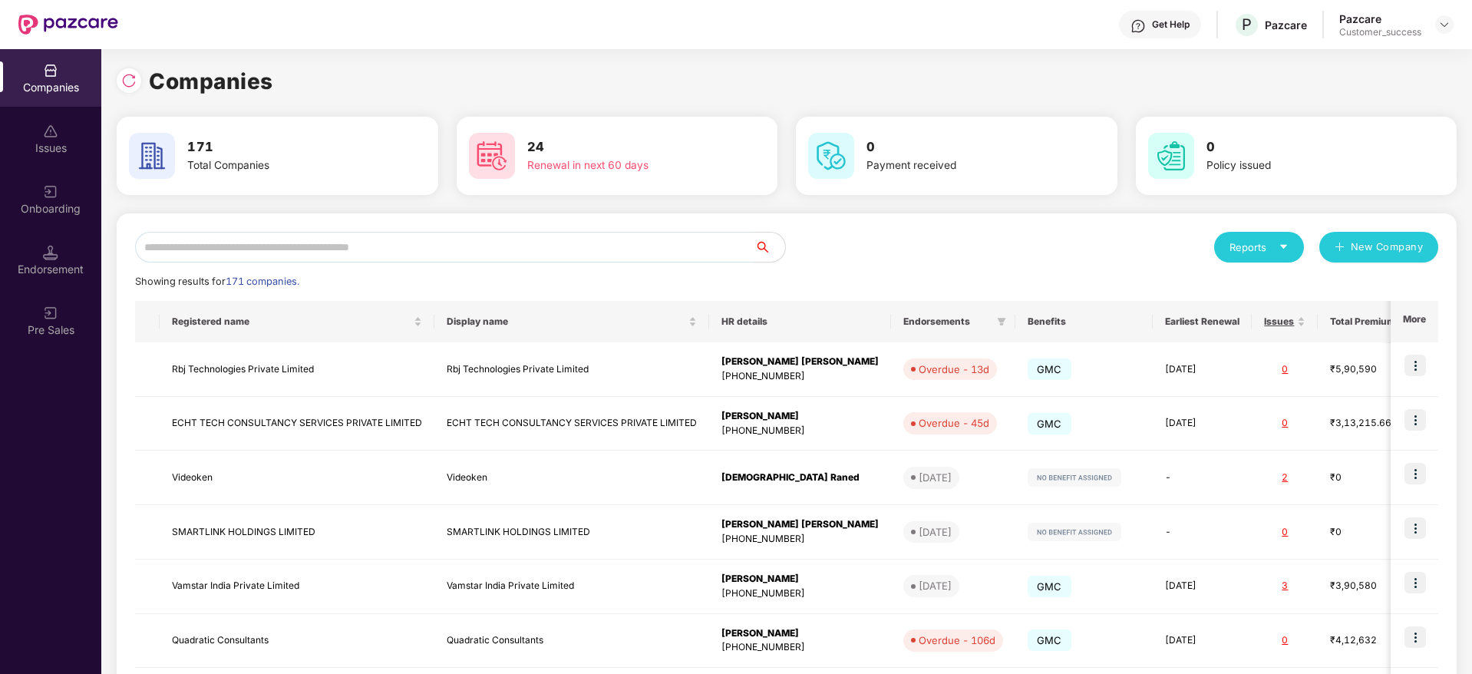
click at [460, 252] on input "text" at bounding box center [444, 247] width 619 height 31
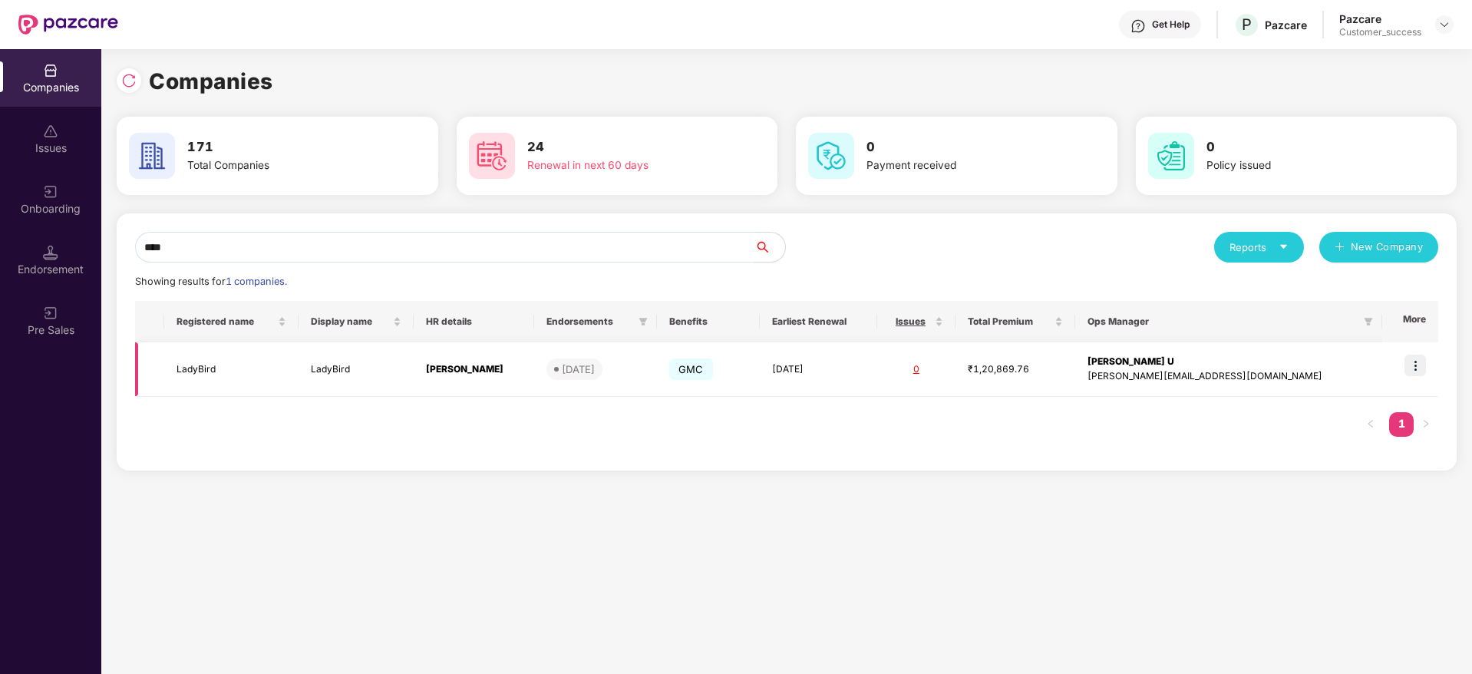
type input "****"
click at [1419, 368] on img at bounding box center [1414, 364] width 21 height 21
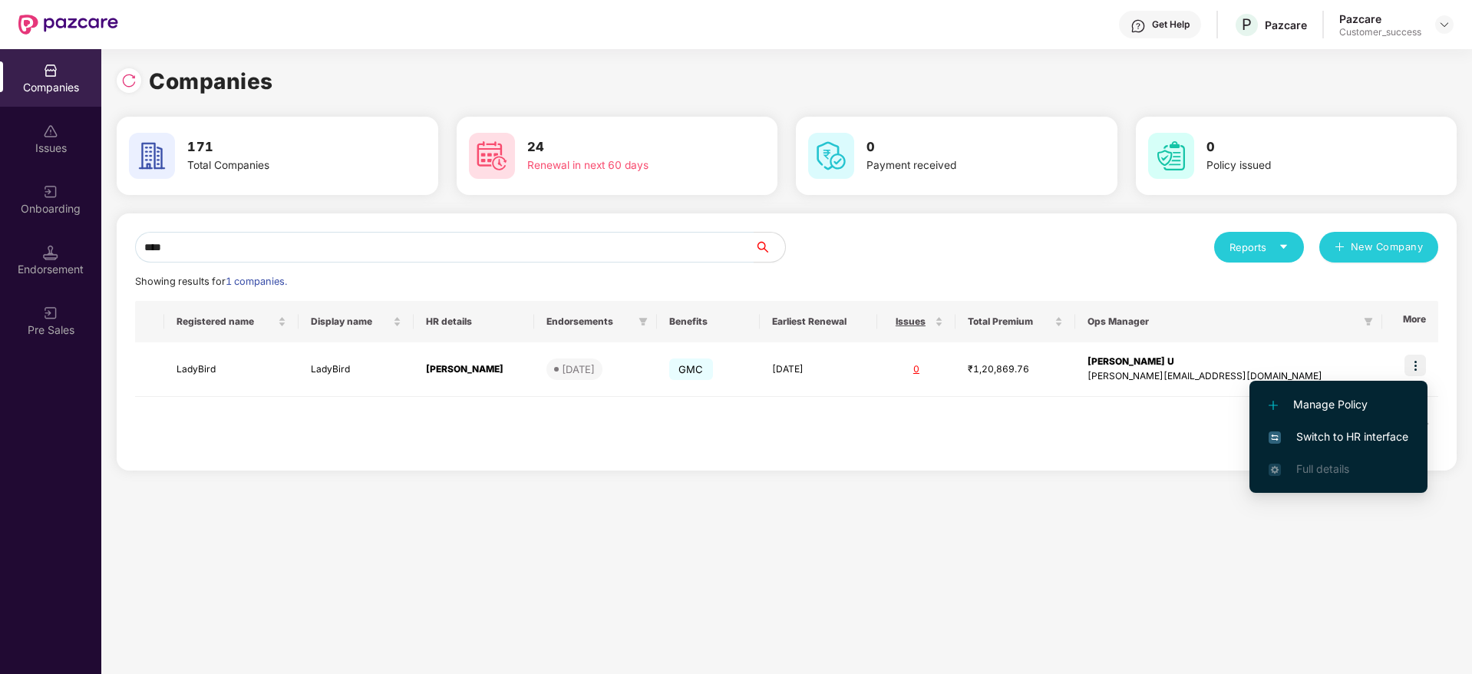
click at [1386, 437] on span "Switch to HR interface" at bounding box center [1338, 436] width 140 height 17
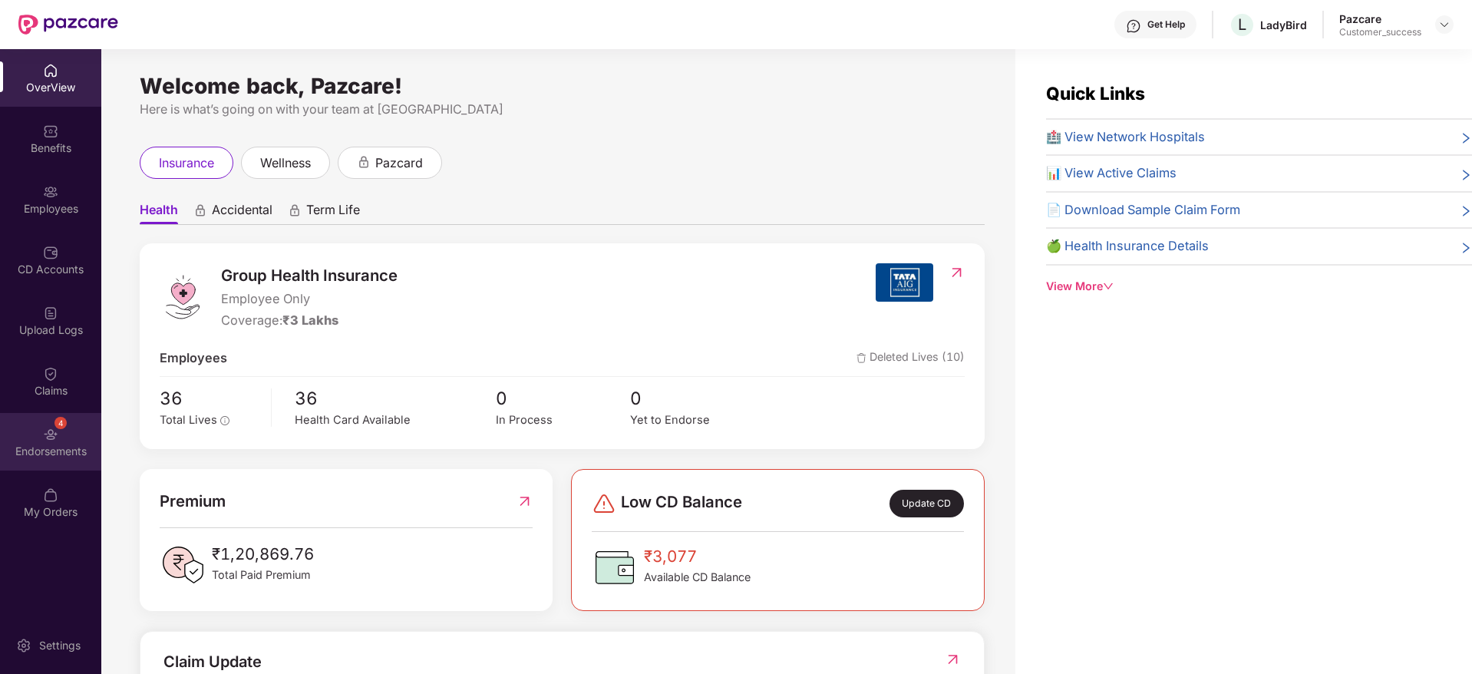
click at [61, 433] on div "4 Endorsements" at bounding box center [50, 442] width 101 height 58
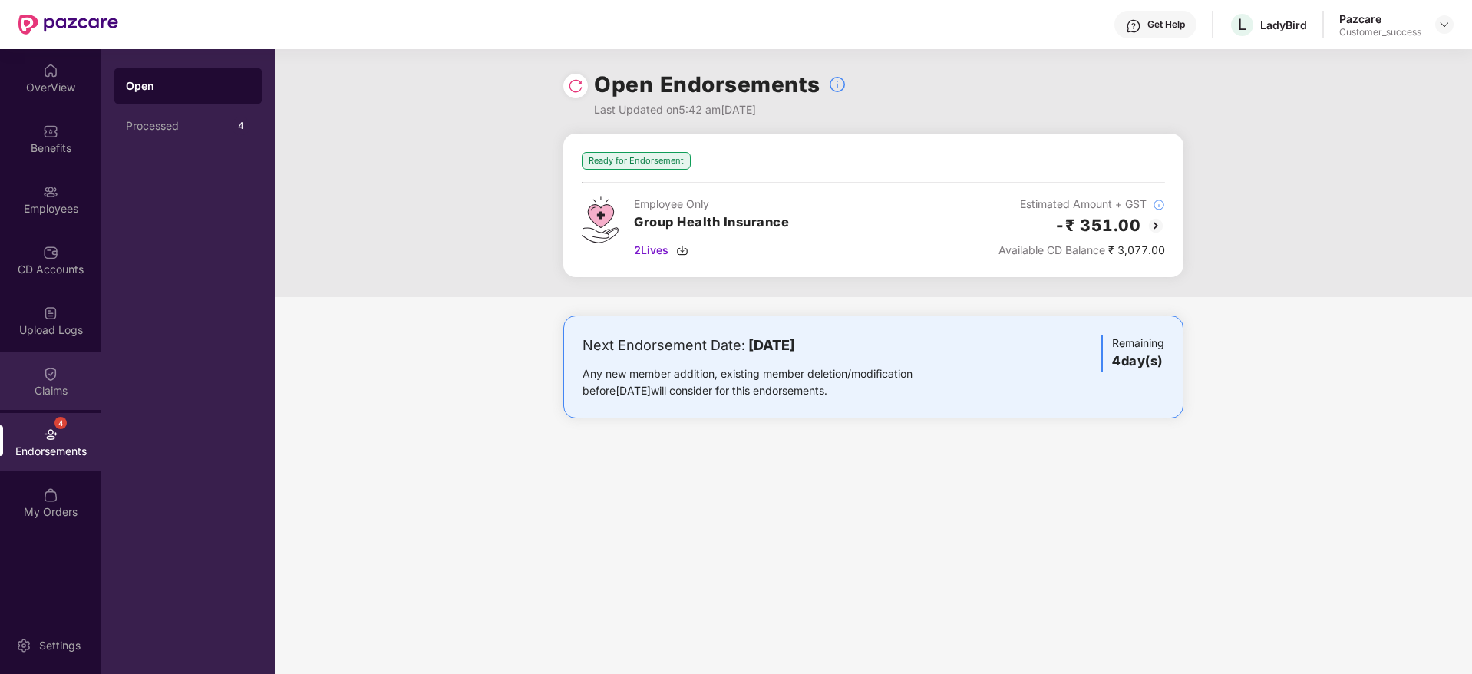
click at [69, 373] on div "Claims" at bounding box center [50, 381] width 101 height 58
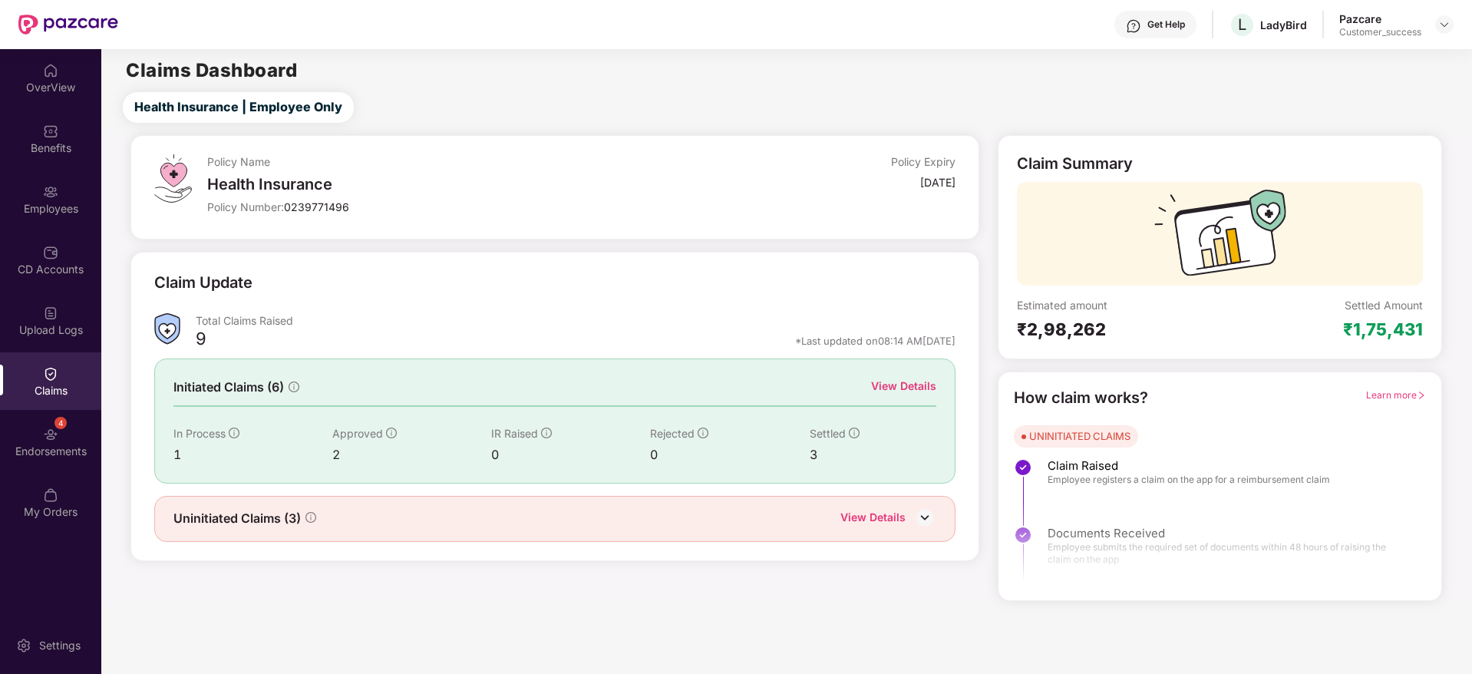
click at [930, 384] on div "View Details" at bounding box center [903, 385] width 65 height 17
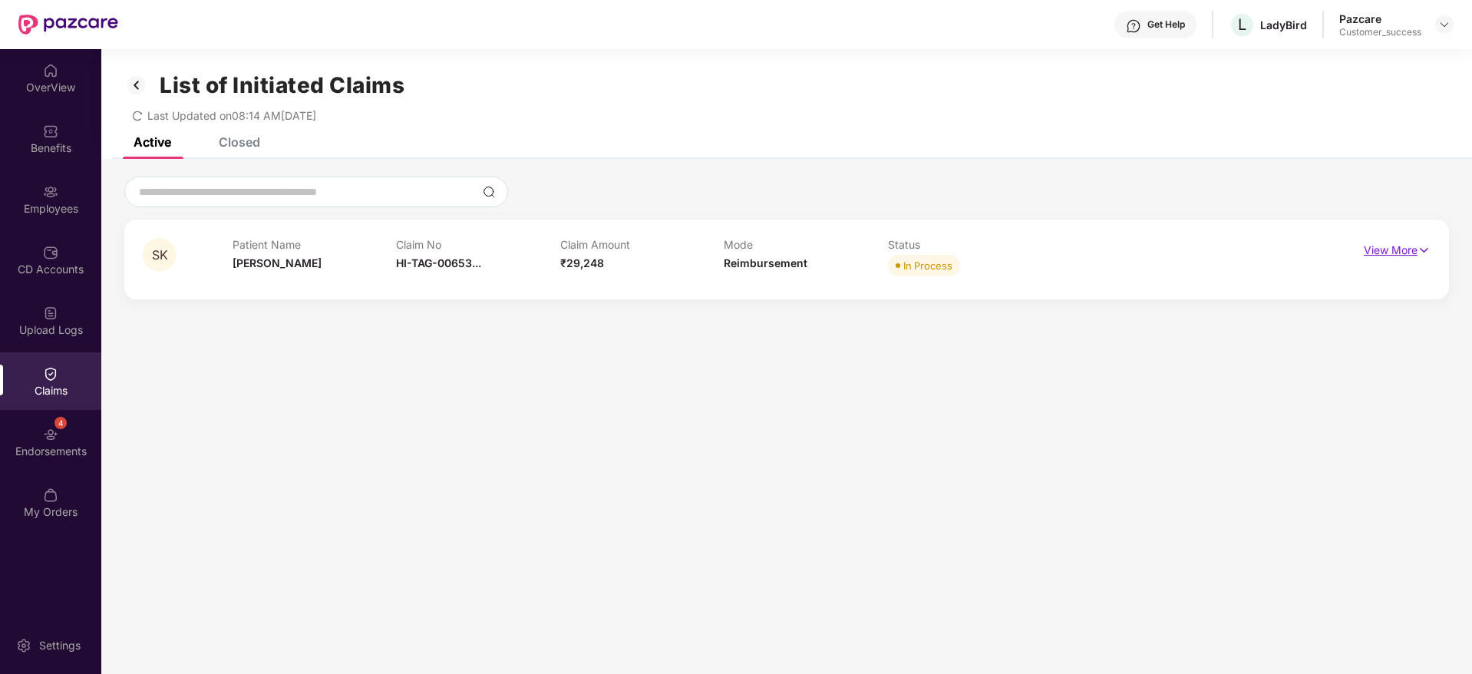
click at [1404, 253] on p "View More" at bounding box center [1396, 248] width 67 height 21
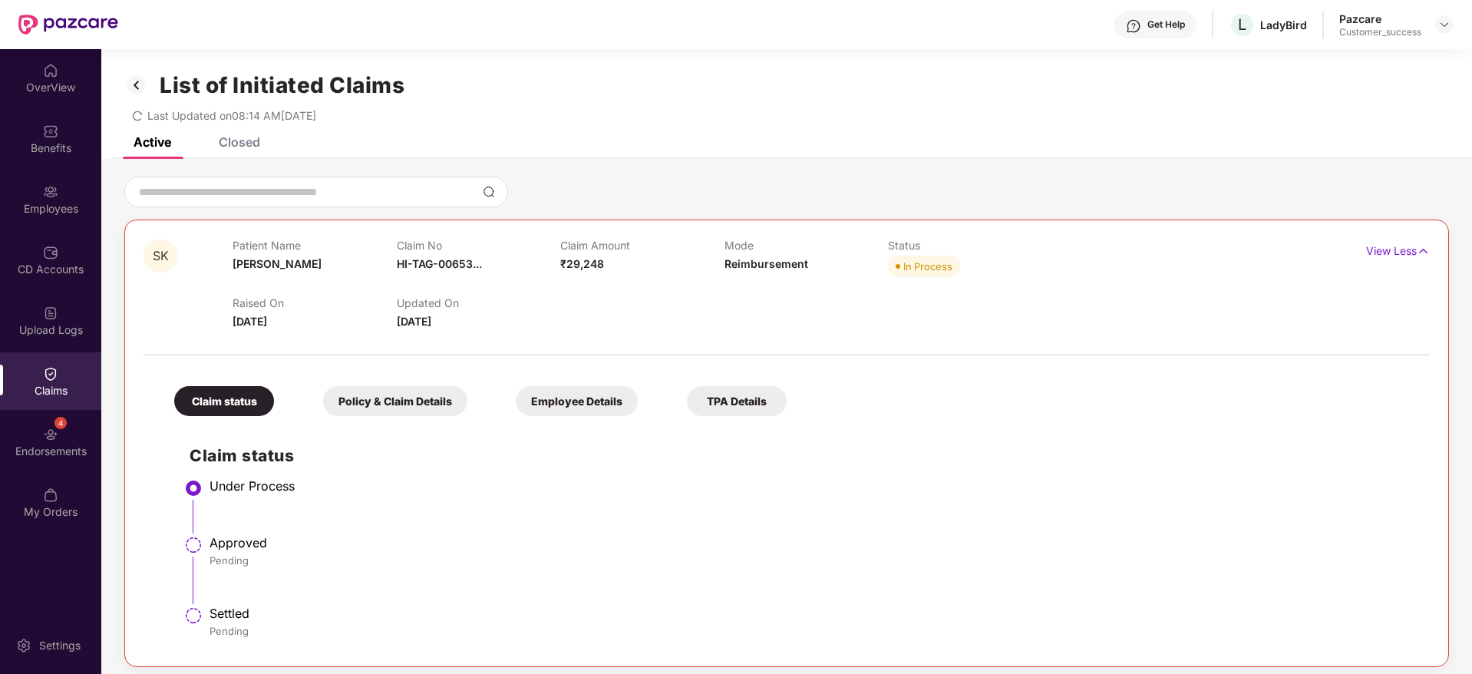
drag, startPoint x: 236, startPoint y: 304, endPoint x: 381, endPoint y: 328, distance: 147.8
click at [381, 328] on div "Raised On 30 July 2025" at bounding box center [313, 313] width 163 height 34
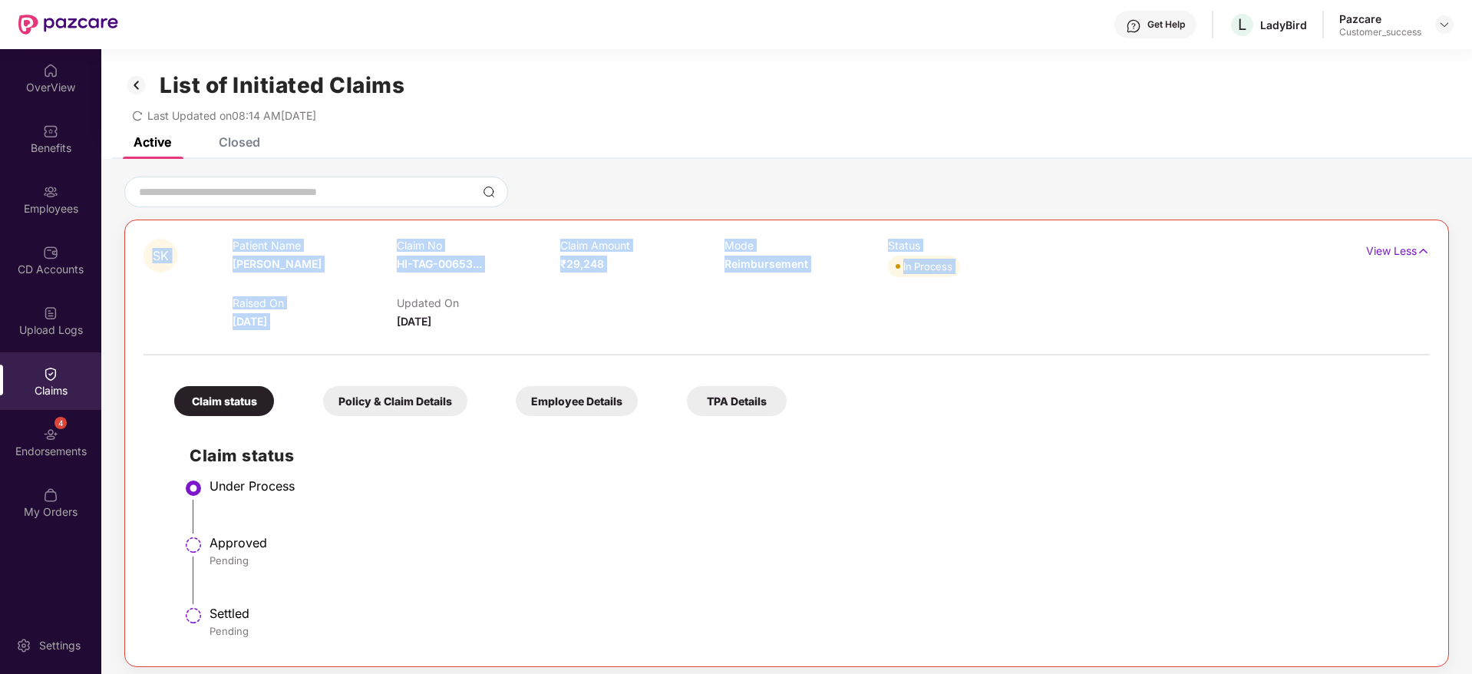
drag, startPoint x: 381, startPoint y: 328, endPoint x: 157, endPoint y: 242, distance: 240.9
click at [157, 242] on div "SK Patient Name Shubam Khatri Claim No HI-TAG-00653... Claim Amount ₹29,248 Mod…" at bounding box center [679, 284] width 1072 height 91
click at [157, 242] on span "SK" at bounding box center [160, 256] width 34 height 34
drag, startPoint x: 568, startPoint y: 334, endPoint x: 685, endPoint y: 337, distance: 117.4
click at [685, 337] on div "SK Patient Name Shubam Khatri Claim No HI-TAG-00653... Claim Amount ₹29,248 Mod…" at bounding box center [786, 443] width 1286 height 409
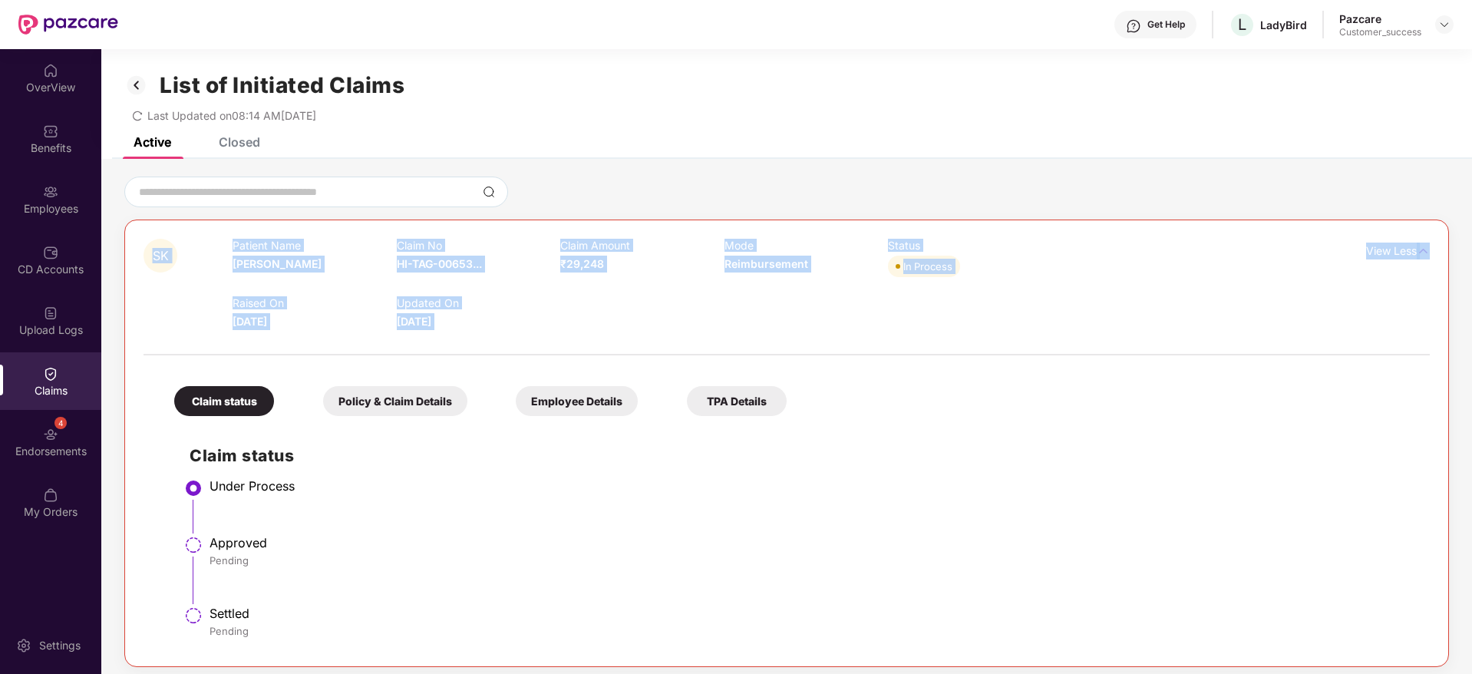
click at [685, 337] on div at bounding box center [786, 347] width 1286 height 32
drag, startPoint x: 685, startPoint y: 337, endPoint x: 146, endPoint y: 242, distance: 547.6
click at [146, 242] on div "SK Patient Name Shubam Khatri Claim No HI-TAG-00653... Claim Amount ₹29,248 Mod…" at bounding box center [786, 443] width 1286 height 409
click at [146, 242] on div "SK" at bounding box center [187, 284] width 89 height 91
drag, startPoint x: 146, startPoint y: 242, endPoint x: 526, endPoint y: 344, distance: 393.3
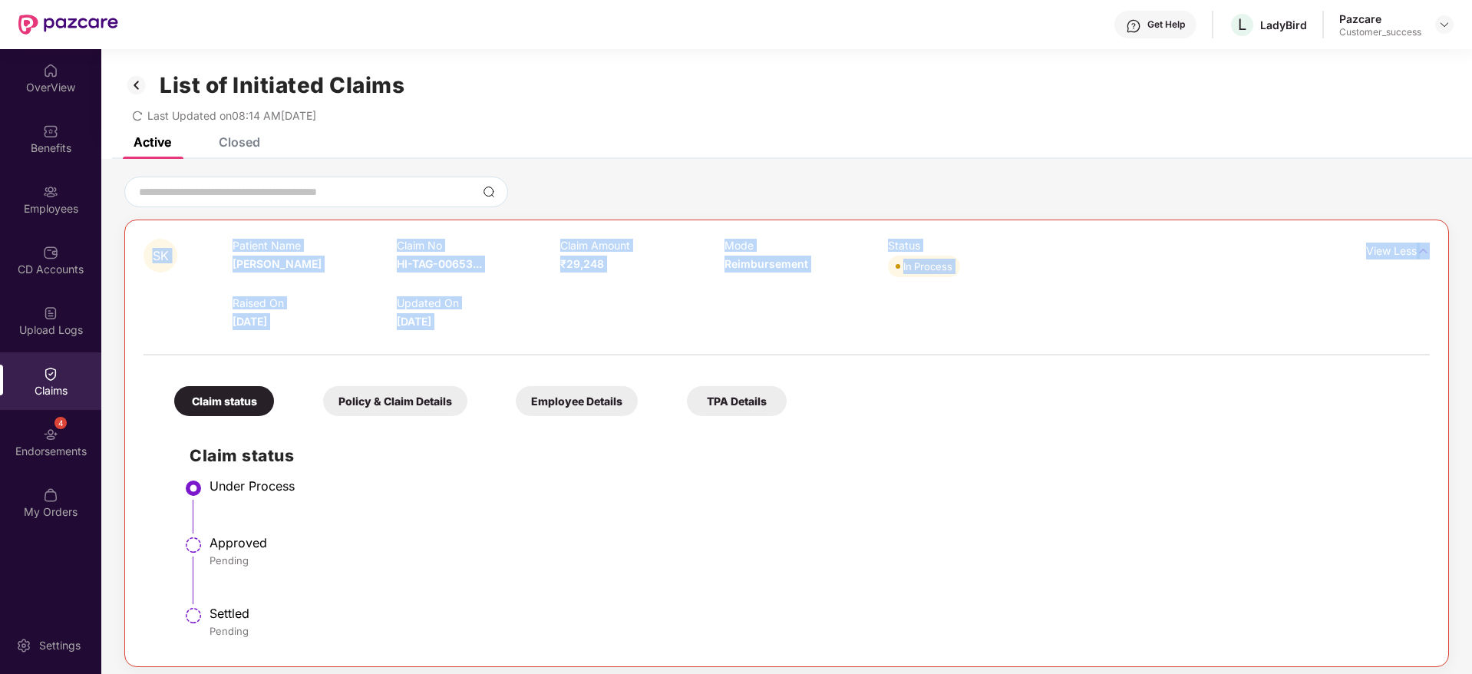
click at [526, 344] on div "SK Patient Name Shubam Khatri Claim No HI-TAG-00653... Claim Amount ₹29,248 Mod…" at bounding box center [786, 443] width 1286 height 409
click at [526, 344] on div at bounding box center [786, 347] width 1286 height 32
drag, startPoint x: 526, startPoint y: 344, endPoint x: 114, endPoint y: 259, distance: 420.1
click at [114, 259] on div "SK Patient Name Shubam Khatri Claim No HI-TAG-00653... Claim Amount ₹29,248 Mod…" at bounding box center [786, 421] width 1370 height 490
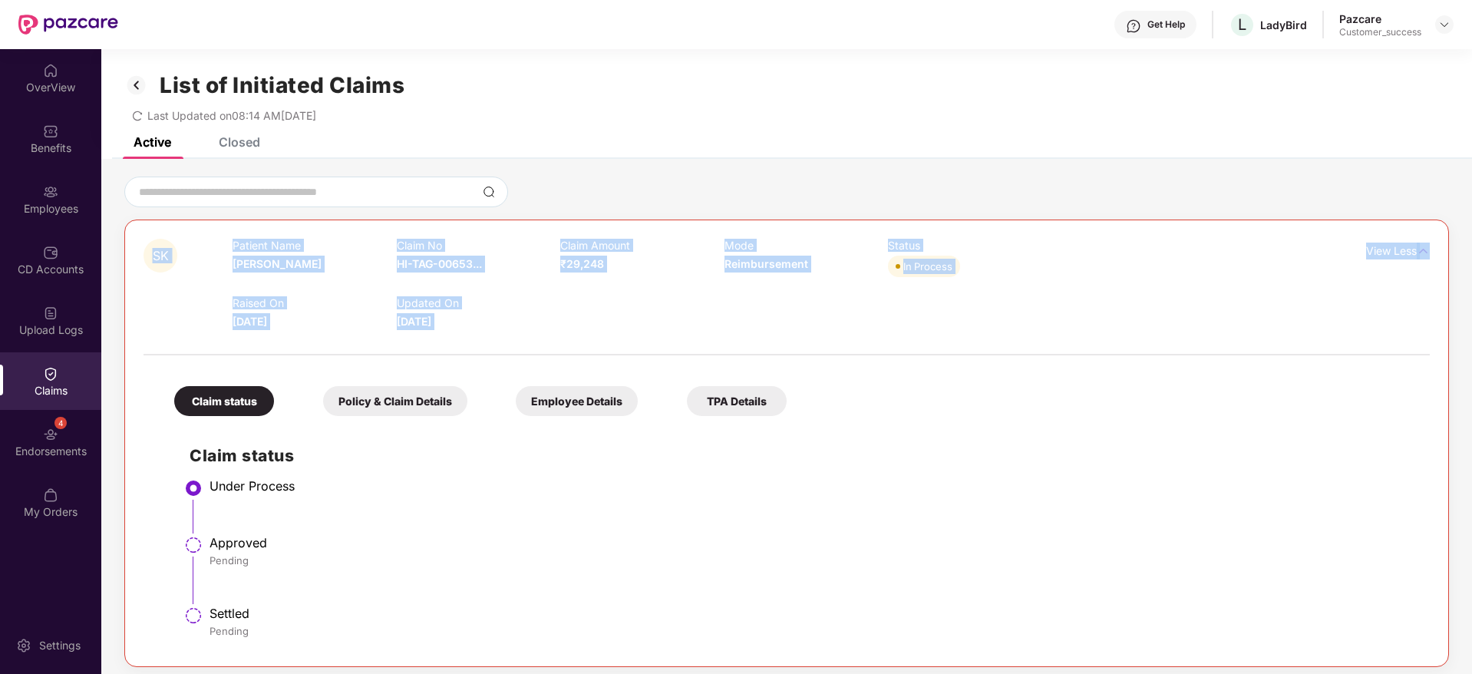
drag, startPoint x: 143, startPoint y: 258, endPoint x: 538, endPoint y: 331, distance: 401.8
click at [538, 331] on div "SK Patient Name Shubam Khatri Claim No HI-TAG-00653... Claim Amount ₹29,248 Mod…" at bounding box center [786, 442] width 1324 height 447
click at [538, 331] on div at bounding box center [786, 347] width 1286 height 32
drag, startPoint x: 538, startPoint y: 331, endPoint x: 146, endPoint y: 221, distance: 407.1
click at [146, 221] on div "SK Patient Name Shubam Khatri Claim No HI-TAG-00653... Claim Amount ₹29,248 Mod…" at bounding box center [786, 442] width 1324 height 447
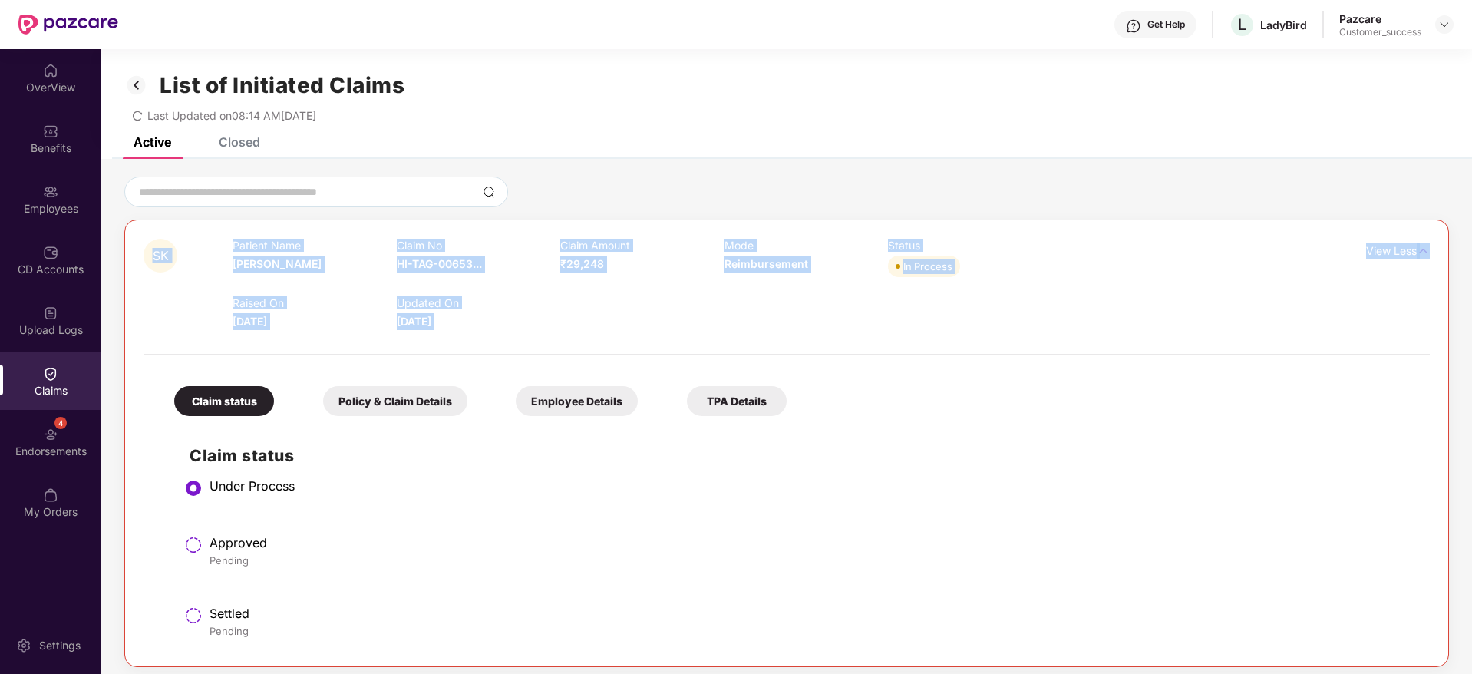
click at [146, 221] on div "SK Patient Name Shubam Khatri Claim No HI-TAG-00653... Claim Amount ₹29,248 Mod…" at bounding box center [786, 442] width 1324 height 447
drag, startPoint x: 146, startPoint y: 221, endPoint x: 641, endPoint y: 345, distance: 511.0
click at [641, 345] on div "SK Patient Name Shubam Khatri Claim No HI-TAG-00653... Claim Amount ₹29,248 Mod…" at bounding box center [786, 442] width 1324 height 447
click at [641, 345] on div at bounding box center [786, 347] width 1286 height 32
drag, startPoint x: 658, startPoint y: 376, endPoint x: 148, endPoint y: 222, distance: 532.8
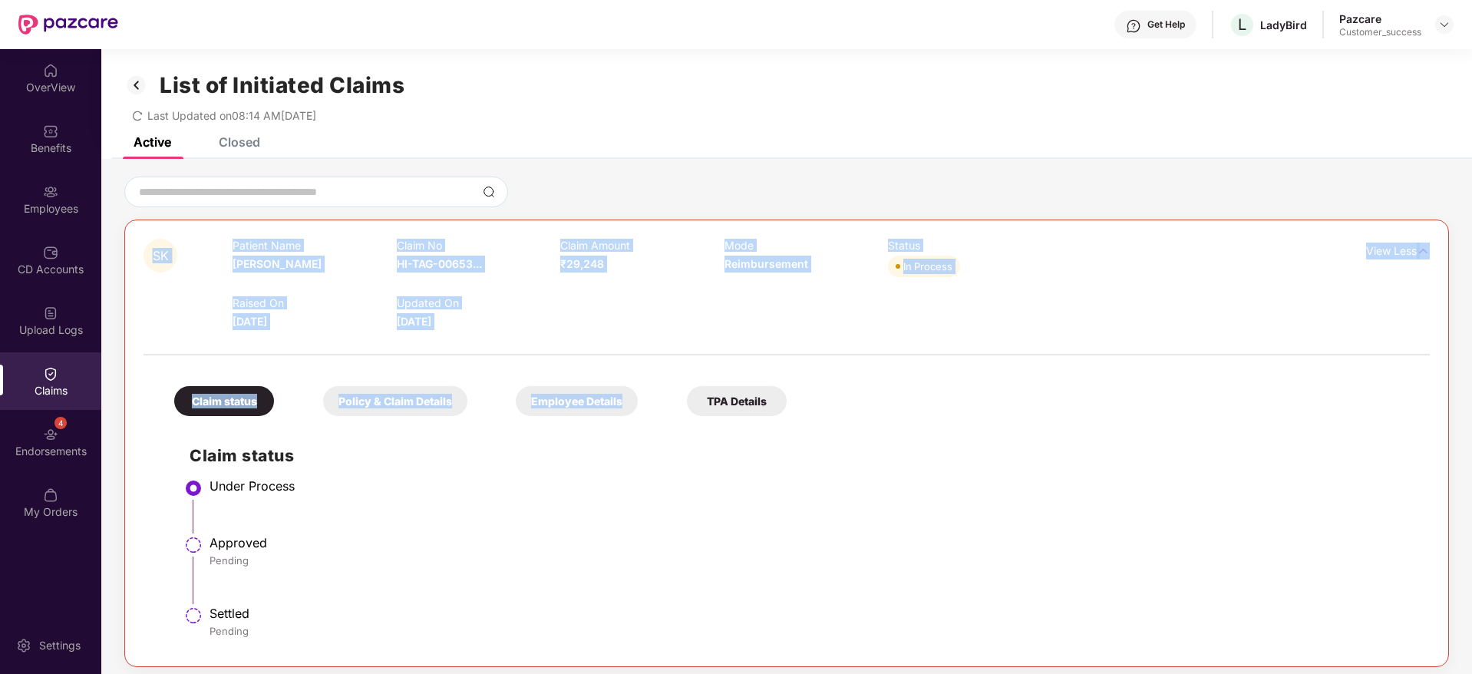
click at [148, 222] on div "SK Patient Name Shubam Khatri Claim No HI-TAG-00653... Claim Amount ₹29,248 Mod…" at bounding box center [786, 442] width 1324 height 447
drag, startPoint x: 148, startPoint y: 222, endPoint x: 719, endPoint y: 356, distance: 586.2
click at [719, 356] on div "SK Patient Name Shubam Khatri Claim No HI-TAG-00653... Claim Amount ₹29,248 Mod…" at bounding box center [786, 442] width 1324 height 447
click at [724, 351] on div at bounding box center [786, 347] width 1286 height 32
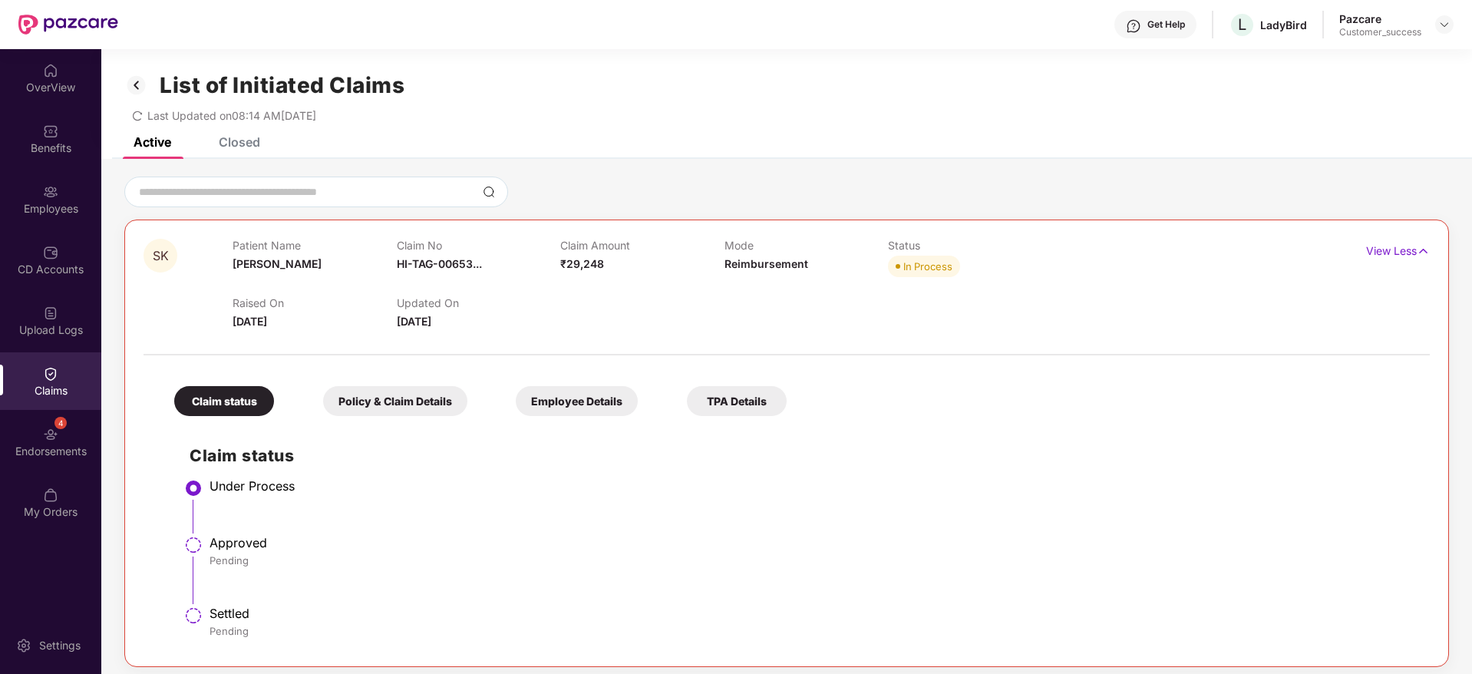
click at [275, 269] on span "Shubam Khatri" at bounding box center [276, 263] width 89 height 13
copy span "Shubam Khatri"
click at [33, 205] on div "Employees" at bounding box center [50, 208] width 101 height 15
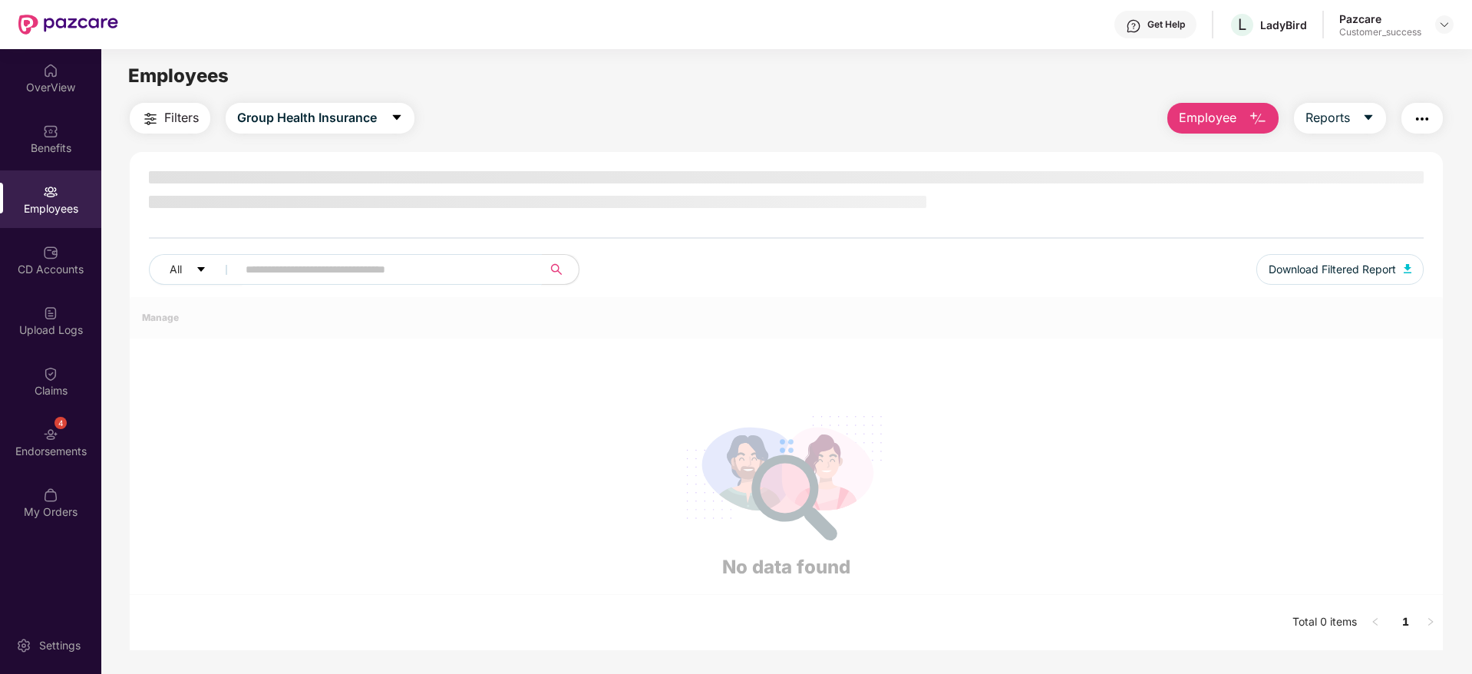
click at [354, 275] on input "text" at bounding box center [383, 269] width 275 height 23
paste input "**********"
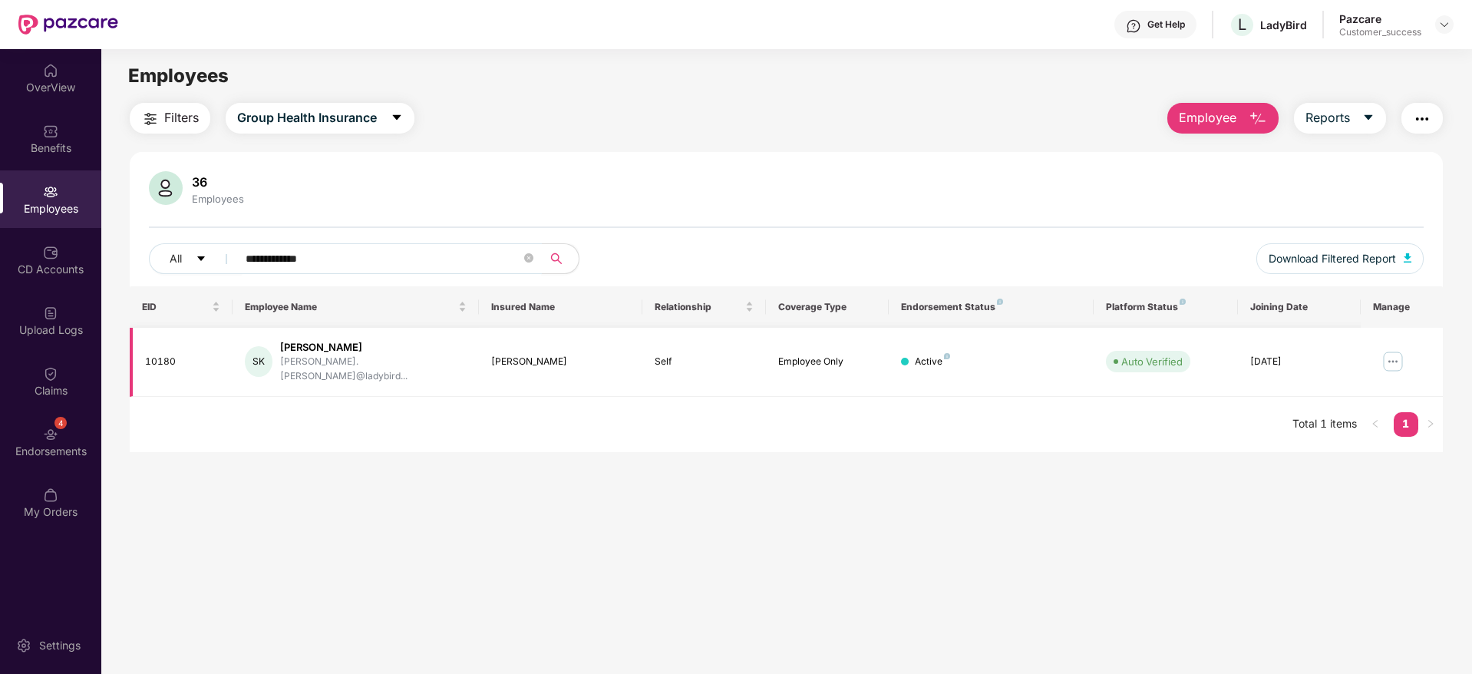
type input "**********"
click at [1393, 367] on img at bounding box center [1392, 361] width 25 height 25
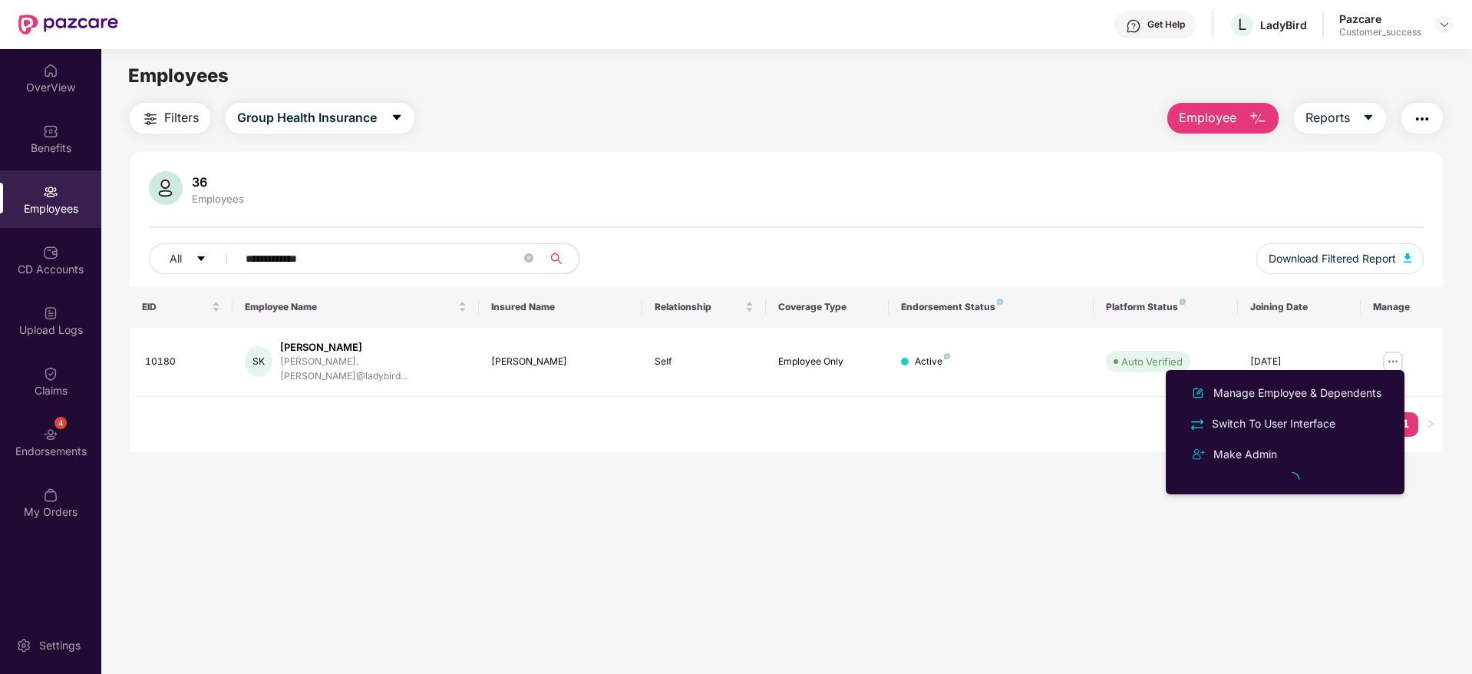
click at [1393, 370] on div "Manage Employee & Dependents Switch To User Interface Make Admin" at bounding box center [1284, 432] width 239 height 124
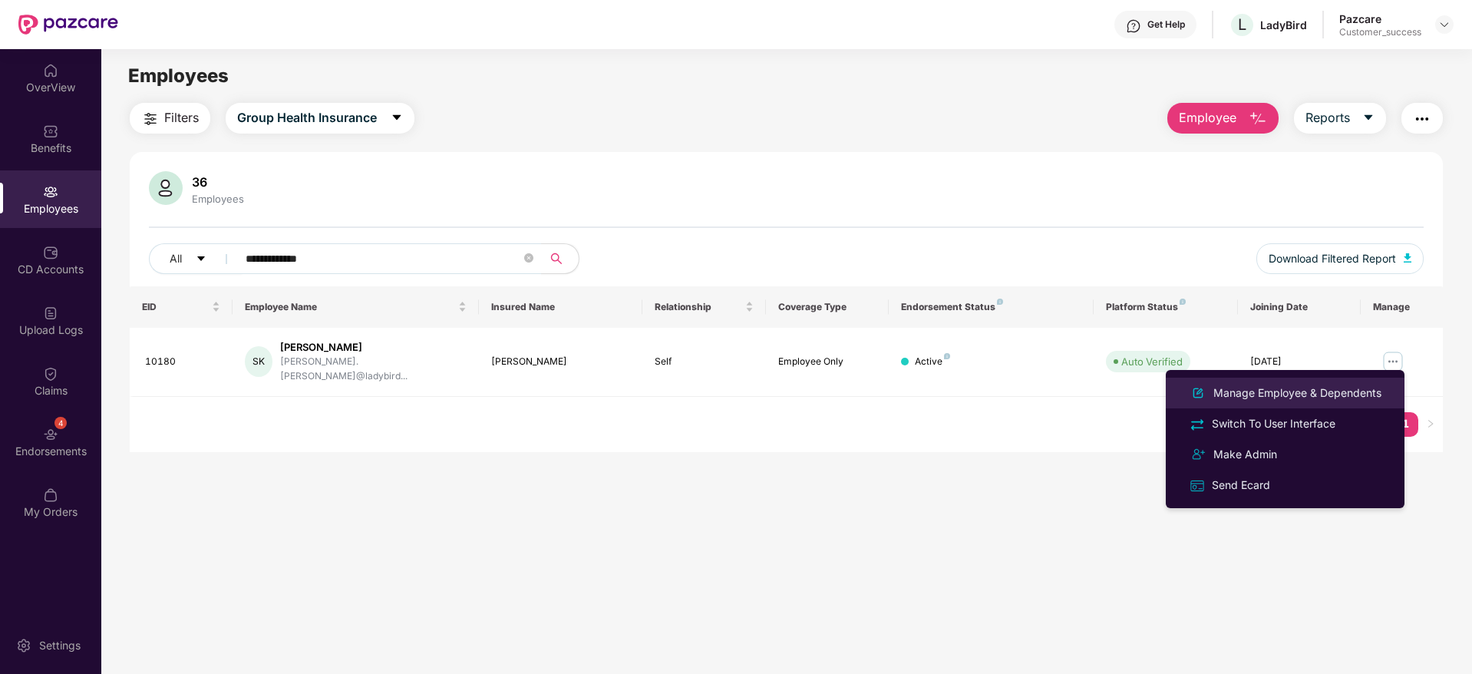
click at [1377, 388] on div "Manage Employee & Dependents" at bounding box center [1297, 392] width 174 height 17
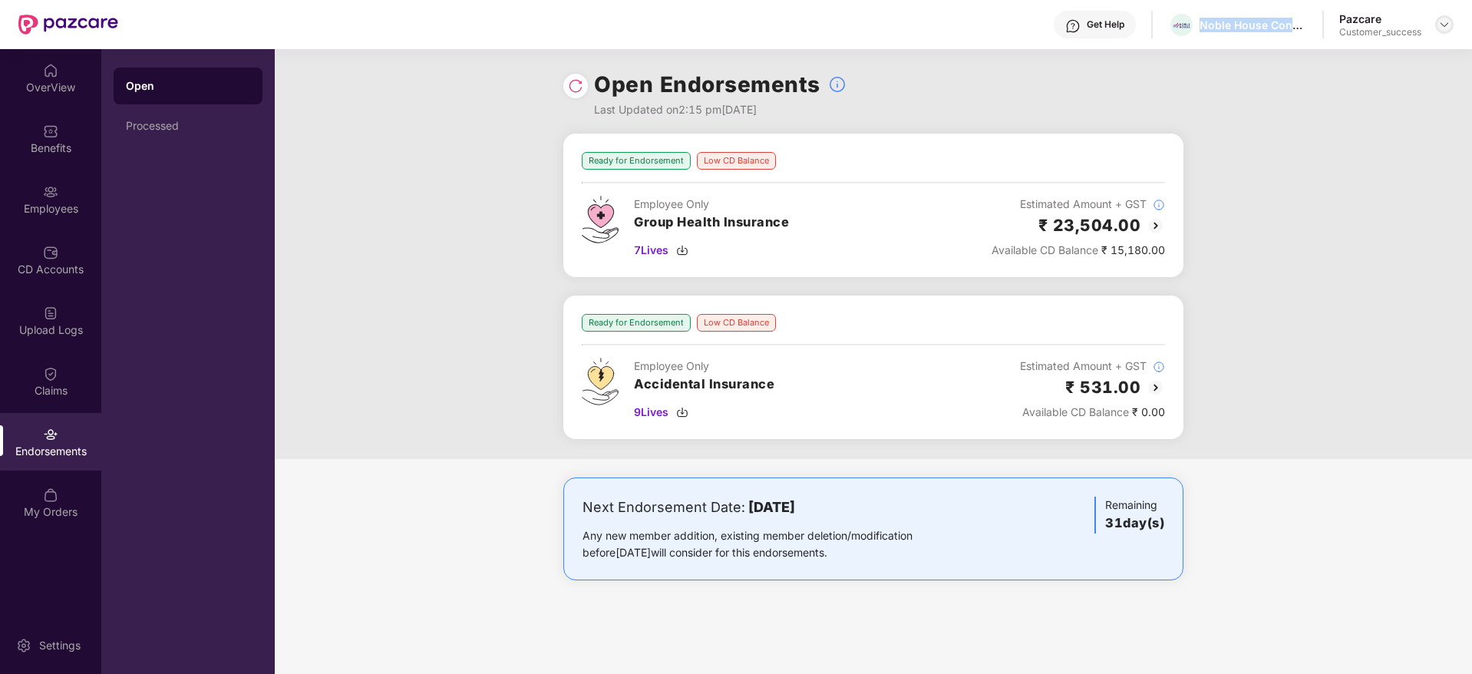
click at [1445, 27] on img at bounding box center [1444, 24] width 12 height 12
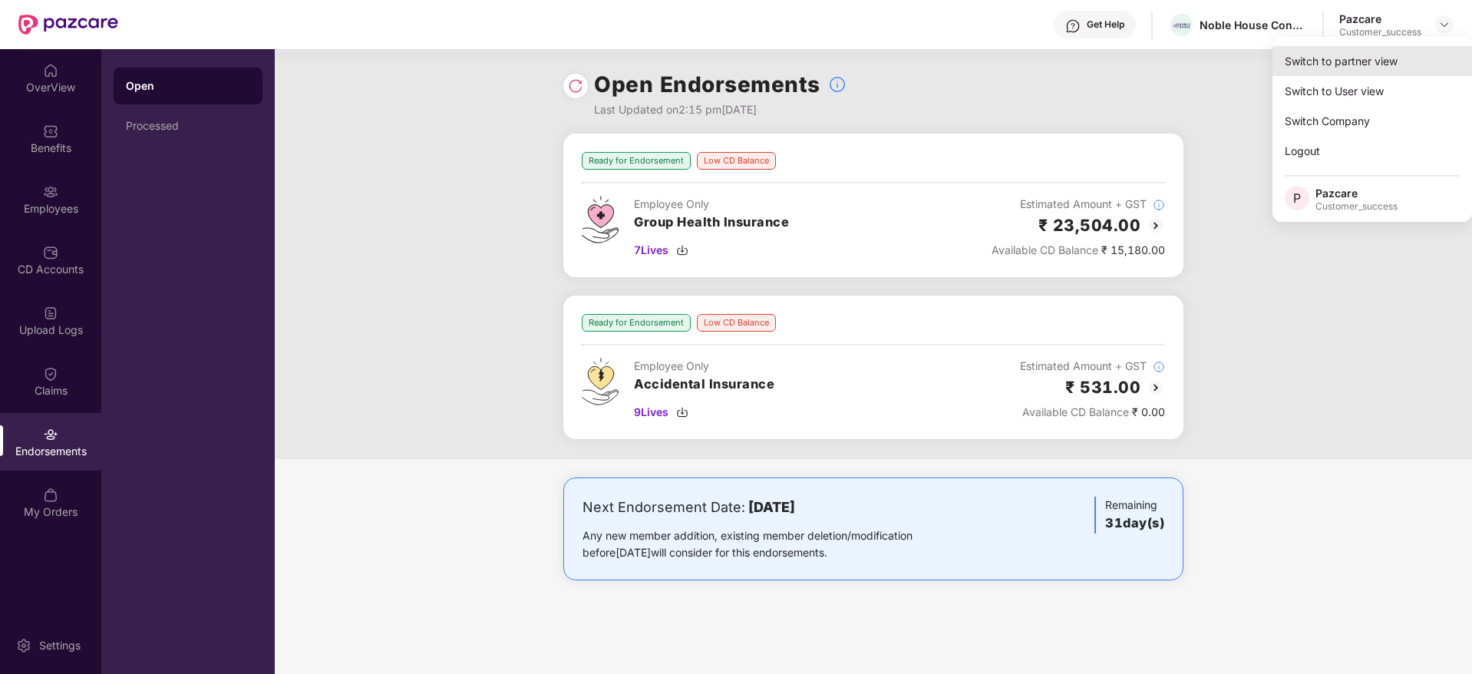
click at [1426, 54] on div "Switch to partner view" at bounding box center [1371, 61] width 199 height 30
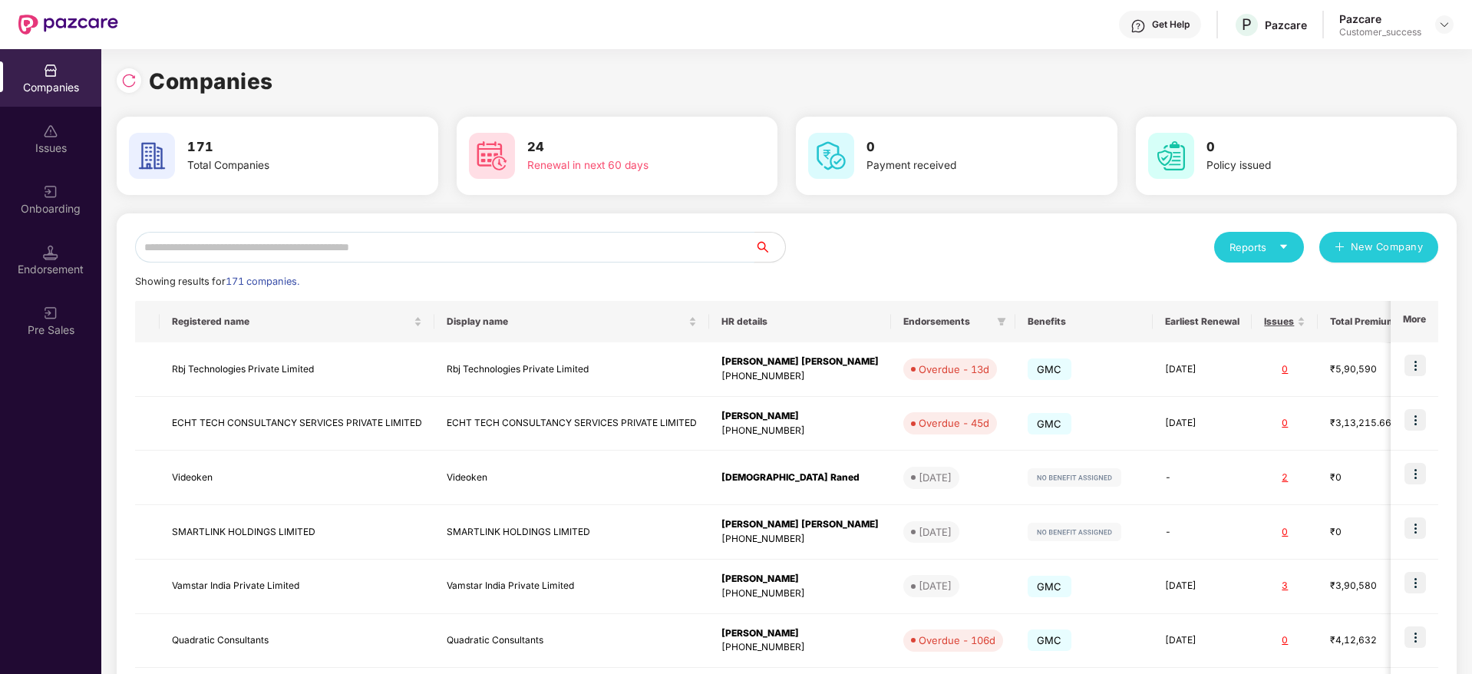
click at [656, 244] on input "text" at bounding box center [444, 247] width 619 height 31
paste input "**********"
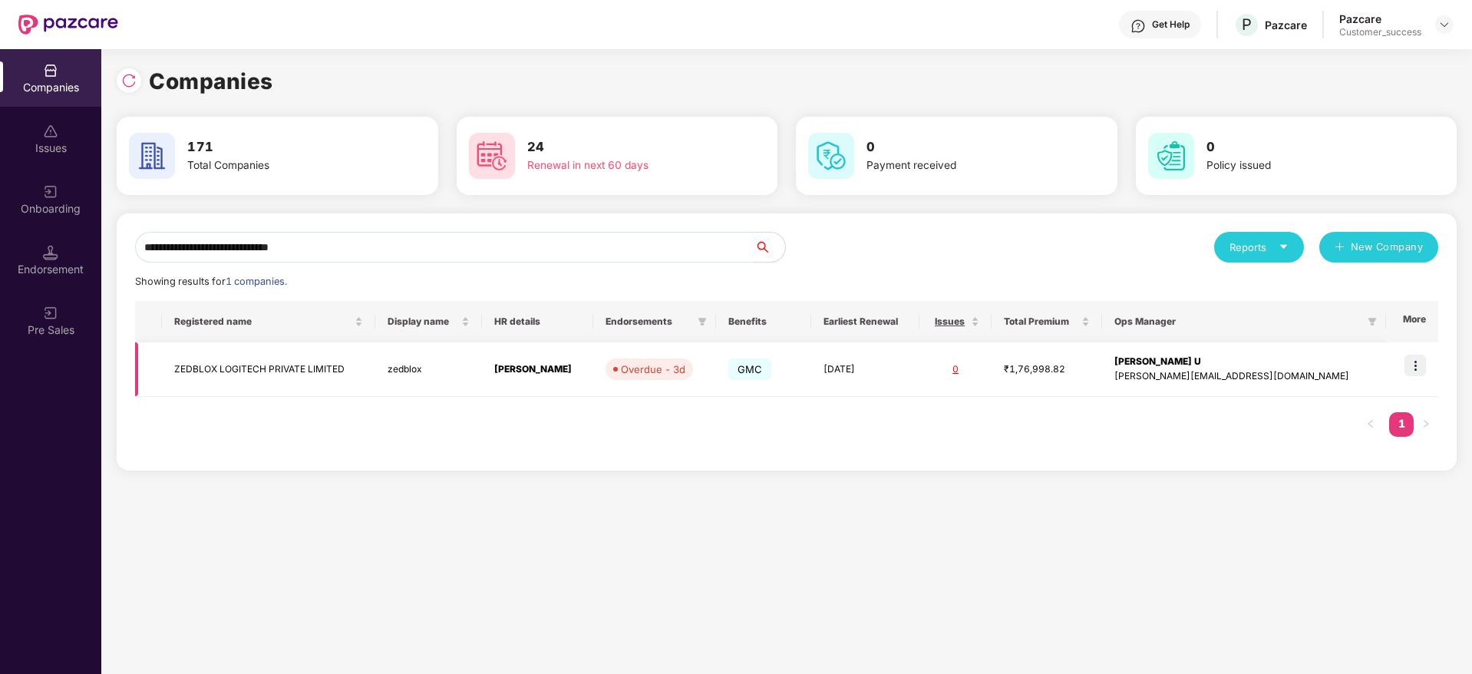
type input "**********"
click at [1423, 364] on img at bounding box center [1414, 364] width 21 height 21
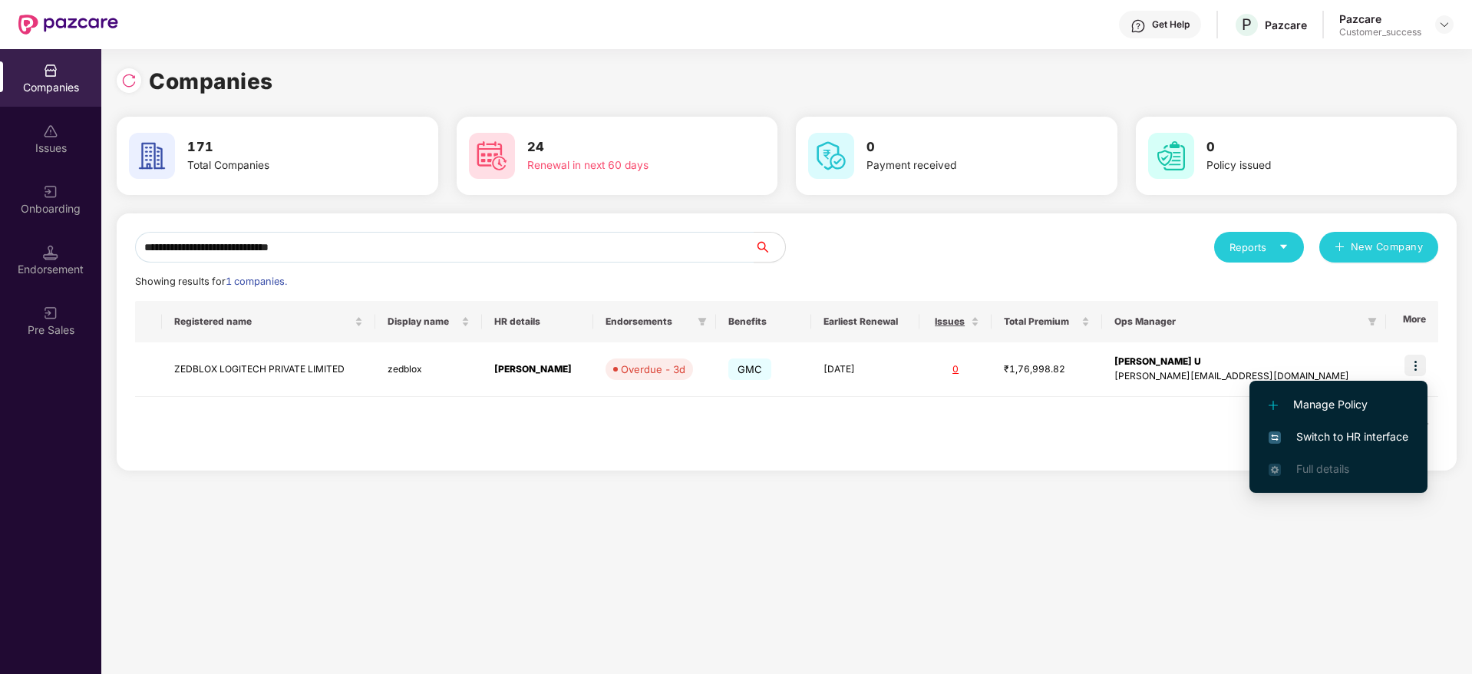
click at [1361, 441] on span "Switch to HR interface" at bounding box center [1338, 436] width 140 height 17
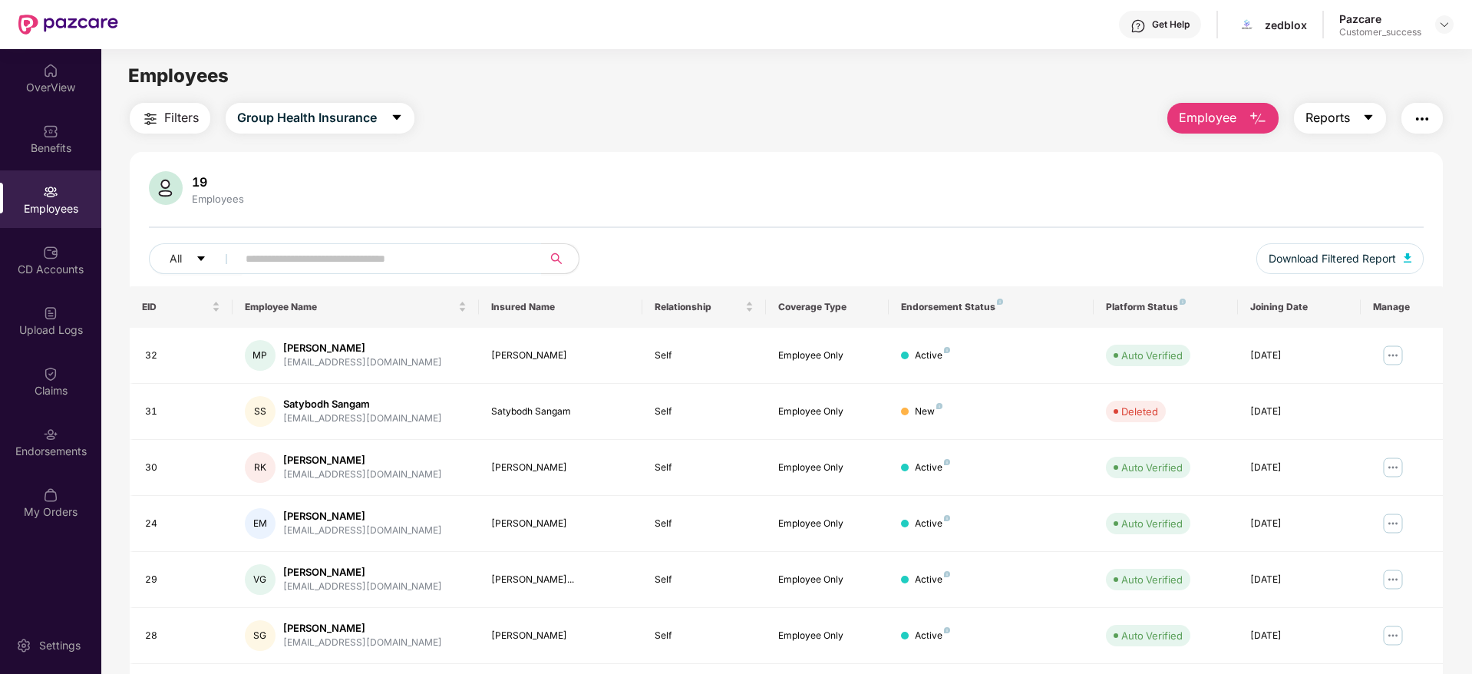
click at [1356, 129] on button "Reports" at bounding box center [1340, 118] width 92 height 31
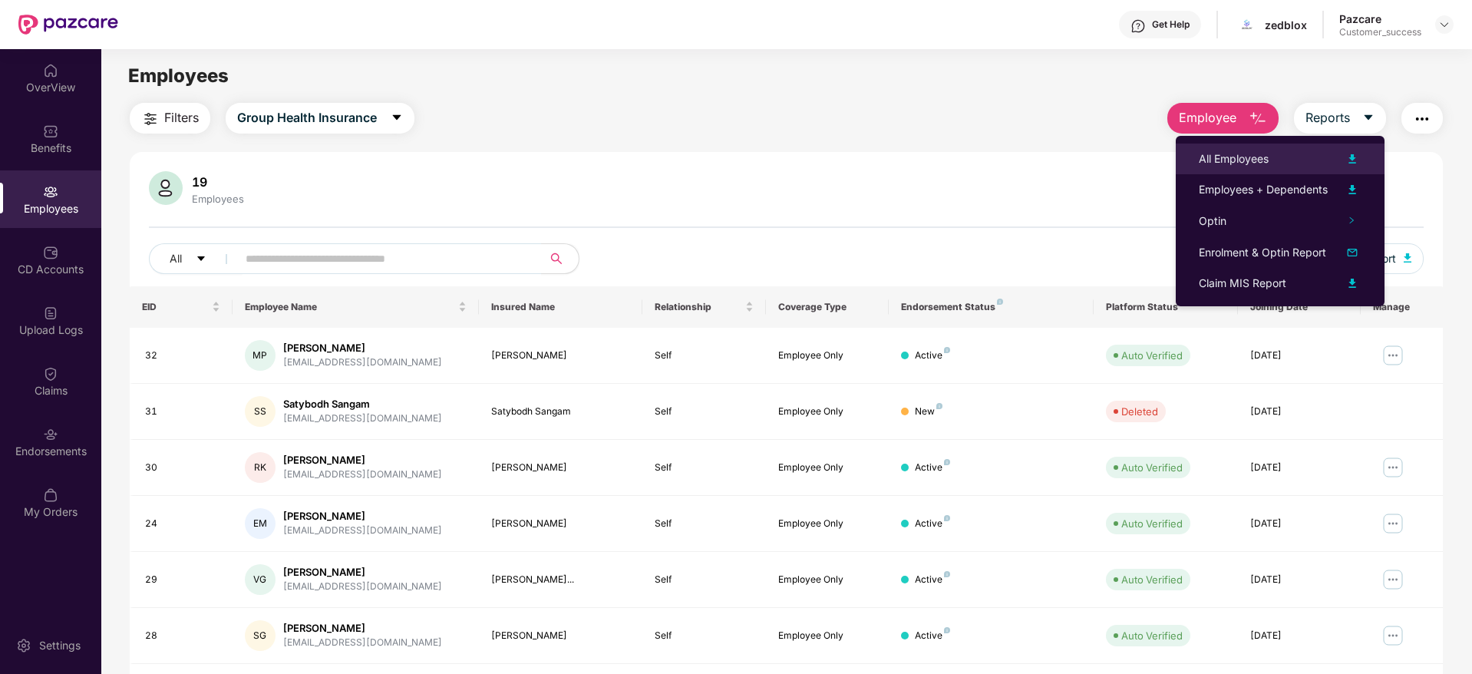
click at [1300, 168] on li "All Employees" at bounding box center [1279, 158] width 209 height 31
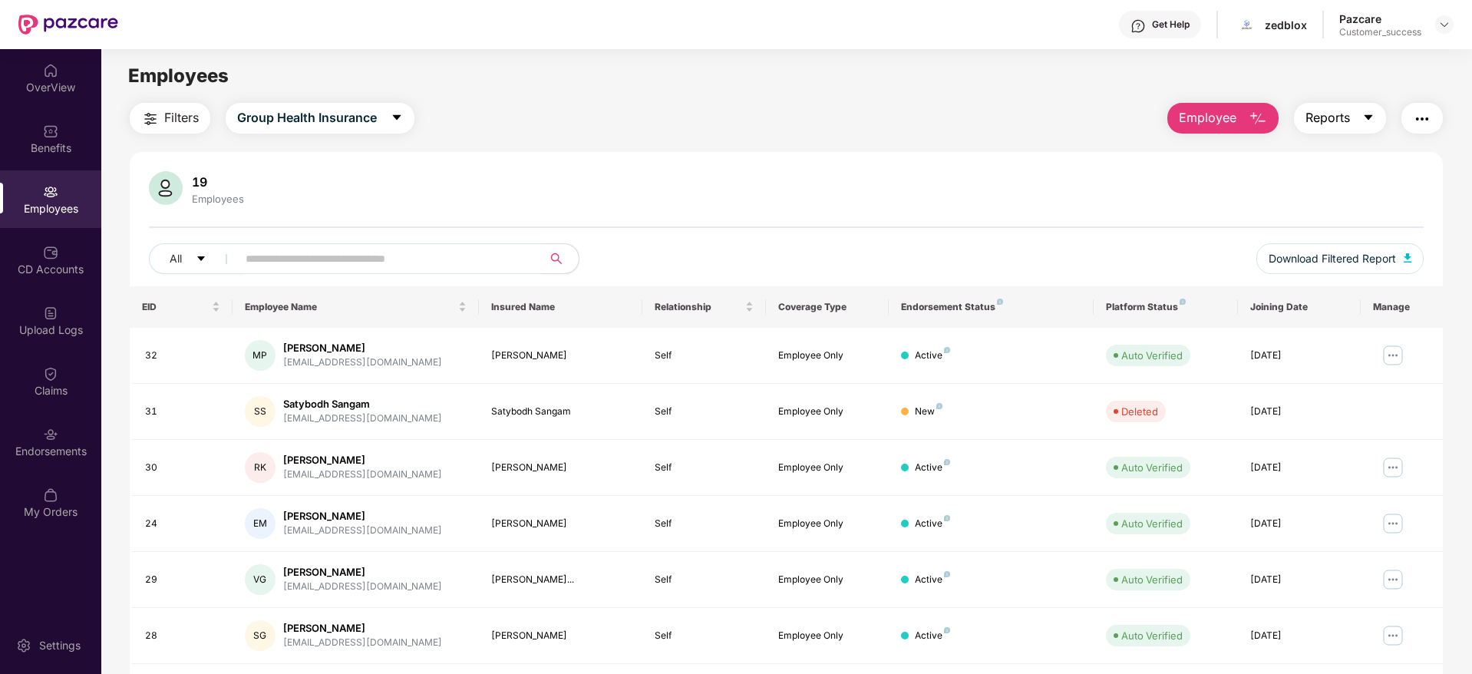
click at [1343, 118] on span "Reports" at bounding box center [1327, 117] width 44 height 19
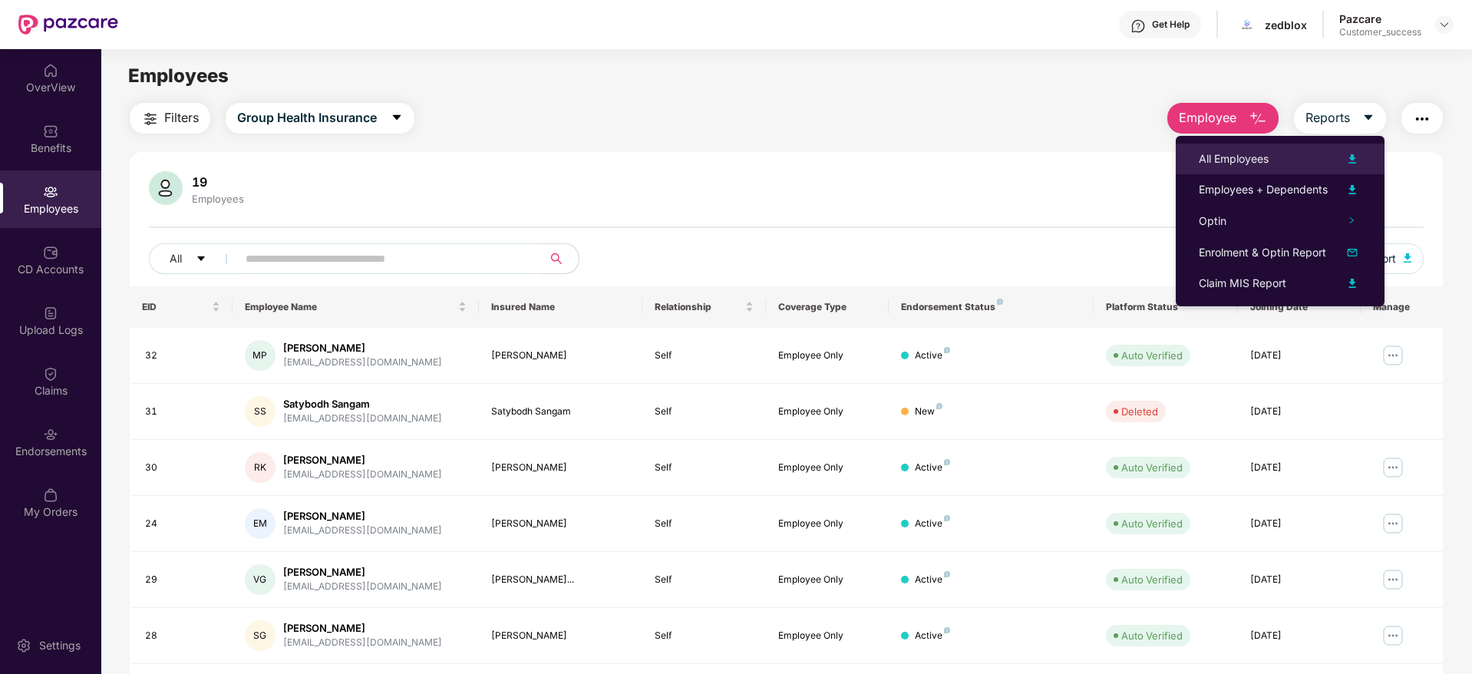
click at [1252, 150] on div "All Employees" at bounding box center [1233, 158] width 70 height 17
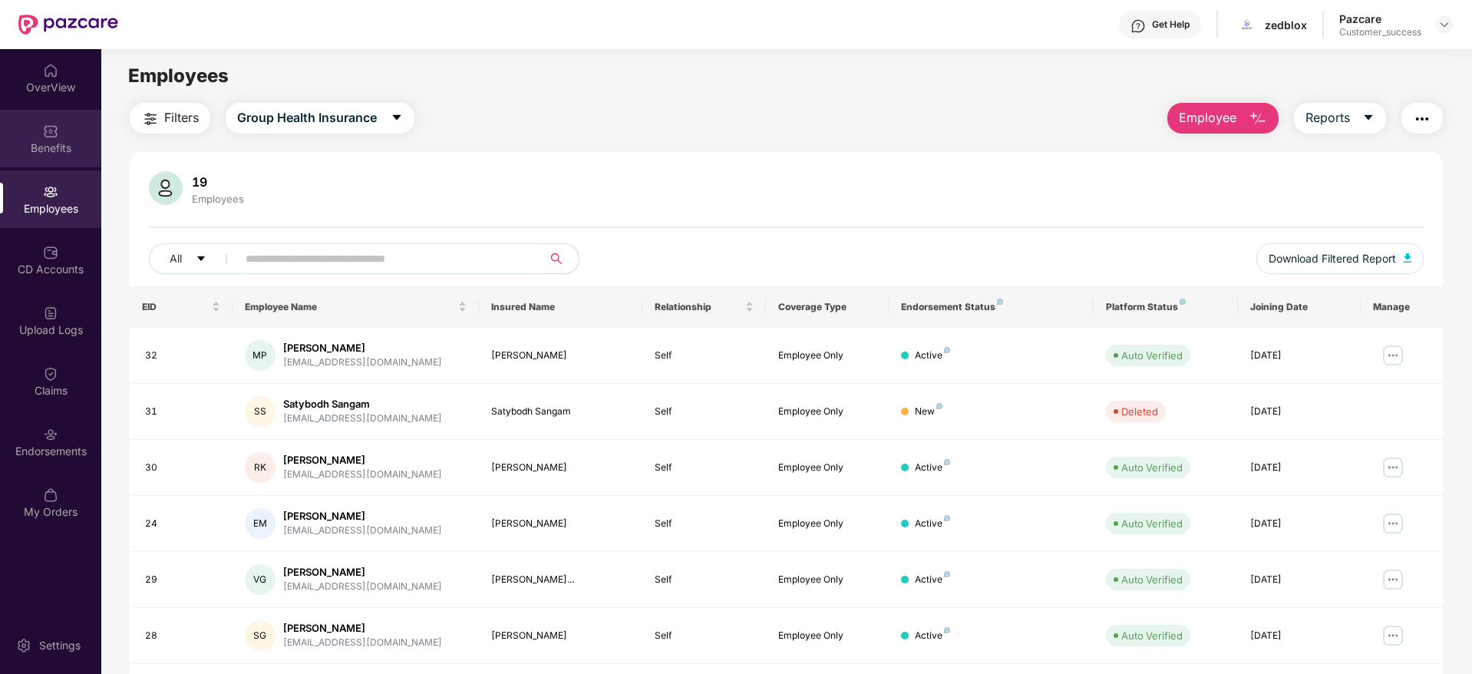
click at [68, 138] on div "Benefits" at bounding box center [50, 139] width 101 height 58
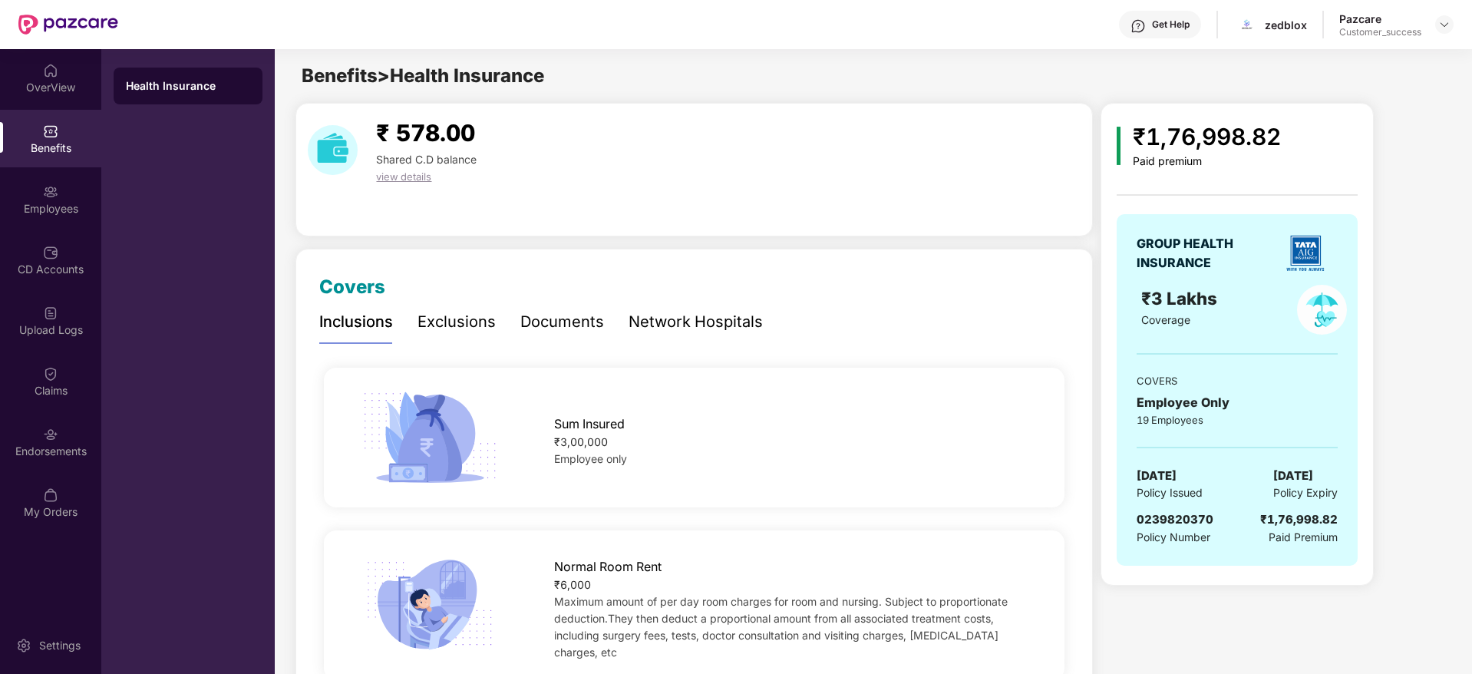
click at [591, 311] on div "Documents" at bounding box center [562, 322] width 84 height 24
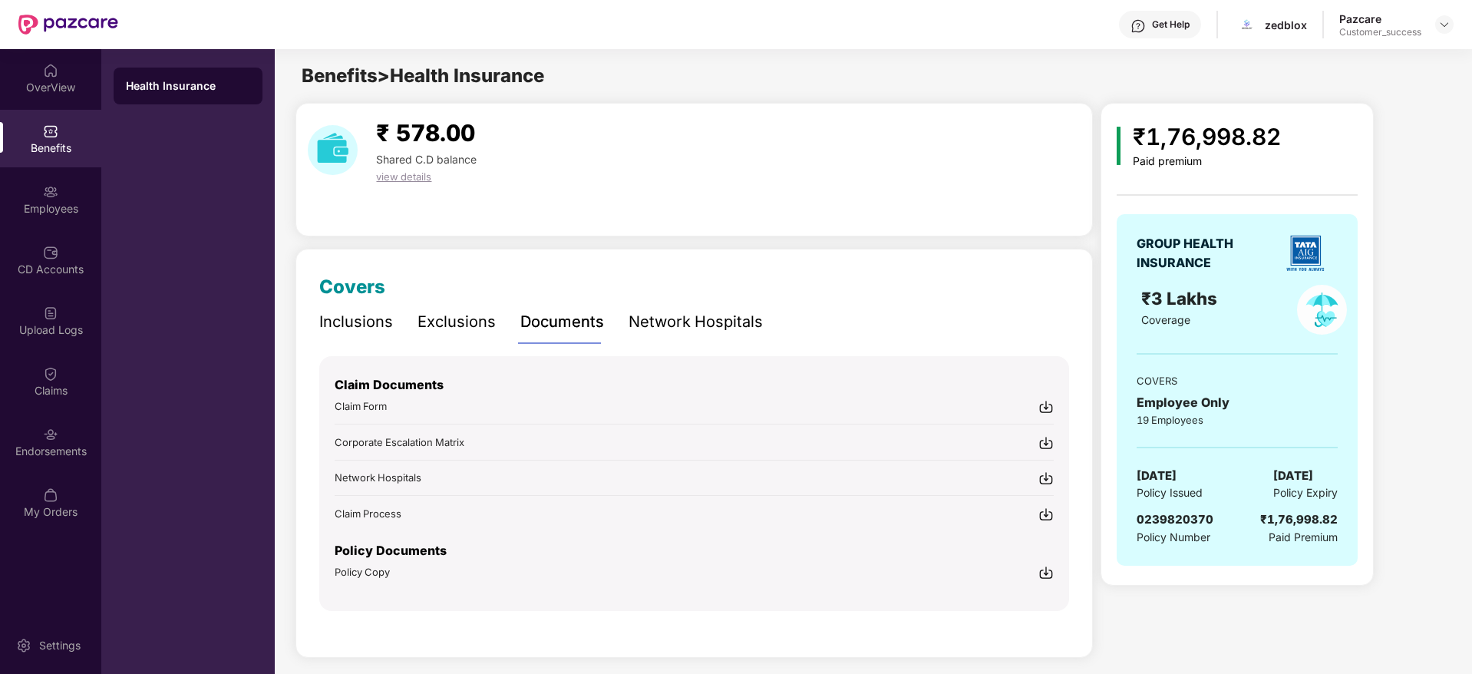
click at [1045, 565] on img at bounding box center [1045, 572] width 15 height 15
click at [1435, 30] on div at bounding box center [1444, 24] width 18 height 18
click at [1449, 33] on div "Pazcare Customer_success" at bounding box center [1396, 25] width 114 height 27
click at [1436, 28] on div at bounding box center [1444, 24] width 18 height 18
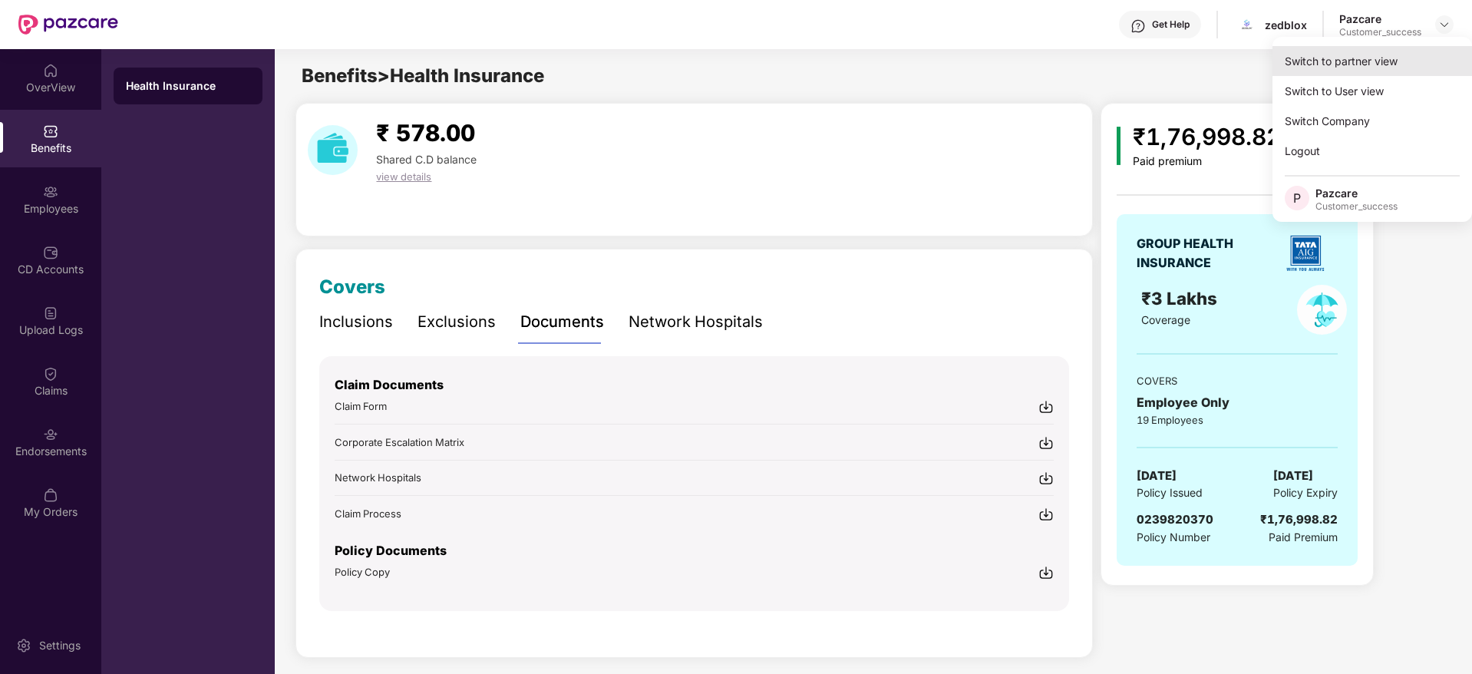
click at [1434, 57] on div "Switch to partner view" at bounding box center [1371, 61] width 199 height 30
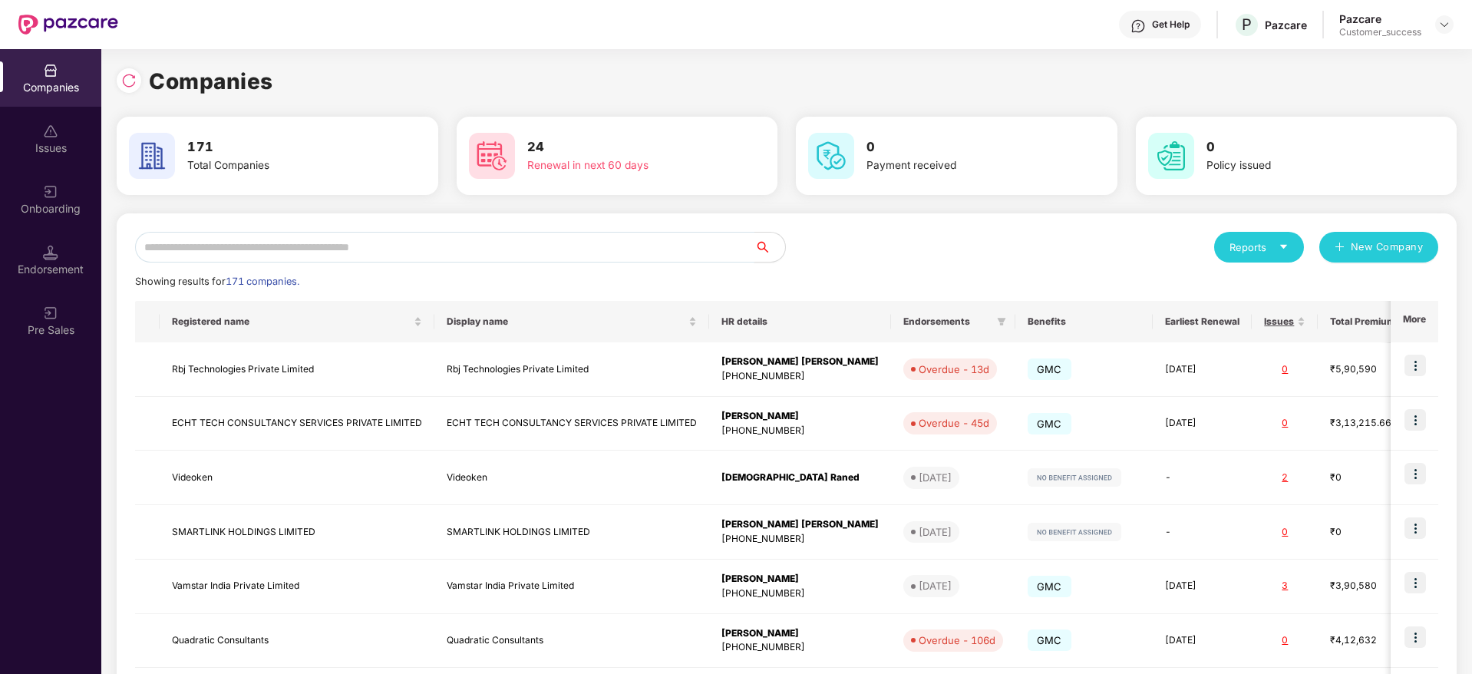
click at [651, 259] on input "text" at bounding box center [444, 247] width 619 height 31
paste input "**********"
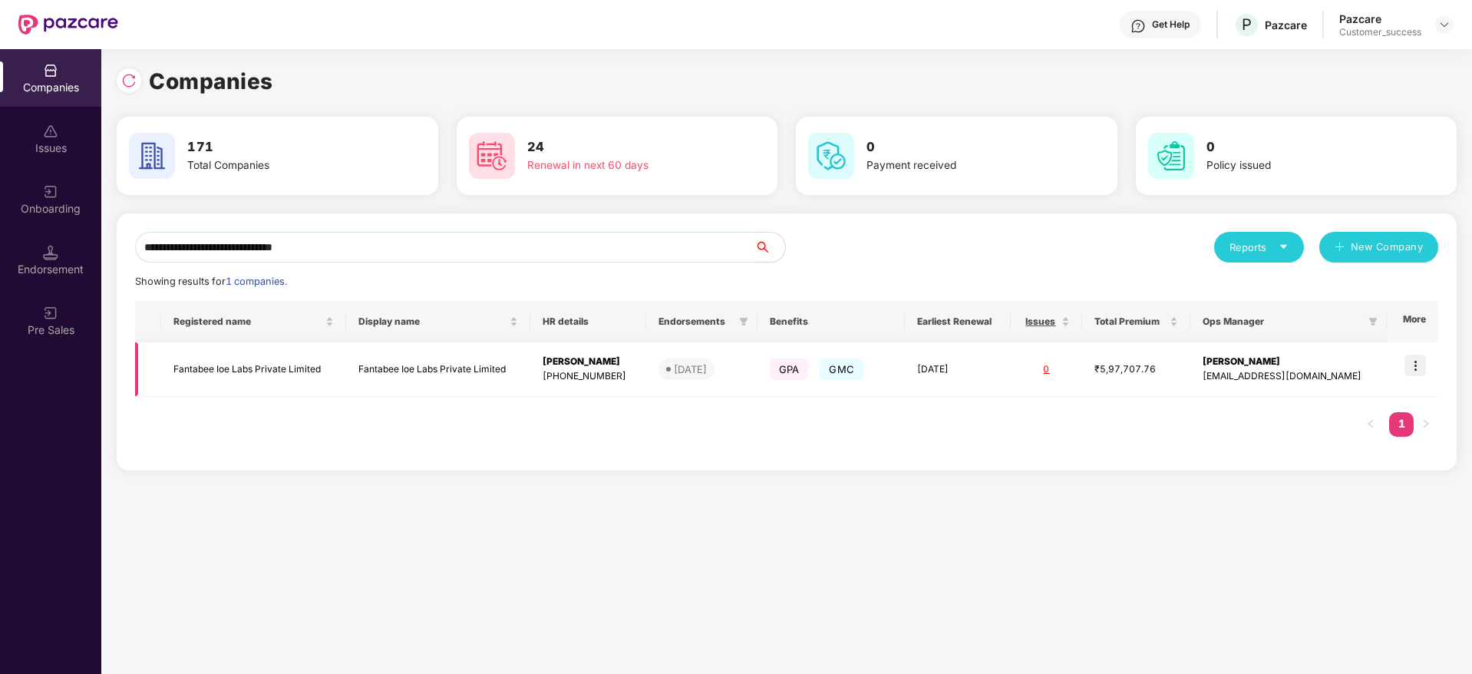
type input "**********"
click at [780, 362] on td "GPA GMC" at bounding box center [830, 369] width 147 height 54
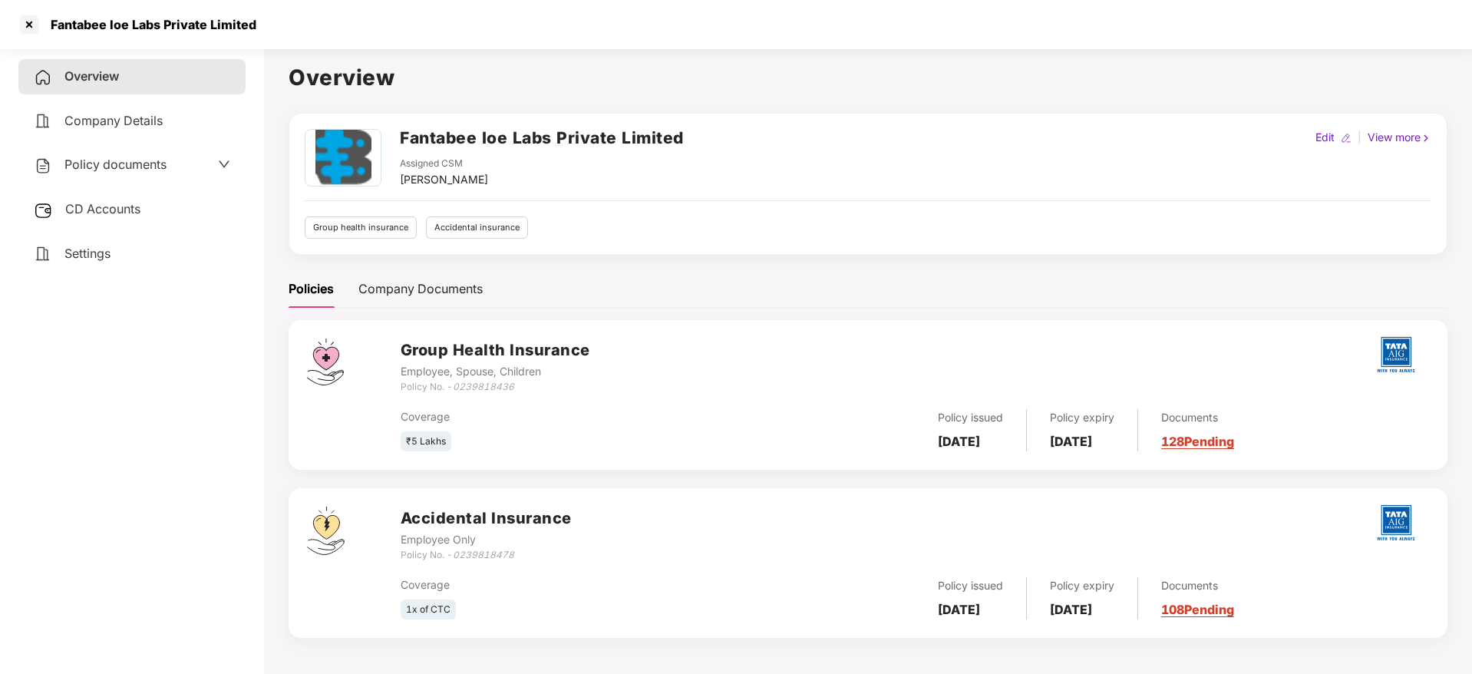
click at [157, 159] on span "Policy documents" at bounding box center [115, 164] width 102 height 15
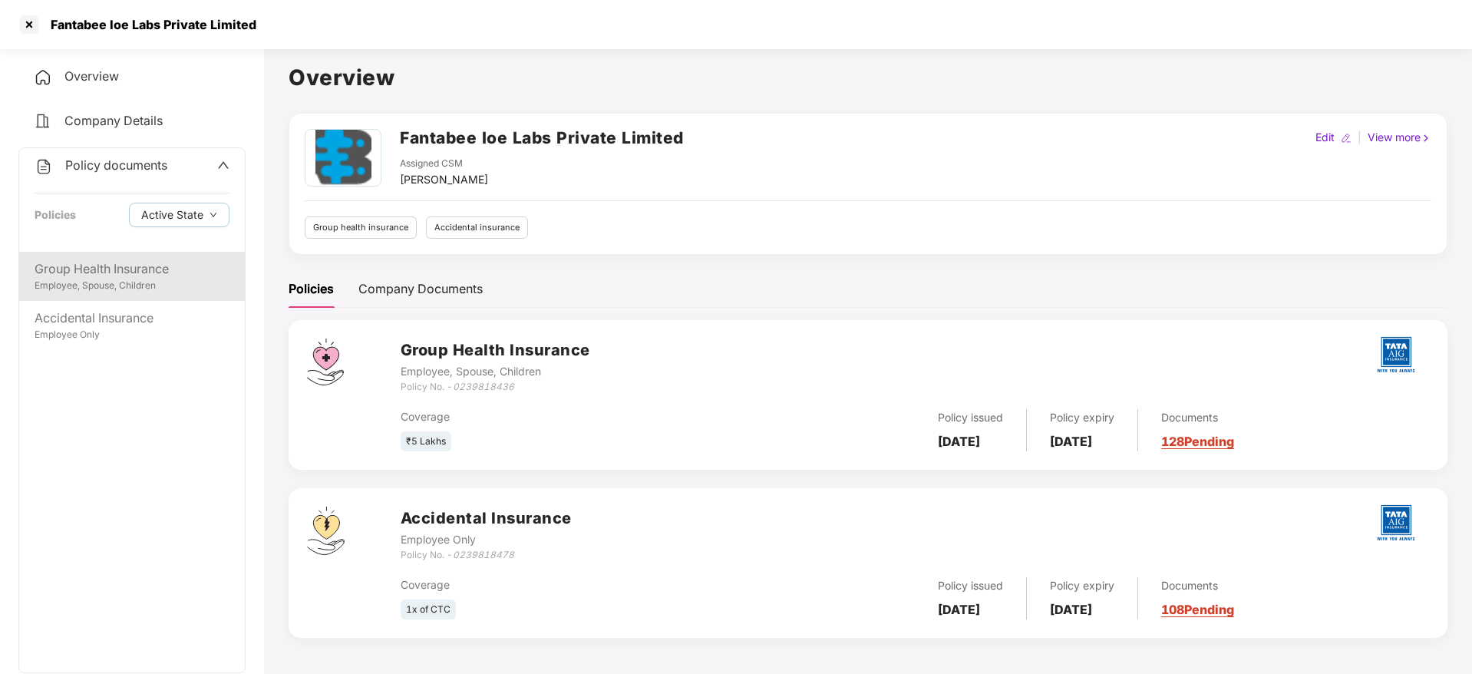
click at [197, 262] on div "Group Health Insurance" at bounding box center [132, 268] width 195 height 19
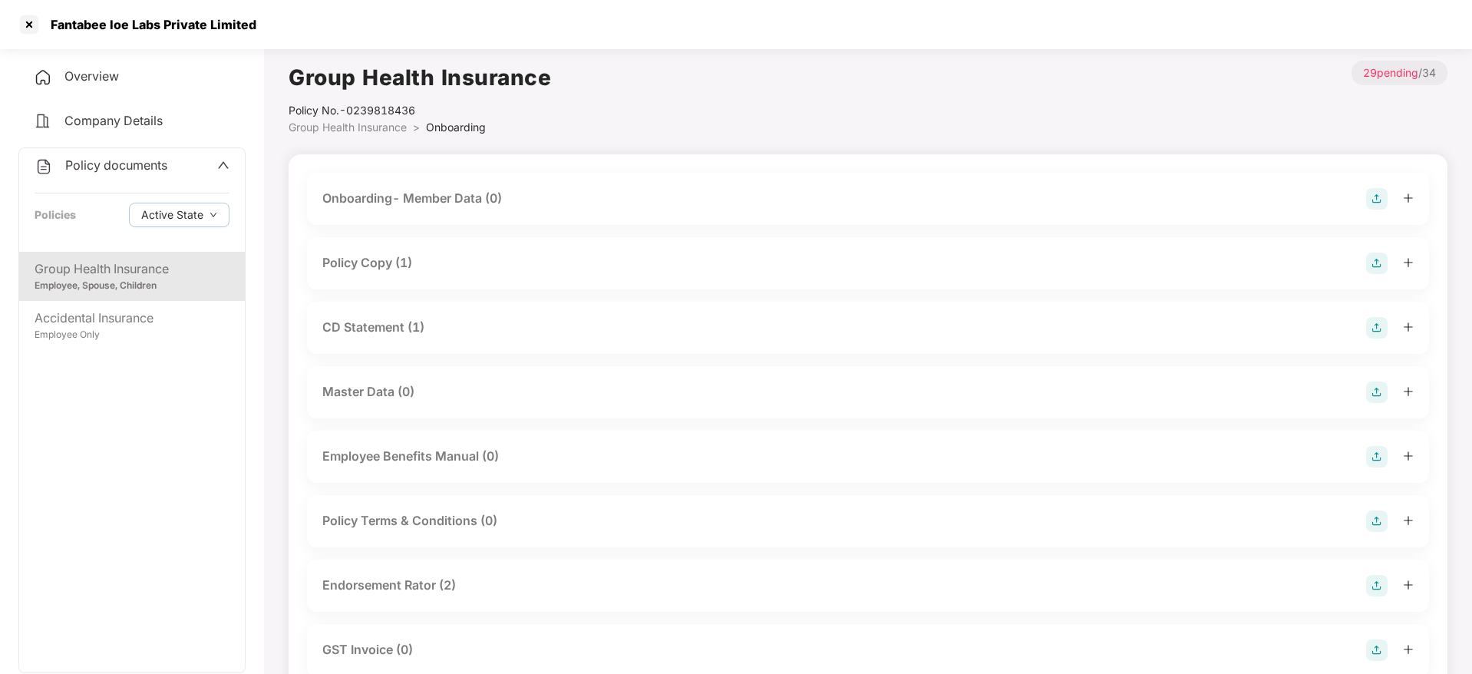
click at [446, 265] on div "Policy Copy (1)" at bounding box center [867, 262] width 1091 height 21
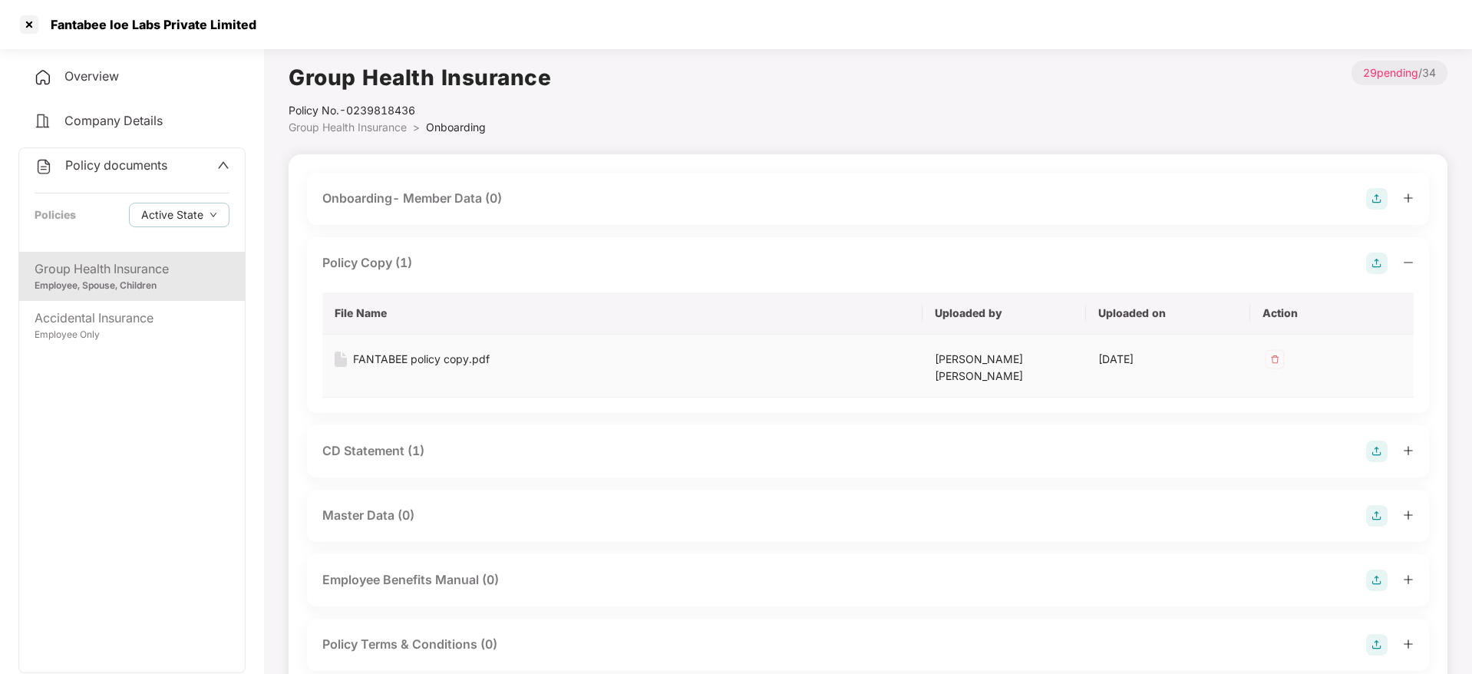
click at [445, 357] on div "FANTABEE policy copy.pdf" at bounding box center [421, 359] width 137 height 17
click at [184, 333] on div "Employee Only" at bounding box center [132, 335] width 195 height 15
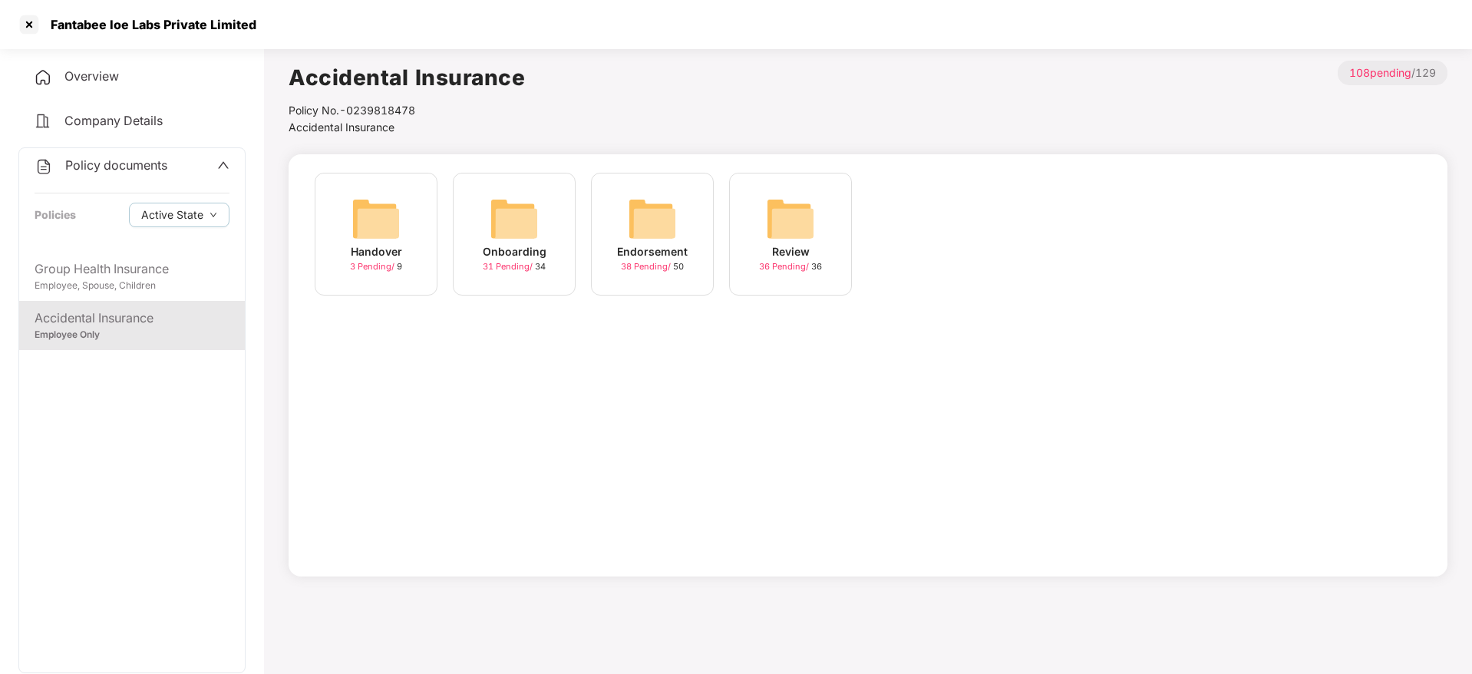
click at [466, 262] on div "Onboarding 31 Pending / 34" at bounding box center [514, 234] width 123 height 123
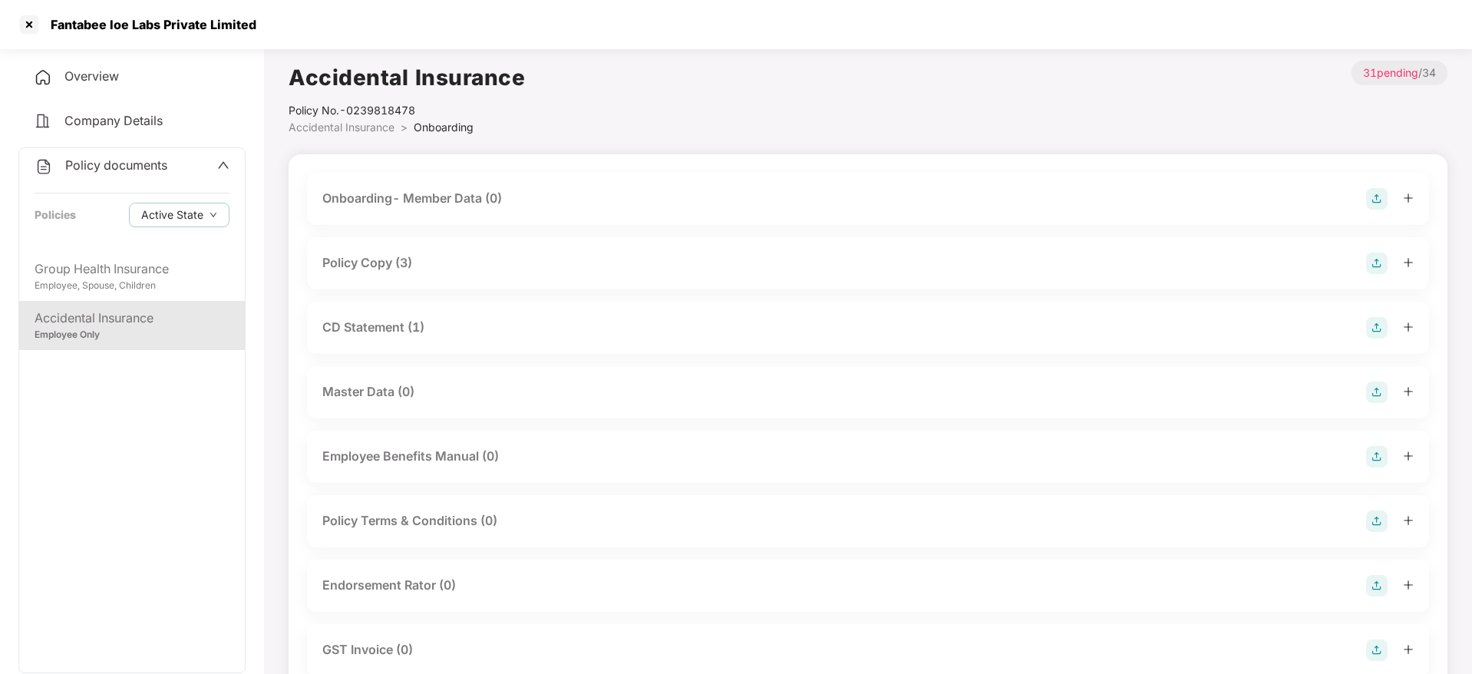
click at [391, 268] on div "Policy Copy (3)" at bounding box center [367, 262] width 90 height 19
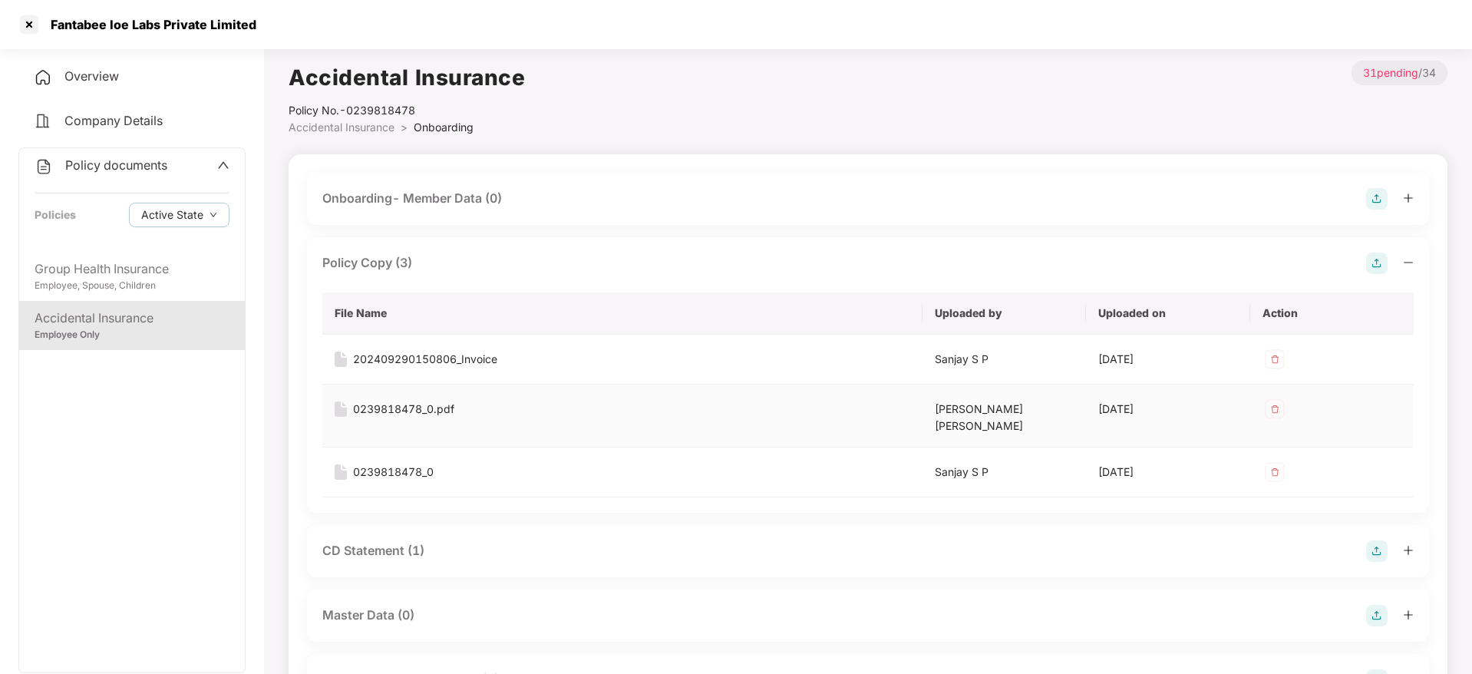
click at [419, 407] on div "0239818478_0.pdf" at bounding box center [403, 408] width 101 height 17
click at [21, 19] on div at bounding box center [29, 24] width 25 height 25
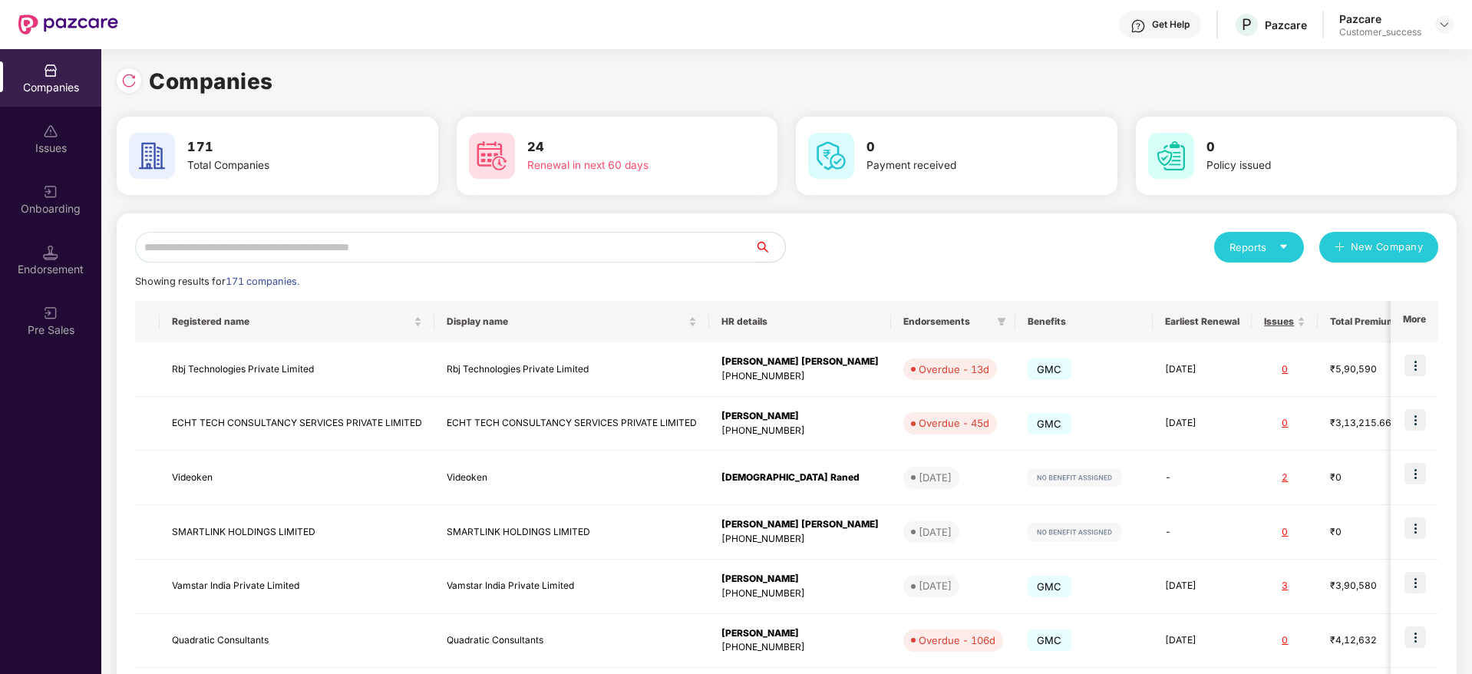
click at [461, 246] on input "text" at bounding box center [444, 247] width 619 height 31
paste input "**********"
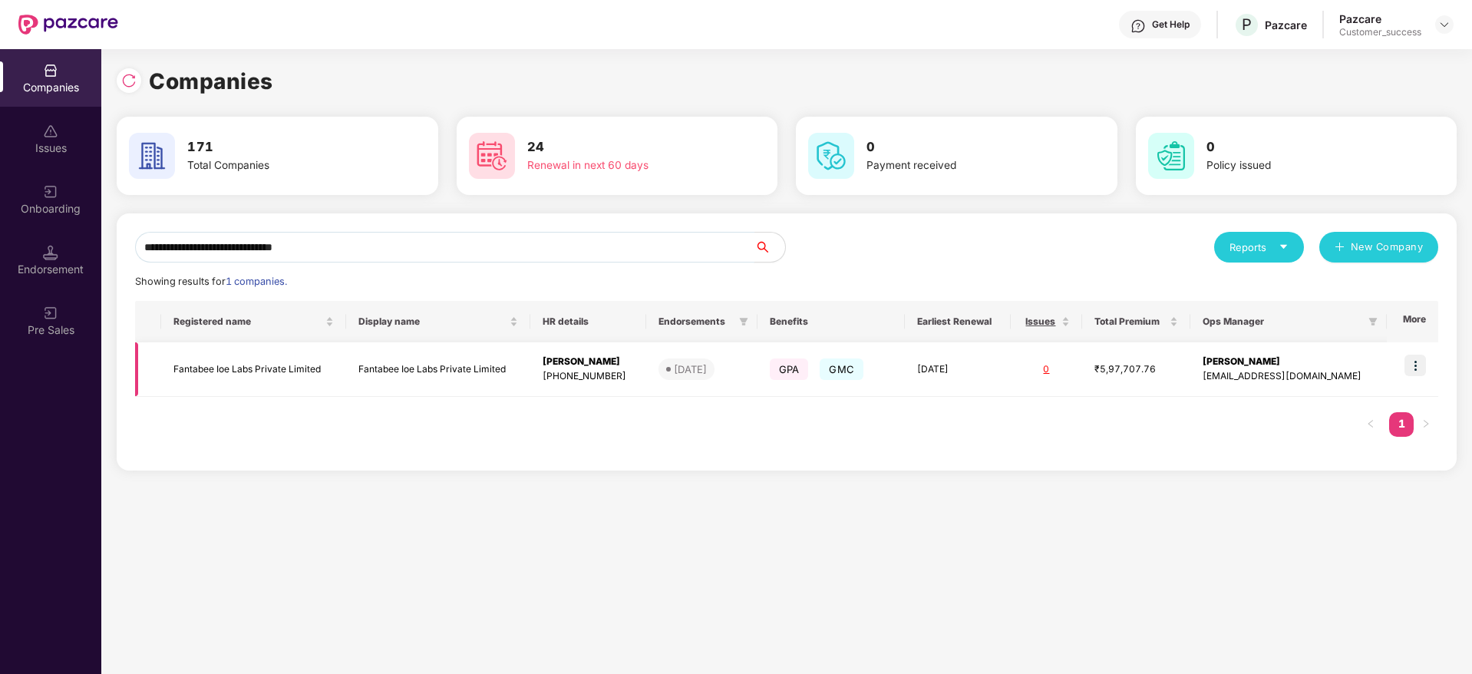
type input "**********"
click at [1416, 365] on img at bounding box center [1414, 364] width 21 height 21
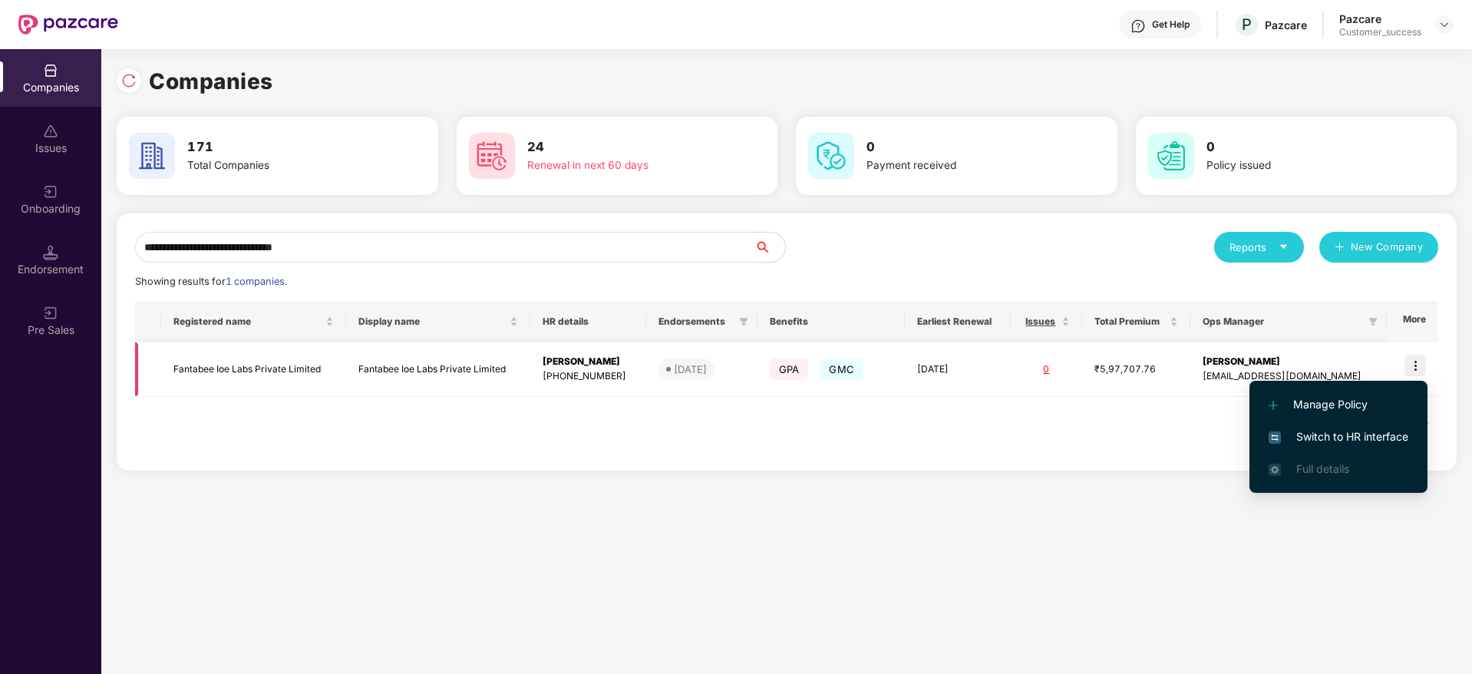
drag, startPoint x: 1405, startPoint y: 387, endPoint x: 1386, endPoint y: 424, distance: 40.8
click at [1386, 424] on li "Switch to HR interface" at bounding box center [1338, 436] width 178 height 32
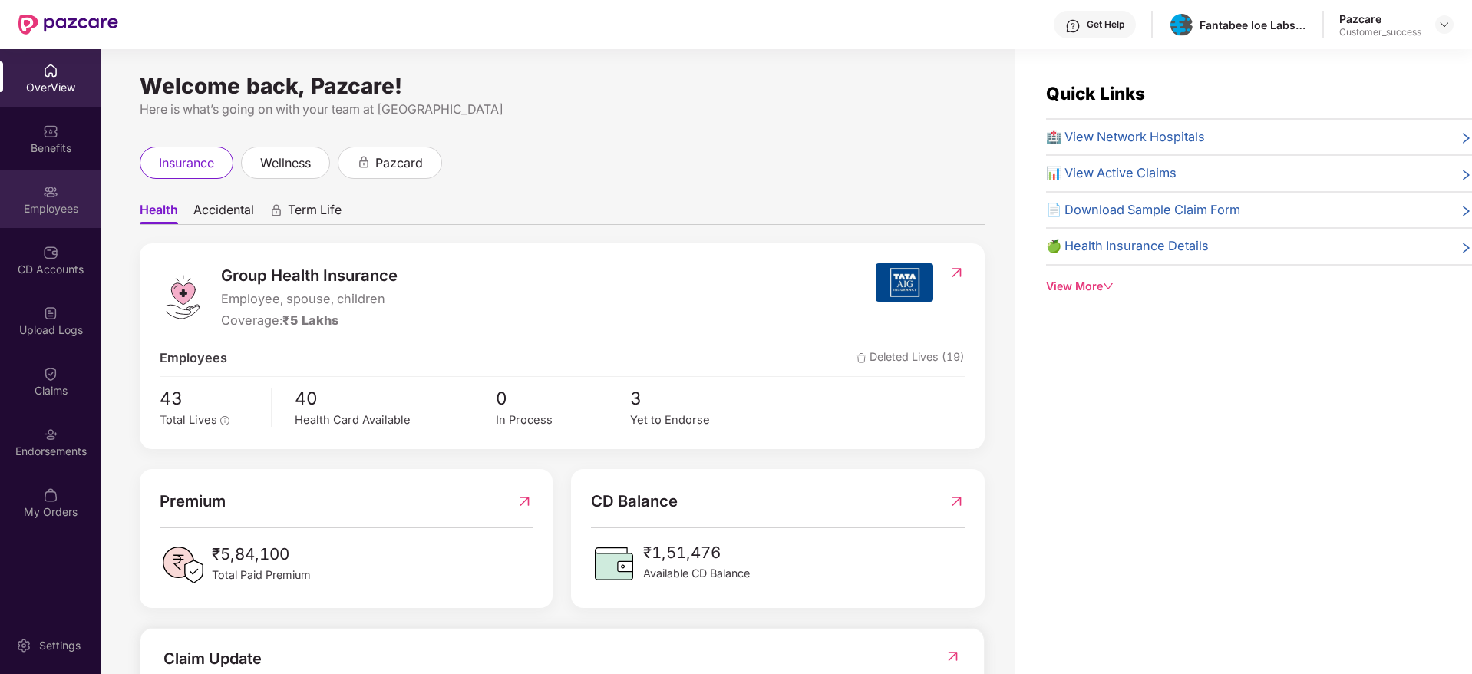
click at [95, 193] on div "Employees" at bounding box center [50, 199] width 101 height 58
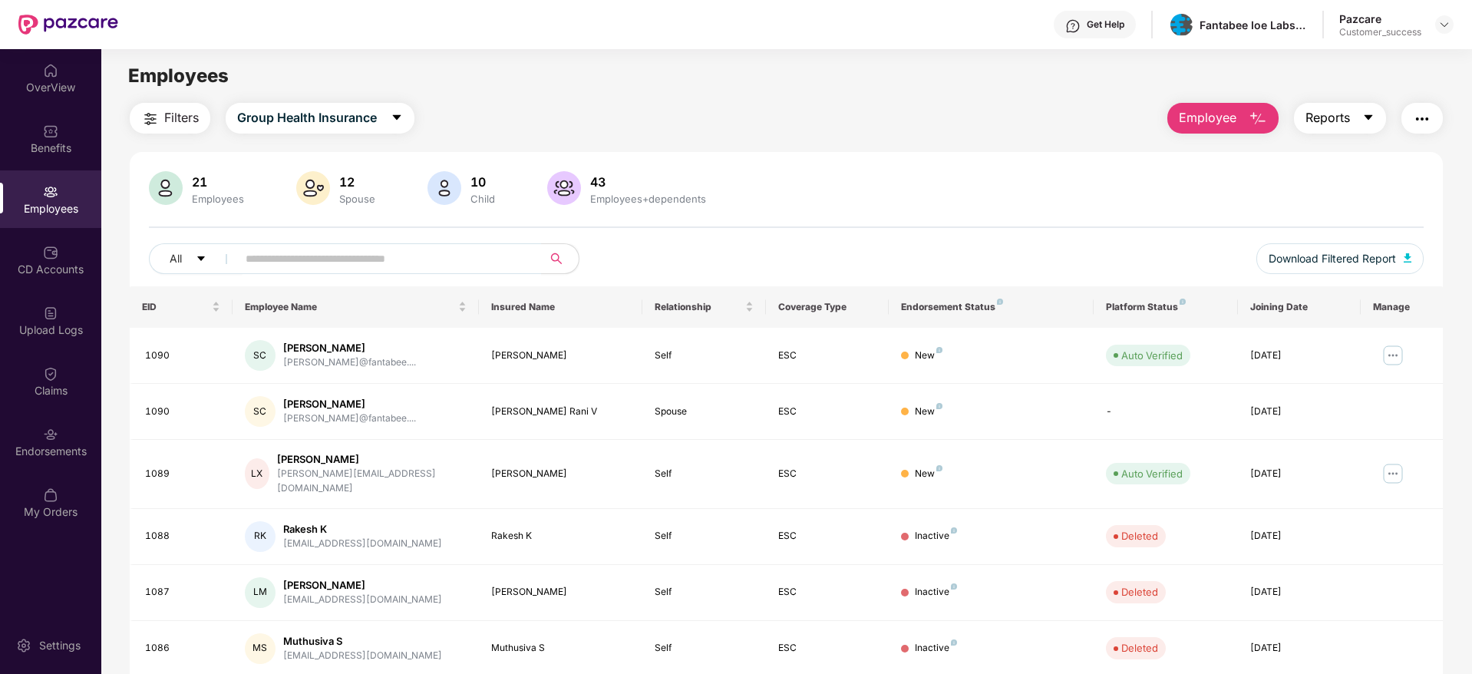
click at [1335, 111] on span "Reports" at bounding box center [1327, 117] width 44 height 19
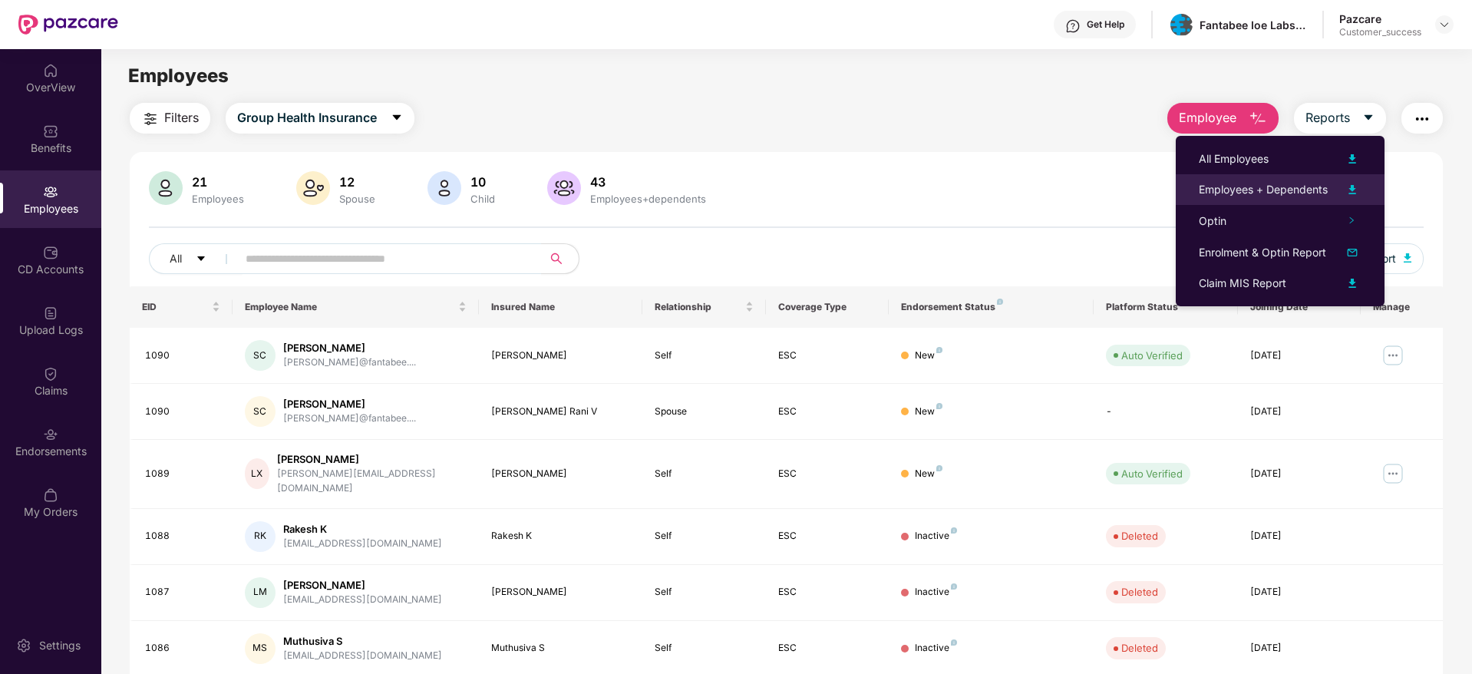
click at [1308, 181] on div "Employees + Dependents" at bounding box center [1262, 189] width 129 height 17
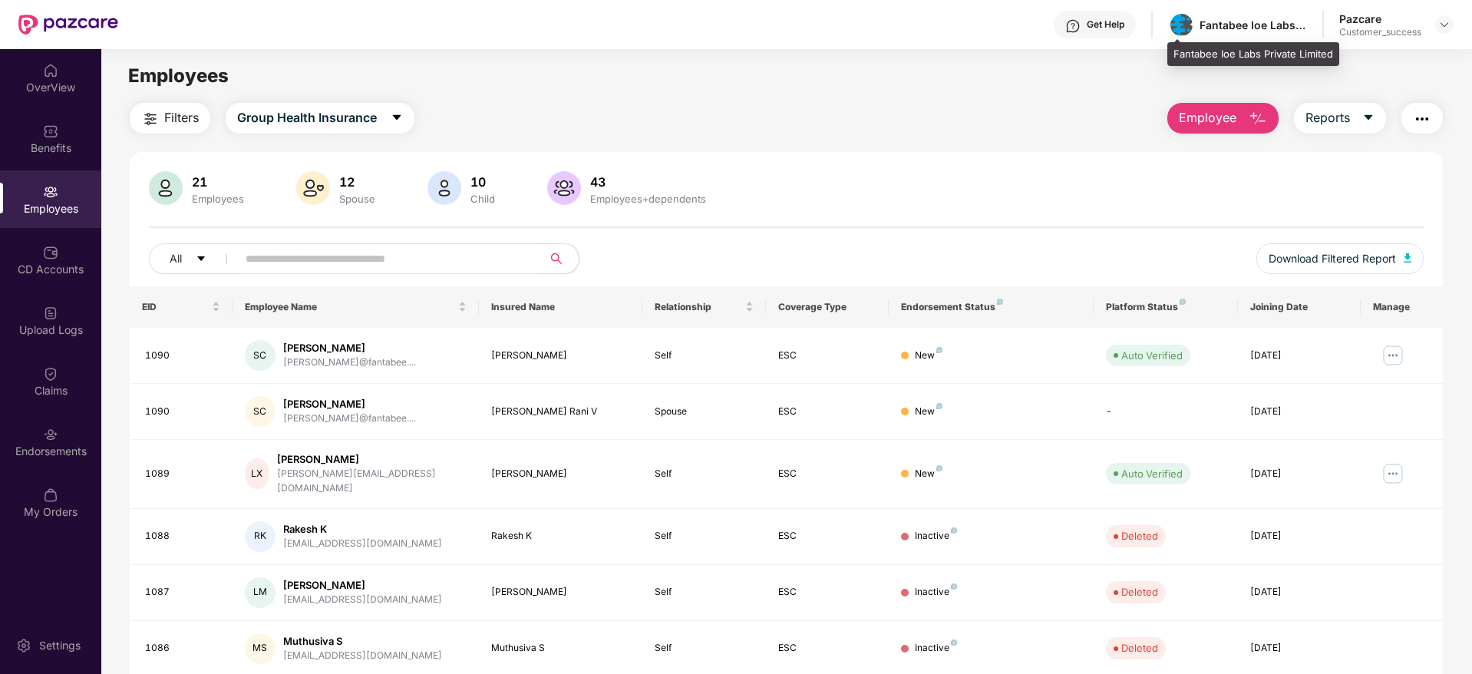
click at [1250, 21] on div "Fantabee Ioe Labs Private Limited" at bounding box center [1252, 25] width 107 height 15
copy div "Fantabee Ioe Labs Private Limited"
click at [1039, 133] on div "Filters Group Health Insurance Employee Reports 21 Employees 12 Spouse 10 Child…" at bounding box center [786, 549] width 1313 height 892
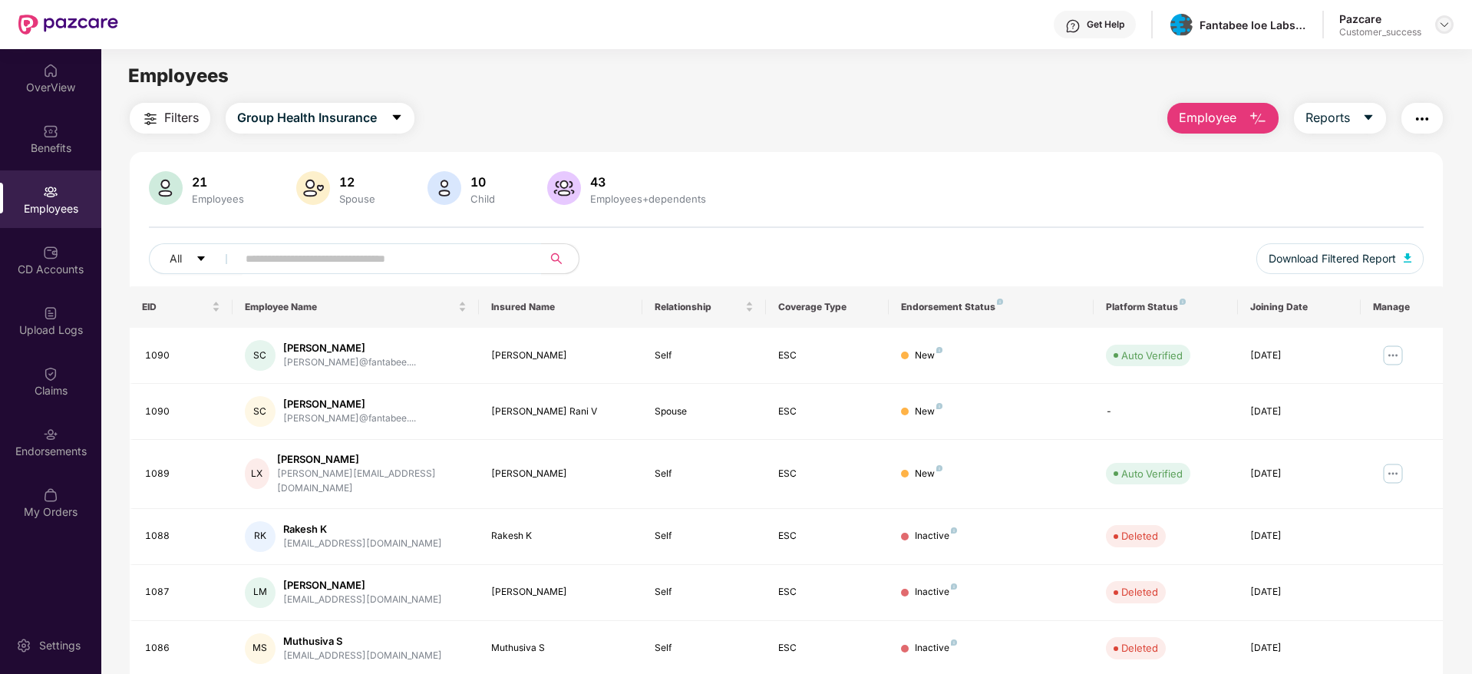
click at [1440, 19] on img at bounding box center [1444, 24] width 12 height 12
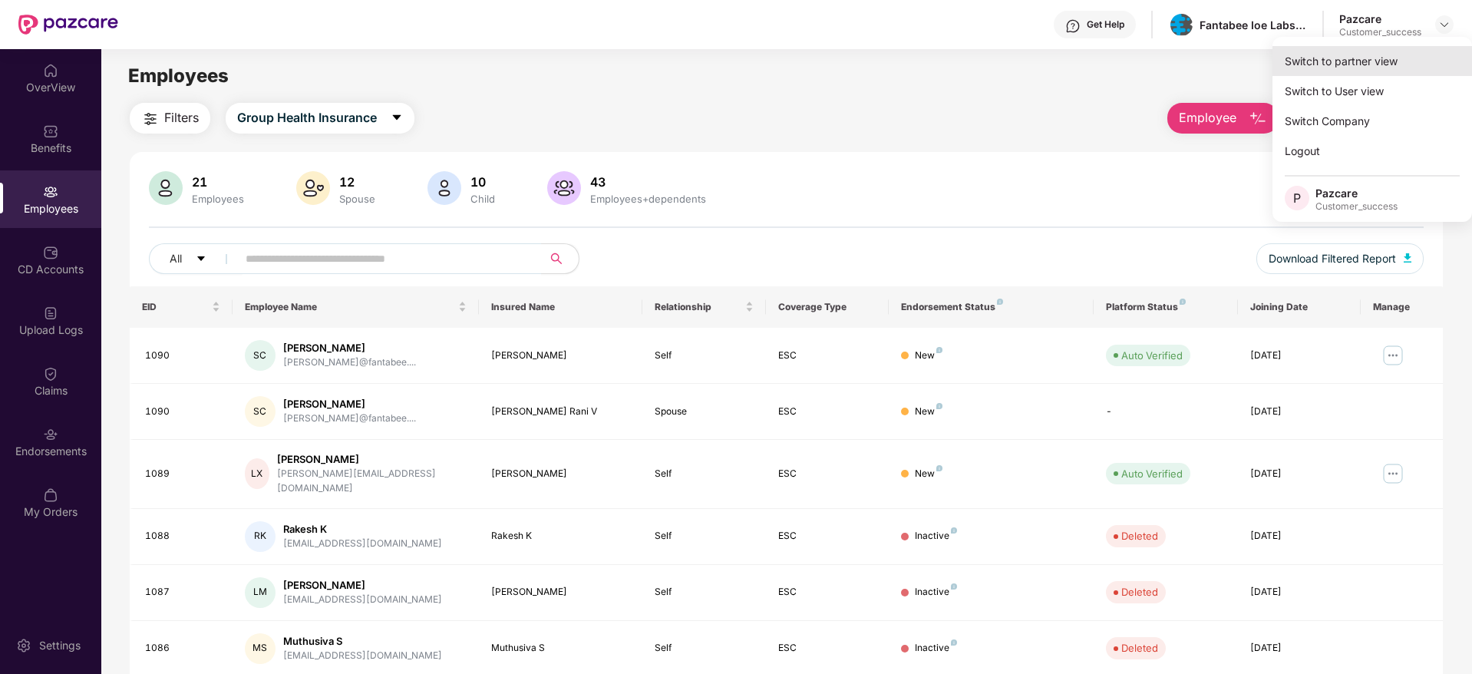
click at [1435, 55] on div "Switch to partner view" at bounding box center [1371, 61] width 199 height 30
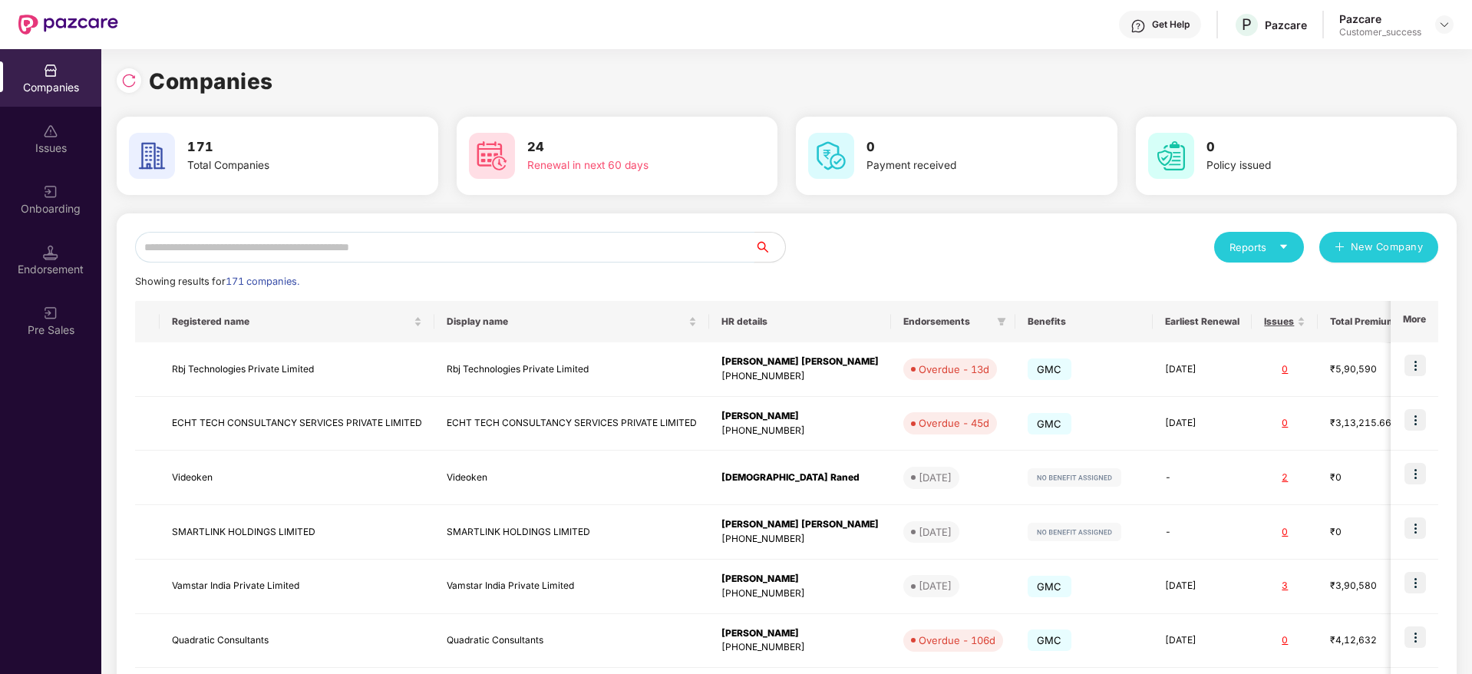
click at [741, 247] on input "text" at bounding box center [444, 247] width 619 height 31
paste input "**********"
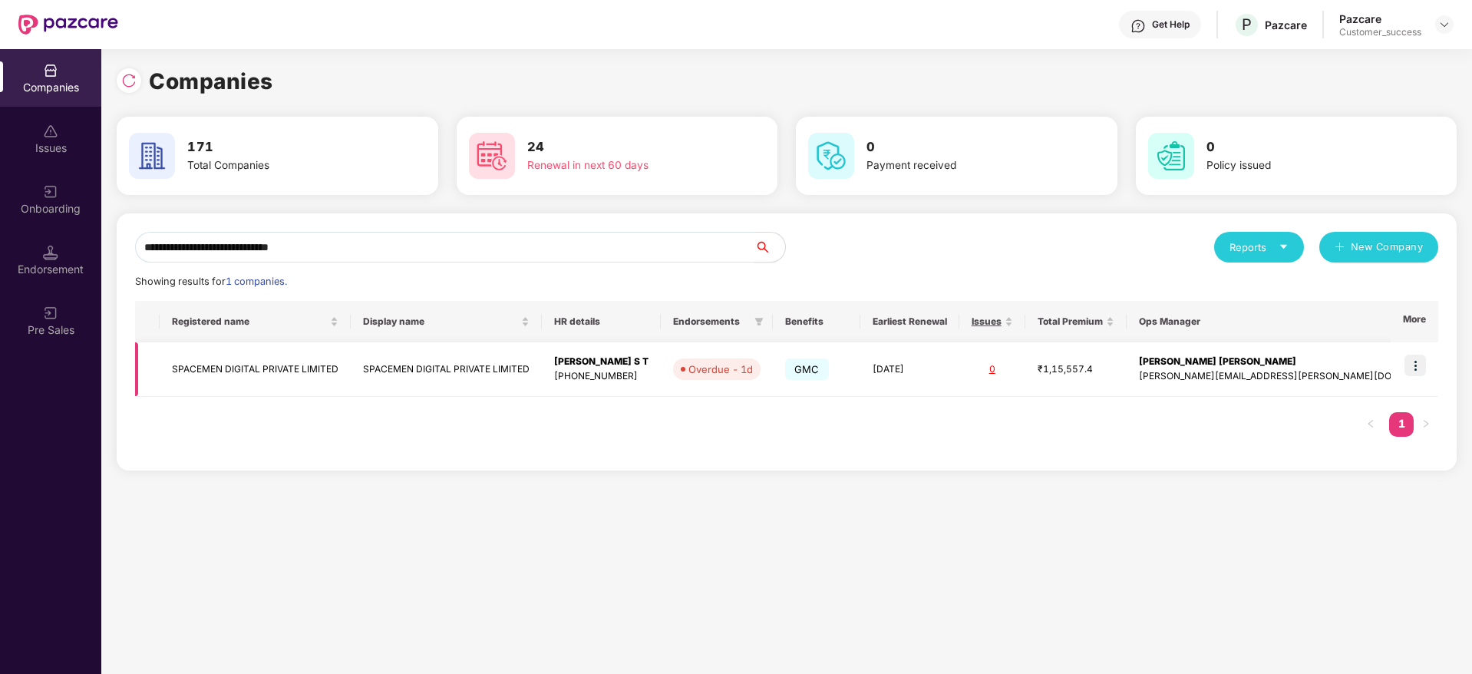
type input "**********"
click at [1419, 369] on img at bounding box center [1414, 364] width 21 height 21
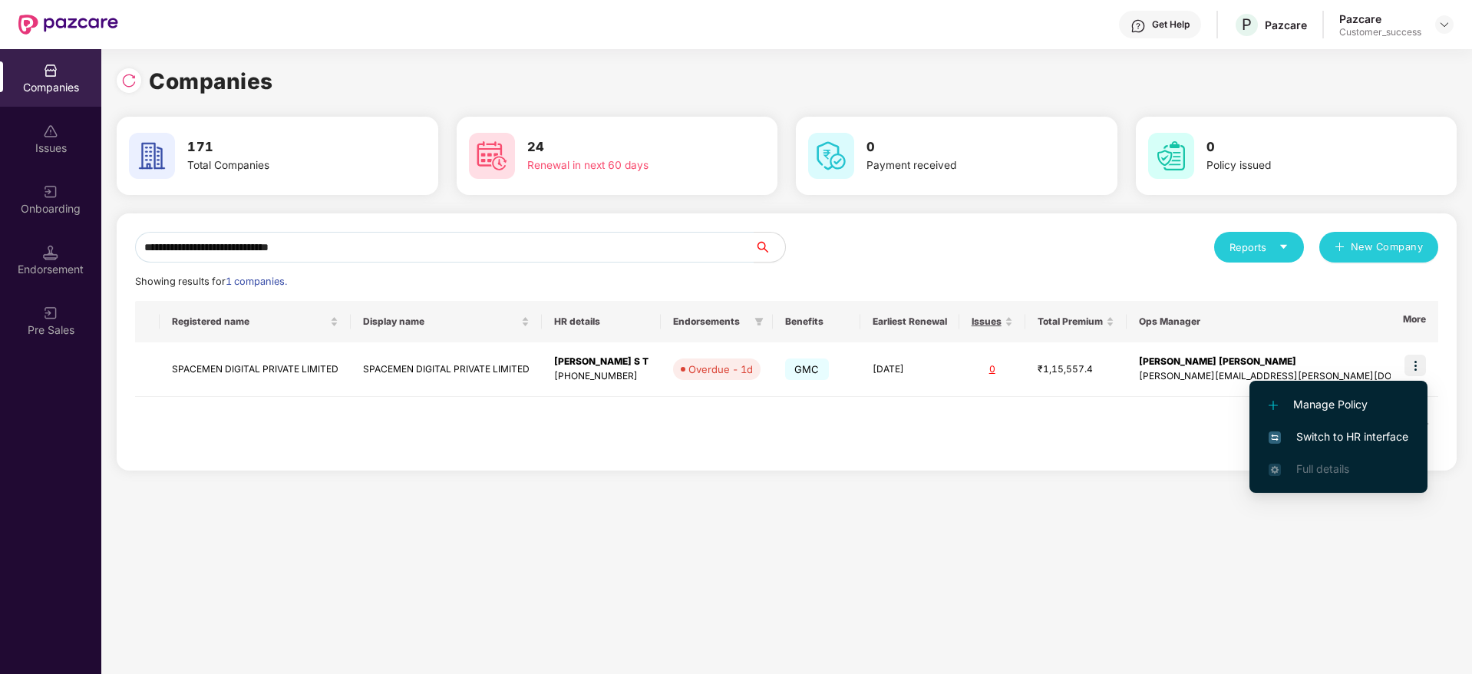
click at [1374, 429] on span "Switch to HR interface" at bounding box center [1338, 436] width 140 height 17
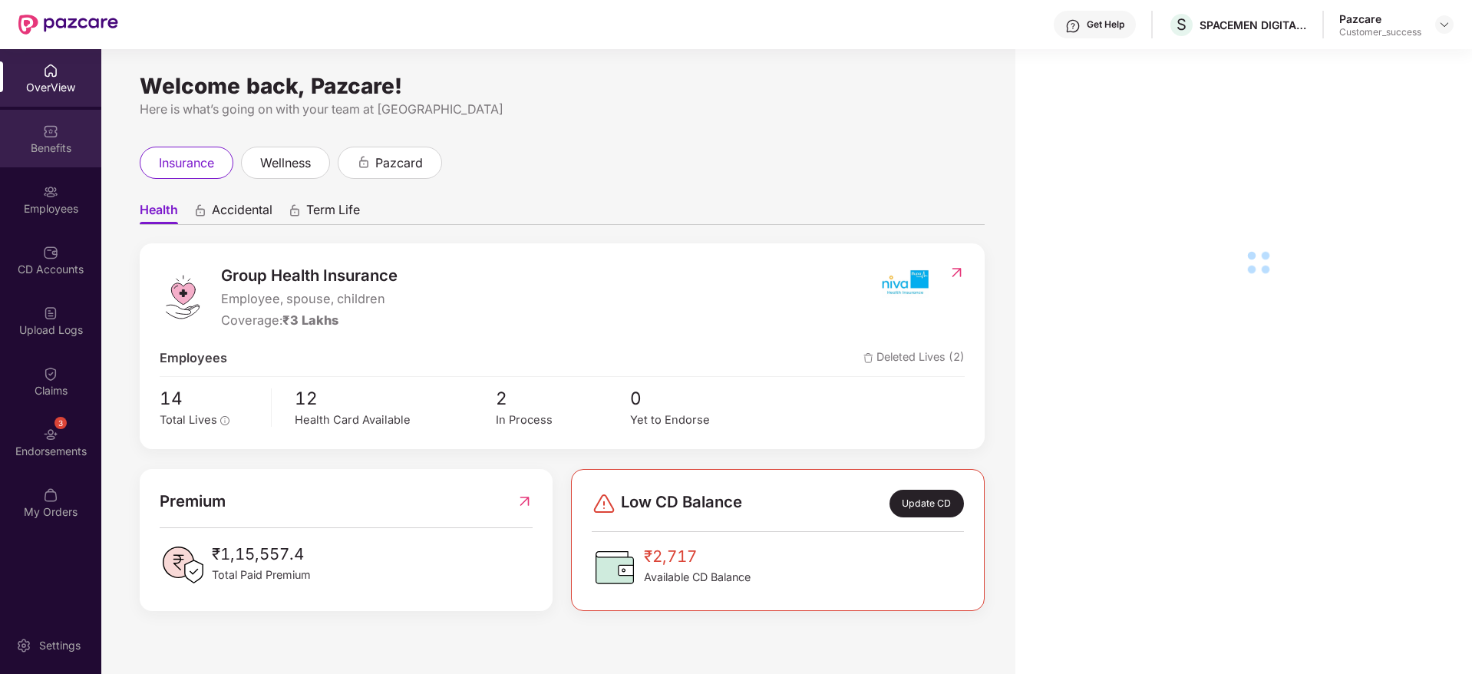
click at [63, 147] on div "Benefits" at bounding box center [50, 147] width 101 height 15
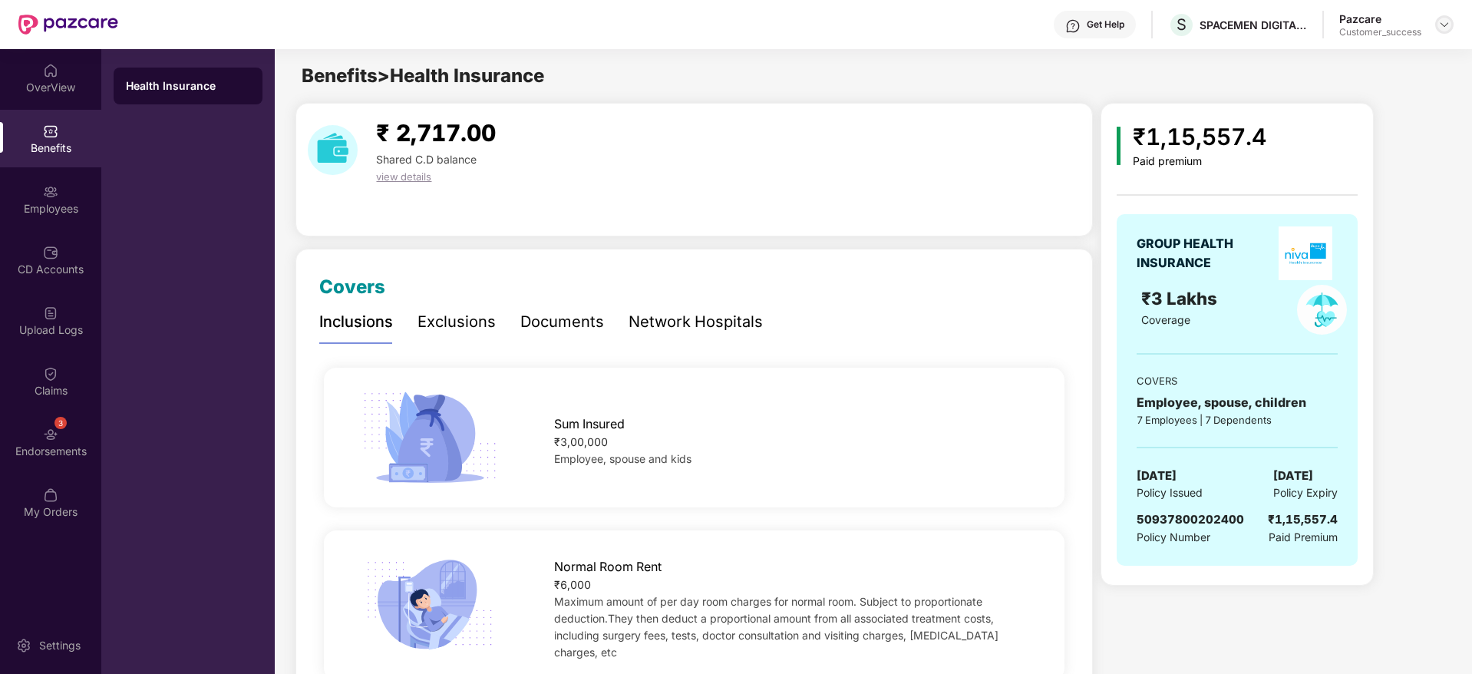
click at [1445, 28] on img at bounding box center [1444, 24] width 12 height 12
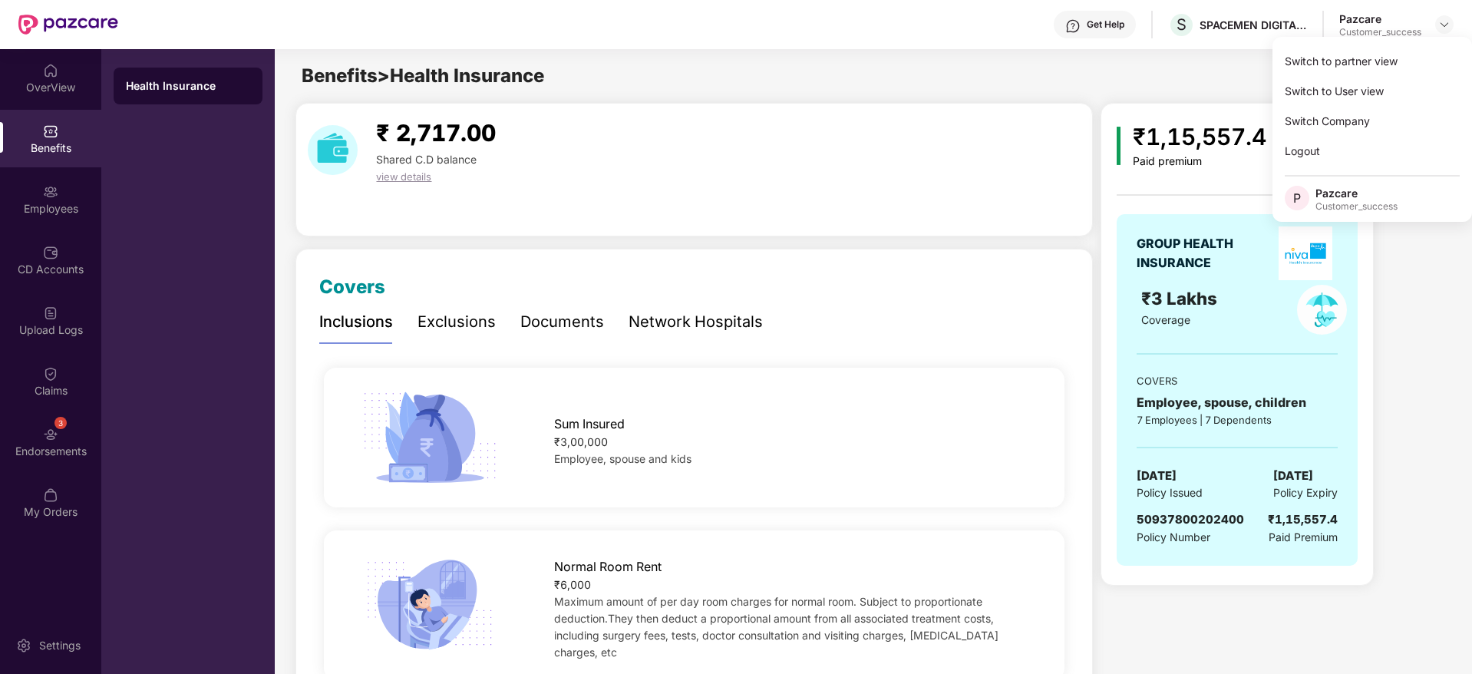
click at [1443, 41] on div "Switch to partner view Switch to User view Switch Company Logout P Pazcare Cust…" at bounding box center [1371, 129] width 199 height 185
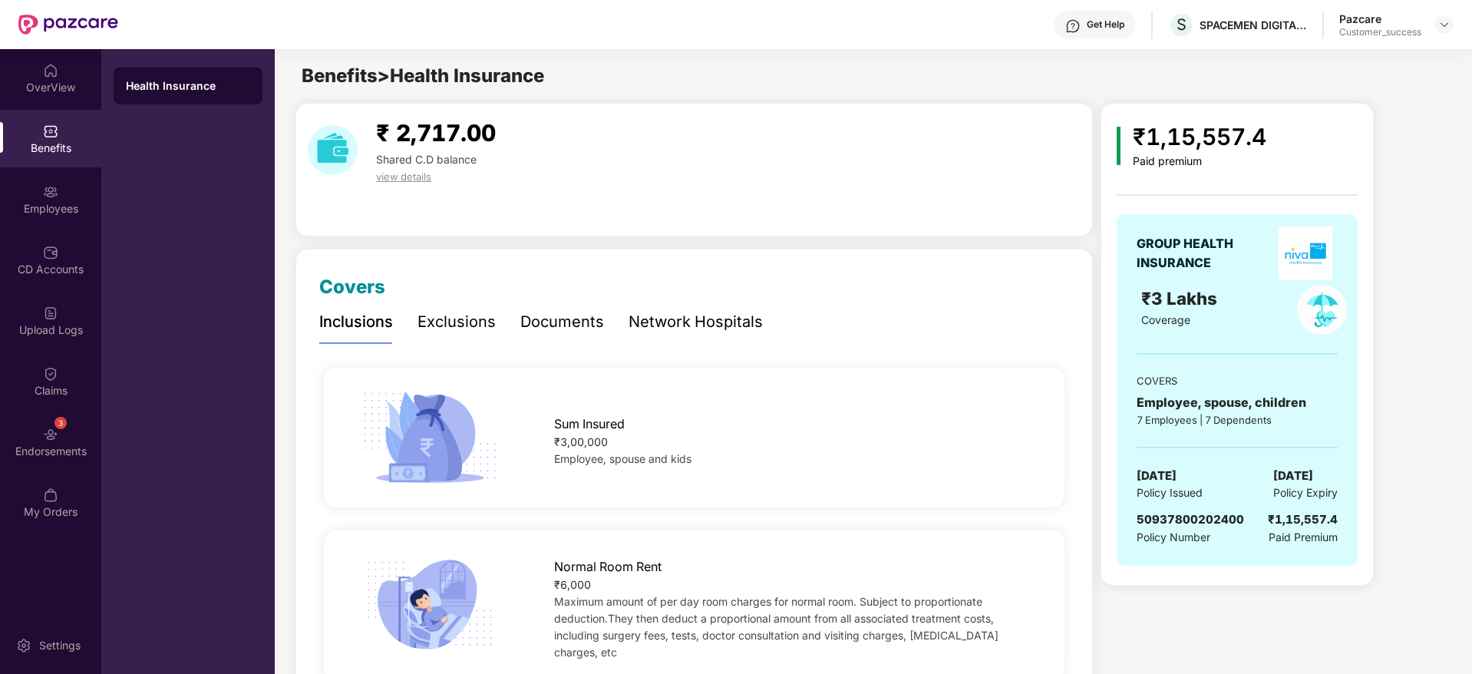
click at [1449, 27] on img at bounding box center [1444, 24] width 12 height 12
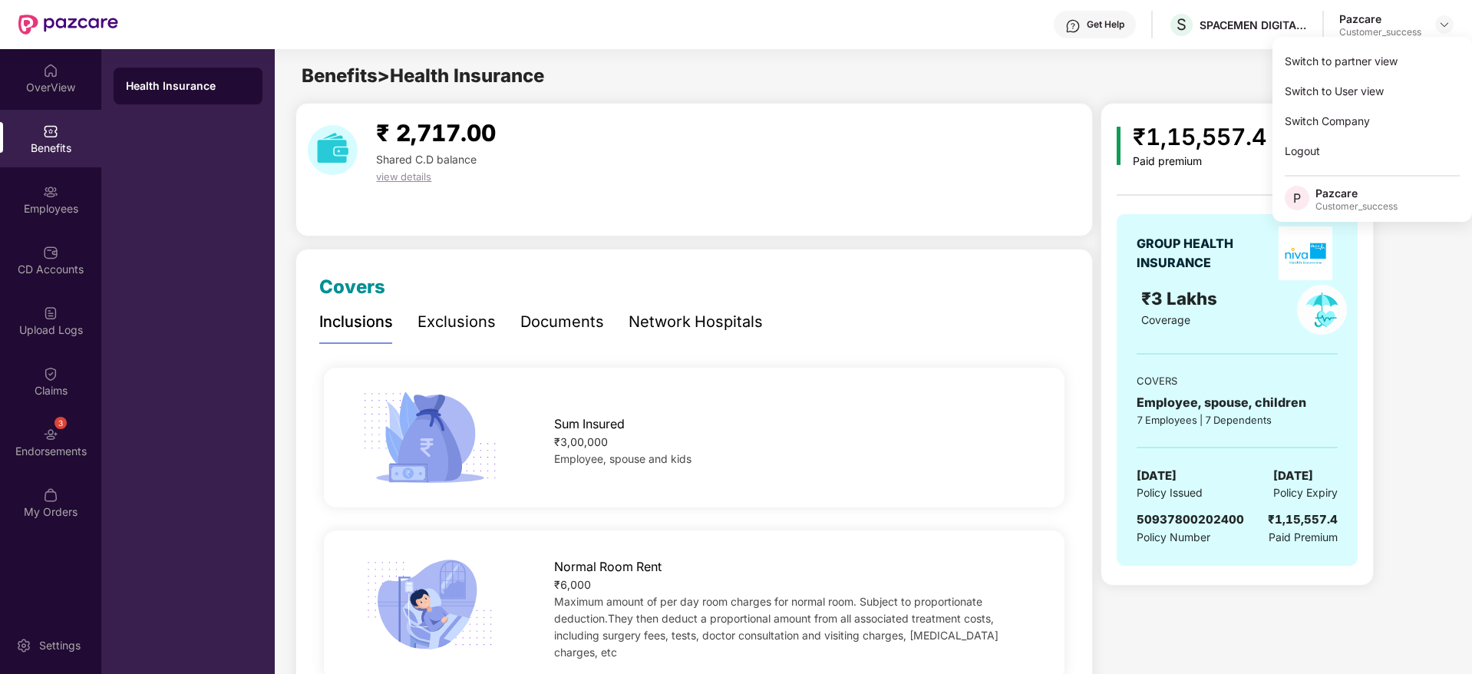
click at [1436, 42] on div "Switch to partner view Switch to User view Switch Company Logout P Pazcare Cust…" at bounding box center [1371, 129] width 199 height 185
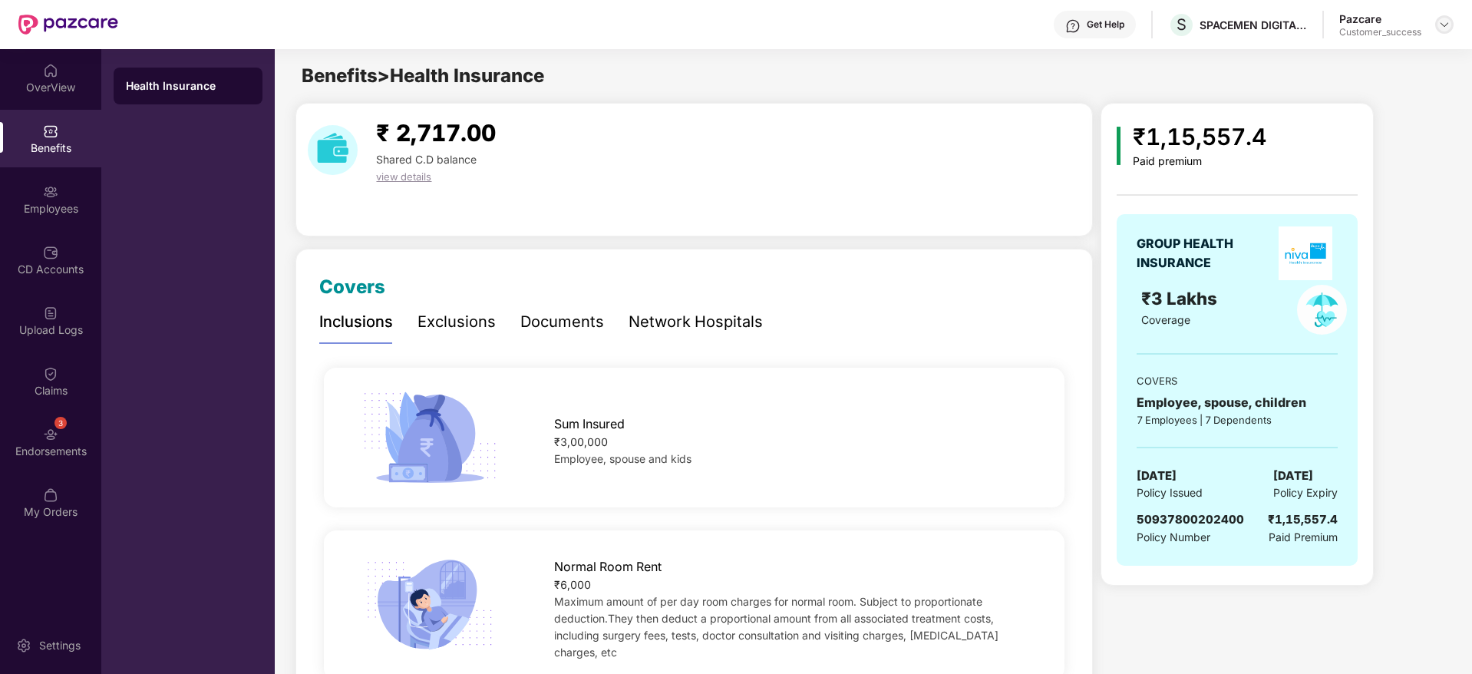
click at [1445, 31] on div at bounding box center [1444, 24] width 18 height 18
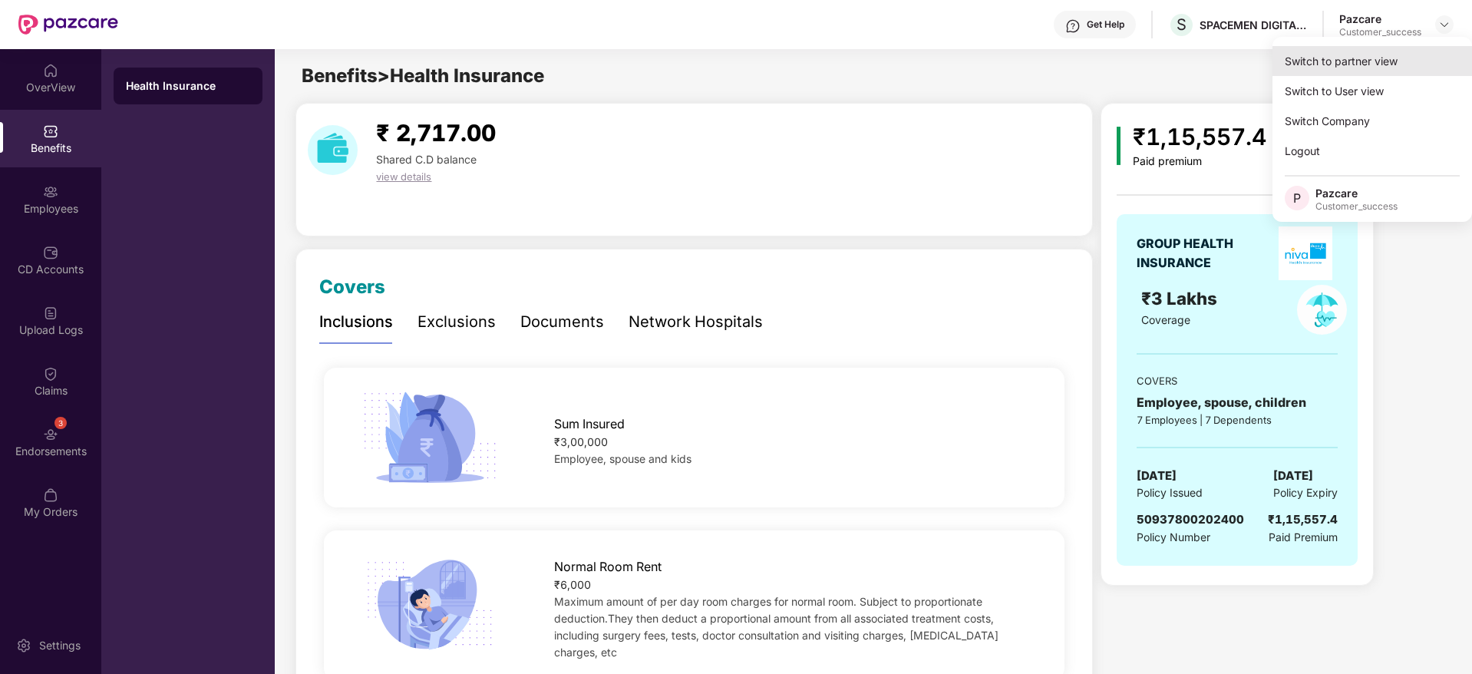
click at [1436, 53] on div "Switch to partner view" at bounding box center [1371, 61] width 199 height 30
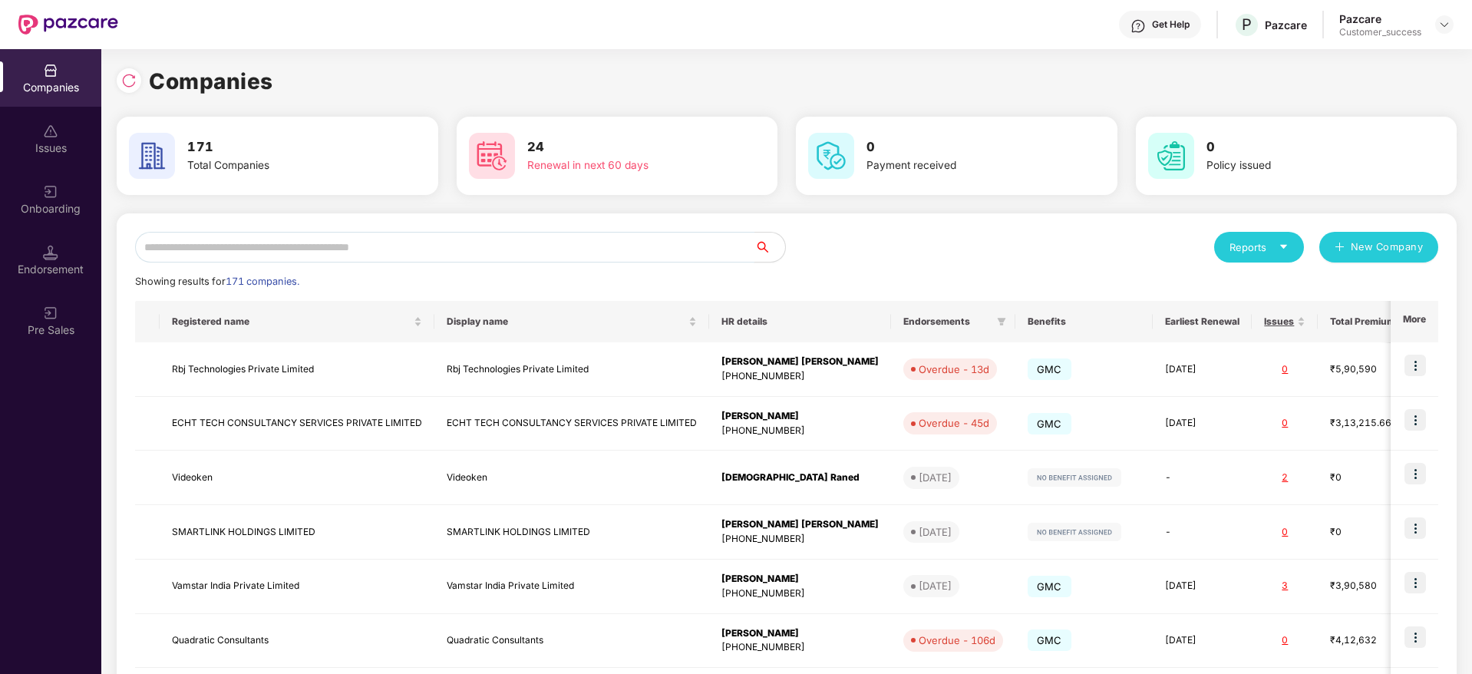
click at [684, 259] on input "text" at bounding box center [444, 247] width 619 height 31
paste input "**********"
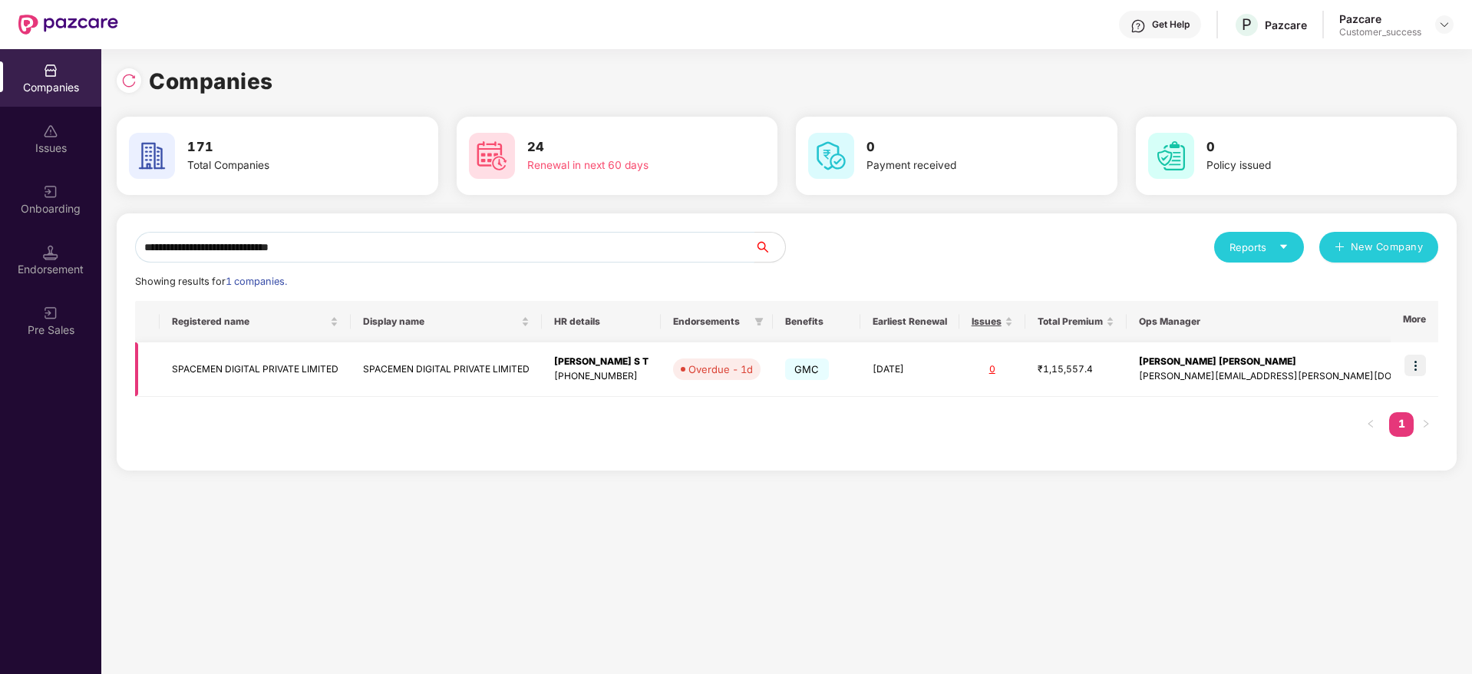
type input "**********"
drag, startPoint x: 585, startPoint y: 361, endPoint x: 697, endPoint y: 429, distance: 131.2
click at [697, 429] on div "Registered name Display name HR details Endorsements Benefits Earliest Renewal …" at bounding box center [786, 376] width 1303 height 151
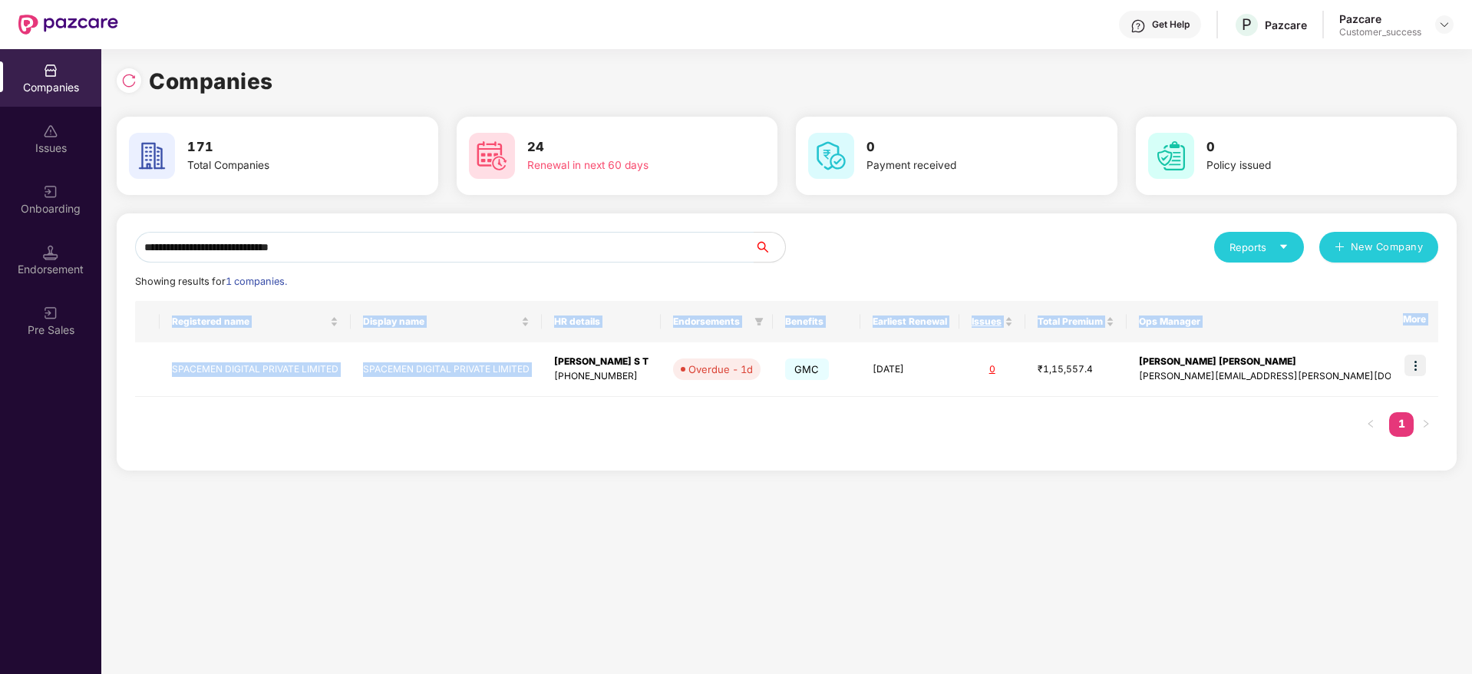
click at [697, 429] on div "Registered name Display name HR details Endorsements Benefits Earliest Renewal …" at bounding box center [786, 376] width 1303 height 151
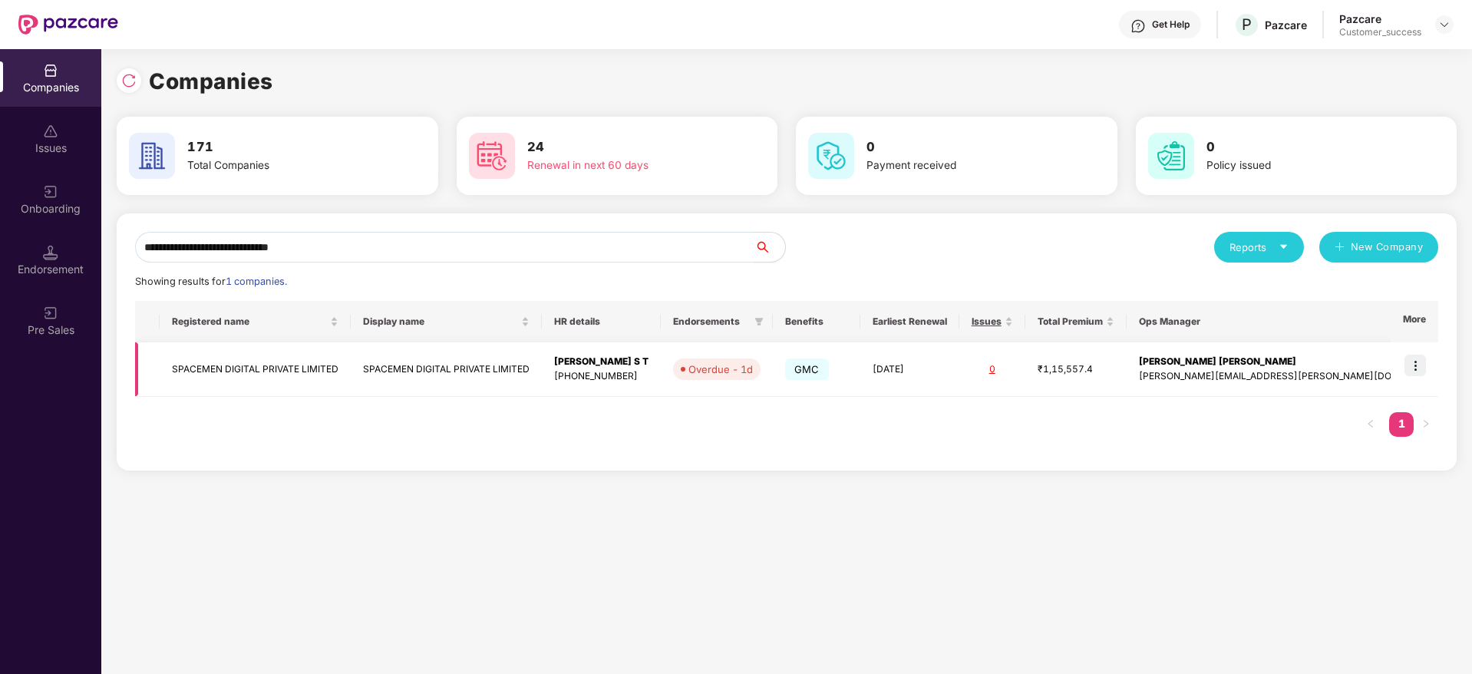
click at [1405, 366] on td at bounding box center [1414, 369] width 48 height 54
click at [1422, 373] on img at bounding box center [1414, 364] width 21 height 21
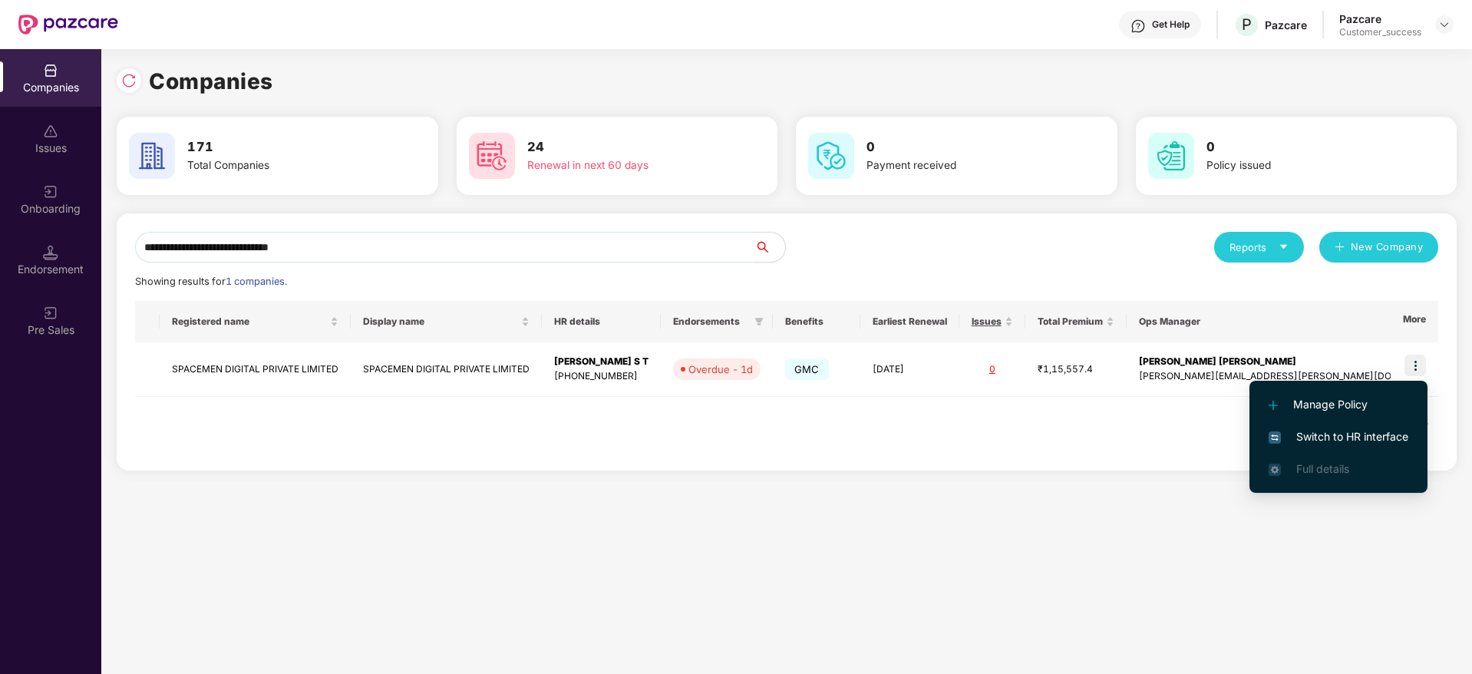
click at [1361, 430] on span "Switch to HR interface" at bounding box center [1338, 436] width 140 height 17
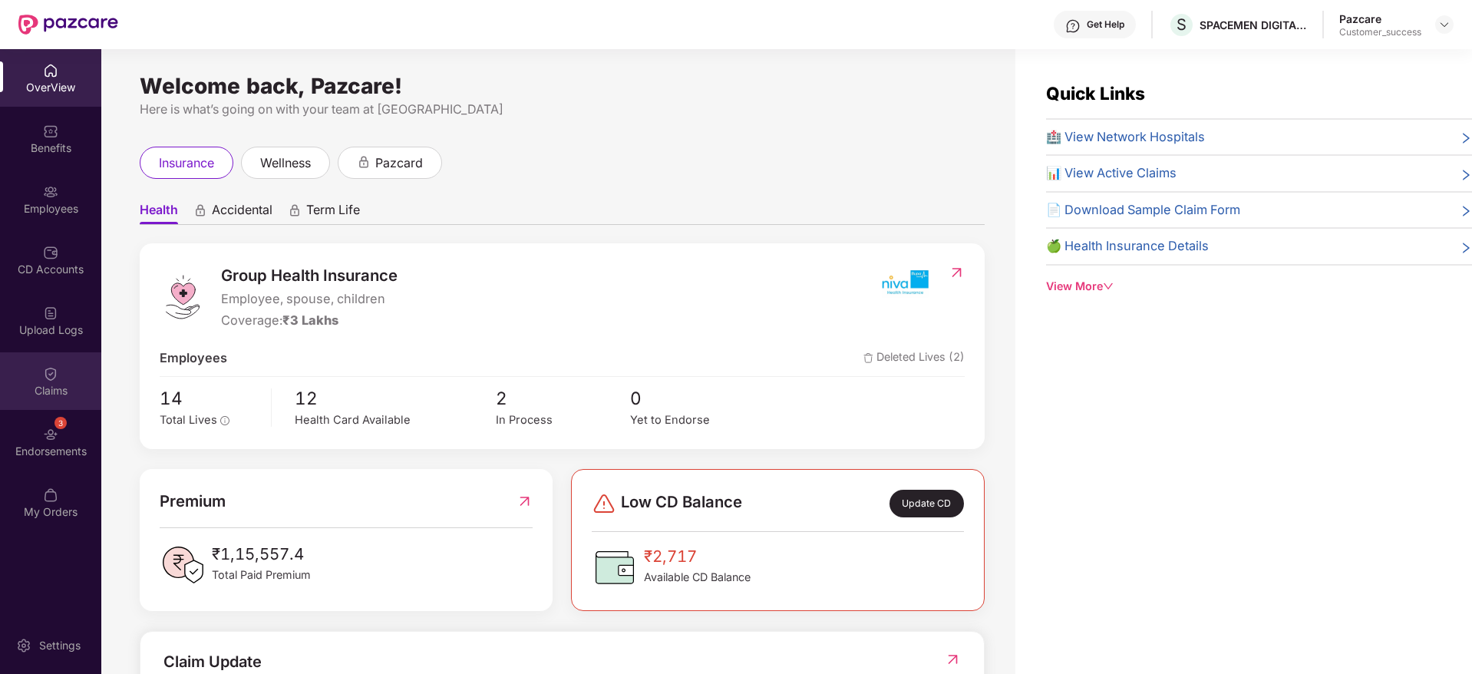
click at [51, 391] on div "Claims" at bounding box center [50, 390] width 101 height 15
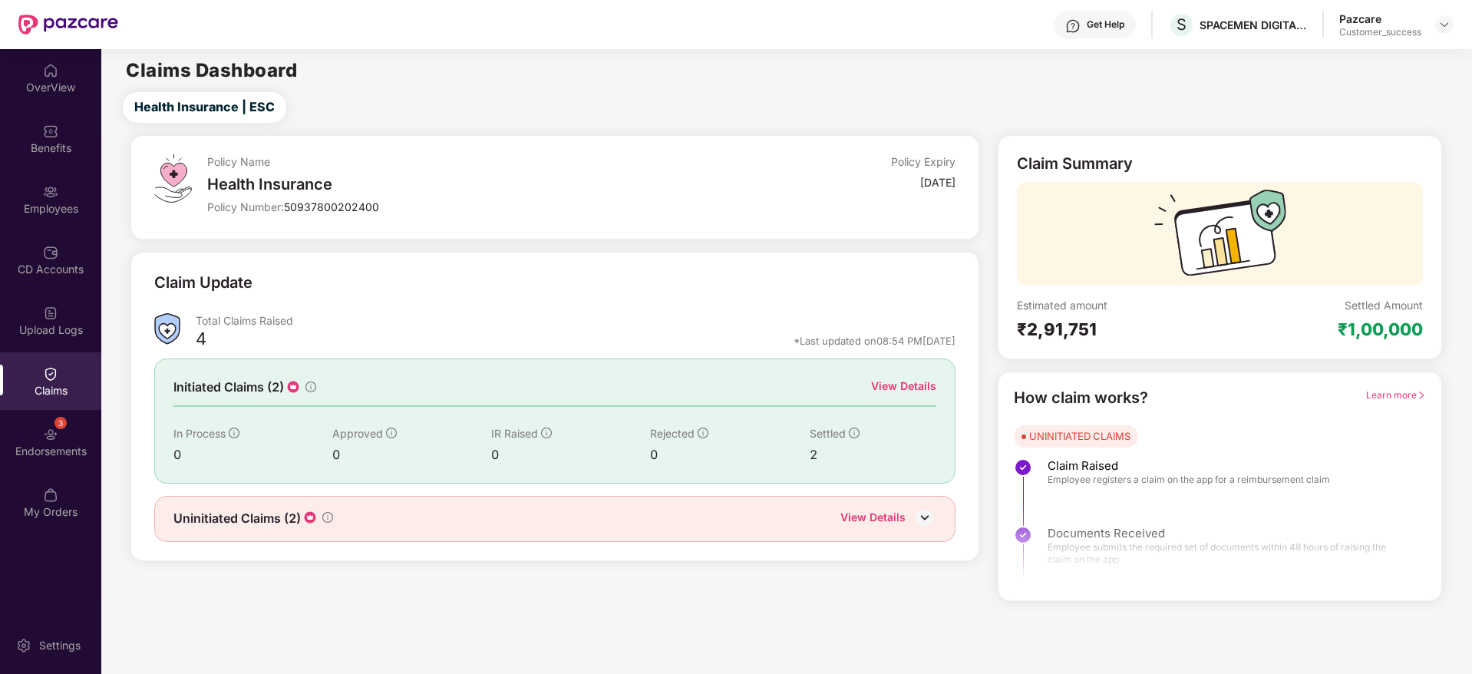
click at [882, 383] on div "View Details" at bounding box center [903, 385] width 65 height 17
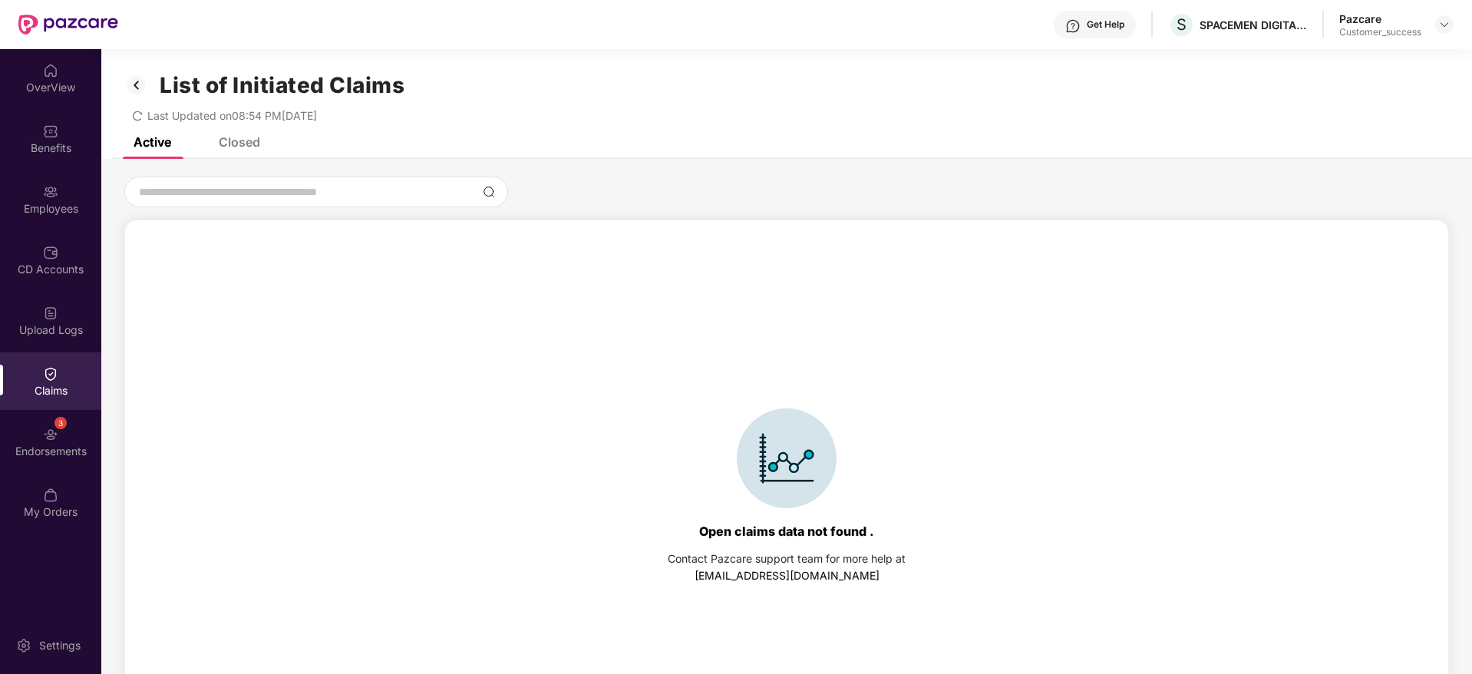
click at [231, 143] on div "Closed" at bounding box center [239, 141] width 41 height 15
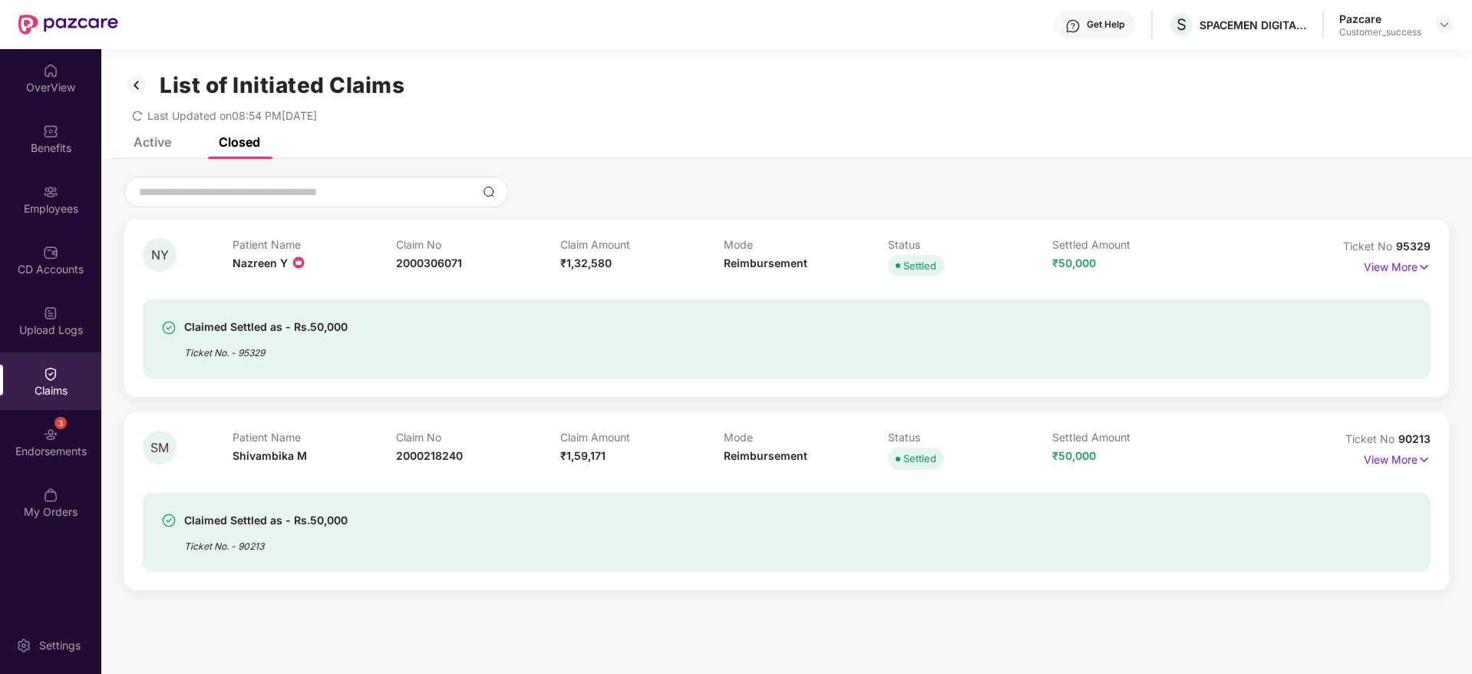
click at [245, 269] on div "Patient Name Nazreen Y" at bounding box center [314, 259] width 164 height 42
copy span "Nazreen"
click at [77, 187] on div "Employees" at bounding box center [50, 199] width 101 height 58
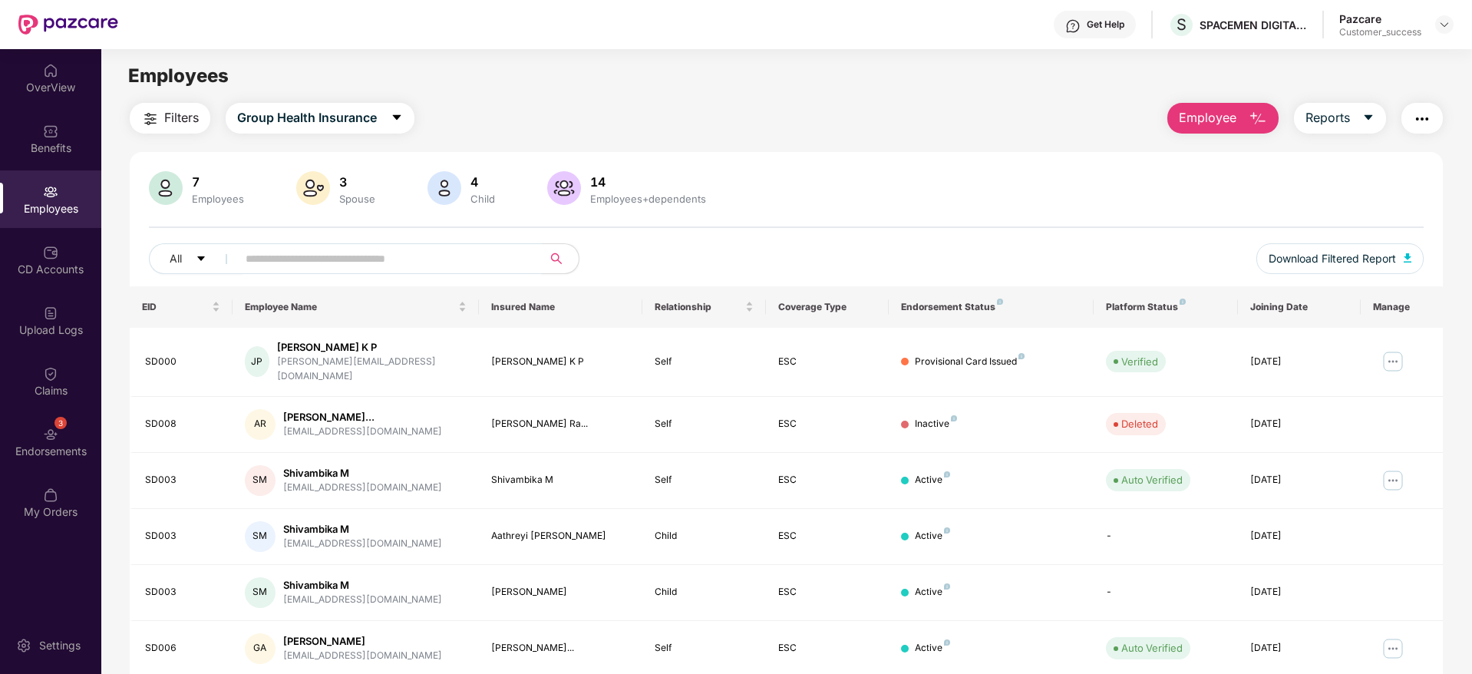
click at [380, 260] on input "text" at bounding box center [383, 258] width 275 height 23
paste input "*******"
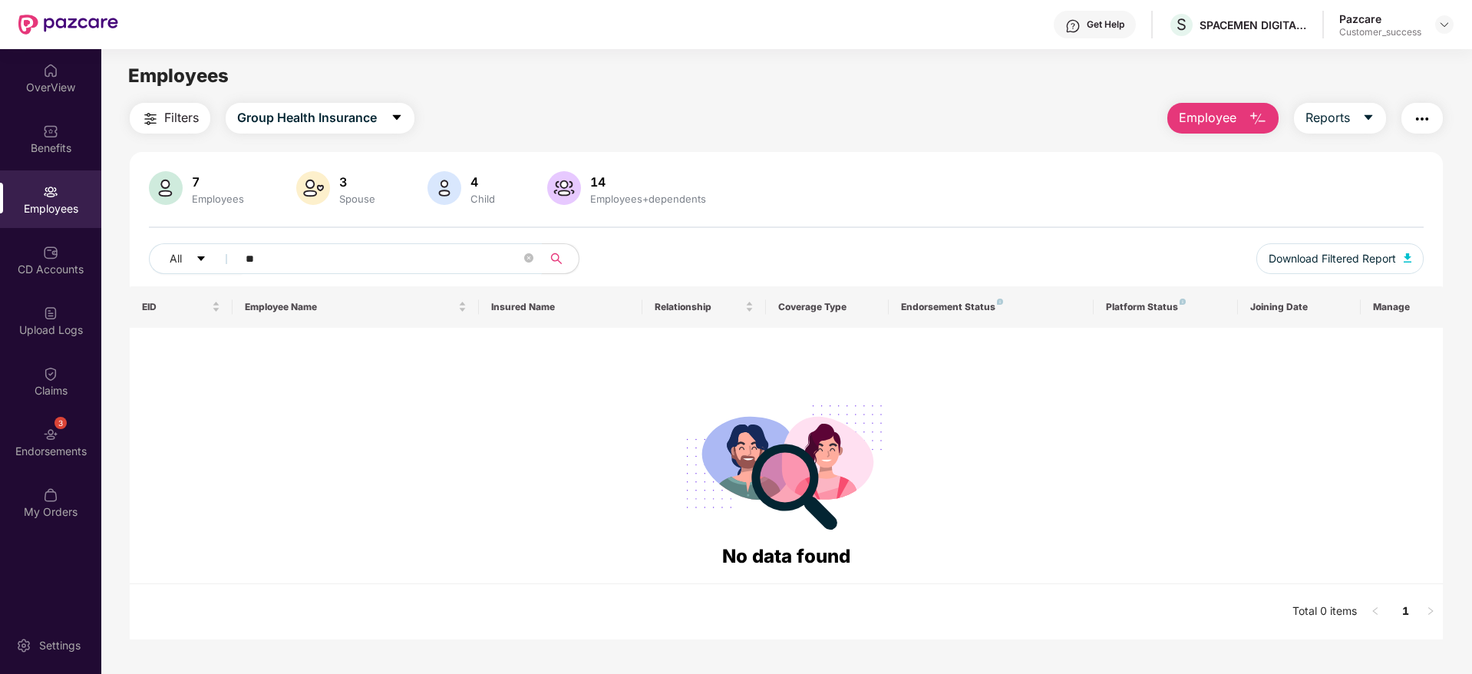
type input "*"
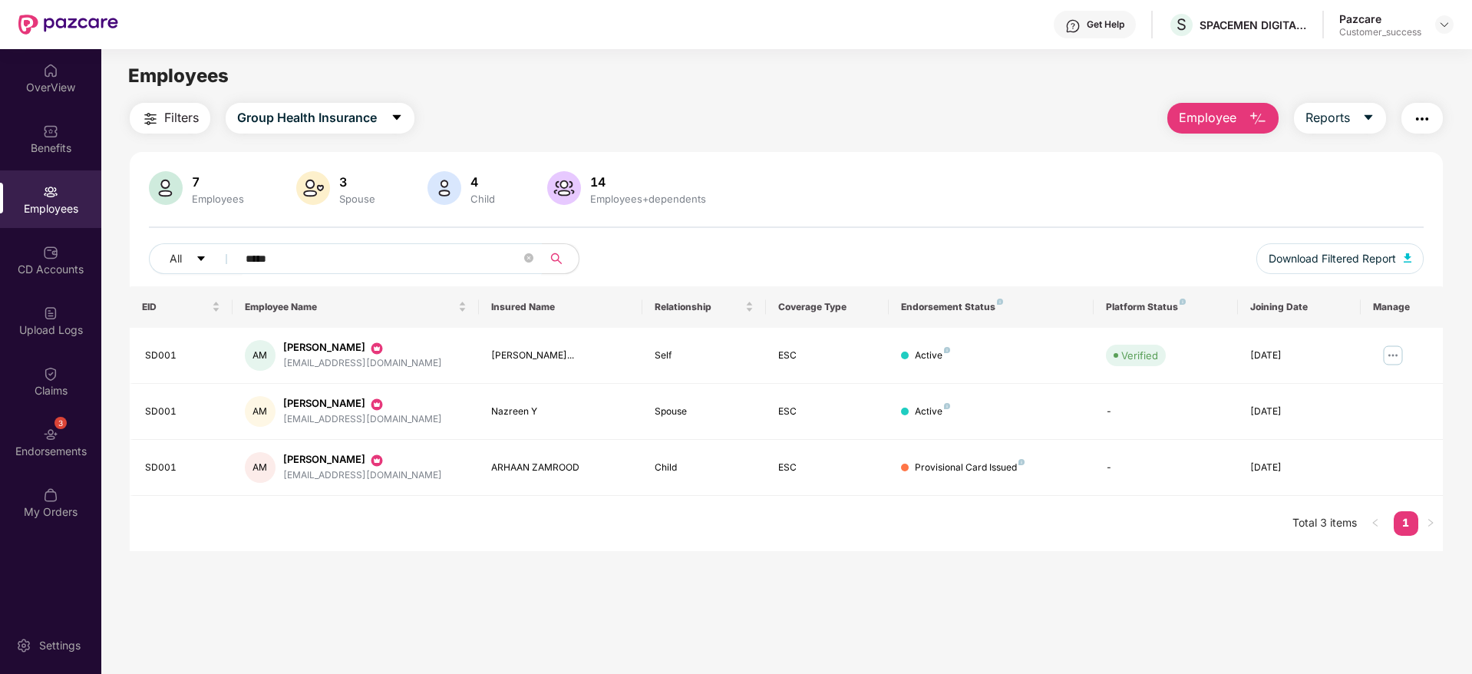
type input "*****"
click at [1231, 25] on div "SPACEMEN DIGITAL PRIVATE LIMITED" at bounding box center [1252, 25] width 107 height 15
copy div "SPACEMEN DIGITAL PRIVATE LIMITED"
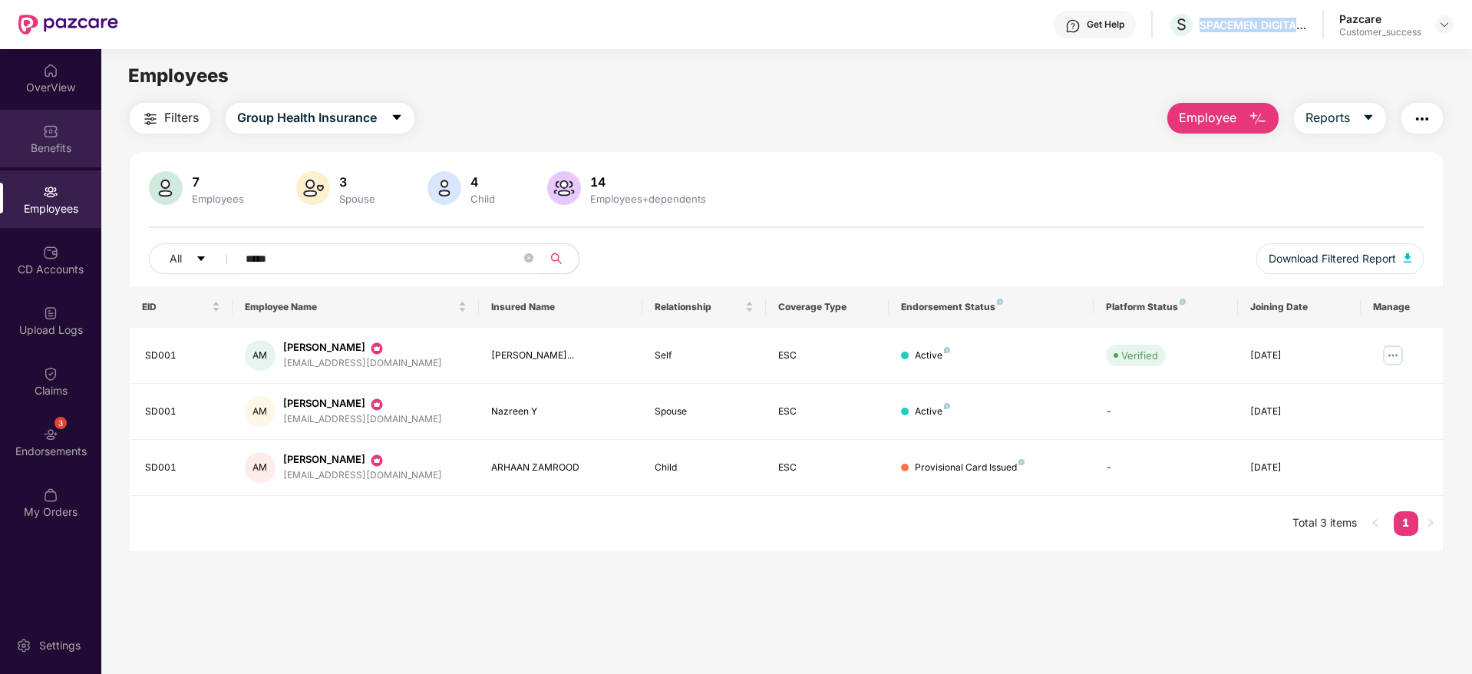
click at [44, 133] on img at bounding box center [50, 131] width 15 height 15
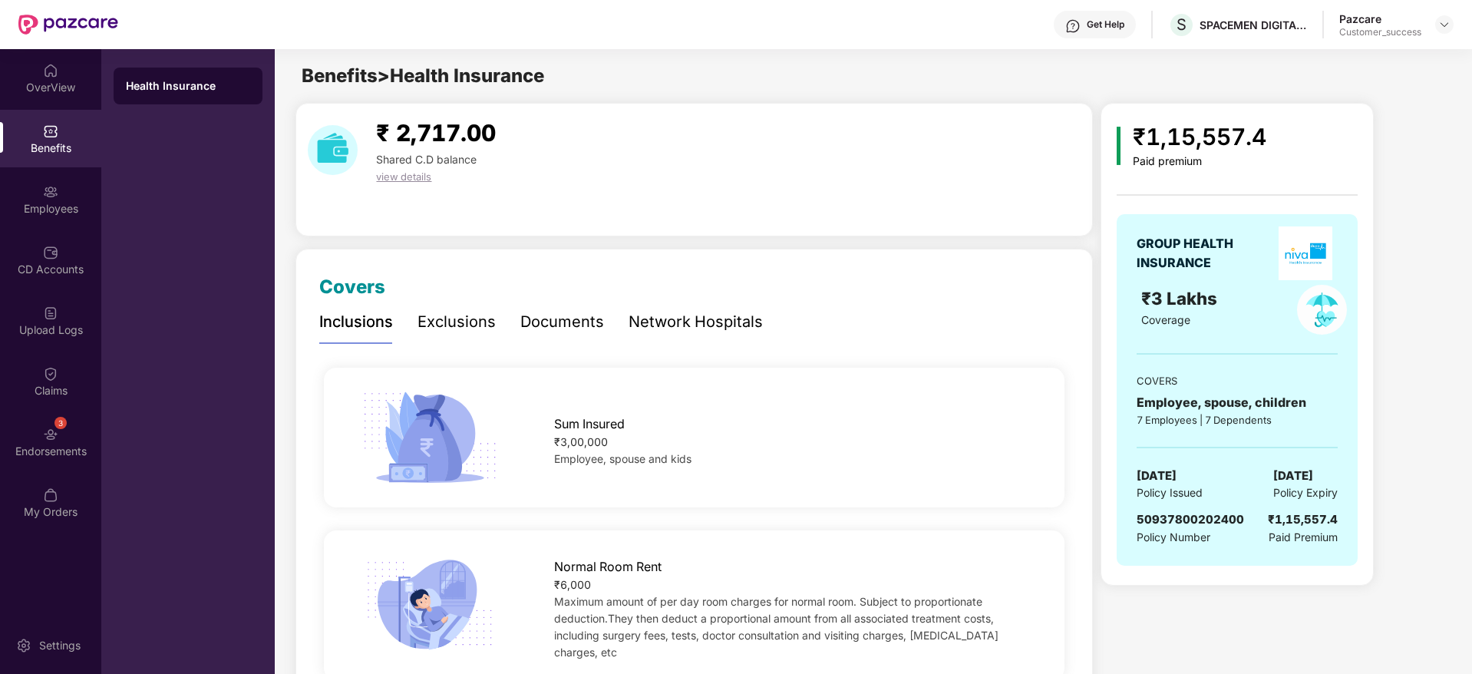
click at [1189, 513] on span "50937800202400" at bounding box center [1189, 519] width 107 height 15
copy span "50937800202400"
click at [1443, 23] on img at bounding box center [1444, 24] width 12 height 12
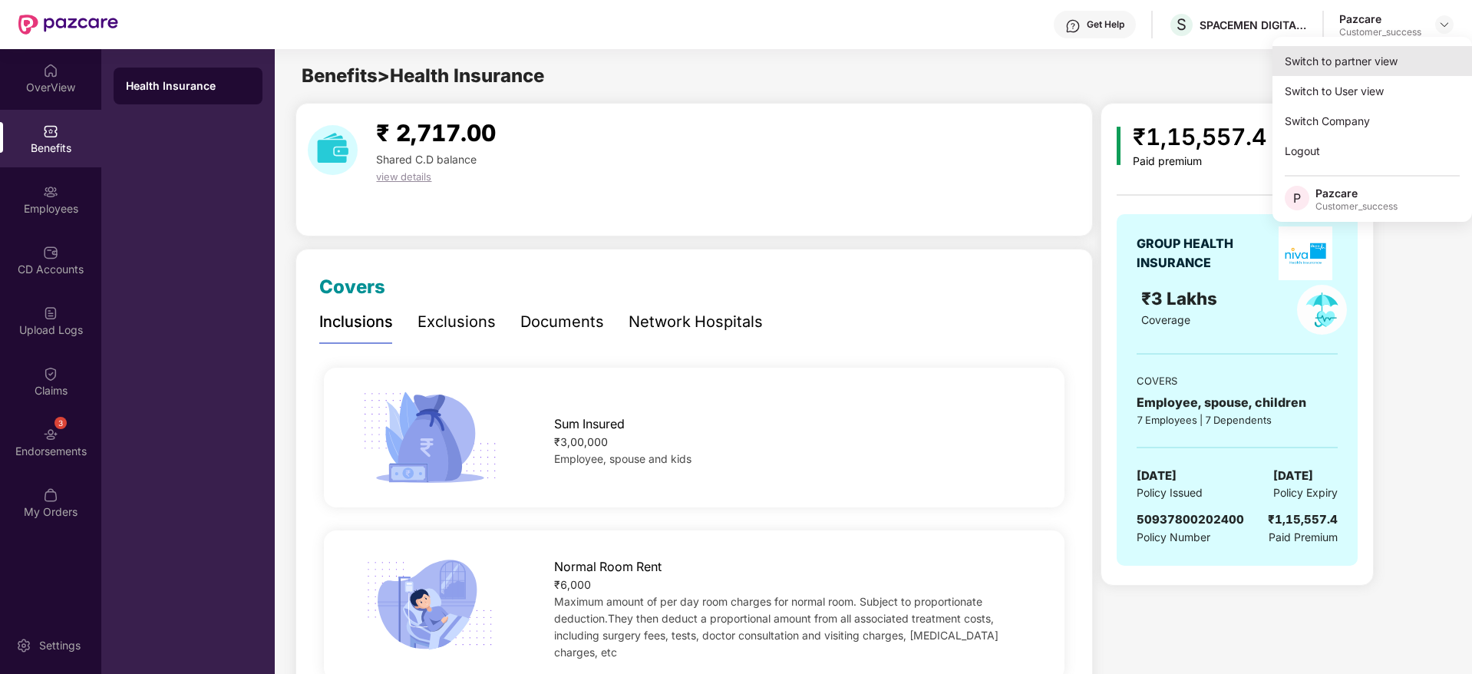
click at [1424, 58] on div "Switch to partner view" at bounding box center [1371, 61] width 199 height 30
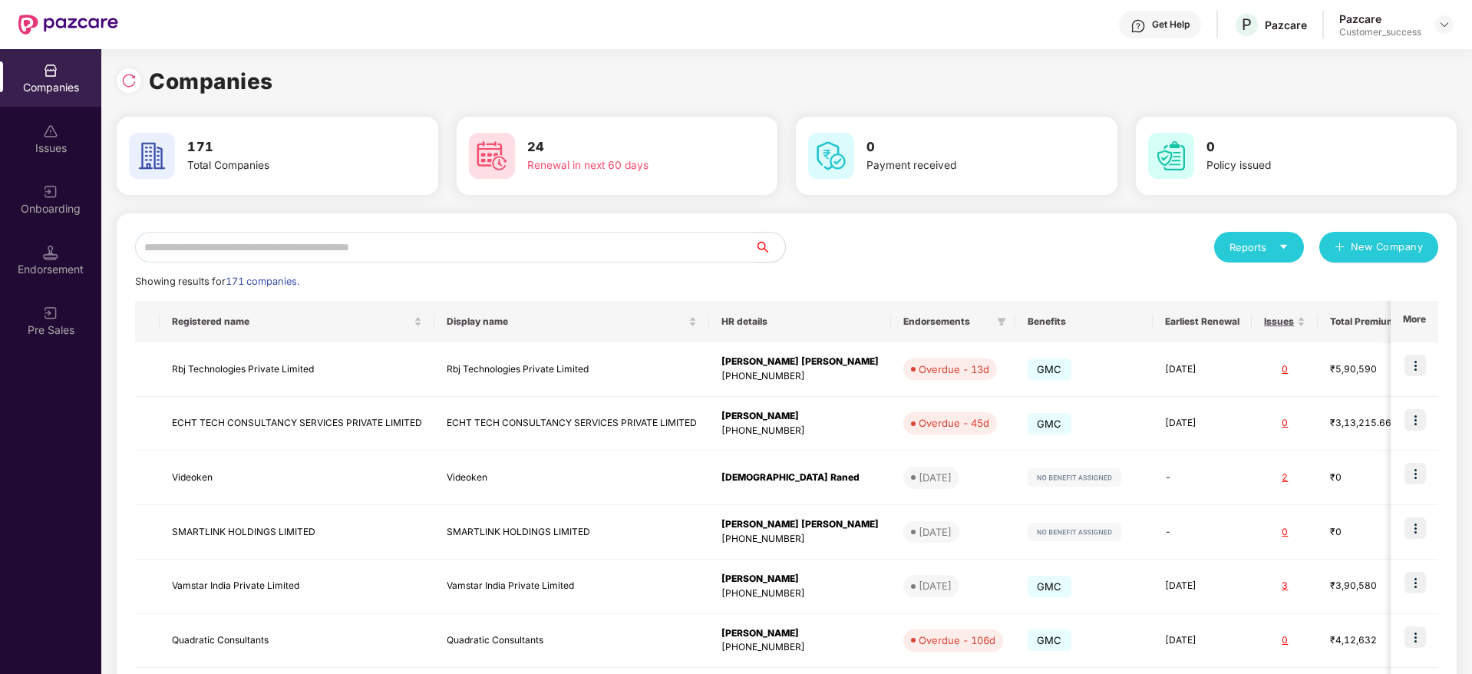
click at [549, 236] on input "text" at bounding box center [444, 247] width 619 height 31
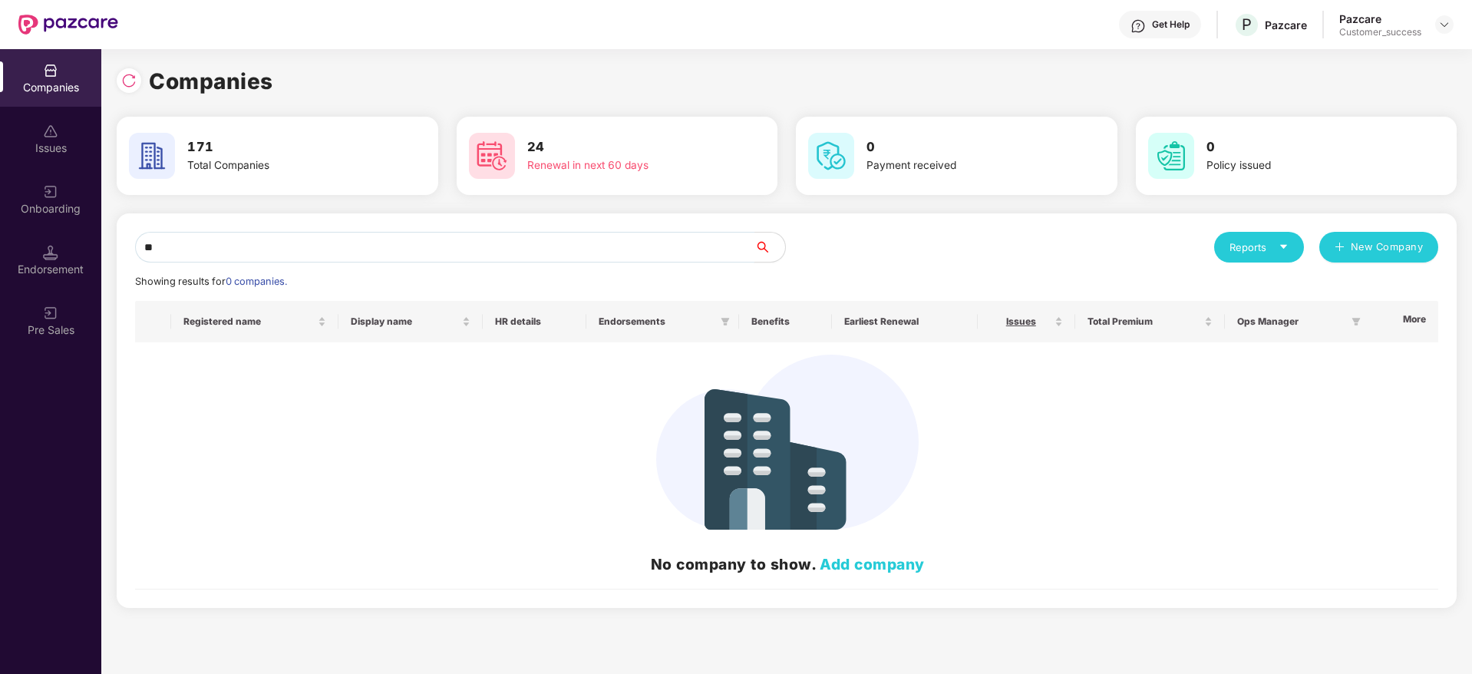
type input "*"
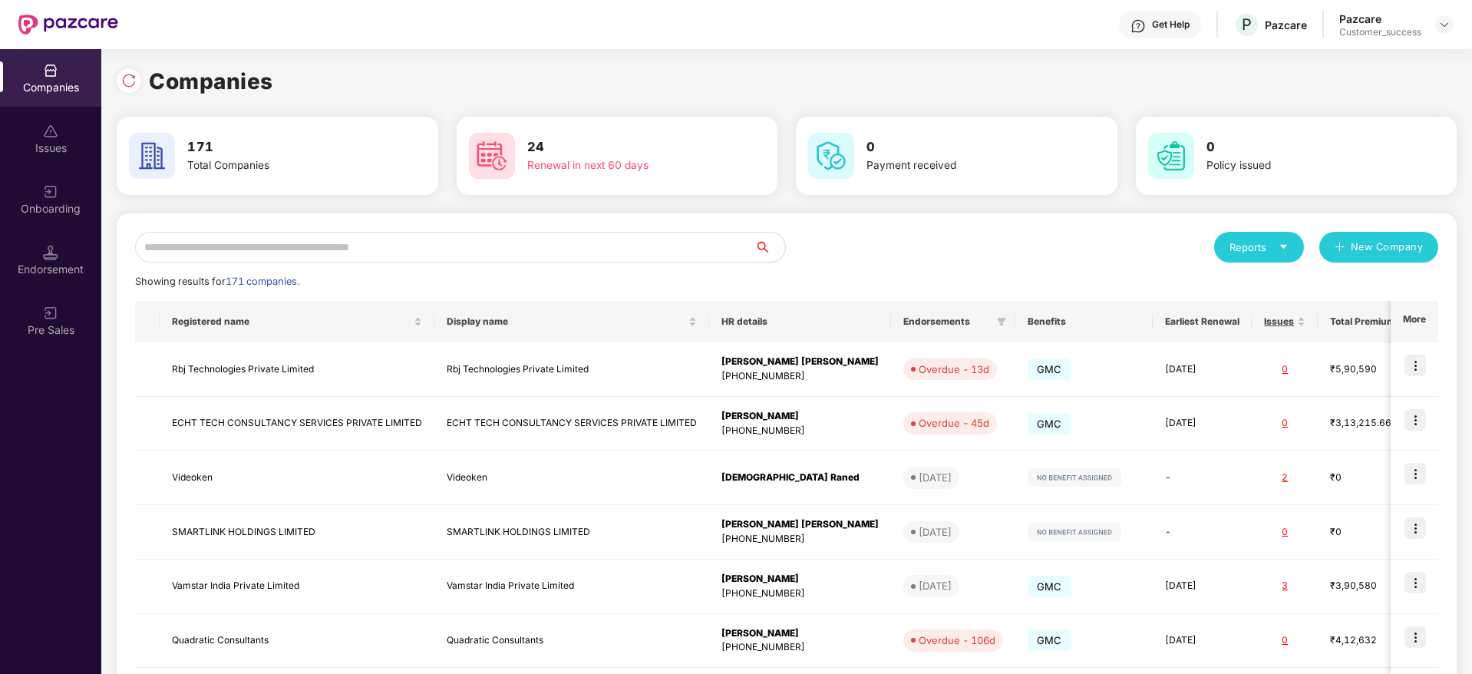
click at [496, 249] on input "text" at bounding box center [444, 247] width 619 height 31
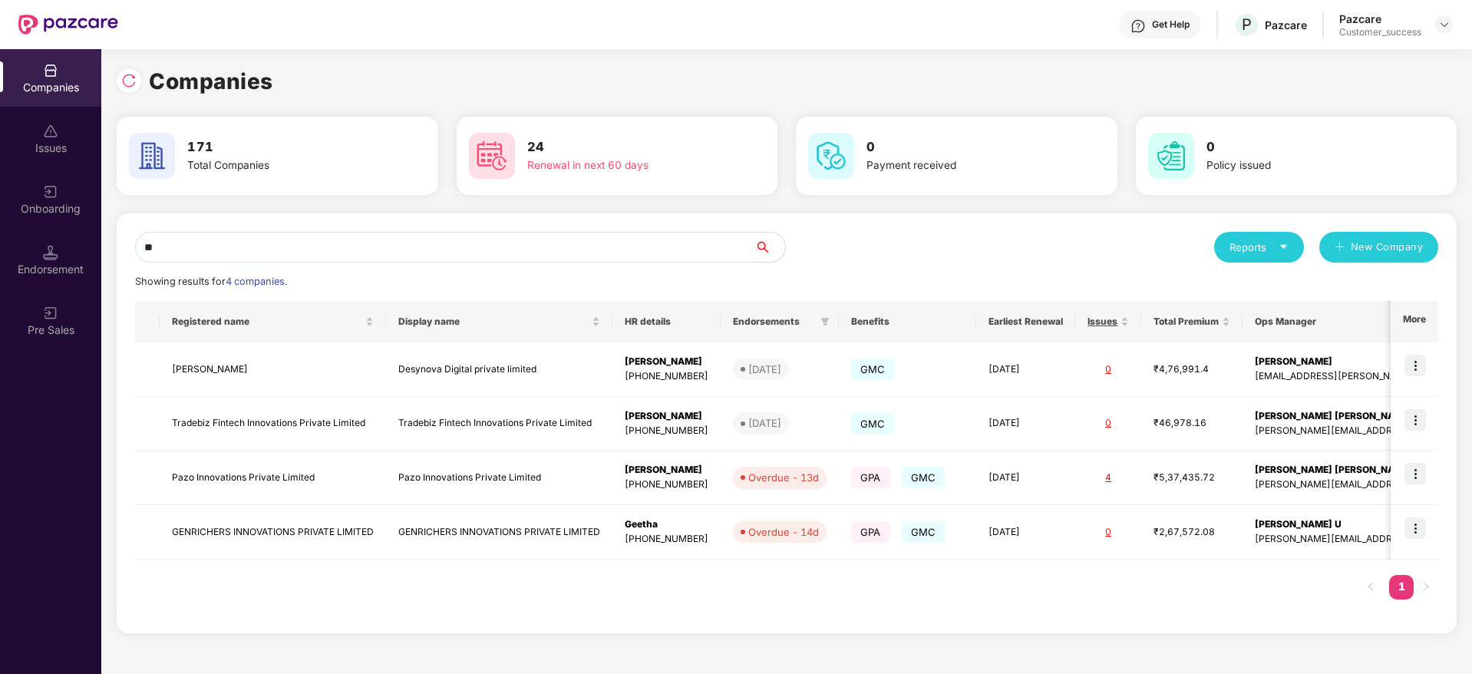
type input "*"
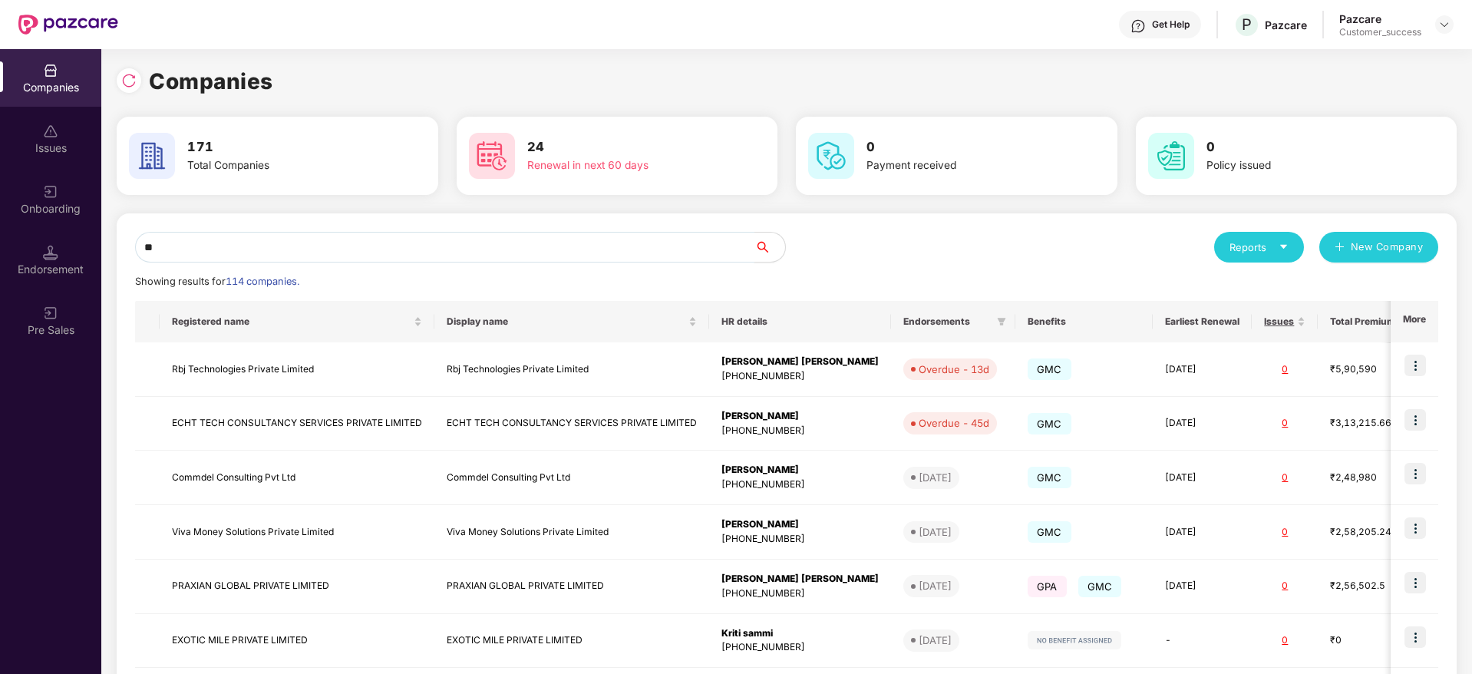
type input "*"
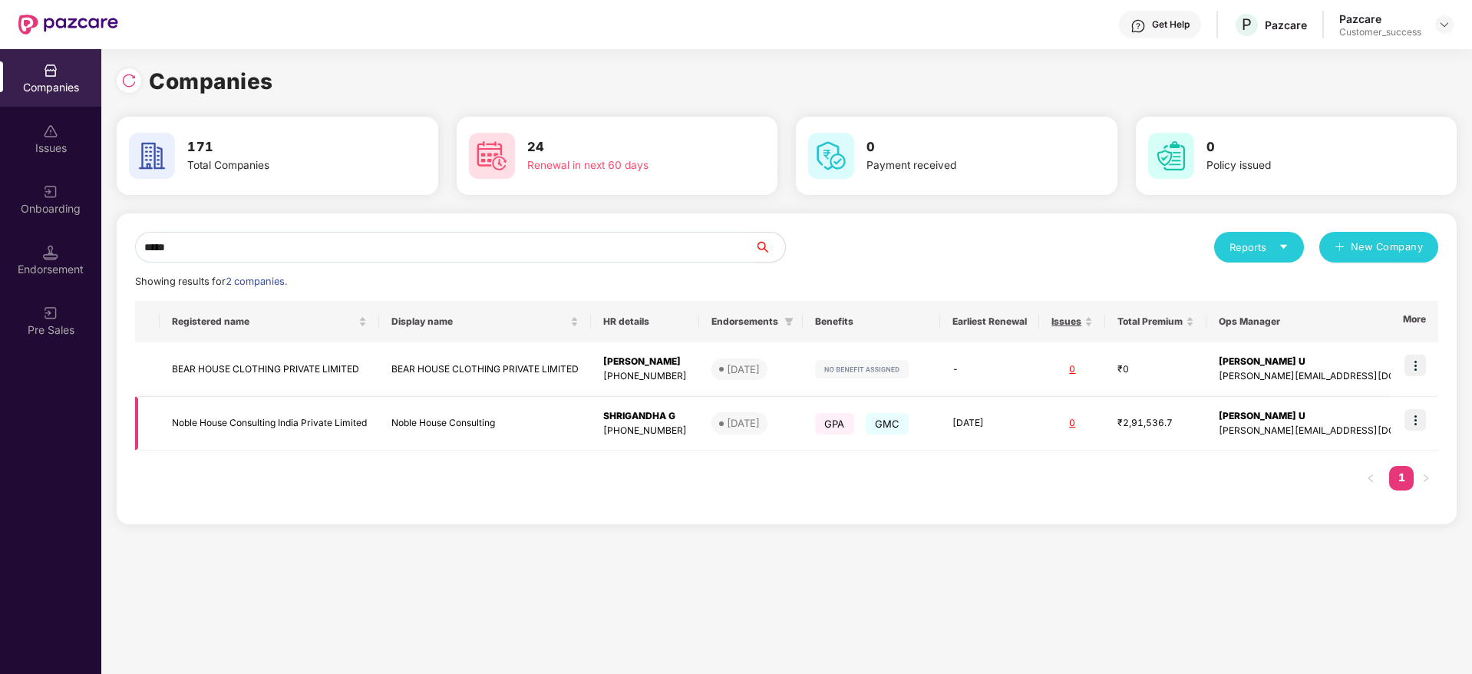
type input "*****"
copy tr "Noble House Consulting India Private Limited"
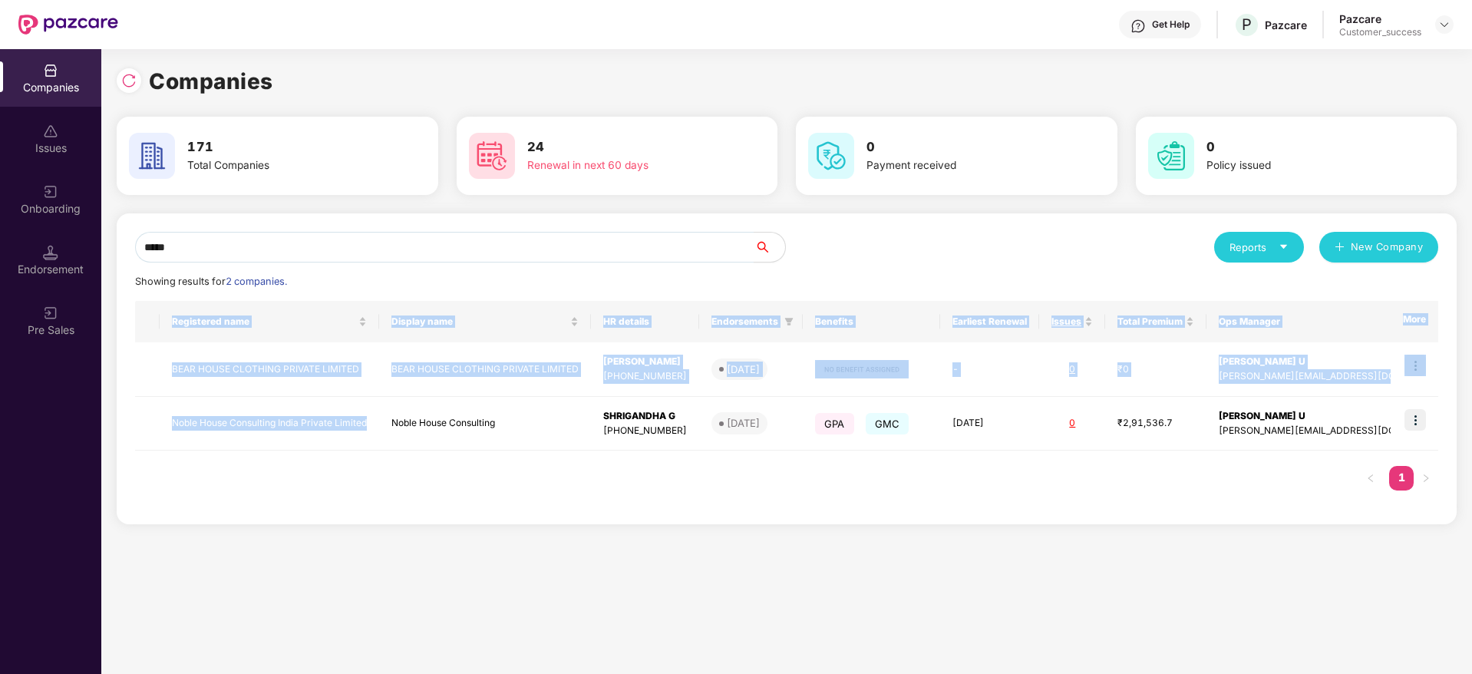
drag, startPoint x: 377, startPoint y: 415, endPoint x: 150, endPoint y: 425, distance: 227.3
click at [147, 454] on div "Registered name Display name HR details Endorsements Benefits Earliest Renewal …" at bounding box center [786, 403] width 1303 height 205
click at [537, 540] on div "Companies 171 Total Companies 24 Renewal in next 60 days 0 Payment received 0 P…" at bounding box center [786, 361] width 1370 height 625
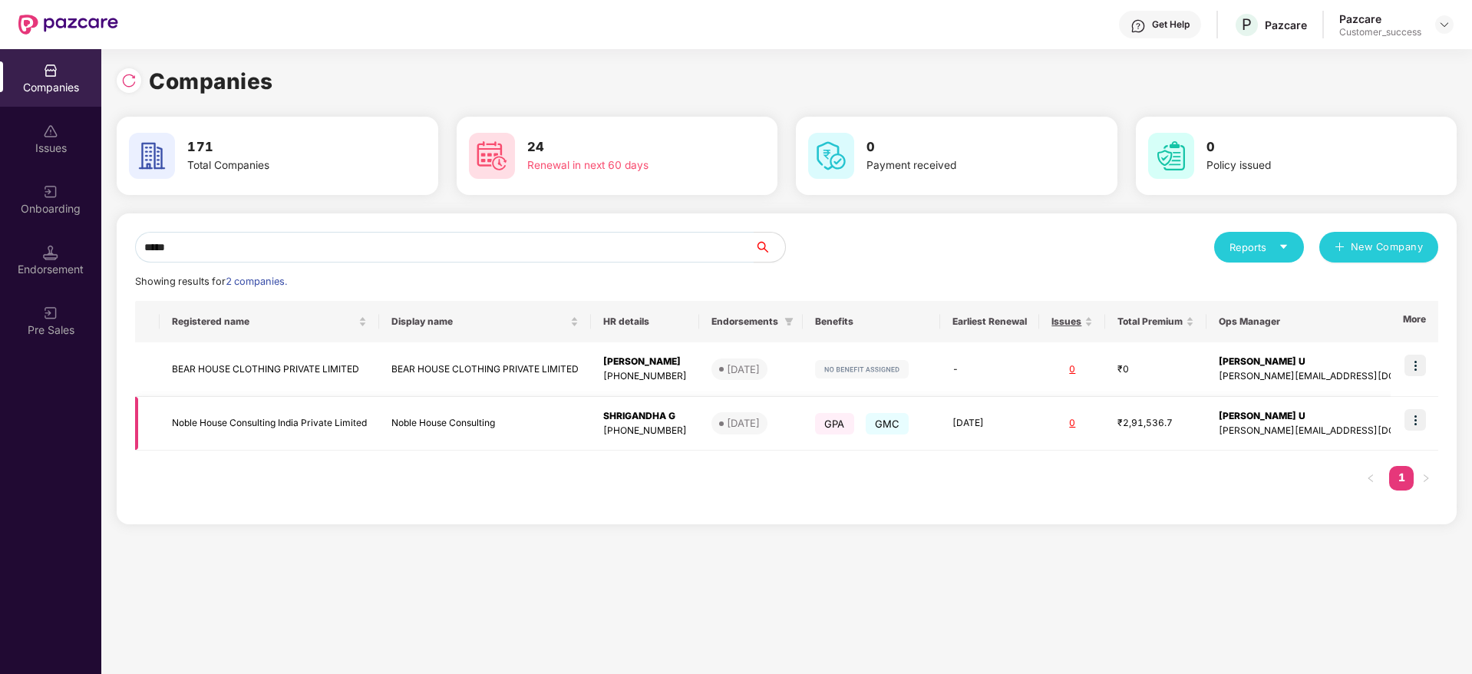
click at [1416, 419] on img at bounding box center [1414, 419] width 21 height 21
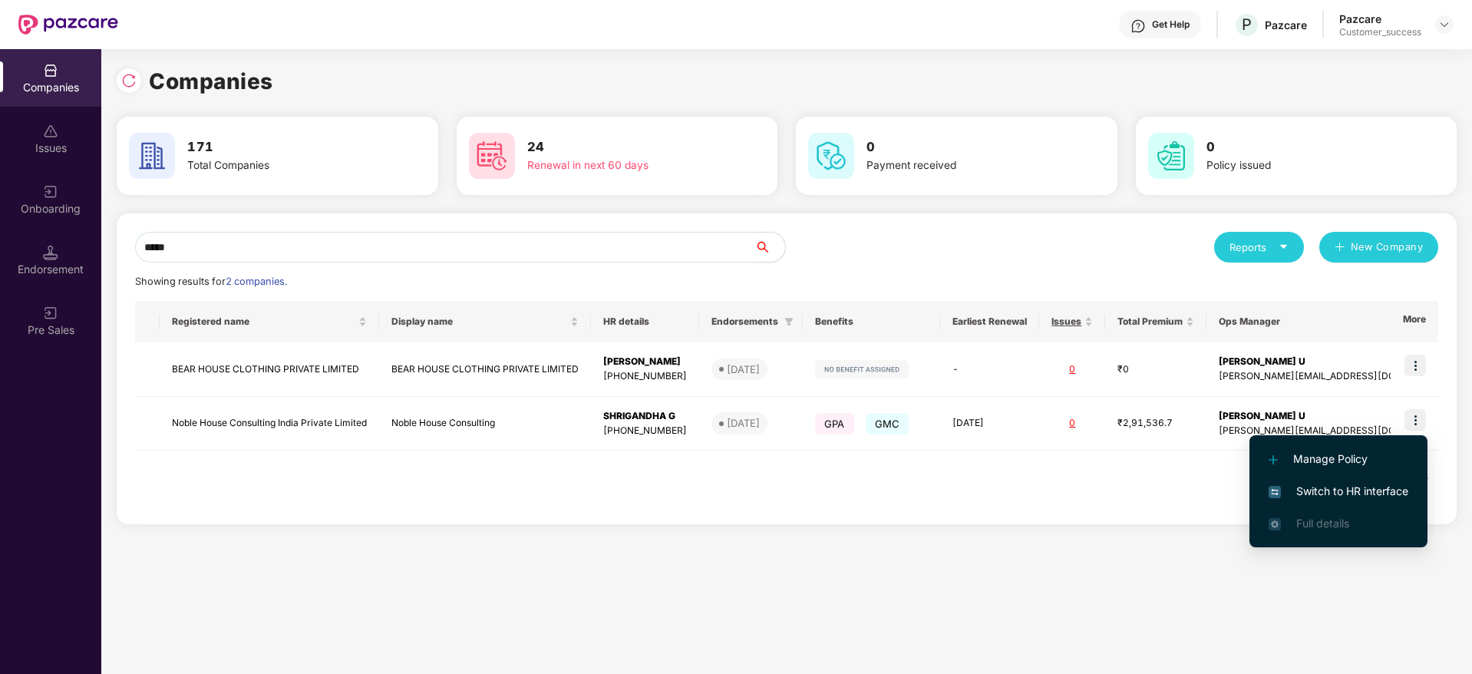
click at [1314, 496] on span "Switch to HR interface" at bounding box center [1338, 491] width 140 height 17
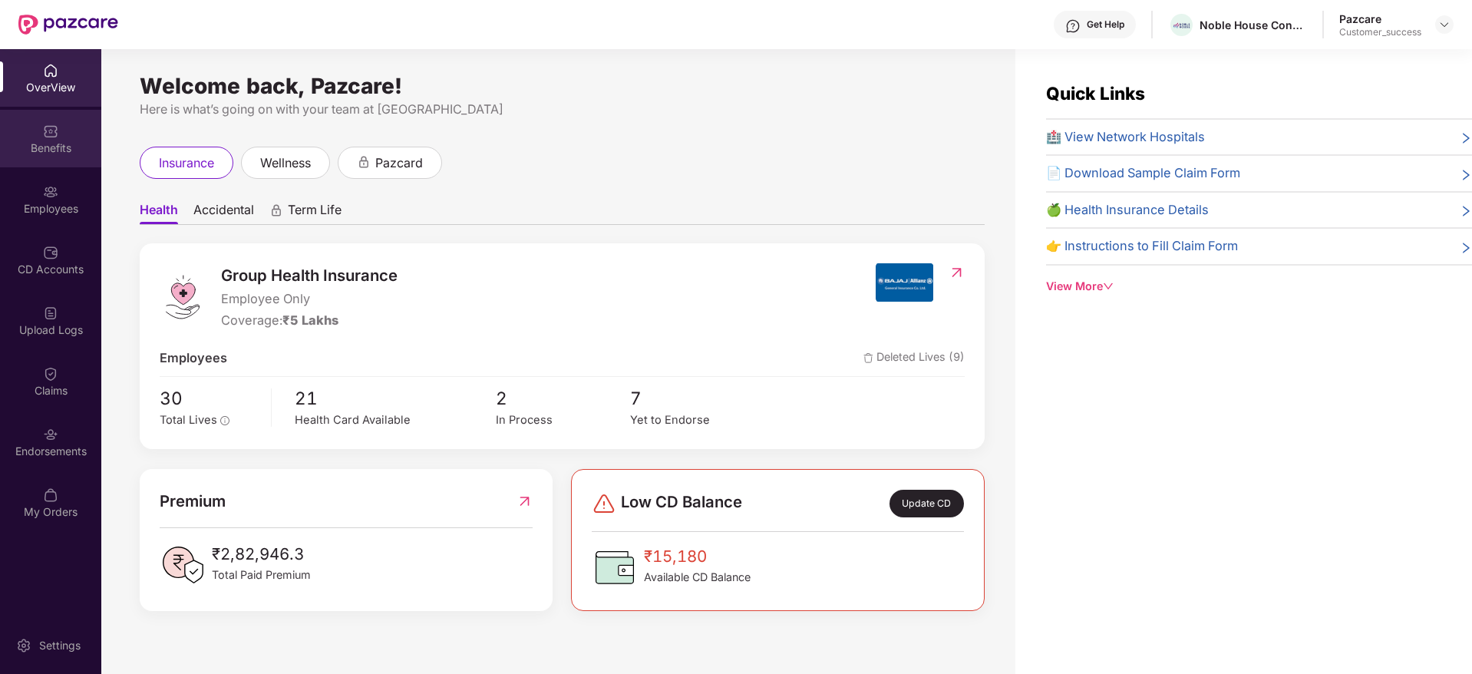
click at [35, 153] on div "Benefits" at bounding box center [50, 147] width 101 height 15
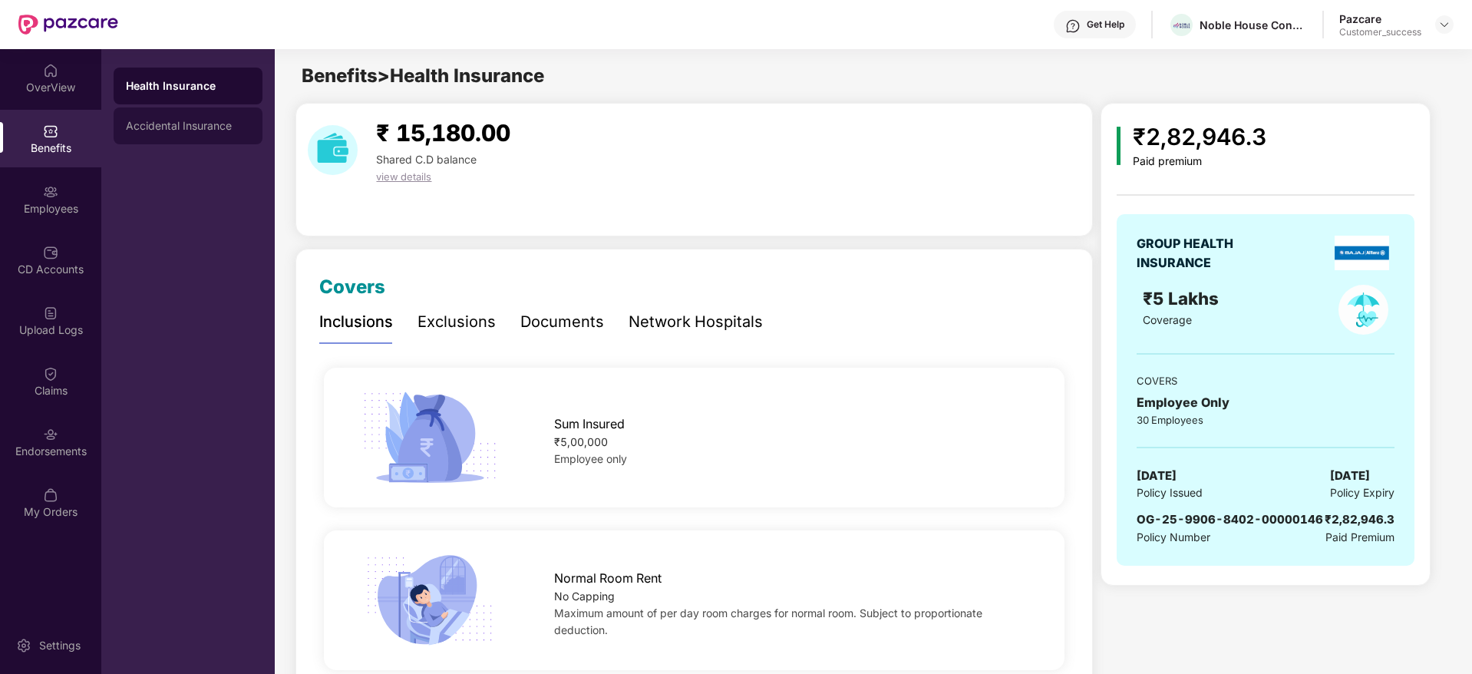
click at [183, 132] on div "Accidental Insurance" at bounding box center [188, 125] width 149 height 37
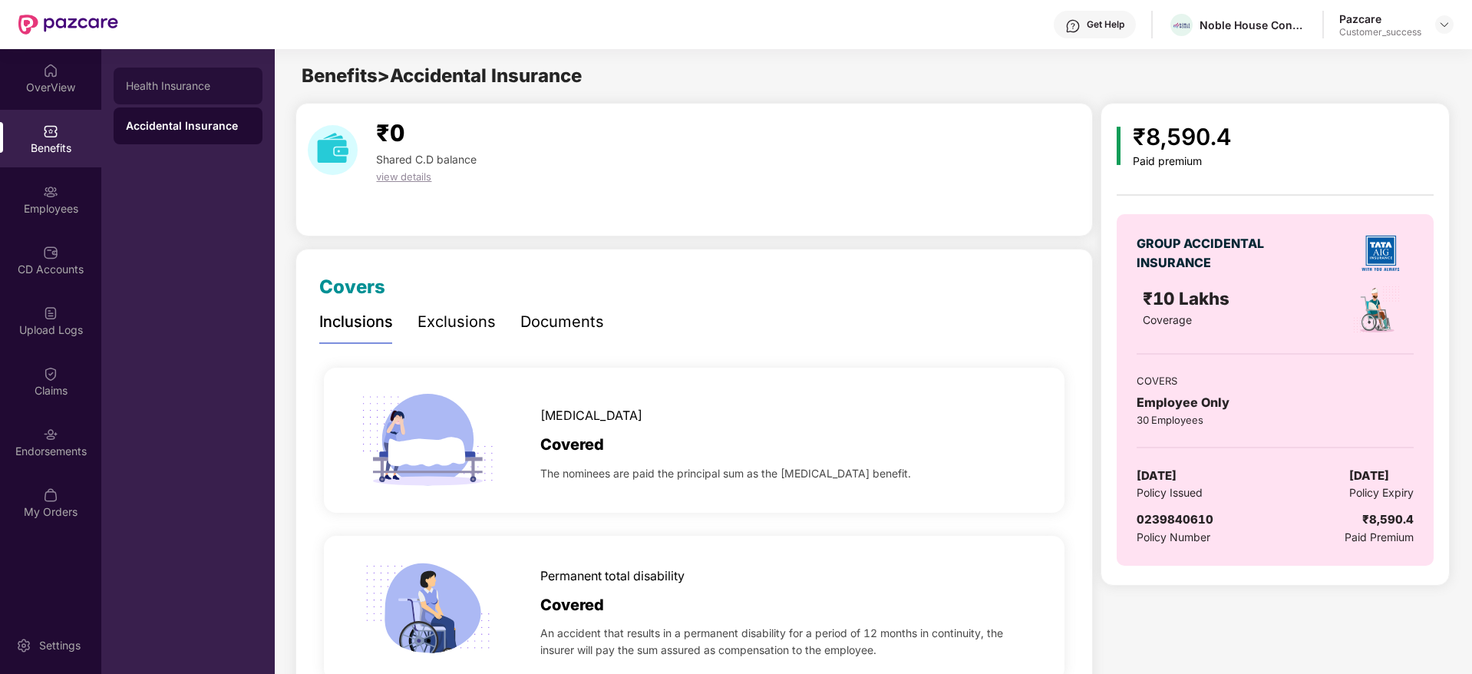
click at [196, 92] on div "Health Insurance" at bounding box center [188, 86] width 149 height 37
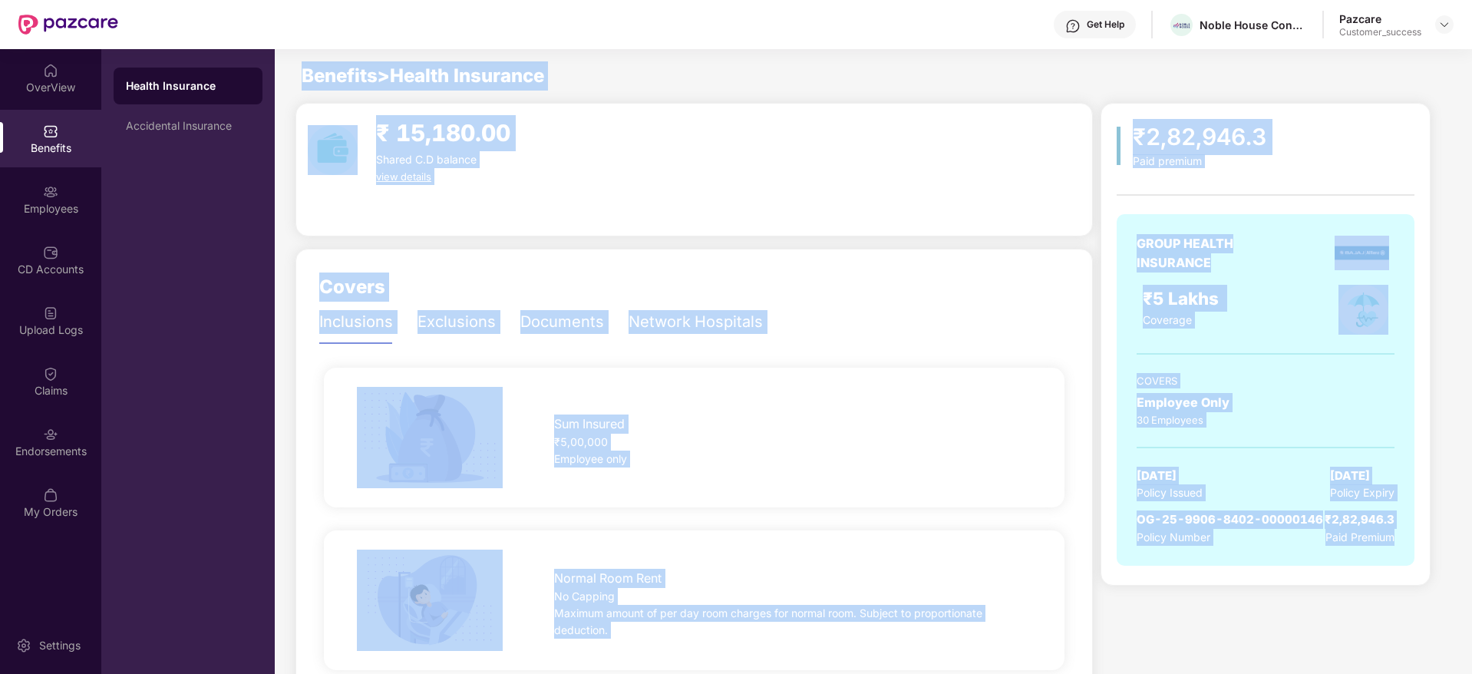
drag, startPoint x: 298, startPoint y: 77, endPoint x: 1386, endPoint y: 549, distance: 1186.2
click at [1386, 549] on div "GROUP HEALTH INSURANCE ₹5 Lakhs Coverage COVERS Employee Only 30 Employees 01 D…" at bounding box center [1265, 389] width 298 height 351
drag, startPoint x: 1386, startPoint y: 548, endPoint x: 315, endPoint y: 57, distance: 1178.3
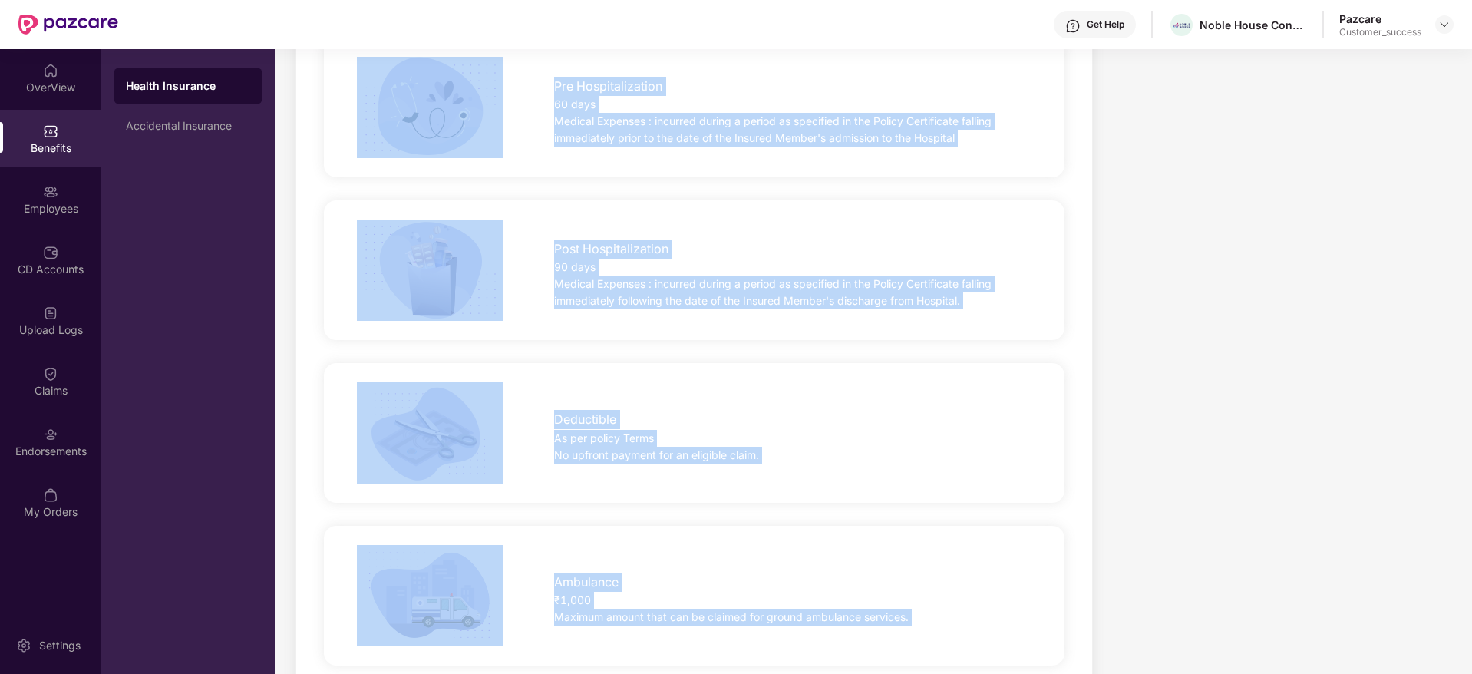
drag, startPoint x: 315, startPoint y: 57, endPoint x: 1472, endPoint y: 690, distance: 1319.5
click at [1471, 673] on html "Get Help Noble House Consulting Pazcare Customer_success OverView Benefits Empl…" at bounding box center [736, 337] width 1472 height 674
click at [1332, 555] on div "₹2,82,946.3 Paid premium GROUP HEALTH INSURANCE ₹5 Lakhs Coverage COVERS Employ…" at bounding box center [1274, 255] width 348 height 1939
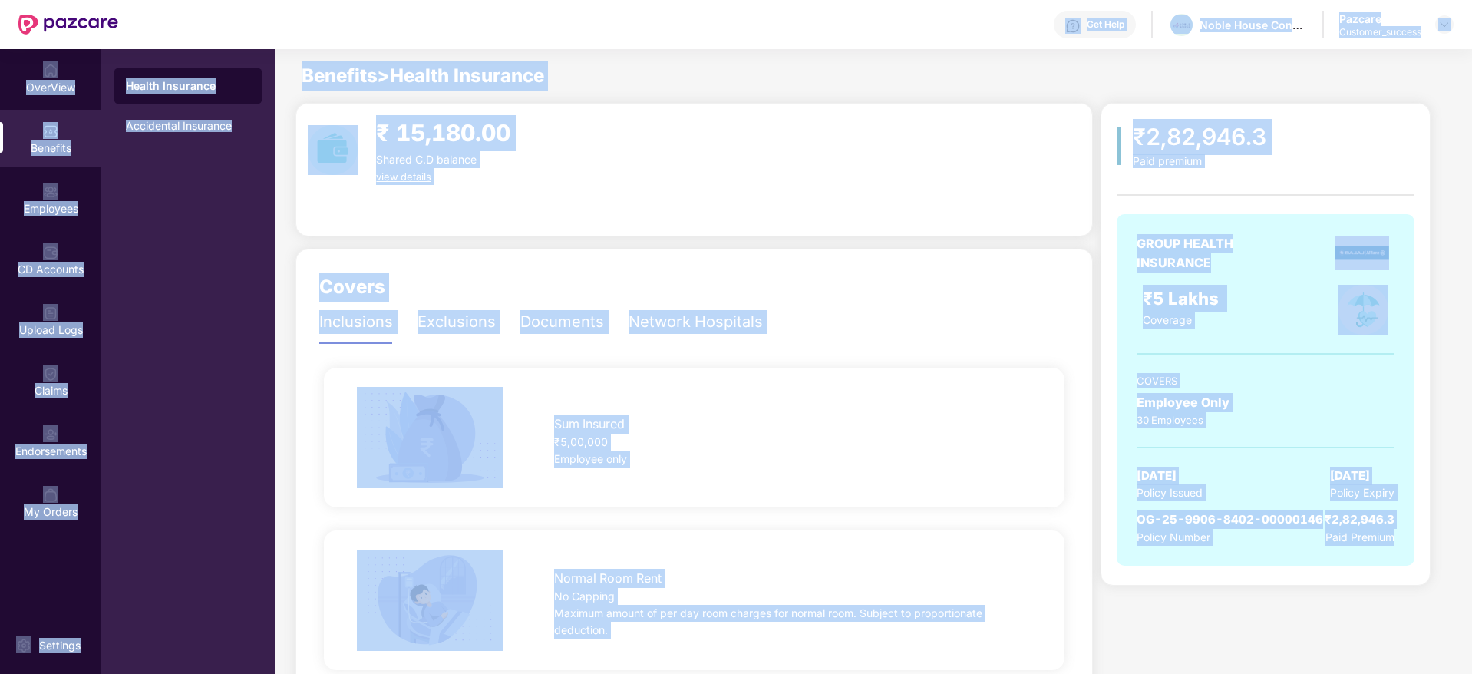
drag, startPoint x: 1390, startPoint y: 529, endPoint x: 295, endPoint y: 41, distance: 1198.7
click at [295, 41] on div "Get Help Noble House Consulting Pazcare Customer_success OverView Benefits Empl…" at bounding box center [736, 337] width 1472 height 674
click at [295, 41] on div "Get Help Noble House Consulting Pazcare Customer_success" at bounding box center [785, 24] width 1335 height 49
drag, startPoint x: 373, startPoint y: 63, endPoint x: 1408, endPoint y: 622, distance: 1176.5
click at [1408, 622] on div "Get Help Noble House Consulting Pazcare Customer_success OverView Benefits Empl…" at bounding box center [736, 337] width 1472 height 674
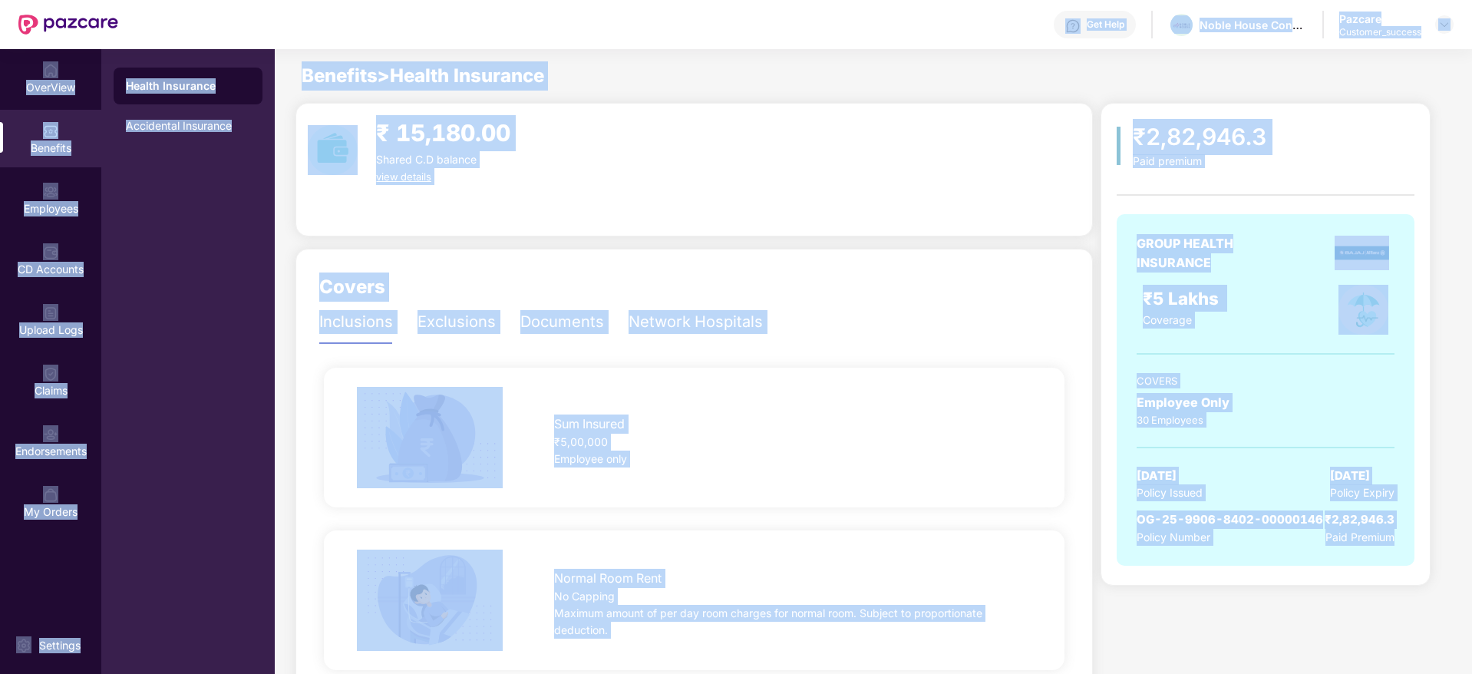
drag, startPoint x: 1403, startPoint y: 615, endPoint x: 348, endPoint y: 39, distance: 1202.0
click at [348, 39] on div "Get Help Noble House Consulting Pazcare Customer_success OverView Benefits Empl…" at bounding box center [736, 337] width 1472 height 674
click at [348, 39] on div "Get Help Noble House Consulting Pazcare Customer_success" at bounding box center [785, 24] width 1335 height 49
drag, startPoint x: 348, startPoint y: 39, endPoint x: 1472, endPoint y: 586, distance: 1250.1
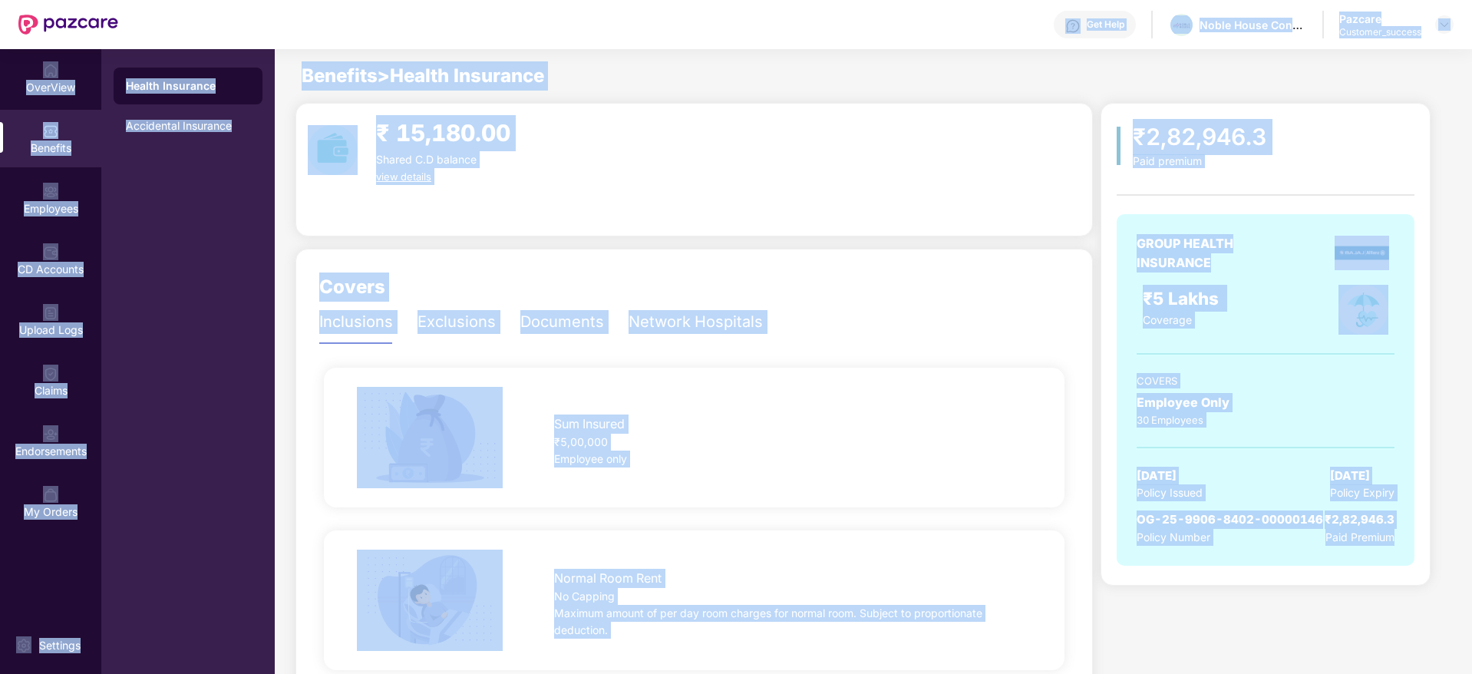
click at [1471, 586] on html "Get Help Noble House Consulting Pazcare Customer_success OverView Benefits Empl…" at bounding box center [736, 337] width 1472 height 674
click at [1449, 554] on div "₹2,82,946.3 Paid premium GROUP HEALTH INSURANCE ₹5 Lakhs Coverage COVERS Employ…" at bounding box center [1274, 344] width 348 height 483
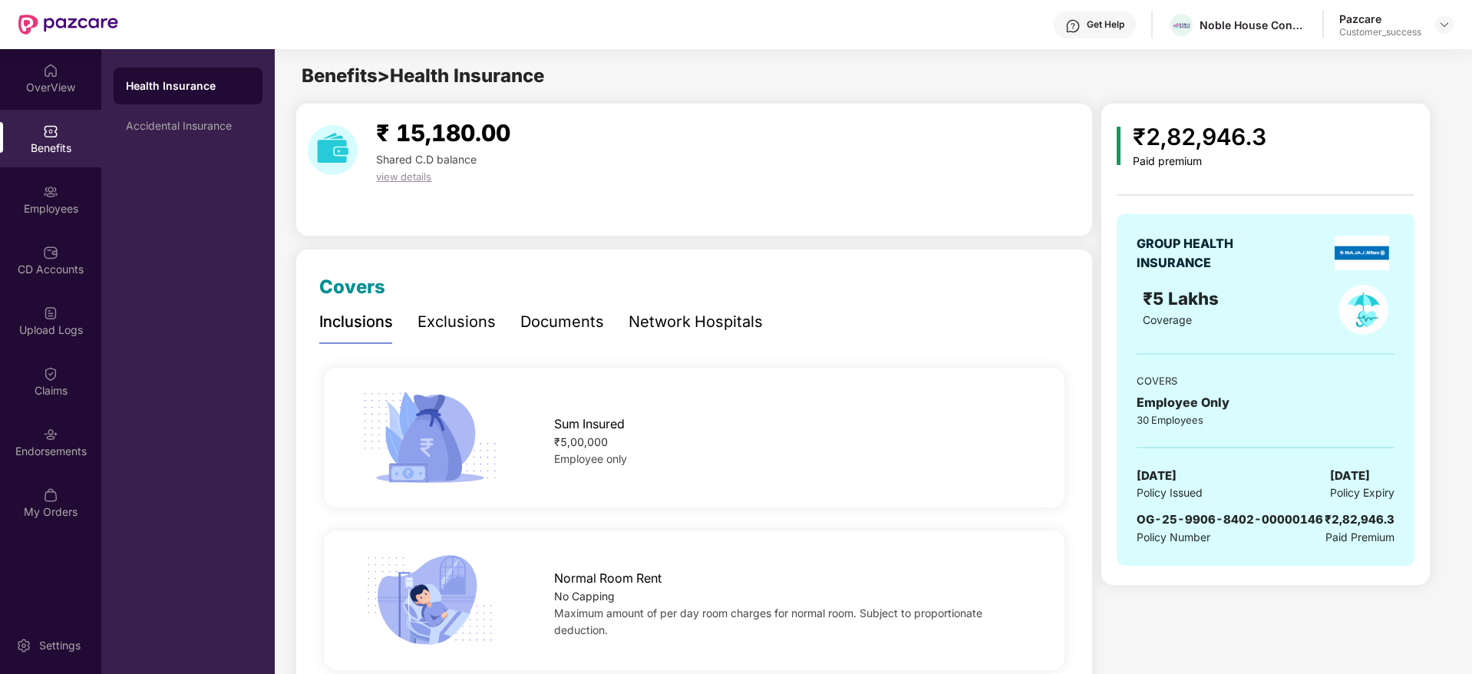
click at [1231, 513] on span "OG-25-9906-8402-00000146" at bounding box center [1229, 519] width 186 height 15
copy span "OG-25-9906-8402-00000146"
click at [192, 120] on div "Accidental Insurance" at bounding box center [188, 126] width 124 height 12
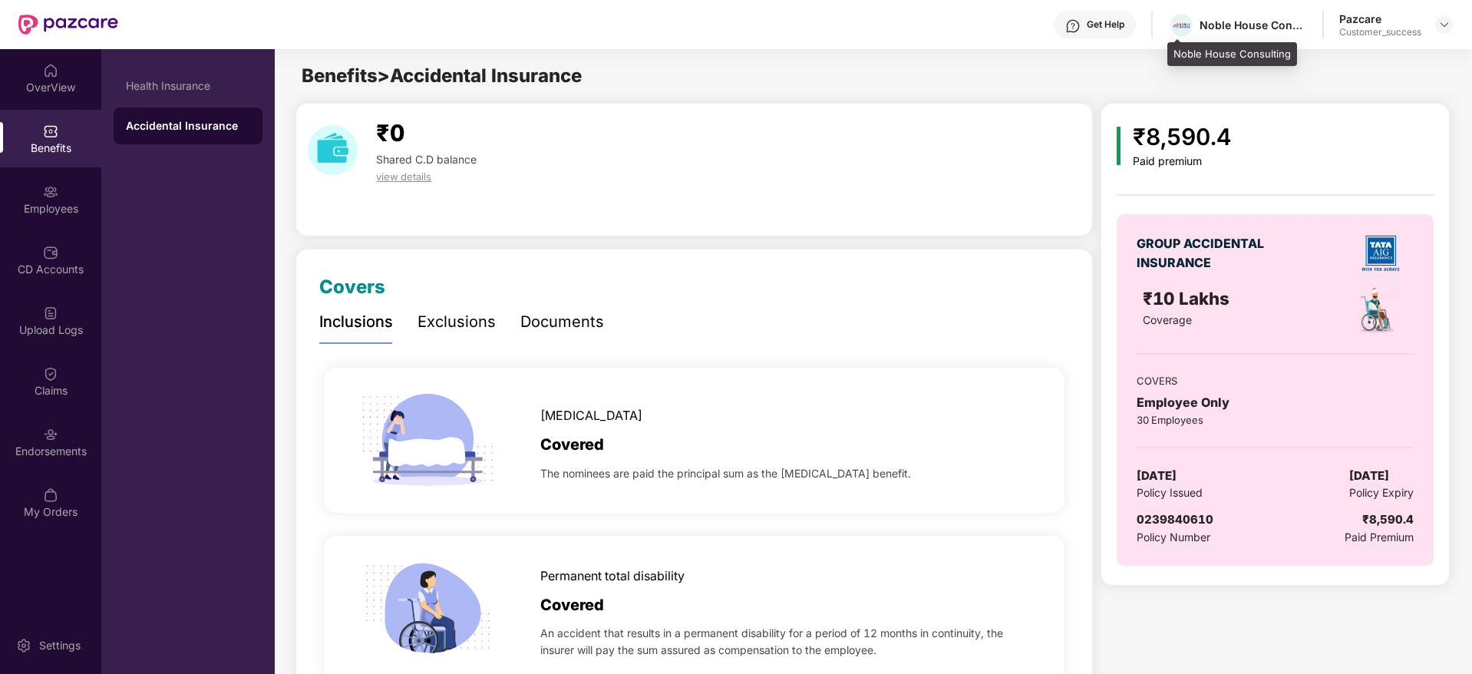
click at [1254, 34] on div "Noble House Consulting" at bounding box center [1237, 25] width 139 height 27
click at [1249, 32] on div "Noble House Consulting" at bounding box center [1237, 25] width 139 height 27
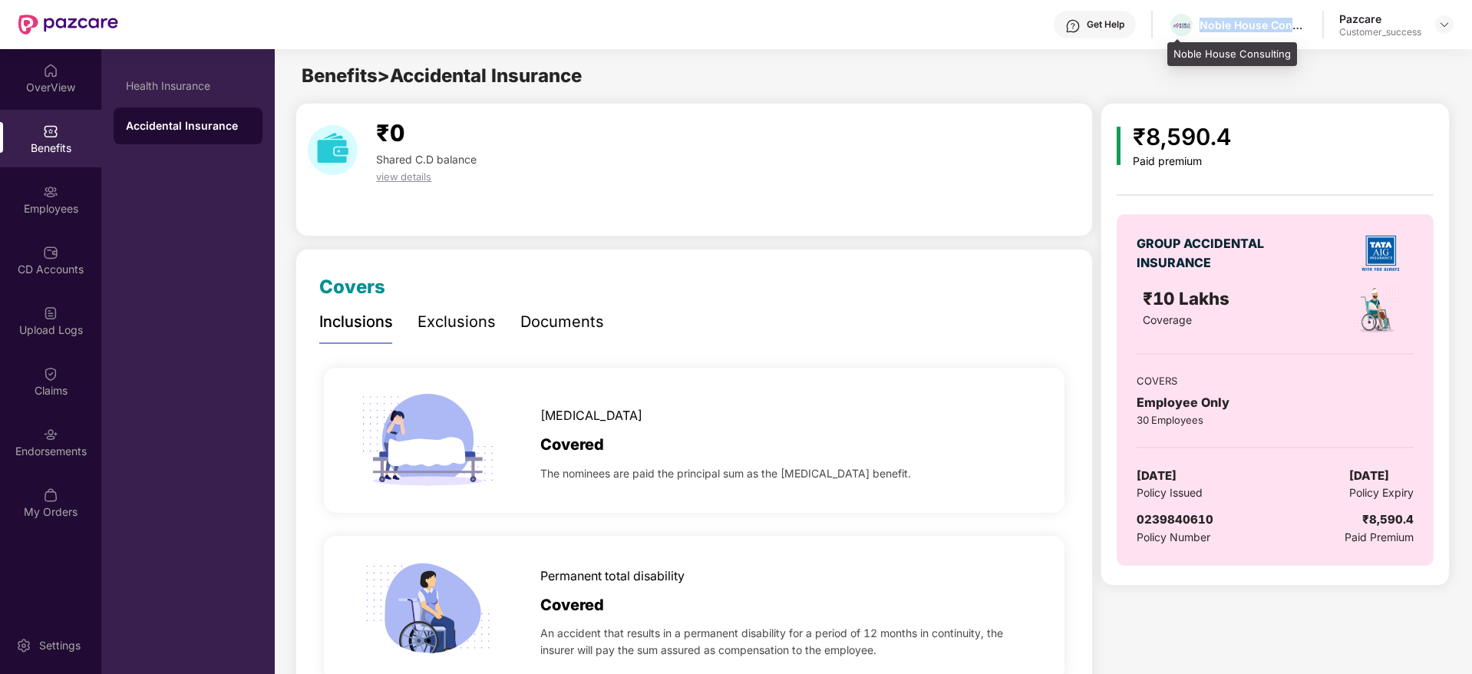
click at [1250, 30] on div "Noble House Consulting" at bounding box center [1237, 25] width 139 height 27
click at [1173, 505] on div "GROUP ACCIDENTAL INSURANCE ₹10 Lakhs Coverage COVERS Employee Only 30 Employees…" at bounding box center [1274, 389] width 316 height 351
click at [1173, 520] on span "0239840610" at bounding box center [1174, 519] width 77 height 15
copy span "0239840610"
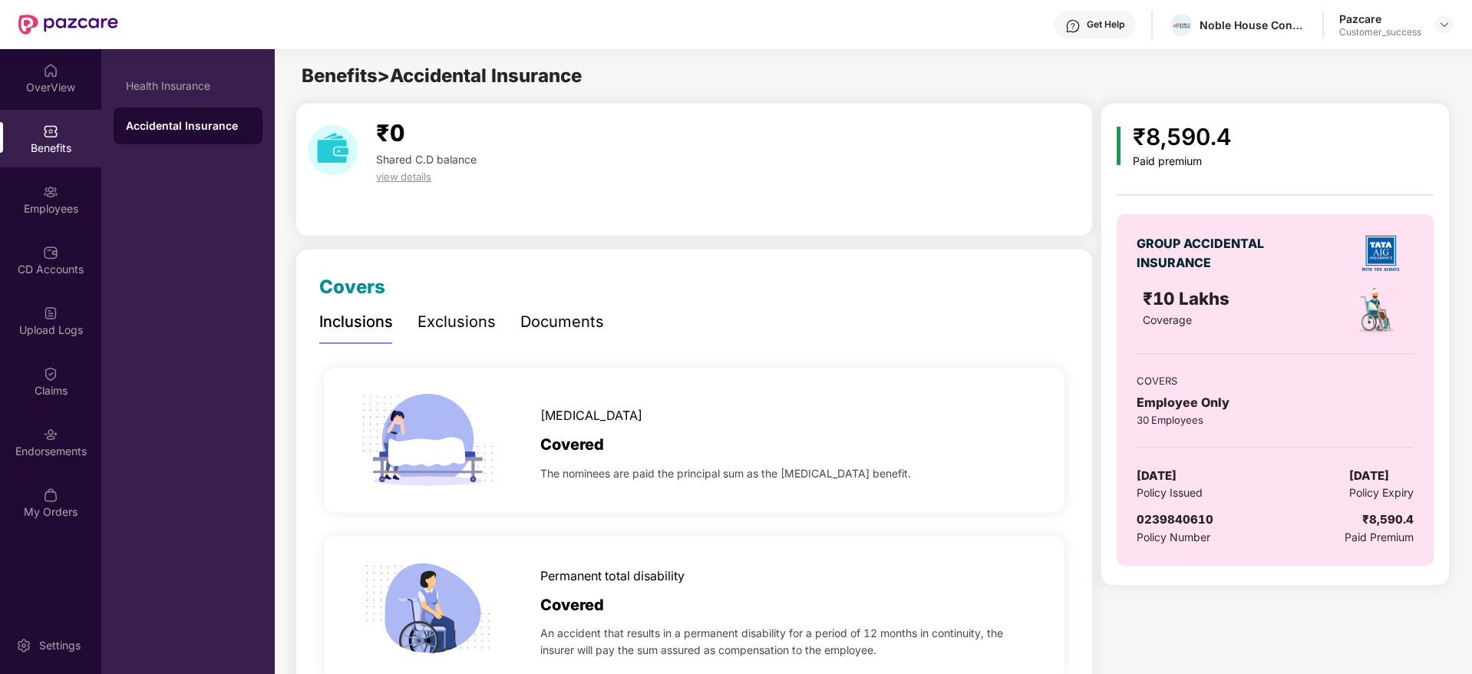
click at [1432, 25] on div "Pazcare Customer_success" at bounding box center [1396, 25] width 114 height 27
click at [1444, 28] on img at bounding box center [1444, 24] width 12 height 12
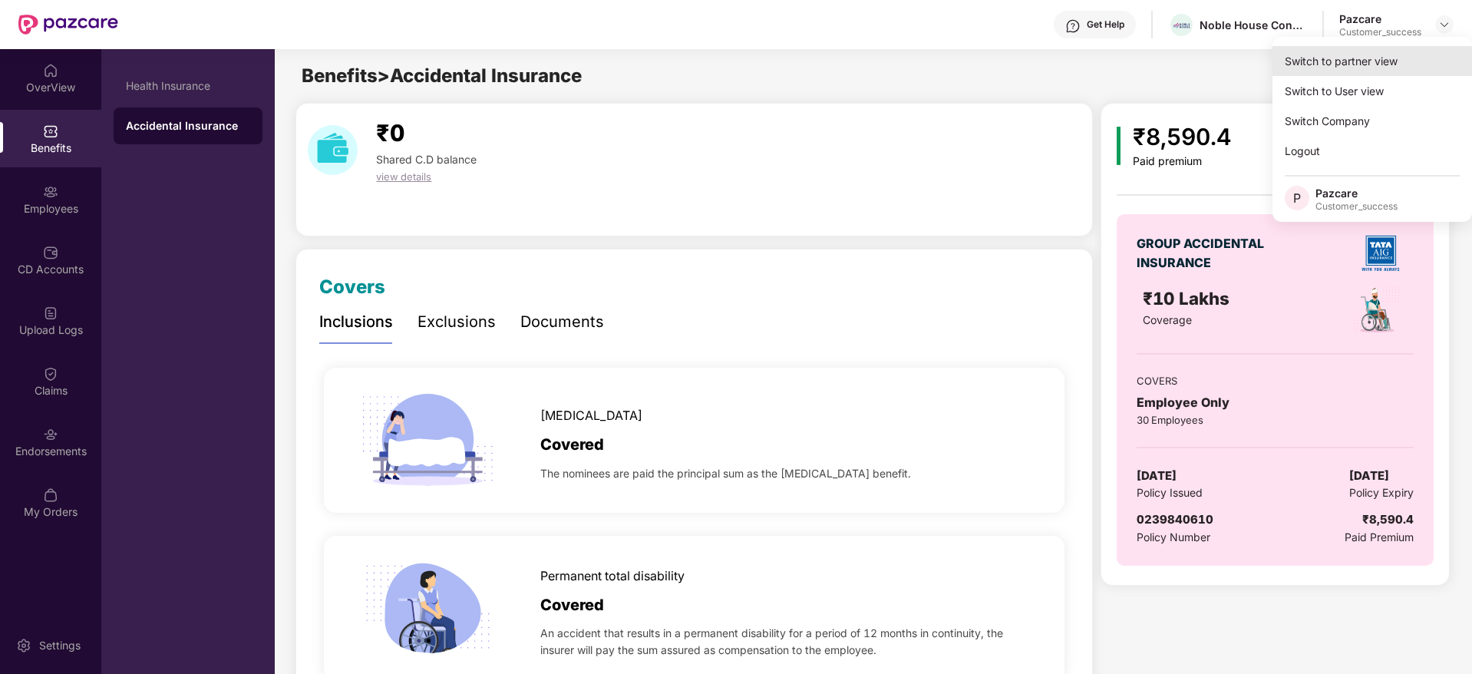
click at [1433, 48] on div "Switch to partner view" at bounding box center [1371, 61] width 199 height 30
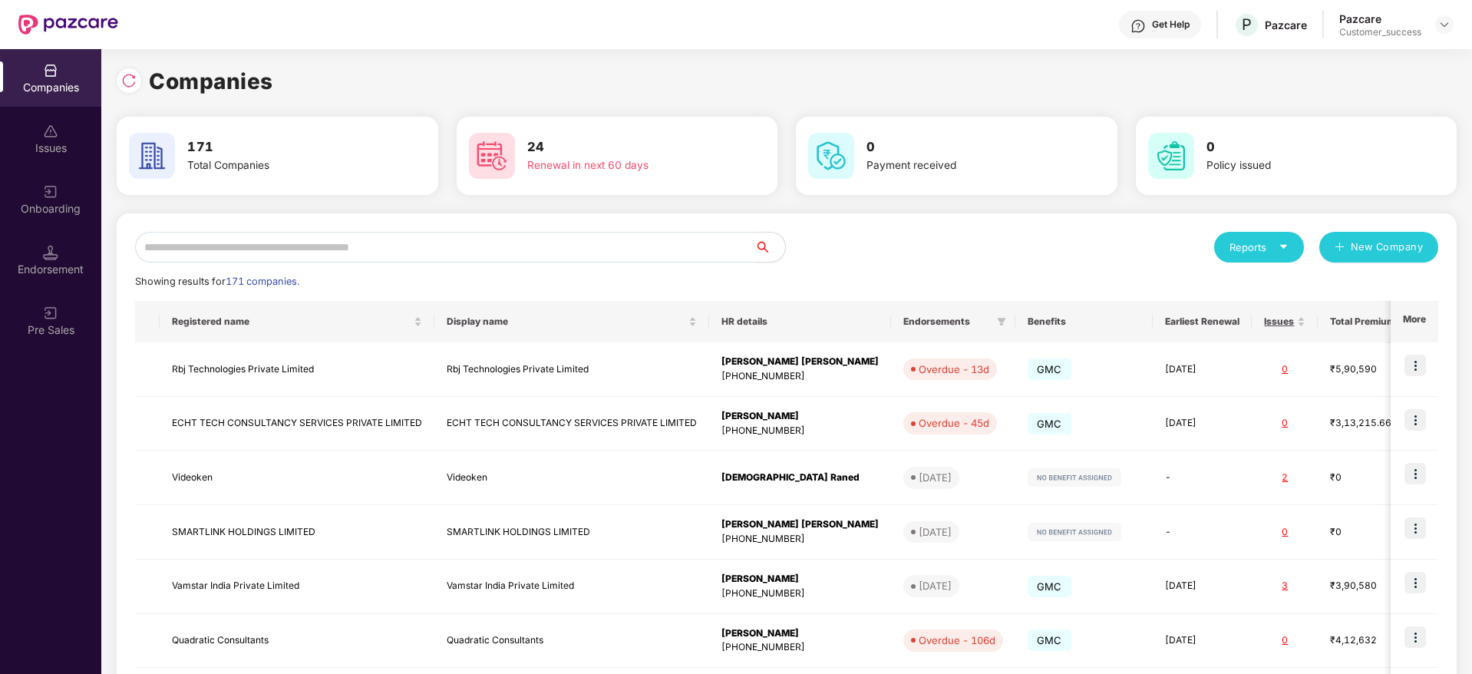
click at [690, 237] on input "text" at bounding box center [444, 247] width 619 height 31
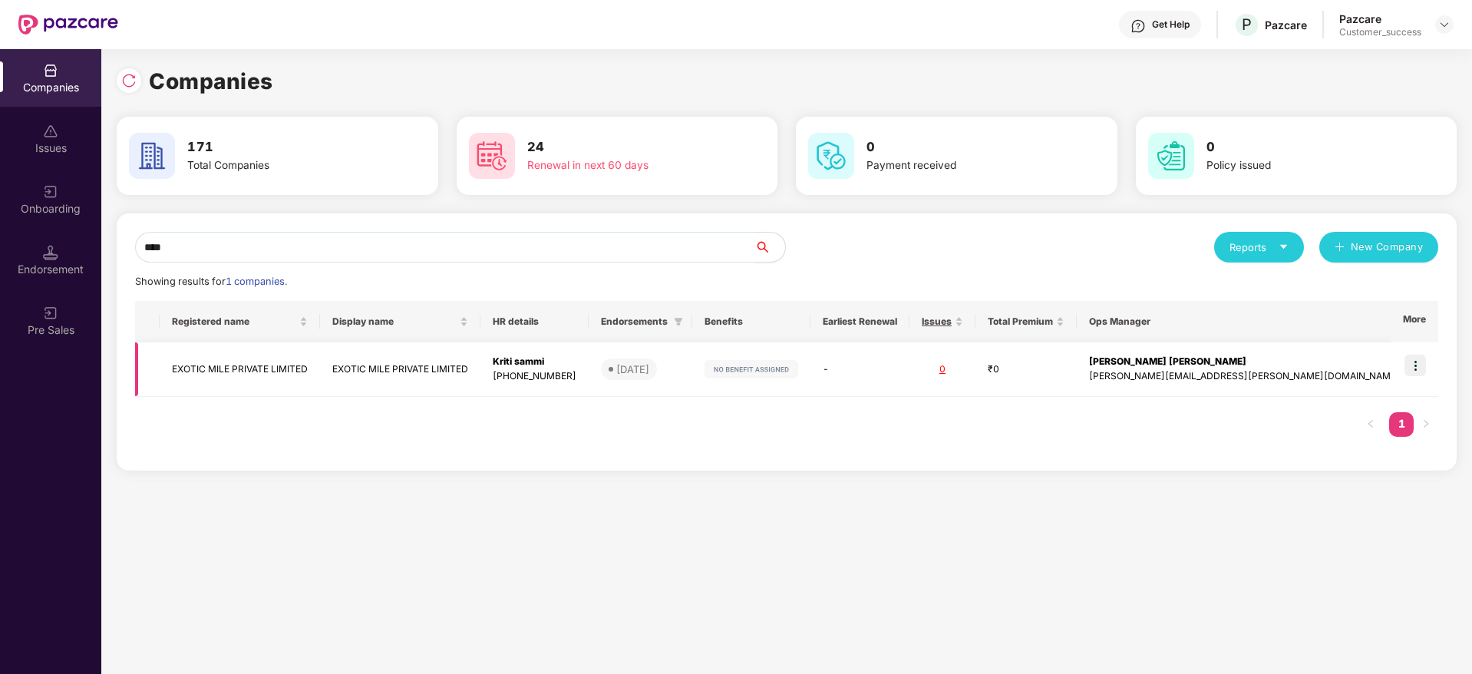
type input "****"
click at [1415, 361] on img at bounding box center [1414, 364] width 21 height 21
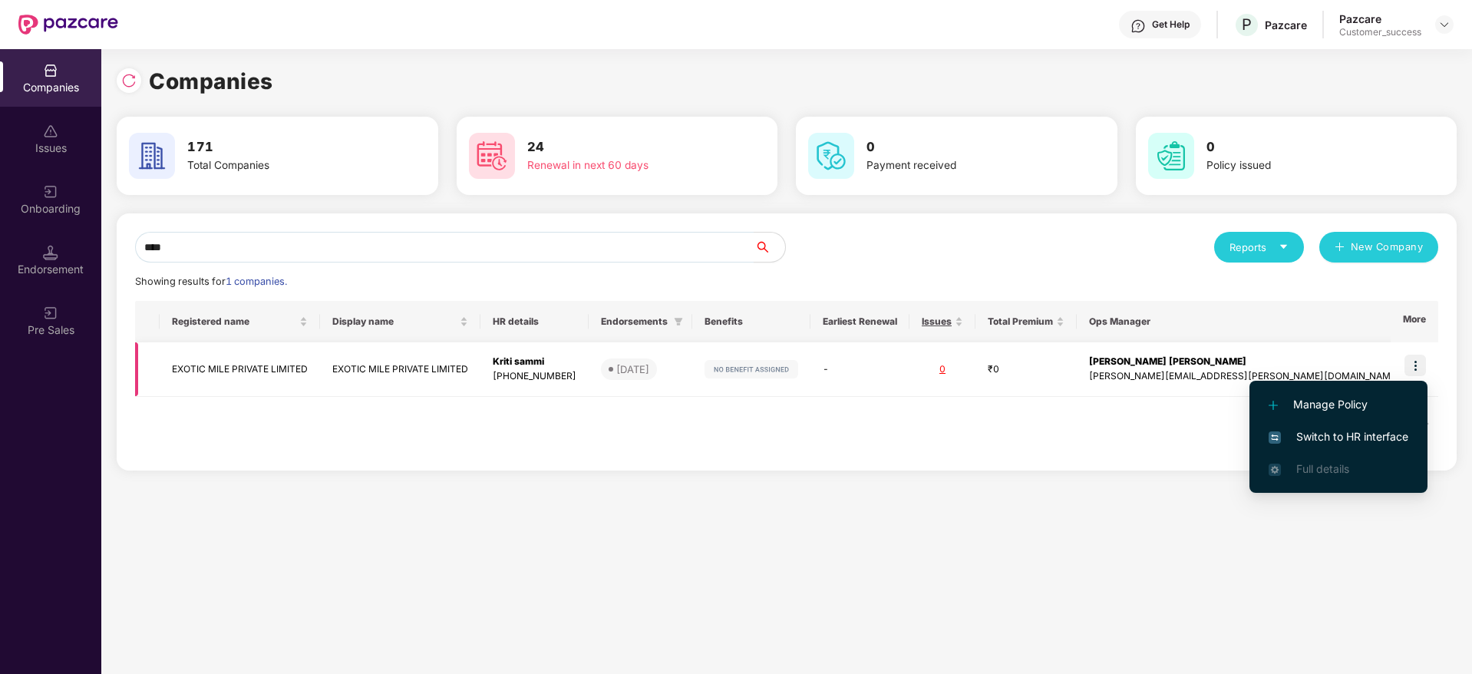
click at [692, 350] on td "[DATE]" at bounding box center [640, 369] width 104 height 54
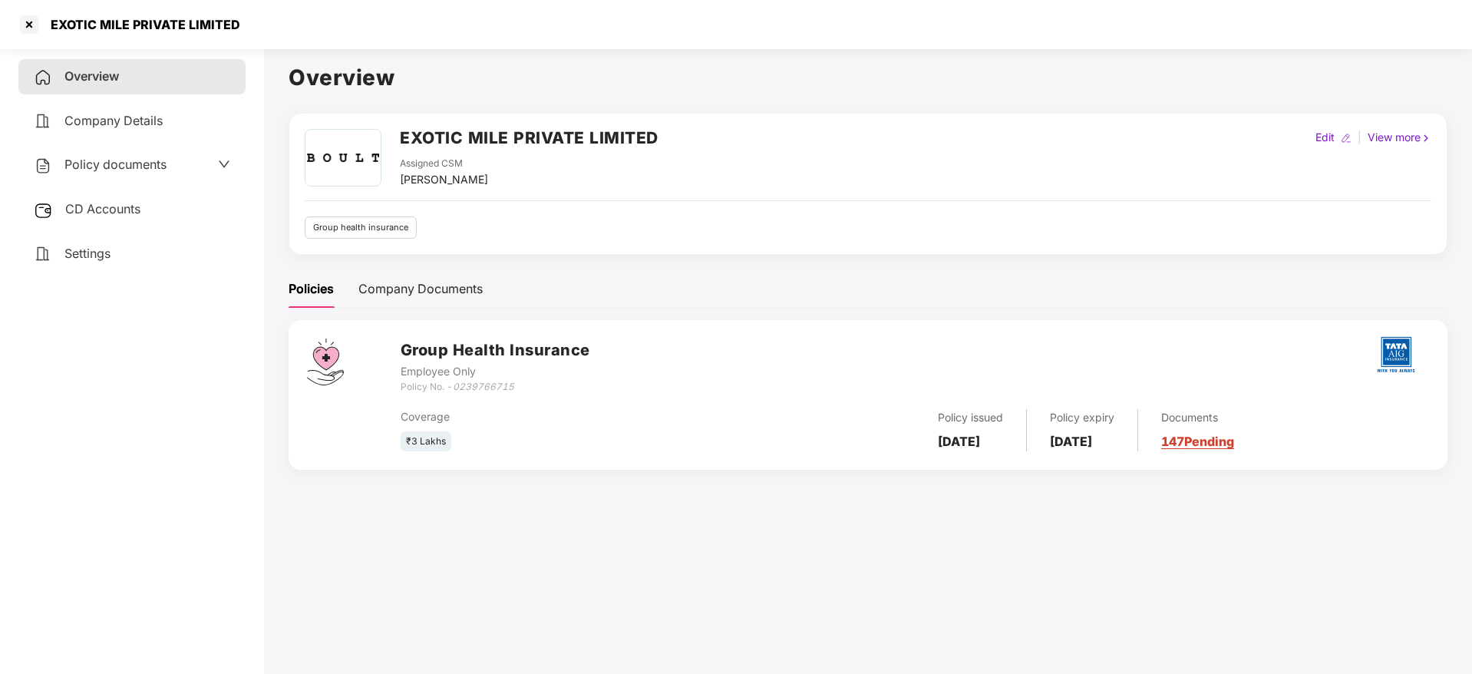
click at [100, 162] on span "Policy documents" at bounding box center [115, 164] width 102 height 15
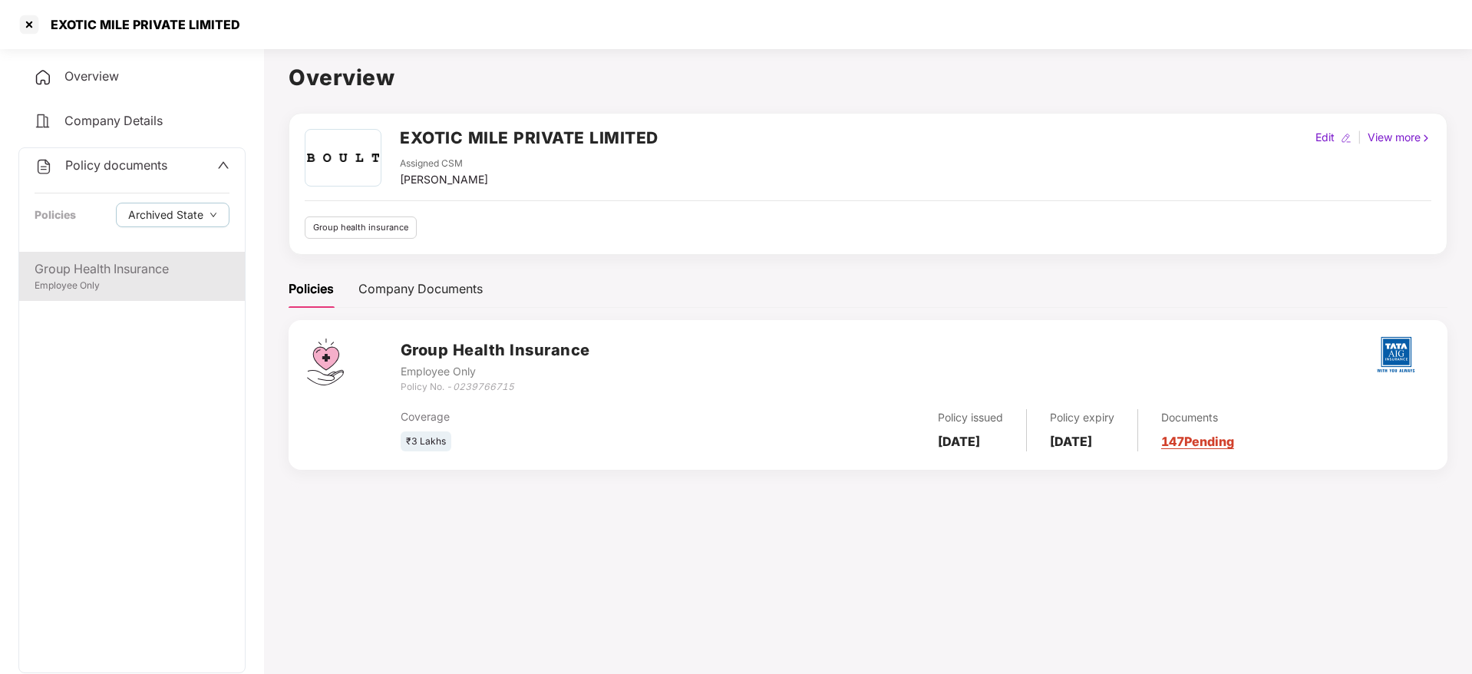
click at [180, 269] on div "Group Health Insurance" at bounding box center [132, 268] width 195 height 19
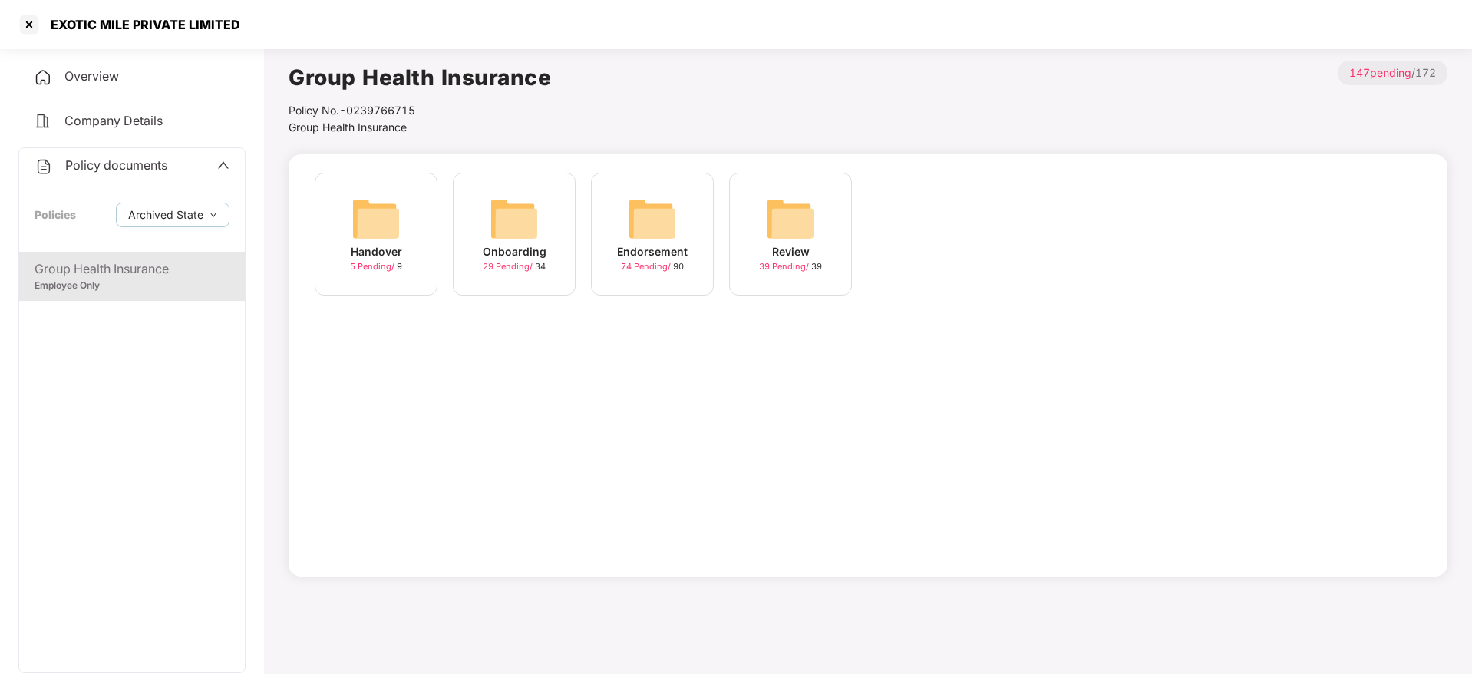
click at [793, 252] on div "Review" at bounding box center [791, 251] width 38 height 17
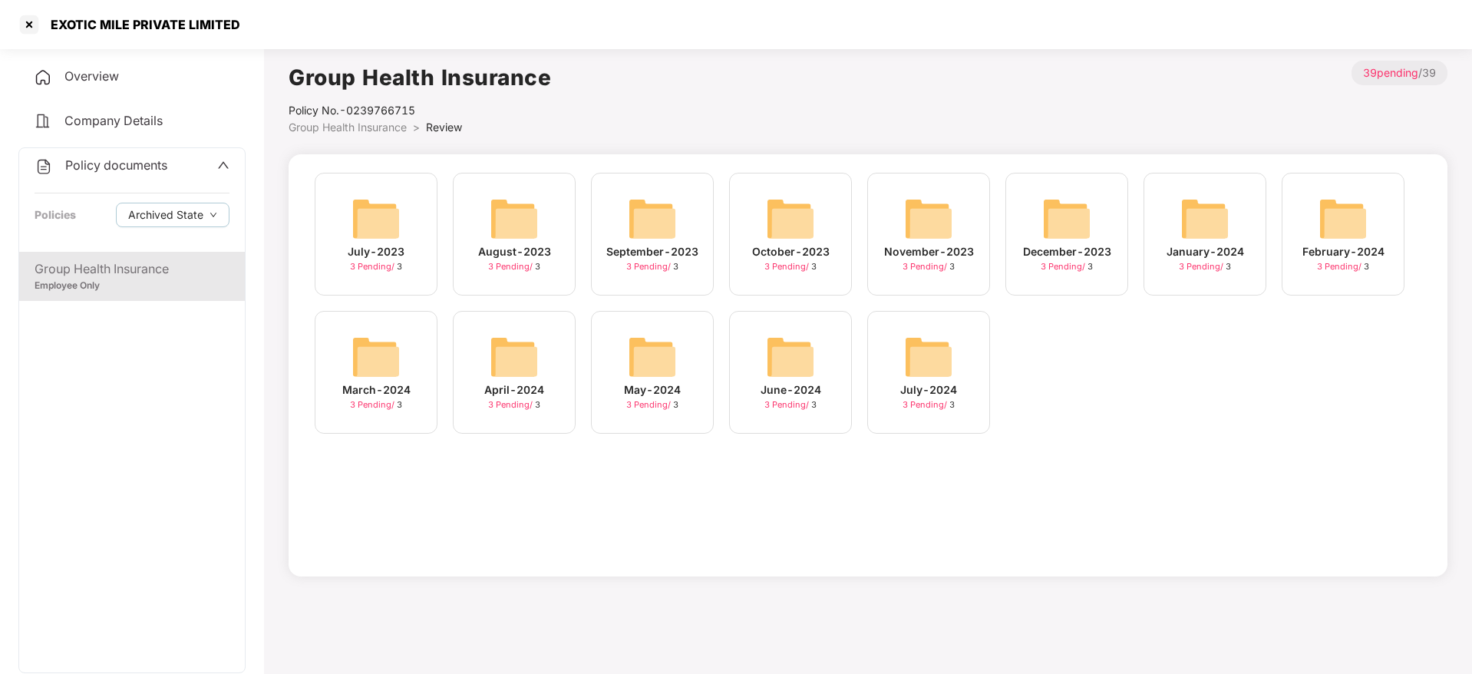
click at [197, 259] on div "Group Health Insurance" at bounding box center [132, 268] width 195 height 19
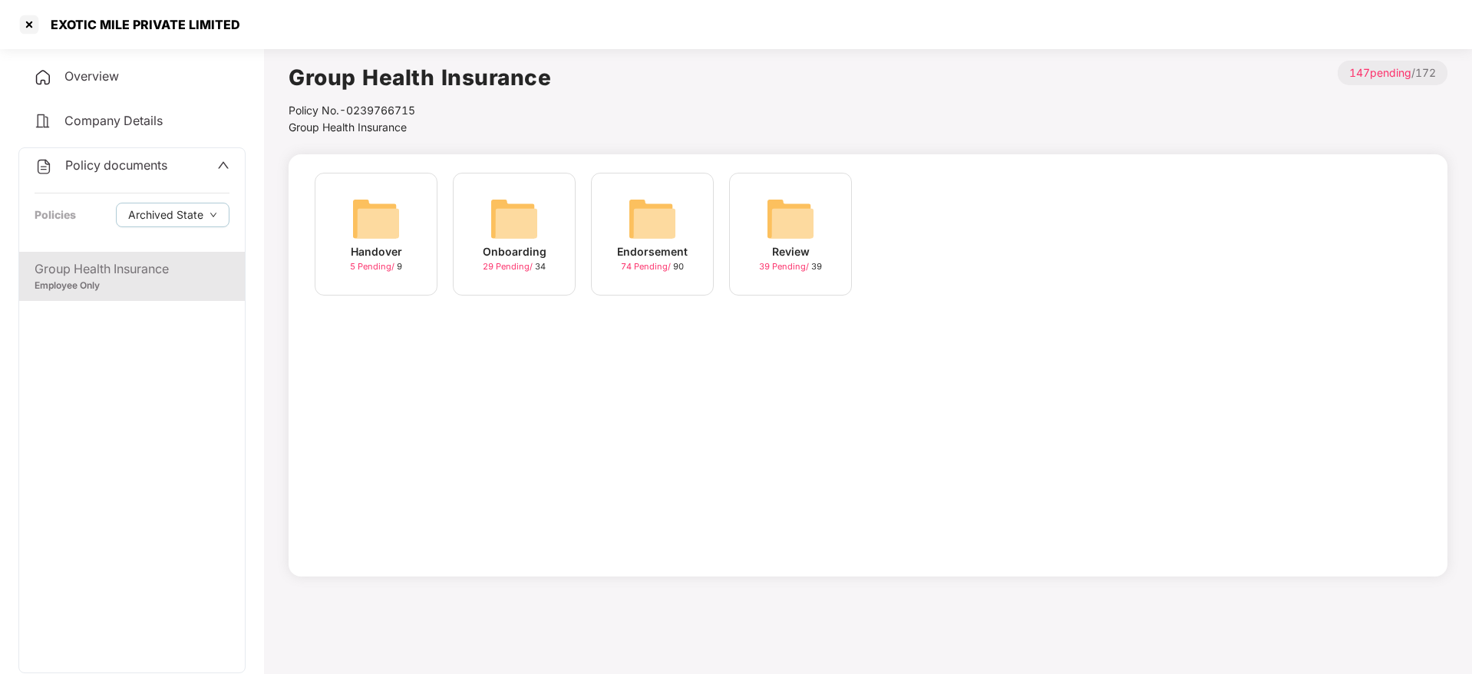
click at [708, 230] on div "Endorsement 74 Pending / 90" at bounding box center [652, 234] width 123 height 123
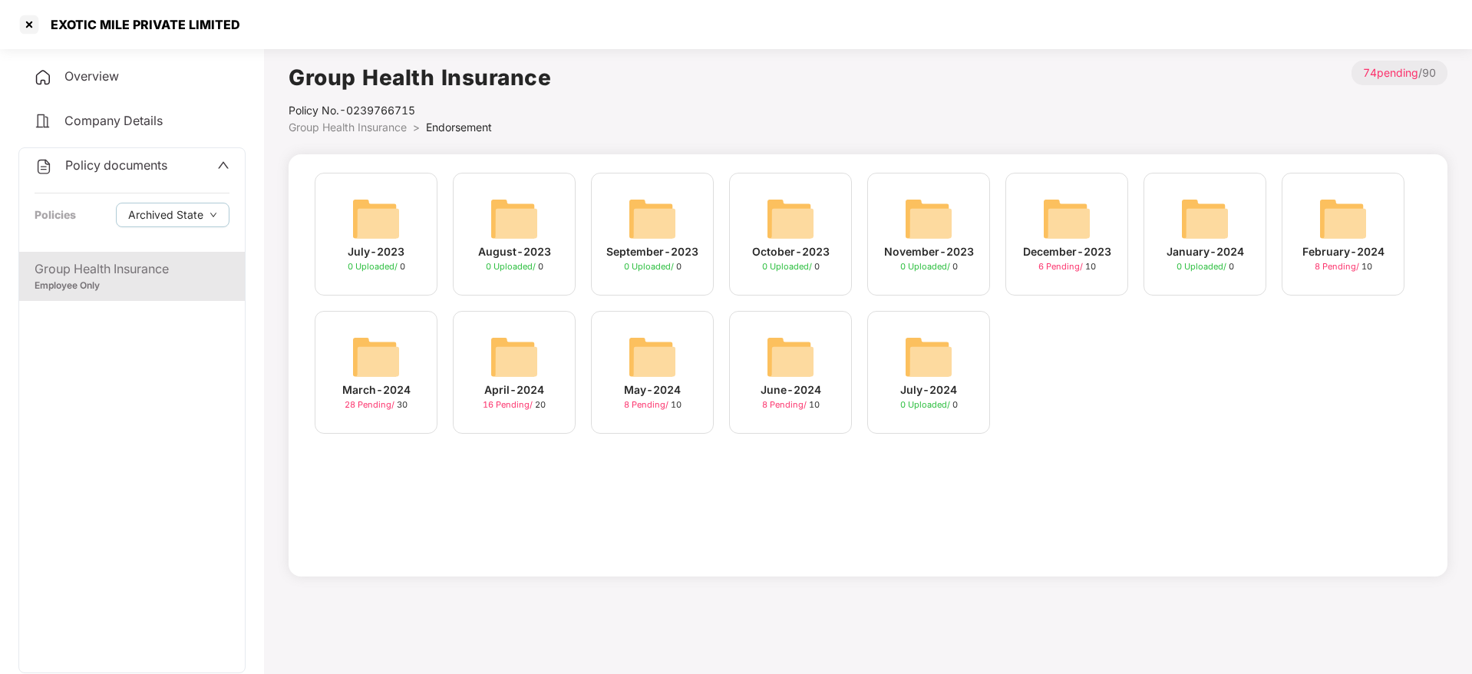
click at [811, 397] on div "June-2024" at bounding box center [790, 389] width 61 height 17
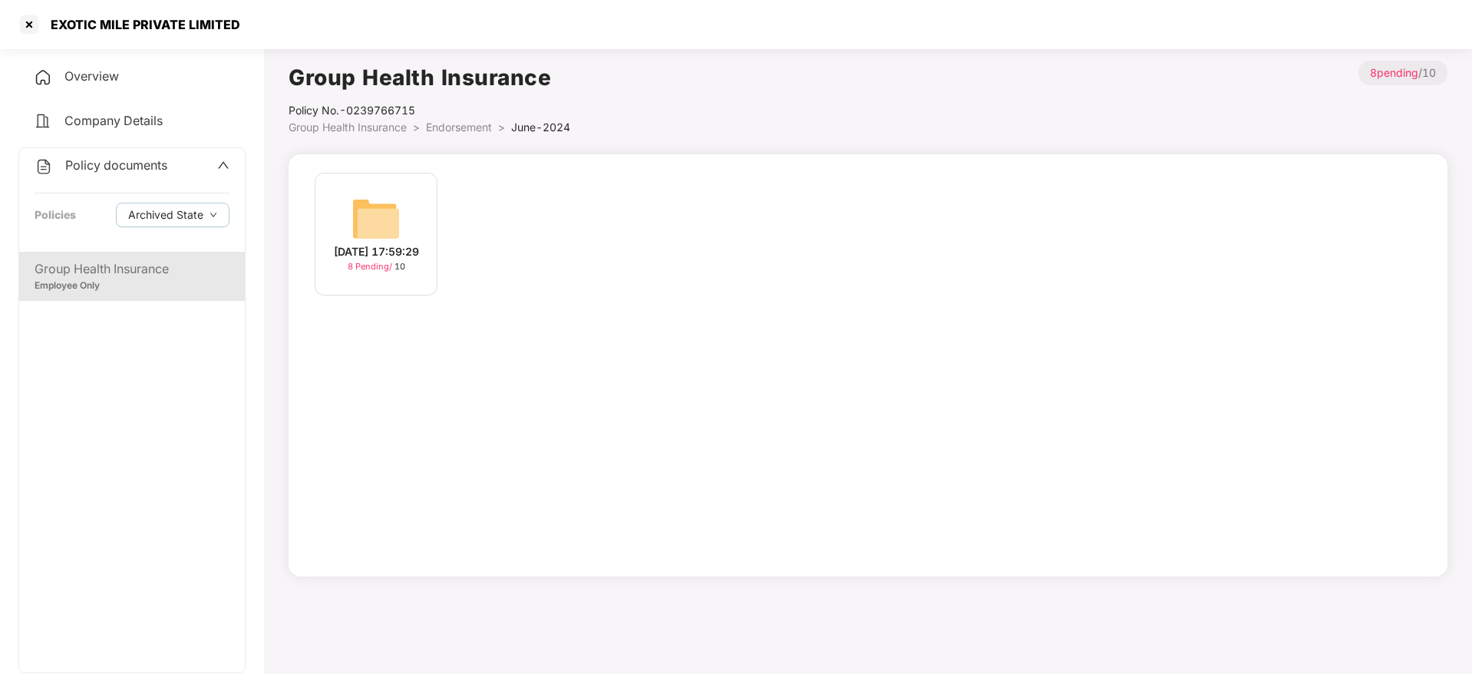
click at [415, 243] on div "21-Jun-2024 17:59:29" at bounding box center [376, 251] width 85 height 17
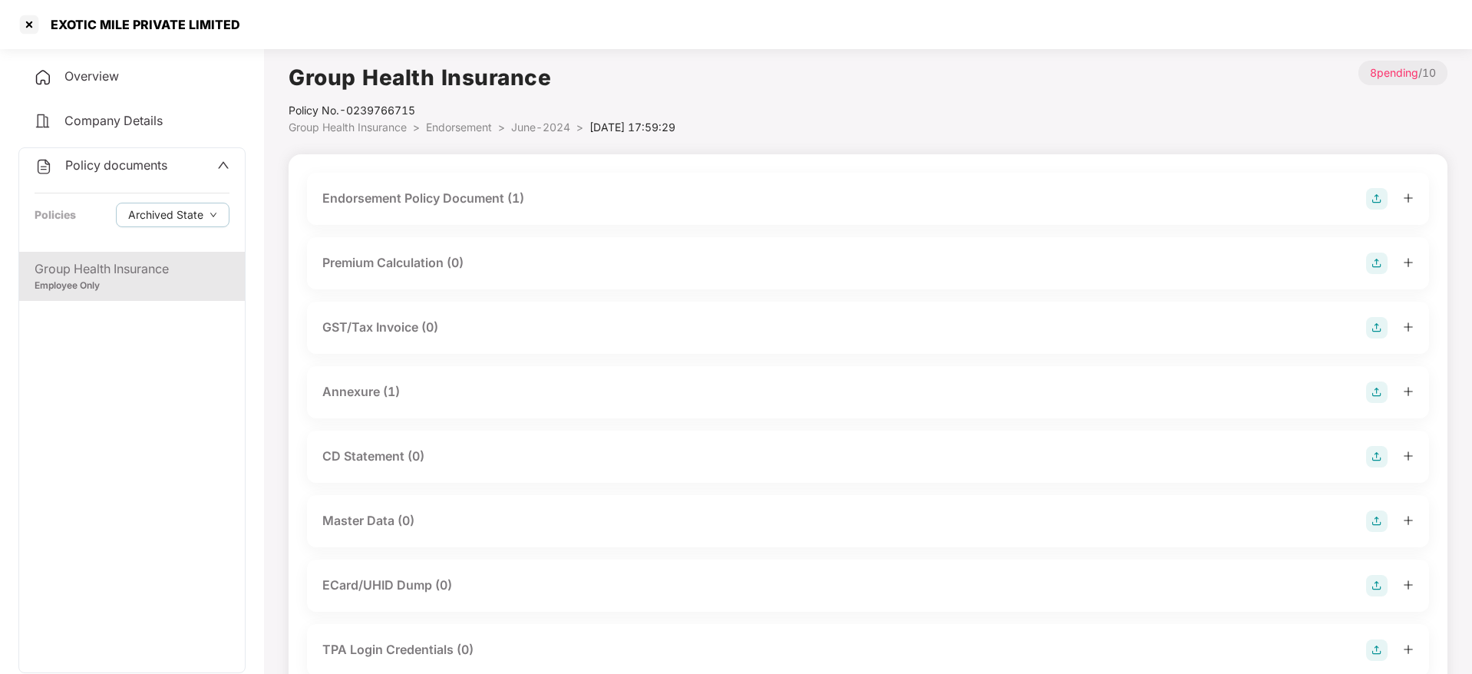
click at [479, 202] on div "Endorsement Policy Document (1)" at bounding box center [423, 198] width 202 height 19
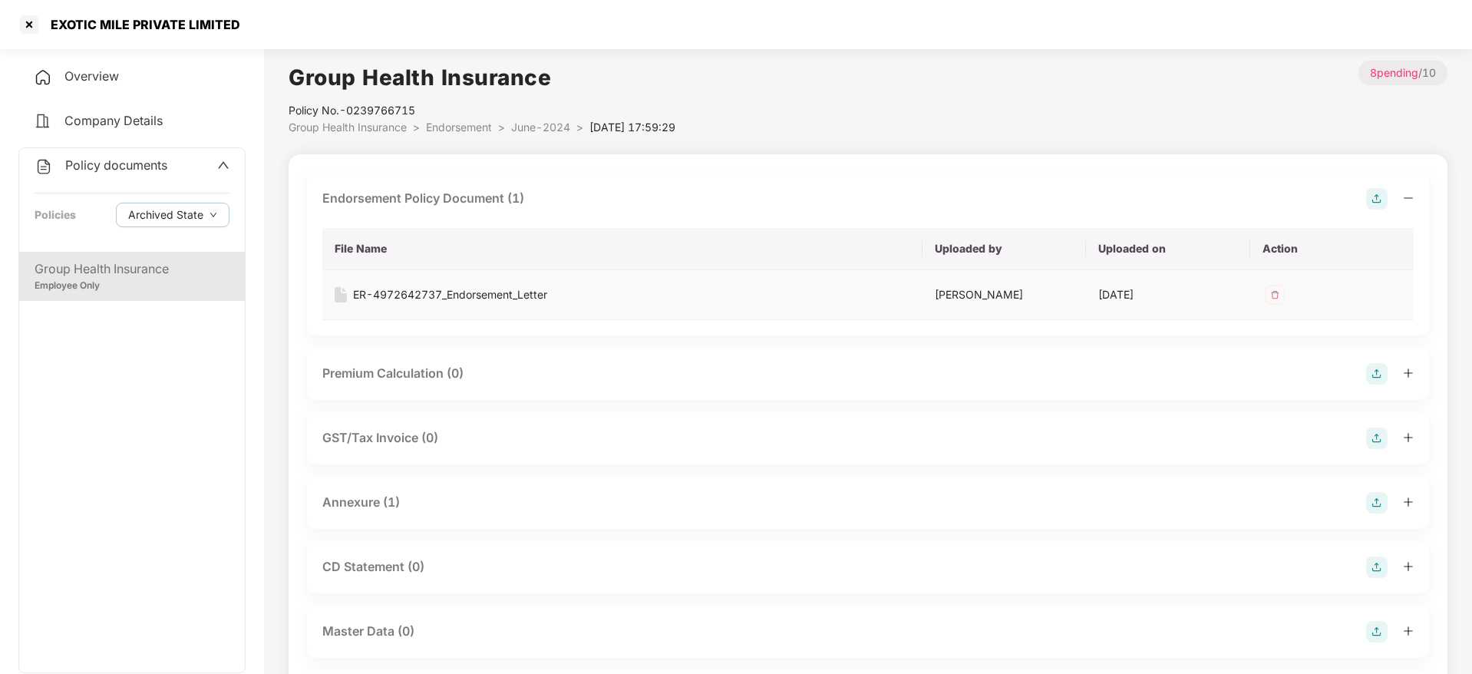
click at [456, 292] on div "ER-4972642737_Endorsement_Letter" at bounding box center [450, 294] width 194 height 17
click at [198, 225] on button "Archived State" at bounding box center [173, 215] width 114 height 25
click at [186, 262] on span "Expired State" at bounding box center [174, 266] width 81 height 17
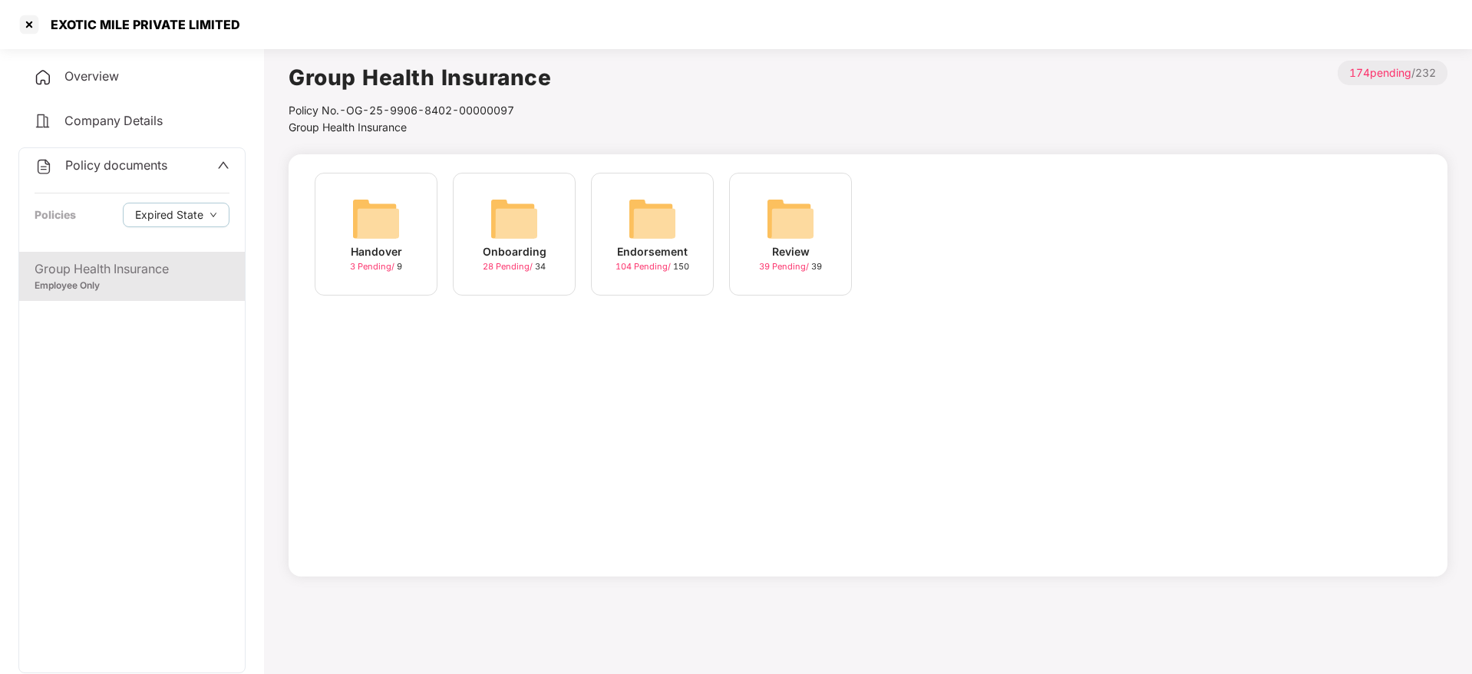
click at [699, 253] on div "Endorsement 104 Pending / 150" at bounding box center [652, 234] width 123 height 123
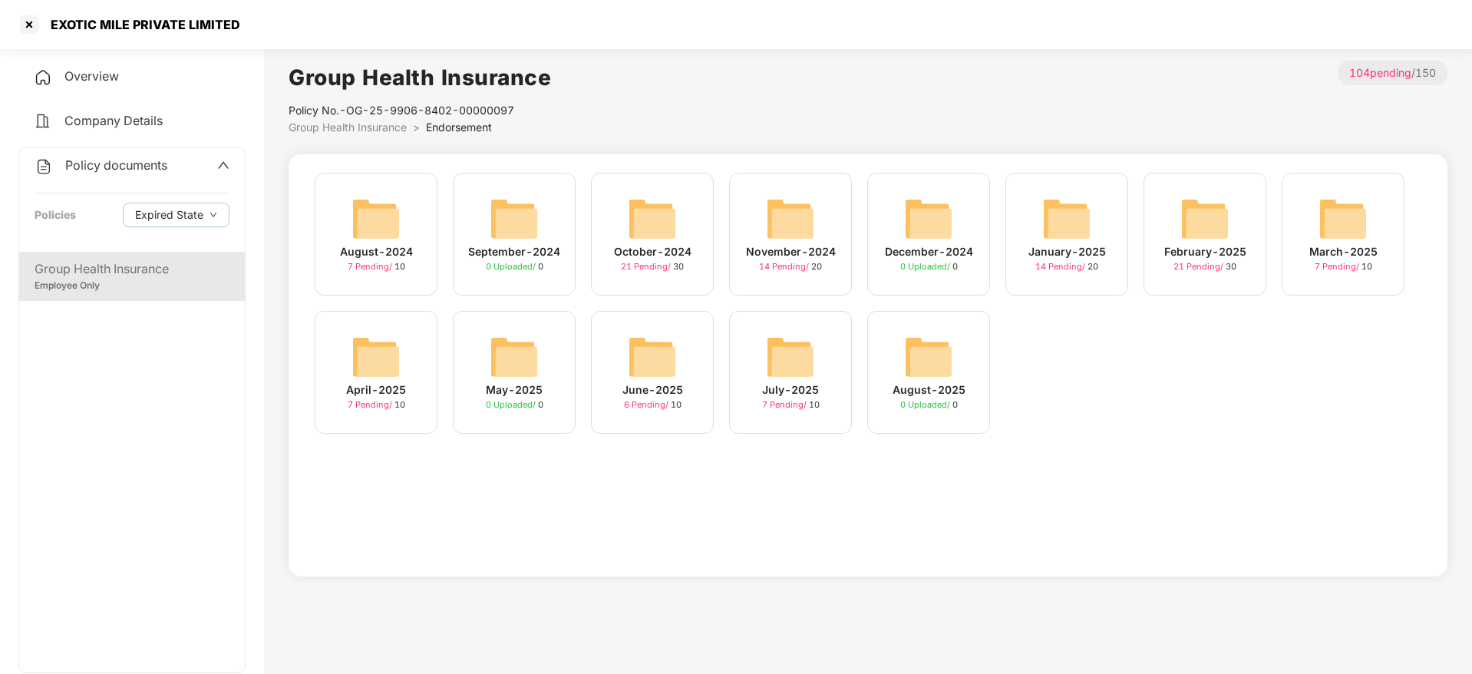
click at [656, 390] on div "June-2025" at bounding box center [652, 389] width 61 height 17
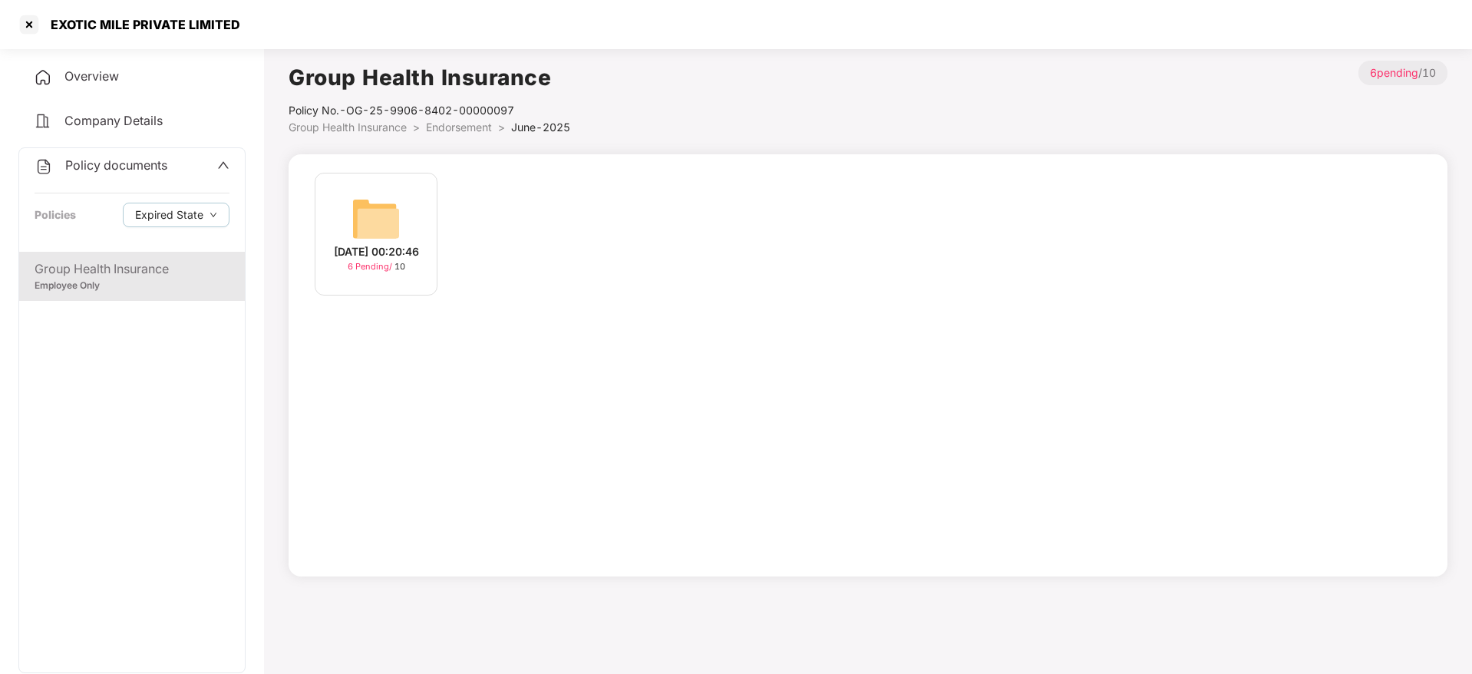
click at [405, 255] on div "23-Jun-2025 00:20:46" at bounding box center [376, 251] width 85 height 17
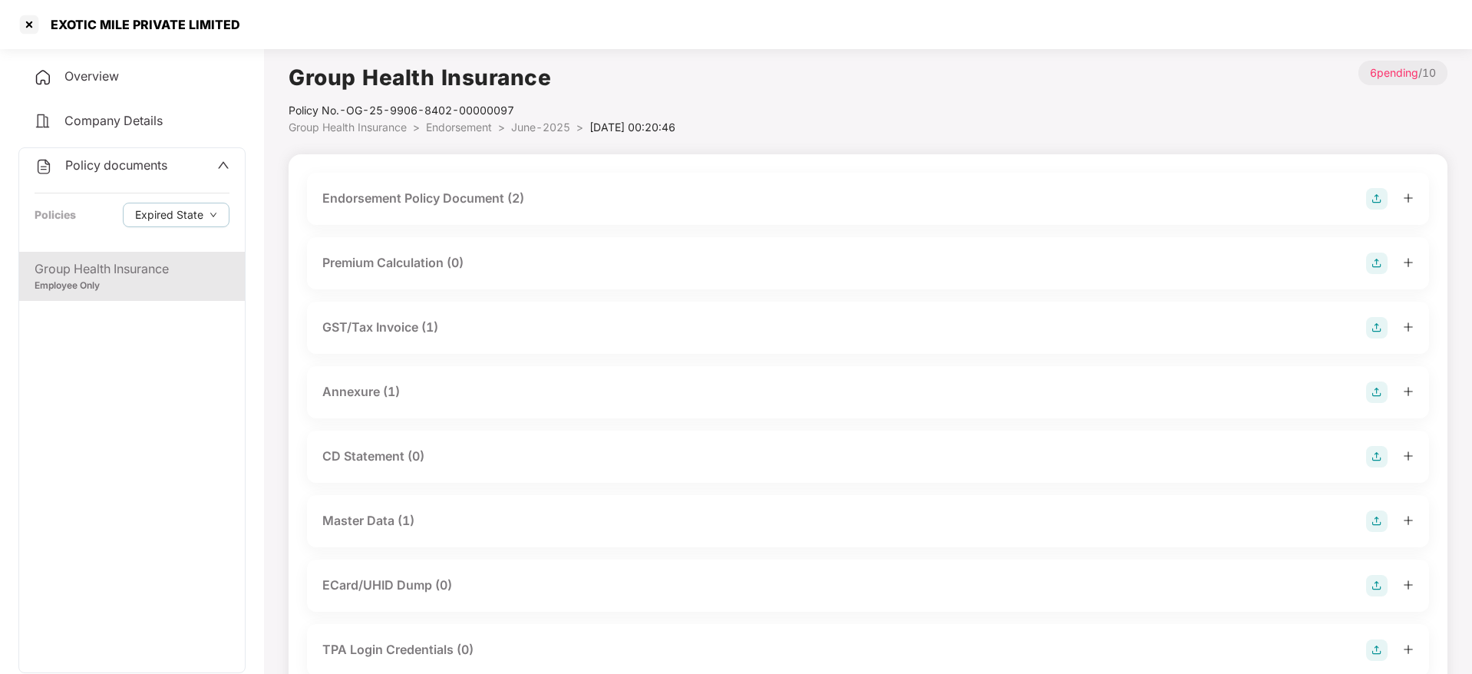
click at [479, 196] on div "Endorsement Policy Document (2)" at bounding box center [423, 198] width 202 height 19
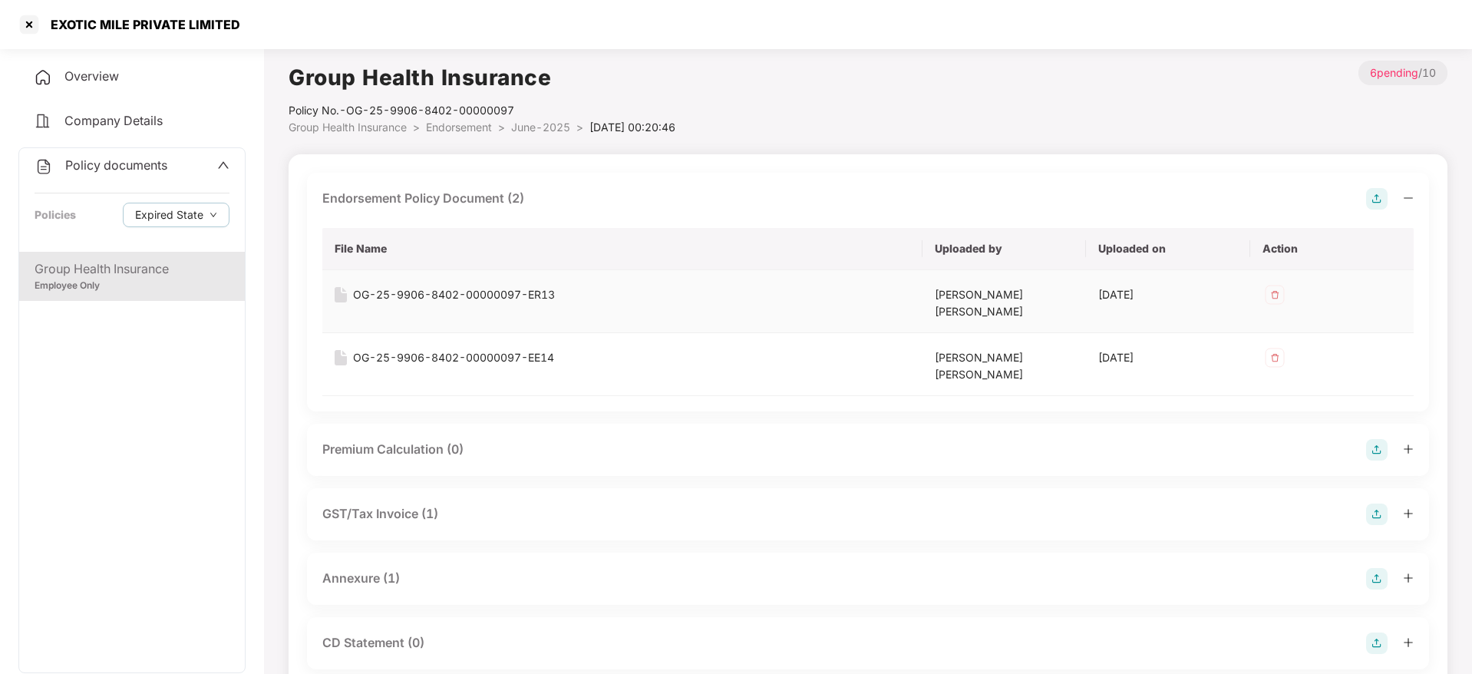
click at [510, 291] on div "OG-25-9906-8402-00000097-ER13" at bounding box center [454, 294] width 202 height 17
click at [491, 357] on div "OG-25-9906-8402-00000097-EE14" at bounding box center [453, 357] width 201 height 17
click at [42, 20] on div "EXOTIC MILE PRIVATE LIMITED" at bounding box center [140, 24] width 199 height 15
click at [15, 20] on div "EXOTIC MILE PRIVATE LIMITED" at bounding box center [736, 24] width 1472 height 49
click at [21, 20] on div at bounding box center [29, 24] width 25 height 25
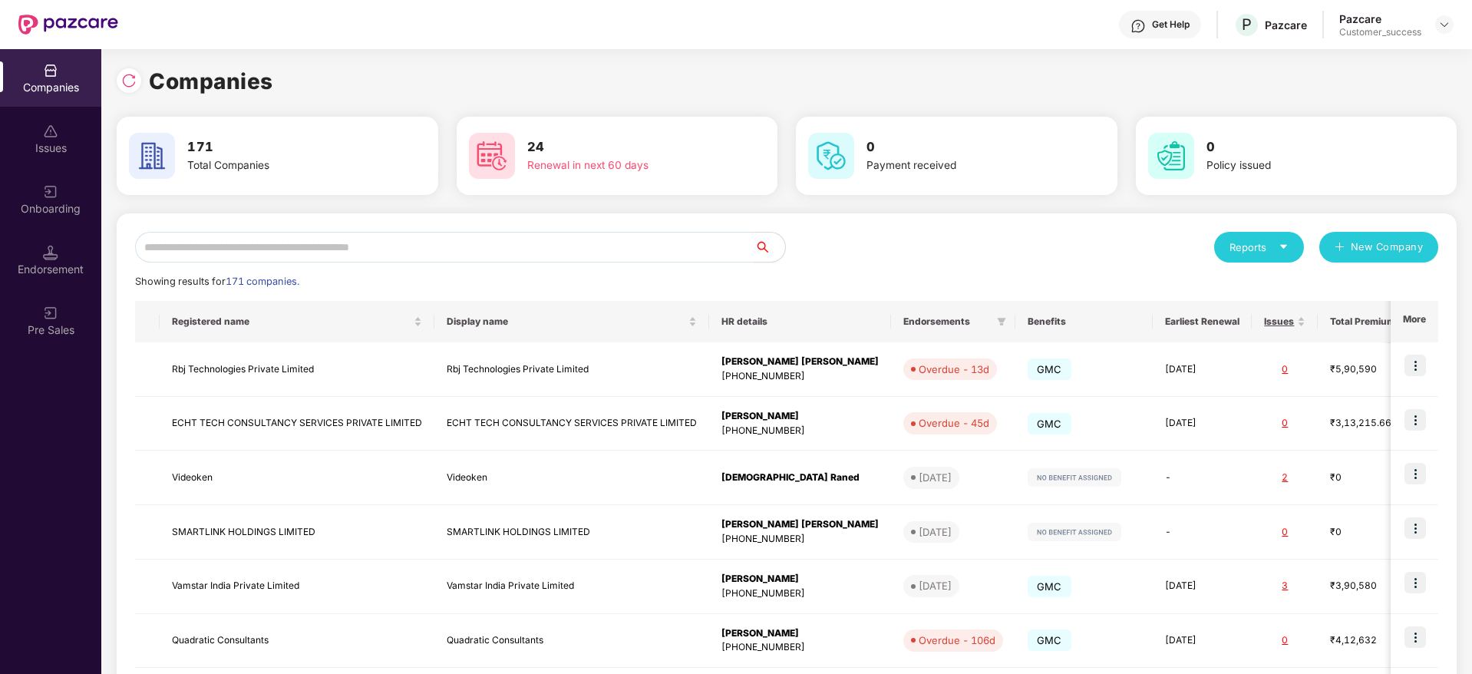
click at [507, 260] on input "text" at bounding box center [444, 247] width 619 height 31
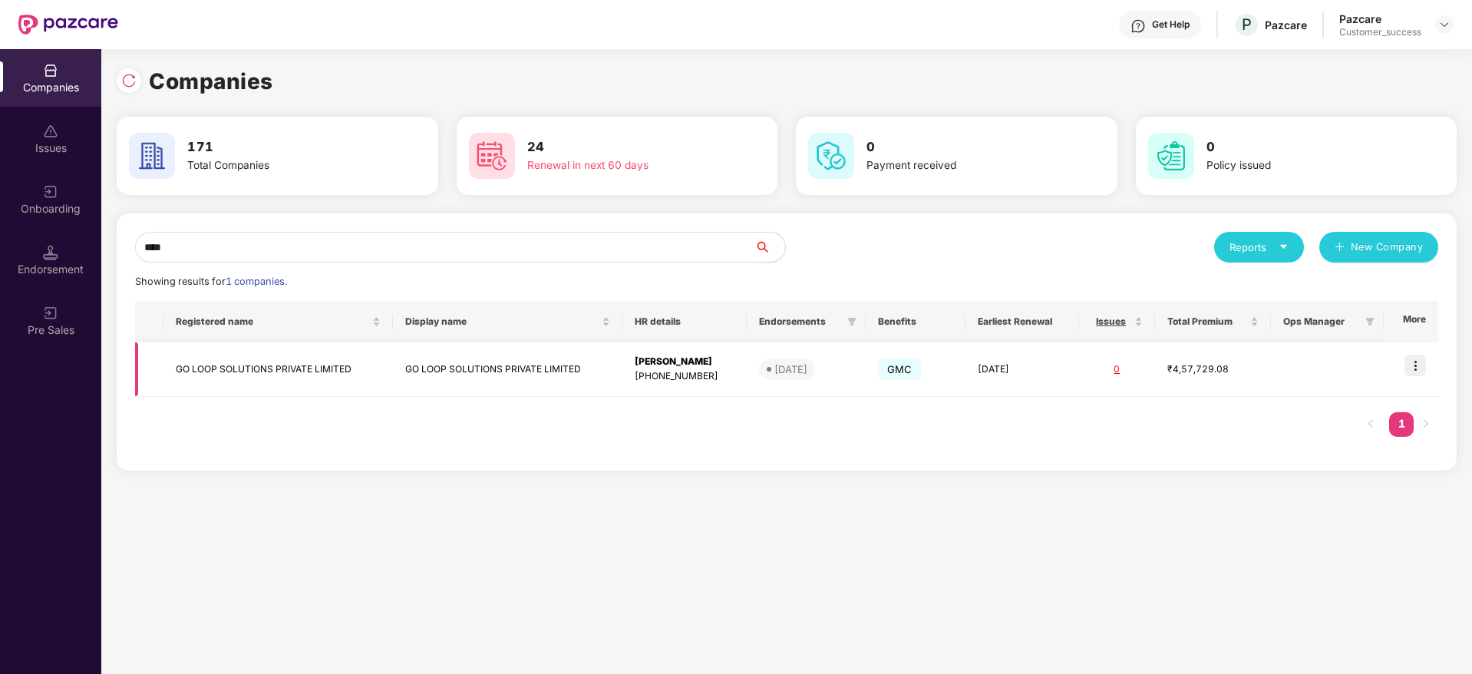
type input "****"
click at [1417, 358] on img at bounding box center [1414, 364] width 21 height 21
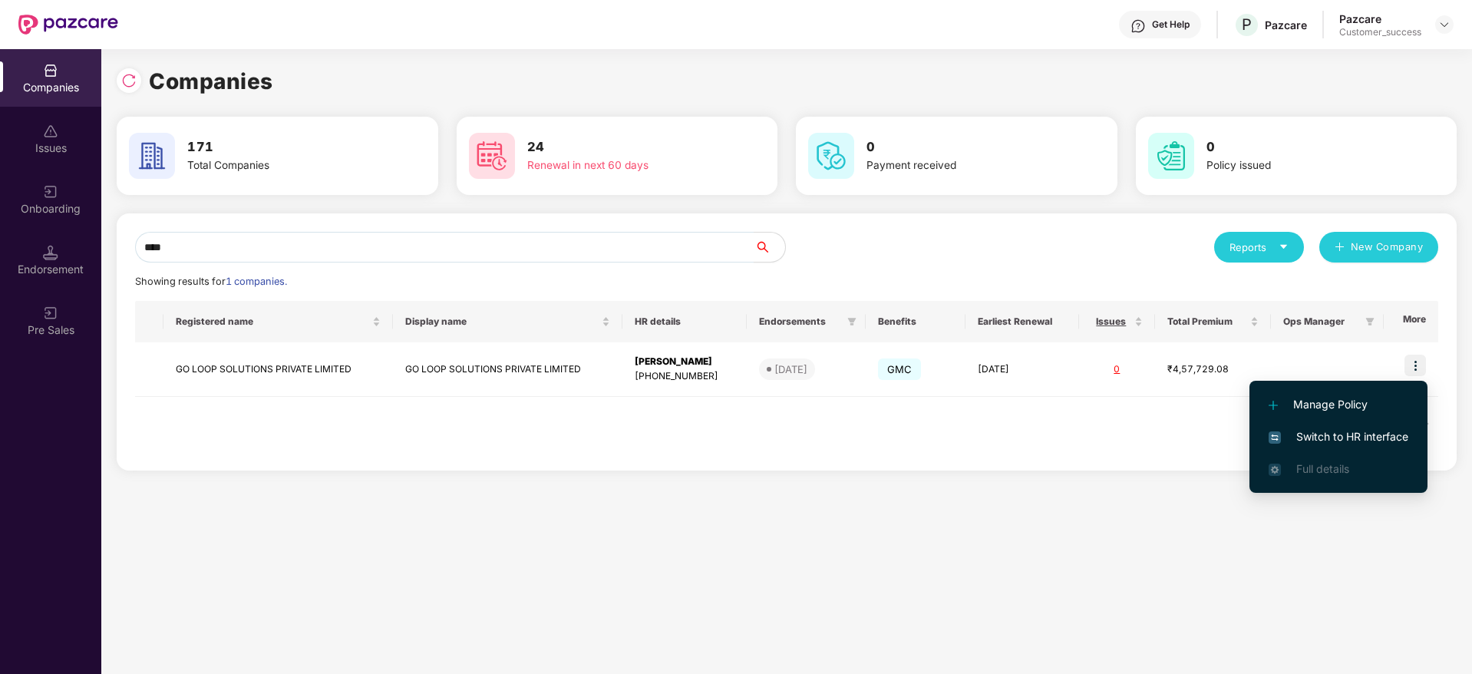
click at [1383, 443] on span "Switch to HR interface" at bounding box center [1338, 436] width 140 height 17
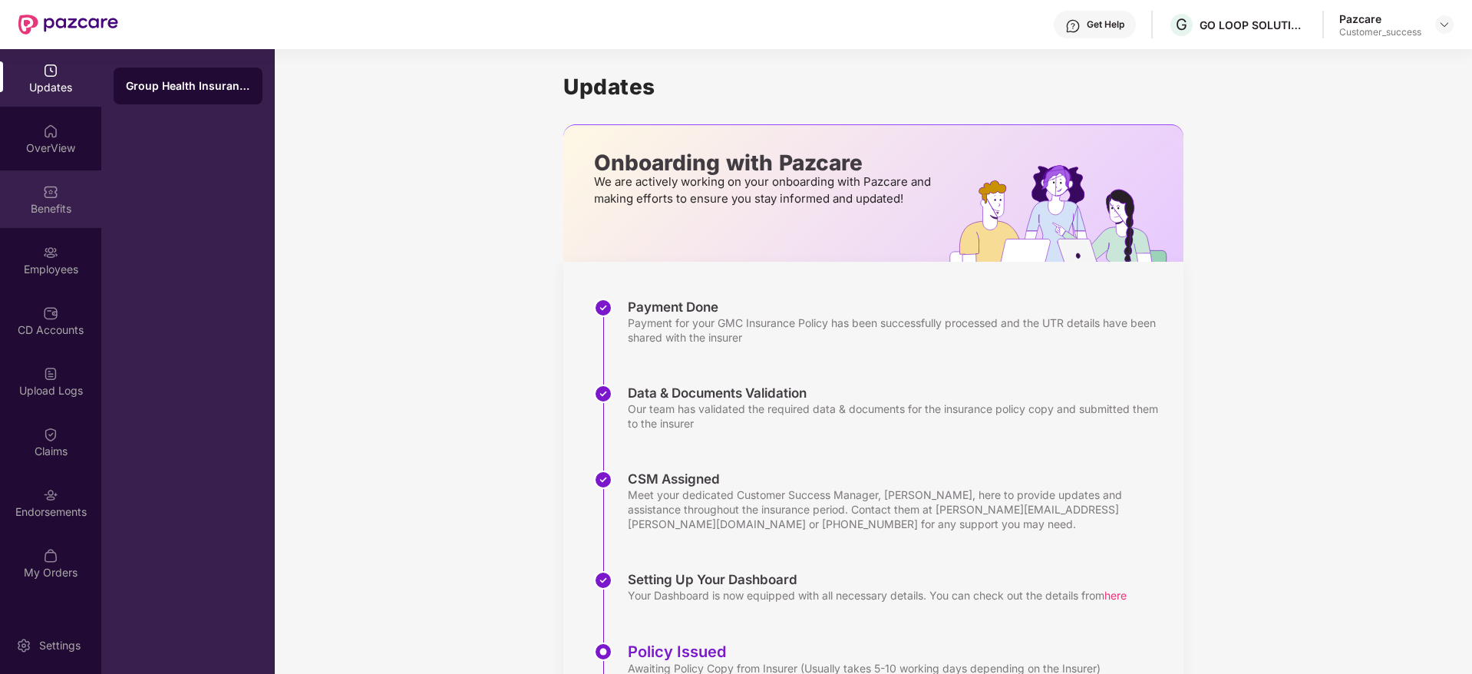
click at [26, 201] on div "Benefits" at bounding box center [50, 208] width 101 height 15
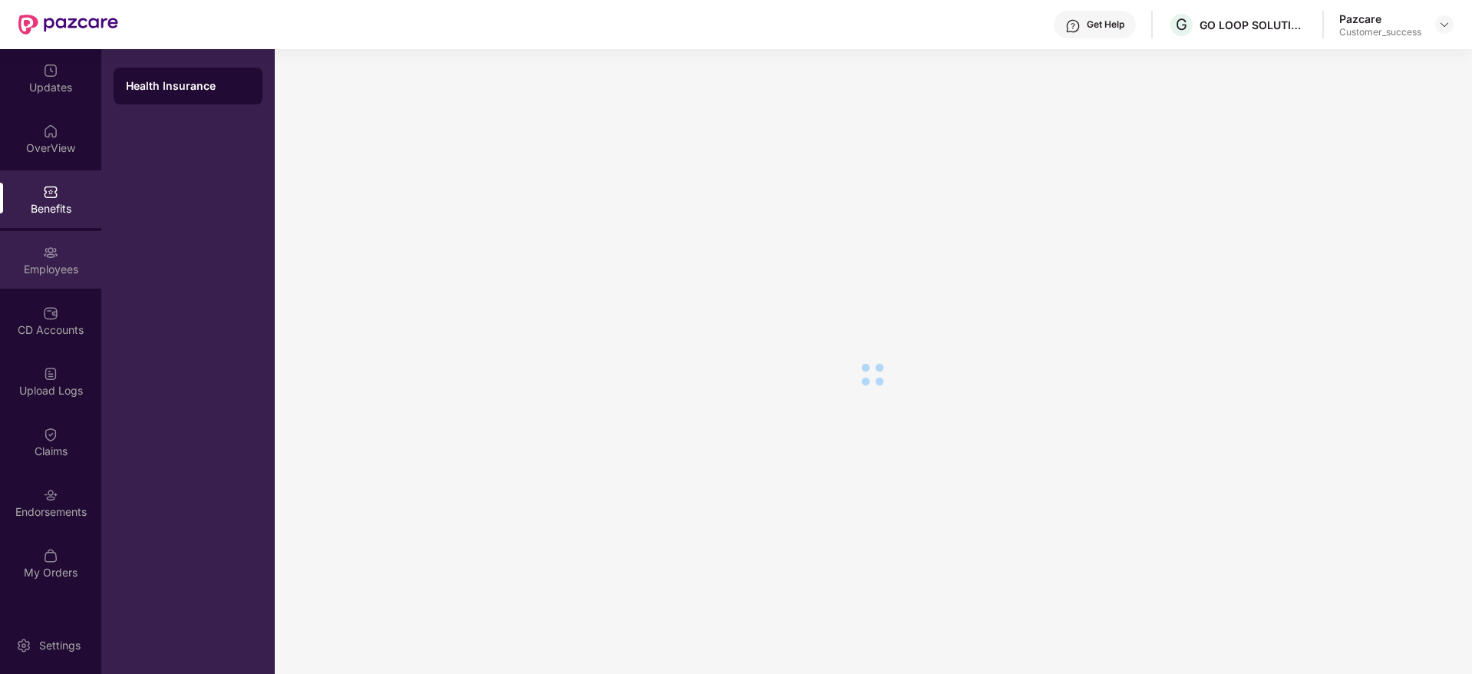
click at [33, 249] on div "Employees" at bounding box center [50, 260] width 101 height 58
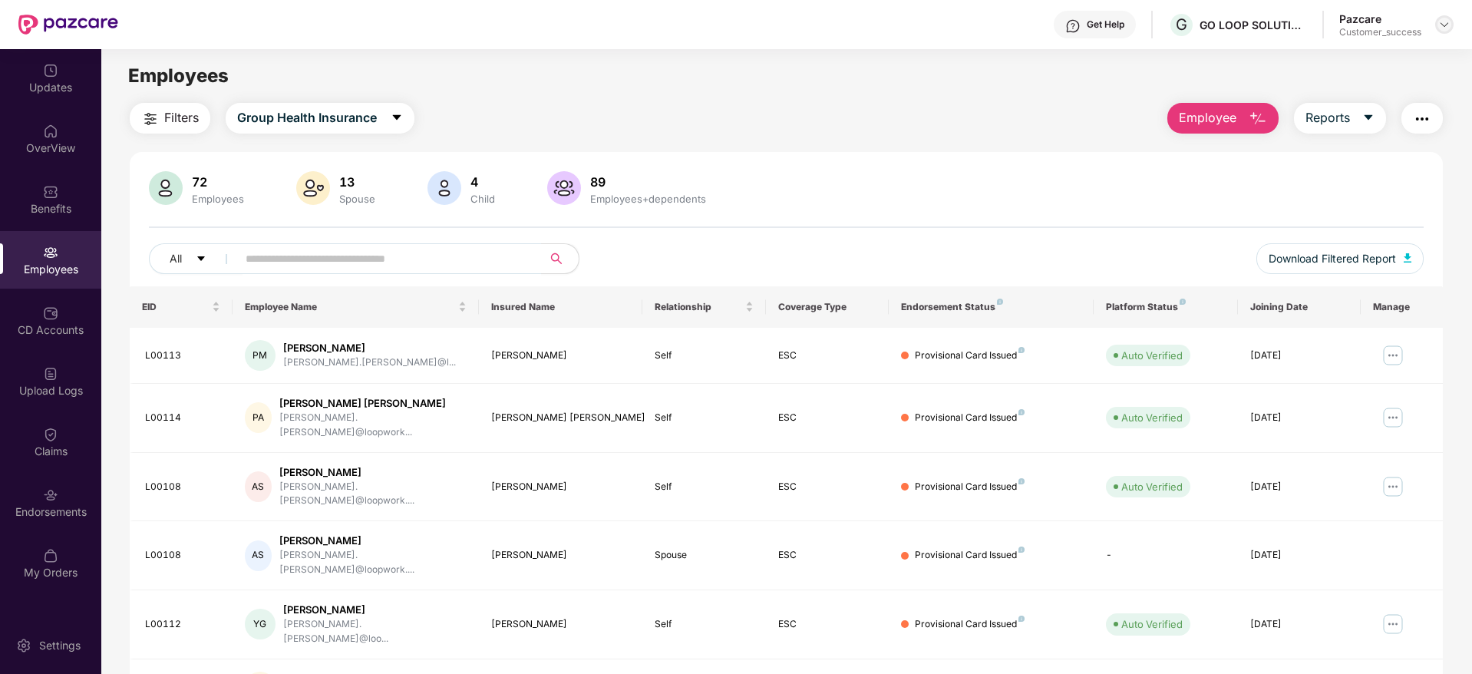
click at [1450, 26] on div at bounding box center [1444, 24] width 18 height 18
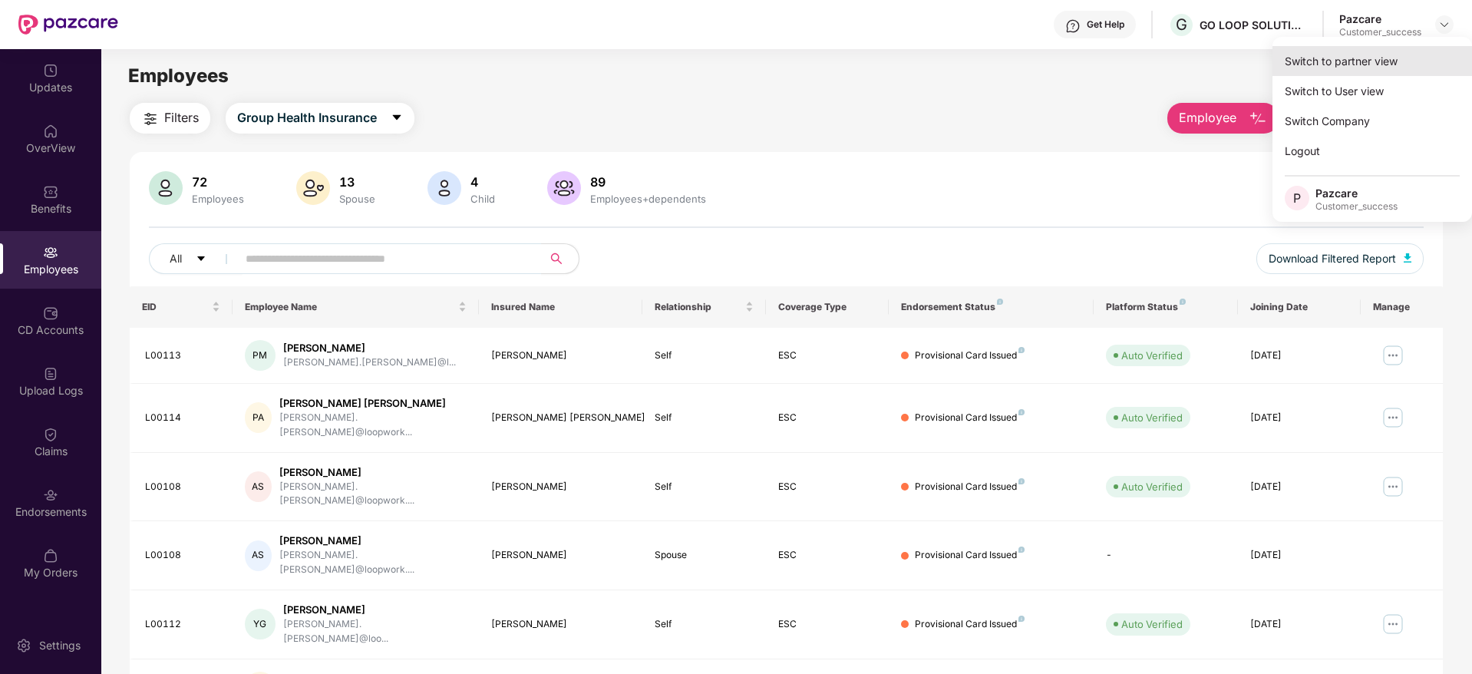
click at [1427, 59] on div "Switch to partner view" at bounding box center [1371, 61] width 199 height 30
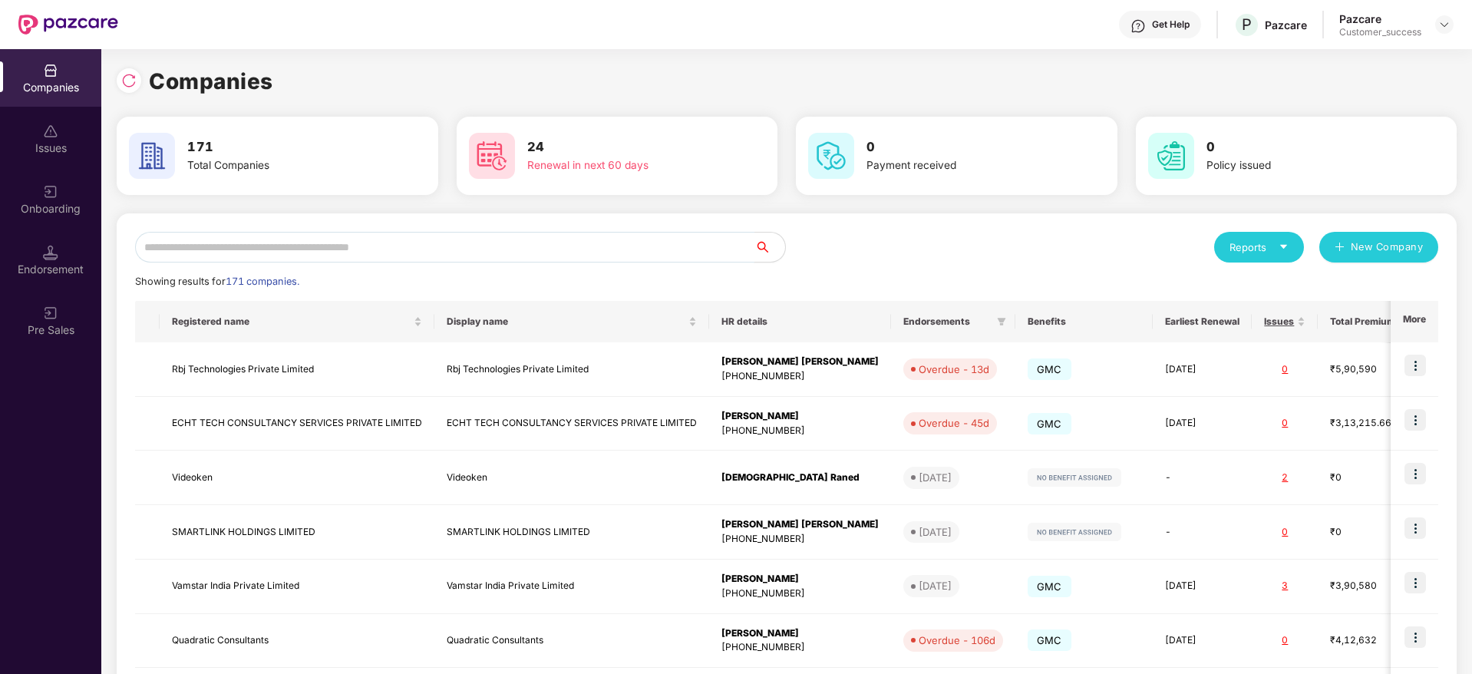
drag, startPoint x: 382, startPoint y: 245, endPoint x: 411, endPoint y: 249, distance: 29.5
click at [384, 245] on input "text" at bounding box center [444, 247] width 619 height 31
paste input "**********"
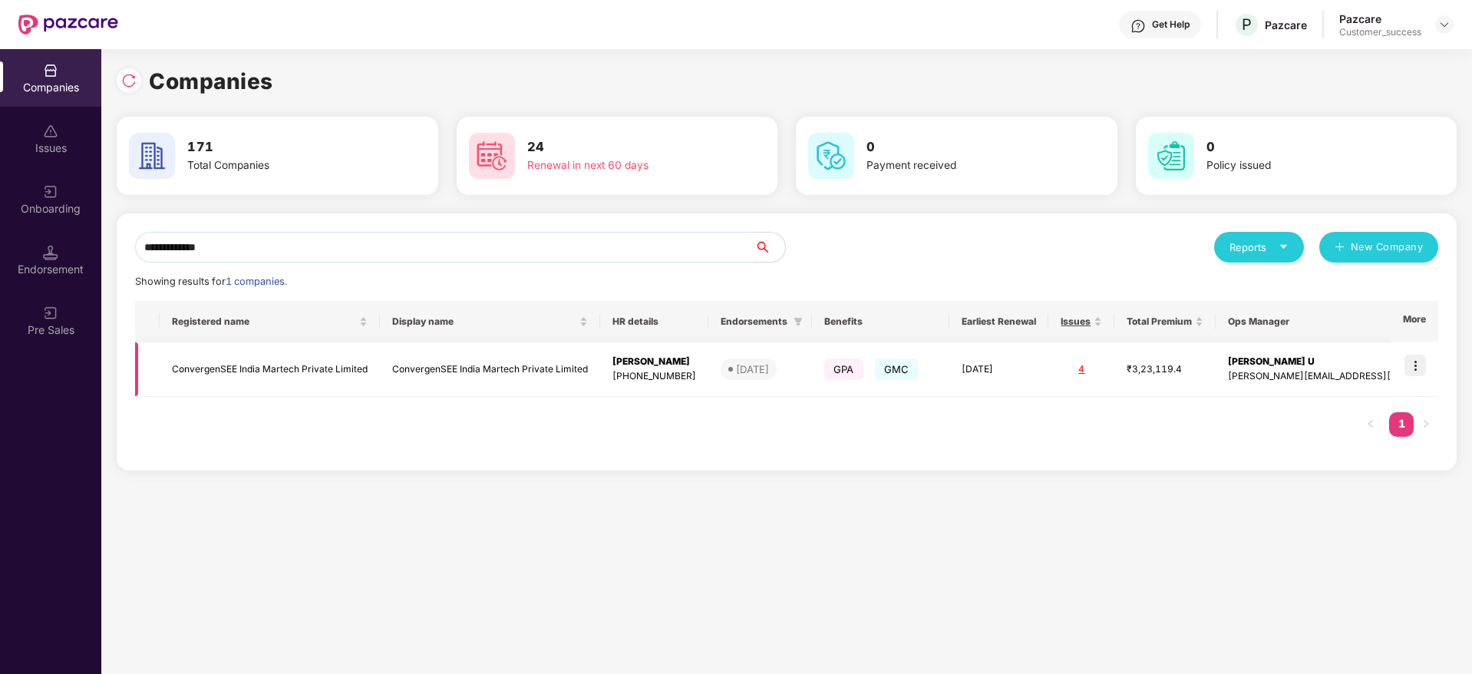
type input "**********"
click at [1418, 364] on img at bounding box center [1414, 364] width 21 height 21
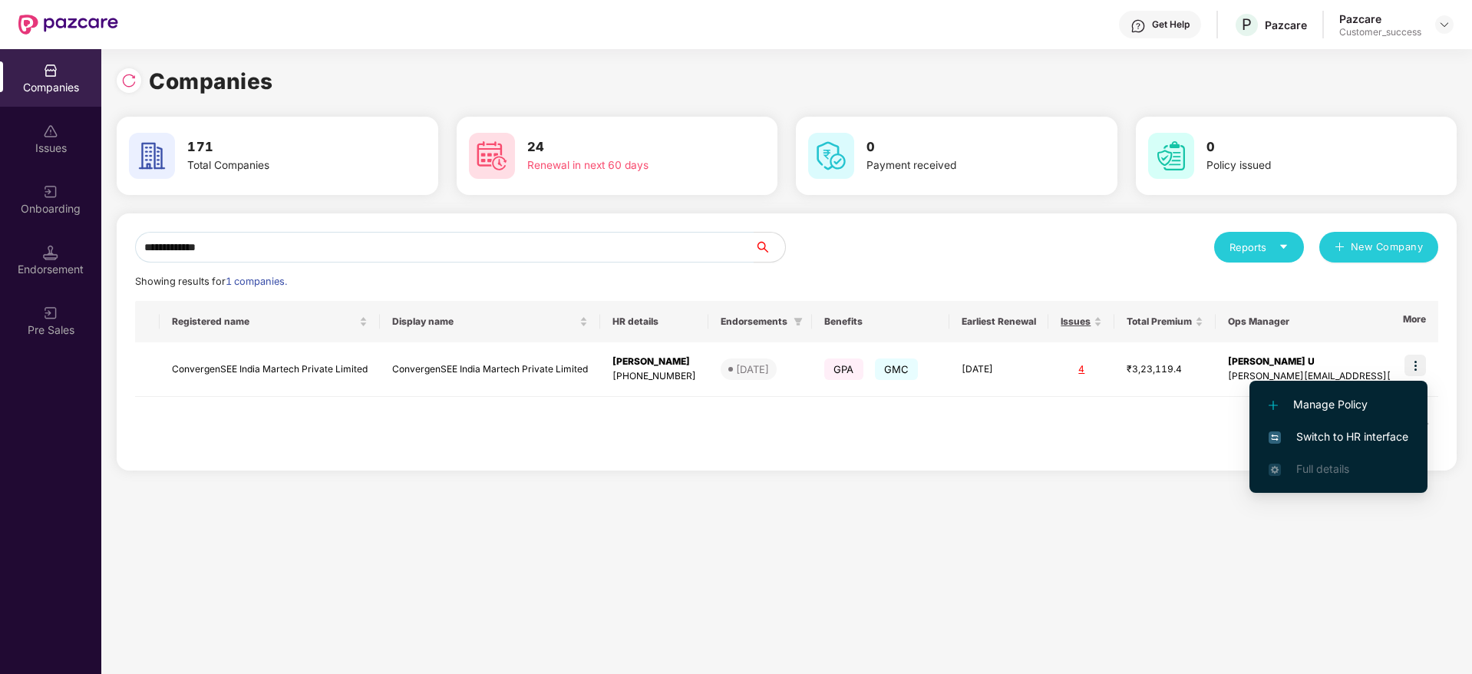
click at [1380, 437] on span "Switch to HR interface" at bounding box center [1338, 436] width 140 height 17
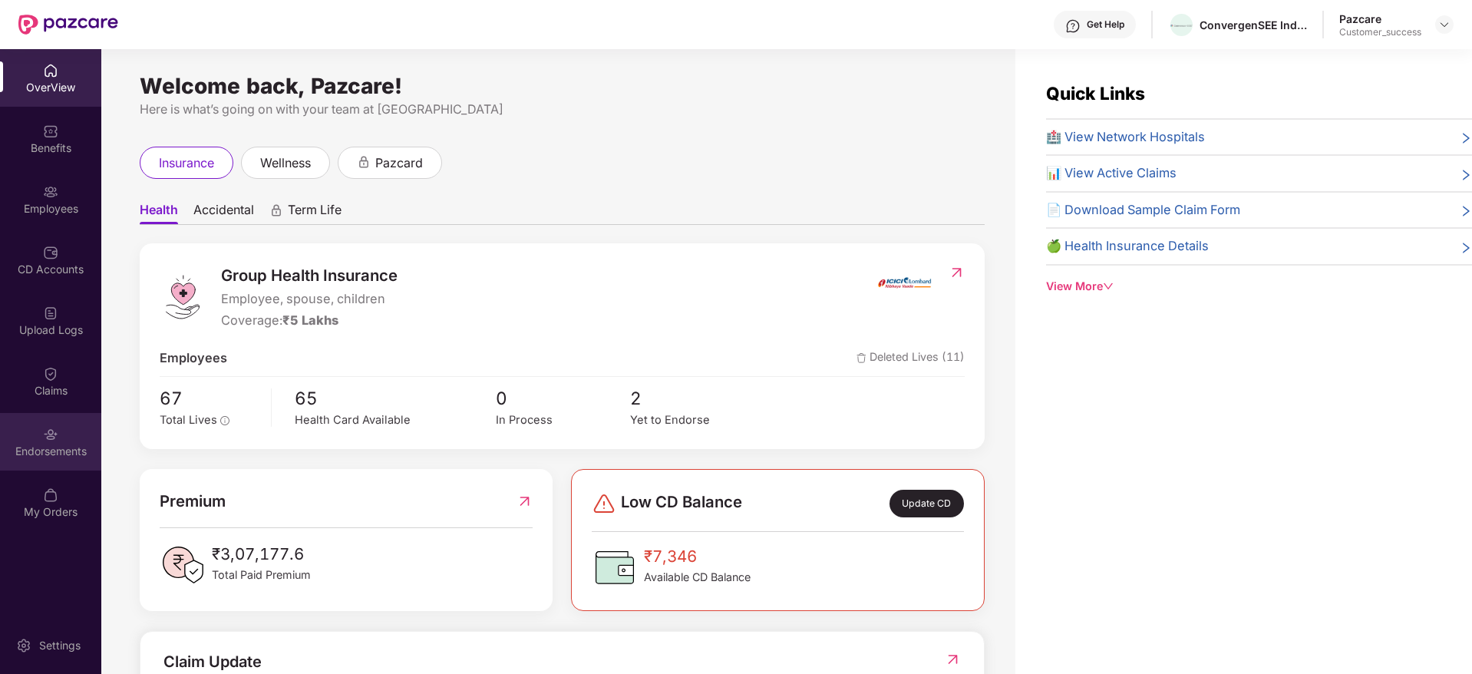
click at [53, 429] on img at bounding box center [50, 434] width 15 height 15
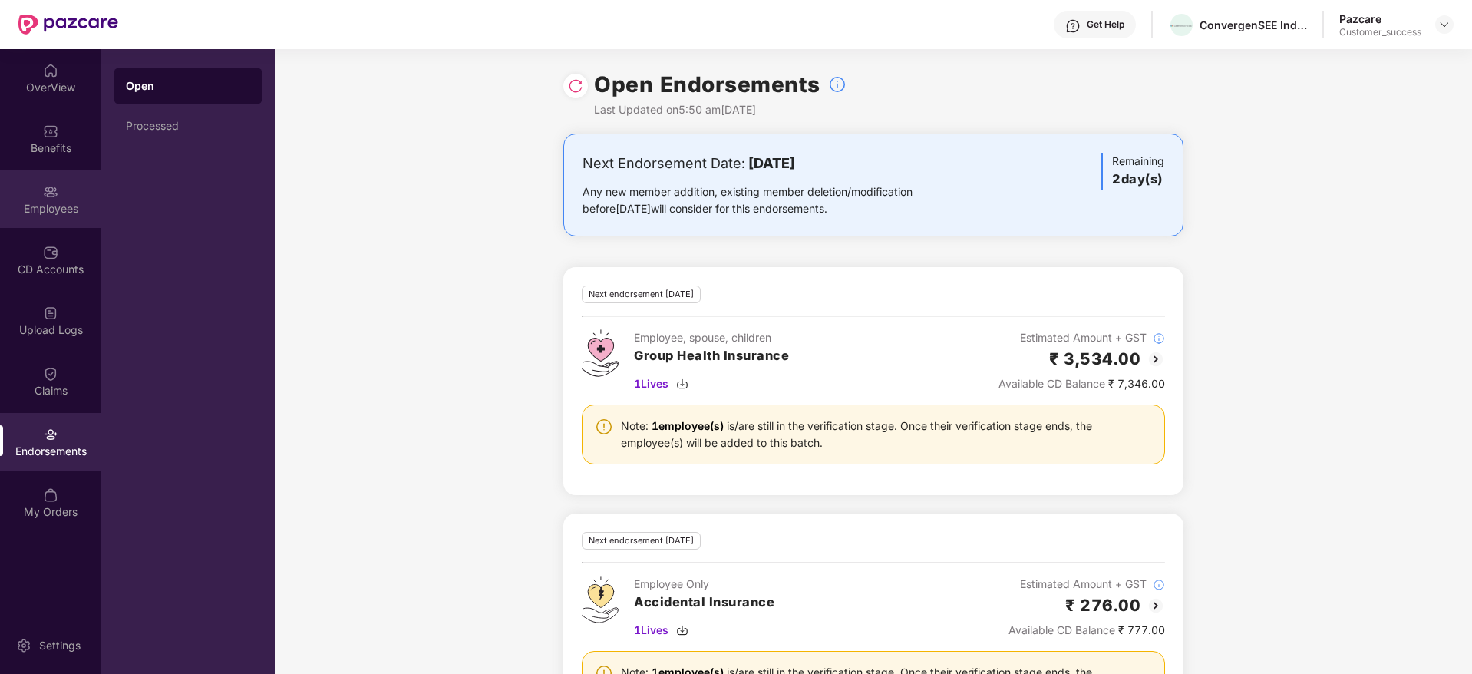
click at [40, 201] on div "Employees" at bounding box center [50, 208] width 101 height 15
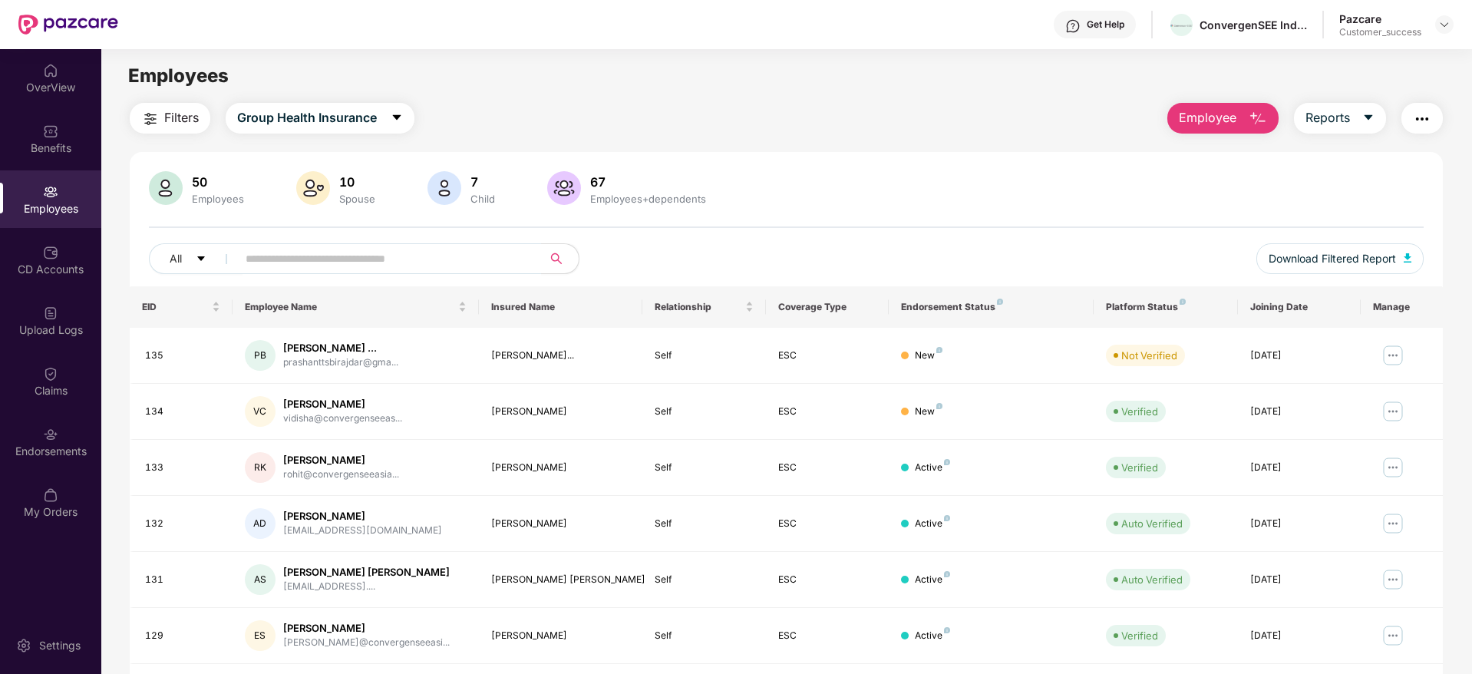
click at [197, 117] on span "Filters" at bounding box center [181, 117] width 35 height 19
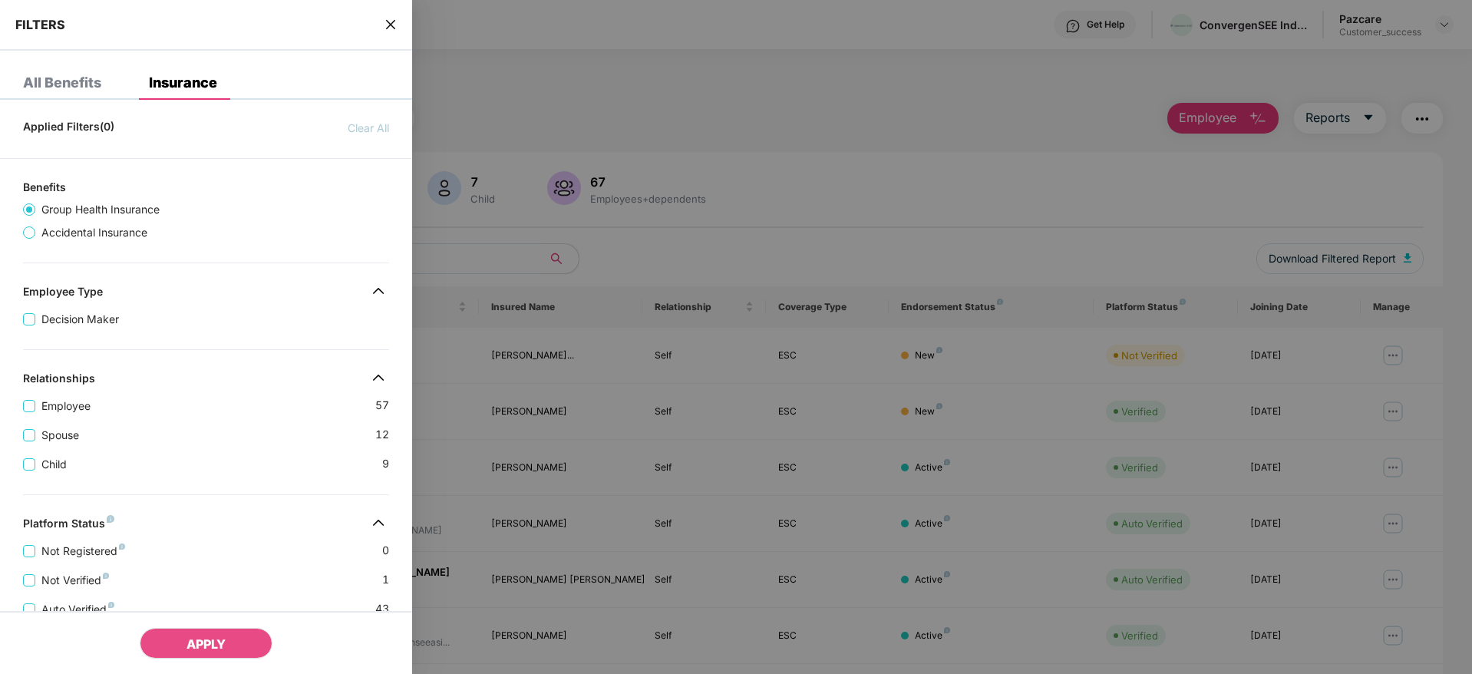
scroll to position [321, 0]
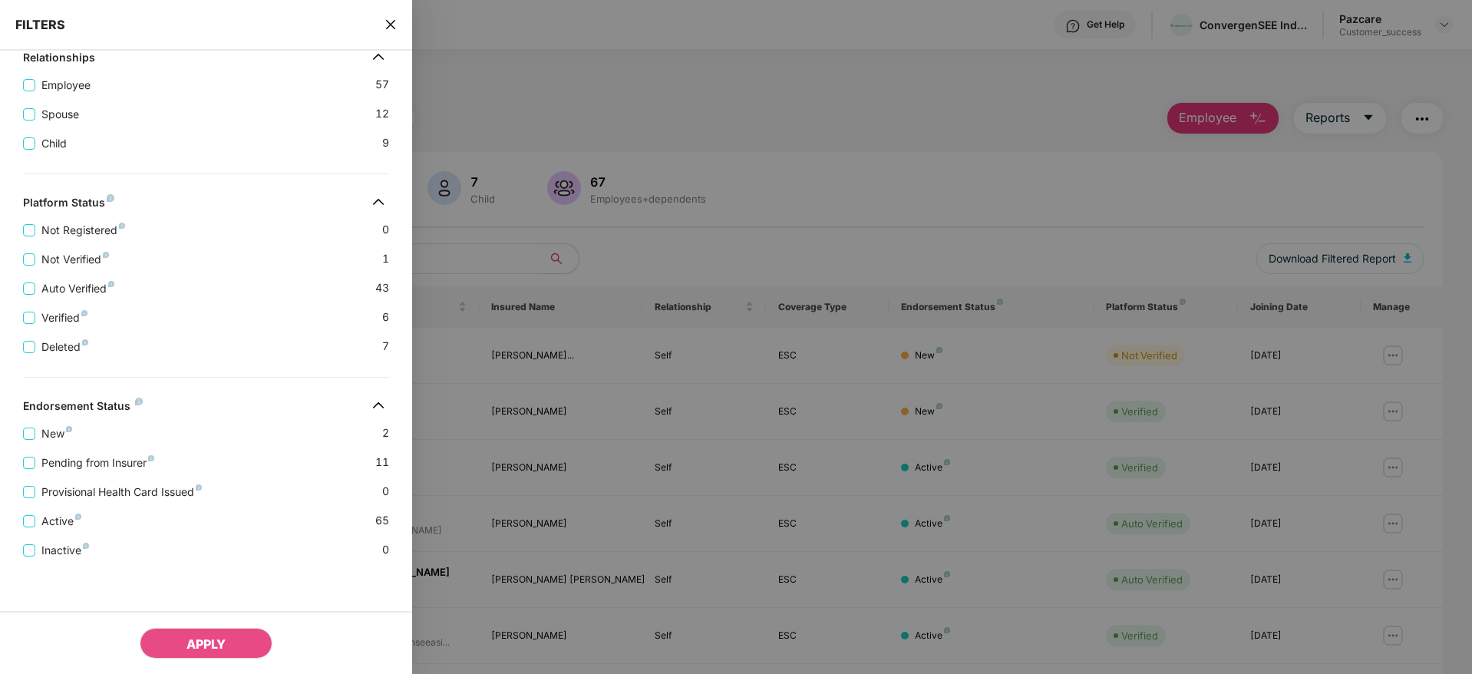
click at [387, 30] on icon "close" at bounding box center [390, 24] width 12 height 12
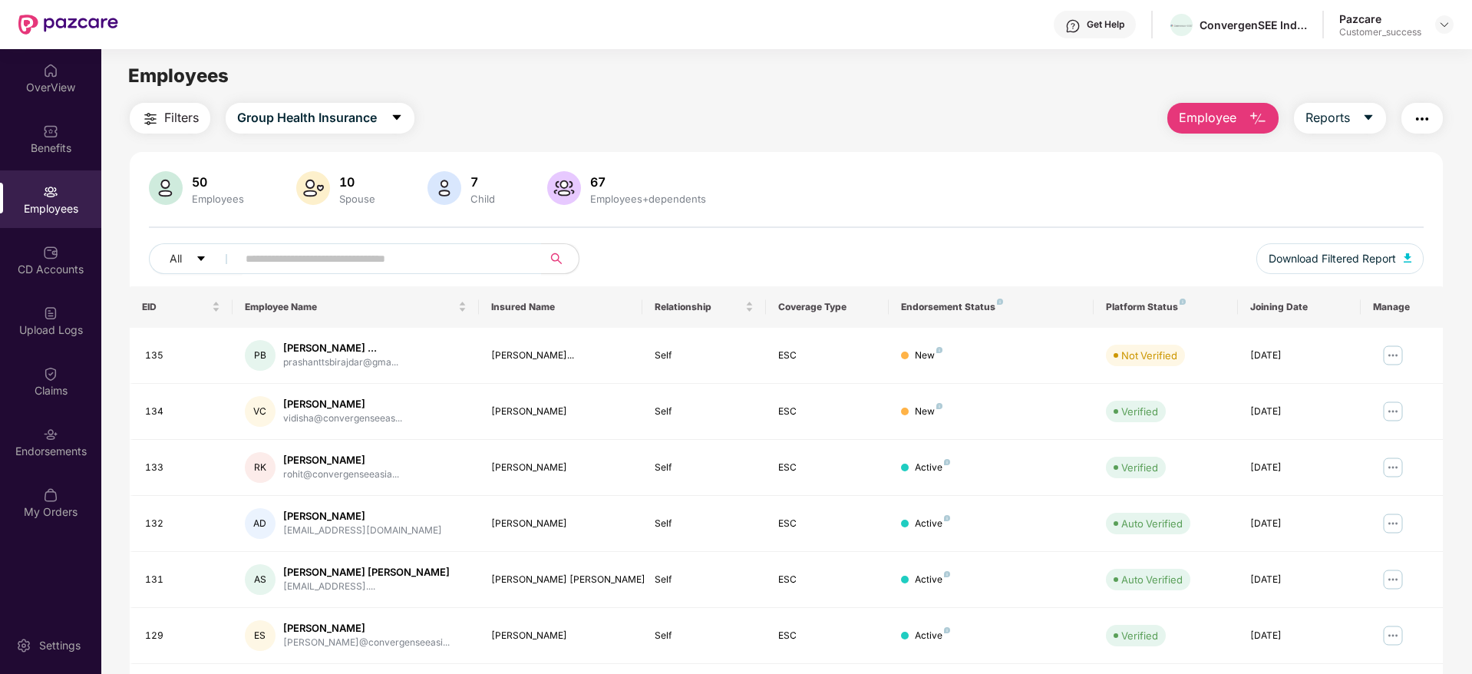
click at [1453, 35] on header "Get Help ConvergenSEE India Martech Private Limited Pazcare Customer_success" at bounding box center [736, 24] width 1472 height 49
click at [1448, 28] on img at bounding box center [1444, 24] width 12 height 12
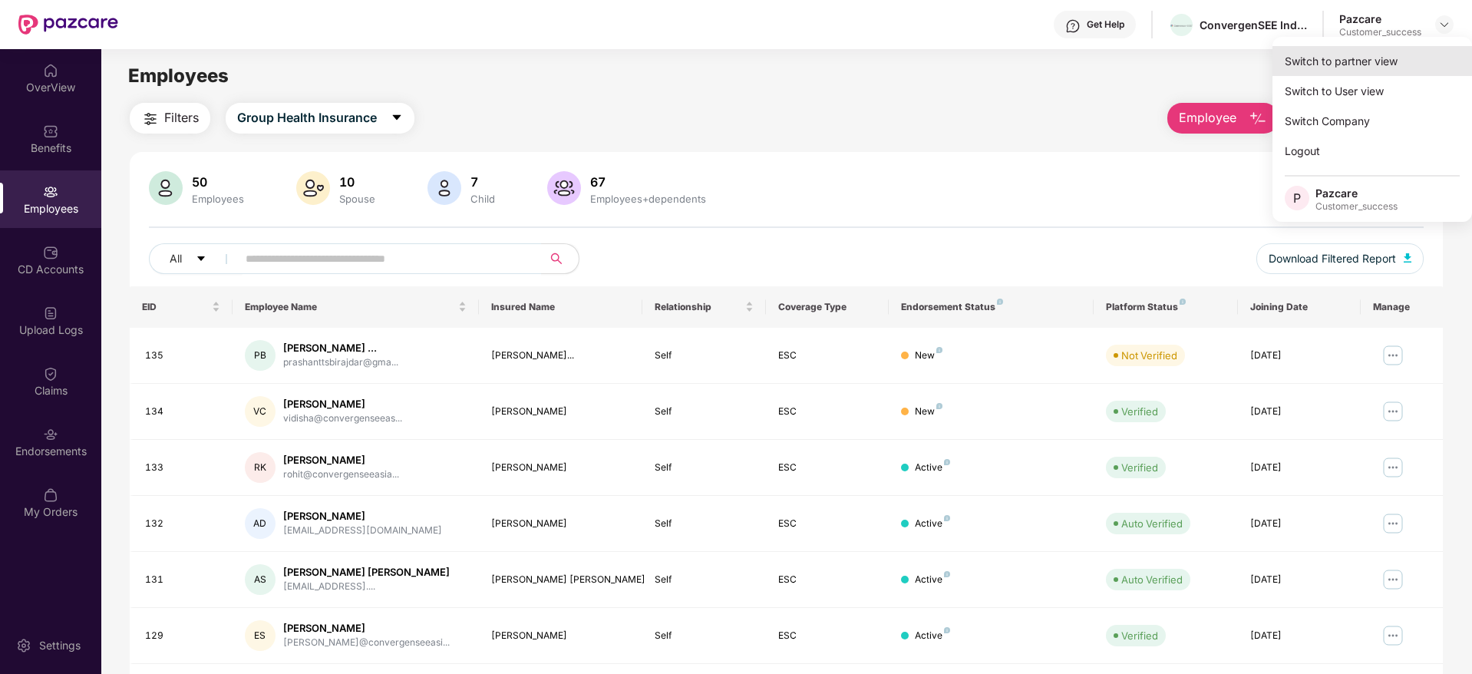
drag, startPoint x: 1442, startPoint y: 34, endPoint x: 1438, endPoint y: 49, distance: 16.0
click at [1438, 49] on div "Switch to partner view Switch to User view Switch Company Logout P Pazcare Cust…" at bounding box center [1371, 129] width 199 height 185
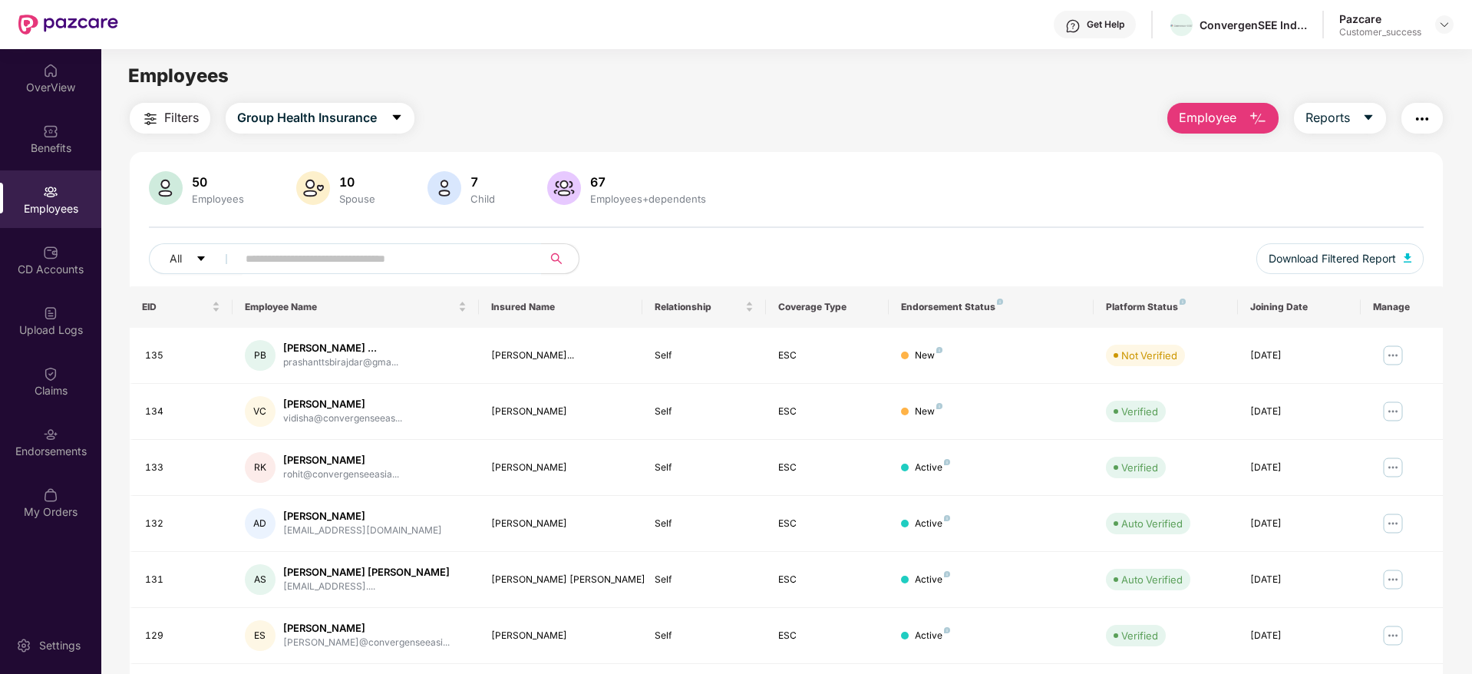
click at [1437, 51] on main "Employees Filters Group Health Insurance Employee Reports 50 Employees 10 Spous…" at bounding box center [786, 386] width 1370 height 674
click at [1437, 35] on div "Pazcare Customer_success" at bounding box center [1396, 25] width 114 height 27
click at [1449, 28] on img at bounding box center [1444, 24] width 12 height 12
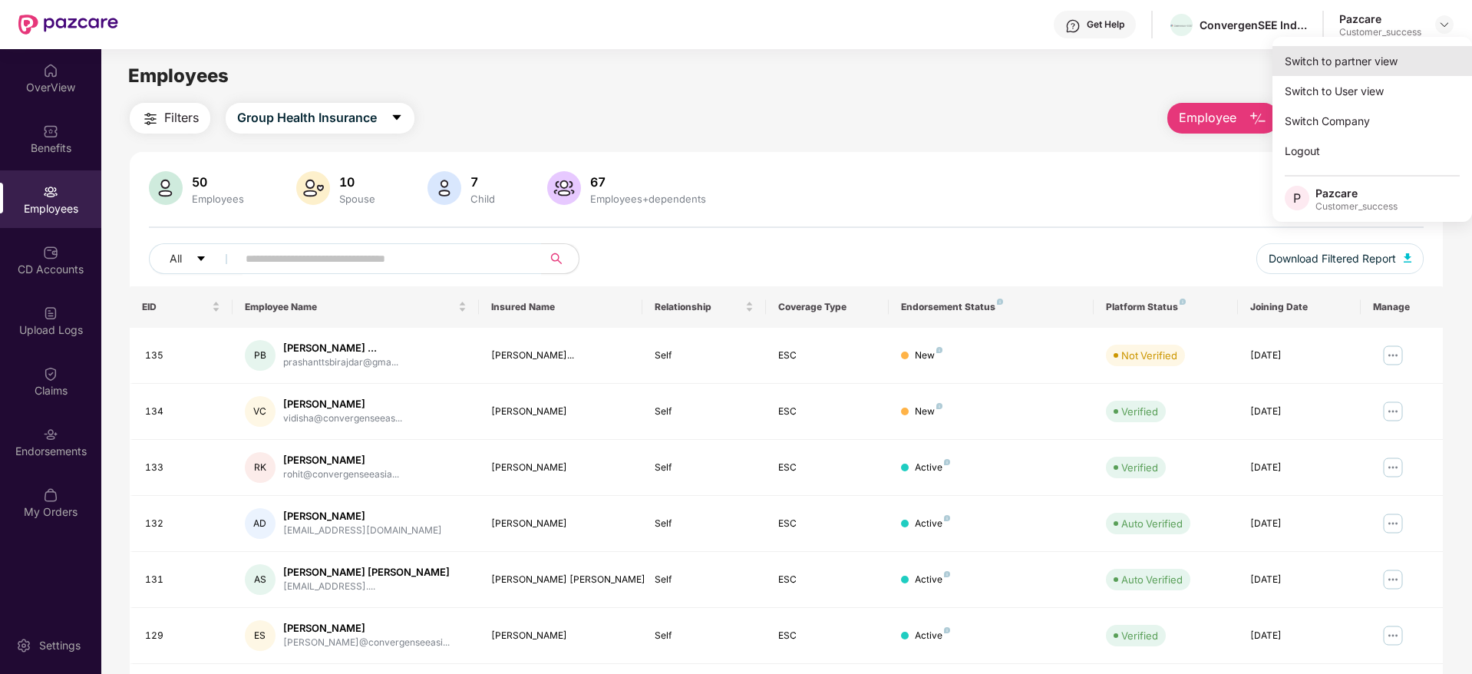
click at [1432, 53] on div "Switch to partner view" at bounding box center [1371, 61] width 199 height 30
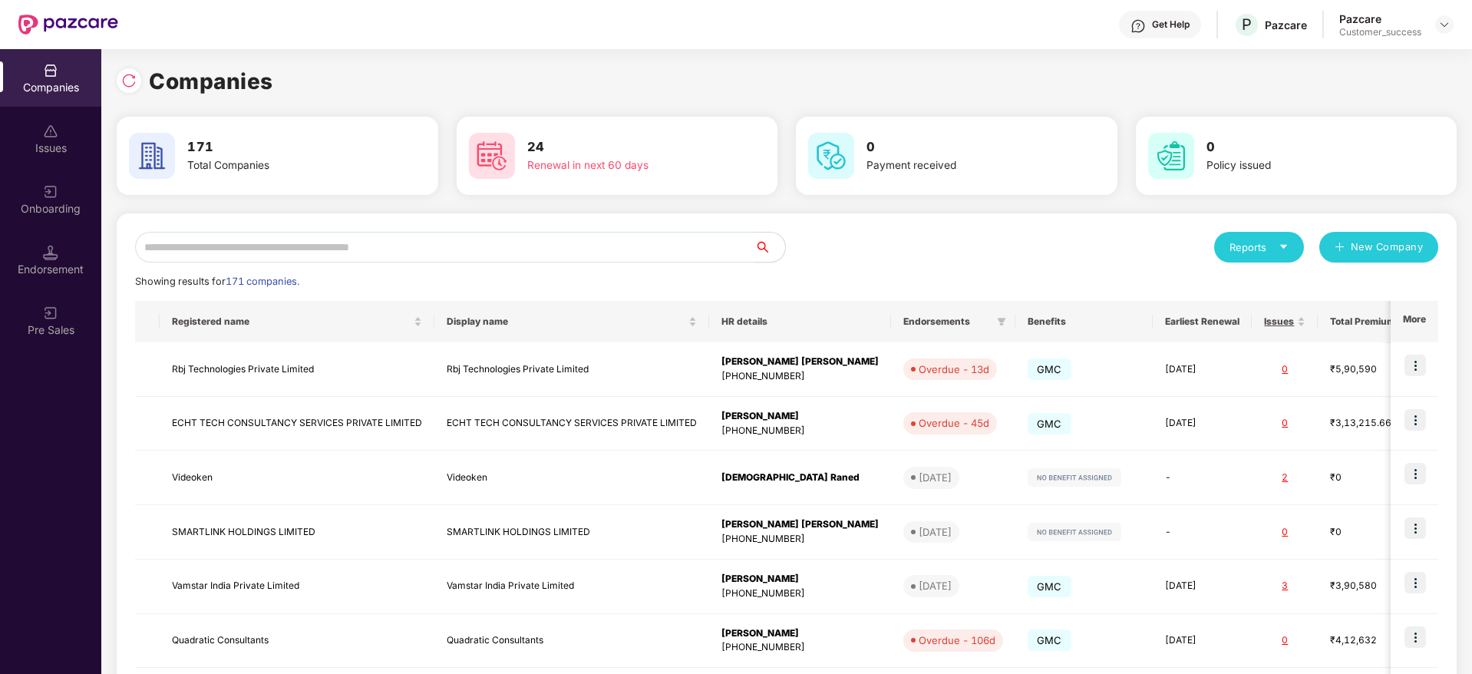
click at [654, 235] on input "text" at bounding box center [444, 247] width 619 height 31
paste input "********"
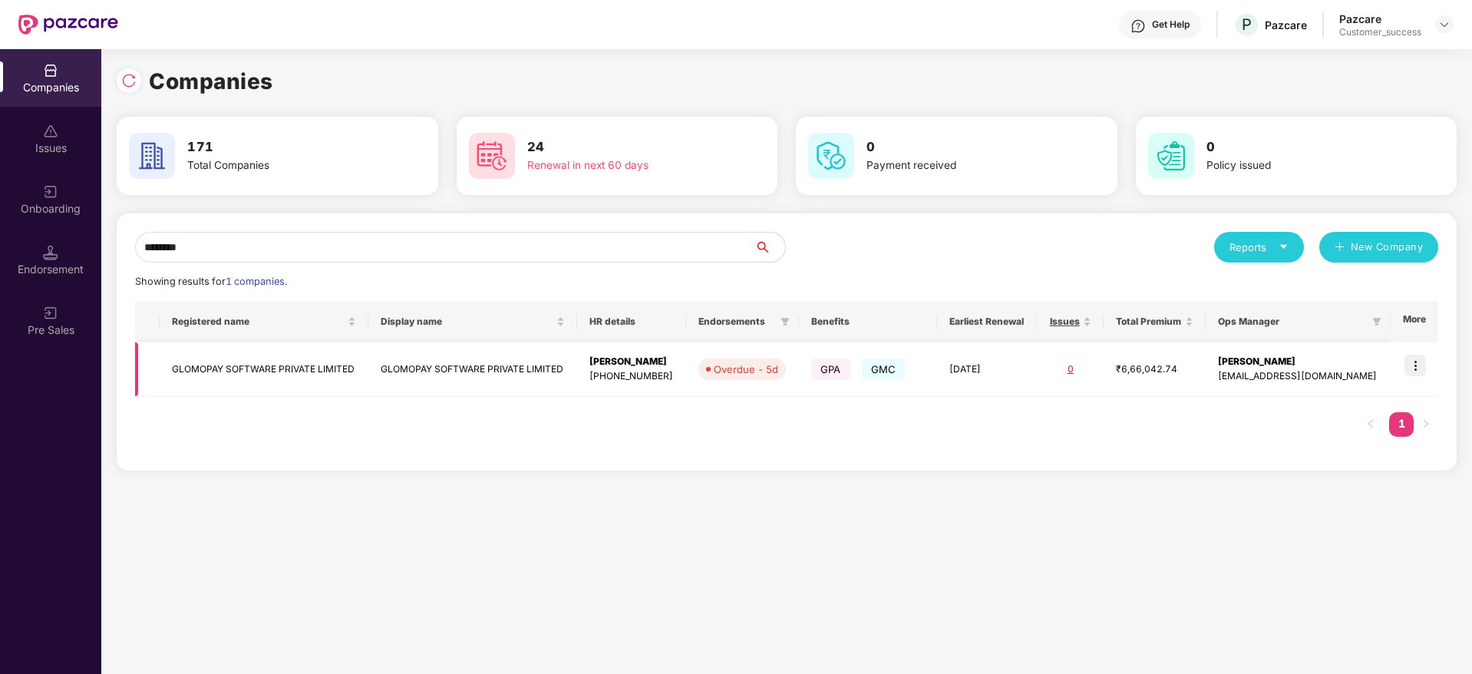
type input "********"
click at [1416, 364] on img at bounding box center [1414, 364] width 21 height 21
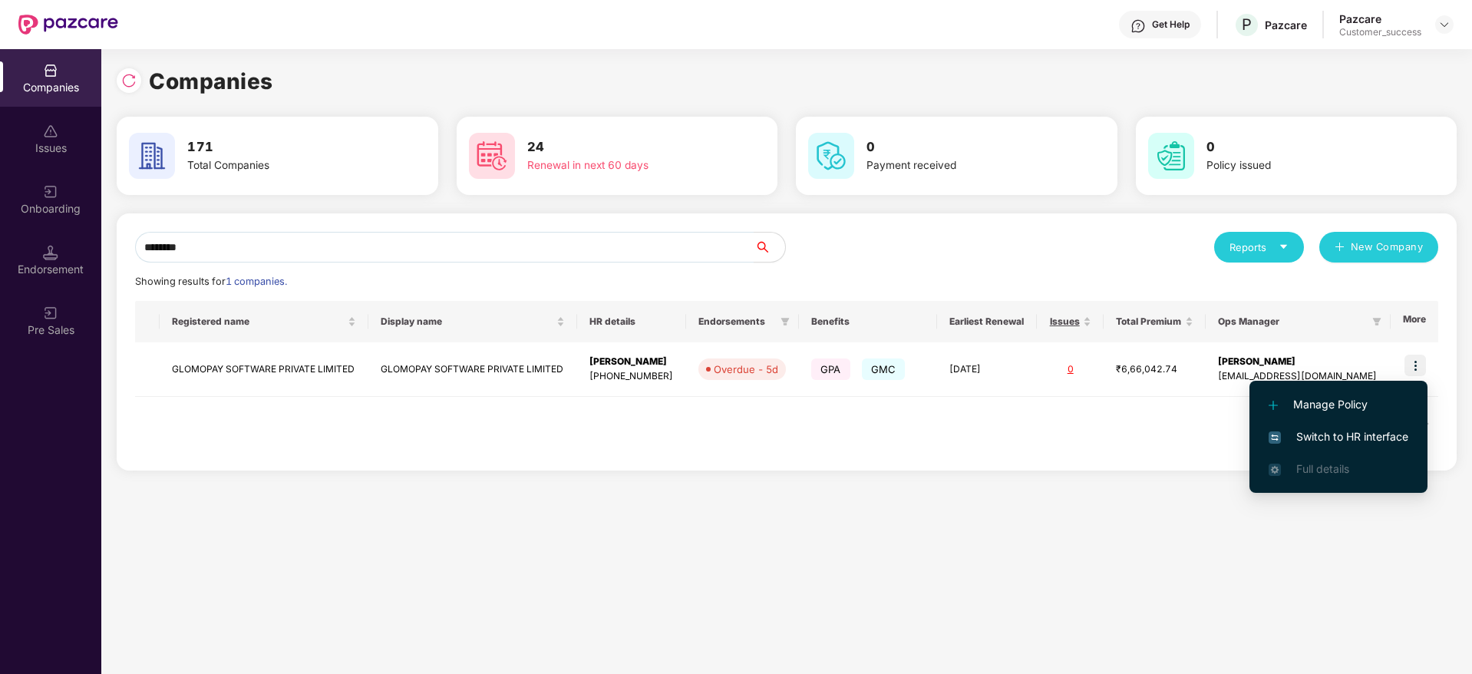
click at [1374, 437] on span "Switch to HR interface" at bounding box center [1338, 436] width 140 height 17
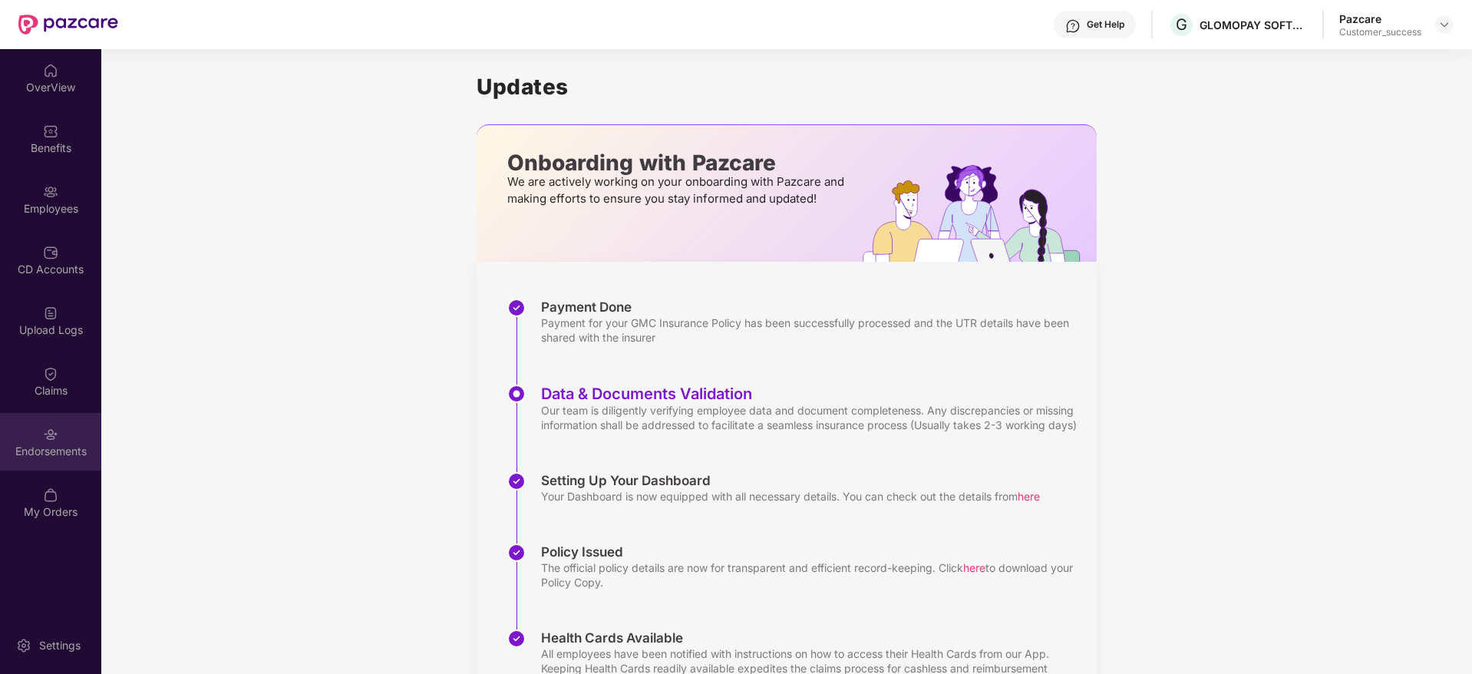
click at [48, 445] on div "Endorsements" at bounding box center [50, 450] width 101 height 15
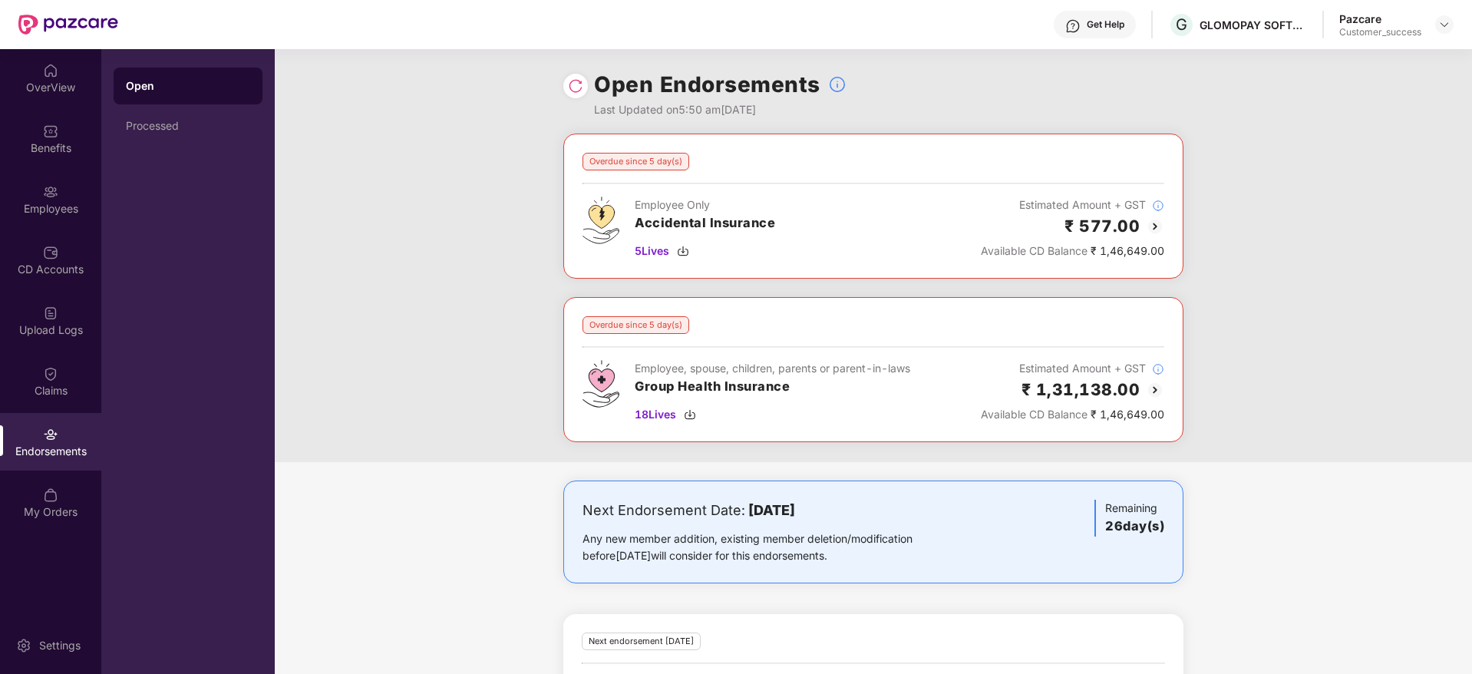
drag, startPoint x: 1165, startPoint y: 565, endPoint x: 609, endPoint y: 496, distance: 560.4
click at [609, 496] on div "Next Endorsement Date: 13 September 2025 Any new member addition, existing memb…" at bounding box center [873, 531] width 620 height 103
drag, startPoint x: 1168, startPoint y: 597, endPoint x: 1198, endPoint y: 600, distance: 30.8
click at [1198, 600] on div "Next Endorsement Date: 13 September 2025 Any new member addition, existing memb…" at bounding box center [873, 627] width 1197 height 295
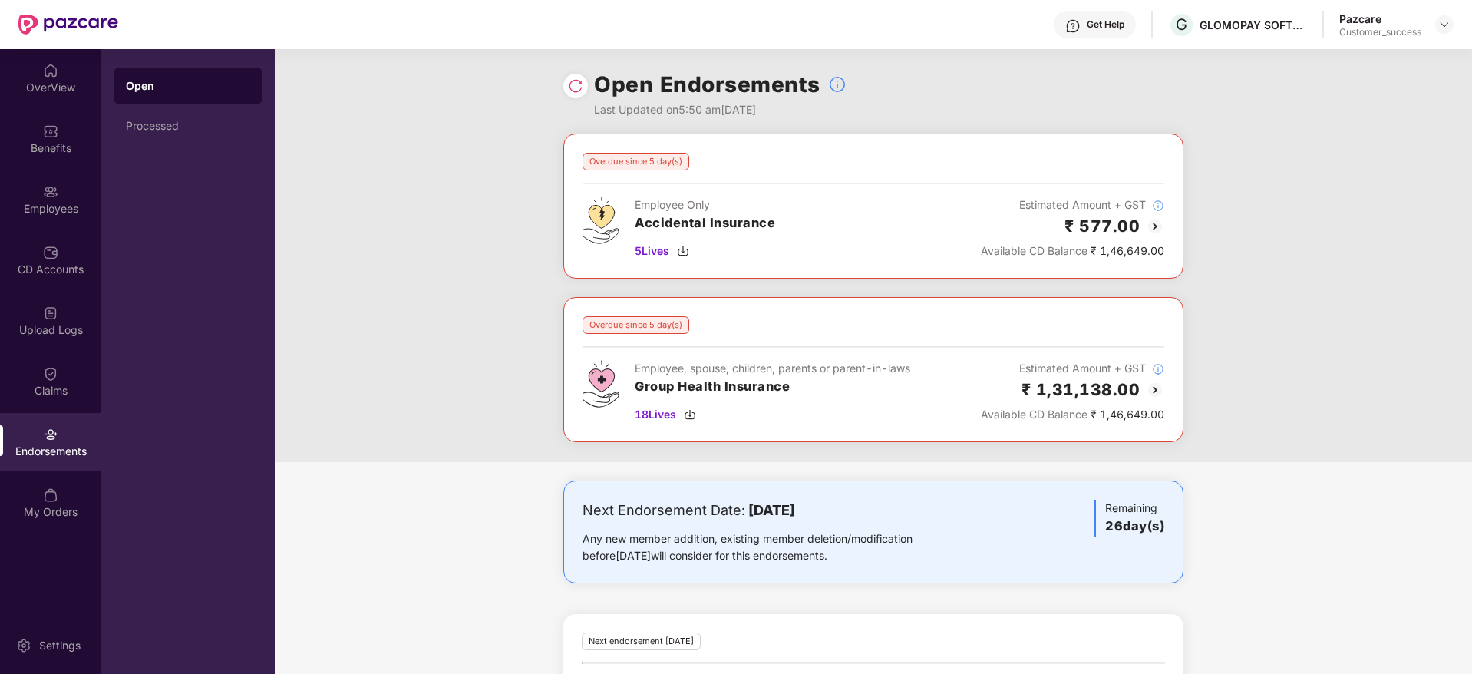
click at [1198, 600] on div "Next Endorsement Date: 13 September 2025 Any new member addition, existing memb…" at bounding box center [873, 627] width 1197 height 295
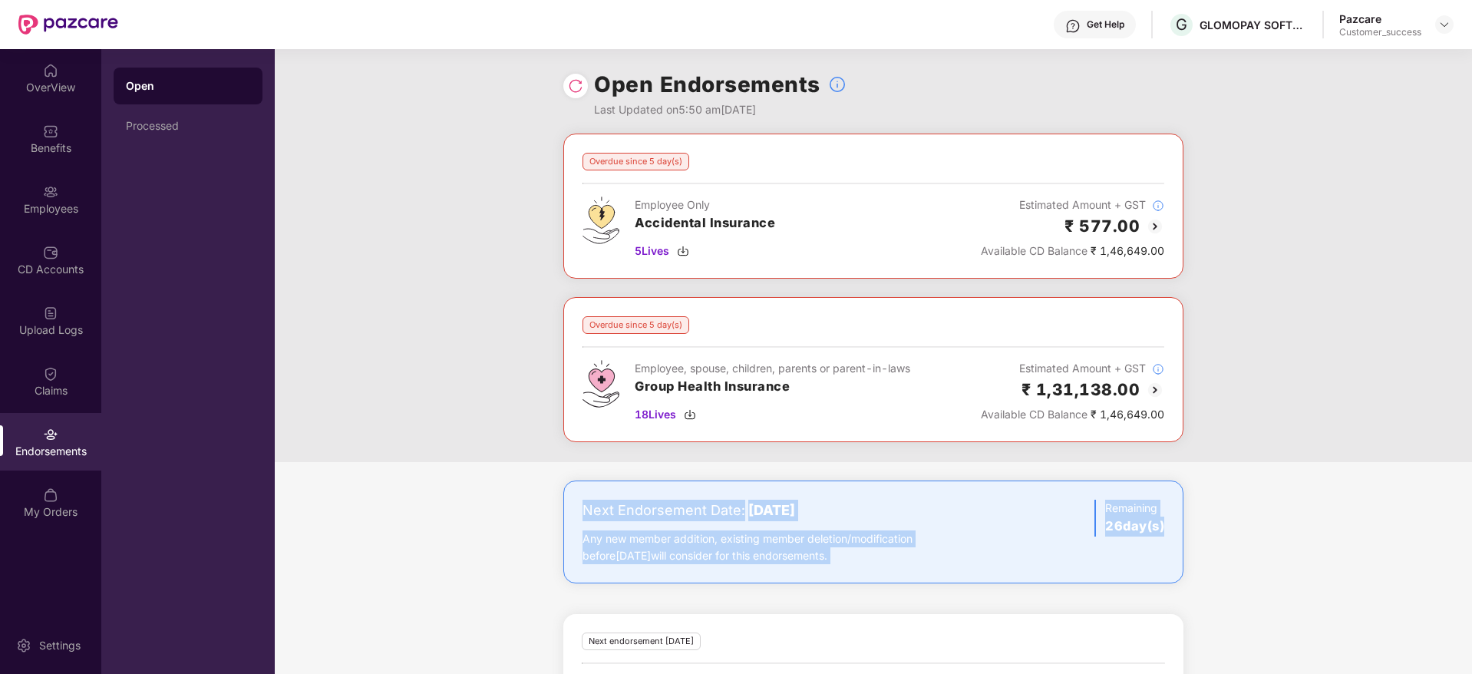
drag, startPoint x: 1198, startPoint y: 600, endPoint x: 536, endPoint y: 480, distance: 673.6
click at [536, 480] on div "Next Endorsement Date: 13 September 2025 Any new member addition, existing memb…" at bounding box center [873, 627] width 1197 height 295
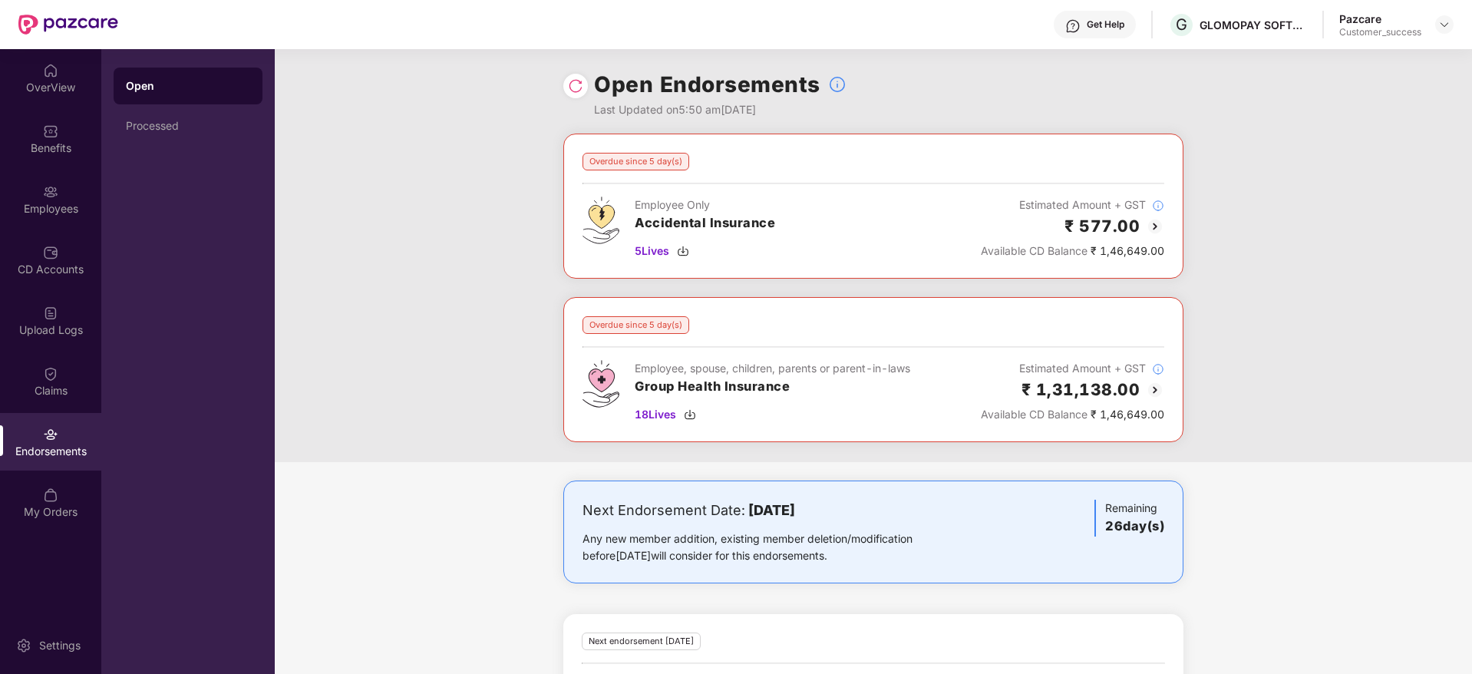
click at [1221, 607] on div "Next Endorsement Date: 13 September 2025 Any new member addition, existing memb…" at bounding box center [873, 627] width 1197 height 295
click at [79, 188] on div "Employees" at bounding box center [50, 199] width 101 height 58
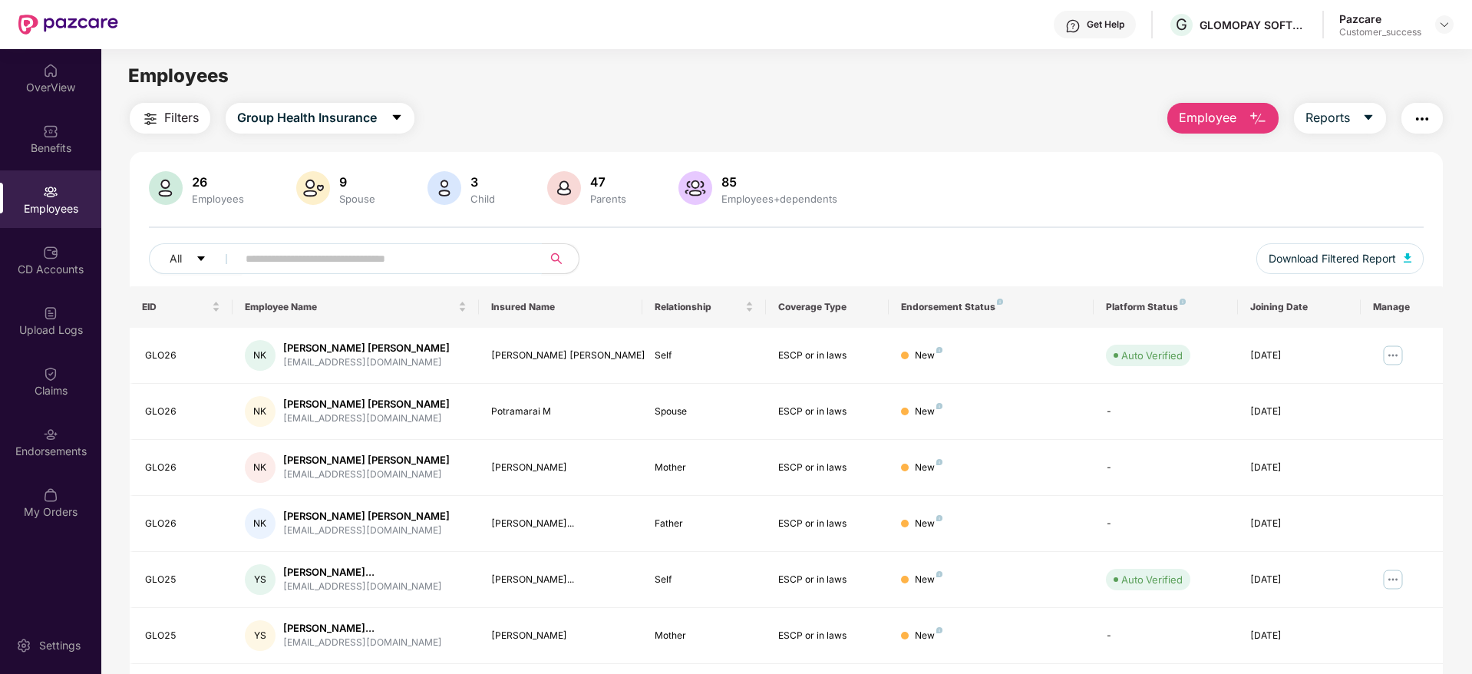
click at [426, 266] on input "text" at bounding box center [383, 258] width 275 height 23
paste input "*****"
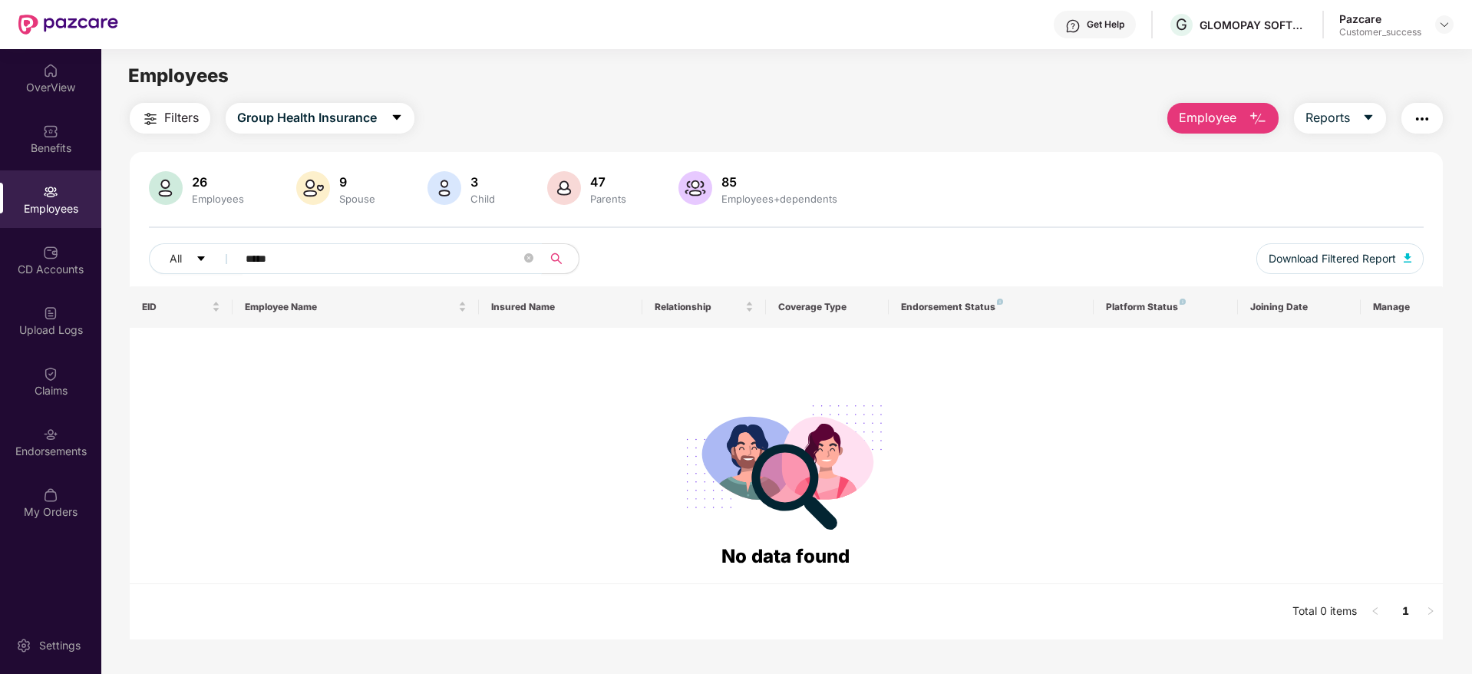
type input "*****"
click at [1218, 120] on span "Employee" at bounding box center [1207, 117] width 58 height 19
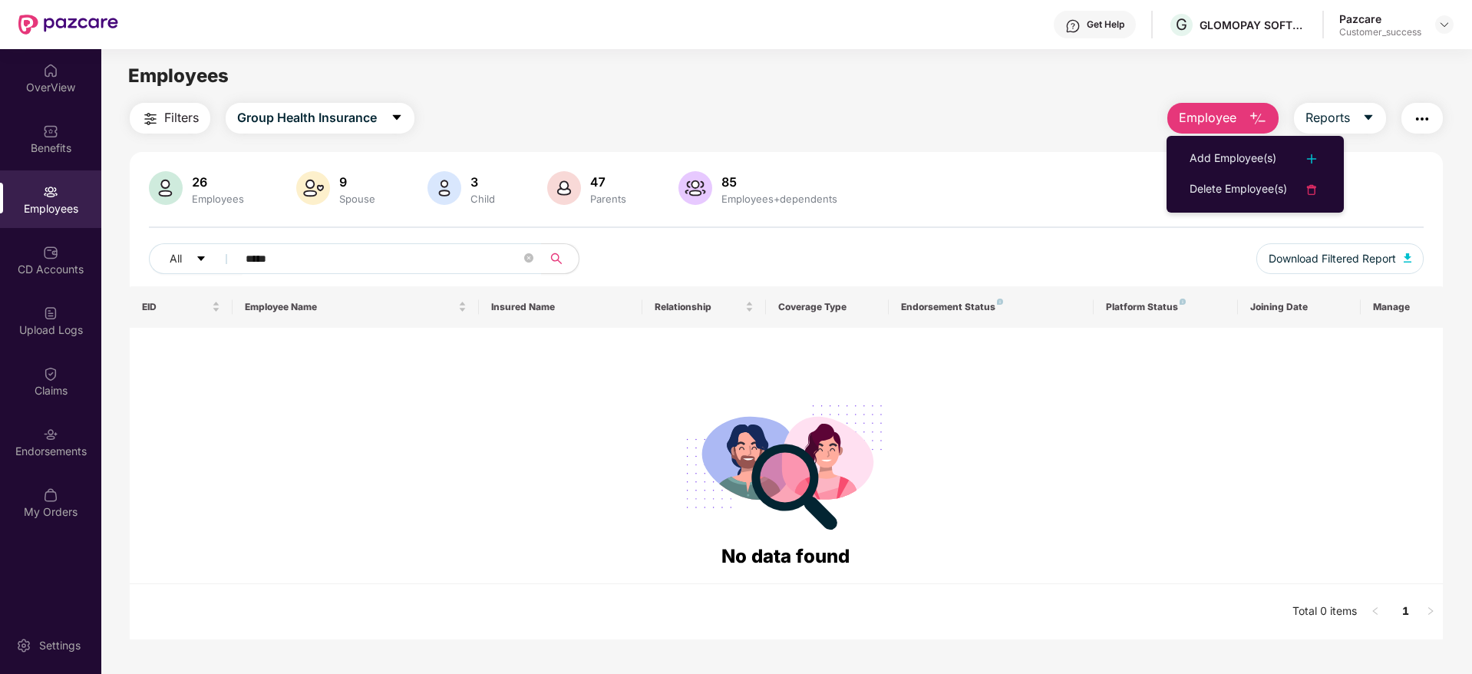
click at [1221, 166] on div "Add Employee(s)" at bounding box center [1232, 159] width 87 height 18
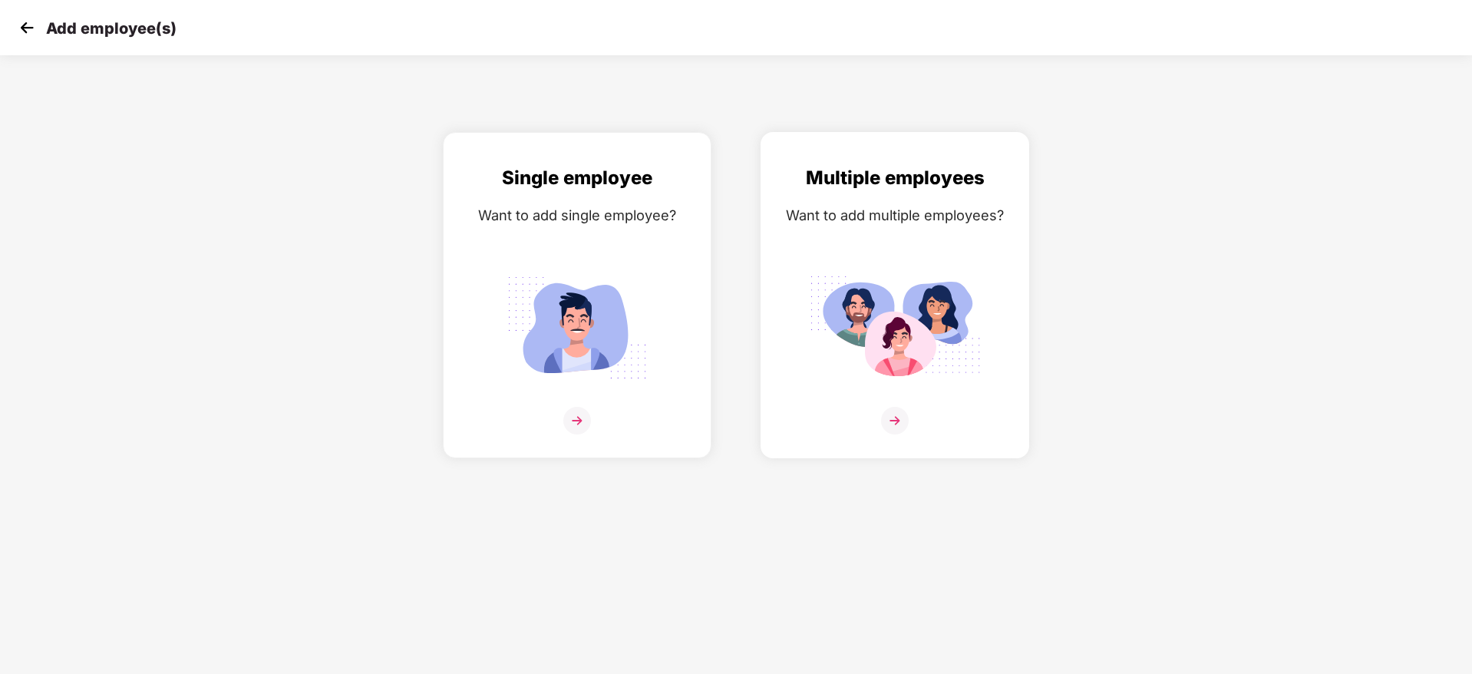
click at [786, 207] on div "Want to add multiple employees?" at bounding box center [894, 215] width 236 height 22
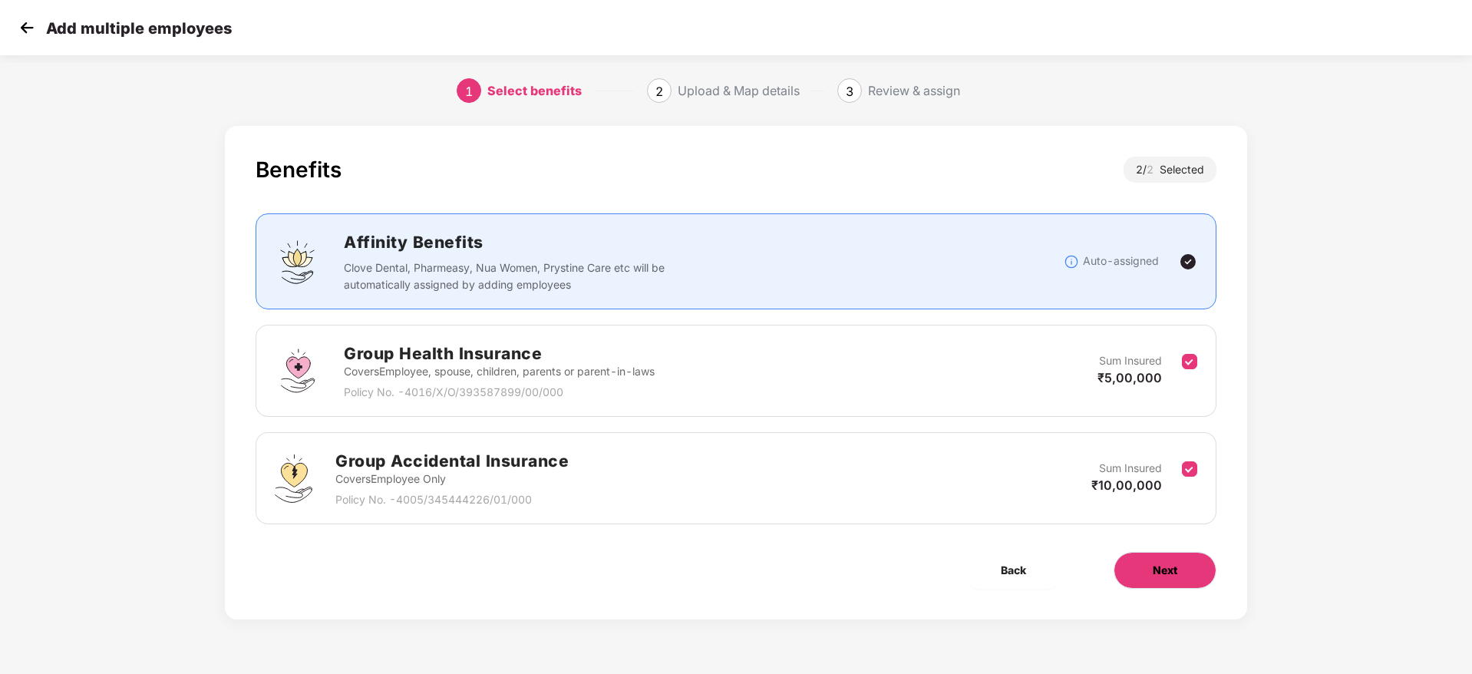
click at [1152, 567] on span "Next" at bounding box center [1164, 570] width 25 height 17
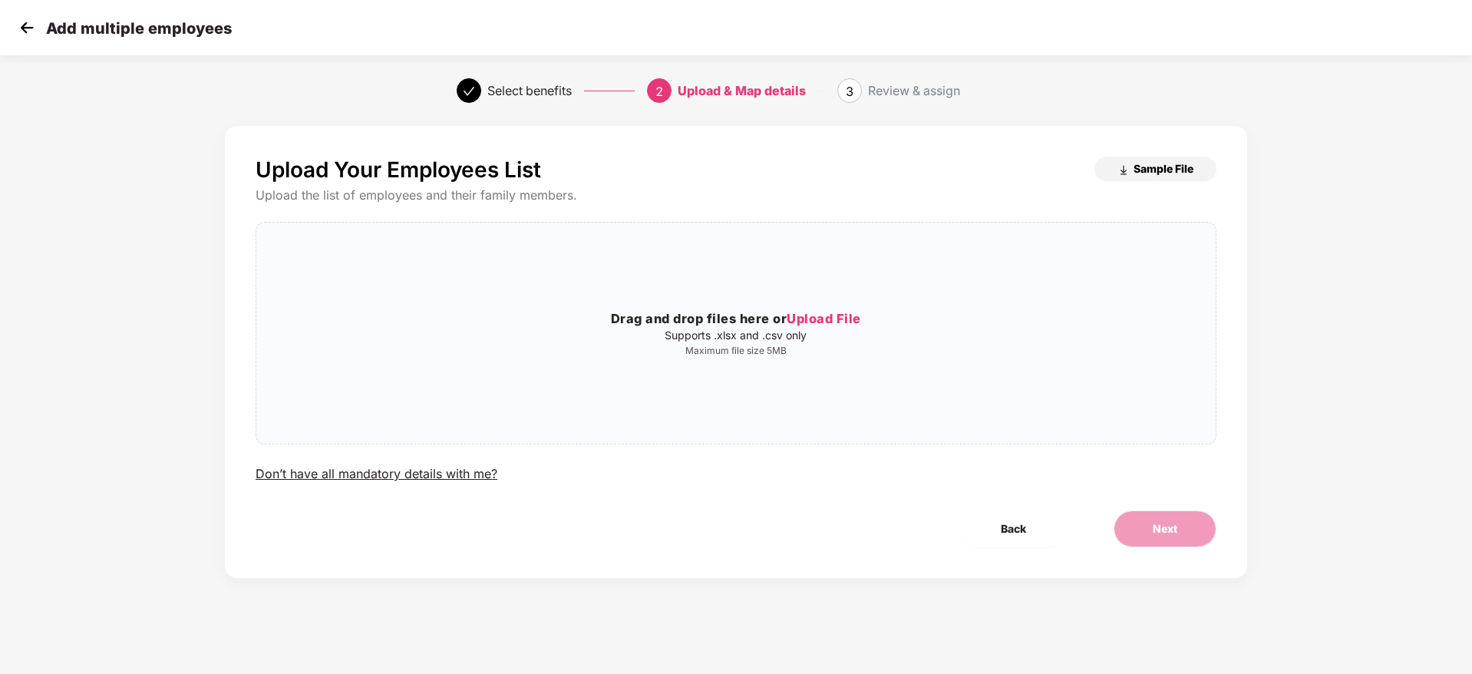
click at [1152, 167] on span "Sample File" at bounding box center [1163, 168] width 60 height 15
click at [745, 445] on div "Upload Your Employees List Sample File Upload the list of employees and their f…" at bounding box center [735, 320] width 961 height 326
click at [745, 384] on div "Drag and drop files here or Upload File Supports .xlsx and .csv only Maximum fi…" at bounding box center [735, 333] width 959 height 196
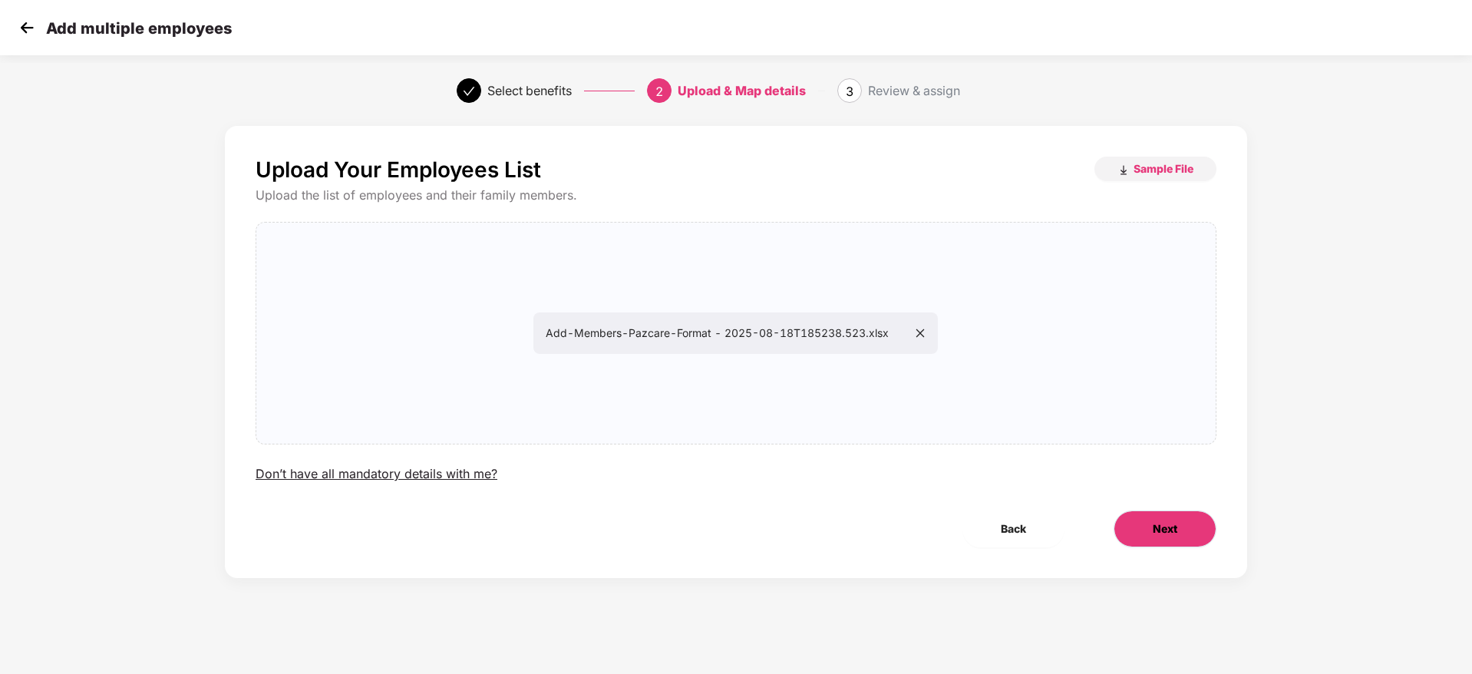
click at [1162, 531] on span "Next" at bounding box center [1164, 528] width 25 height 17
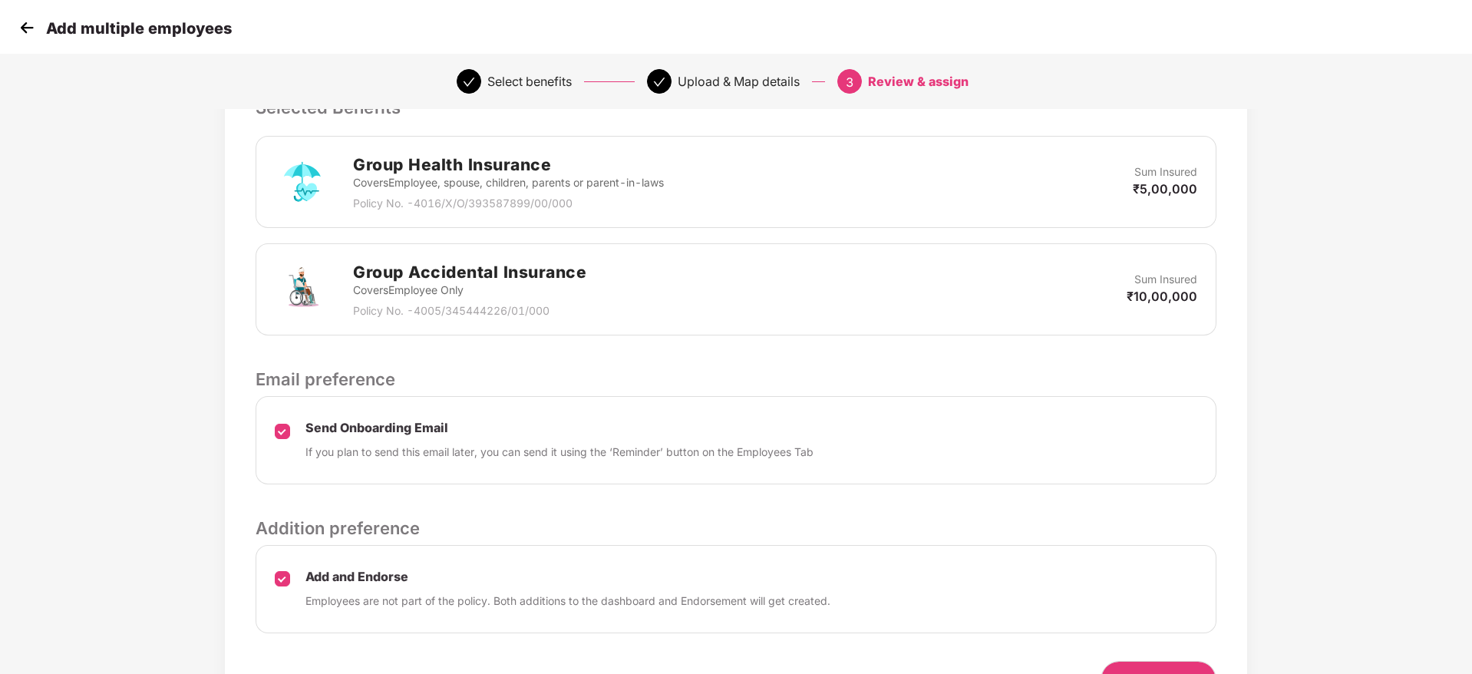
scroll to position [438, 0]
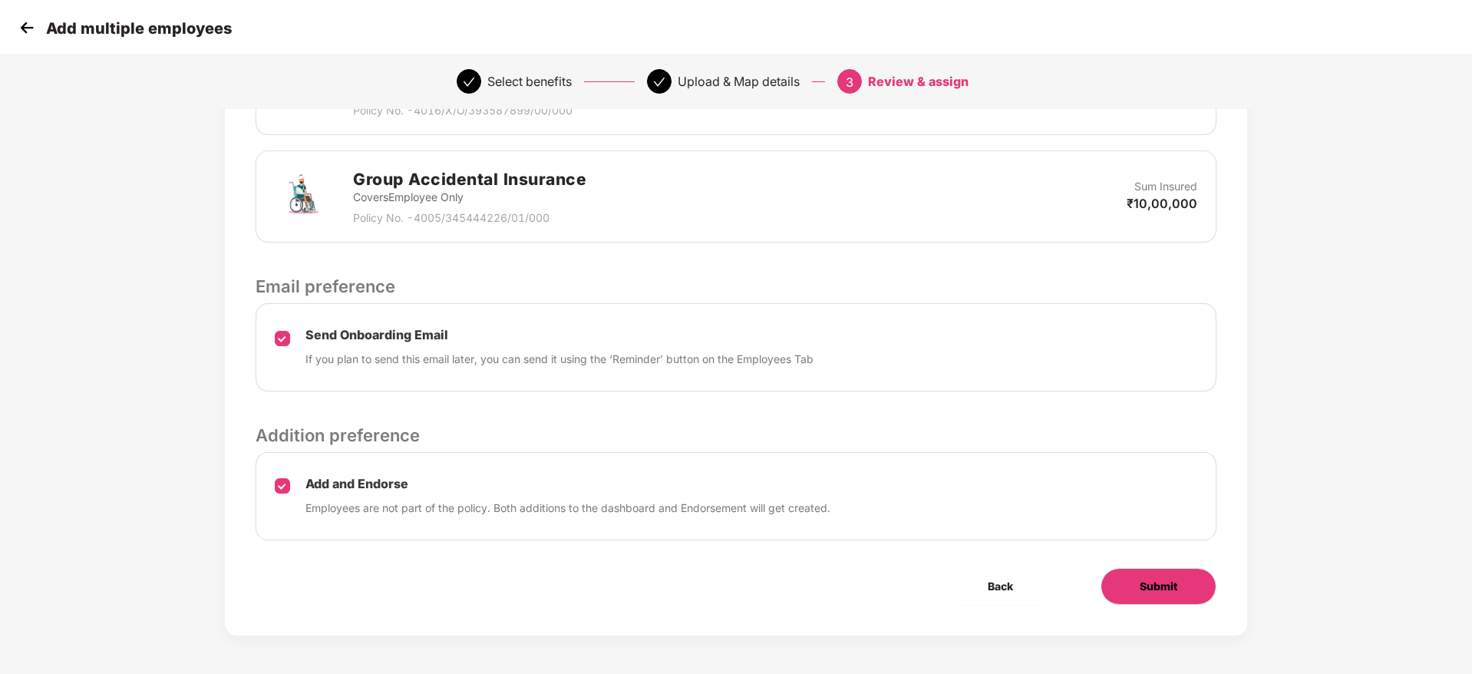
click at [1145, 574] on button "Submit" at bounding box center [1158, 586] width 116 height 37
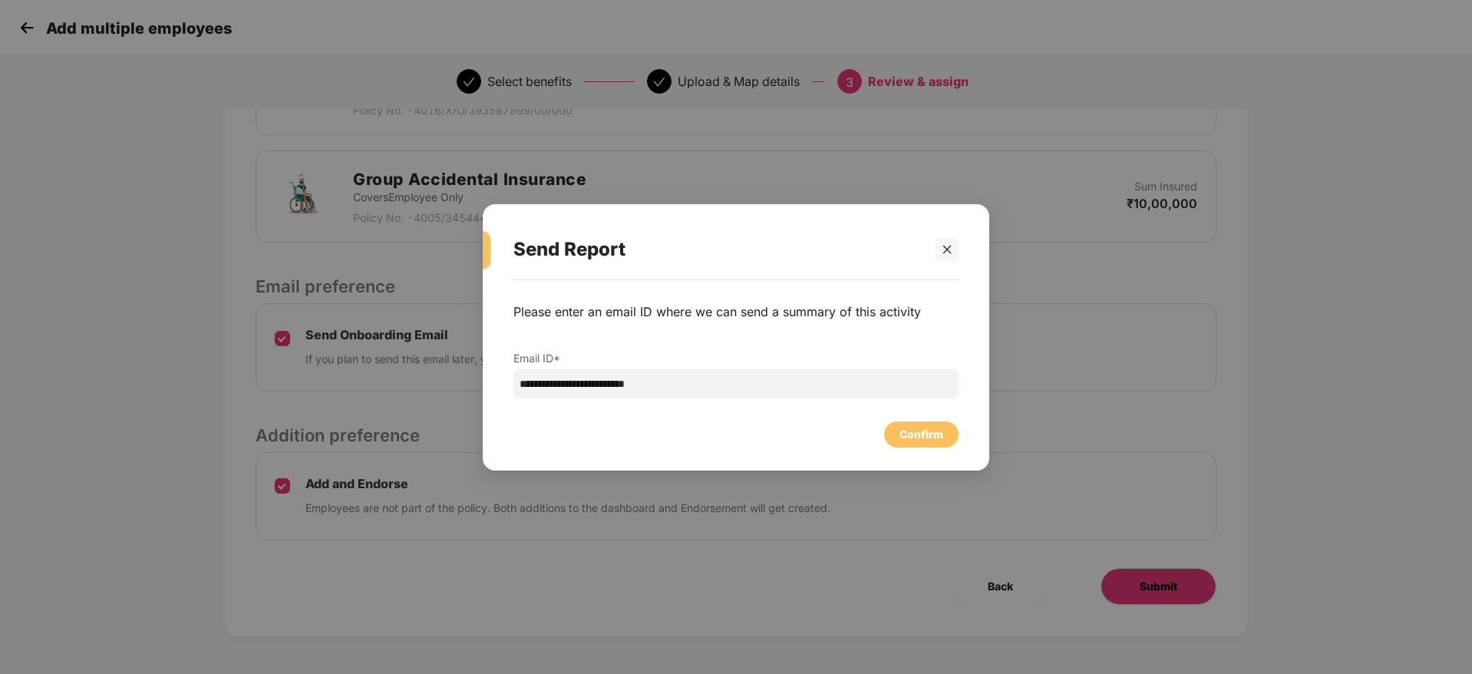
scroll to position [0, 0]
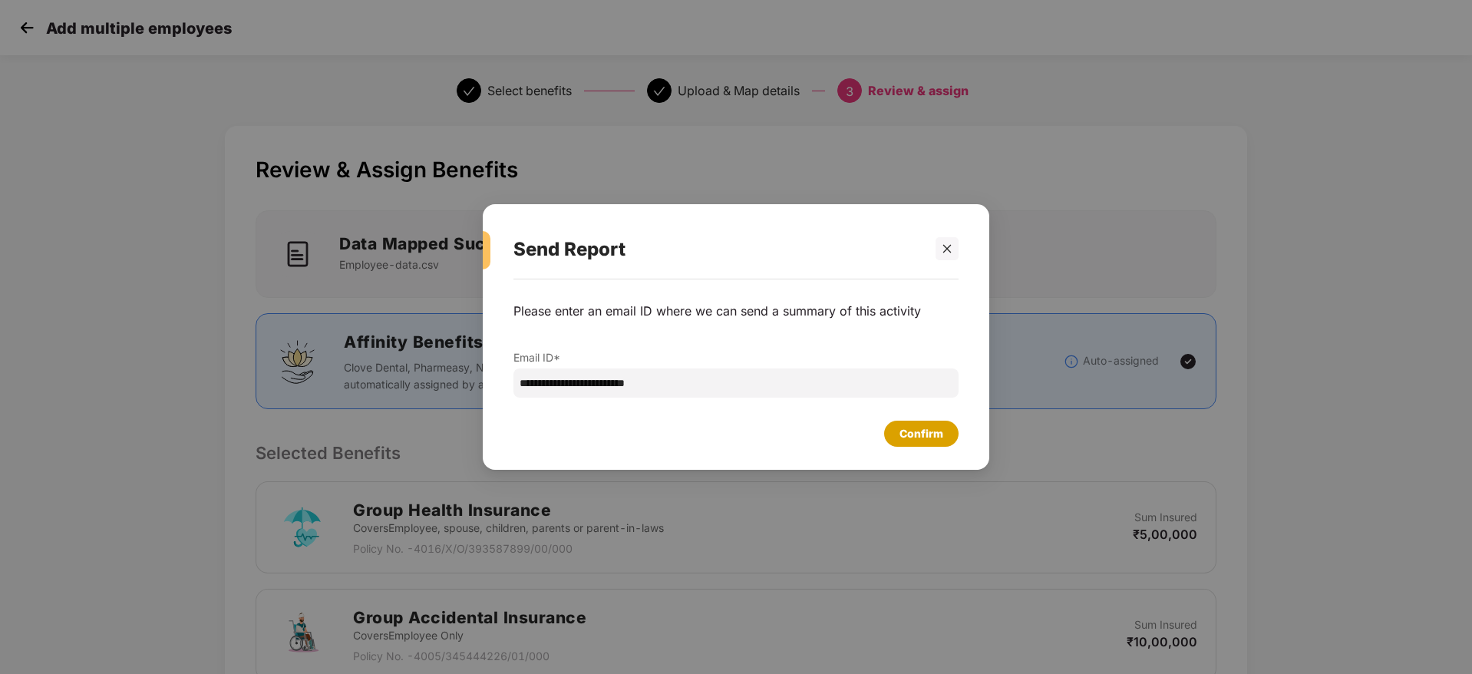
click at [906, 435] on div "Confirm" at bounding box center [921, 433] width 44 height 17
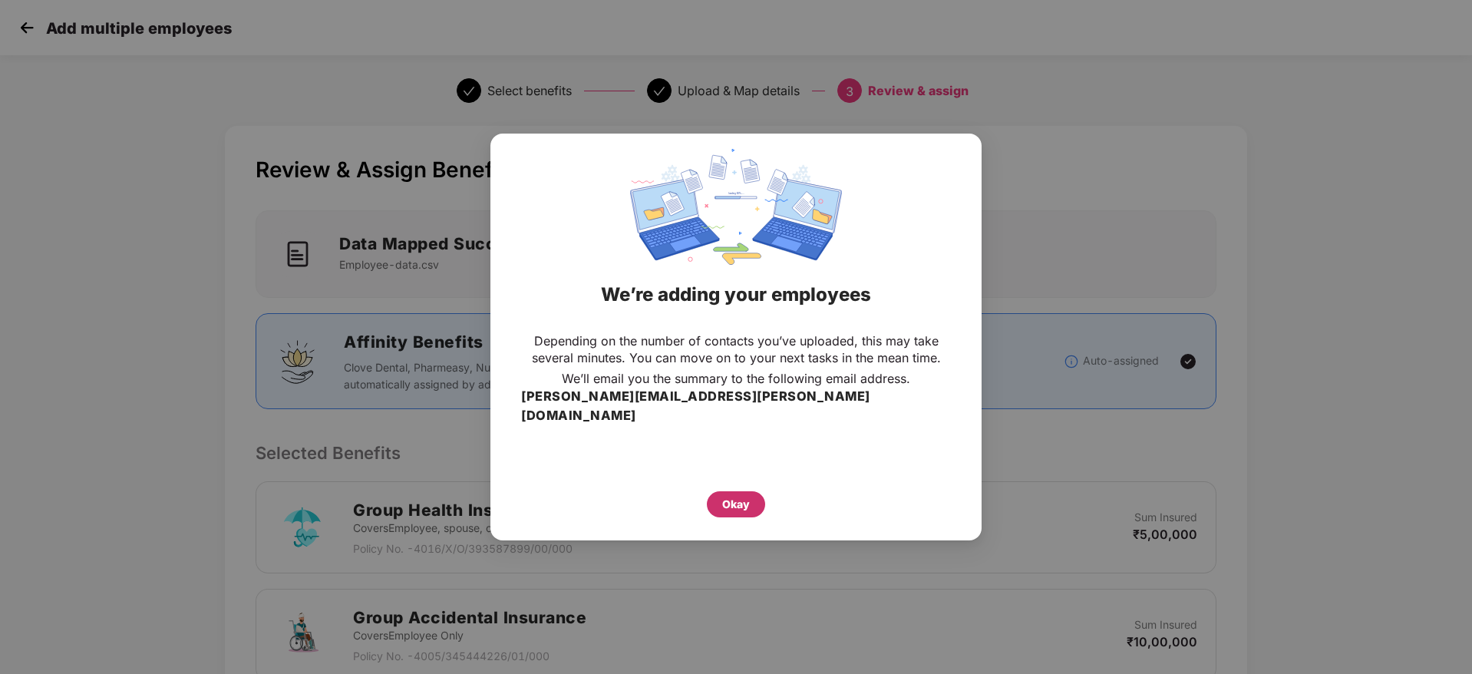
click at [756, 491] on div "Okay" at bounding box center [736, 504] width 58 height 26
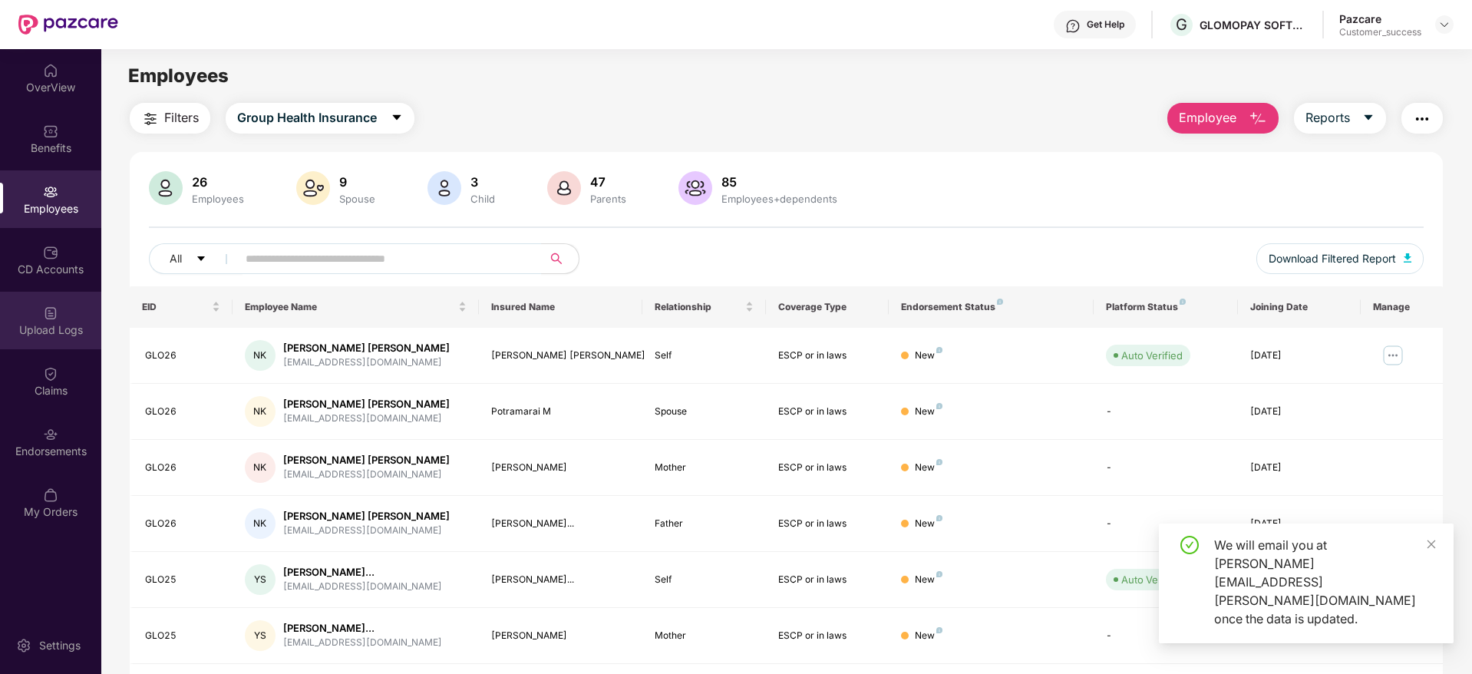
click at [66, 305] on div "Upload Logs" at bounding box center [50, 321] width 101 height 58
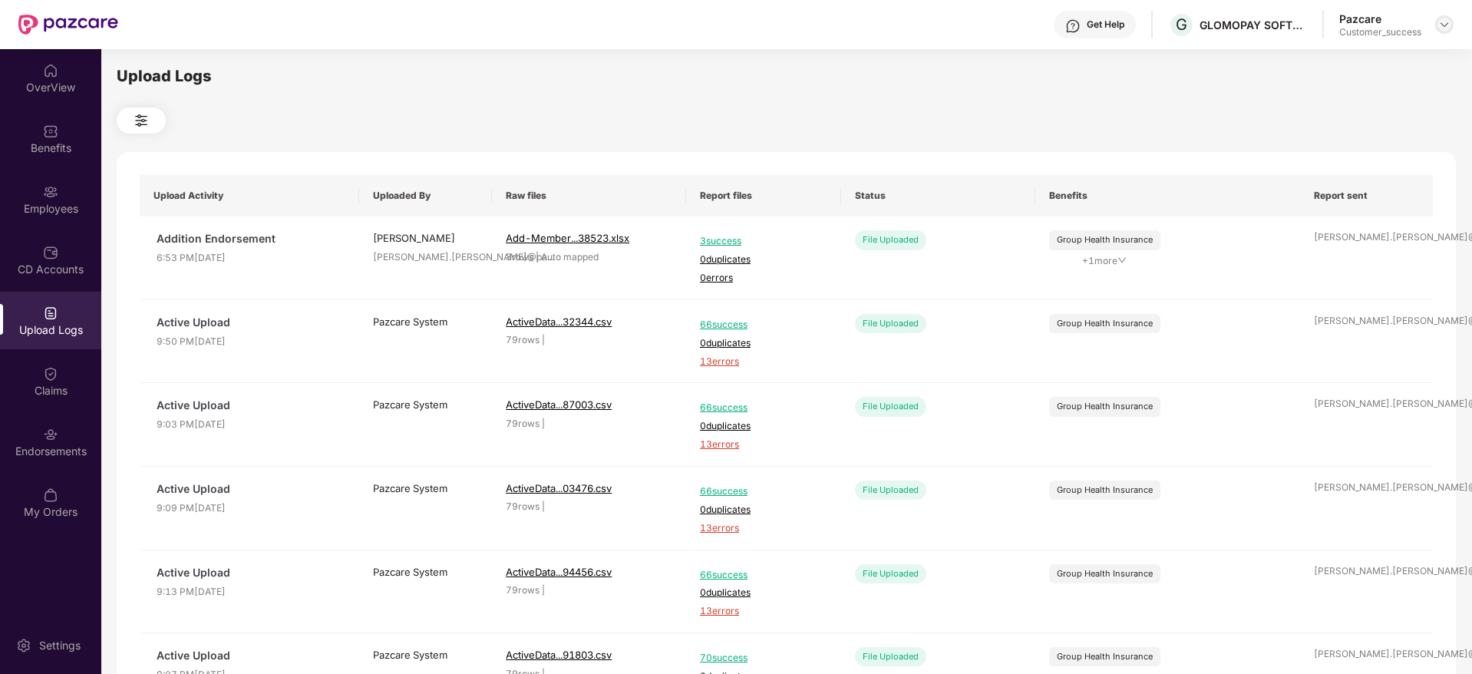
click at [1440, 28] on img at bounding box center [1444, 24] width 12 height 12
click at [1415, 61] on div "Switch to partner view" at bounding box center [1371, 61] width 199 height 30
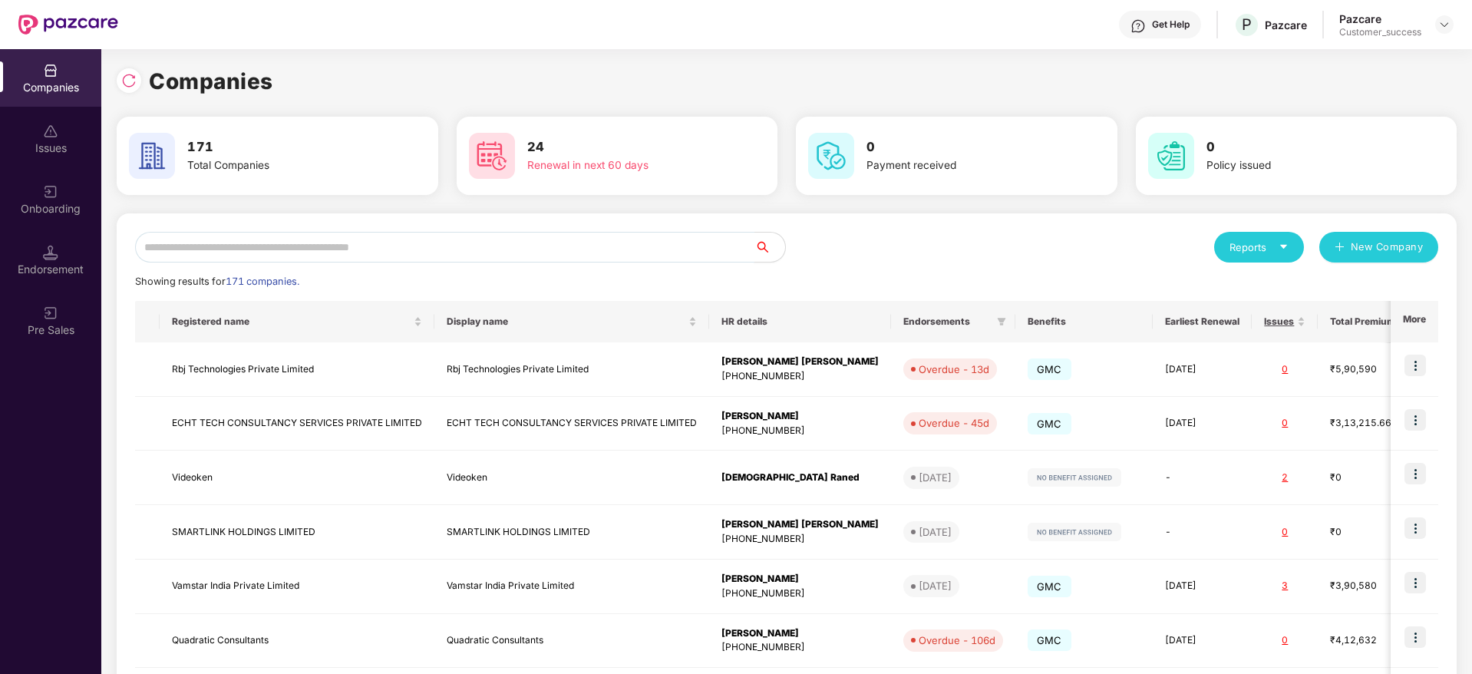
click at [550, 248] on input "text" at bounding box center [444, 247] width 619 height 31
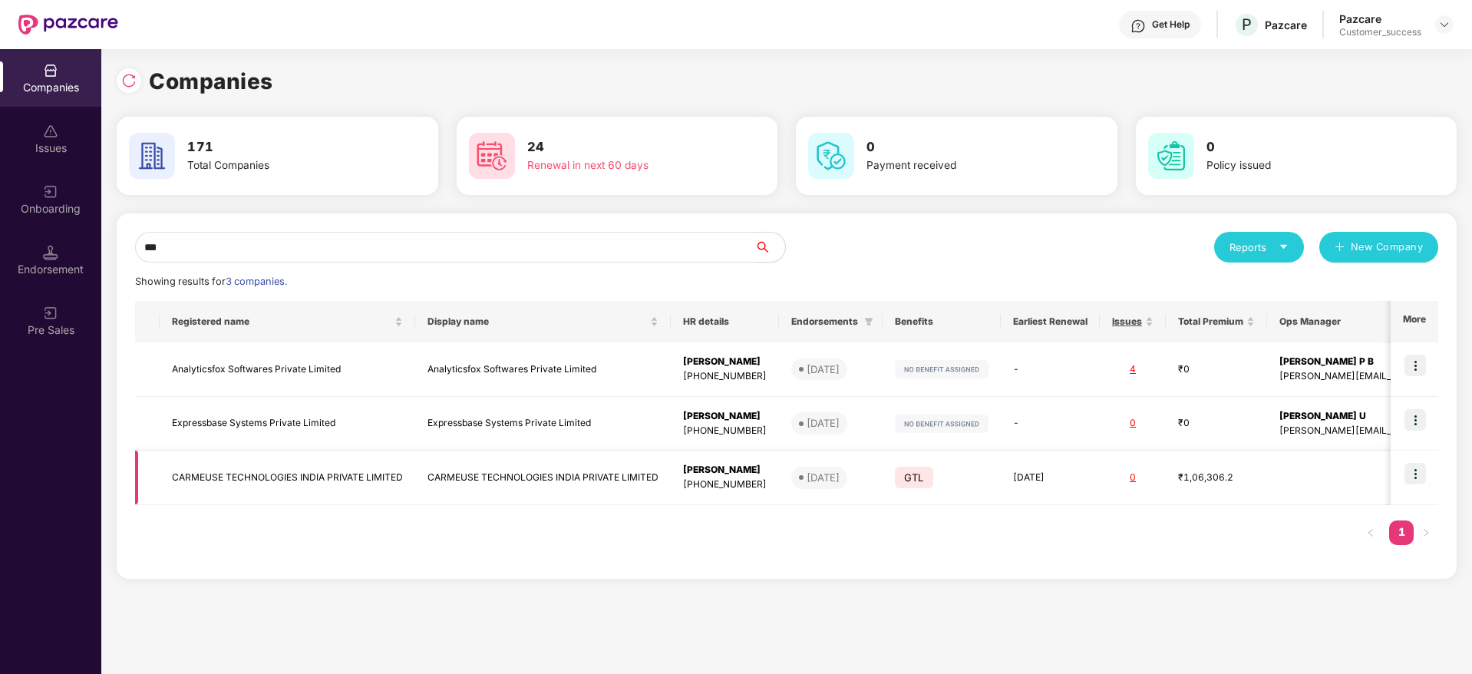
type input "***"
click at [1410, 475] on img at bounding box center [1414, 473] width 21 height 21
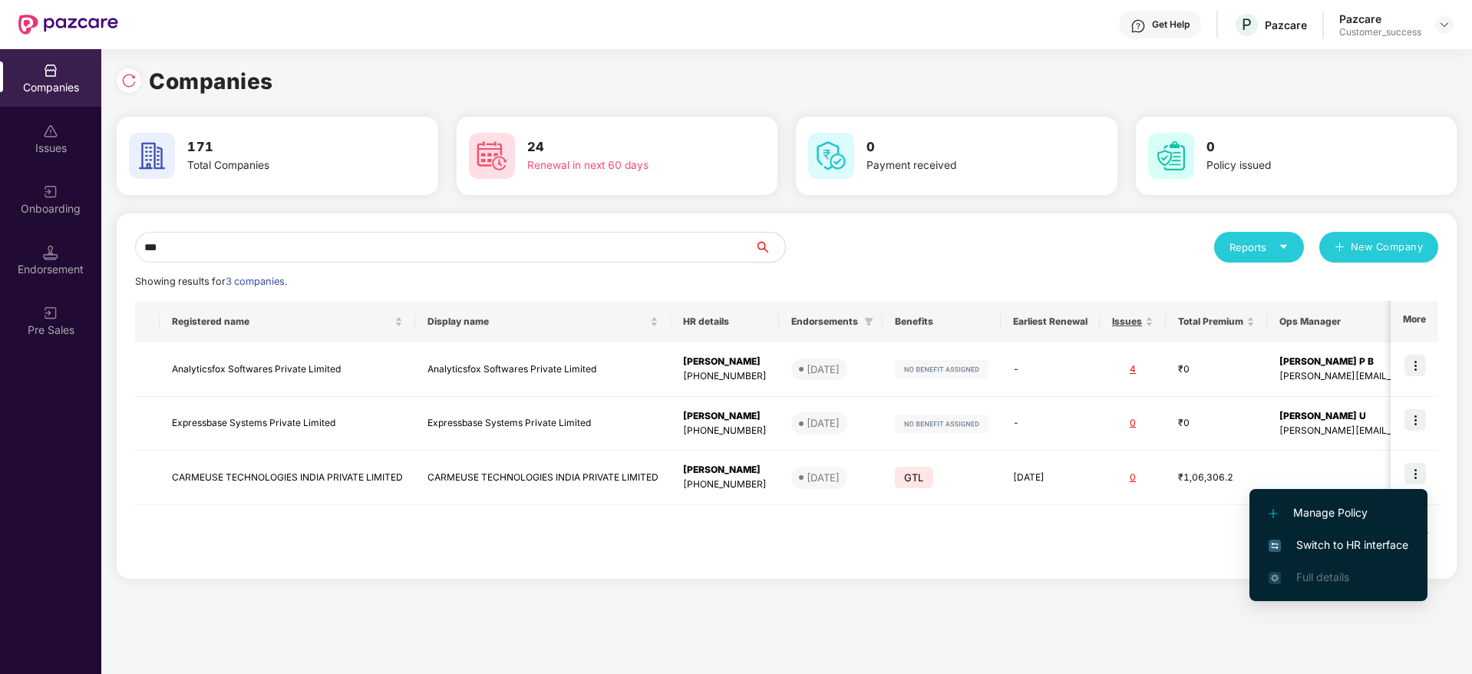
click at [1373, 540] on span "Switch to HR interface" at bounding box center [1338, 544] width 140 height 17
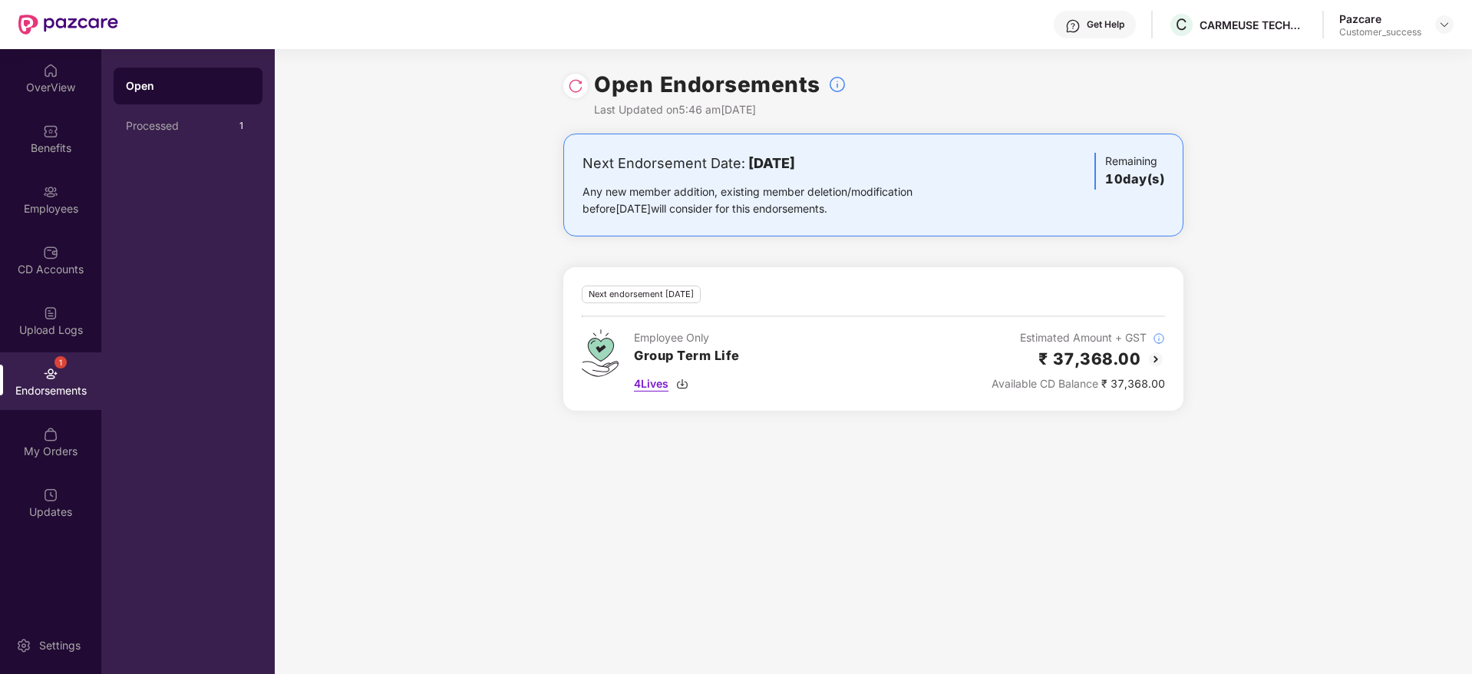
click at [682, 388] on img at bounding box center [682, 383] width 12 height 12
click at [58, 157] on div "Benefits" at bounding box center [50, 139] width 101 height 58
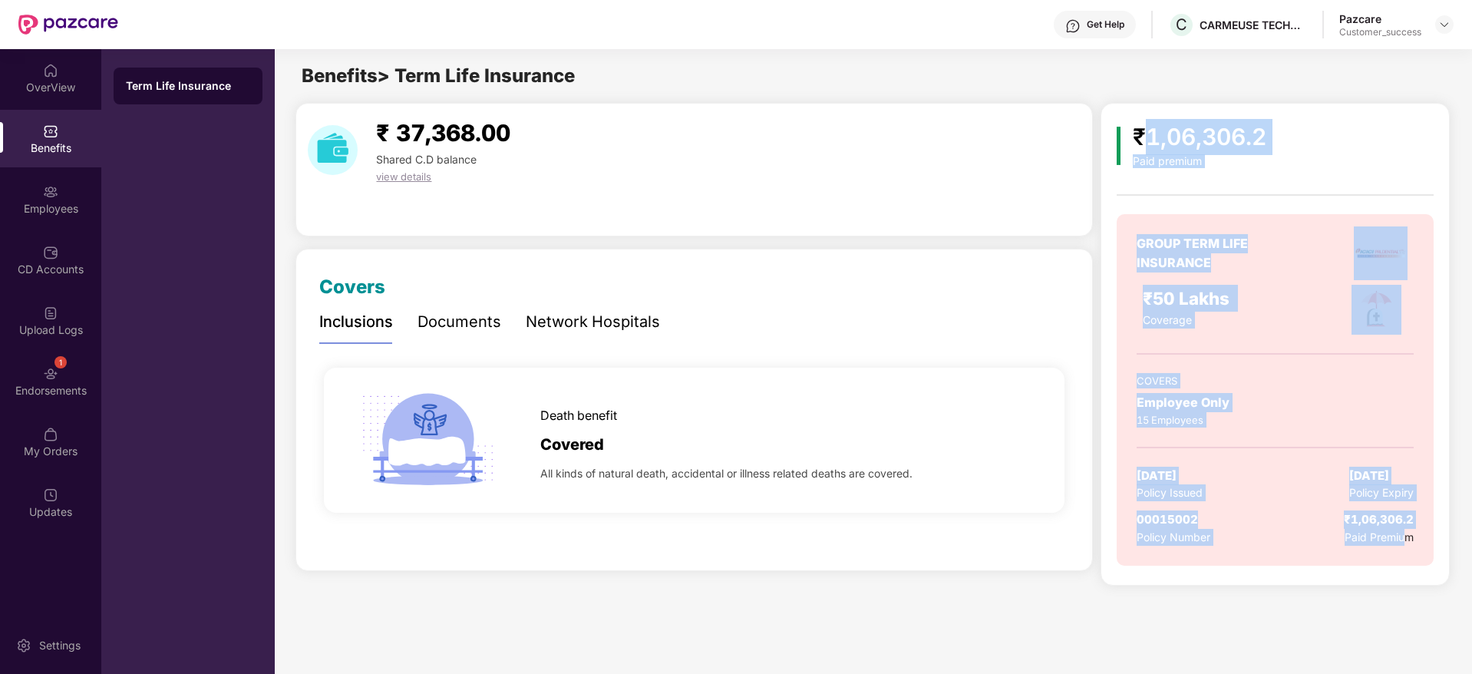
drag, startPoint x: 1142, startPoint y: 127, endPoint x: 1406, endPoint y: 606, distance: 547.4
click at [1406, 606] on main "Benefits > Term Life Insurance ₹ 37,368.00 Shared C.D balance view details Cove…" at bounding box center [873, 361] width 1197 height 625
drag, startPoint x: 1406, startPoint y: 593, endPoint x: 1111, endPoint y: 163, distance: 522.0
click at [1111, 163] on main "Benefits > Term Life Insurance ₹ 37,368.00 Shared C.D balance view details Cove…" at bounding box center [873, 361] width 1197 height 625
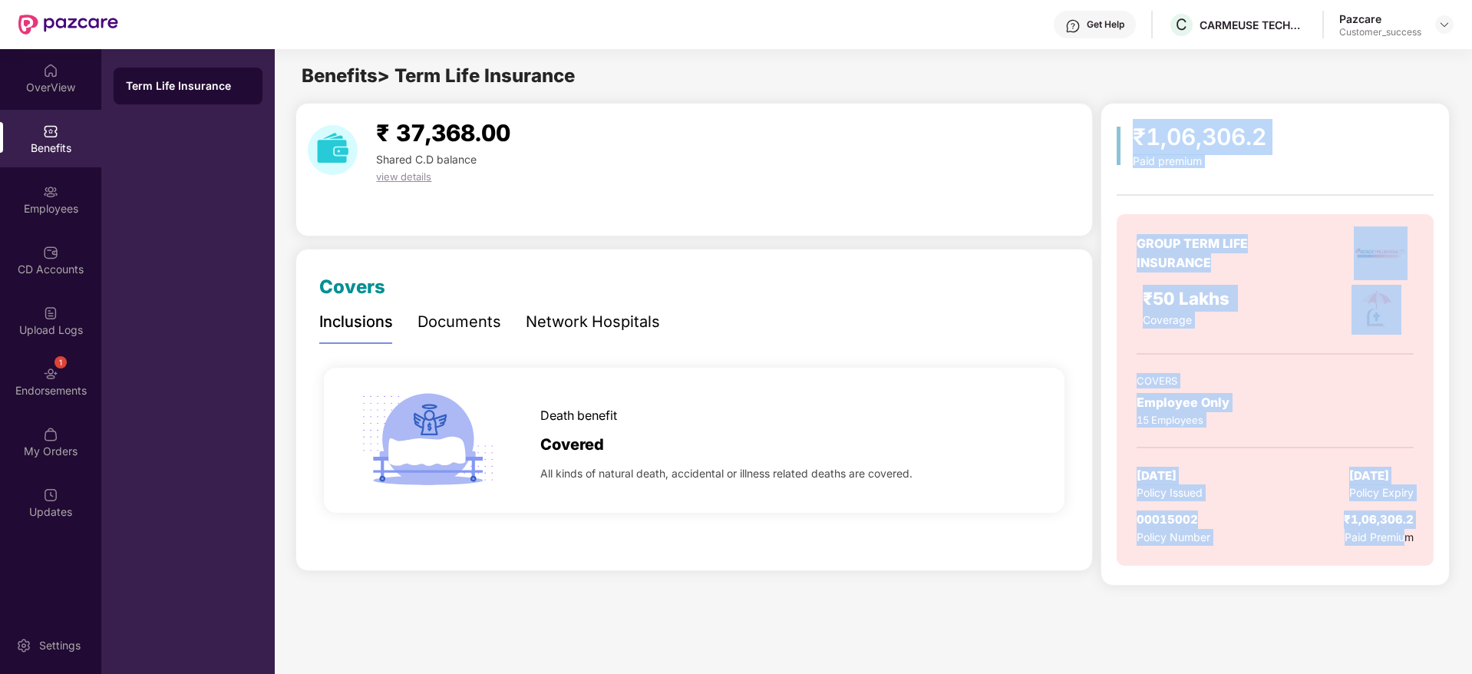
click at [1111, 163] on div "₹1,06,306.2 Paid premium GROUP TERM LIFE INSURANCE ₹50 Lakhs Coverage COVERS Em…" at bounding box center [1274, 344] width 348 height 483
drag, startPoint x: 1111, startPoint y: 163, endPoint x: 1447, endPoint y: 567, distance: 525.8
click at [1447, 567] on div "₹1,06,306.2 Paid premium GROUP TERM LIFE INSURANCE ₹50 Lakhs Coverage COVERS Em…" at bounding box center [1274, 344] width 348 height 483
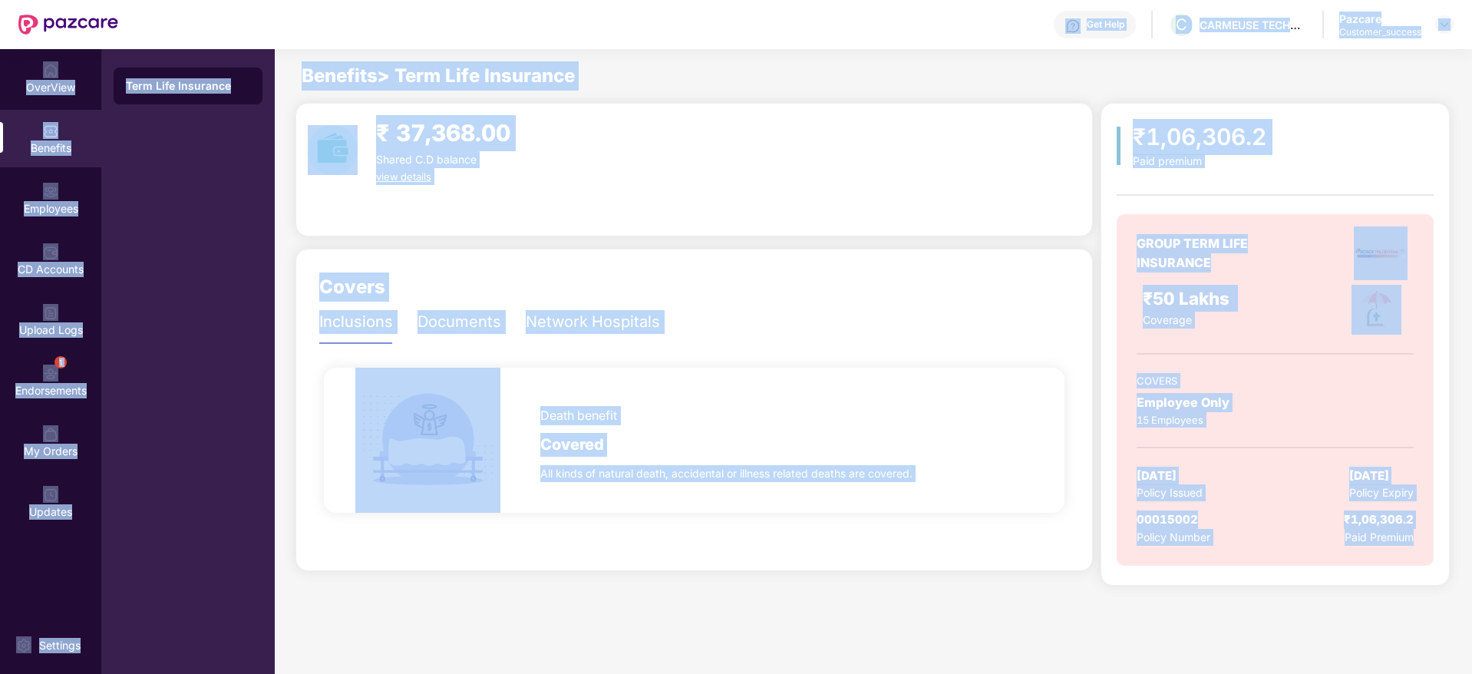
drag, startPoint x: 1442, startPoint y: 553, endPoint x: 1066, endPoint y: 34, distance: 640.7
click at [1066, 34] on div "Get Help C CARMEUSE TECHNOLOGIES INDIA PRIVATE LIMITED Pazcare Customer_success…" at bounding box center [736, 337] width 1472 height 674
click at [1116, 106] on div "₹1,06,306.2 Paid premium GROUP TERM LIFE INSURANCE ₹50 Lakhs Coverage COVERS Em…" at bounding box center [1274, 344] width 348 height 483
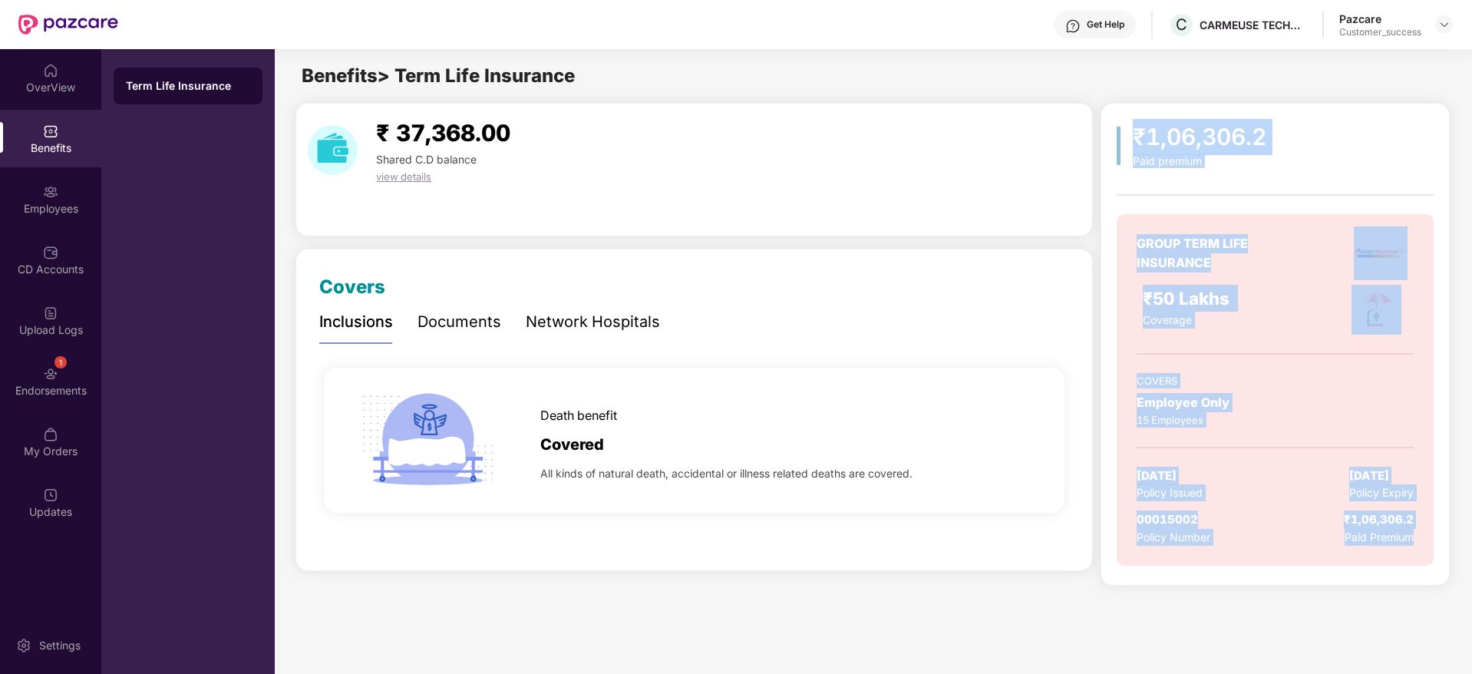
drag, startPoint x: 1116, startPoint y: 106, endPoint x: 1435, endPoint y: 561, distance: 555.8
click at [1435, 561] on div "₹1,06,306.2 Paid premium GROUP TERM LIFE INSURANCE ₹50 Lakhs Coverage COVERS Em…" at bounding box center [1274, 344] width 348 height 483
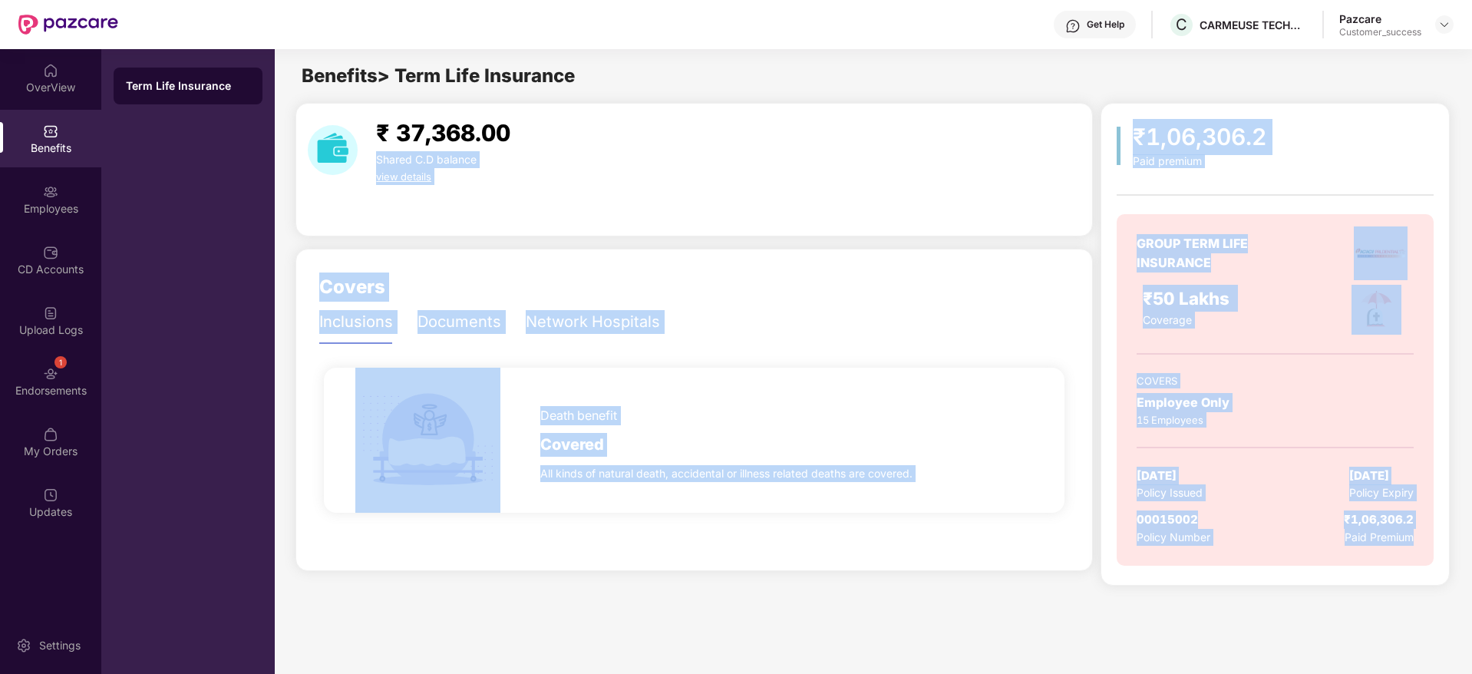
drag, startPoint x: 1435, startPoint y: 561, endPoint x: 1084, endPoint y: 117, distance: 565.3
click at [1084, 117] on div "₹ 37,368.00 Shared C.D balance view details Covers Inclusions Documents Network…" at bounding box center [872, 344] width 1195 height 483
click at [1084, 117] on div "₹ 37,368.00 Shared C.D balance view details" at bounding box center [694, 150] width 785 height 70
drag, startPoint x: 1096, startPoint y: 112, endPoint x: 1459, endPoint y: 634, distance: 635.5
click at [1459, 634] on main "Benefits > Term Life Insurance ₹ 37,368.00 Shared C.D balance view details Cove…" at bounding box center [873, 361] width 1197 height 625
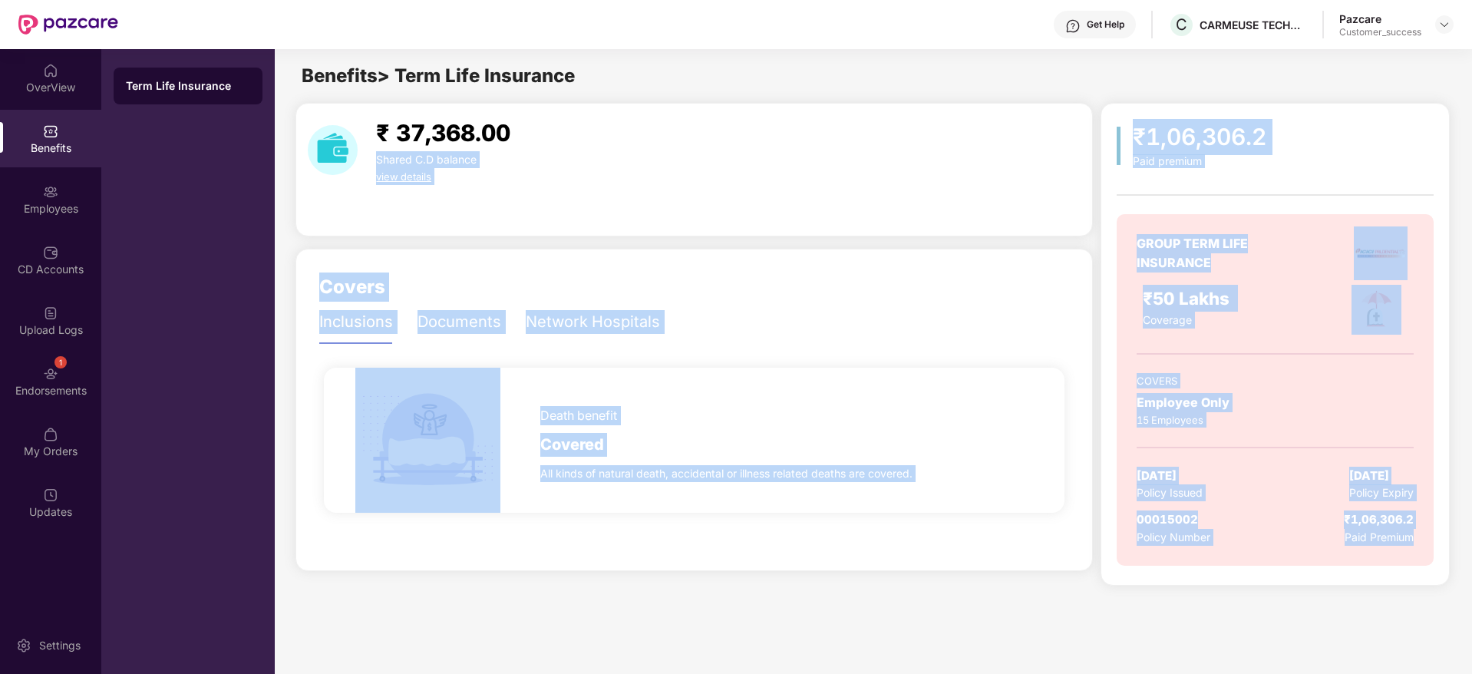
click at [1459, 634] on main "Benefits > Term Life Insurance ₹ 37,368.00 Shared C.D balance view details Cove…" at bounding box center [873, 361] width 1197 height 625
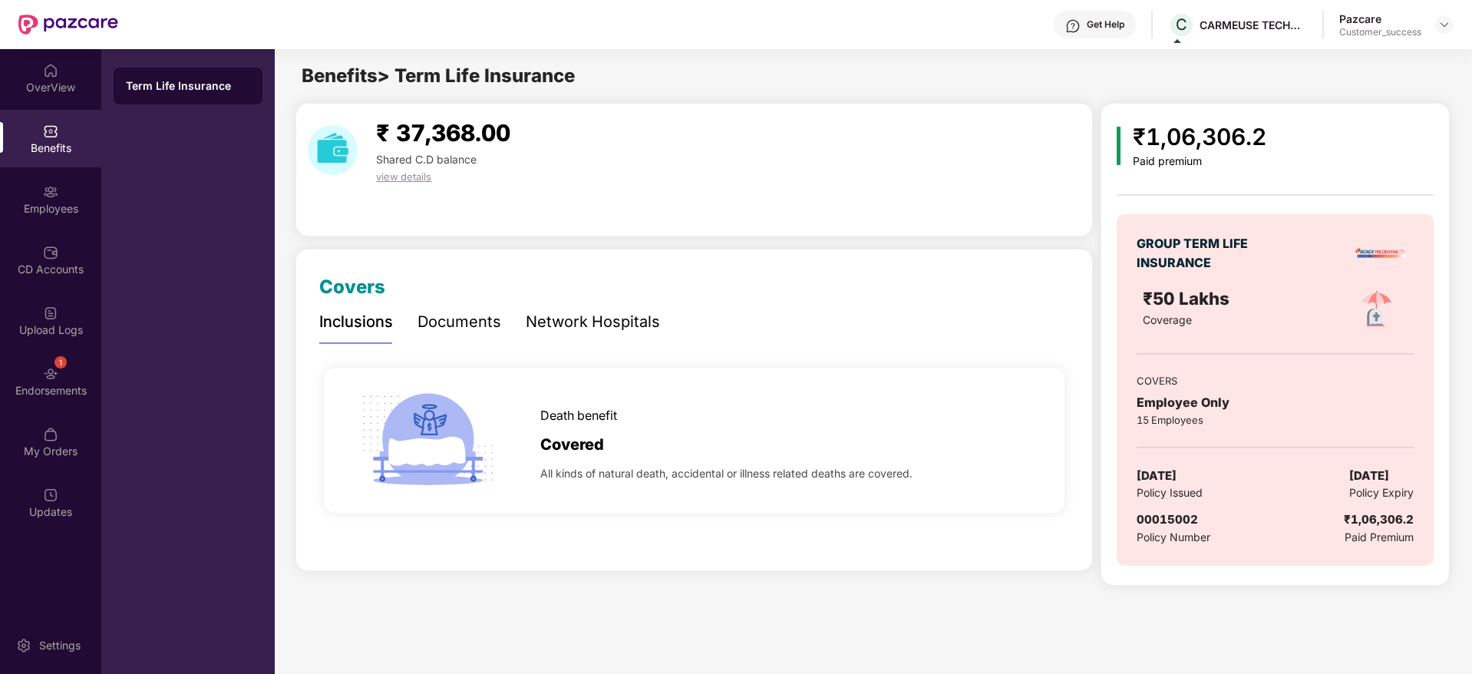
click at [1426, 24] on div "Pazcare Customer_success" at bounding box center [1396, 25] width 114 height 27
click at [1440, 28] on div at bounding box center [1444, 24] width 18 height 18
click at [1446, 12] on div "Pazcare Customer_success" at bounding box center [1396, 25] width 114 height 27
click at [1438, 35] on div "Pazcare Customer_success" at bounding box center [1396, 25] width 114 height 27
click at [1441, 35] on div "Pazcare Customer_success" at bounding box center [1396, 25] width 114 height 27
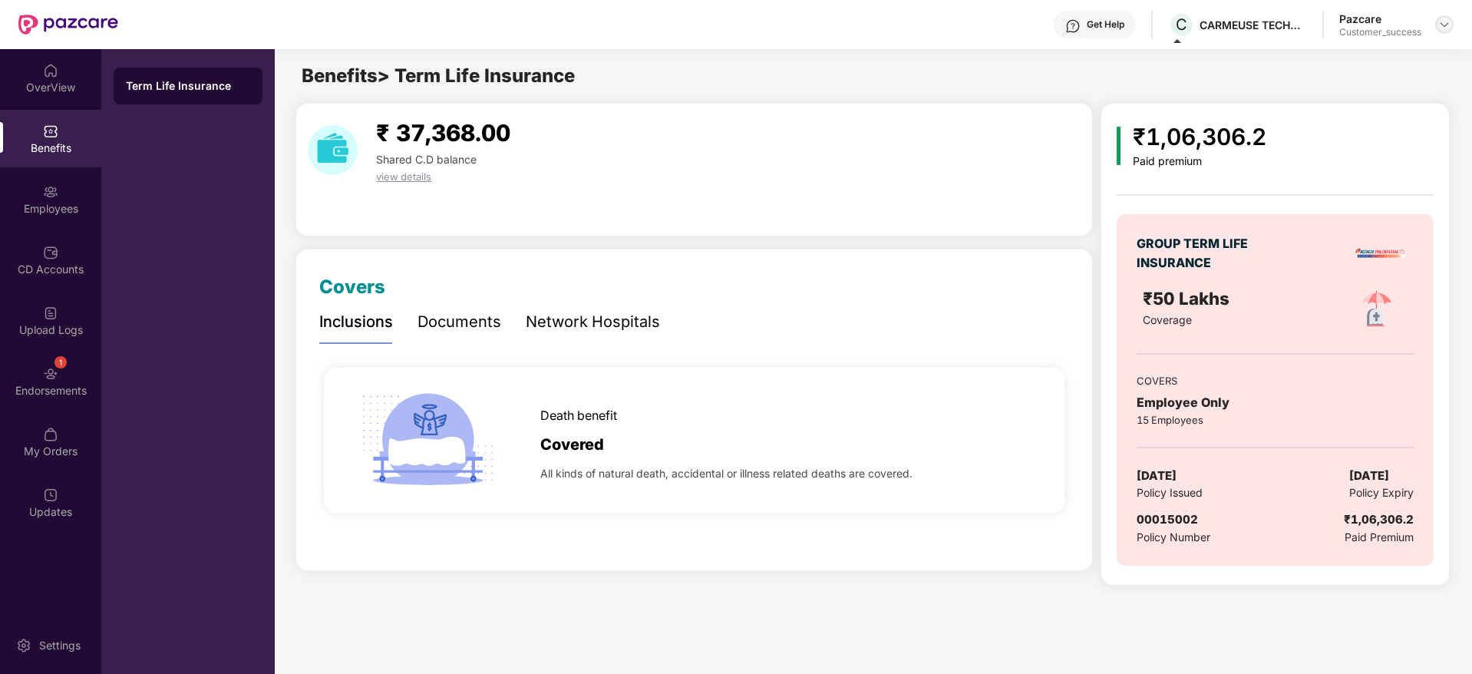
click at [1442, 31] on div at bounding box center [1444, 24] width 18 height 18
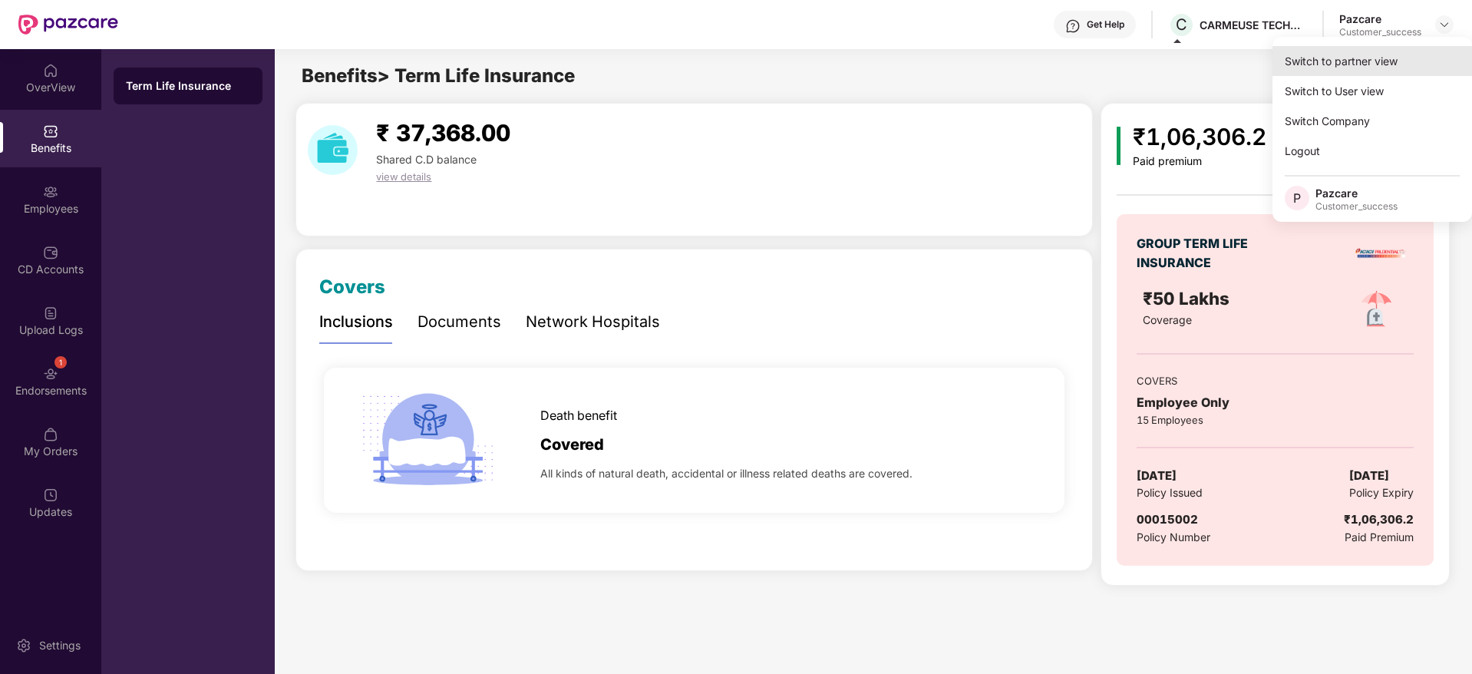
click at [1425, 59] on div "Switch to partner view" at bounding box center [1371, 61] width 199 height 30
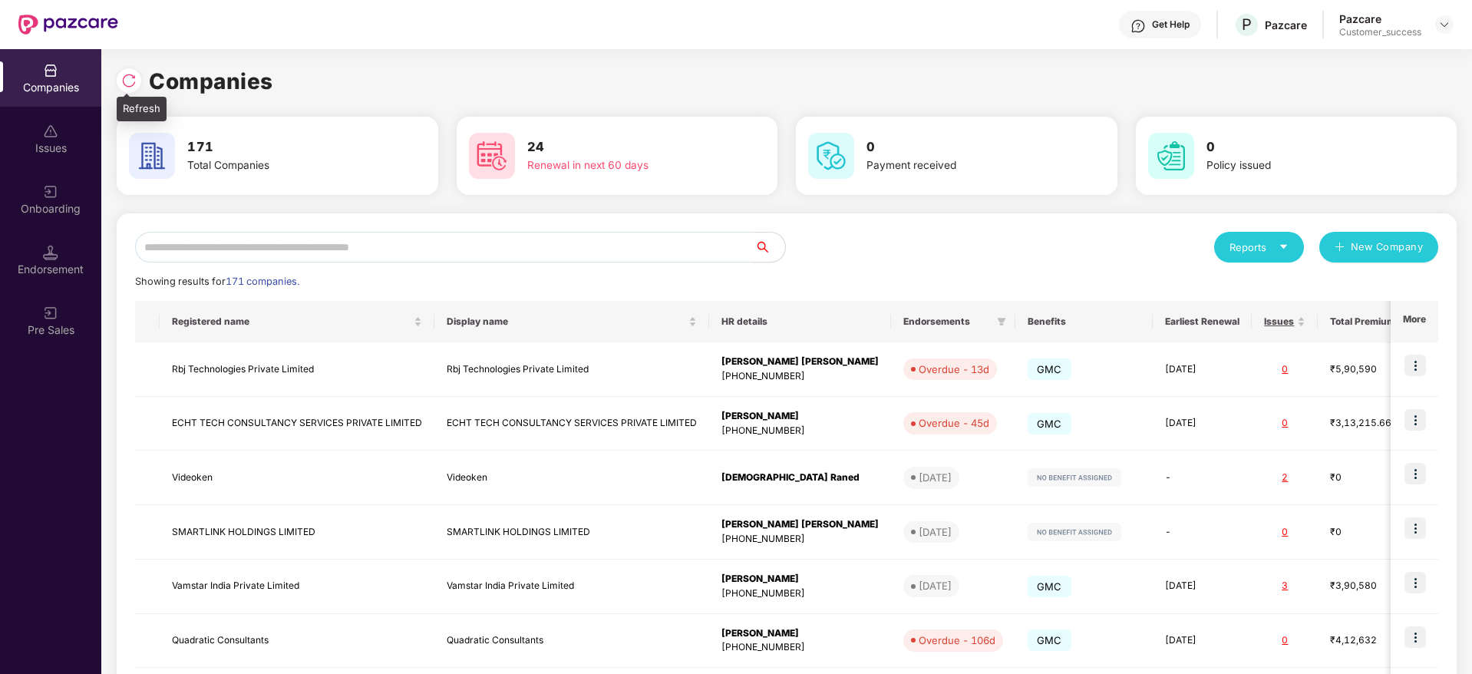
click at [119, 64] on div at bounding box center [133, 78] width 32 height 28
click at [124, 73] on img at bounding box center [128, 80] width 15 height 15
